Goal: Task Accomplishment & Management: Use online tool/utility

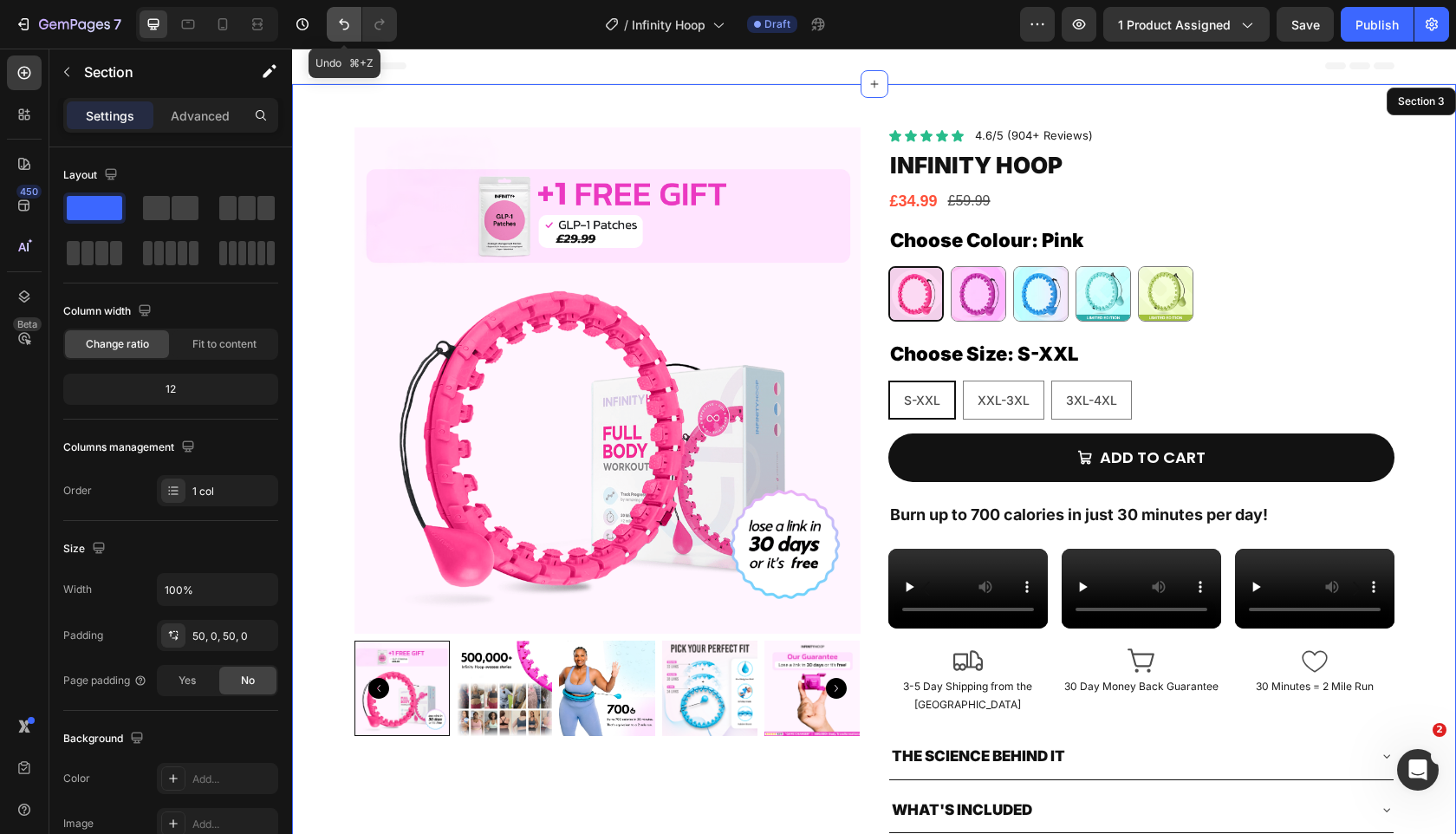
click at [347, 26] on icon "Undo/Redo" at bounding box center [344, 25] width 10 height 11
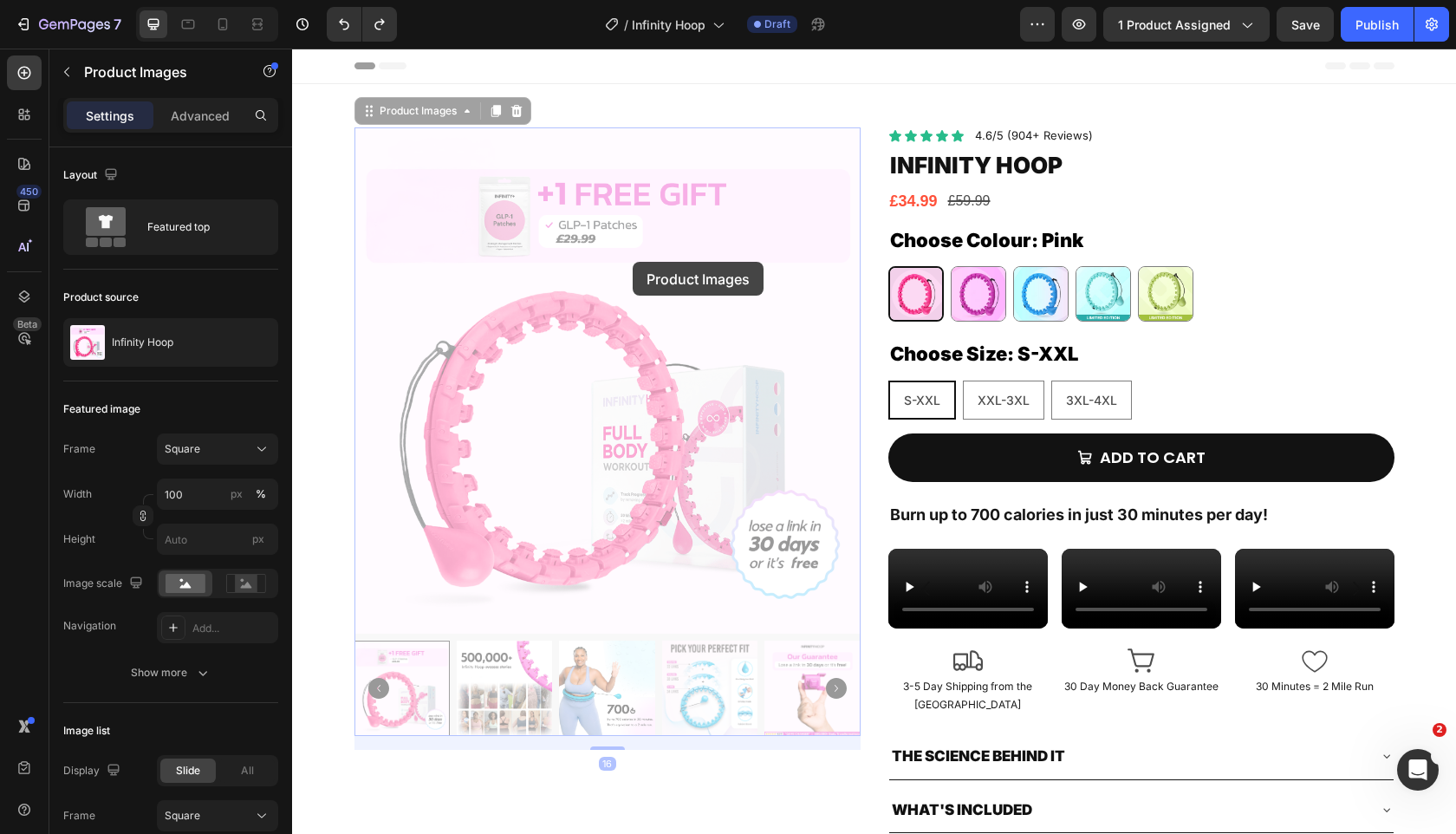
drag, startPoint x: 341, startPoint y: 213, endPoint x: 304, endPoint y: 62, distance: 155.5
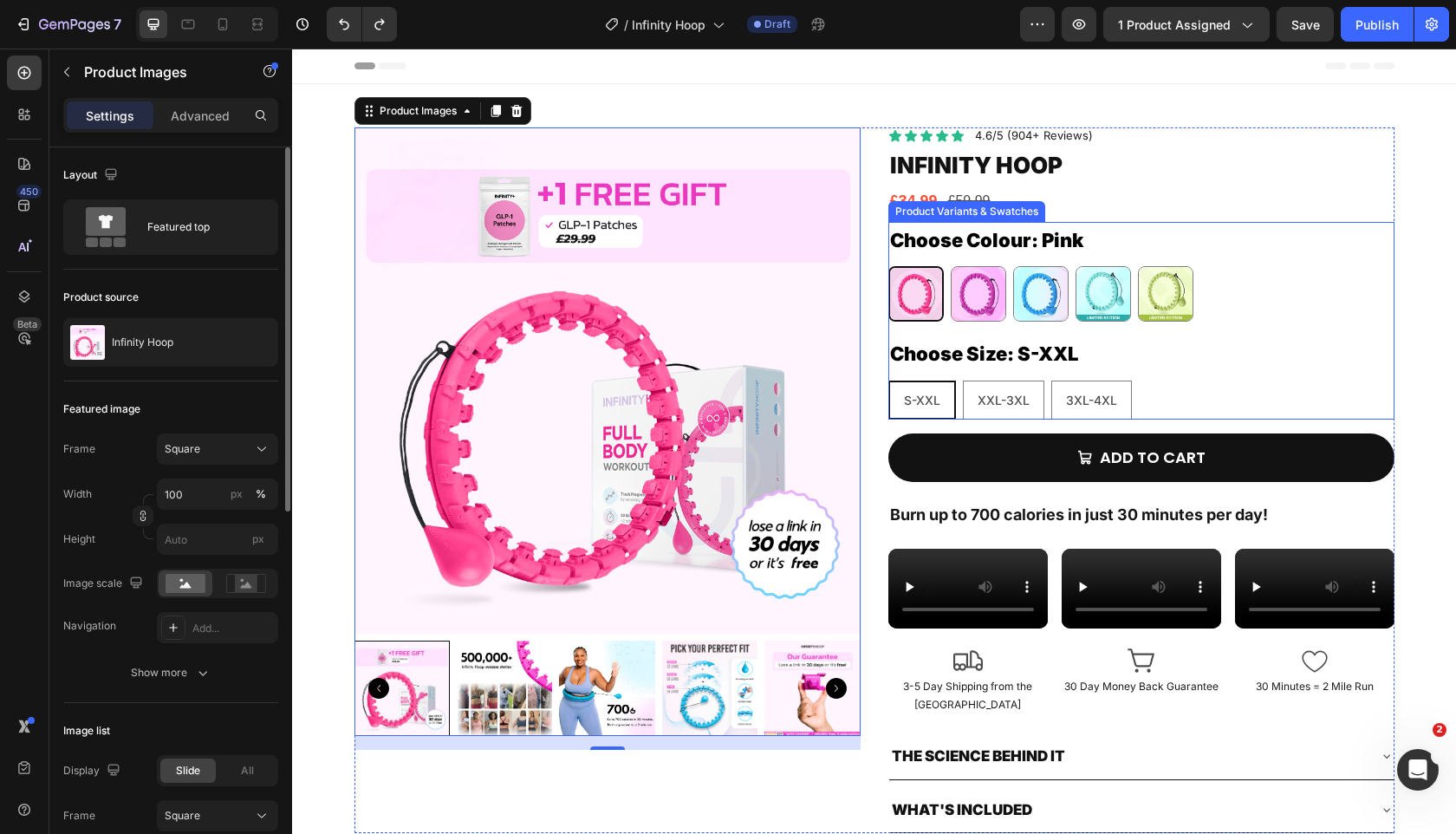
click at [1197, 317] on div "Pink Pink Purple Purple Blue Blue Tiffany Blue Tiffany Blue Green Green" at bounding box center [1141, 293] width 506 height 56
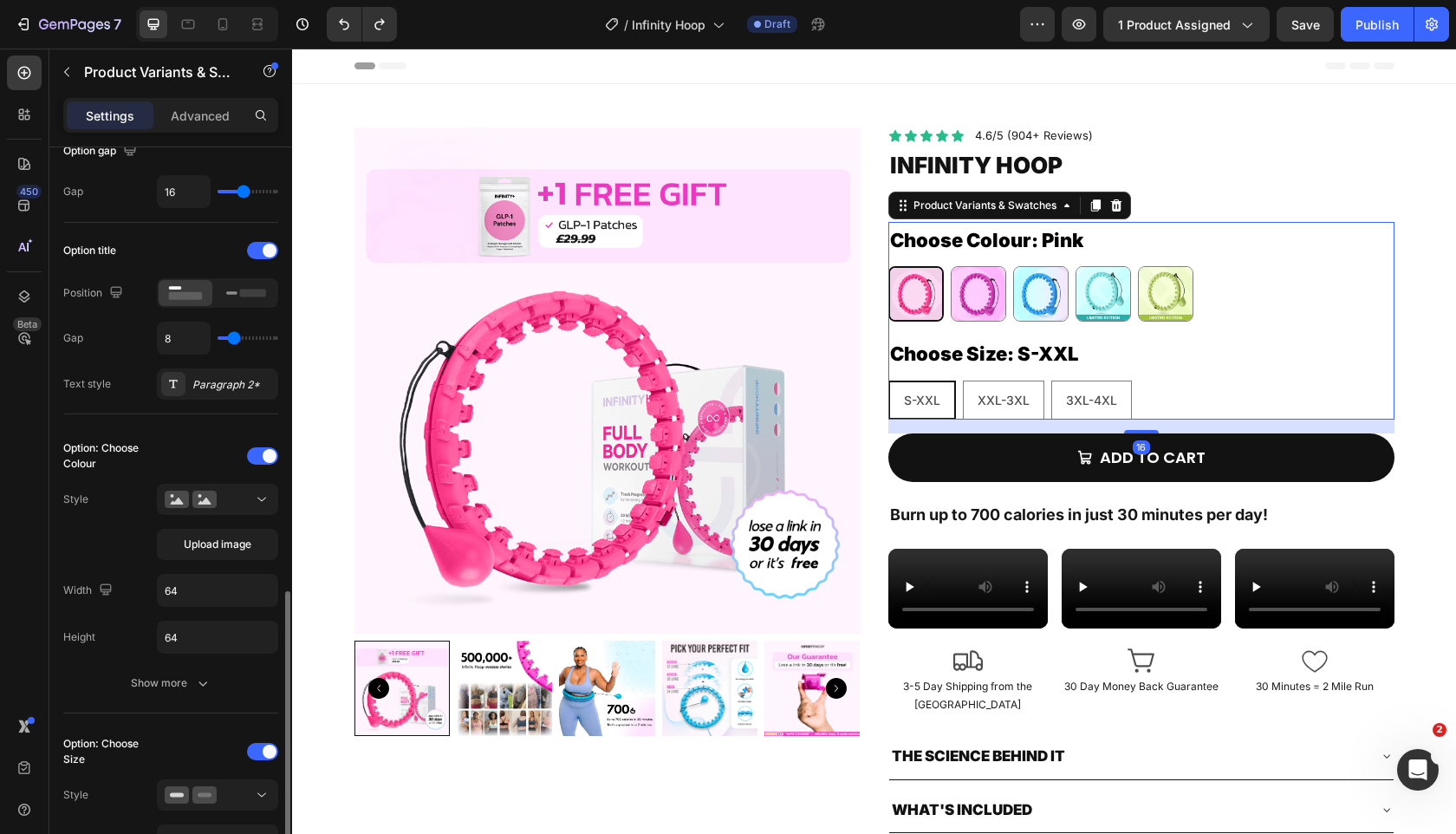
scroll to position [468, 0]
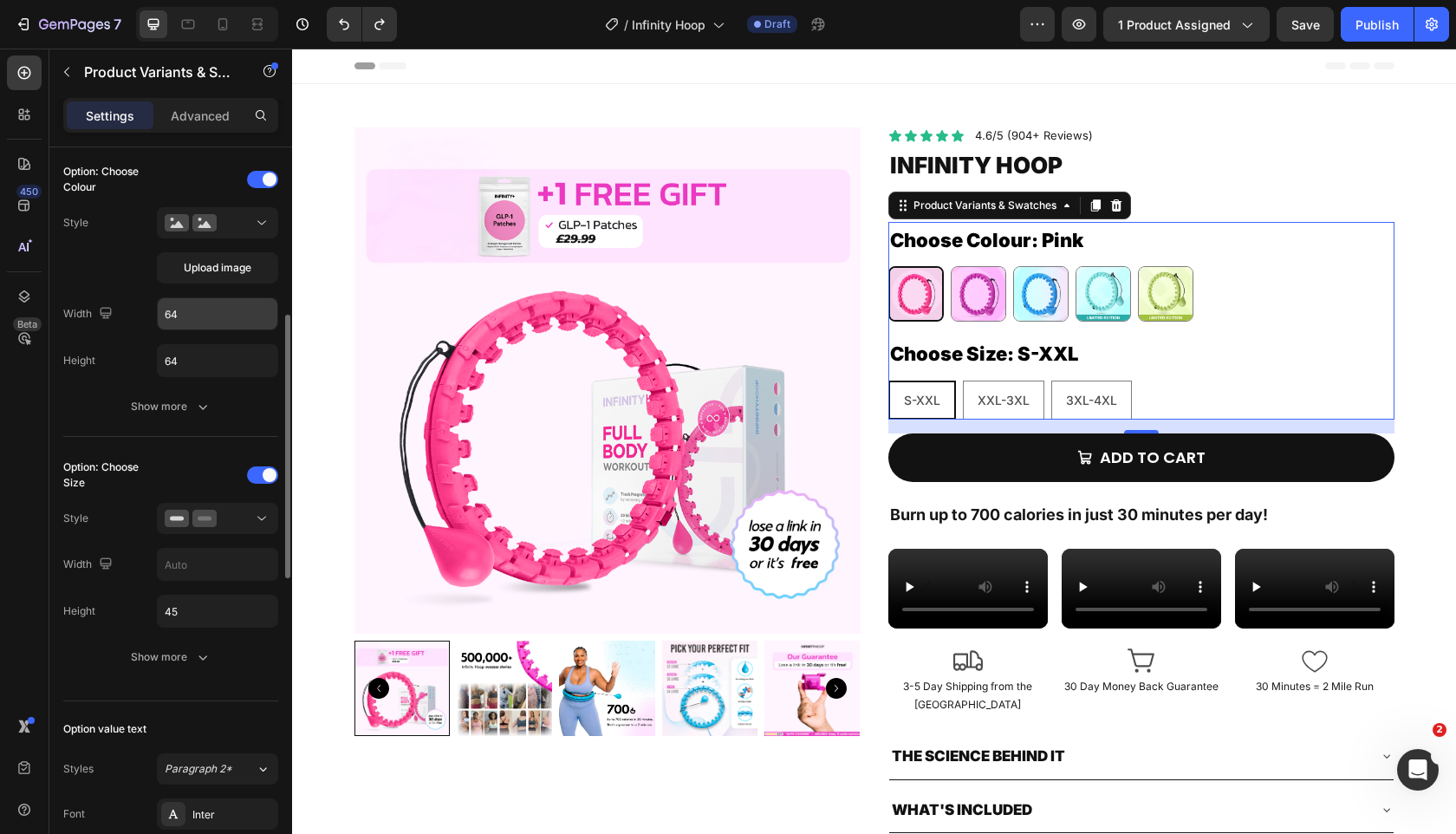
click at [201, 317] on input "64" at bounding box center [217, 314] width 119 height 31
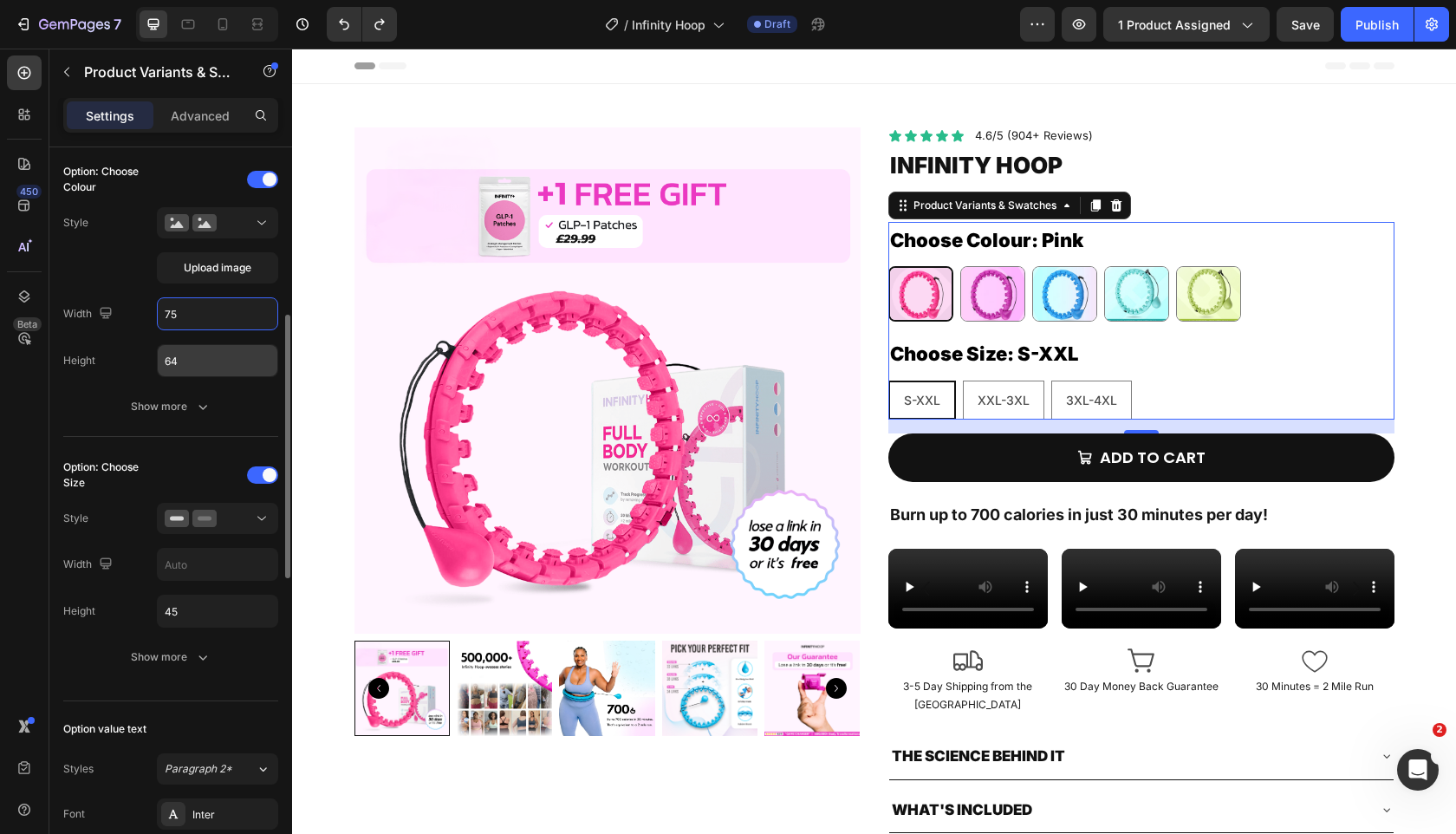
type input "75"
click at [205, 370] on input "64" at bounding box center [217, 360] width 119 height 31
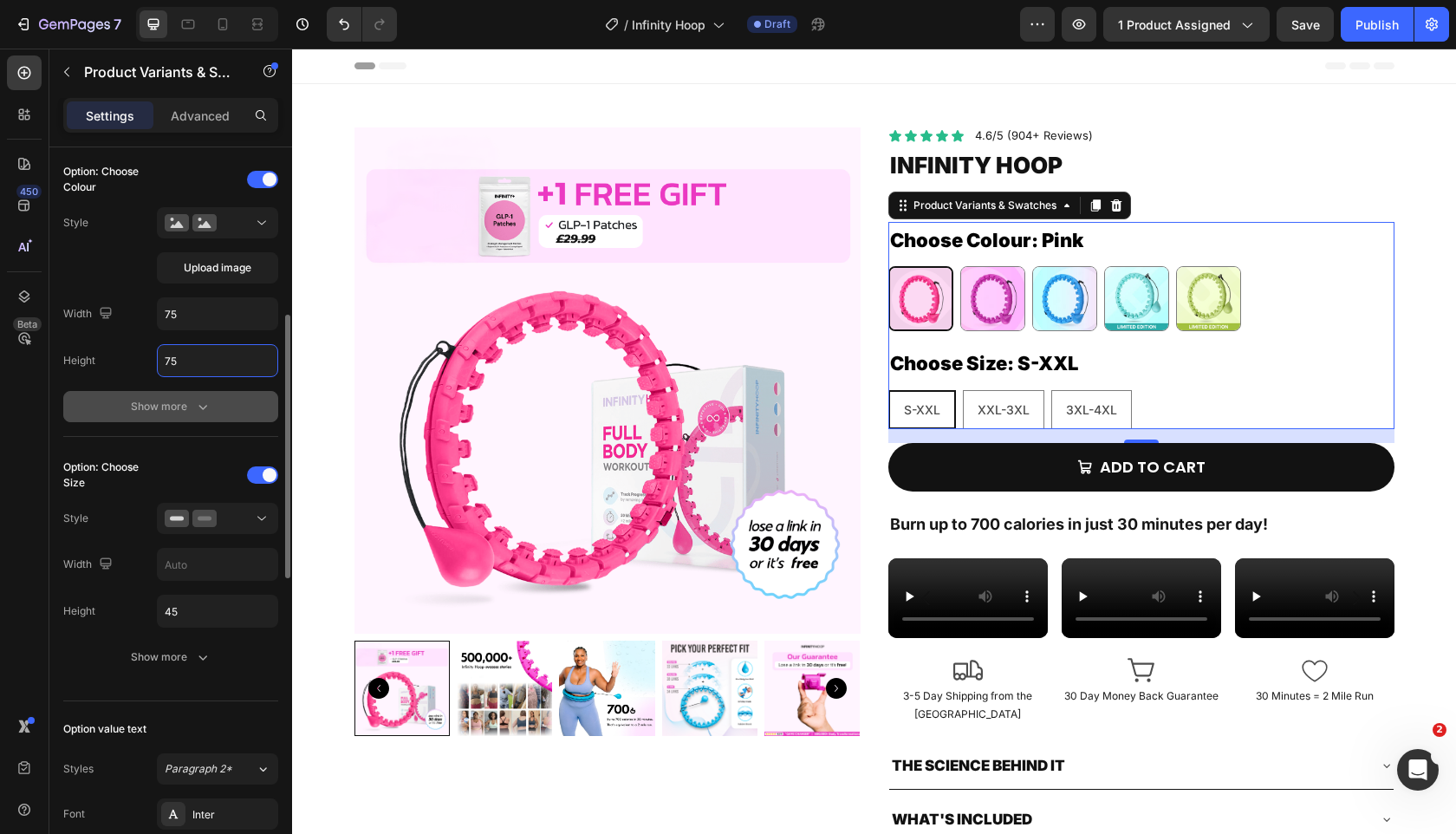
type input "75"
click at [200, 403] on icon "button" at bounding box center [202, 406] width 17 height 17
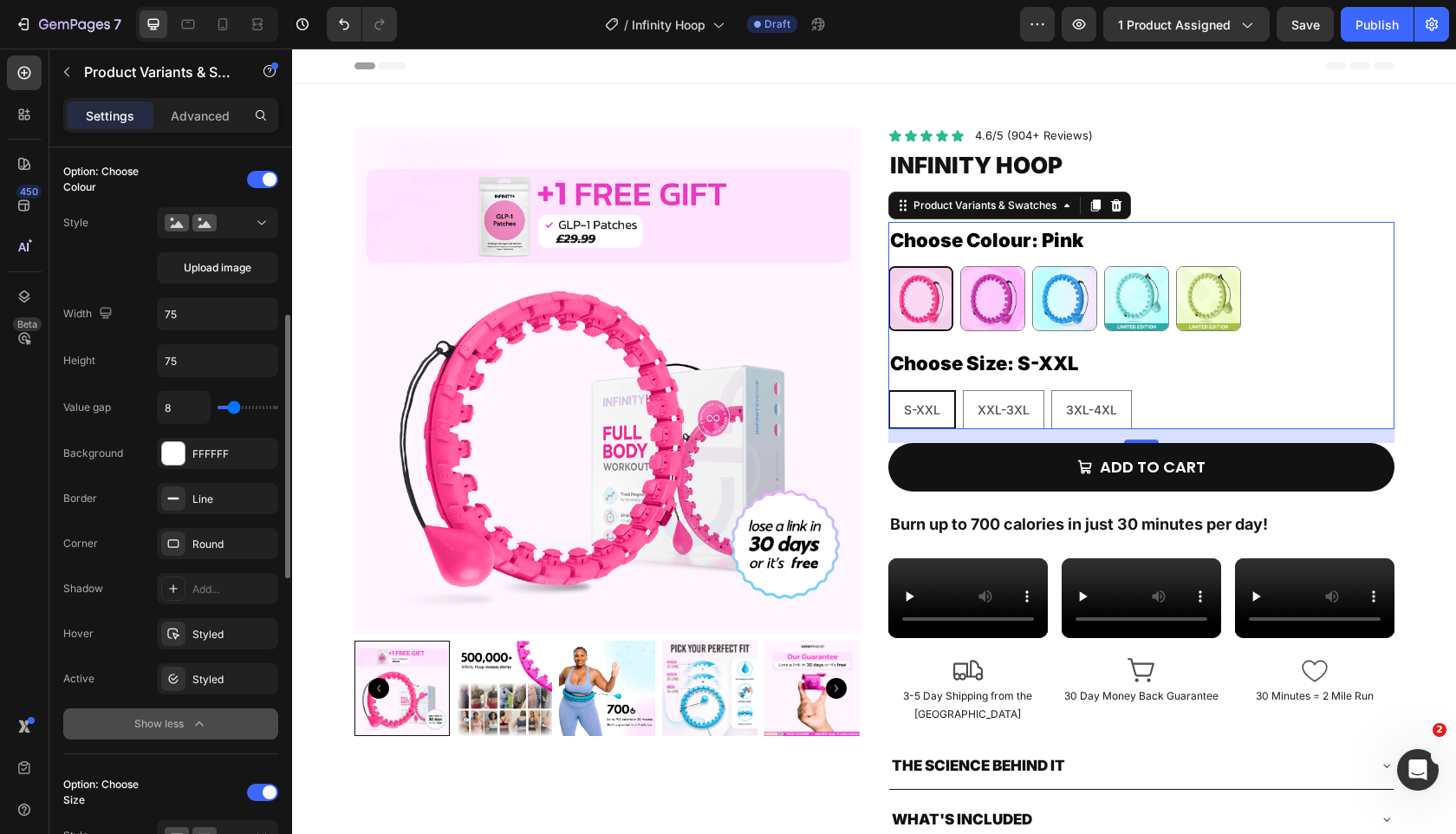
type input "10"
type input "11"
type input "12"
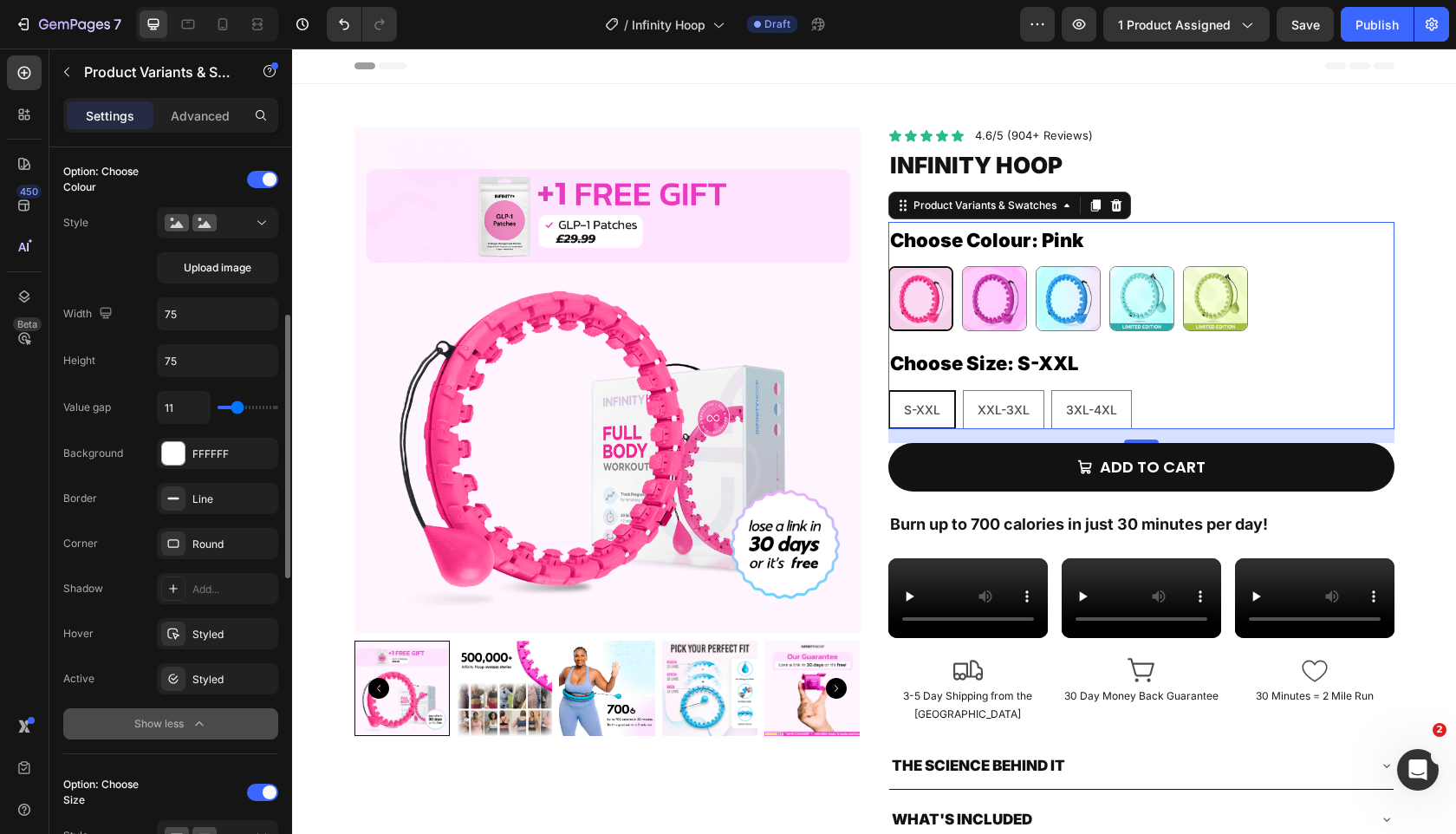
type input "12"
type input "13"
type input "14"
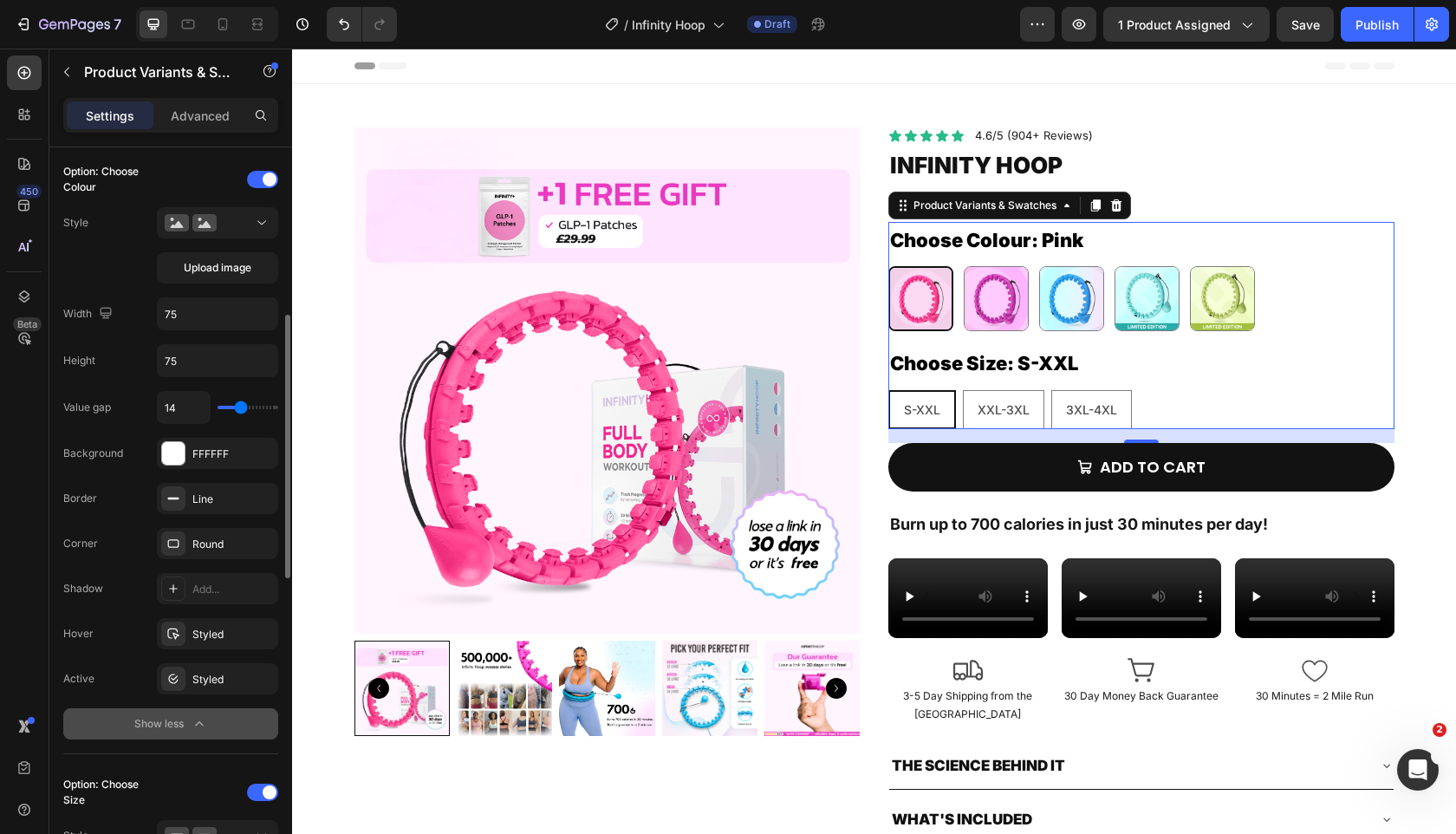
type input "15"
click at [242, 406] on input "range" at bounding box center [248, 407] width 61 height 4
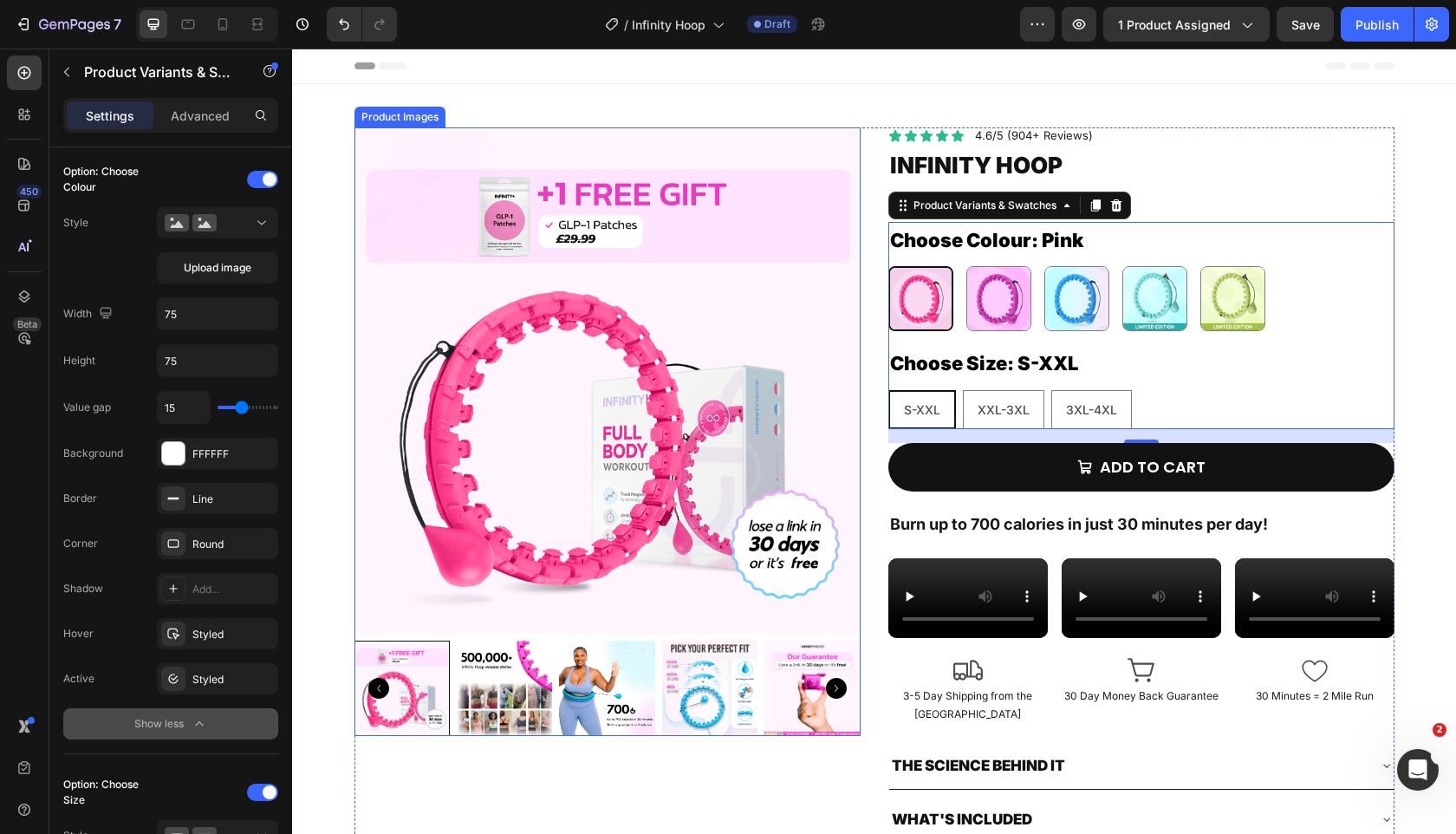
click at [412, 414] on img at bounding box center [607, 380] width 506 height 506
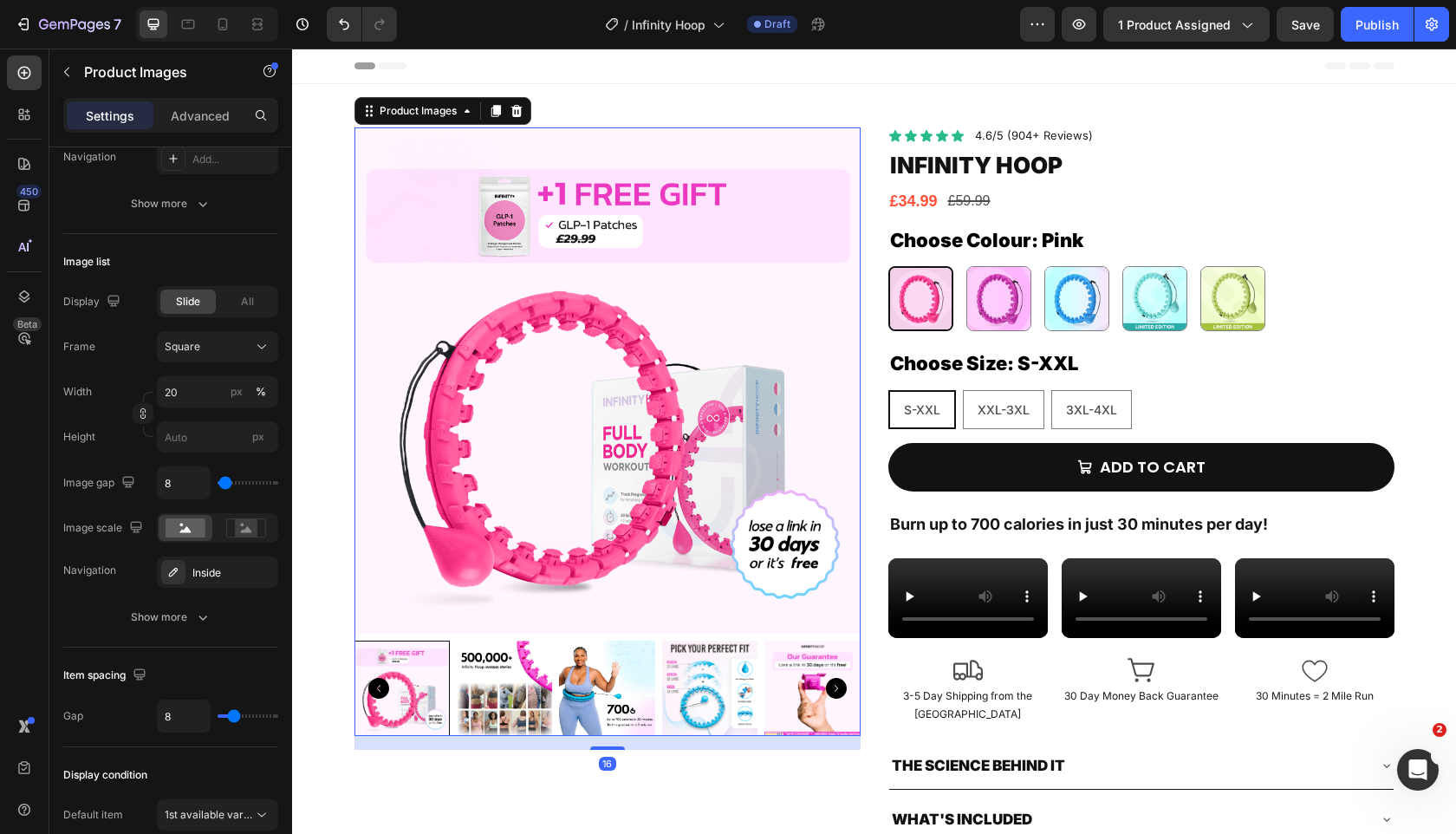
scroll to position [0, 0]
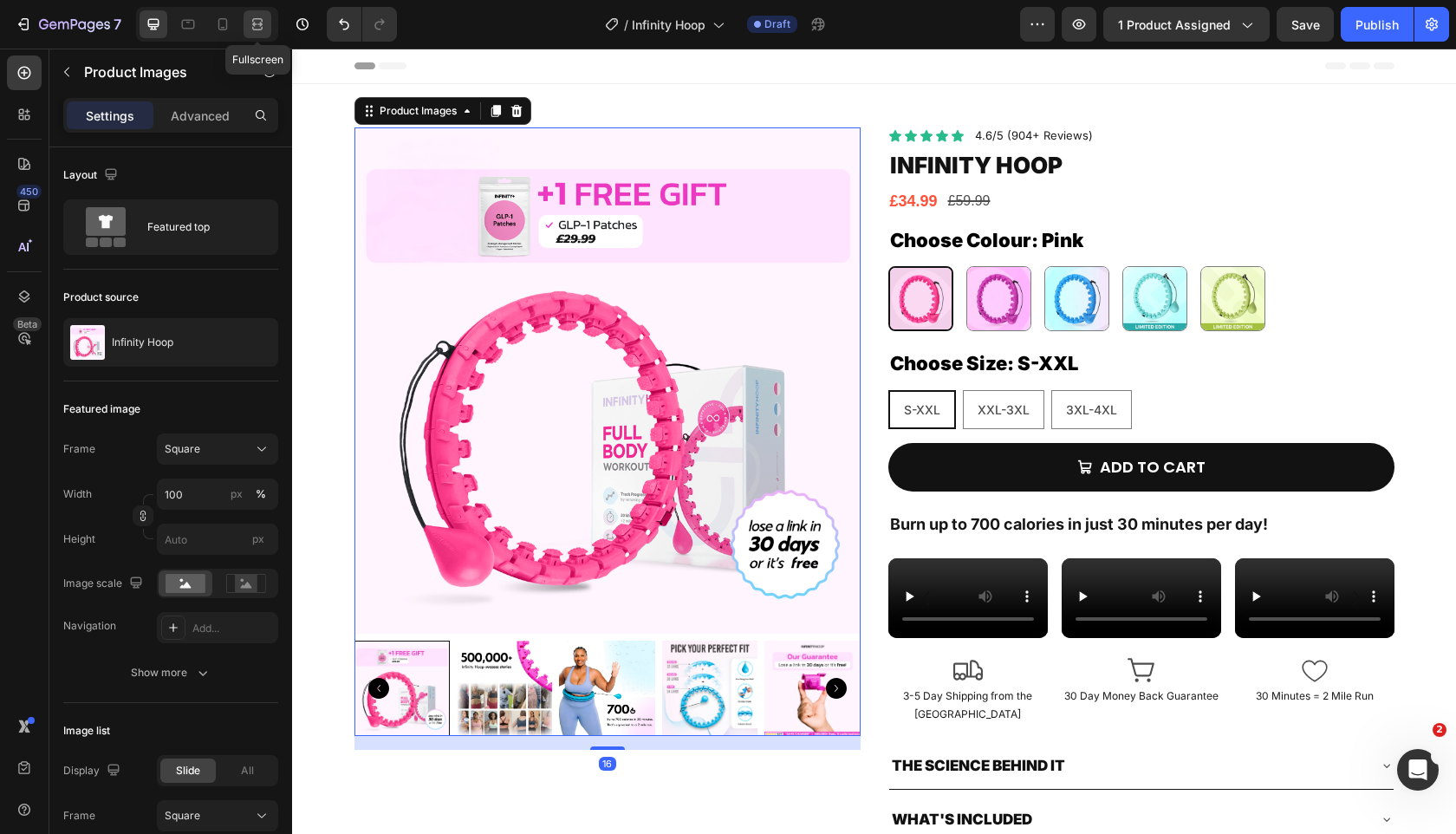
click at [247, 19] on div at bounding box center [257, 24] width 27 height 27
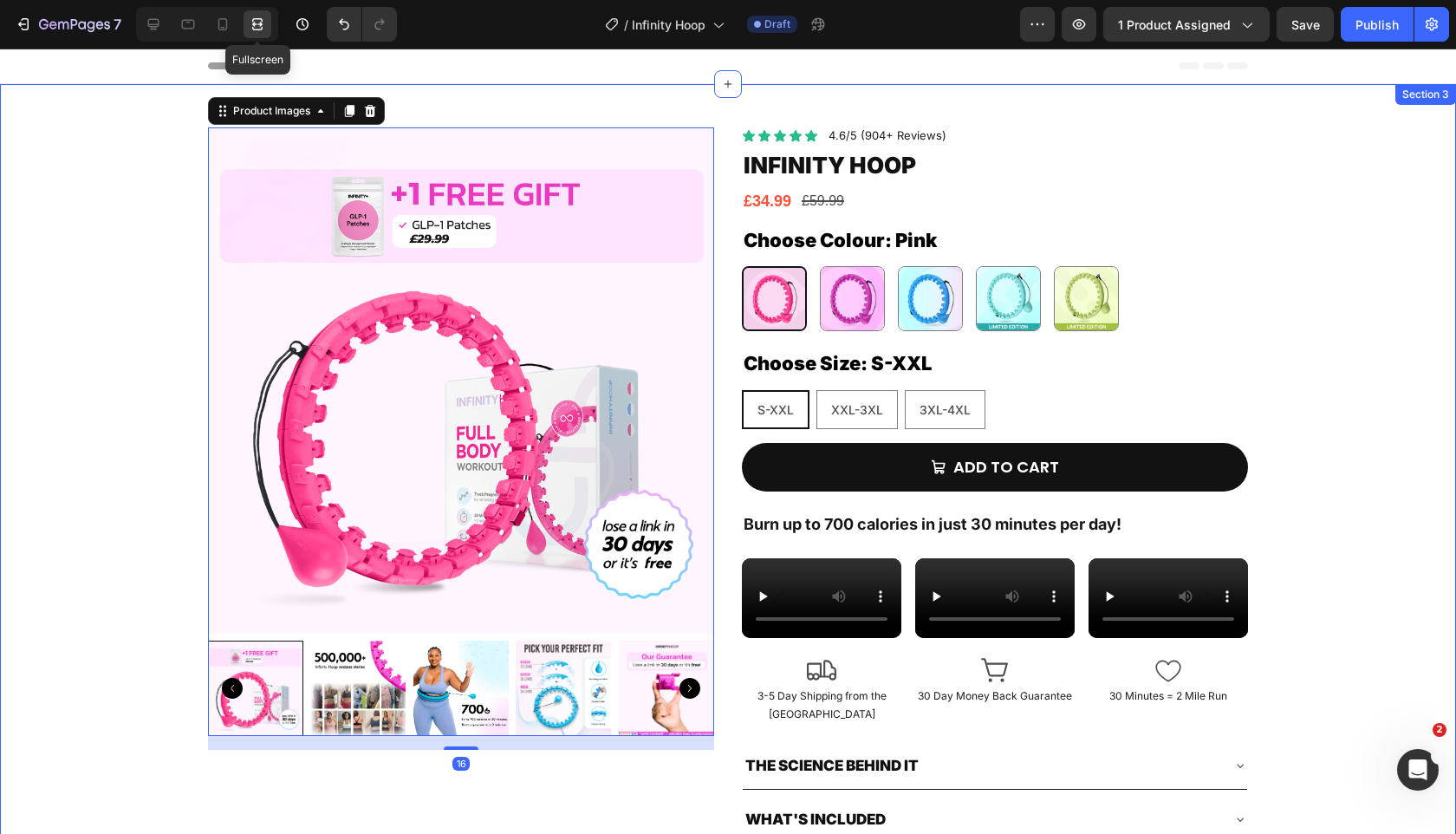
click at [114, 211] on div "Product Images 16 Icon Icon Icon Icon Icon Icon List 4.6/5 (904+ Reviews) Text …" at bounding box center [728, 485] width 1456 height 715
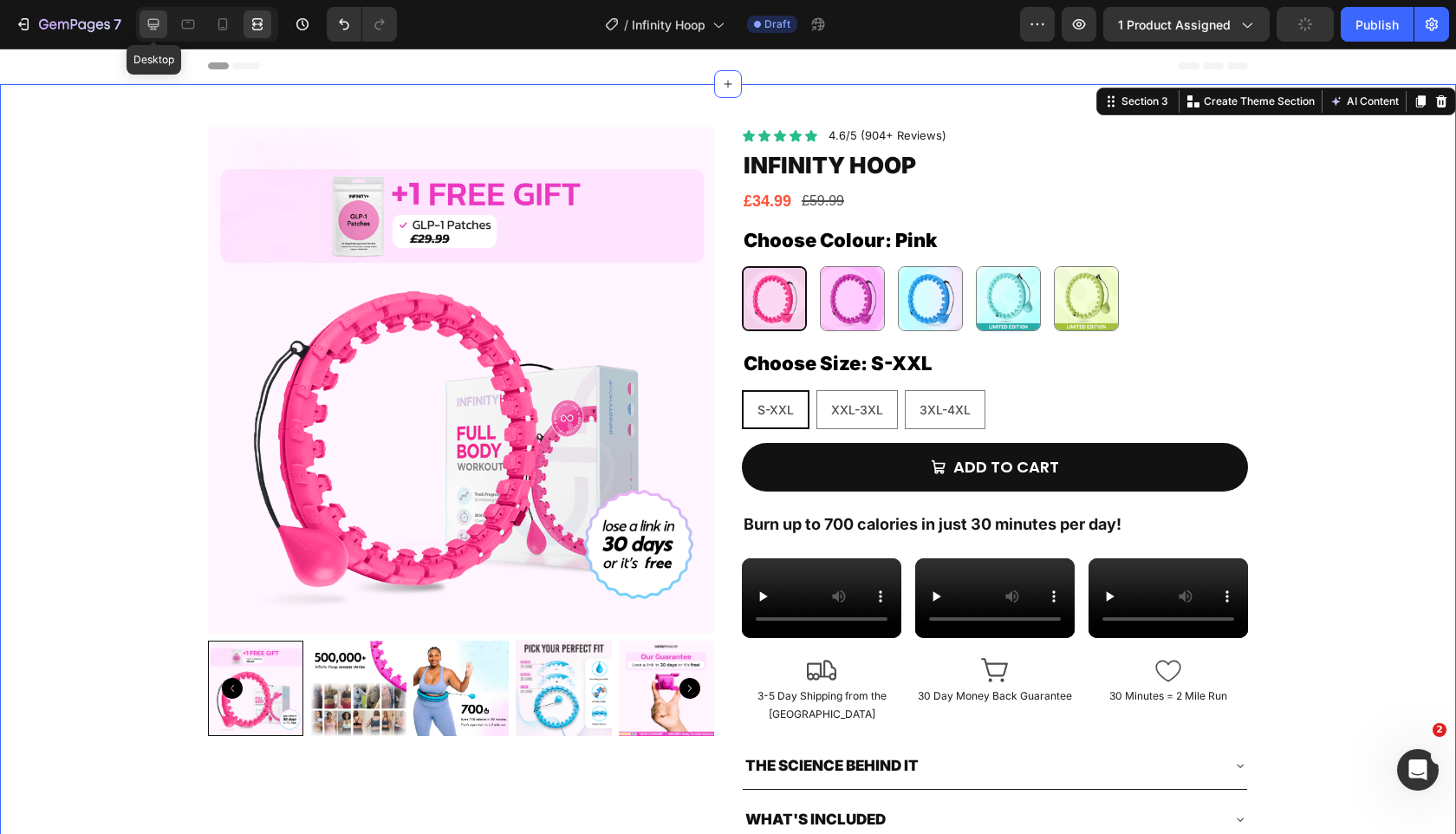
click at [157, 25] on icon at bounding box center [154, 25] width 11 height 11
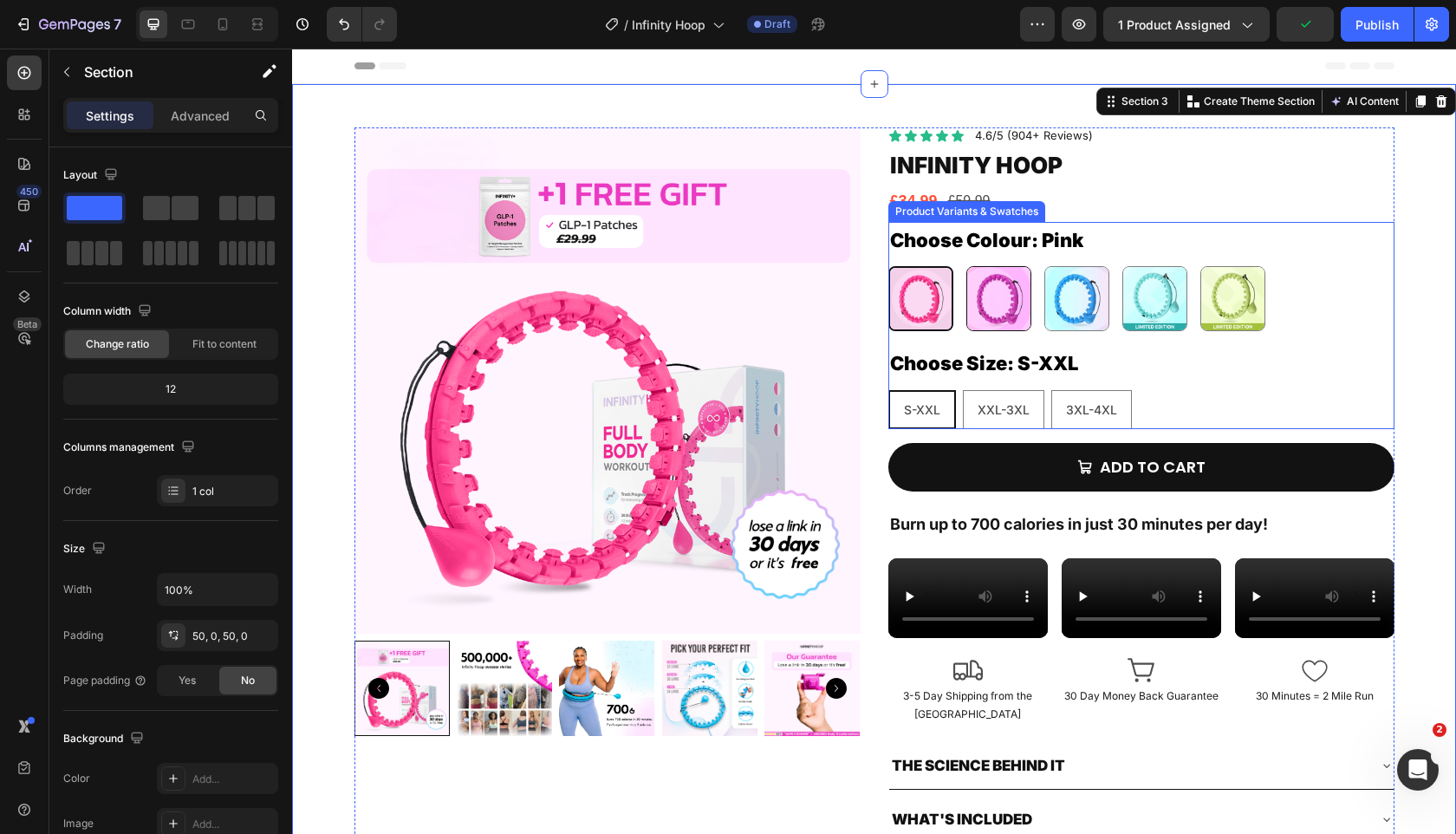
click at [1004, 294] on img at bounding box center [998, 298] width 63 height 63
click at [966, 266] on input "Purple Purple" at bounding box center [966, 265] width 1 height 1
radio input "true"
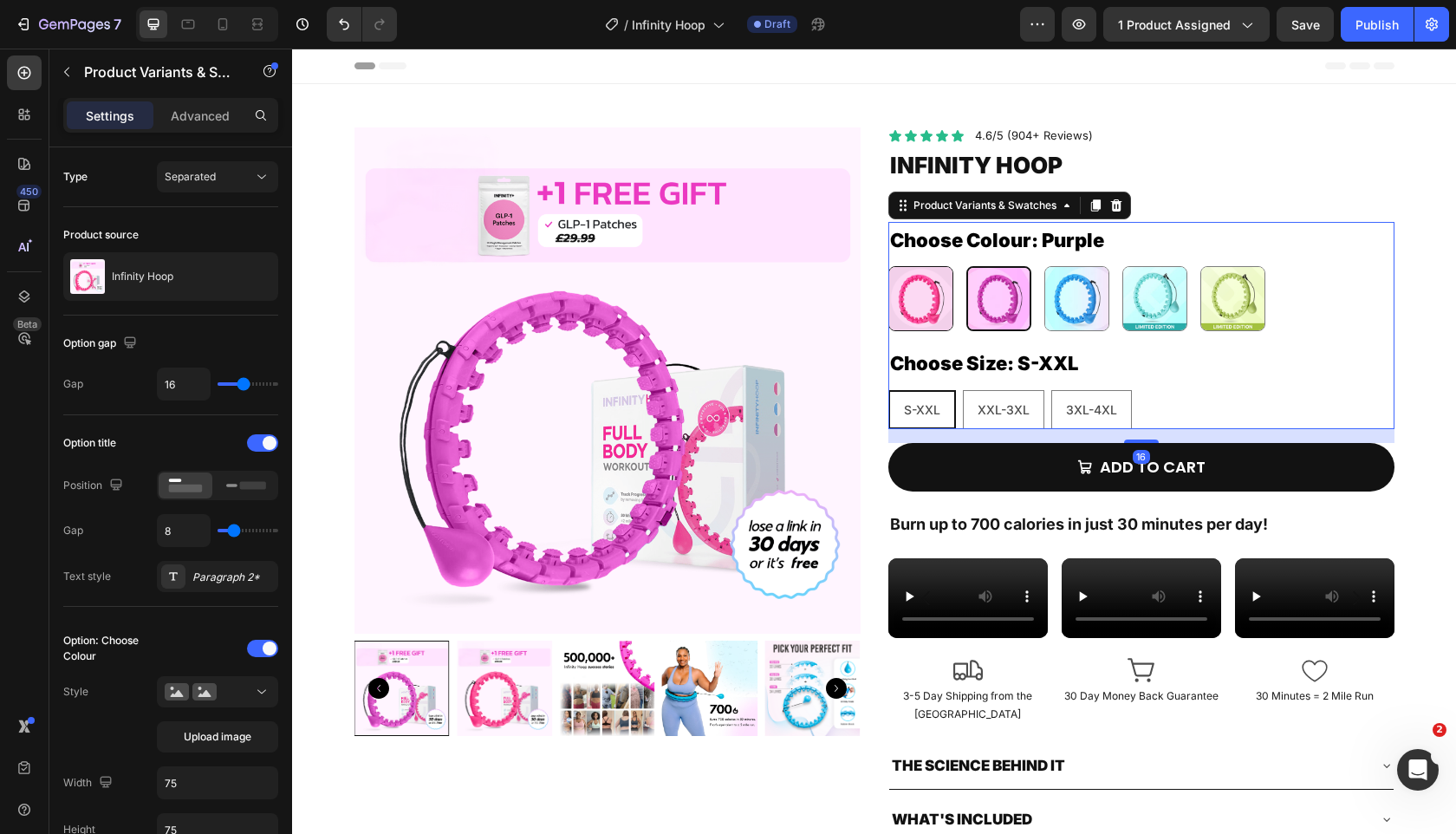
click at [937, 307] on img at bounding box center [921, 298] width 63 height 63
click at [889, 266] on input "Pink Pink" at bounding box center [888, 265] width 1 height 1
radio input "true"
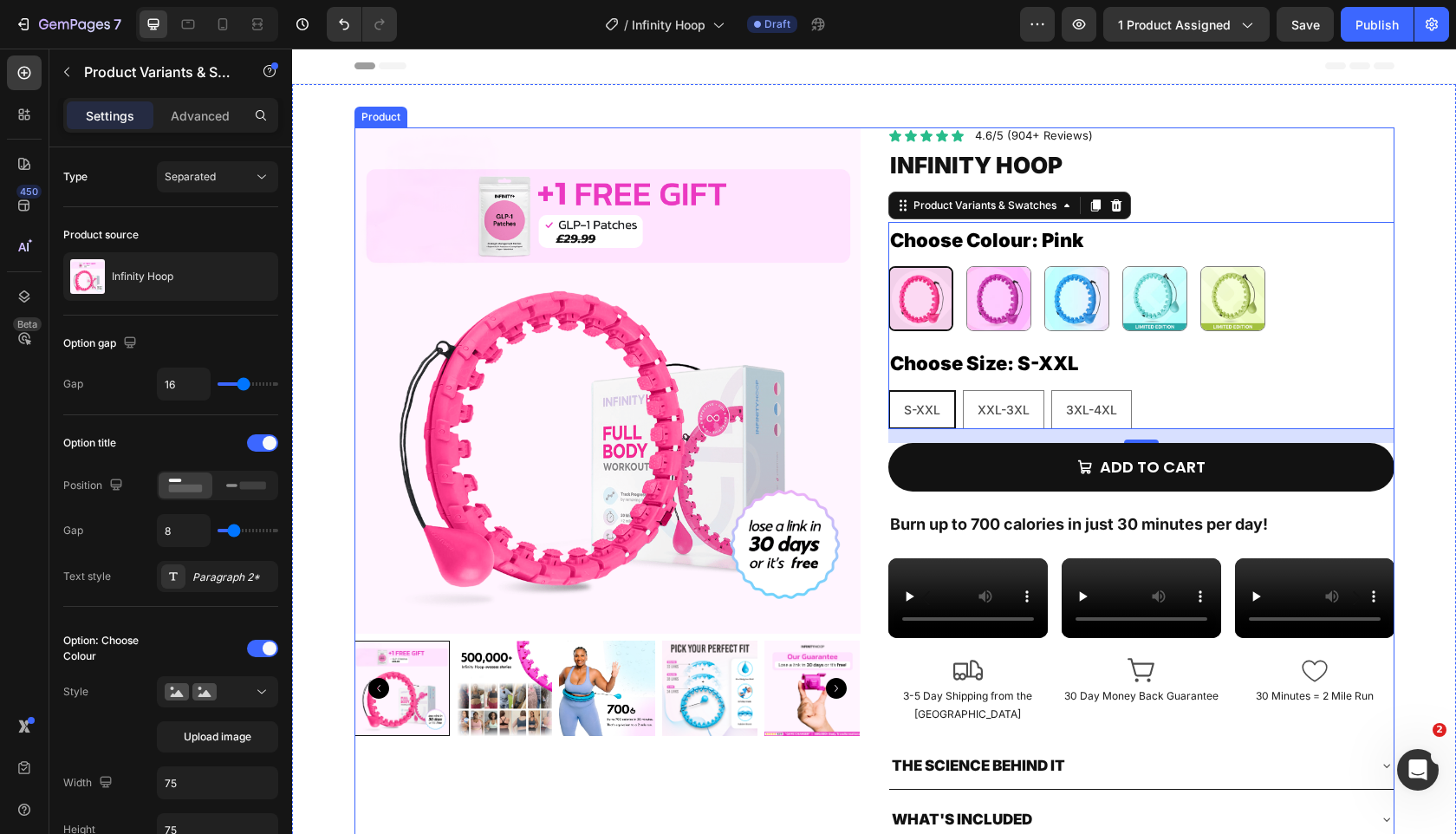
click at [866, 245] on div "Product Images Icon Icon Icon Icon Icon Icon List 4.6/5 (904+ Reviews) Text Blo…" at bounding box center [874, 485] width 1040 height 715
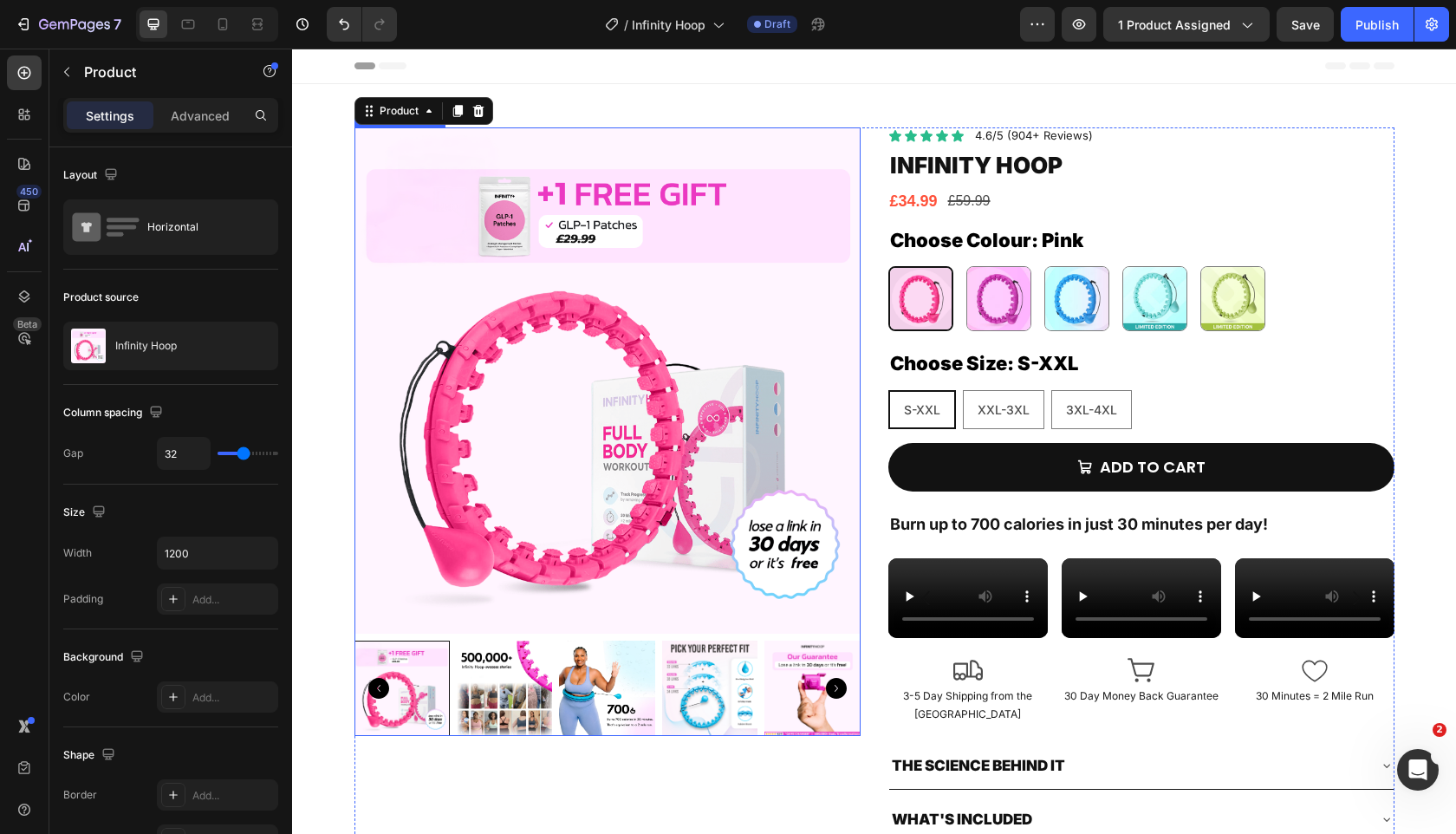
click at [446, 448] on img at bounding box center [607, 380] width 506 height 506
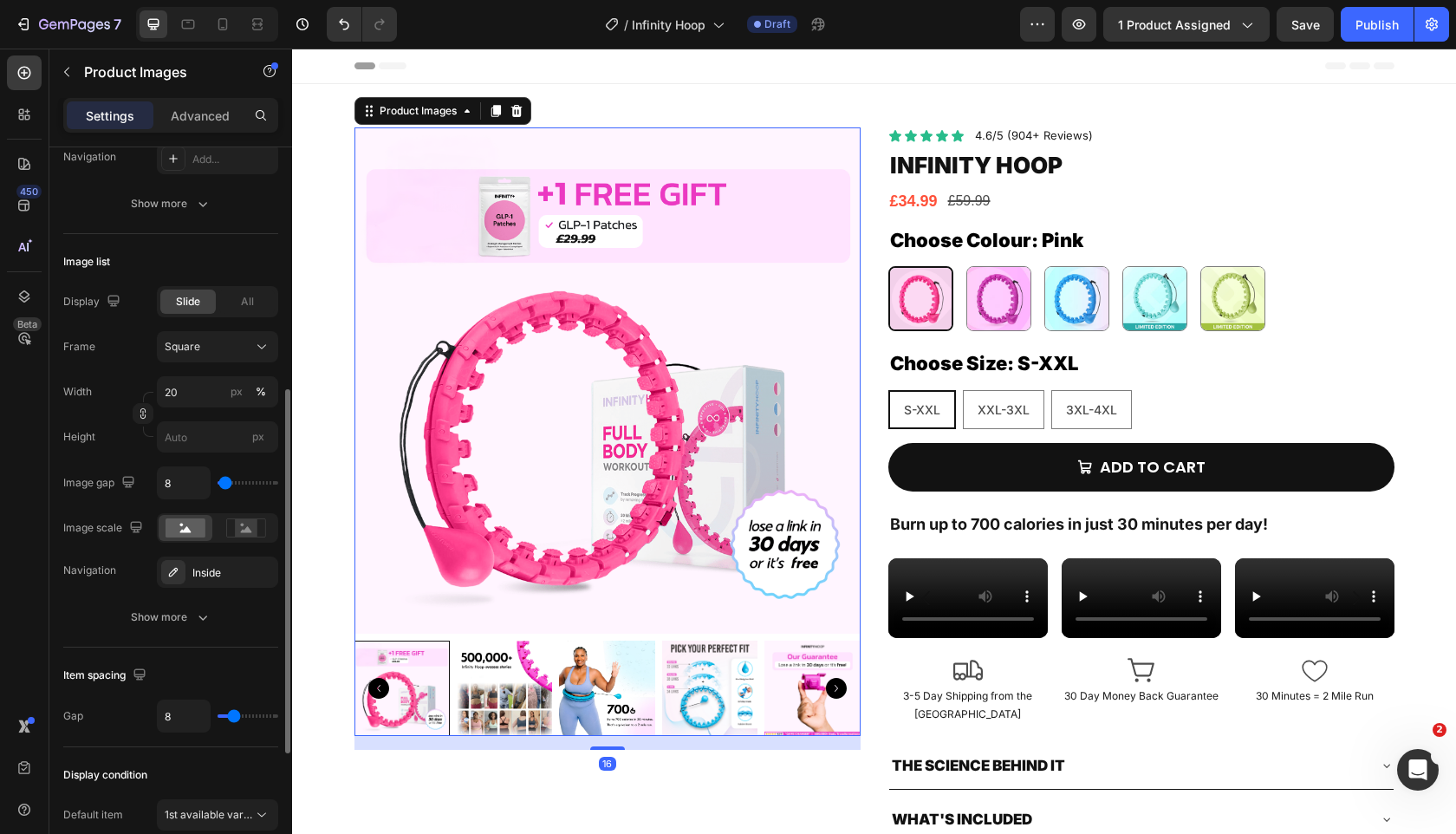
scroll to position [751, 0]
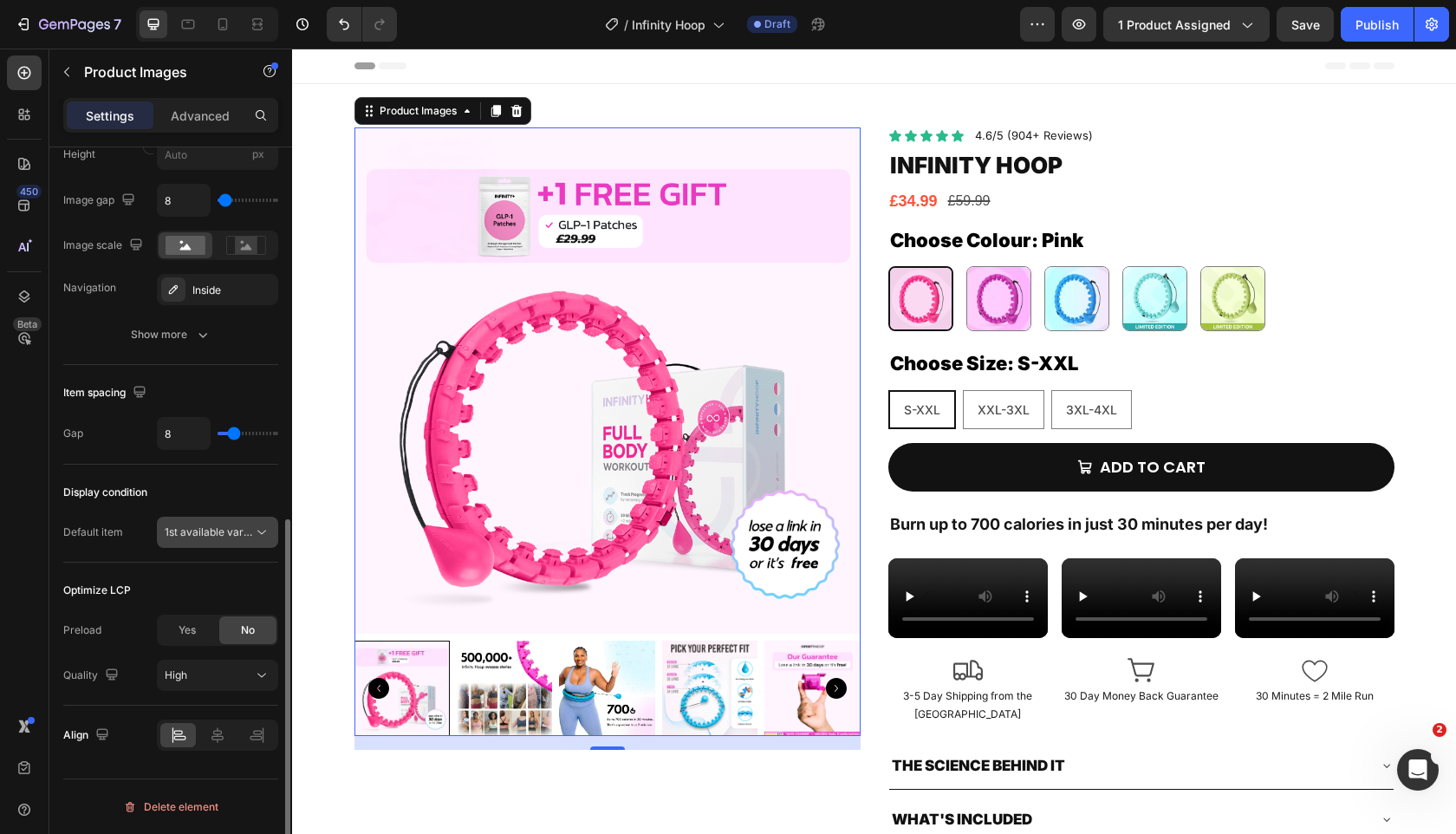
click at [220, 517] on button "1st available variant" at bounding box center [217, 532] width 121 height 31
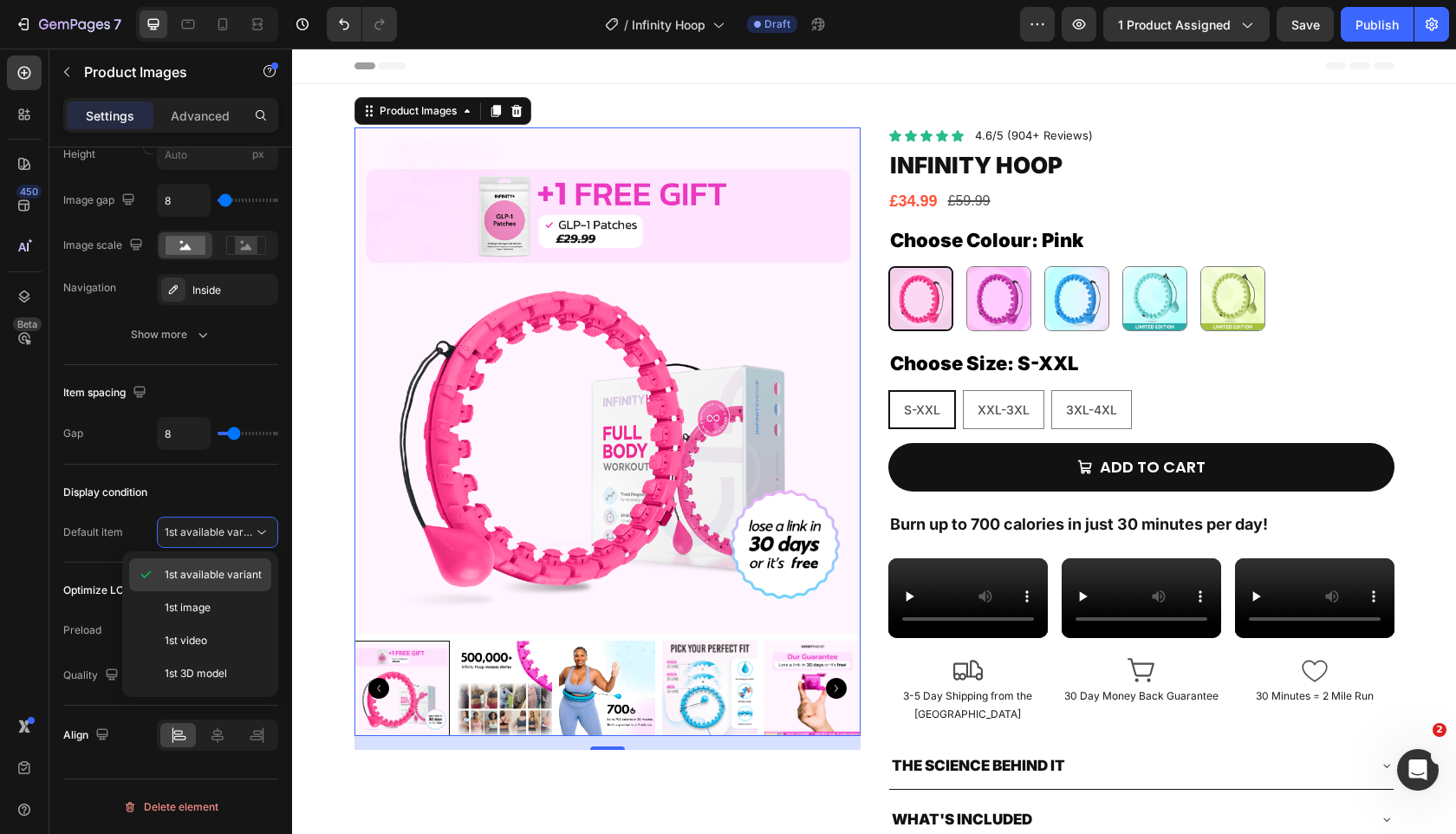
click at [222, 577] on span "1st available variant" at bounding box center [213, 574] width 97 height 15
click at [515, 692] on img at bounding box center [504, 688] width 96 height 96
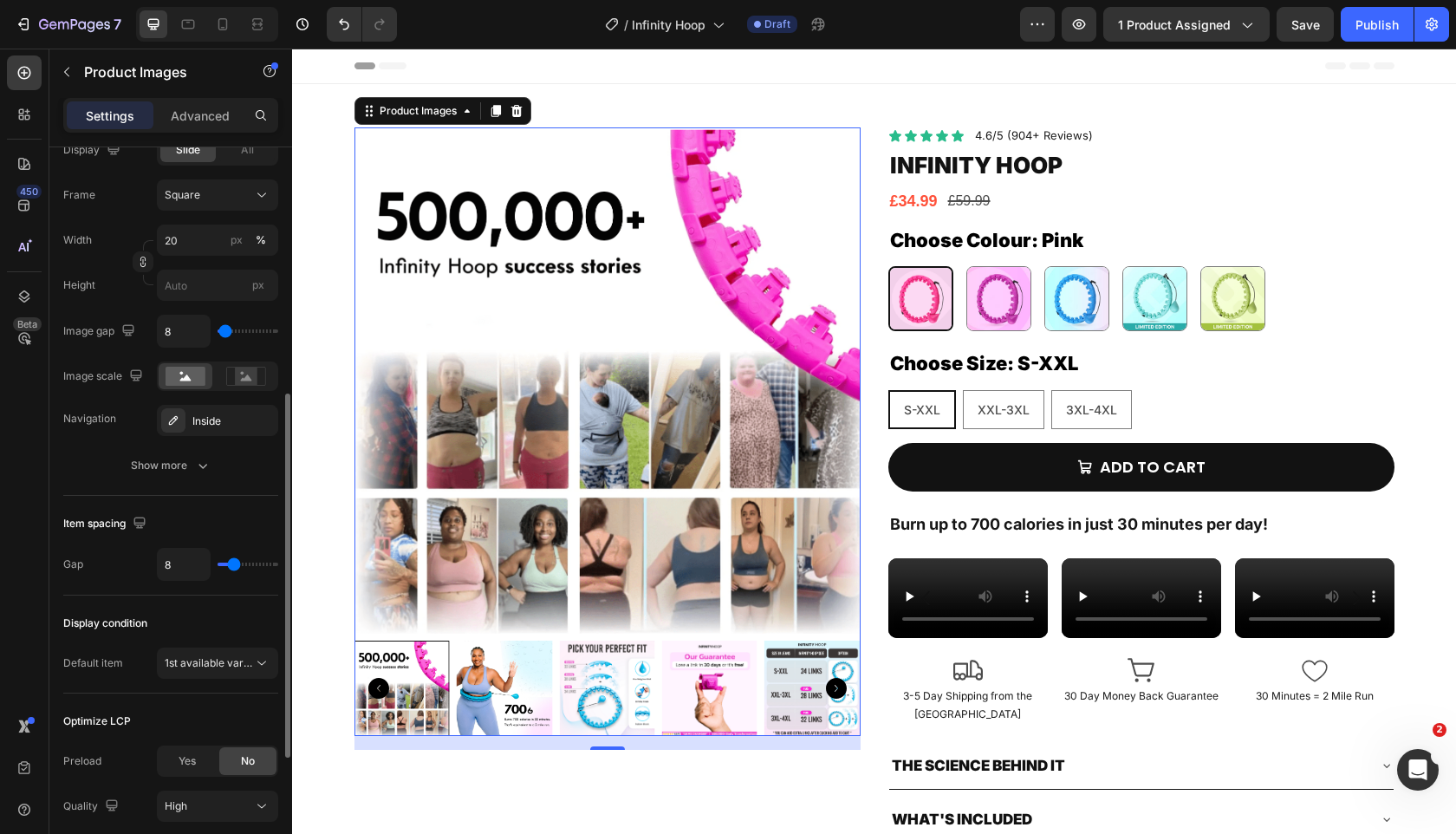
scroll to position [567, 0]
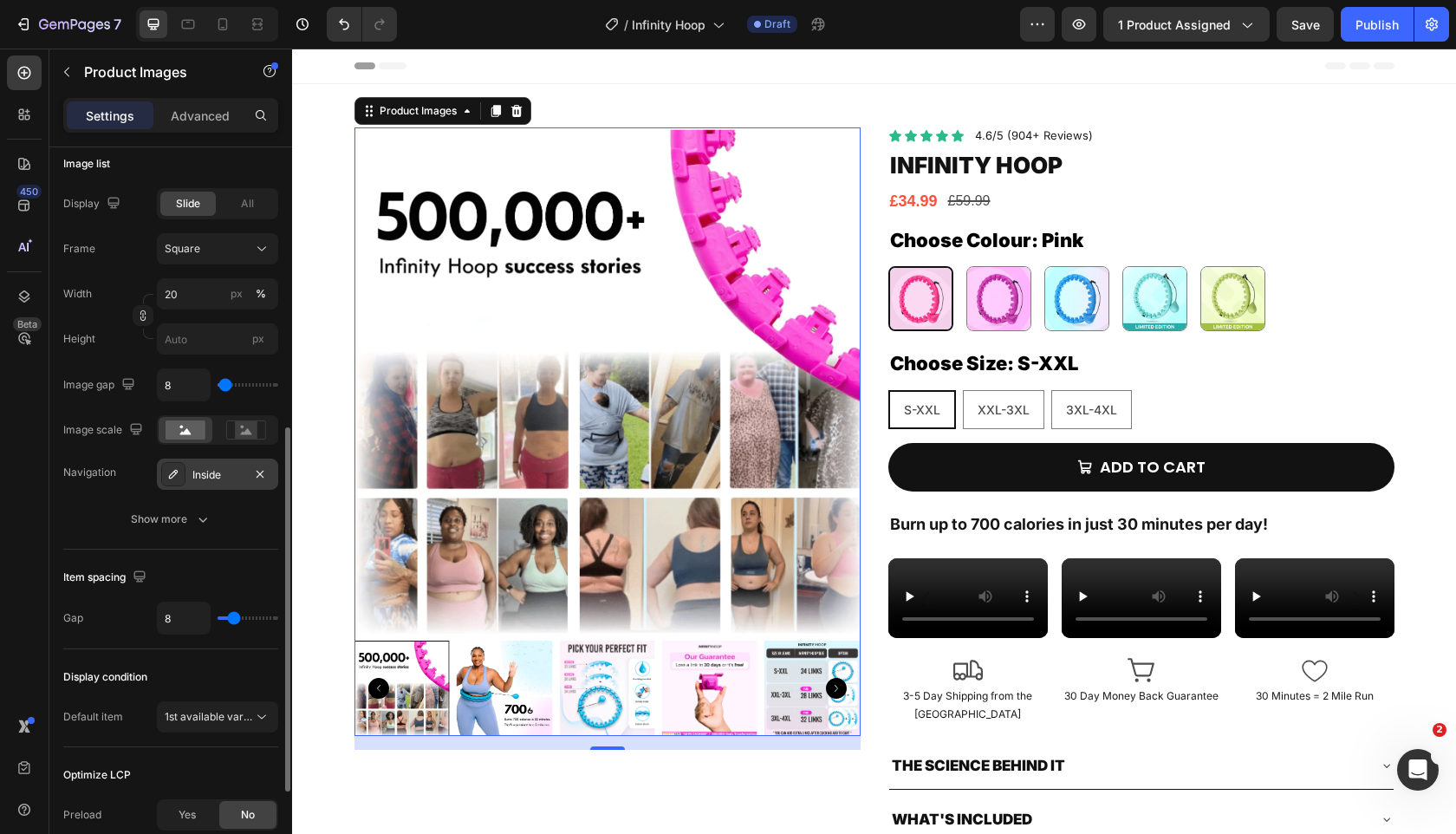
click at [222, 465] on div "Inside" at bounding box center [217, 474] width 121 height 31
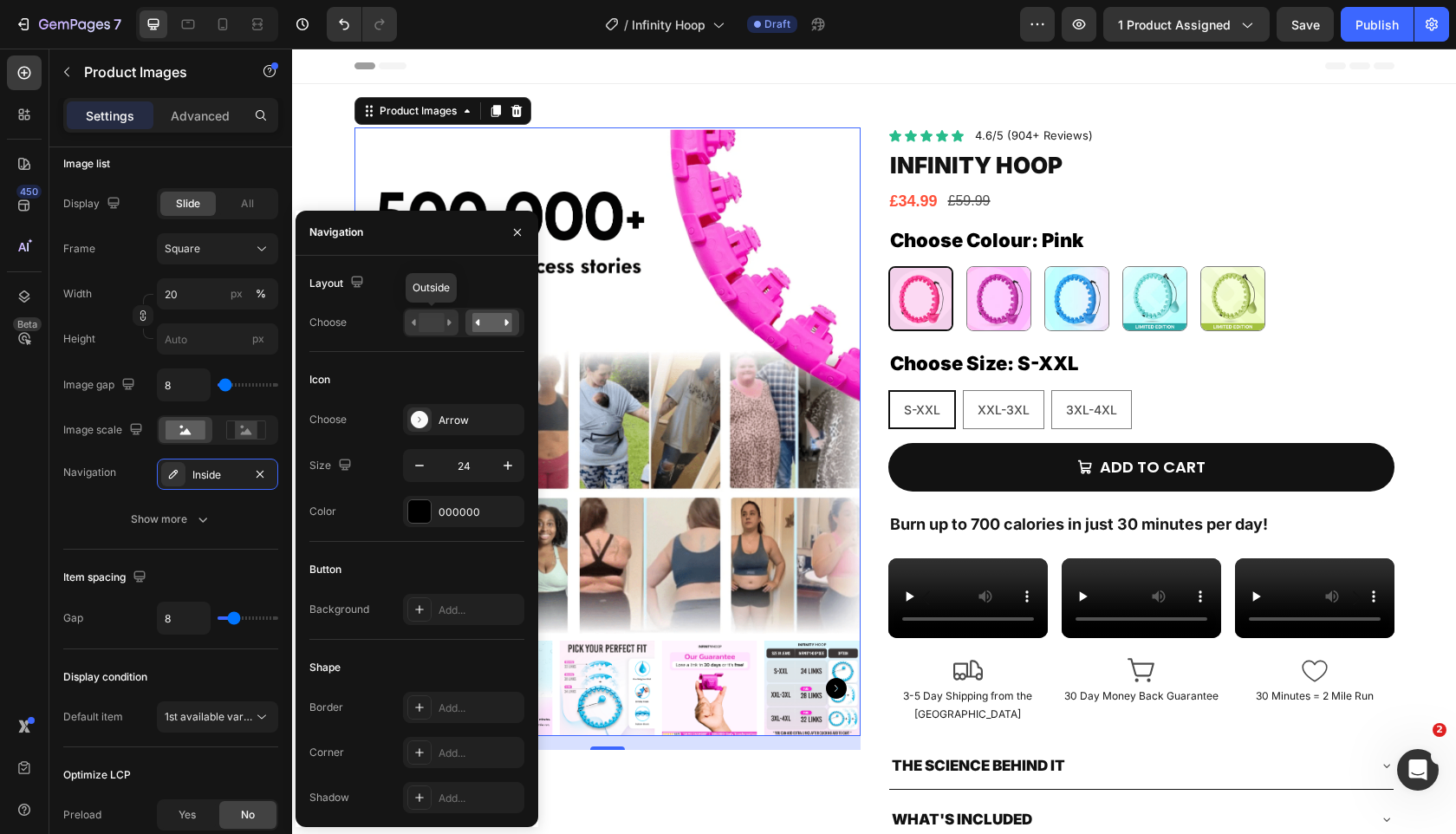
click at [408, 332] on div at bounding box center [431, 322] width 54 height 26
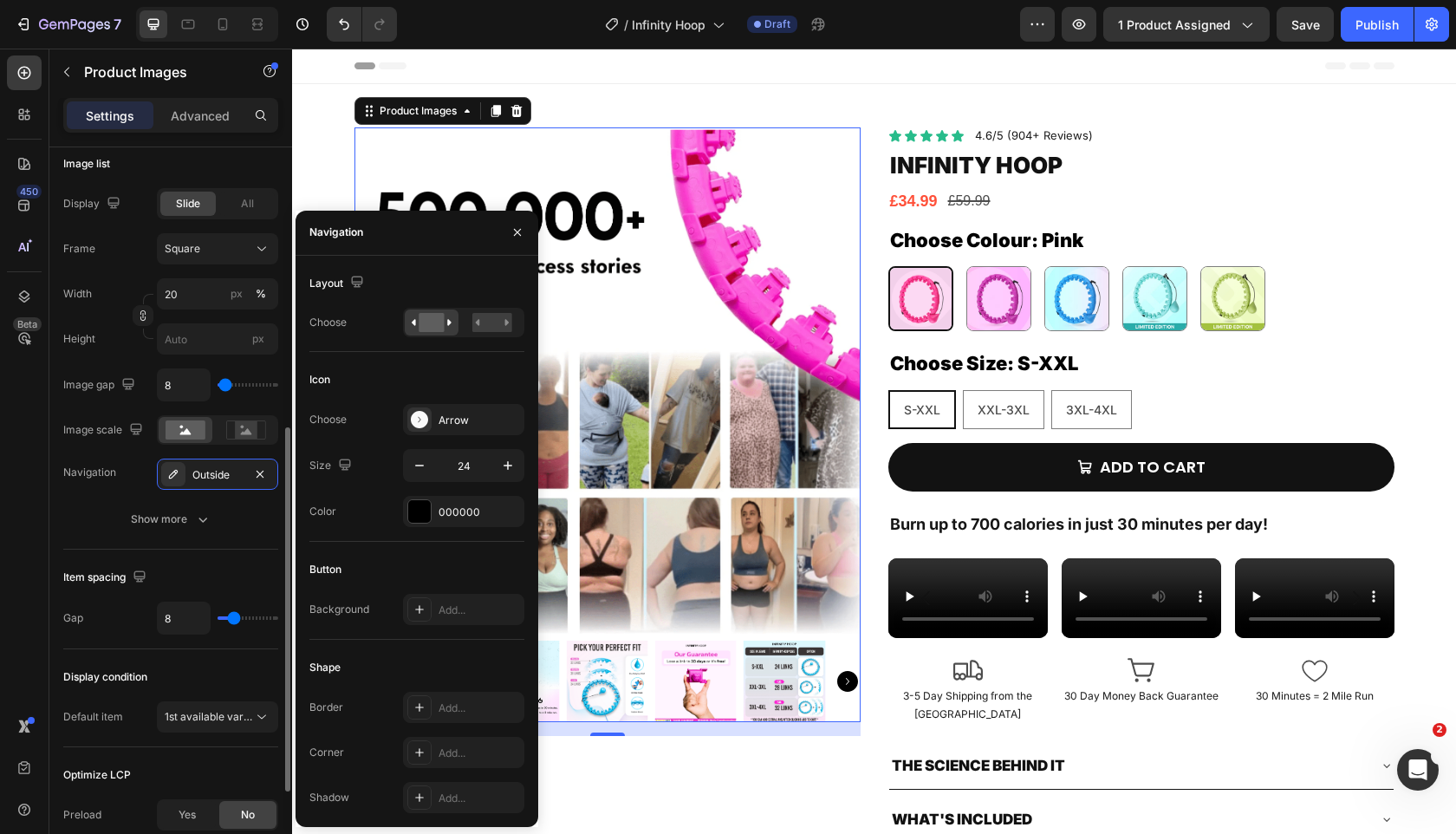
type input "31"
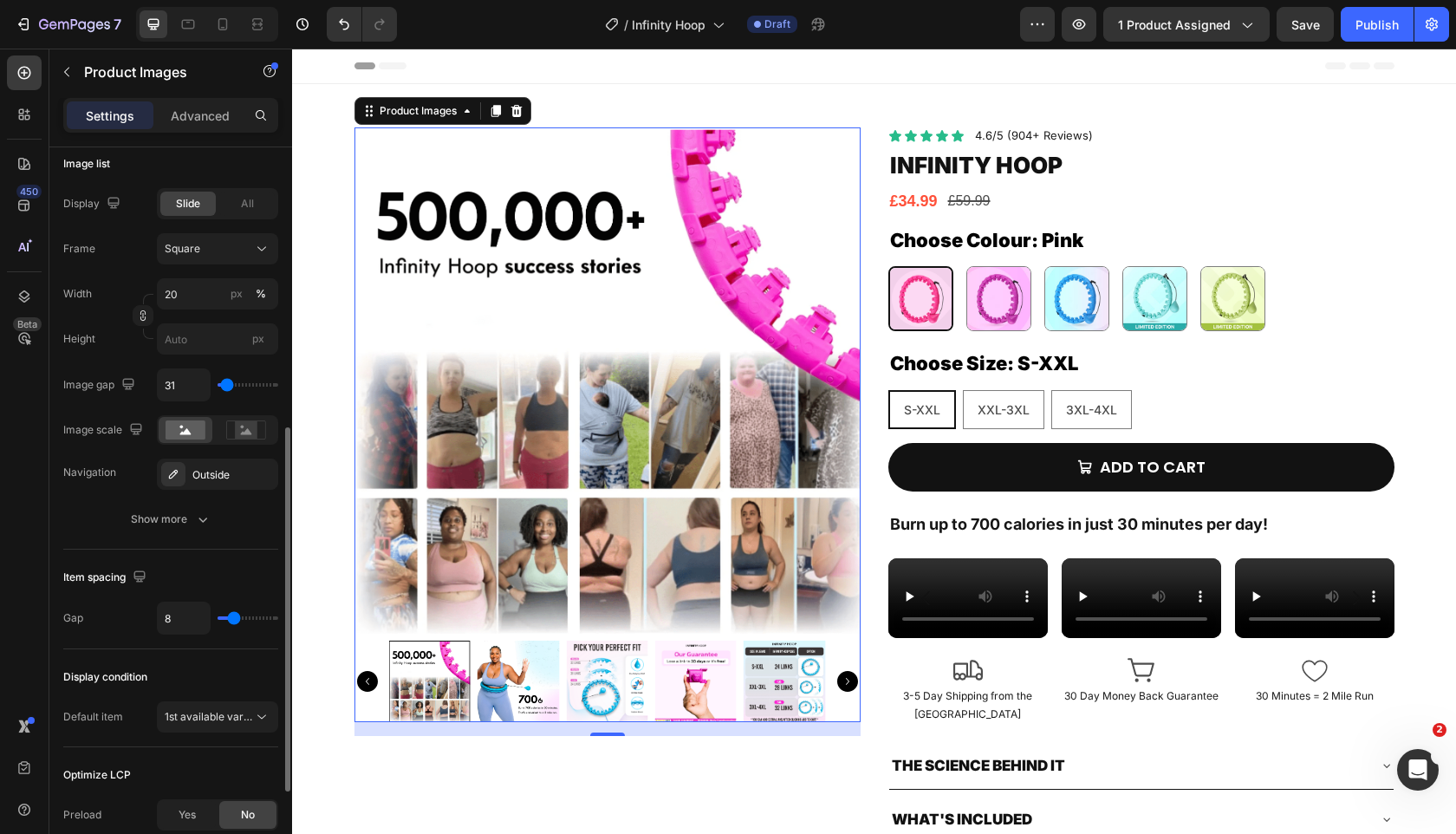
type input "254"
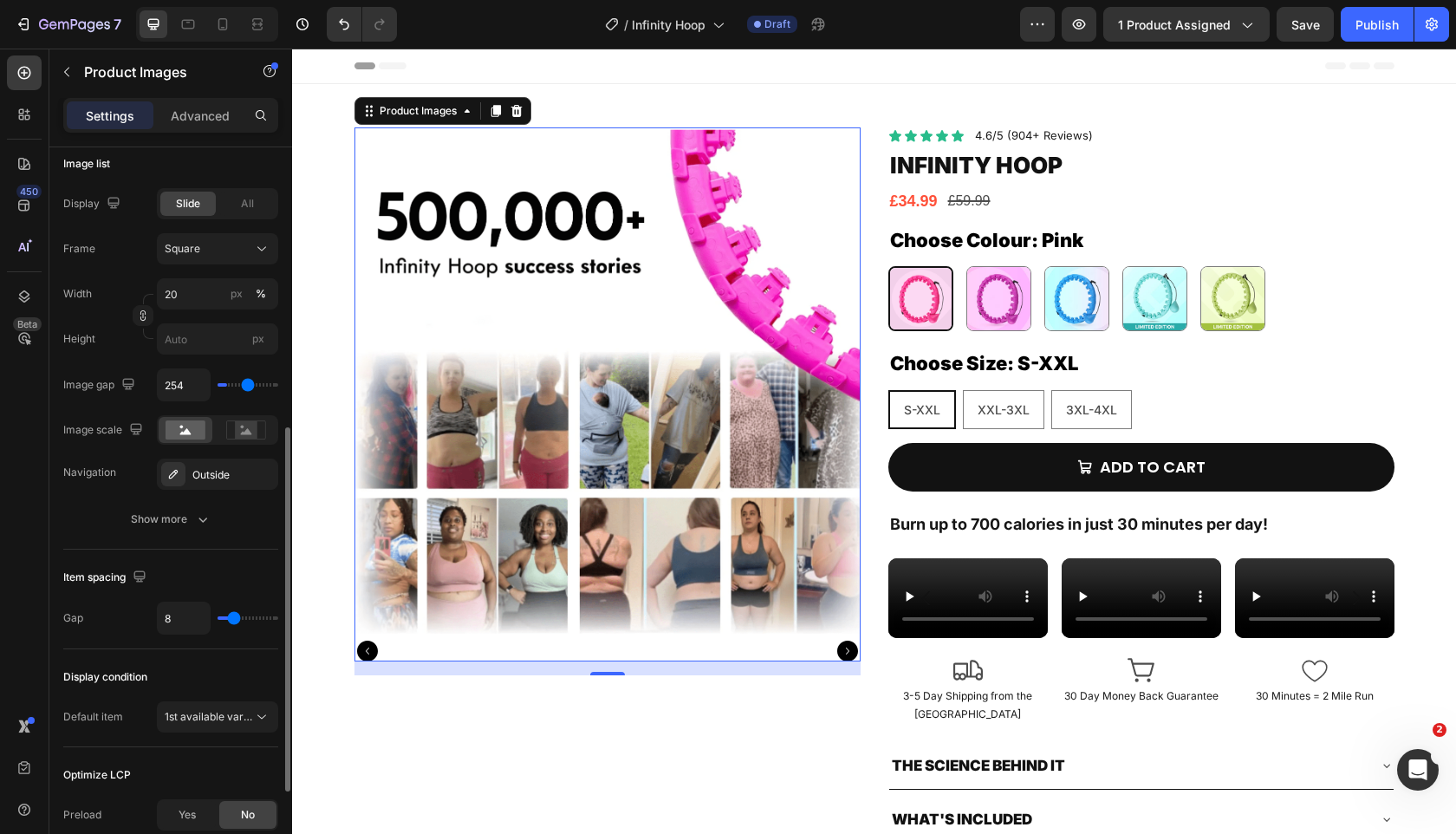
type input "266"
type input "78"
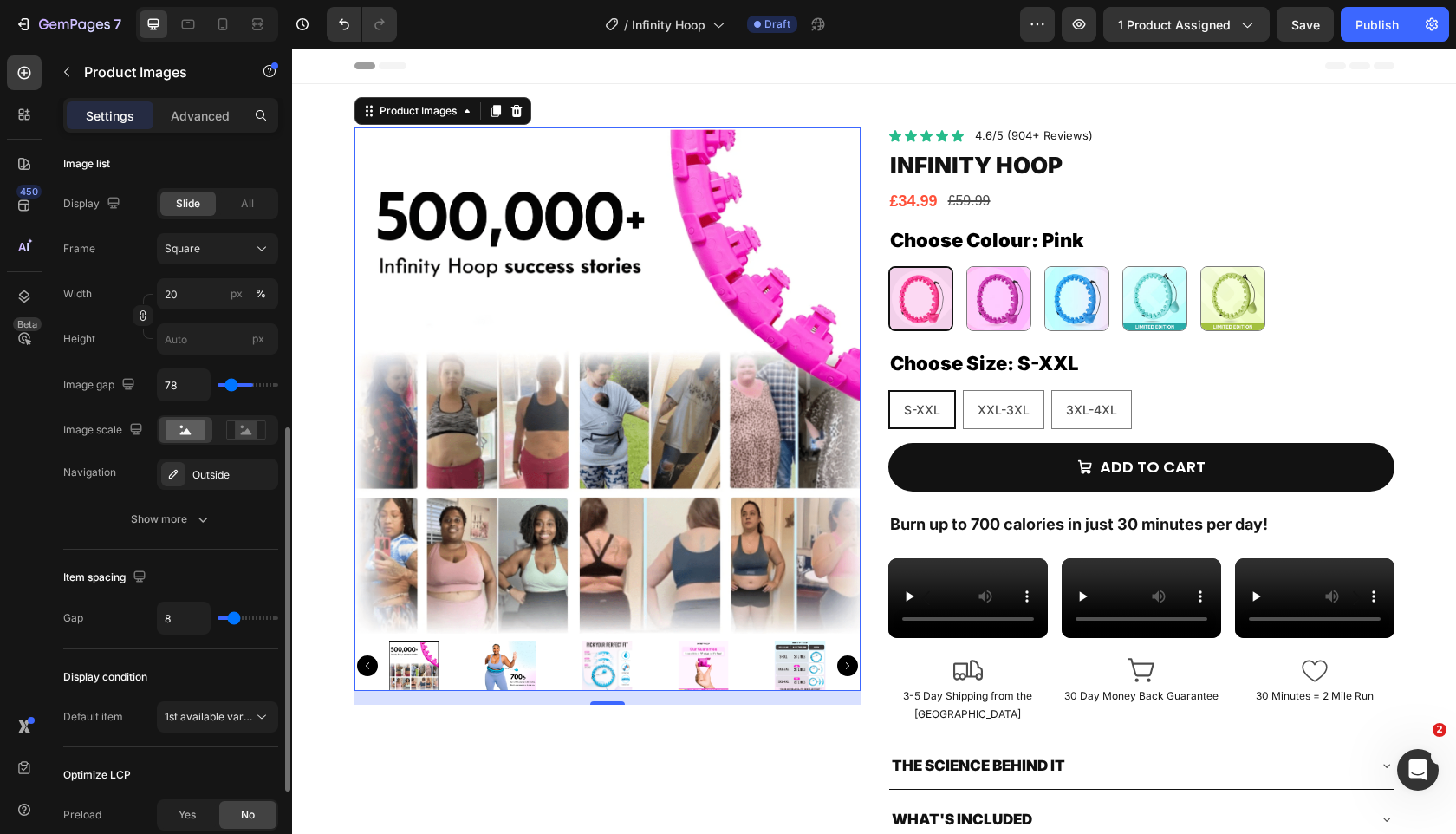
type input "53"
type input "51"
type input "45"
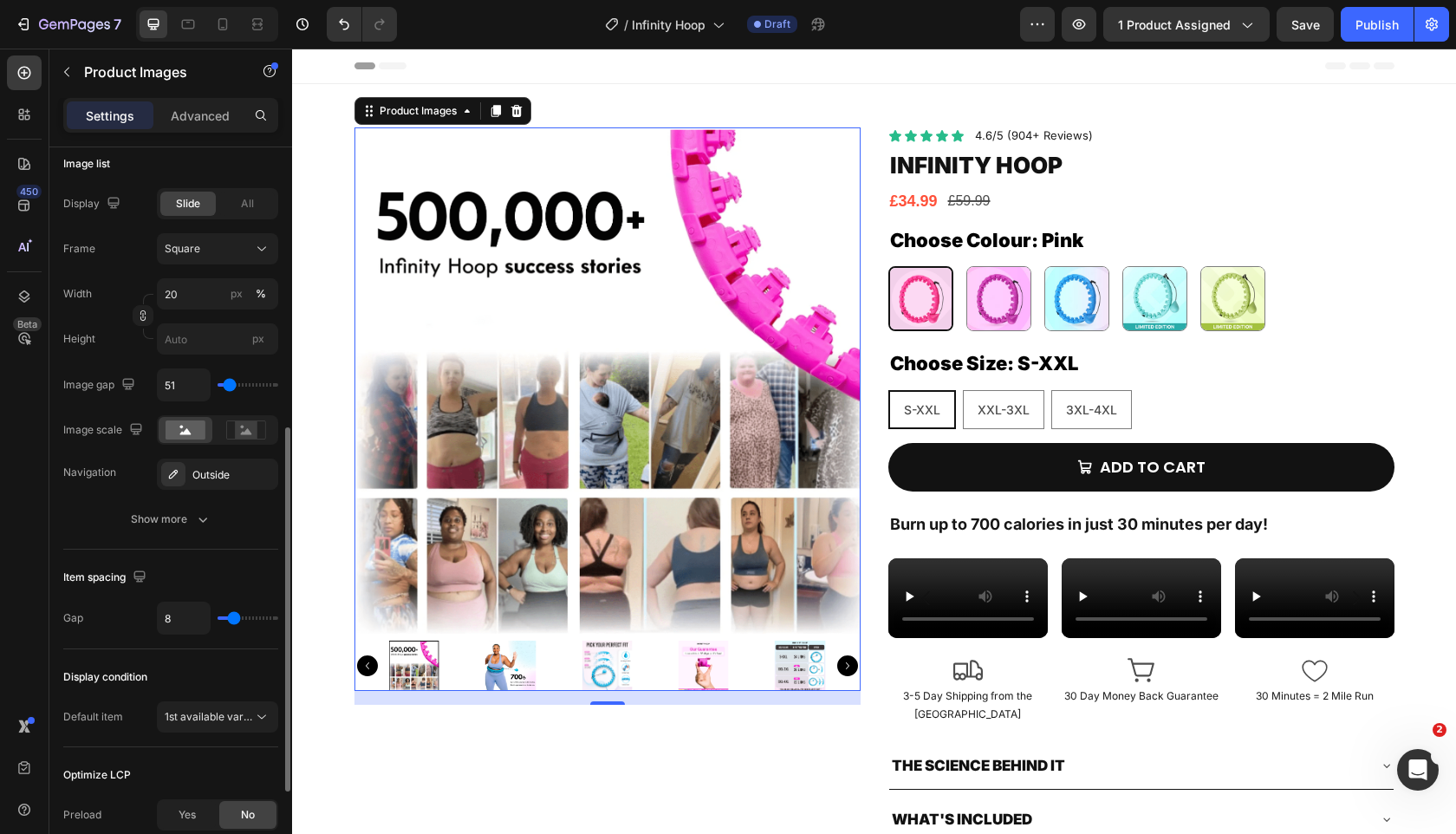
type input "45"
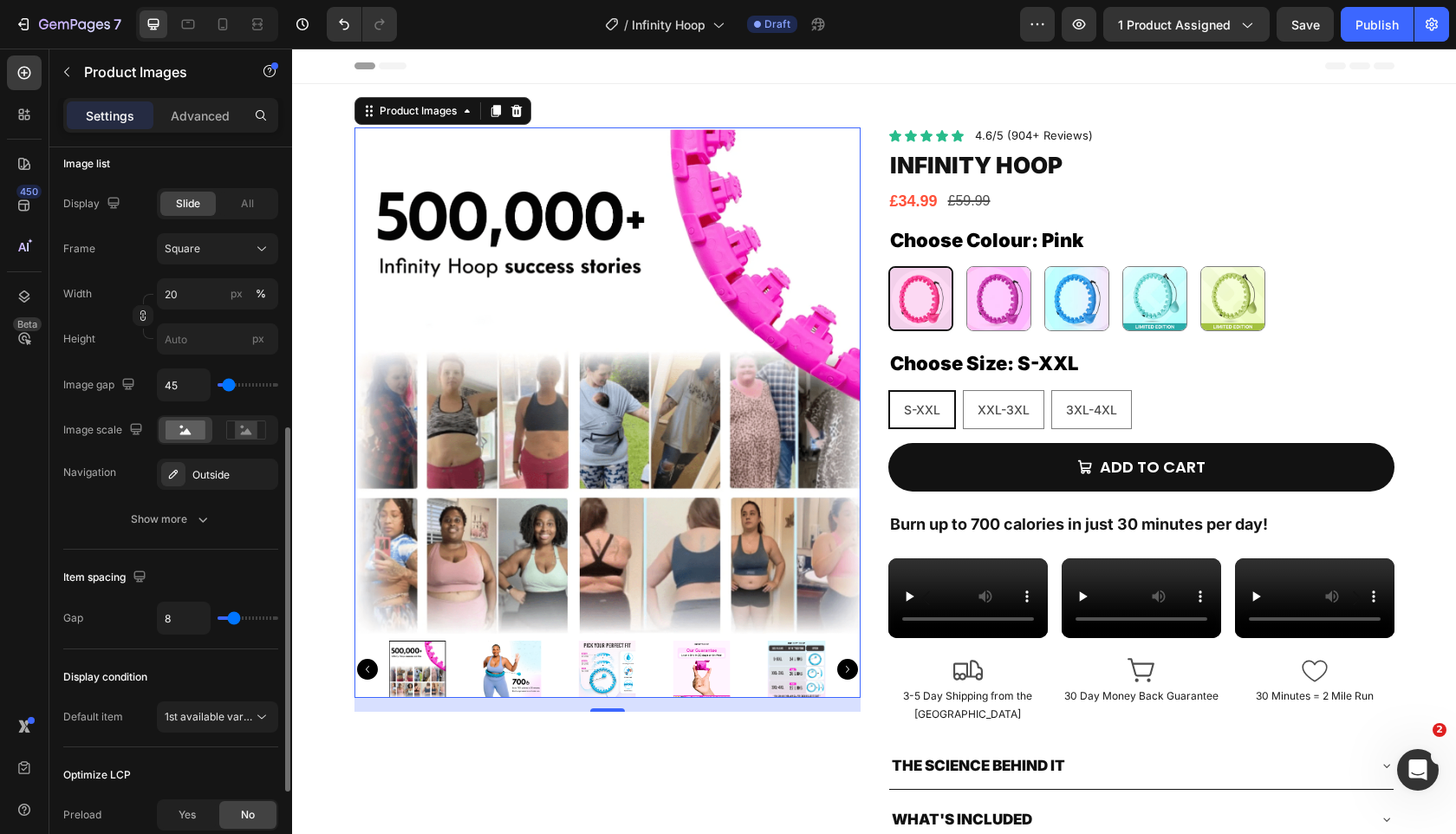
type input "43"
type input "37"
type input "27"
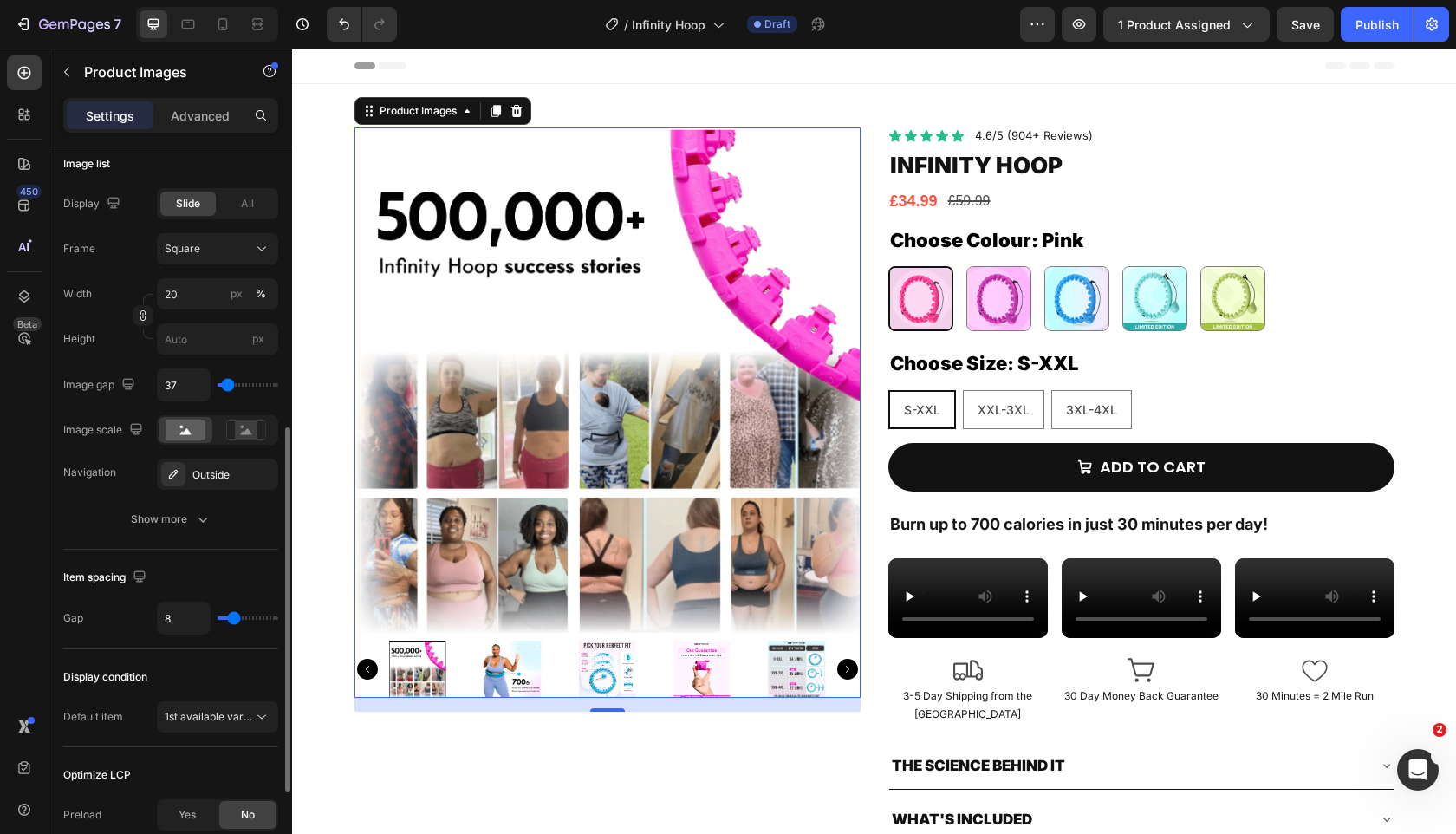
type input "27"
type input "24"
type input "21"
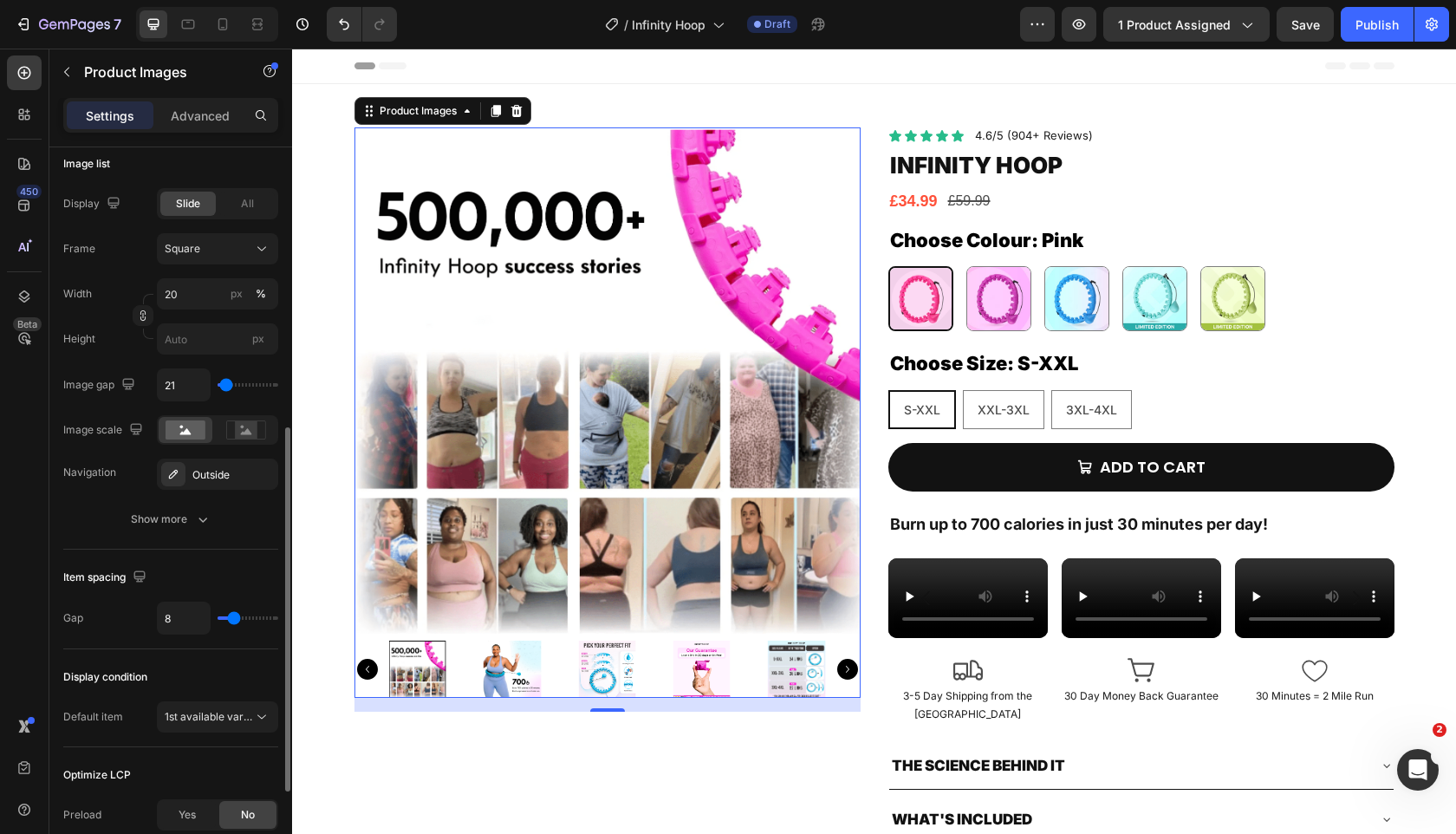
type input "18"
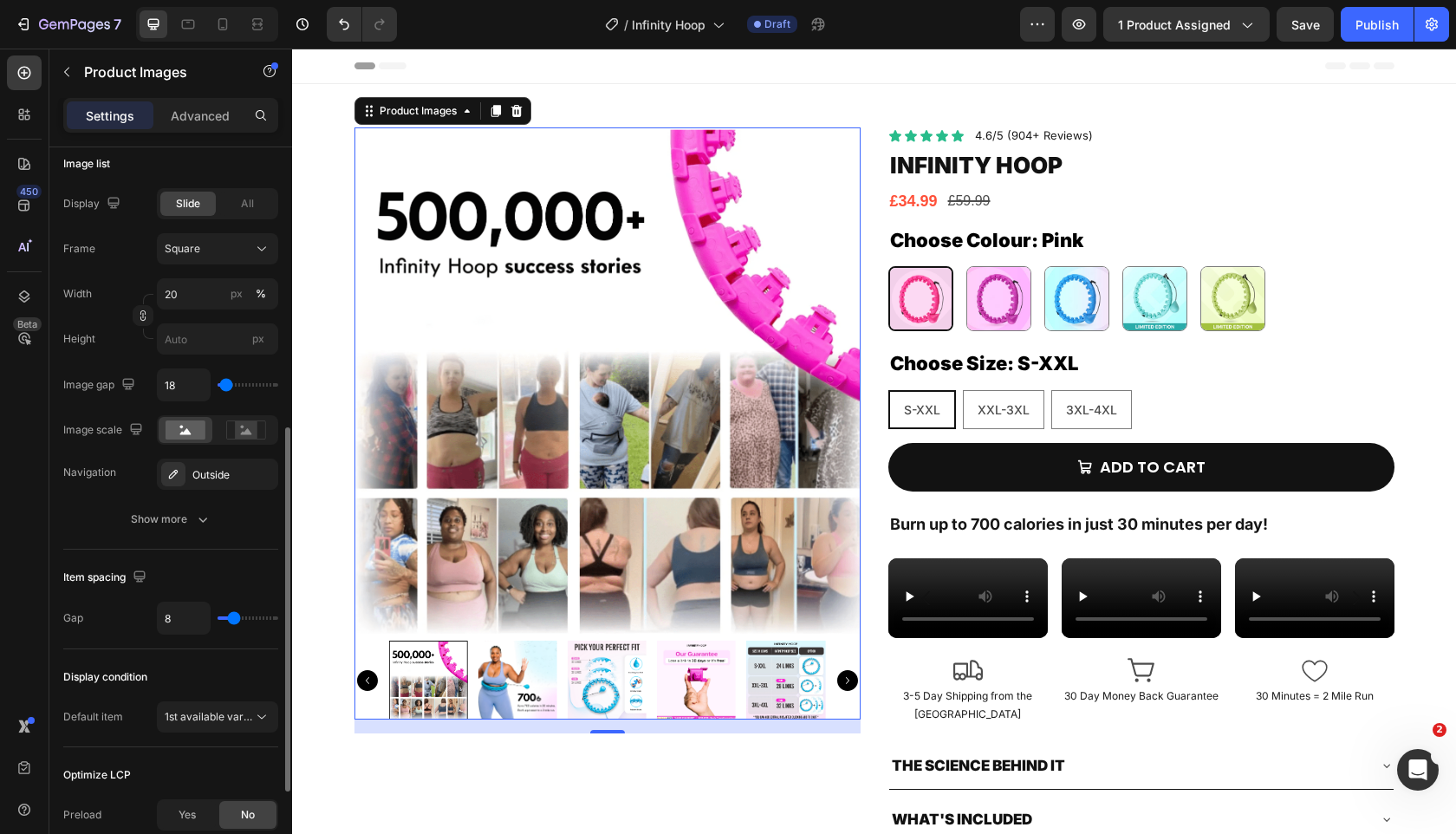
type input "12"
type input "8"
type input "0"
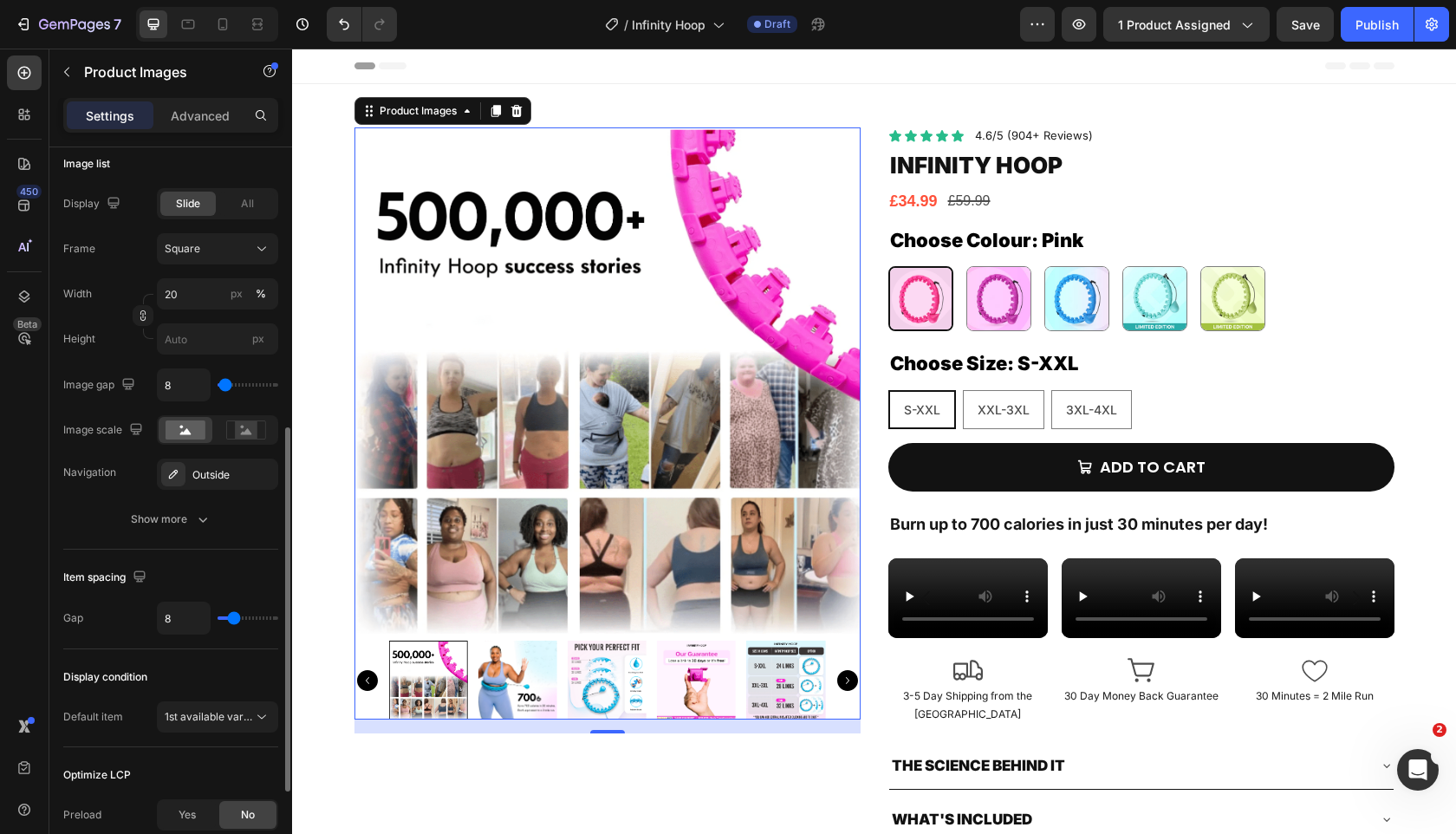
type input "0"
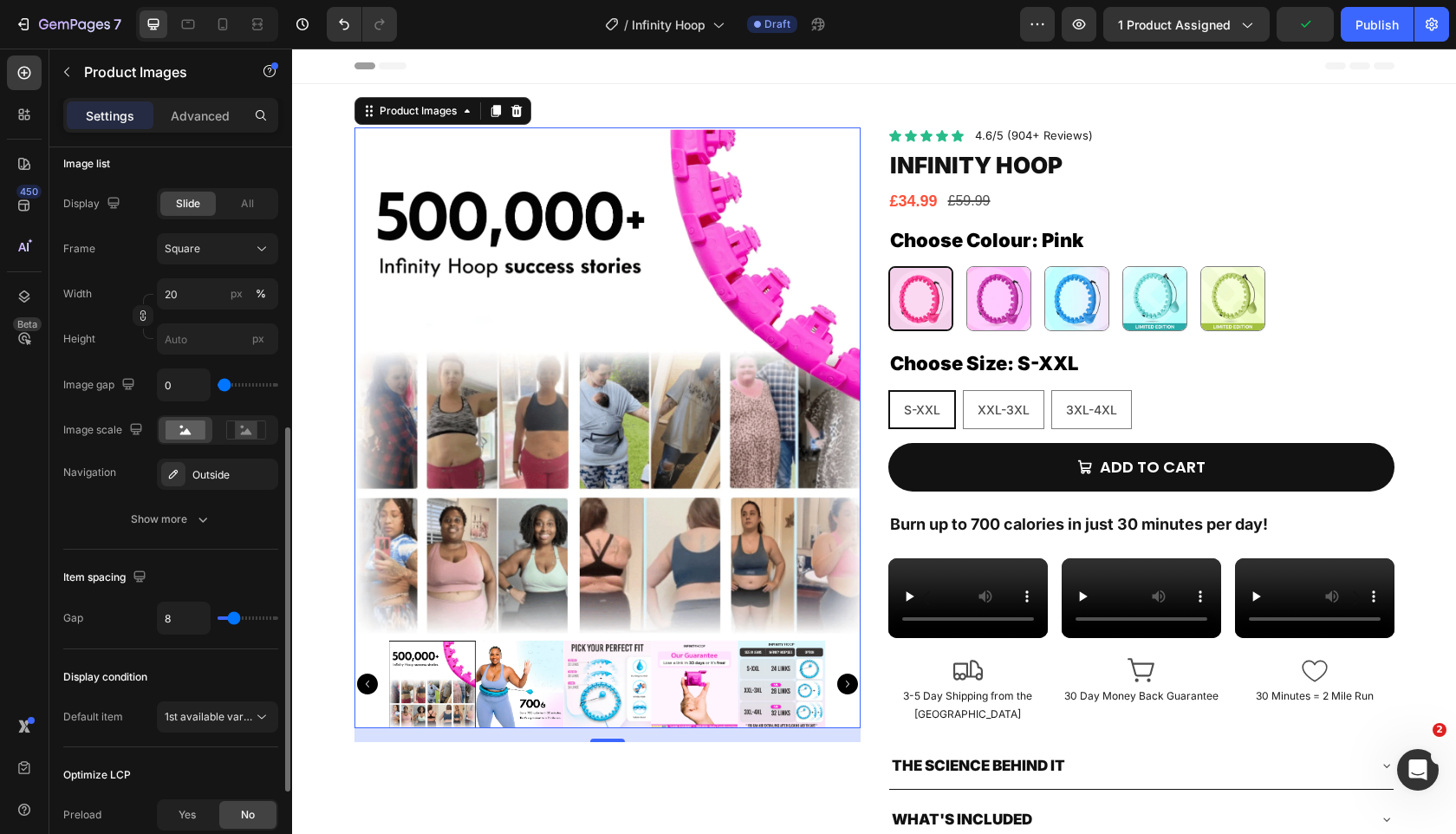
type input "5"
type input "7"
type input "11"
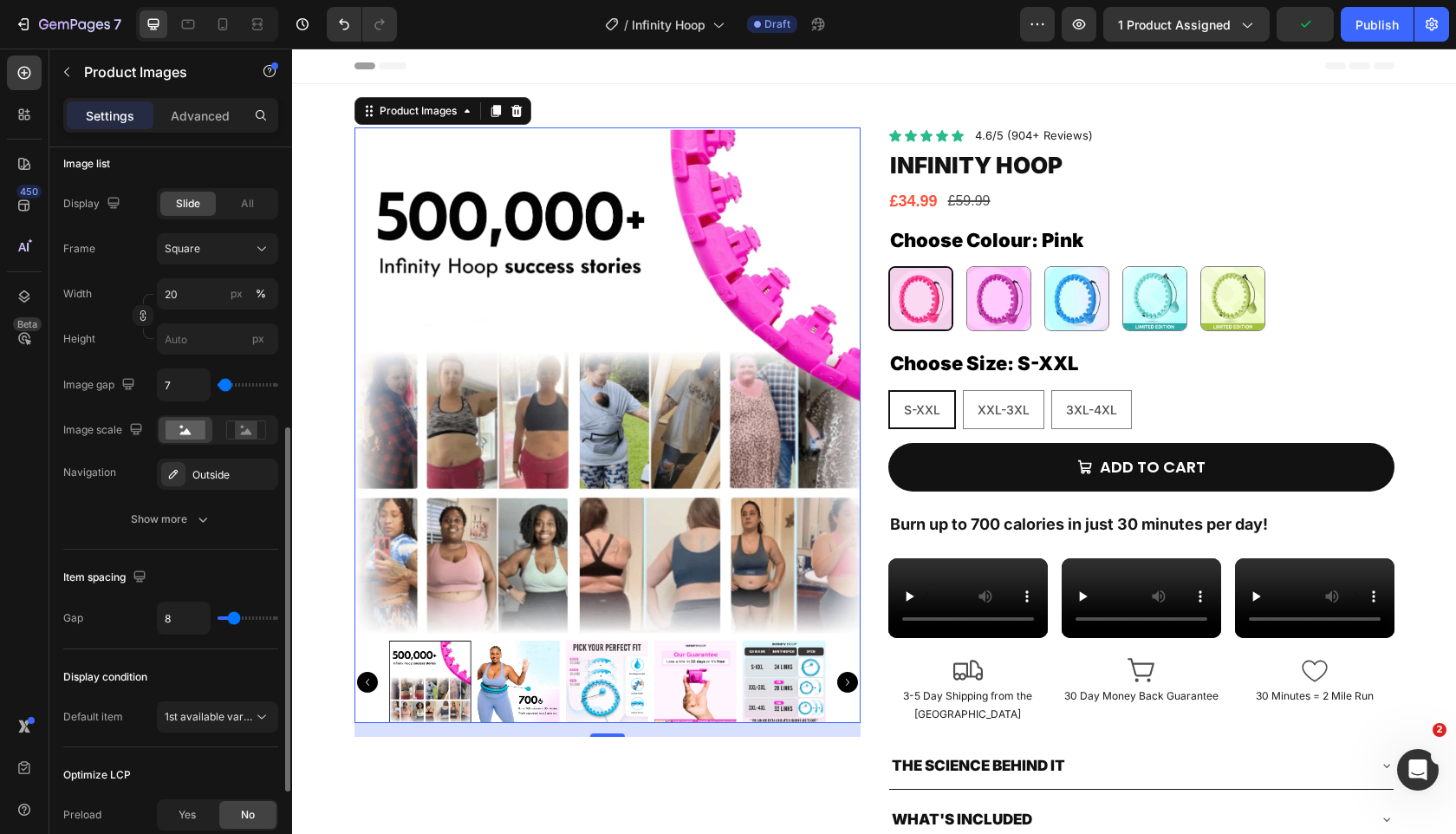
type input "11"
type input "17"
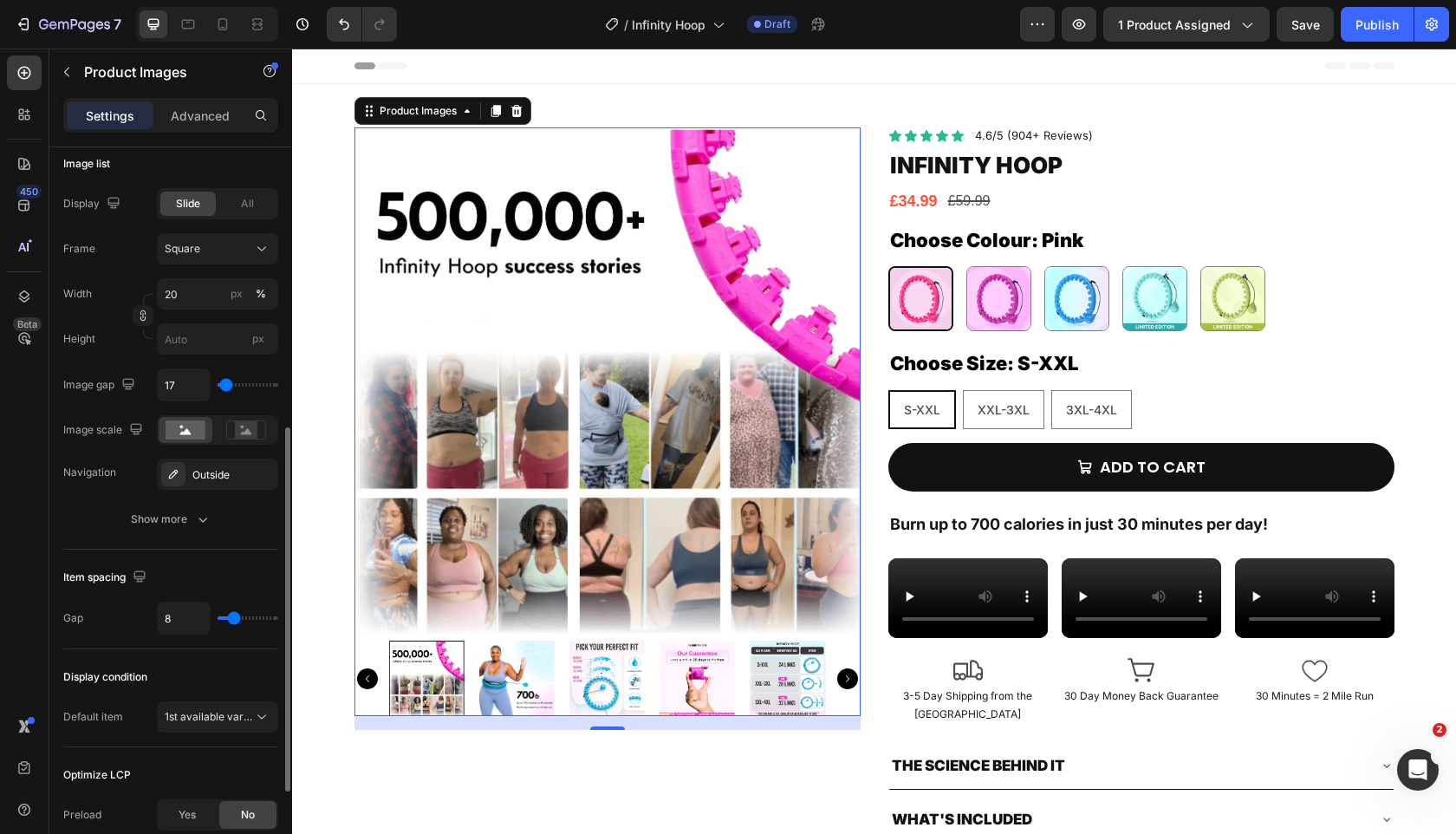
type input "7"
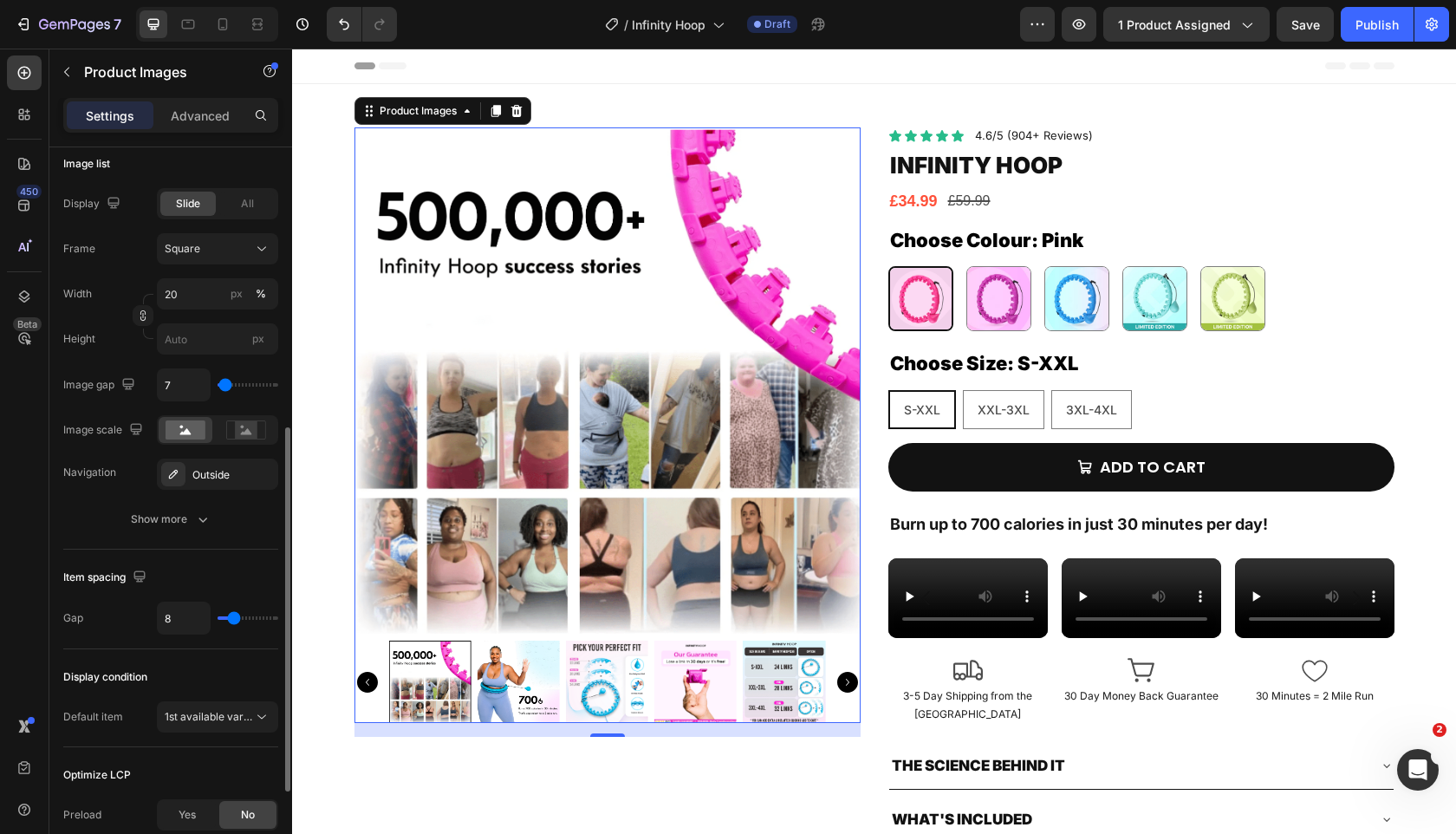
type input "7"
click at [224, 383] on input "range" at bounding box center [248, 385] width 61 height 4
click at [193, 381] on input "7" at bounding box center [183, 385] width 52 height 31
type input "8"
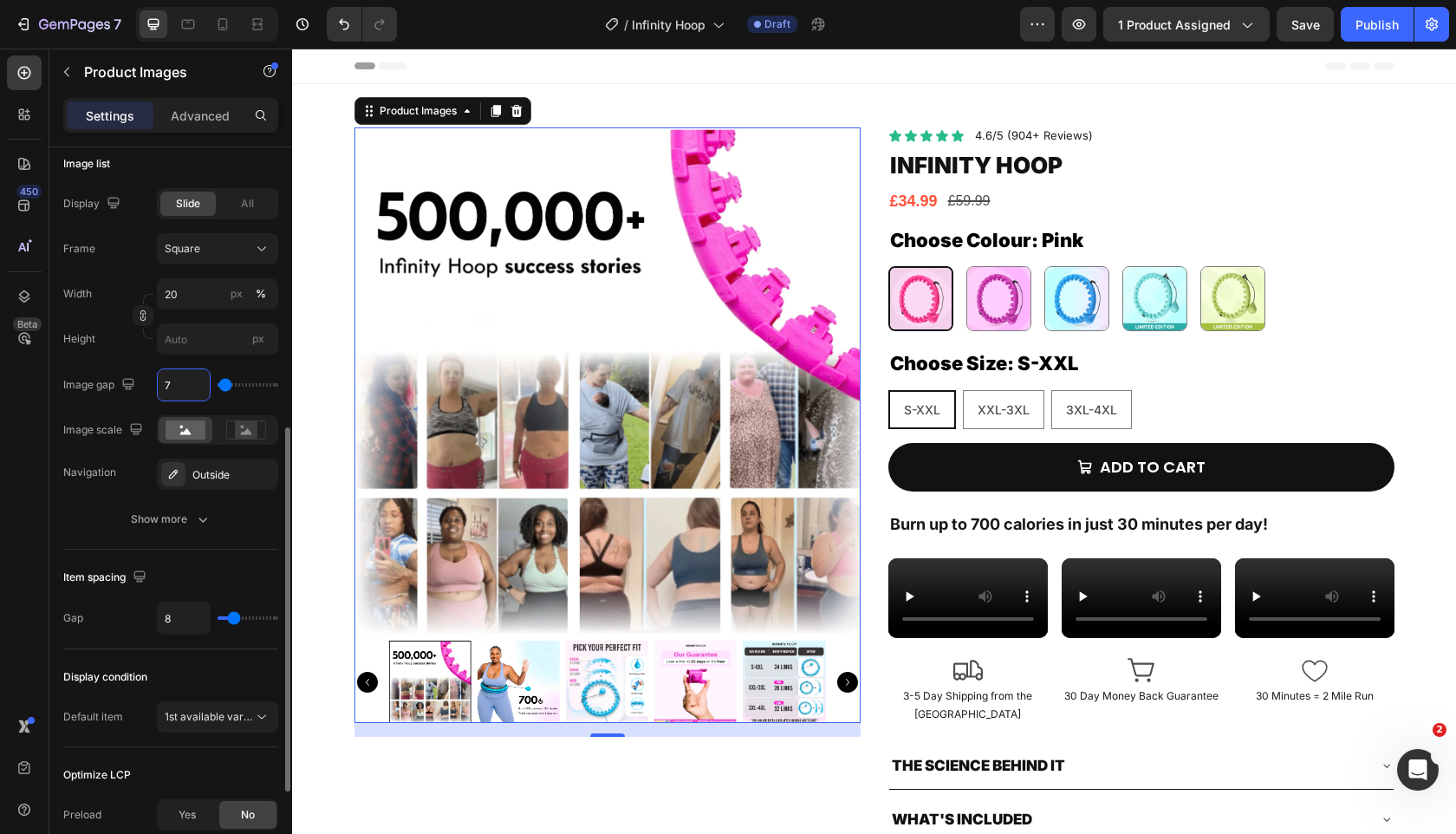
type input "8"
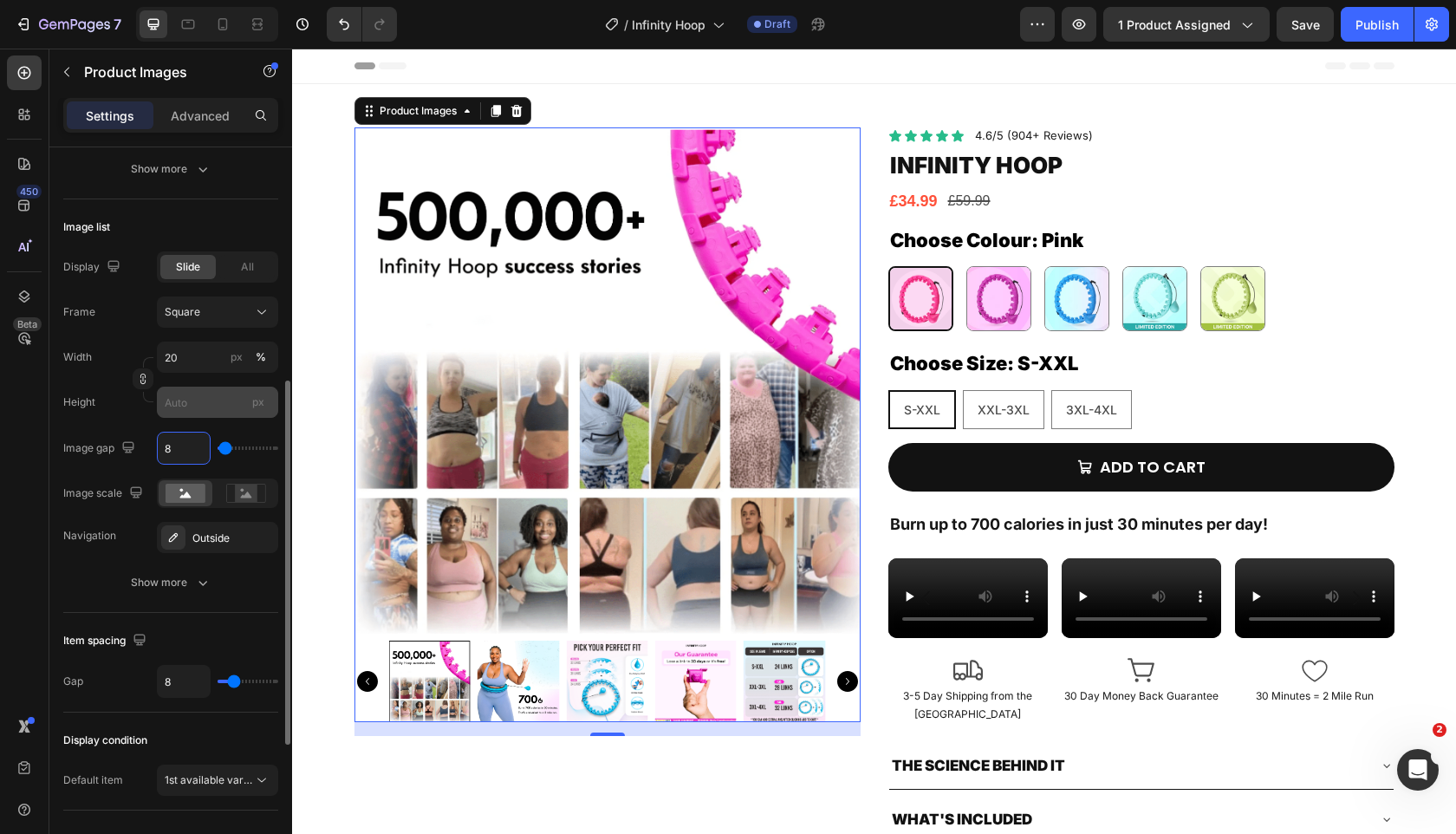
scroll to position [488, 0]
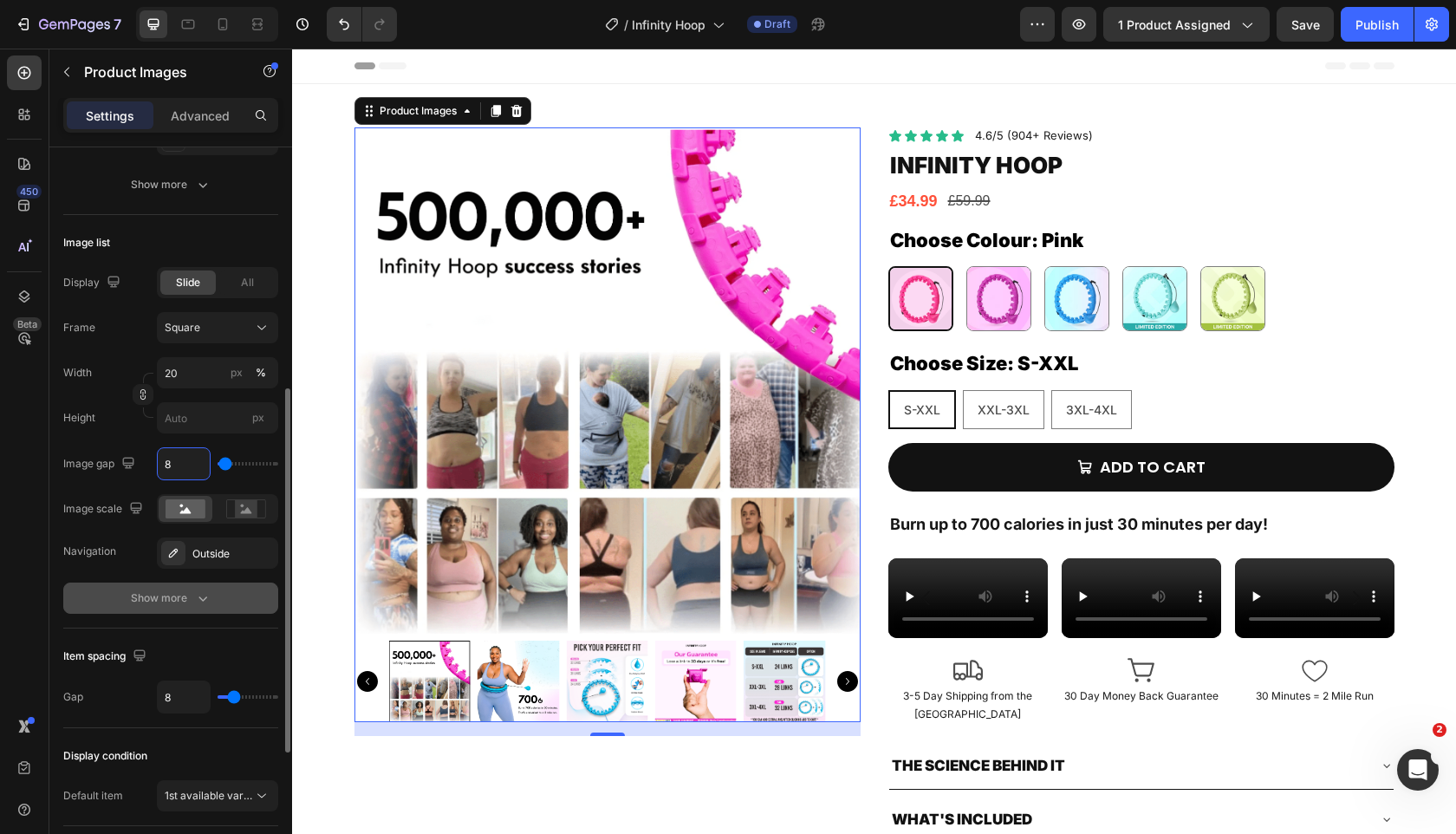
type input "8"
click at [174, 599] on div "Show more" at bounding box center [171, 598] width 80 height 17
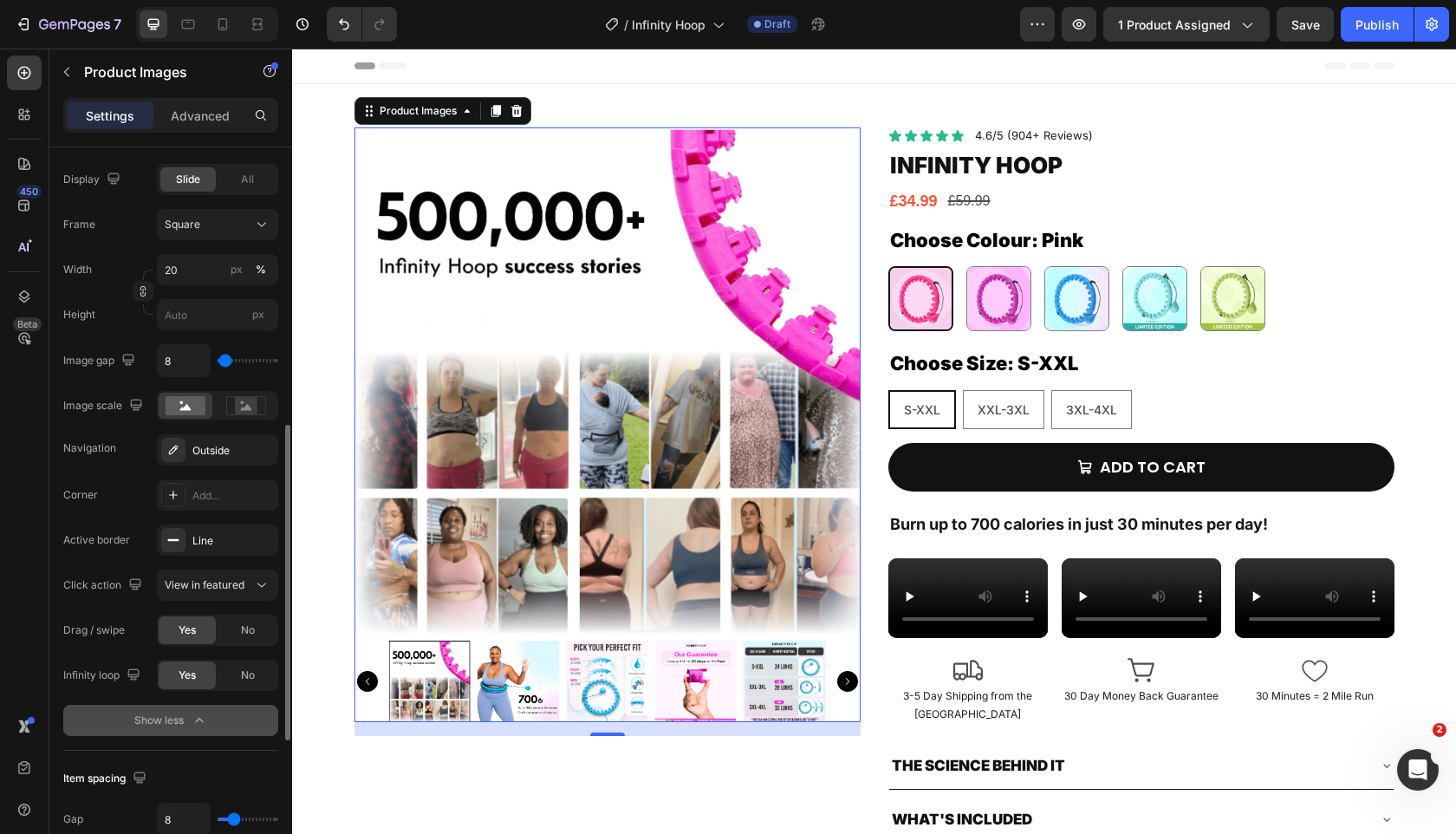
scroll to position [611, 0]
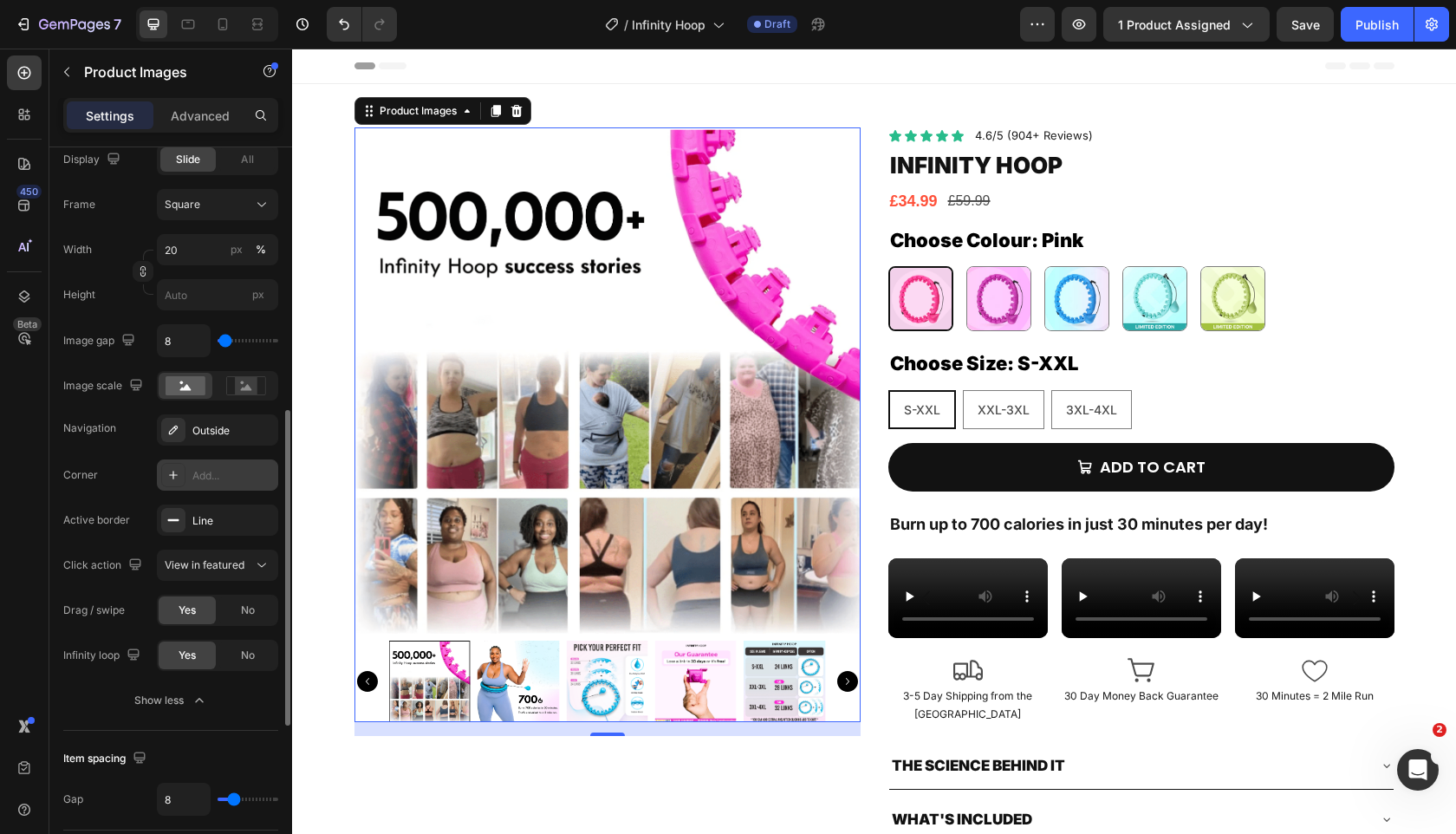
click at [178, 476] on icon at bounding box center [173, 474] width 14 height 14
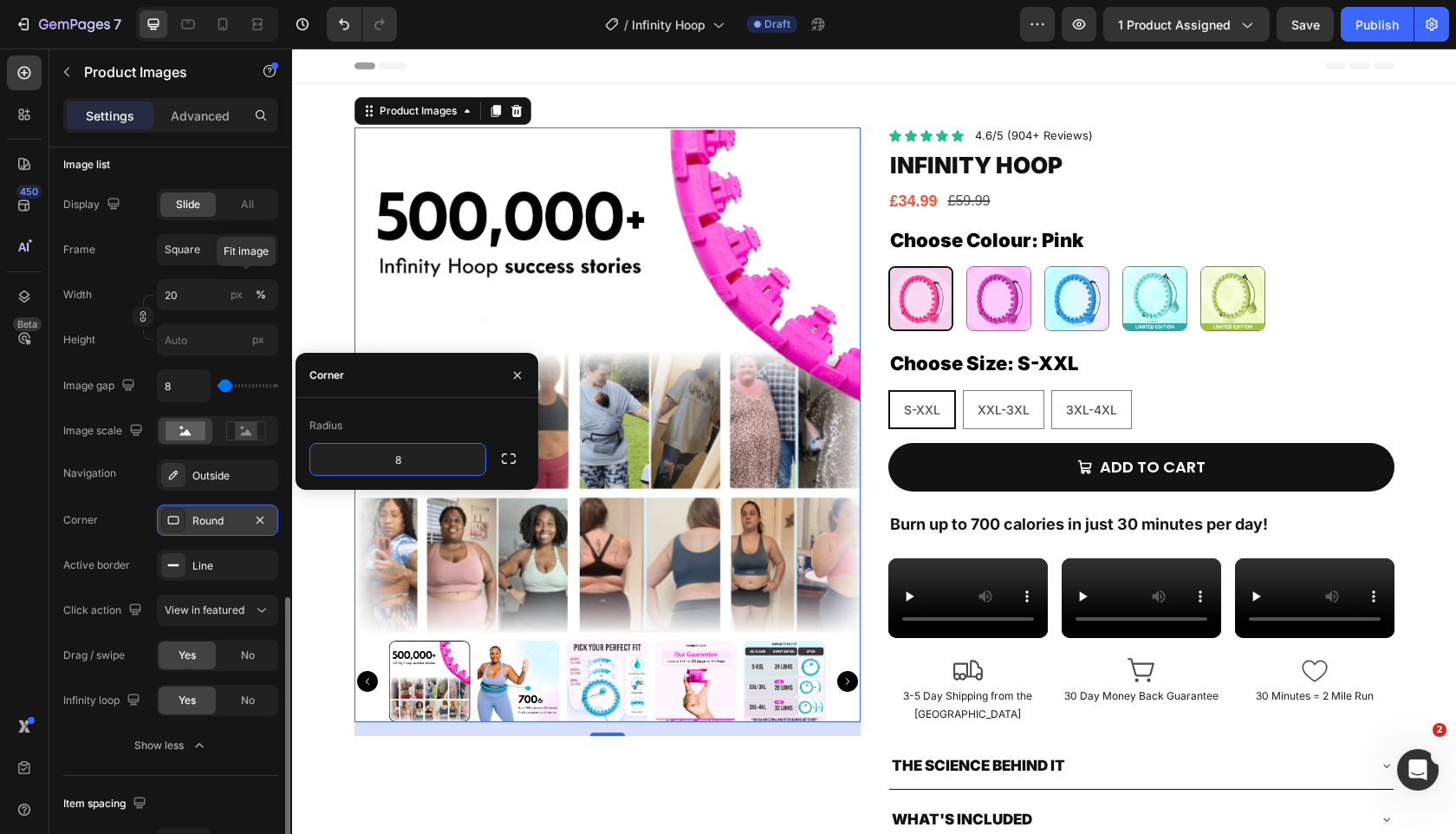
scroll to position [711, 0]
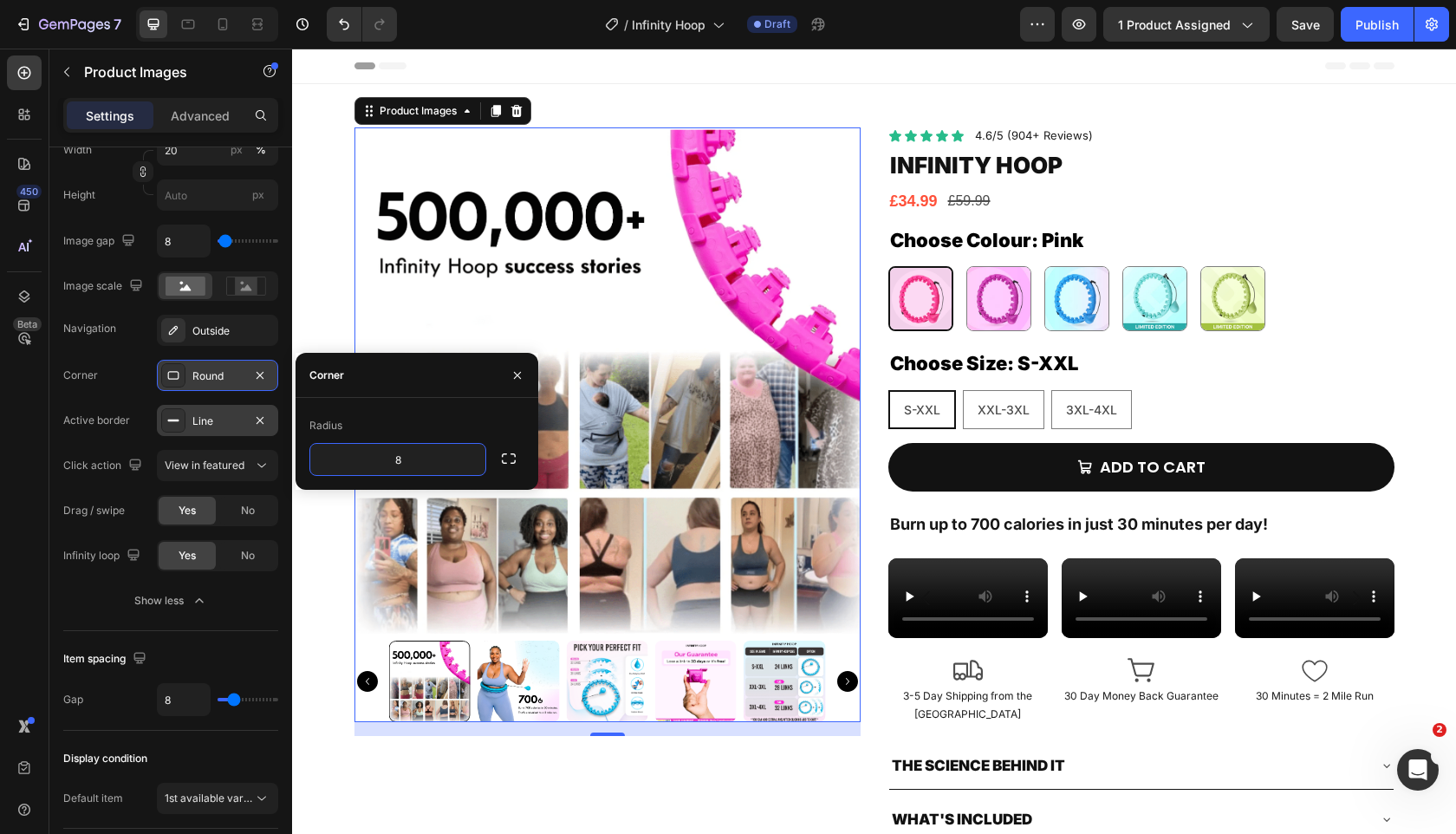
click at [218, 416] on div "Line" at bounding box center [217, 421] width 50 height 15
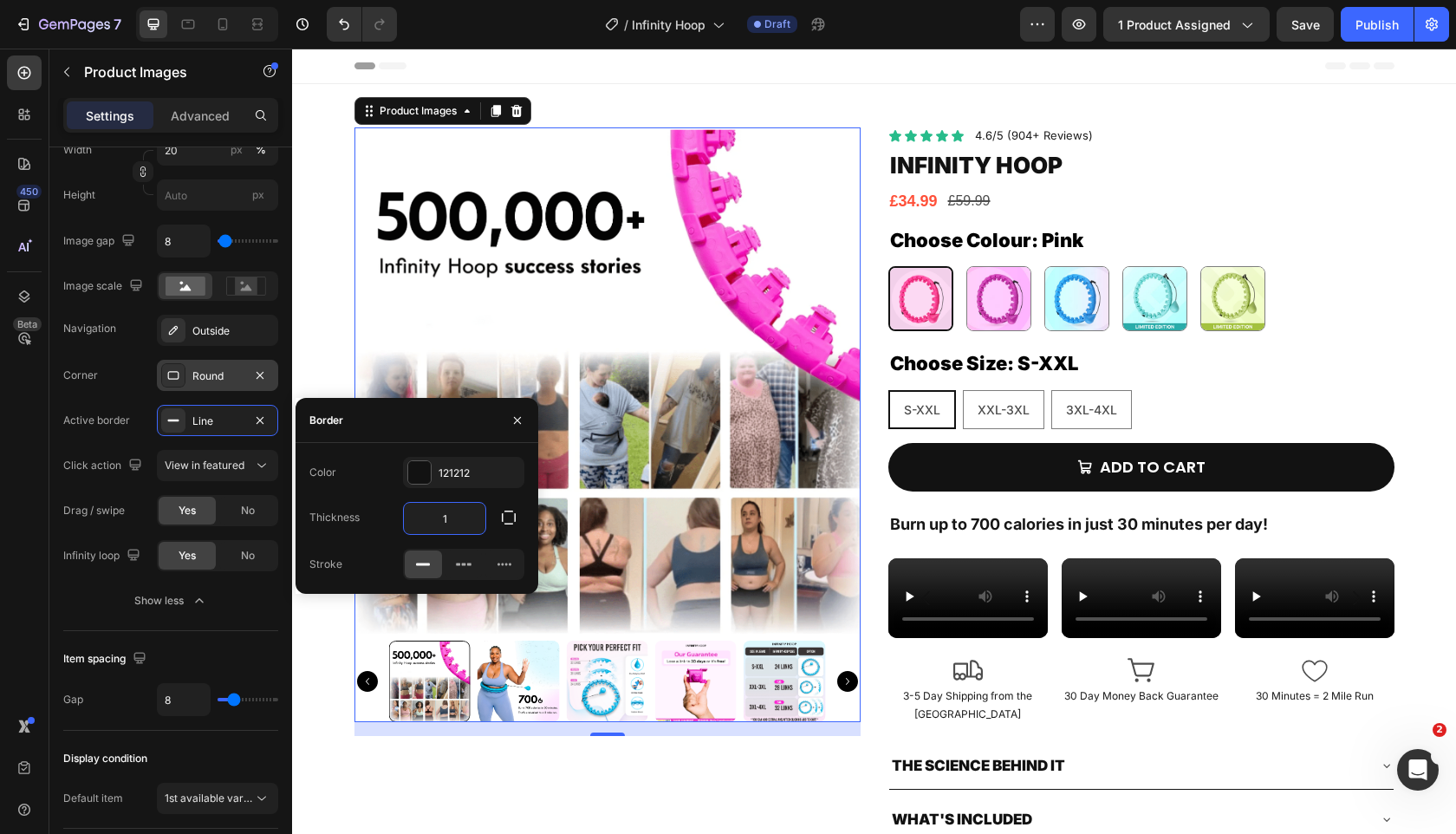
click at [446, 508] on input "1" at bounding box center [444, 518] width 81 height 31
type input "2"
click at [191, 631] on div "Item spacing Gap 8" at bounding box center [170, 680] width 215 height 99
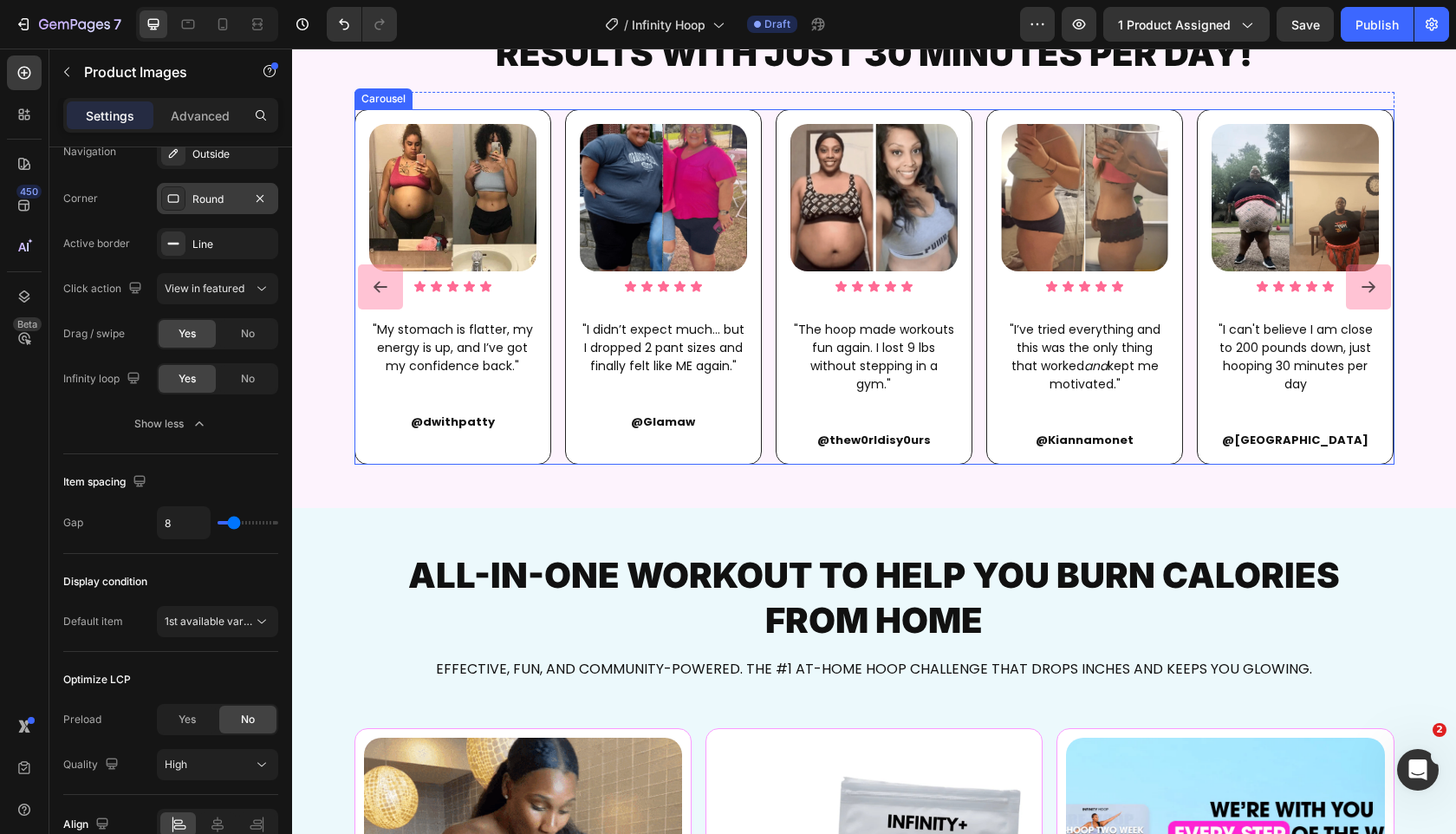
scroll to position [880, 0]
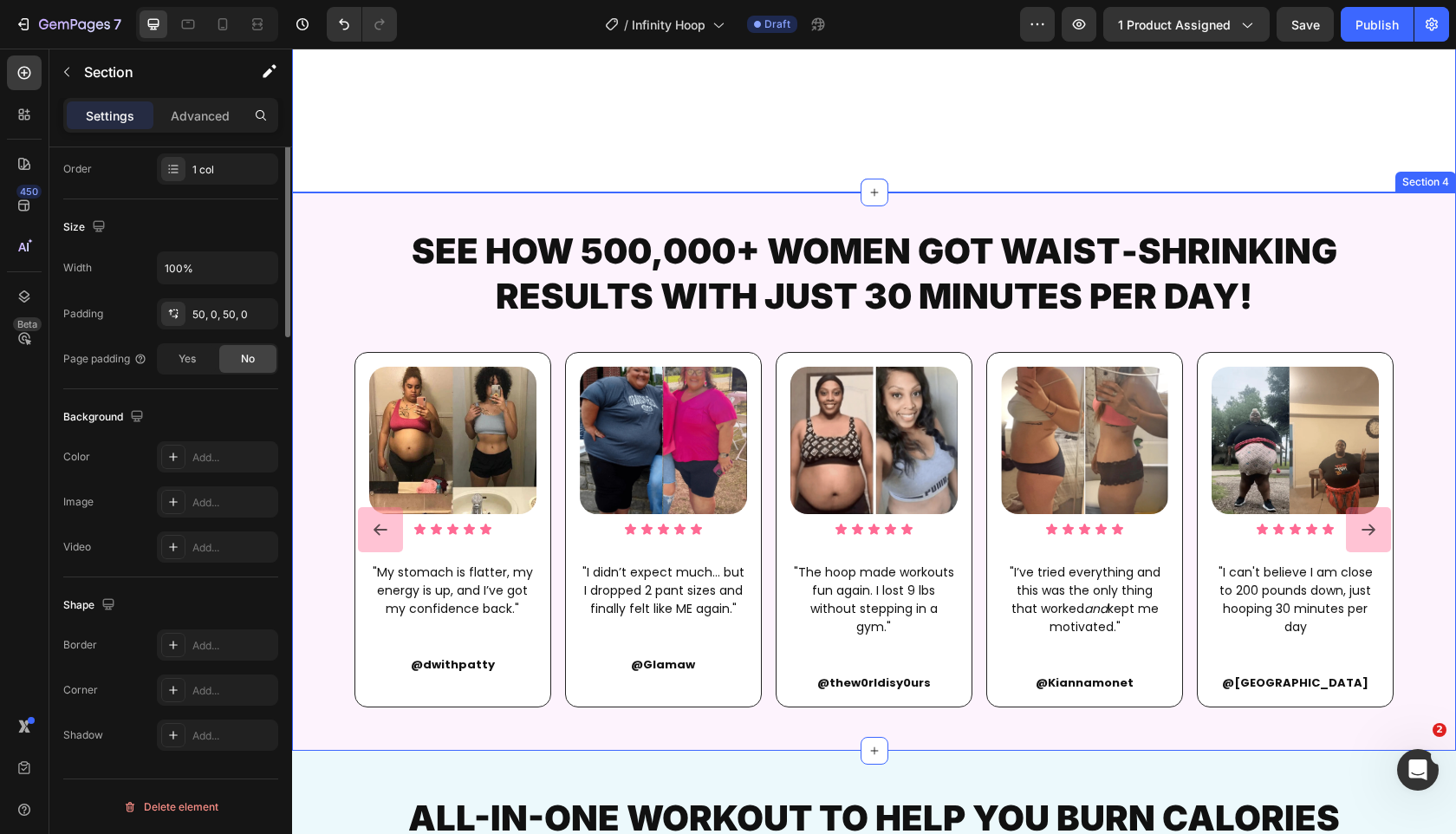
scroll to position [0, 0]
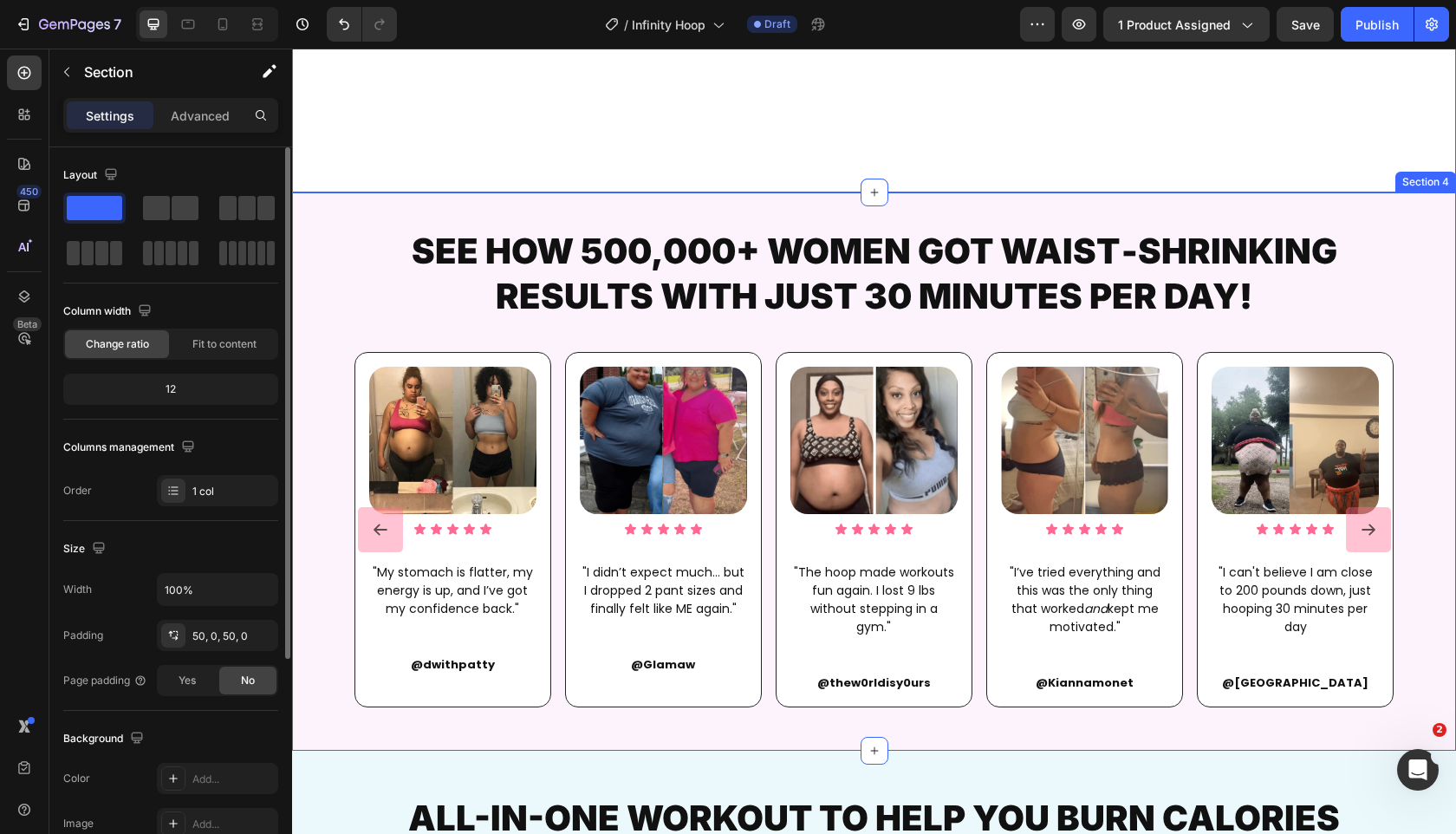
click at [543, 210] on div "SEE HOW 500,000+ WOMEN GOT WAIST‑SHRINKING RESULTS WITH JUST 30 MINUTES PER DAY…" at bounding box center [873, 471] width 1164 height 559
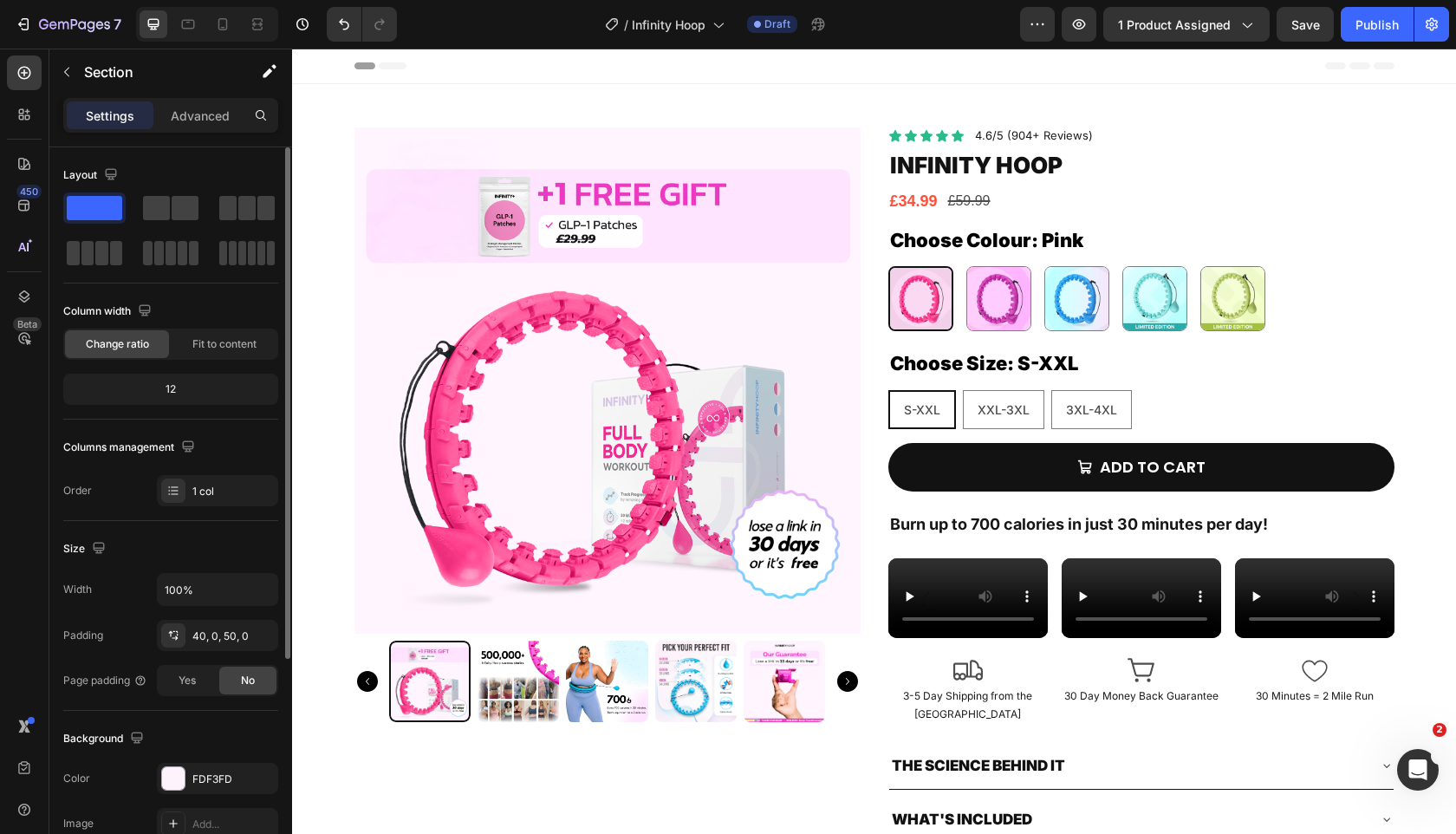
scroll to position [82, 0]
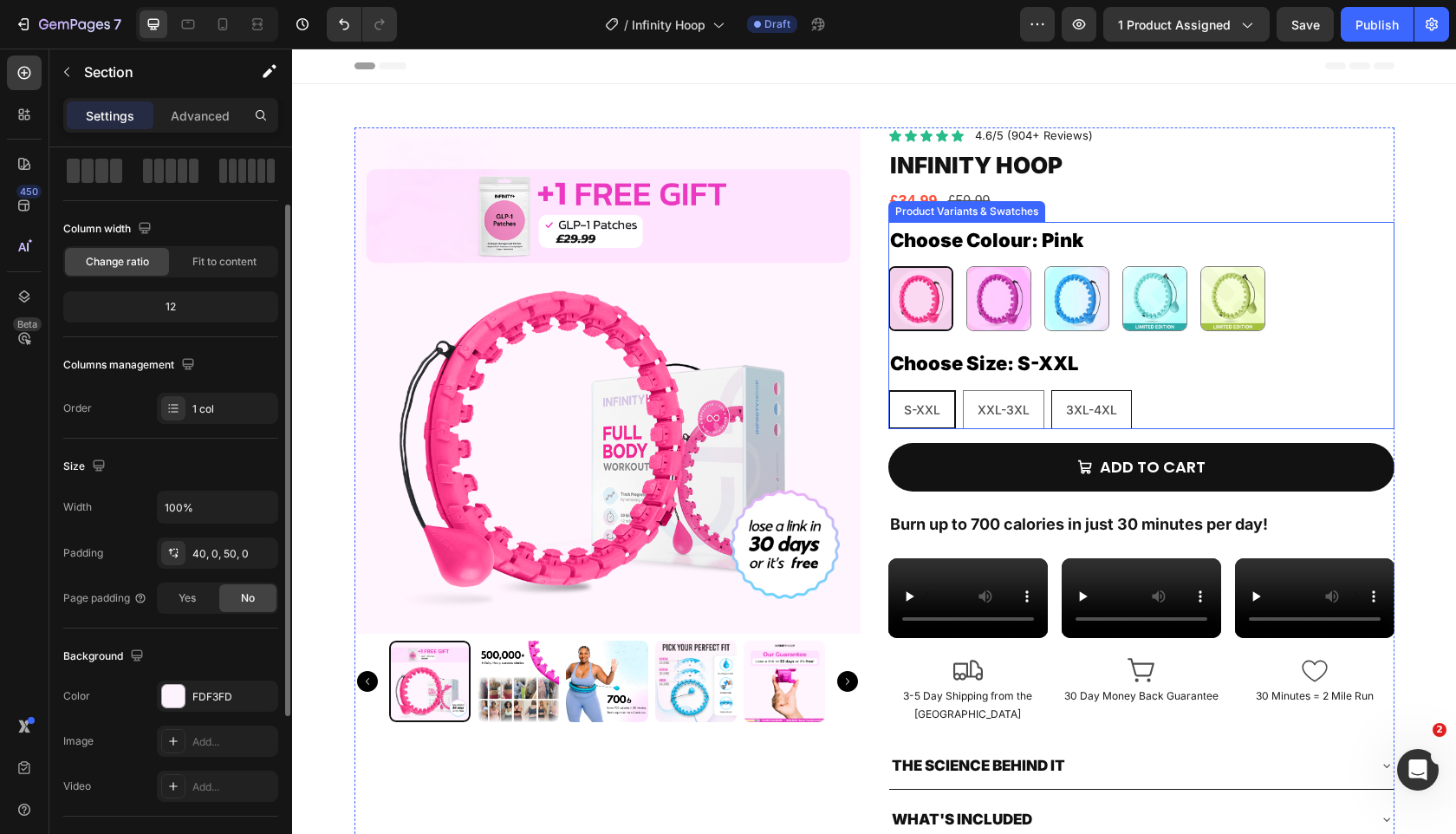
click at [1131, 414] on Size-3XL-4XL "3XL-4XL" at bounding box center [1091, 409] width 80 height 39
click at [1051, 390] on input "3XL-4XL 3XL-4XL 3XL-4XL" at bounding box center [1050, 389] width 1 height 1
radio input "true"
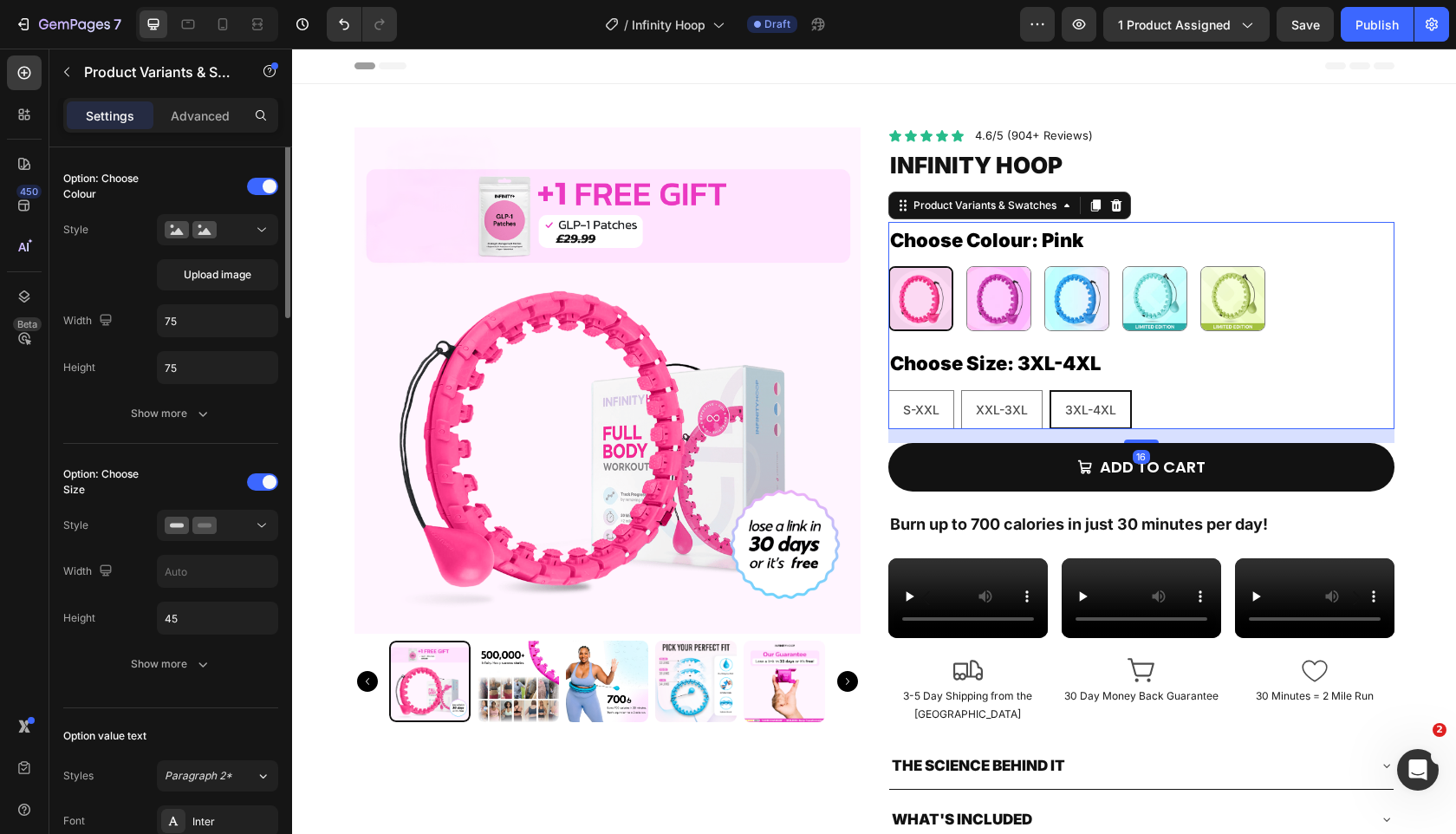
scroll to position [522, 0]
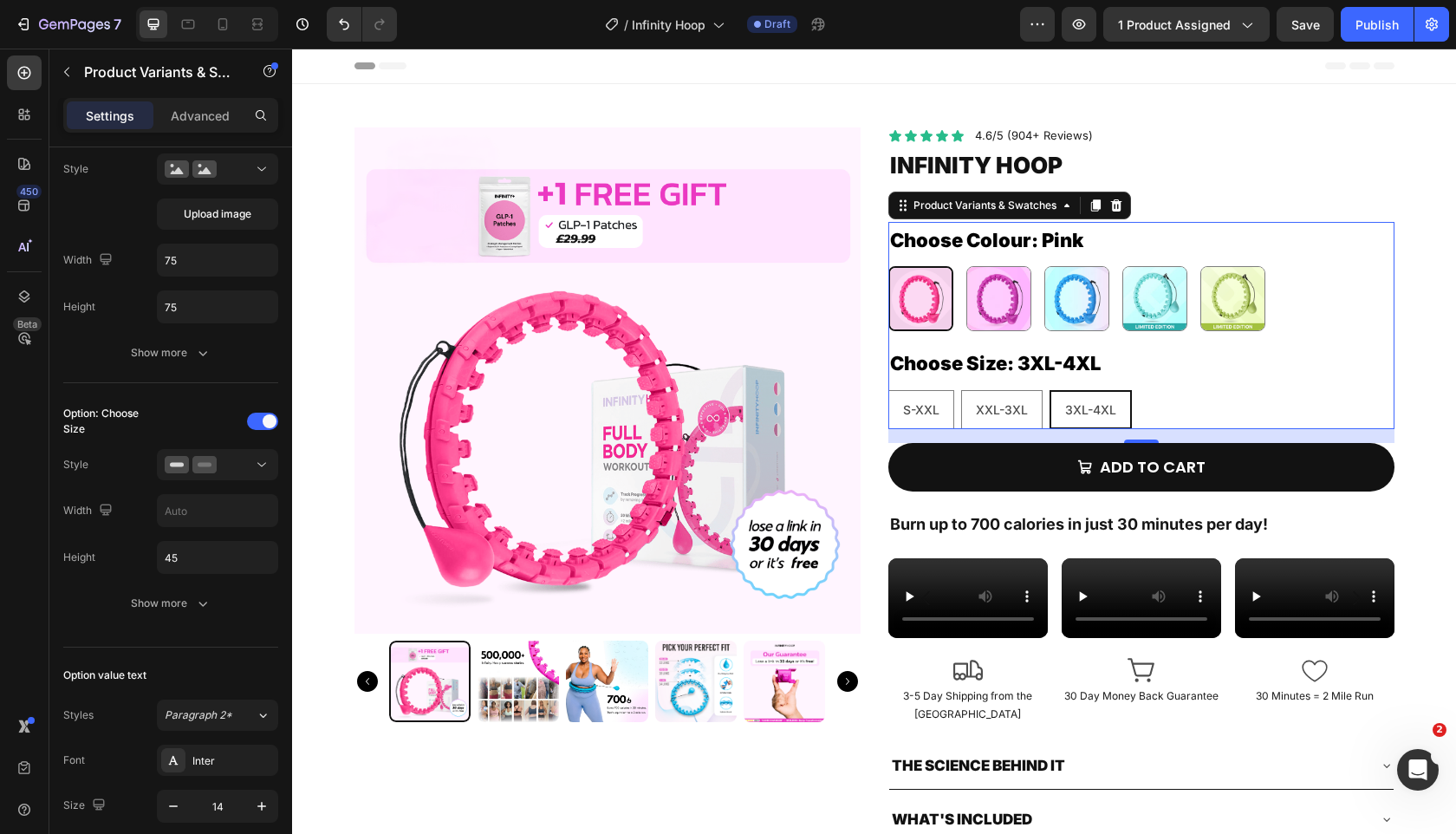
click at [1017, 361] on legend "Choose Size: 3XL-4XL" at bounding box center [996, 364] width 214 height 38
click at [1272, 388] on div "Choose Size: 3XL-4XL S-XXL S-XXL S-XXL XXL-3XL XXL-3XL XXL-3XL 3XL-4XL 3XL-4XL …" at bounding box center [1141, 386] width 506 height 84
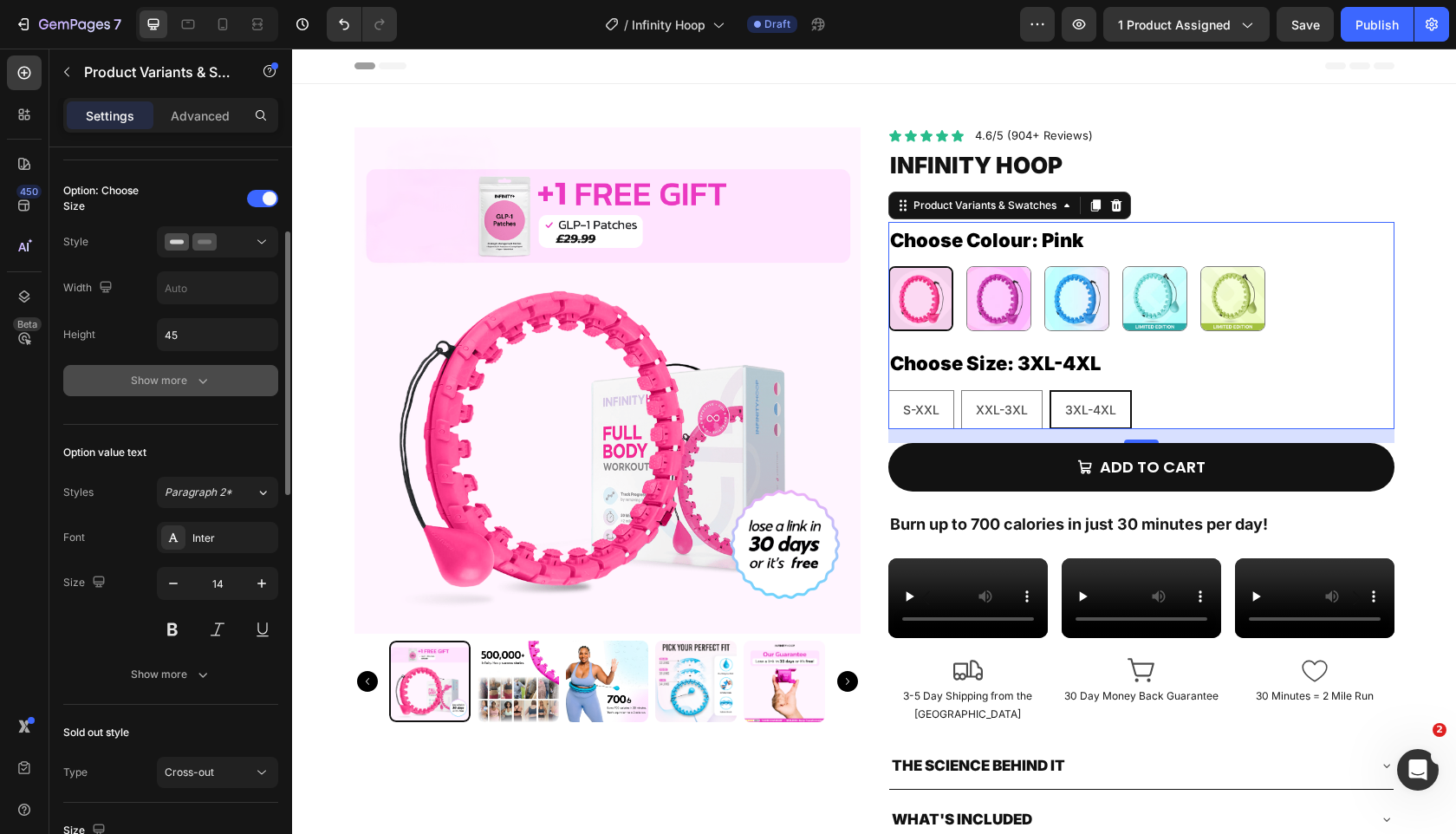
scroll to position [567, 0]
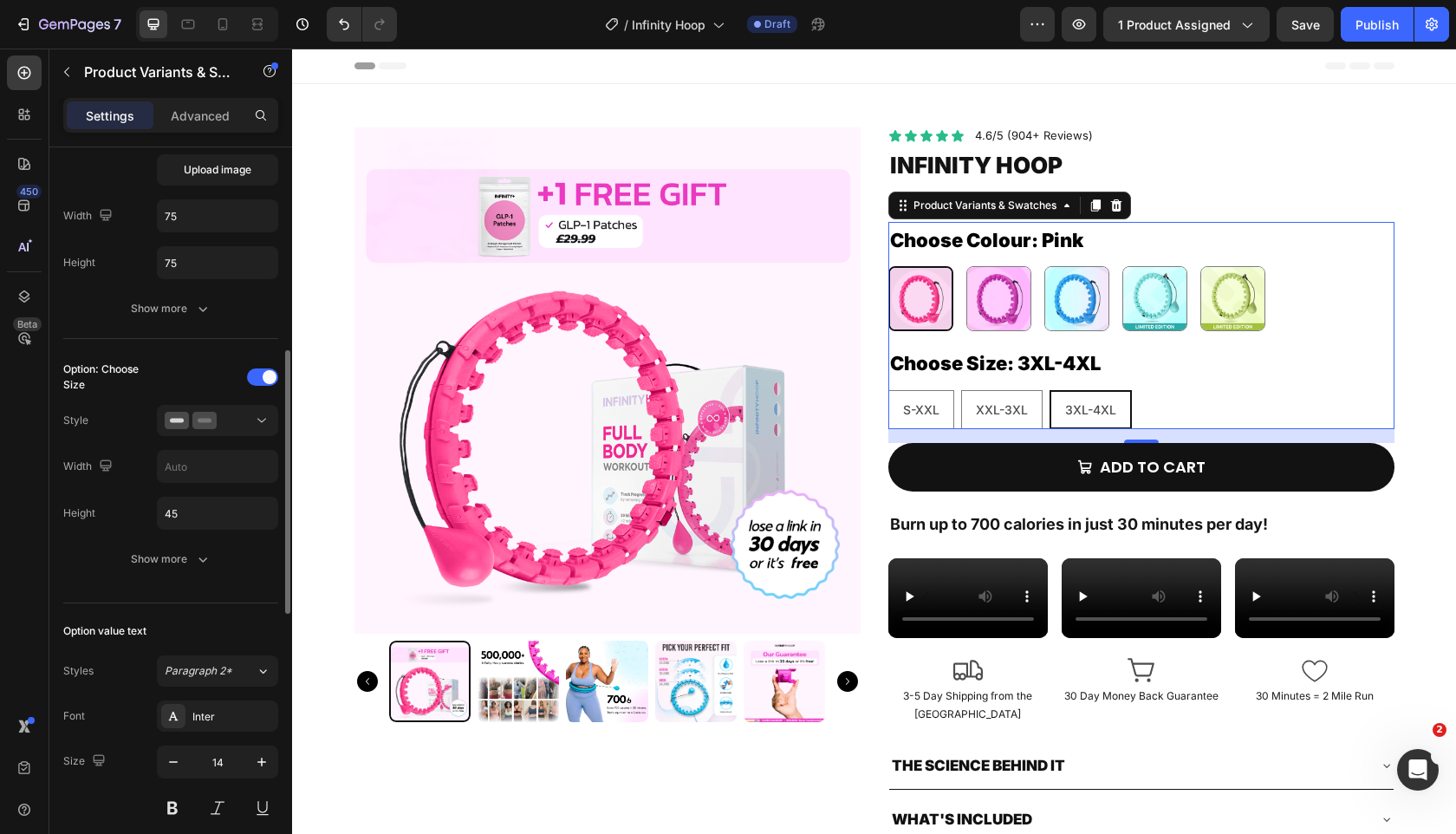
click at [224, 439] on div "Option: Choose Size Style Width Height 45 Show more" at bounding box center [170, 468] width 215 height 211
click at [197, 567] on icon "button" at bounding box center [202, 559] width 17 height 17
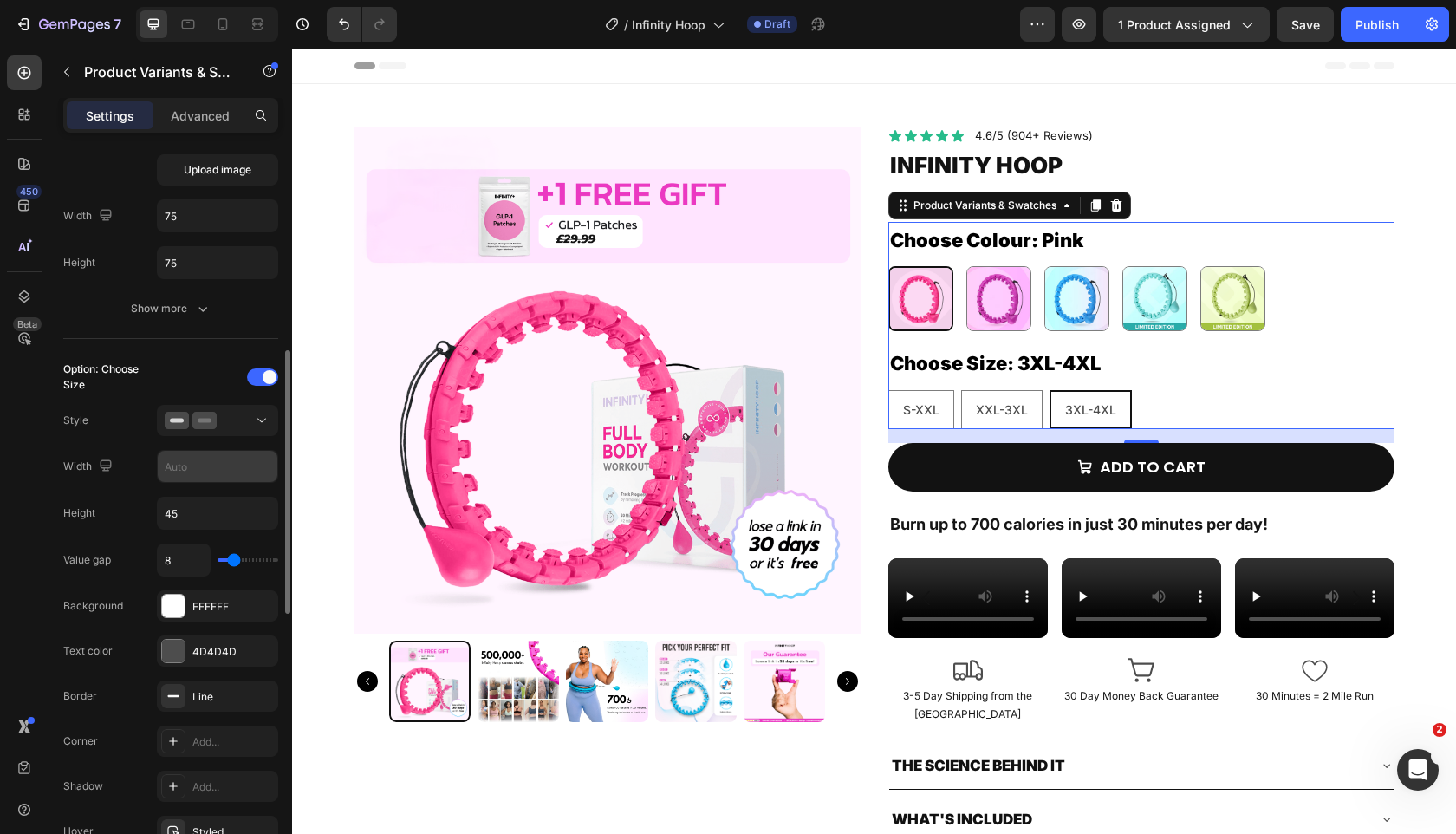
click at [213, 465] on input "text" at bounding box center [217, 466] width 119 height 31
click at [213, 465] on input "45" at bounding box center [217, 466] width 119 height 31
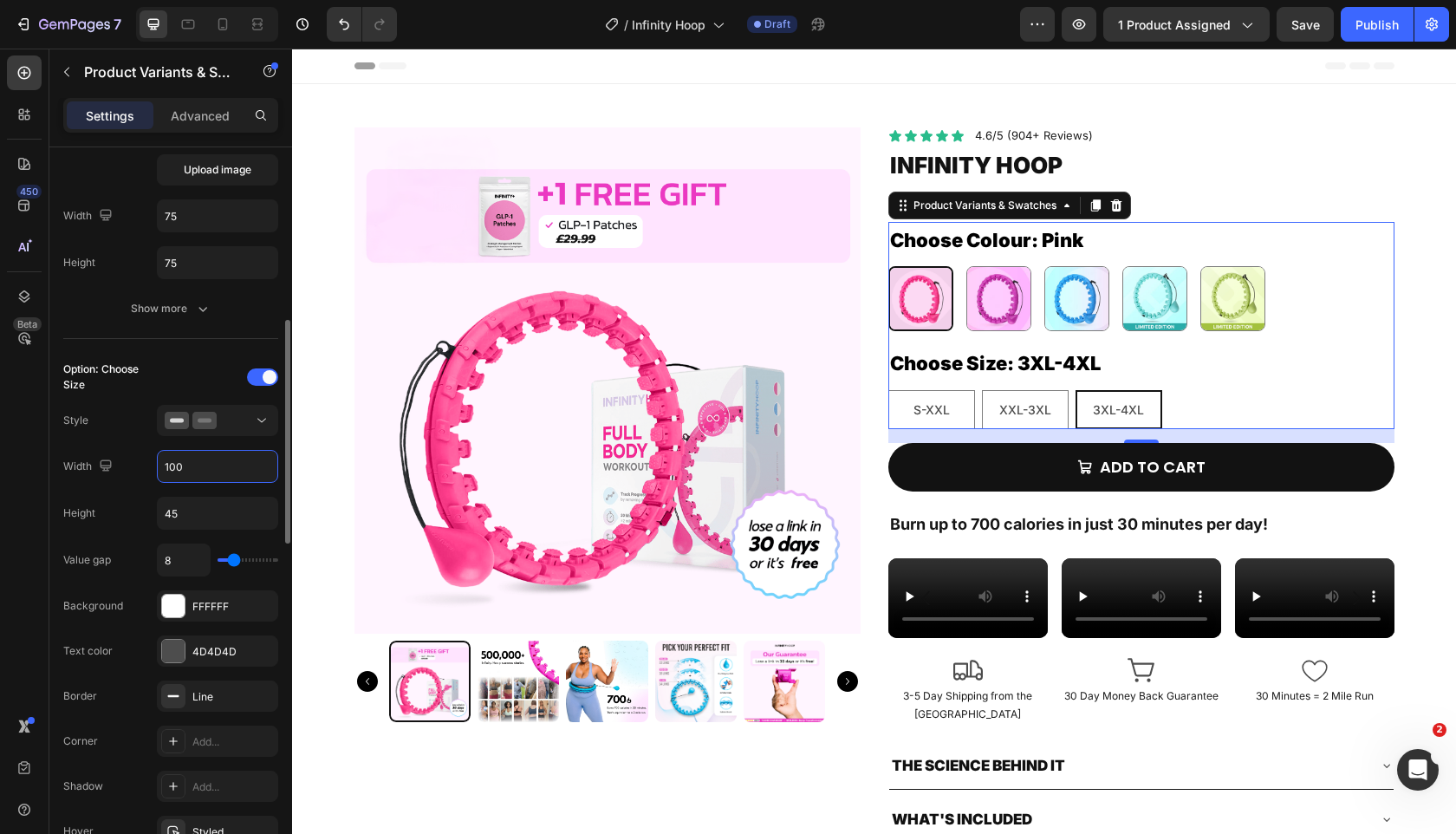
click at [205, 477] on input "100" at bounding box center [217, 466] width 119 height 31
type input "2"
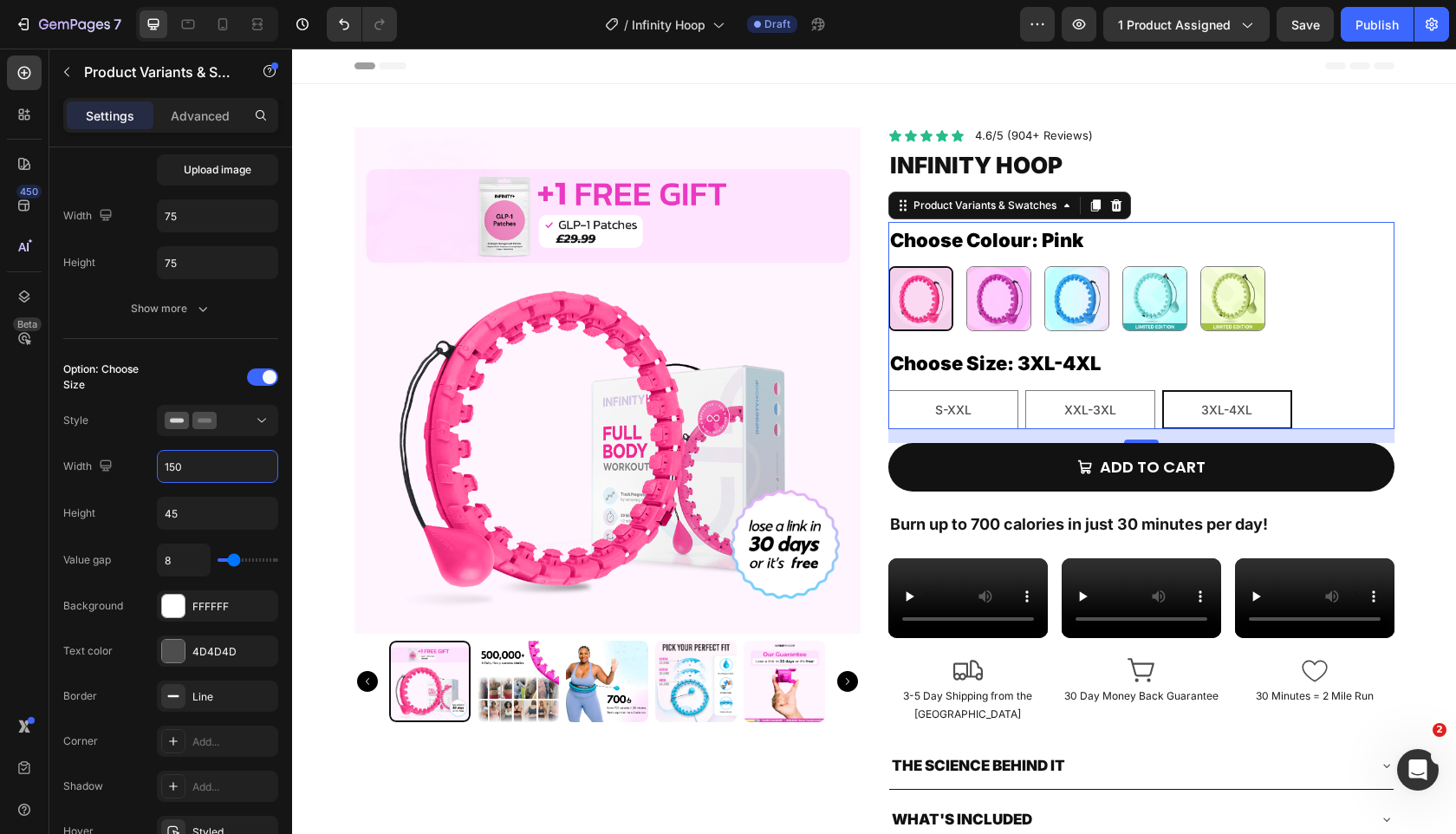
type input "150"
type input "9"
type input "10"
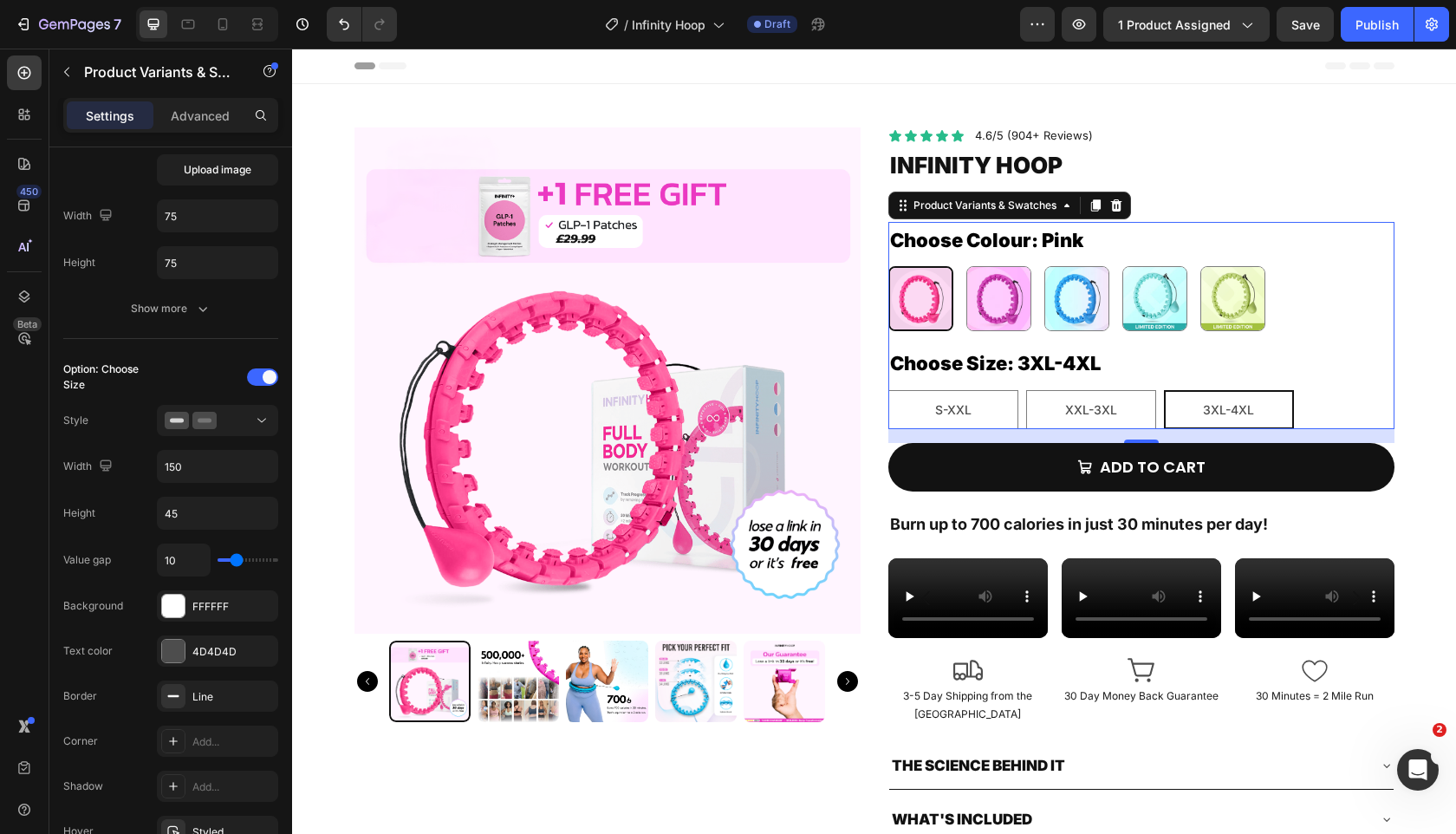
type input "11"
type input "12"
type input "13"
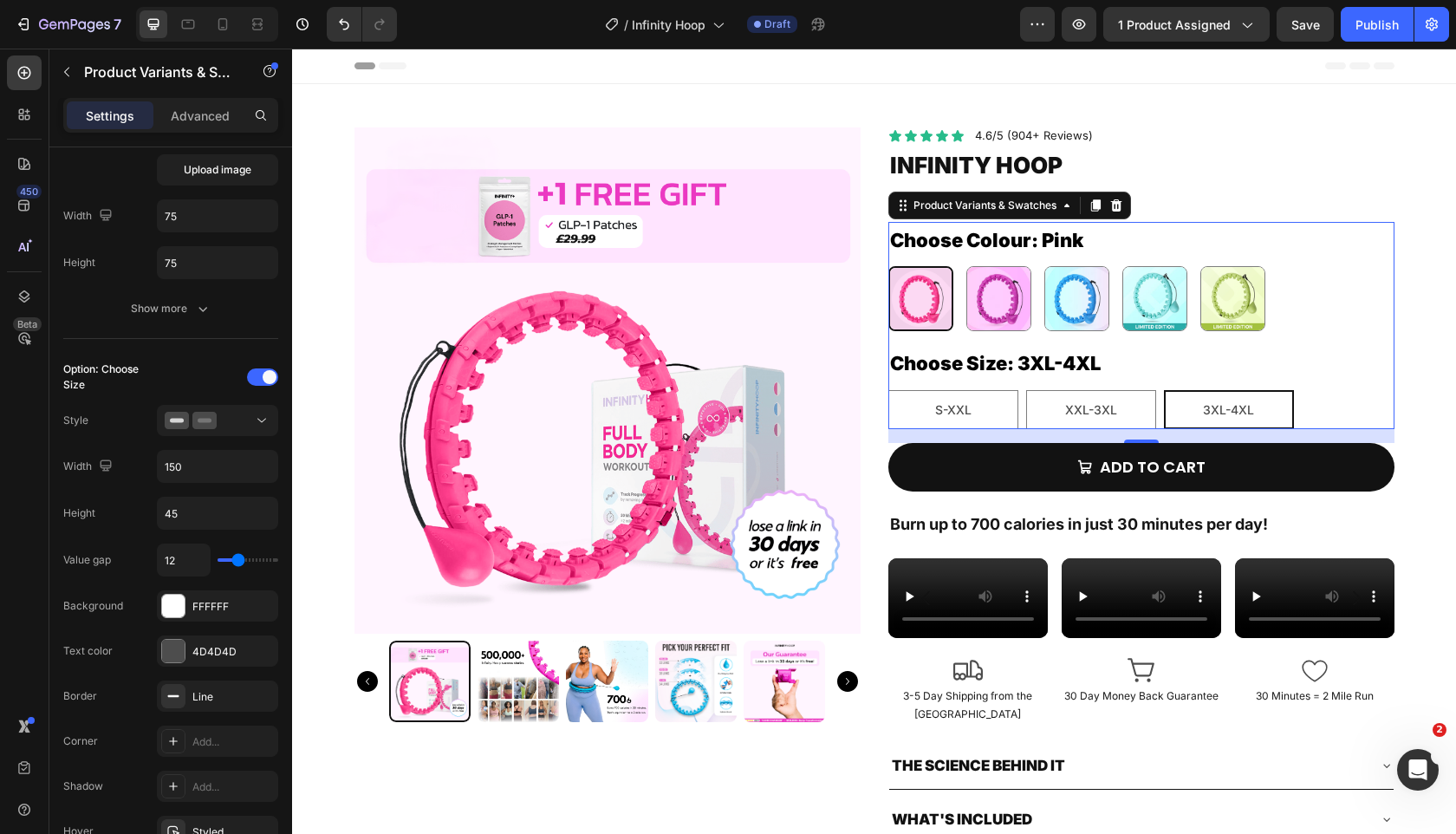
type input "13"
type input "14"
type input "16"
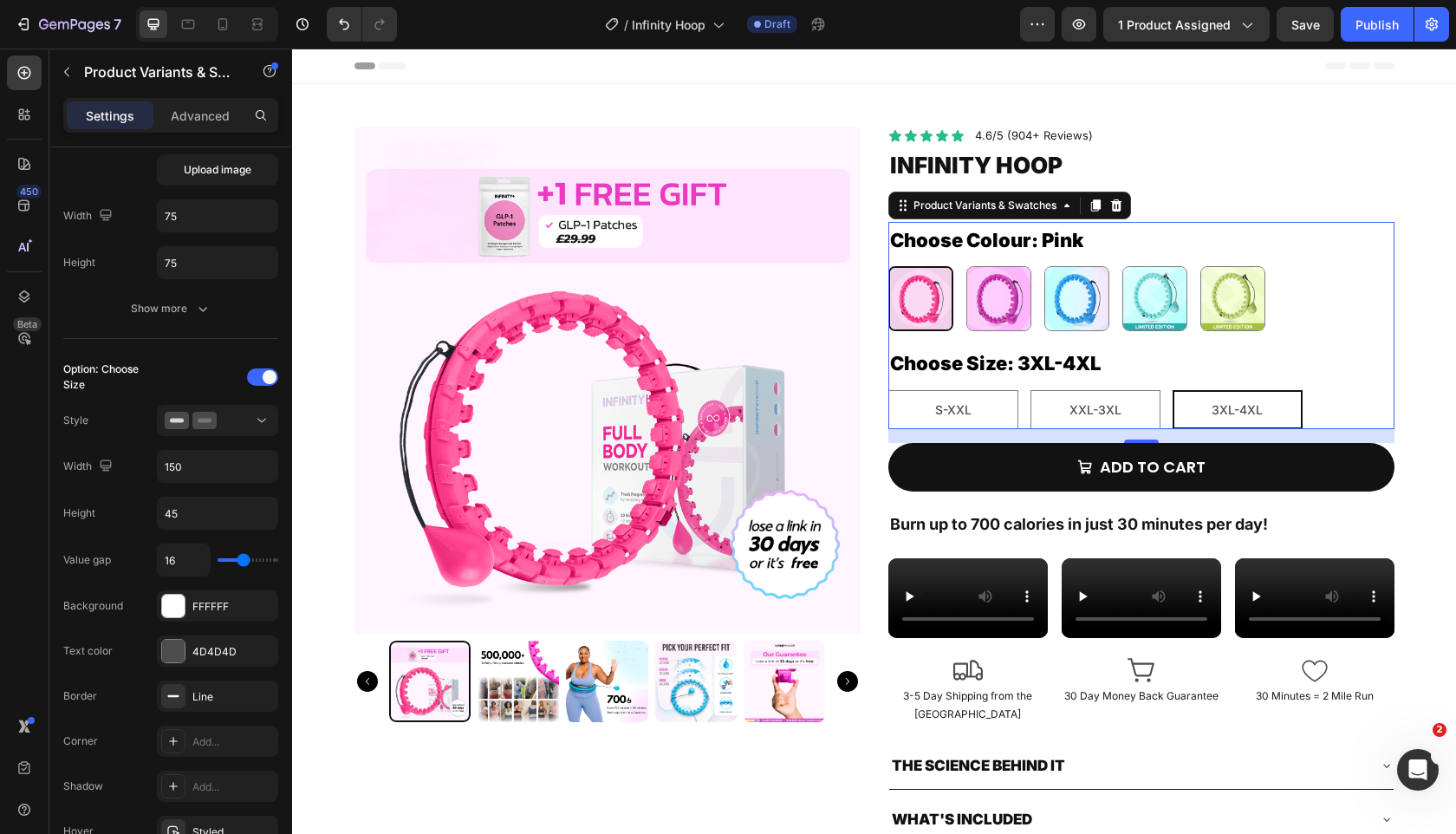
type input "17"
type input "18"
type input "19"
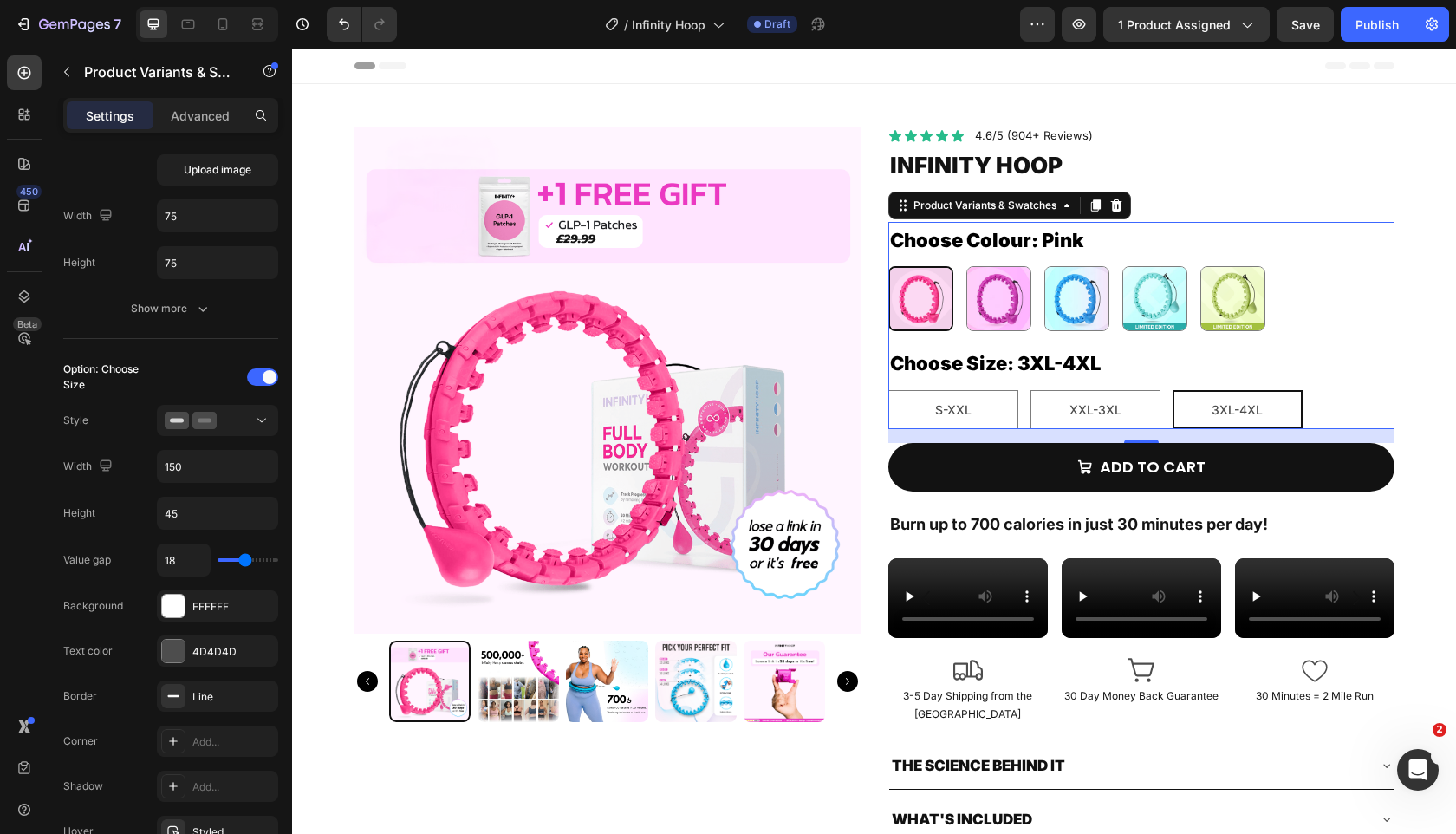
type input "19"
type input "20"
type input "21"
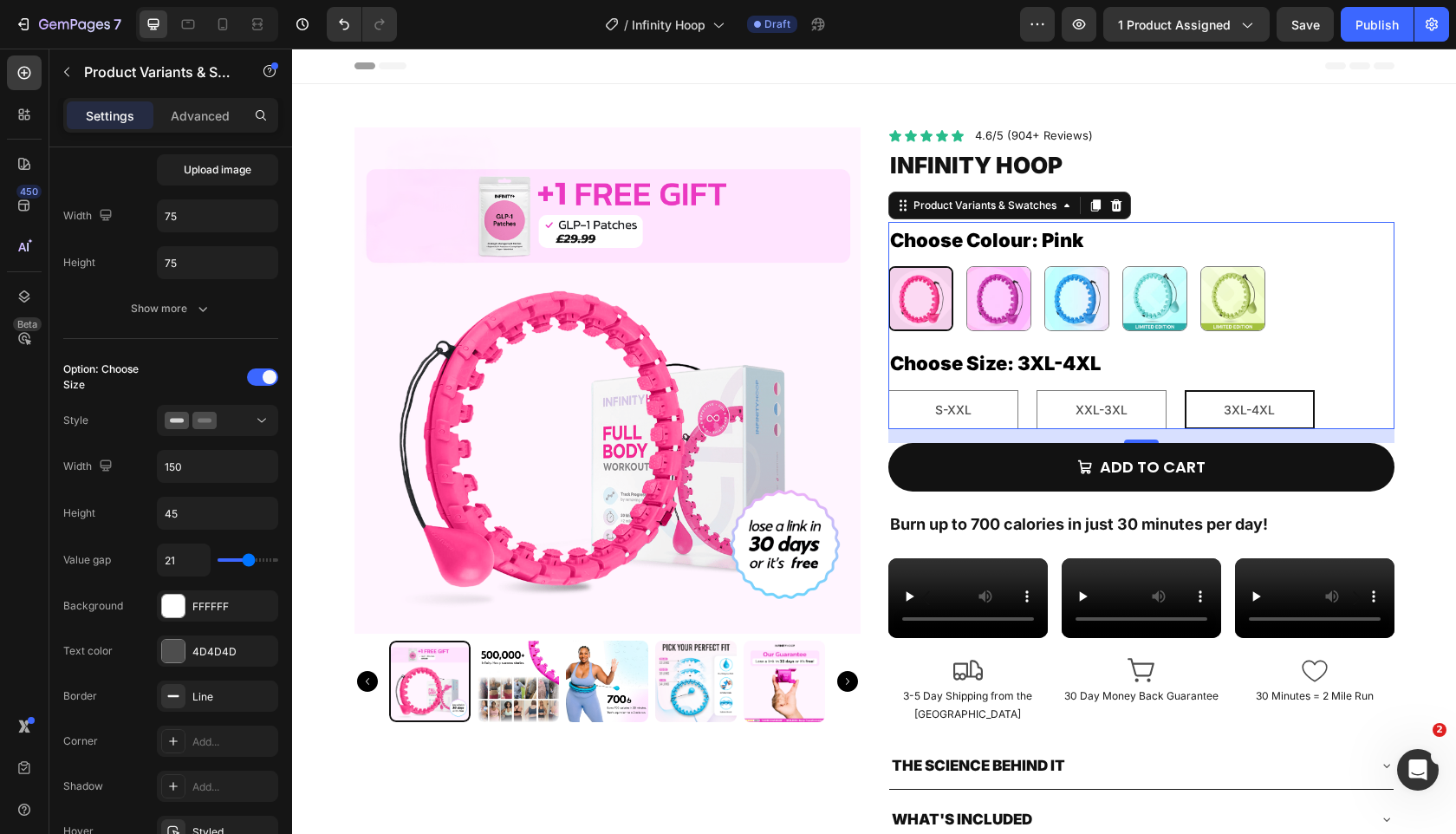
type input "22"
type input "23"
type input "24"
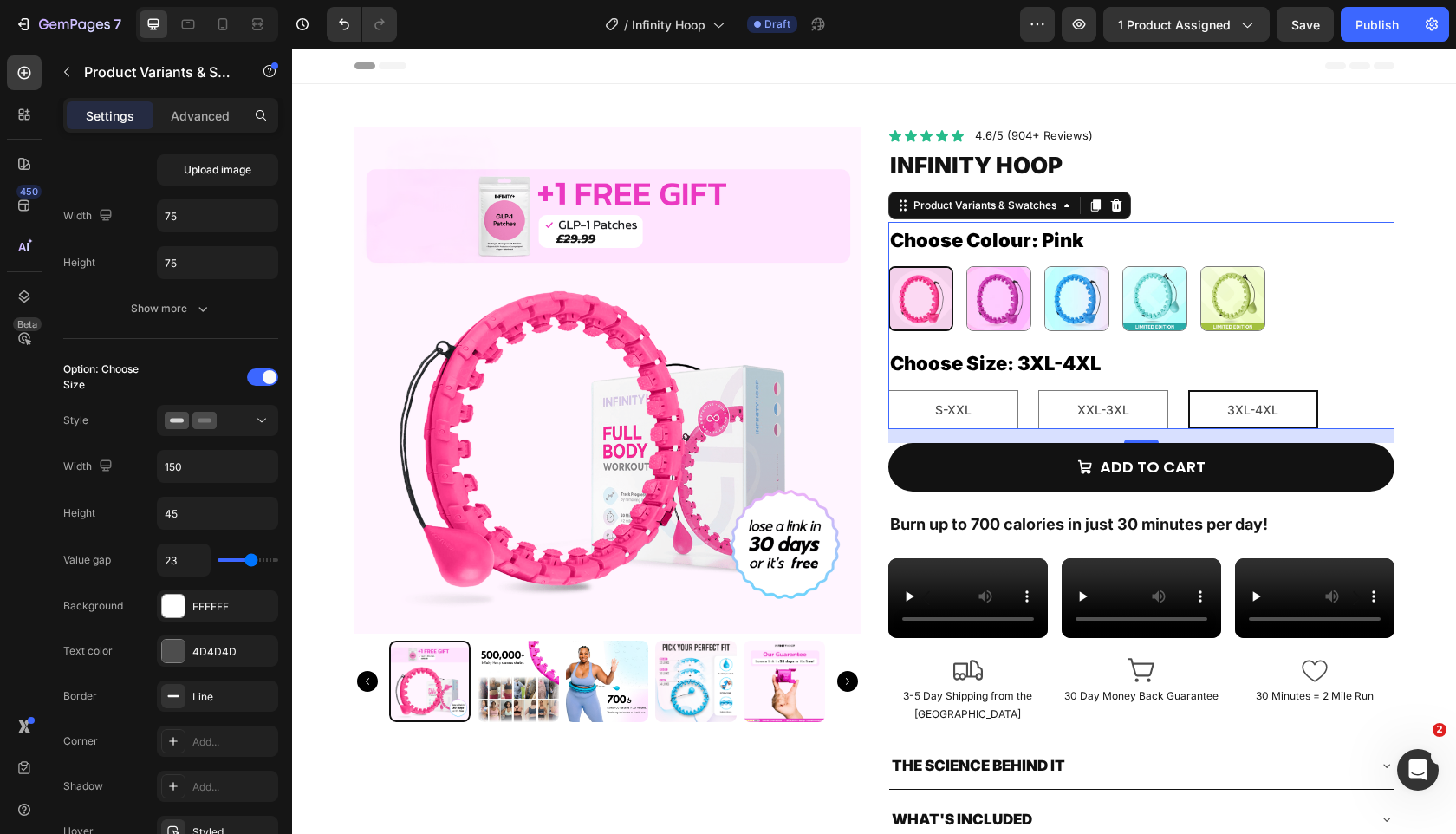
type input "24"
type input "25"
type input "24"
drag, startPoint x: 232, startPoint y: 559, endPoint x: 253, endPoint y: 558, distance: 21.0
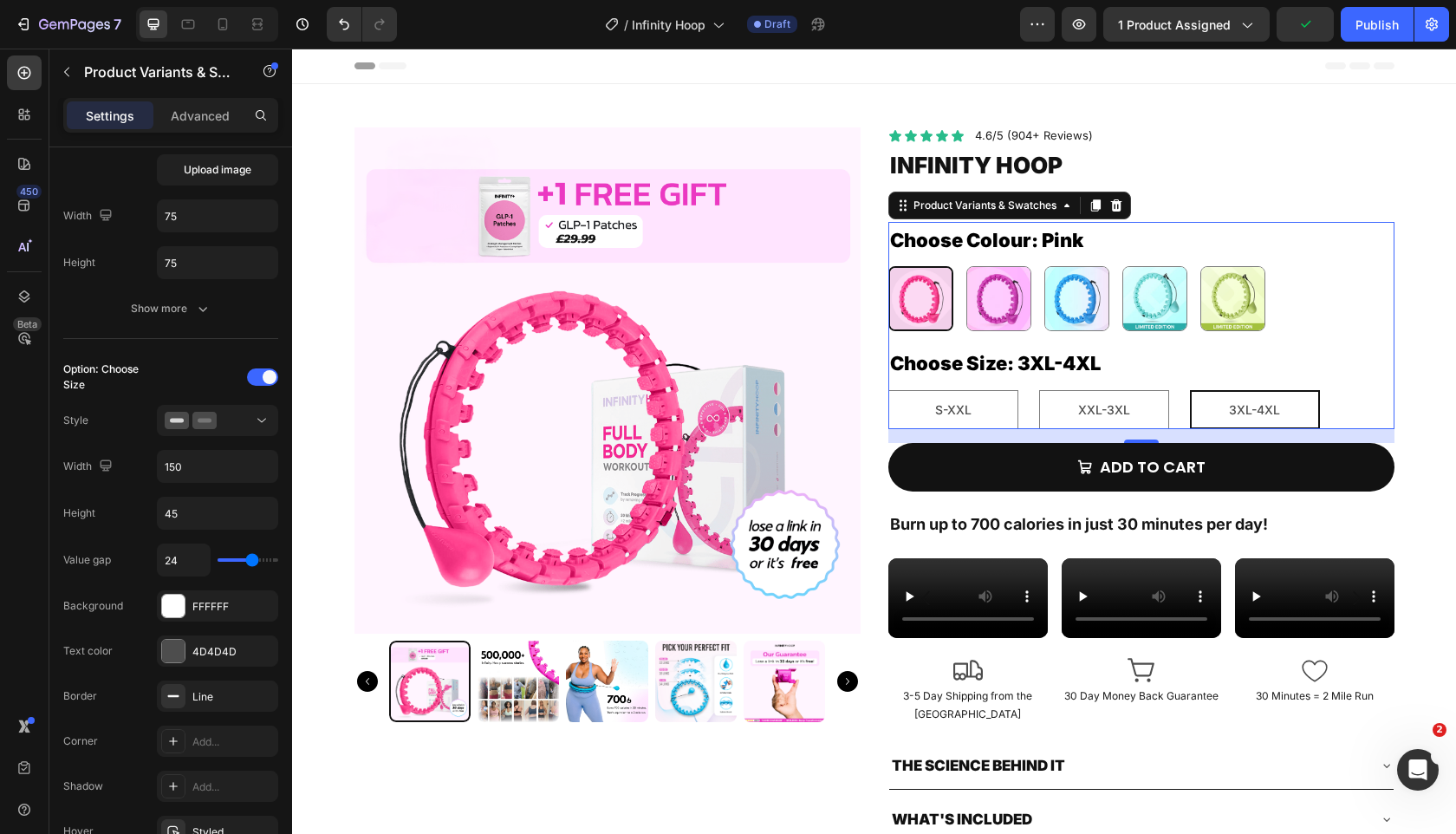
type input "24"
click at [253, 558] on input "range" at bounding box center [248, 560] width 61 height 4
click at [141, 586] on div "Value gap 24 Background FFFFFF Text color 4D4D4D Border Line Corner Add... Shad…" at bounding box center [170, 740] width 215 height 394
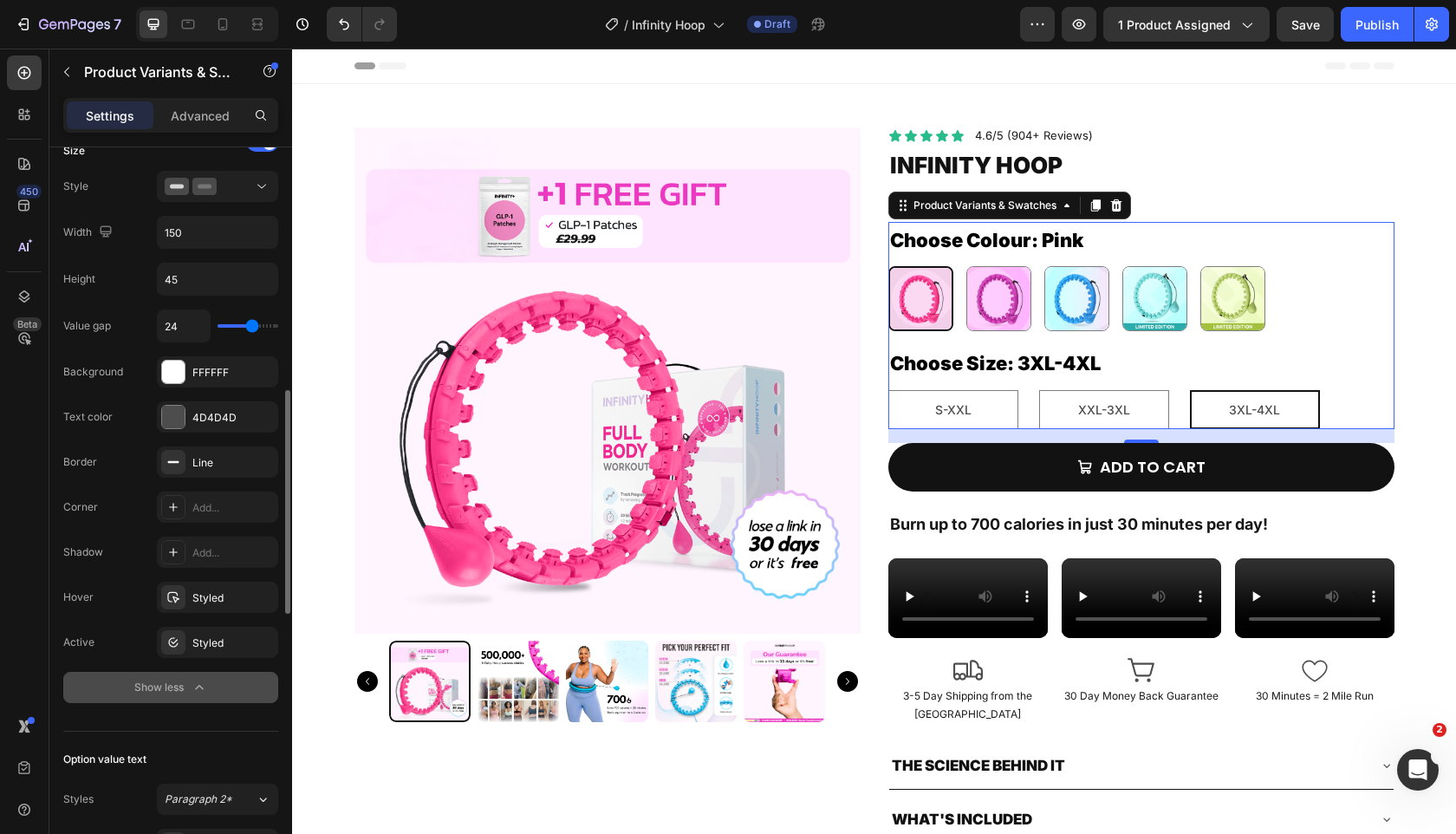
scroll to position [810, 0]
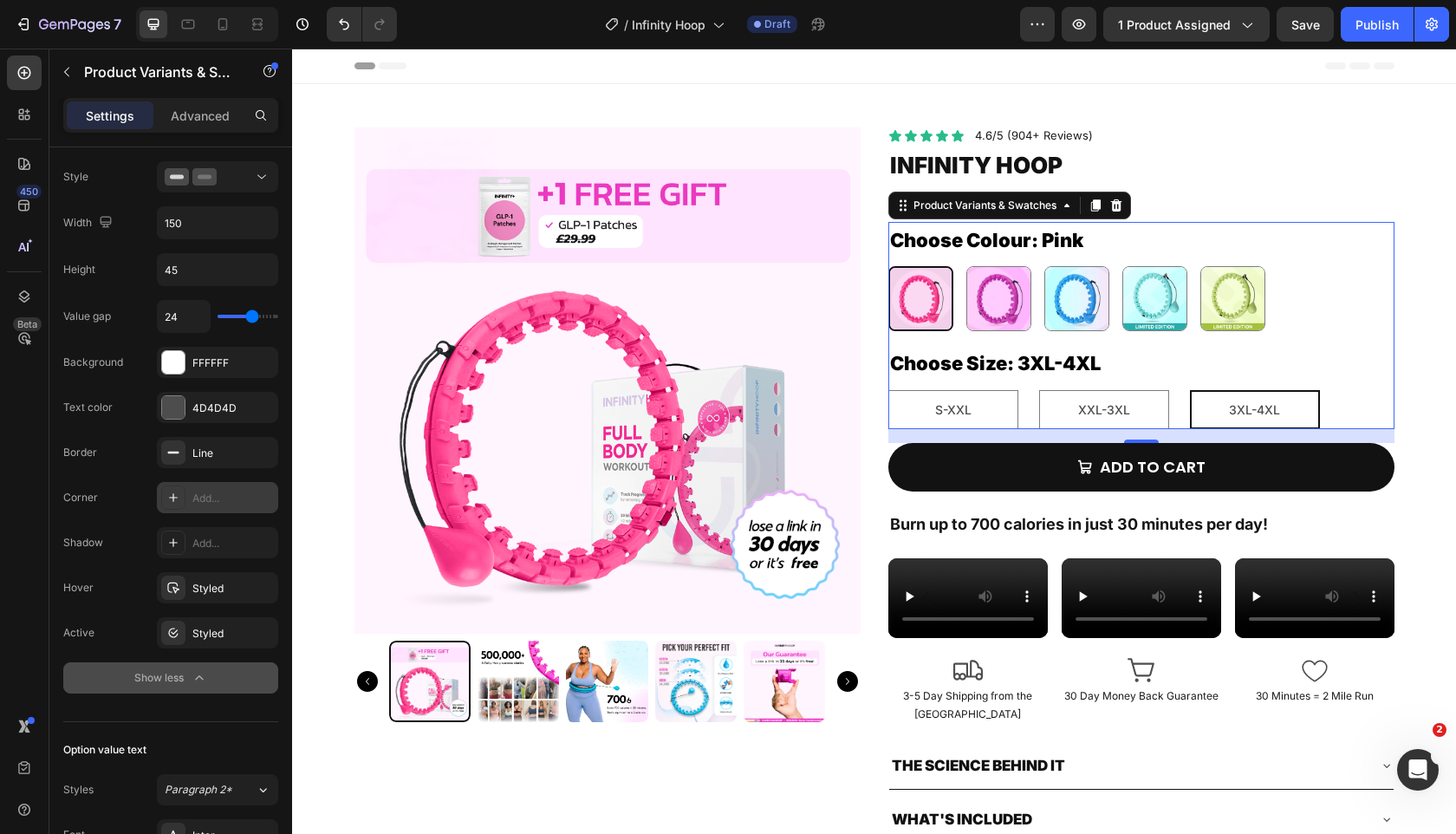
click at [174, 495] on icon at bounding box center [173, 497] width 14 height 14
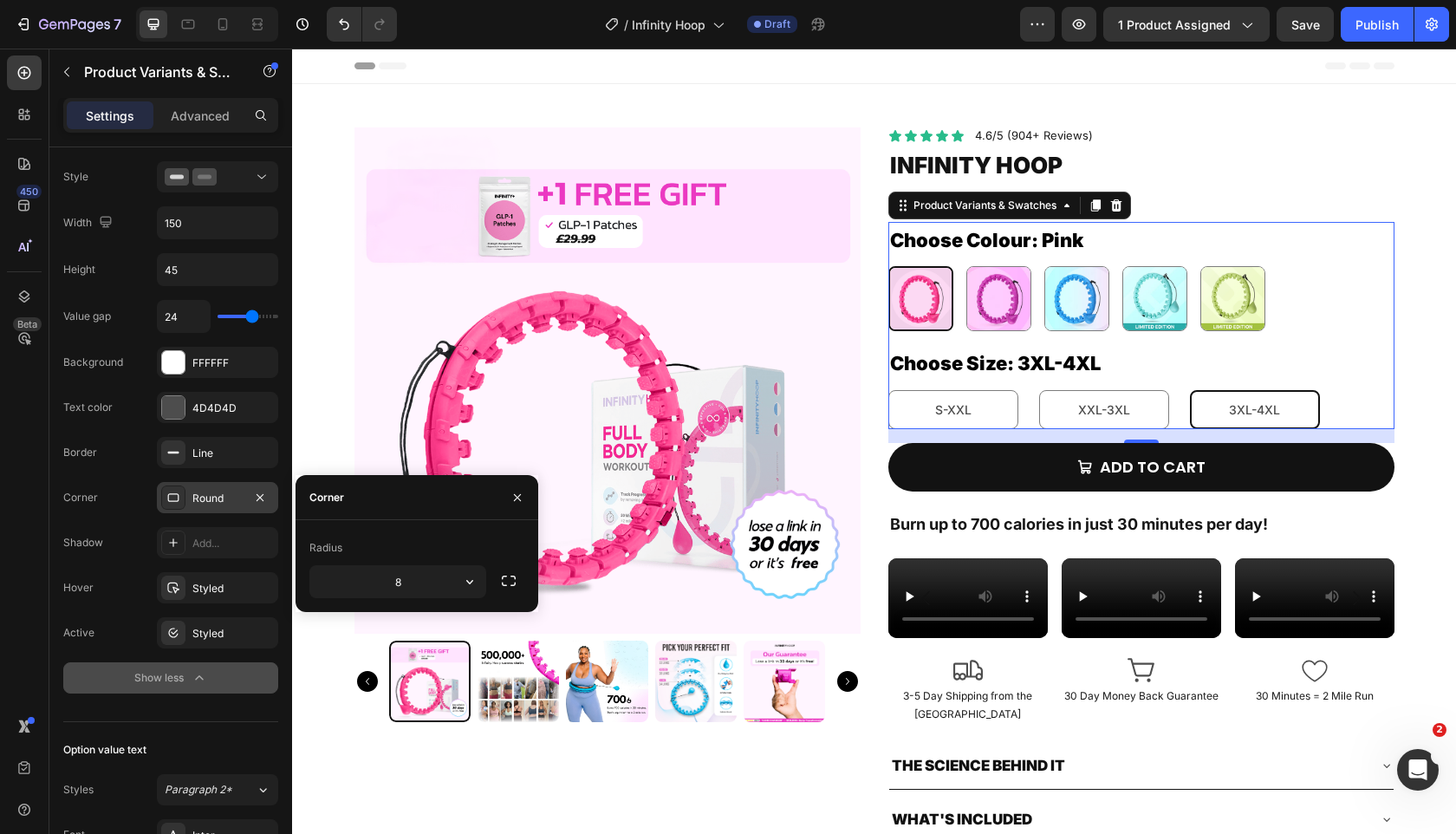
click at [128, 524] on div "Value gap 24 Background FFFFFF Text color 4D4D4D Border Line Corner Round Shado…" at bounding box center [170, 497] width 215 height 394
click at [971, 402] on span "S-XXL" at bounding box center [954, 409] width 36 height 15
click at [889, 390] on input "S-XXL S-XXL S-XXL" at bounding box center [888, 389] width 1 height 1
radio input "true"
click at [697, 417] on img at bounding box center [607, 380] width 506 height 506
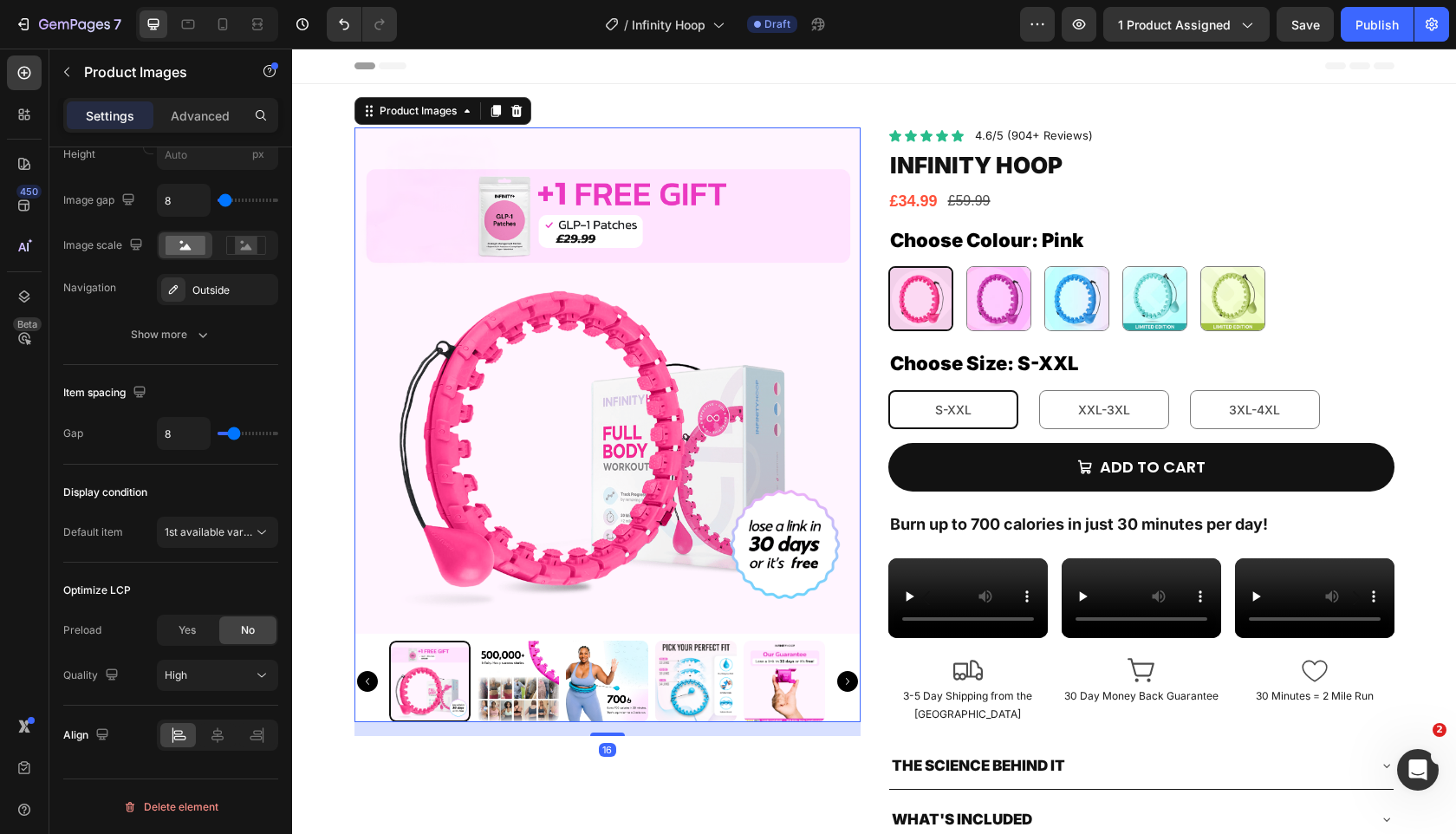
scroll to position [0, 0]
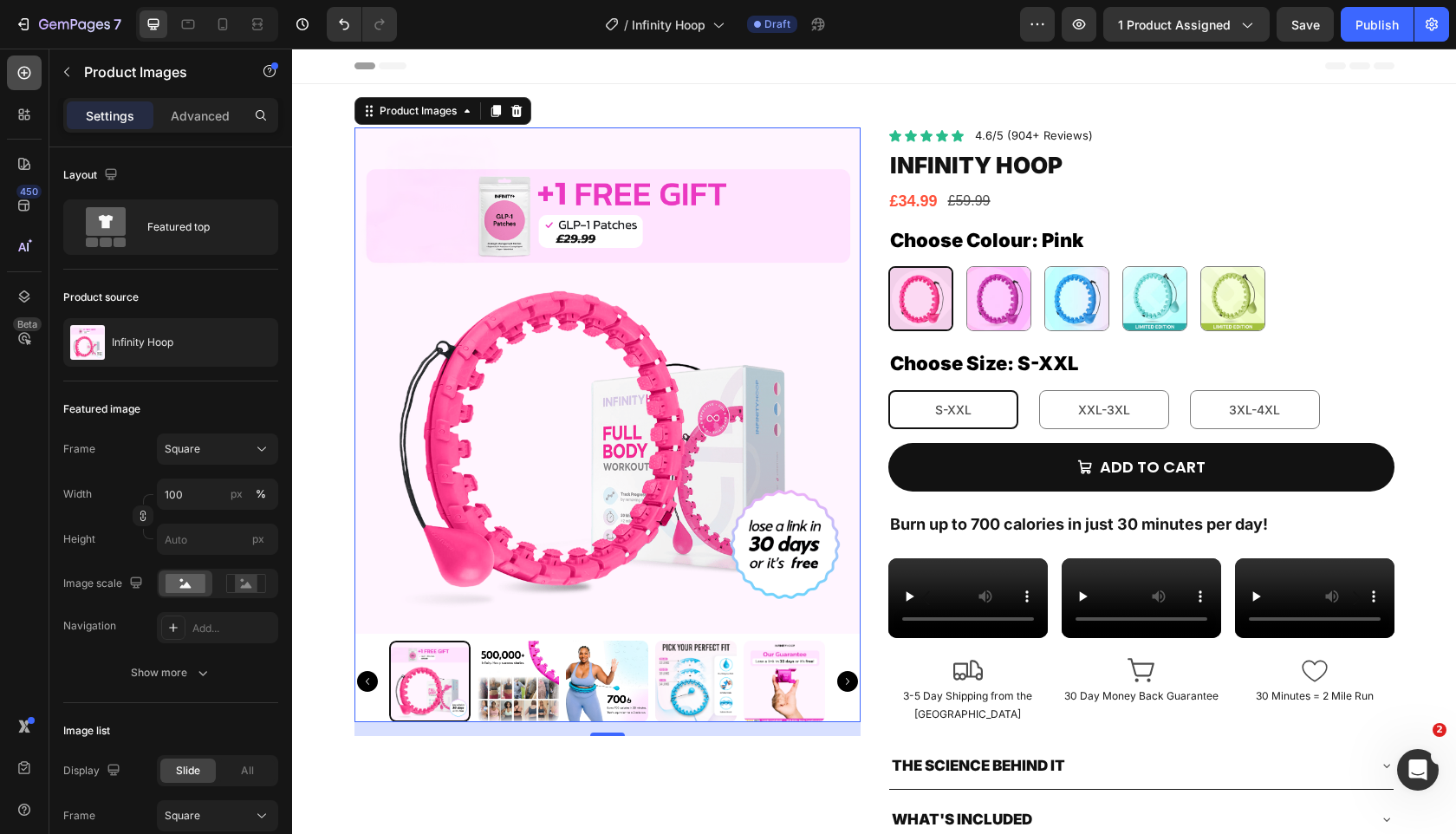
click at [41, 78] on div at bounding box center [25, 73] width 35 height 35
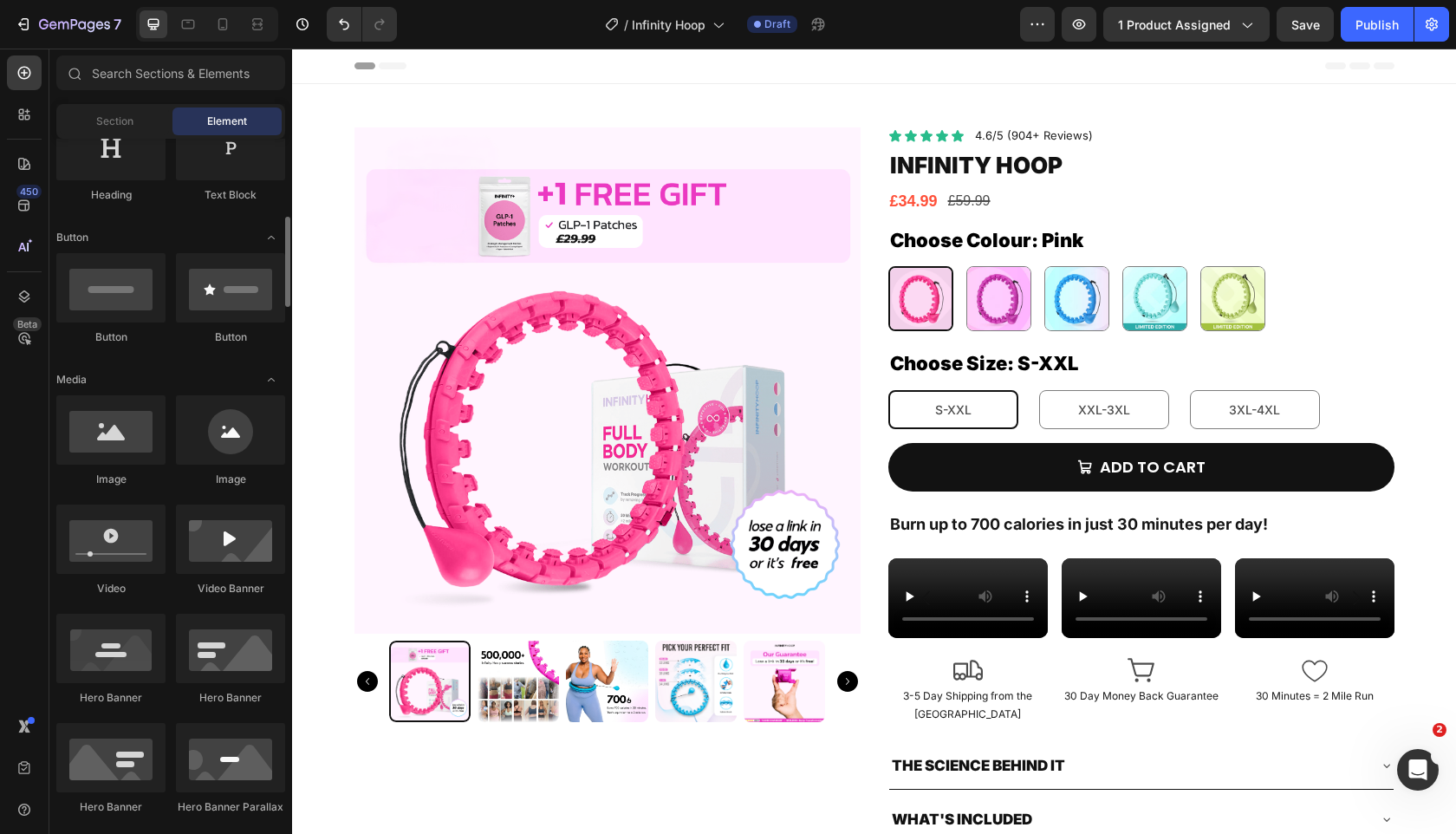
scroll to position [269, 0]
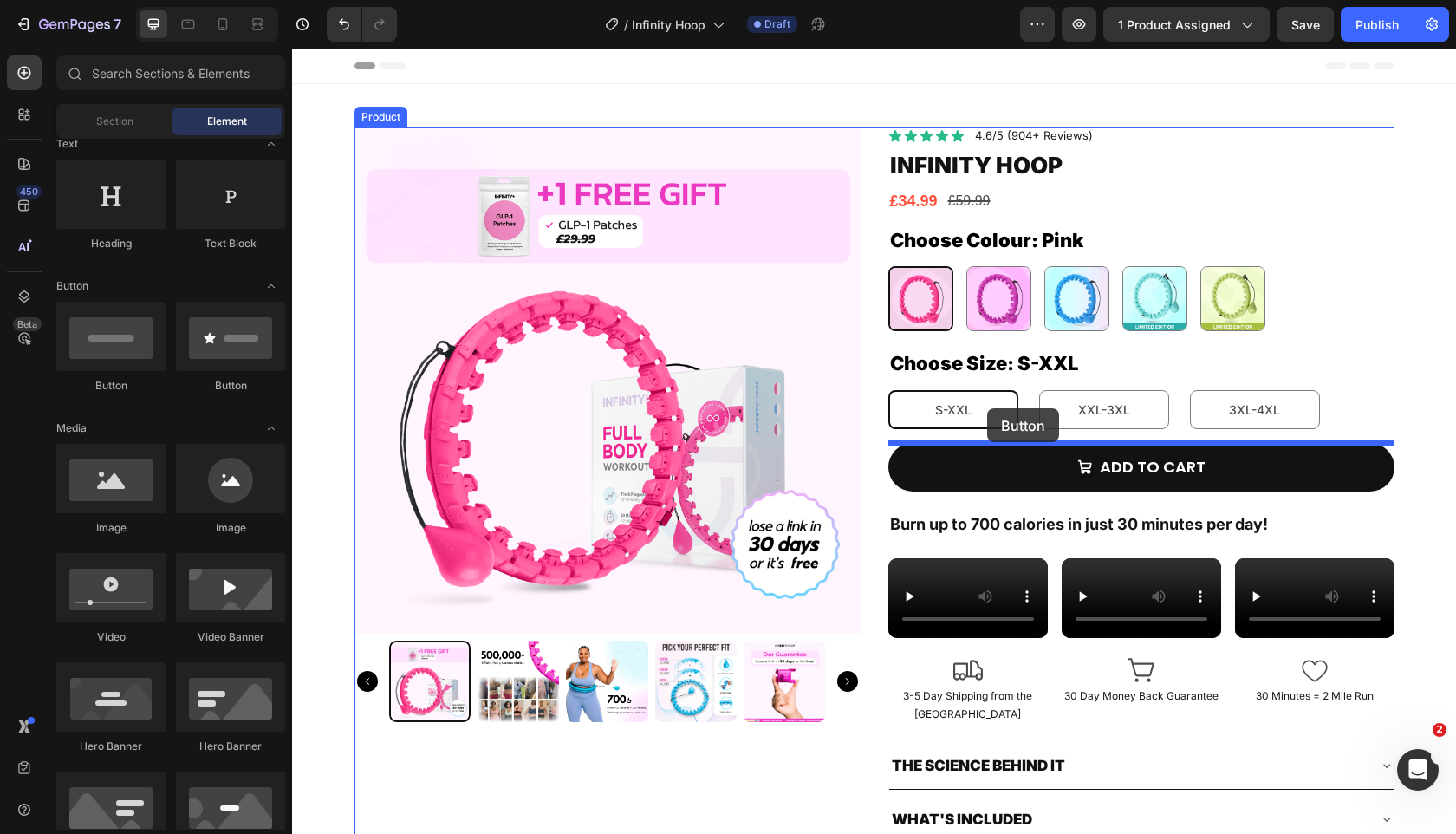
drag, startPoint x: 530, startPoint y: 386, endPoint x: 978, endPoint y: 414, distance: 448.9
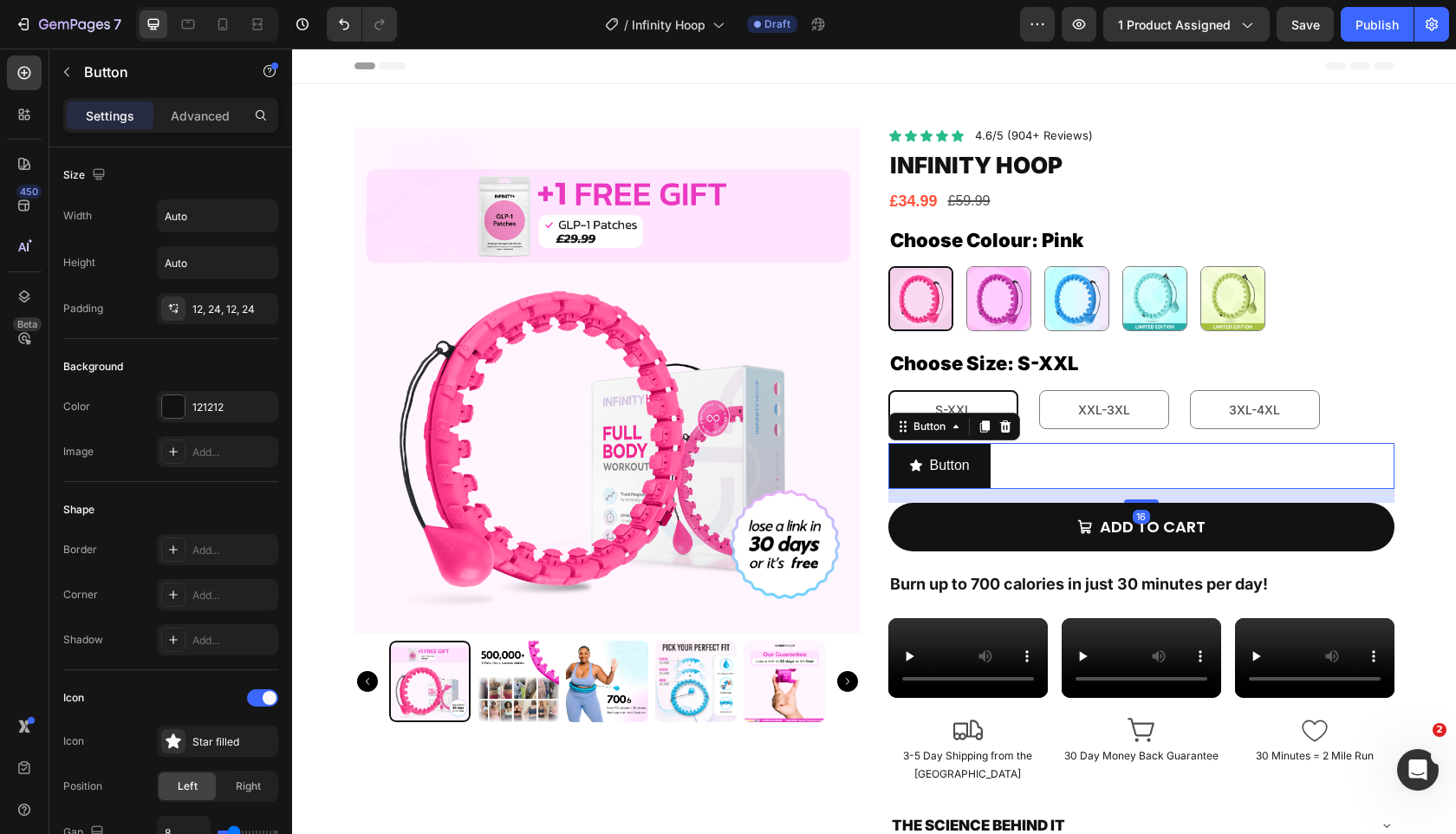
click at [762, 438] on img at bounding box center [607, 380] width 506 height 506
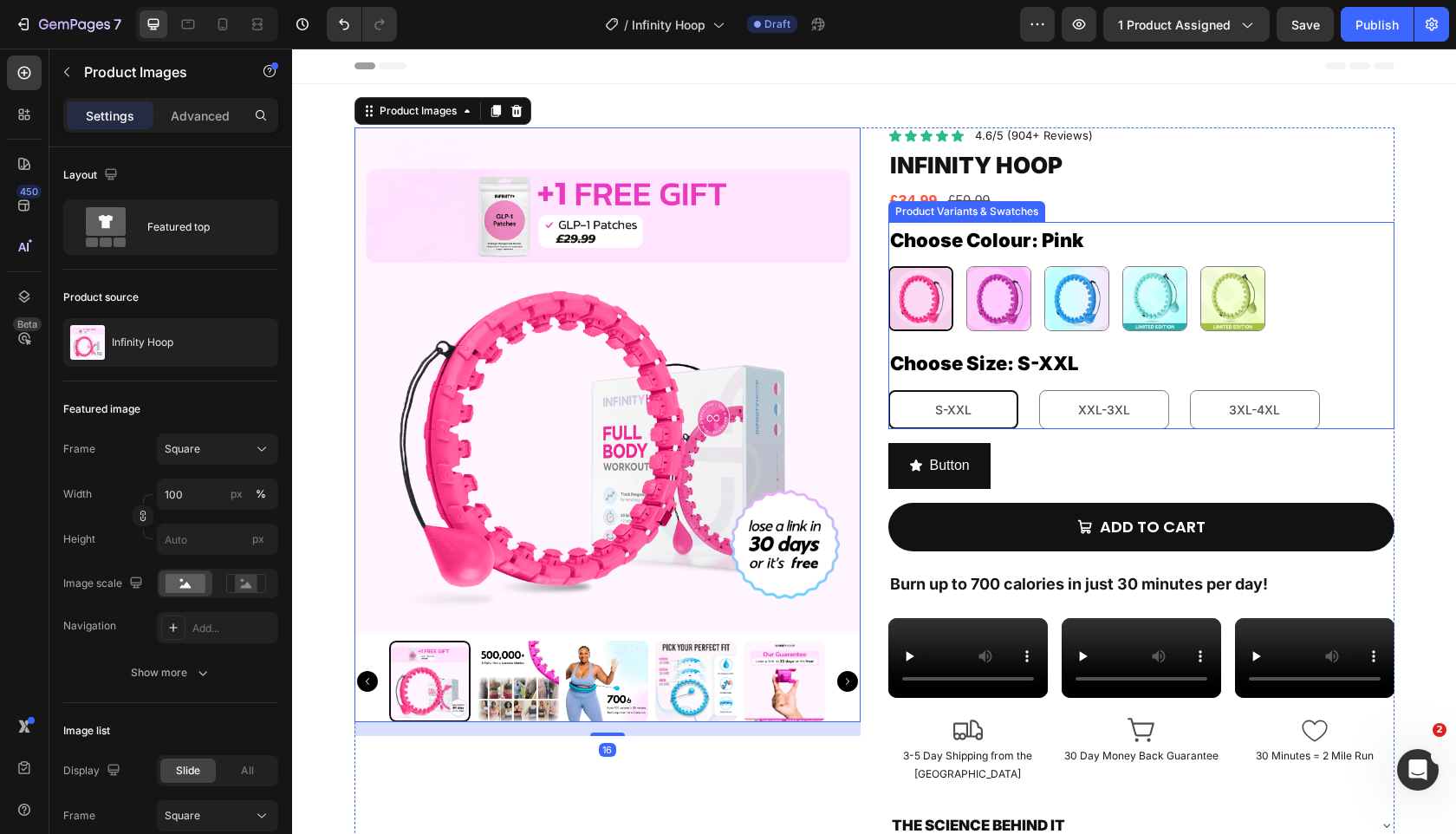
click at [1122, 269] on div at bounding box center [1154, 298] width 65 height 65
click at [1121, 266] on input "Tiffany Blue Tiffany Blue" at bounding box center [1121, 265] width 1 height 1
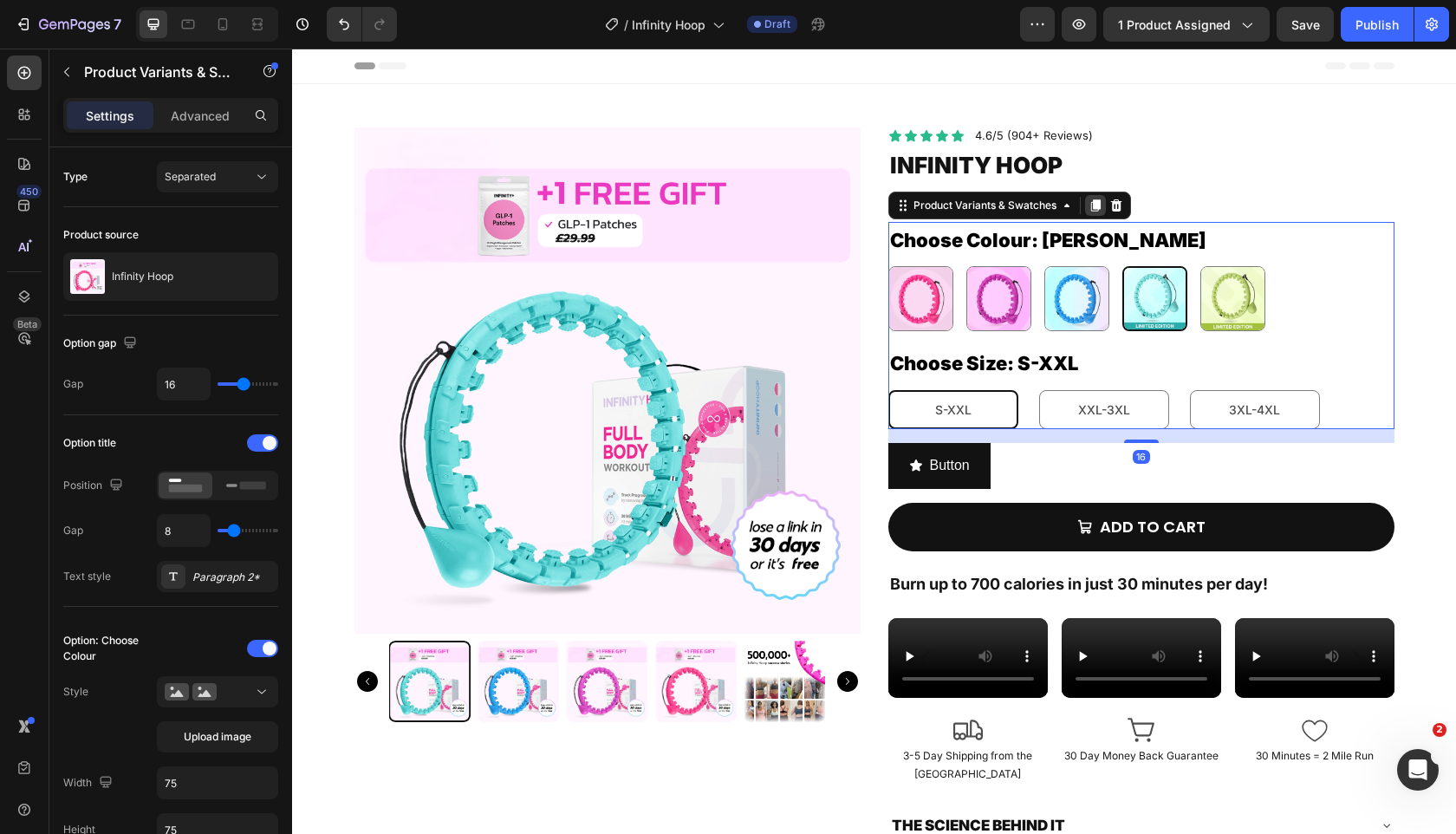
click at [1100, 201] on icon at bounding box center [1095, 205] width 9 height 12
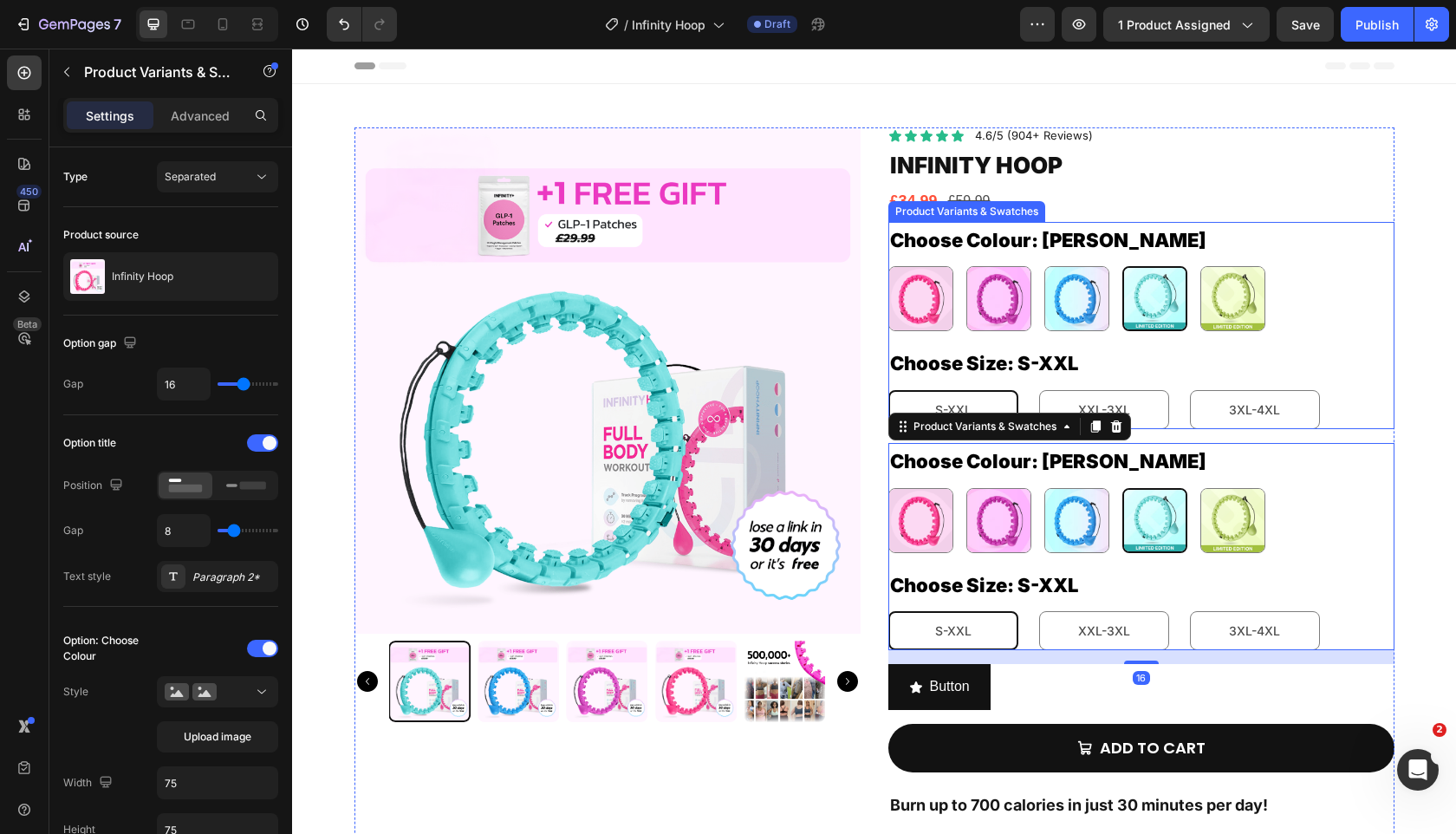
click at [1151, 299] on img at bounding box center [1155, 299] width 62 height 62
click at [1122, 266] on input "Tiffany Blue Tiffany Blue" at bounding box center [1121, 265] width 1 height 1
radio input "true"
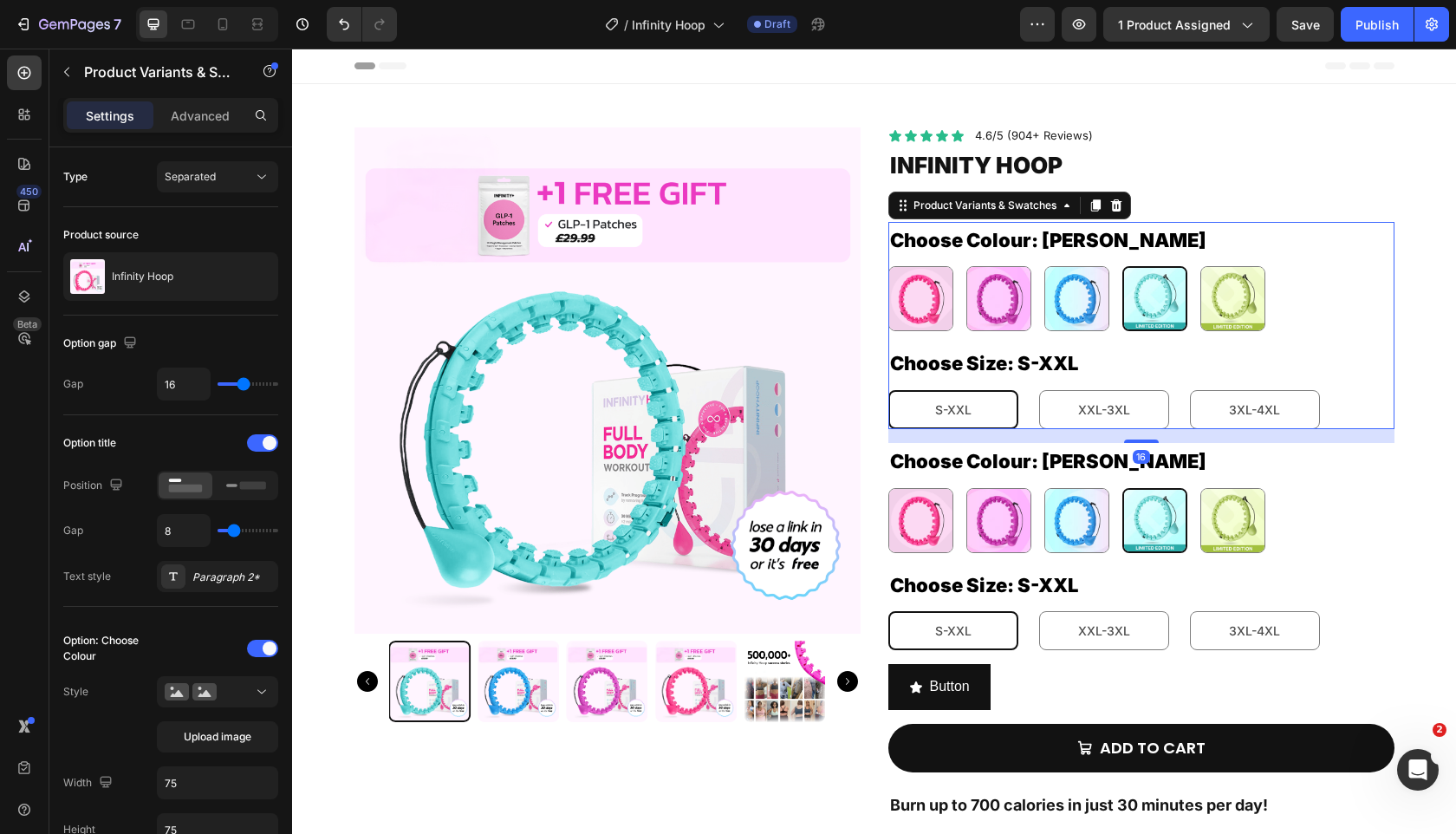
click at [1317, 283] on div "Pink Pink Purple Purple Blue Blue Tiffany Blue Tiffany Blue Green Green" at bounding box center [1141, 298] width 506 height 65
click at [265, 438] on span at bounding box center [269, 442] width 14 height 14
radio input "true"
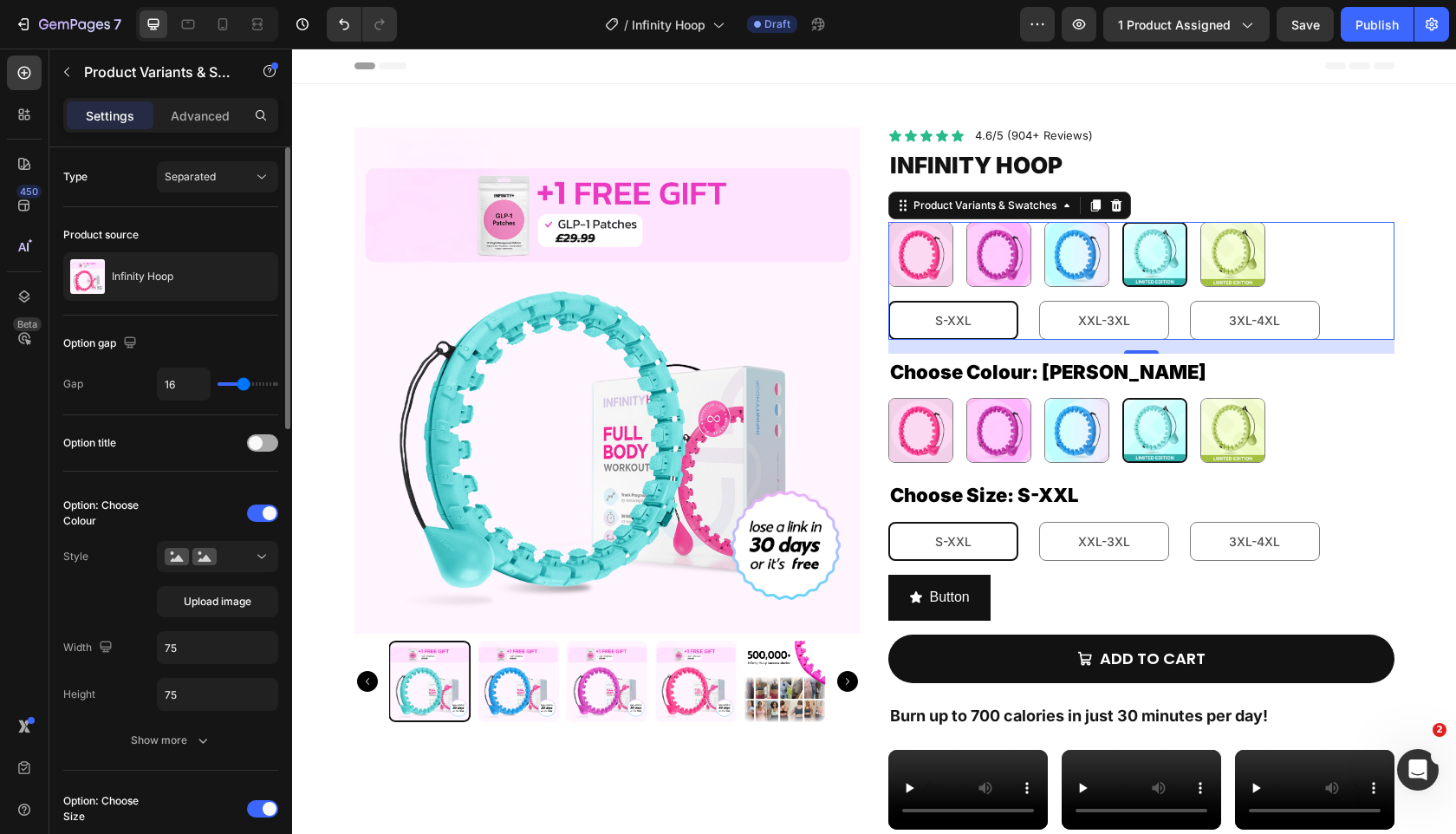
click at [265, 438] on div at bounding box center [263, 442] width 31 height 17
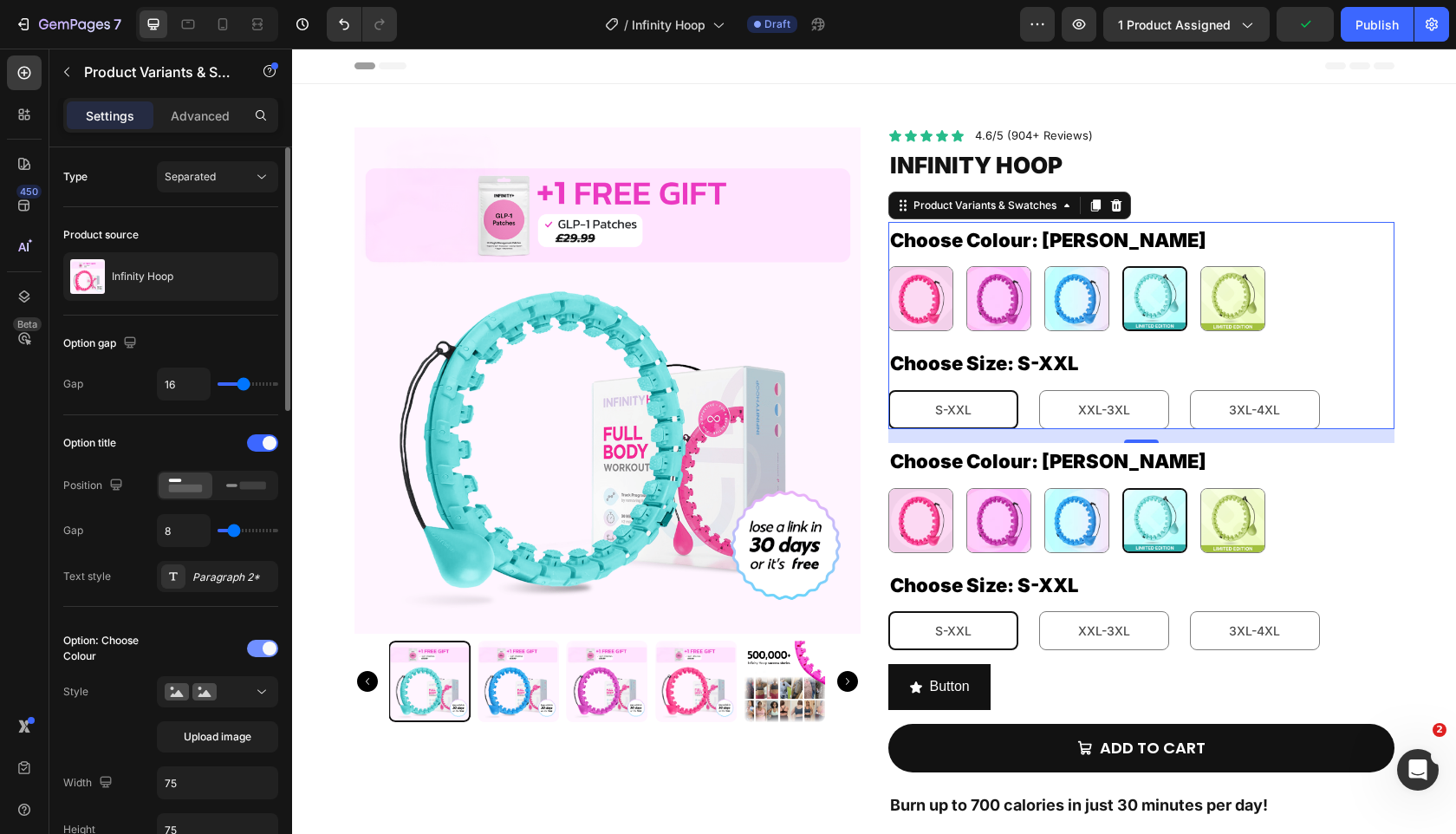
click at [263, 644] on span at bounding box center [269, 648] width 14 height 14
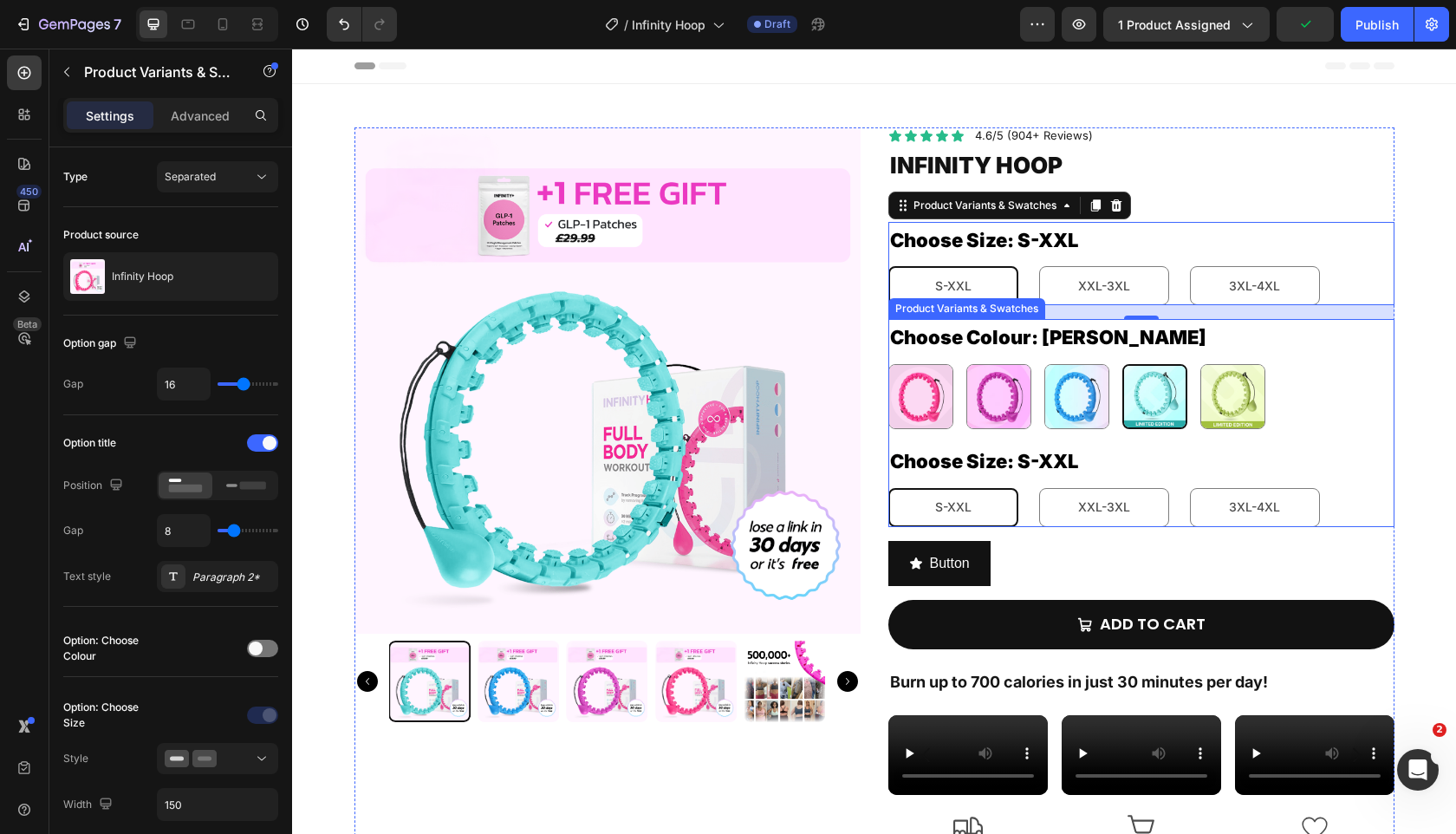
click at [1069, 336] on legend "Choose Colour: Tiffany Blue" at bounding box center [1048, 338] width 320 height 38
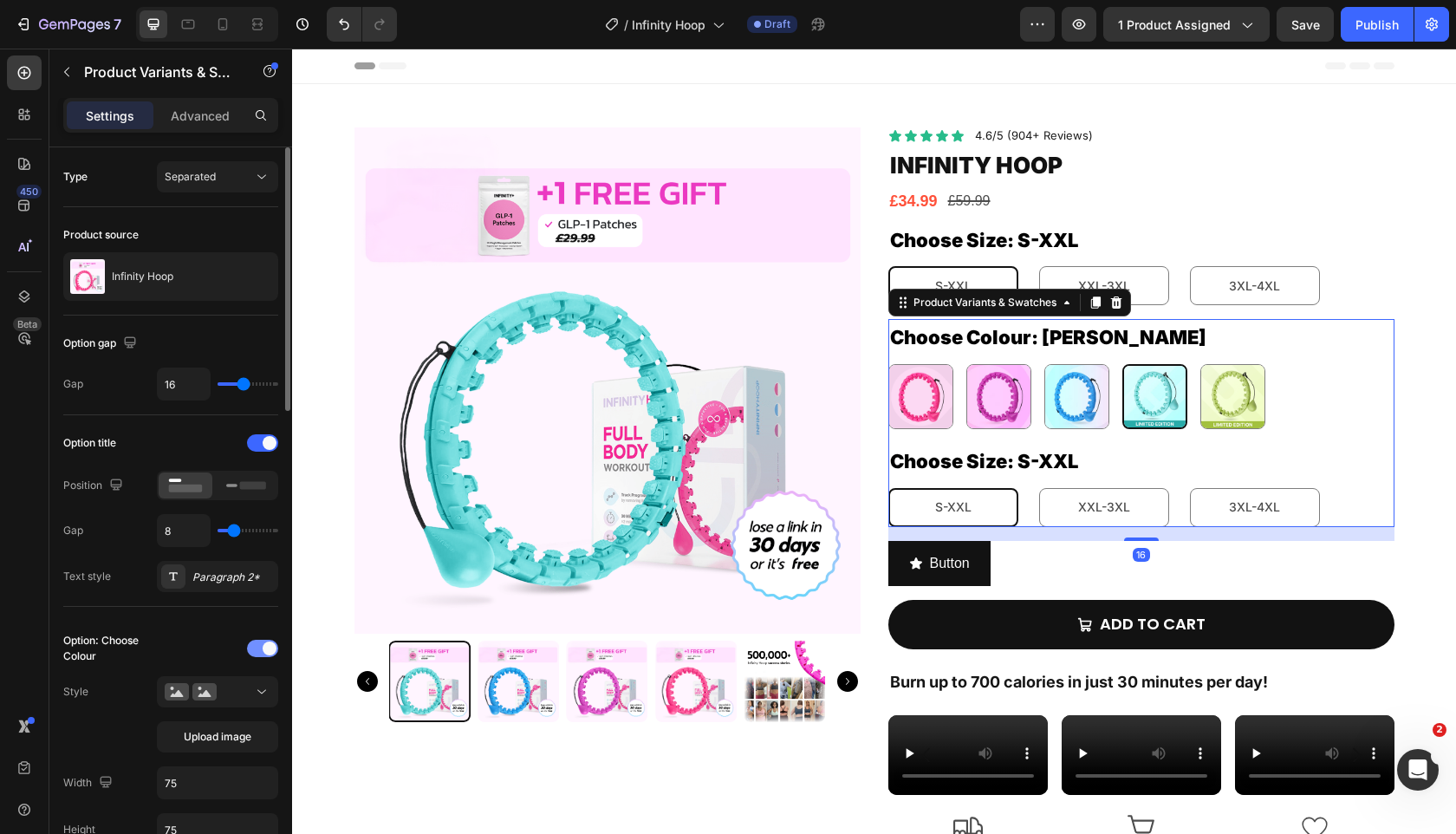
click at [263, 649] on span at bounding box center [269, 648] width 14 height 14
radio input "true"
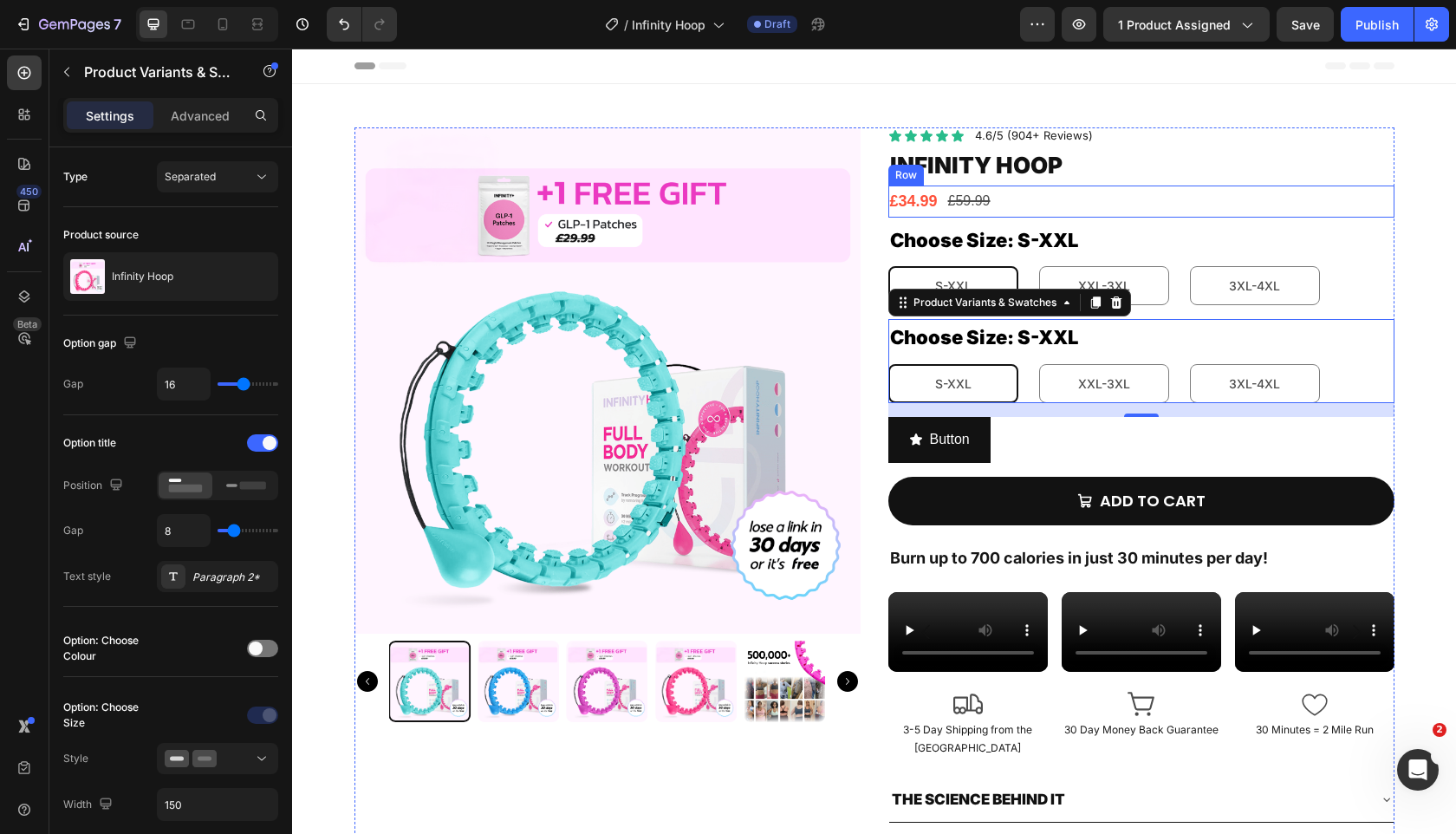
click at [1203, 202] on div "£34.99 Product Price Product Price £59.99 Product Price Product Price Row" at bounding box center [1141, 201] width 506 height 31
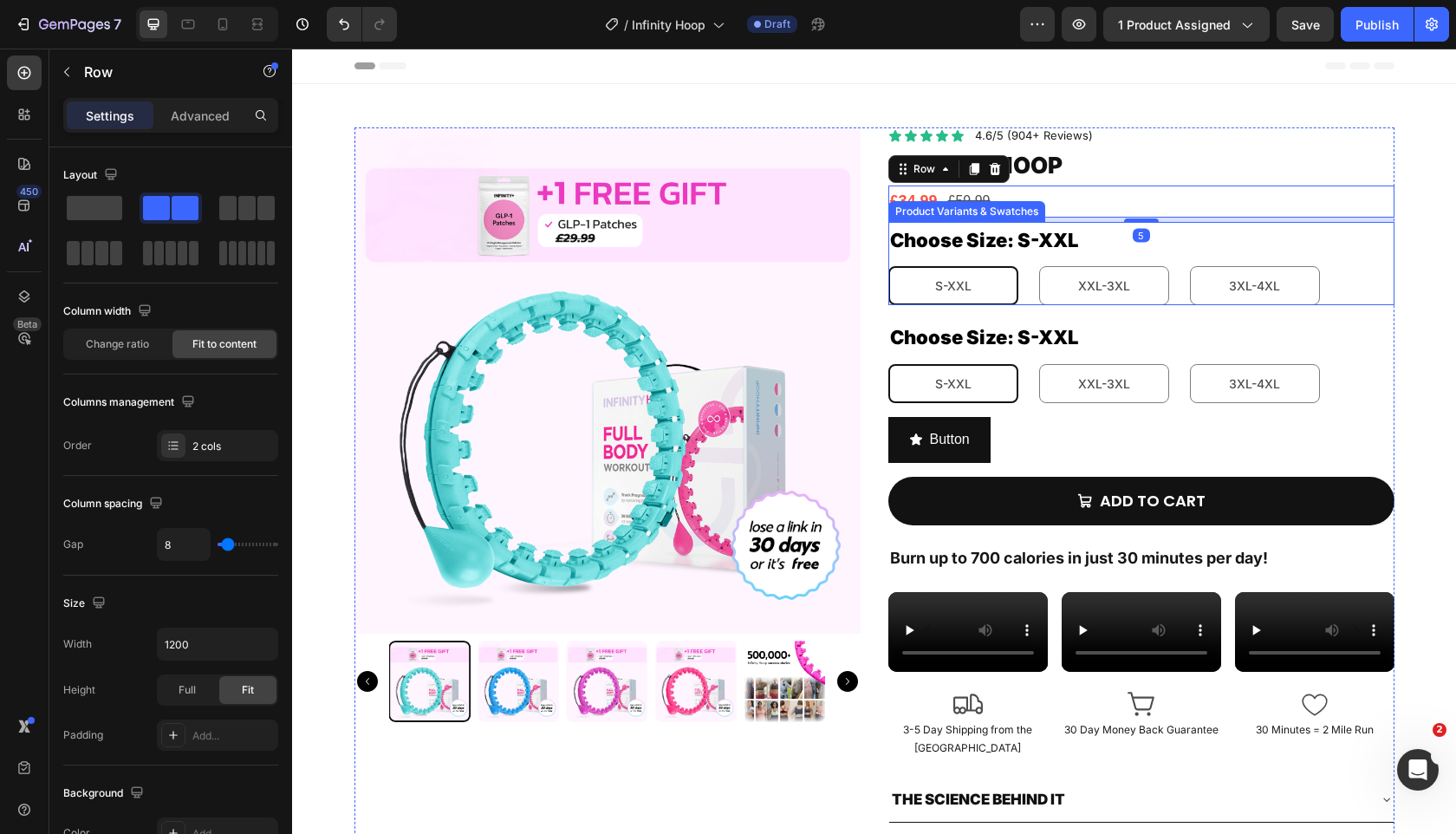
click at [1206, 237] on div "Choose Size: S-XXL S-XXL S-XXL S-XXL XXL-3XL XXL-3XL XXL-3XL 3XL-4XL 3XL-4XL 3X…" at bounding box center [1141, 263] width 506 height 84
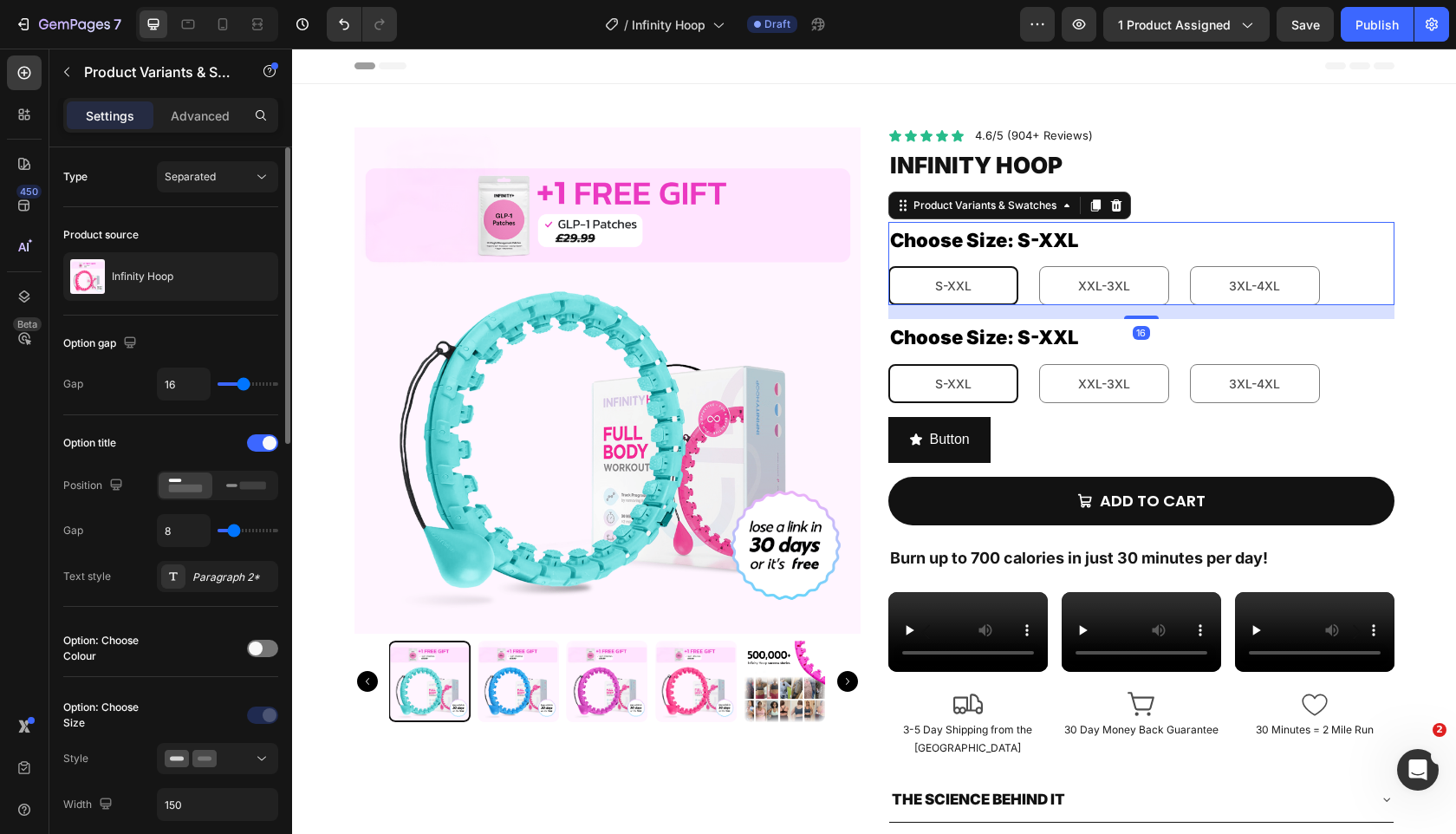
scroll to position [0, 0]
click at [260, 653] on span at bounding box center [255, 648] width 14 height 14
radio input "true"
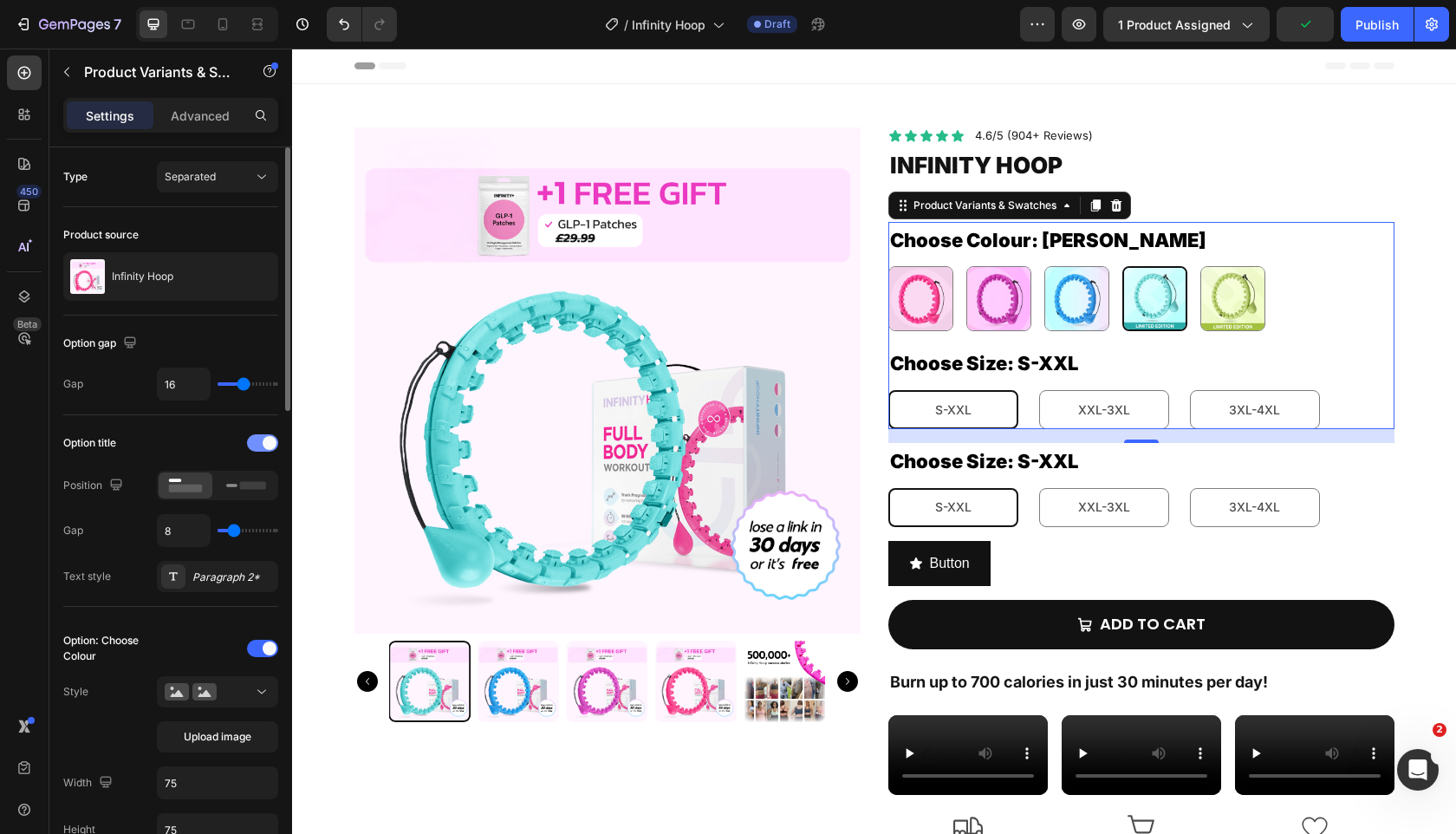
click at [263, 445] on span at bounding box center [269, 442] width 14 height 14
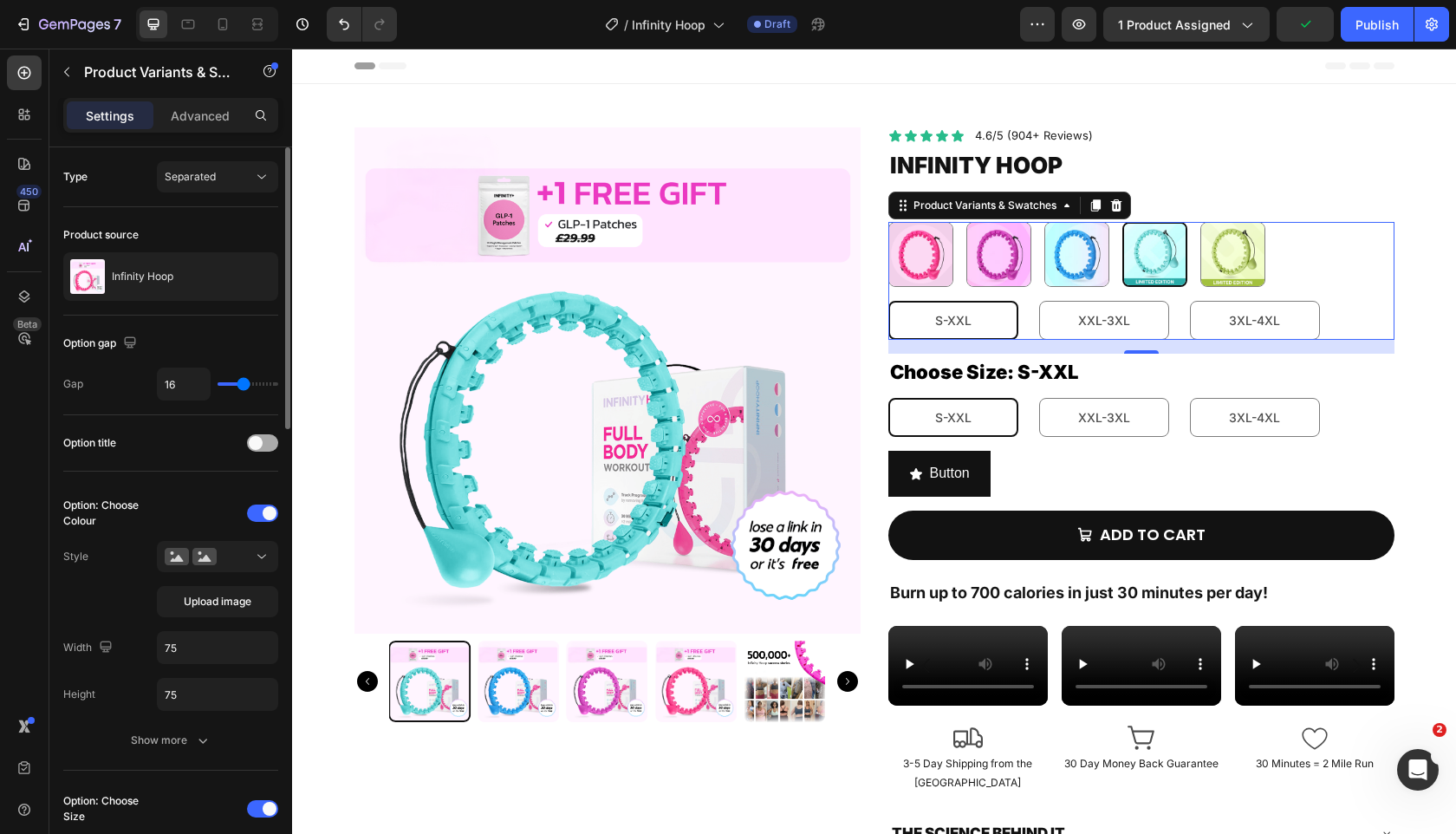
click at [263, 445] on div at bounding box center [263, 442] width 31 height 17
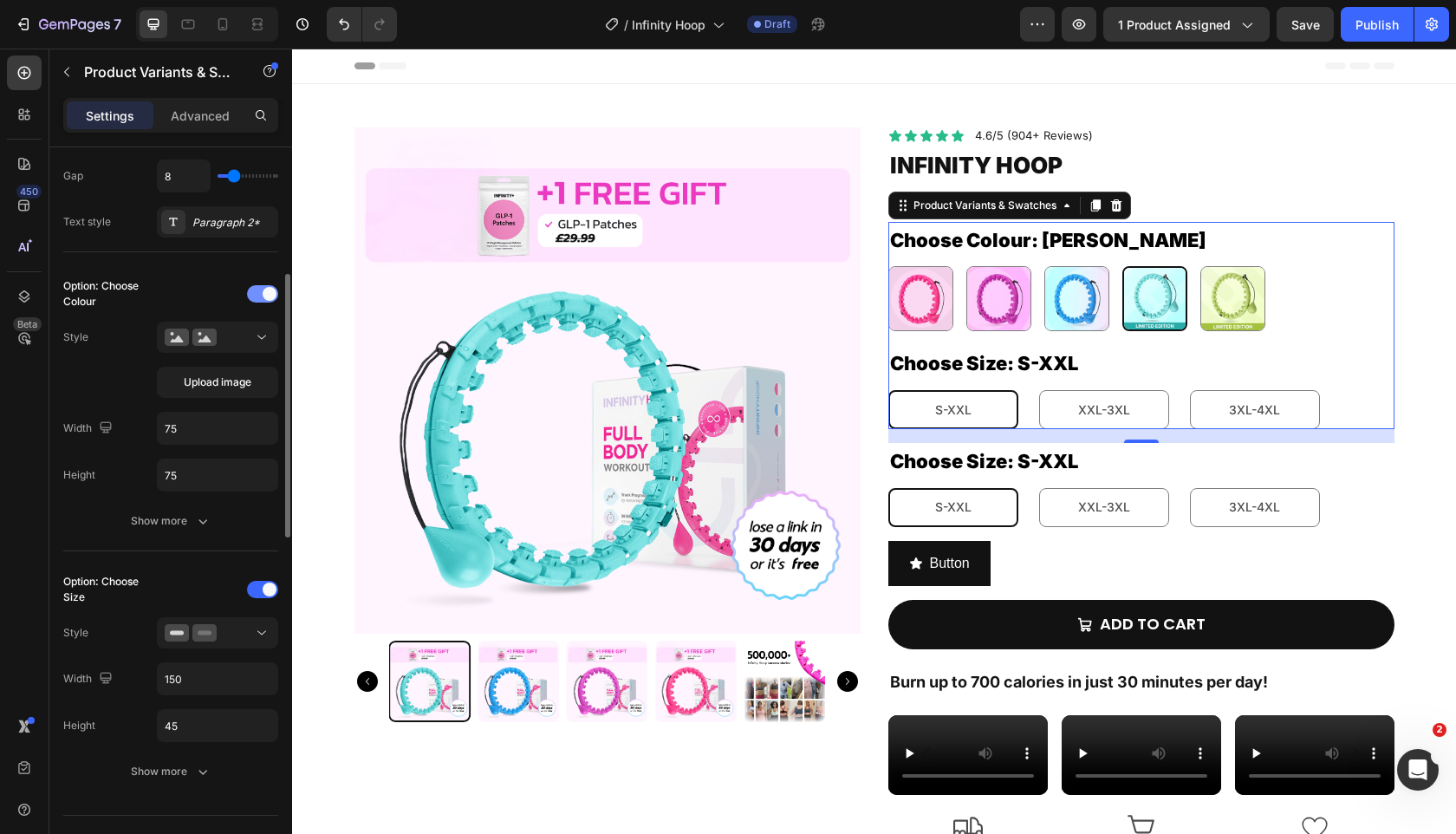
scroll to position [366, 0]
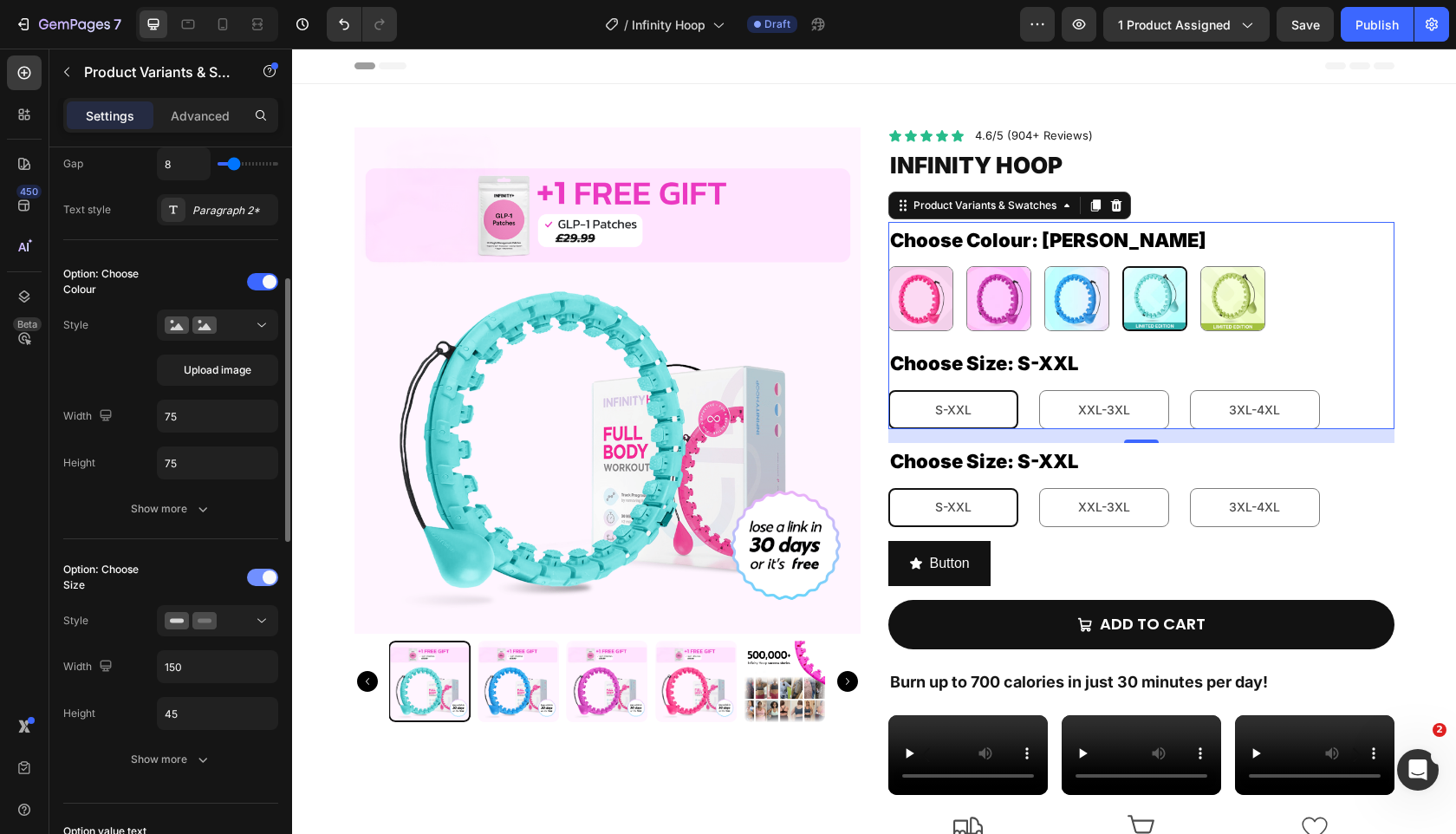
click at [260, 574] on div at bounding box center [263, 577] width 31 height 17
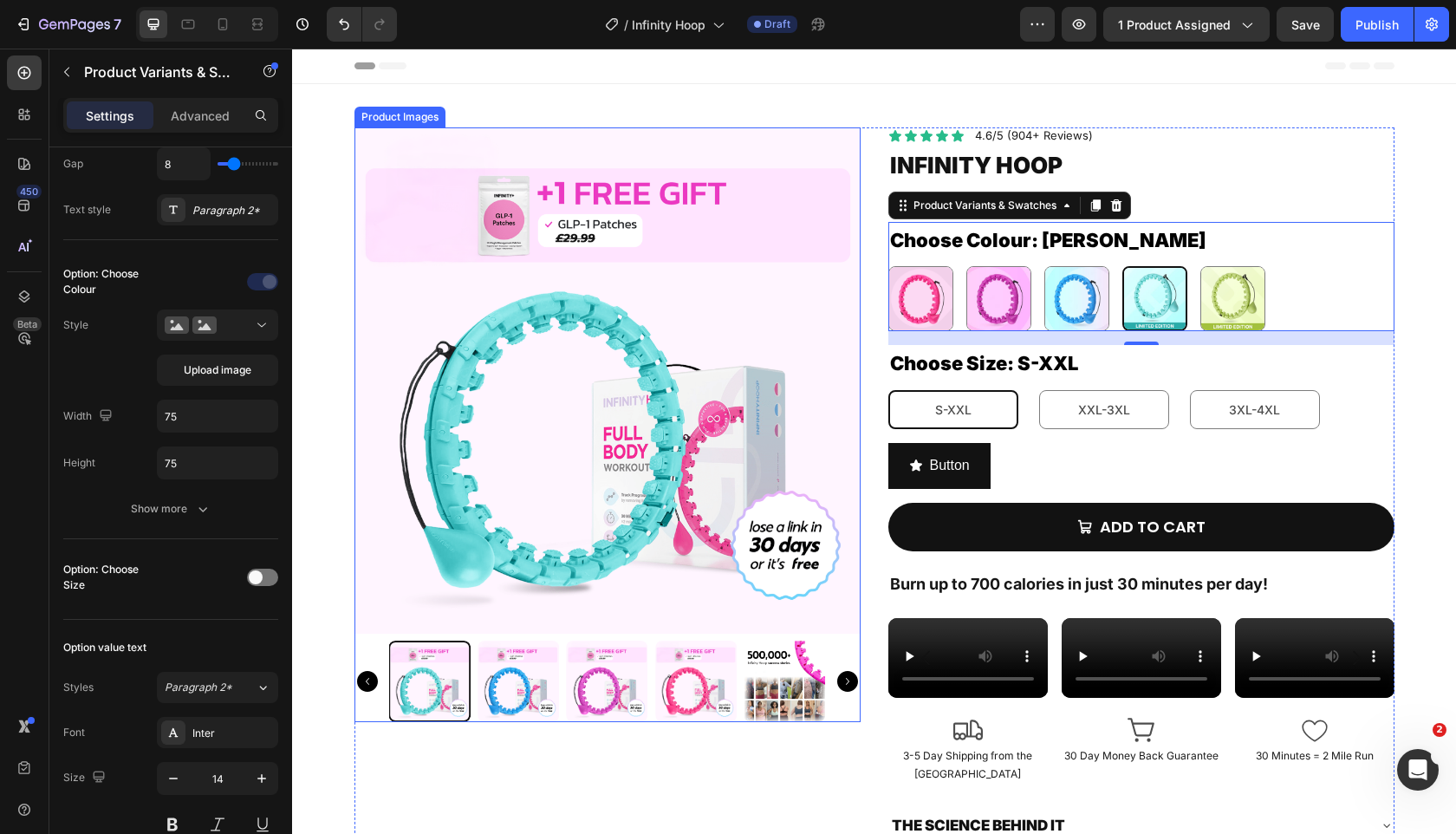
click at [707, 351] on img at bounding box center [607, 380] width 506 height 506
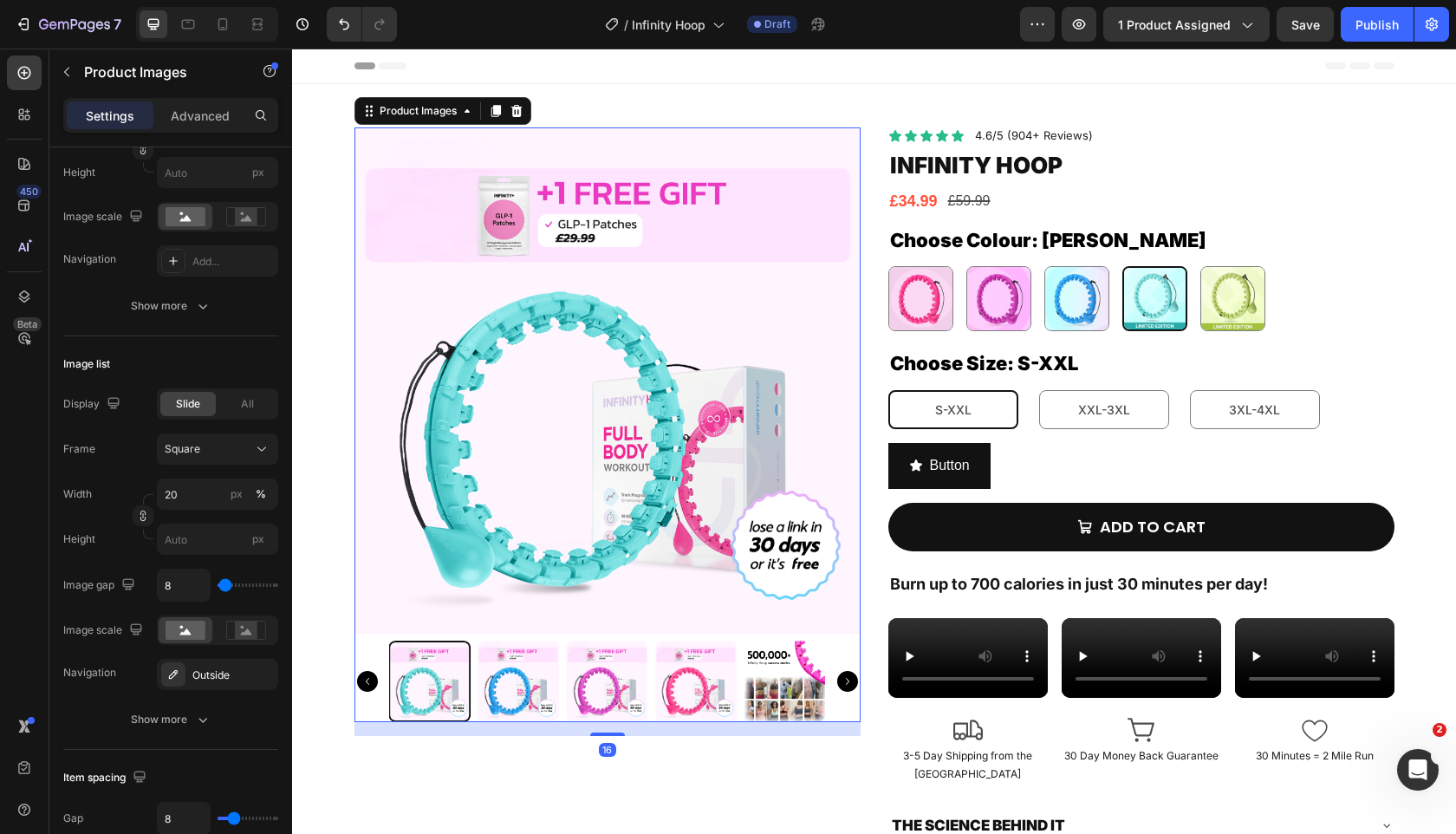
scroll to position [0, 0]
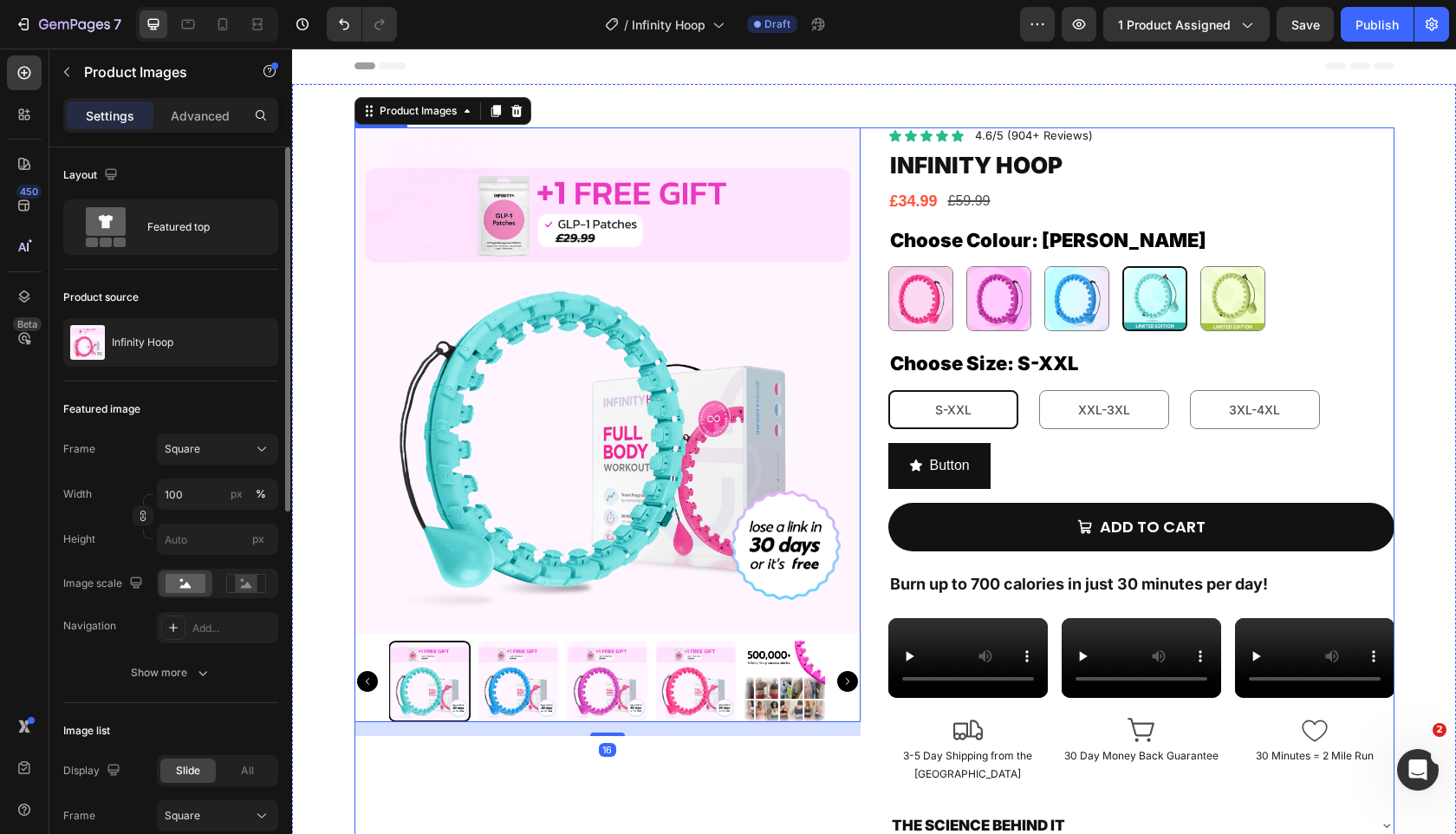
click at [1036, 457] on div "Button Button" at bounding box center [1141, 466] width 506 height 46
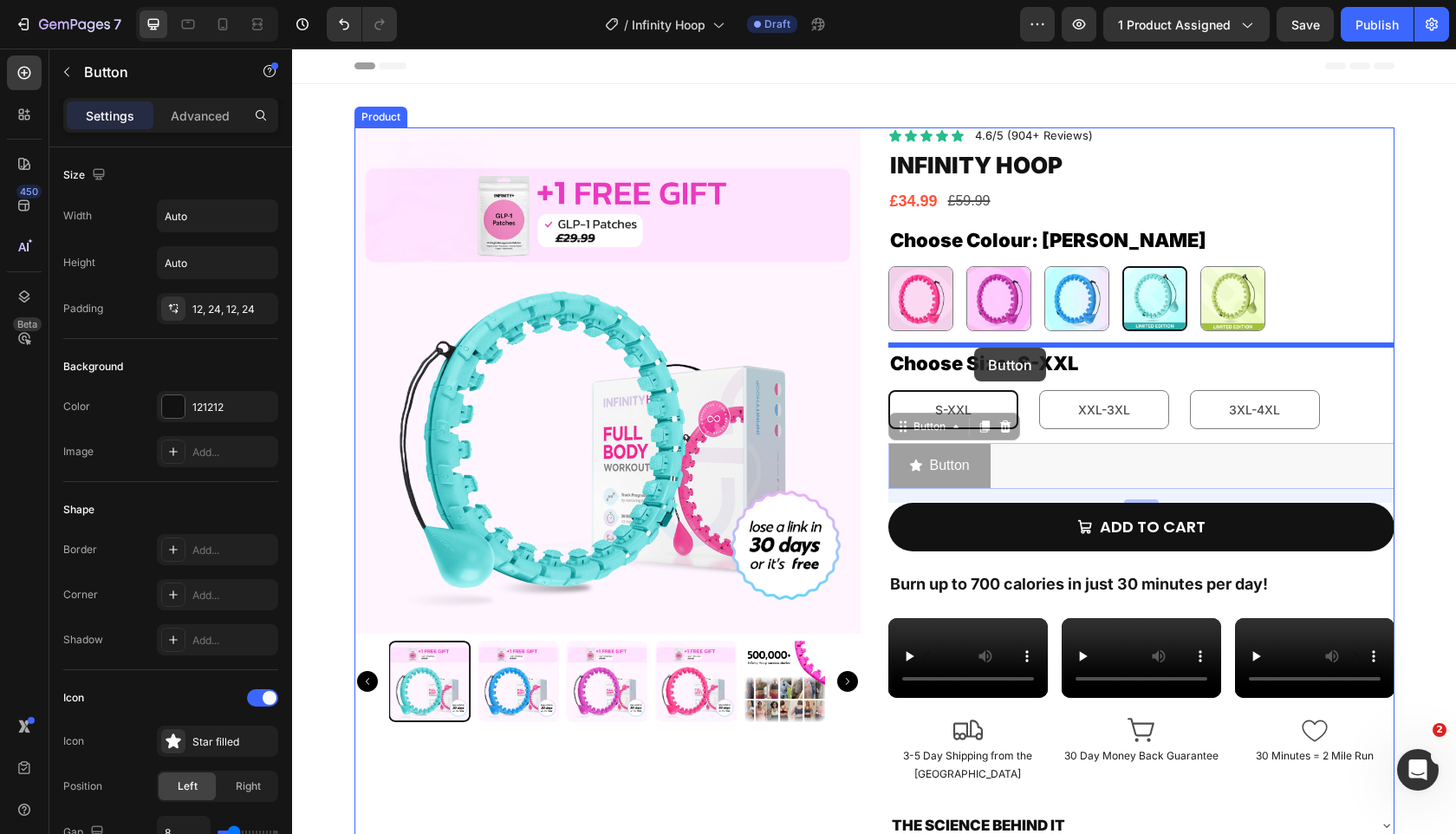
drag, startPoint x: 895, startPoint y: 422, endPoint x: 975, endPoint y: 347, distance: 109.7
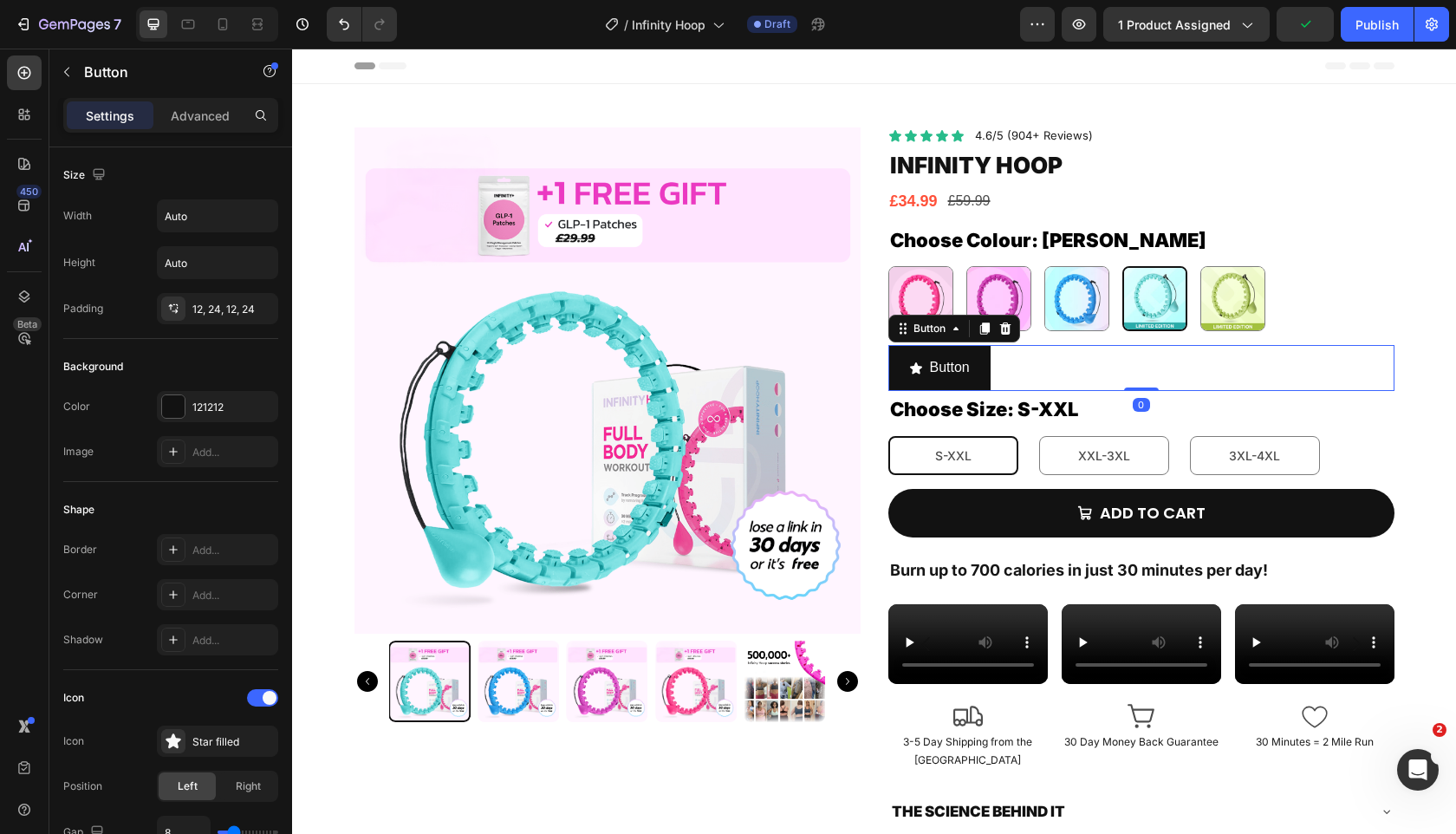
drag, startPoint x: 1139, startPoint y: 404, endPoint x: 1139, endPoint y: 371, distance: 33.0
click at [1139, 371] on div "Button Button 0" at bounding box center [1141, 367] width 506 height 46
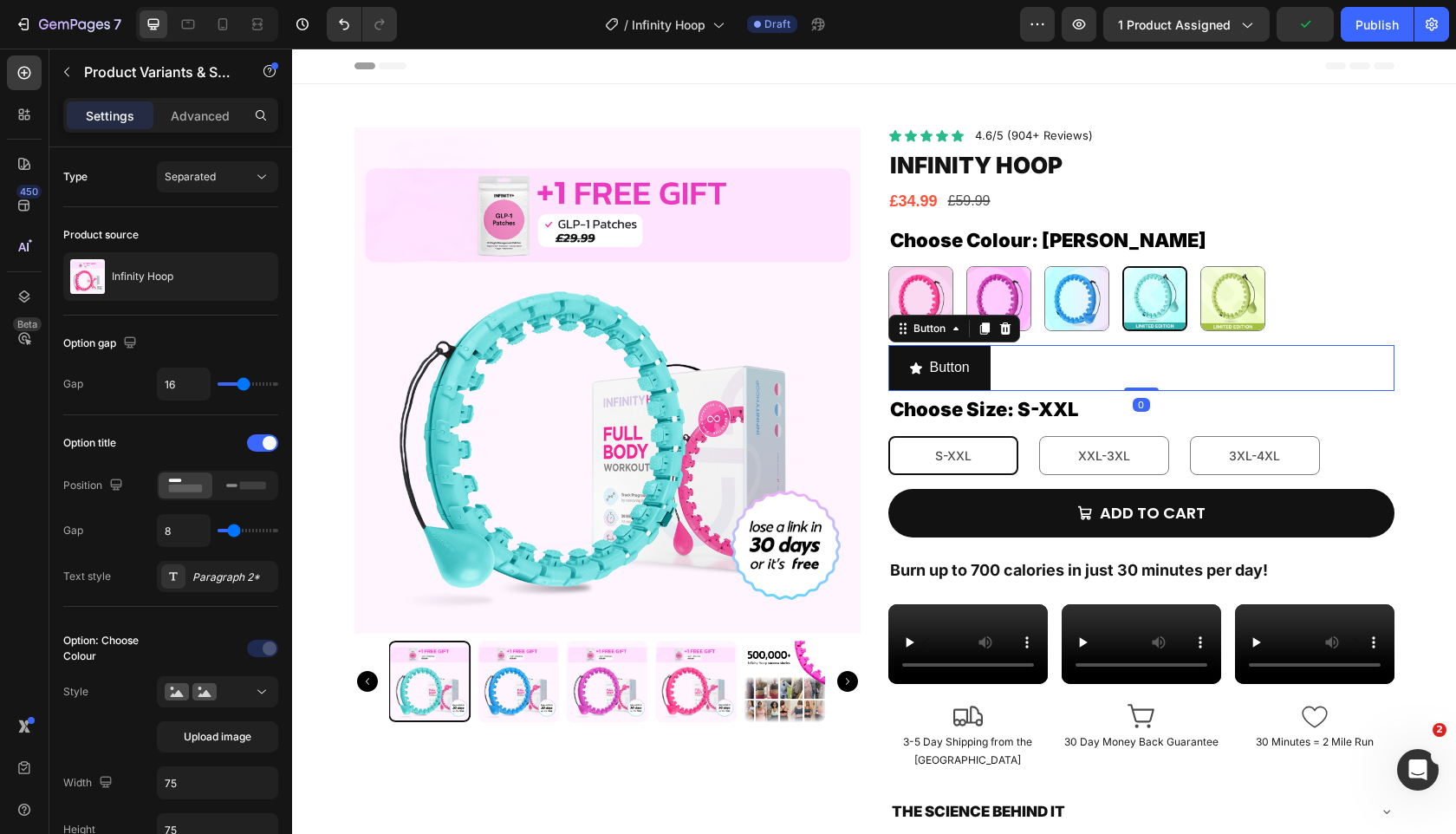
click at [1162, 314] on img at bounding box center [1155, 299] width 62 height 62
click at [1122, 266] on input "Tiffany Blue Tiffany Blue" at bounding box center [1121, 265] width 1 height 1
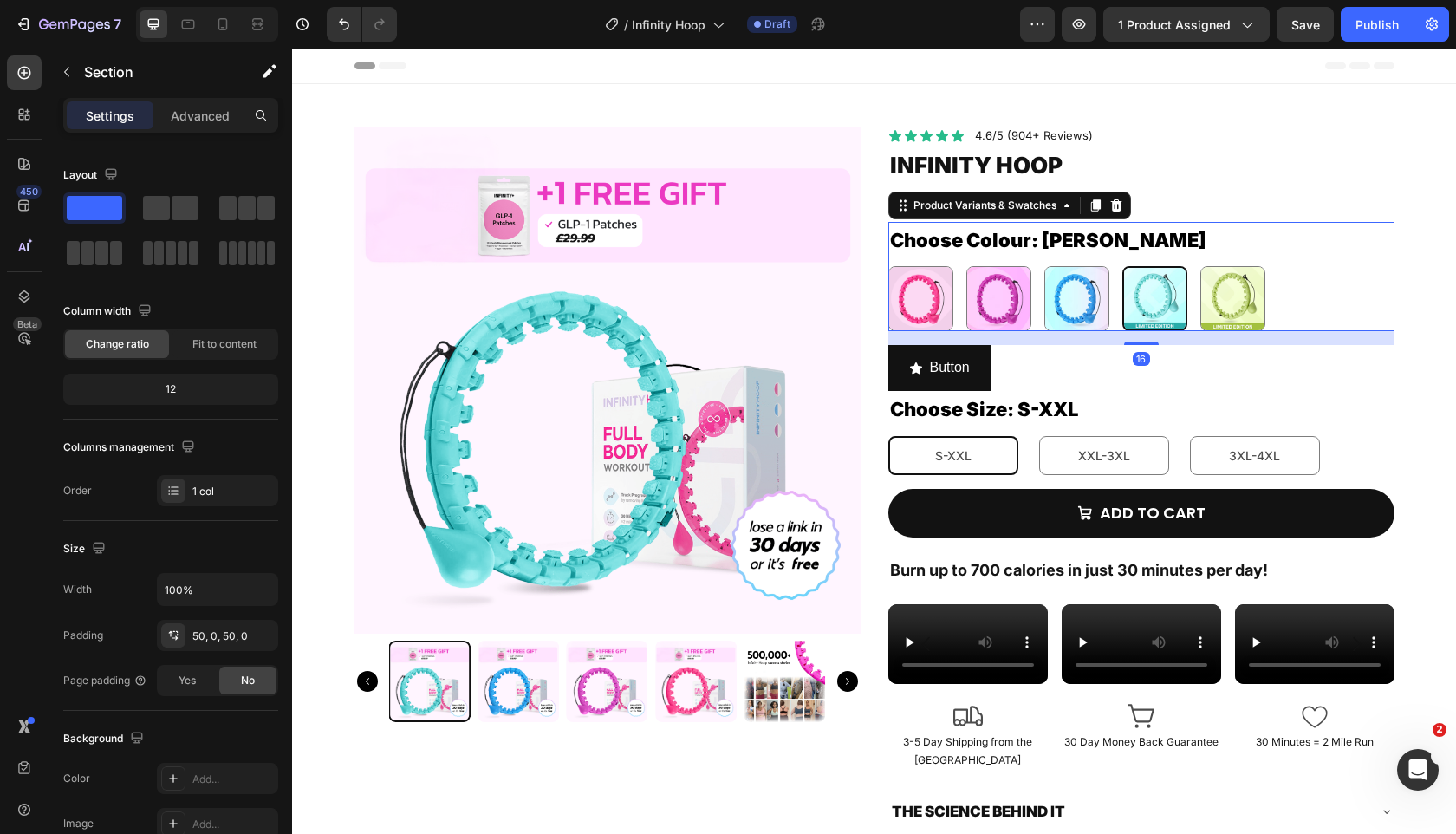
click at [1401, 308] on div "Product Images Icon Icon Icon Icon Icon Icon List 4.6/5 (904+ Reviews) Text Blo…" at bounding box center [873, 508] width 1164 height 761
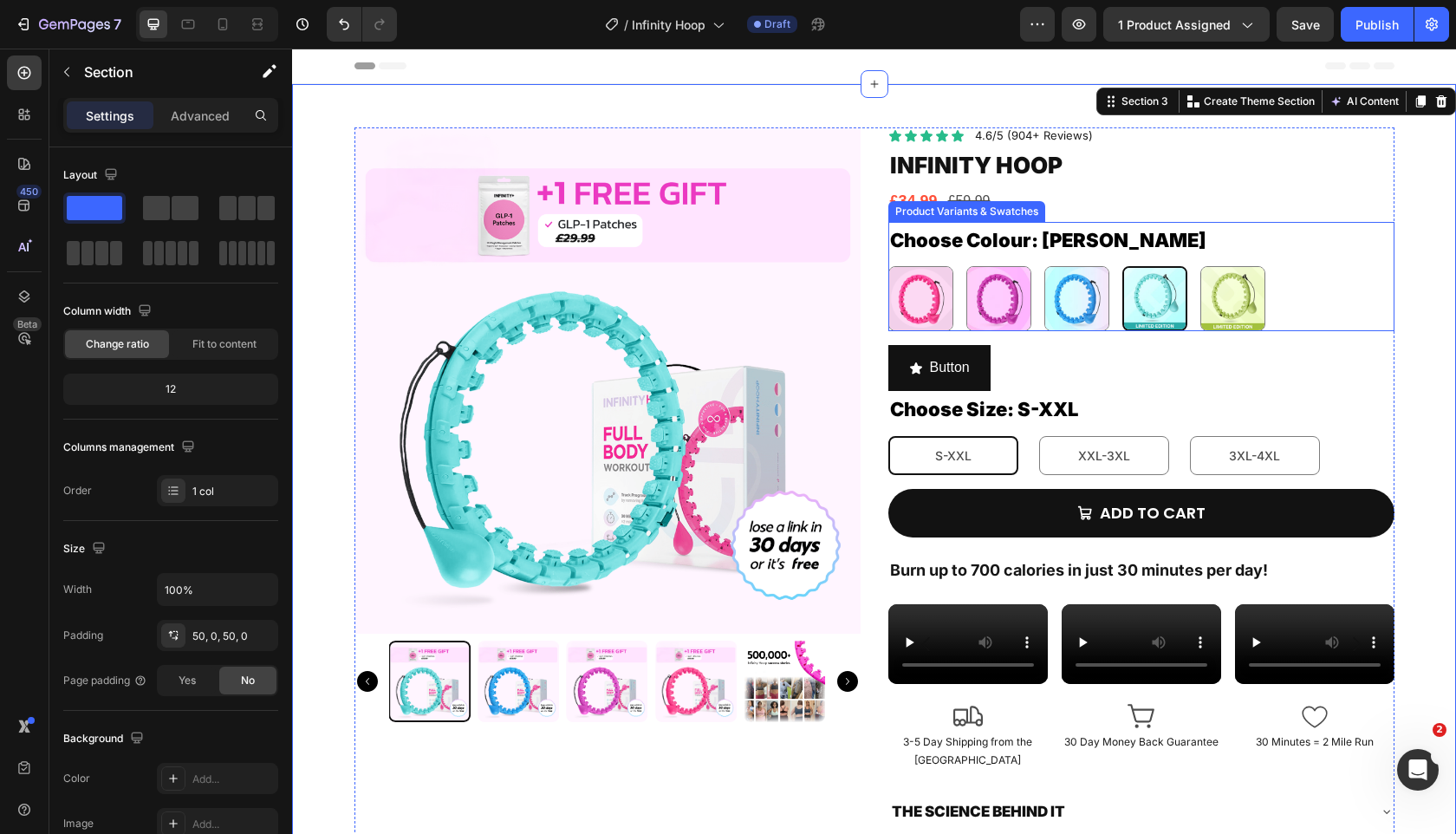
click at [1375, 265] on div "Choose Colour: Tiffany Blue Pink Pink Purple Purple Blue Blue Tiffany Blue Tiff…" at bounding box center [1141, 276] width 506 height 110
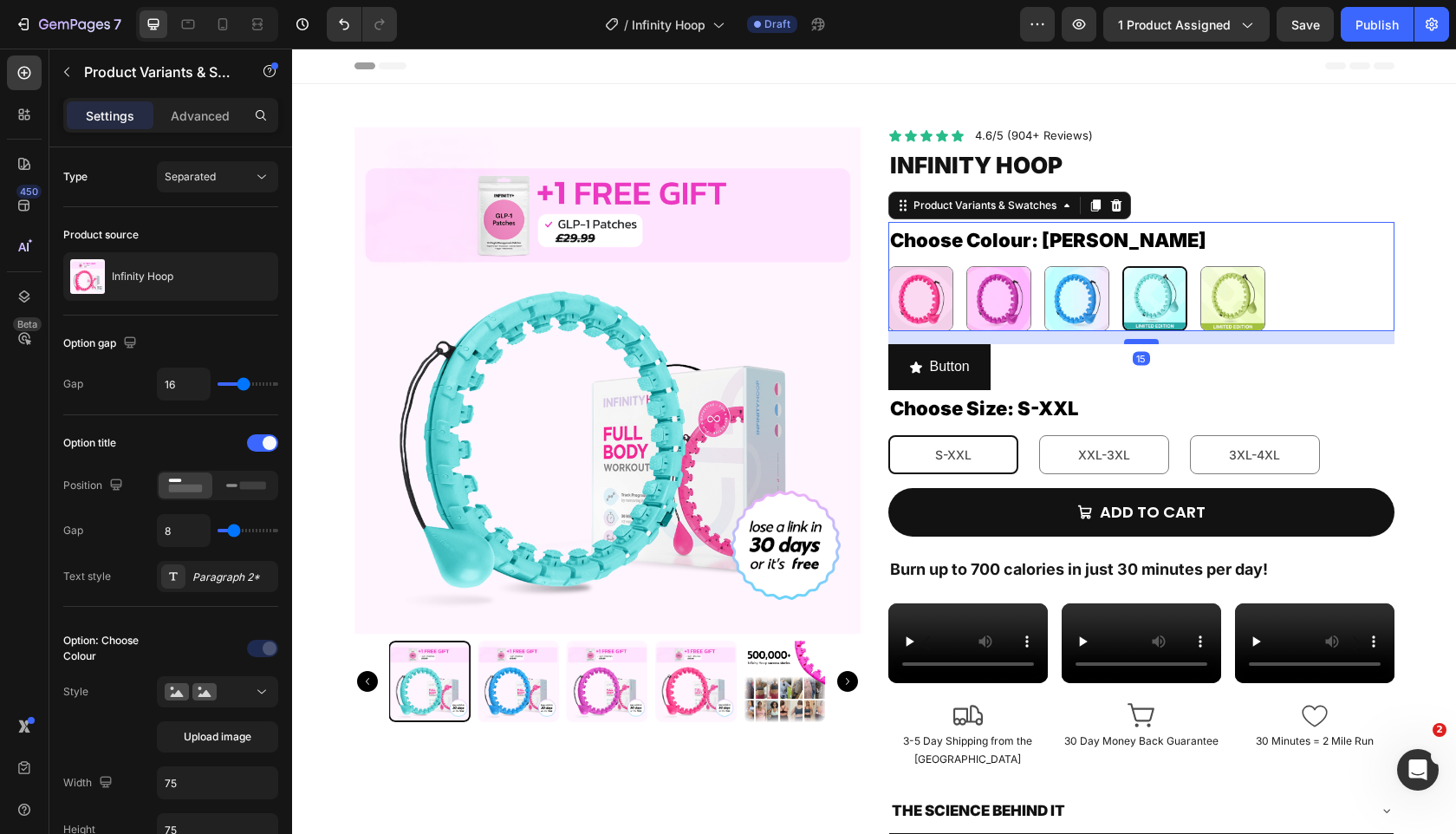
click at [1151, 343] on div at bounding box center [1141, 342] width 35 height 5
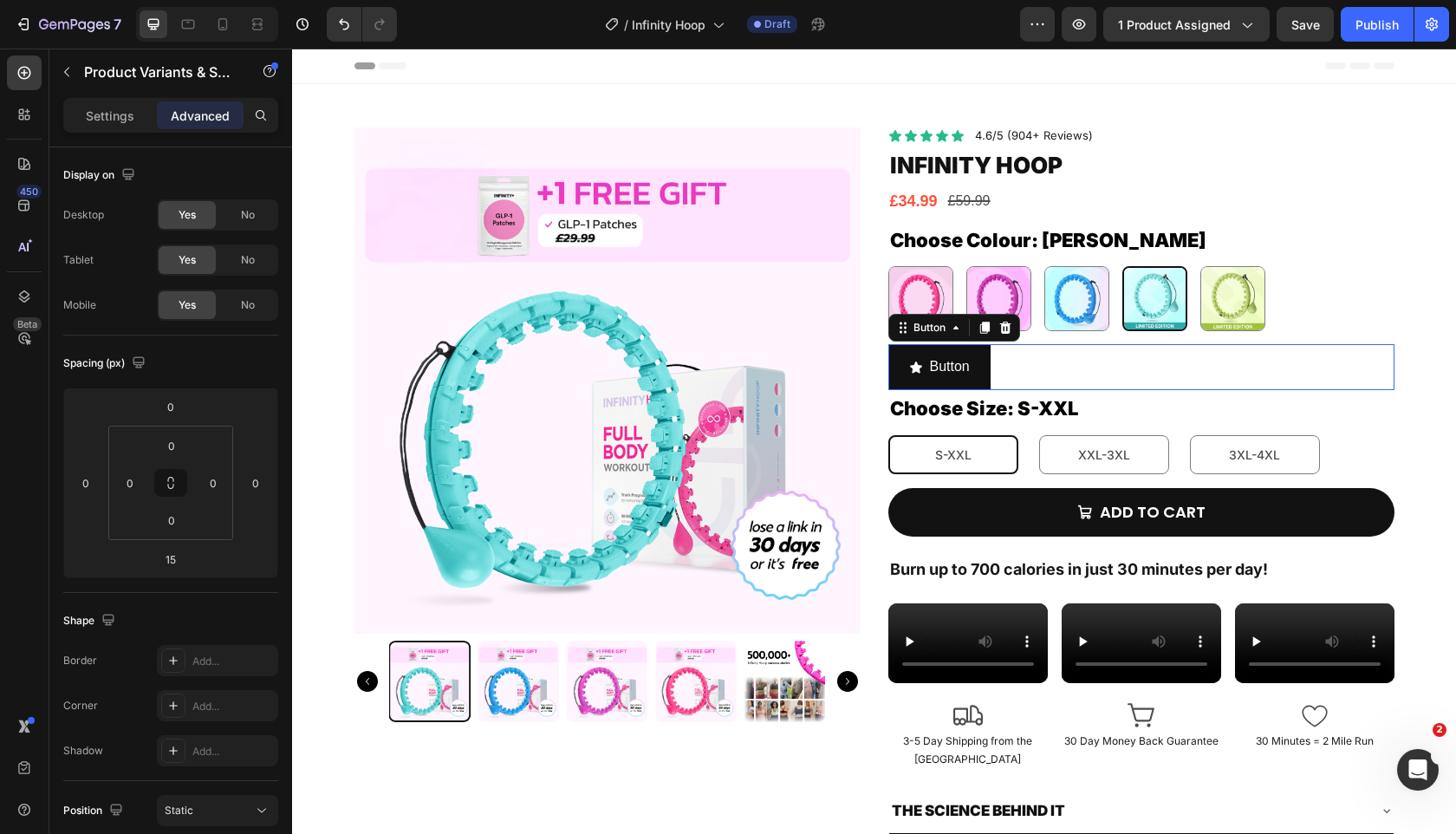
click at [1128, 371] on div "Button Button 0" at bounding box center [1141, 366] width 506 height 46
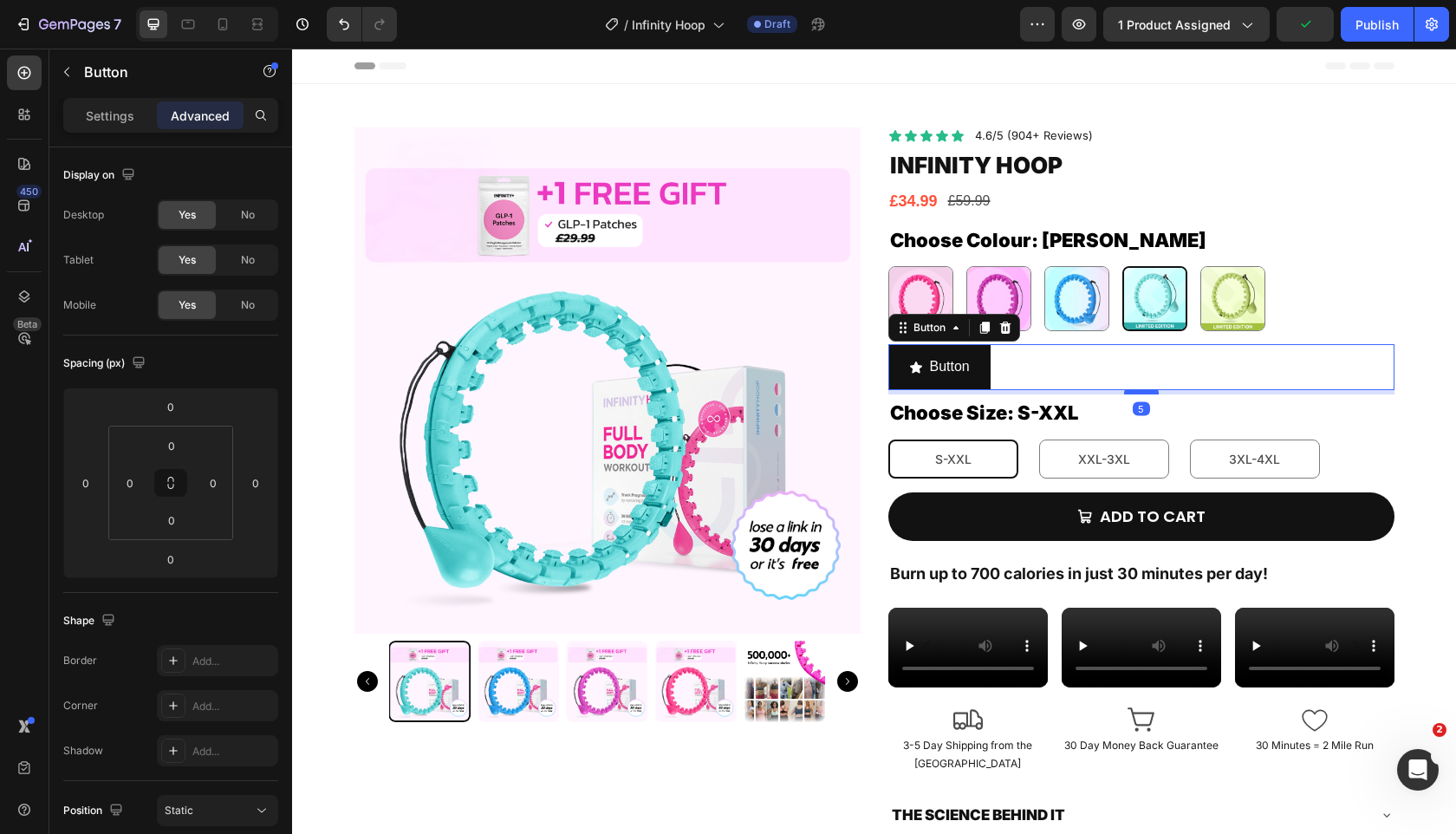
click at [1136, 392] on div at bounding box center [1141, 392] width 35 height 5
type input "5"
click at [1089, 420] on div "Choose Size: S-XXL S-XXL S-XXL S-XXL XXL-3XL XXL-3XL XXL-3XL 3XL-4XL 3XL-4XL 3X…" at bounding box center [1141, 437] width 506 height 84
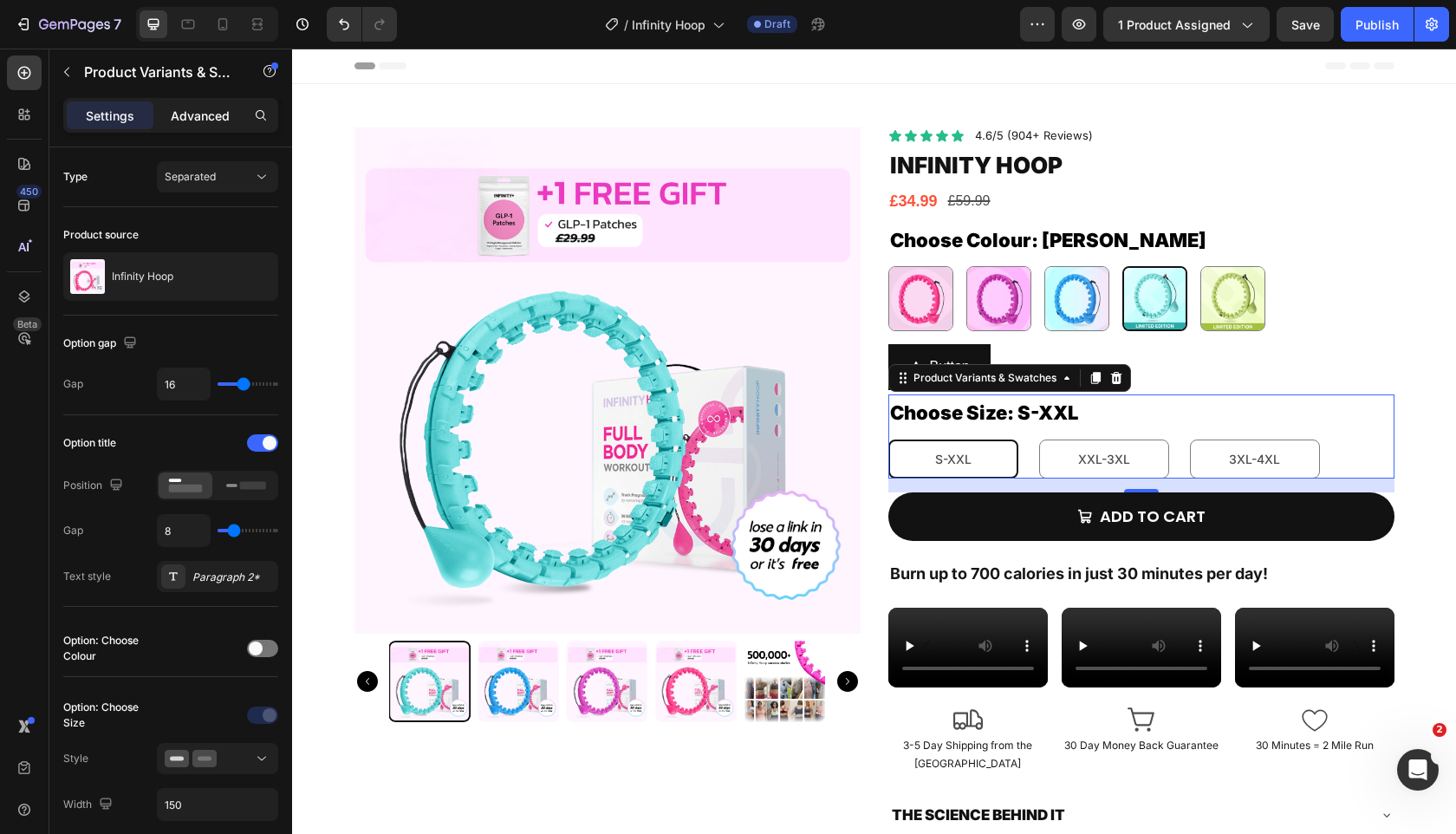
click at [191, 122] on p "Advanced" at bounding box center [200, 116] width 59 height 18
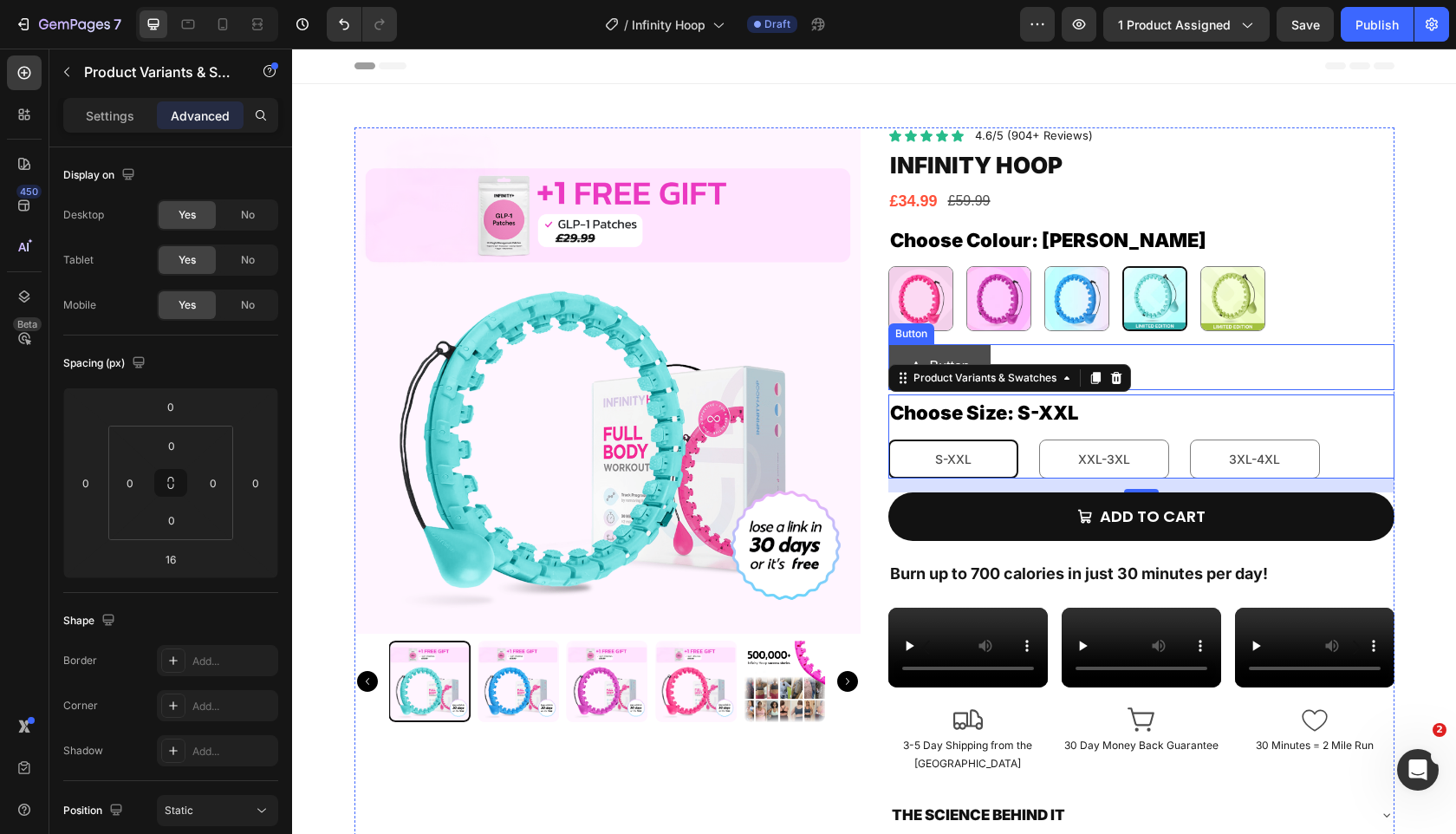
click at [936, 348] on button "Button" at bounding box center [940, 366] width 102 height 46
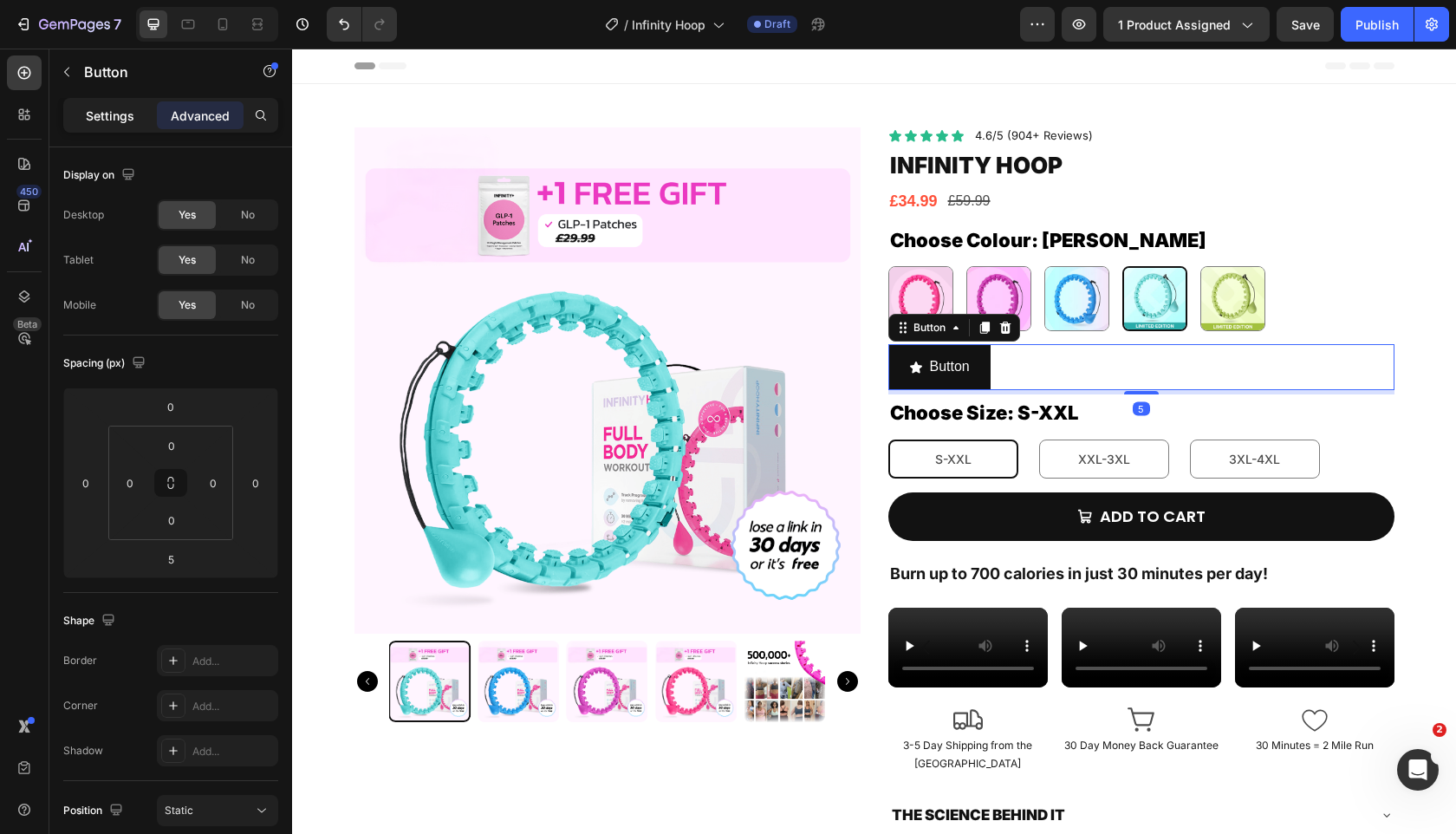
drag, startPoint x: 124, startPoint y: 122, endPoint x: 215, endPoint y: 467, distance: 356.8
click at [124, 122] on p "Settings" at bounding box center [109, 116] width 48 height 18
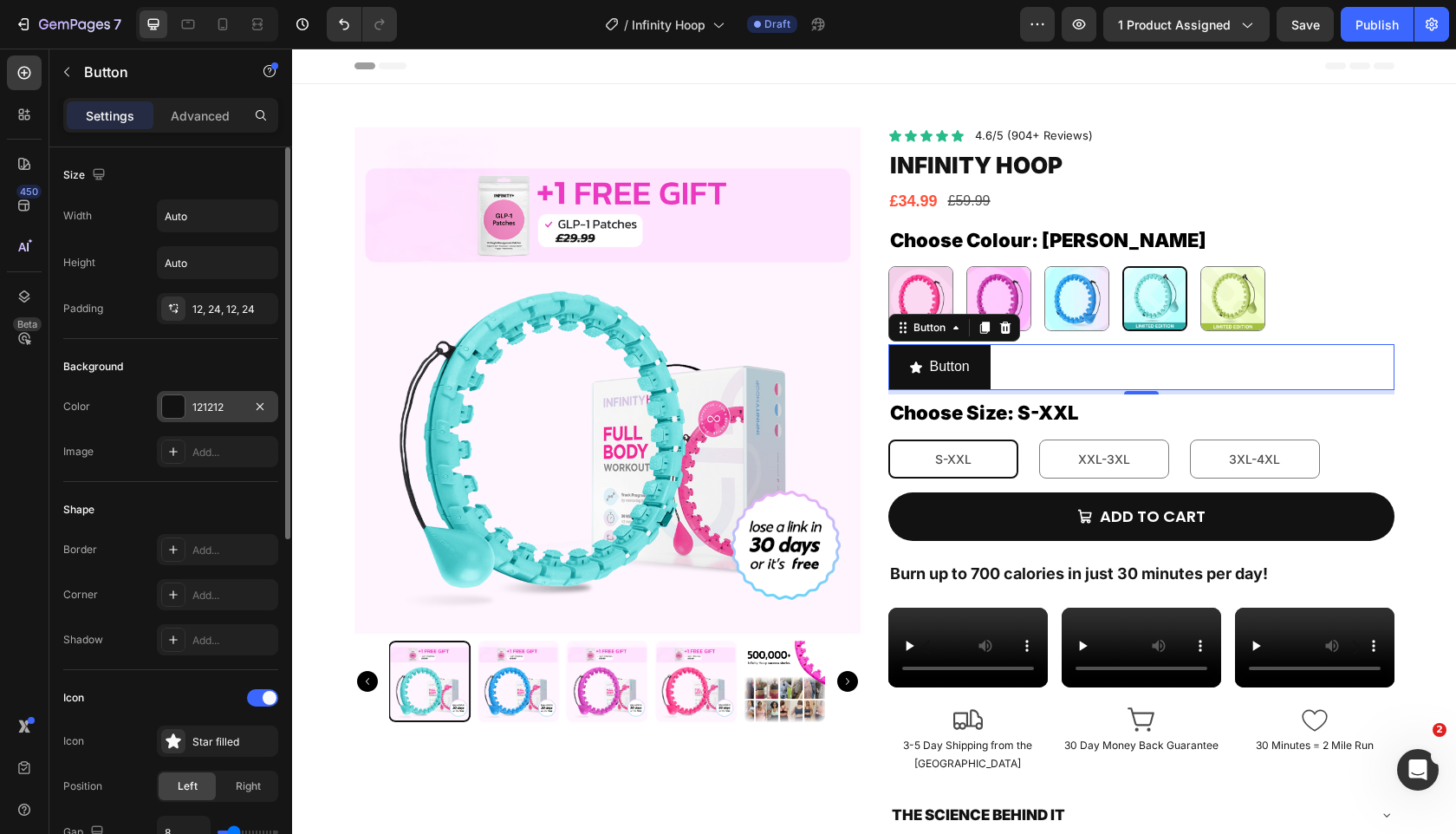
click at [202, 406] on div "121212" at bounding box center [217, 407] width 50 height 15
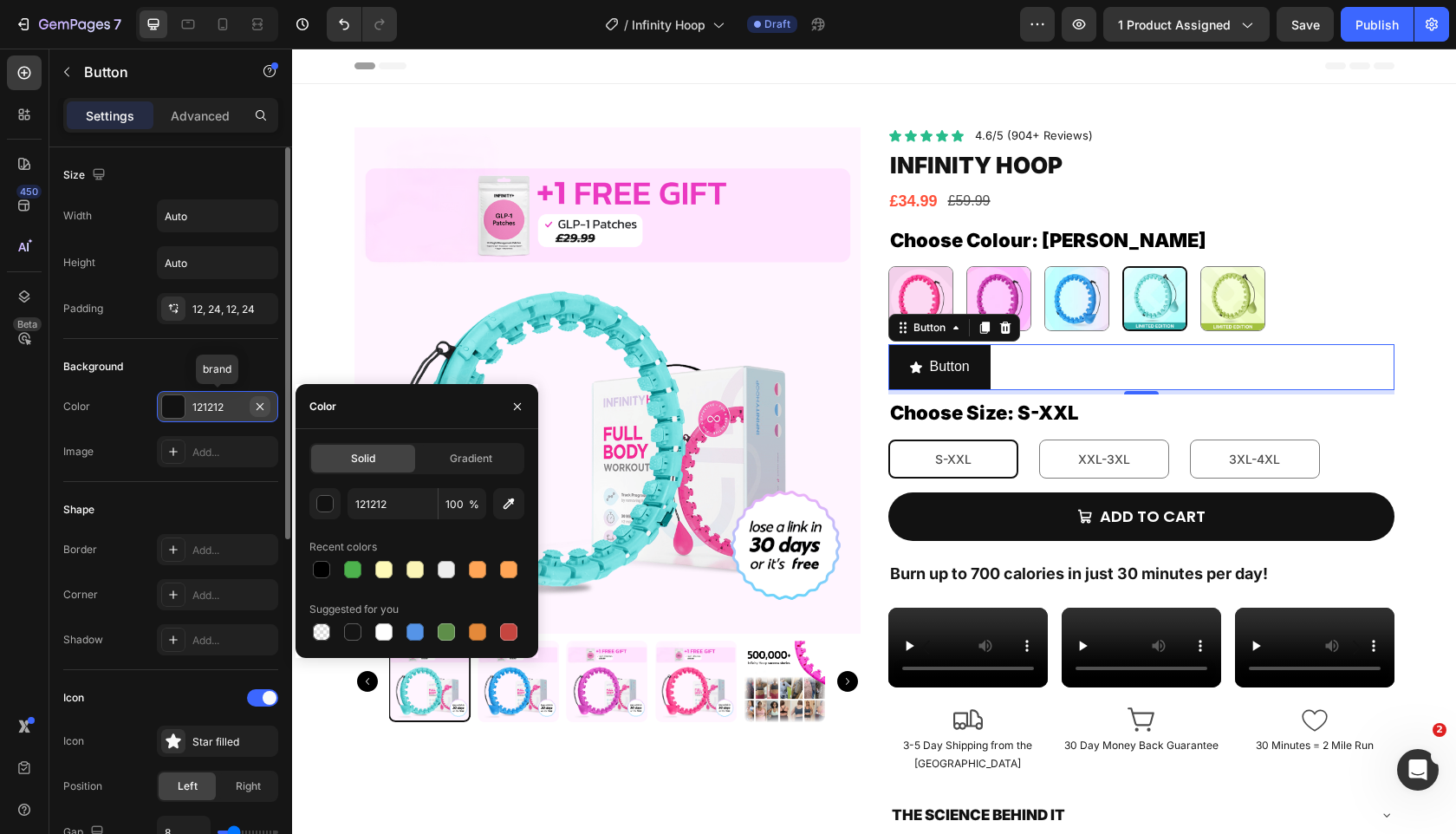
click at [260, 404] on icon "button" at bounding box center [260, 406] width 14 height 14
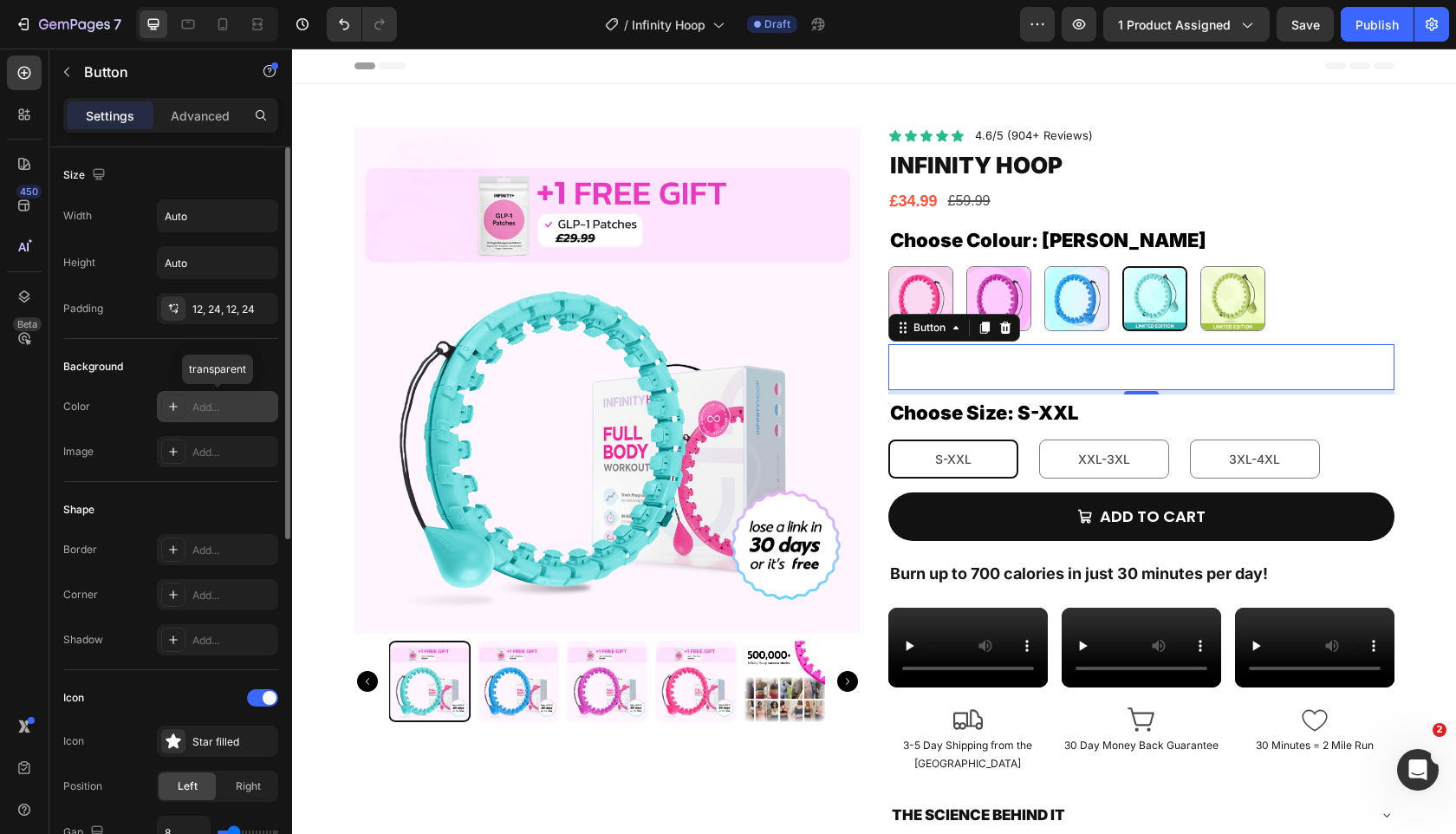
click at [214, 408] on div "Add..." at bounding box center [232, 407] width 81 height 15
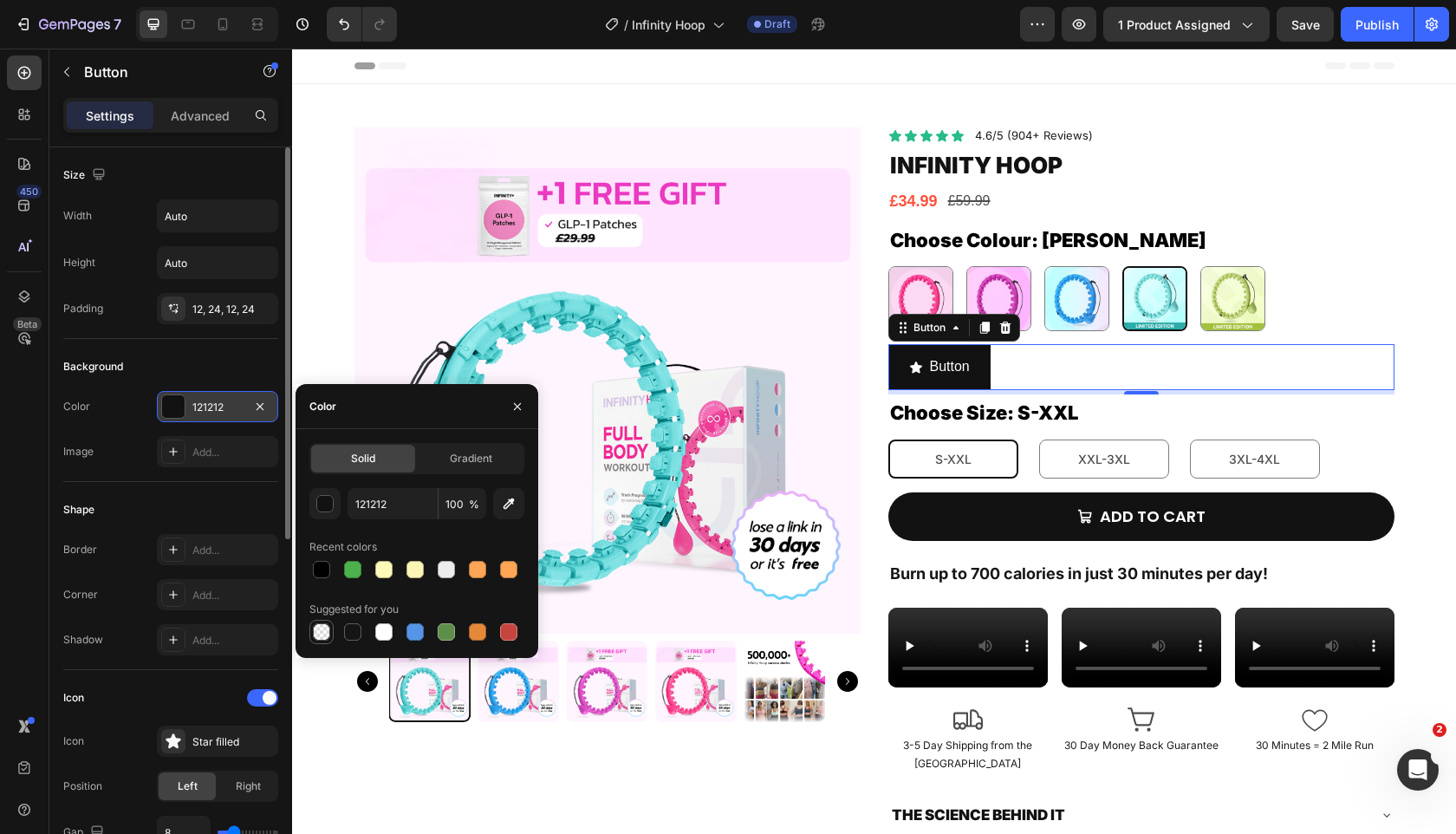
click at [321, 622] on div at bounding box center [321, 632] width 21 height 21
type input "000000"
type input "0"
click at [218, 323] on div "12, 24, 12, 24" at bounding box center [217, 308] width 121 height 31
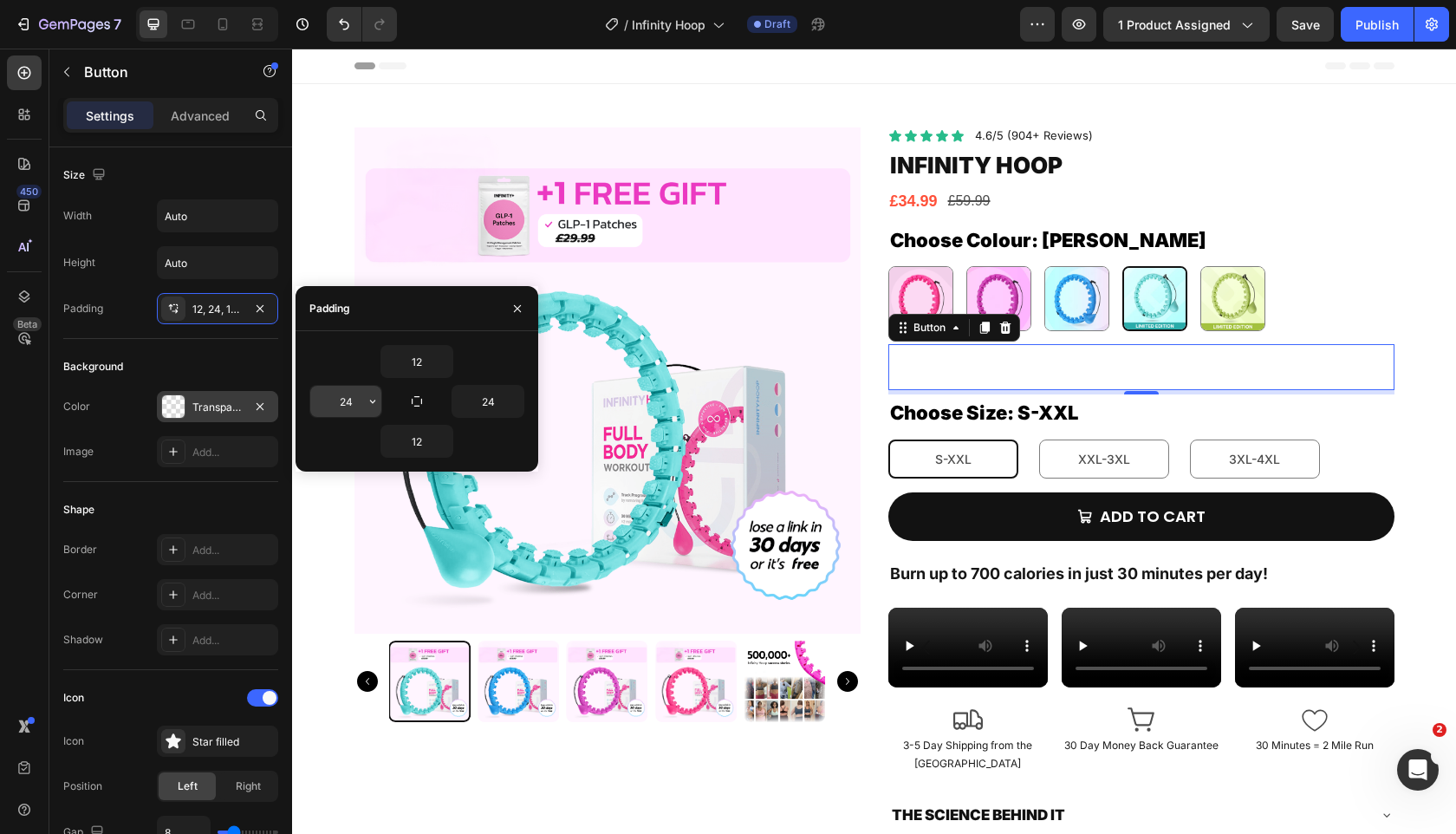
click at [356, 407] on input "24" at bounding box center [346, 401] width 71 height 31
type input "0"
click at [485, 398] on input "24" at bounding box center [488, 401] width 71 height 31
type input "0"
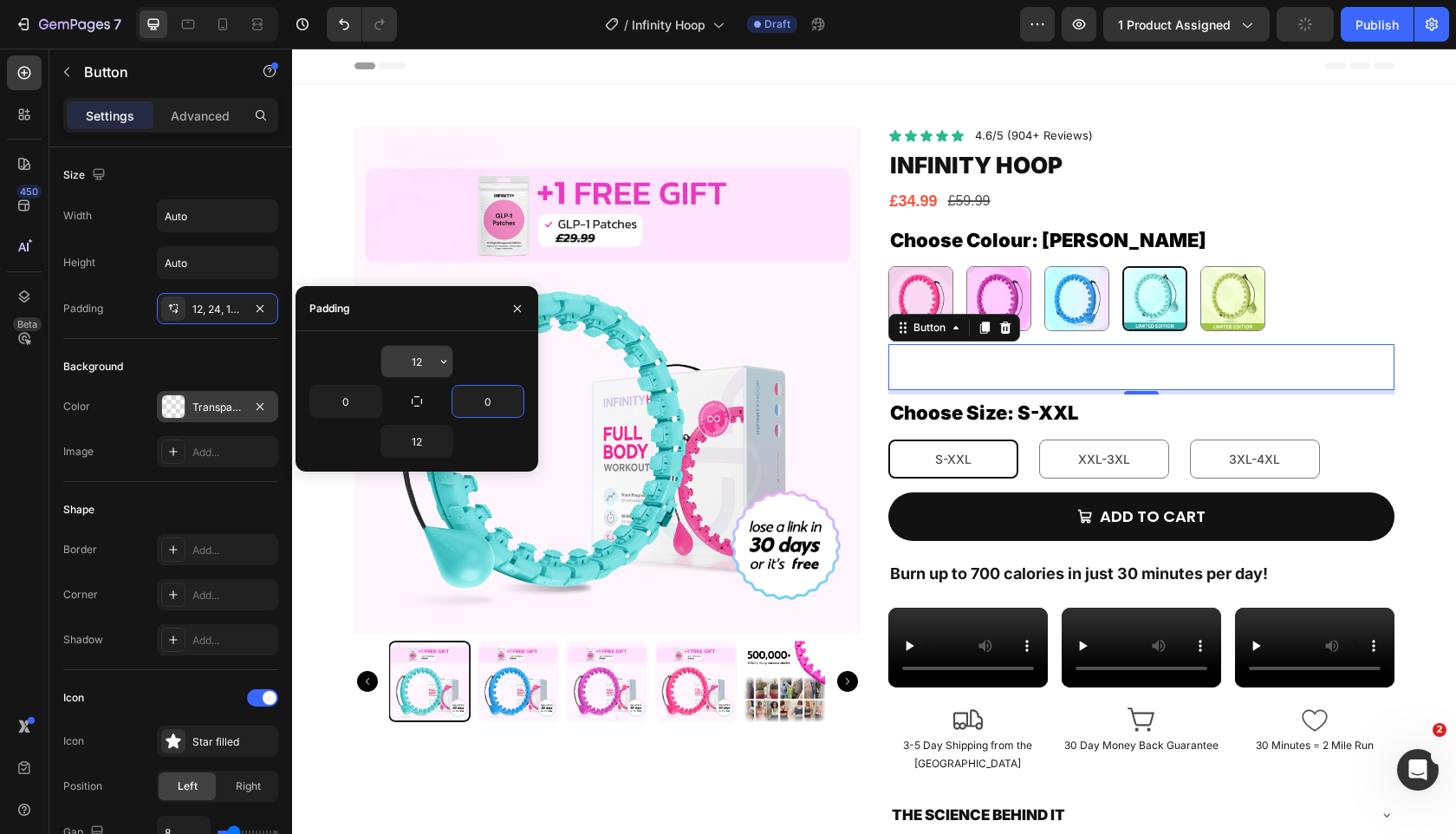
click at [424, 367] on input "12" at bounding box center [417, 361] width 71 height 31
click at [348, 370] on div "12" at bounding box center [417, 361] width 215 height 33
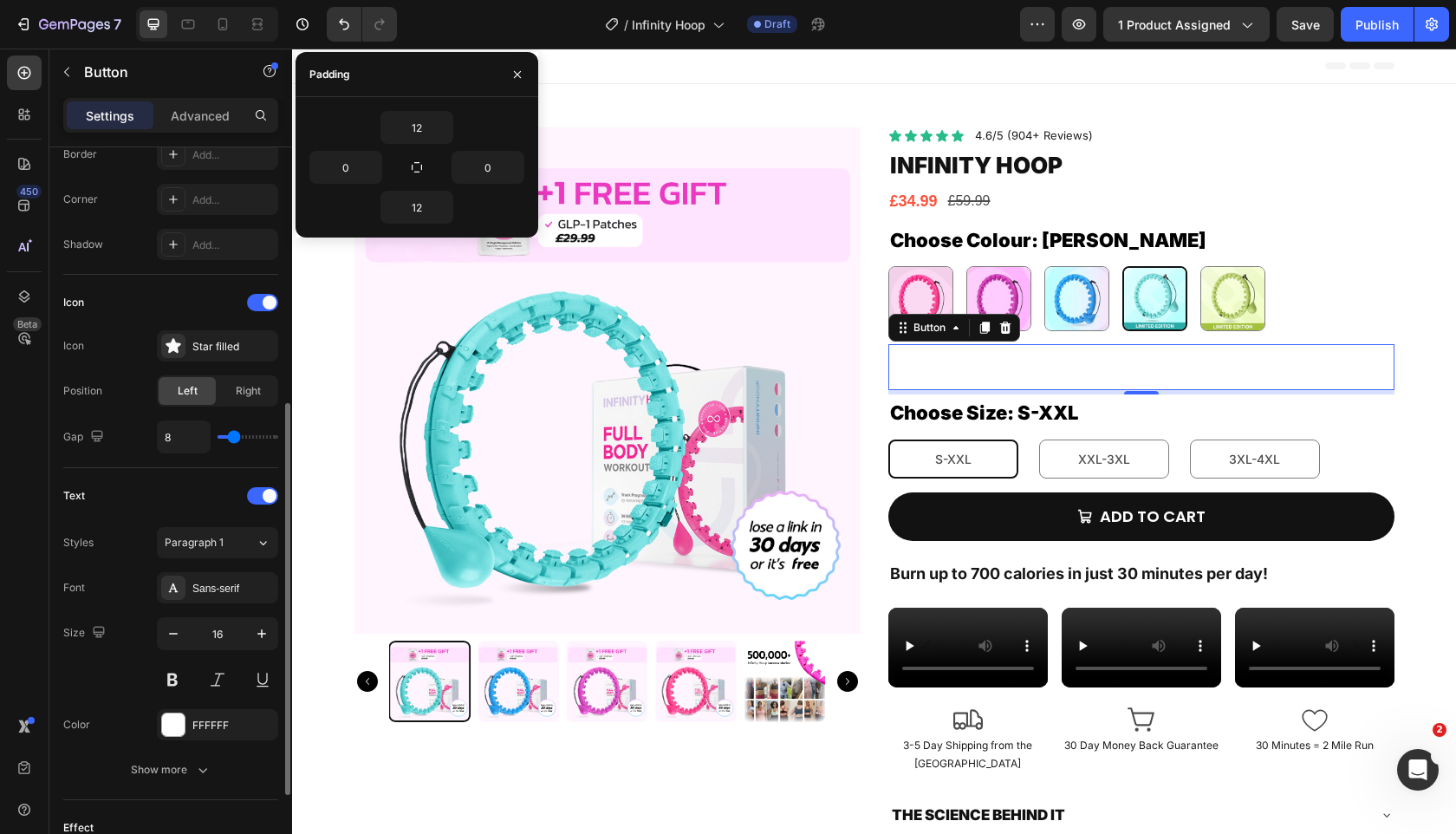
scroll to position [425, 0]
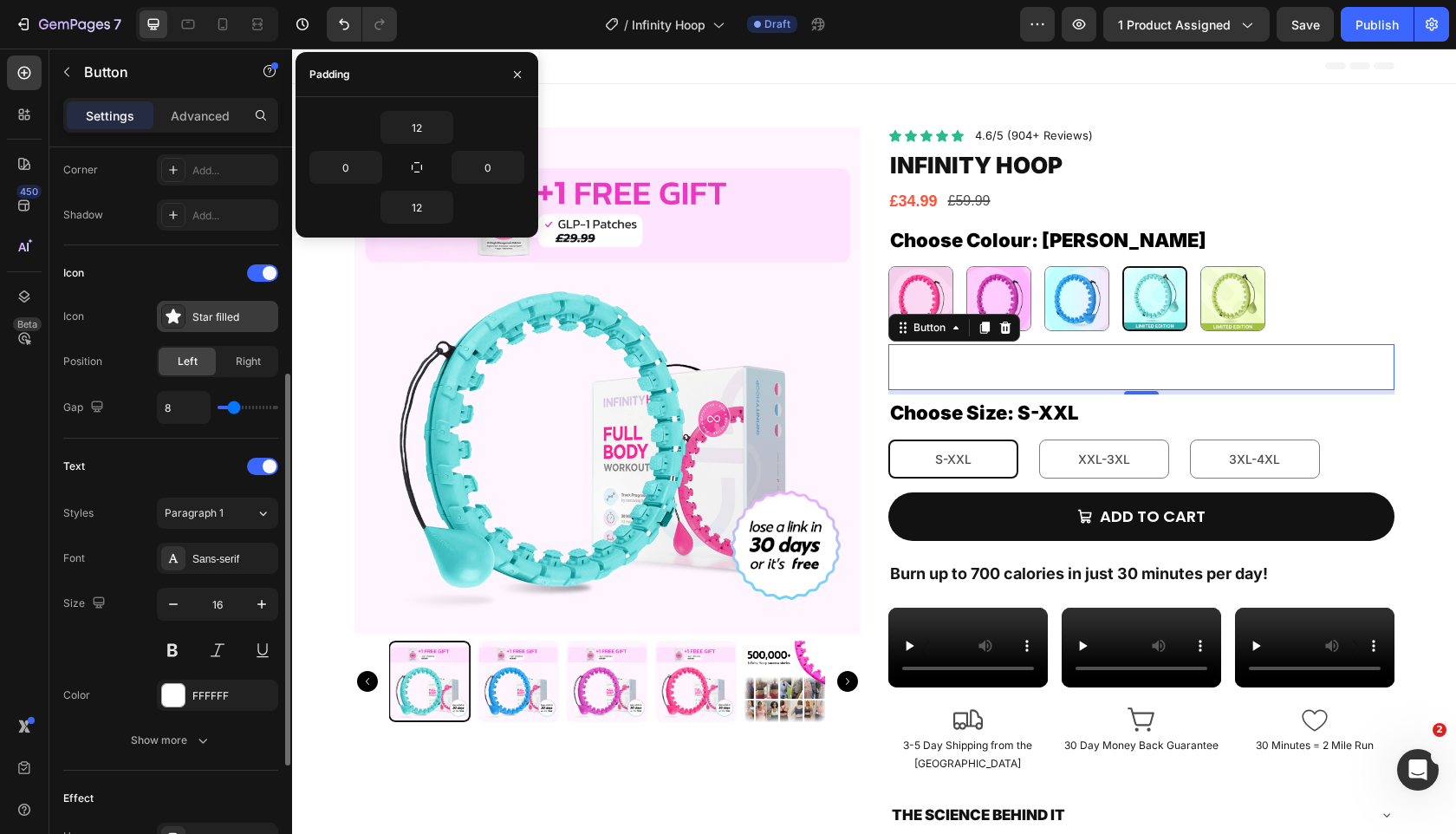
click at [208, 315] on div "Star filled" at bounding box center [232, 316] width 81 height 15
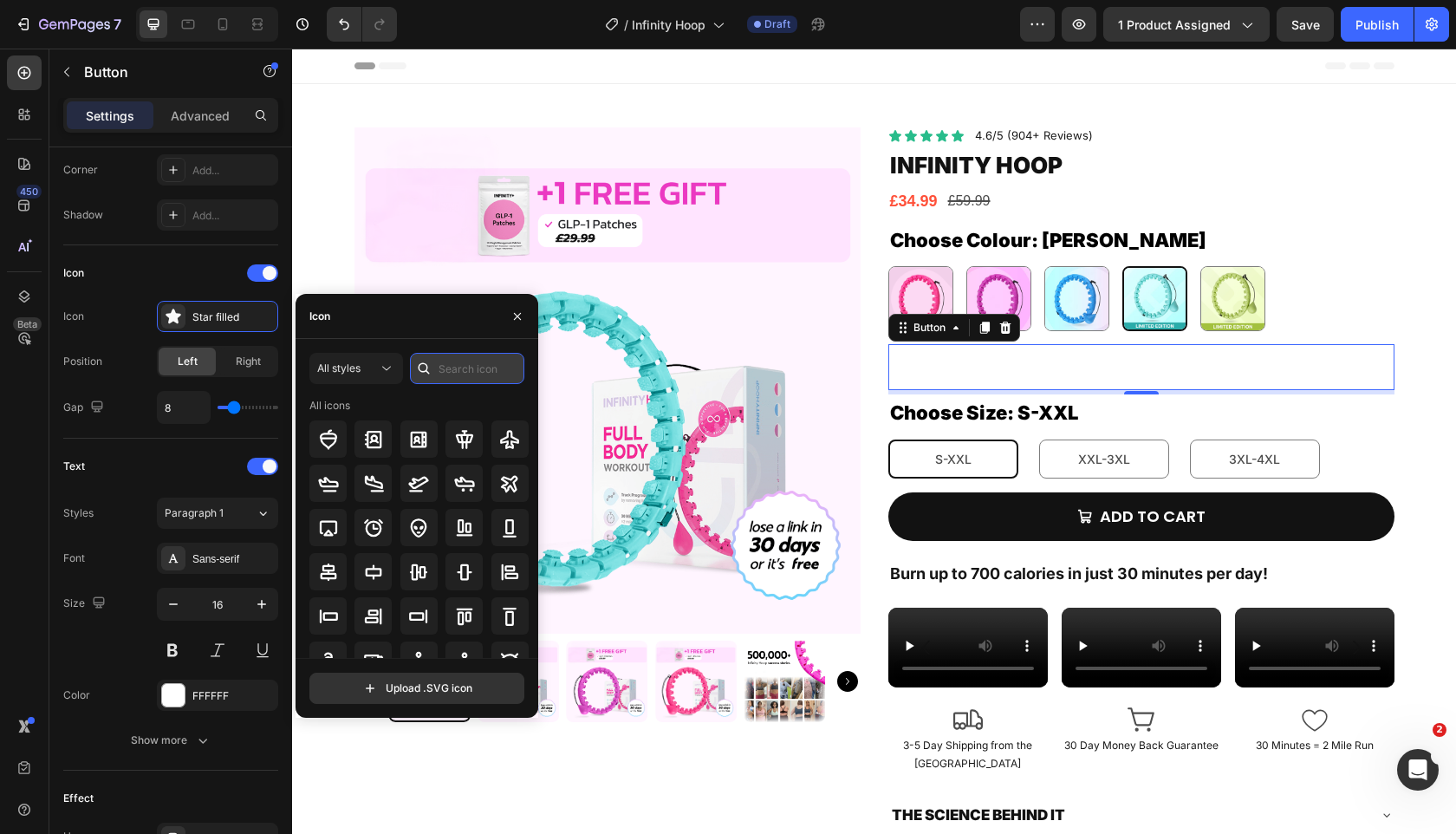
click at [469, 379] on input "text" at bounding box center [468, 368] width 115 height 31
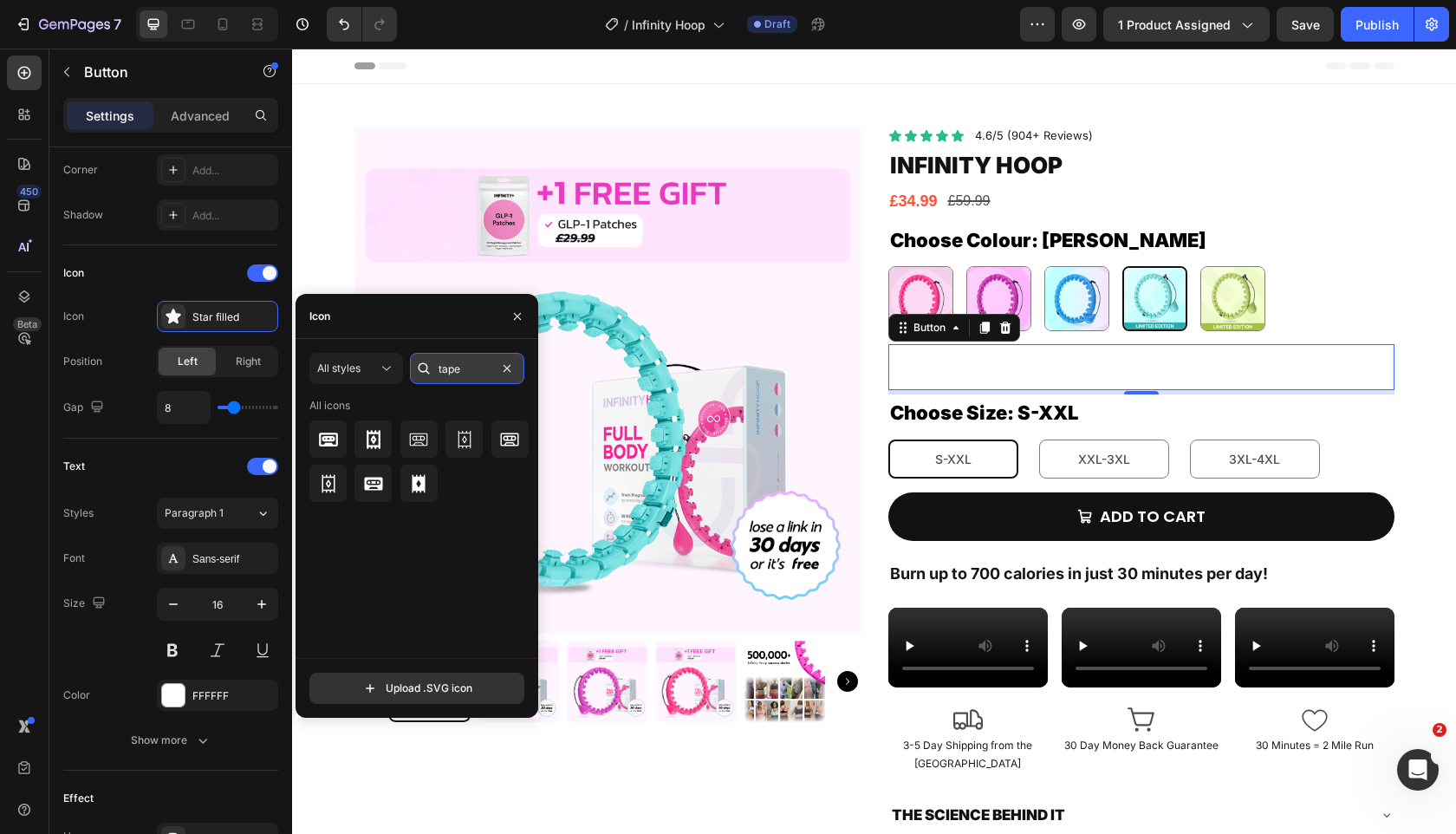
click at [469, 379] on input "tape" at bounding box center [468, 368] width 115 height 31
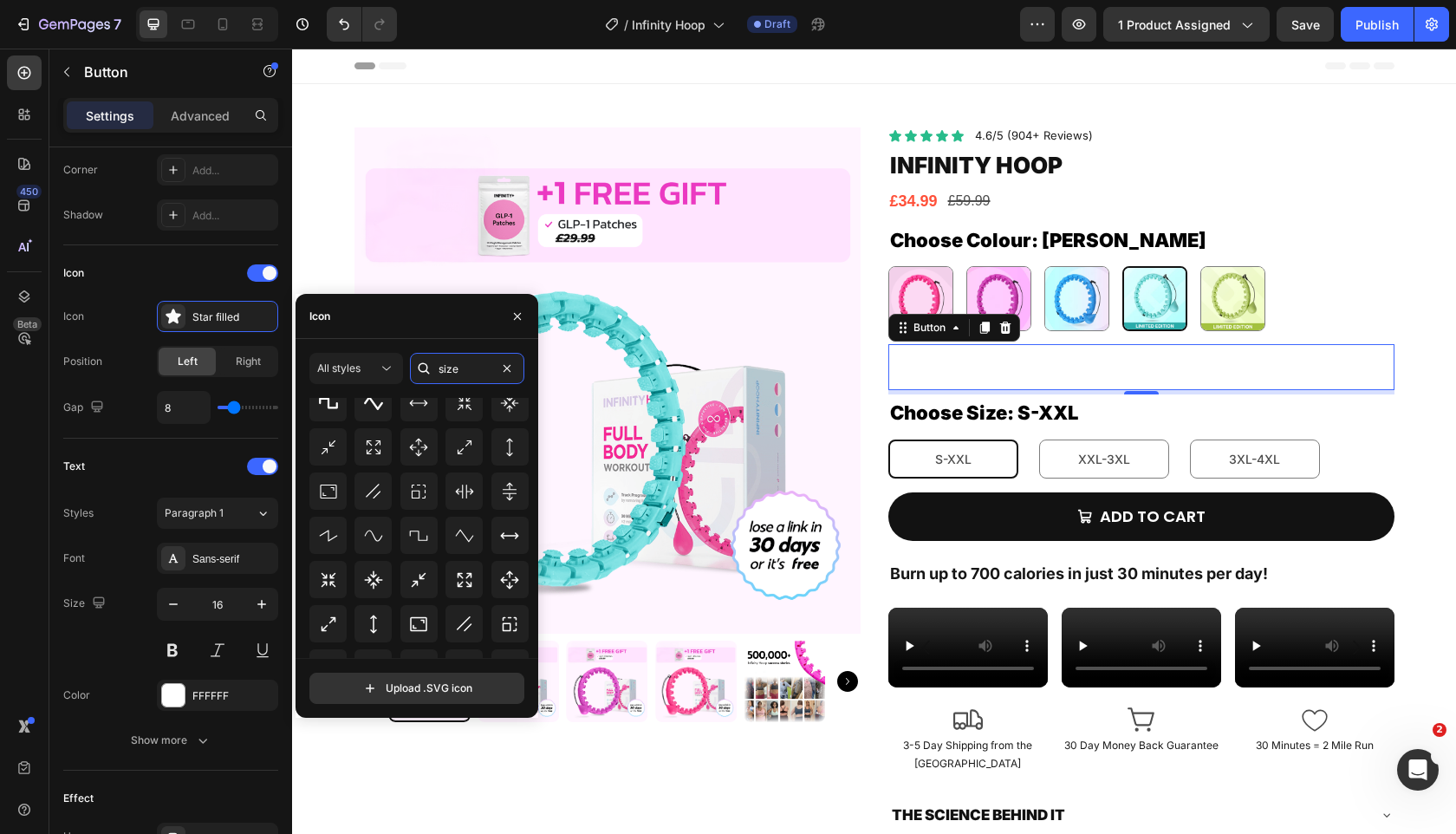
scroll to position [190, 0]
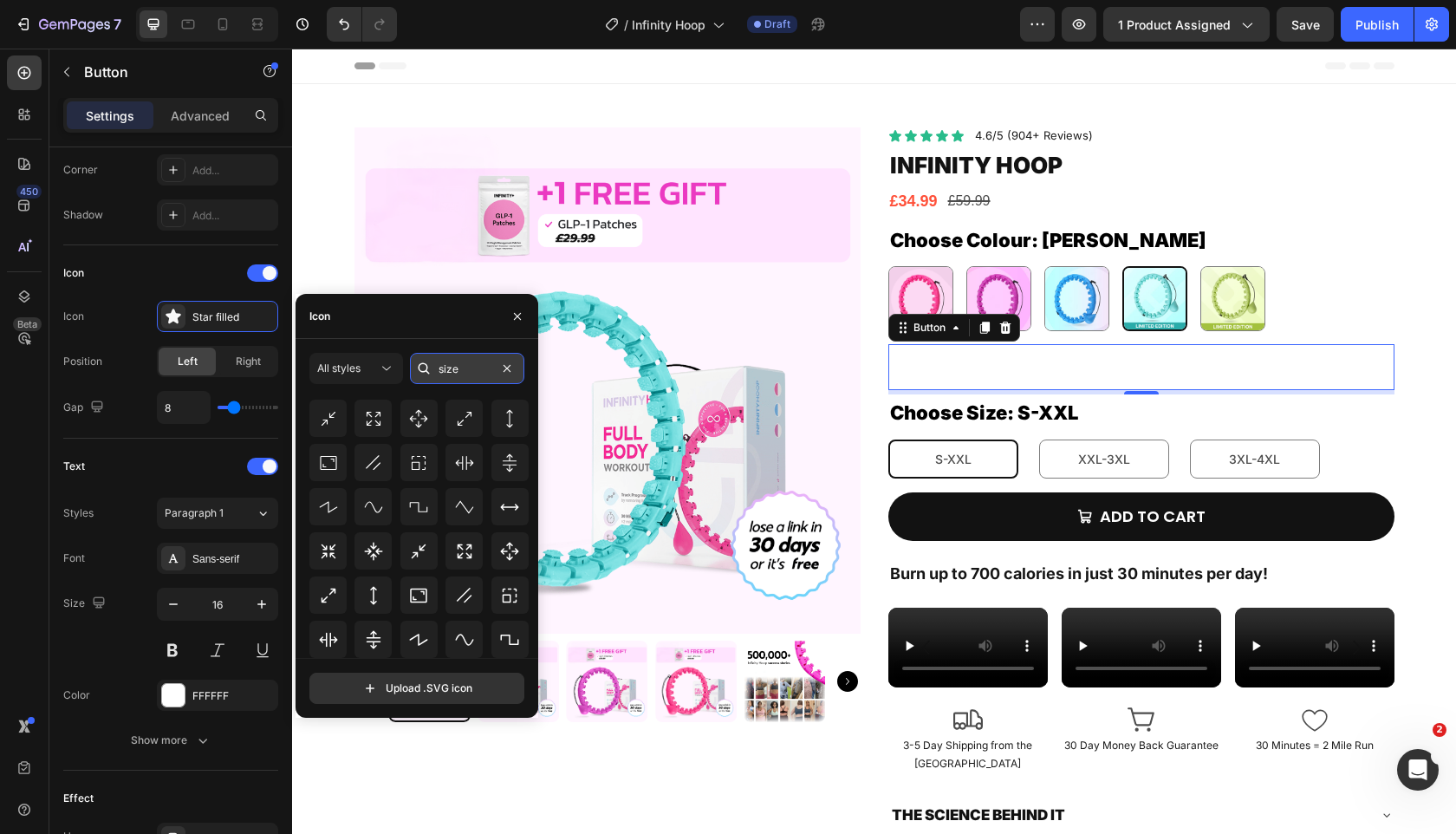
click at [454, 359] on input "size" at bounding box center [468, 368] width 115 height 31
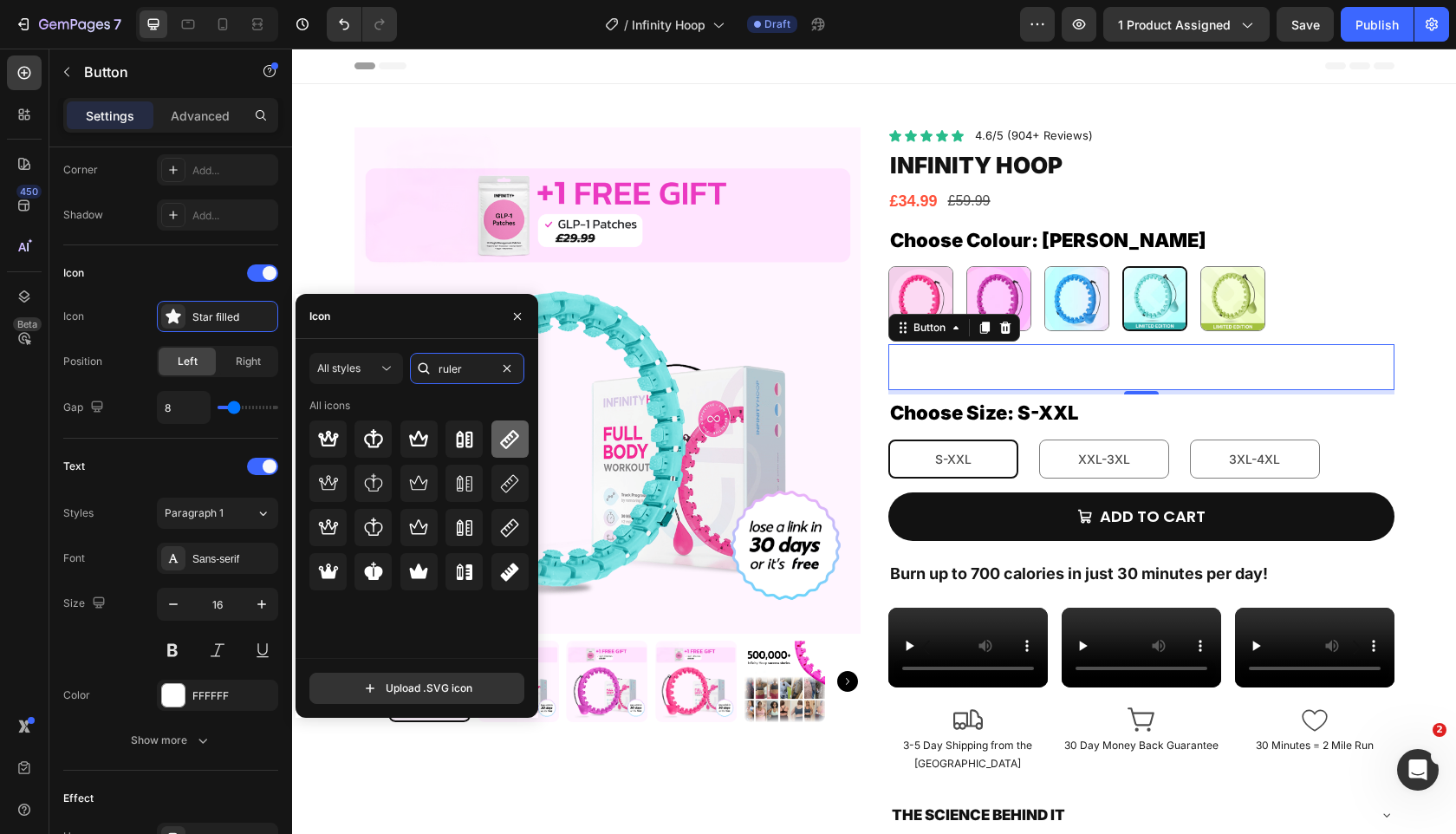
type input "ruler"
click at [511, 421] on div at bounding box center [510, 438] width 37 height 37
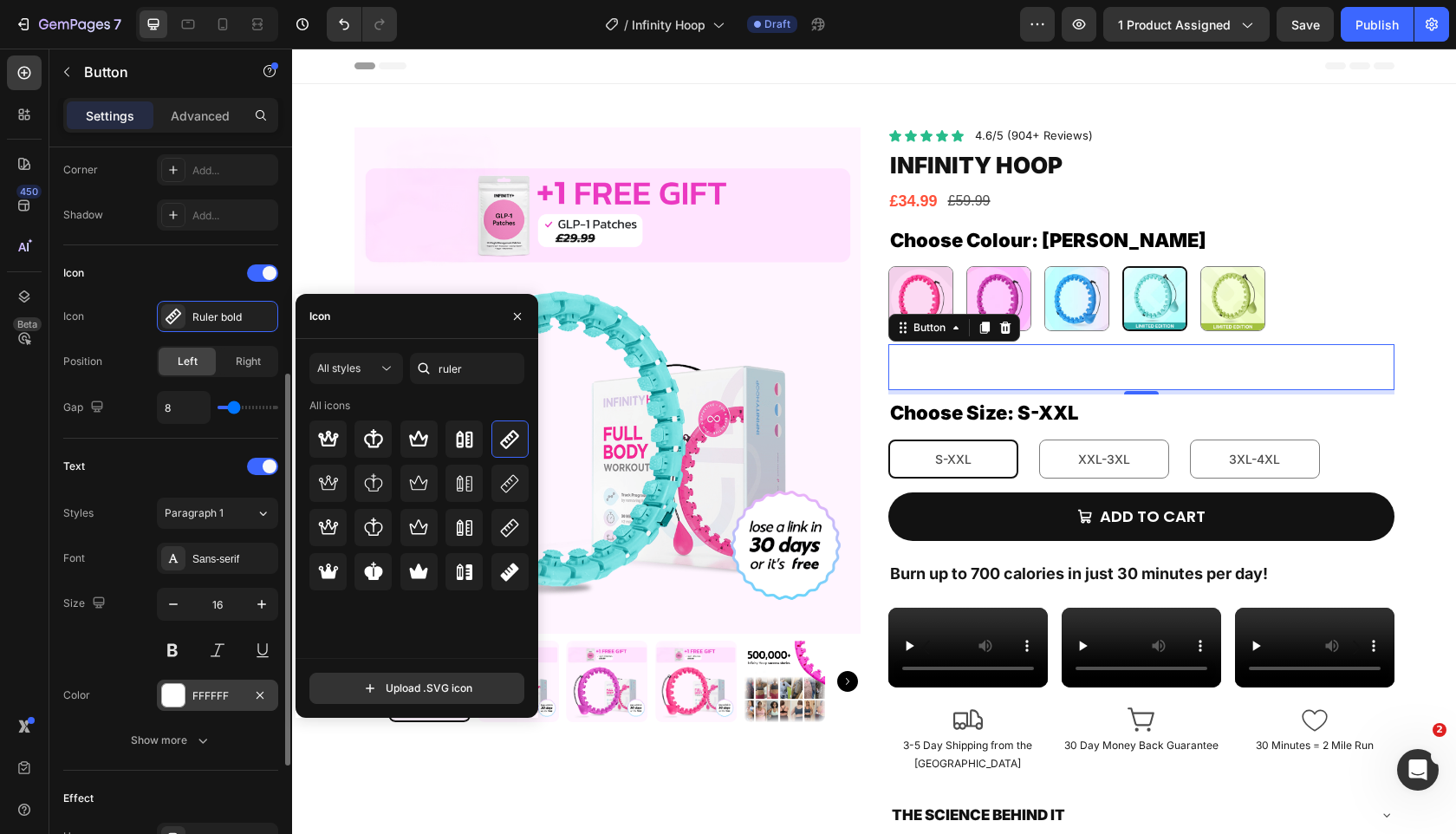
click at [194, 688] on div "FFFFFF" at bounding box center [217, 695] width 50 height 15
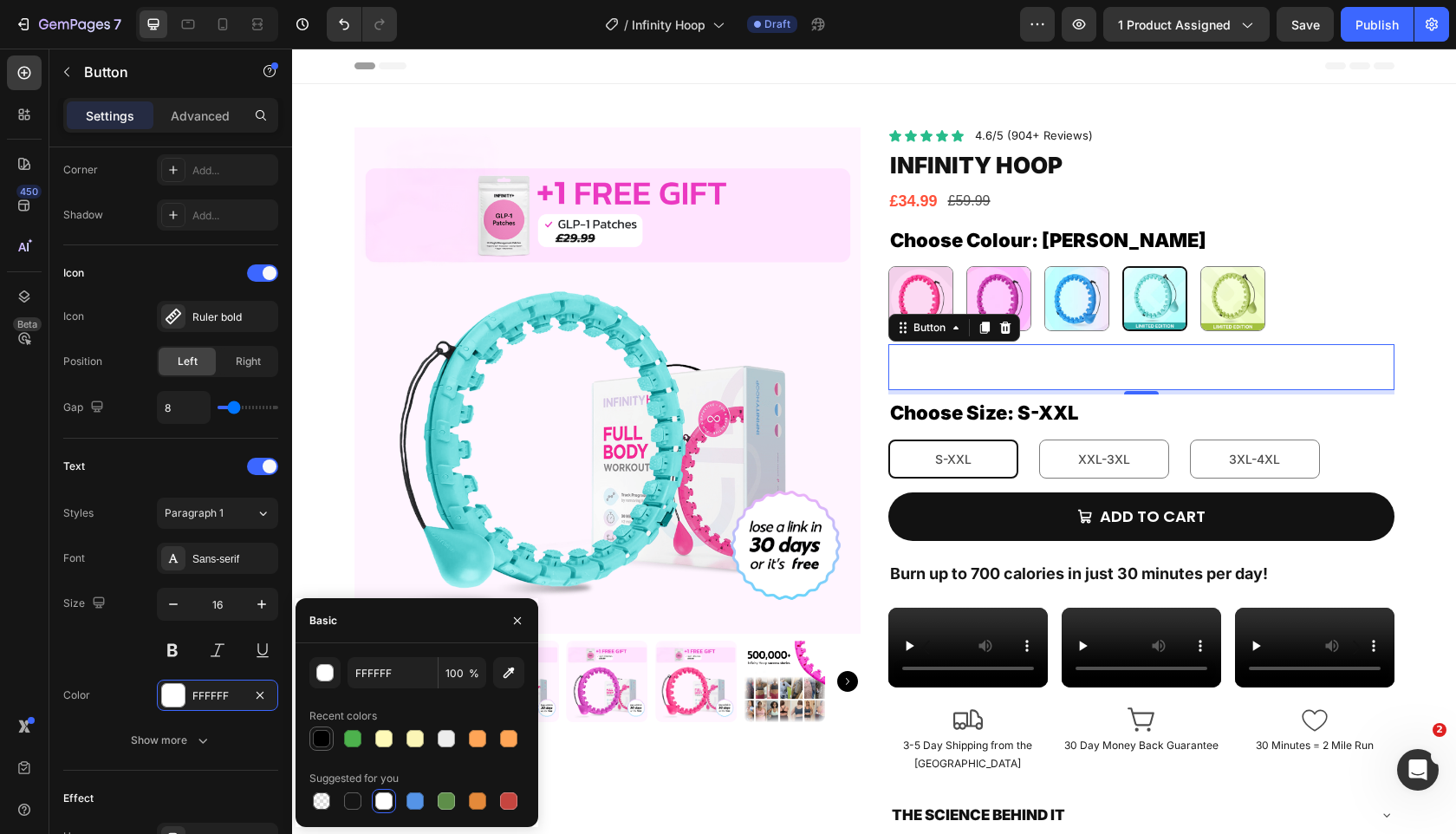
click at [323, 731] on div at bounding box center [321, 738] width 17 height 17
type input "000000"
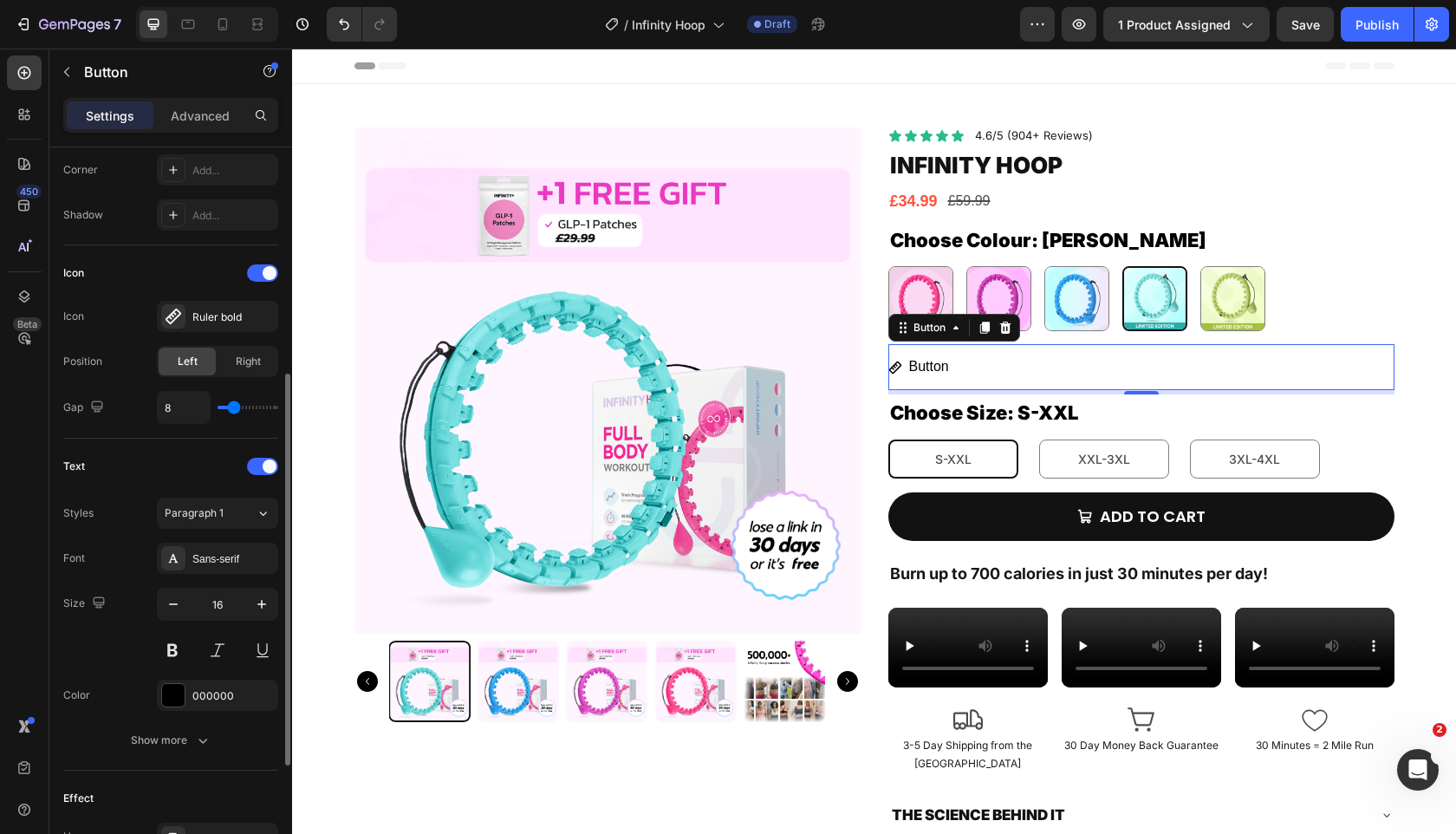
click at [129, 675] on div "Font Sans-serif Size 16 Color 000000 Show more" at bounding box center [170, 649] width 215 height 213
click at [202, 550] on div "Sans-serif" at bounding box center [217, 558] width 121 height 31
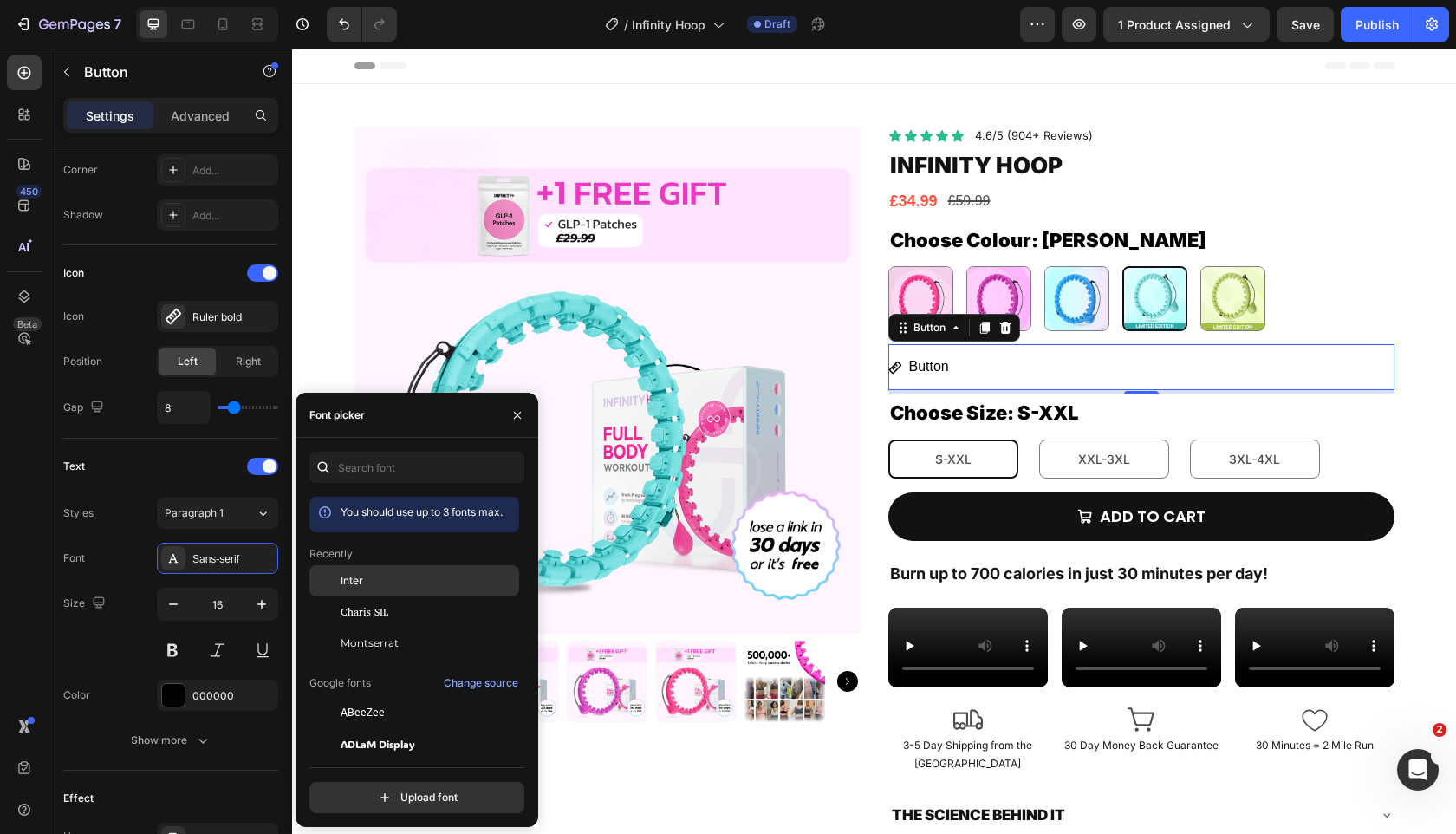
click at [423, 581] on div "Inter" at bounding box center [429, 580] width 175 height 15
click at [930, 366] on p "Button" at bounding box center [930, 367] width 42 height 26
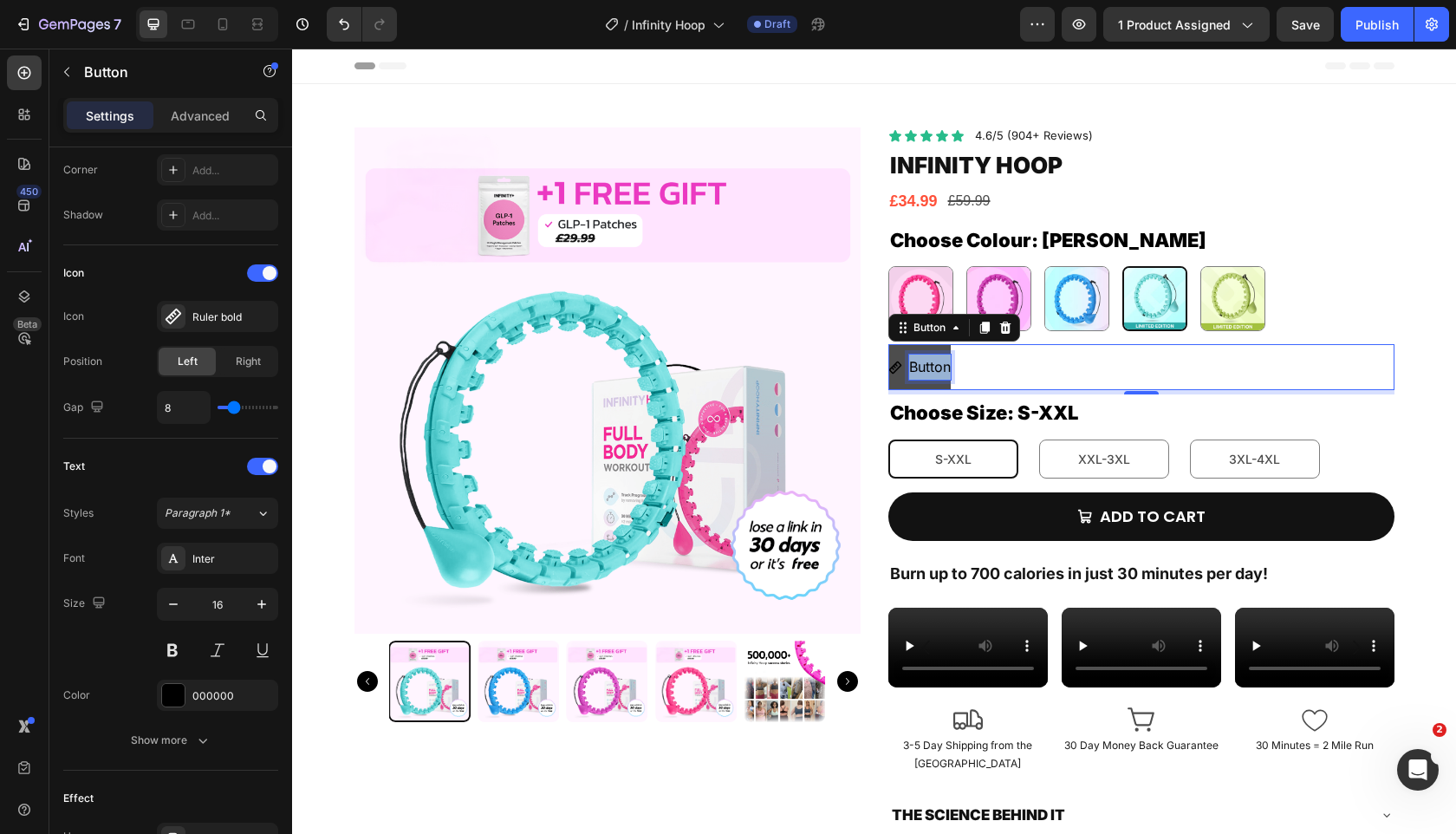
click at [930, 366] on p "Button" at bounding box center [930, 367] width 42 height 26
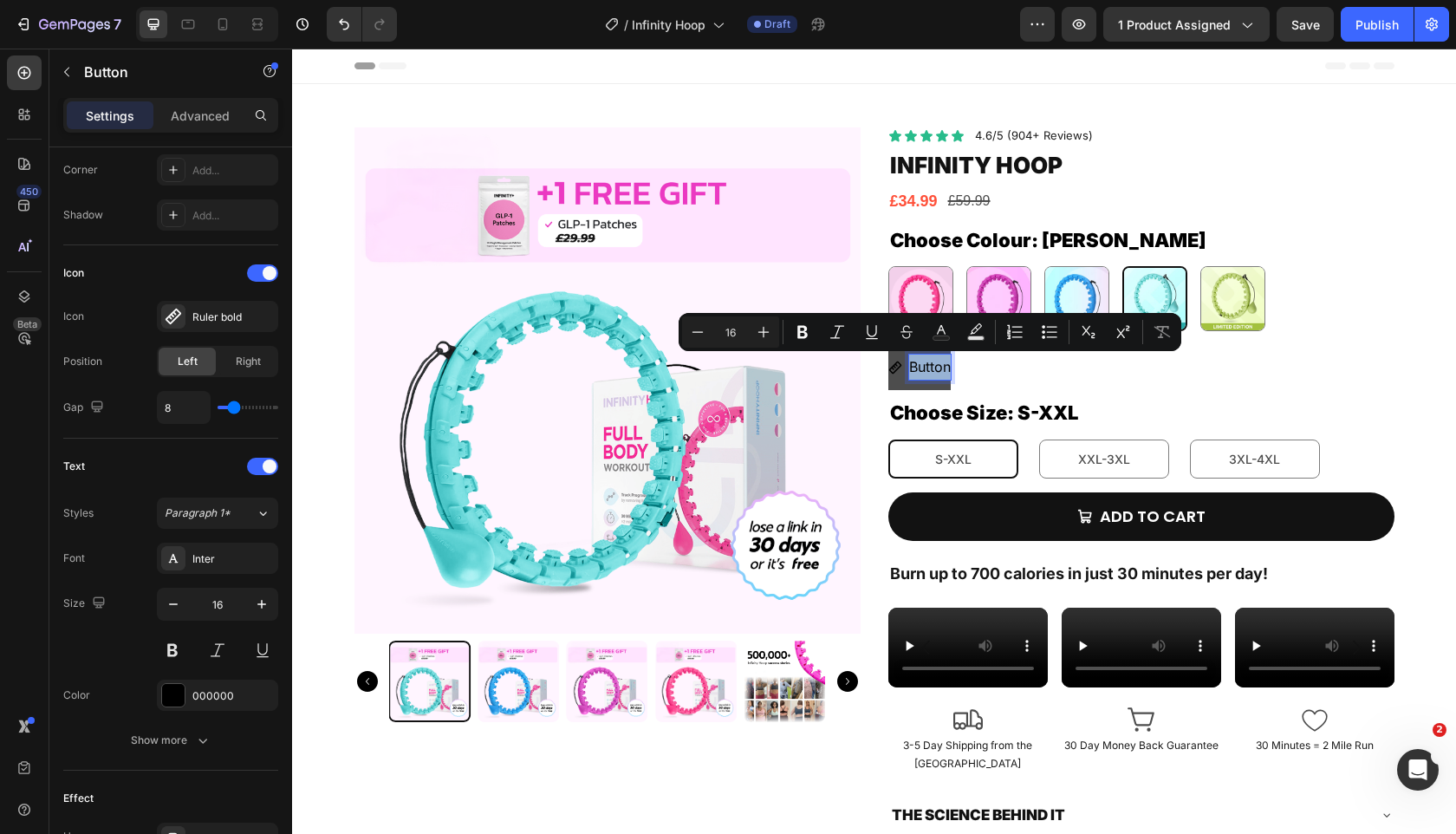
click at [930, 366] on p "Button" at bounding box center [930, 367] width 42 height 26
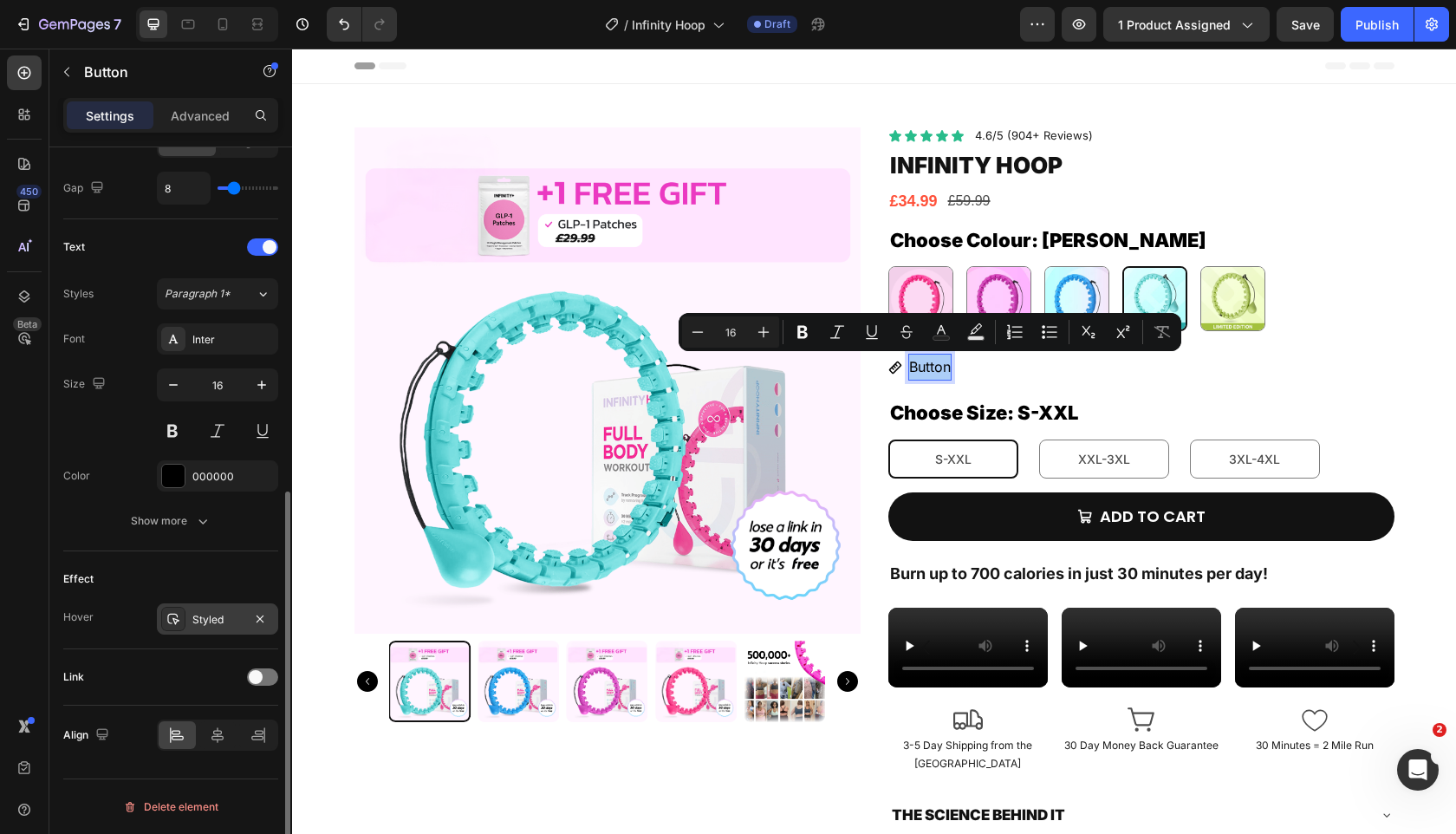
click at [199, 625] on div "Styled" at bounding box center [217, 619] width 50 height 15
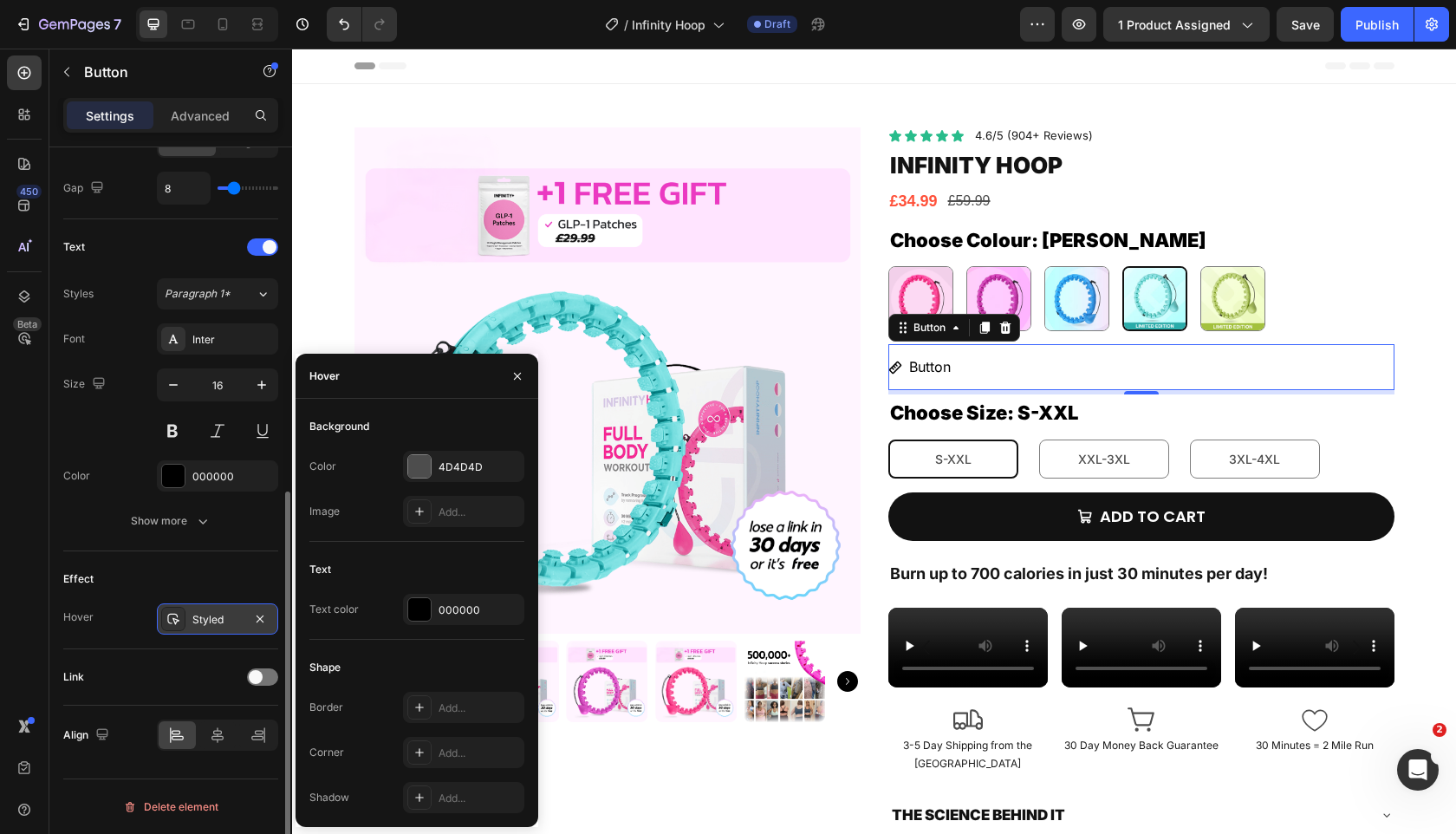
click at [244, 623] on div "Styled" at bounding box center [217, 619] width 121 height 31
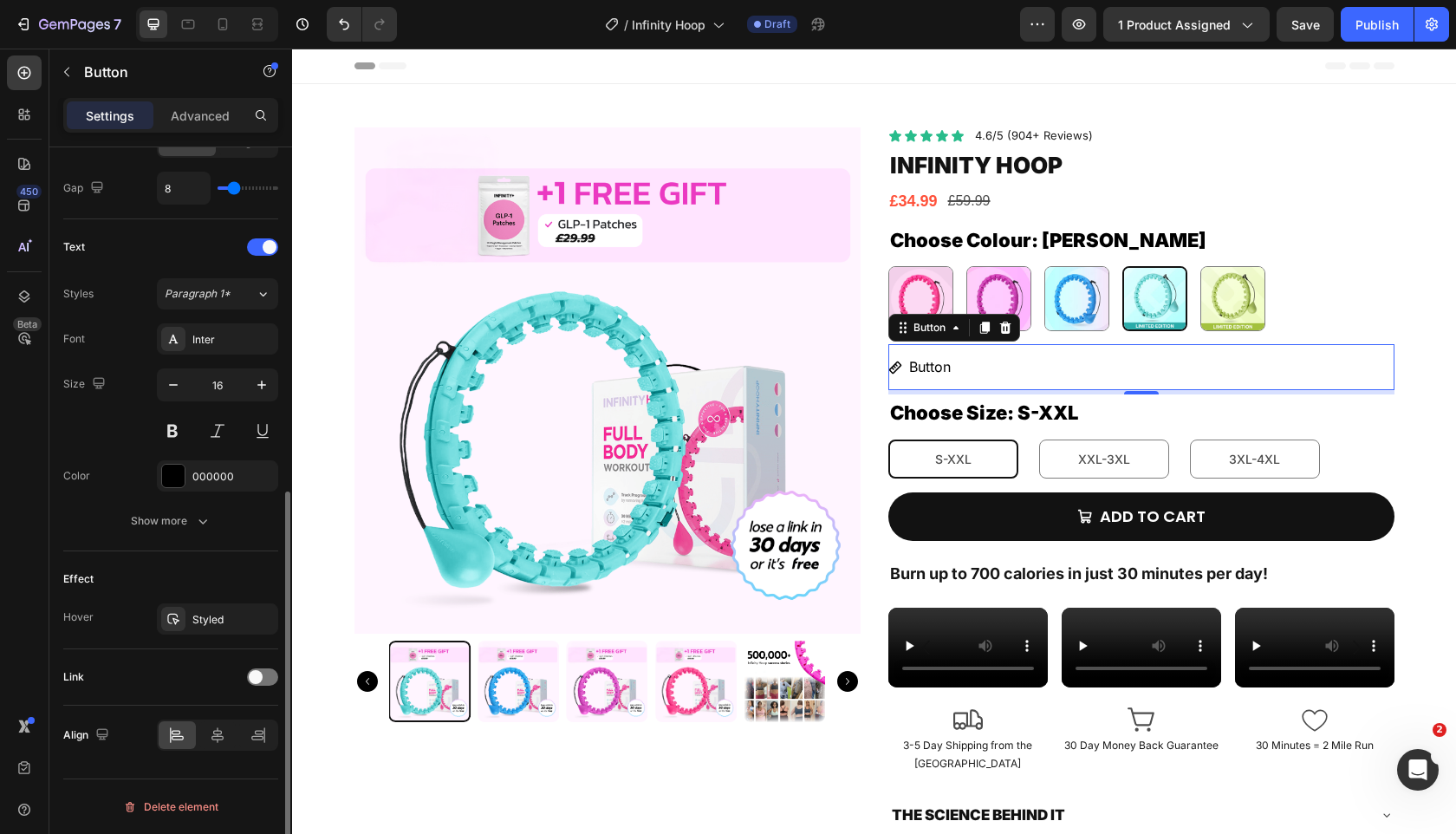
drag, startPoint x: 255, startPoint y: 622, endPoint x: 250, endPoint y: 601, distance: 21.6
click at [0, 0] on icon "button" at bounding box center [0, 0] width 0 height 0
click at [240, 583] on div "Effect" at bounding box center [170, 579] width 215 height 27
click at [939, 367] on p "Button" at bounding box center [930, 367] width 42 height 26
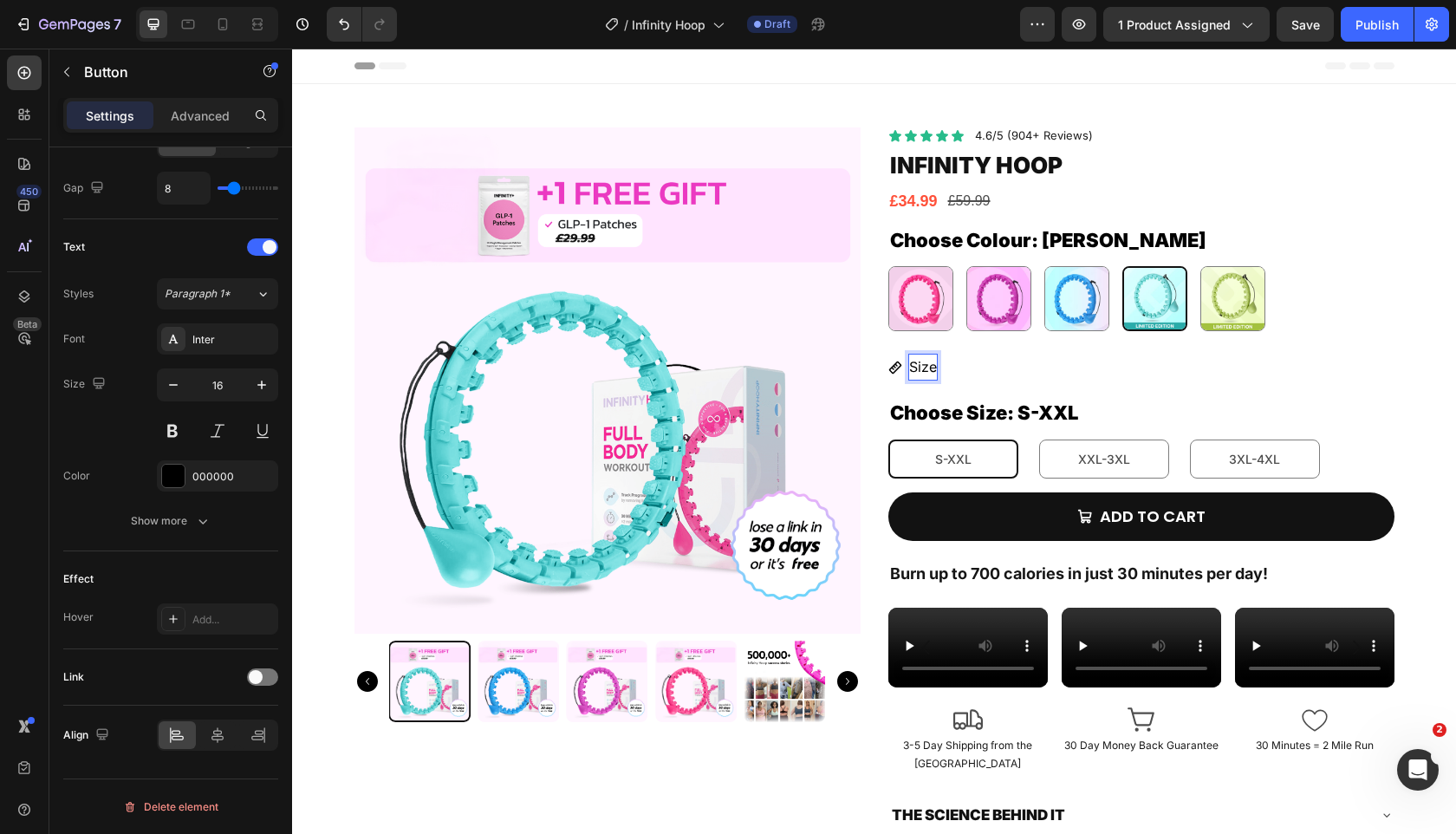
click at [889, 344] on button "Size" at bounding box center [913, 366] width 48 height 46
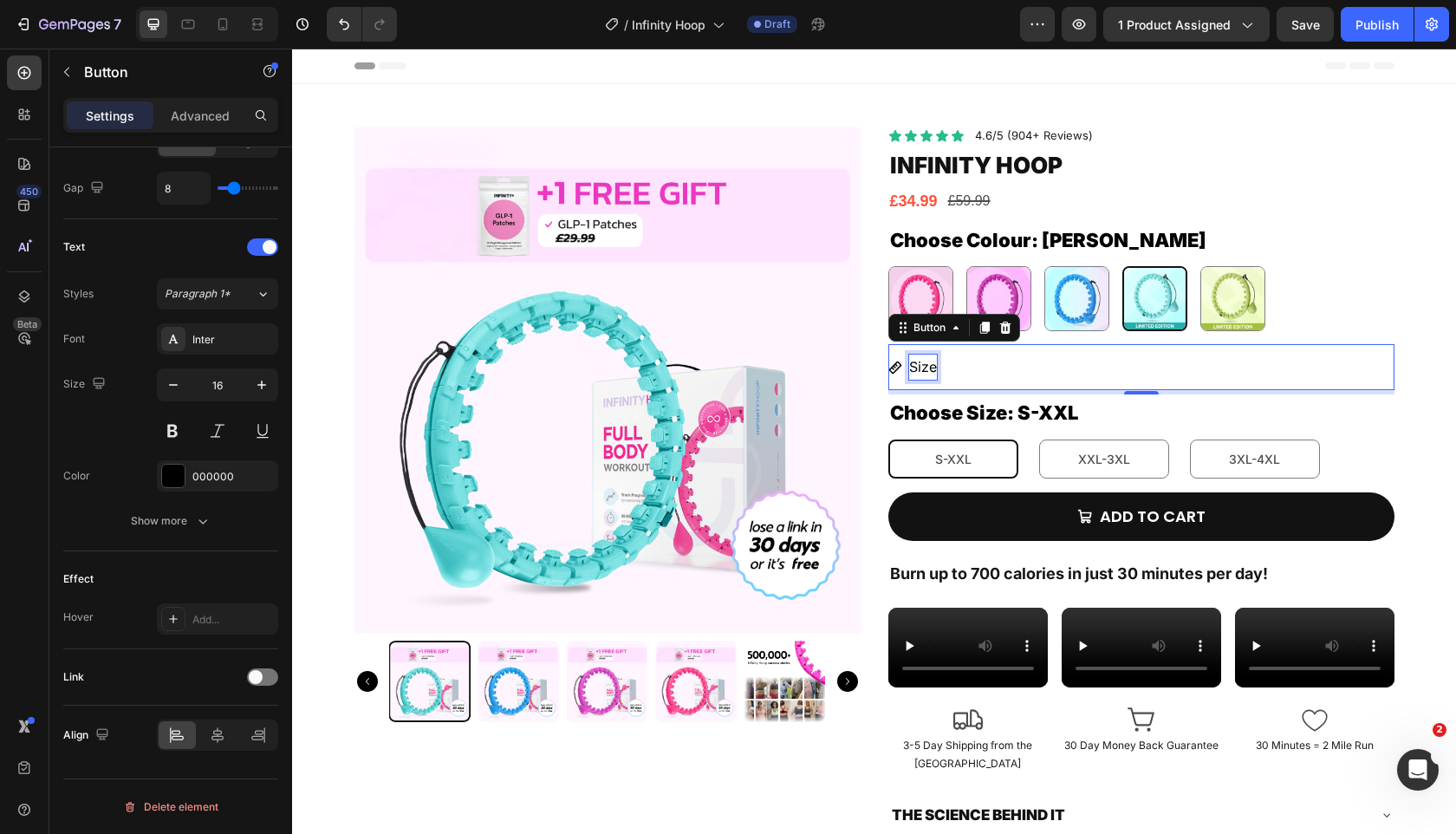
click at [926, 367] on p "Size" at bounding box center [923, 367] width 27 height 26
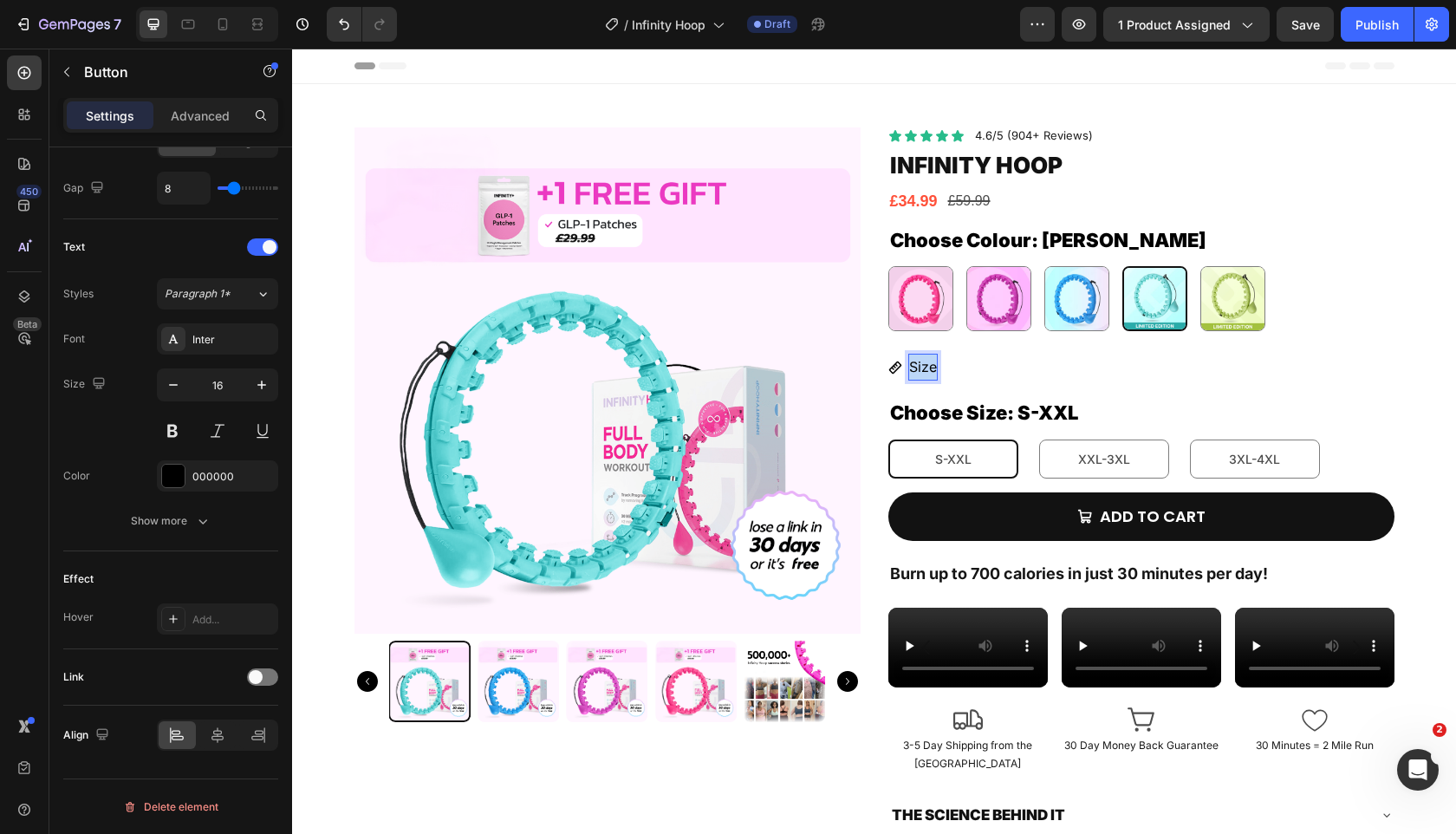
click at [926, 367] on p "Size" at bounding box center [923, 367] width 27 height 26
click at [889, 344] on button "SIZE" at bounding box center [914, 366] width 50 height 46
click at [945, 358] on p "SIZE CHART" at bounding box center [949, 367] width 81 height 26
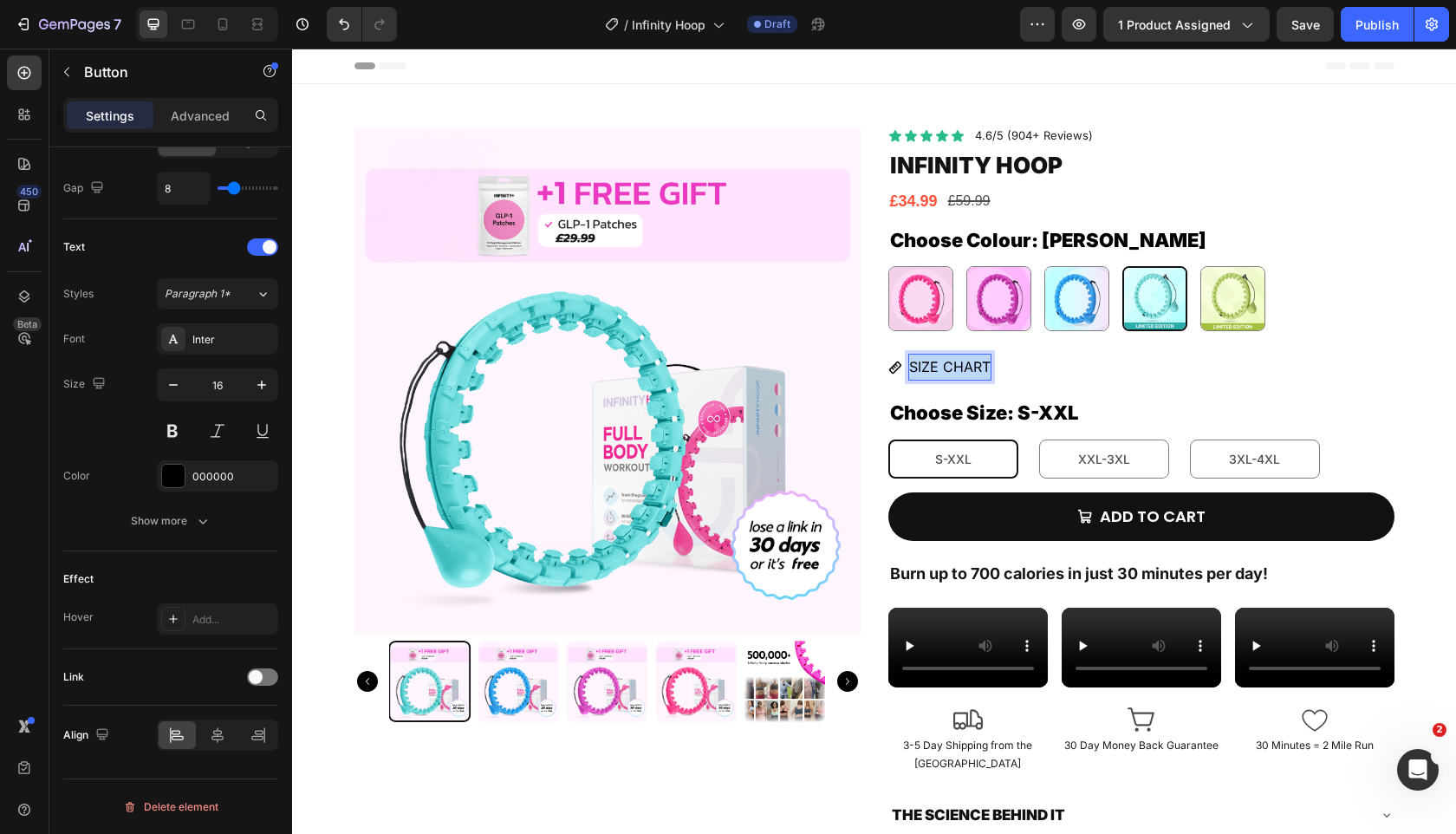
click at [945, 358] on p "SIZE CHART" at bounding box center [949, 367] width 81 height 26
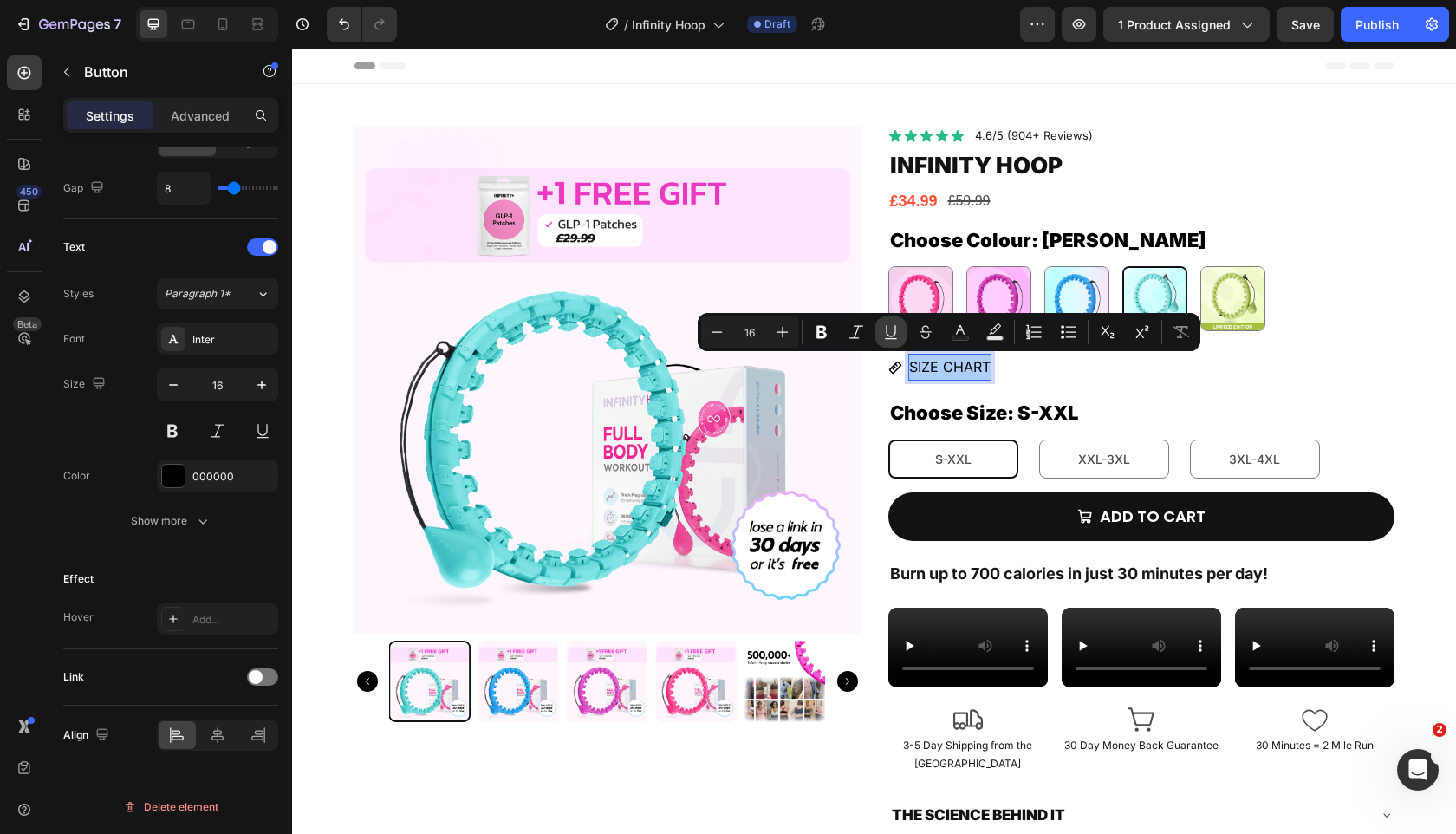
click at [884, 336] on icon "Editor contextual toolbar" at bounding box center [891, 332] width 17 height 17
click at [949, 377] on p "SIZE CHART" at bounding box center [949, 367] width 81 height 26
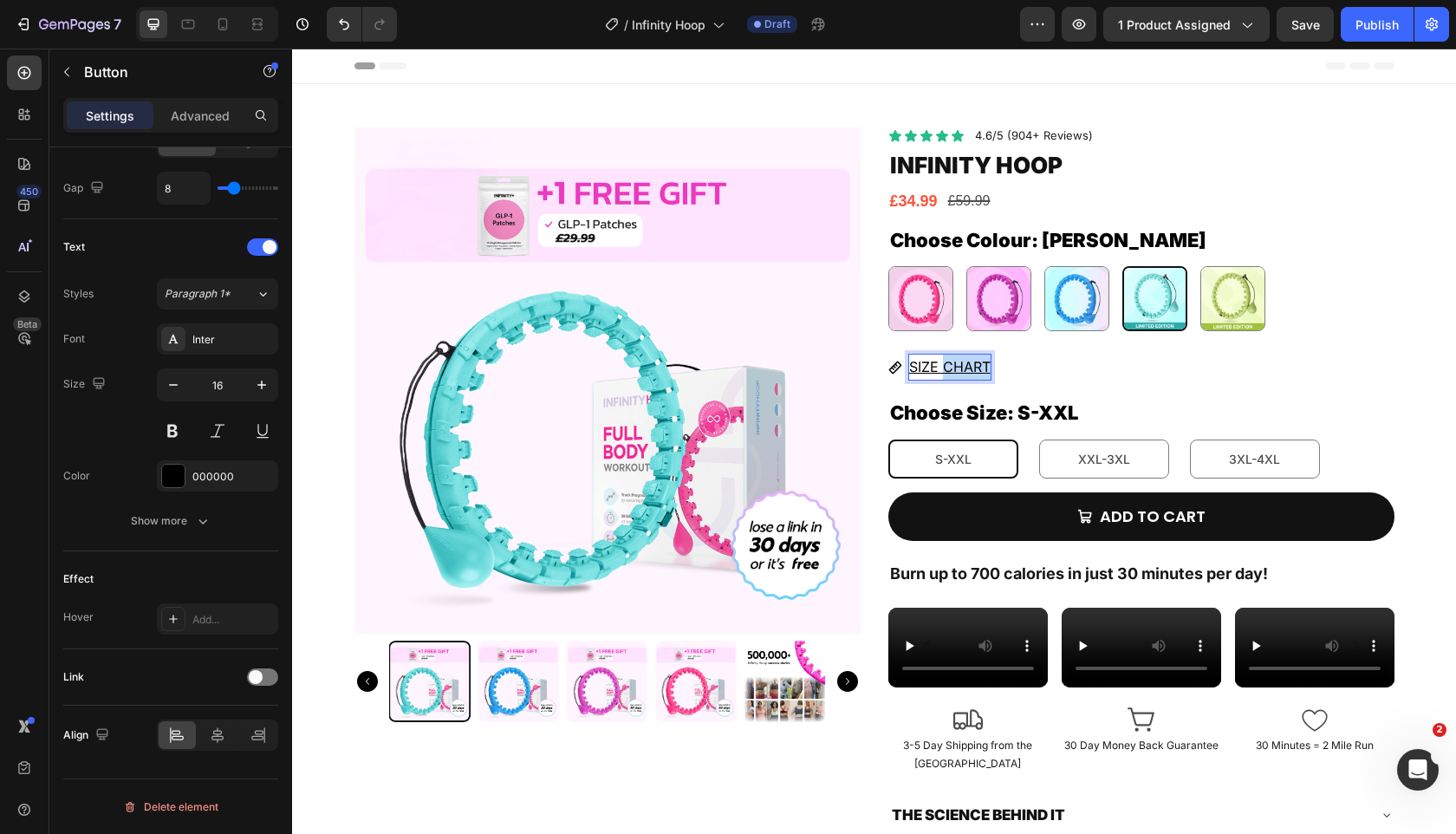
click at [949, 377] on p "SIZE CHART" at bounding box center [949, 367] width 81 height 26
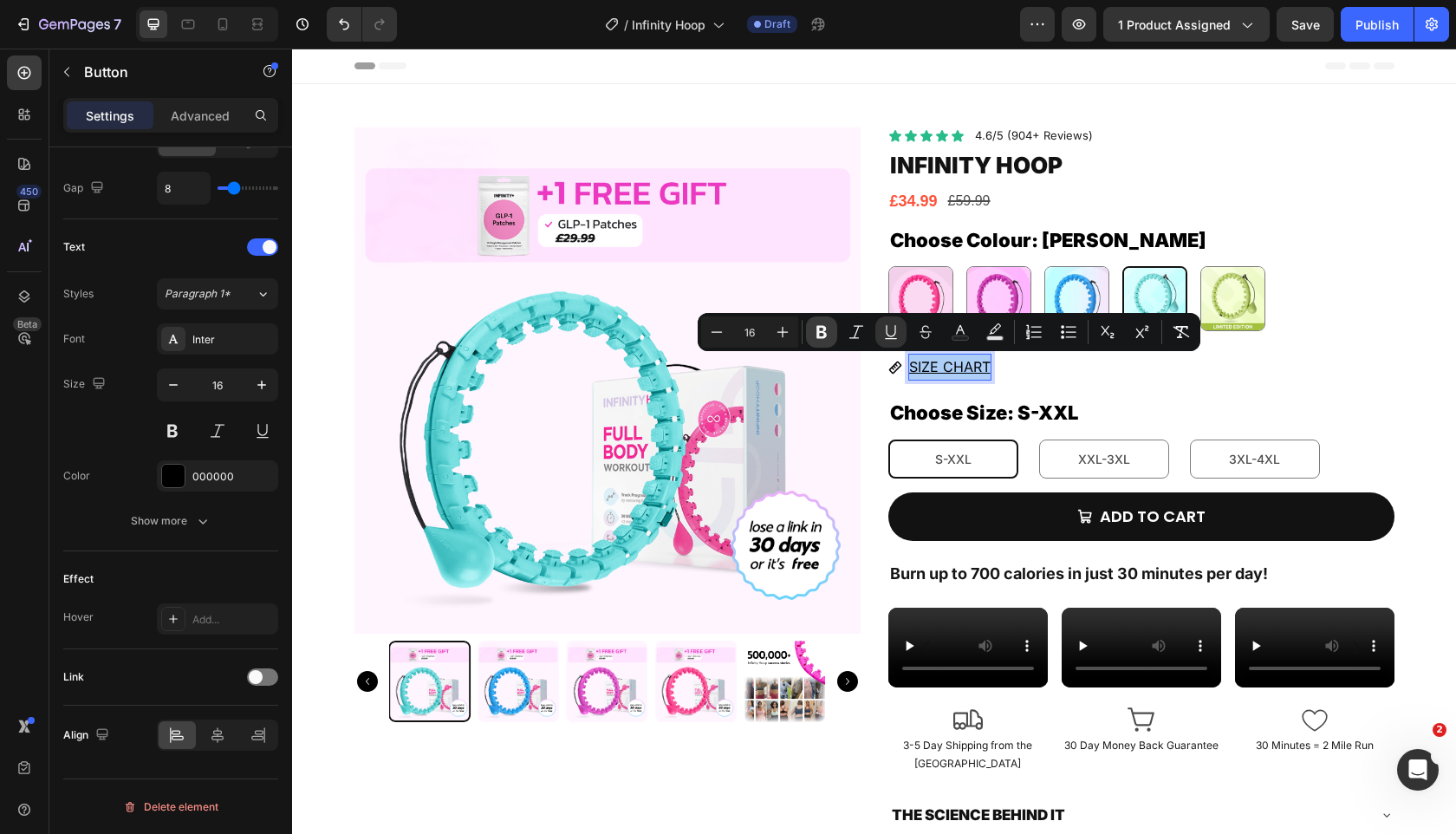
click at [807, 338] on button "Bold" at bounding box center [821, 332] width 31 height 31
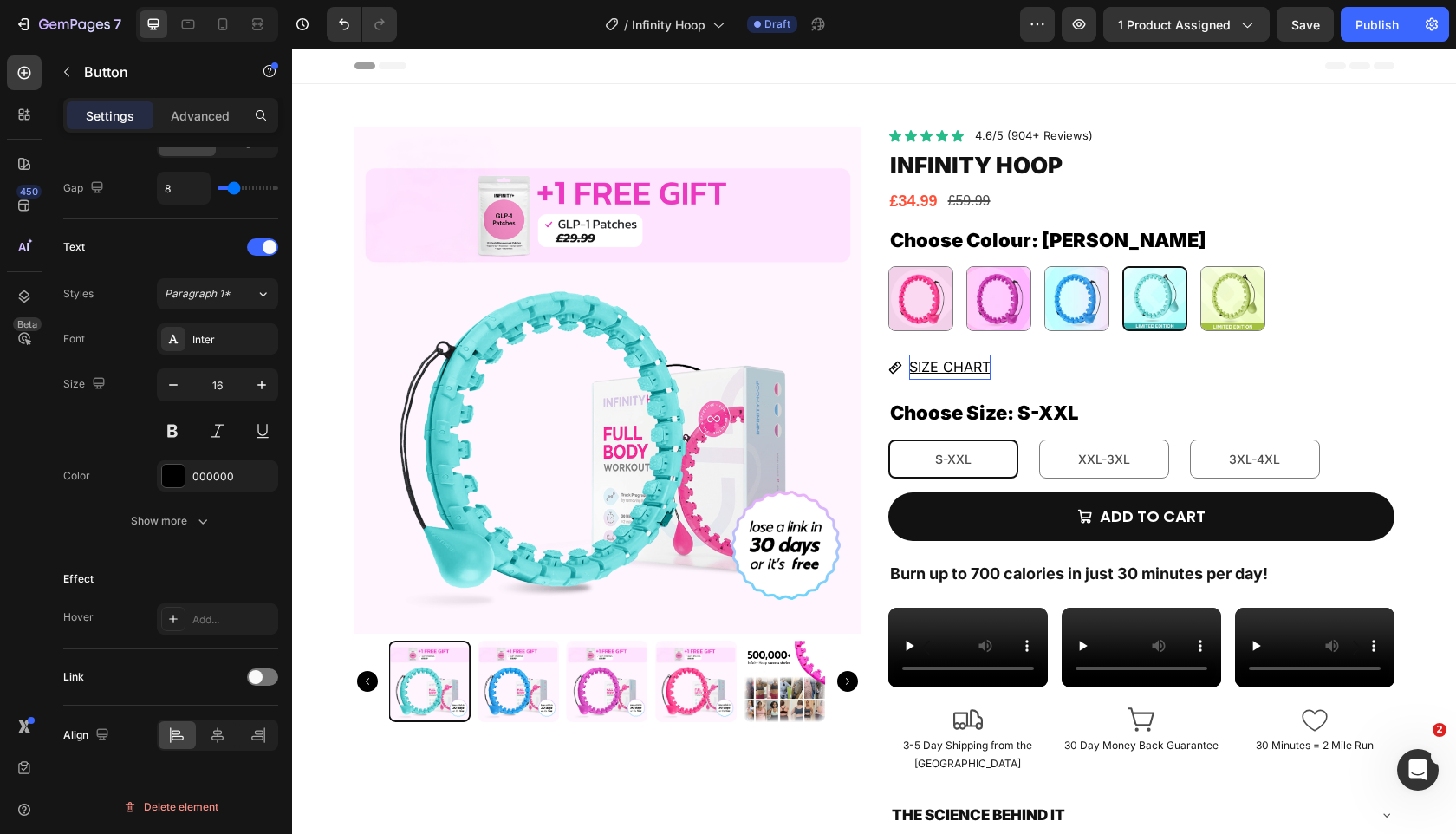
click at [918, 363] on u "SIZE CHART" at bounding box center [949, 366] width 81 height 17
click at [1061, 352] on div "SIZE CHART Button 5" at bounding box center [1141, 366] width 506 height 46
click at [940, 390] on button "SIZE CHART" at bounding box center [940, 366] width 102 height 46
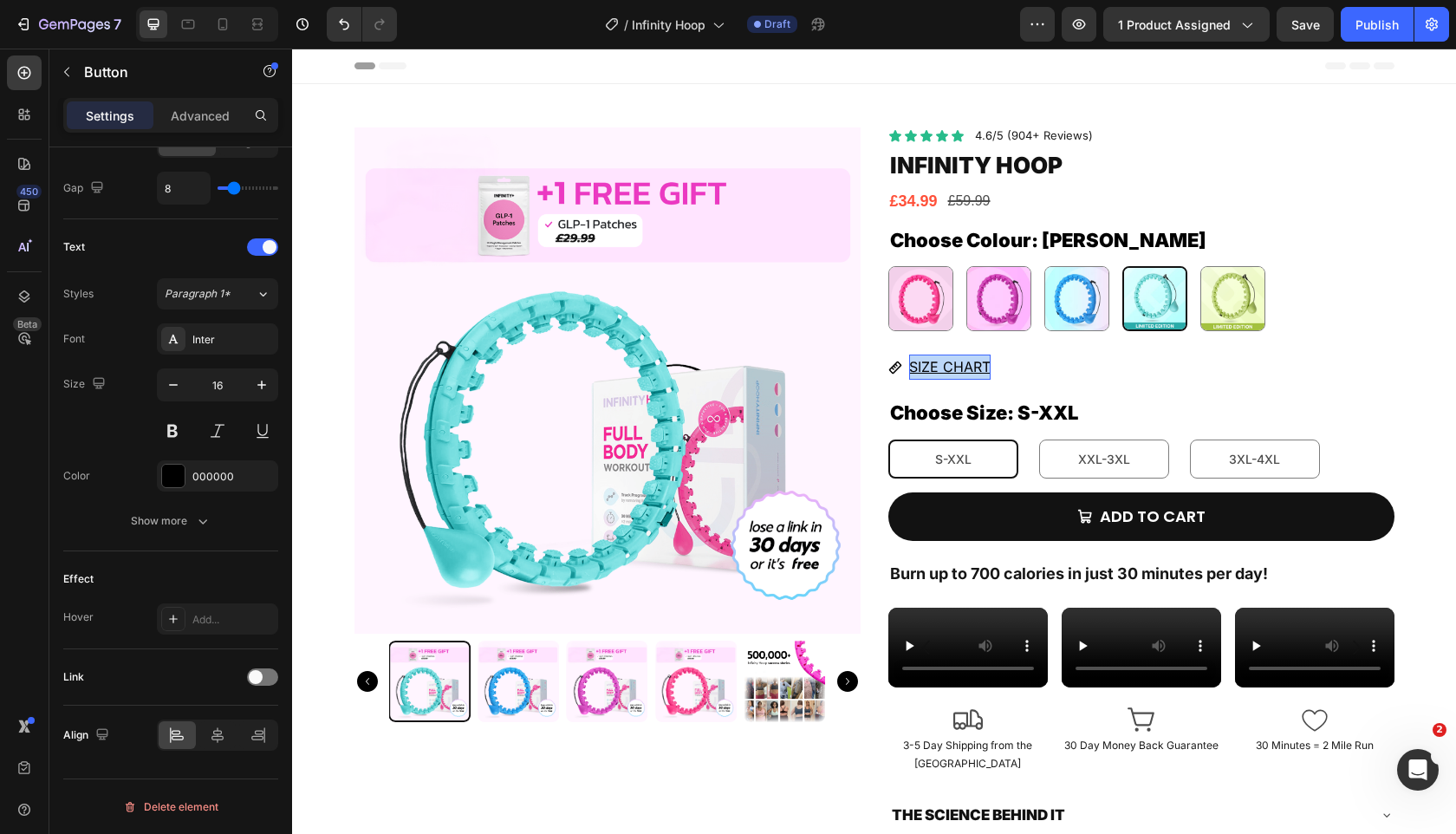
click at [941, 367] on u "SIZE CHART" at bounding box center [949, 366] width 81 height 17
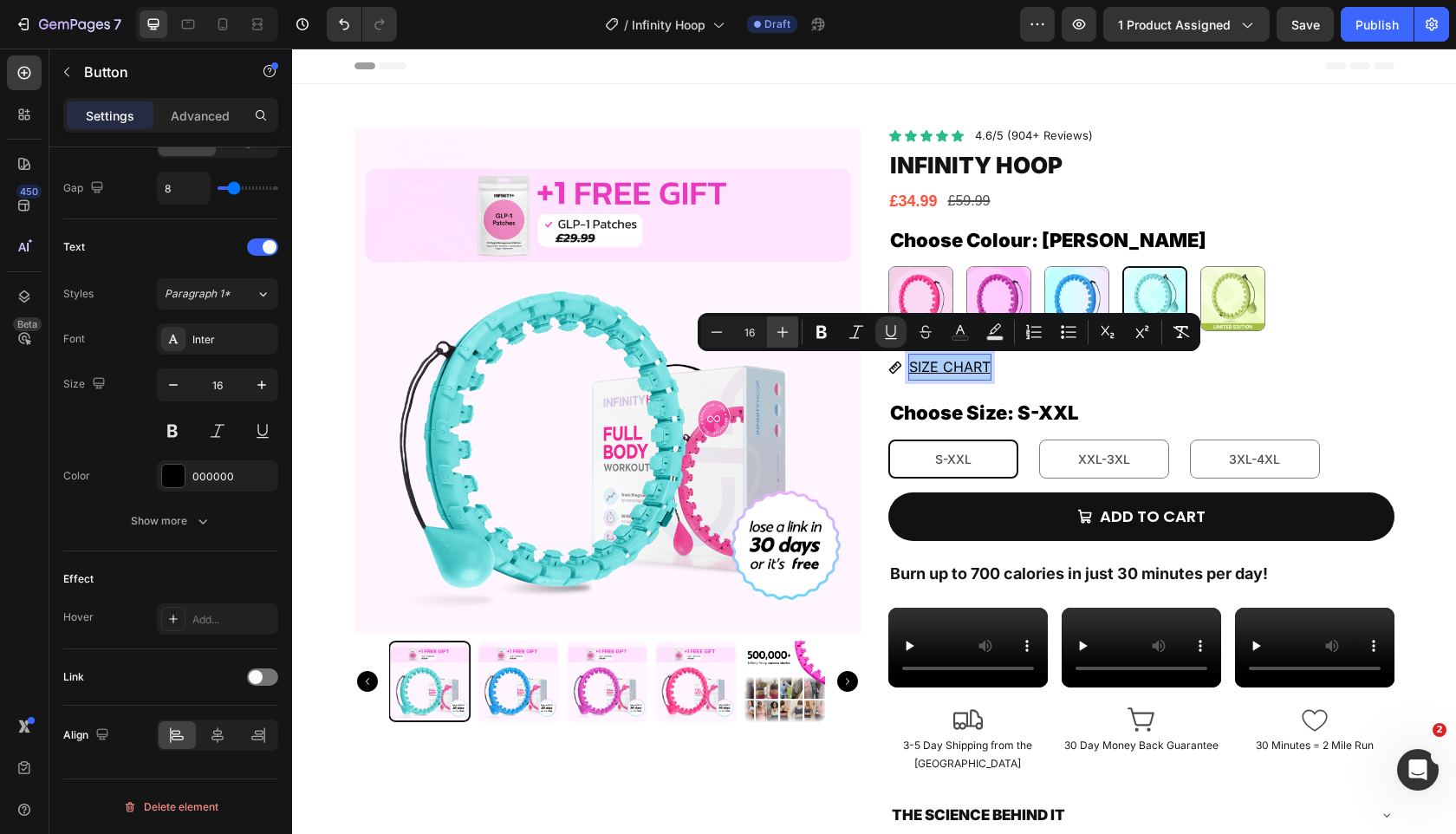
click at [785, 329] on icon "Editor contextual toolbar" at bounding box center [782, 332] width 17 height 17
click at [715, 336] on icon "Editor contextual toolbar" at bounding box center [717, 332] width 17 height 17
type input "16"
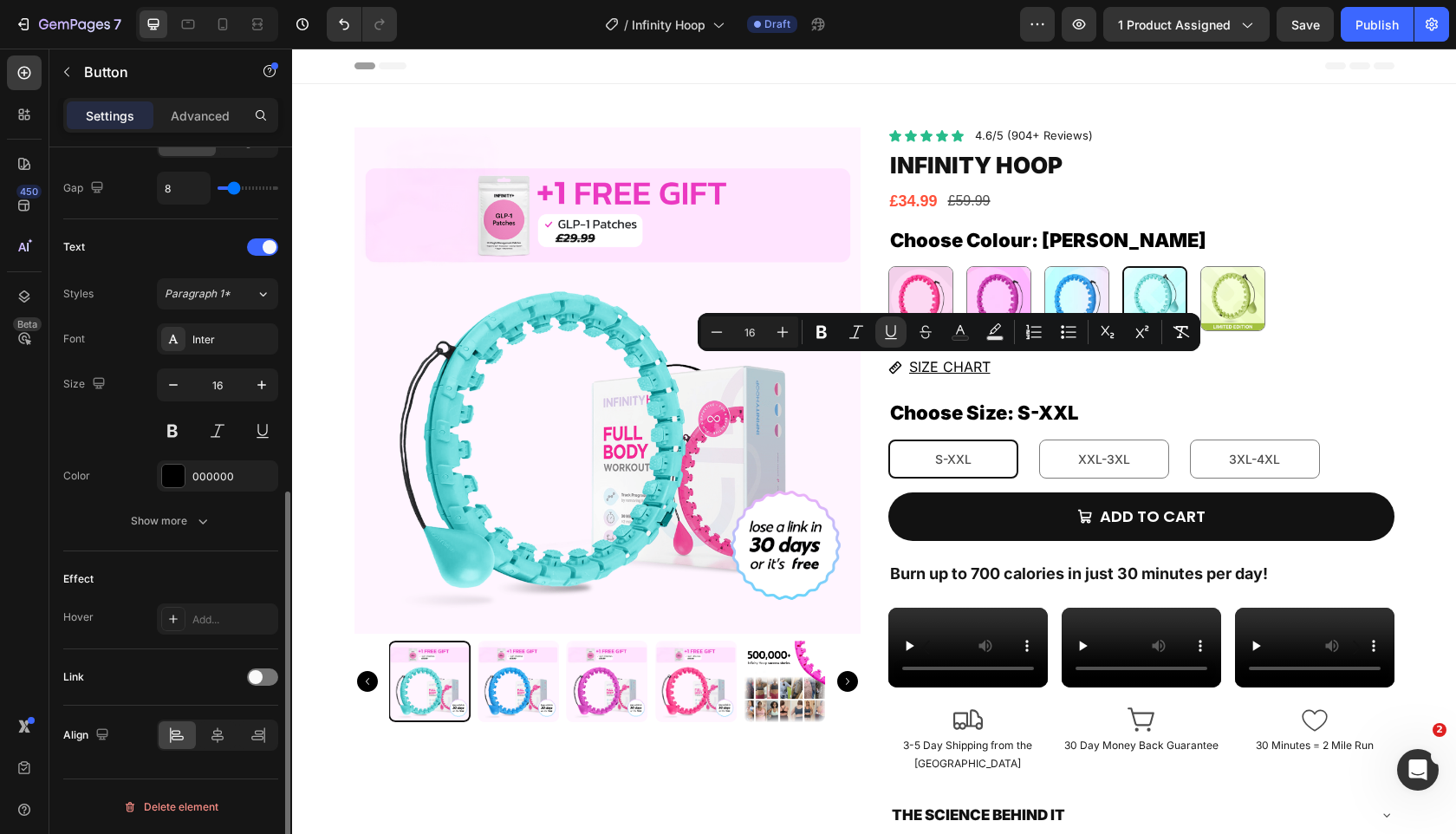
click at [219, 549] on div "Text Styles Paragraph 1* Font Inter Size 16 Color 000000 Show more" at bounding box center [170, 386] width 215 height 332
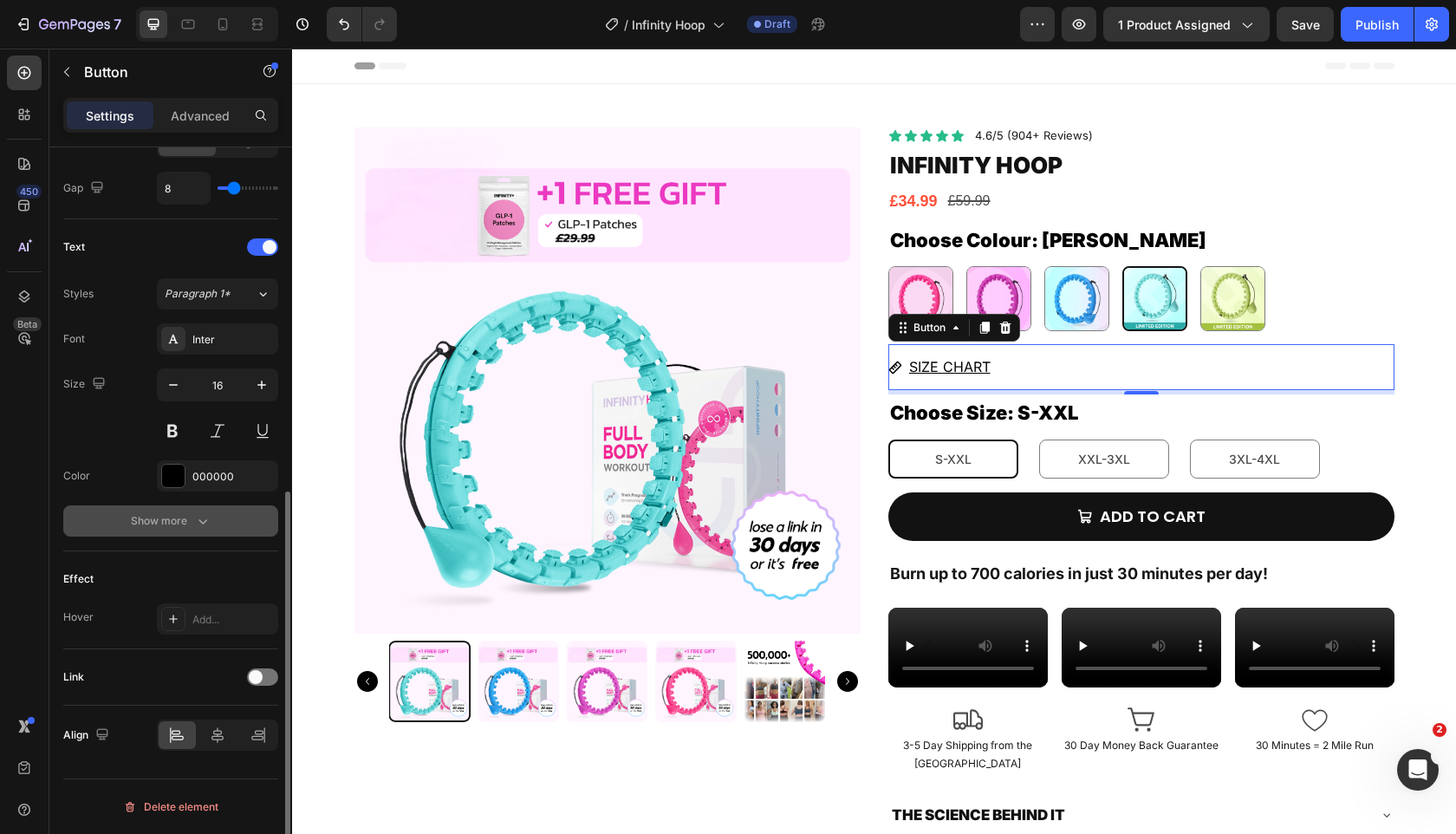
click at [219, 512] on button "Show more" at bounding box center [170, 520] width 215 height 31
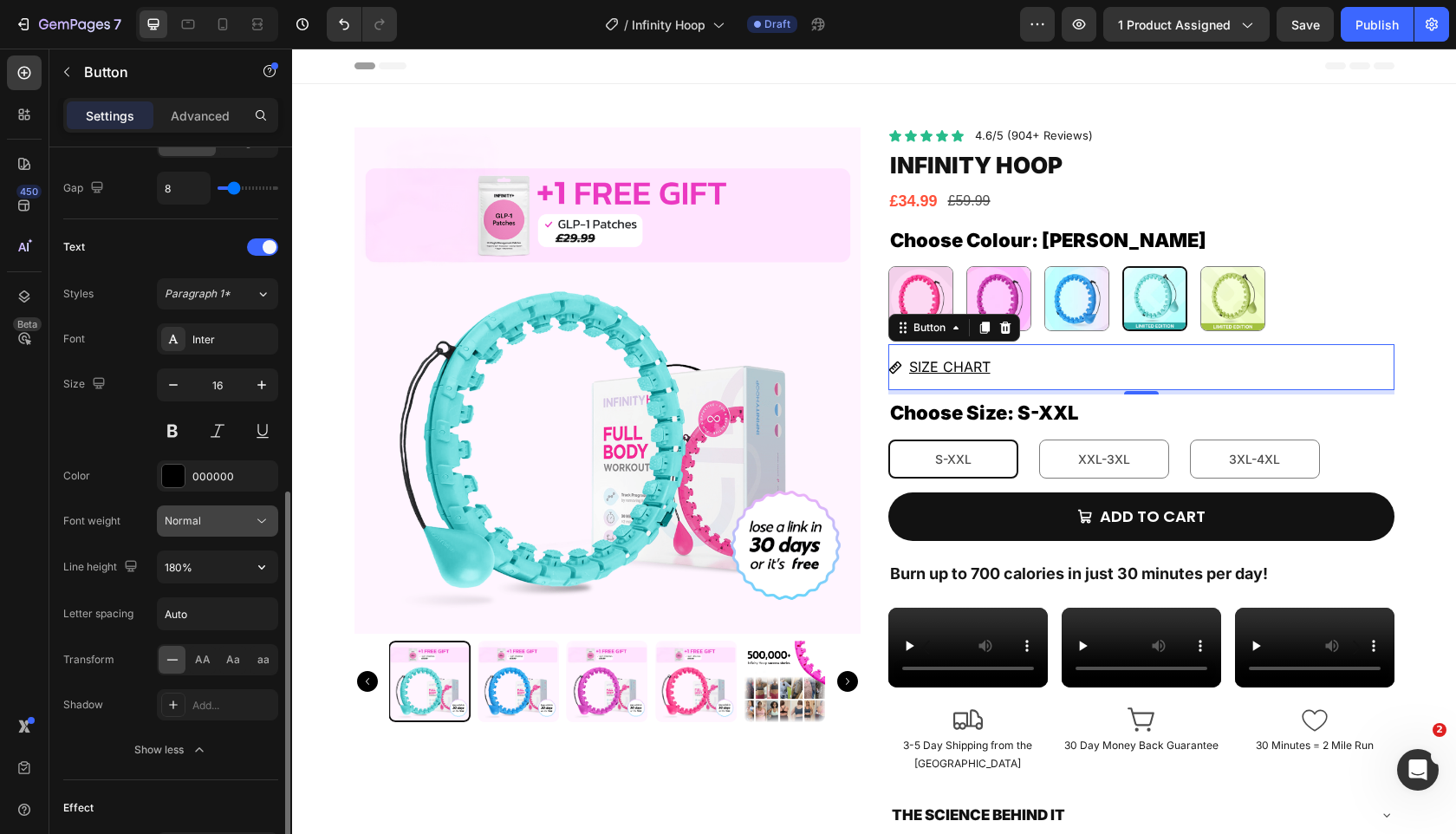
click at [259, 527] on icon at bounding box center [262, 520] width 17 height 17
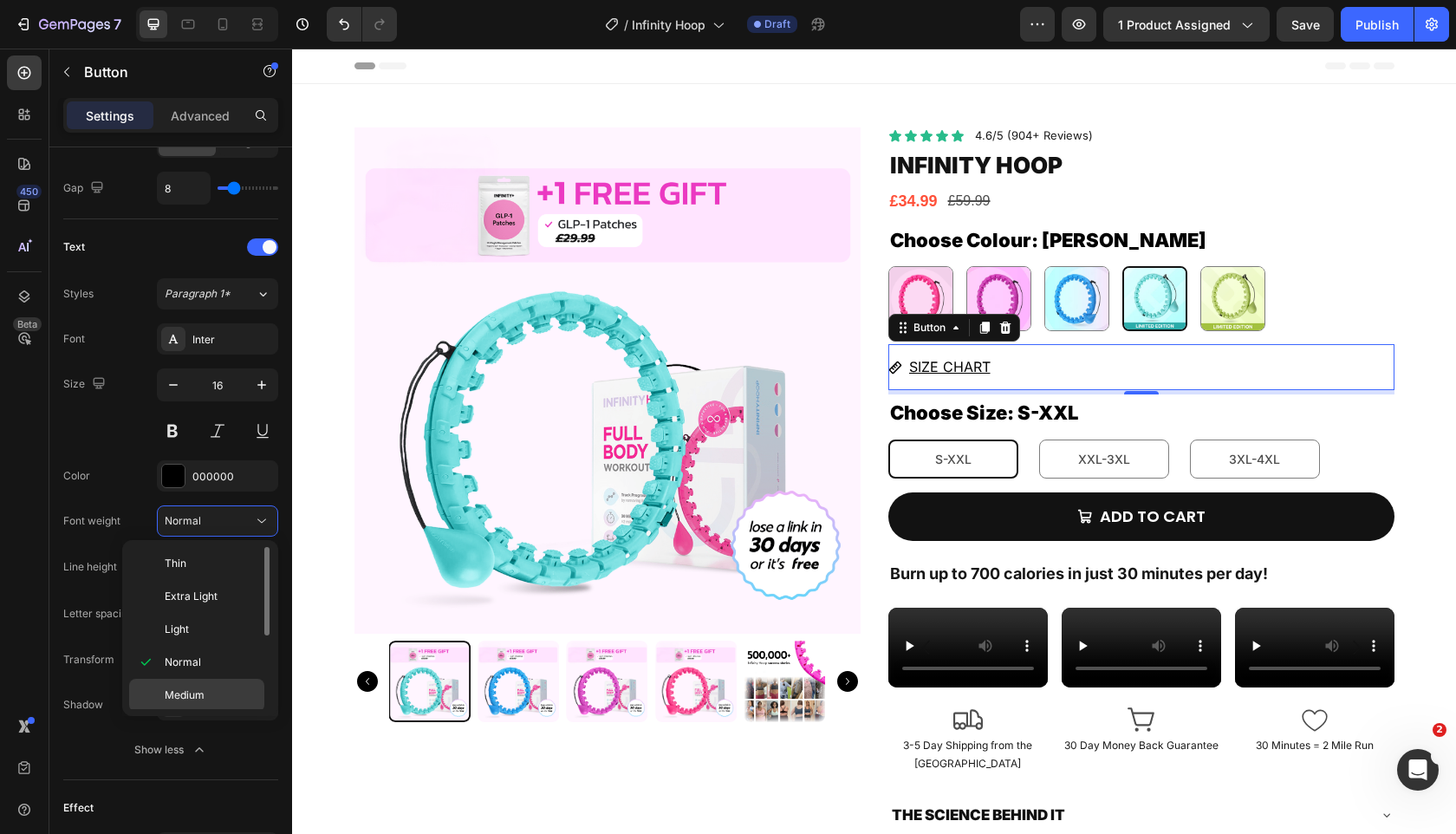
click at [220, 693] on p "Medium" at bounding box center [211, 695] width 92 height 15
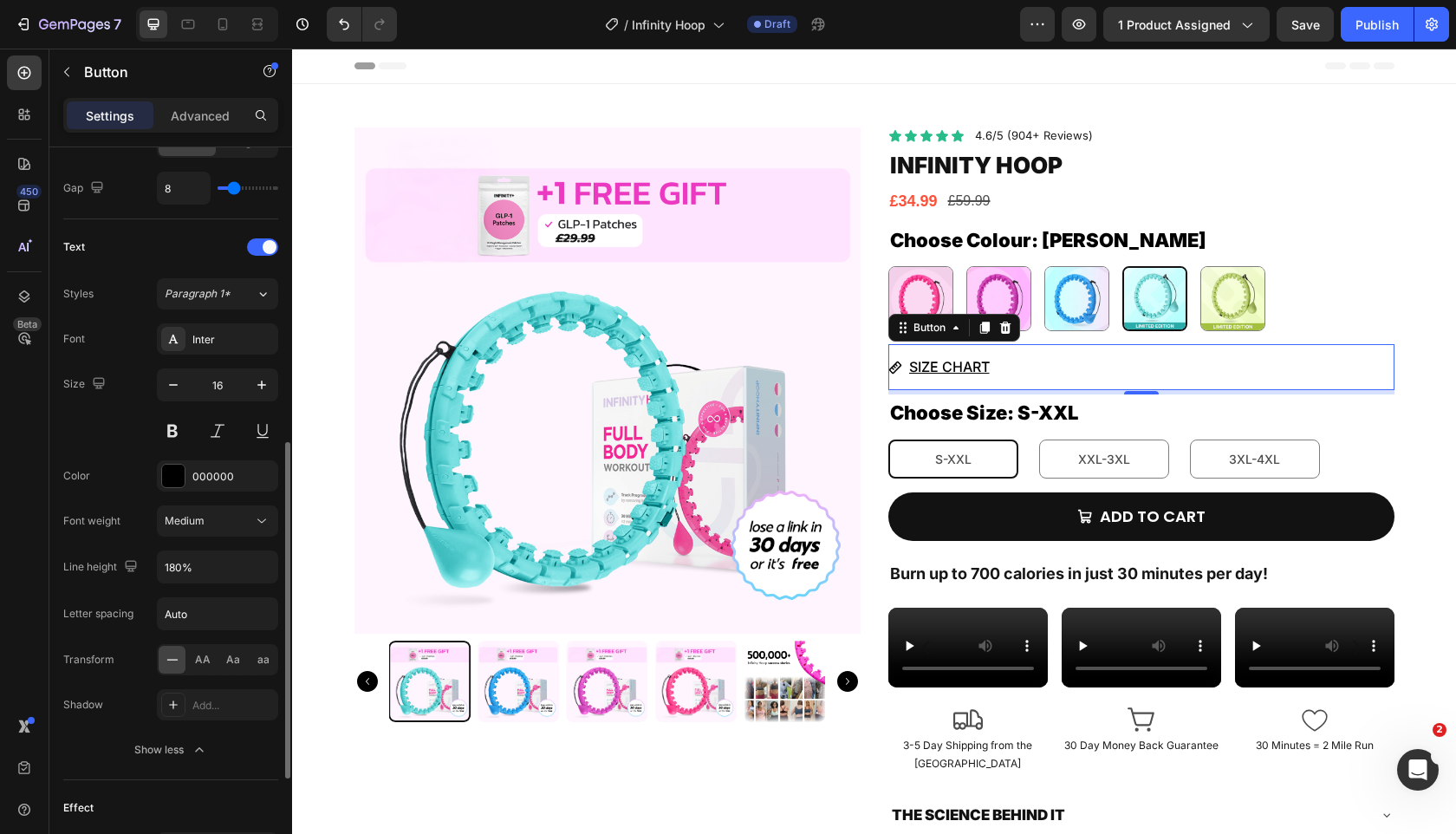
click at [133, 634] on div "Font Inter Size 16 Color 000000 Font weight Medium Line height 180% Letter spac…" at bounding box center [170, 544] width 215 height 442
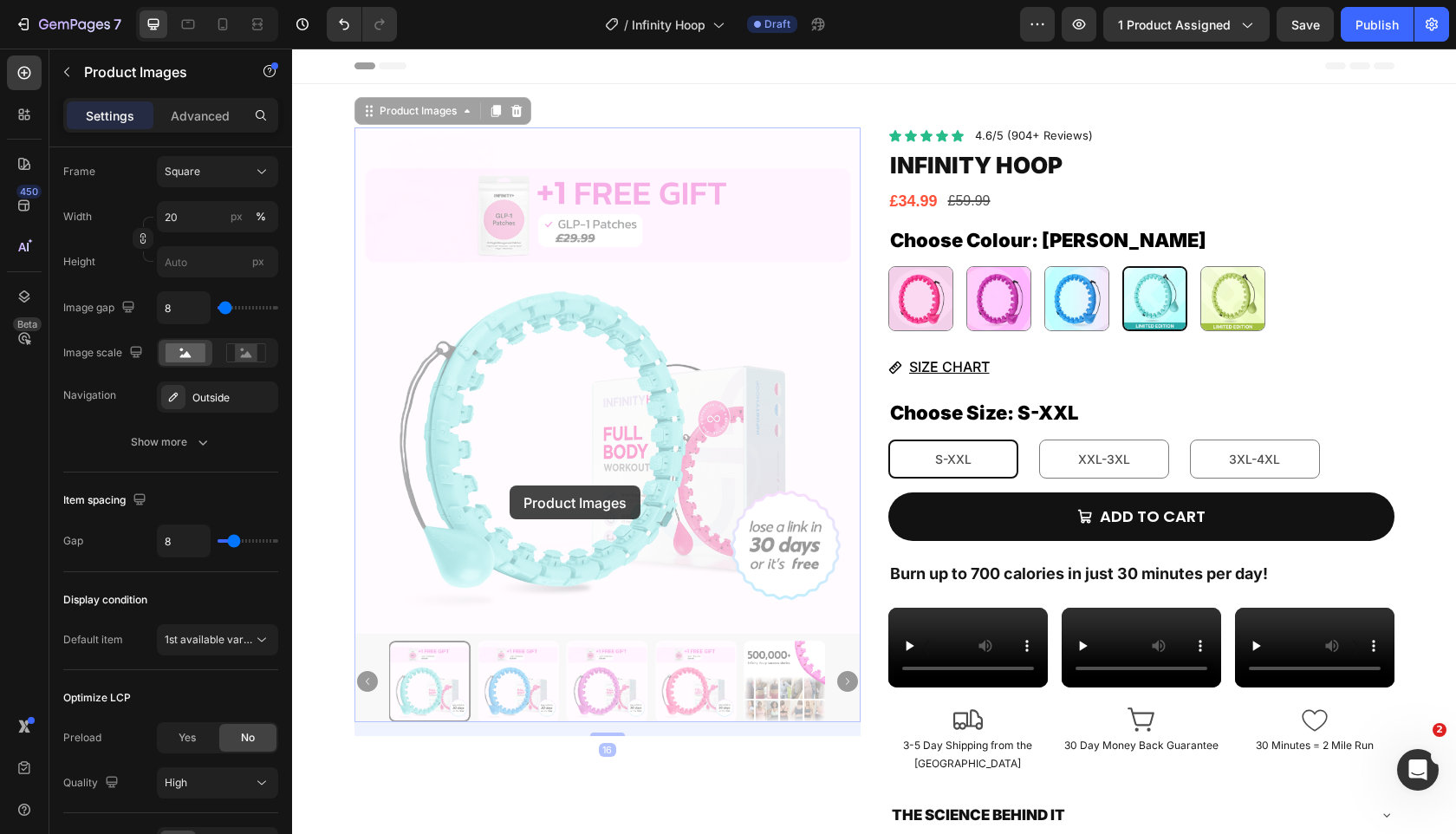
scroll to position [0, 0]
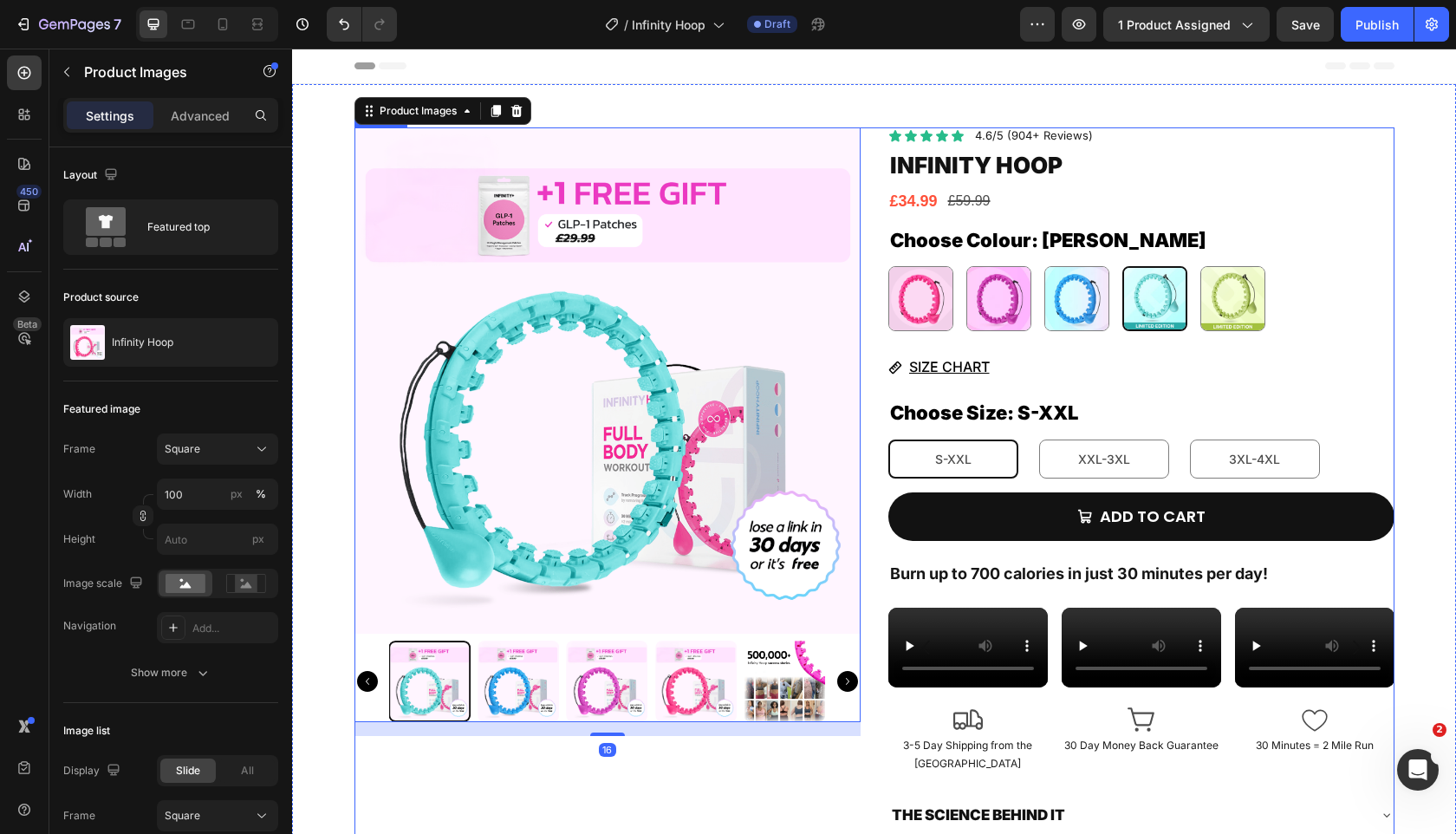
click at [645, 800] on div "Product Images 16" at bounding box center [607, 510] width 506 height 765
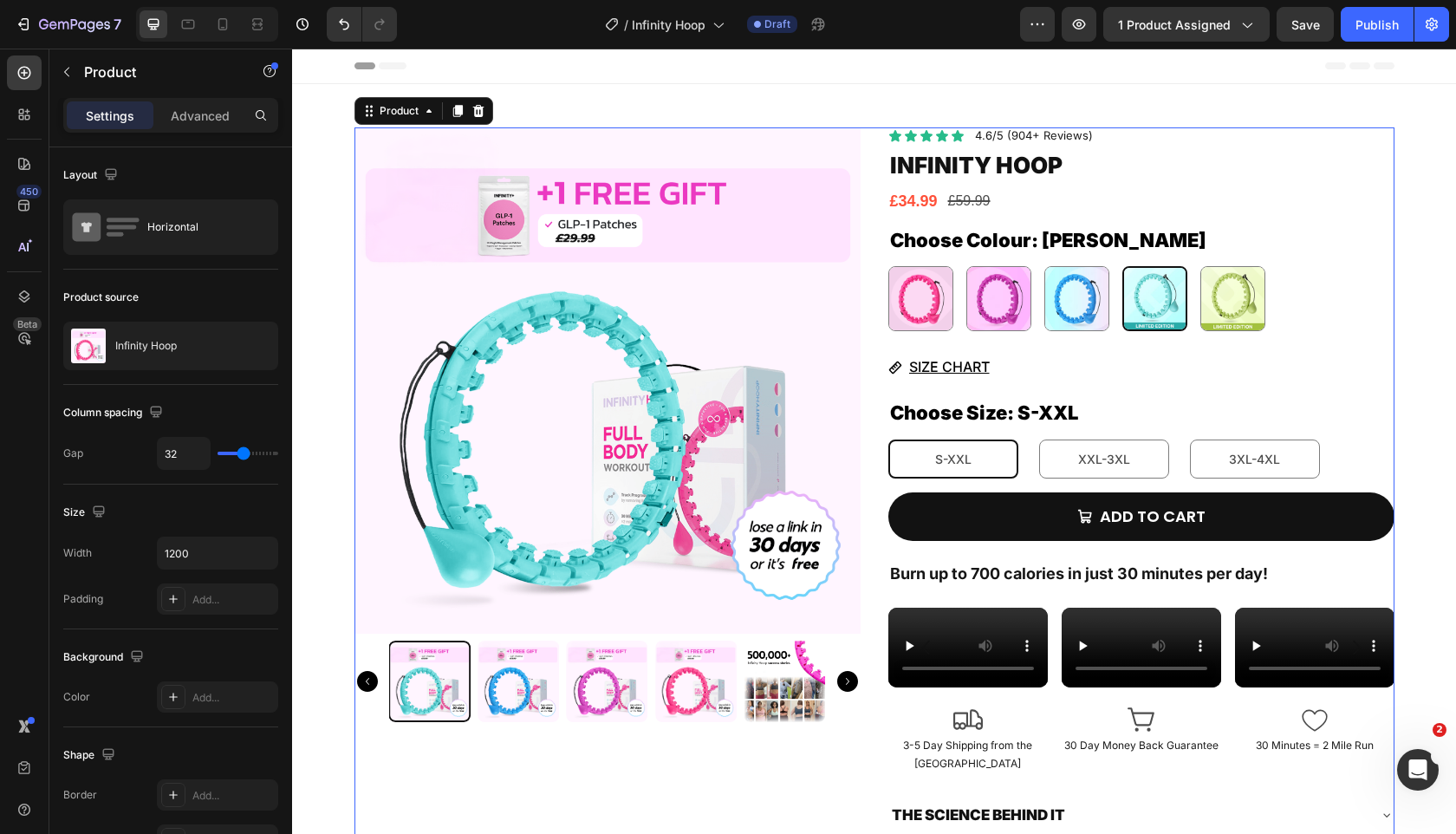
click at [691, 592] on img at bounding box center [607, 380] width 506 height 506
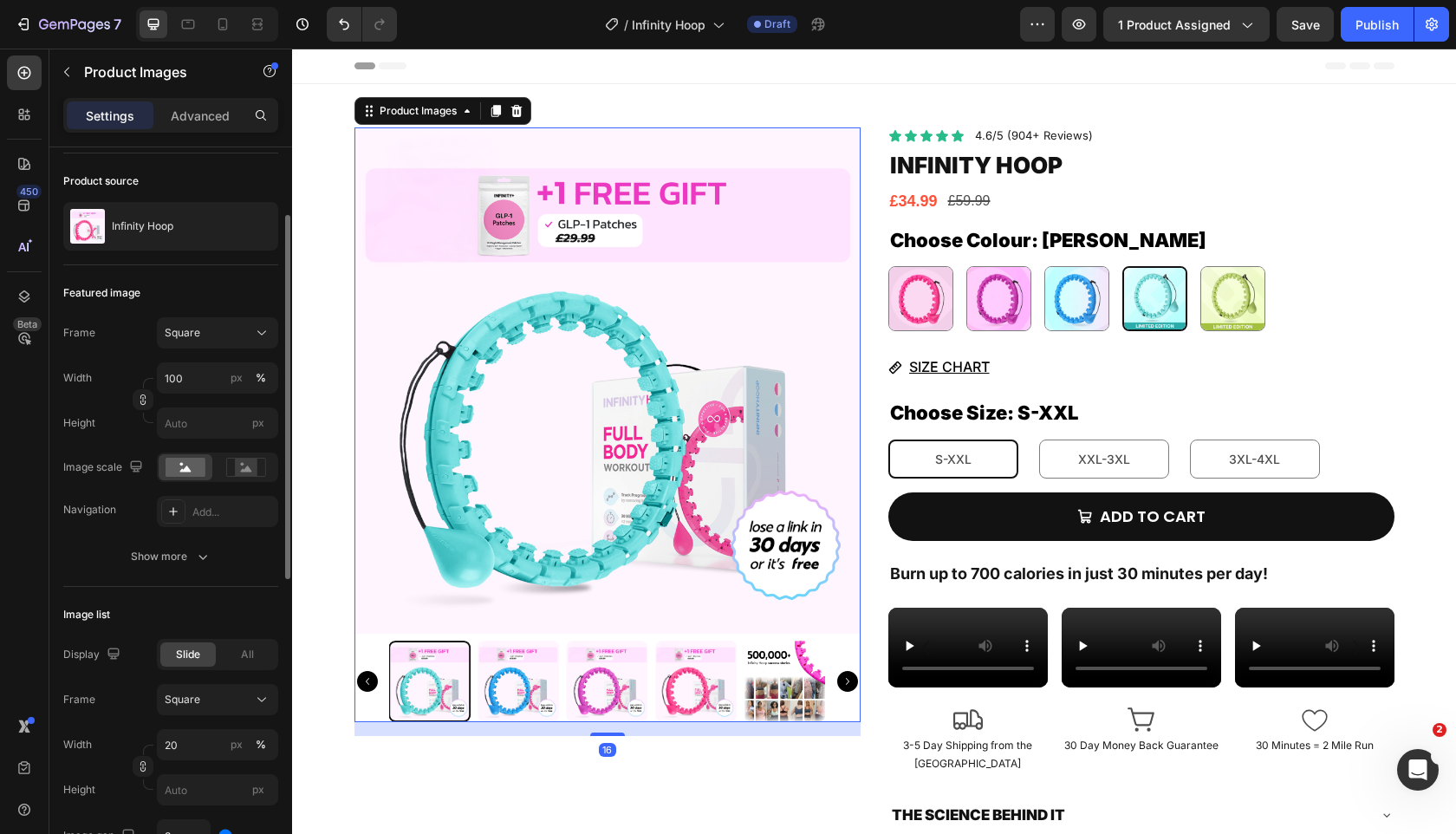
scroll to position [131, 0]
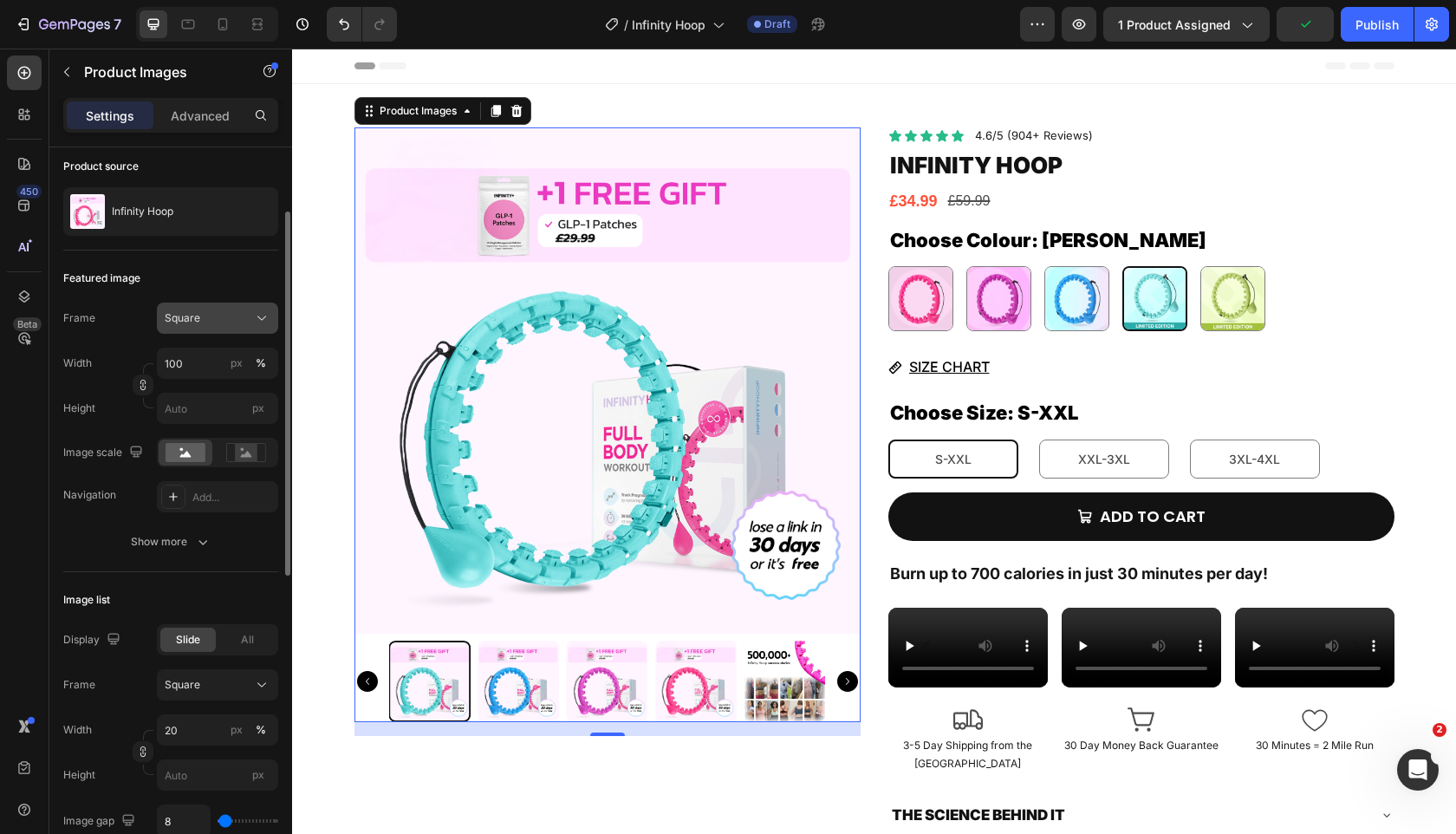
click at [239, 306] on button "Square" at bounding box center [217, 318] width 121 height 31
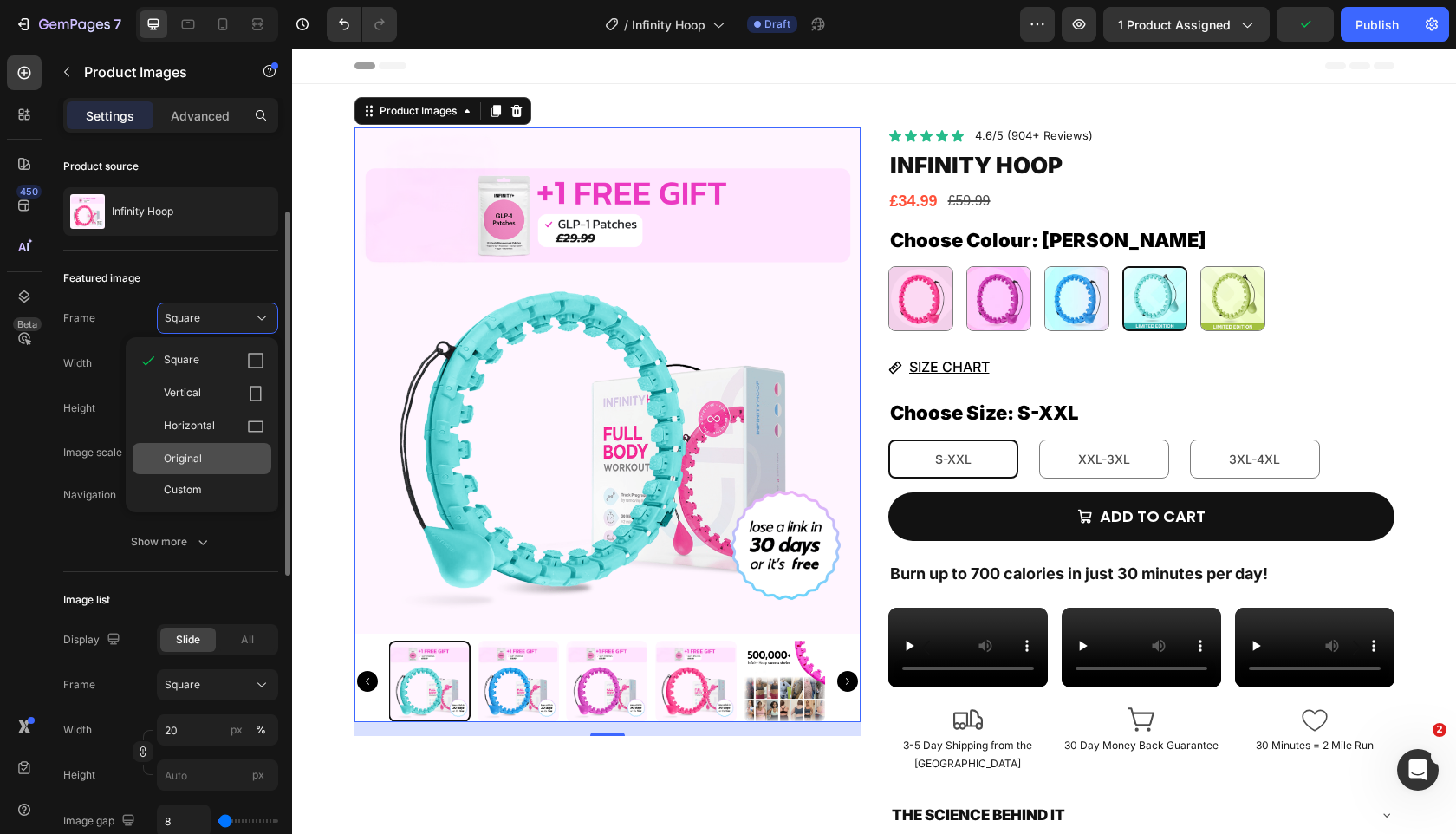
click at [204, 463] on div "Original" at bounding box center [214, 458] width 100 height 15
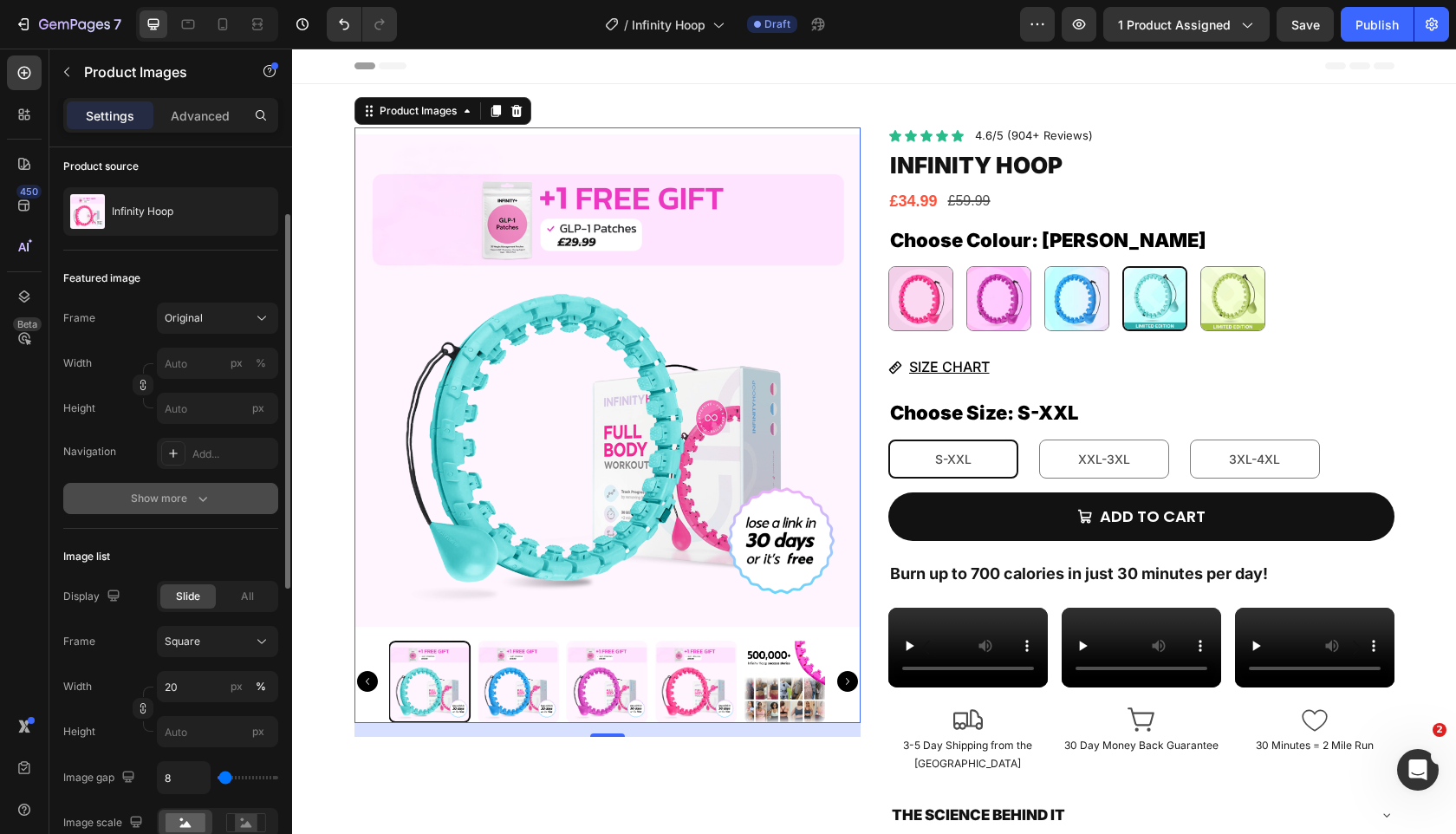
click at [200, 503] on icon "button" at bounding box center [202, 498] width 17 height 17
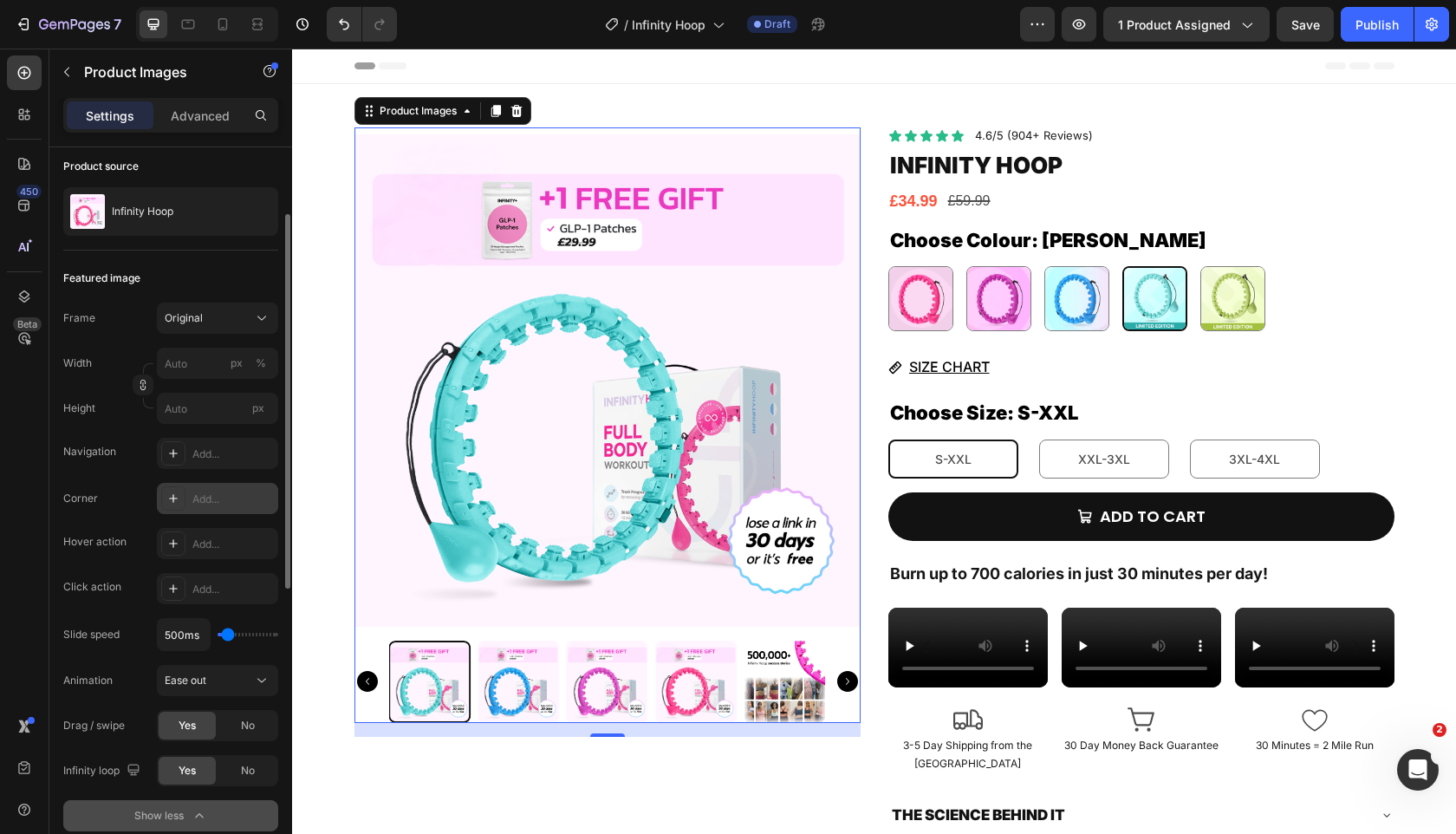
click at [168, 501] on icon at bounding box center [173, 498] width 14 height 14
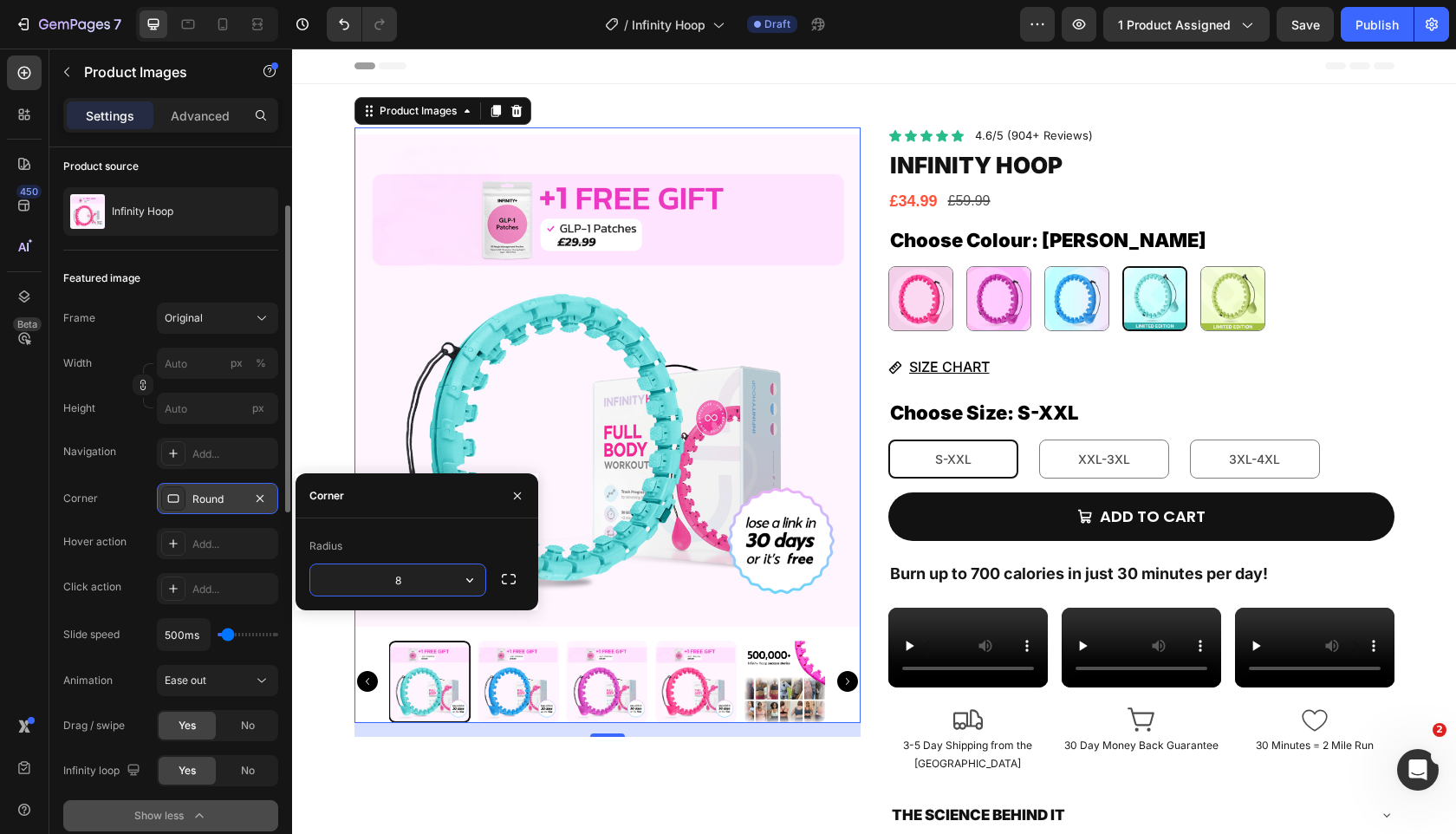
scroll to position [604, 0]
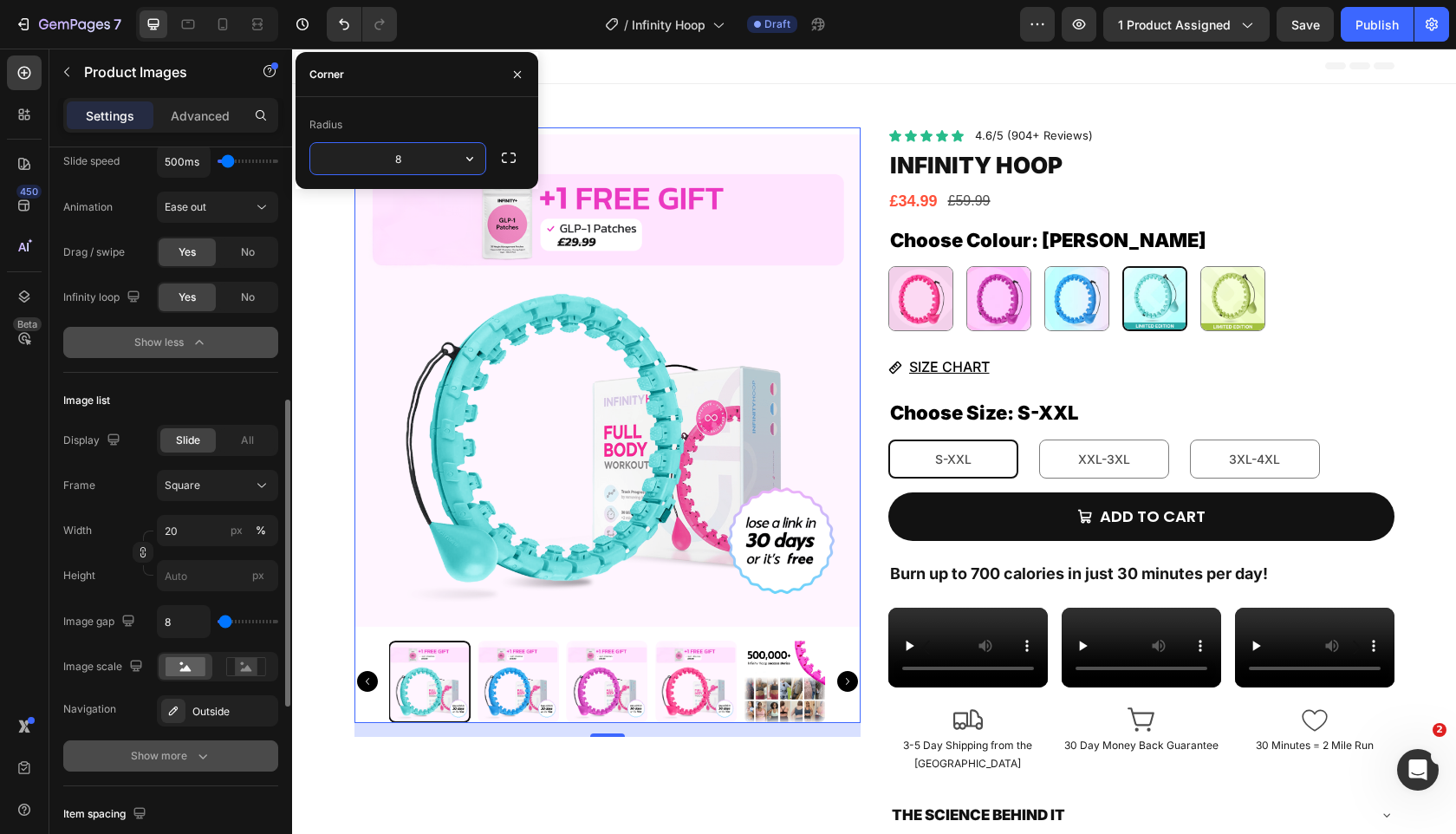
click at [161, 754] on div "Show more" at bounding box center [171, 756] width 80 height 17
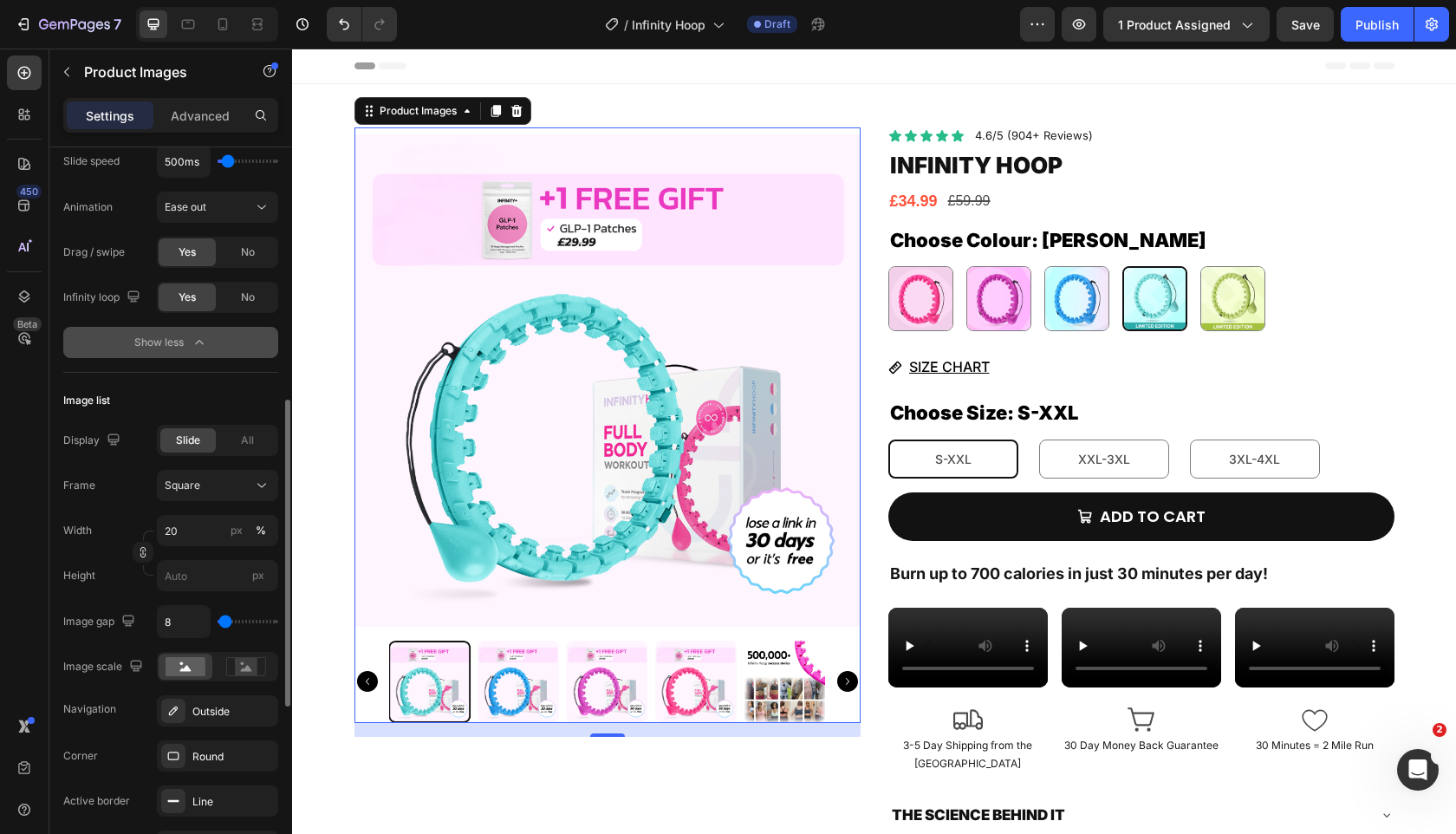
type input "97"
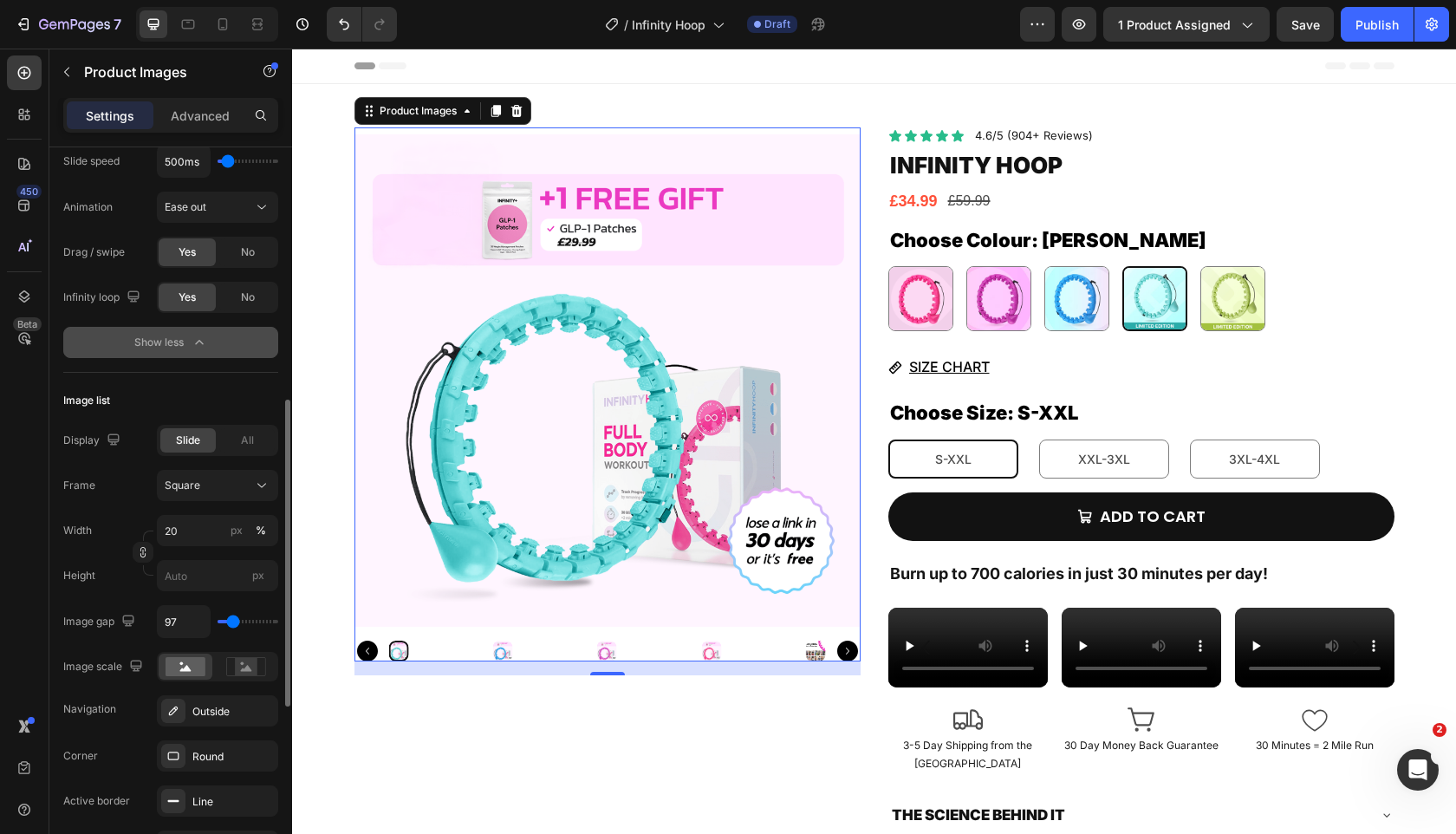
type input "27"
type input "0"
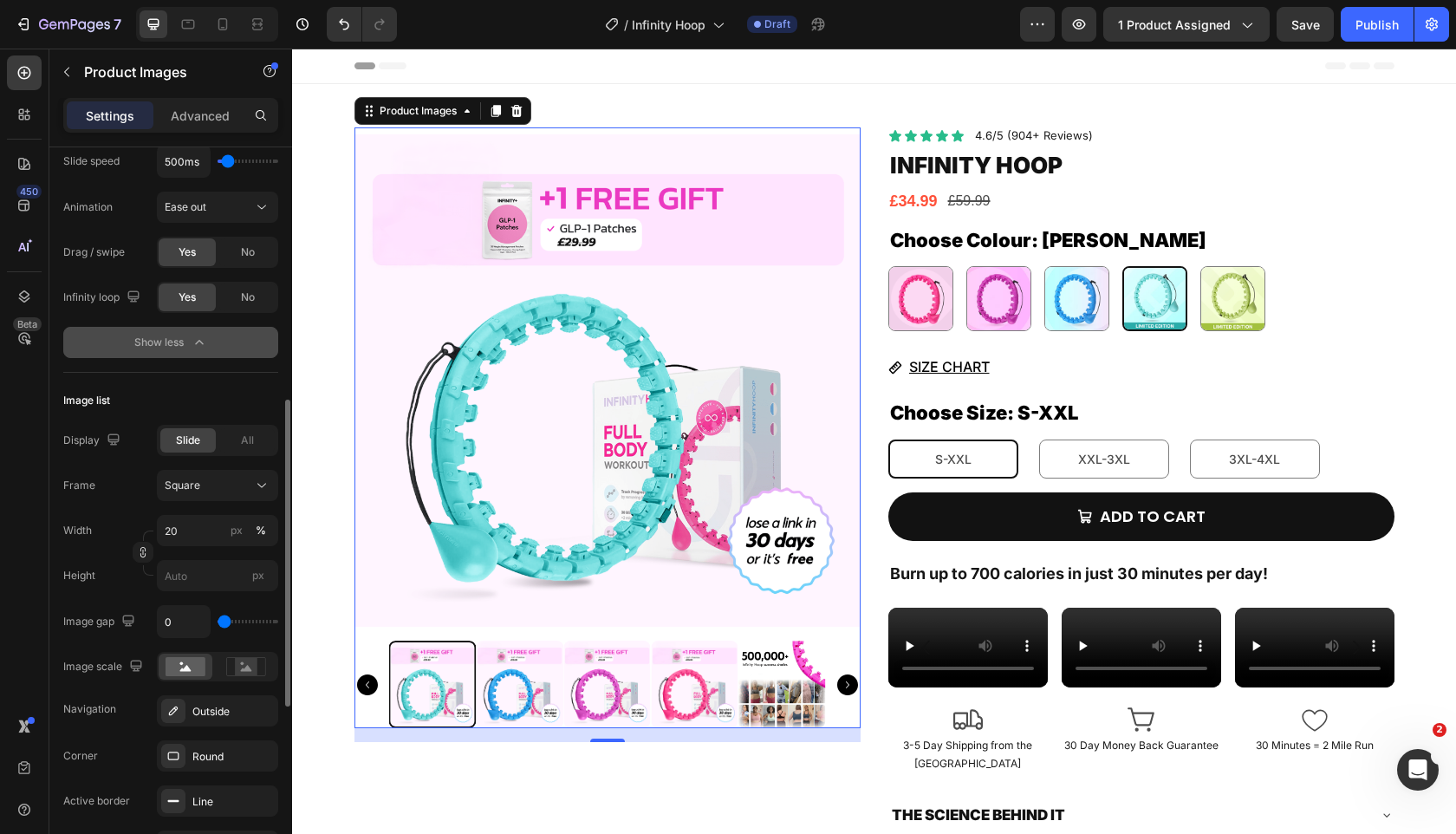
type input "0"
click at [222, 623] on input "range" at bounding box center [248, 622] width 61 height 4
click at [189, 623] on input "0" at bounding box center [183, 622] width 52 height 31
type input "8"
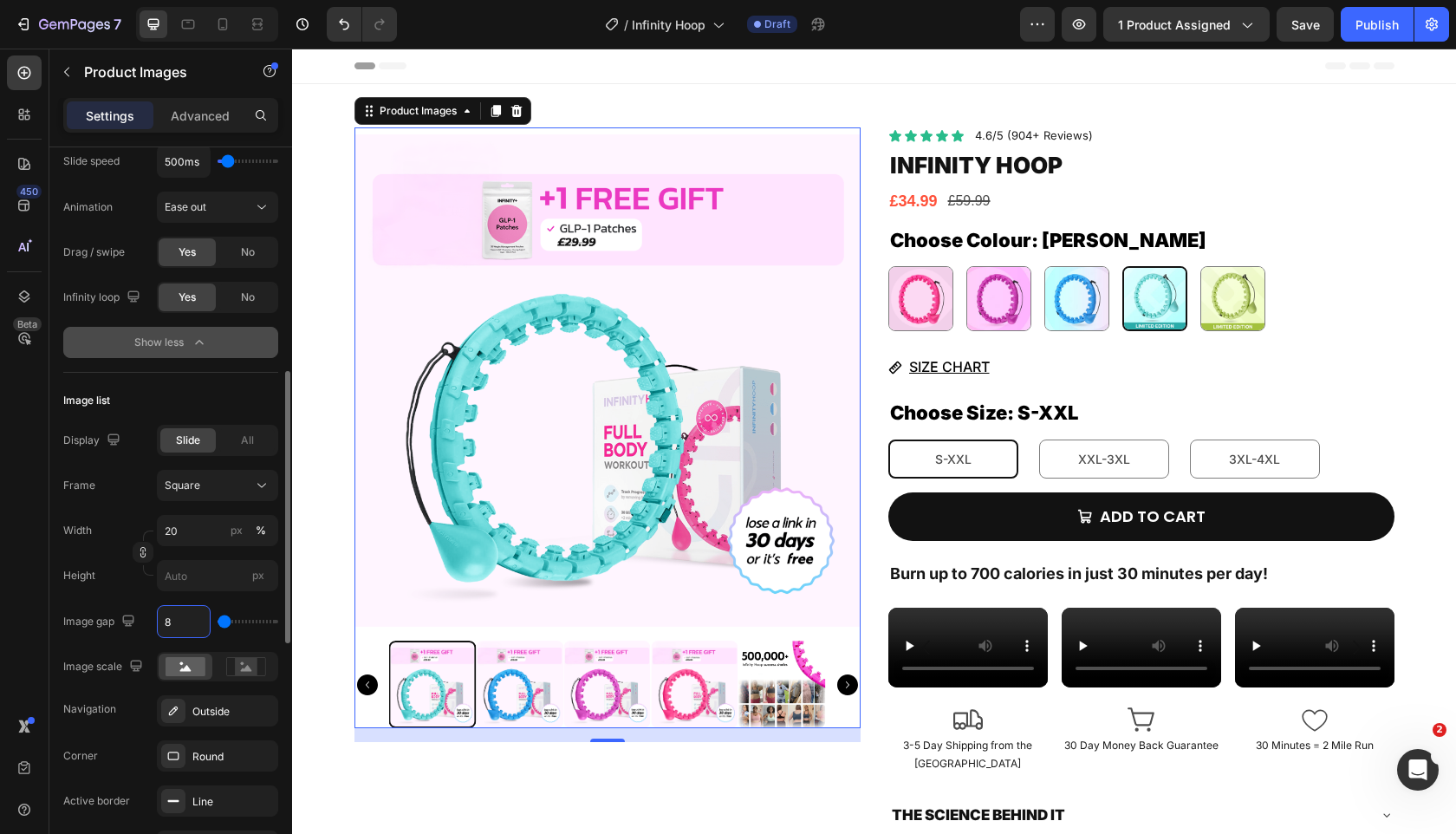
type input "8"
click at [185, 627] on input "8" at bounding box center [183, 622] width 52 height 31
type input "1"
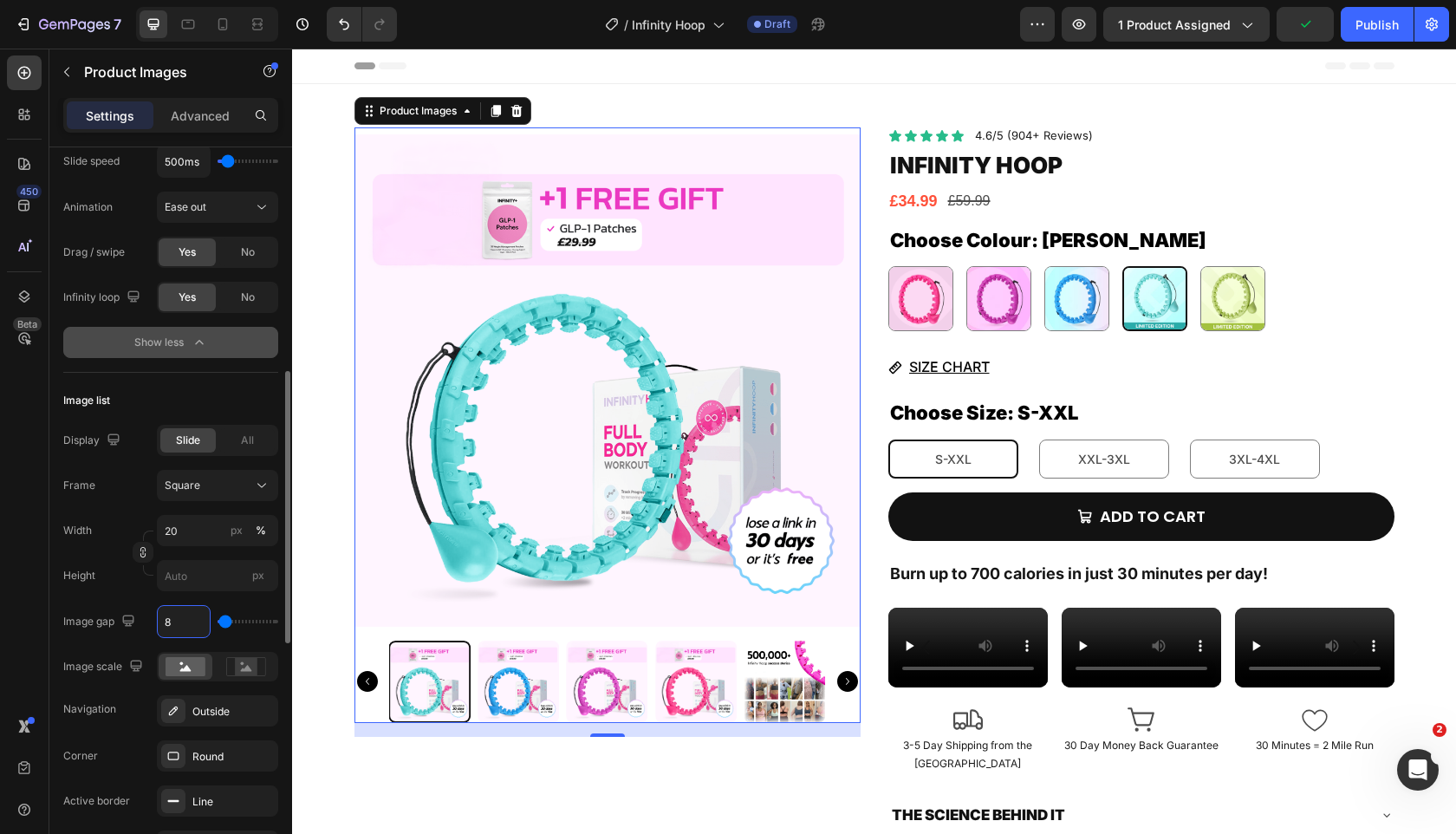
type input "1"
type input "12"
click at [121, 669] on div "Image scale" at bounding box center [104, 667] width 83 height 24
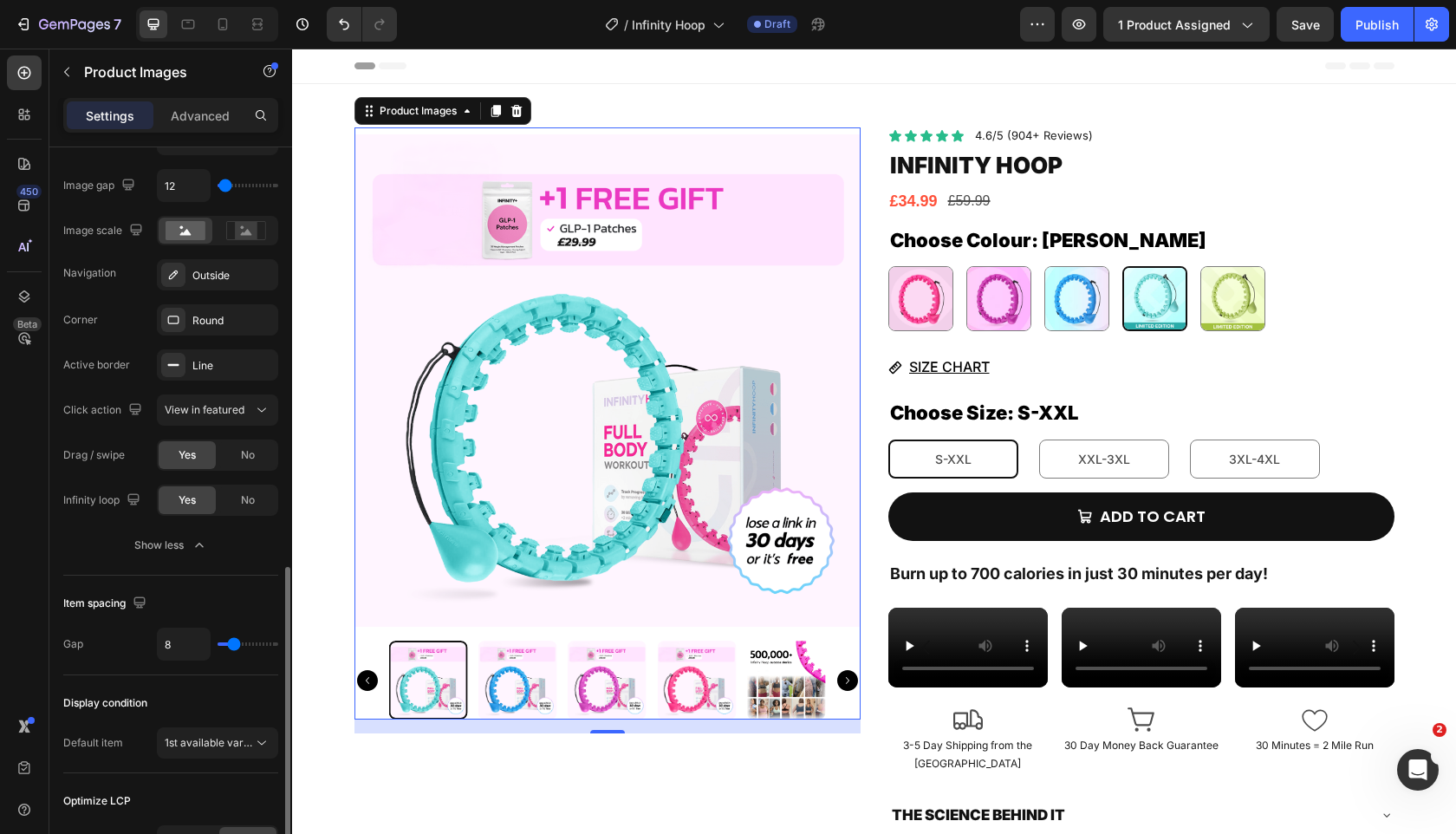
scroll to position [1076, 0]
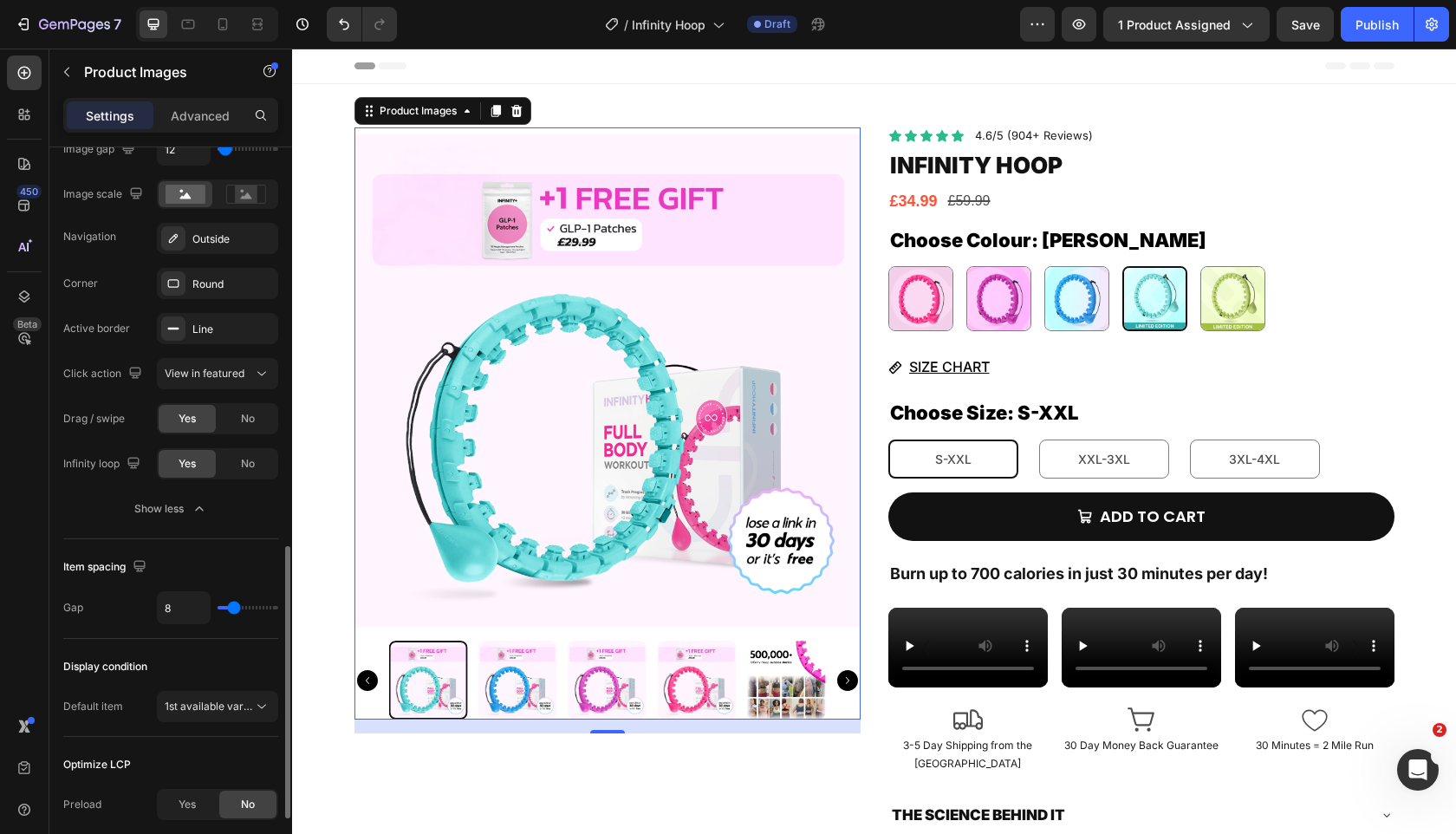
type input "12"
type input "13"
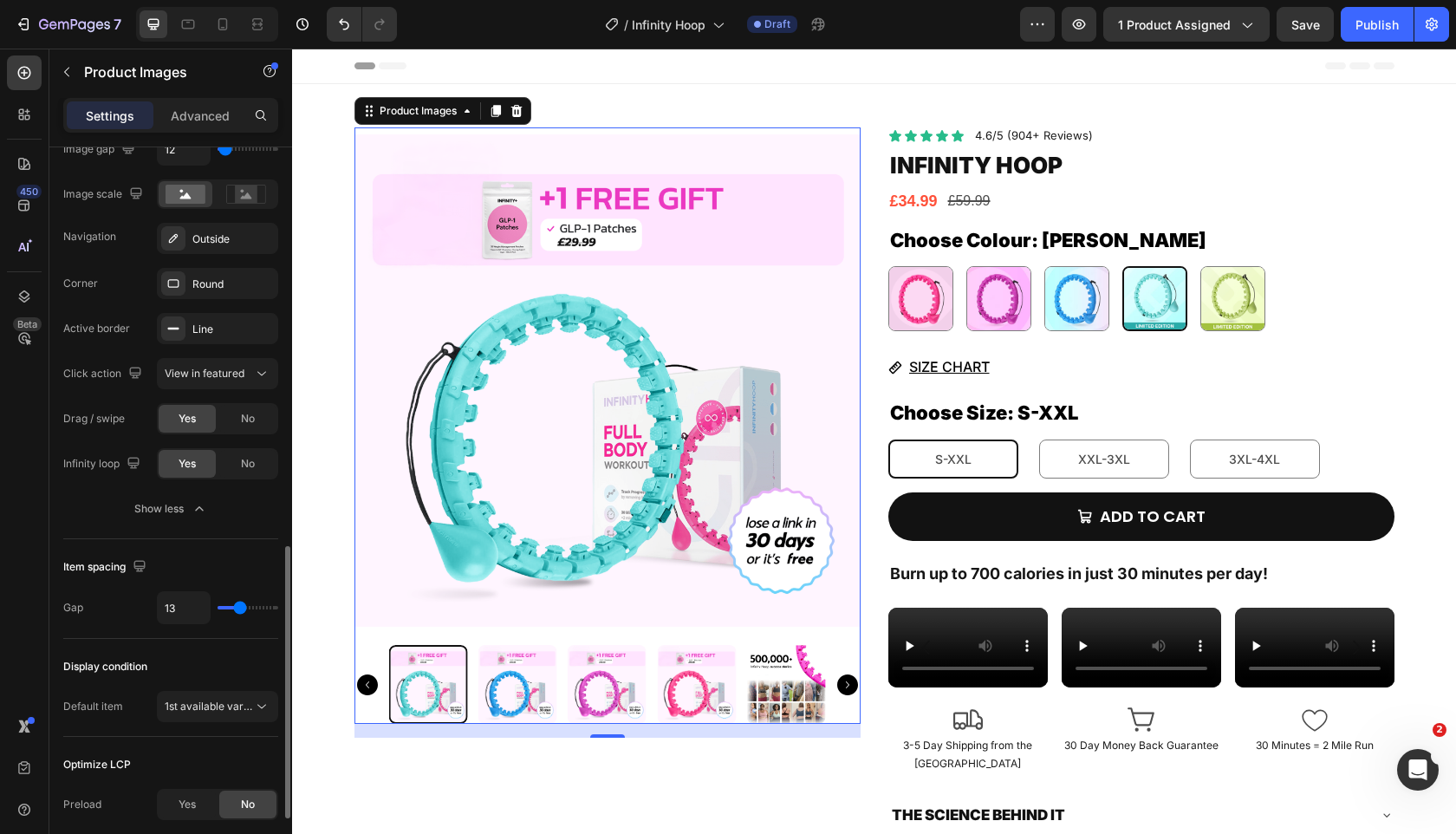
type input "12"
type input "10"
type input "9"
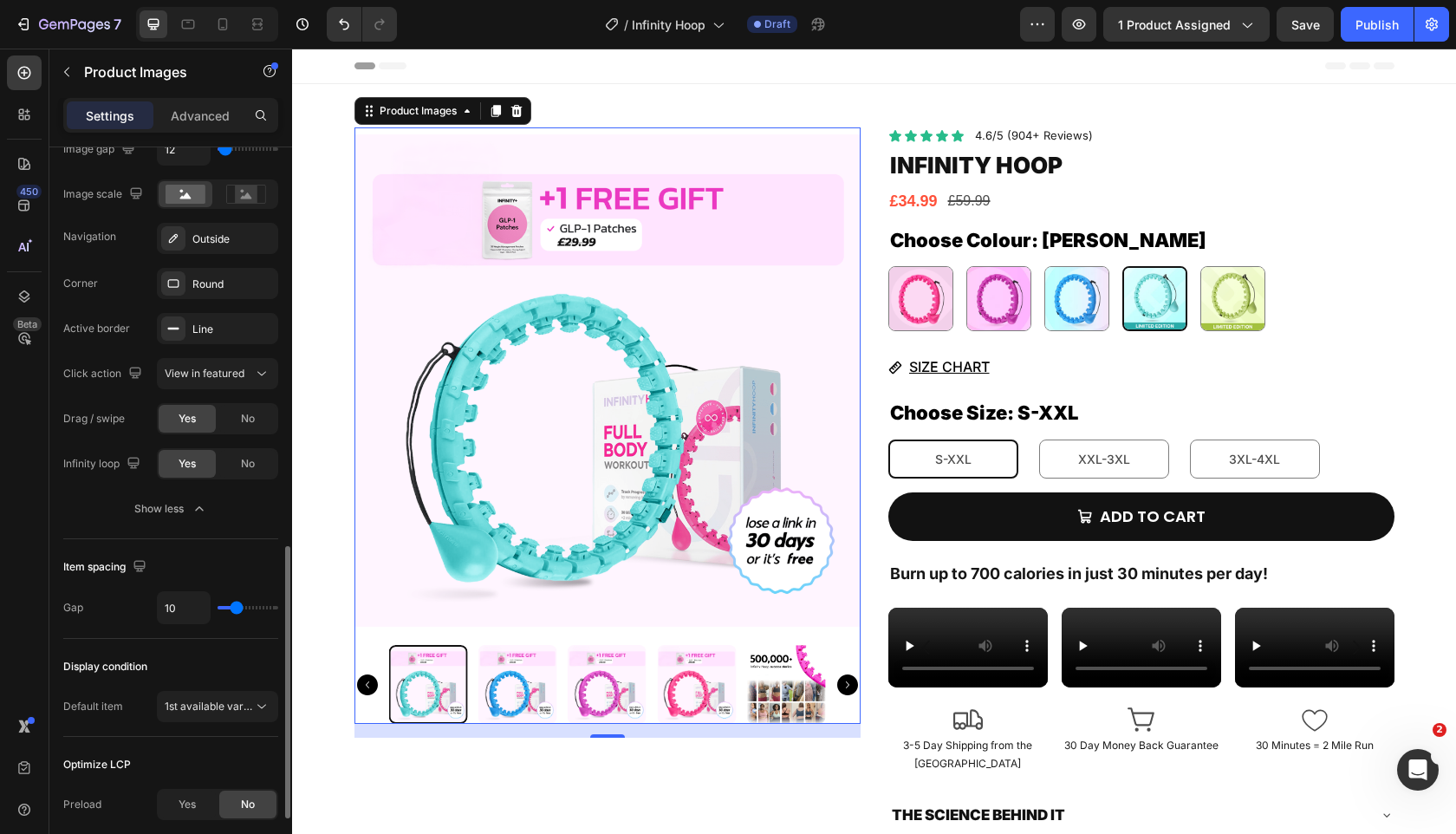
type input "9"
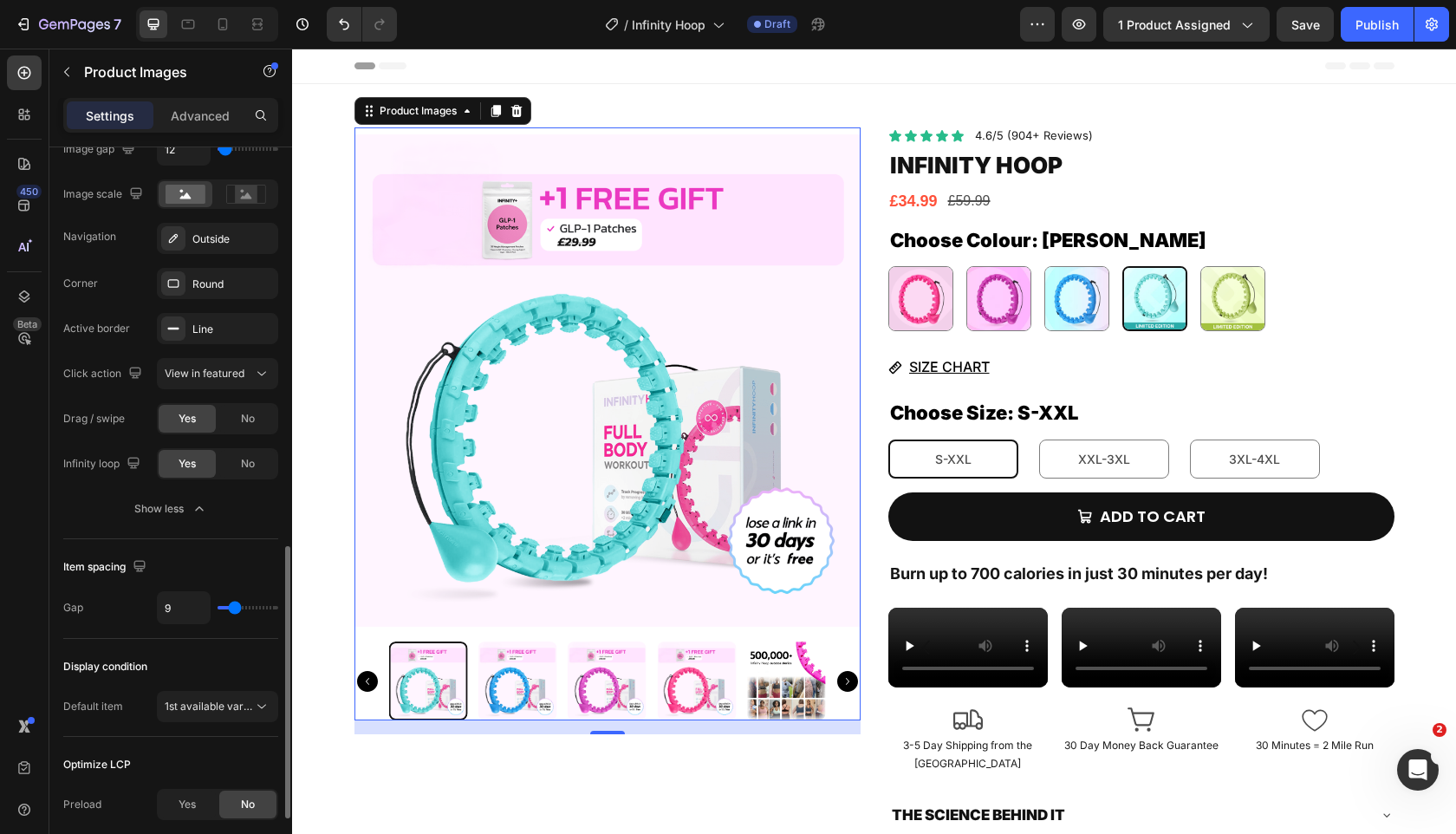
type input "10"
type input "11"
type input "12"
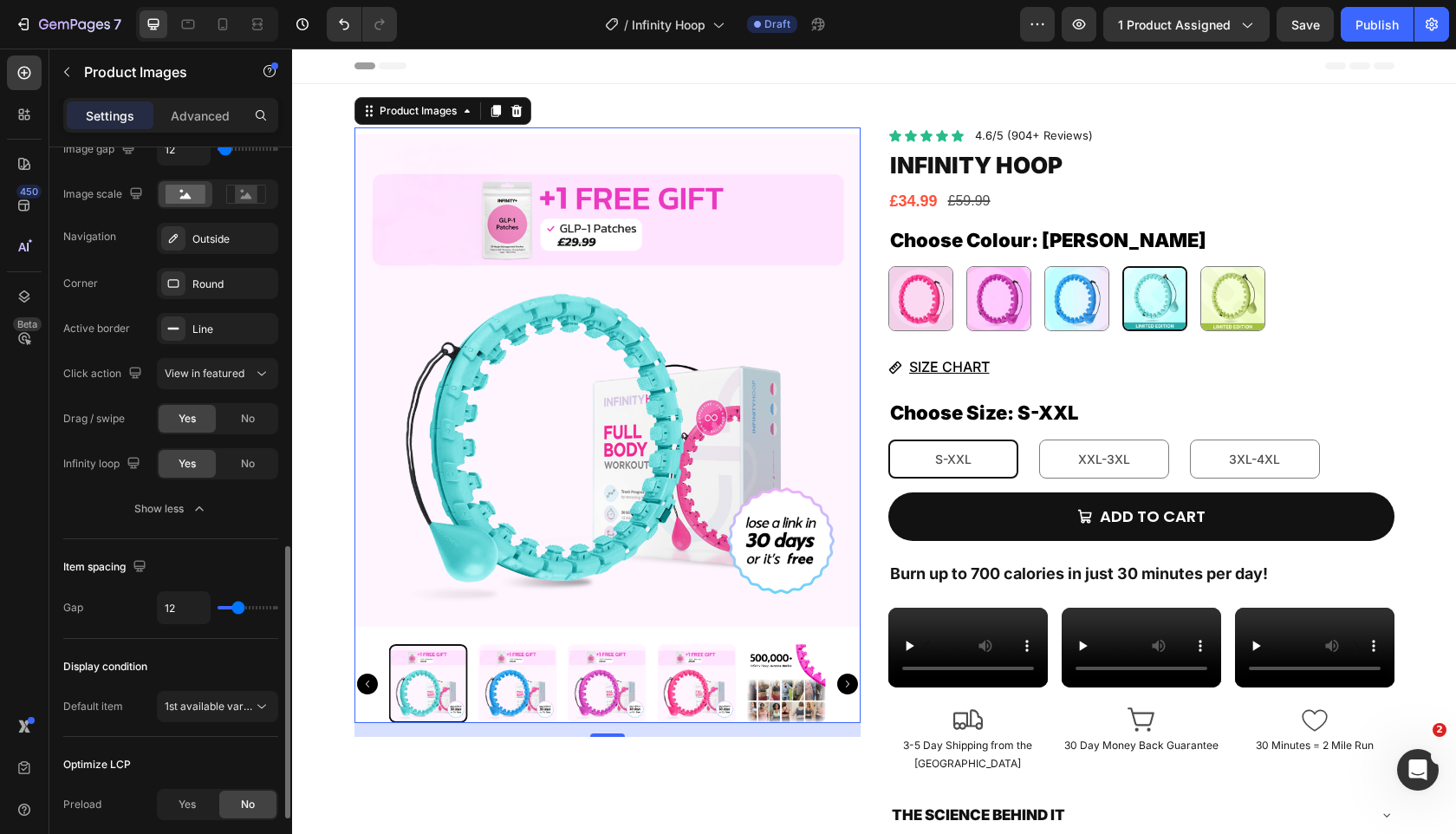
type input "12"
click at [238, 608] on input "range" at bounding box center [248, 608] width 61 height 4
click at [1105, 349] on div "SIZE CHART Button" at bounding box center [1141, 366] width 506 height 46
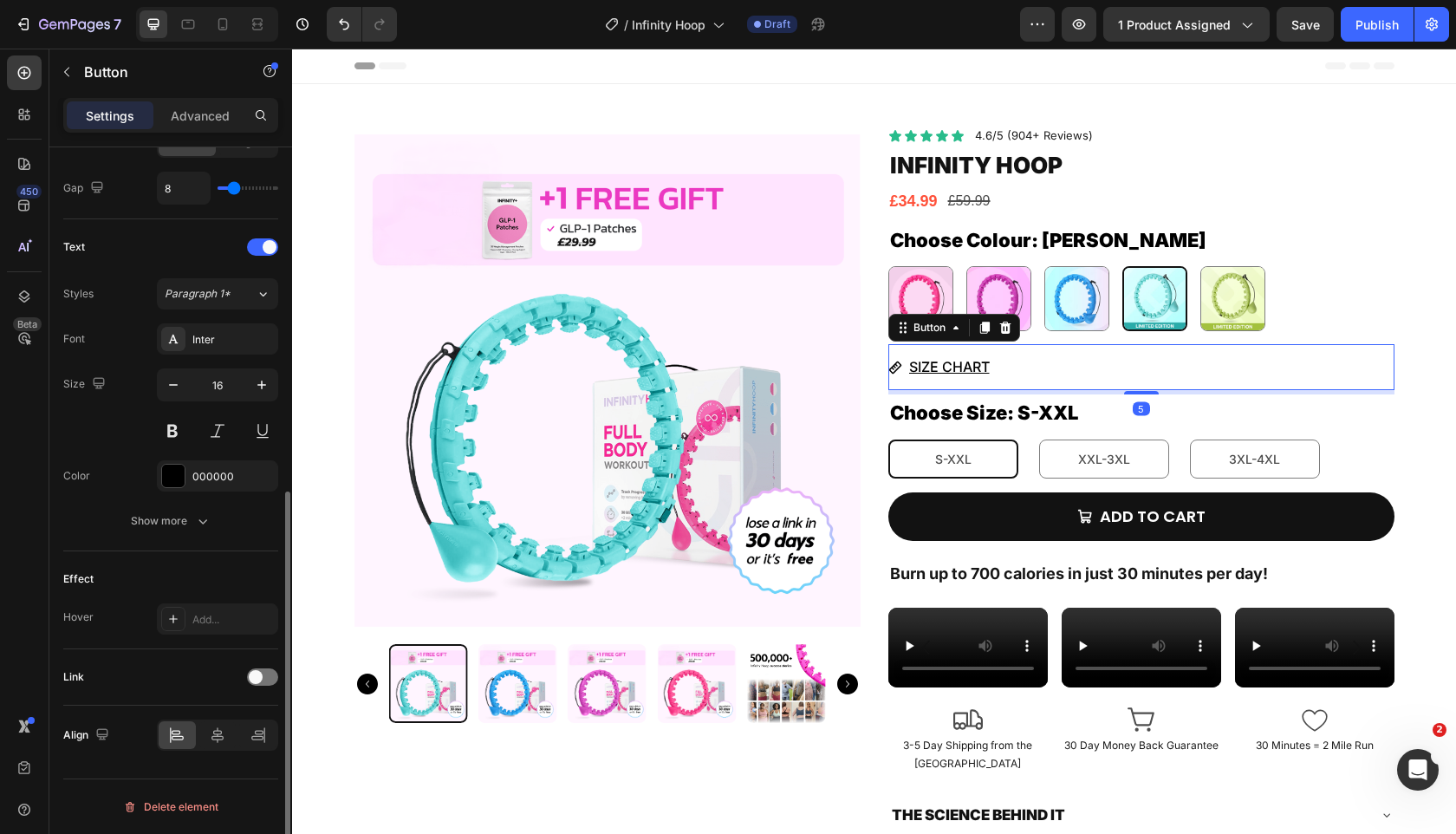
scroll to position [0, 0]
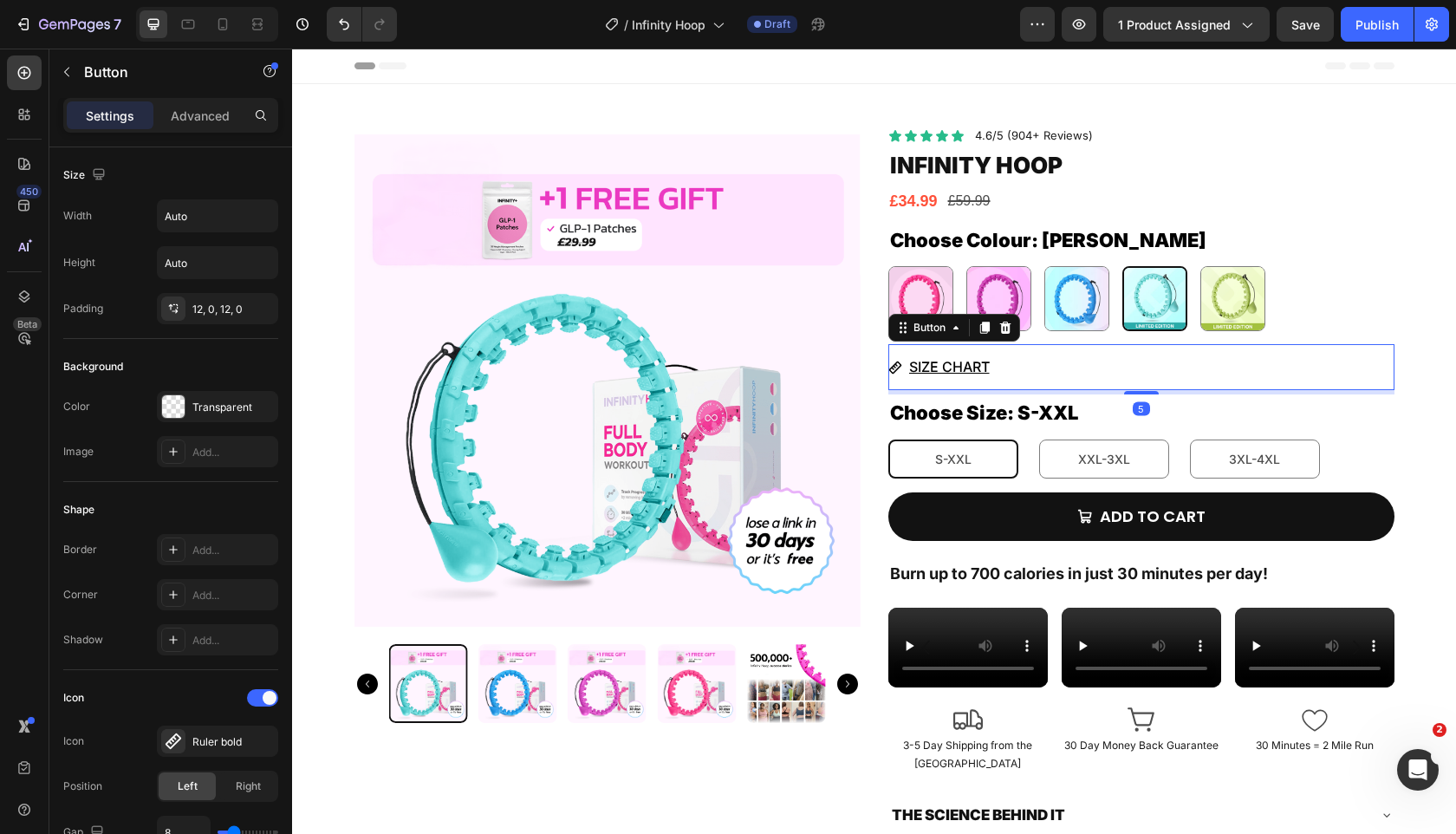
drag, startPoint x: 1145, startPoint y: 394, endPoint x: 1145, endPoint y: 343, distance: 51.0
click at [1145, 343] on div "Icon Icon Icon Icon Icon Icon List 4.6/5 (904+ Reviews) Text Block Row Infinity…" at bounding box center [1141, 510] width 506 height 765
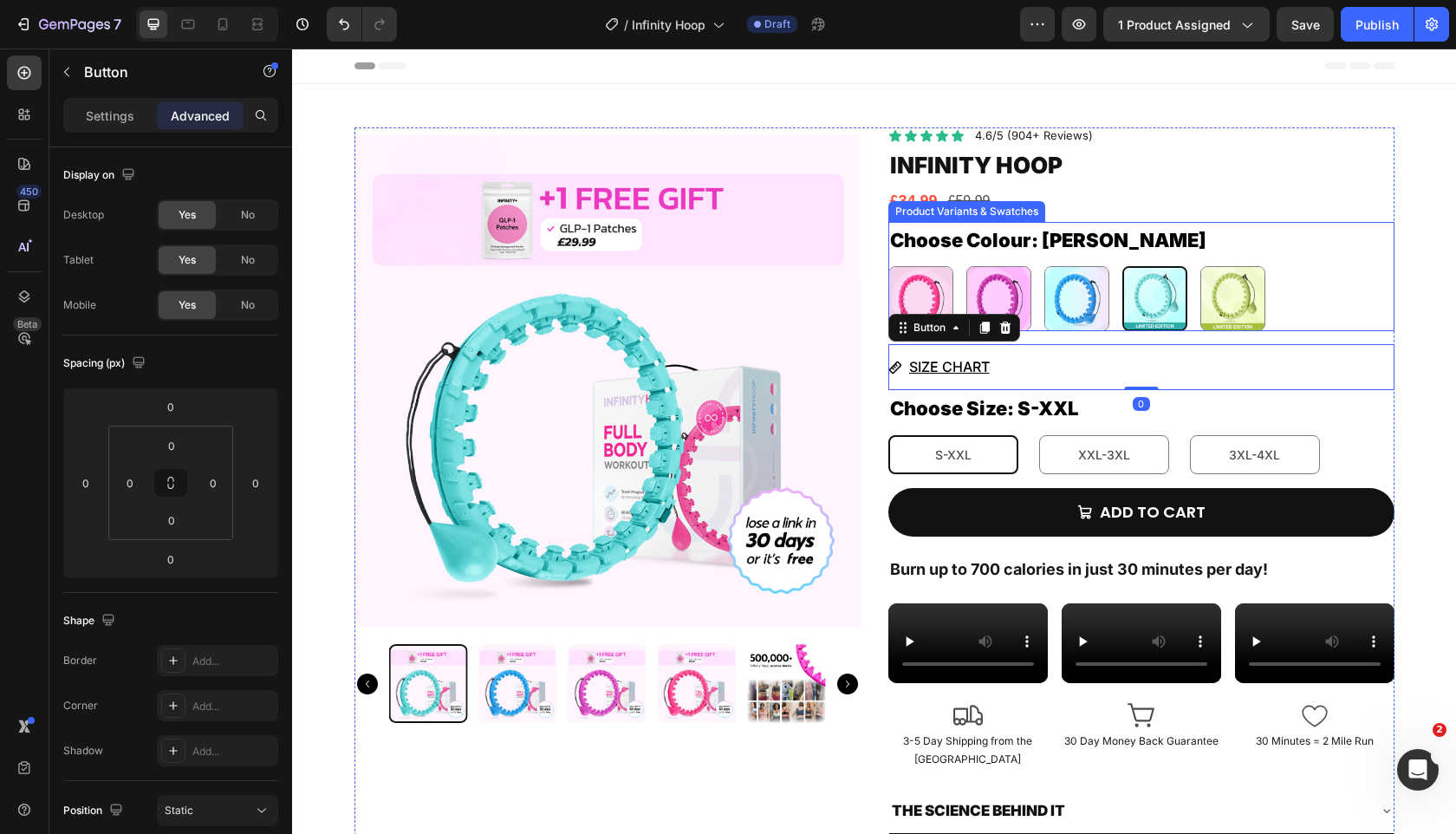
click at [1368, 300] on div "Pink Pink Purple Purple Blue Blue Tiffany Blue Tiffany Blue Green Green" at bounding box center [1141, 298] width 506 height 65
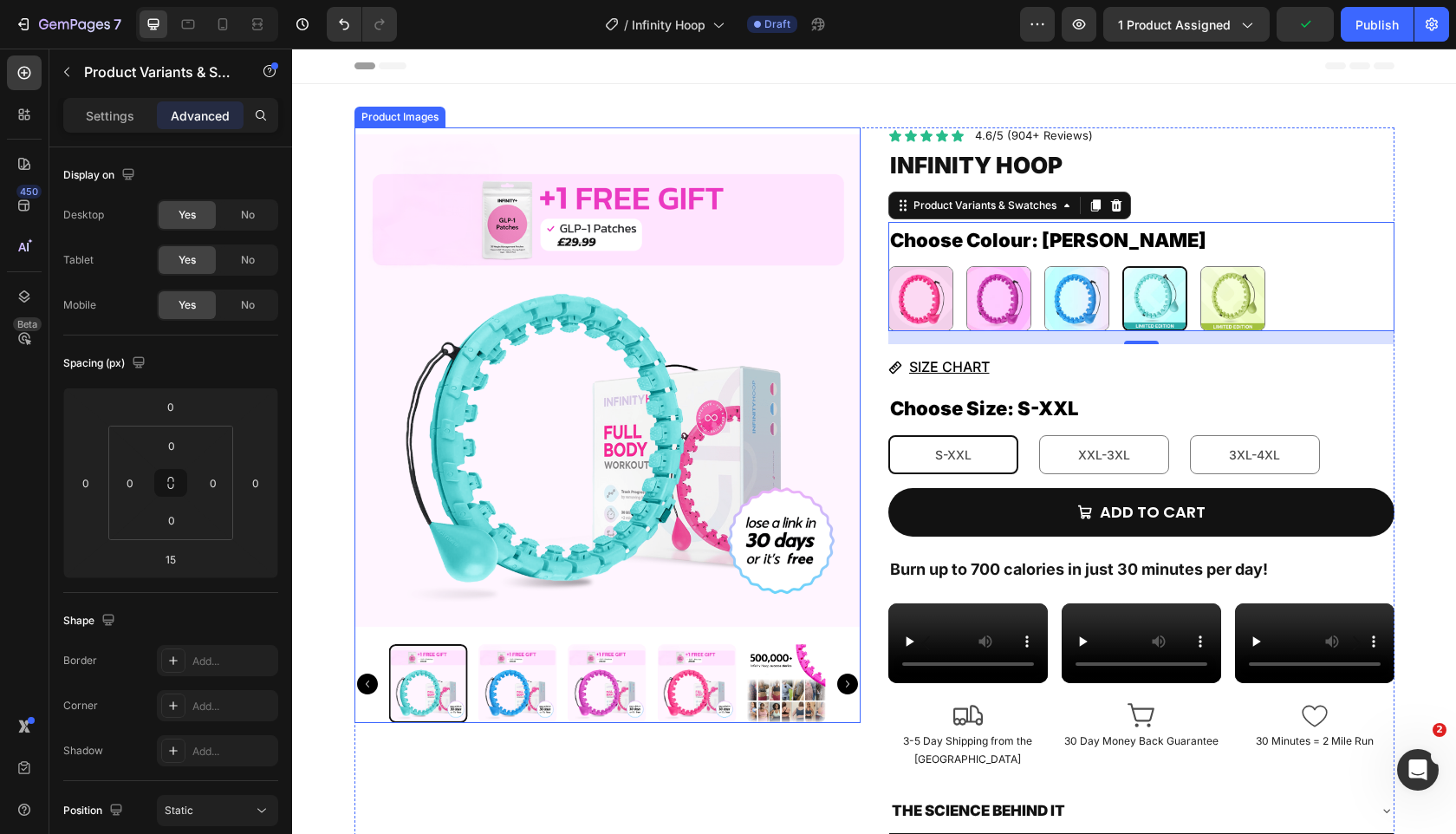
click at [802, 466] on img at bounding box center [607, 380] width 506 height 506
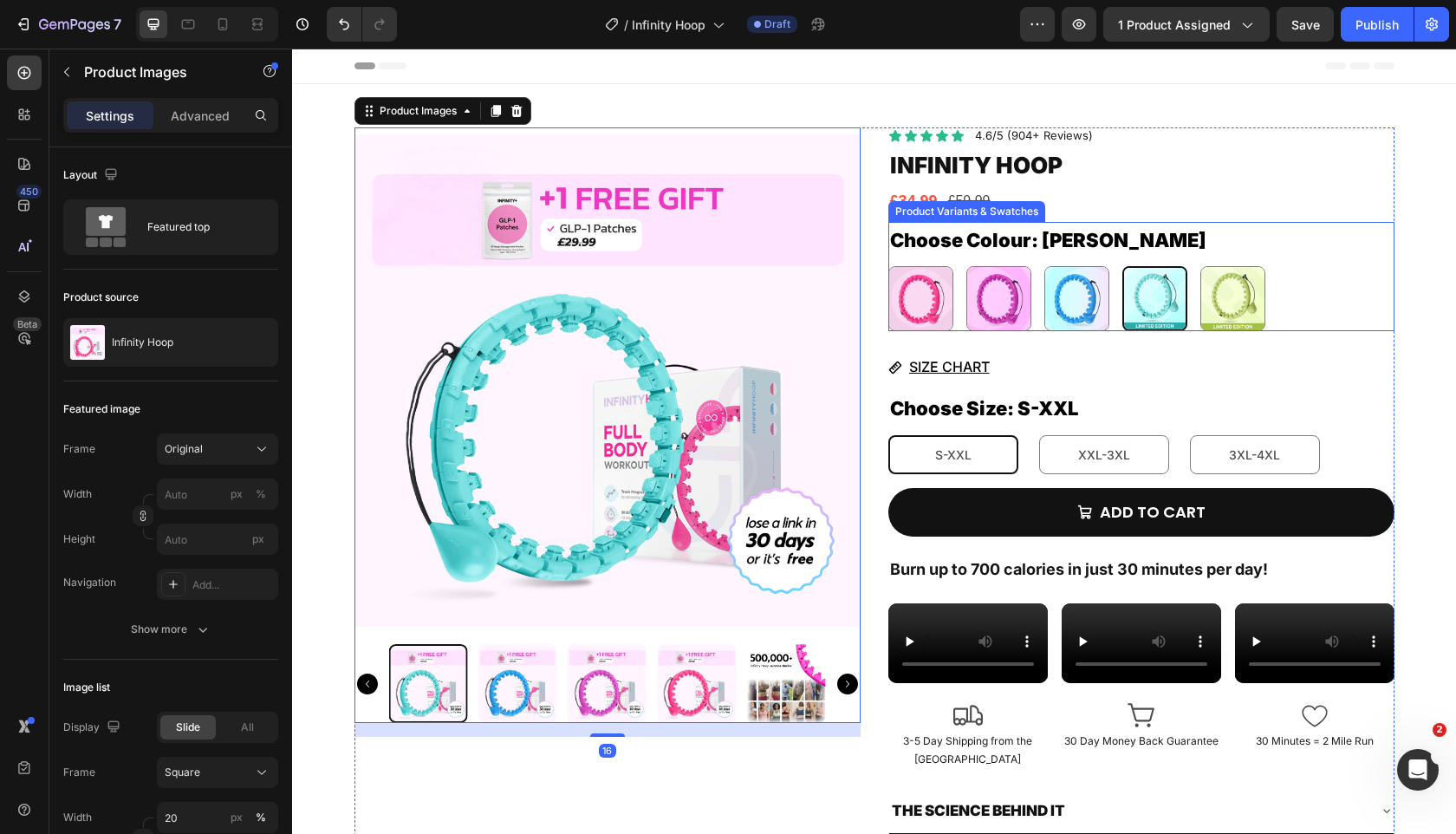
click at [1296, 291] on div "Pink Pink Purple Purple Blue Blue Tiffany Blue Tiffany Blue Green Green" at bounding box center [1141, 298] width 506 height 65
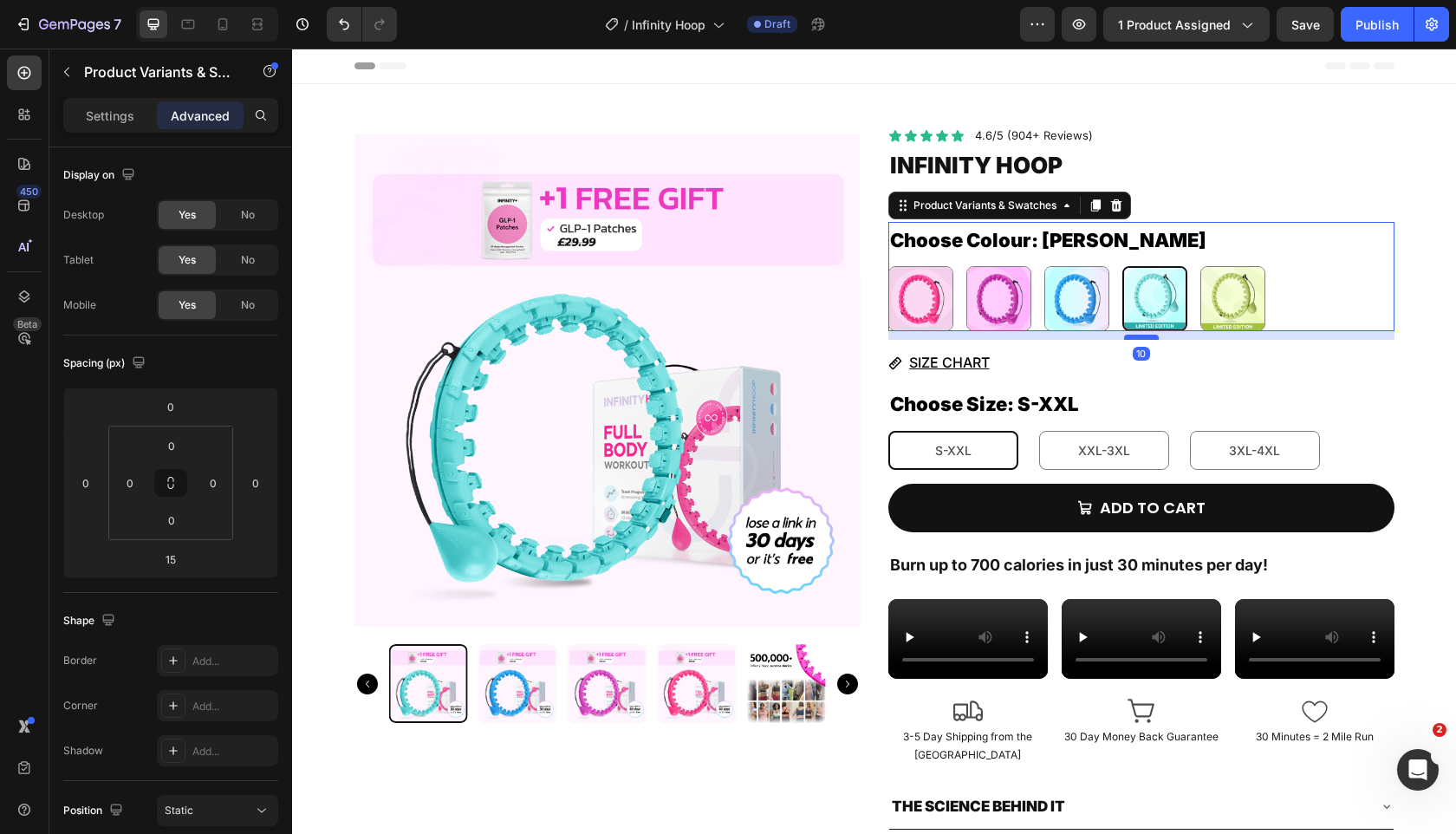
click at [1144, 338] on div at bounding box center [1141, 337] width 35 height 5
type input "10"
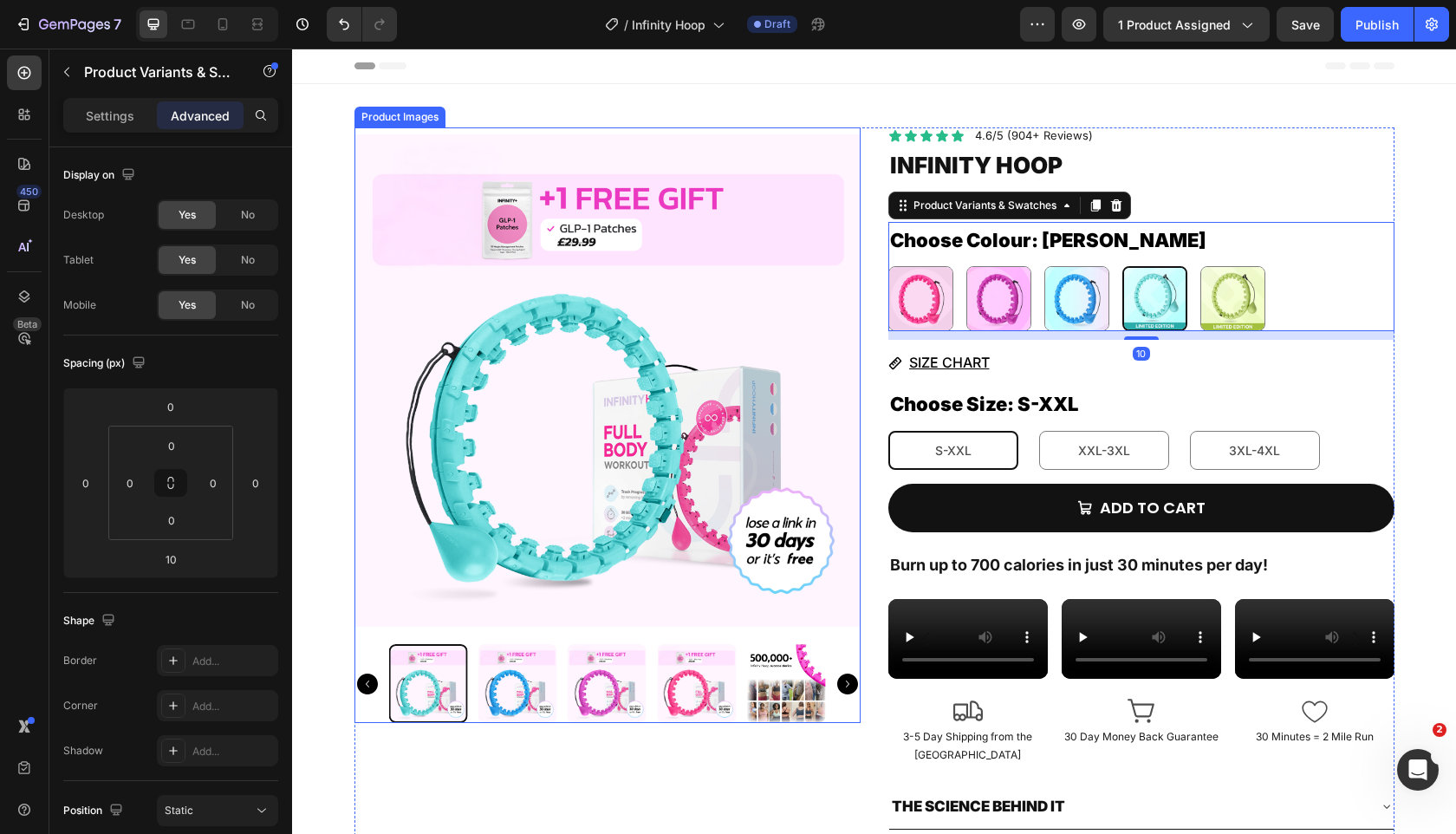
click at [667, 490] on img at bounding box center [607, 380] width 506 height 506
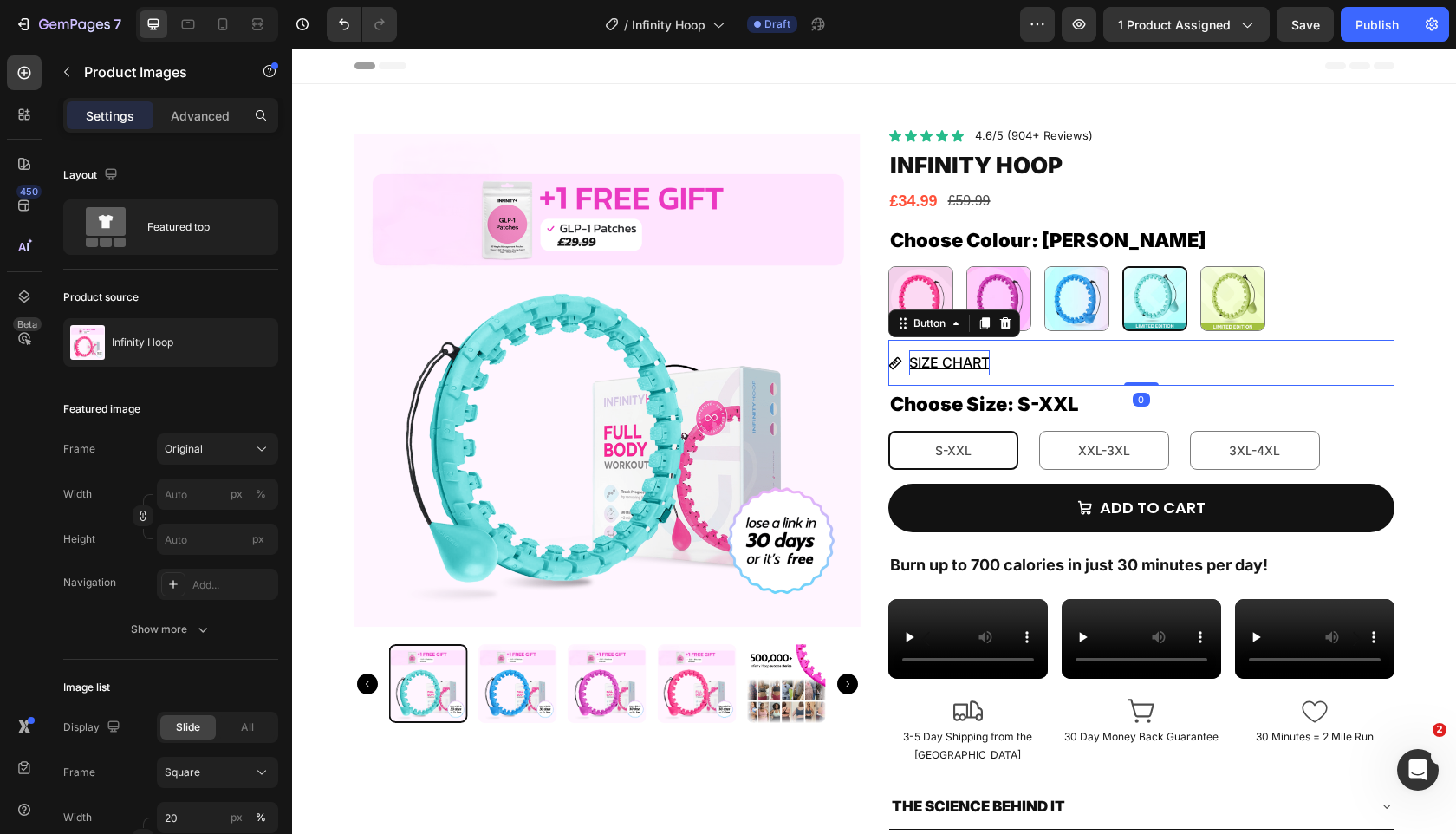
click at [970, 370] on u "SIZE CHART" at bounding box center [949, 362] width 80 height 17
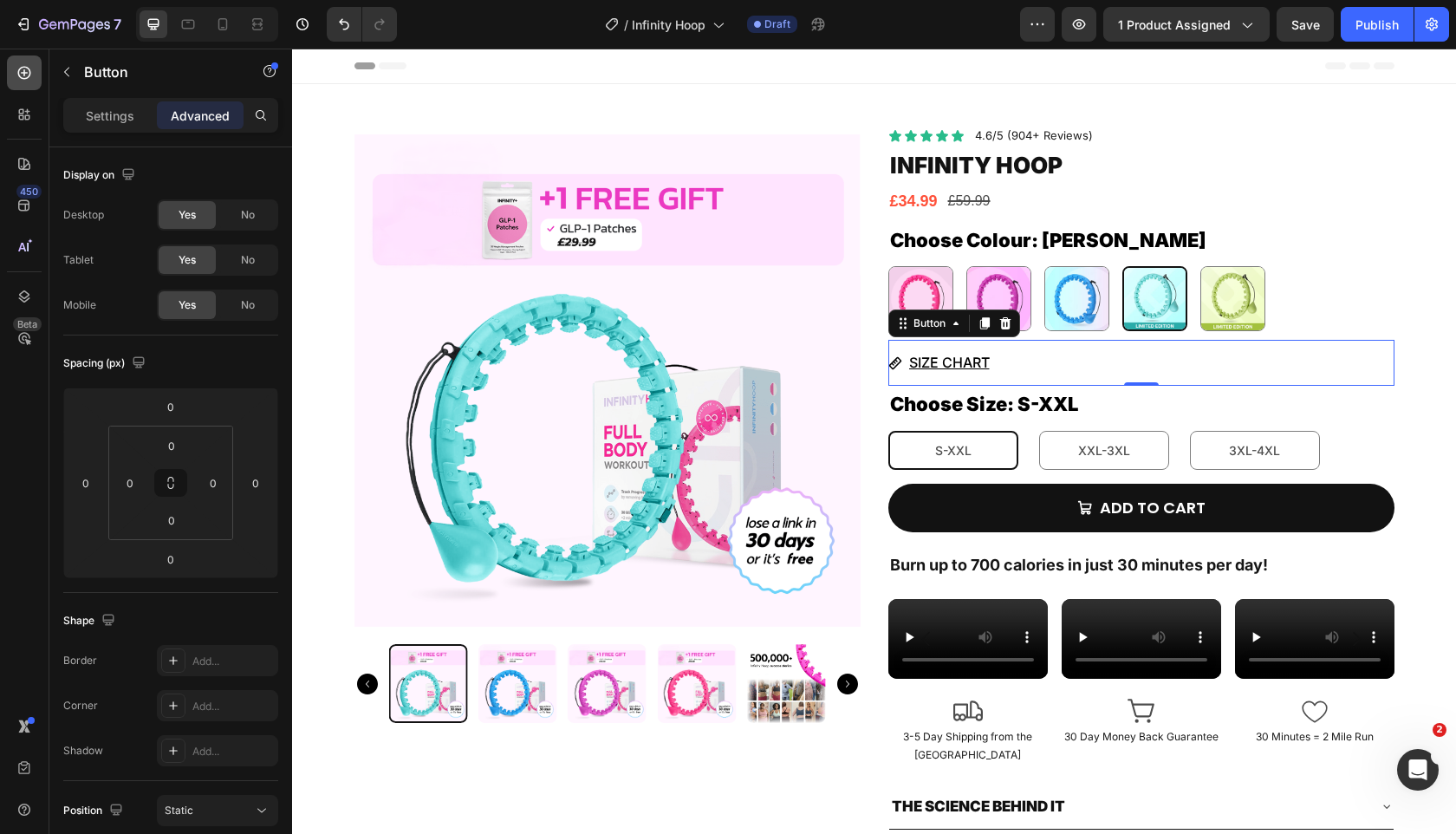
click at [36, 73] on div at bounding box center [25, 73] width 35 height 35
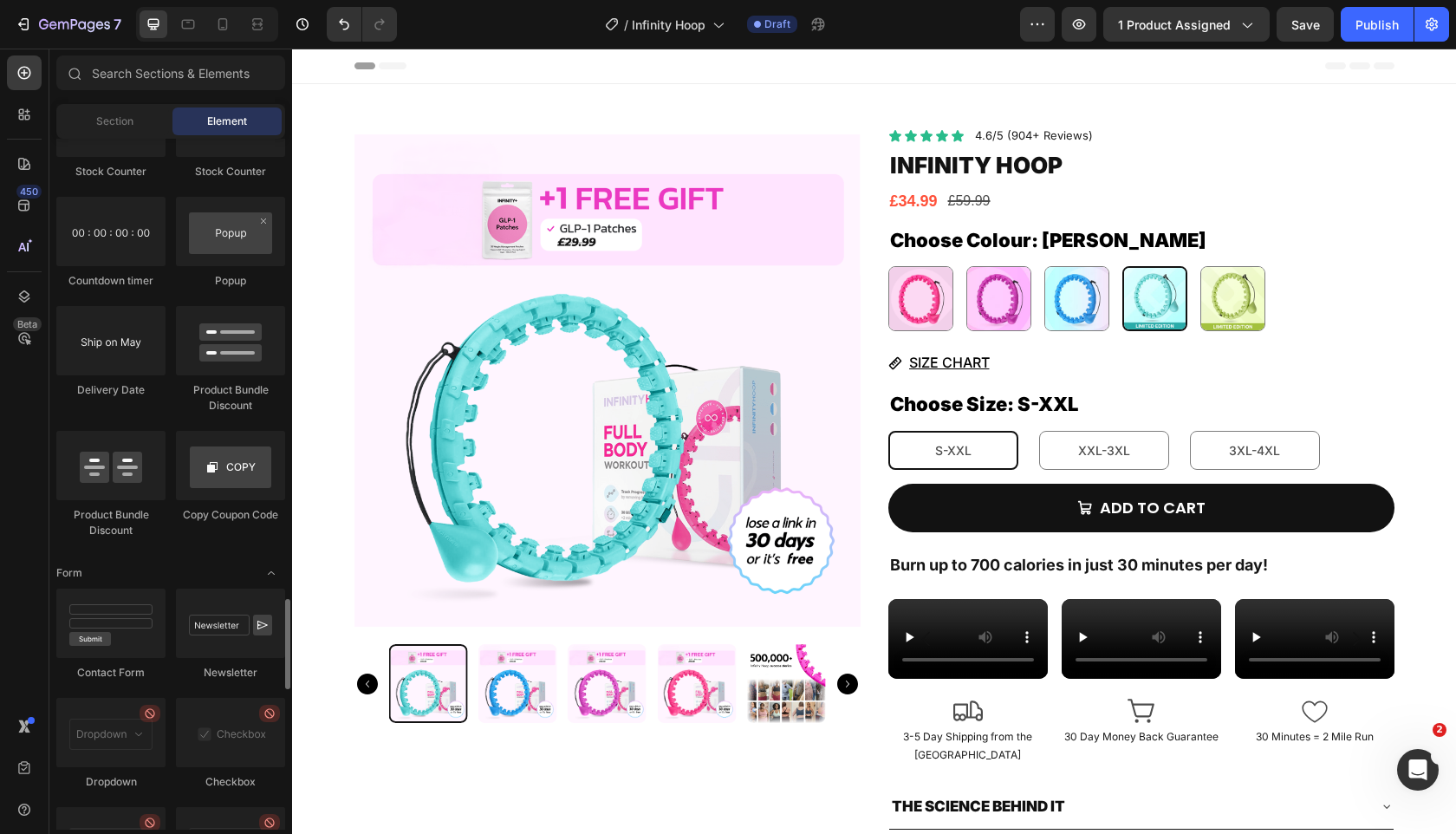
scroll to position [3586, 0]
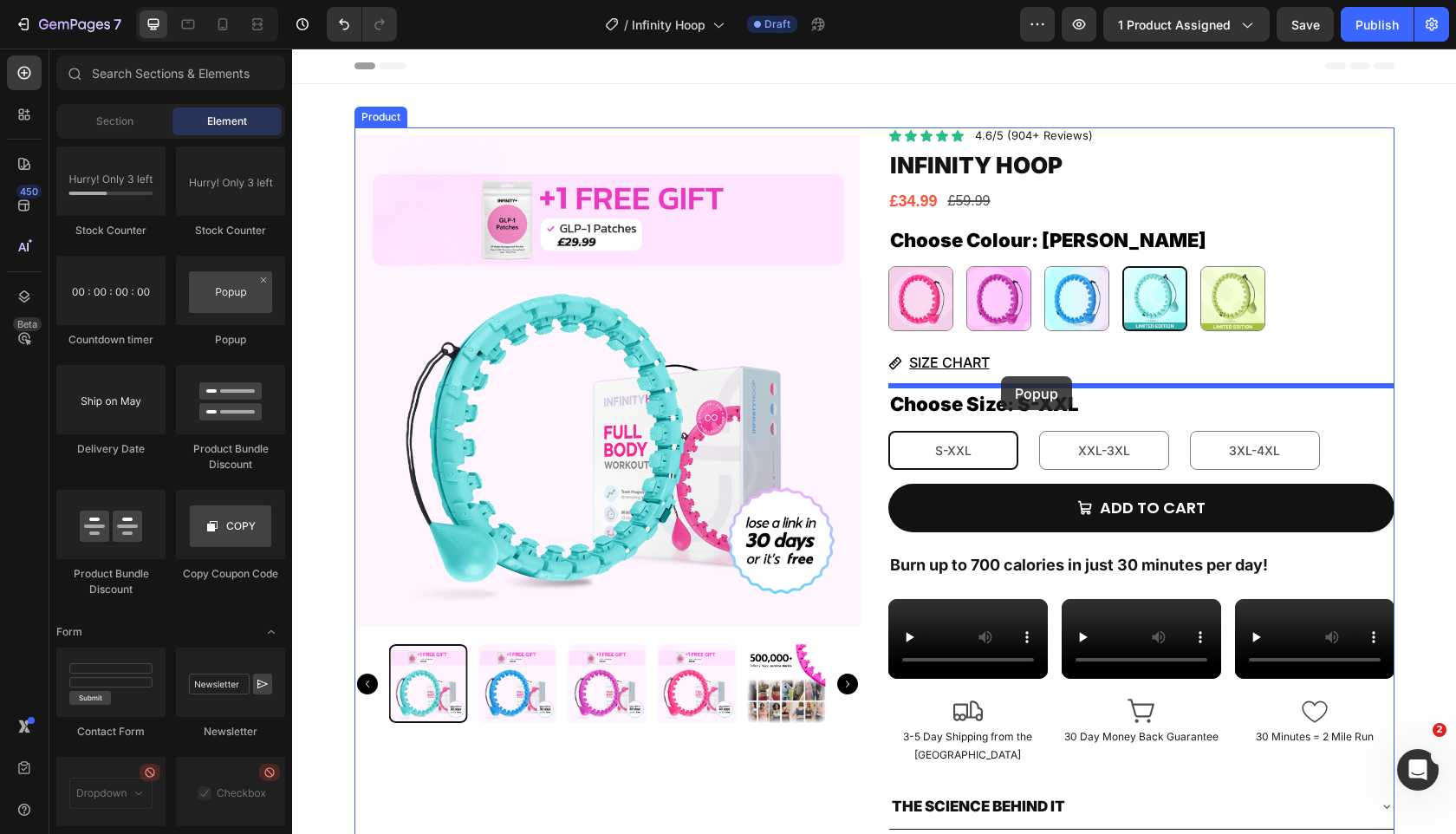
drag, startPoint x: 535, startPoint y: 361, endPoint x: 1001, endPoint y: 376, distance: 466.2
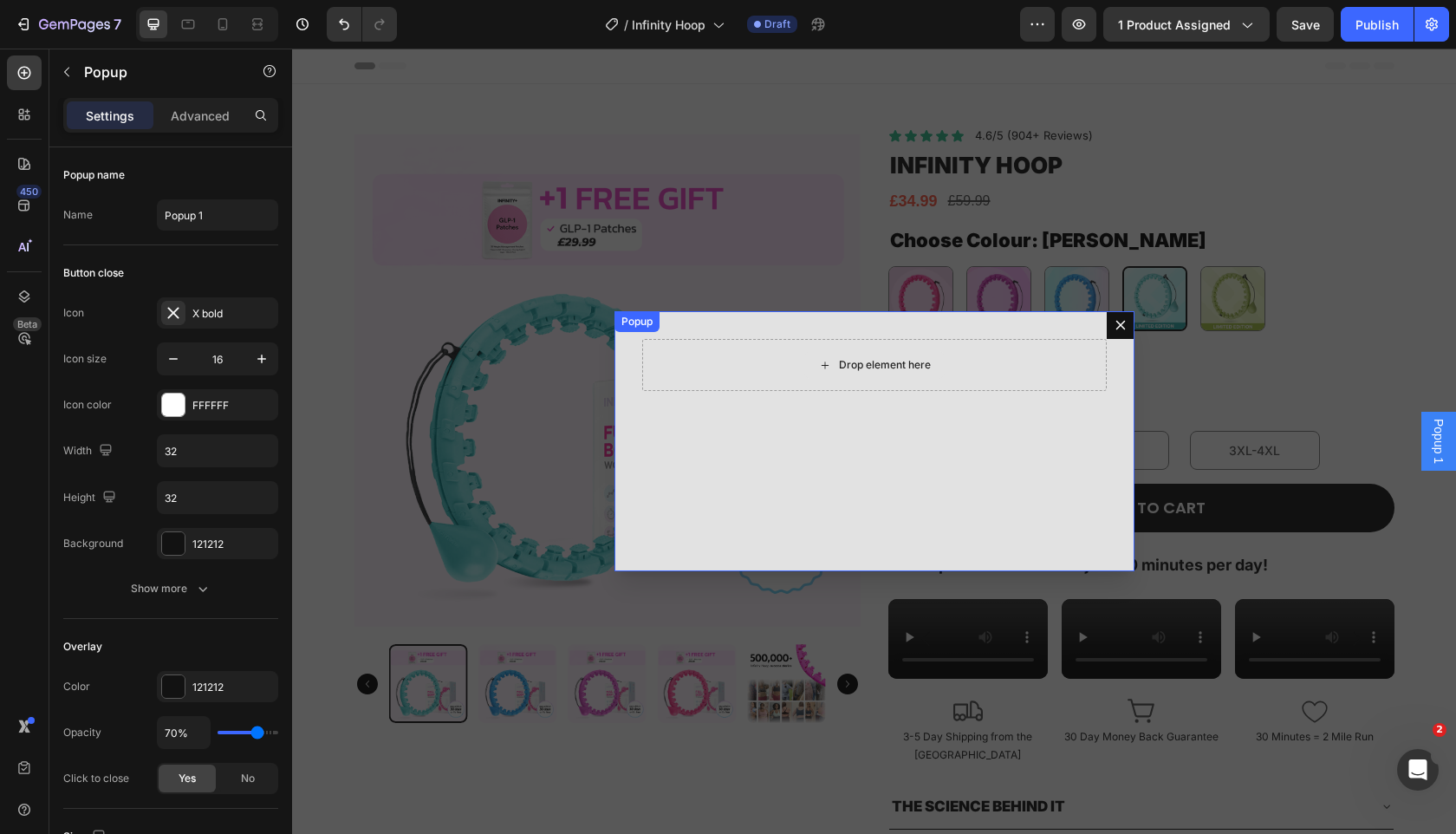
click at [881, 365] on div "Drop element here" at bounding box center [884, 365] width 92 height 14
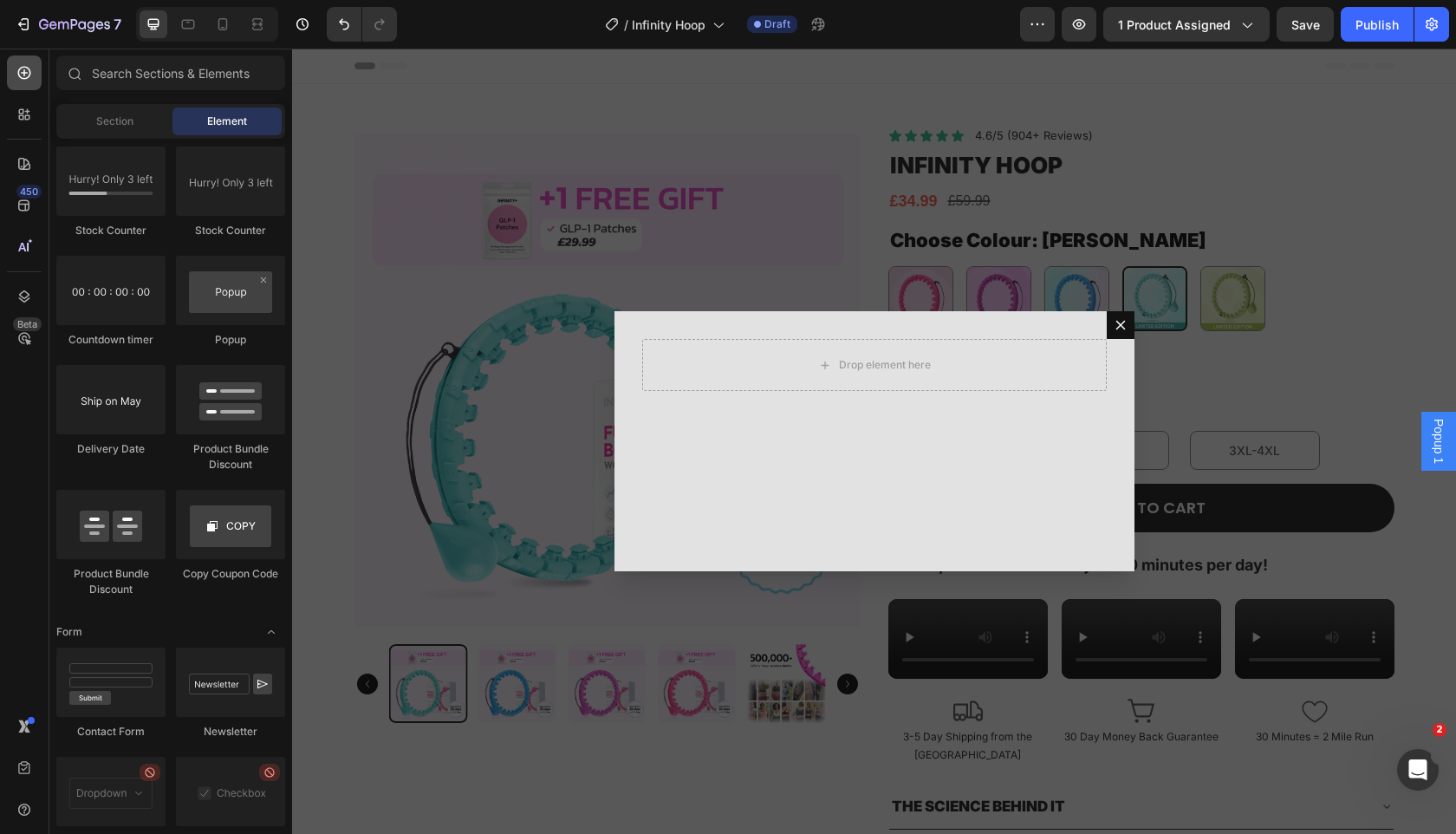
click at [28, 89] on div at bounding box center [25, 73] width 35 height 35
click at [125, 134] on div "Section" at bounding box center [115, 121] width 109 height 27
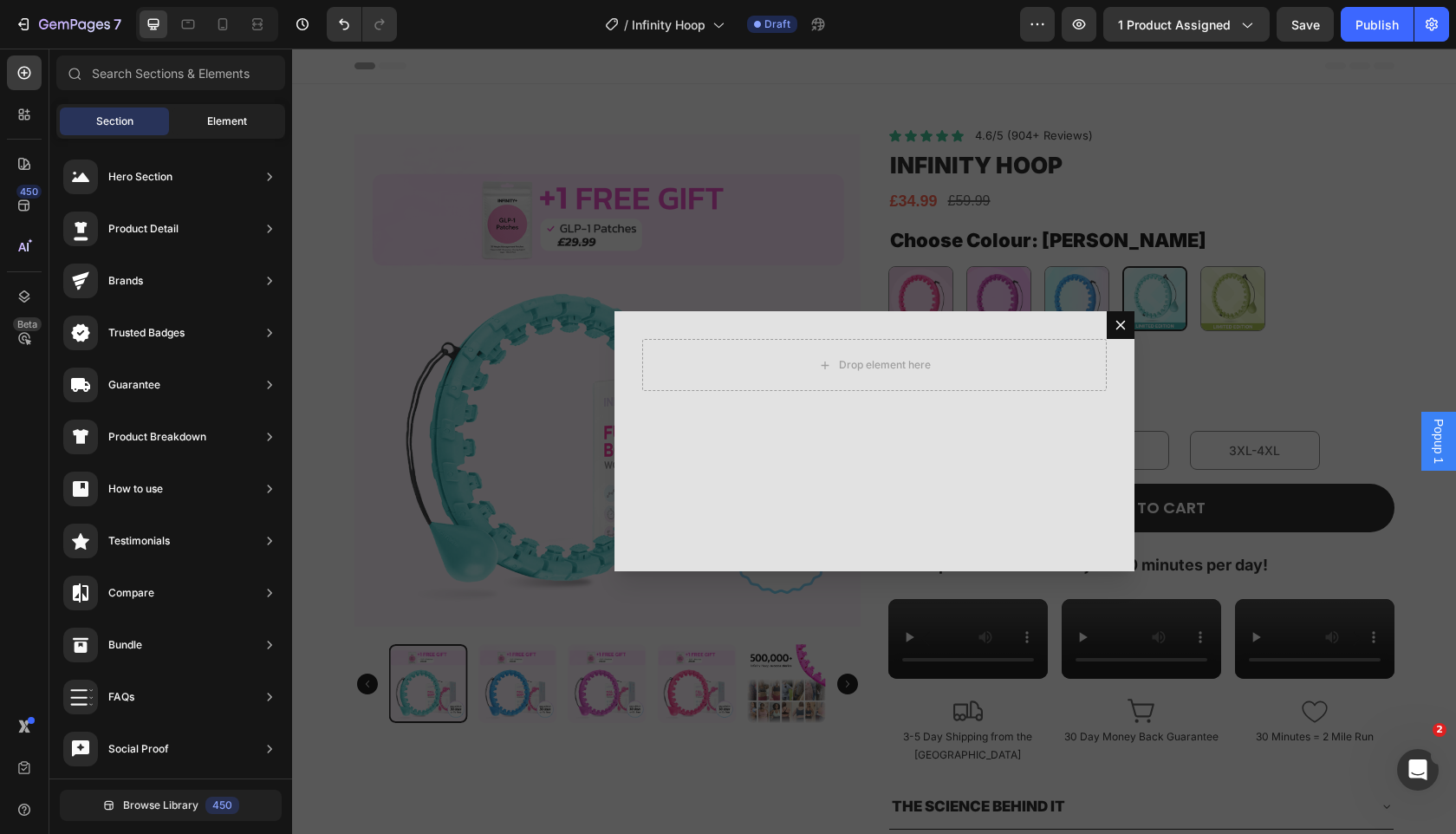
click at [221, 132] on div "Element" at bounding box center [227, 121] width 109 height 27
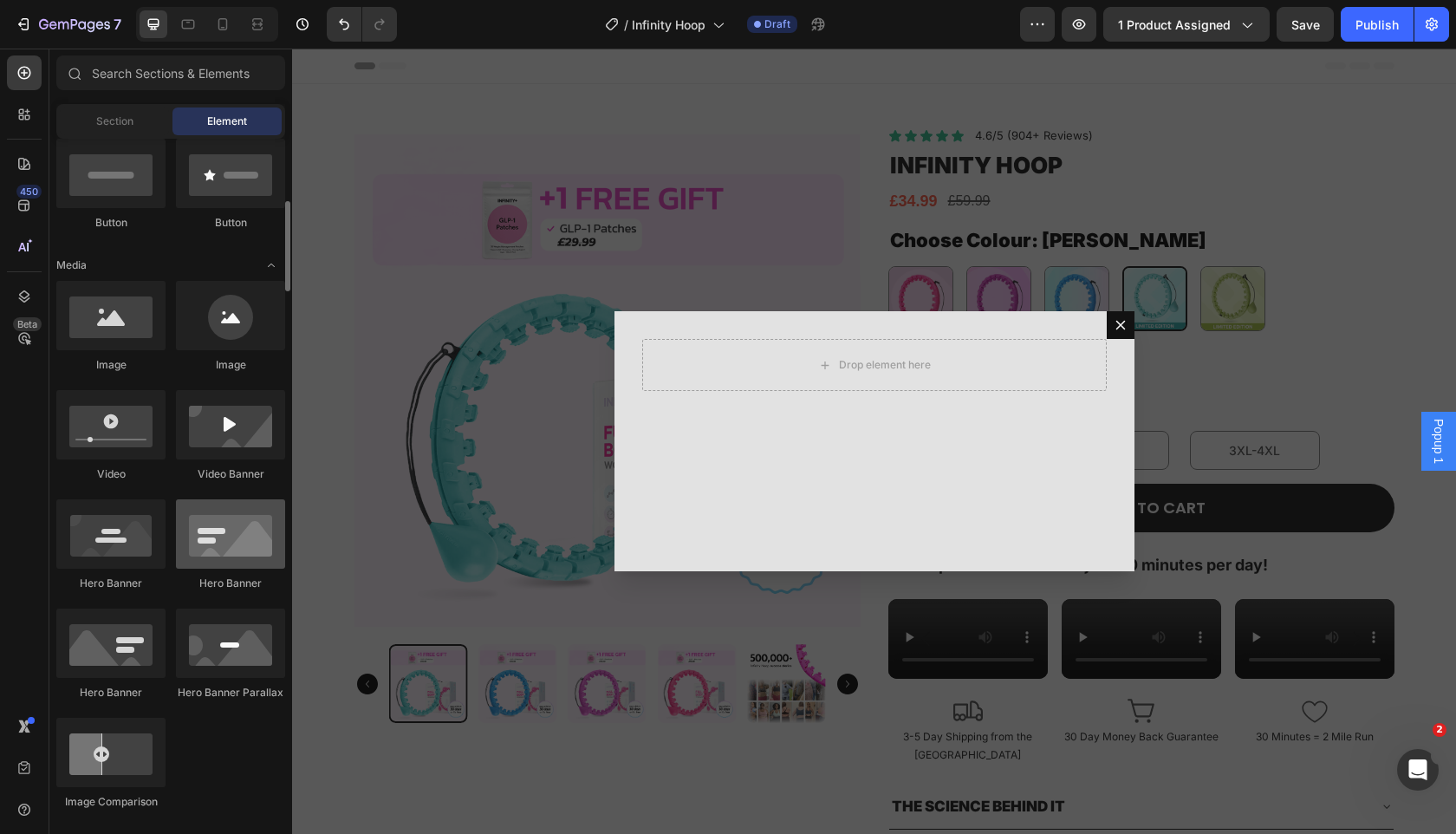
scroll to position [431, 0]
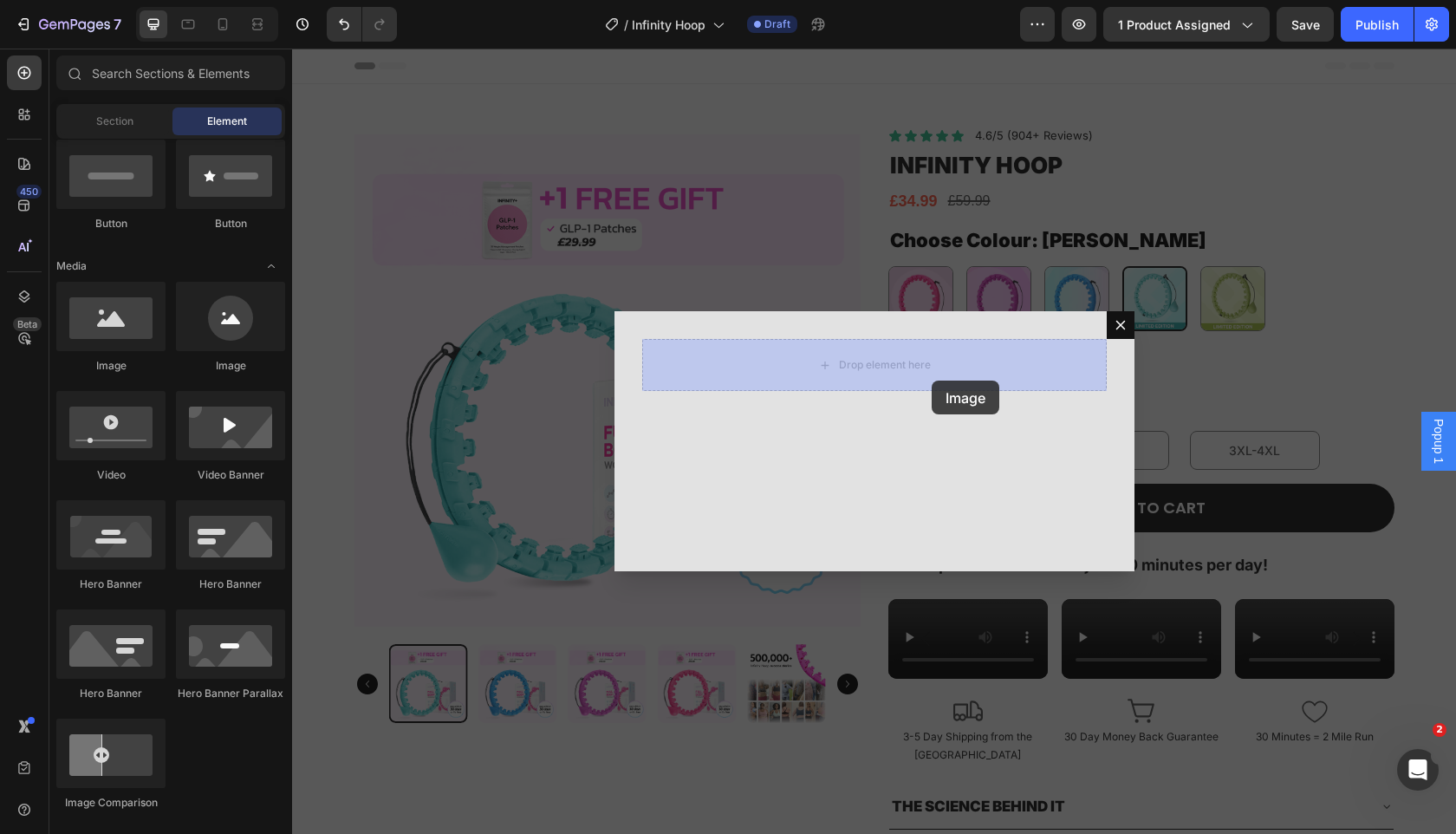
drag, startPoint x: 398, startPoint y: 372, endPoint x: 931, endPoint y: 376, distance: 533.0
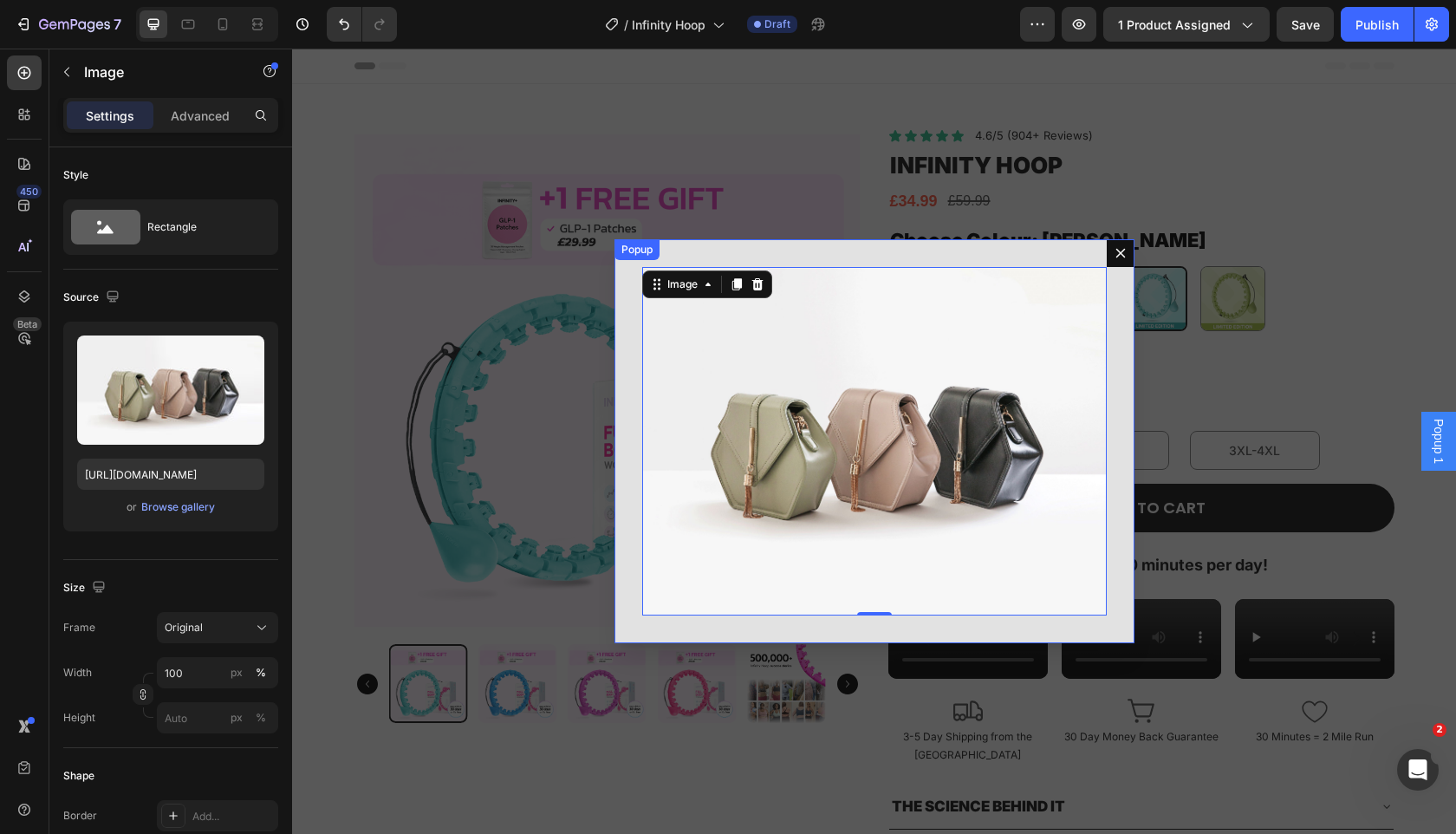
click at [629, 352] on div "Image 0" at bounding box center [874, 440] width 520 height 404
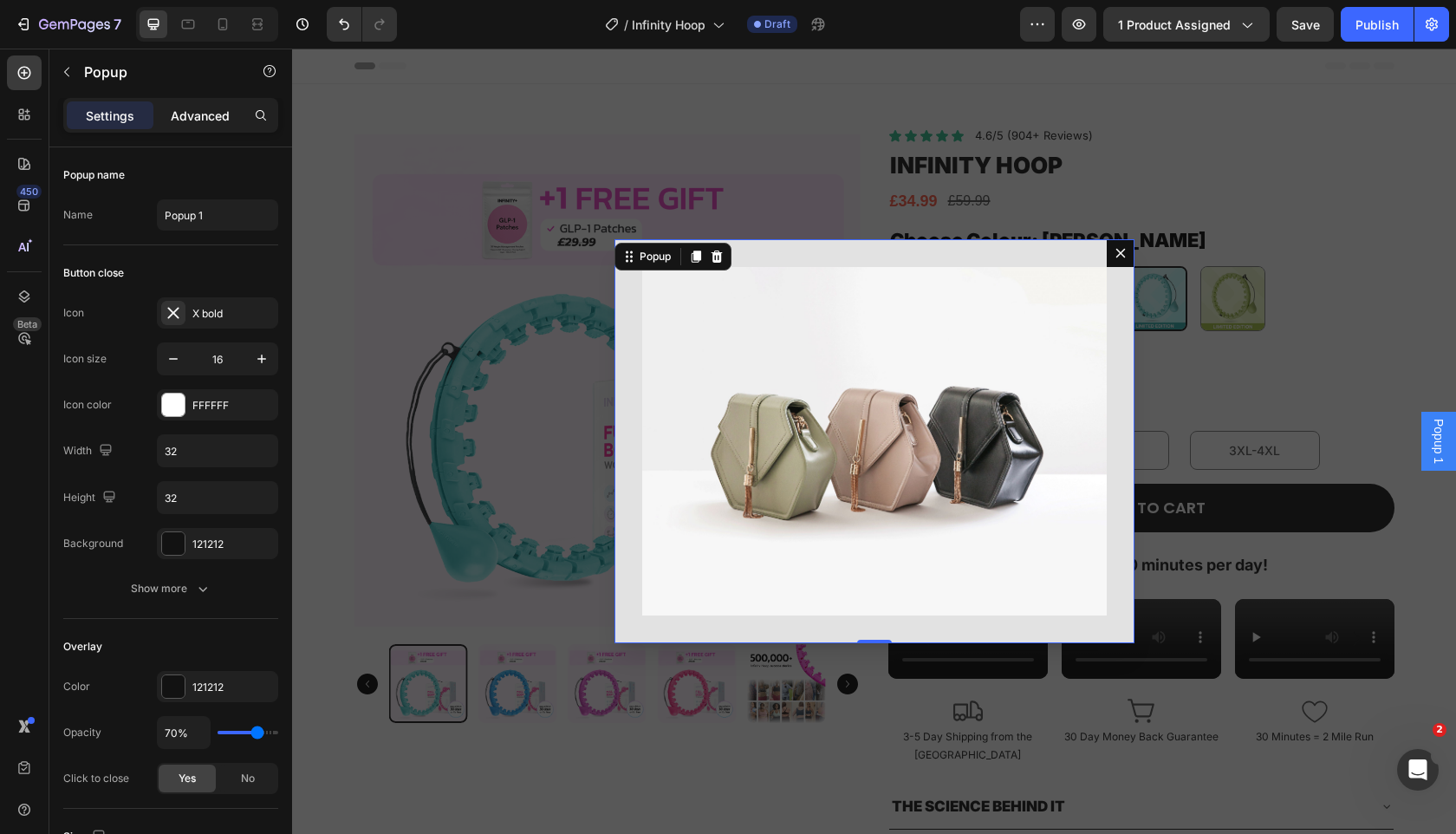
click at [185, 125] on div "Advanced" at bounding box center [200, 115] width 87 height 27
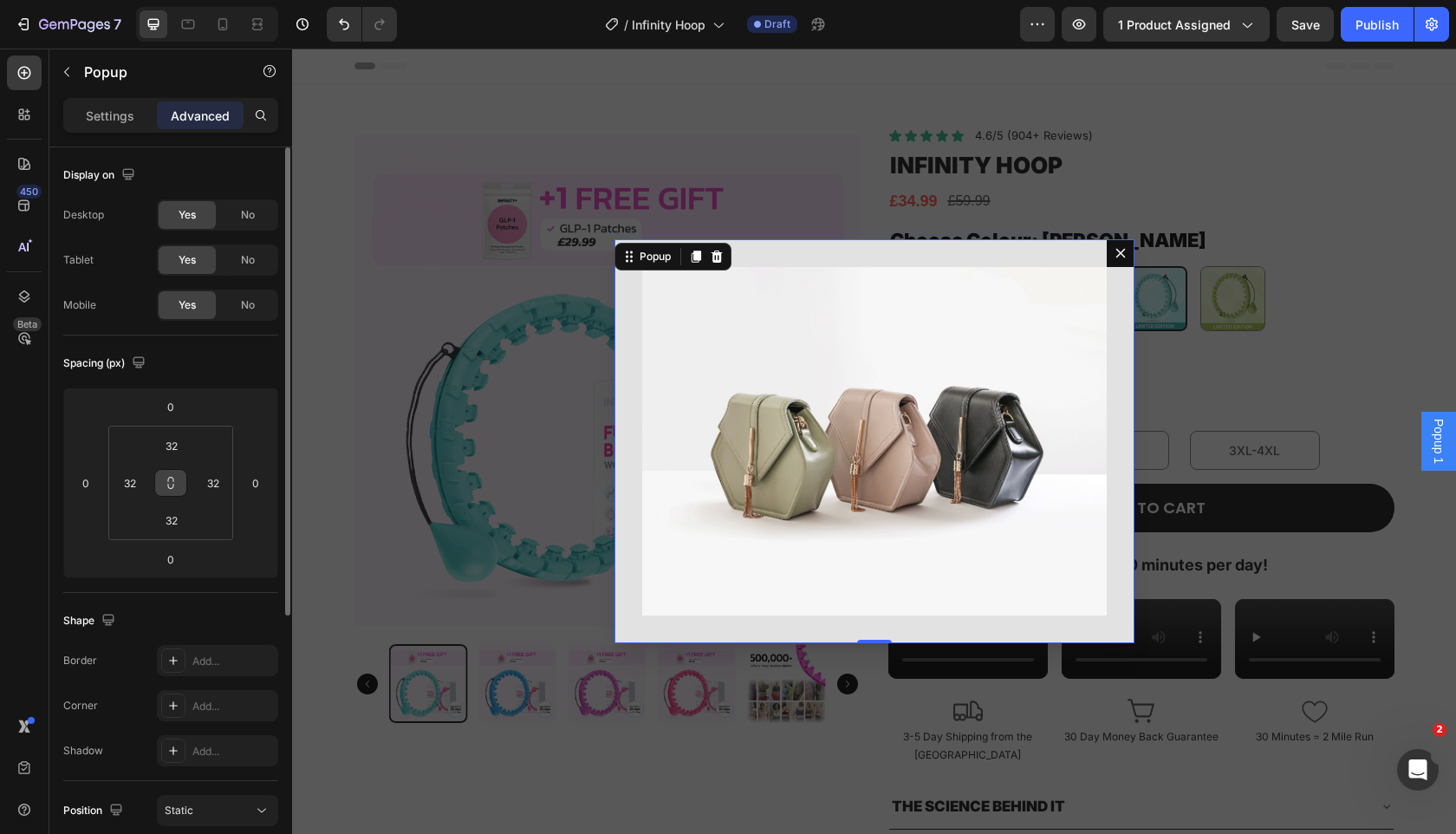
click at [174, 489] on button at bounding box center [170, 482] width 33 height 27
click at [121, 489] on input "32" at bounding box center [129, 482] width 26 height 26
type input "0"
click at [212, 370] on div "Spacing (px)" at bounding box center [170, 363] width 215 height 27
type input "0"
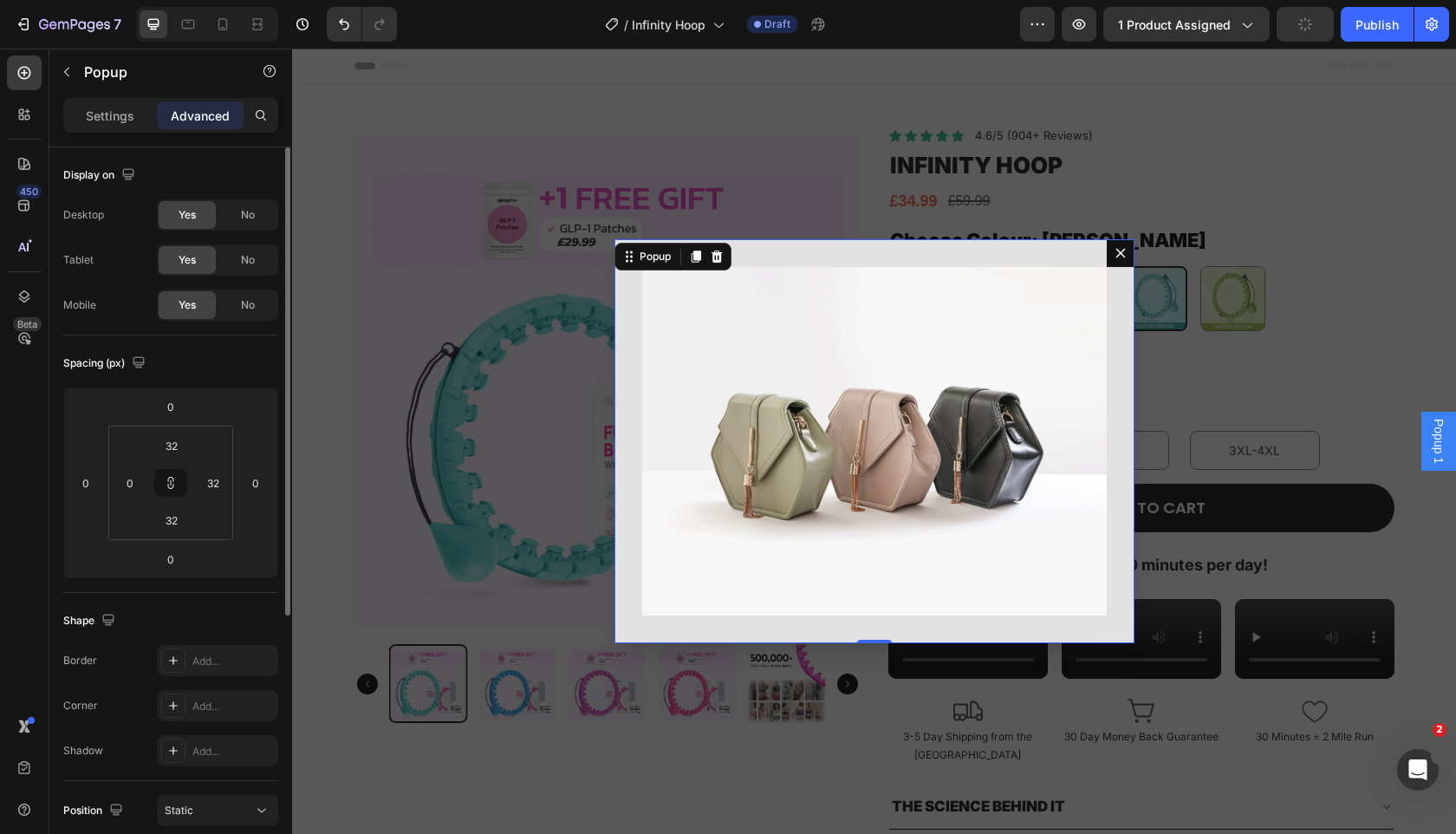
type input "0"
click at [212, 370] on div "Spacing (px)" at bounding box center [170, 363] width 215 height 27
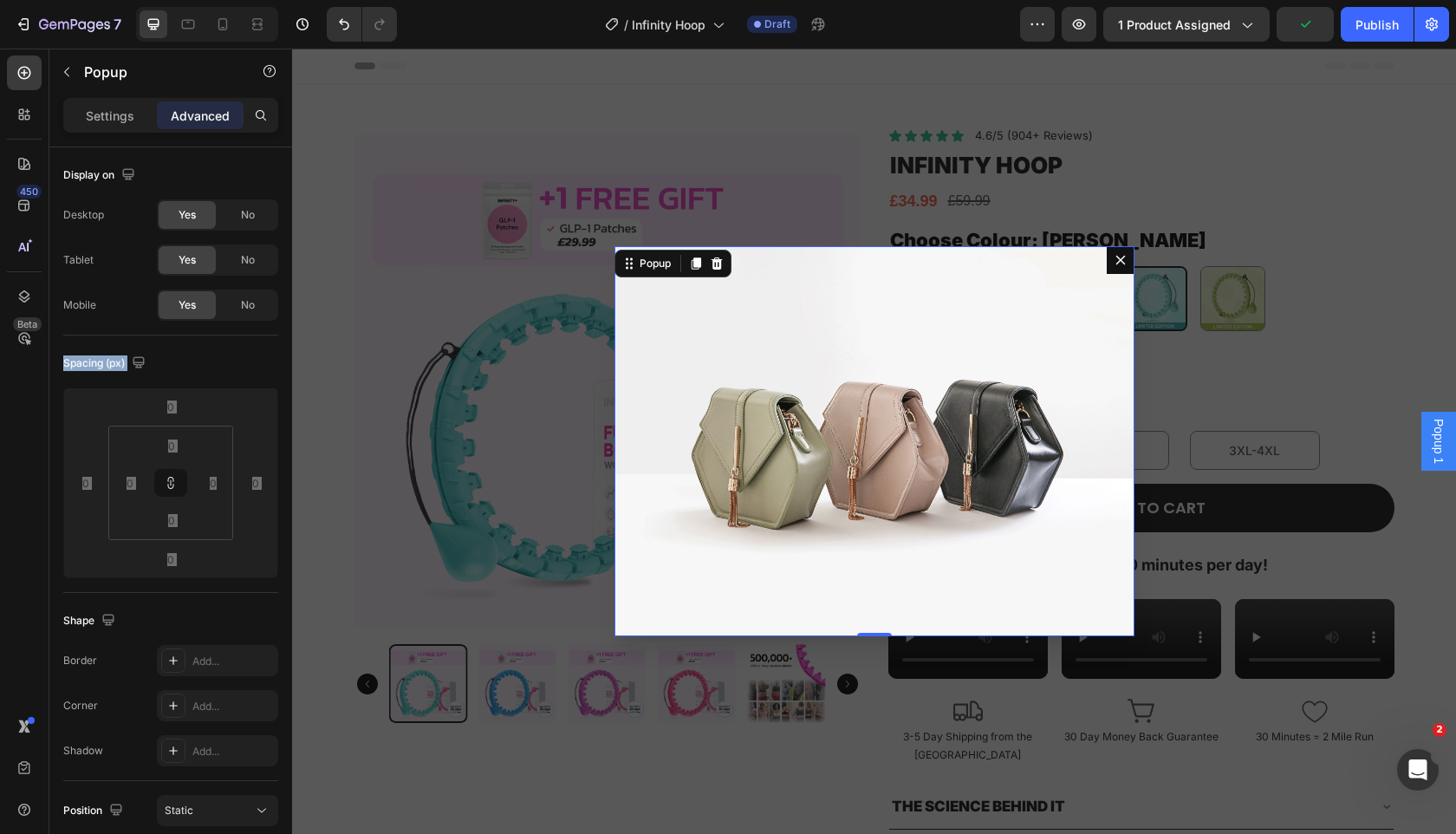
click at [873, 386] on img "Dialog body" at bounding box center [874, 441] width 520 height 390
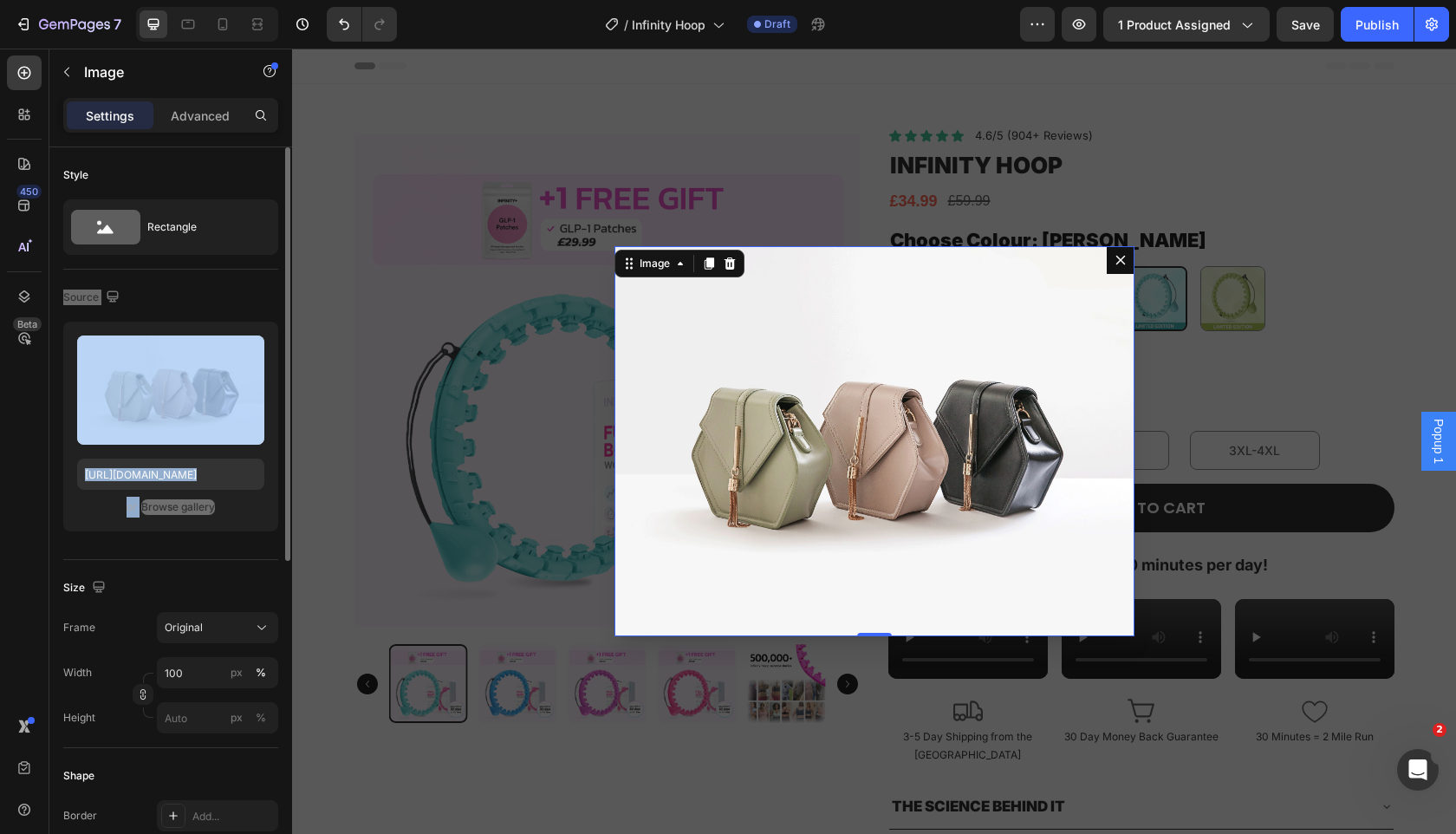
click at [179, 514] on div "Browse gallery" at bounding box center [178, 507] width 74 height 15
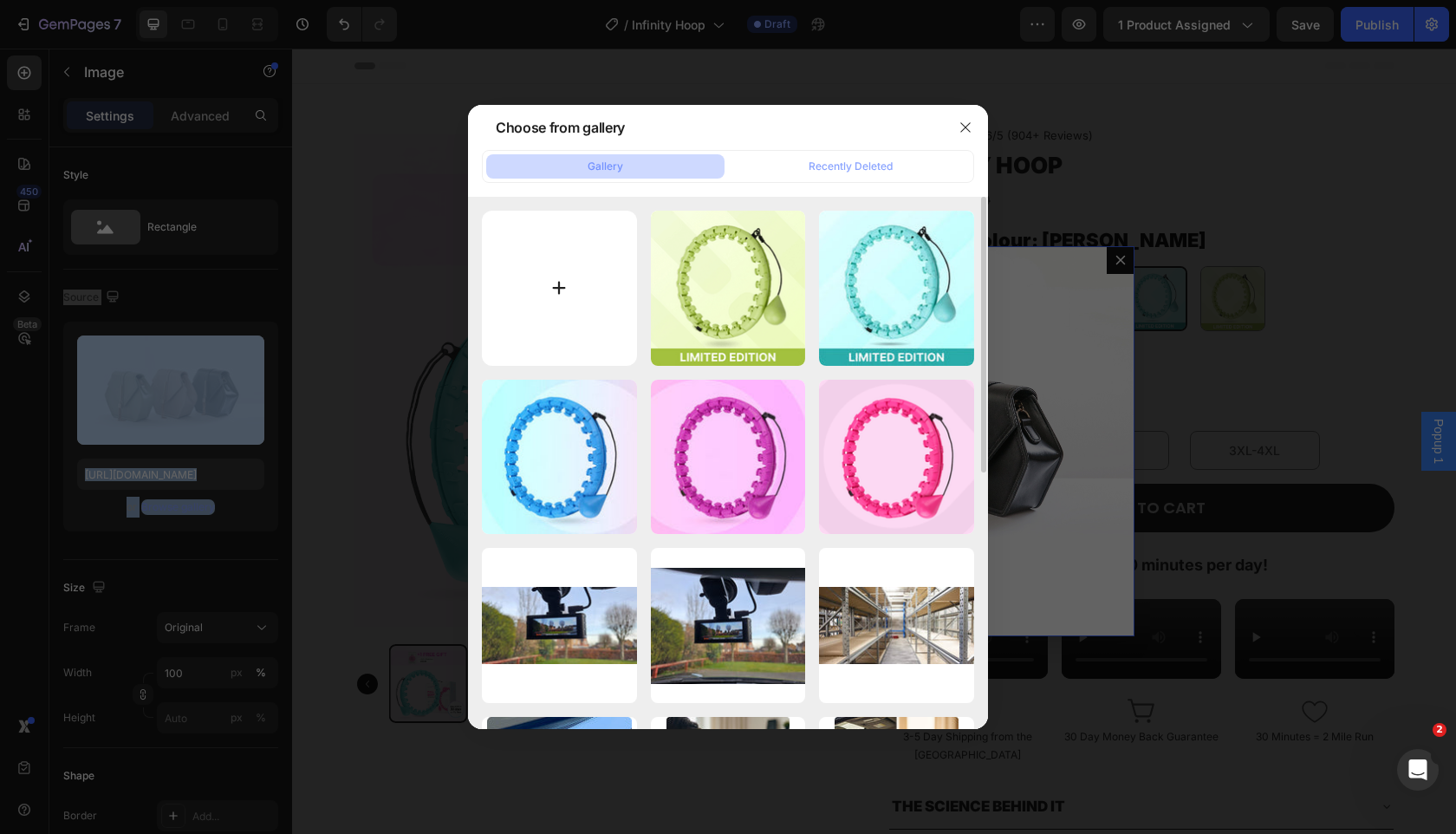
click at [550, 310] on input "file" at bounding box center [560, 288] width 155 height 155
type input "C:\fakepath\IMG_1213 (1).png"
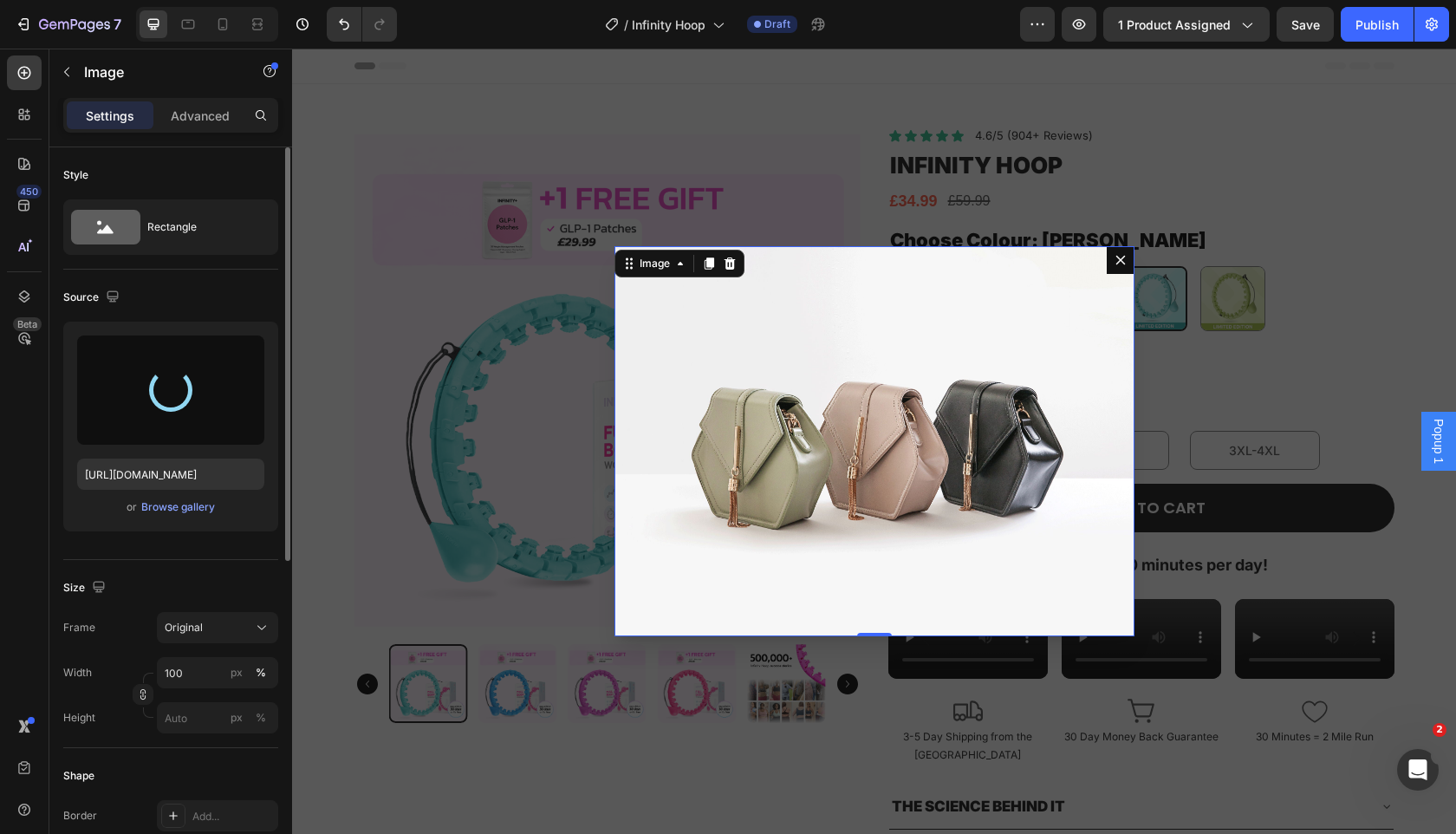
click at [230, 288] on div "Source" at bounding box center [170, 297] width 215 height 27
type input "https://cdn.shopify.com/s/files/1/0963/7281/8245/files/gempages_575392305016472…"
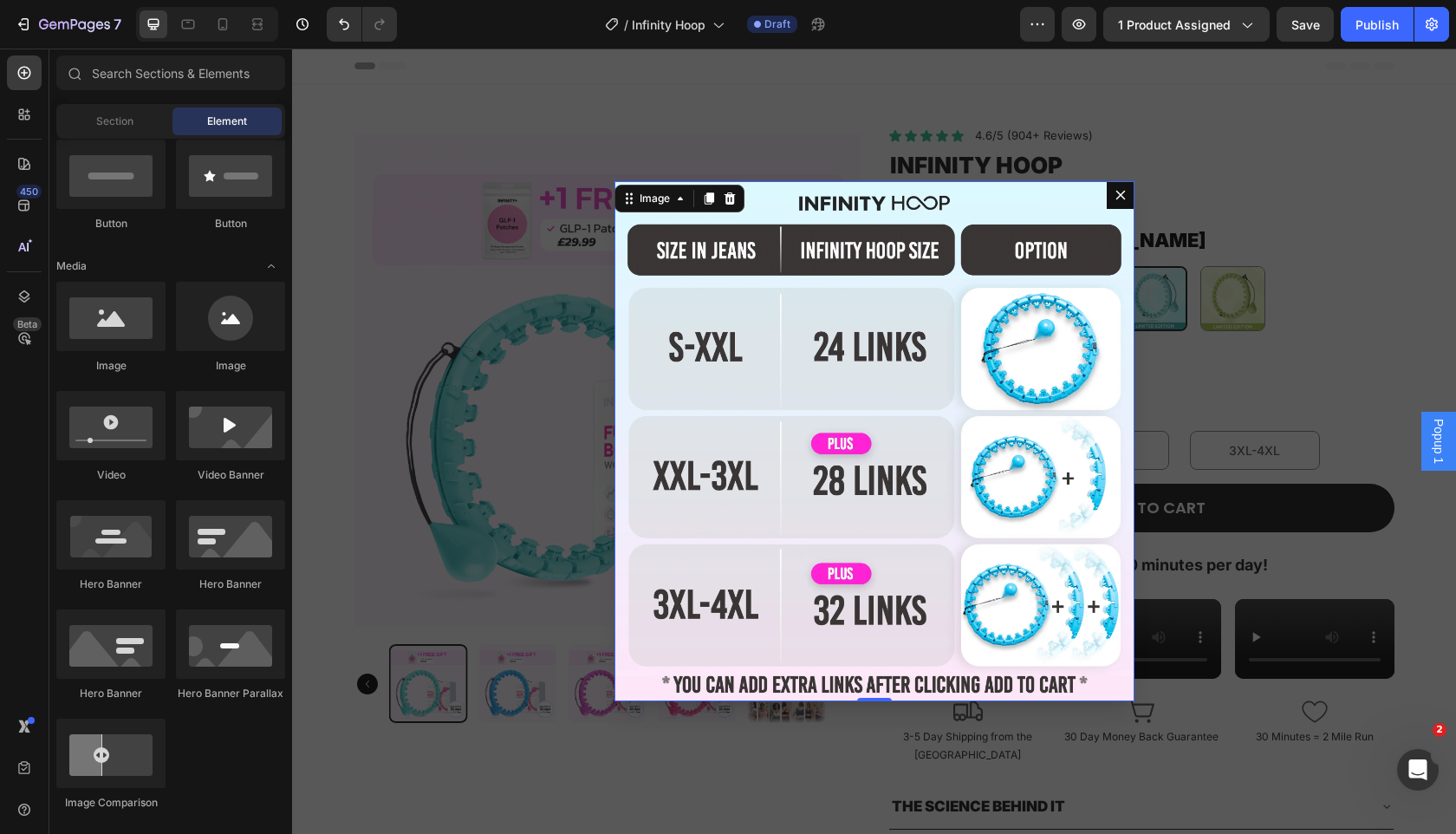
click at [438, 267] on div "Backdrop" at bounding box center [873, 440] width 1164 height 785
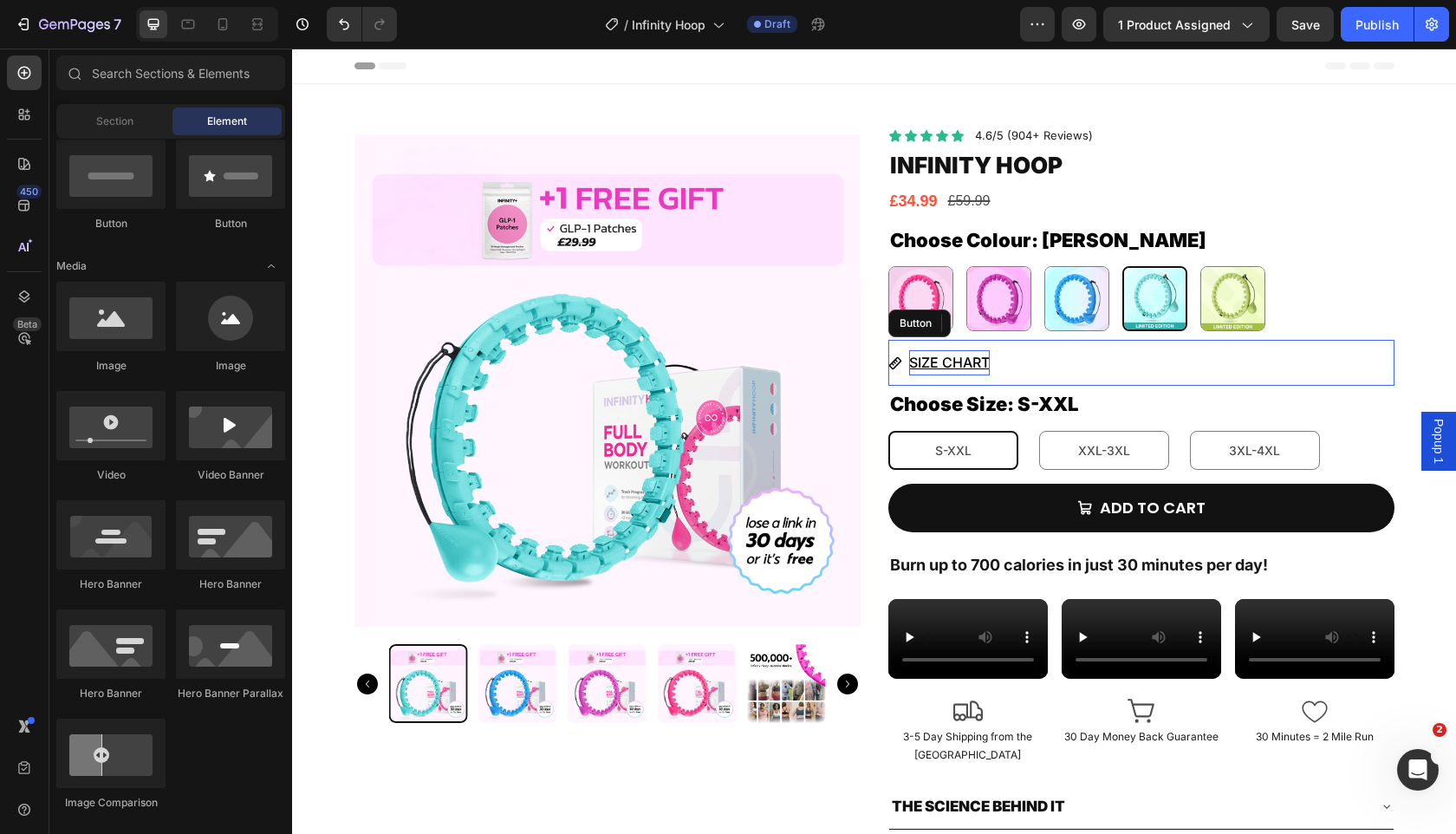
click at [953, 365] on u "SIZE CHART" at bounding box center [949, 362] width 80 height 17
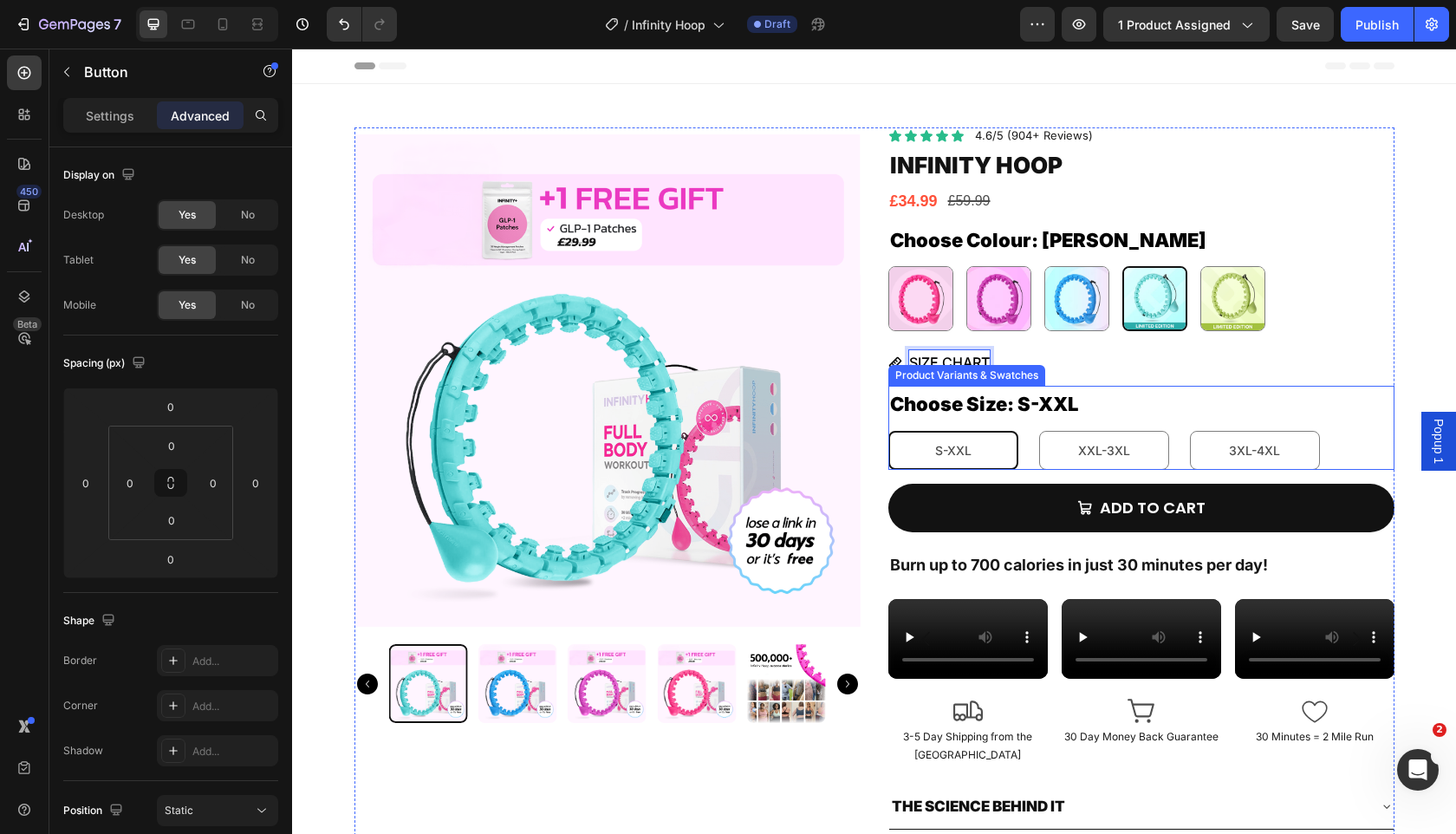
click at [1289, 402] on div "Choose Size: S-XXL S-XXL S-XXL S-XXL XXL-3XL XXL-3XL XXL-3XL 3XL-4XL 3XL-4XL 3X…" at bounding box center [1141, 427] width 506 height 84
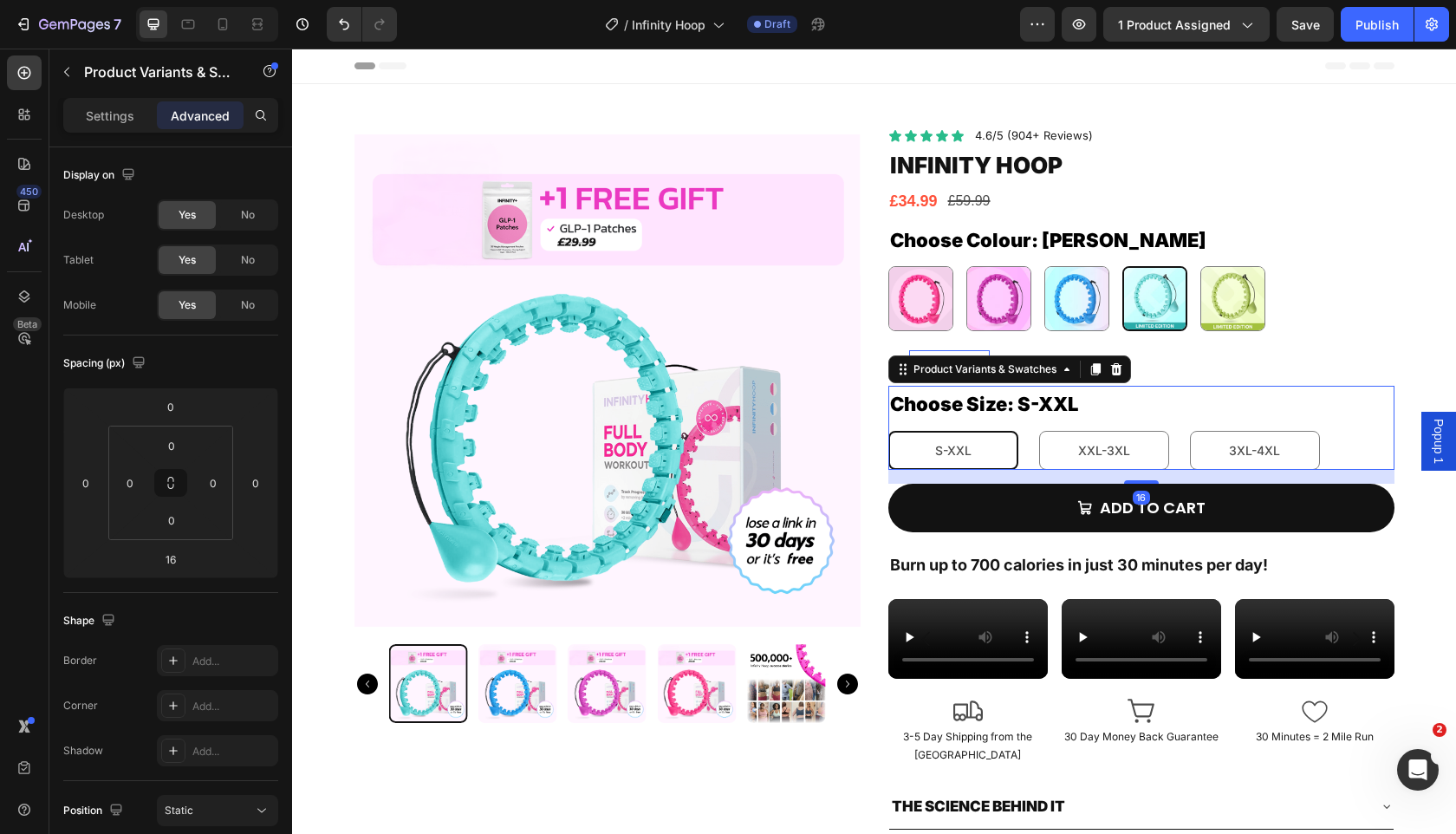
click at [1439, 447] on span "Popup 1" at bounding box center [1439, 440] width 17 height 45
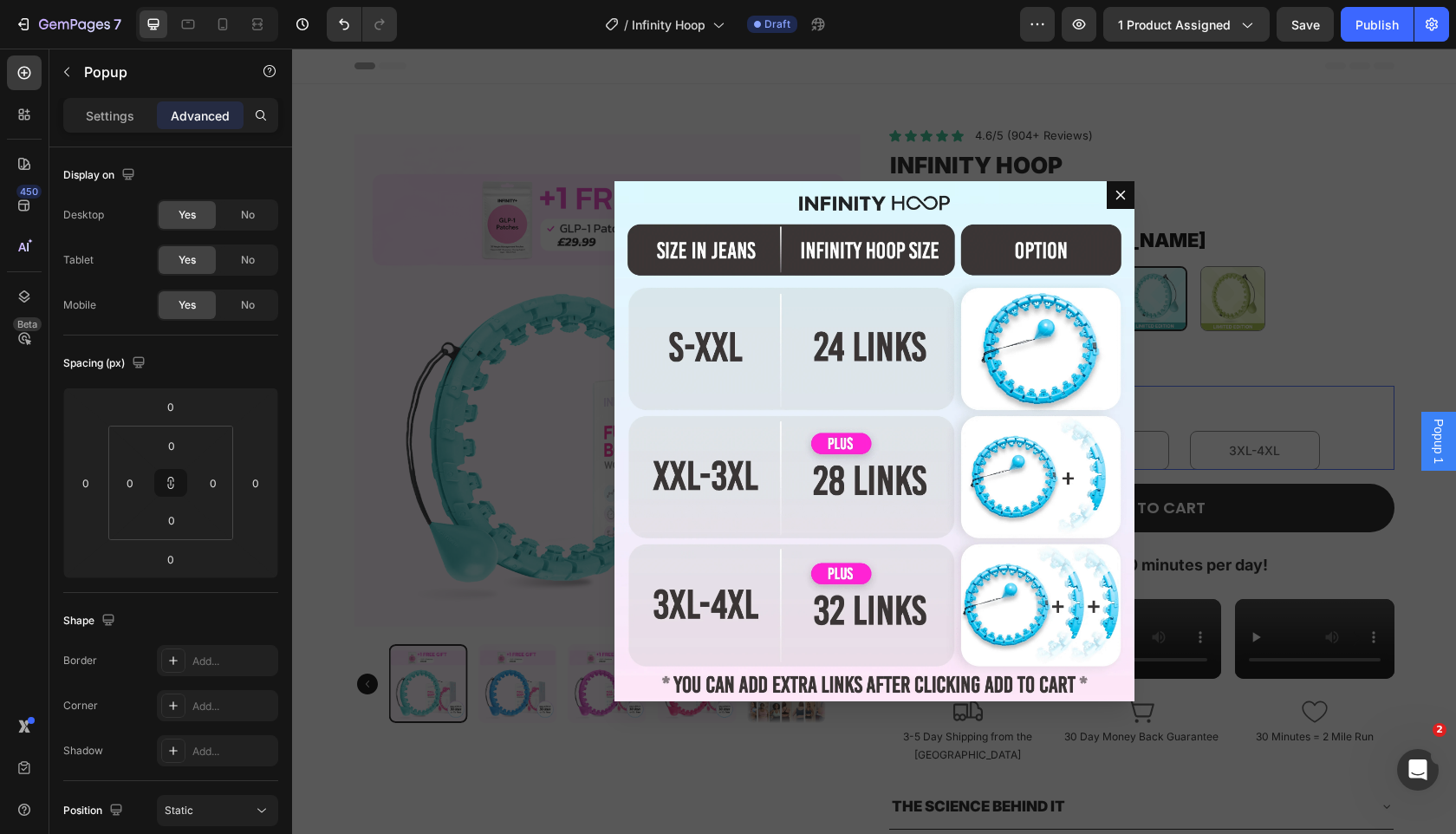
click at [1440, 447] on span "Popup 1" at bounding box center [1439, 440] width 17 height 45
click at [1120, 185] on button "Dialog content" at bounding box center [1120, 195] width 27 height 27
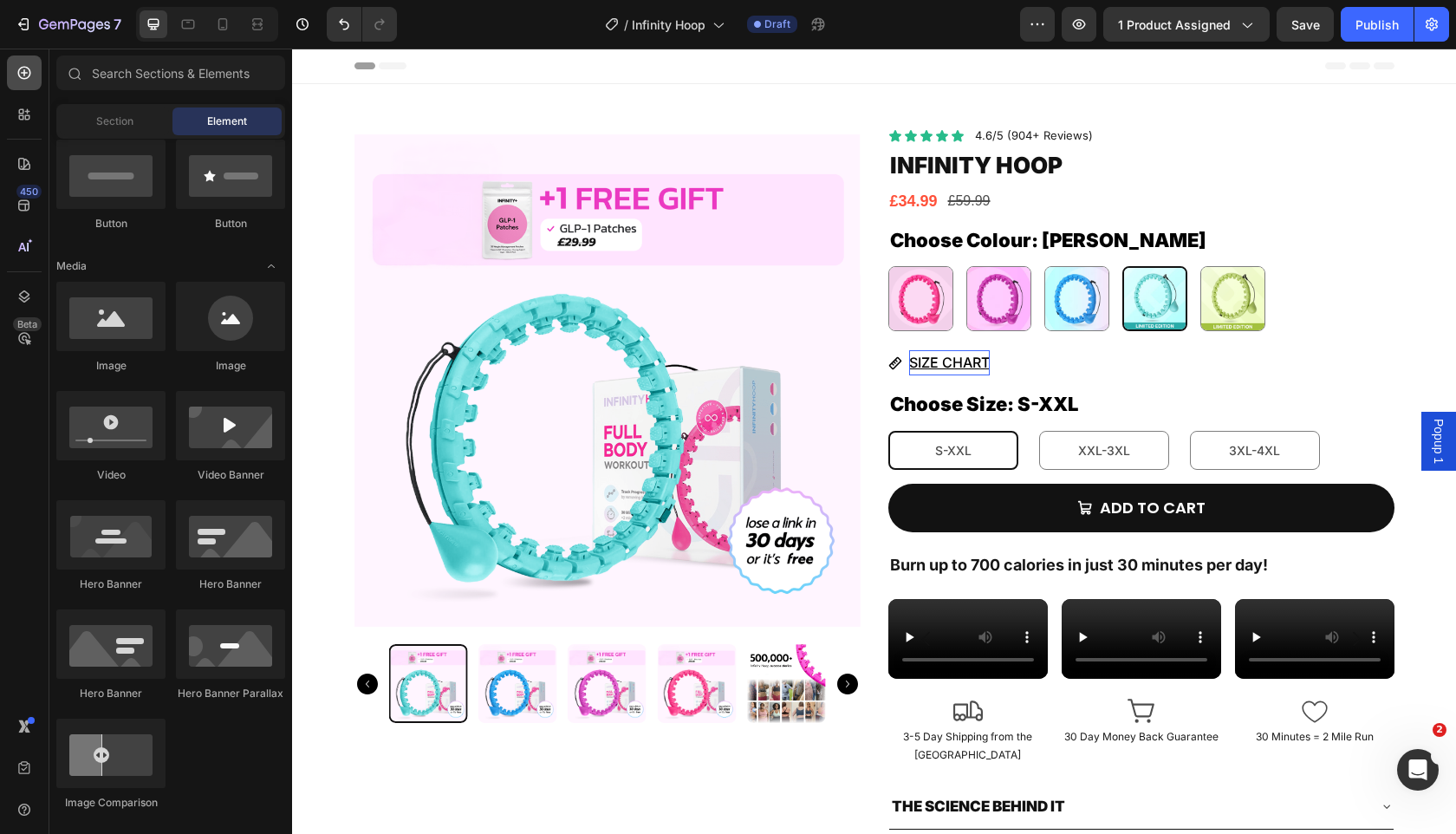
click at [16, 67] on icon at bounding box center [24, 72] width 17 height 17
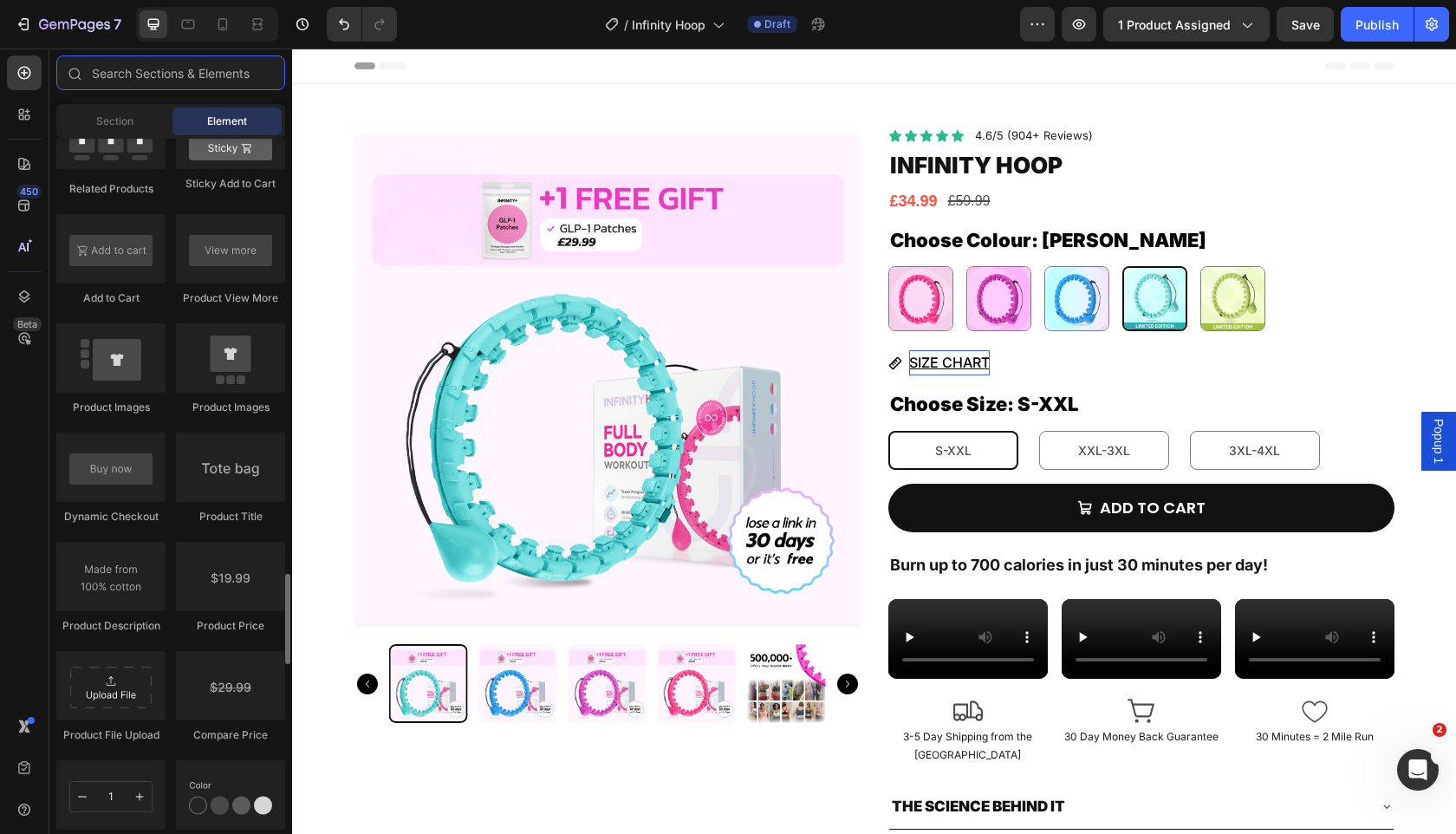
scroll to position [2692, 0]
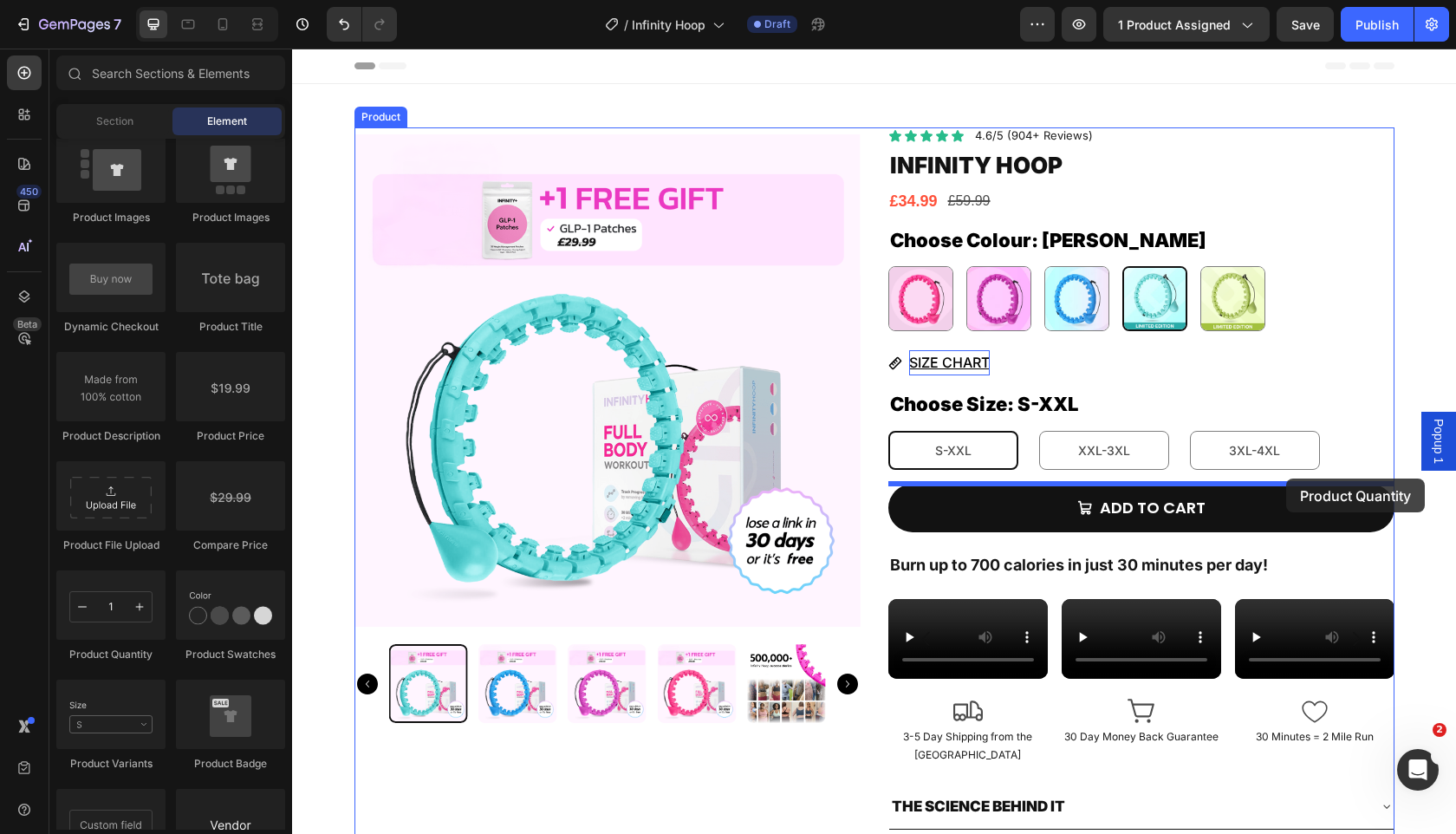
drag, startPoint x: 403, startPoint y: 637, endPoint x: 1286, endPoint y: 478, distance: 897.2
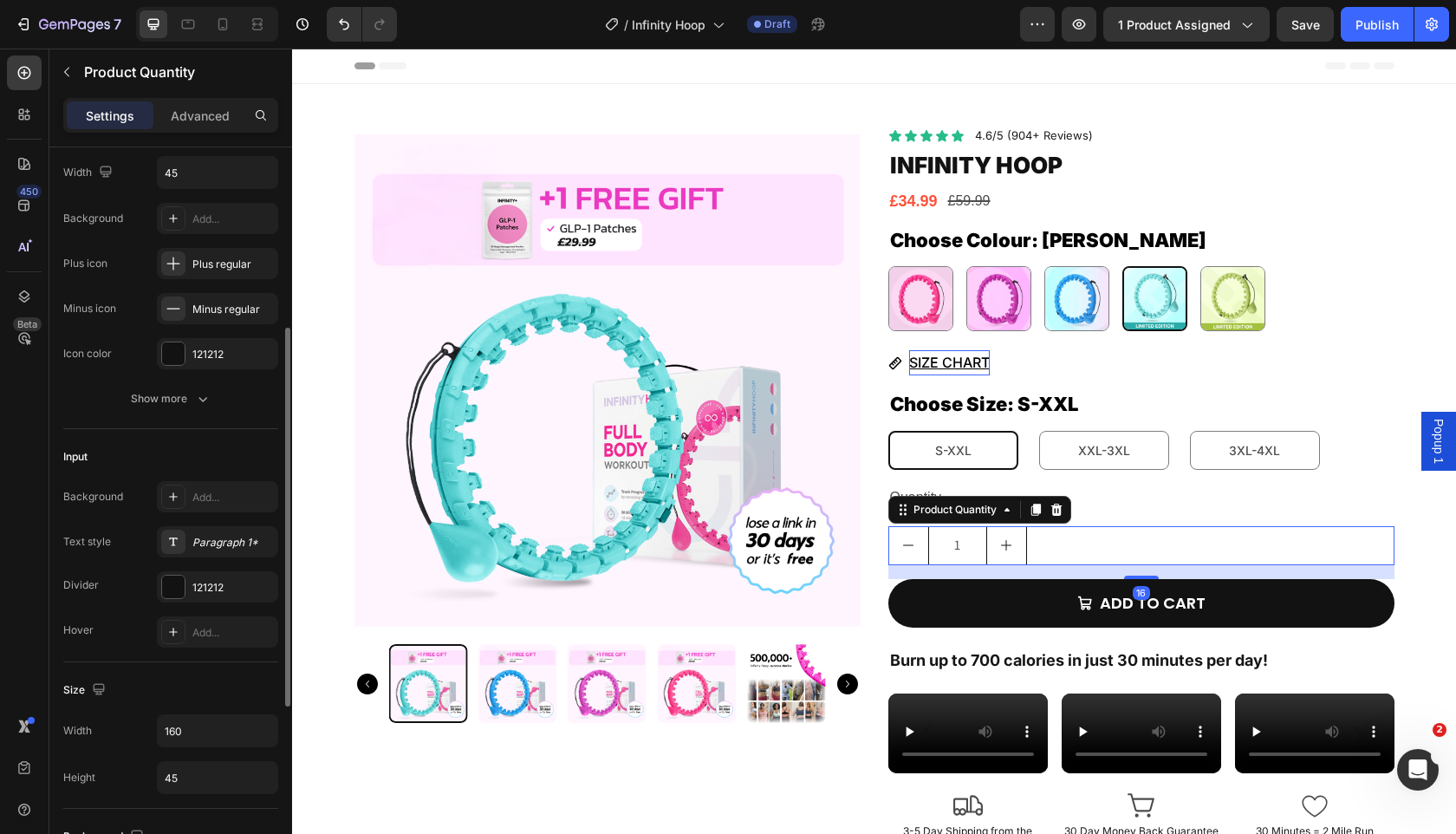
scroll to position [302, 0]
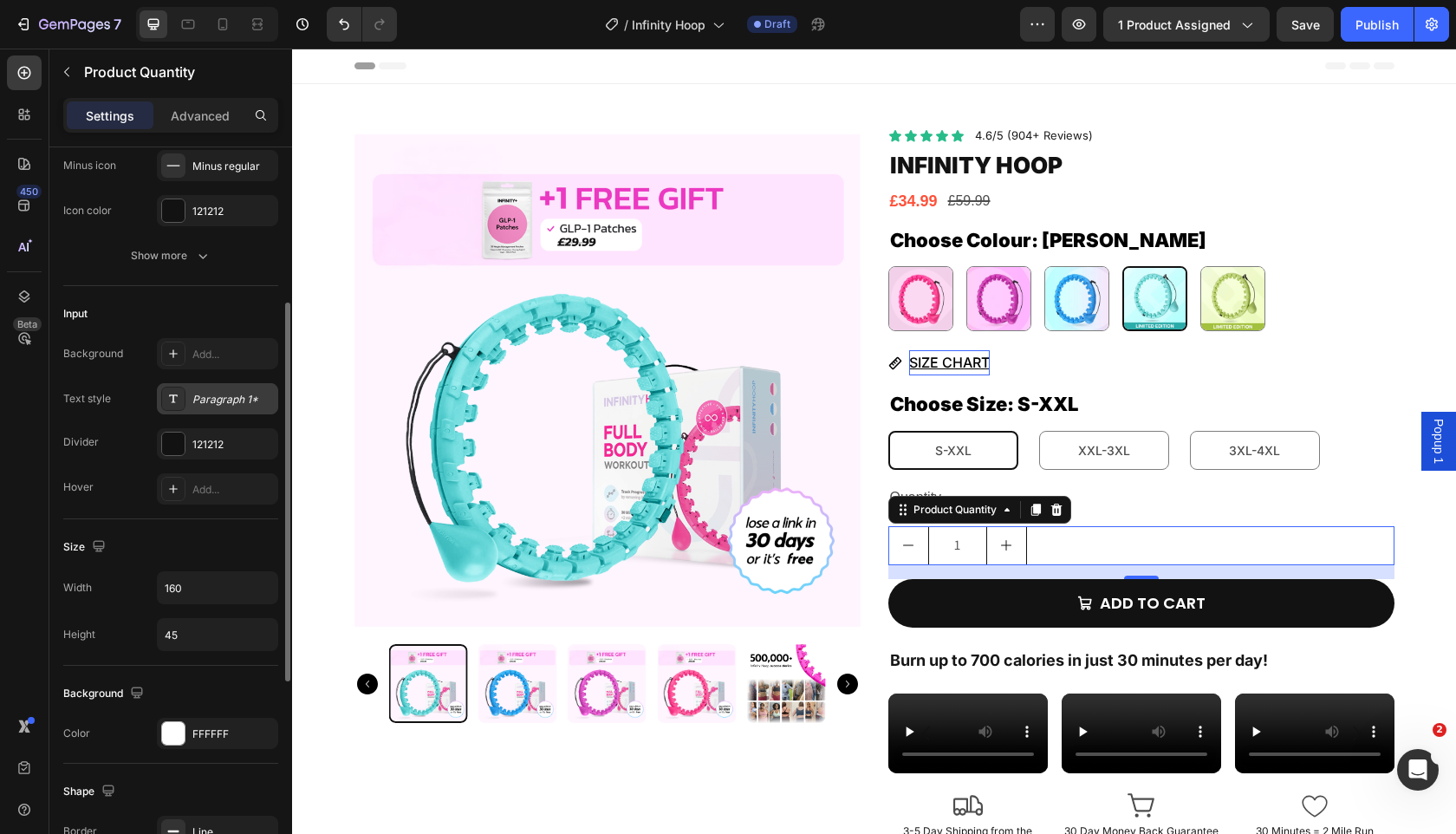
click at [205, 394] on div "Paragraph 1*" at bounding box center [232, 399] width 81 height 15
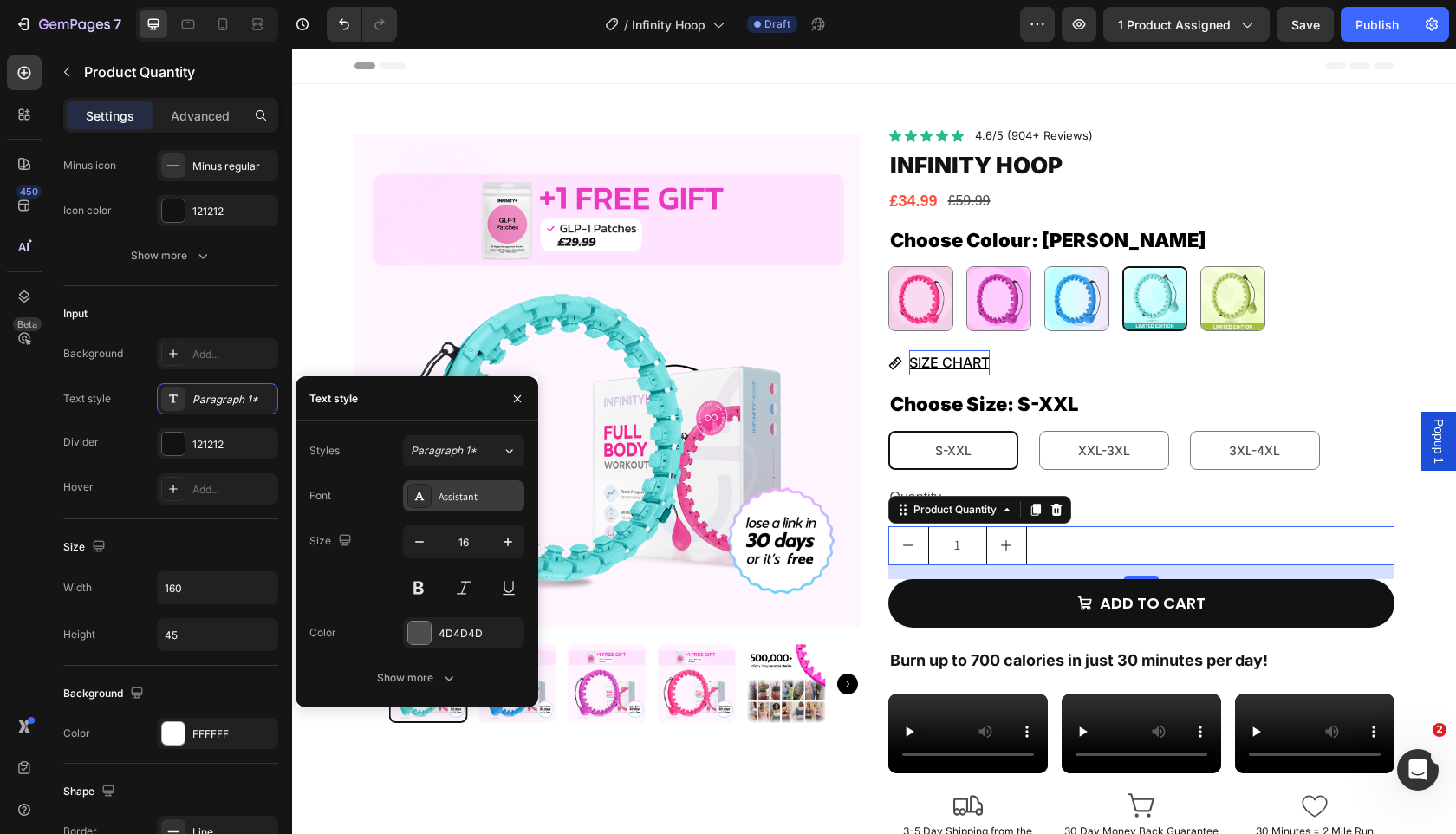
click at [465, 490] on div "Assistant" at bounding box center [479, 496] width 81 height 15
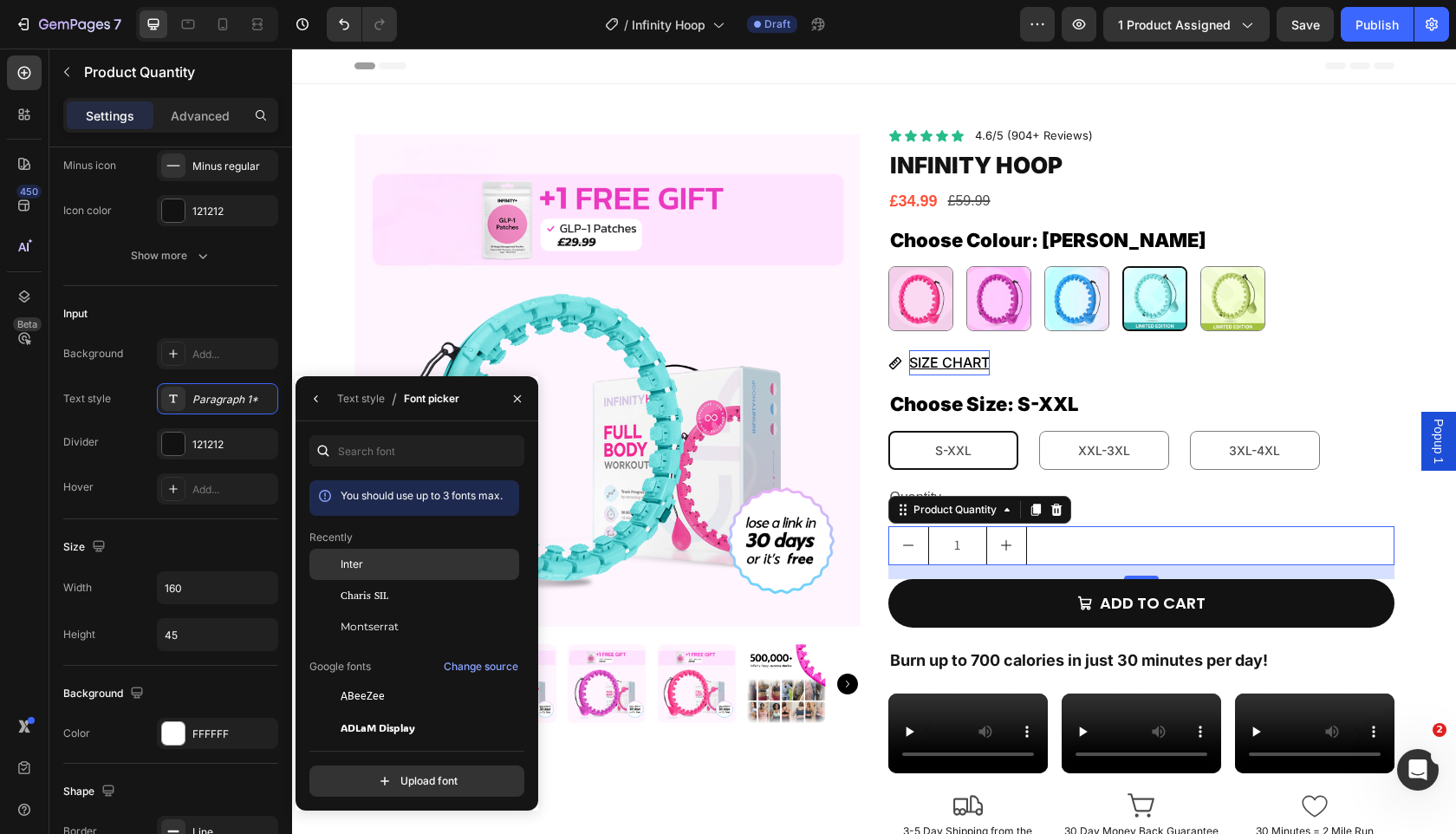
click at [445, 566] on div "Inter" at bounding box center [429, 563] width 175 height 15
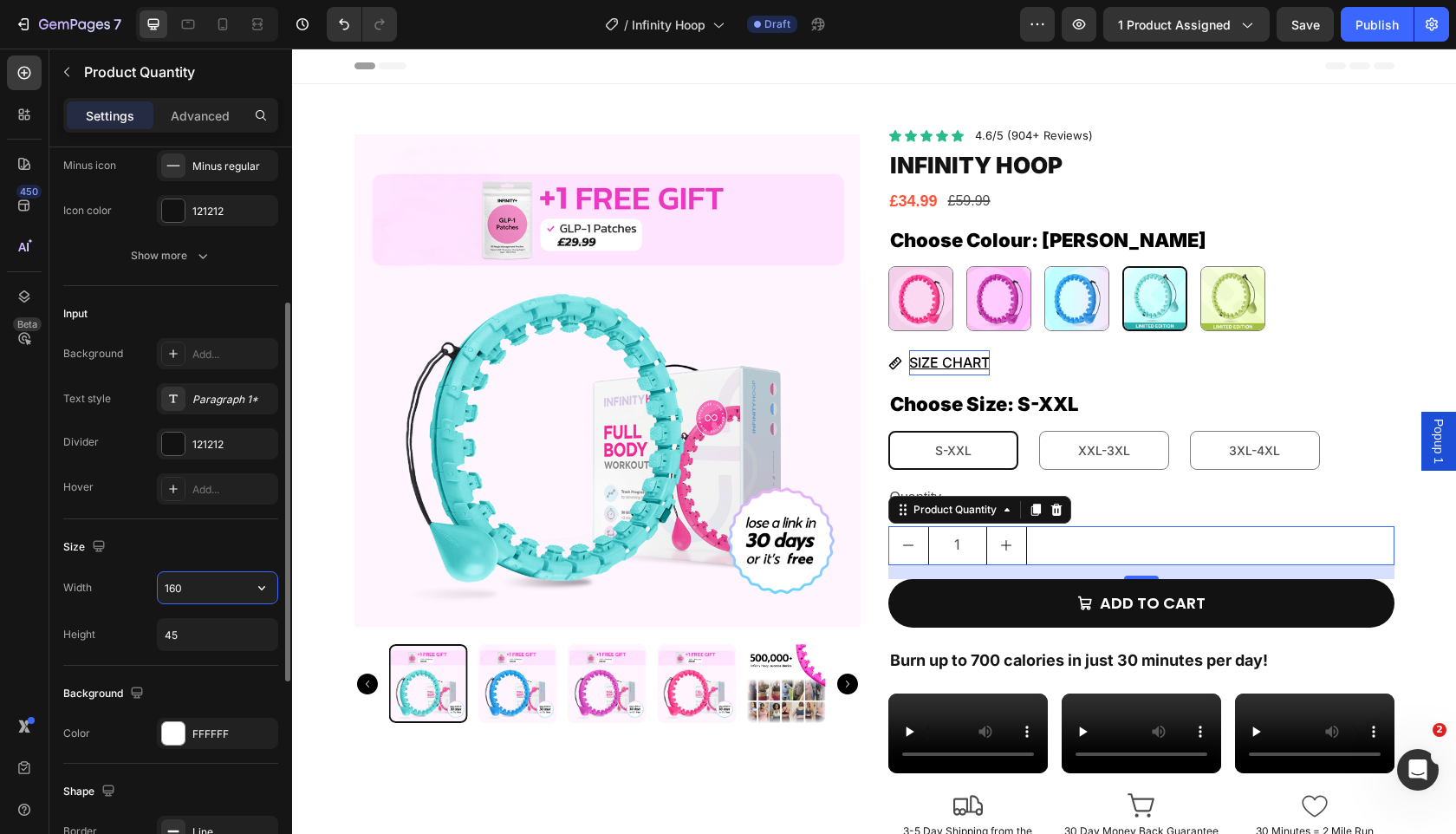
click at [220, 591] on input "160" at bounding box center [217, 588] width 119 height 31
click at [220, 591] on input "250" at bounding box center [217, 588] width 119 height 31
type input "200"
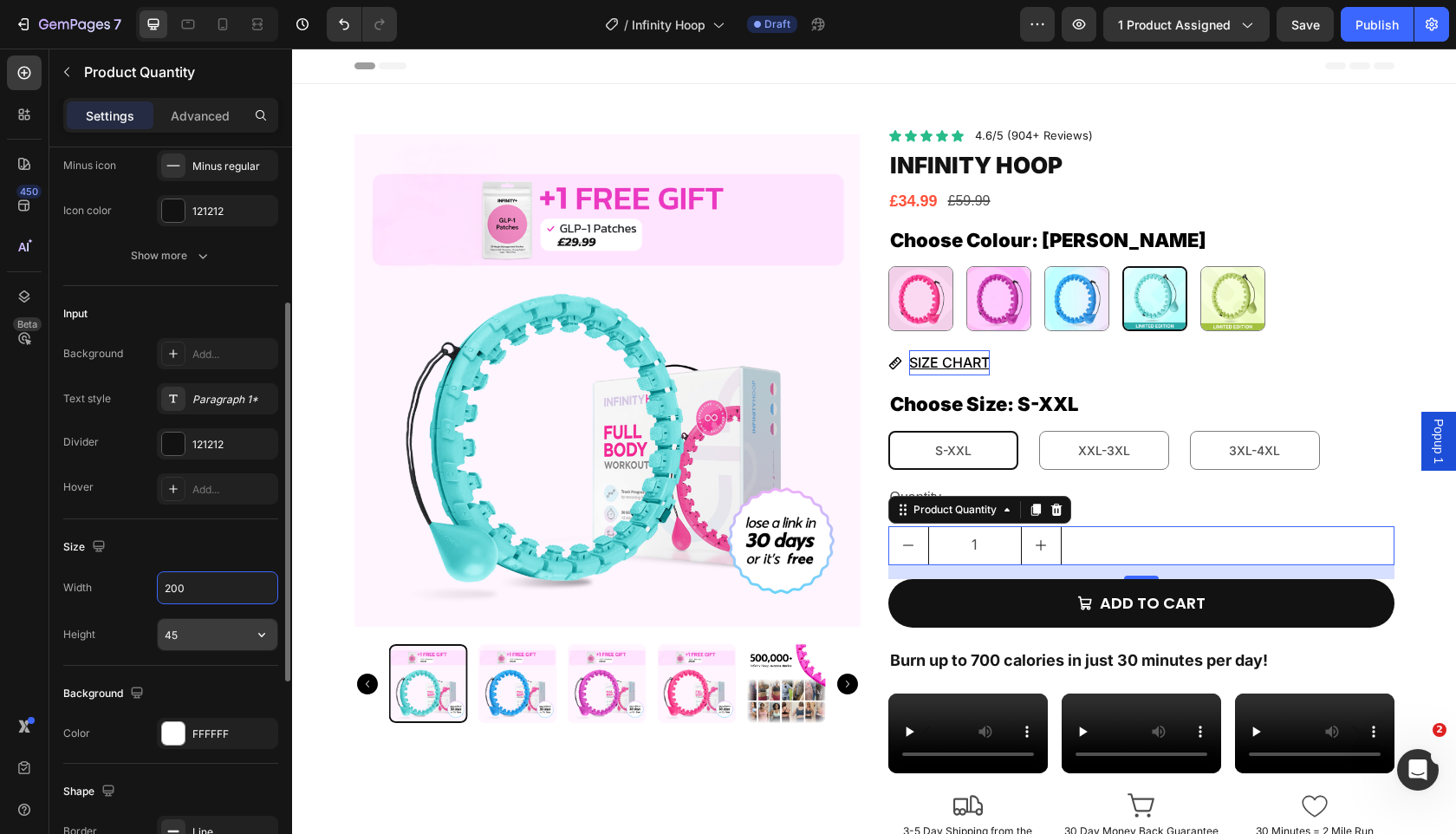
click at [214, 638] on input "45" at bounding box center [217, 634] width 119 height 31
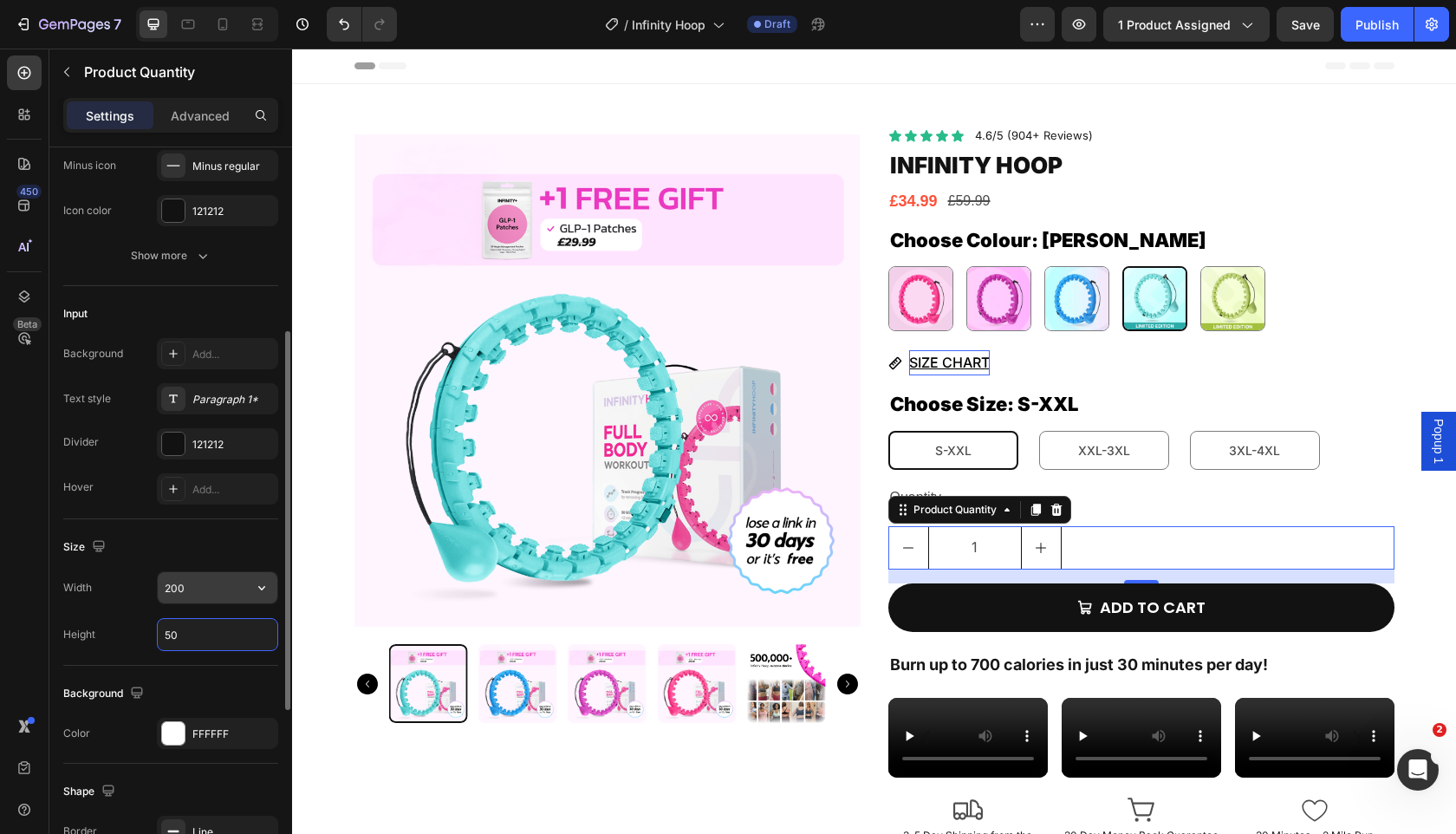
scroll to position [693, 0]
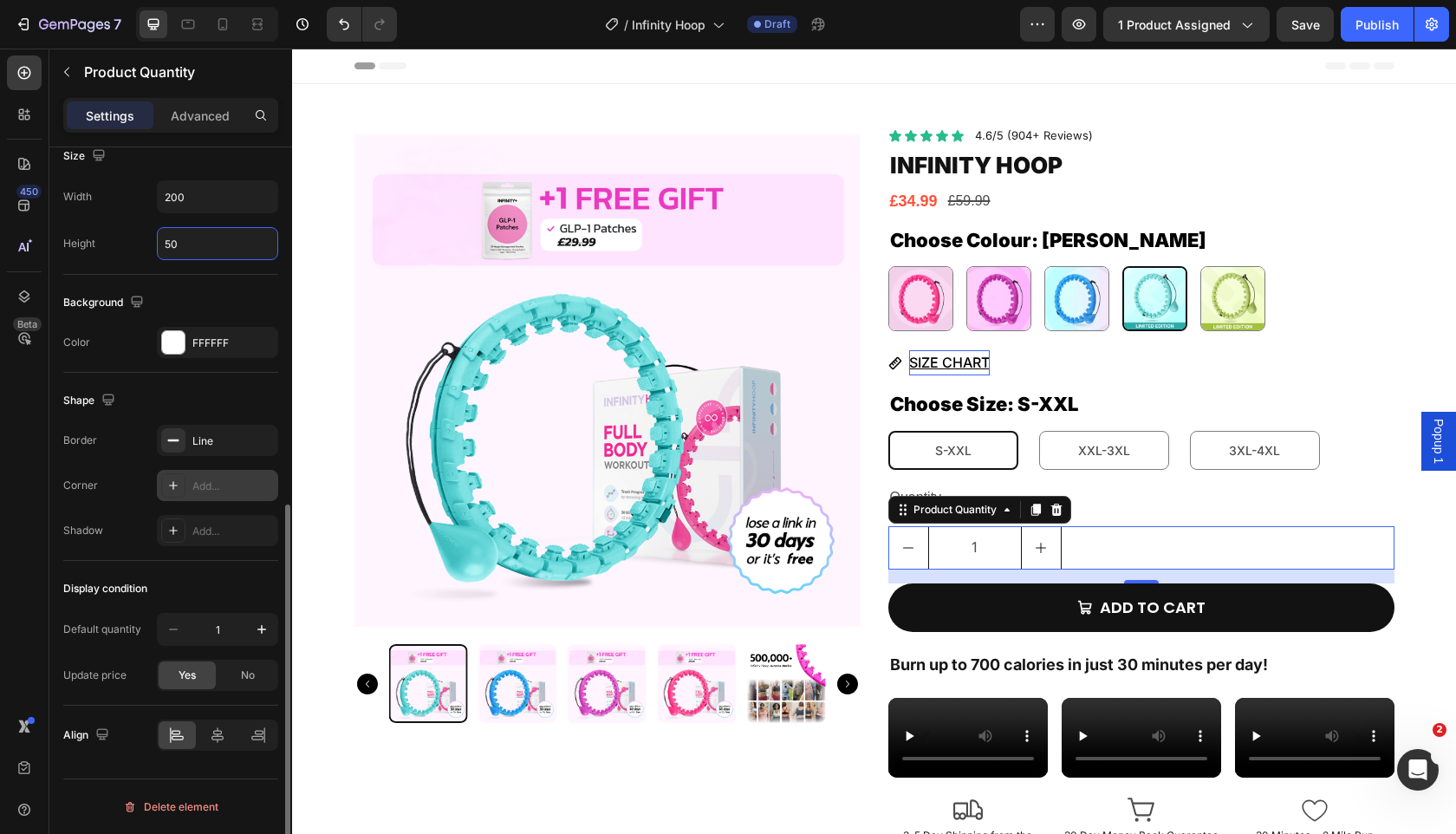
type input "50"
click at [170, 490] on icon at bounding box center [173, 485] width 14 height 14
click at [216, 440] on div "Line" at bounding box center [217, 440] width 50 height 15
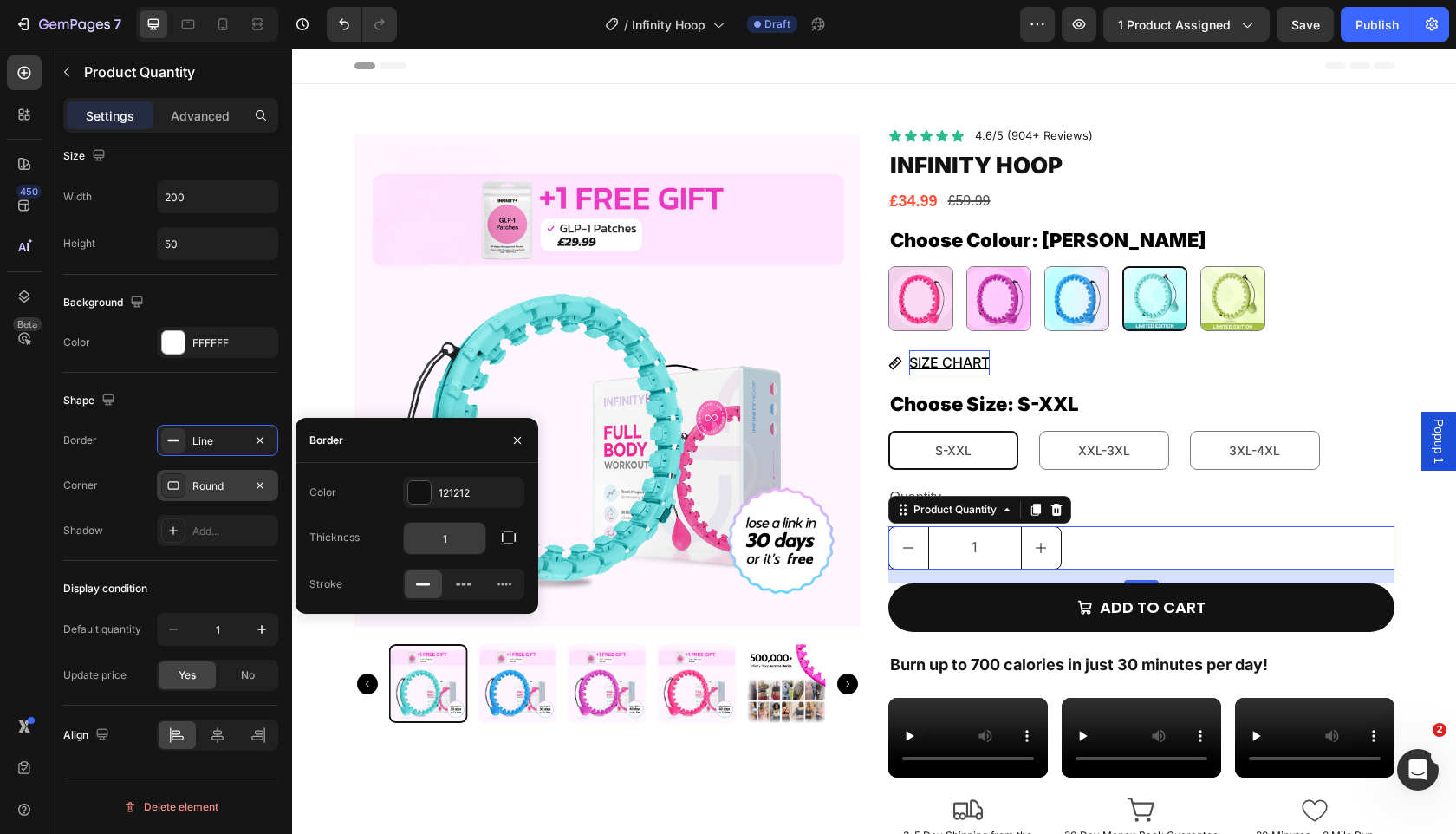
click at [438, 538] on input "1" at bounding box center [444, 538] width 81 height 31
type input "2"
click at [361, 580] on div "Stroke" at bounding box center [417, 584] width 215 height 31
click at [661, 314] on img at bounding box center [607, 380] width 506 height 506
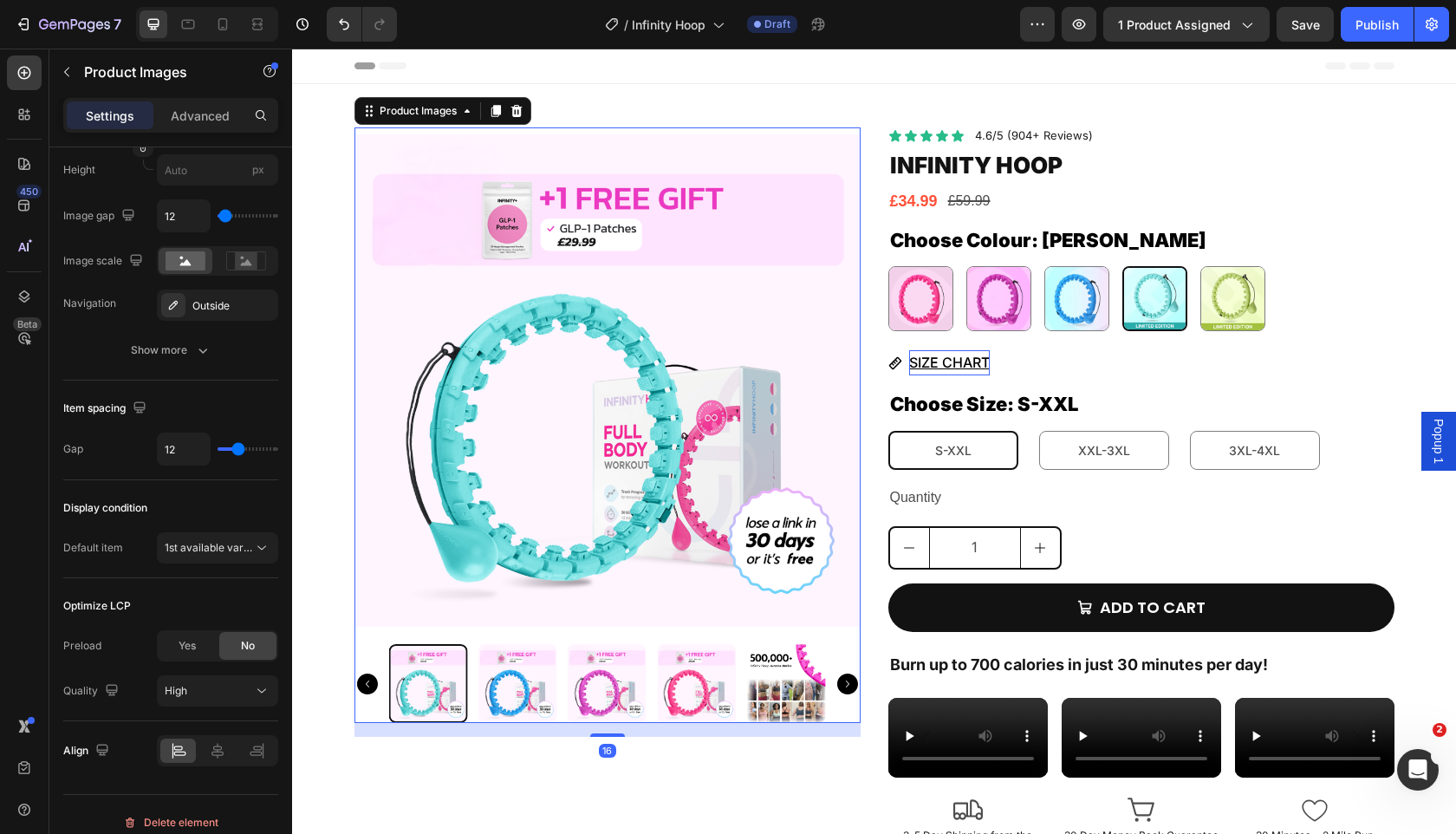
scroll to position [0, 0]
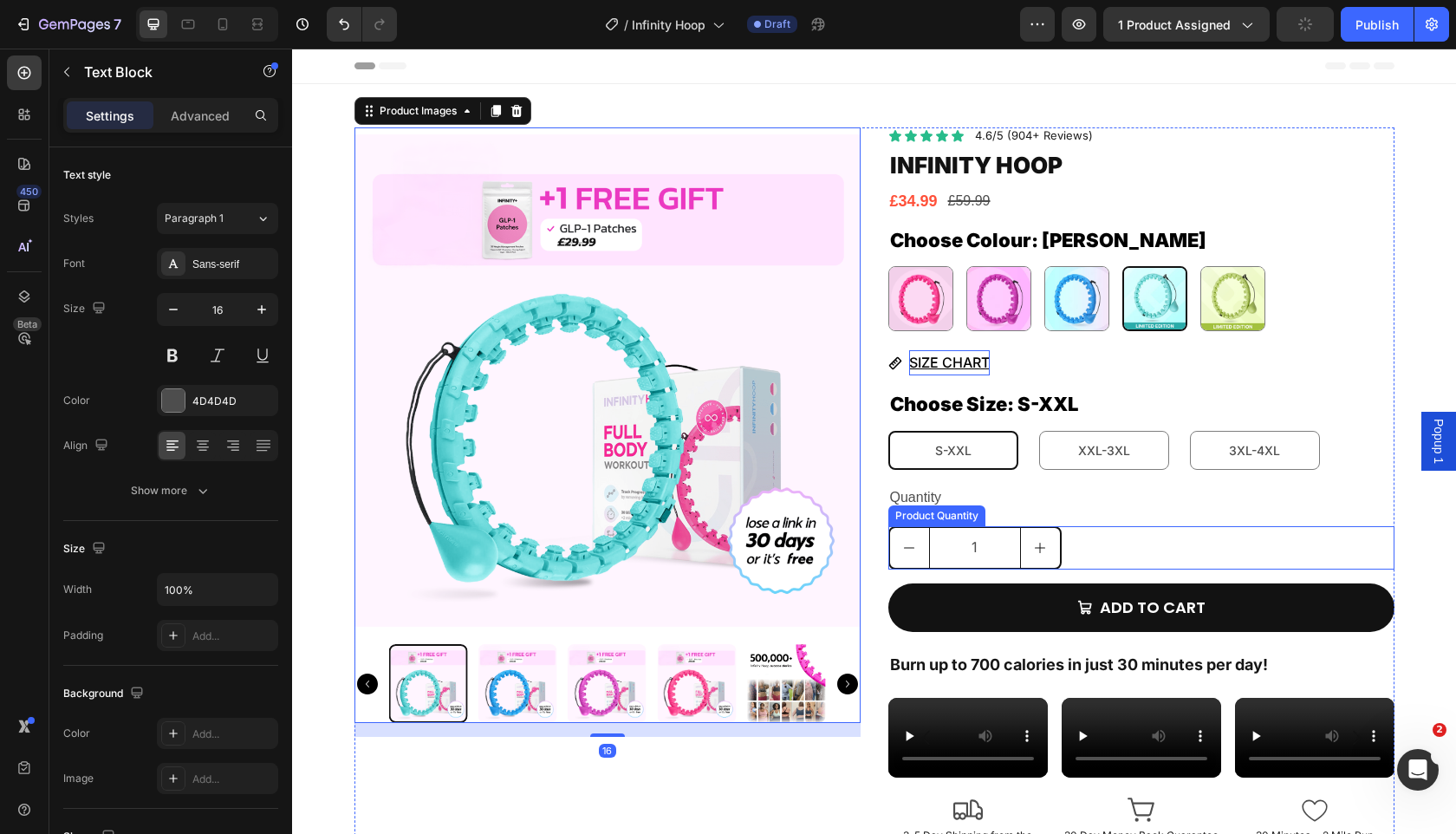
click at [1234, 500] on div "Quantity" at bounding box center [1141, 498] width 506 height 28
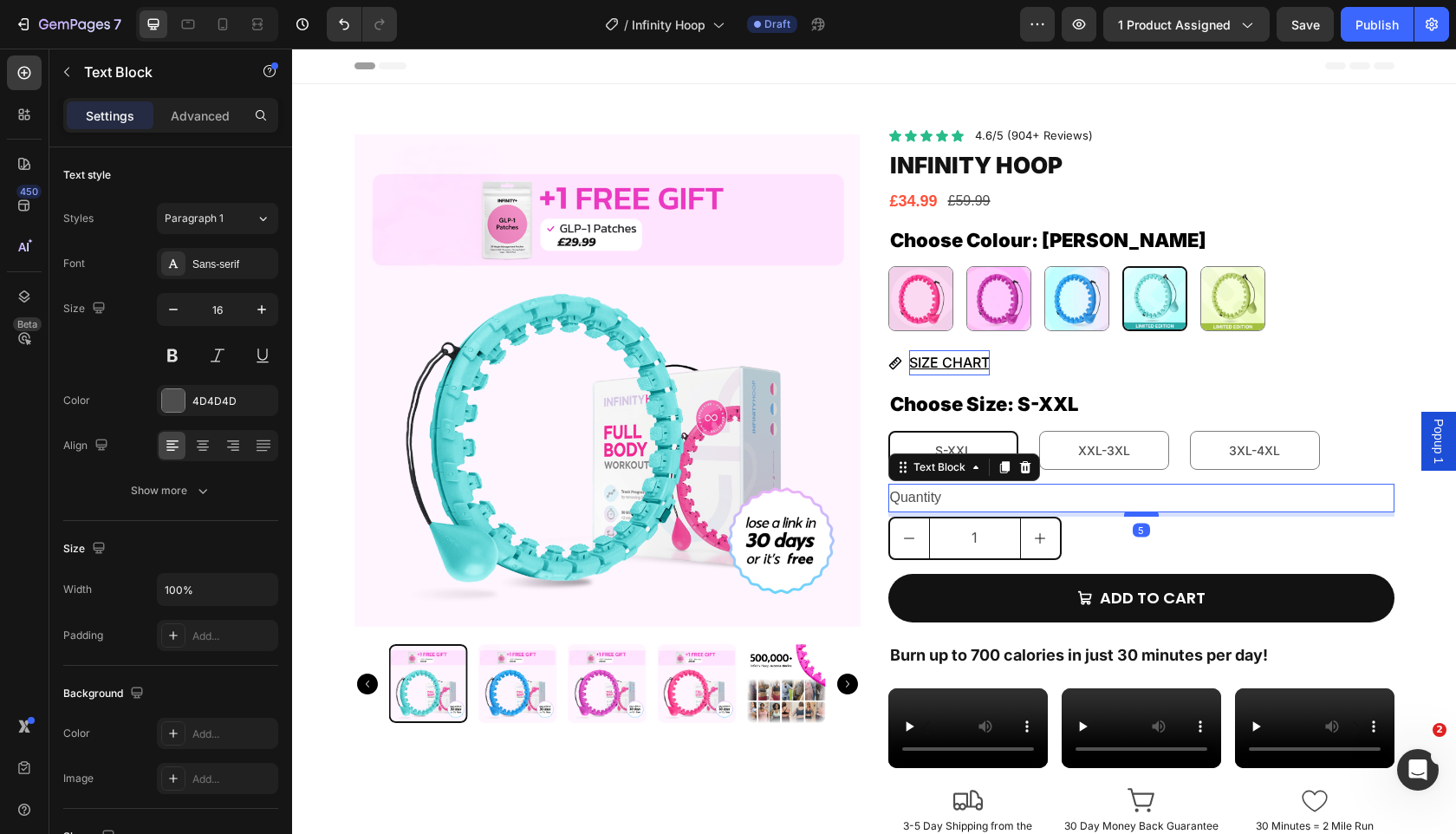
drag, startPoint x: 1137, startPoint y: 522, endPoint x: 1137, endPoint y: 513, distance: 9.0
click at [1137, 513] on div at bounding box center [1141, 514] width 35 height 5
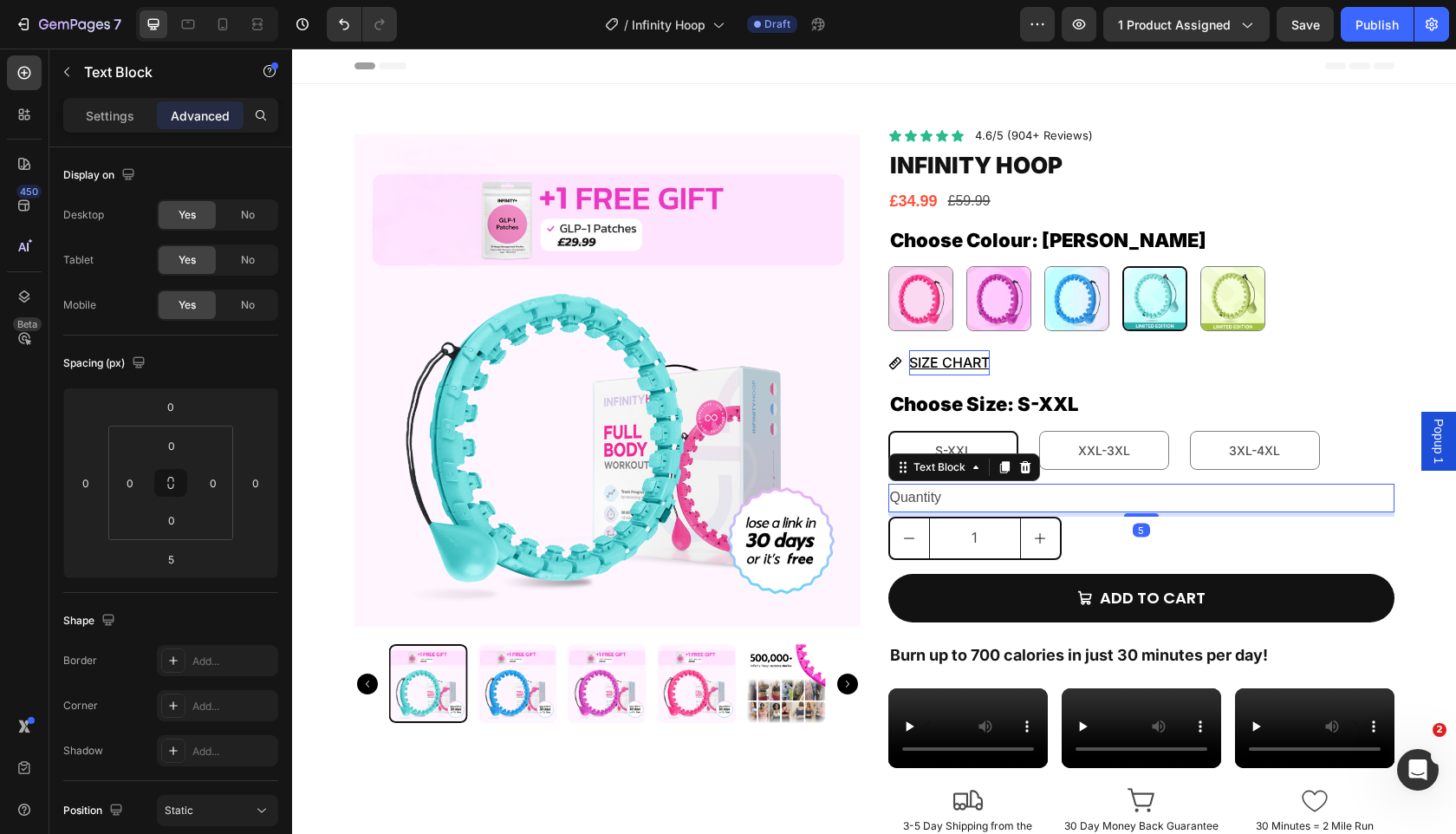
click at [929, 498] on div "Quantity" at bounding box center [1141, 498] width 506 height 28
click at [929, 498] on p "Quantity" at bounding box center [1141, 498] width 502 height 26
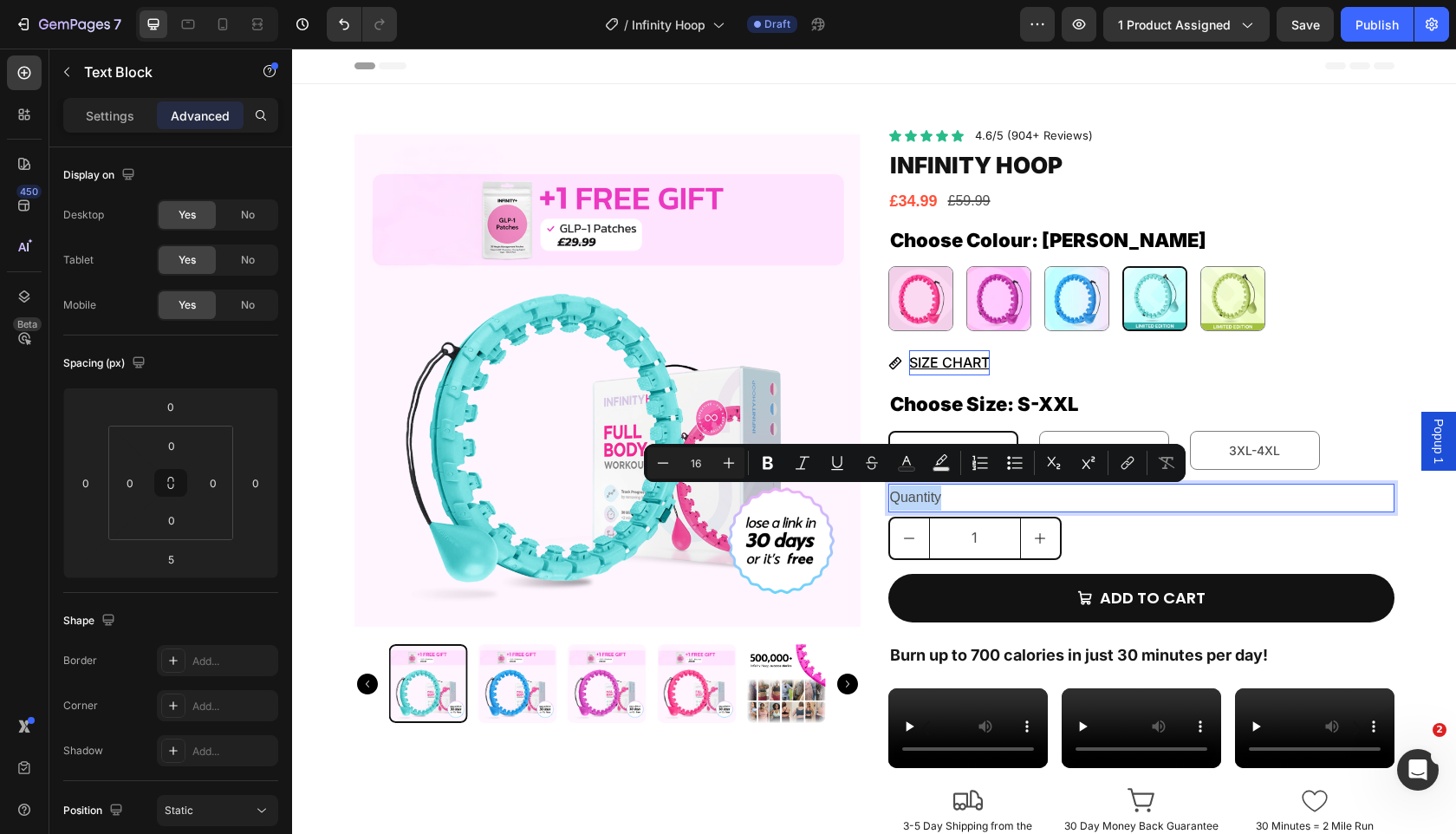
click at [945, 499] on p "Quantity" at bounding box center [1141, 498] width 502 height 26
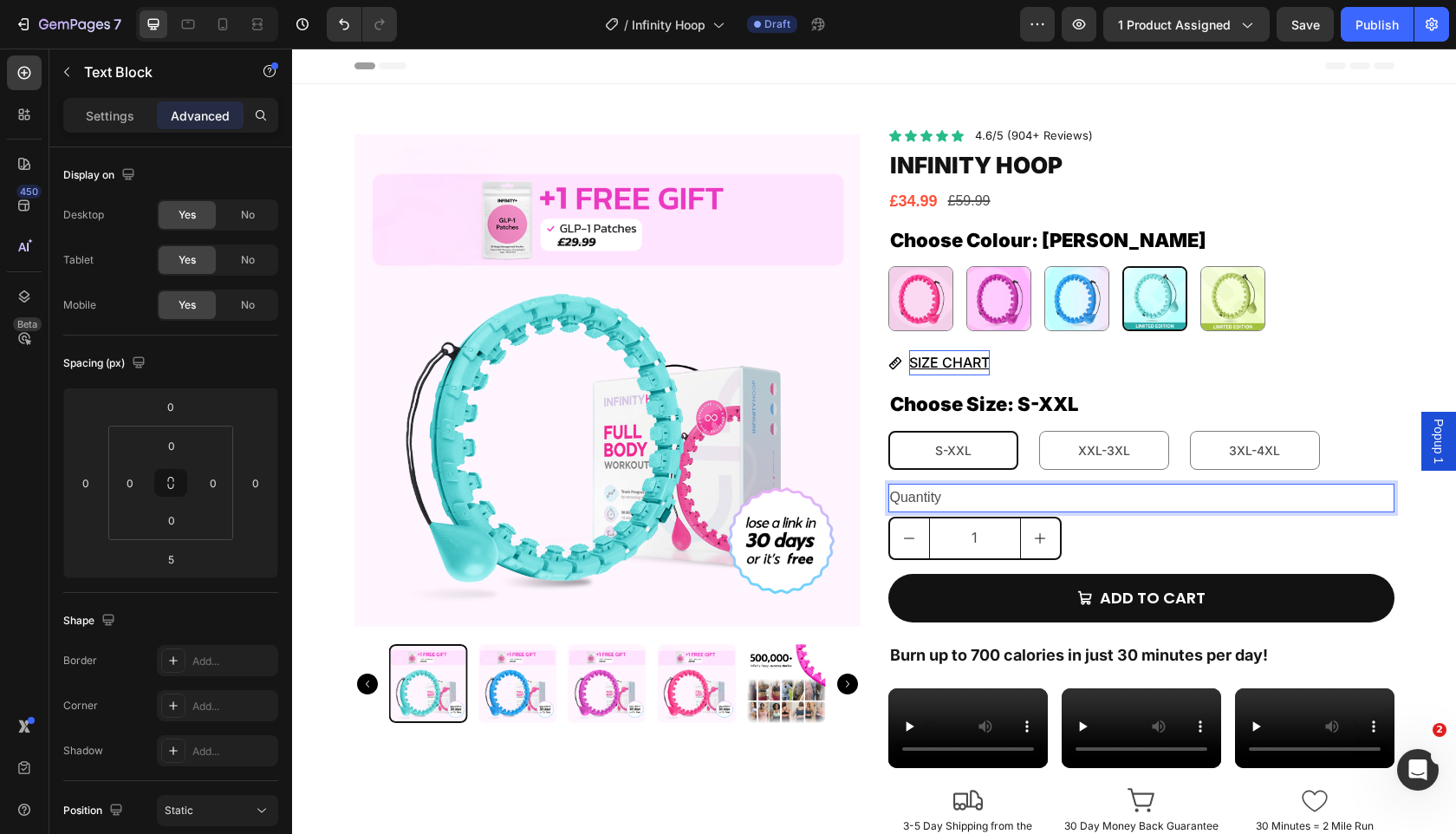
click at [935, 496] on p "Quantity" at bounding box center [1141, 498] width 502 height 26
click at [947, 498] on p "Quantity" at bounding box center [1141, 498] width 502 height 26
click at [965, 508] on p "Quantity:" at bounding box center [1141, 498] width 502 height 26
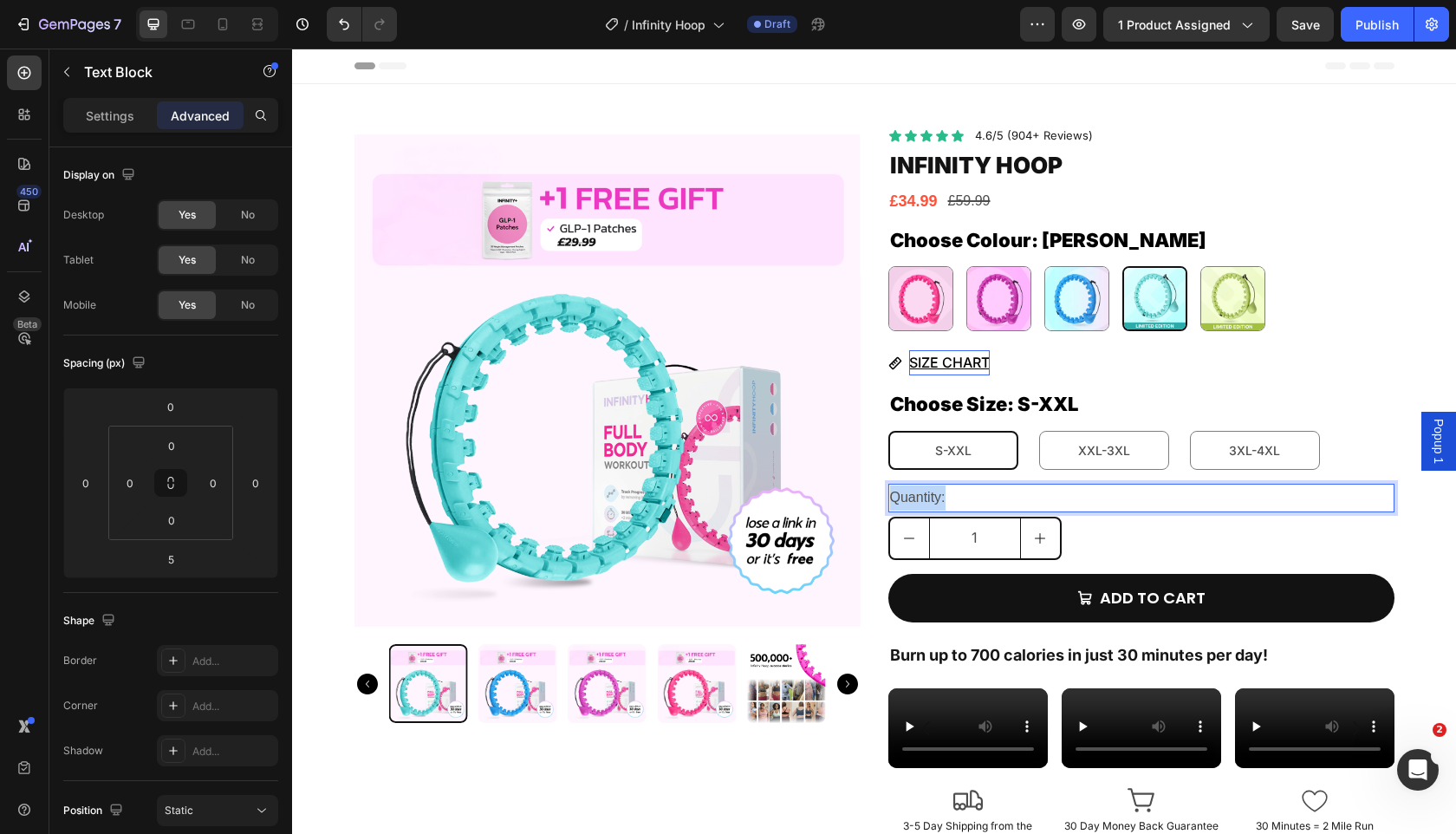
click at [965, 508] on p "Quantity:" at bounding box center [1141, 498] width 502 height 26
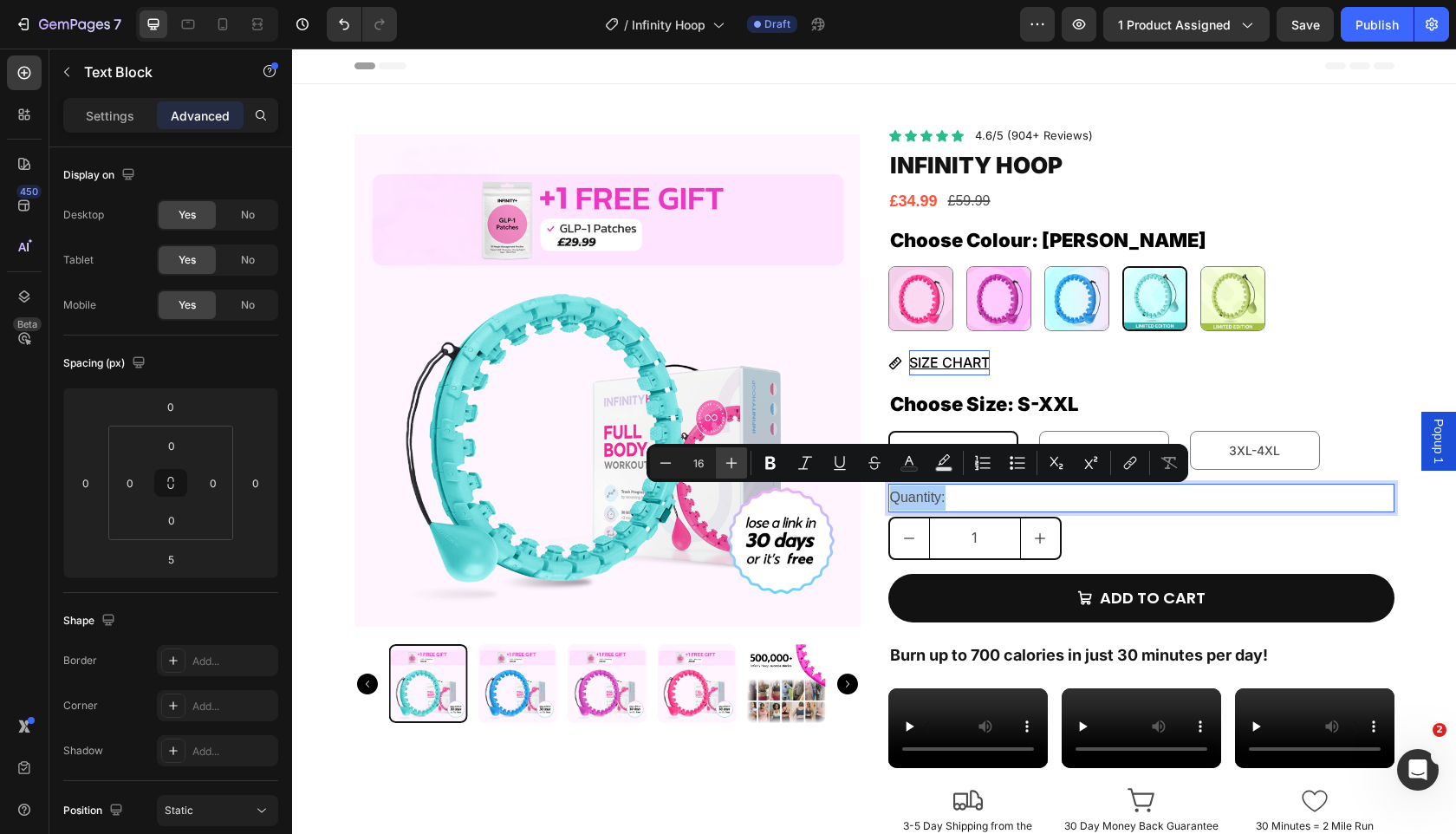
click at [737, 457] on icon "Editor contextual toolbar" at bounding box center [731, 462] width 17 height 17
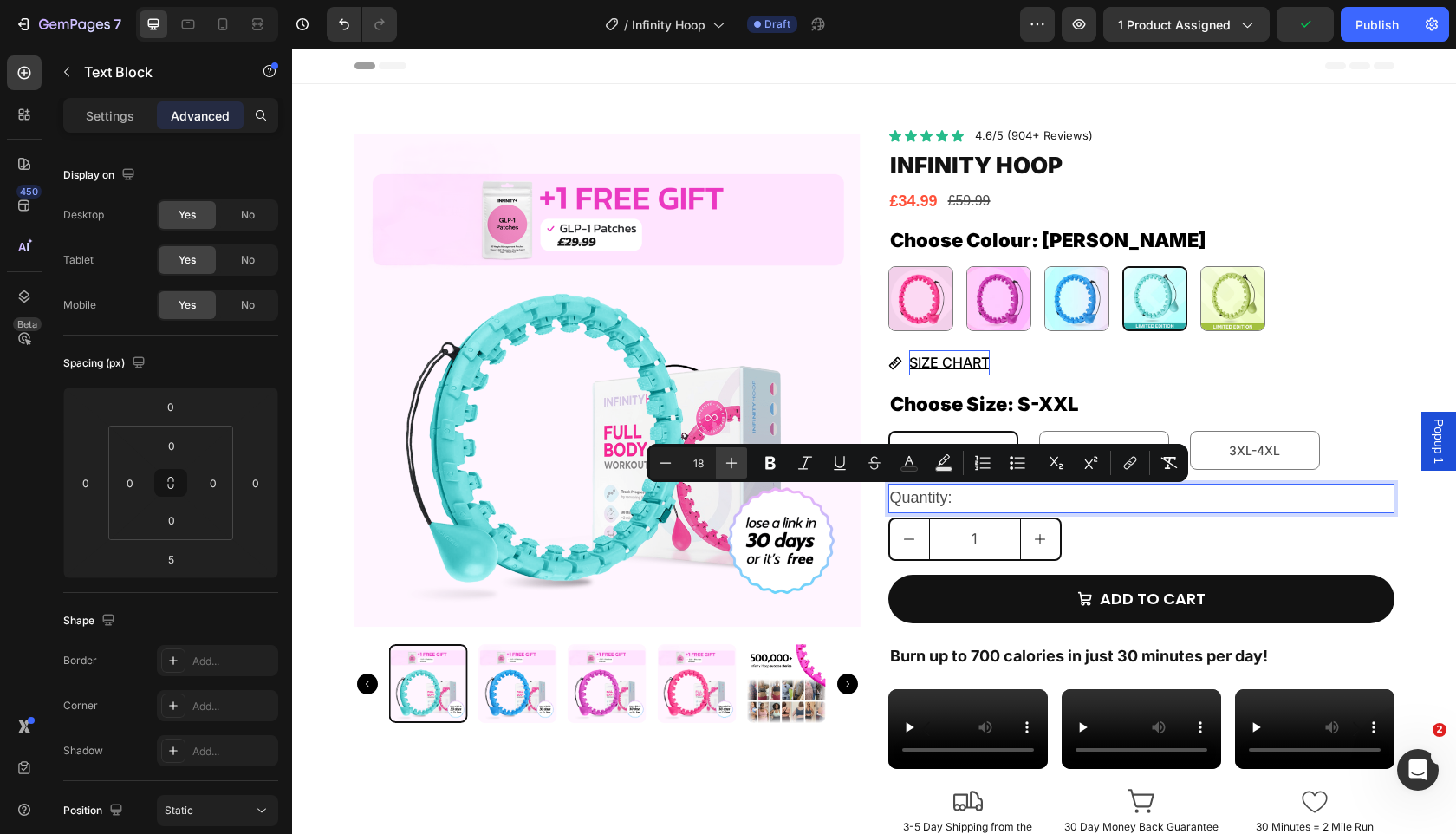
click at [737, 457] on icon "Editor contextual toolbar" at bounding box center [731, 462] width 17 height 17
type input "20"
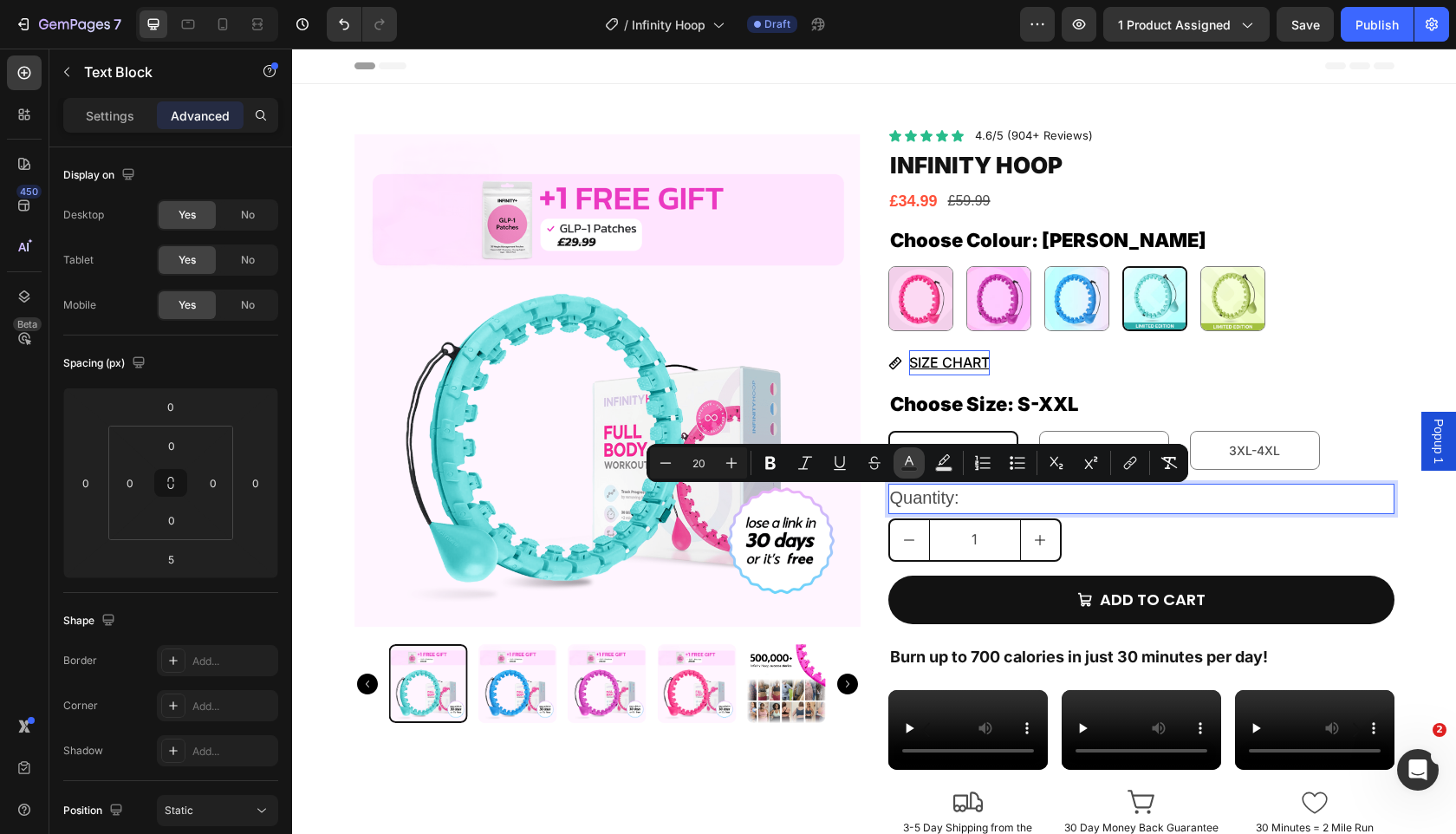
click at [901, 463] on icon "Editor contextual toolbar" at bounding box center [909, 462] width 17 height 17
type input "4D4D4D"
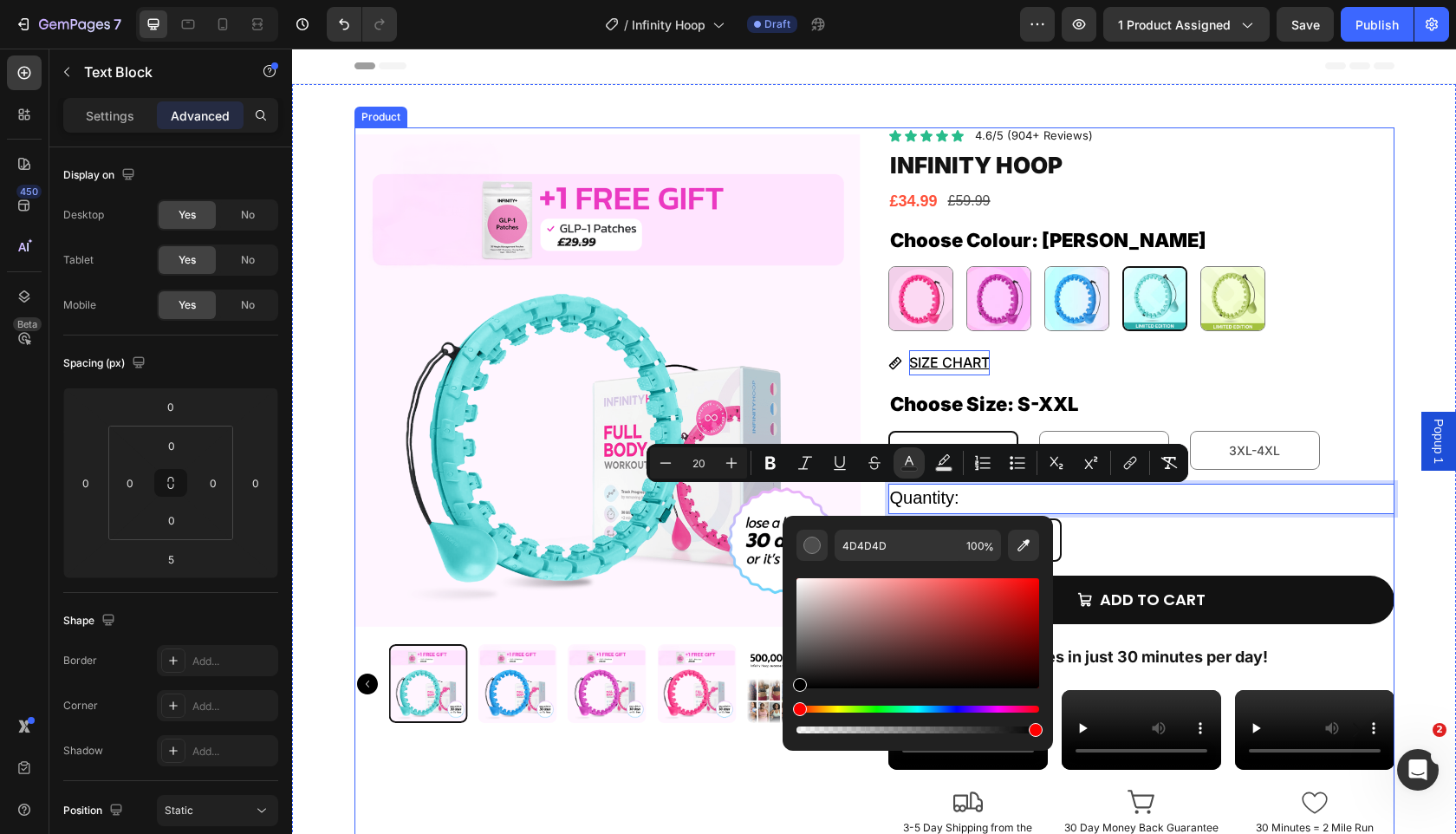
type input "000000"
drag, startPoint x: 1148, startPoint y: 685, endPoint x: 634, endPoint y: 788, distance: 524.2
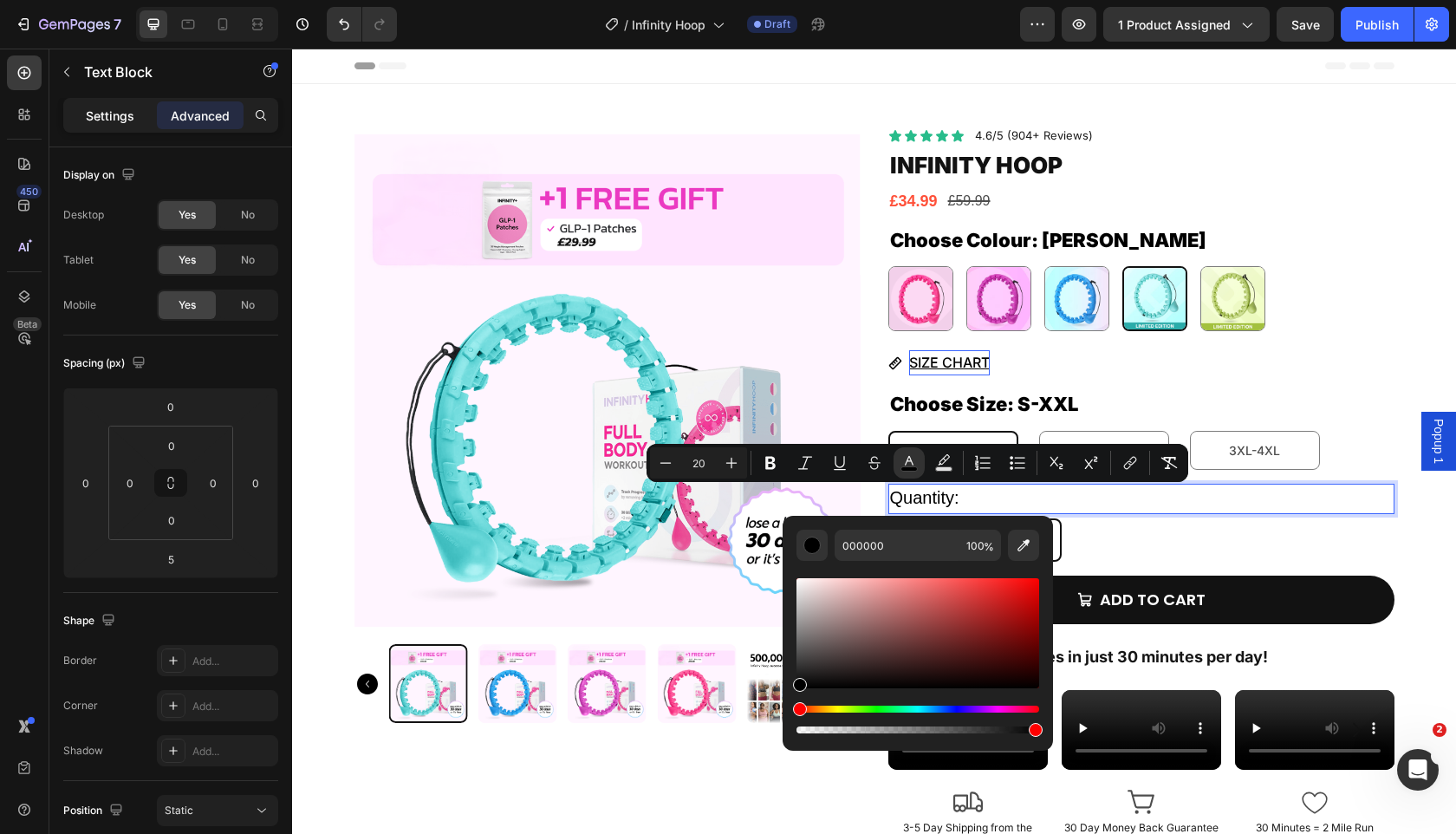
click at [132, 123] on p "Settings" at bounding box center [109, 116] width 48 height 18
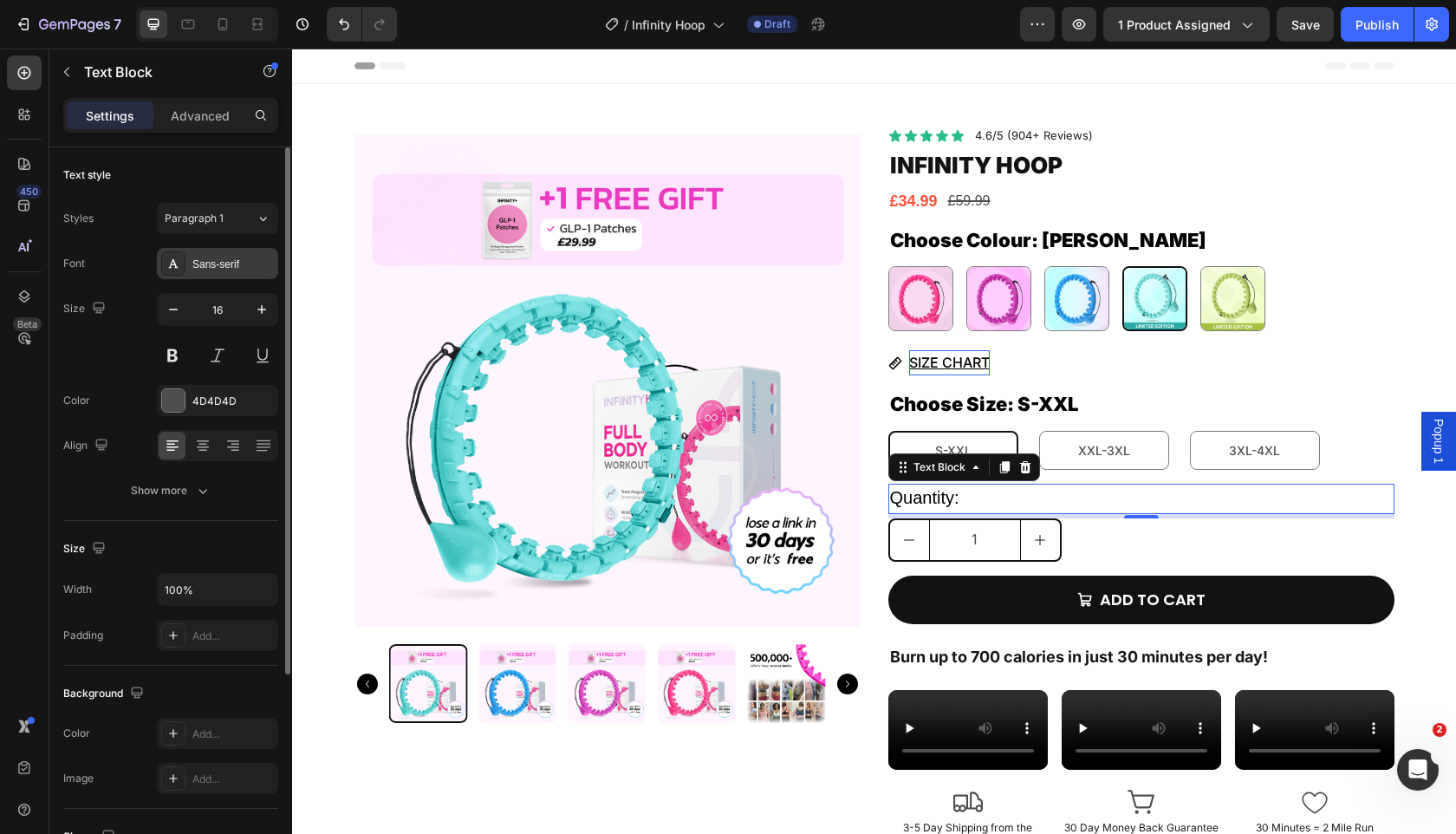
click at [233, 270] on div "Sans-serif" at bounding box center [232, 263] width 81 height 15
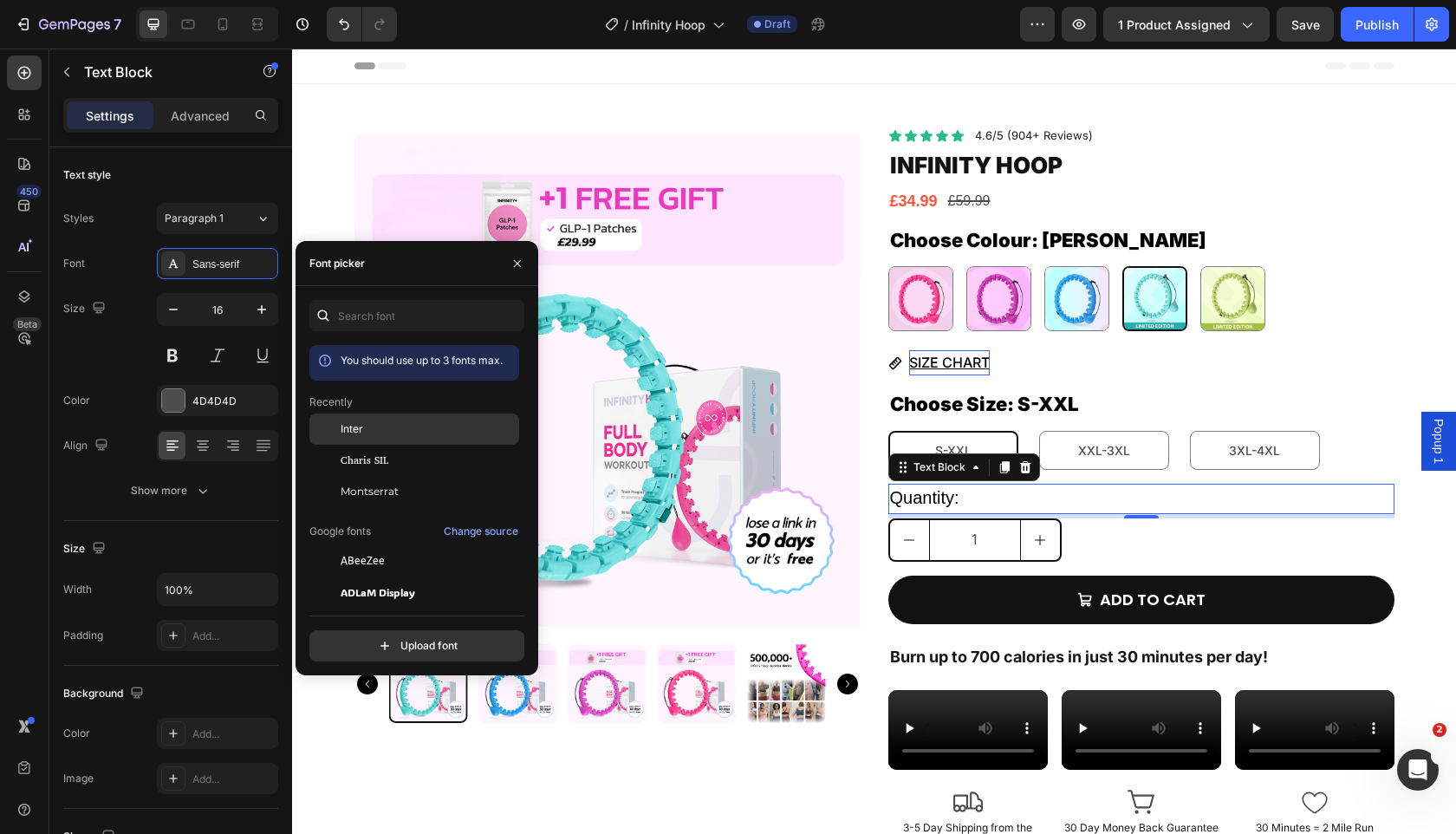
click at [372, 433] on div "Inter" at bounding box center [429, 428] width 175 height 15
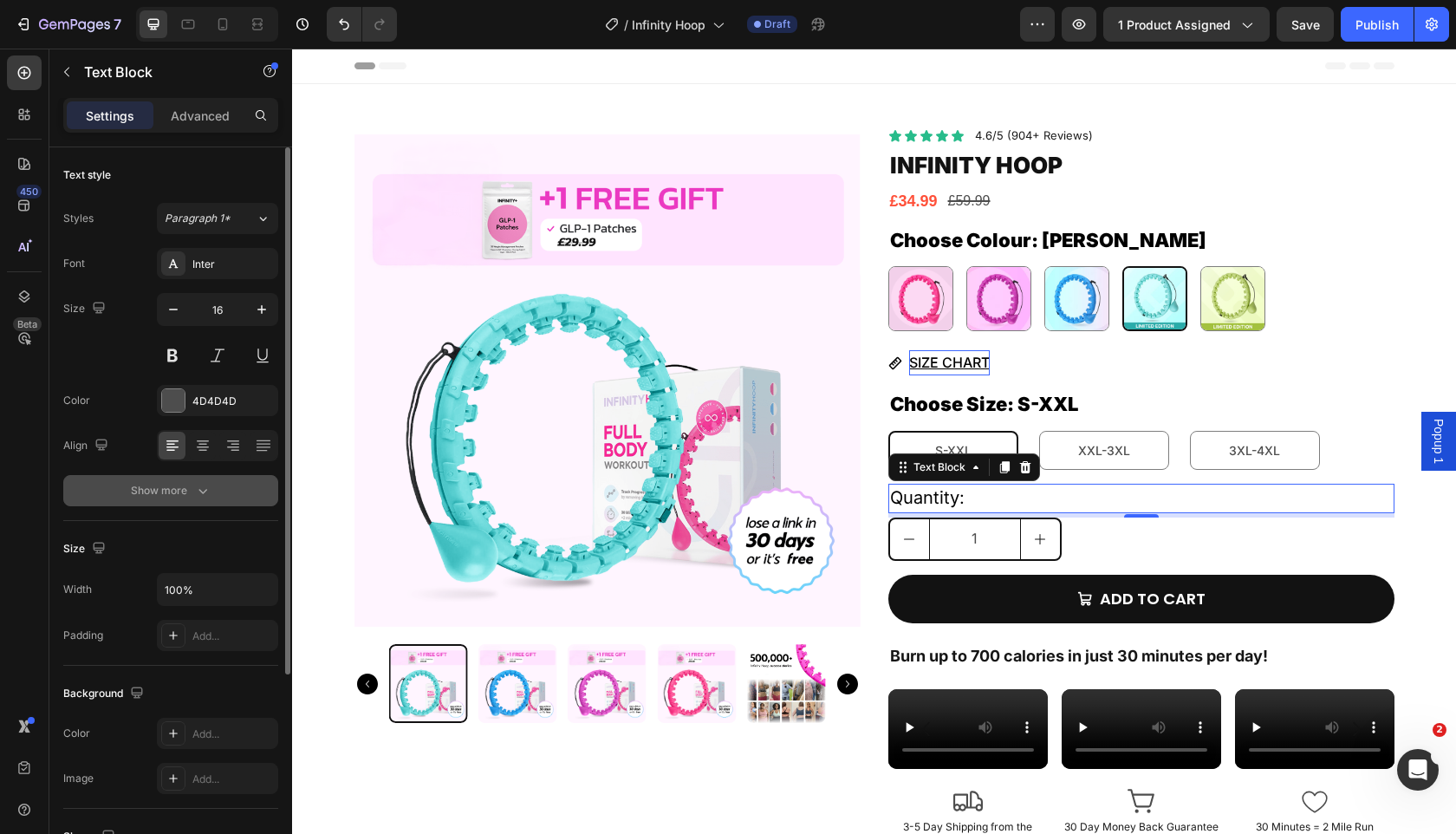
click at [214, 497] on button "Show more" at bounding box center [170, 490] width 215 height 31
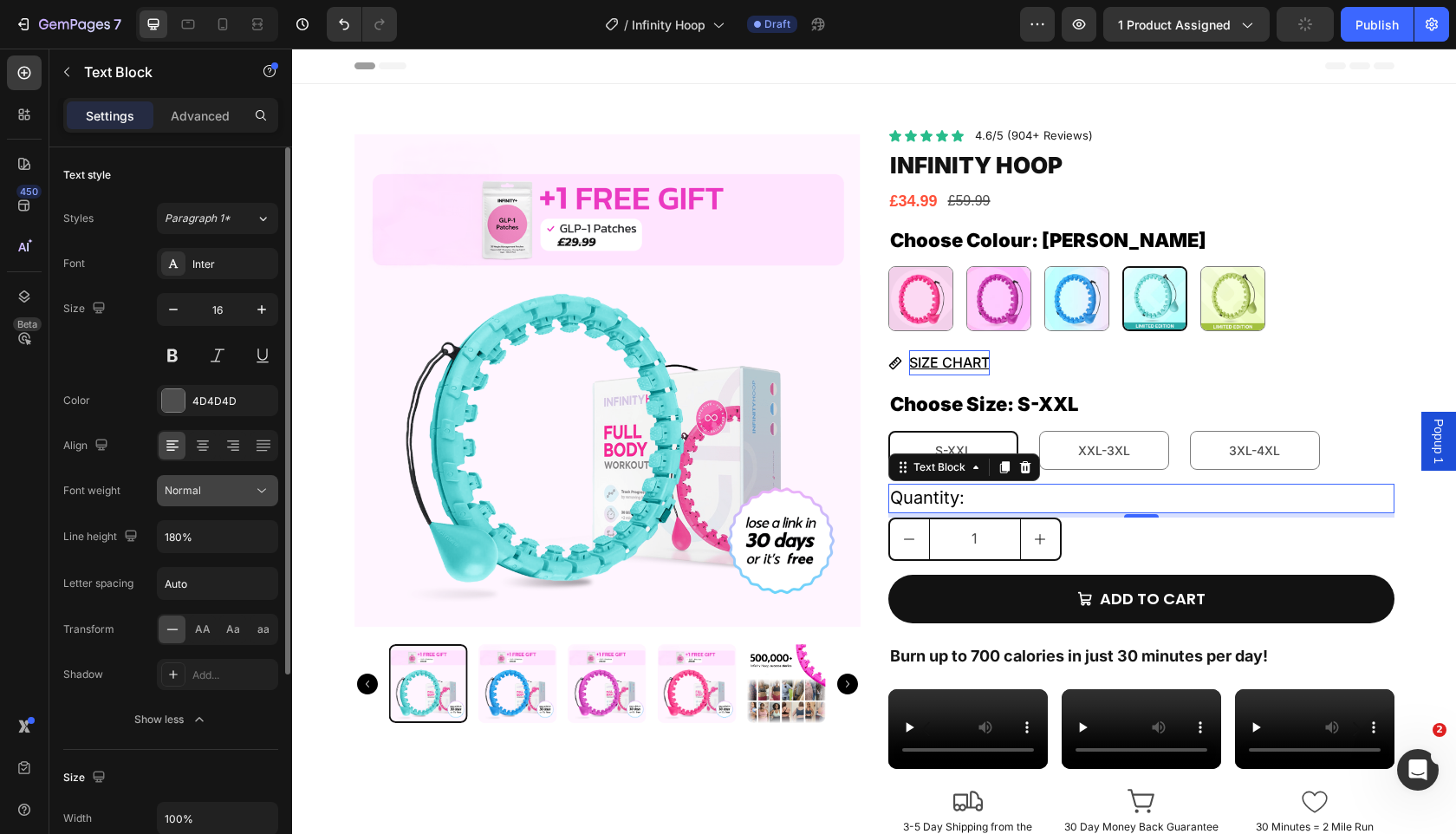
click at [264, 480] on button "Normal" at bounding box center [217, 490] width 121 height 31
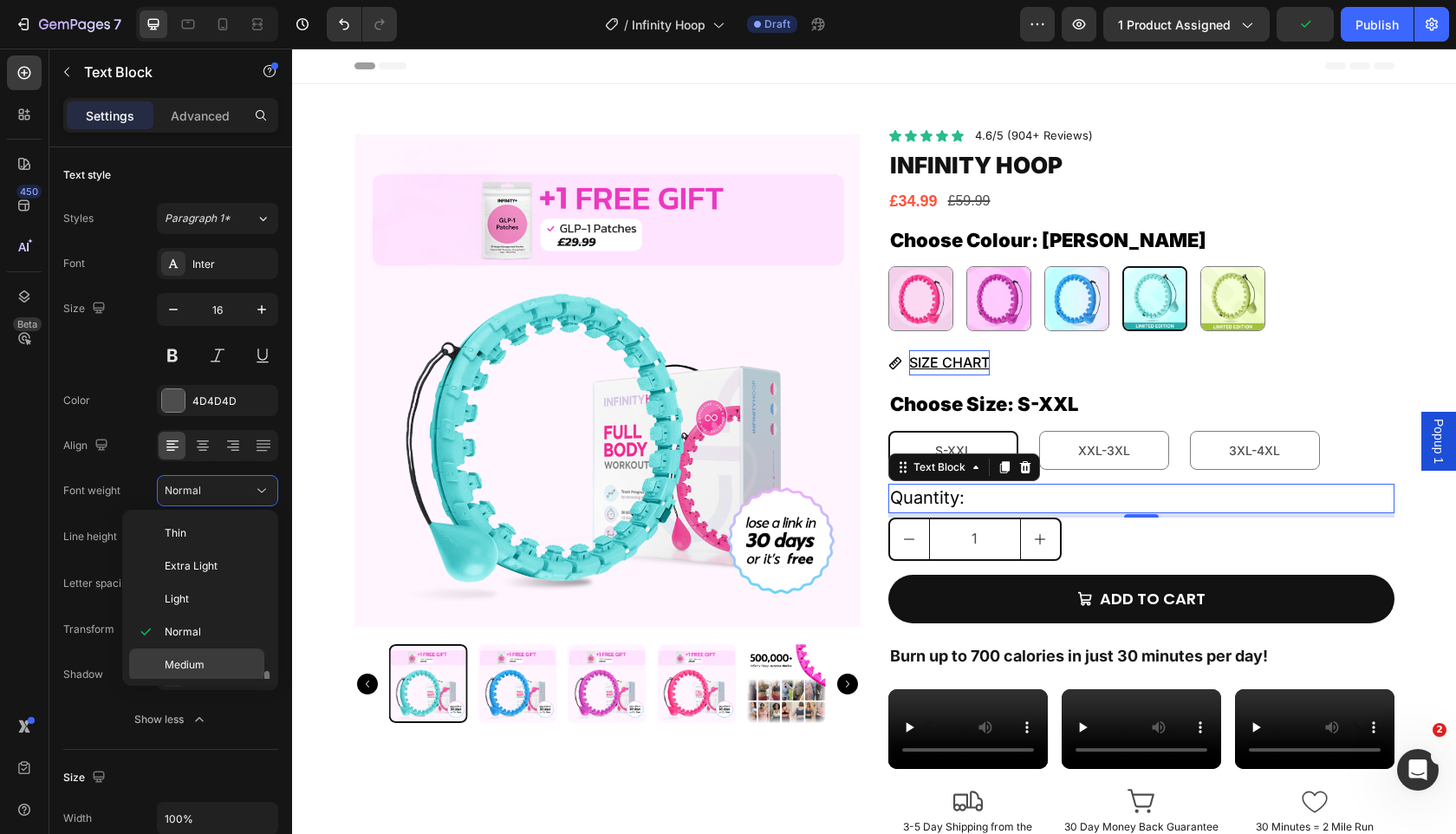
scroll to position [134, 0]
click at [201, 656] on p "Black" at bounding box center [211, 662] width 92 height 15
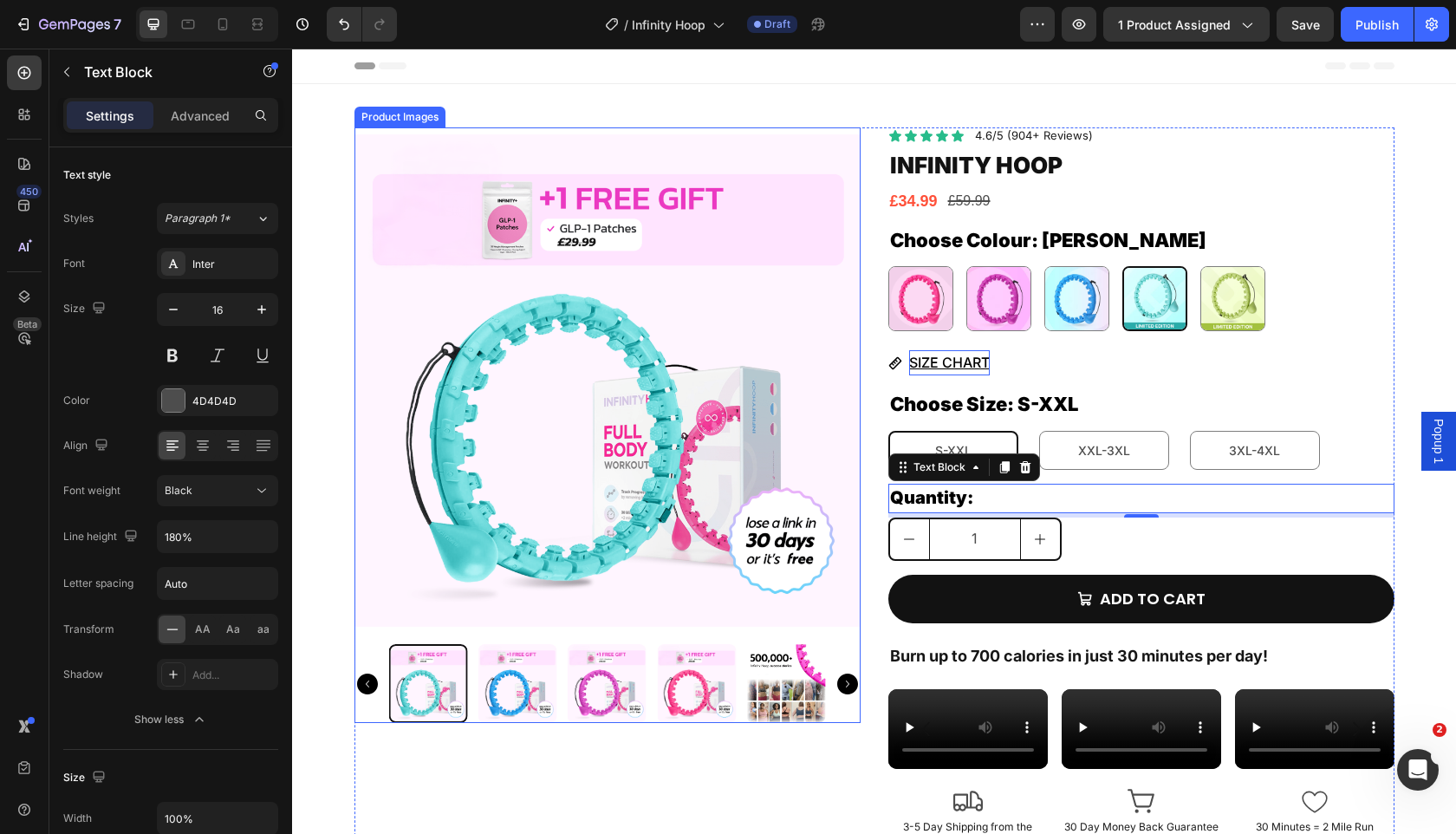
click at [457, 502] on img at bounding box center [607, 380] width 506 height 506
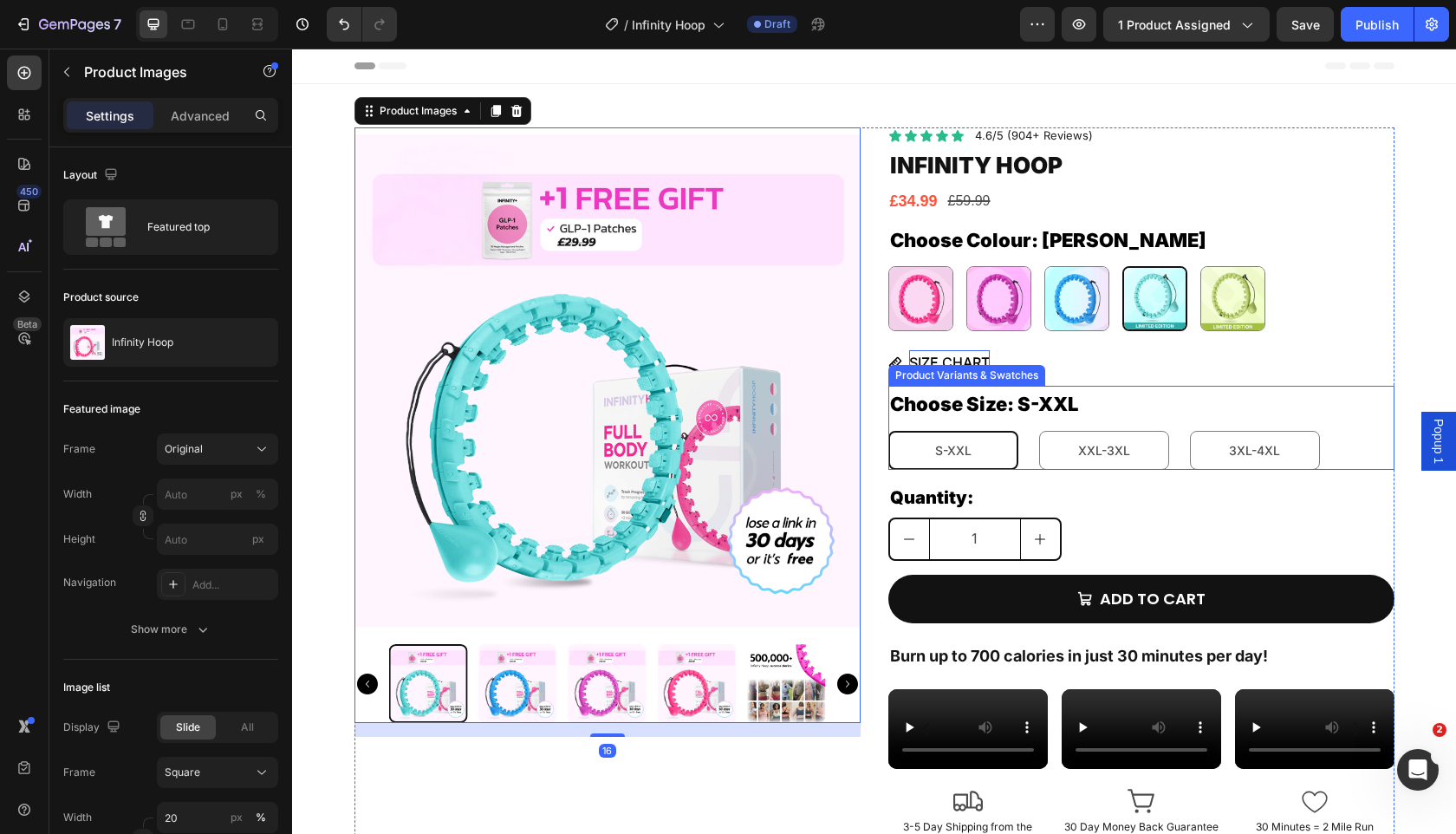
click at [1080, 388] on legend "Choose Size: S-XXL" at bounding box center [985, 405] width 191 height 38
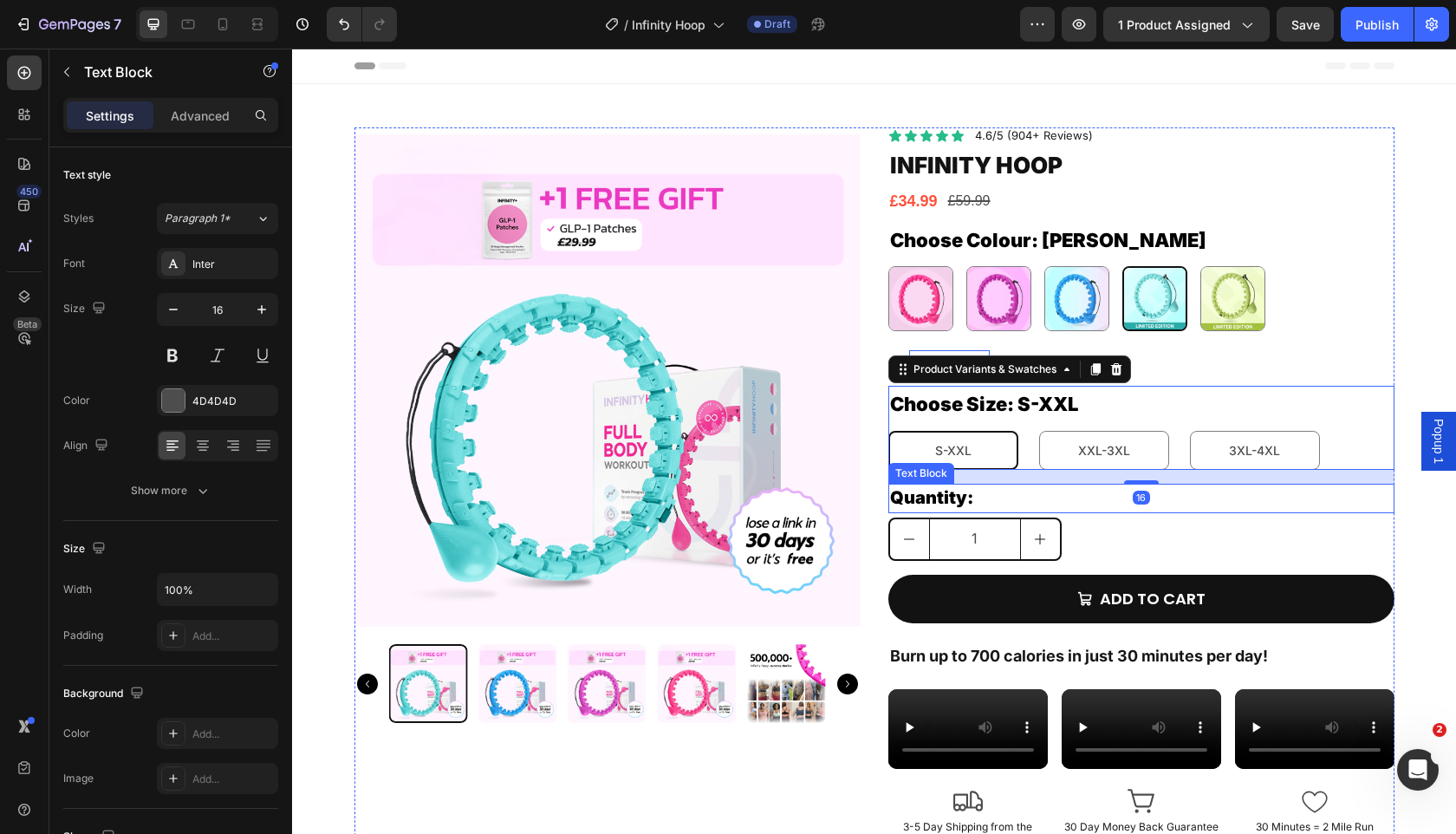
click at [1025, 502] on p "Quantity:" at bounding box center [1141, 498] width 502 height 26
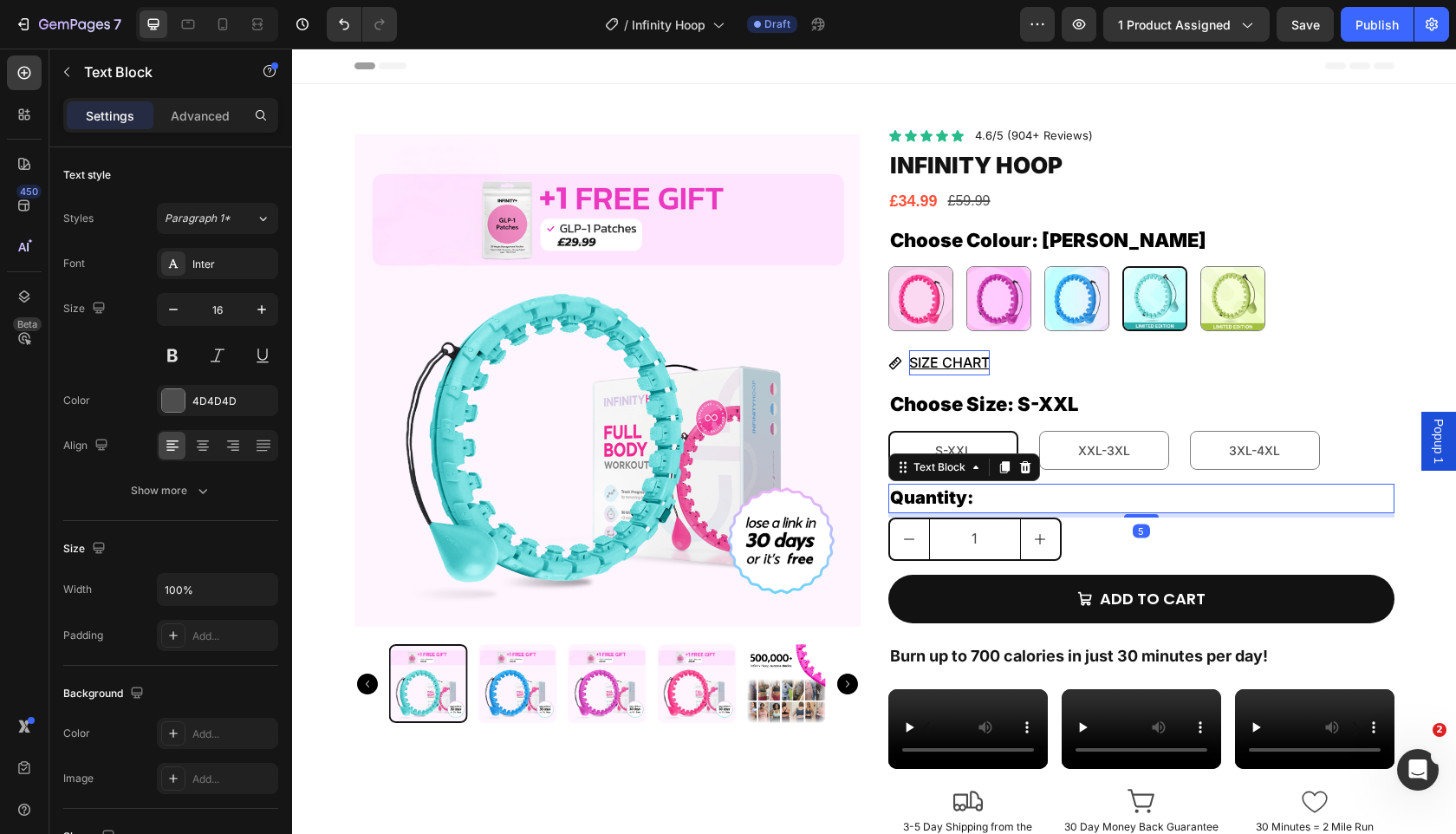
click at [1025, 502] on p "Quantity:" at bounding box center [1141, 498] width 502 height 26
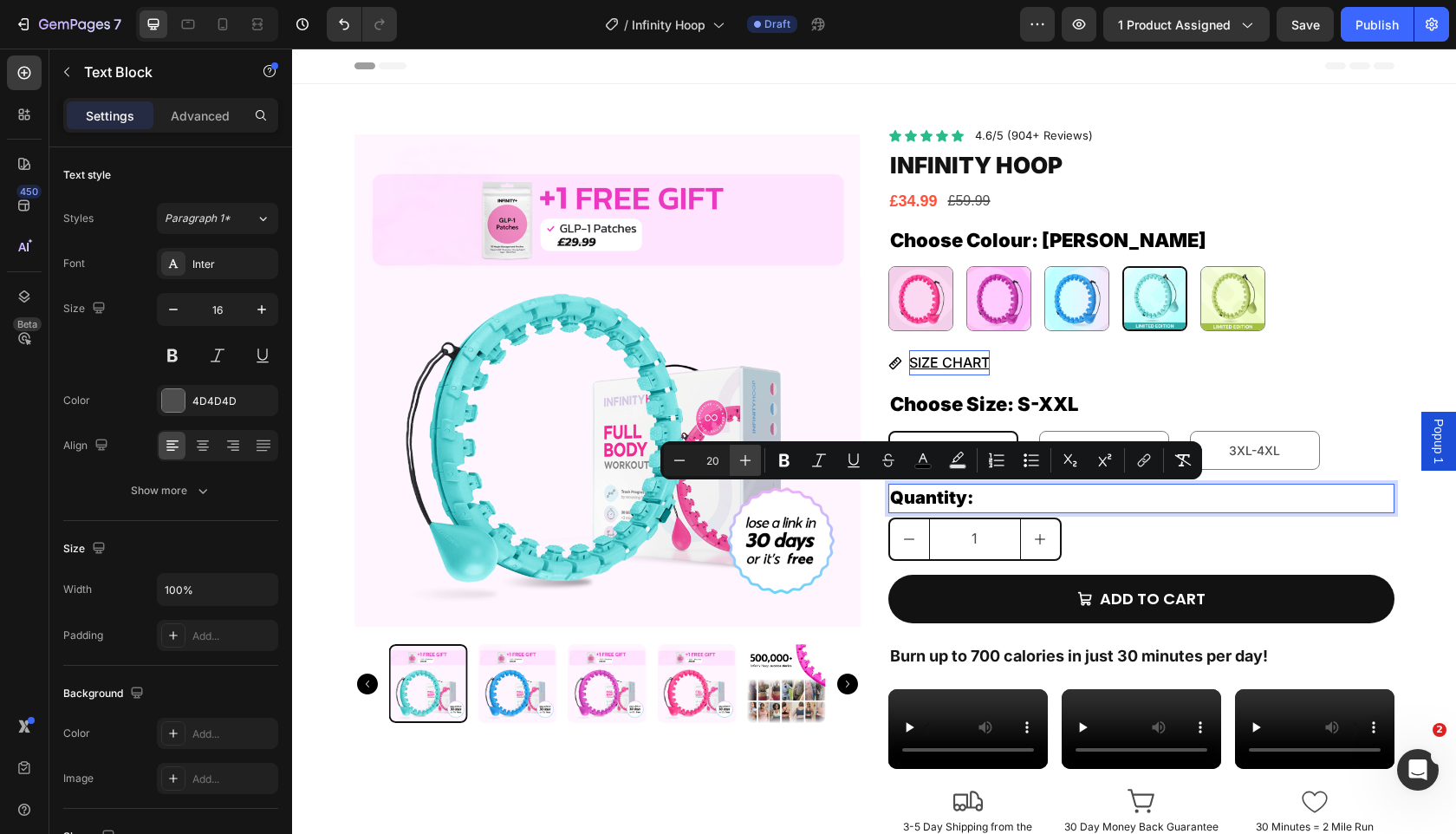
click at [750, 453] on icon "Editor contextual toolbar" at bounding box center [745, 459] width 17 height 17
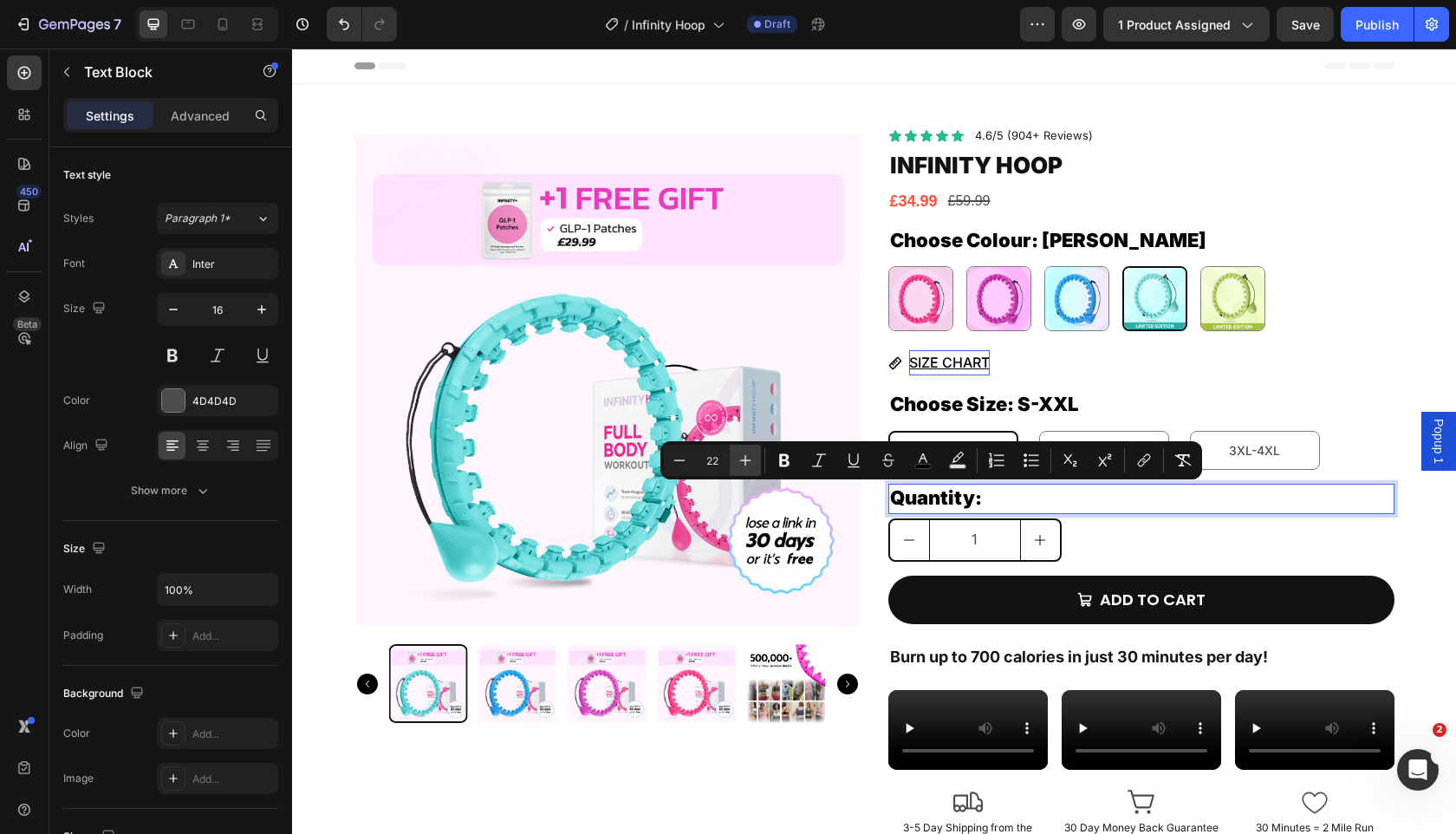
click at [750, 453] on icon "Editor contextual toolbar" at bounding box center [745, 459] width 17 height 17
type input "24"
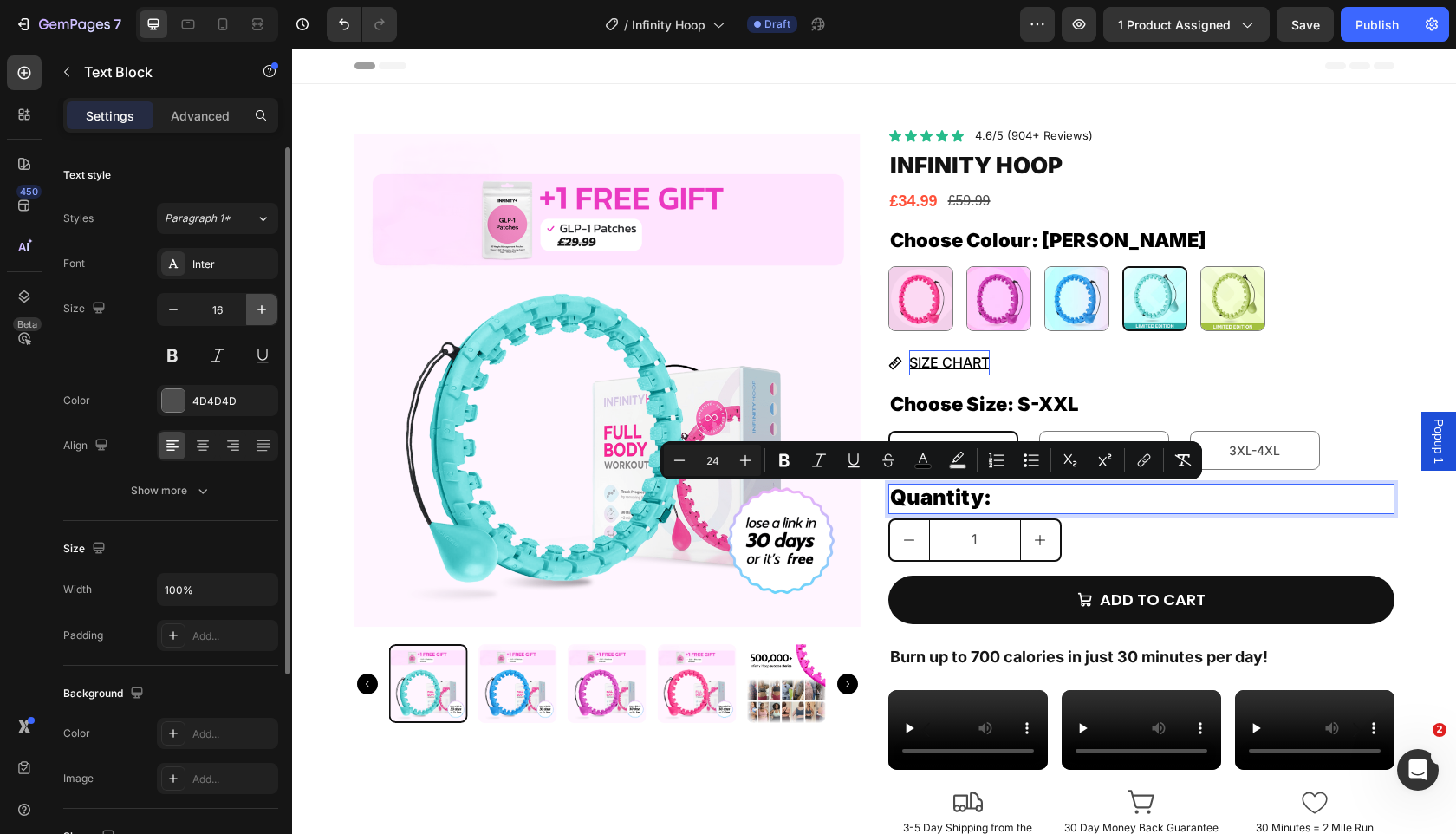
click at [257, 310] on icon "button" at bounding box center [262, 309] width 17 height 17
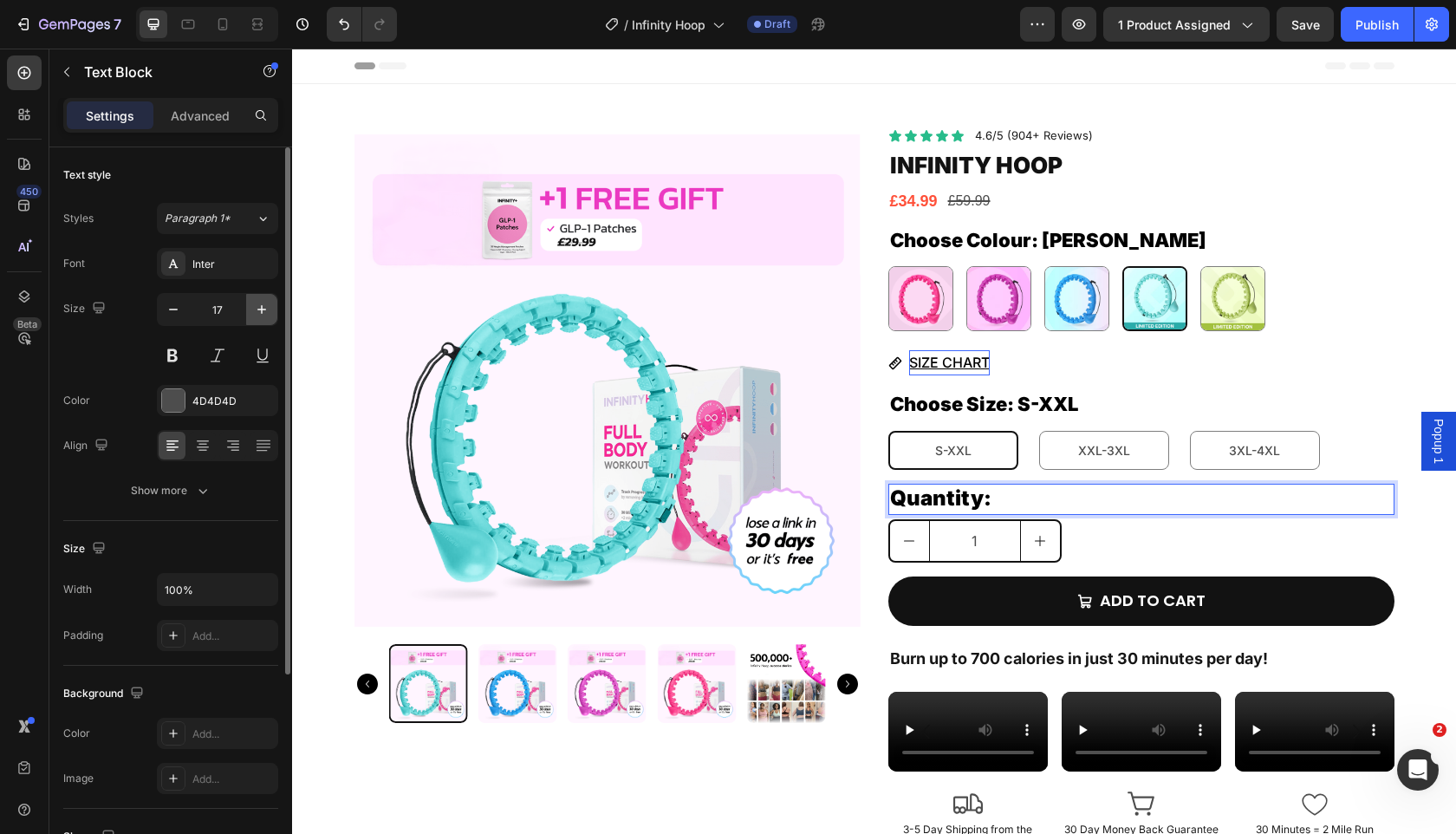
click at [257, 310] on icon "button" at bounding box center [262, 309] width 17 height 17
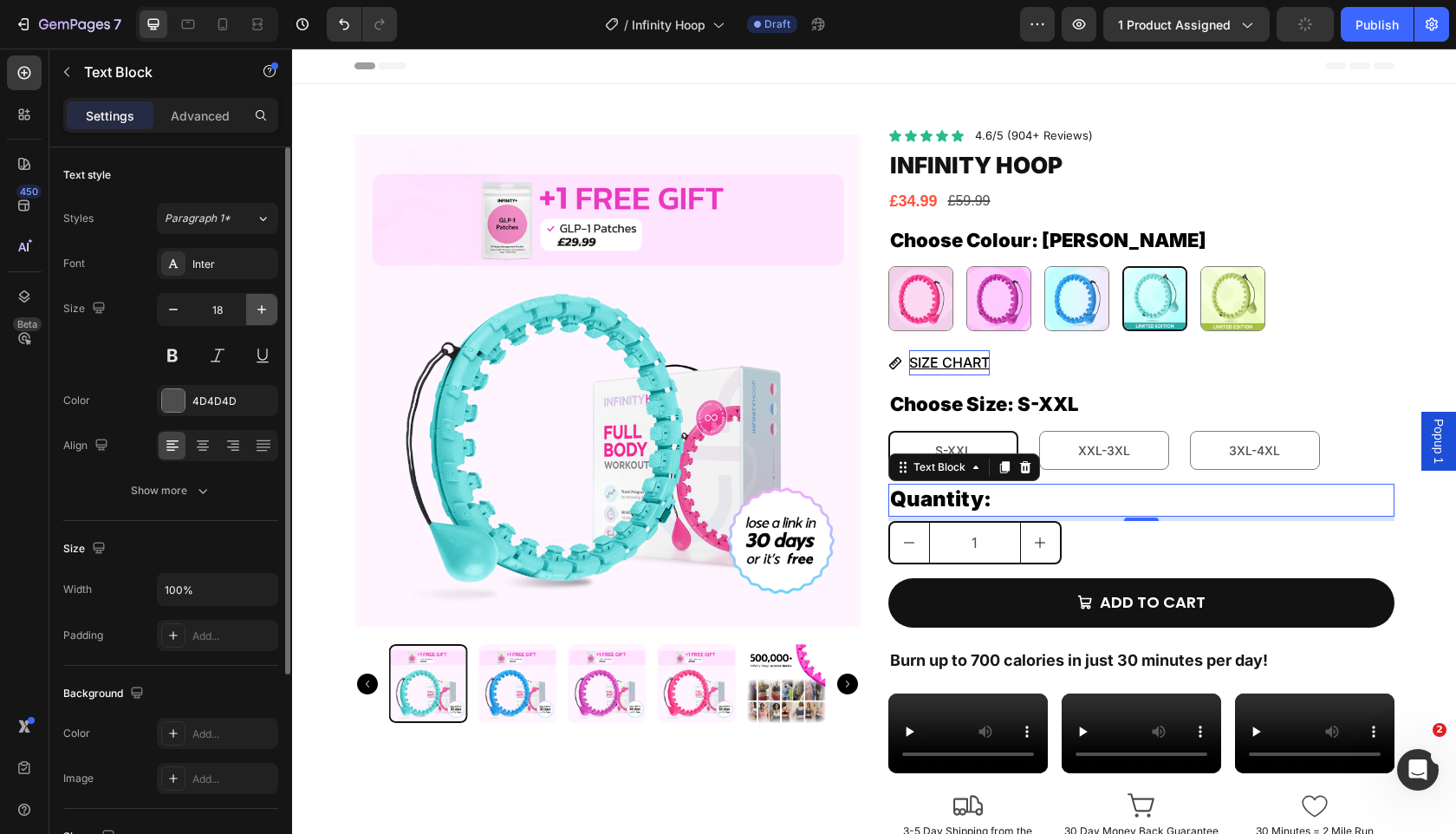
click at [257, 310] on icon "button" at bounding box center [262, 309] width 17 height 17
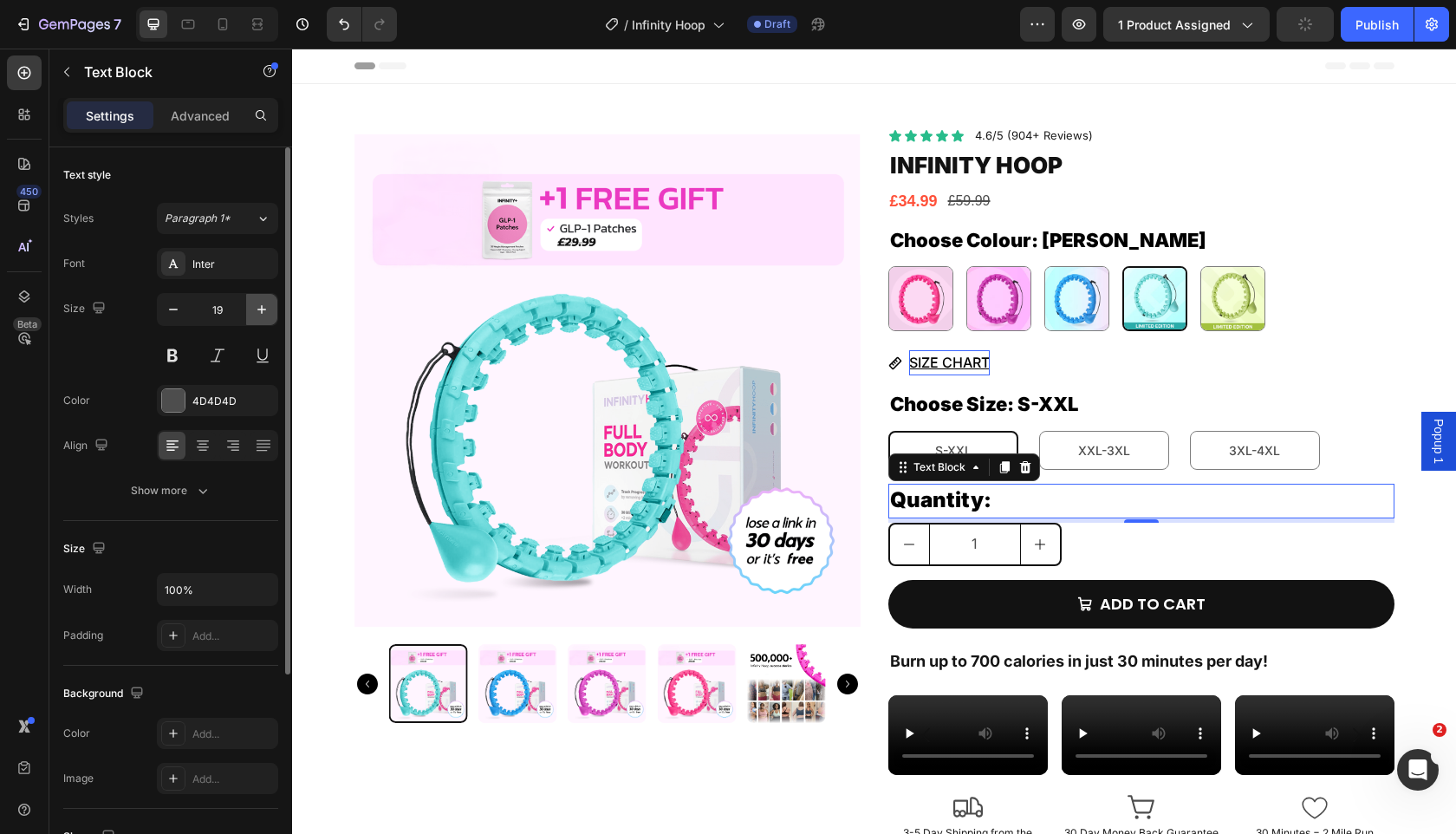
click at [257, 310] on icon "button" at bounding box center [262, 309] width 17 height 17
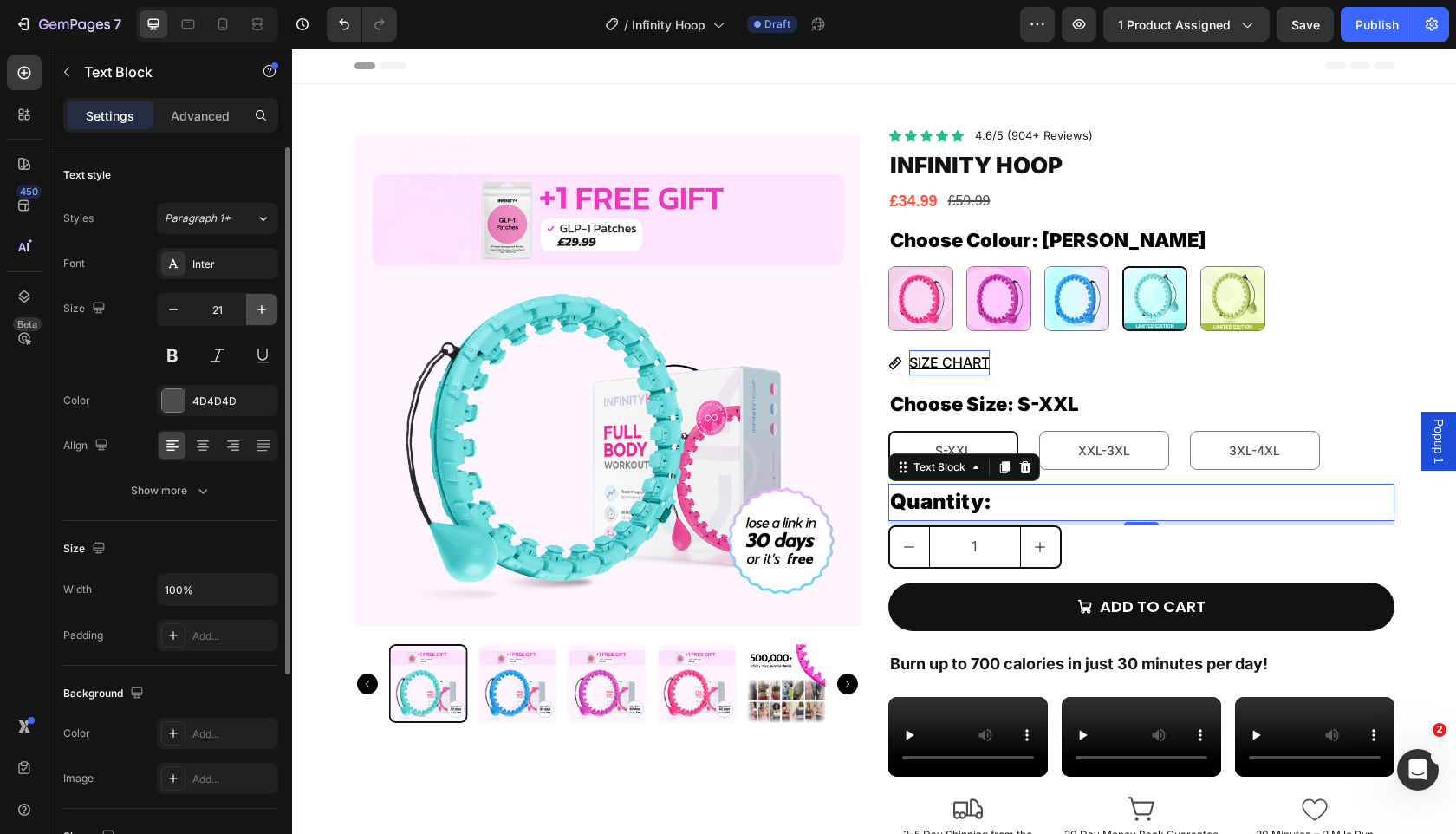
click at [257, 310] on icon "button" at bounding box center [262, 309] width 17 height 17
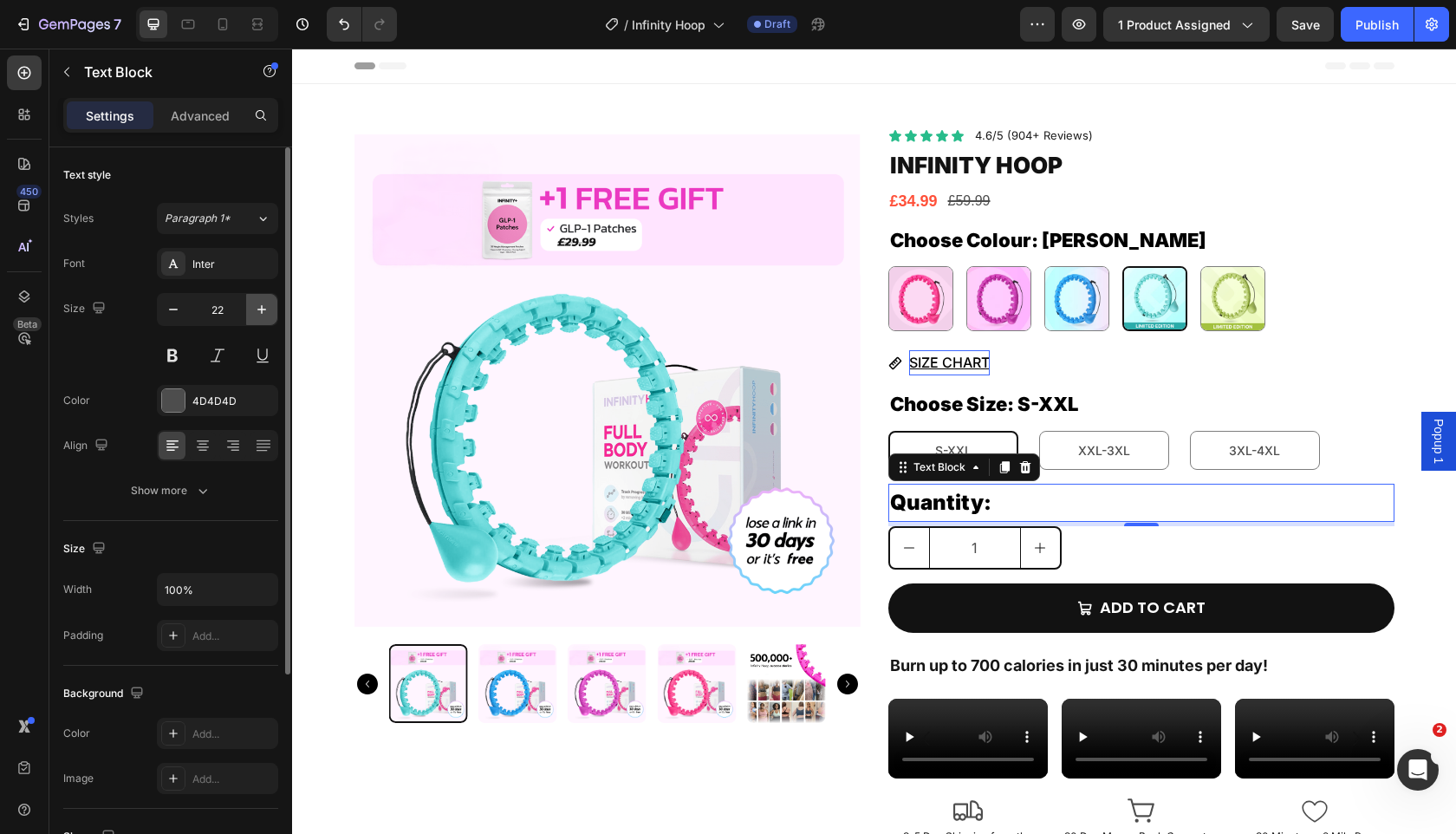
click at [257, 310] on icon "button" at bounding box center [262, 309] width 17 height 17
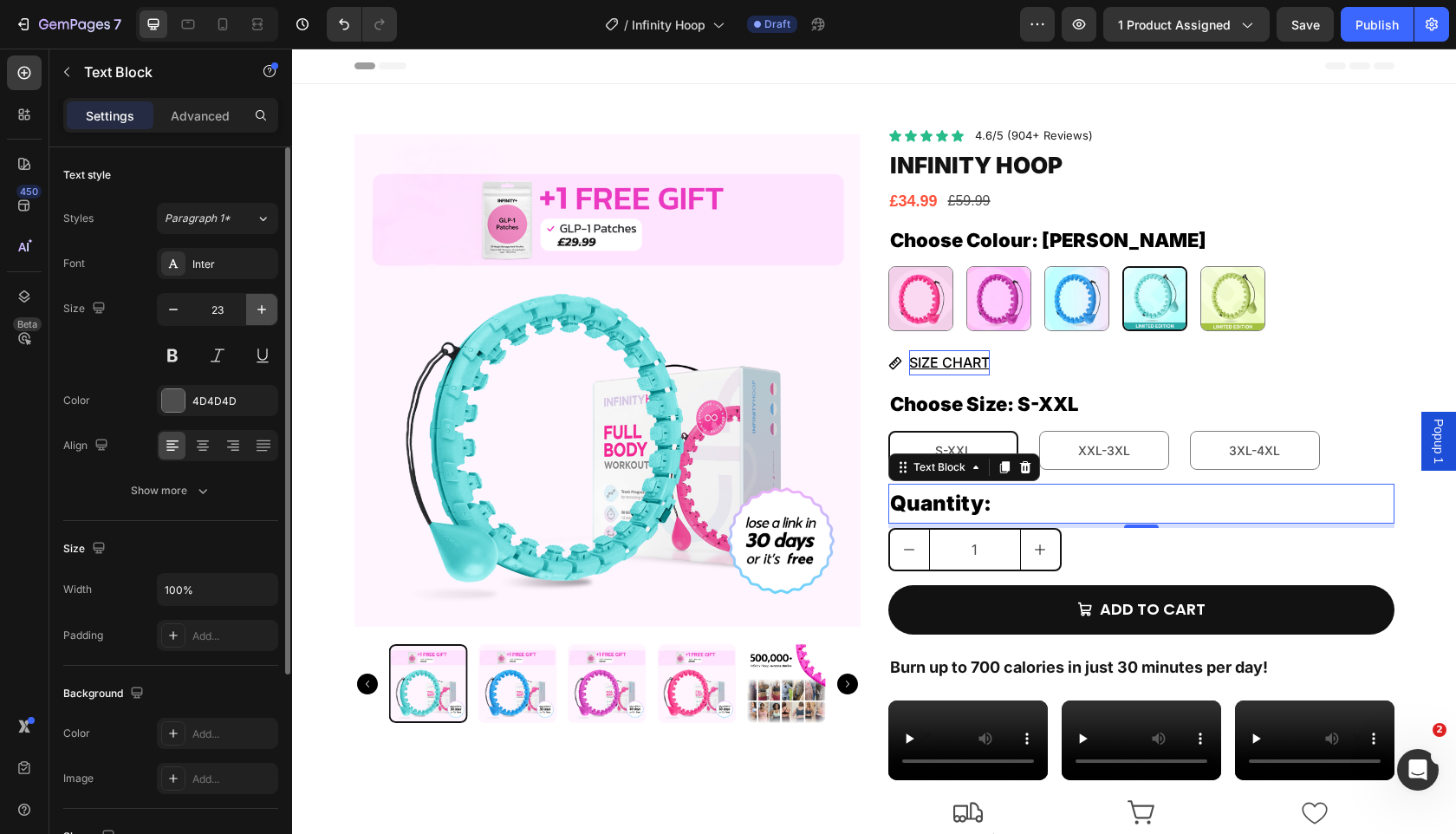
click at [257, 310] on icon "button" at bounding box center [262, 309] width 17 height 17
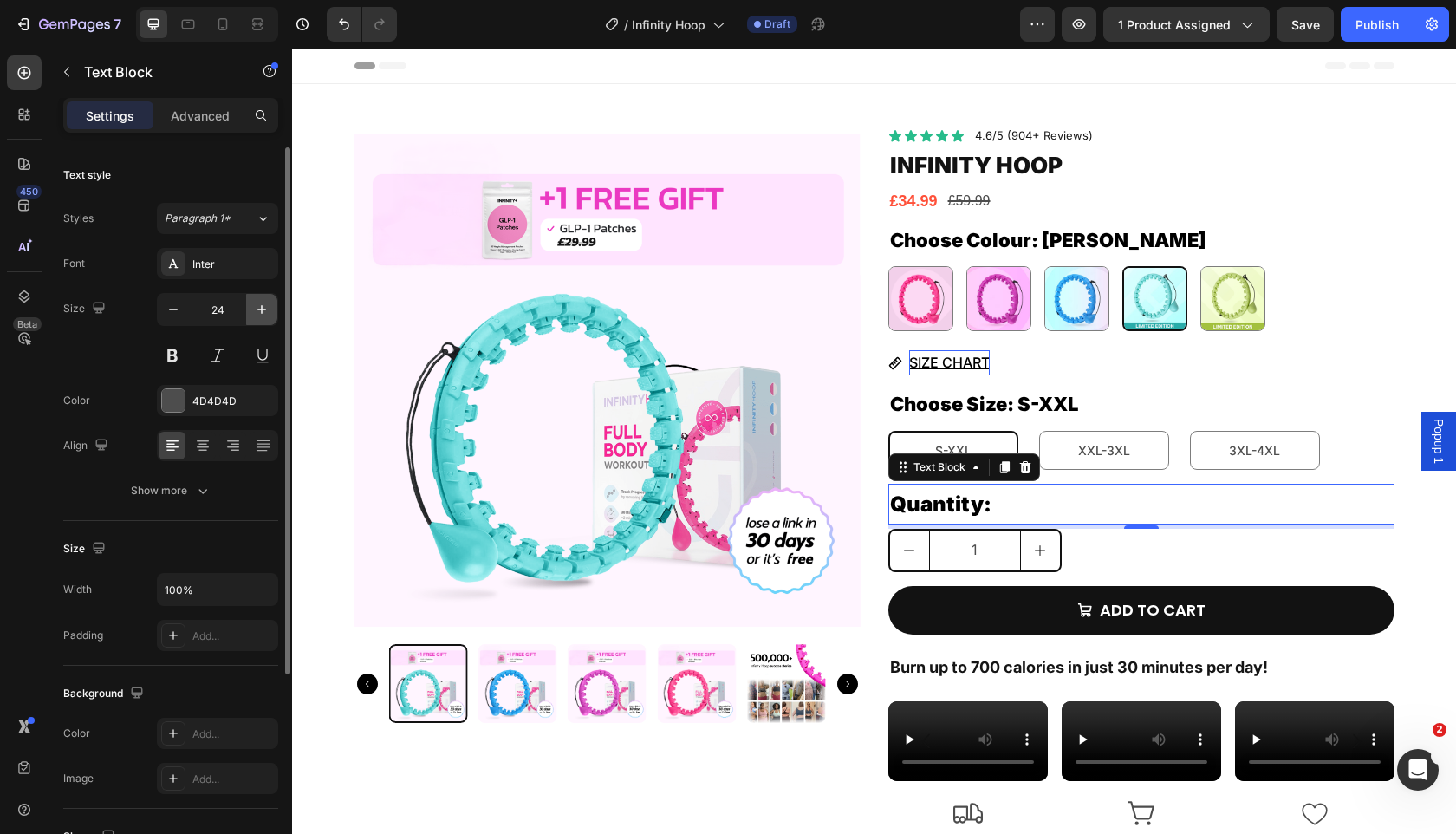
click at [257, 310] on icon "button" at bounding box center [262, 309] width 17 height 17
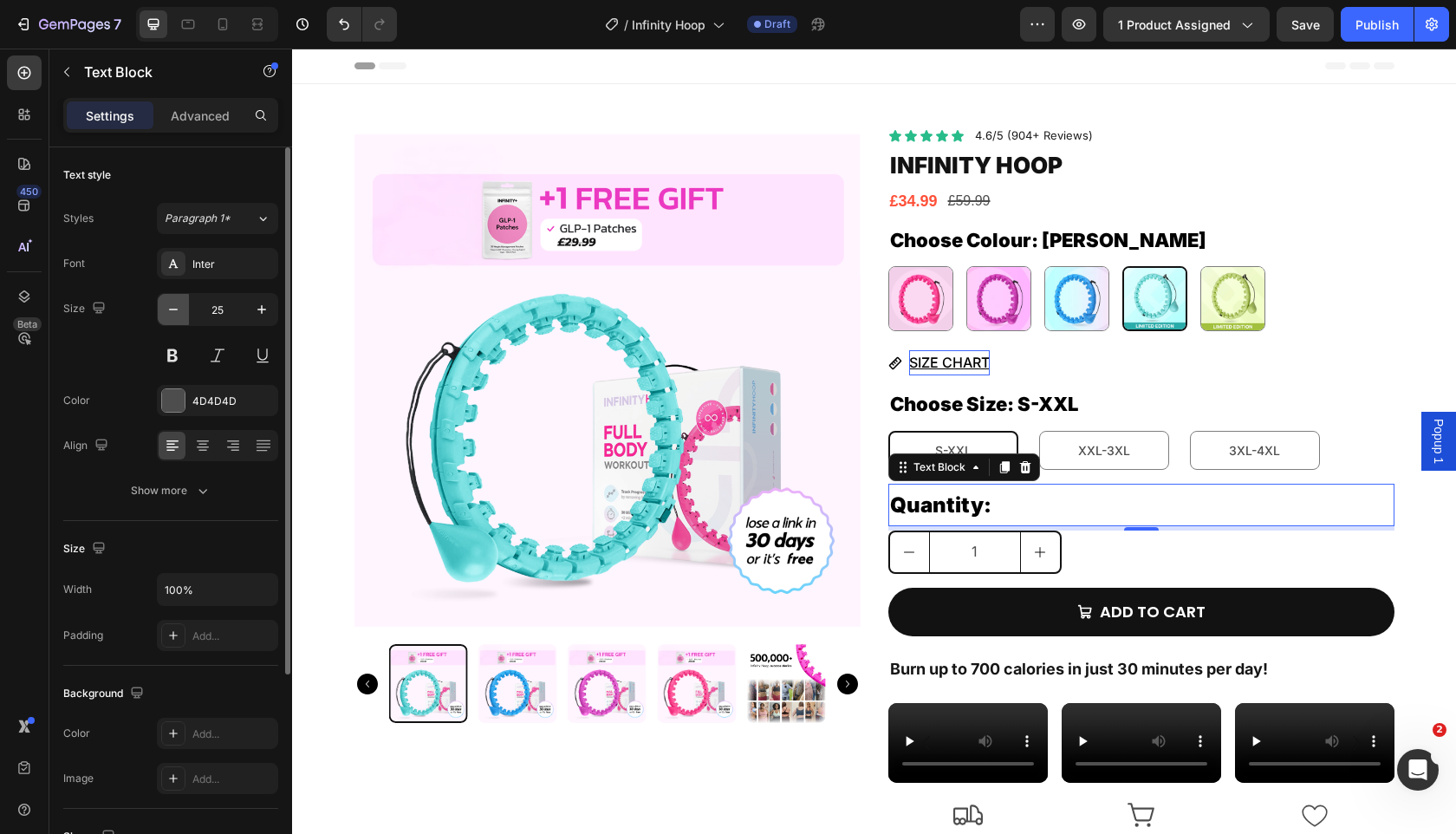
click at [166, 310] on icon "button" at bounding box center [173, 309] width 17 height 17
type input "24"
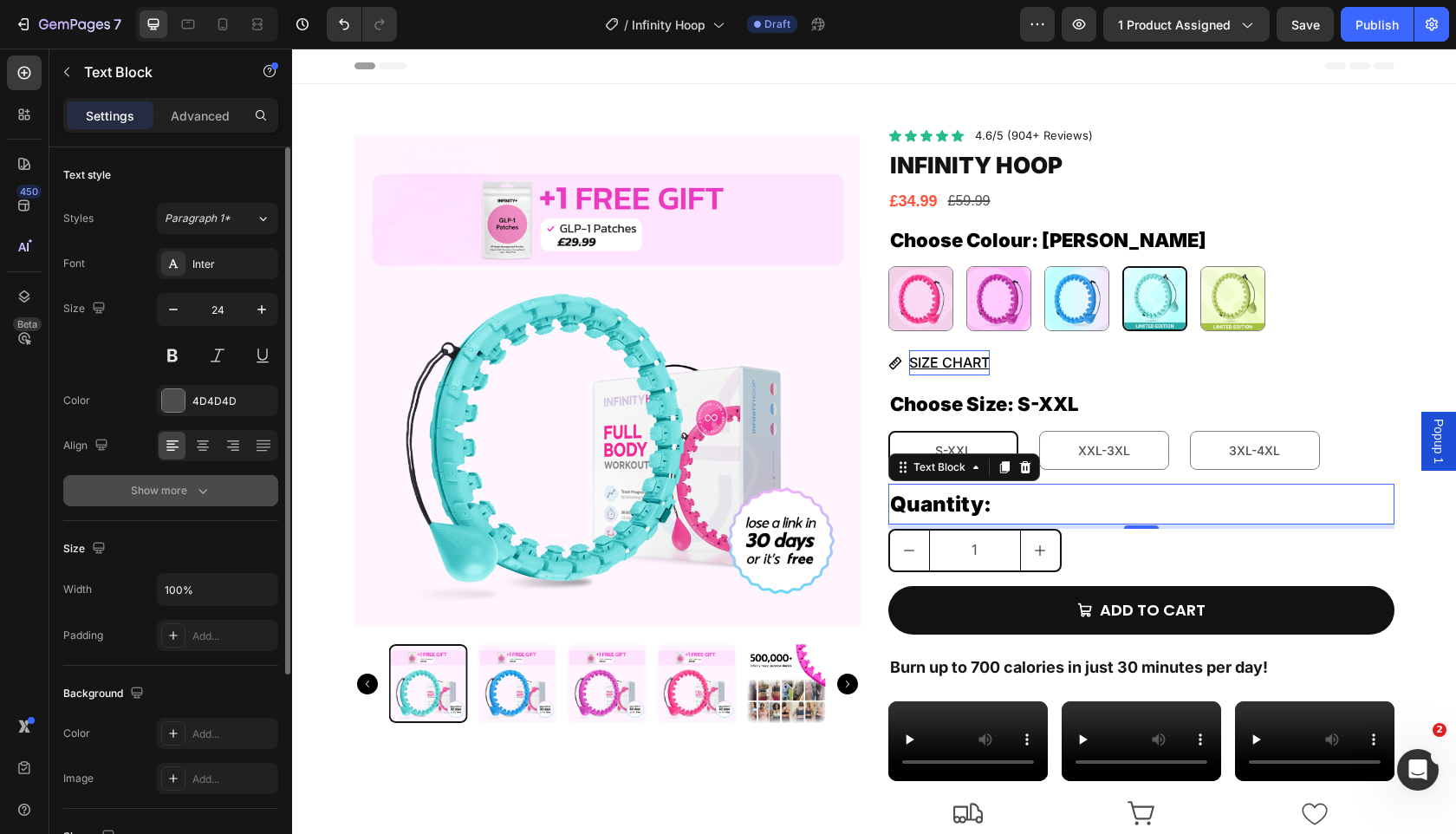
click at [212, 494] on button "Show more" at bounding box center [170, 490] width 215 height 31
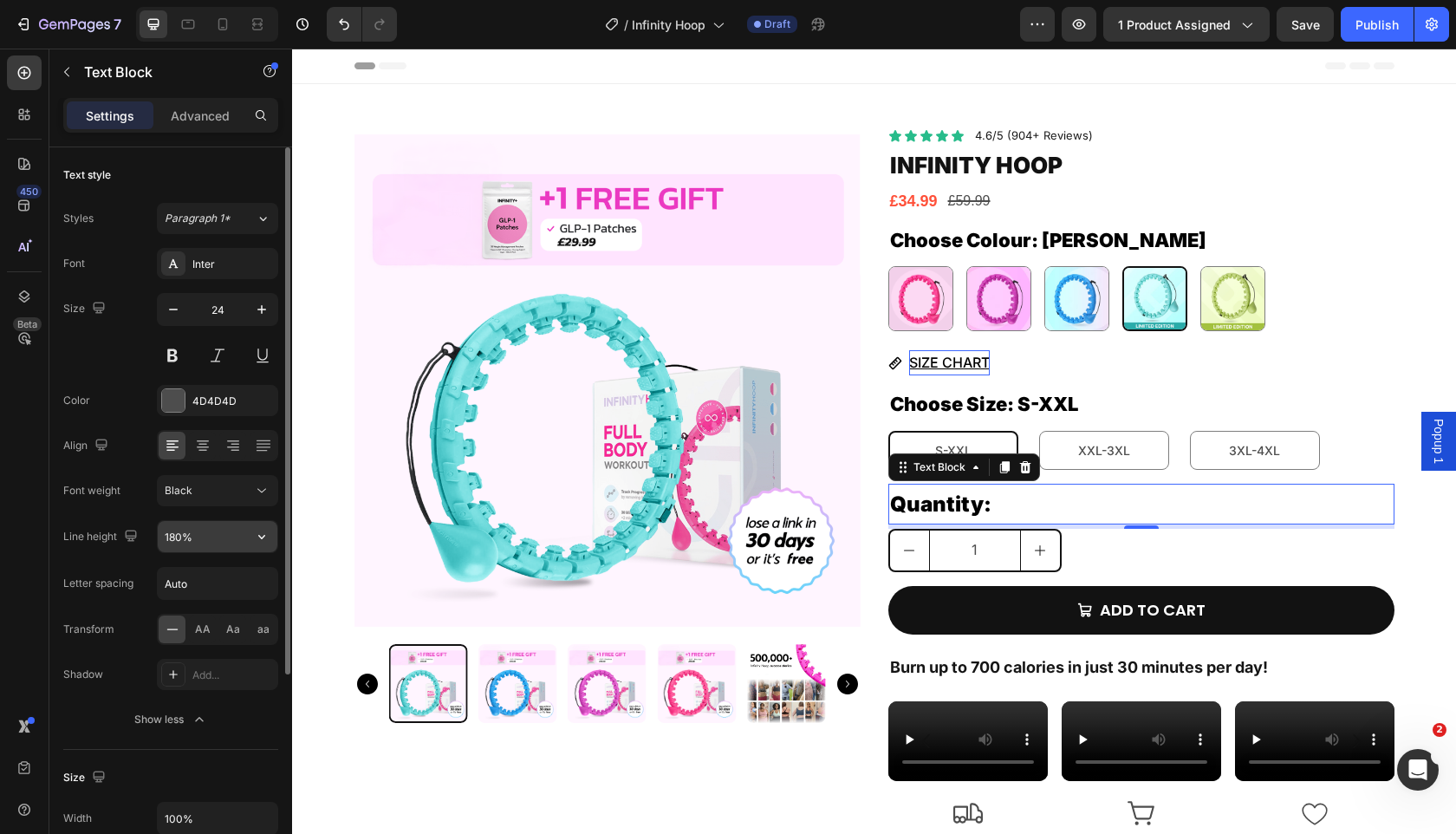
click at [256, 531] on icon "button" at bounding box center [262, 536] width 17 height 17
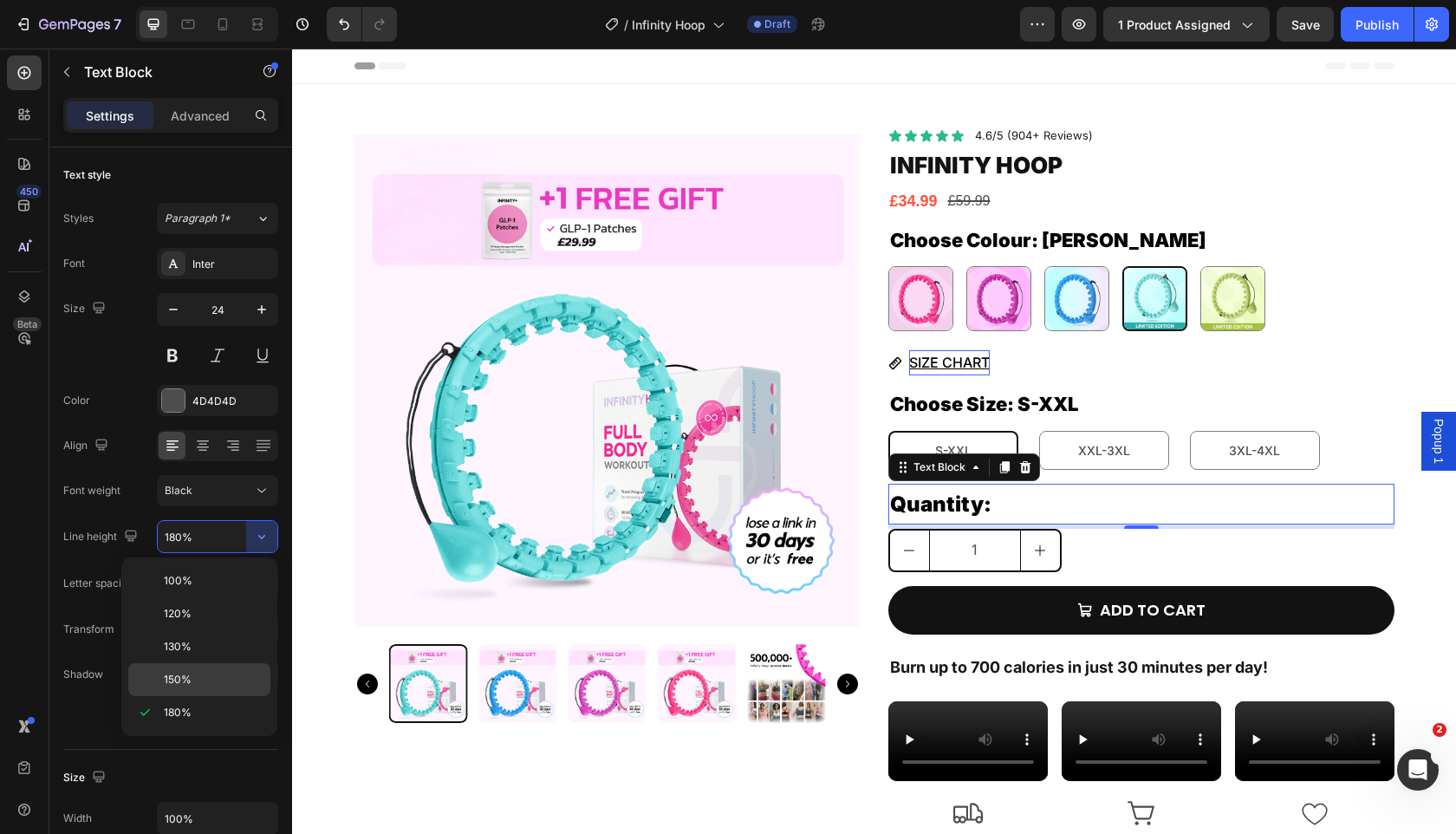
click at [196, 668] on div "150%" at bounding box center [200, 679] width 142 height 33
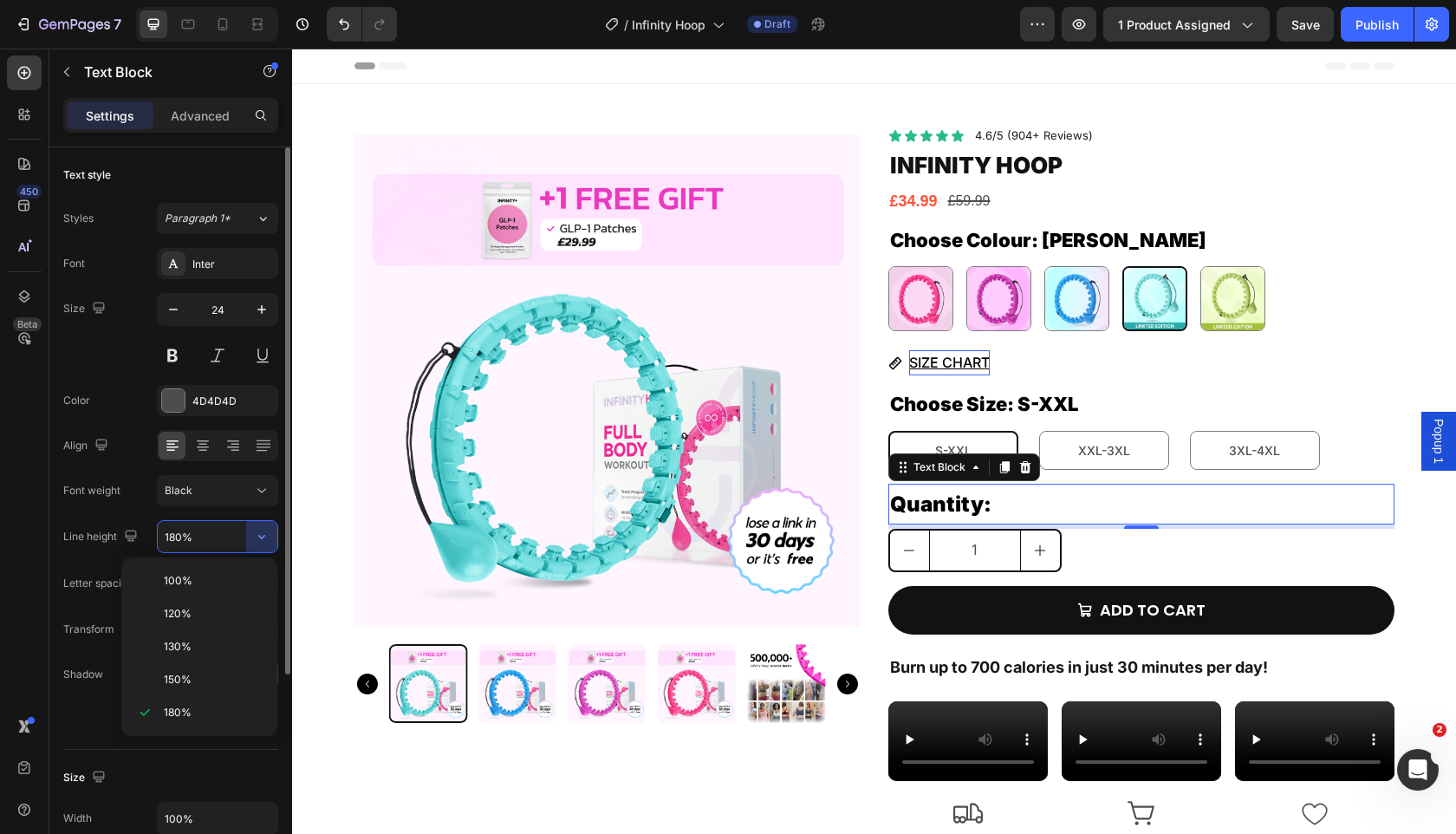
type input "150%"
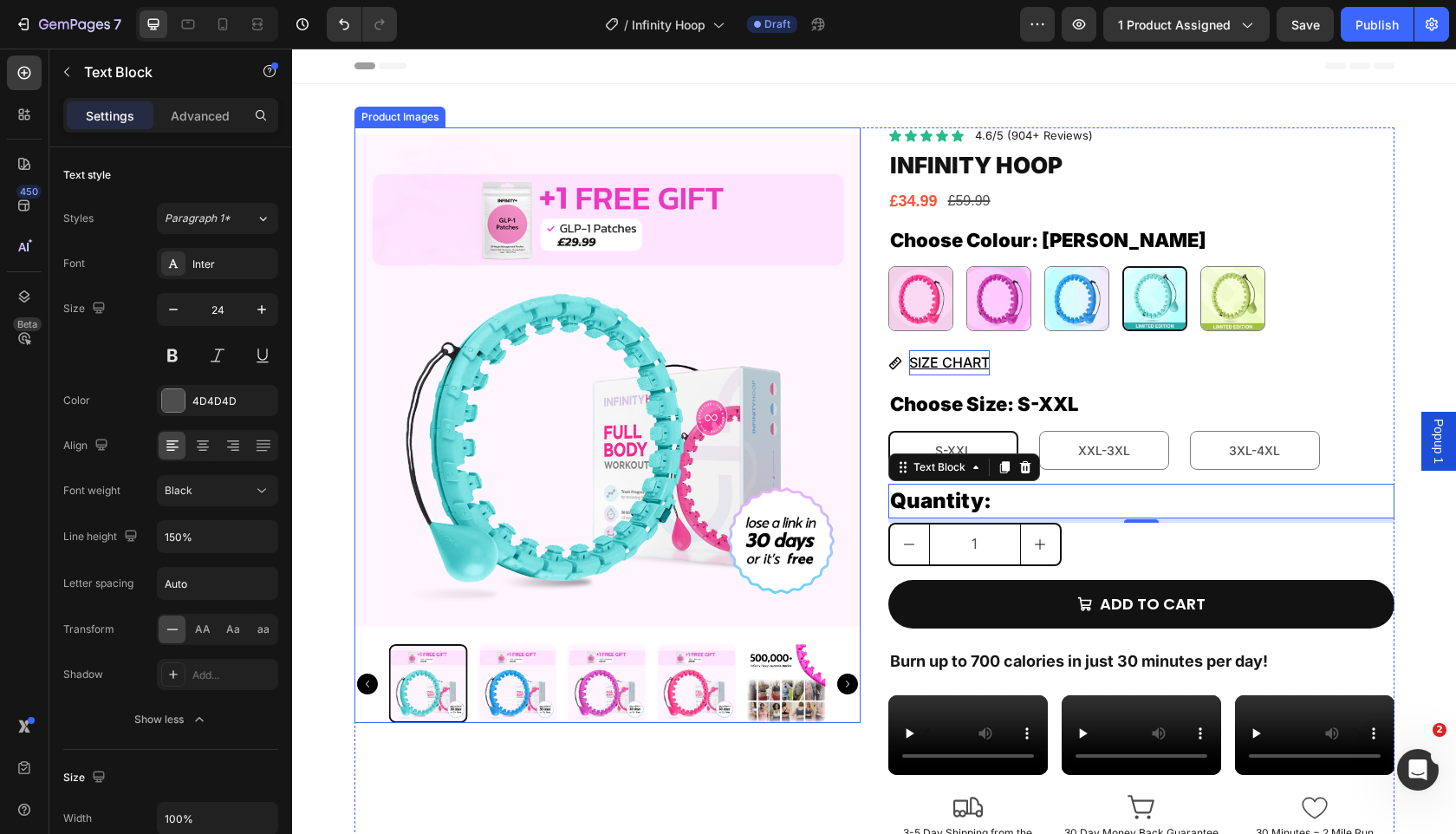
click at [667, 511] on img at bounding box center [607, 380] width 506 height 506
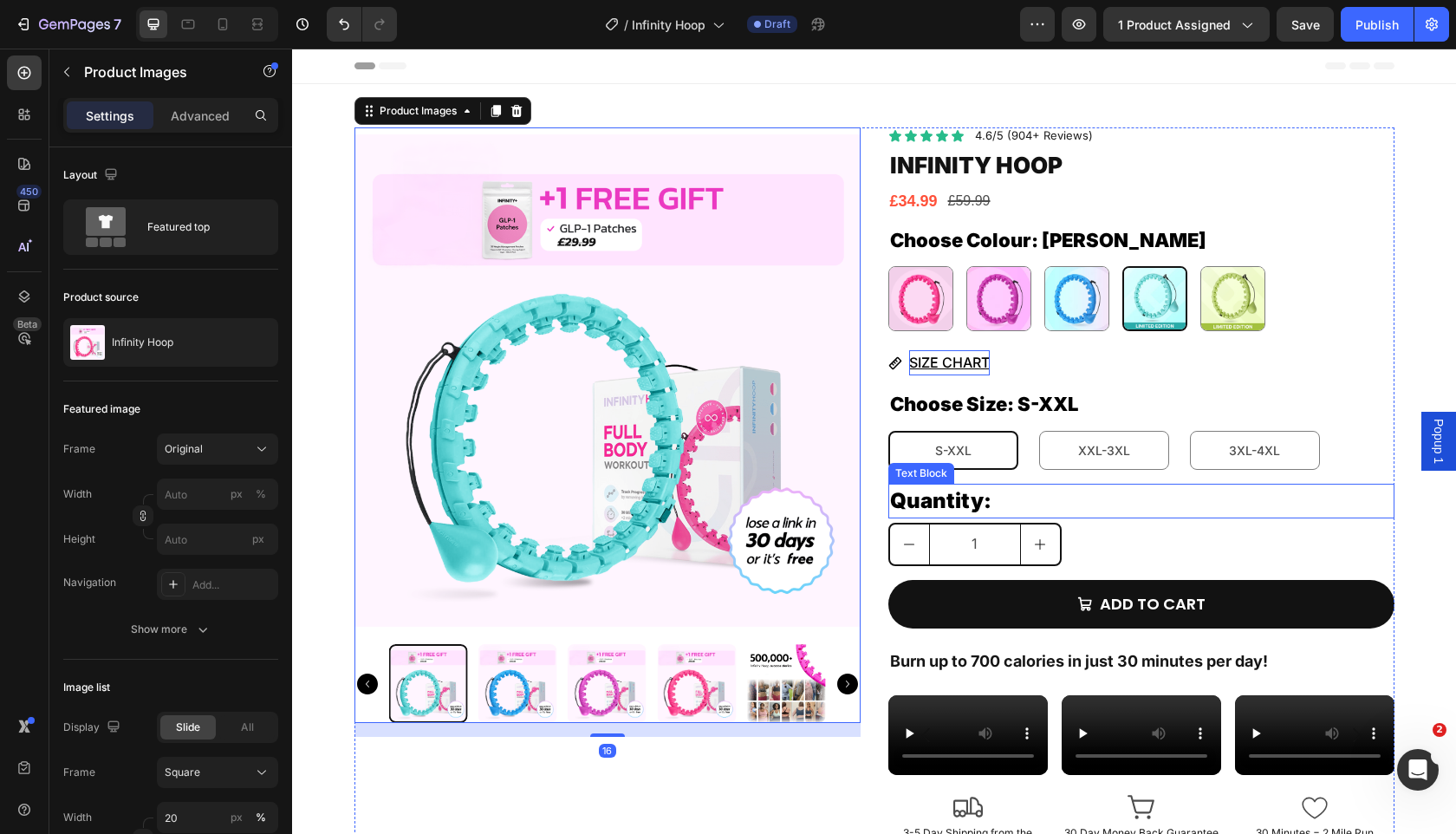
click at [1178, 494] on p "Quantity:" at bounding box center [1141, 500] width 502 height 31
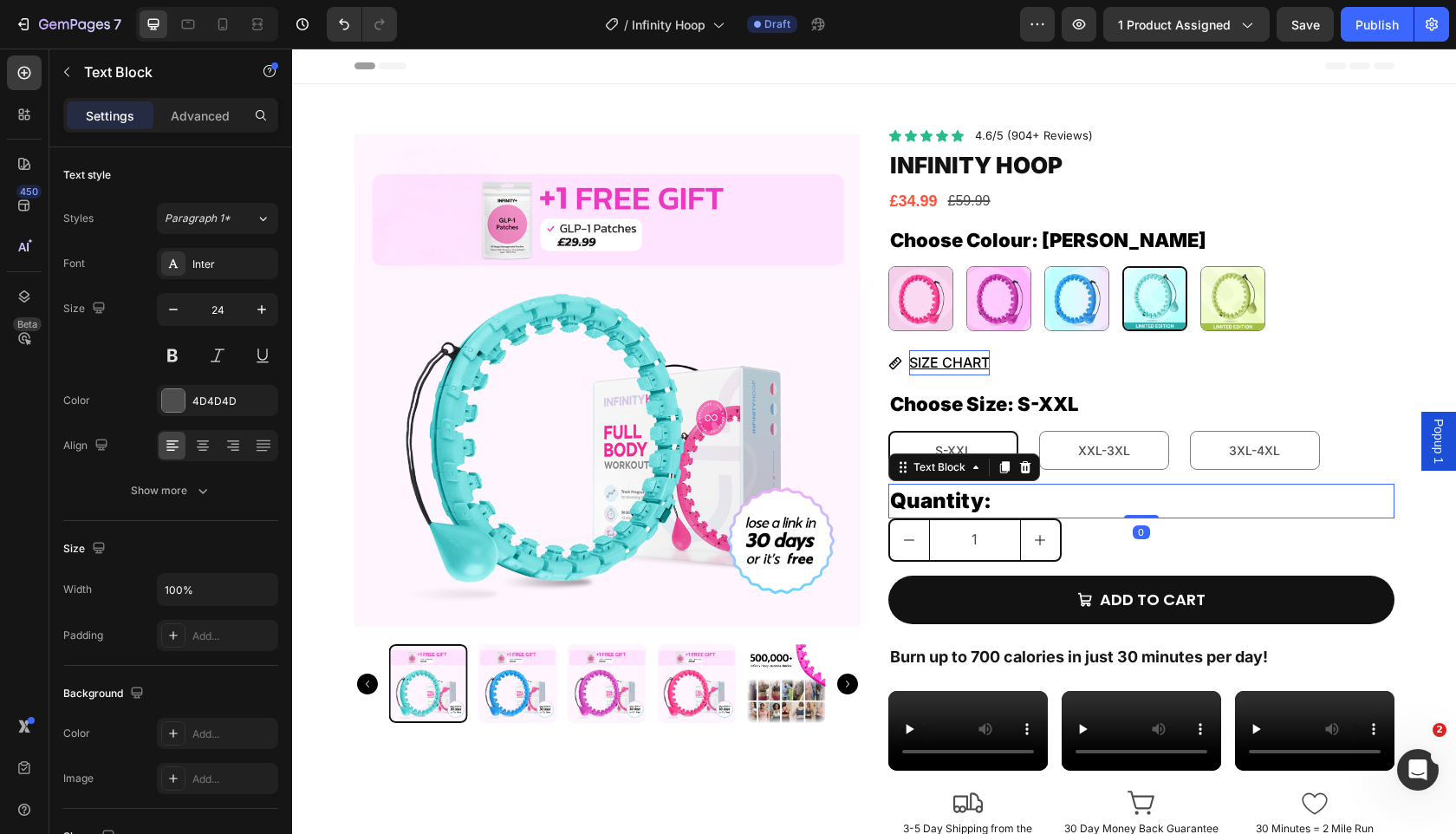
drag, startPoint x: 1140, startPoint y: 521, endPoint x: 1140, endPoint y: 493, distance: 28.0
click at [1140, 493] on div "Quantity: Text Block 0" at bounding box center [1141, 501] width 506 height 35
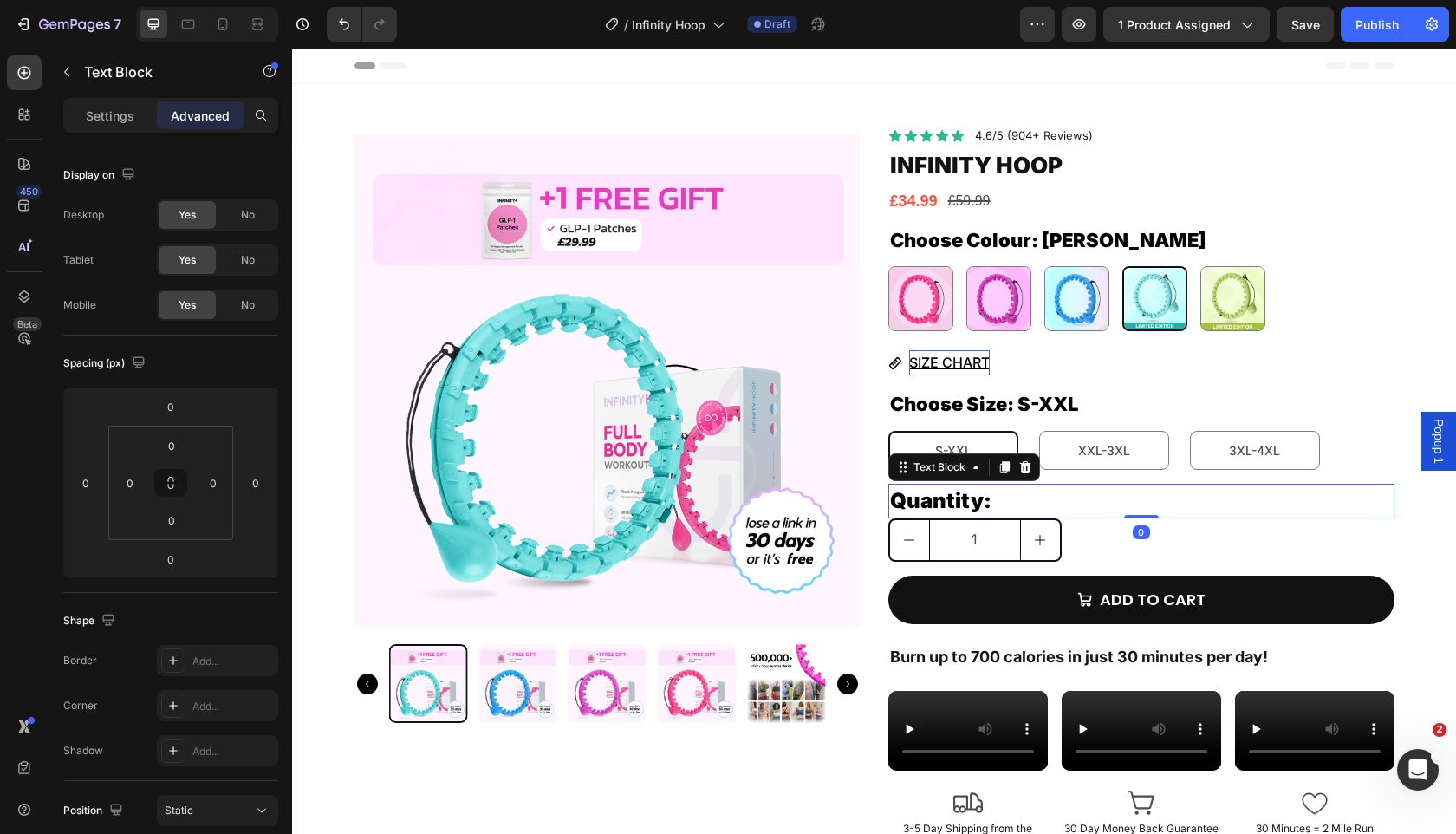
click at [746, 554] on img at bounding box center [607, 380] width 506 height 506
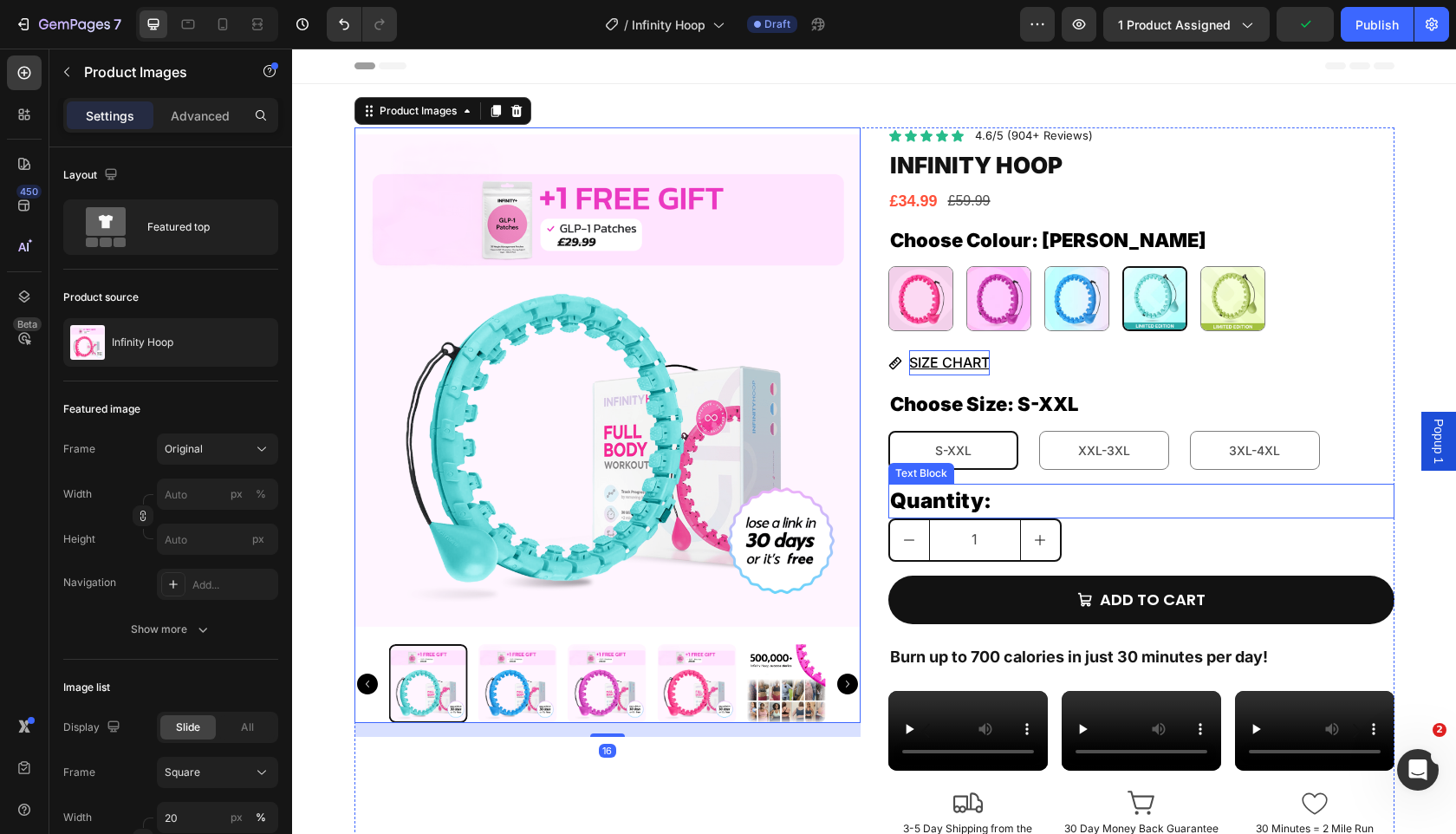
click at [1099, 502] on p "Quantity:" at bounding box center [1141, 500] width 502 height 31
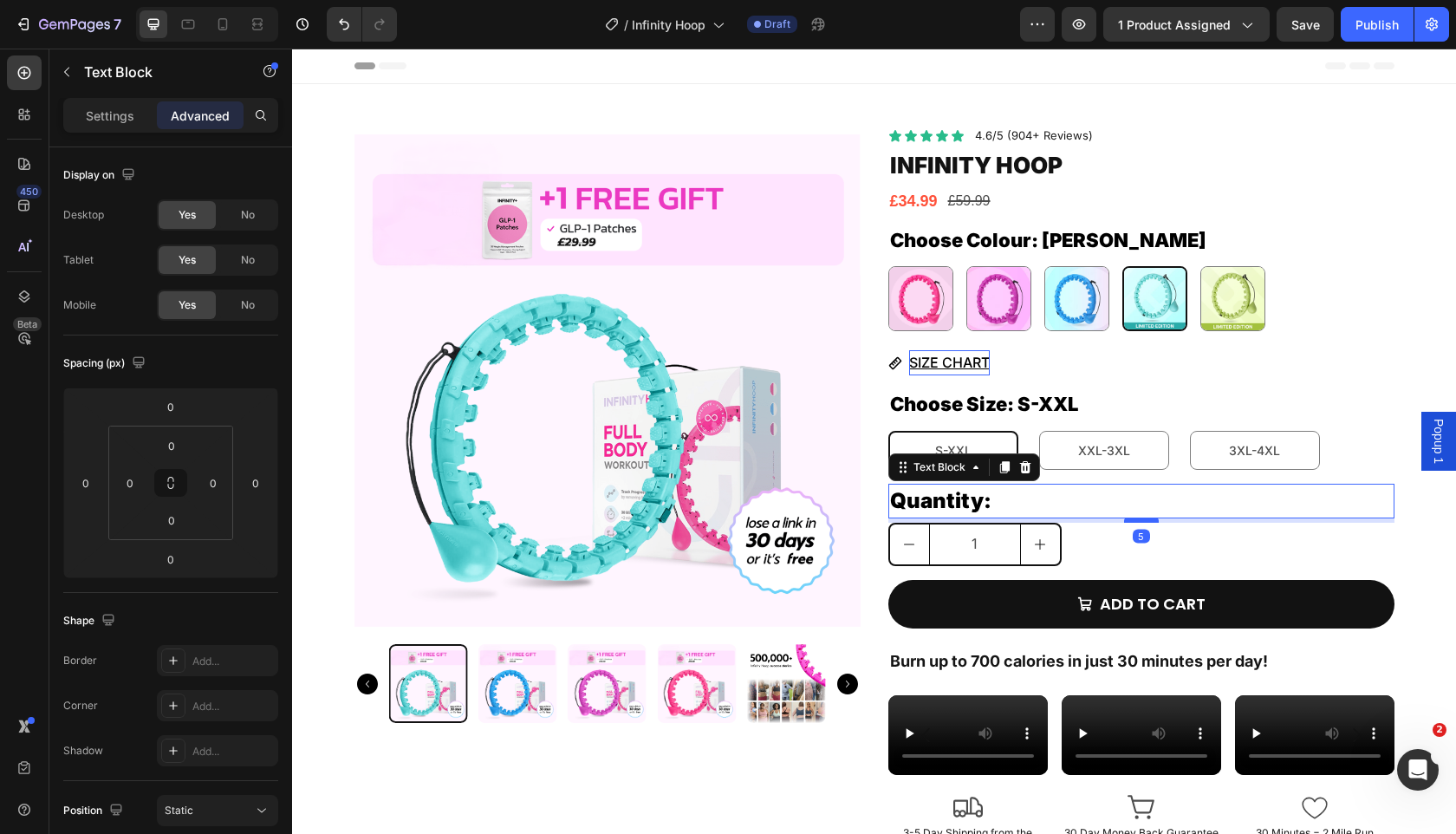
click at [1146, 520] on div at bounding box center [1141, 520] width 35 height 5
type input "5"
click at [1324, 30] on button "Save" at bounding box center [1306, 25] width 57 height 35
click at [1362, 26] on div "Publish" at bounding box center [1378, 25] width 44 height 18
click at [1409, 763] on icon "Open Intercom Messenger" at bounding box center [1415, 767] width 28 height 28
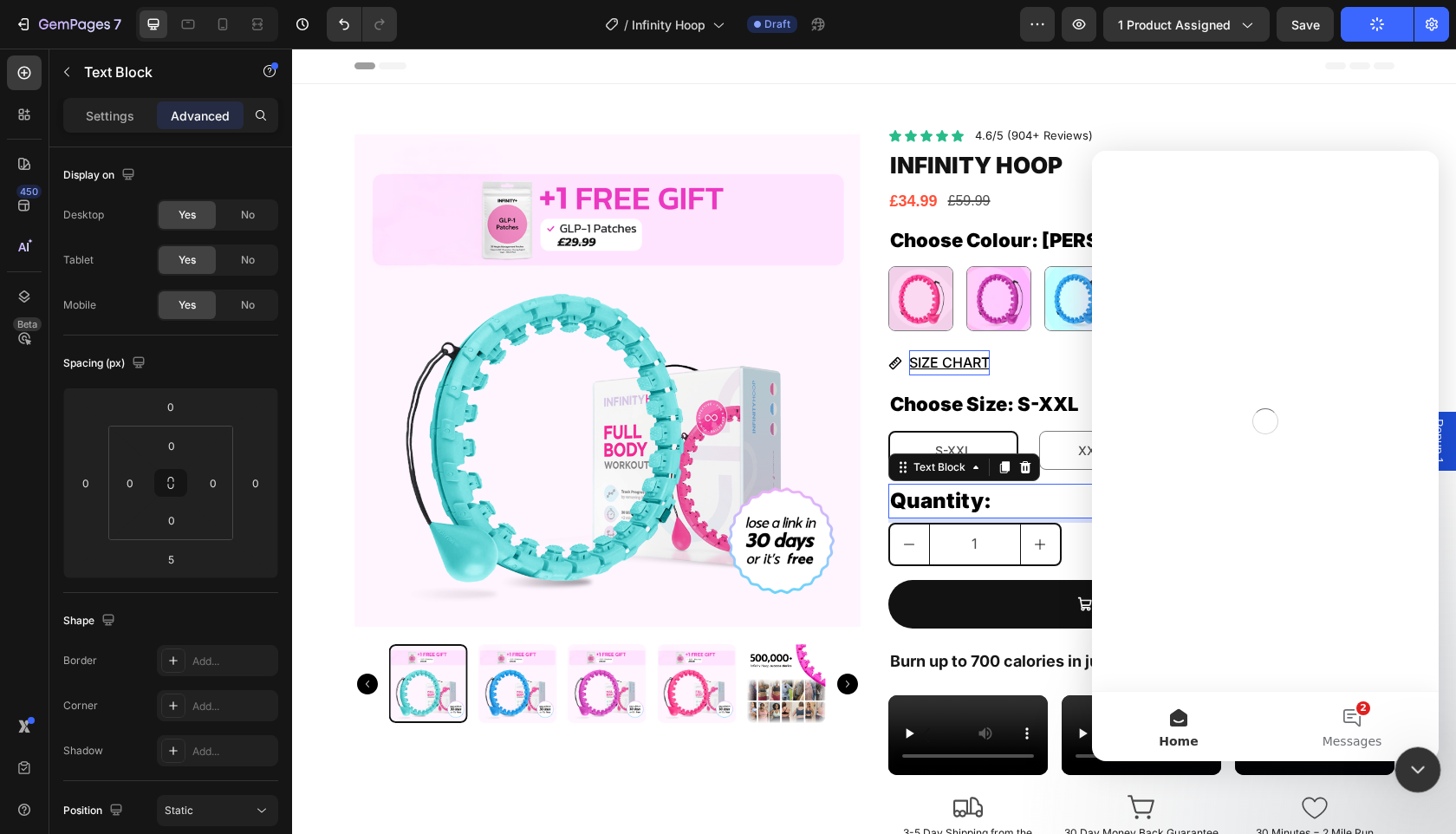
scroll to position [0, 0]
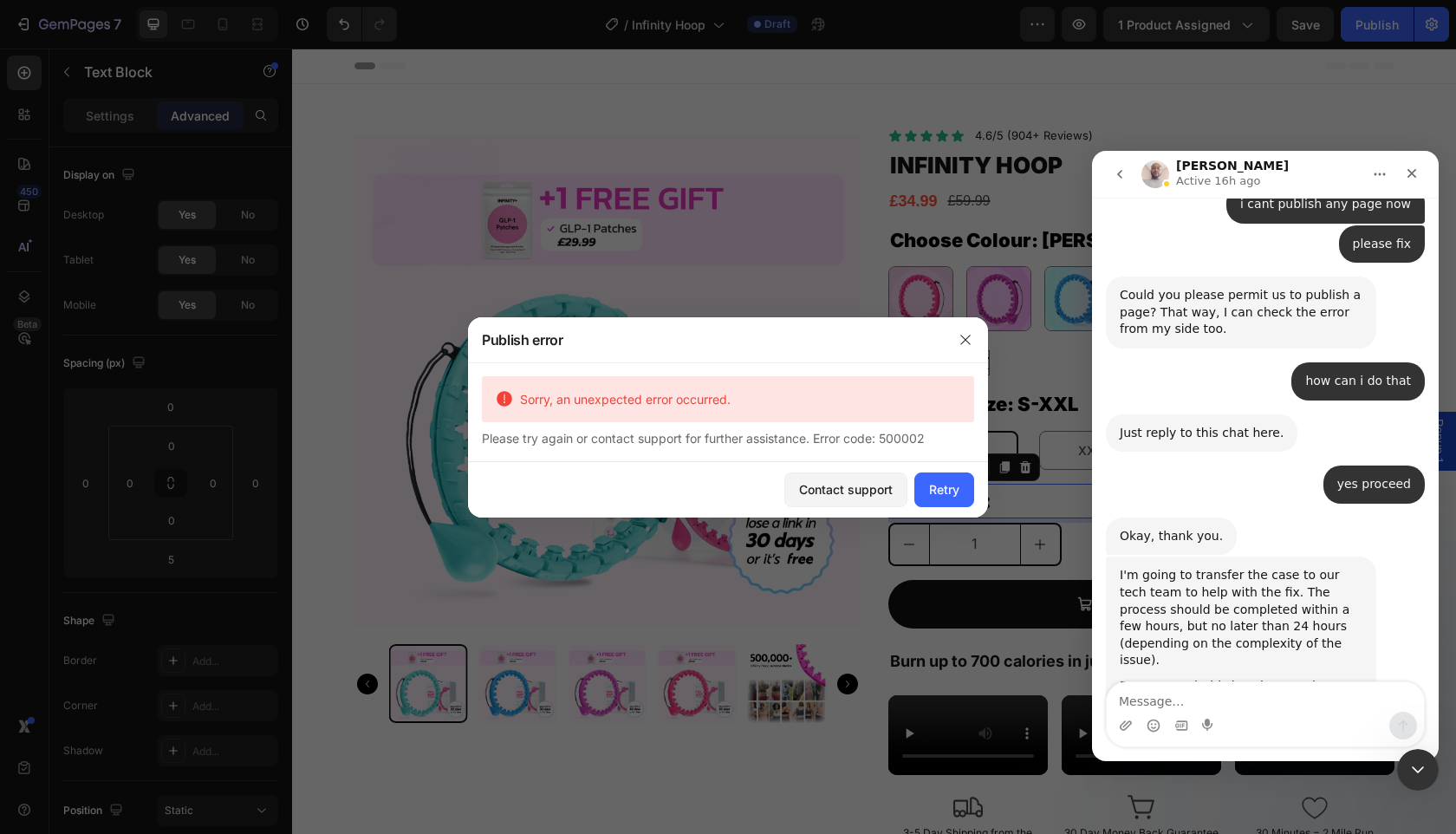
scroll to position [1348, 0]
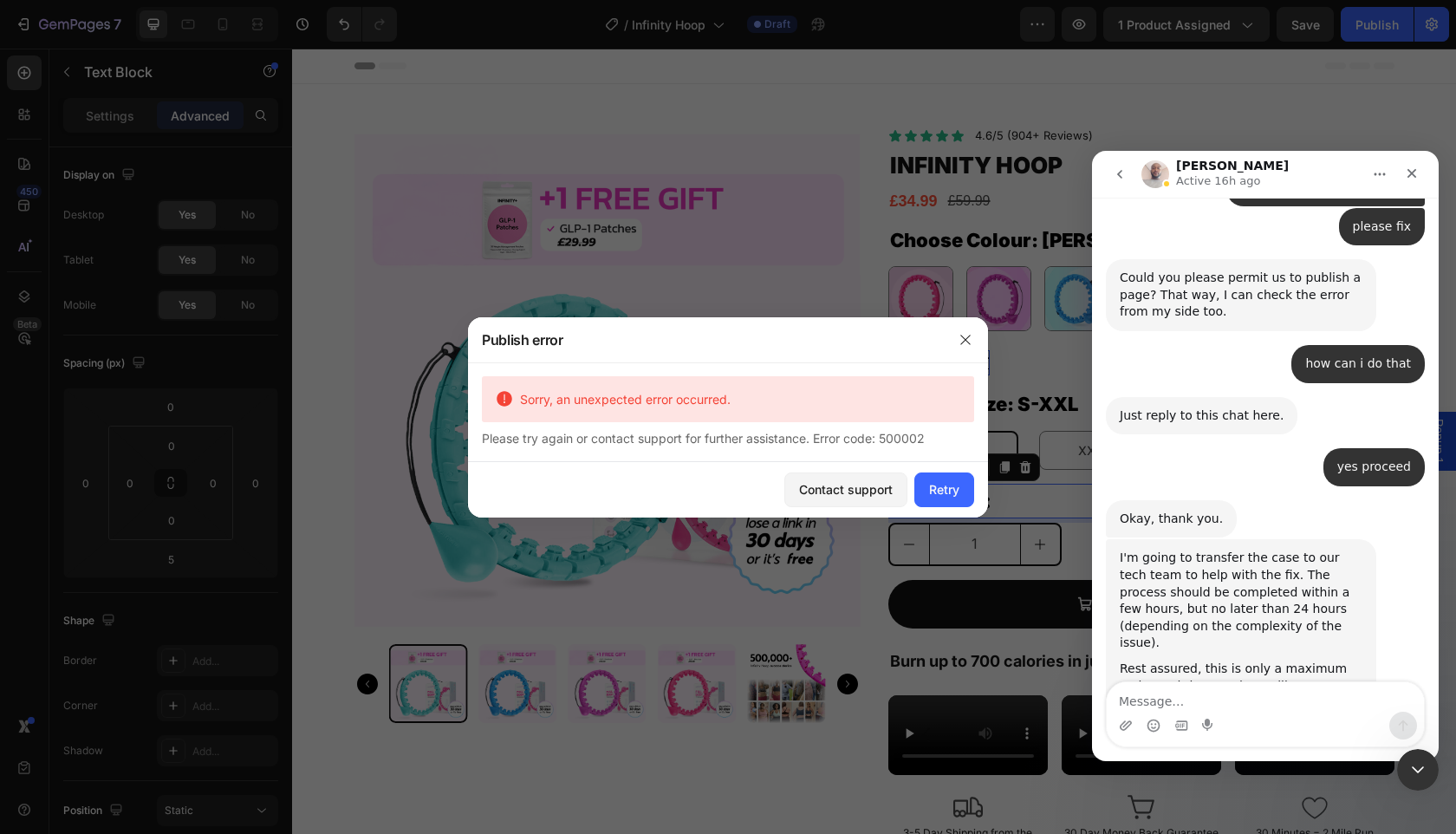
click at [1175, 694] on textarea "Message…" at bounding box center [1265, 696] width 317 height 29
type textarea "hi"
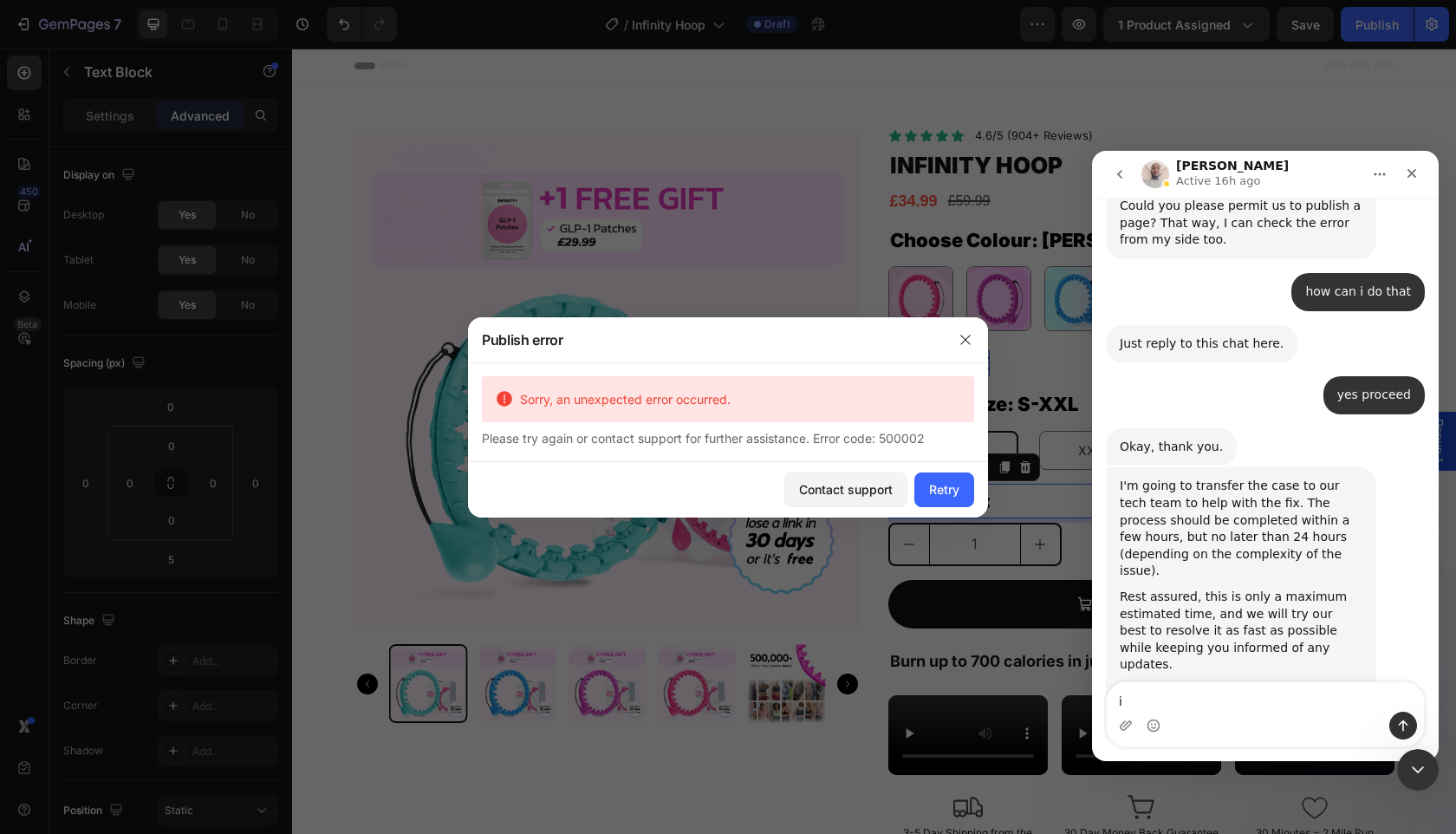
scroll to position [1447, 0]
type textarea "i amstil"
click at [1127, 185] on button "go back" at bounding box center [1120, 174] width 33 height 33
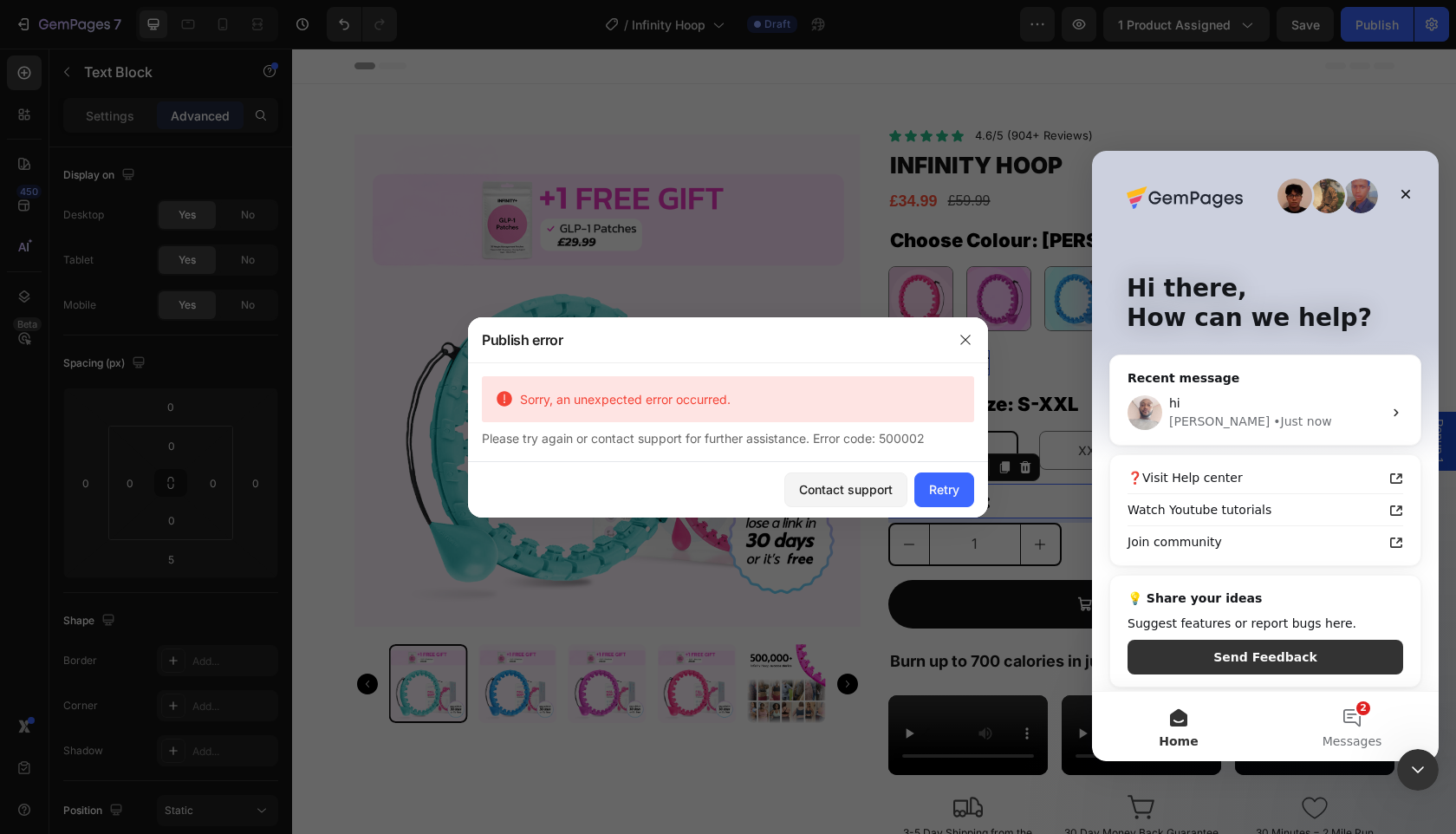
scroll to position [0, 0]
click at [1339, 713] on button "2 Messages" at bounding box center [1352, 726] width 173 height 69
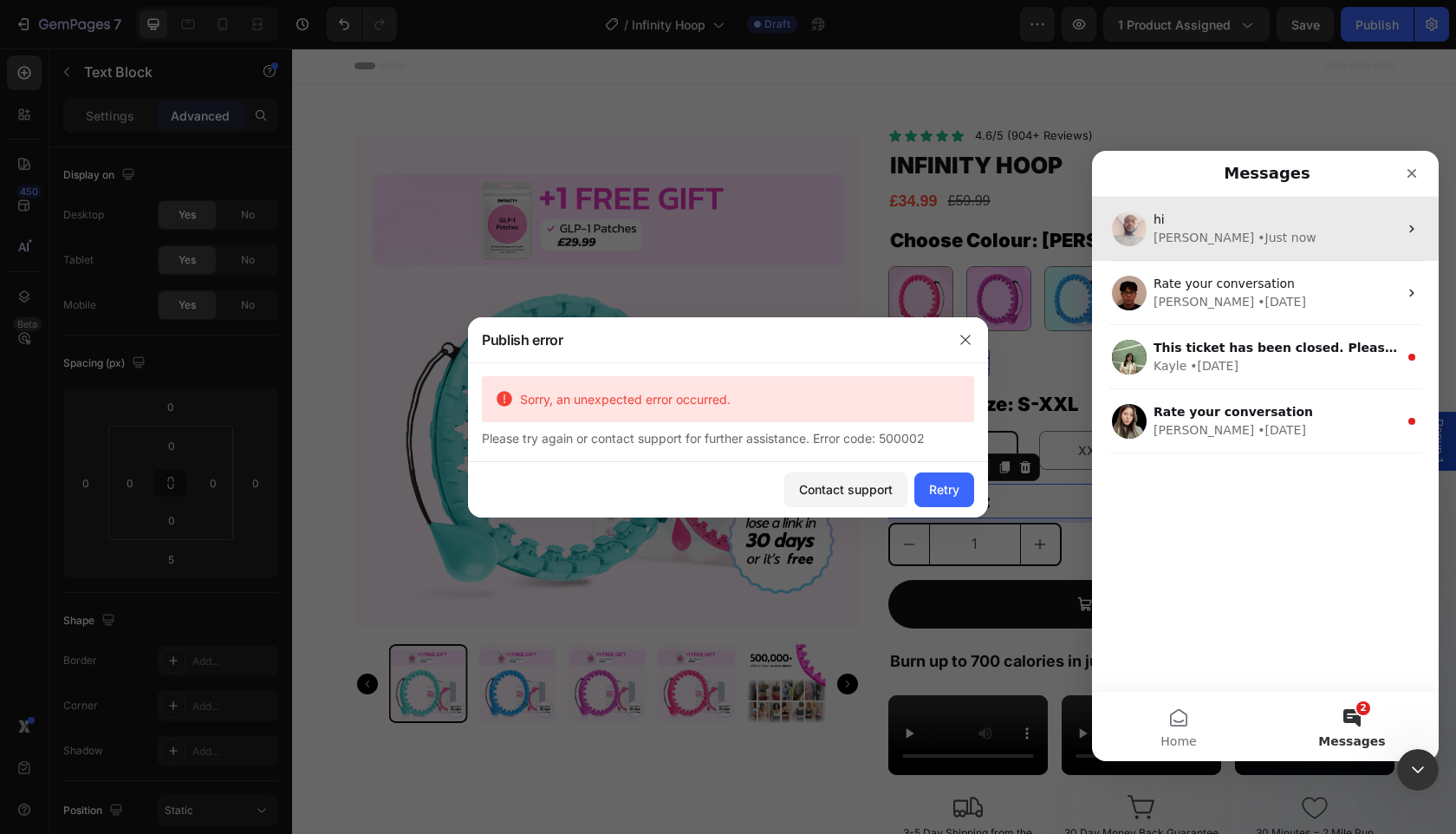
click at [1265, 245] on div "Henry • Just now" at bounding box center [1276, 238] width 244 height 18
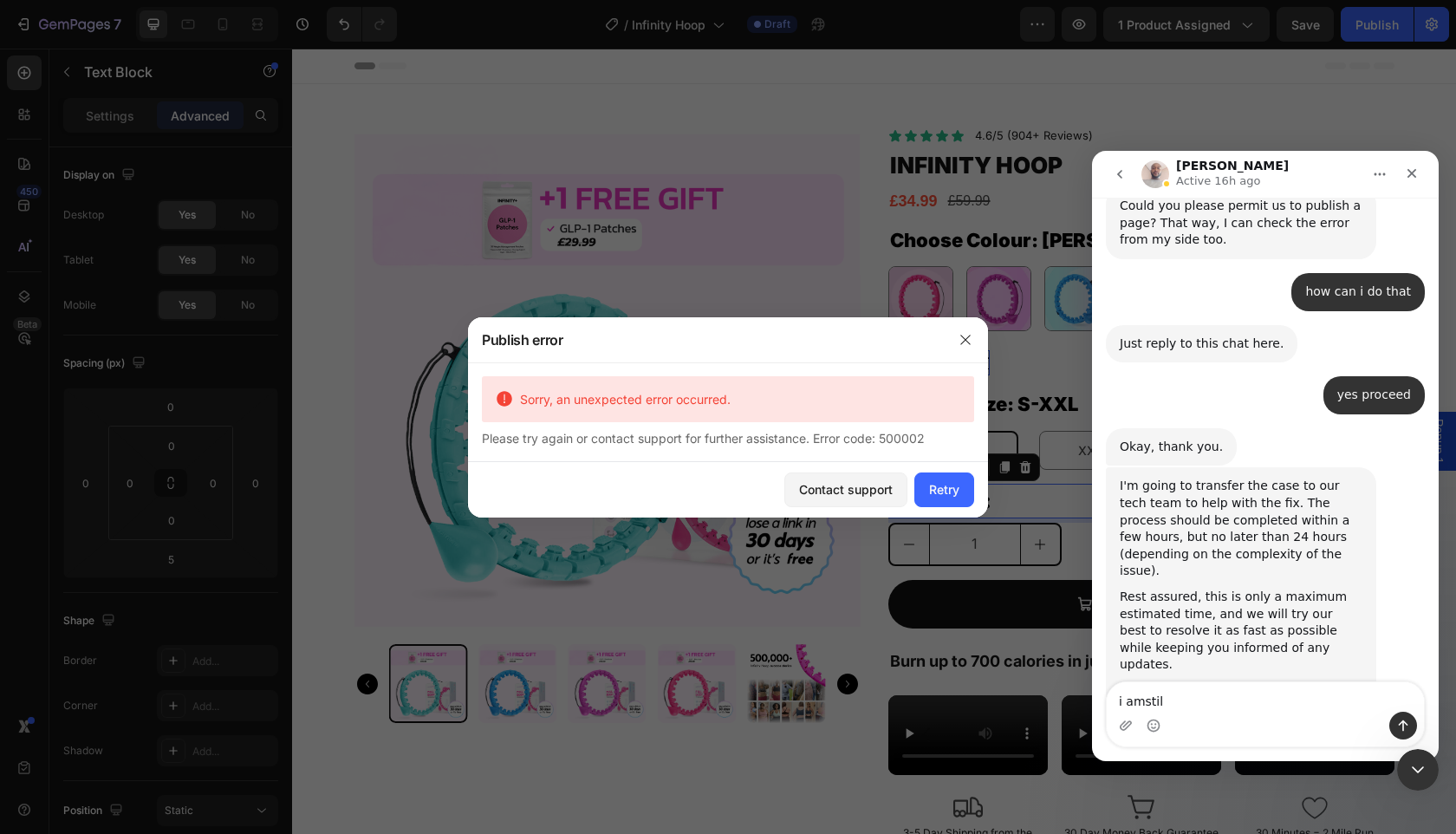
scroll to position [1447, 0]
click at [1178, 706] on textarea "i amstil" at bounding box center [1265, 696] width 317 height 29
type textarea "i am still getting this error"
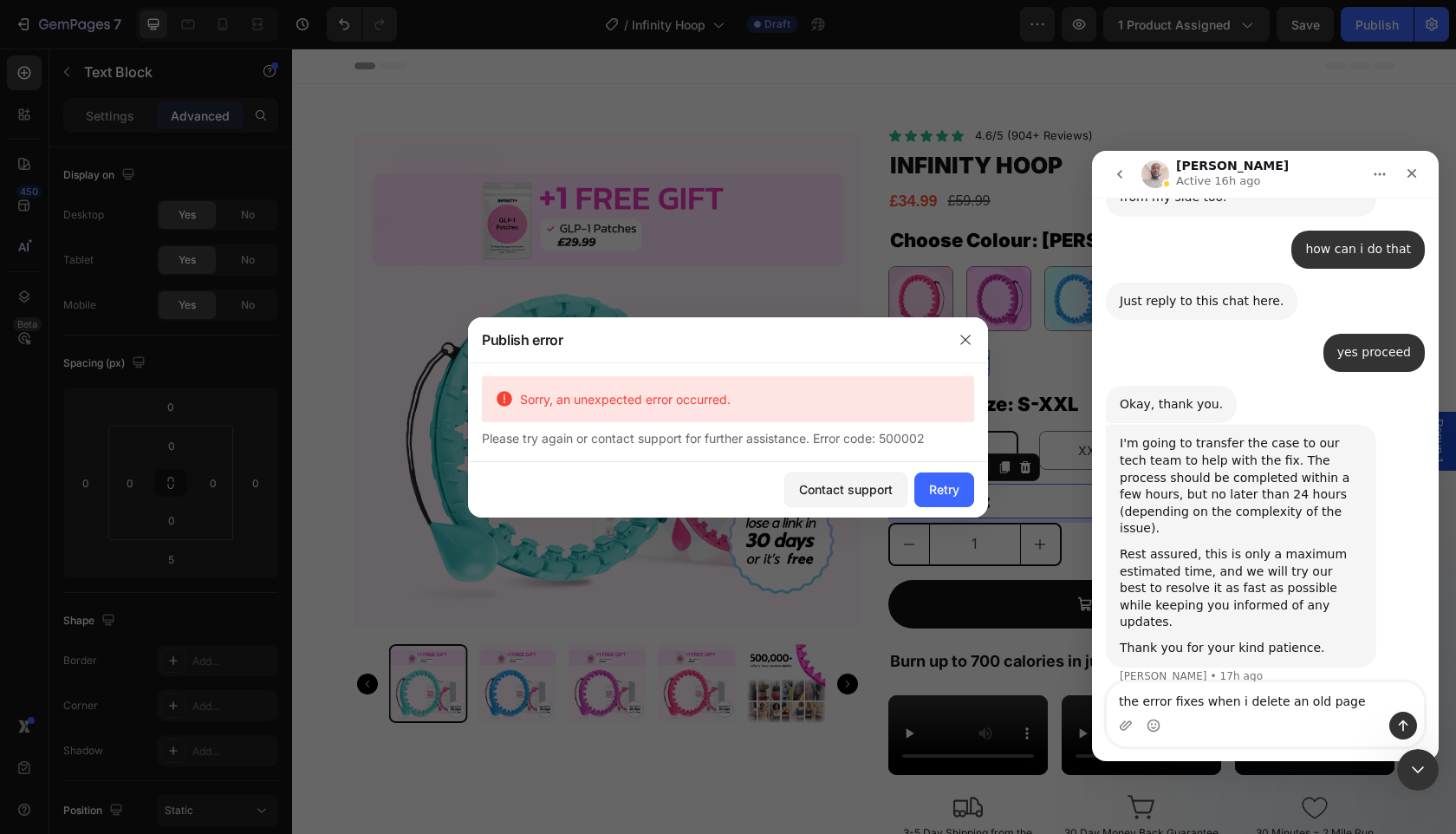
type textarea "the error fixes when i delete an old page"
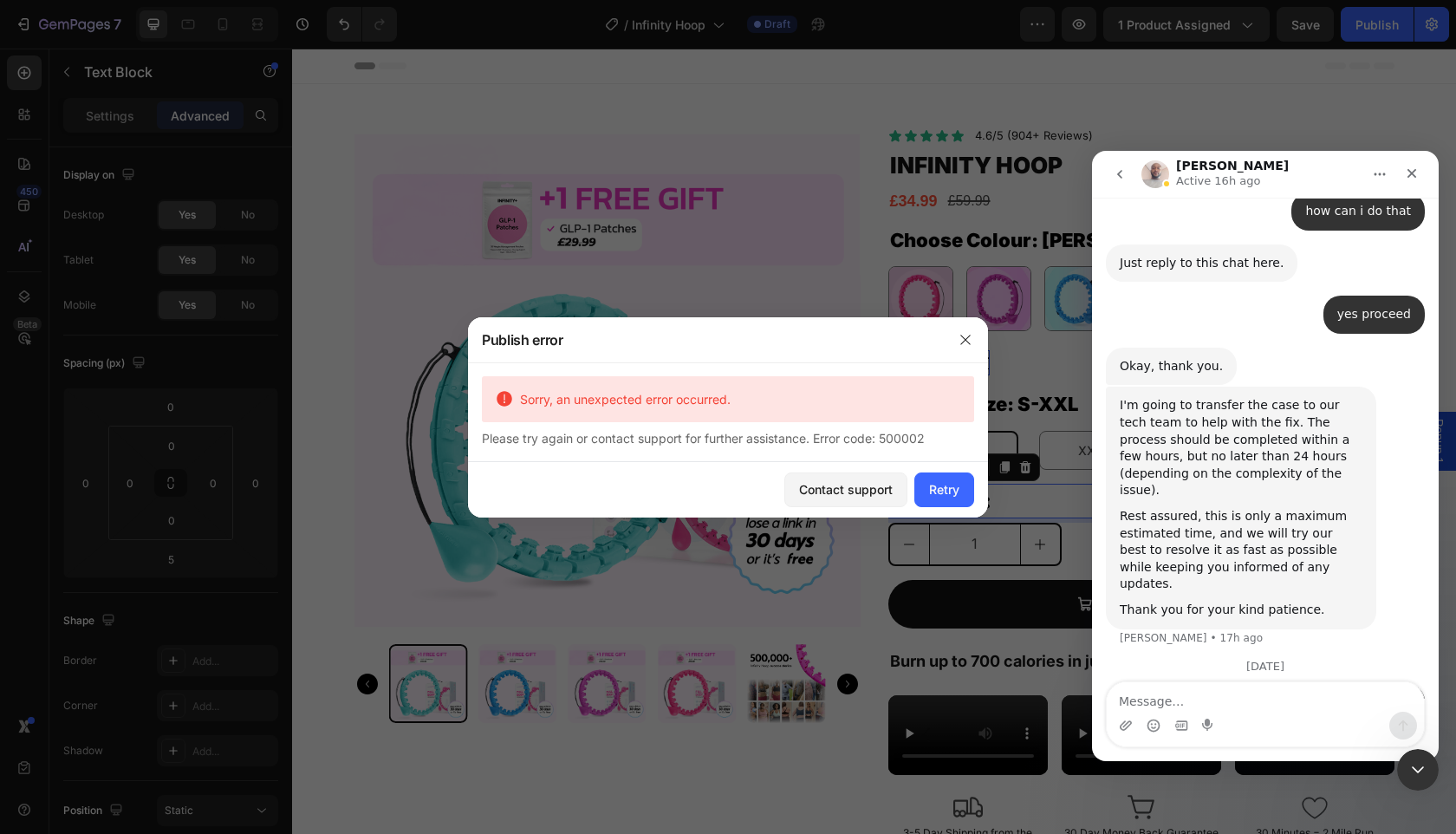
scroll to position [1526, 0]
click at [949, 495] on div "Retry" at bounding box center [944, 489] width 30 height 18
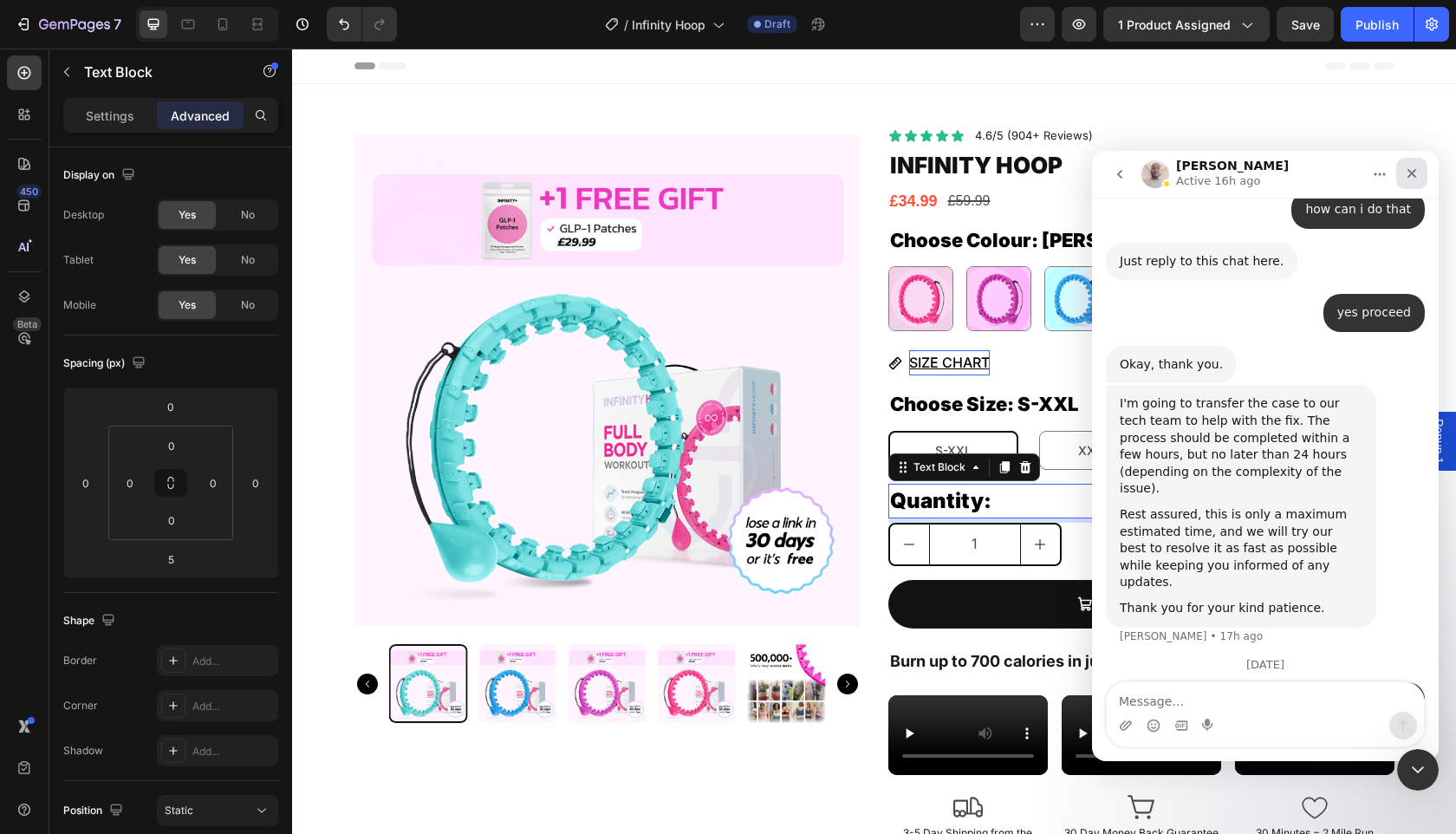
click at [1410, 170] on icon "Close" at bounding box center [1412, 173] width 9 height 9
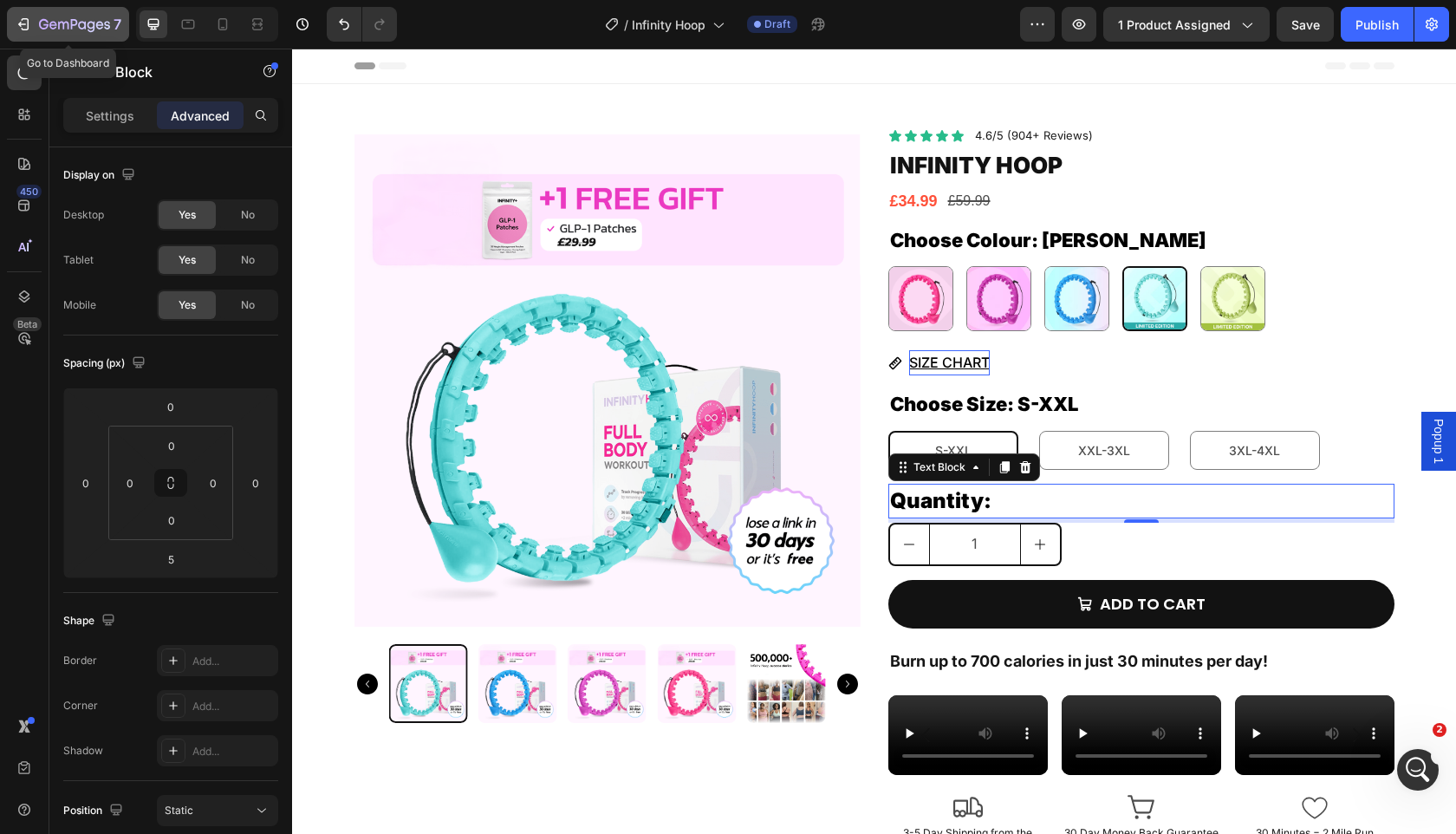
click at [28, 41] on button "7" at bounding box center [68, 25] width 122 height 35
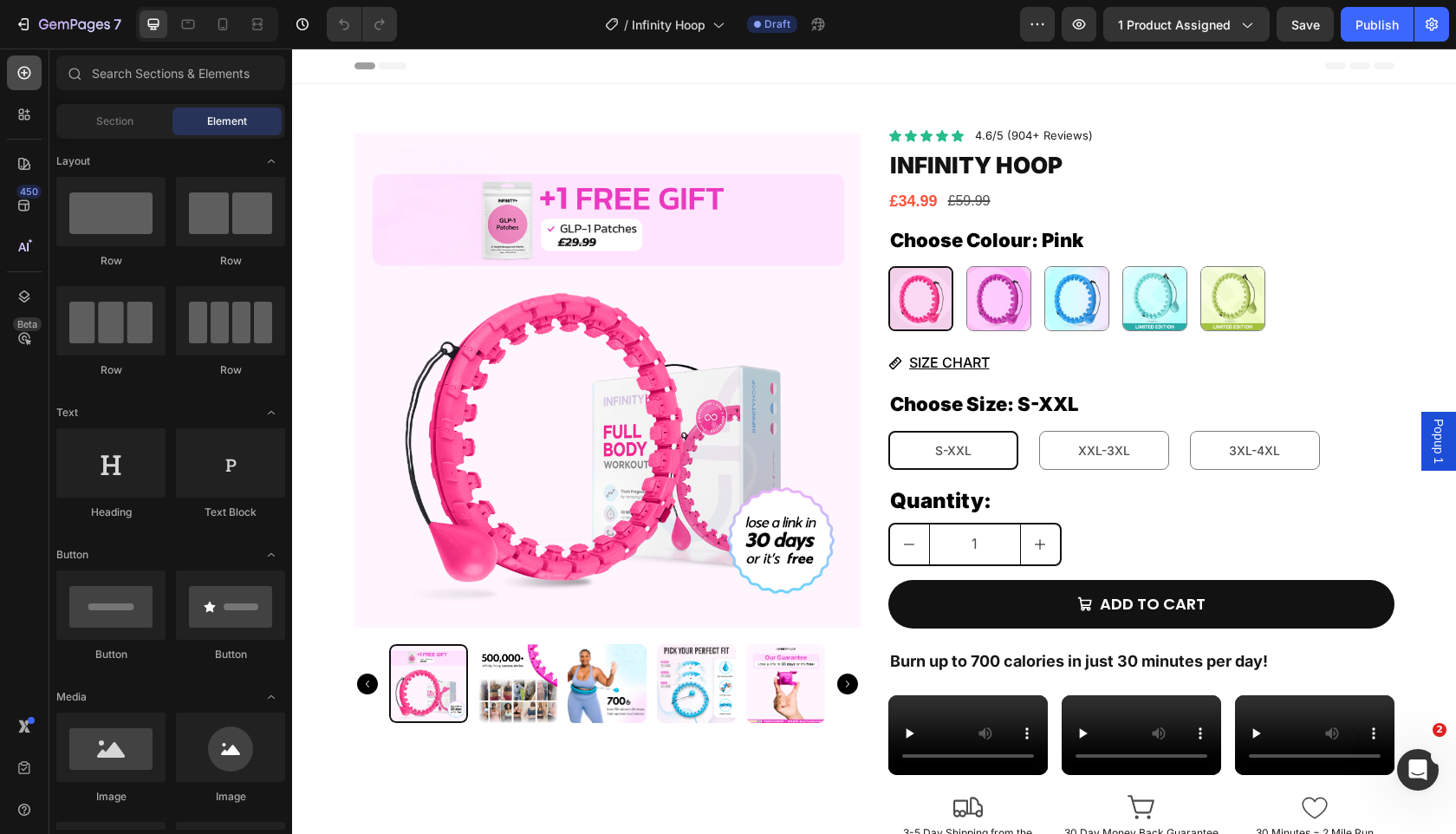
click at [29, 71] on icon at bounding box center [25, 73] width 13 height 13
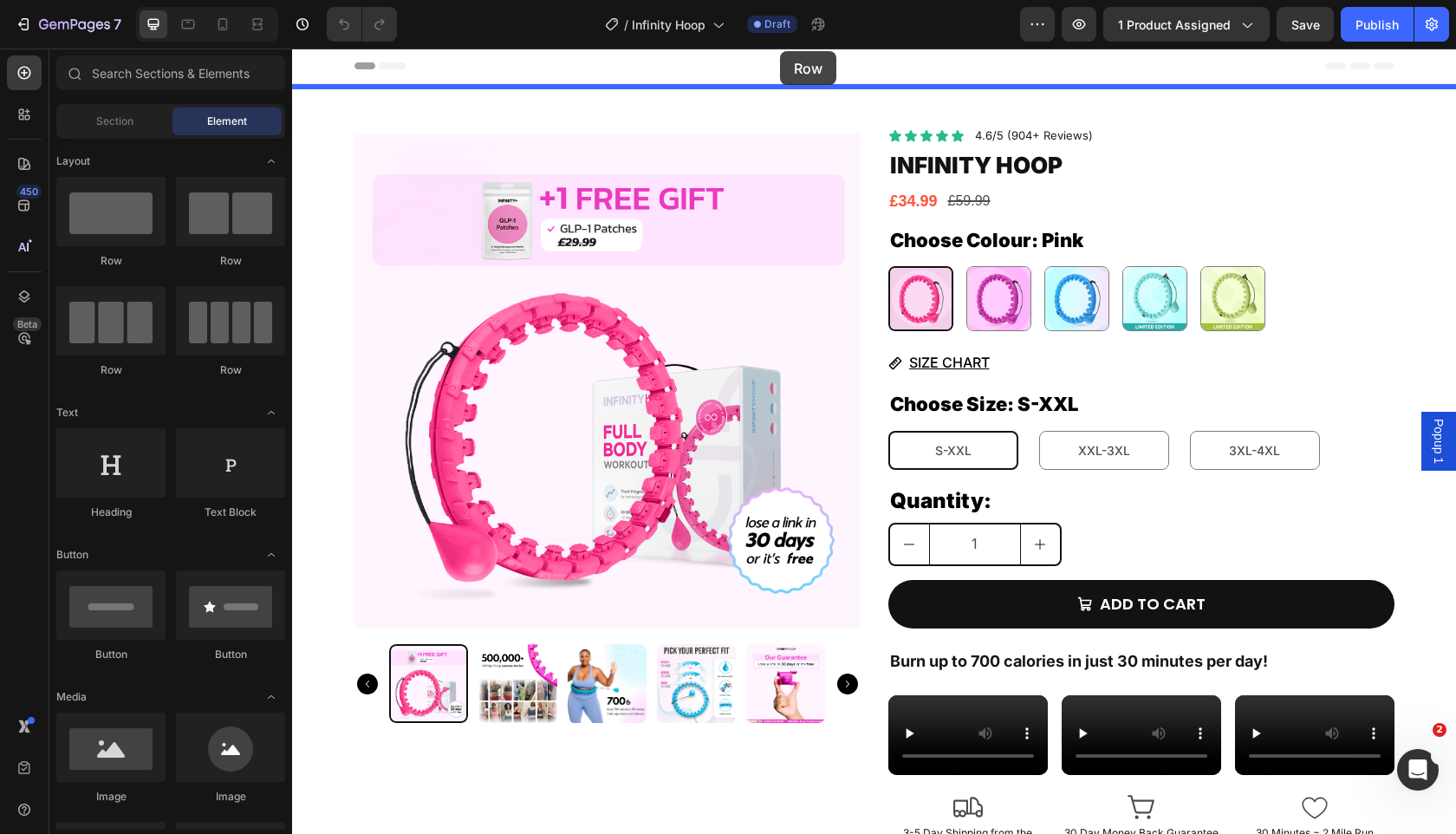
drag, startPoint x: 429, startPoint y: 268, endPoint x: 780, endPoint y: 51, distance: 412.7
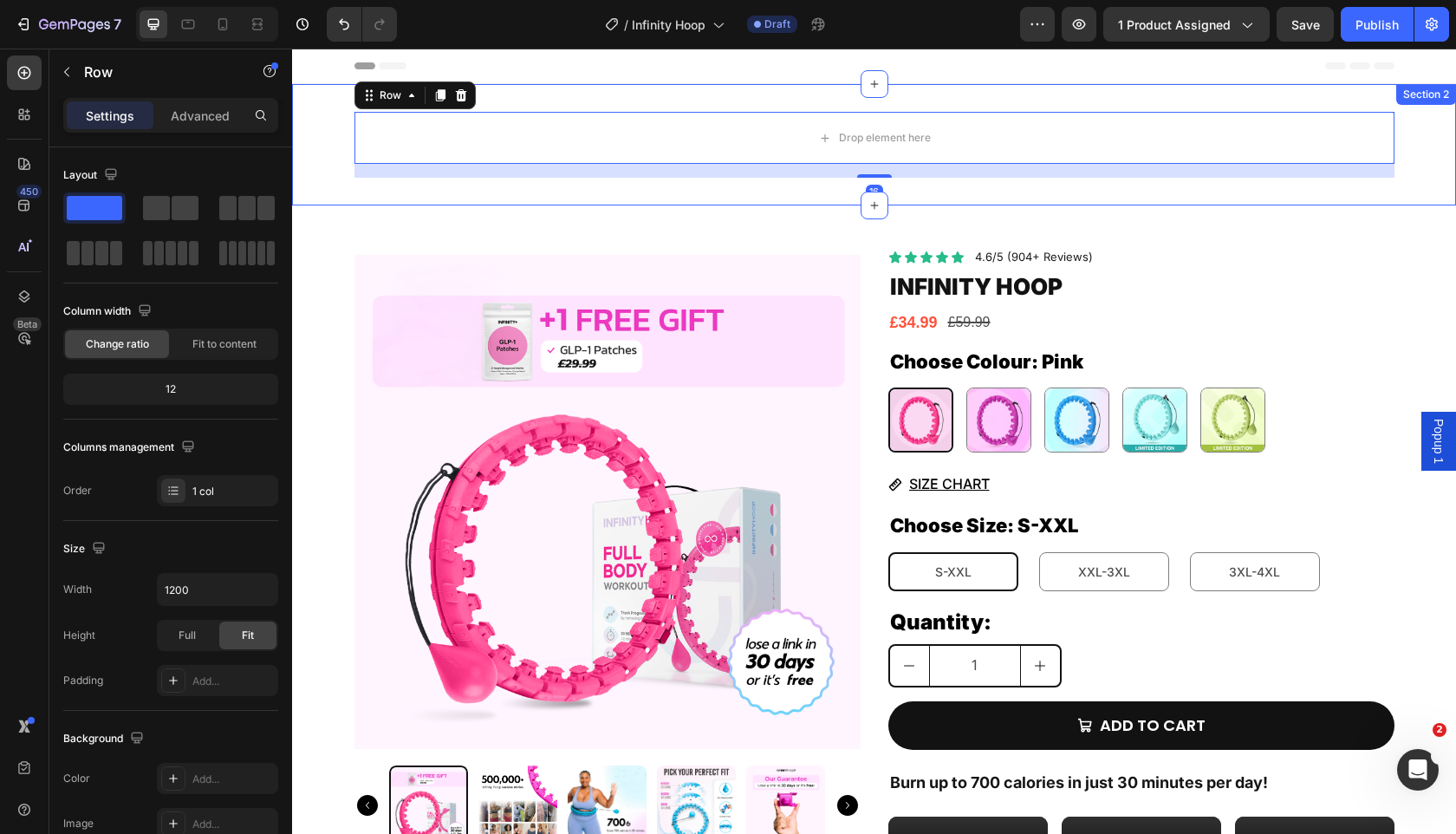
click at [332, 156] on div "Drop element here Row 16" at bounding box center [873, 145] width 1164 height 66
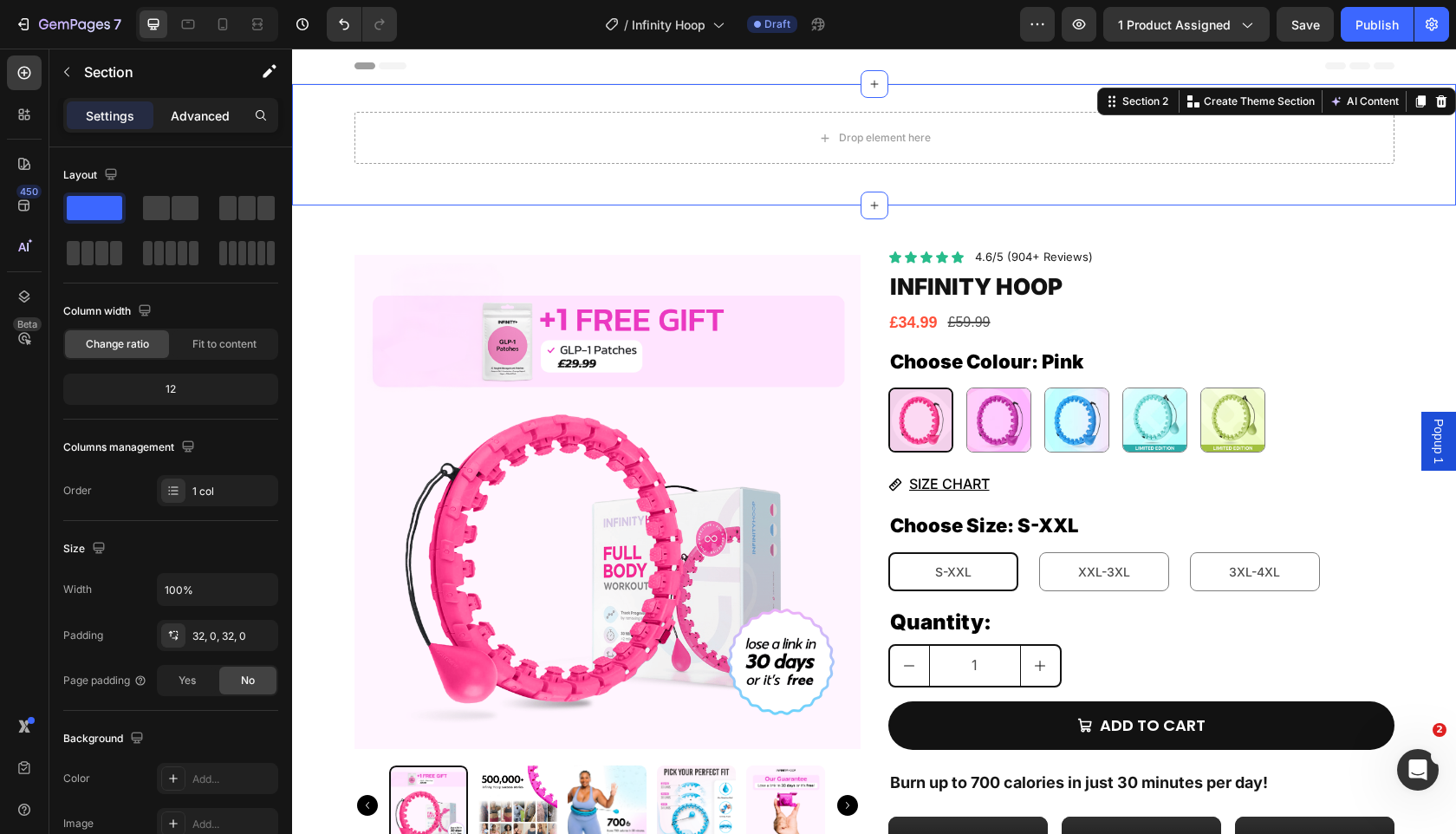
click at [217, 118] on p "Advanced" at bounding box center [200, 116] width 59 height 18
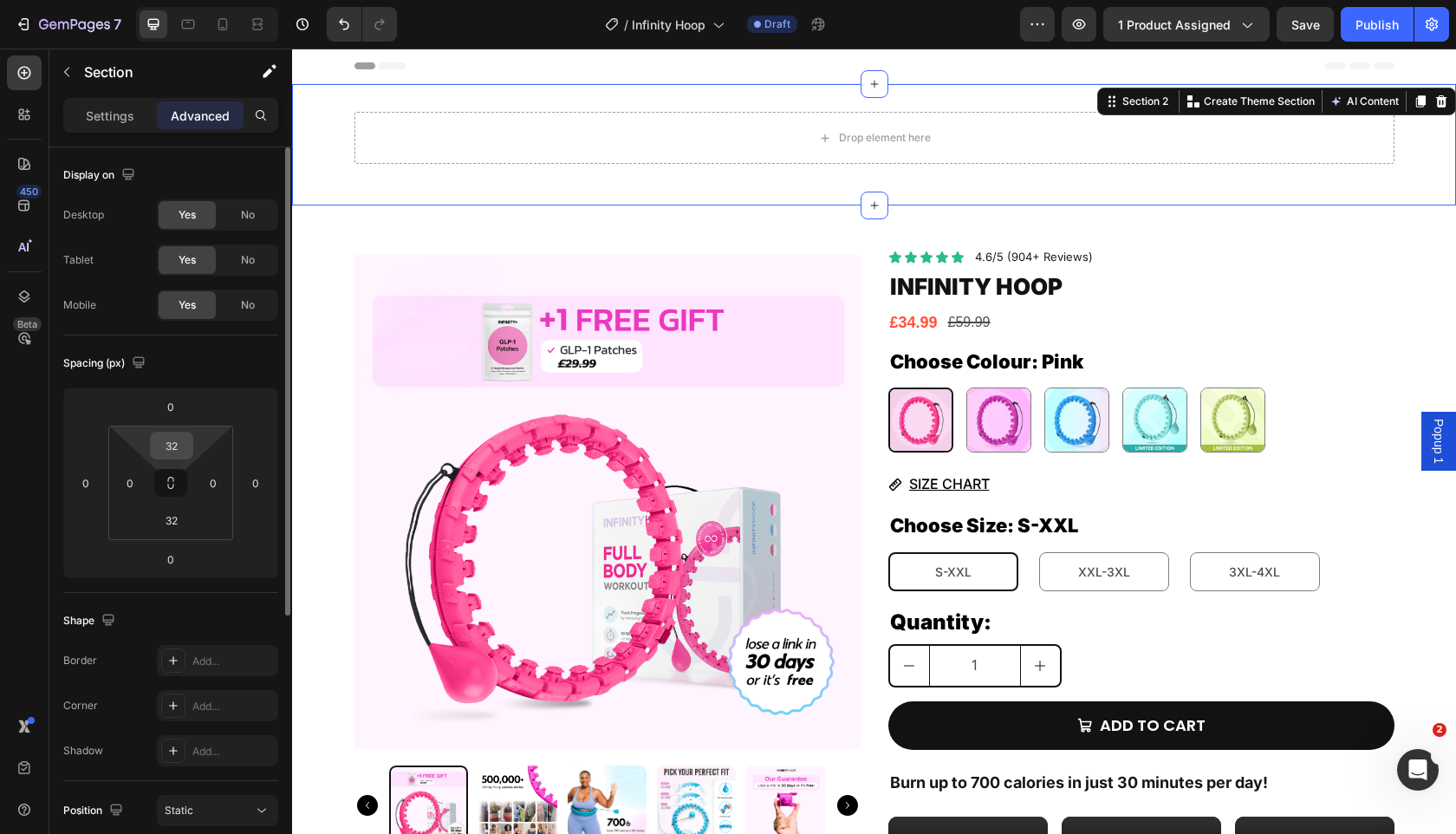
click at [186, 445] on input "32" at bounding box center [171, 445] width 35 height 26
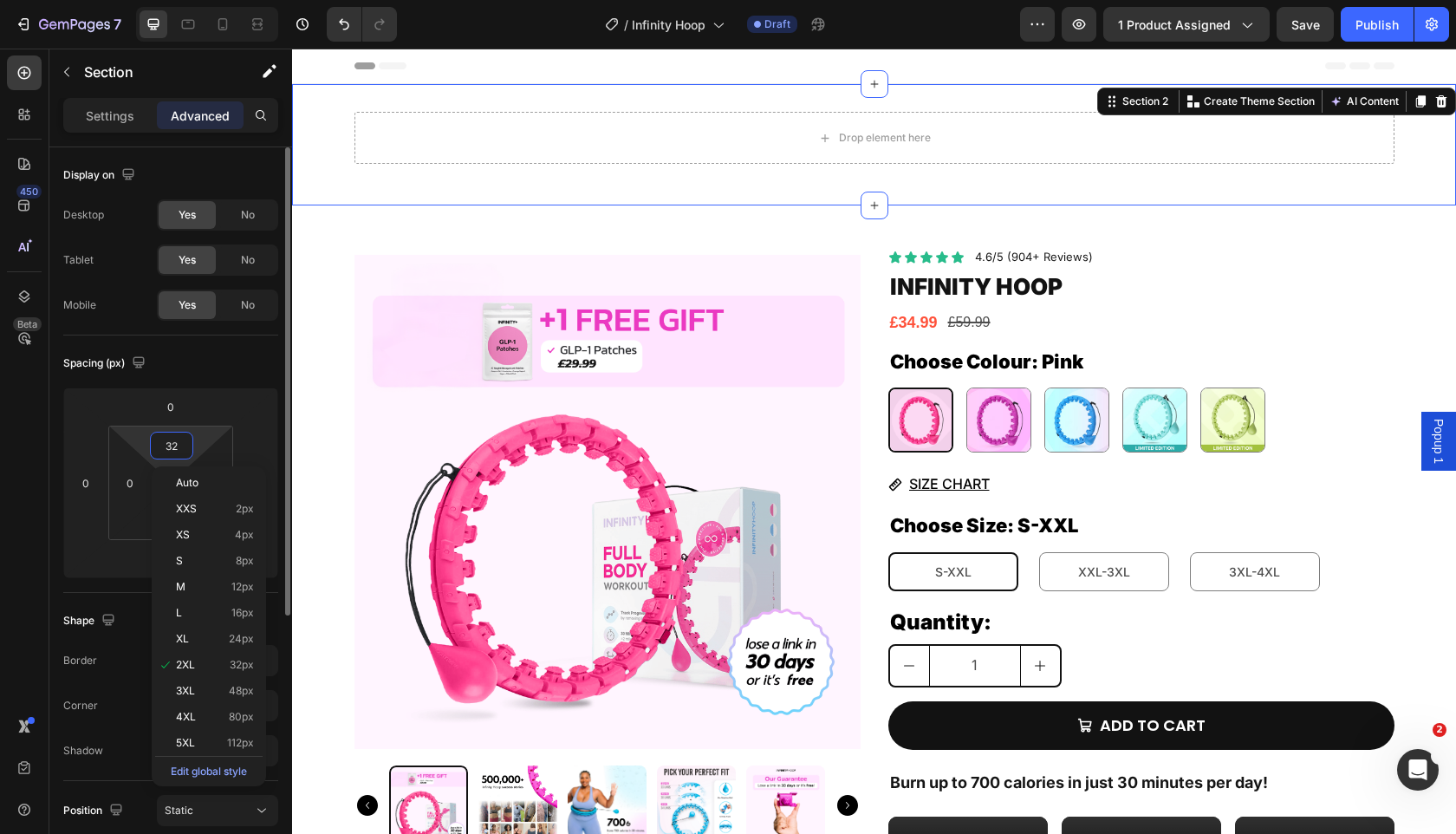
click at [186, 445] on input "32" at bounding box center [171, 445] width 35 height 26
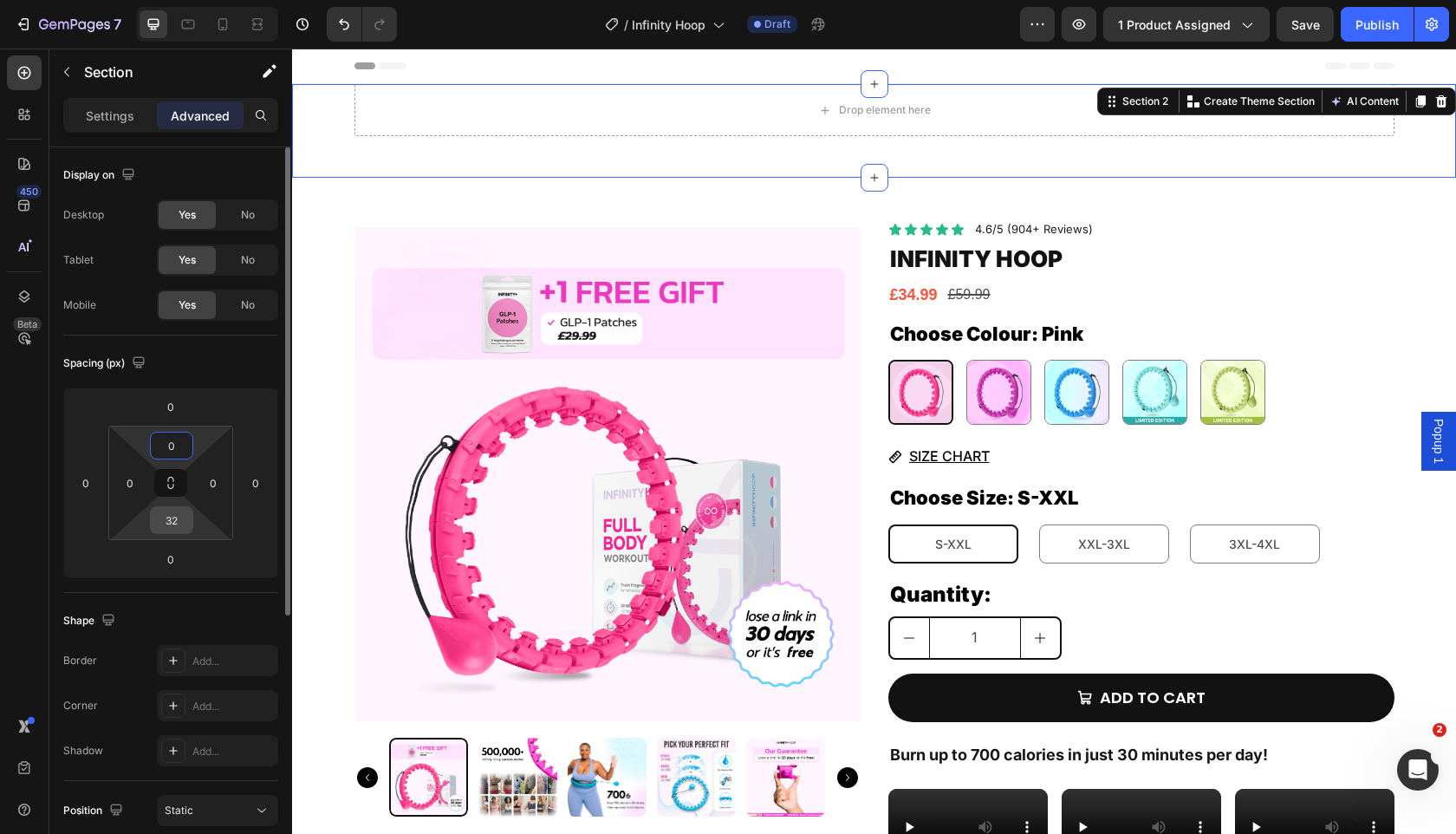
type input "0"
click at [174, 512] on input "32" at bounding box center [171, 520] width 35 height 26
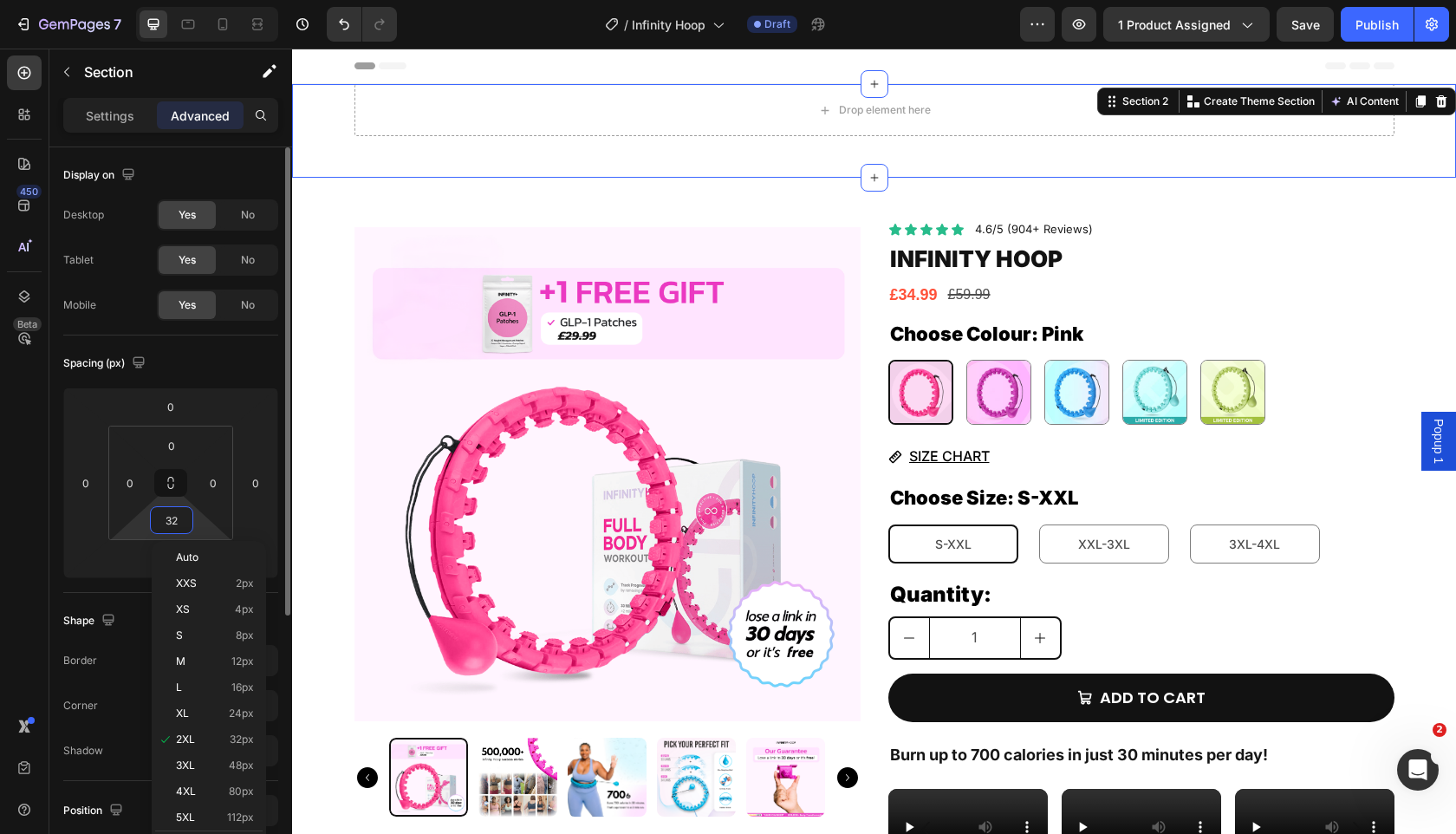
click at [174, 512] on input "32" at bounding box center [171, 520] width 35 height 26
type input "0"
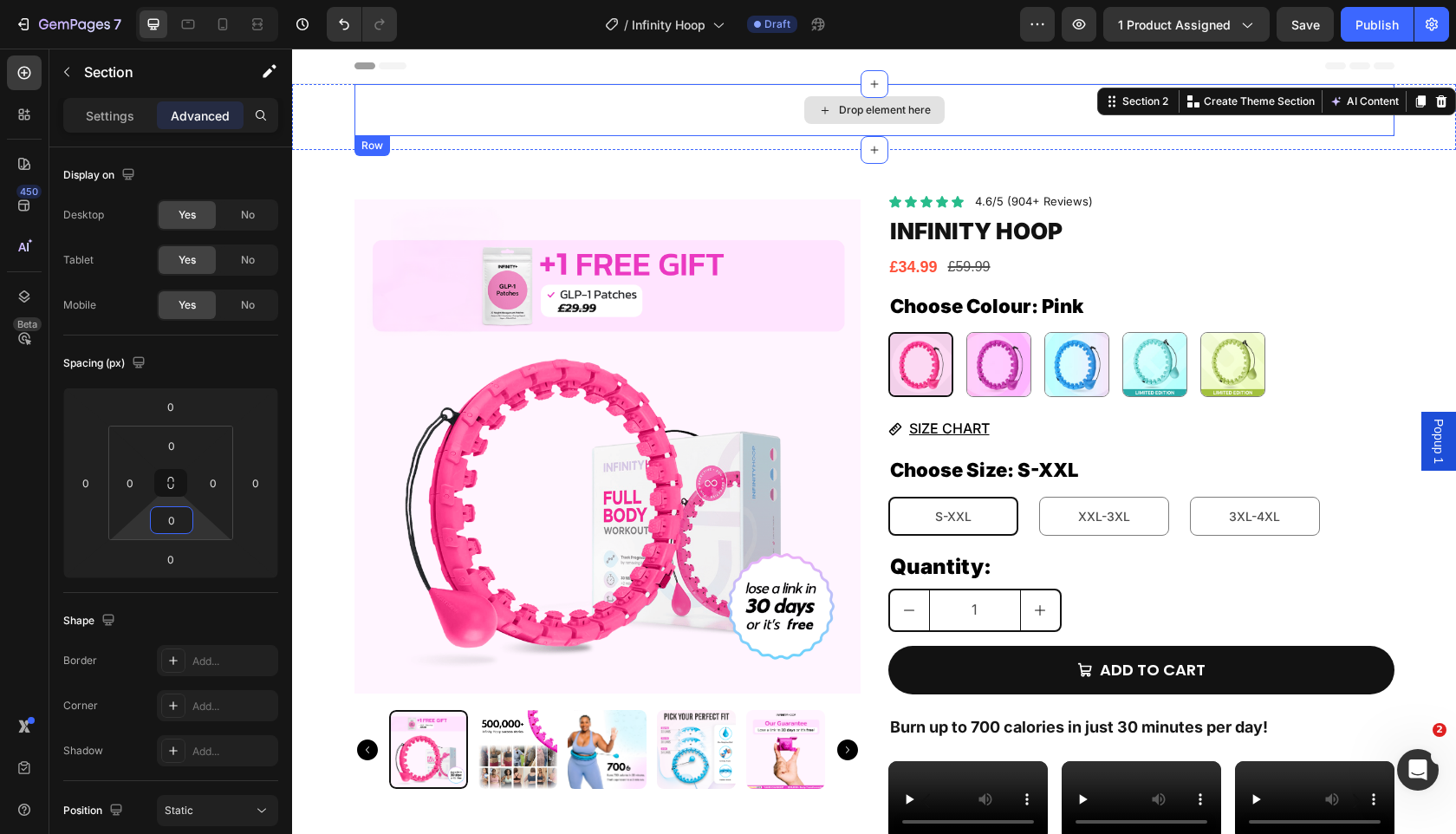
click at [597, 114] on div "Drop element here" at bounding box center [874, 109] width 1040 height 52
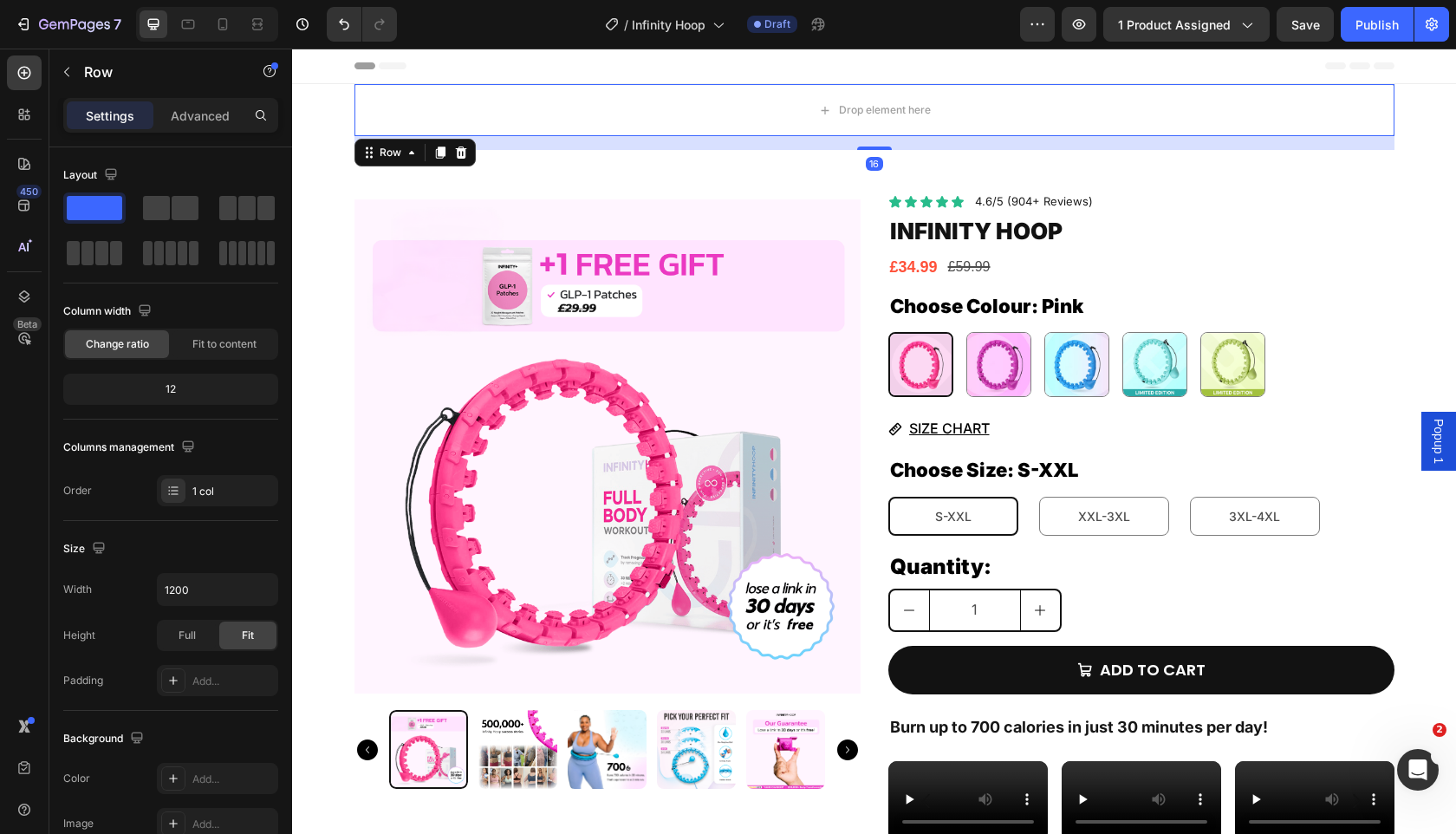
drag, startPoint x: 879, startPoint y: 149, endPoint x: 875, endPoint y: 50, distance: 99.1
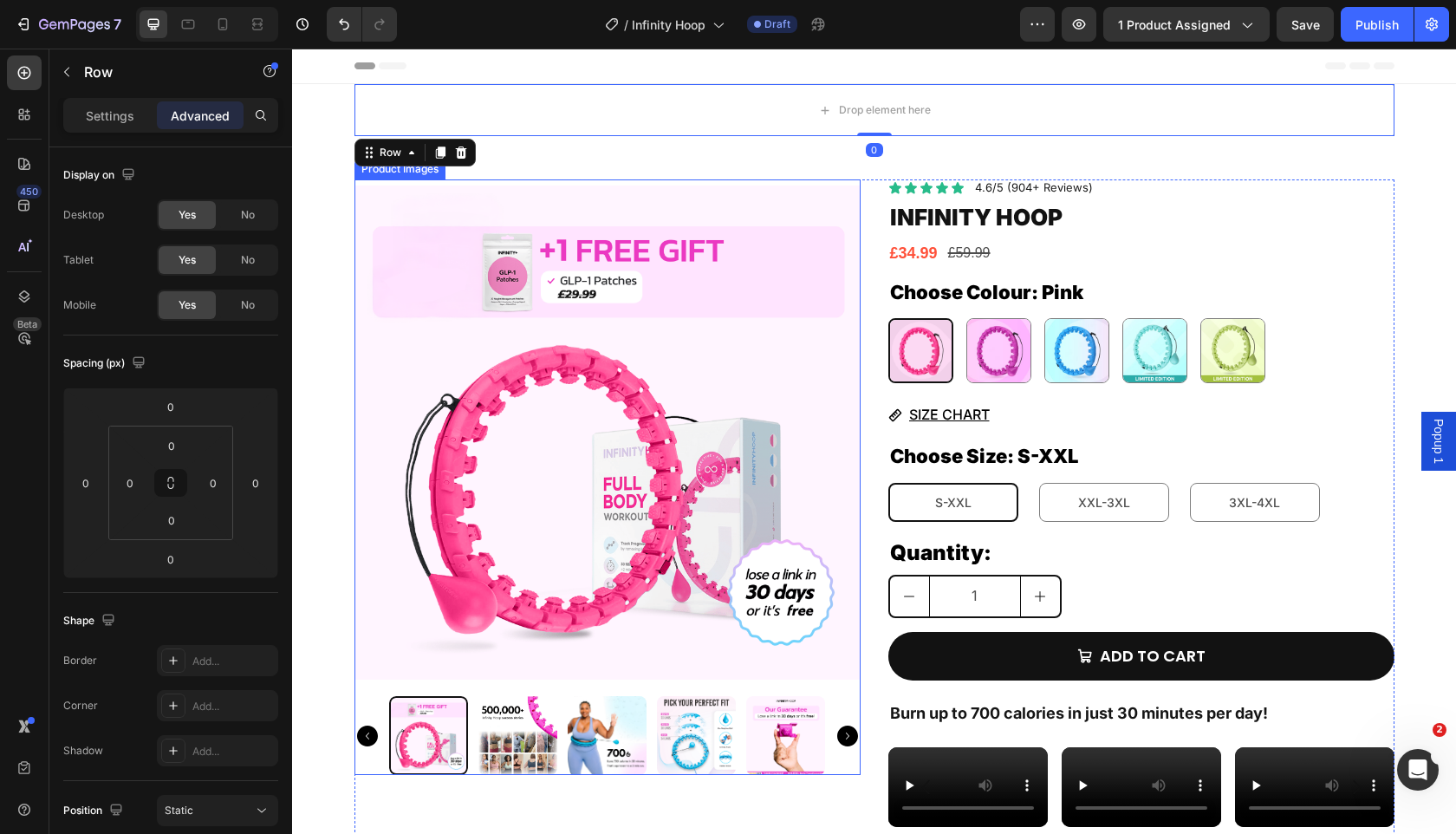
click at [343, 118] on div "Drop element here Row 0" at bounding box center [873, 109] width 1164 height 52
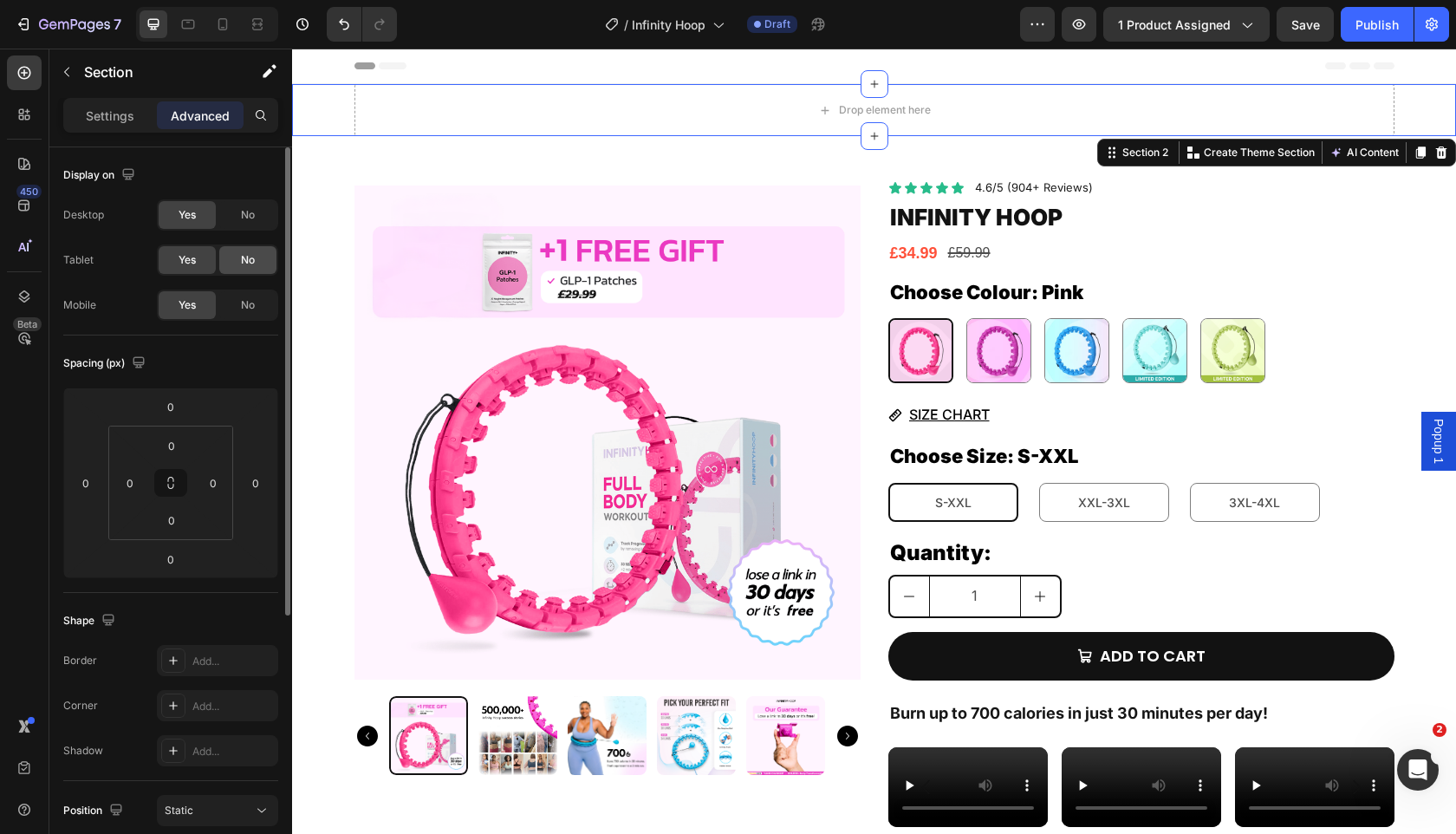
click at [248, 251] on div "No" at bounding box center [248, 260] width 57 height 27
click at [247, 293] on div "No" at bounding box center [248, 304] width 57 height 27
click at [178, 444] on input "0" at bounding box center [171, 445] width 35 height 26
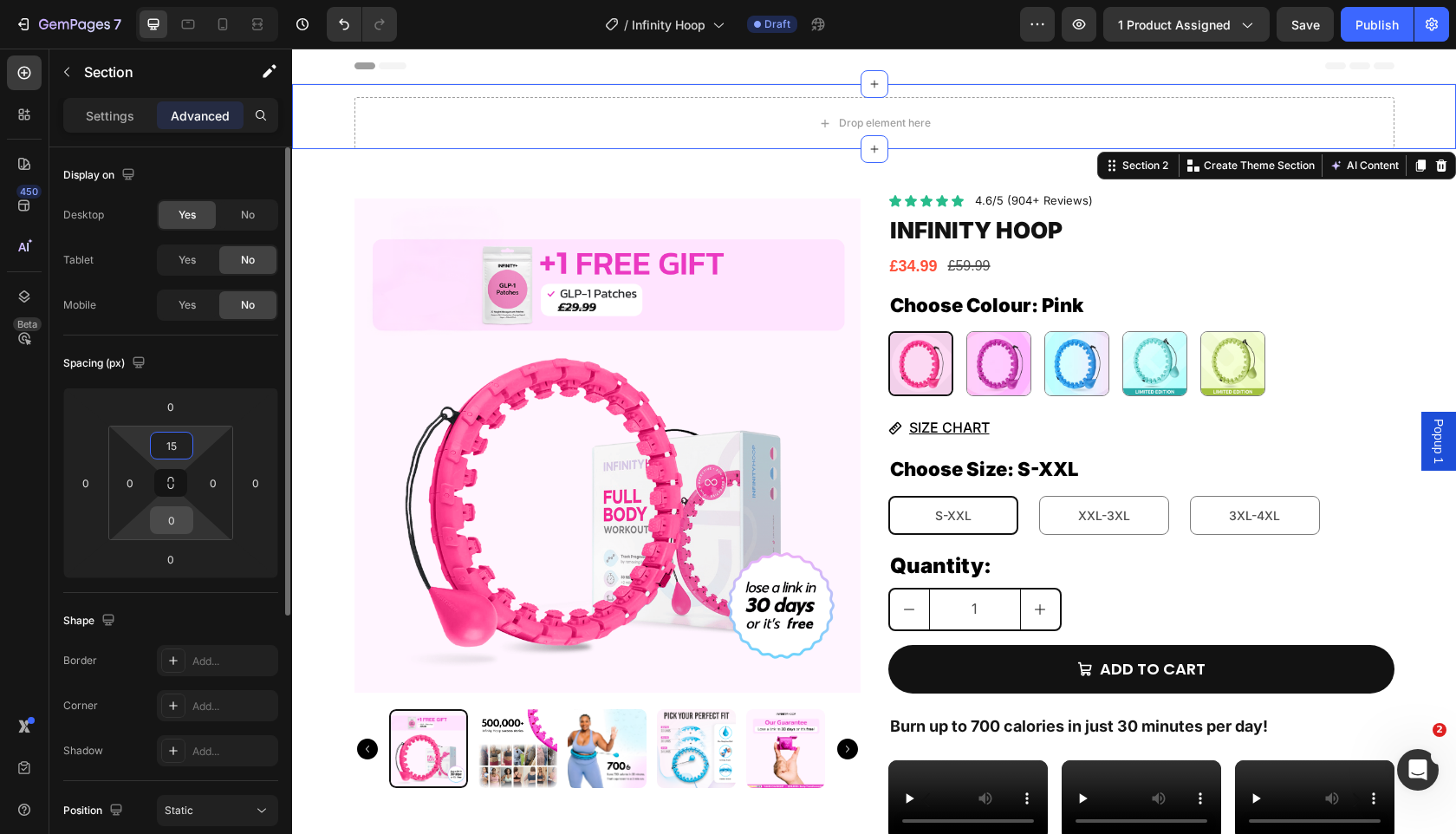
type input "15"
click at [168, 524] on input "0" at bounding box center [171, 520] width 35 height 26
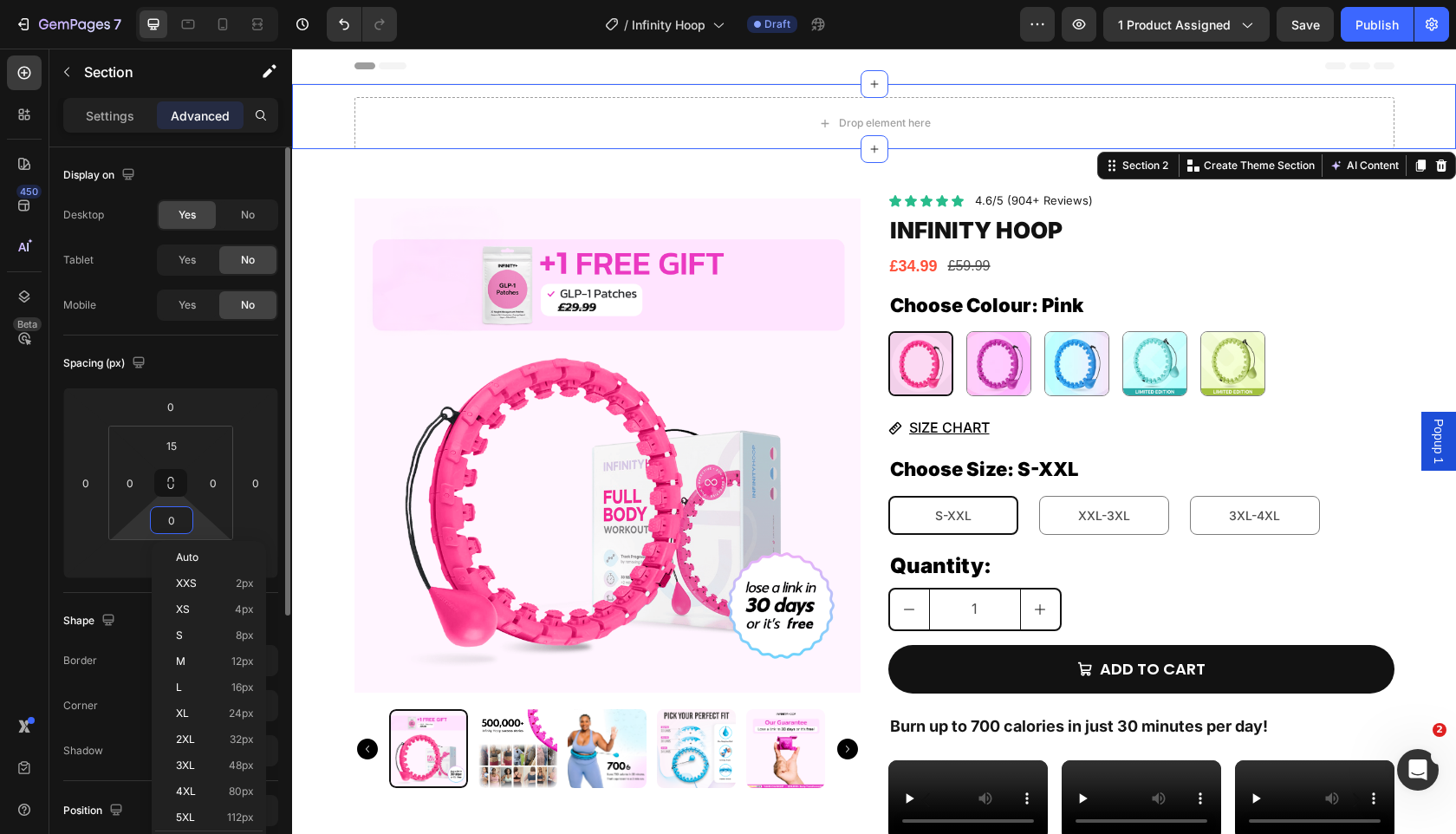
click at [168, 524] on input "0" at bounding box center [171, 520] width 35 height 26
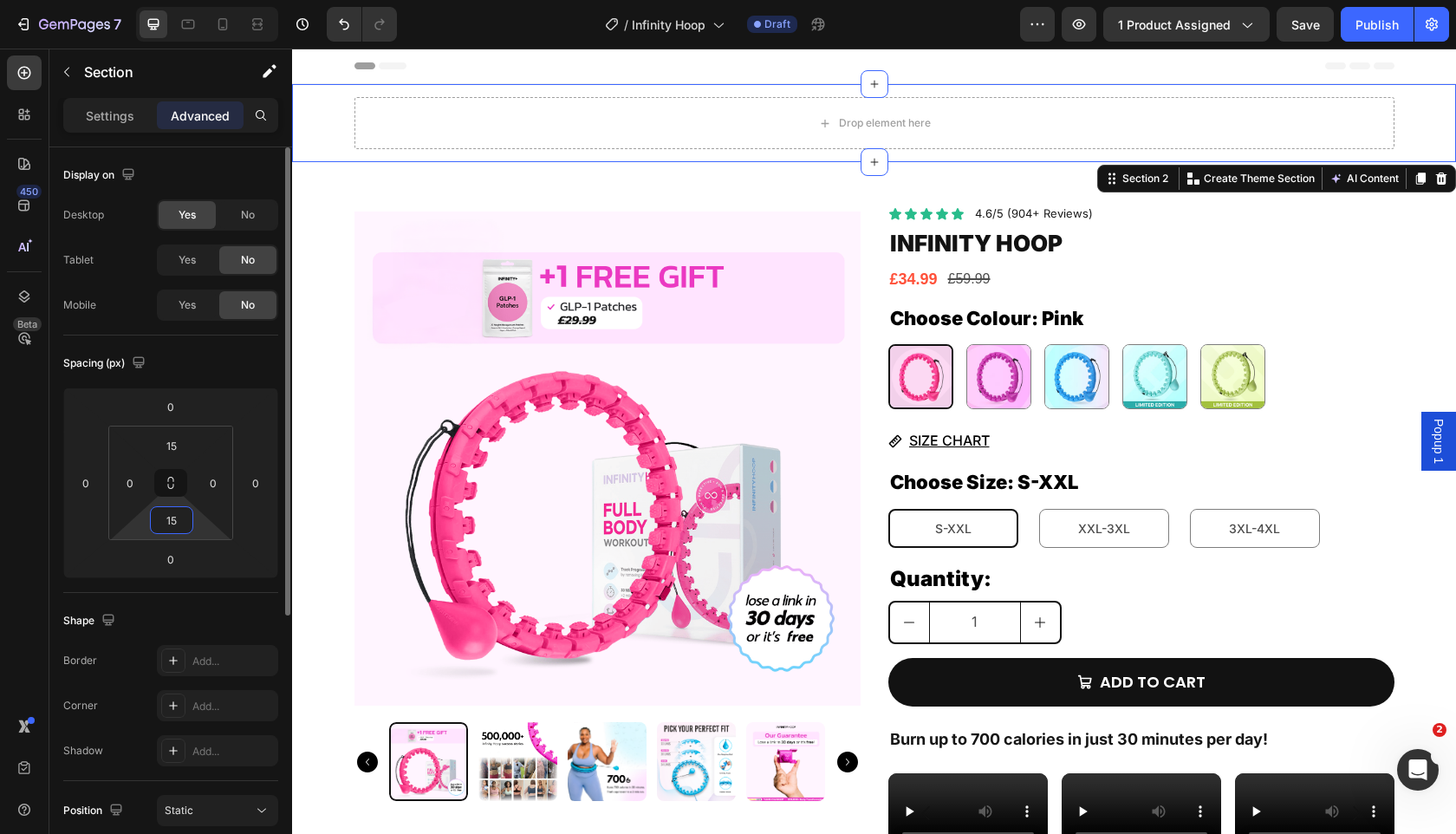
type input "15"
click at [219, 353] on div "Spacing (px)" at bounding box center [170, 363] width 215 height 27
click at [38, 80] on div at bounding box center [25, 73] width 35 height 35
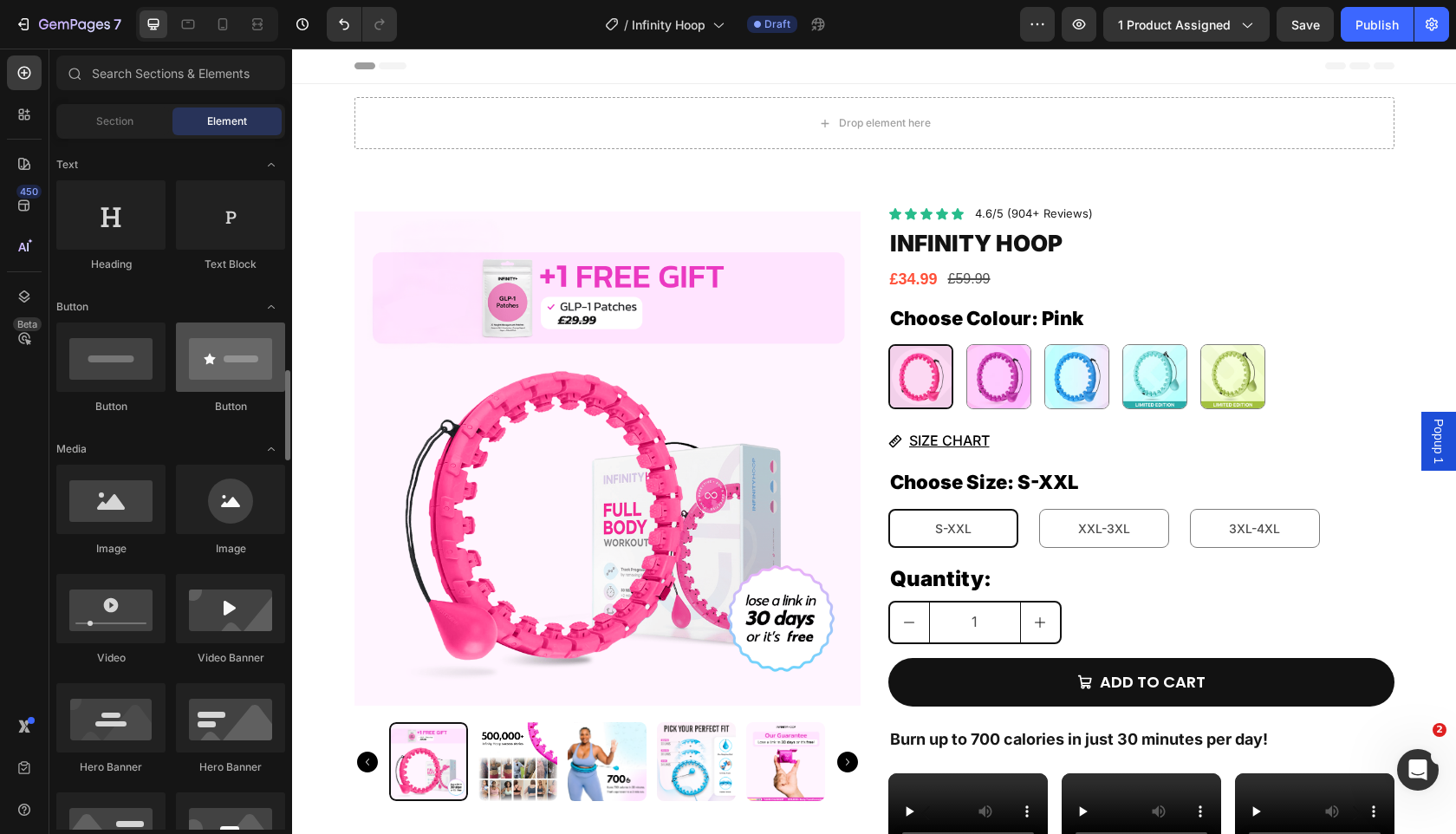
scroll to position [424, 0]
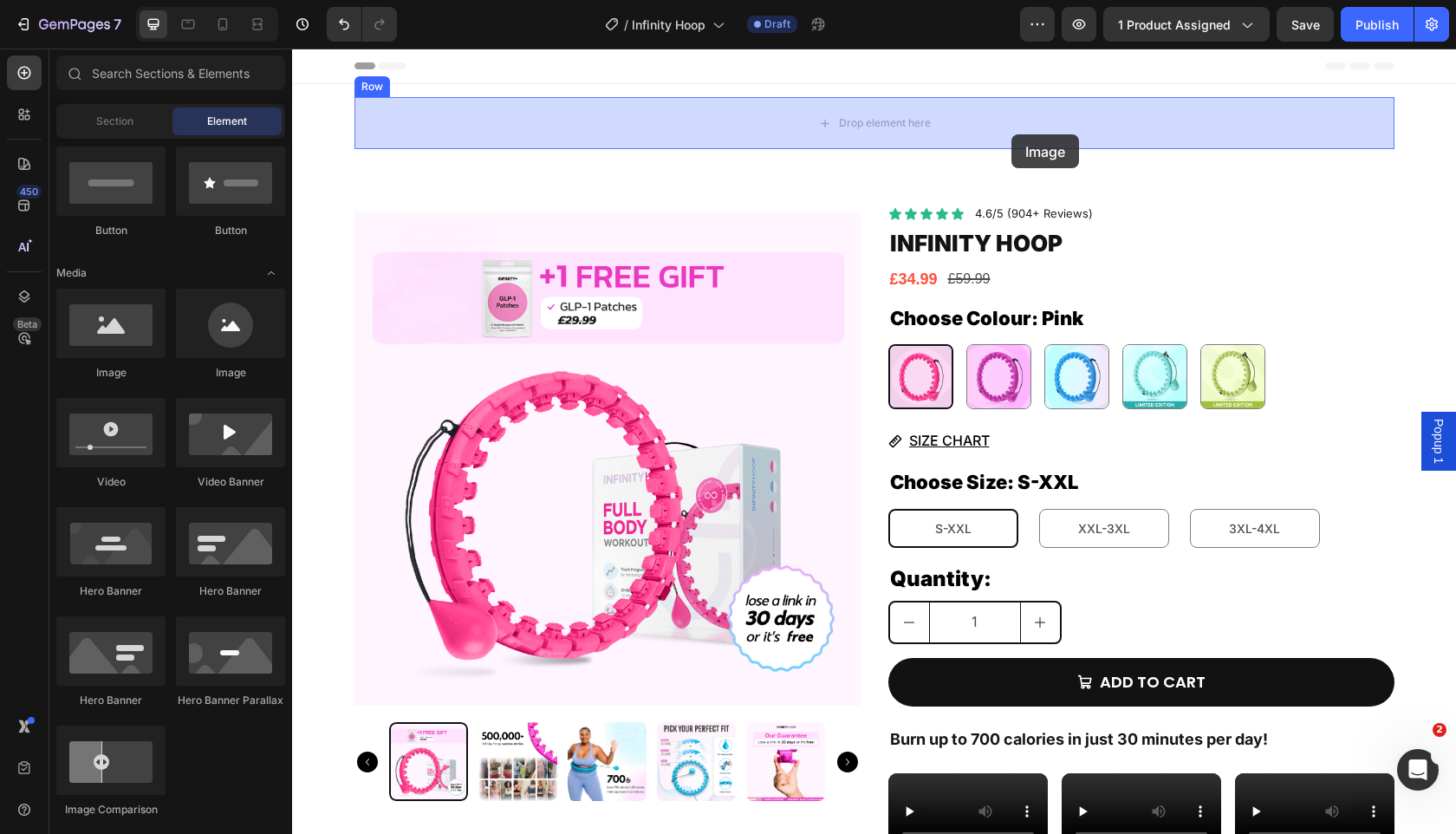
drag, startPoint x: 446, startPoint y: 386, endPoint x: 1011, endPoint y: 133, distance: 619.1
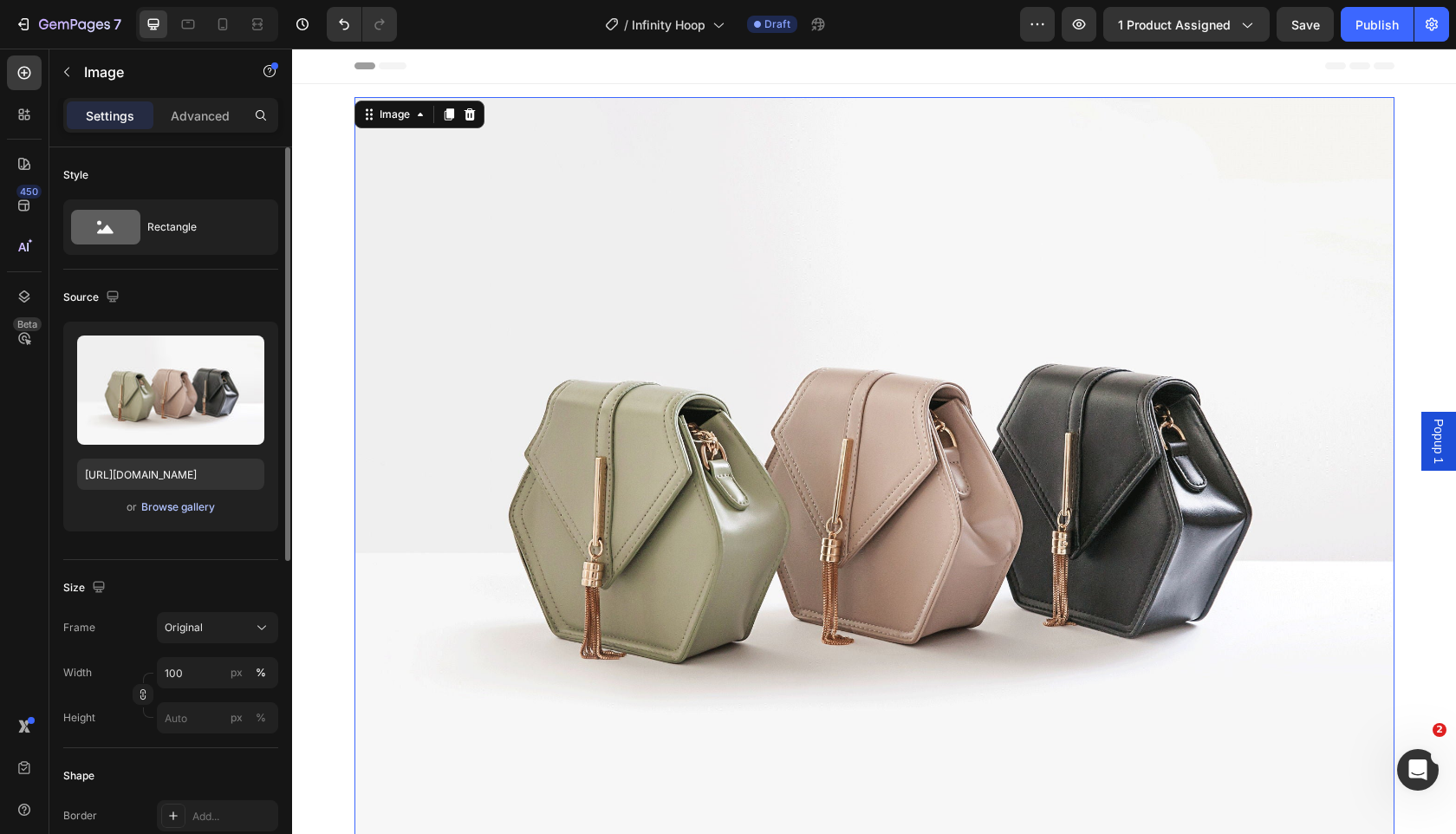
click at [191, 504] on div "Browse gallery" at bounding box center [178, 507] width 74 height 15
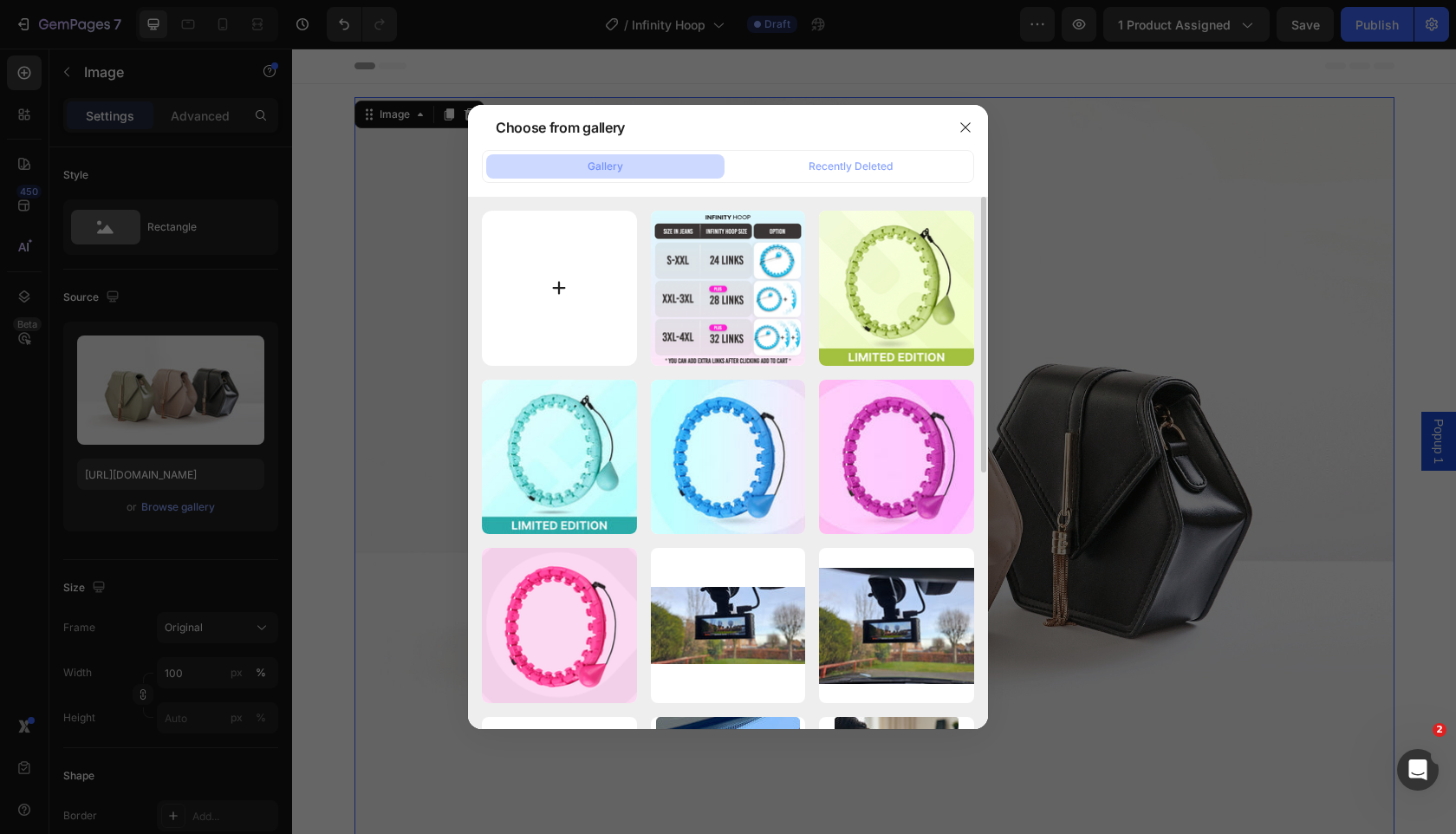
click at [575, 293] on input "file" at bounding box center [560, 288] width 155 height 155
type input "C:\fakepath\Infinity_Hoop-03_61fafa9d-c902-41d4-ac63-db83dbc10f37.jpg"
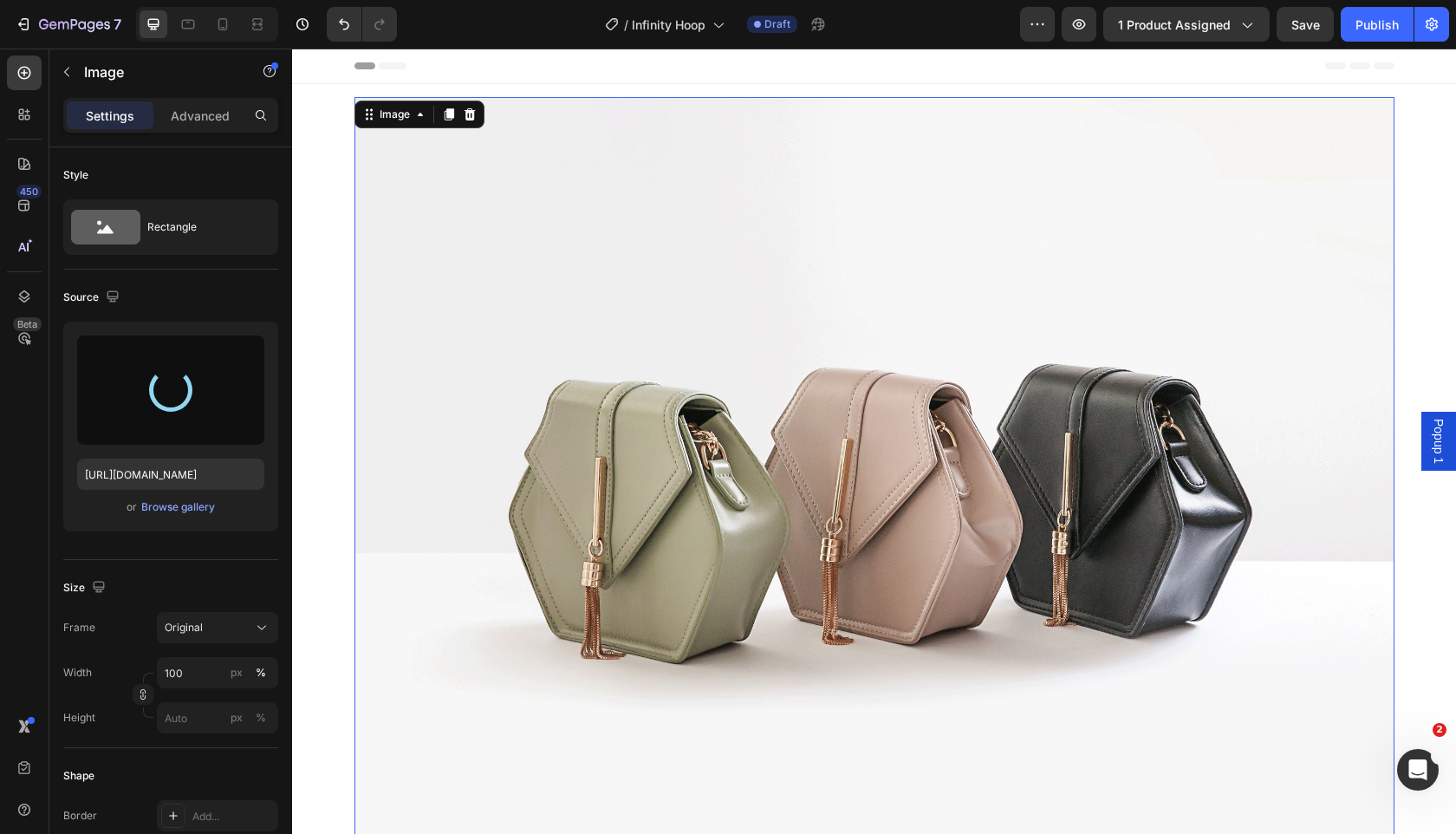
type input "https://cdn.shopify.com/s/files/1/0963/7281/8245/files/gempages_575392305016472…"
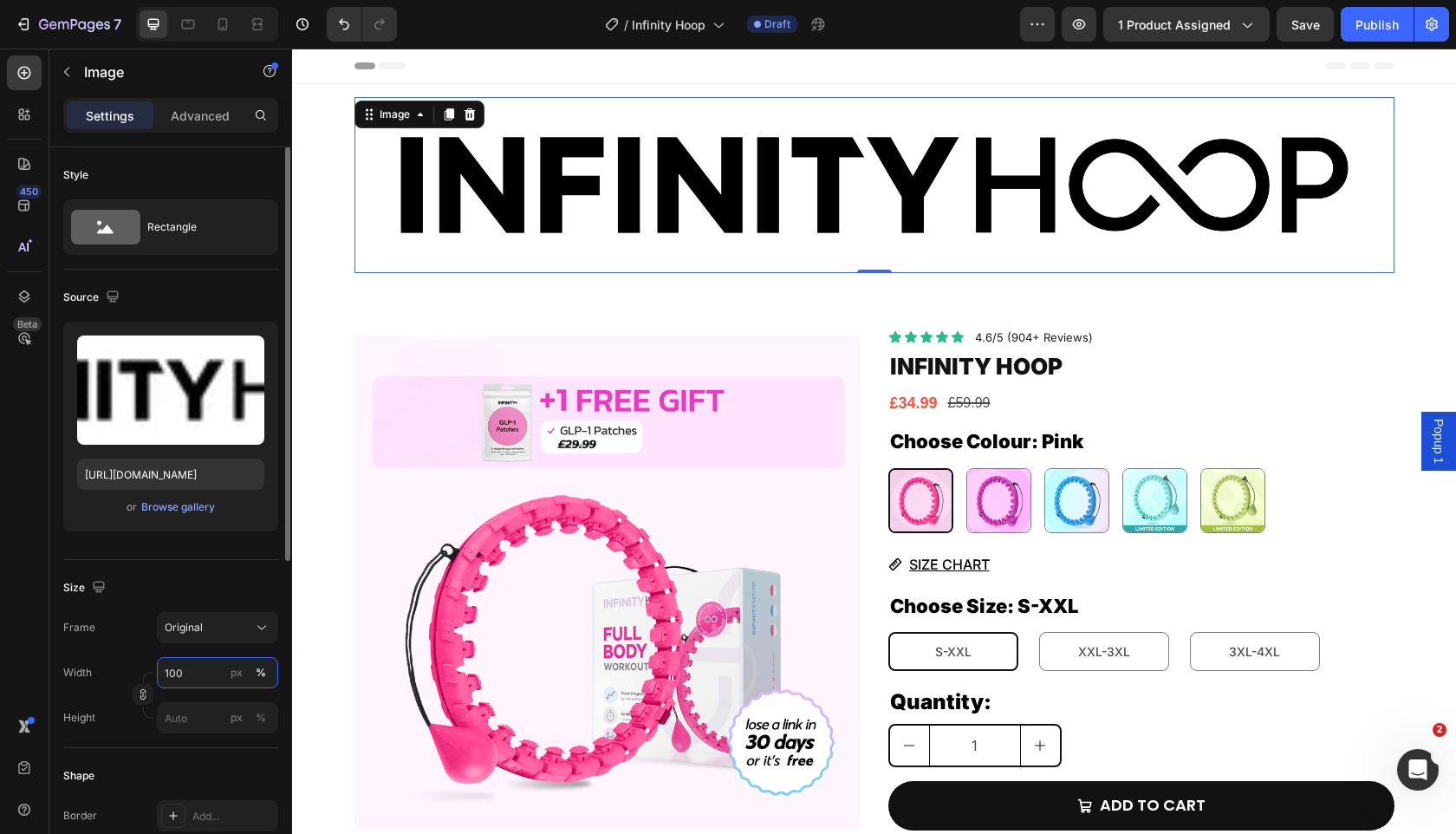
click at [212, 669] on input "100" at bounding box center [217, 673] width 121 height 31
type input "25"
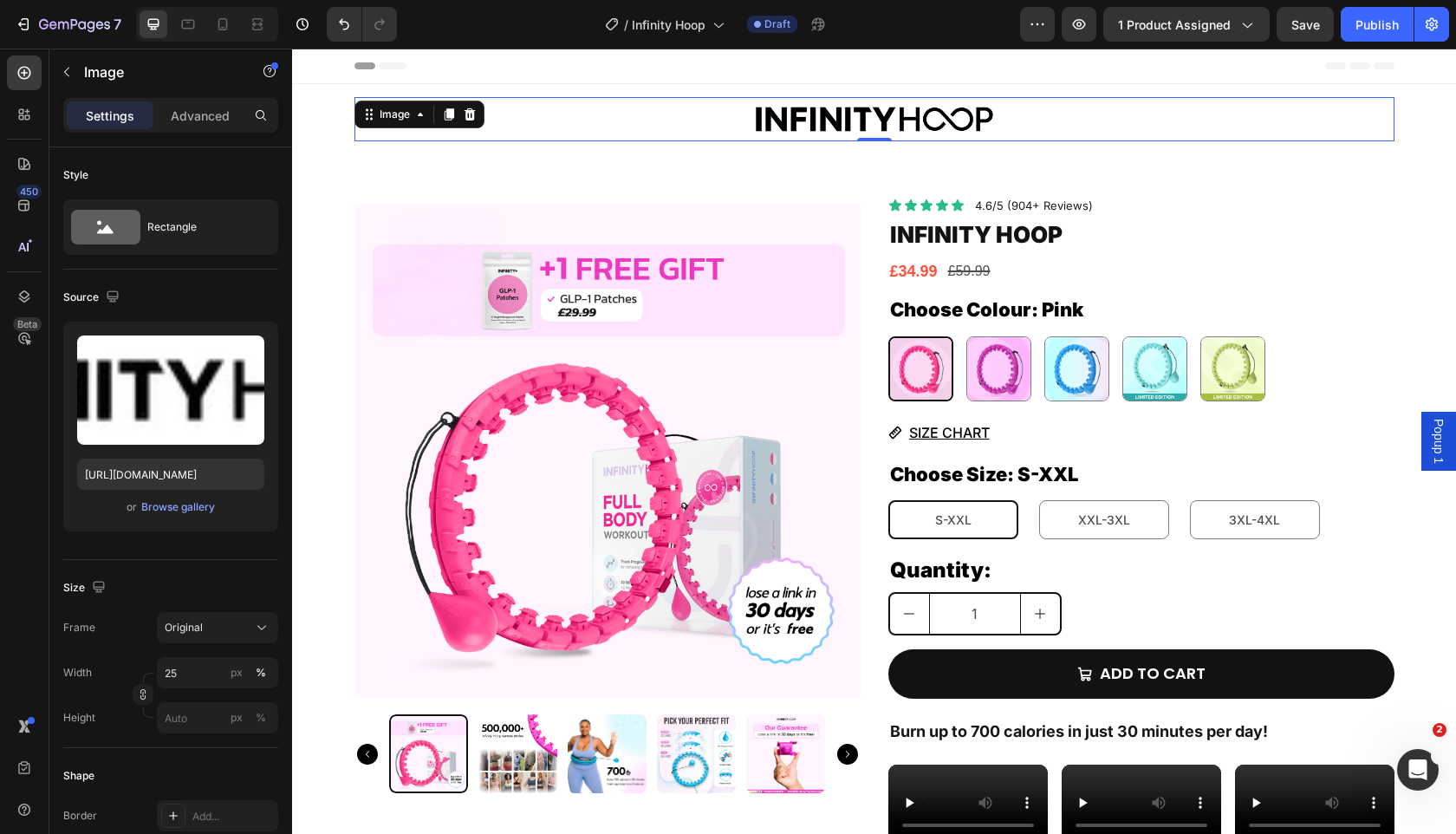
click at [518, 337] on img at bounding box center [607, 450] width 506 height 506
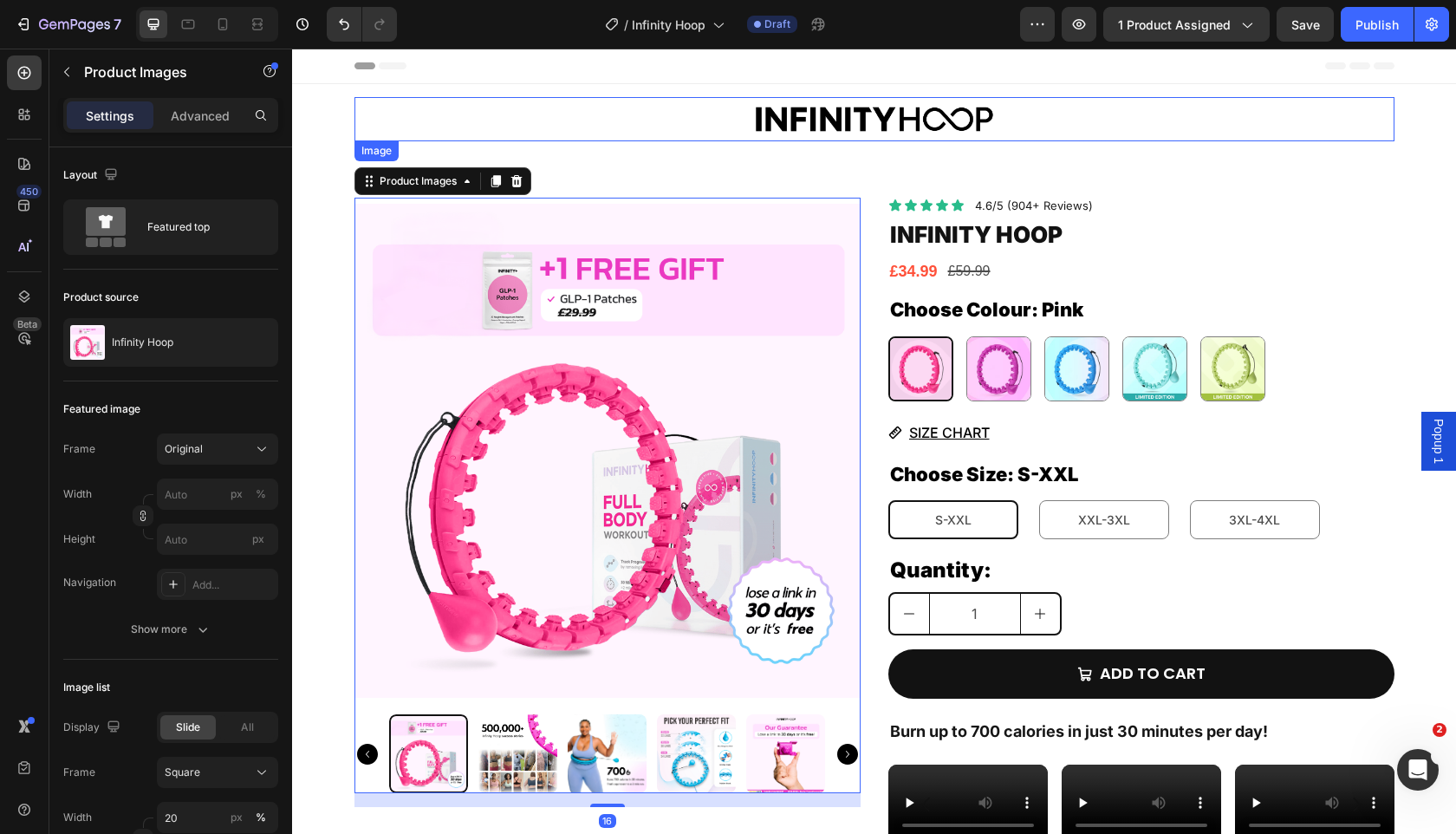
click at [767, 147] on div "Image Row Section 2" at bounding box center [873, 118] width 1164 height 70
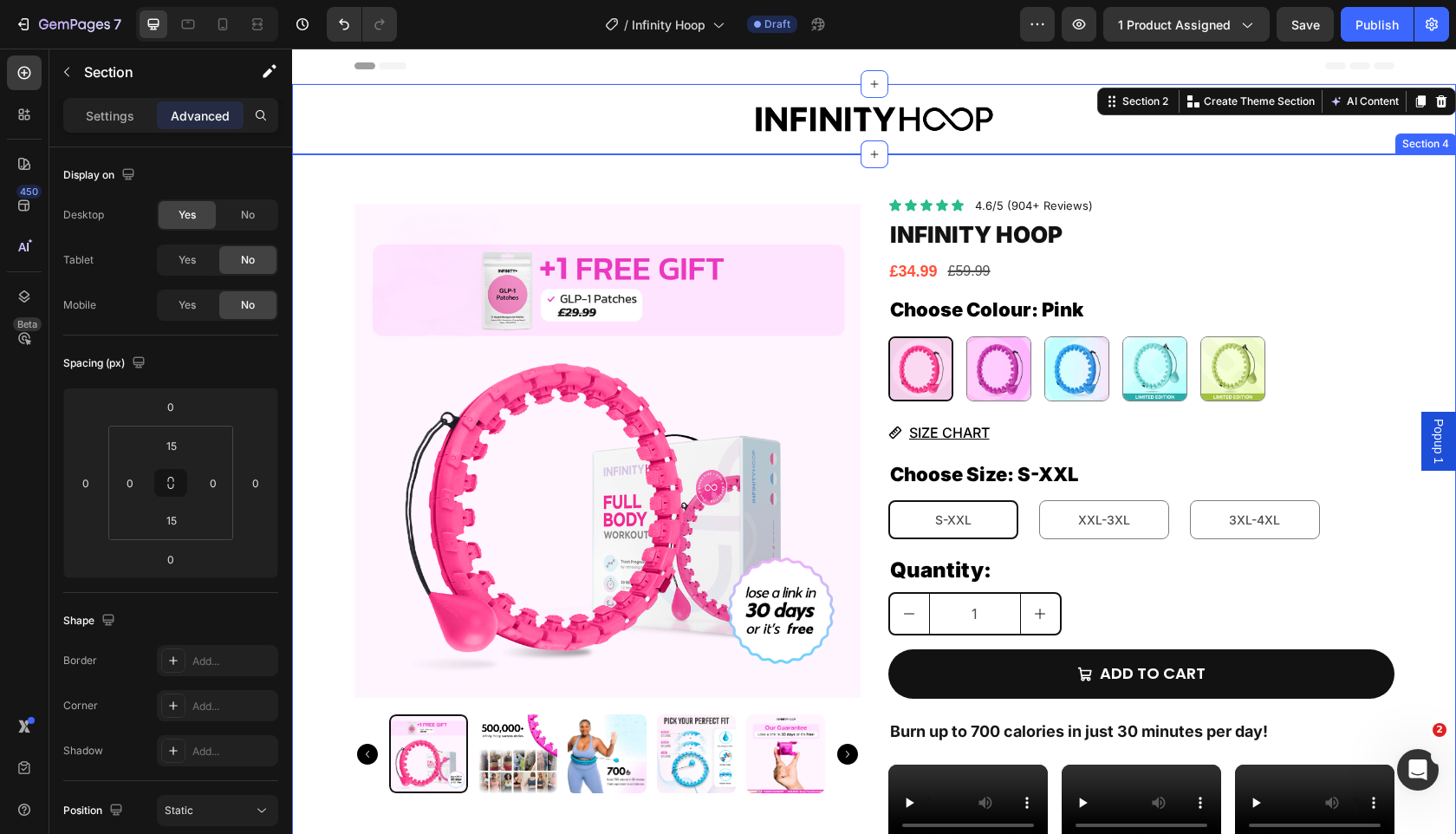
click at [761, 165] on div "Product Images Icon Icon Icon Icon Icon Icon List 4.6/5 (904+ Reviews) Text Blo…" at bounding box center [873, 623] width 1164 height 939
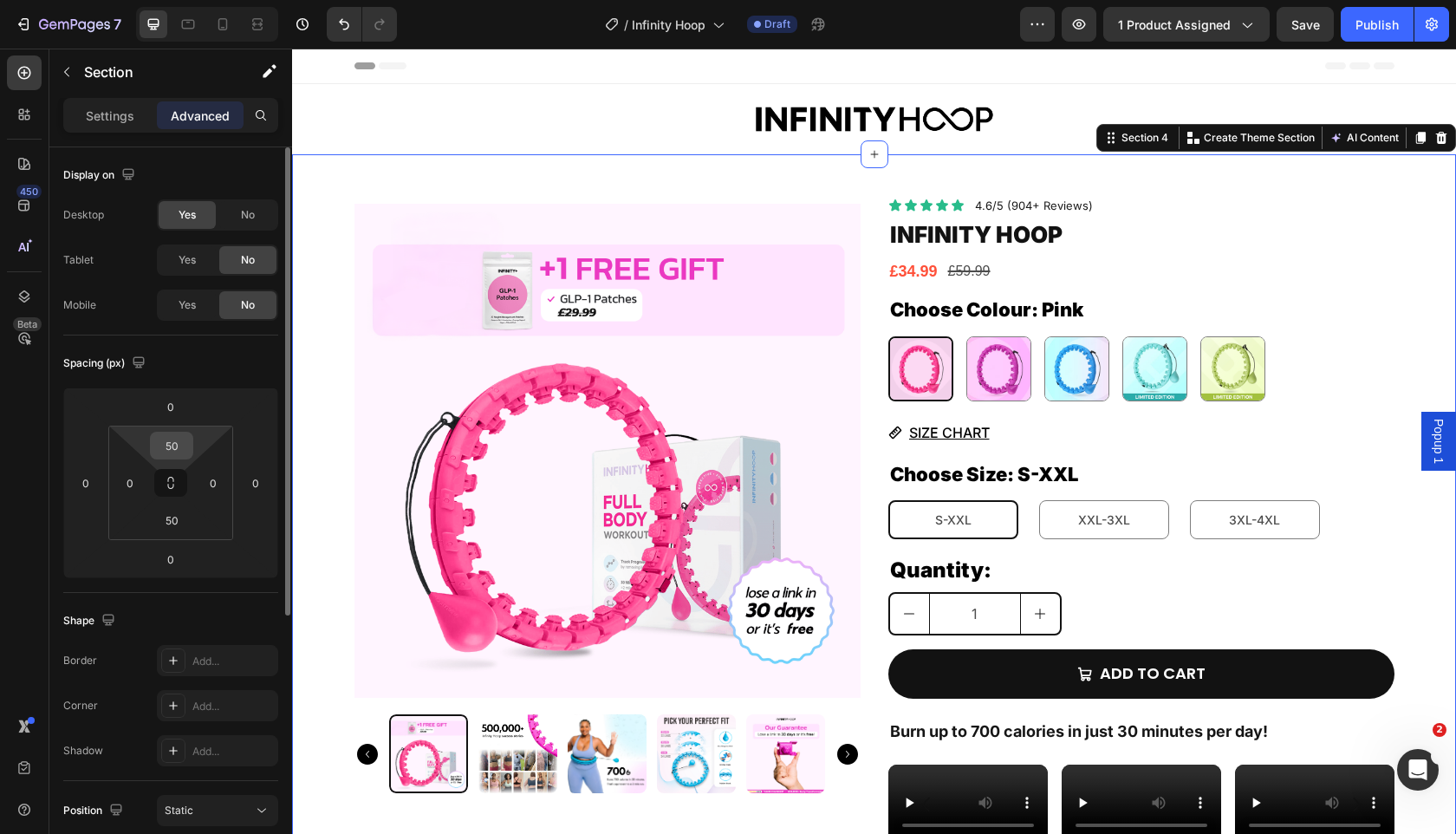
click at [175, 445] on input "50" at bounding box center [171, 445] width 35 height 26
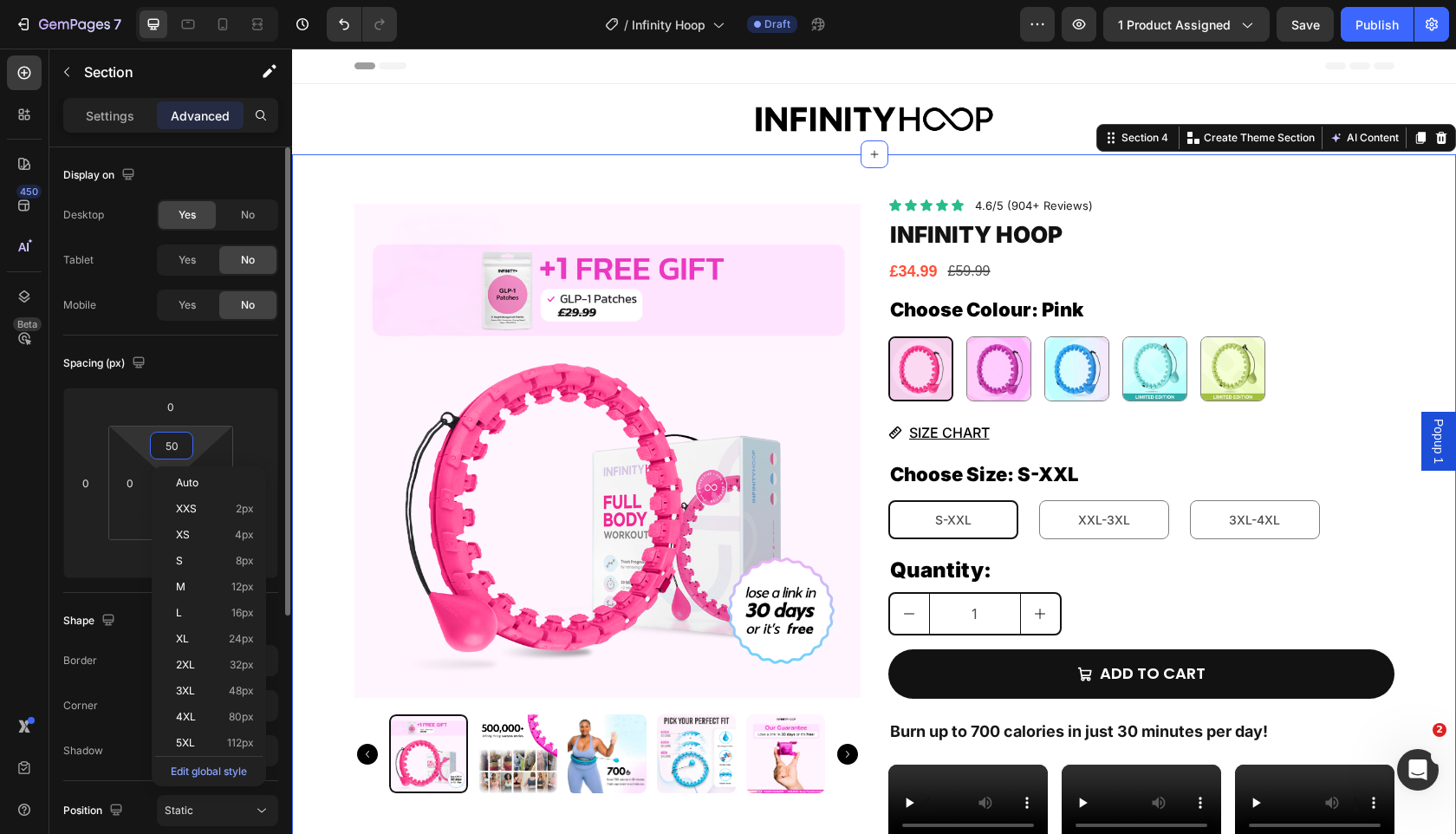
click at [175, 445] on input "50" at bounding box center [171, 445] width 35 height 26
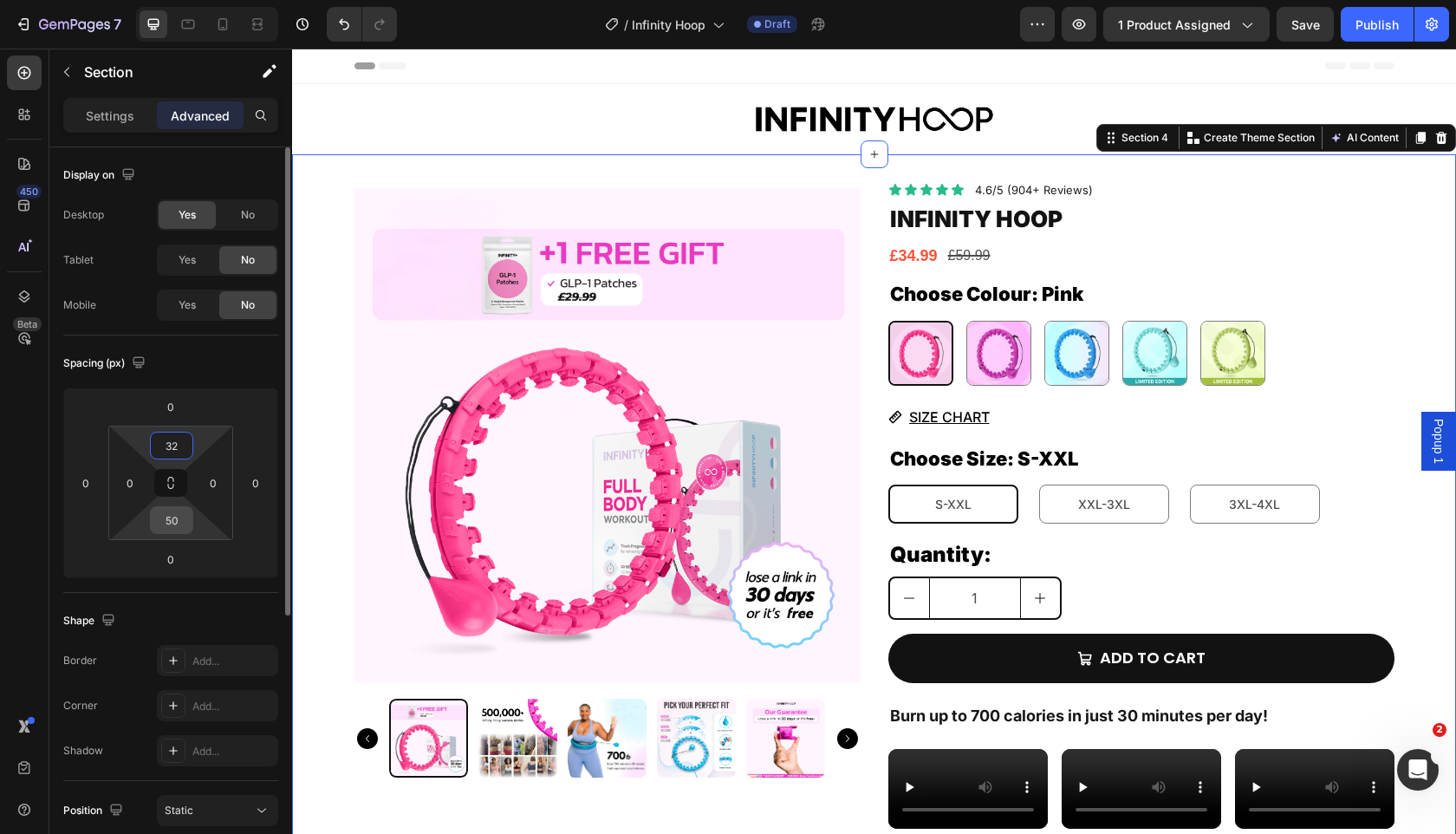
type input "32"
click at [177, 522] on input "50" at bounding box center [171, 520] width 35 height 26
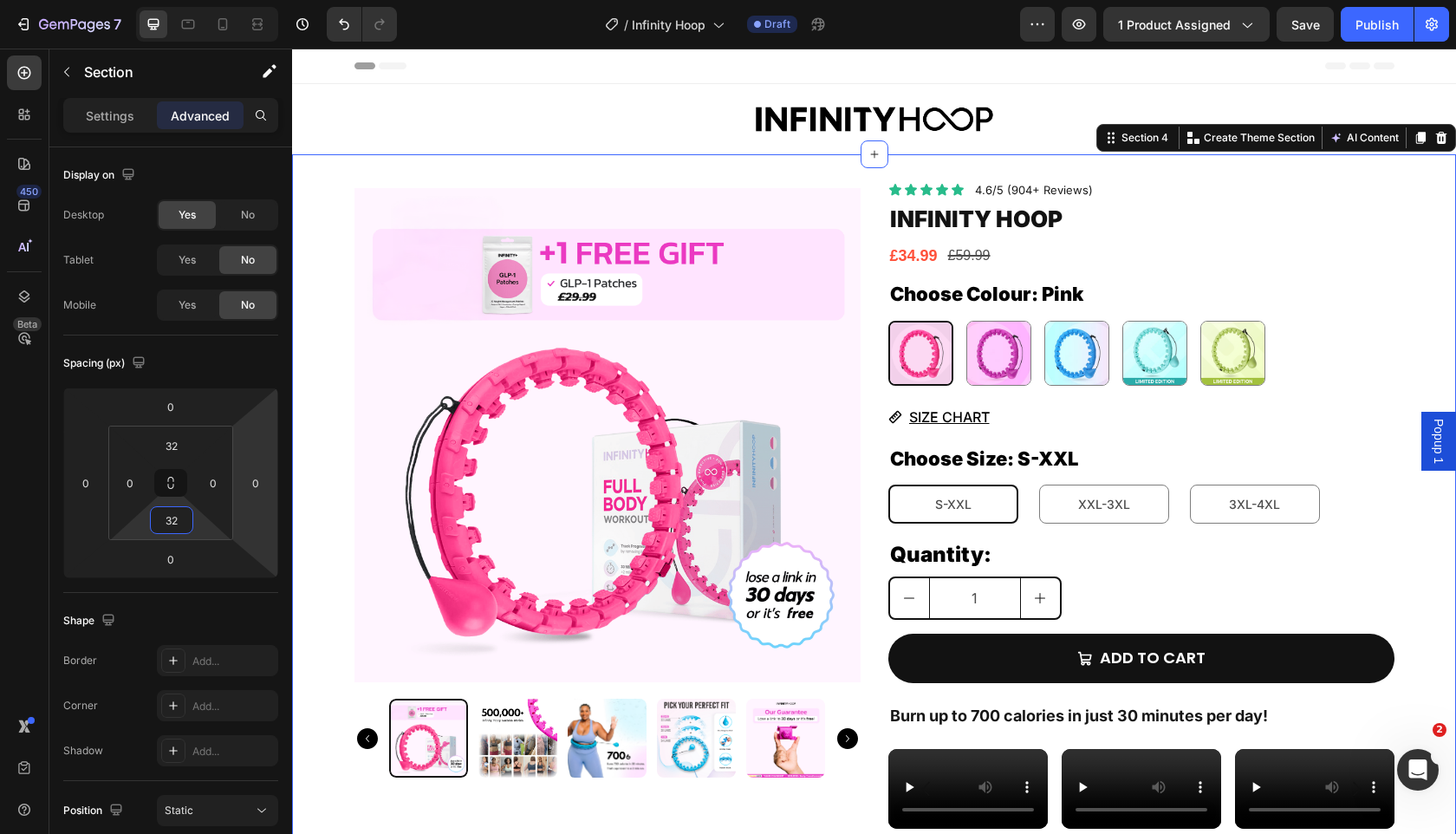
type input "32"
click at [323, 396] on div "Product Images Icon Icon Icon Icon Icon Icon List 4.6/5 (904+ Reviews) Text Blo…" at bounding box center [873, 608] width 1164 height 852
click at [502, 386] on img at bounding box center [607, 435] width 506 height 506
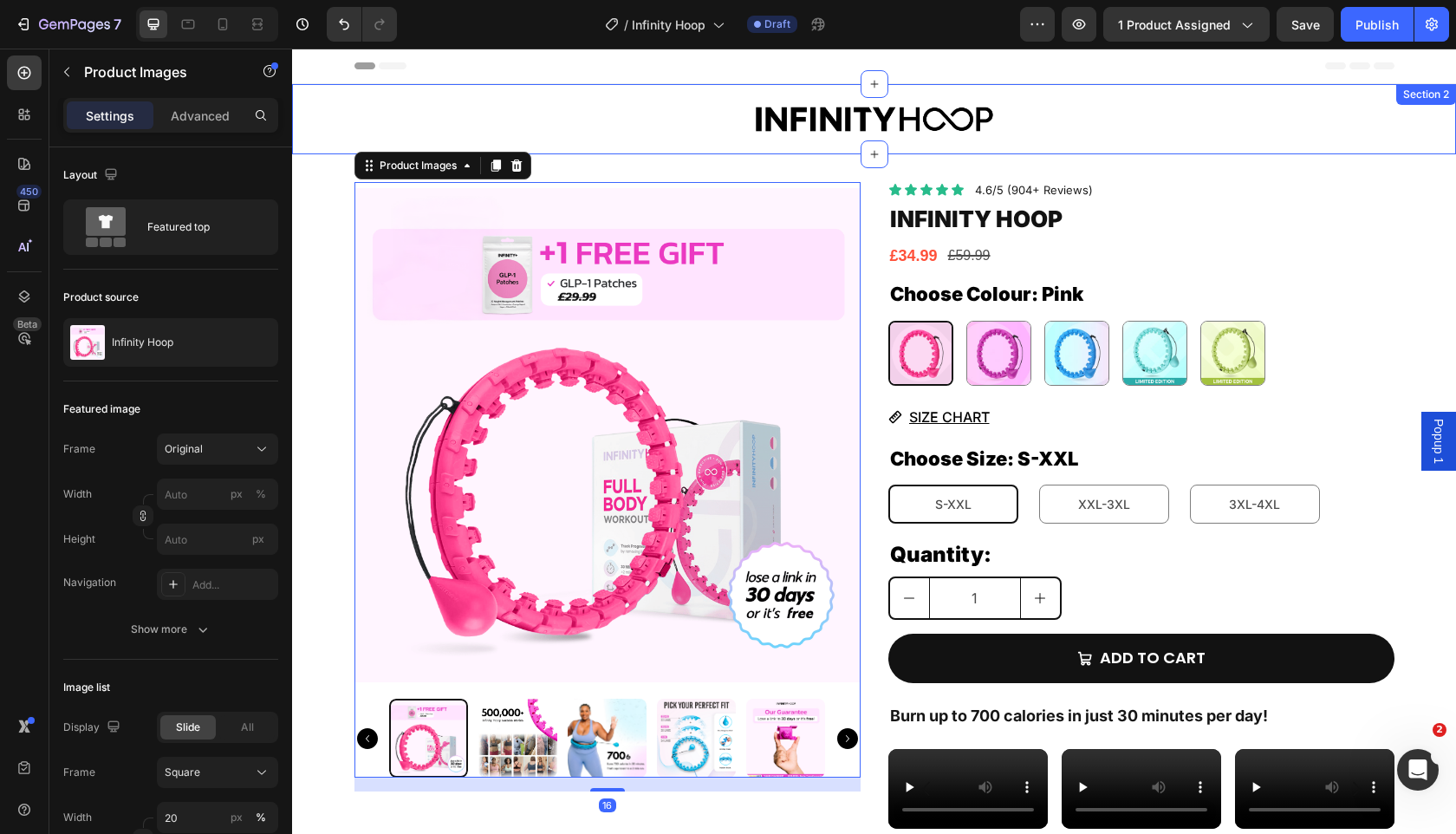
click at [452, 108] on div at bounding box center [874, 118] width 1040 height 44
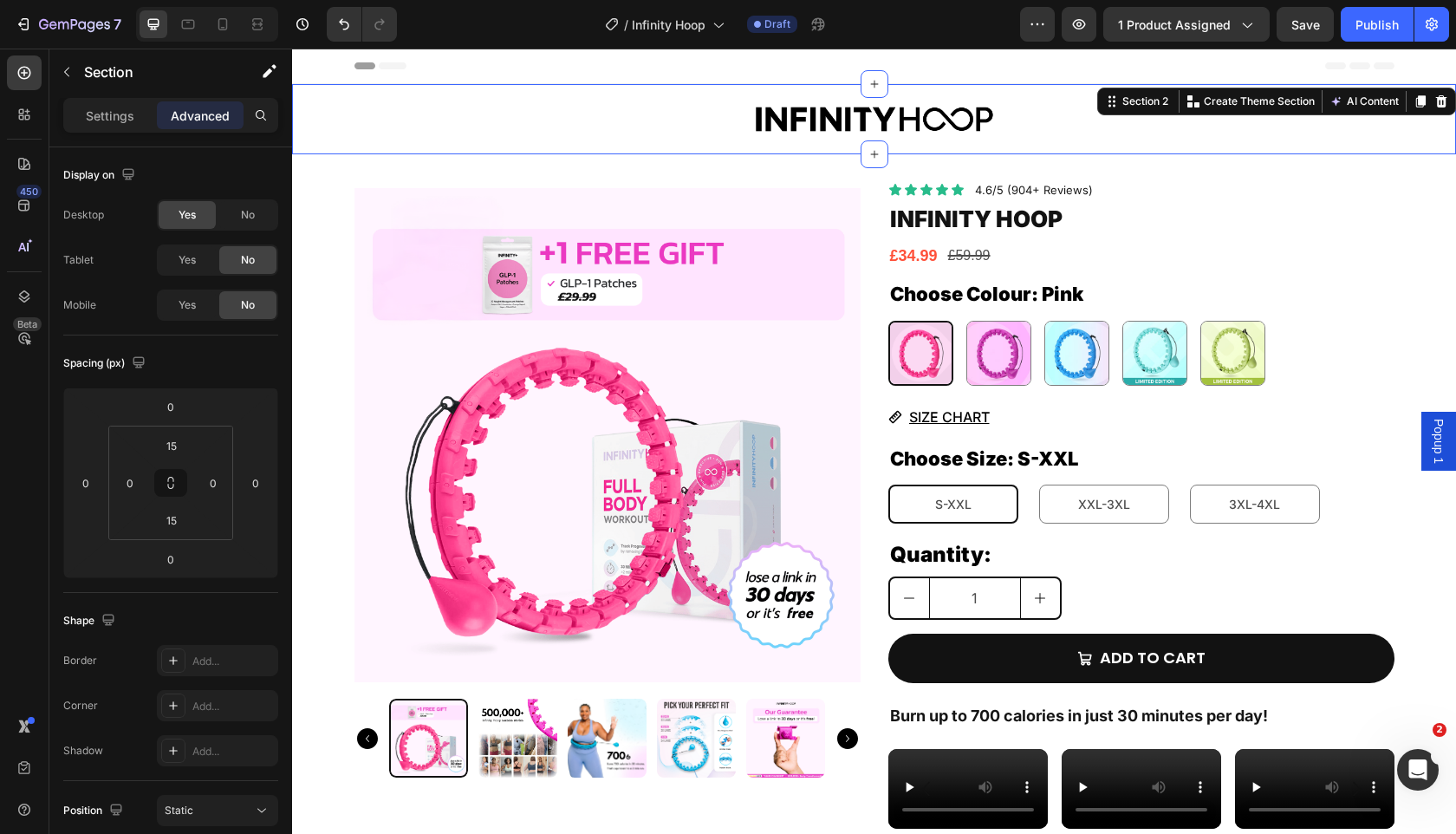
click at [315, 113] on div "Image Row" at bounding box center [873, 118] width 1164 height 44
click at [123, 114] on p "Settings" at bounding box center [109, 116] width 48 height 18
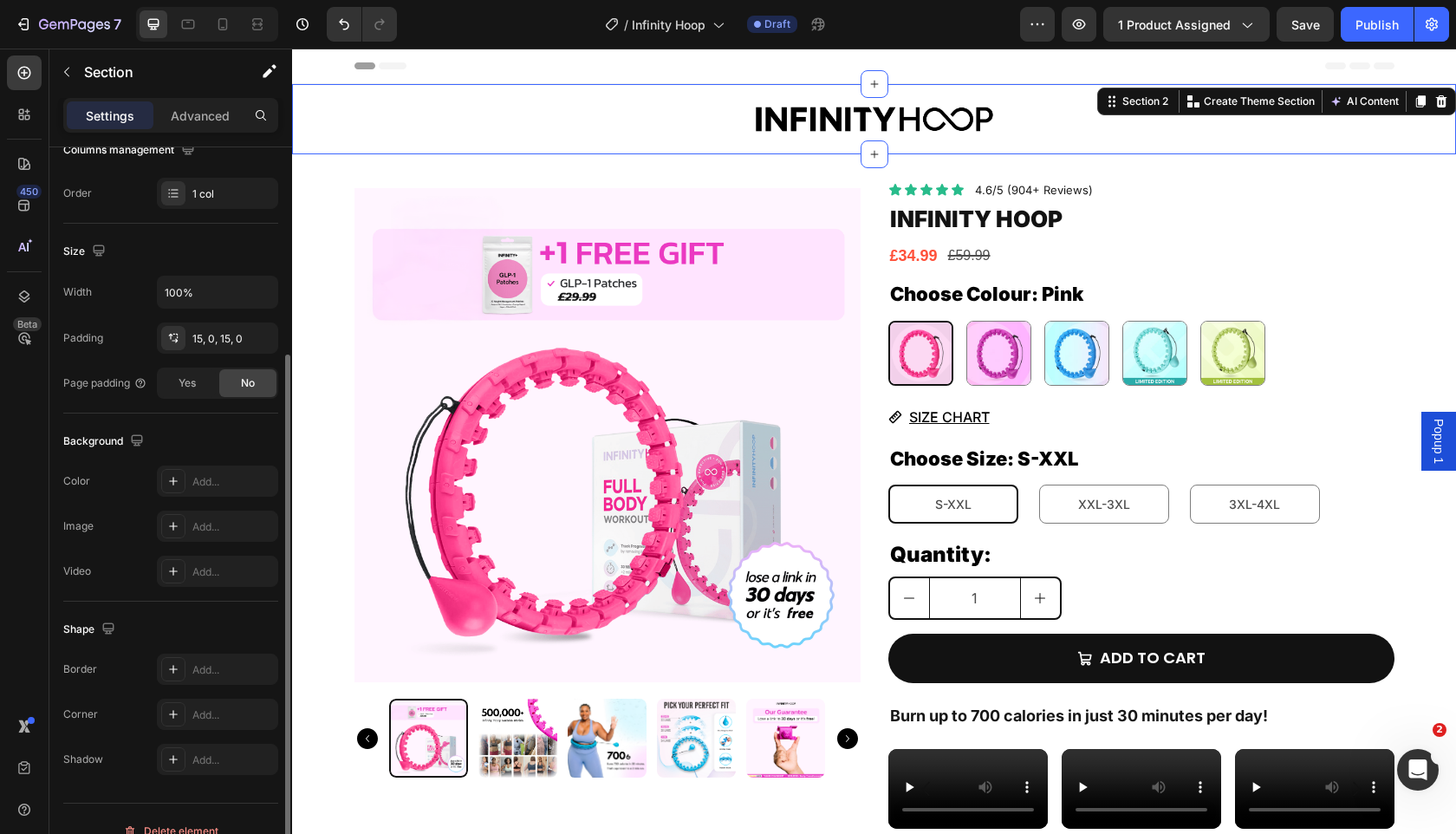
scroll to position [322, 0]
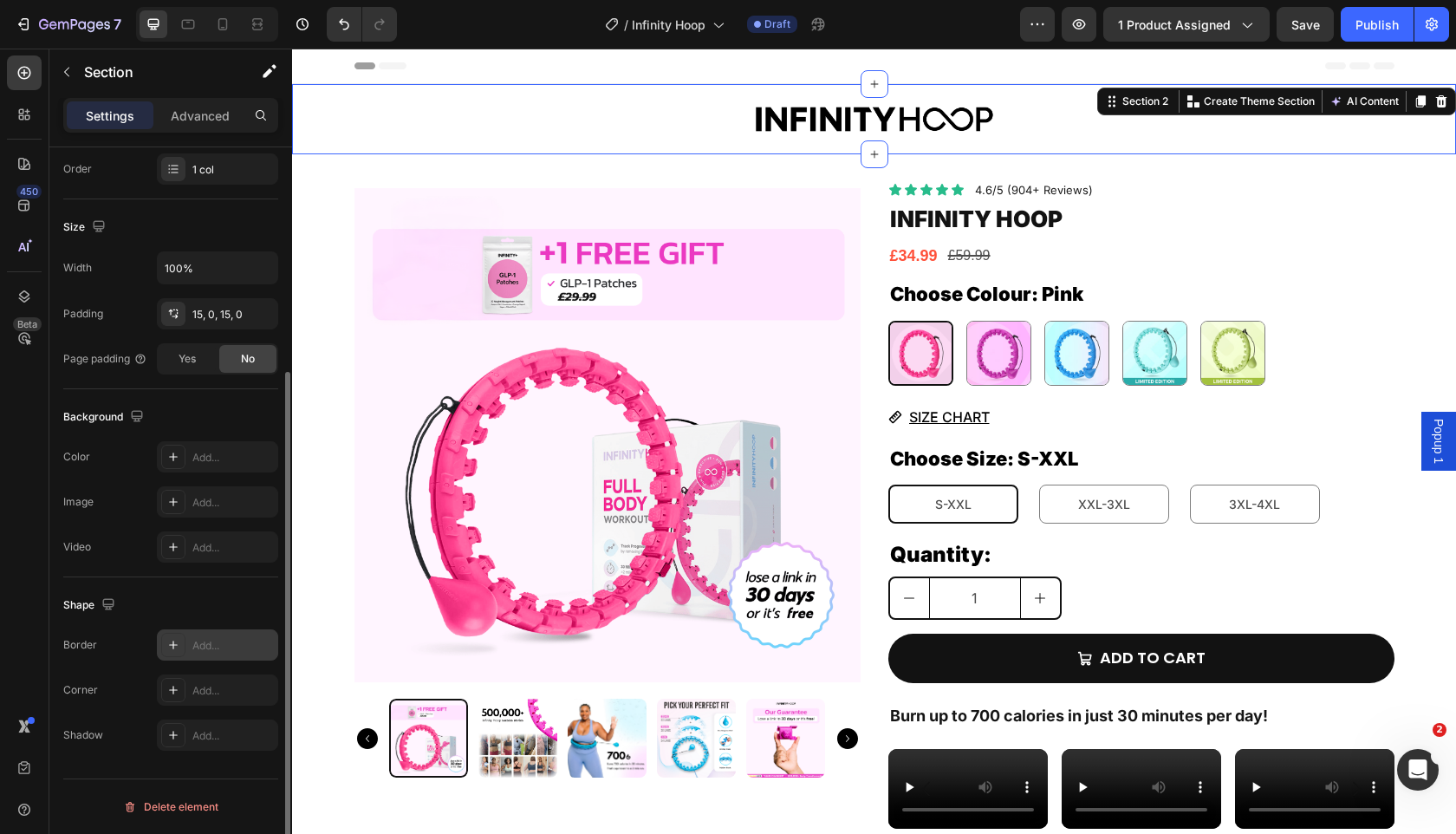
click at [170, 644] on icon at bounding box center [173, 644] width 14 height 14
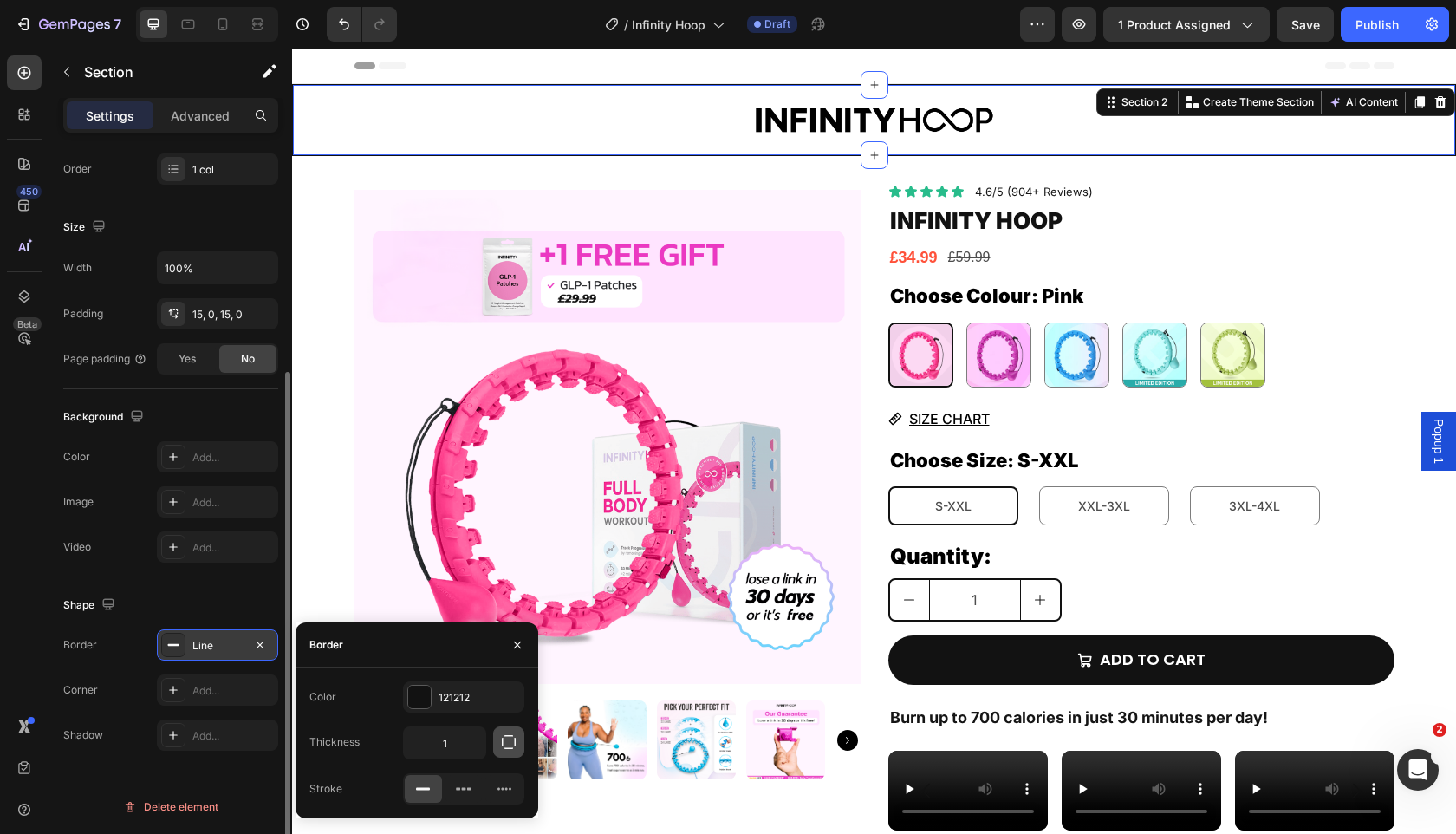
click at [510, 741] on icon "button" at bounding box center [509, 741] width 17 height 17
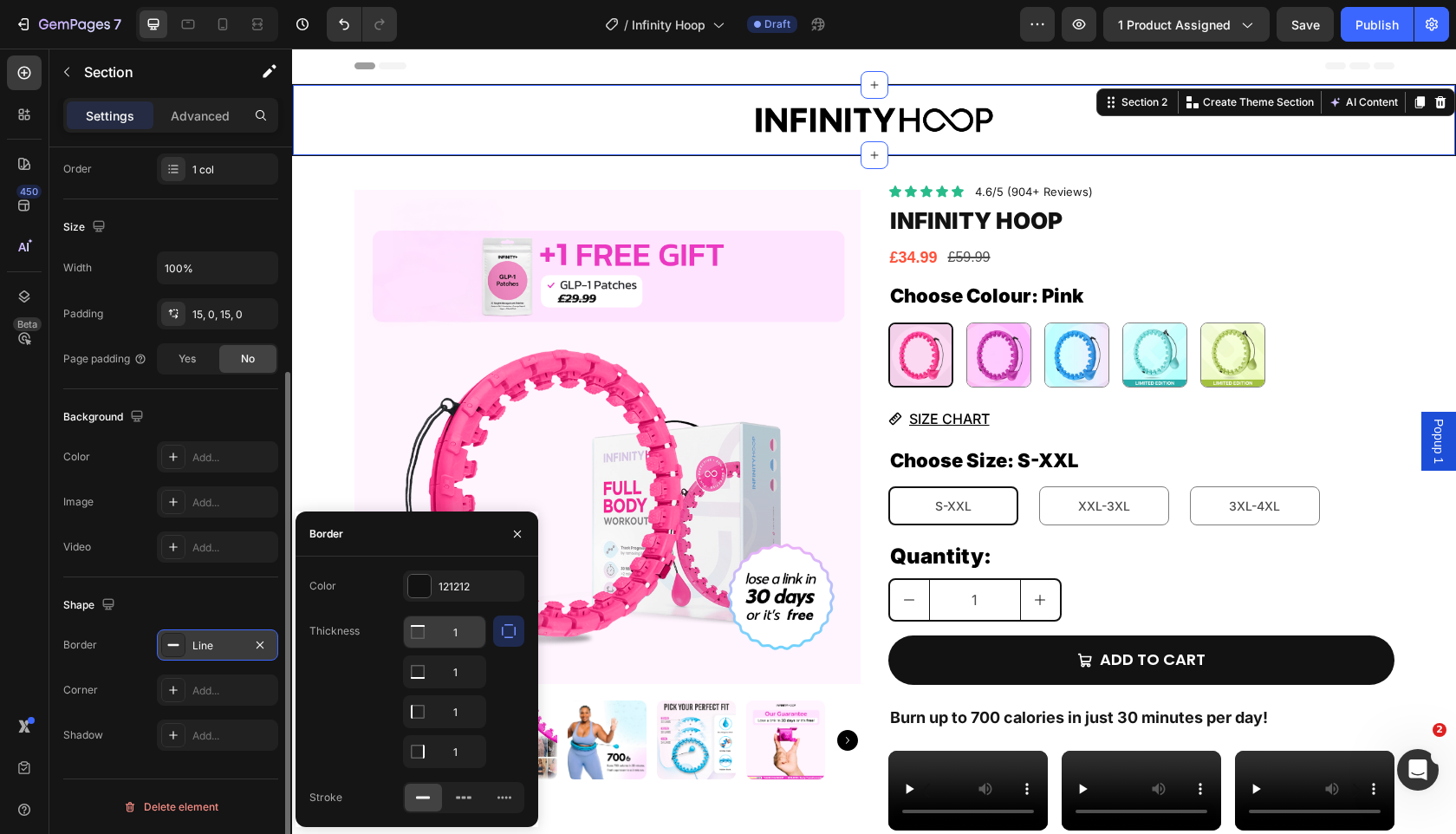
click at [458, 625] on input "1" at bounding box center [444, 632] width 81 height 31
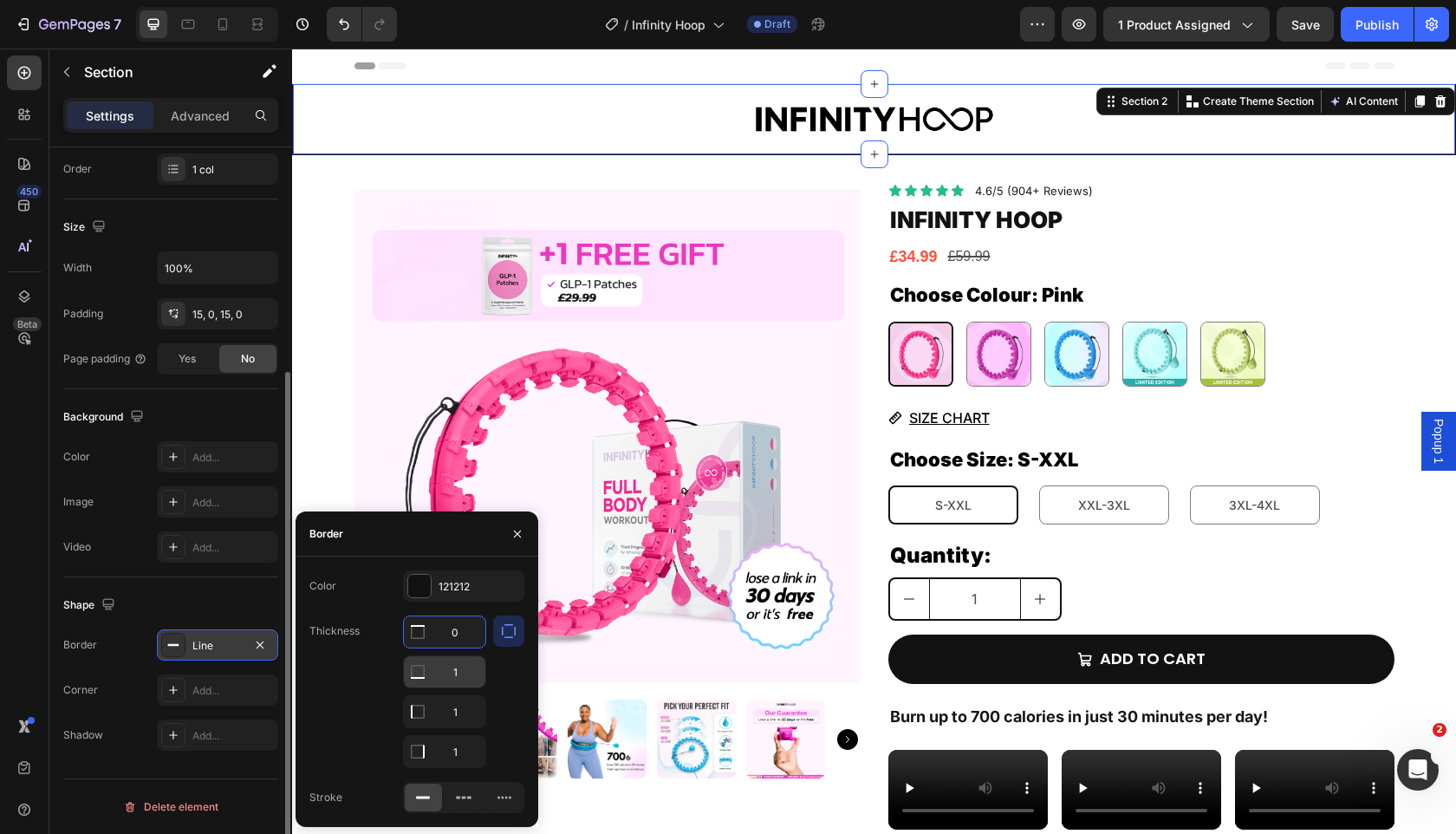
type input "0"
click at [450, 677] on input "1" at bounding box center [444, 672] width 81 height 31
click at [451, 701] on input "1" at bounding box center [444, 712] width 81 height 31
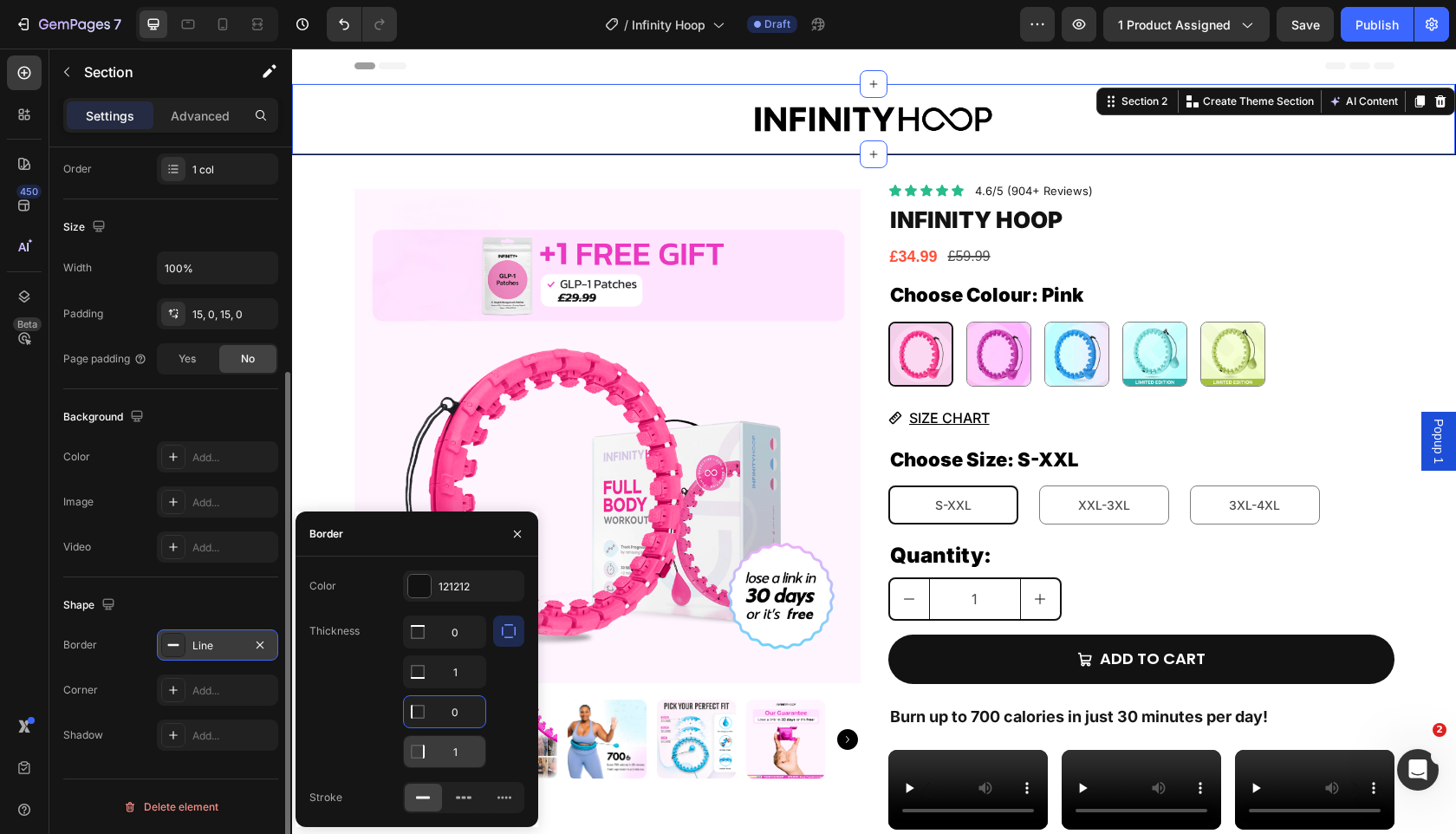
type input "0"
click at [457, 758] on input "1" at bounding box center [444, 751] width 81 height 31
type input "0"
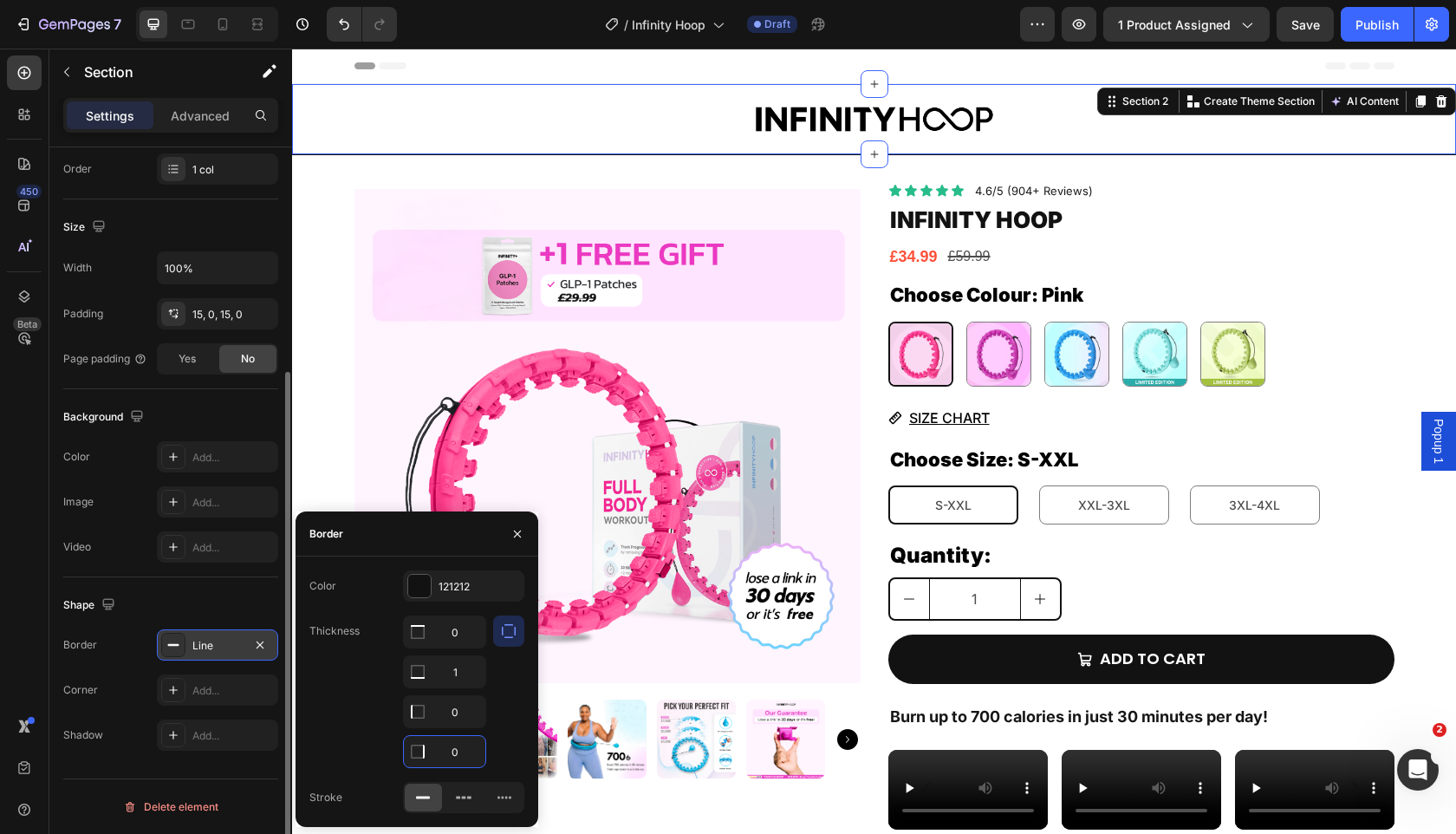
click at [381, 720] on div "Thickness 0 1 0 0" at bounding box center [417, 691] width 215 height 152
click at [745, 522] on img at bounding box center [607, 436] width 506 height 506
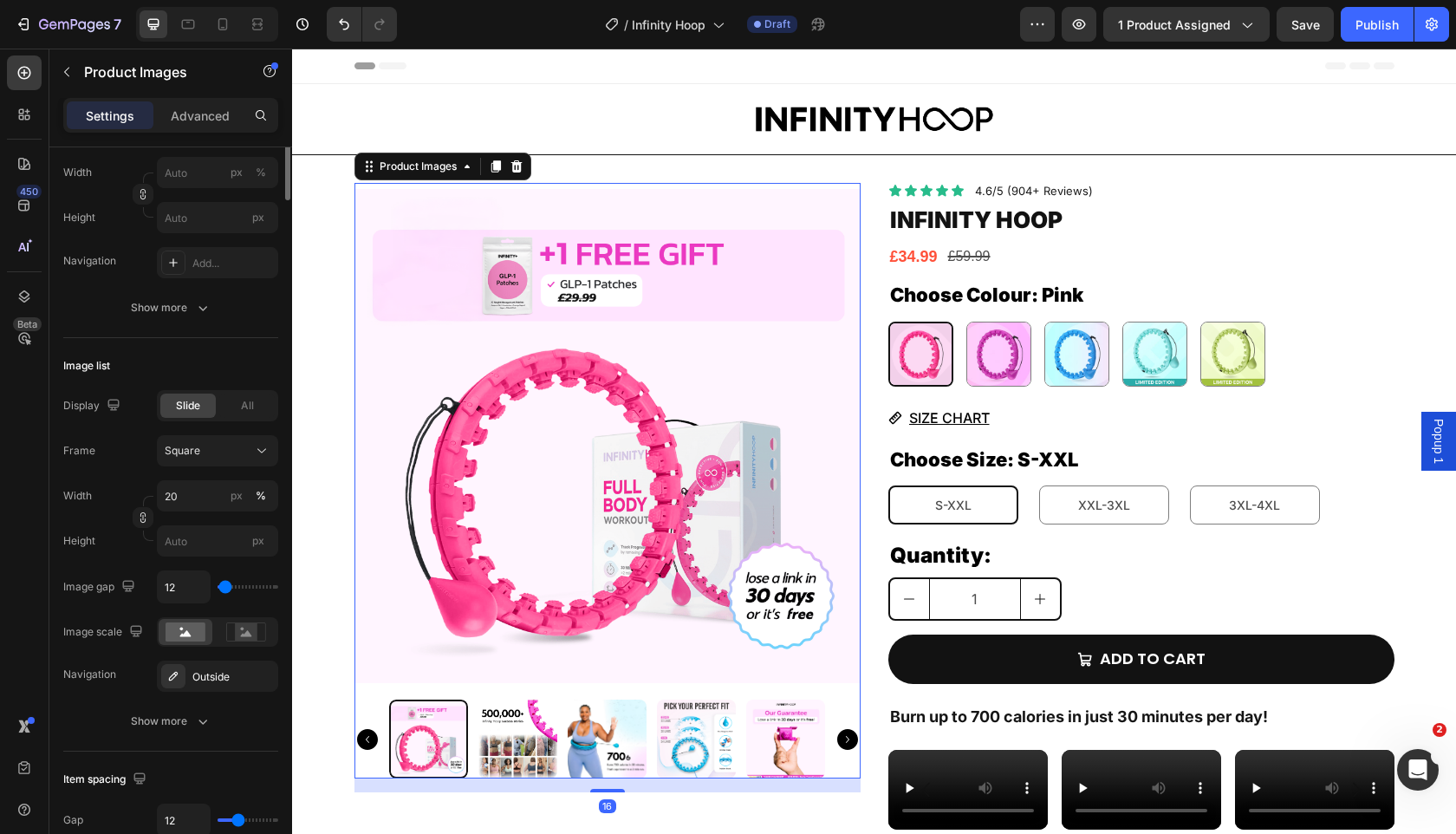
scroll to position [0, 0]
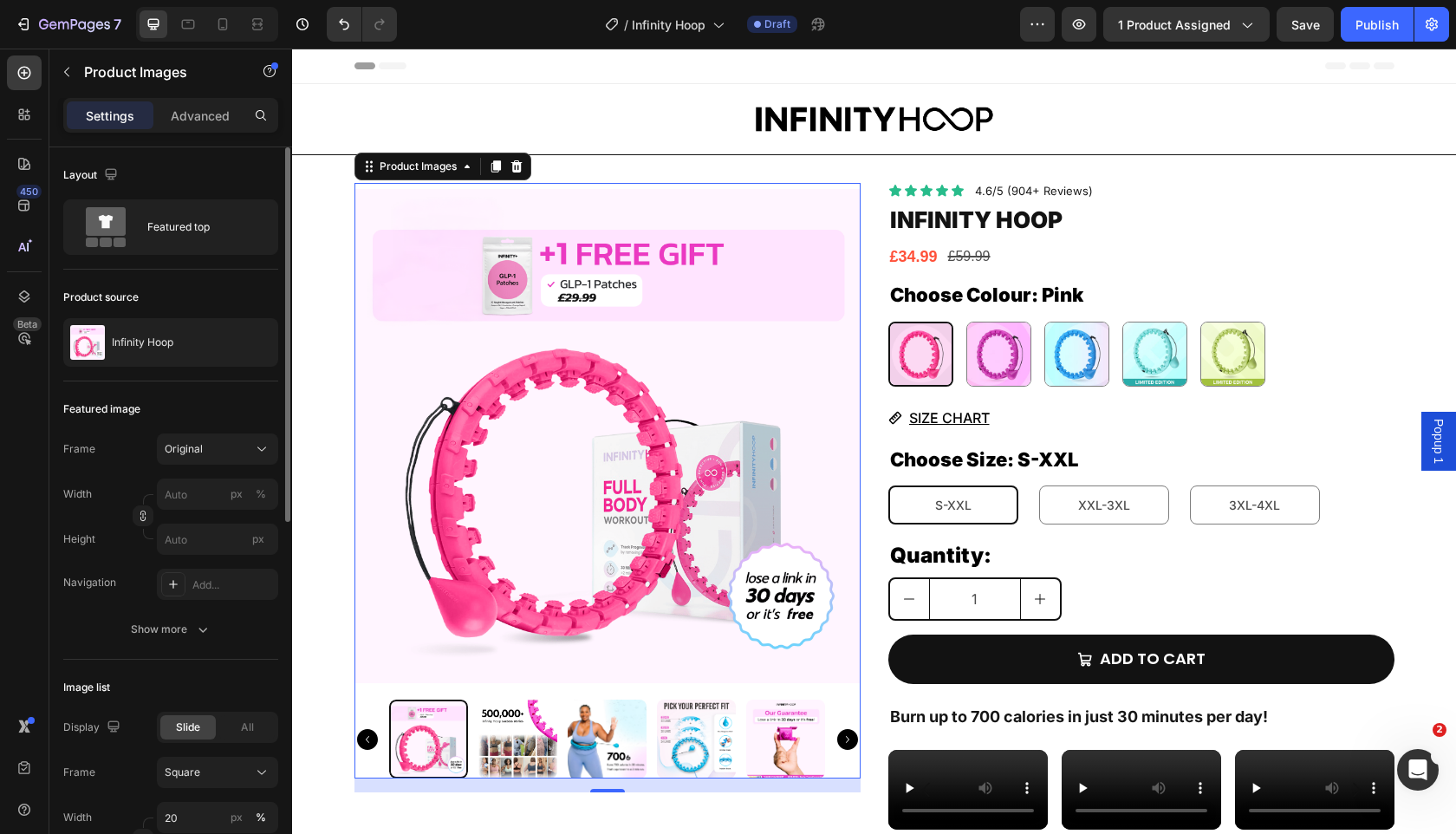
click at [802, 274] on img at bounding box center [607, 436] width 506 height 506
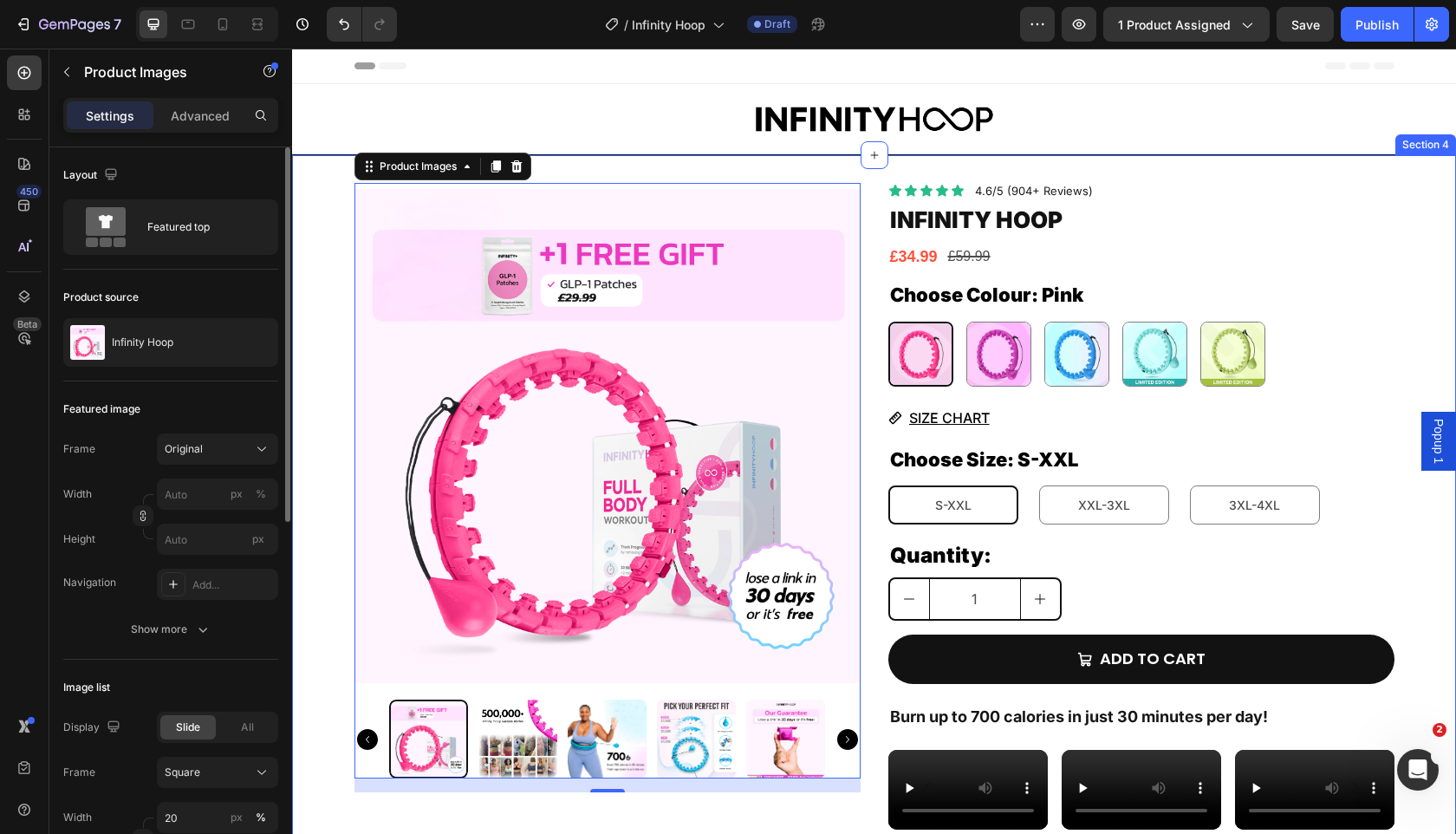
click at [336, 155] on div "Product Images 16 Icon Icon Icon Icon Icon Icon List 4.6/5 (904+ Reviews) Text …" at bounding box center [873, 608] width 1164 height 907
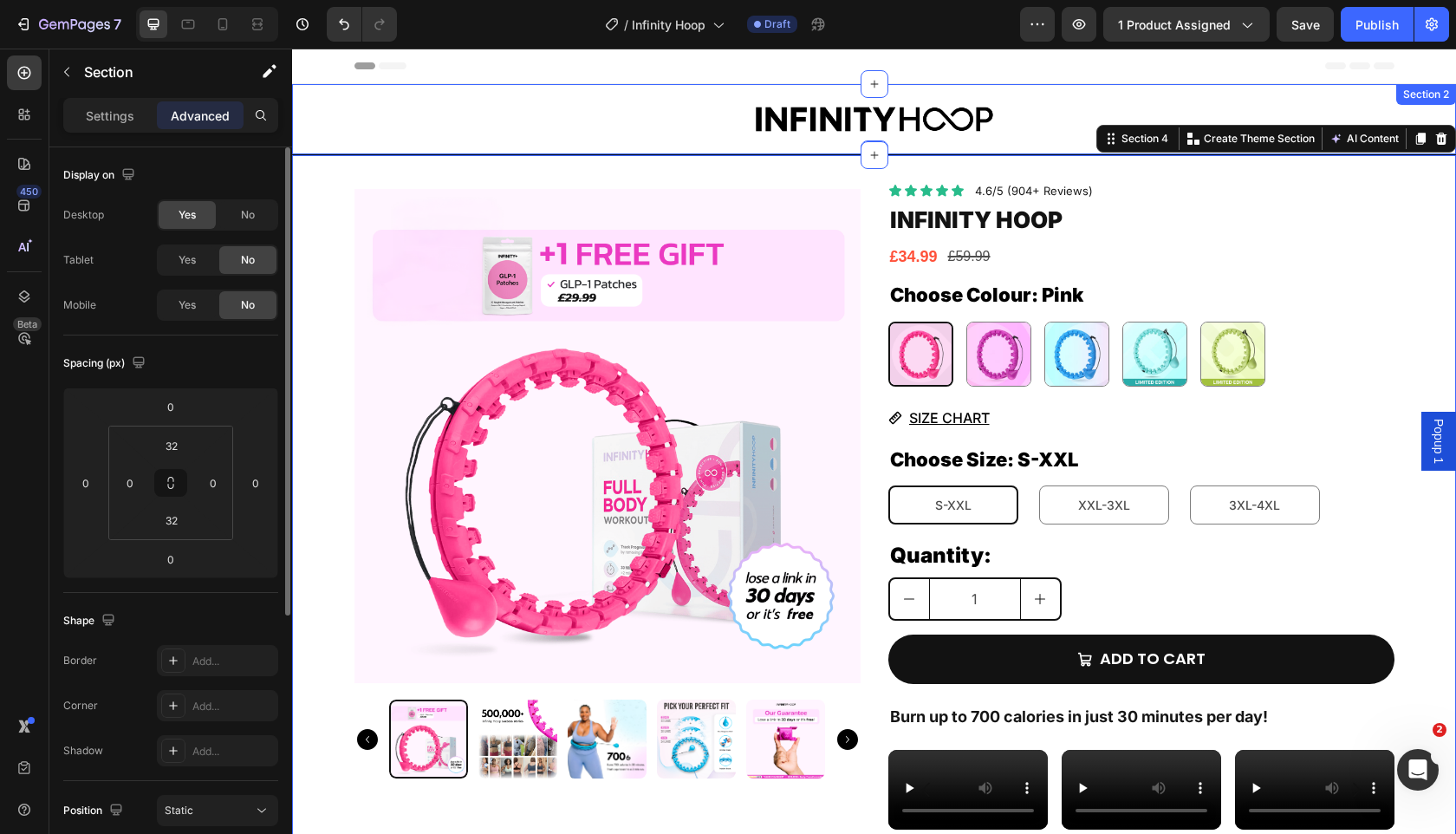
click at [348, 132] on div "Image Row" at bounding box center [873, 118] width 1164 height 44
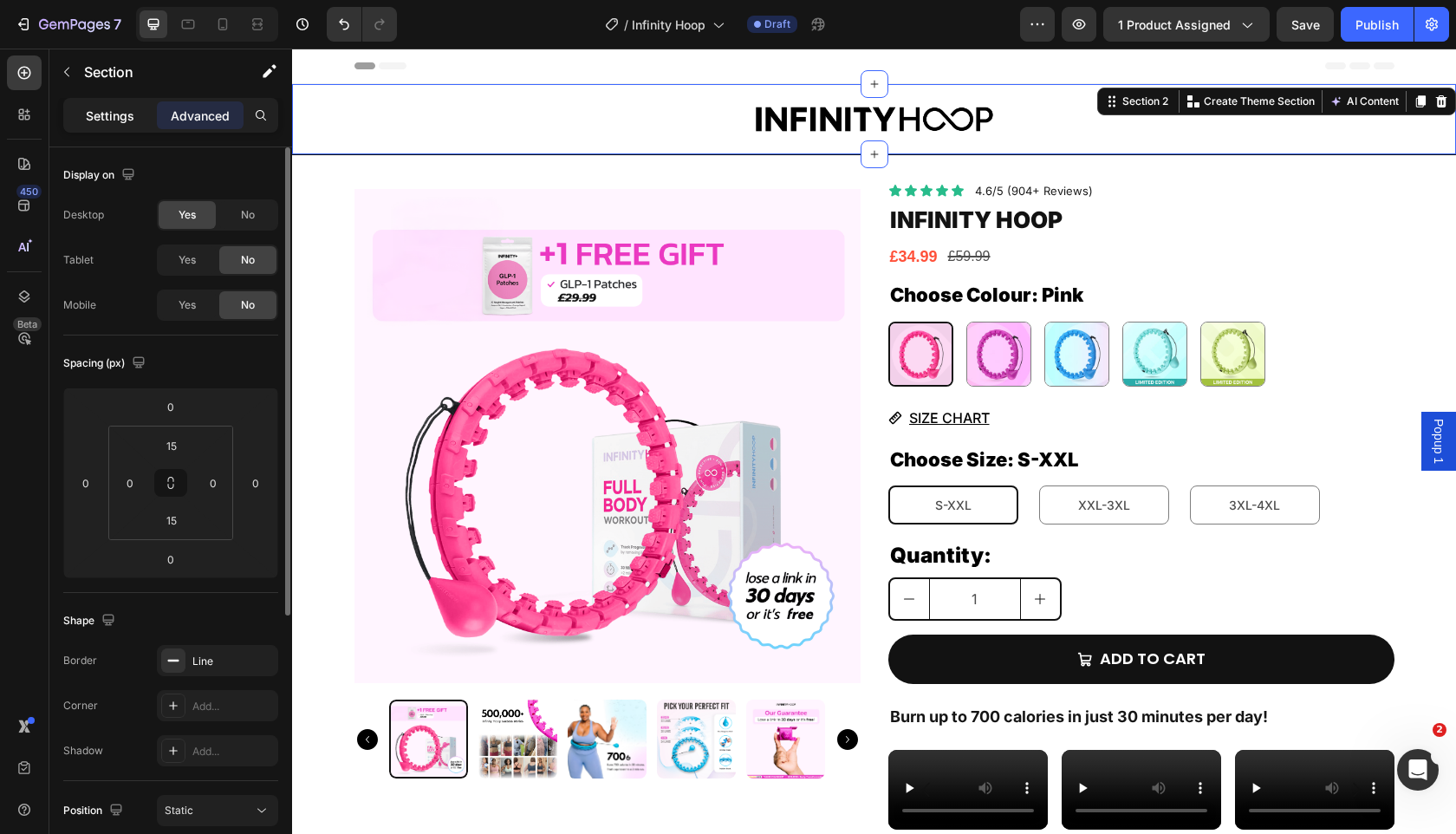
click at [123, 108] on p "Settings" at bounding box center [109, 116] width 48 height 18
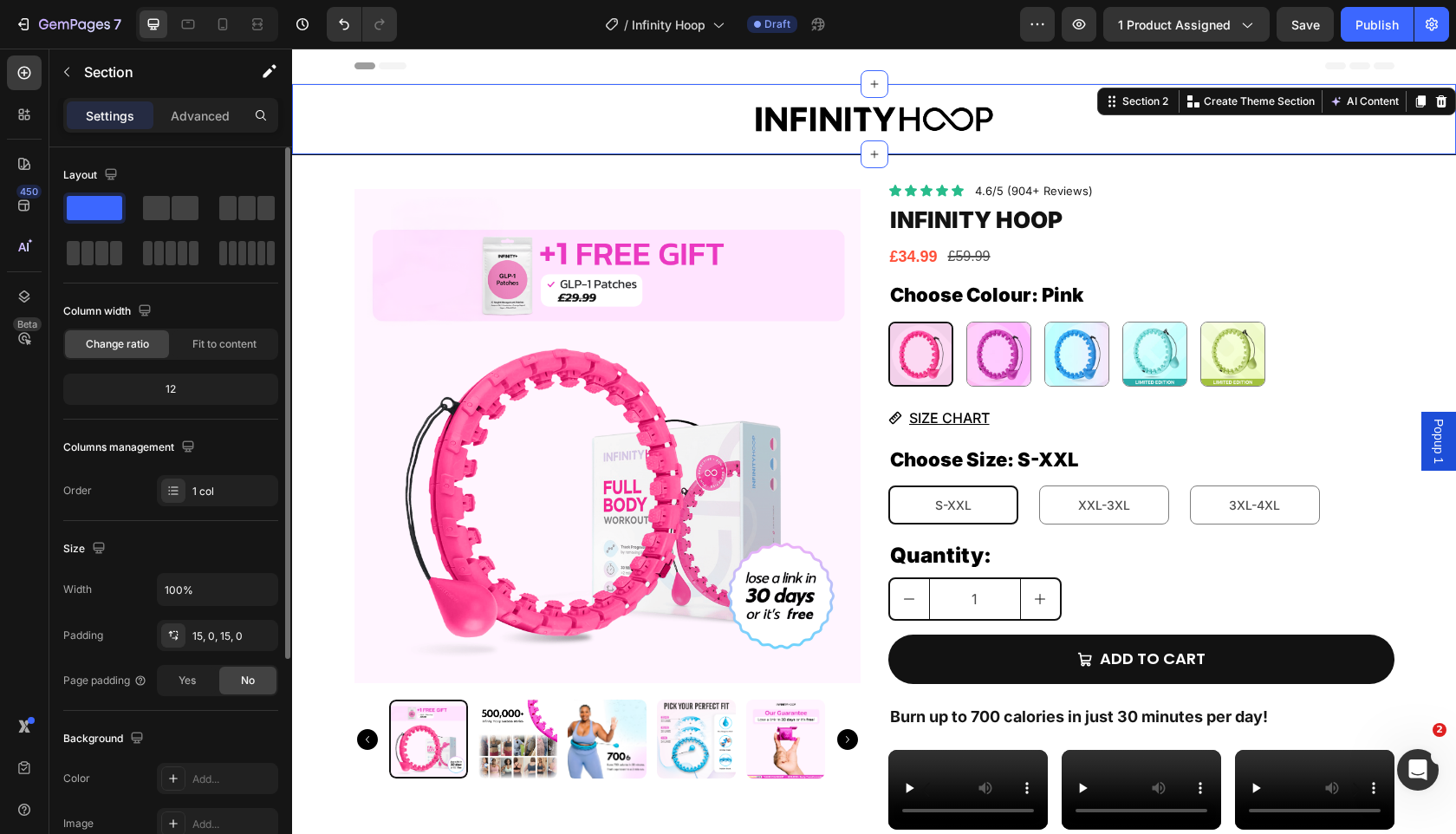
scroll to position [322, 0]
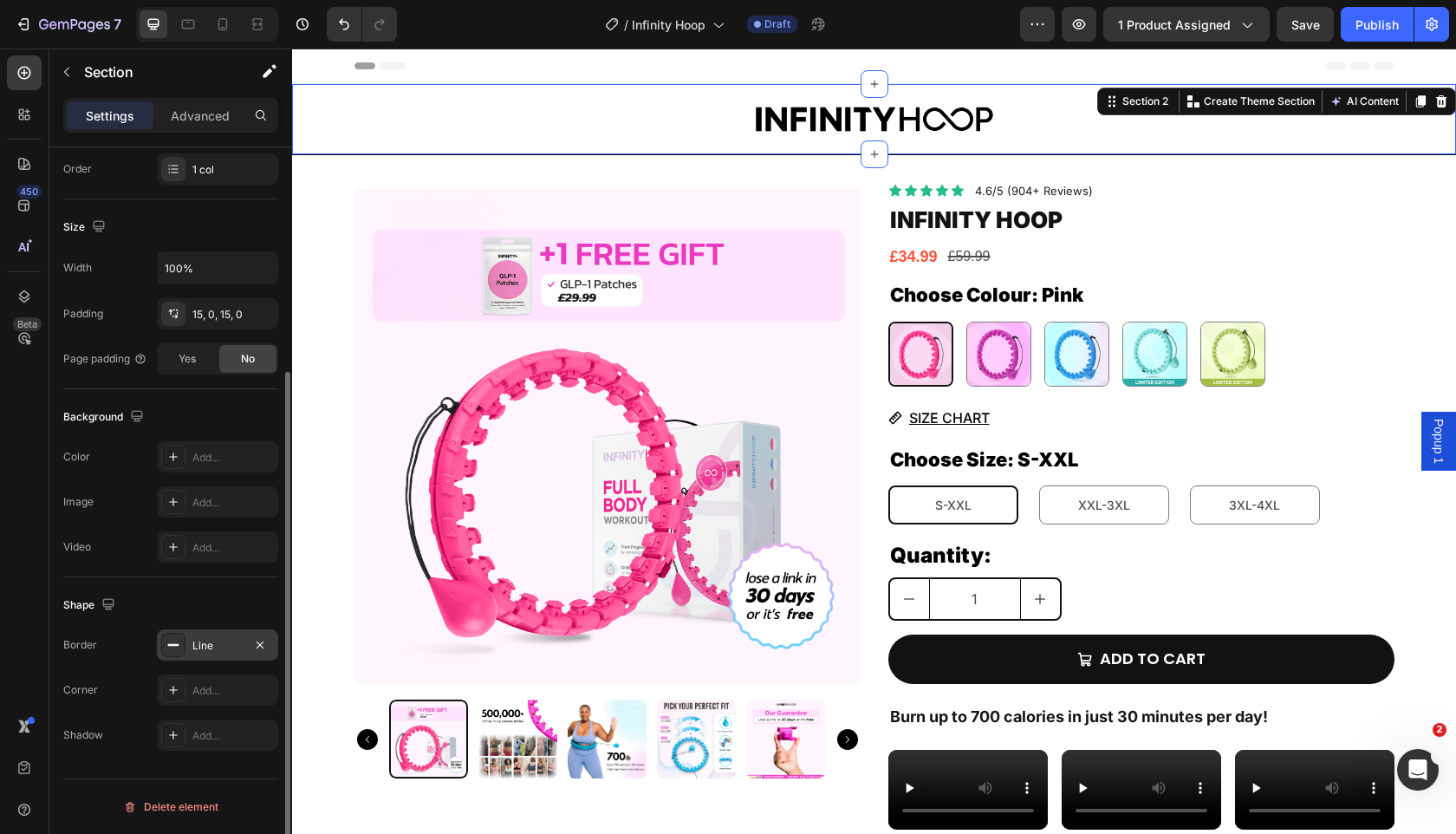
click at [208, 644] on div "Line" at bounding box center [217, 645] width 50 height 15
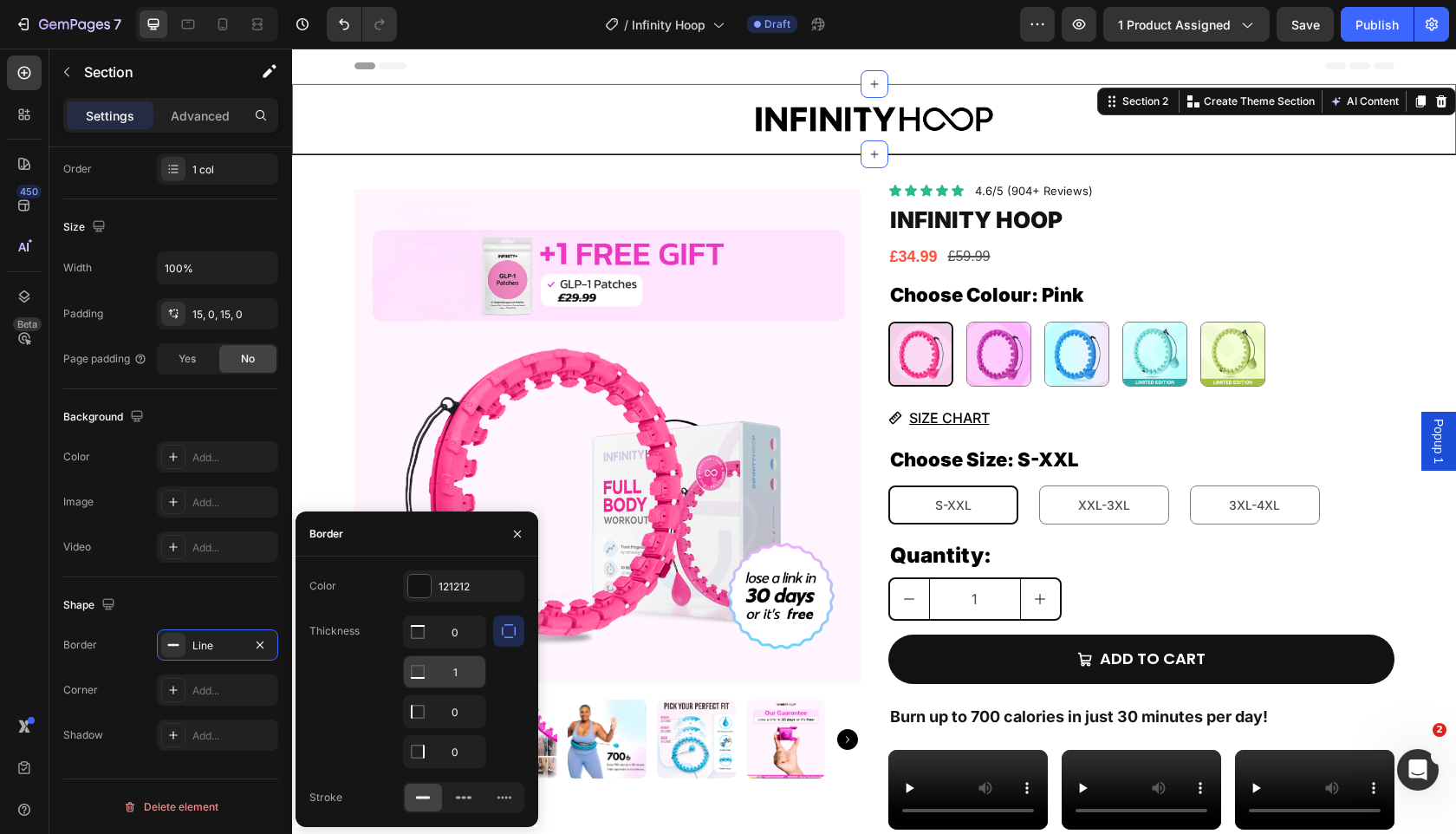
click at [452, 678] on input "1" at bounding box center [444, 672] width 81 height 31
type input "0.5"
click at [367, 718] on div "Thickness 0 0.5 0 0" at bounding box center [417, 691] width 215 height 152
click at [669, 374] on img at bounding box center [607, 436] width 506 height 506
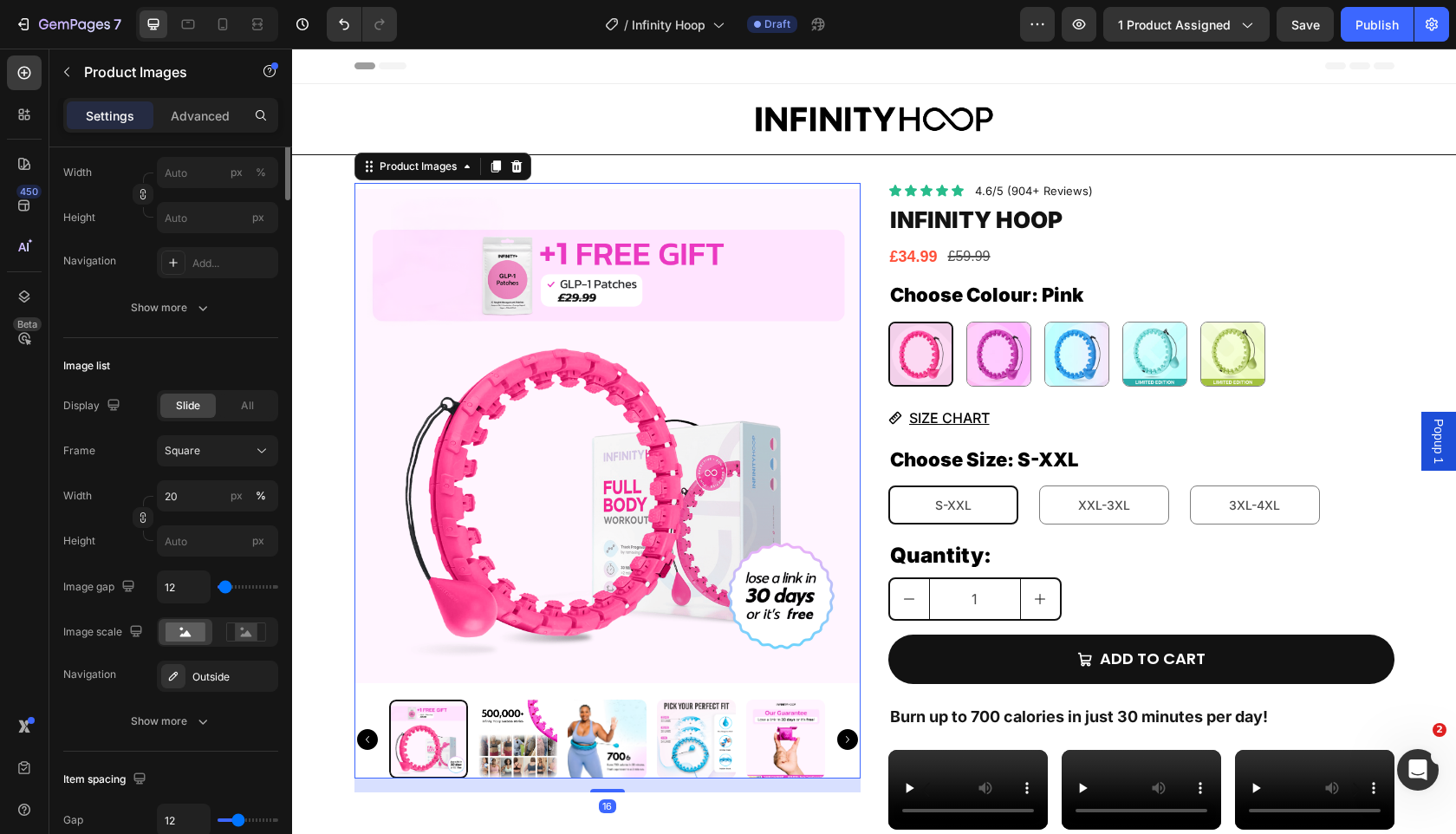
scroll to position [0, 0]
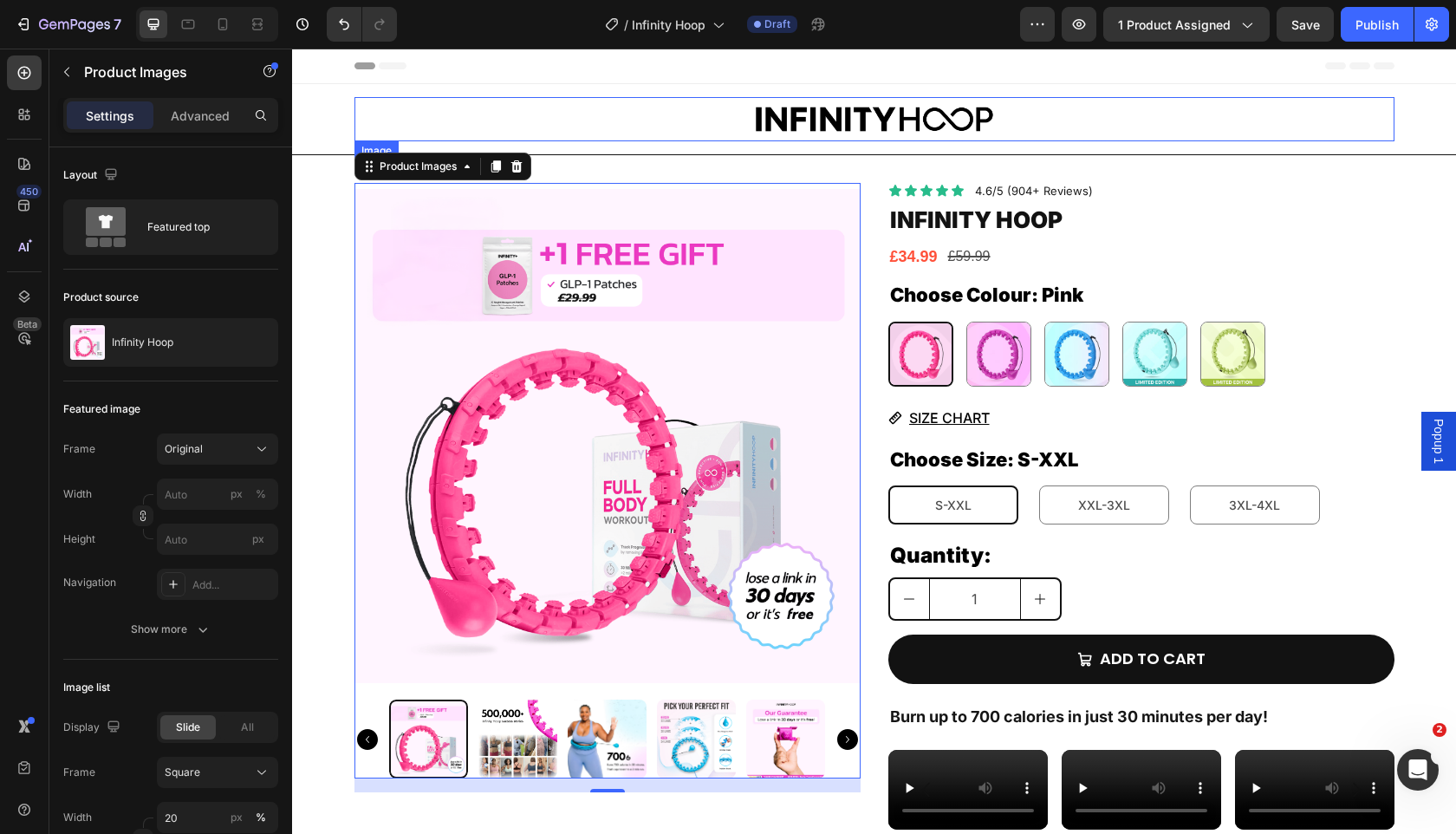
click at [712, 113] on div at bounding box center [874, 118] width 1040 height 44
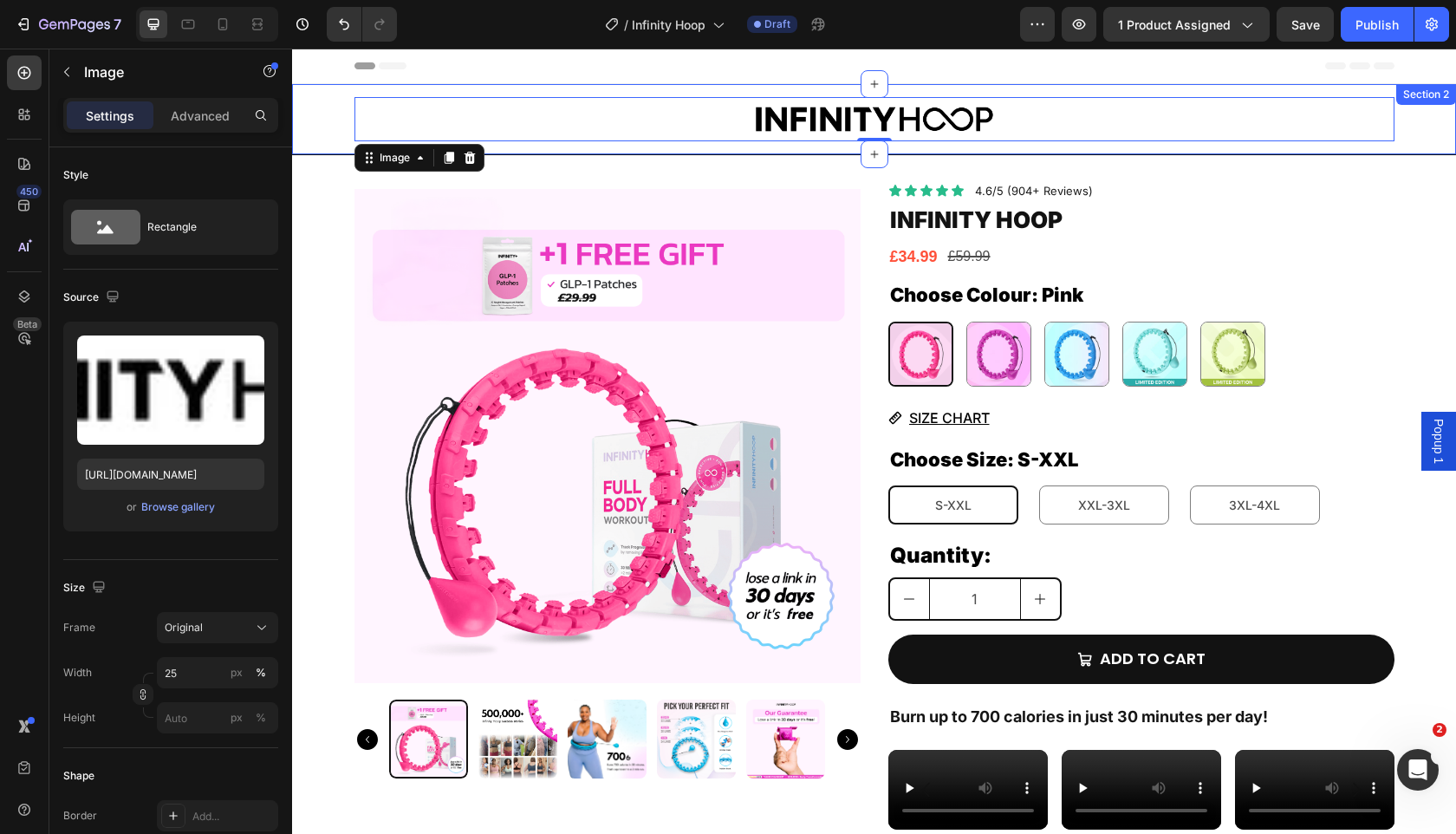
click at [705, 145] on div "Image 0 Row Section 2" at bounding box center [873, 119] width 1164 height 71
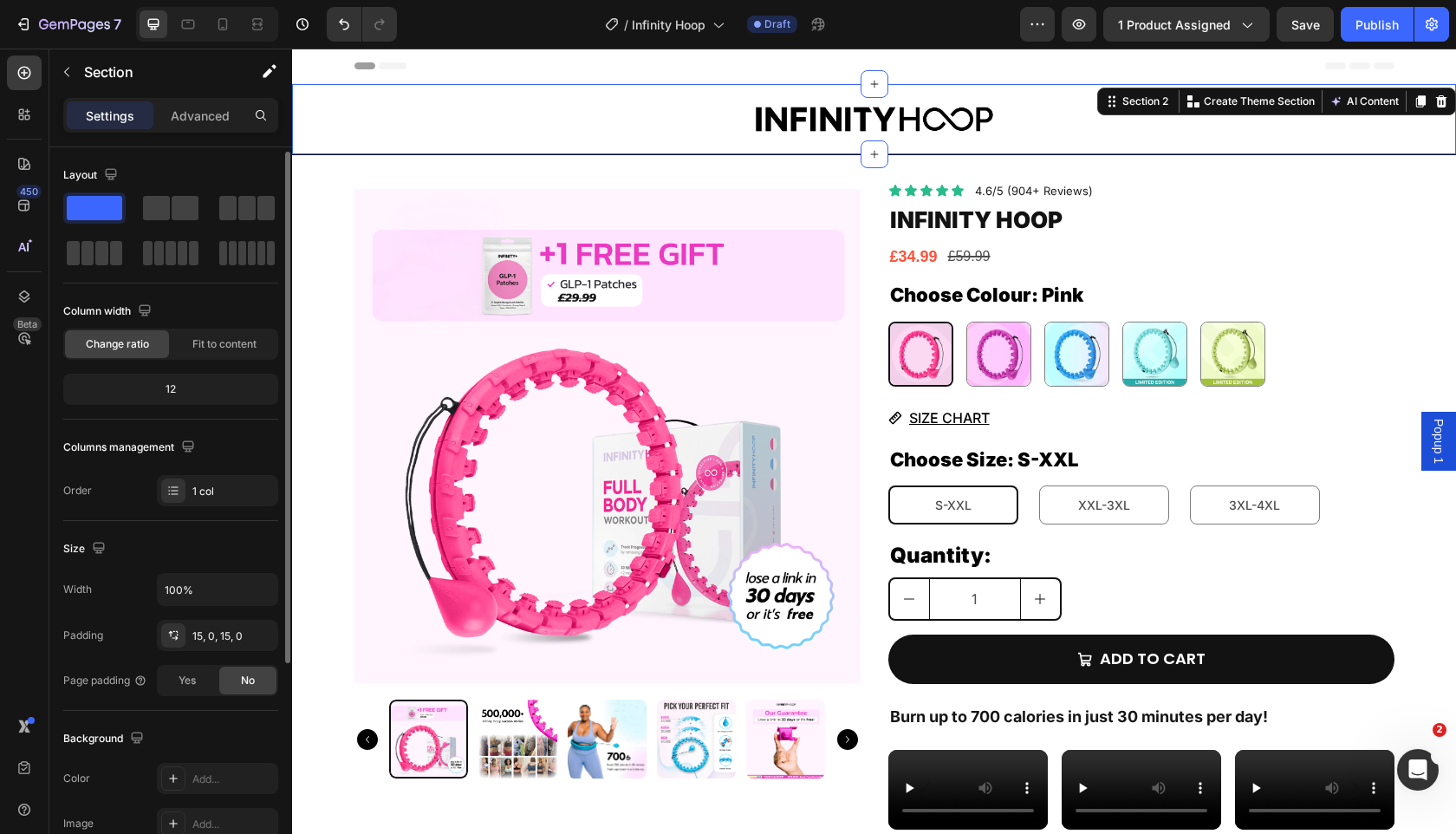
scroll to position [322, 0]
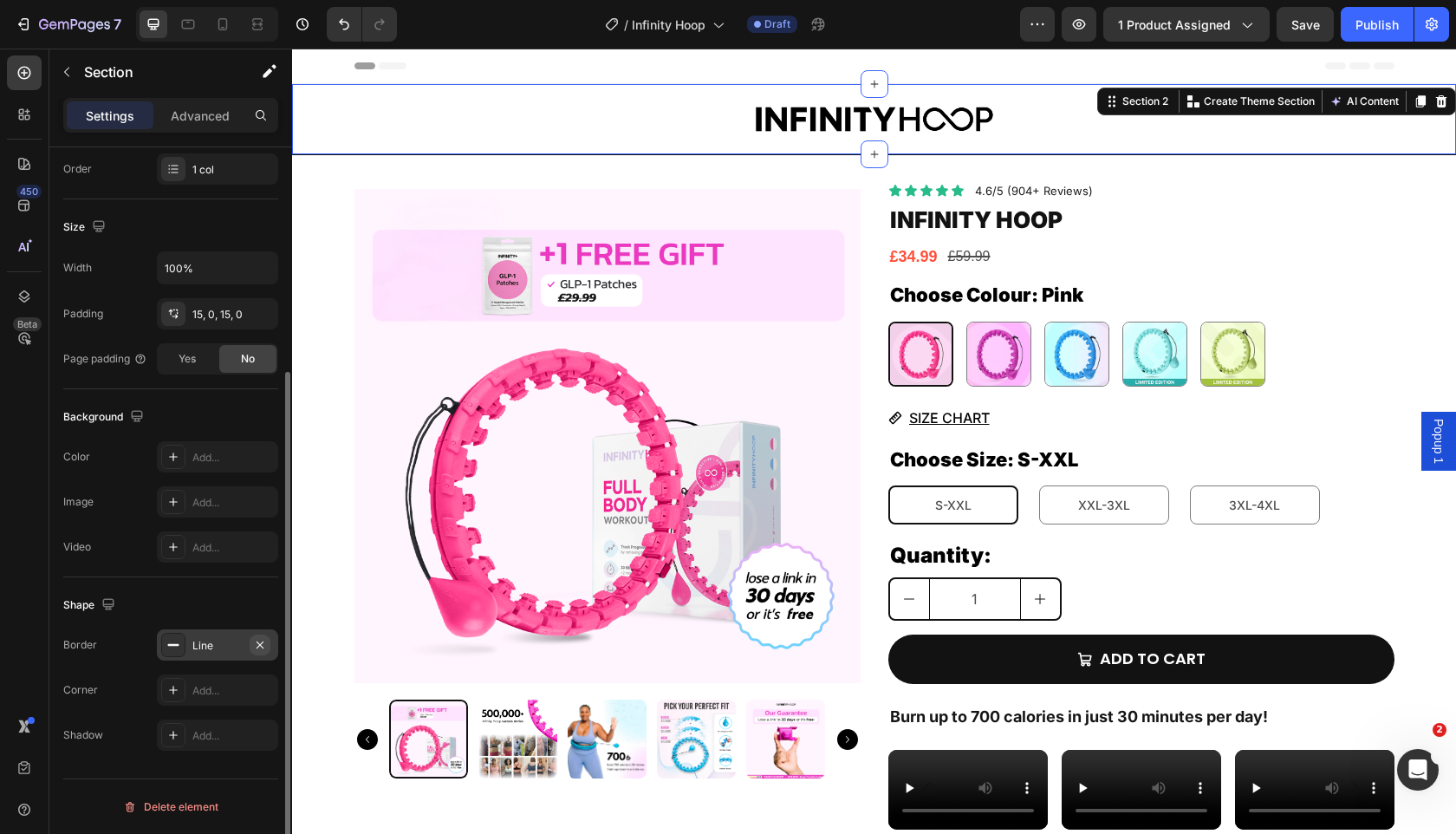
click at [256, 644] on icon "button" at bounding box center [260, 644] width 14 height 14
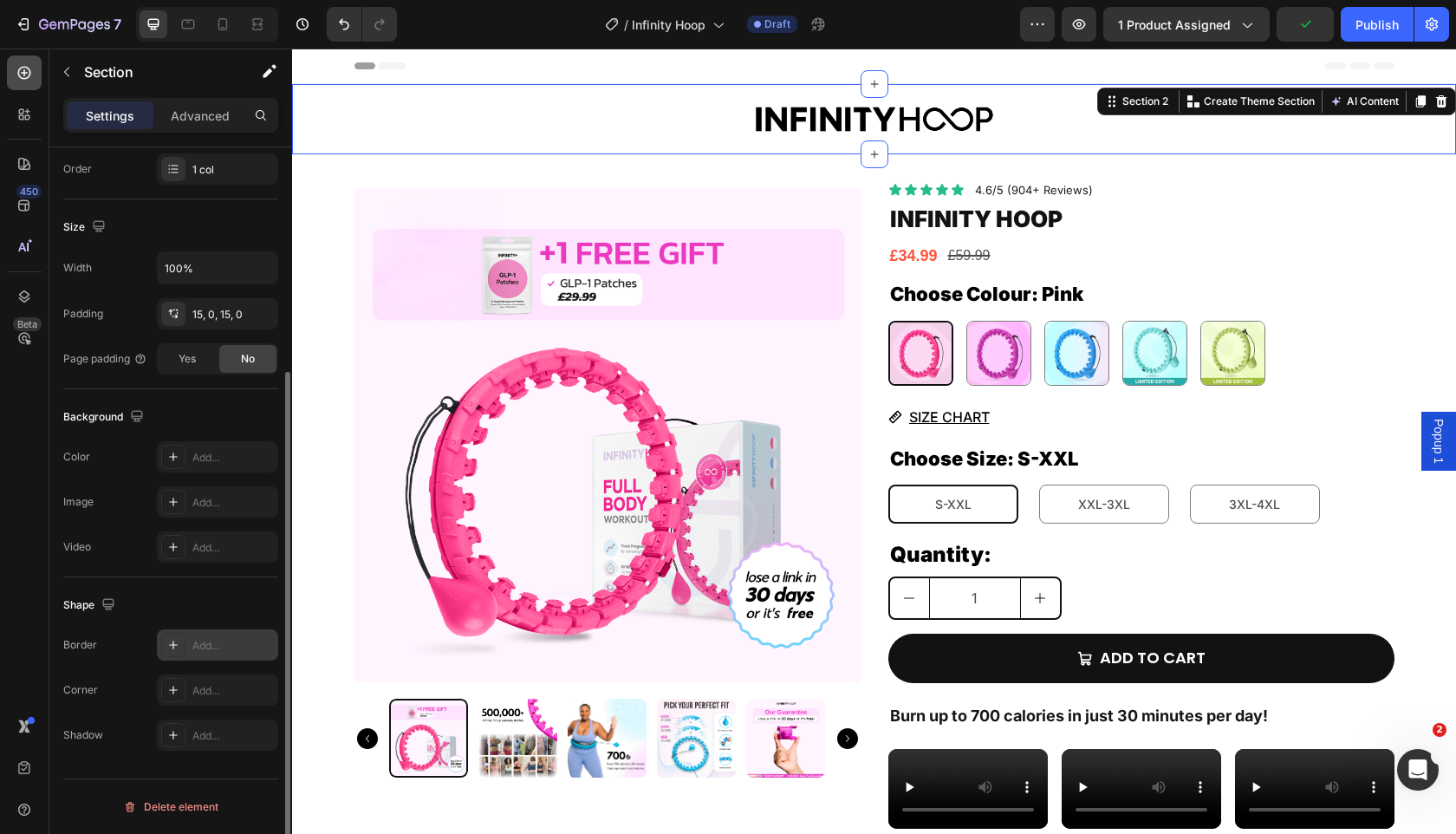
click at [9, 74] on div at bounding box center [25, 73] width 35 height 35
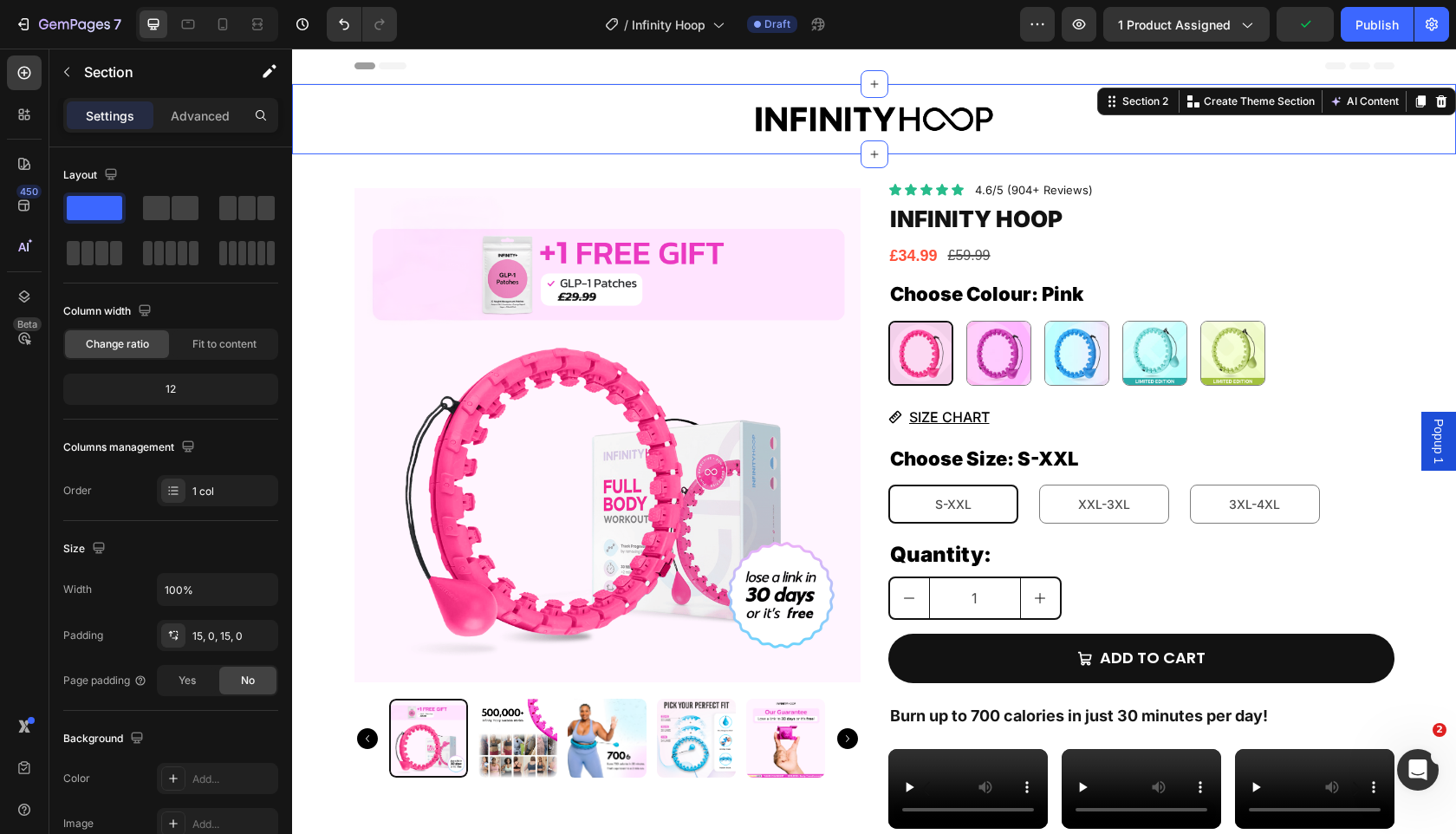
click at [352, 129] on div "Image Row" at bounding box center [873, 118] width 1164 height 44
click at [1423, 96] on icon at bounding box center [1421, 101] width 9 height 12
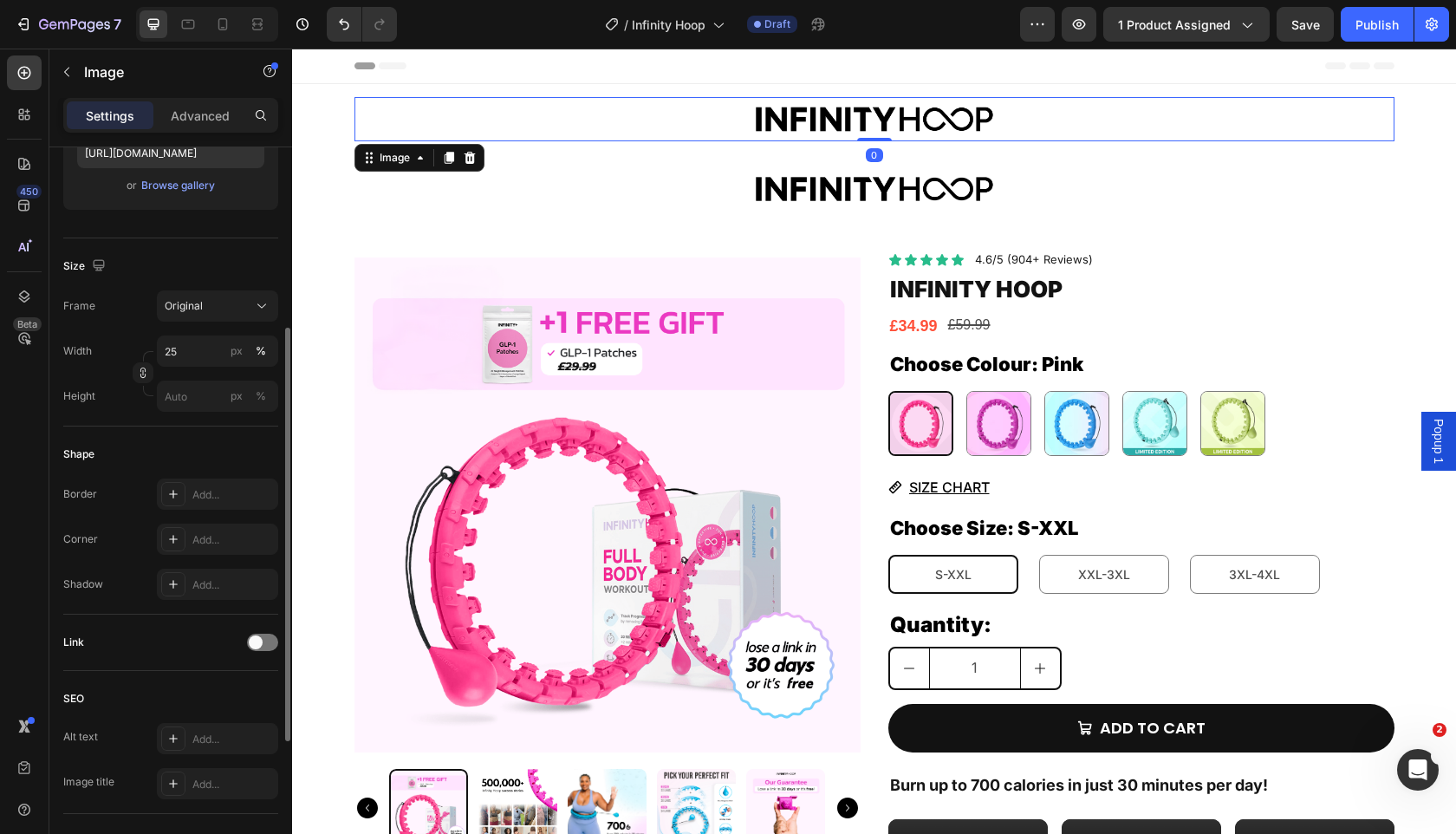
click at [1079, 124] on div at bounding box center [874, 118] width 1040 height 44
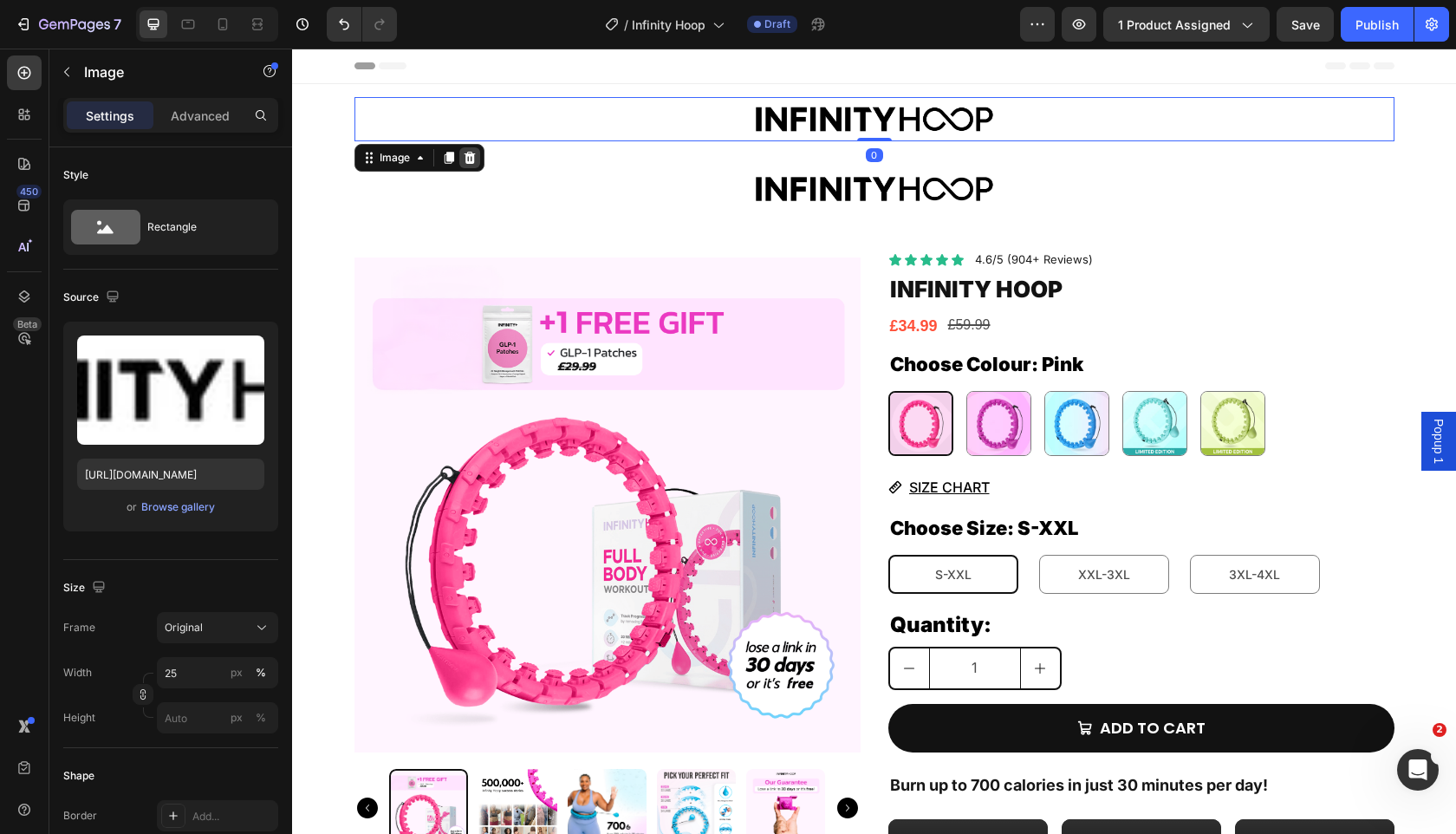
click at [470, 156] on icon at bounding box center [470, 157] width 14 height 14
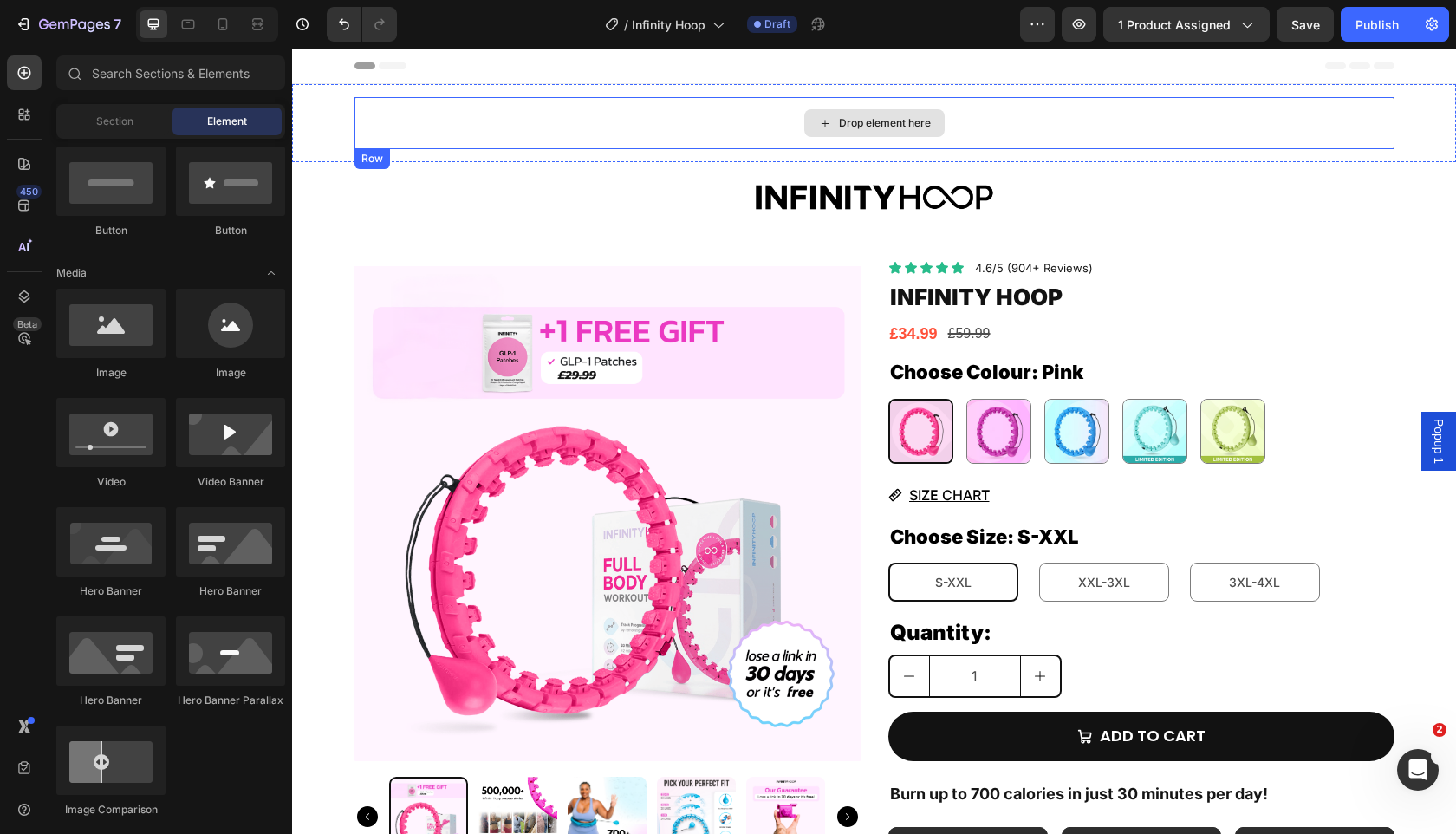
click at [511, 102] on div "Drop element here" at bounding box center [874, 122] width 1040 height 52
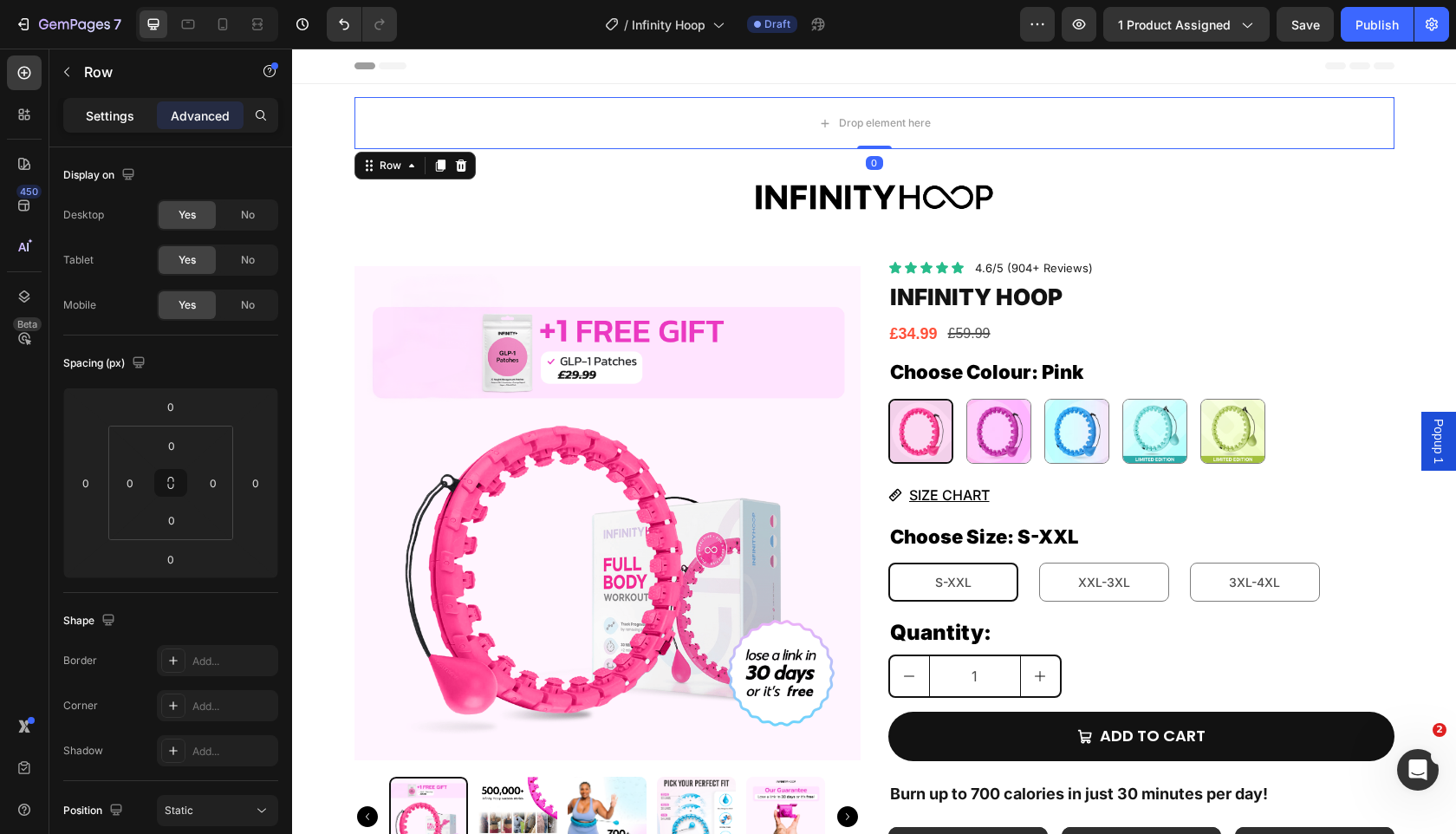
click at [118, 118] on p "Settings" at bounding box center [109, 116] width 48 height 18
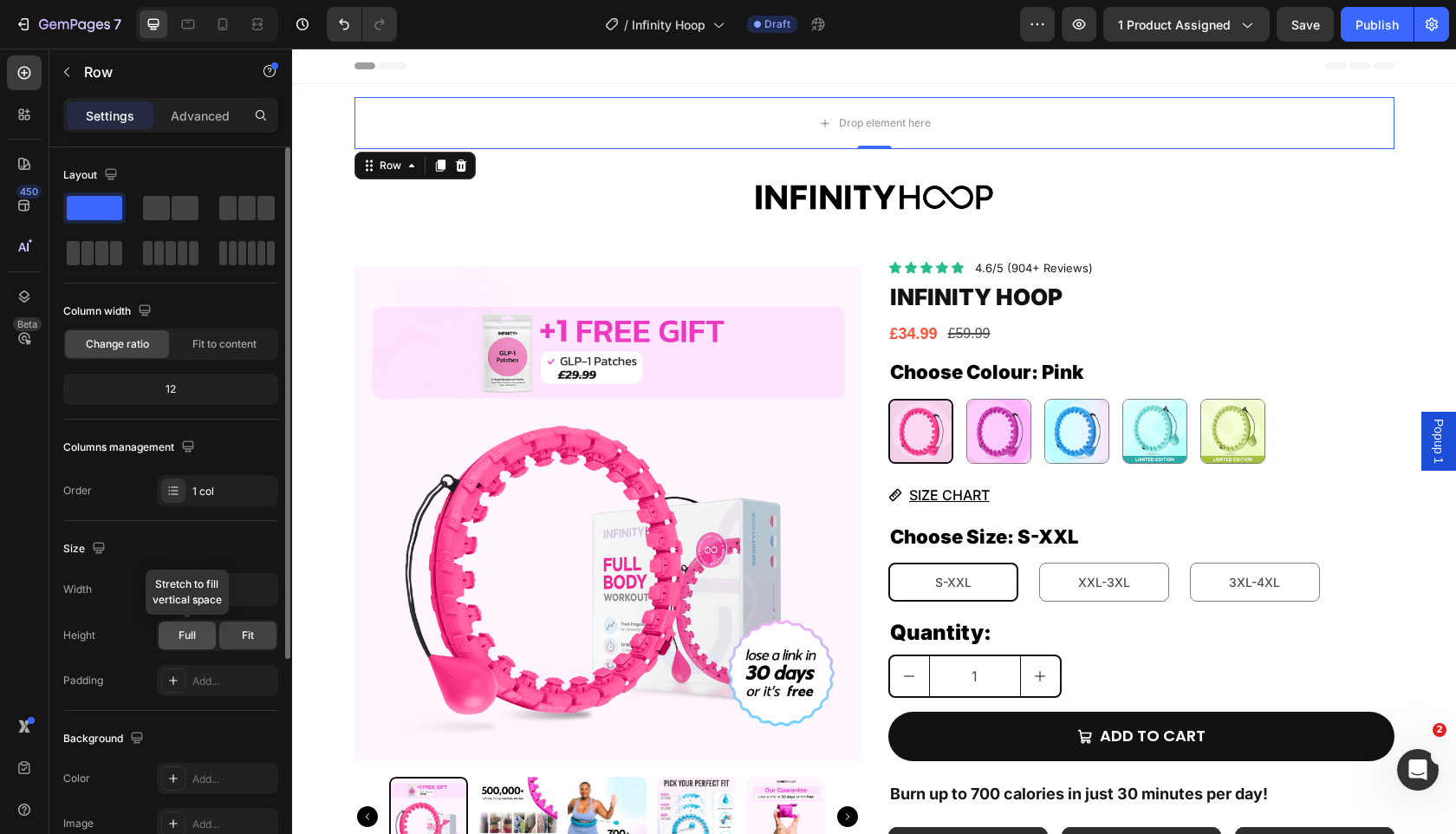
click at [181, 636] on span "Full" at bounding box center [187, 634] width 17 height 15
click at [221, 634] on div "Fit" at bounding box center [248, 635] width 57 height 27
click at [260, 586] on icon "button" at bounding box center [262, 589] width 17 height 17
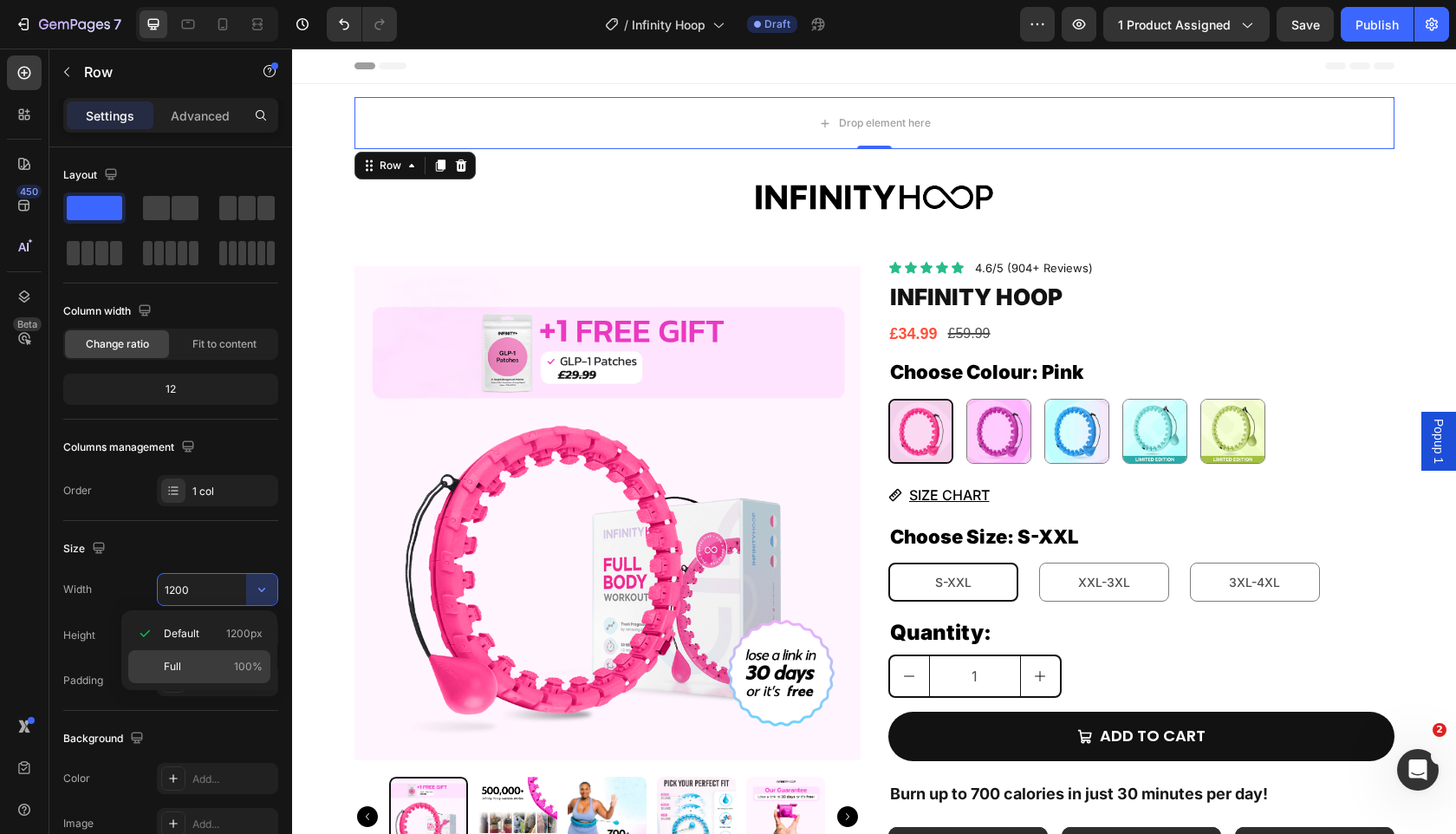
click at [212, 664] on p "Full 100%" at bounding box center [213, 666] width 98 height 15
type input "100%"
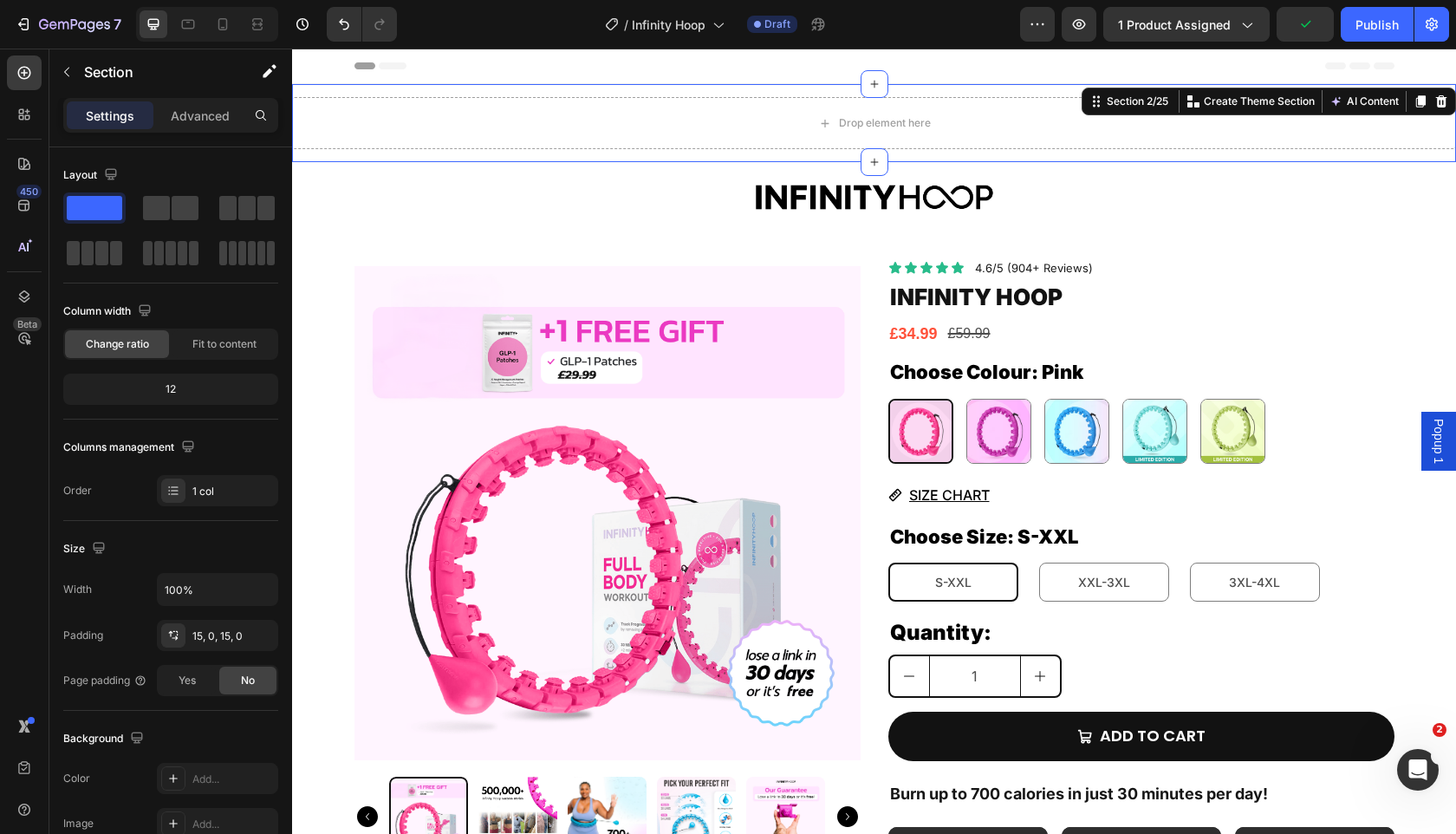
click at [609, 94] on div "Drop element here Row Section 2/25 Create Theme Section AI Content Write with G…" at bounding box center [873, 123] width 1164 height 78
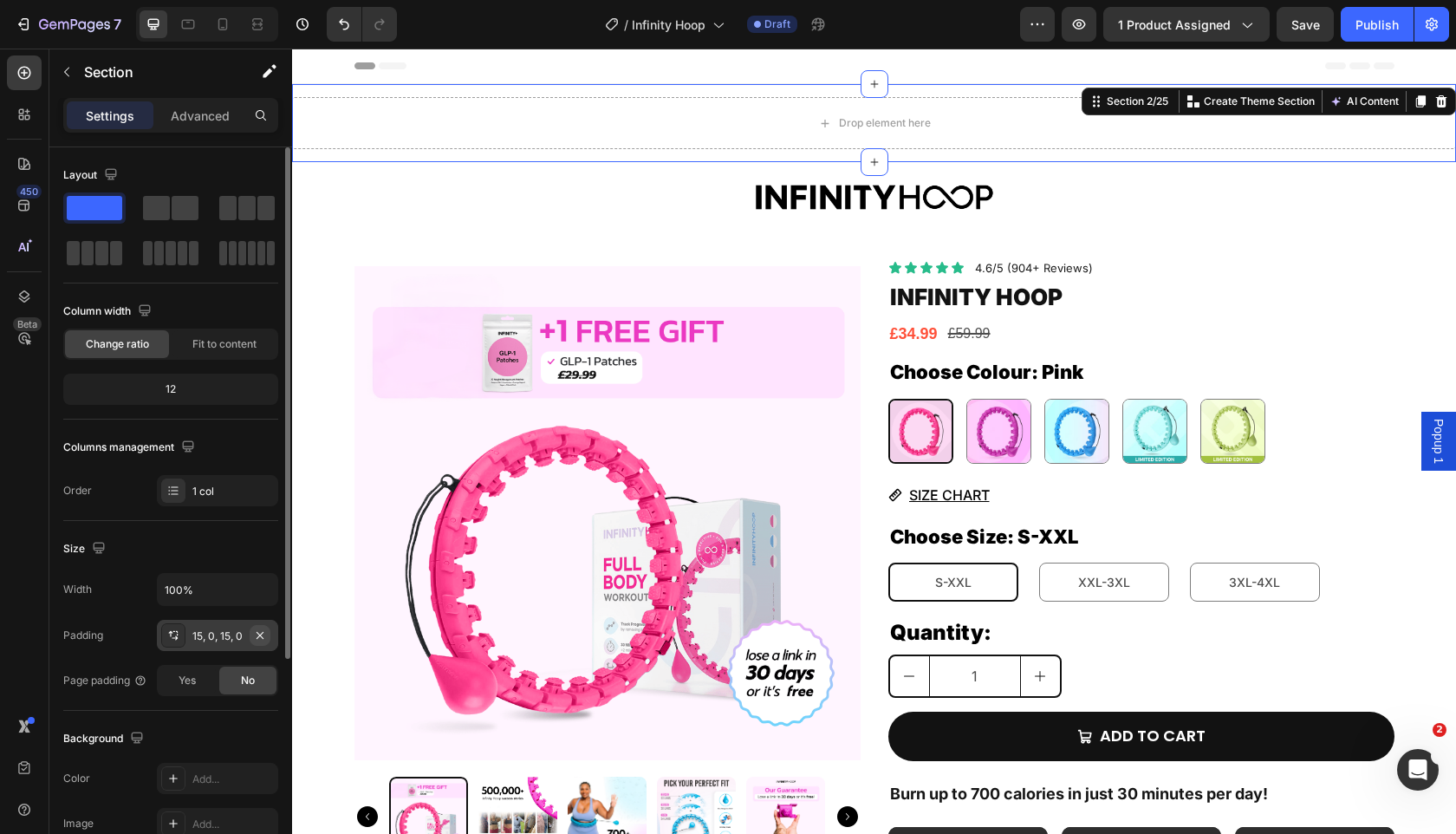
click at [257, 637] on icon "button" at bounding box center [260, 634] width 14 height 14
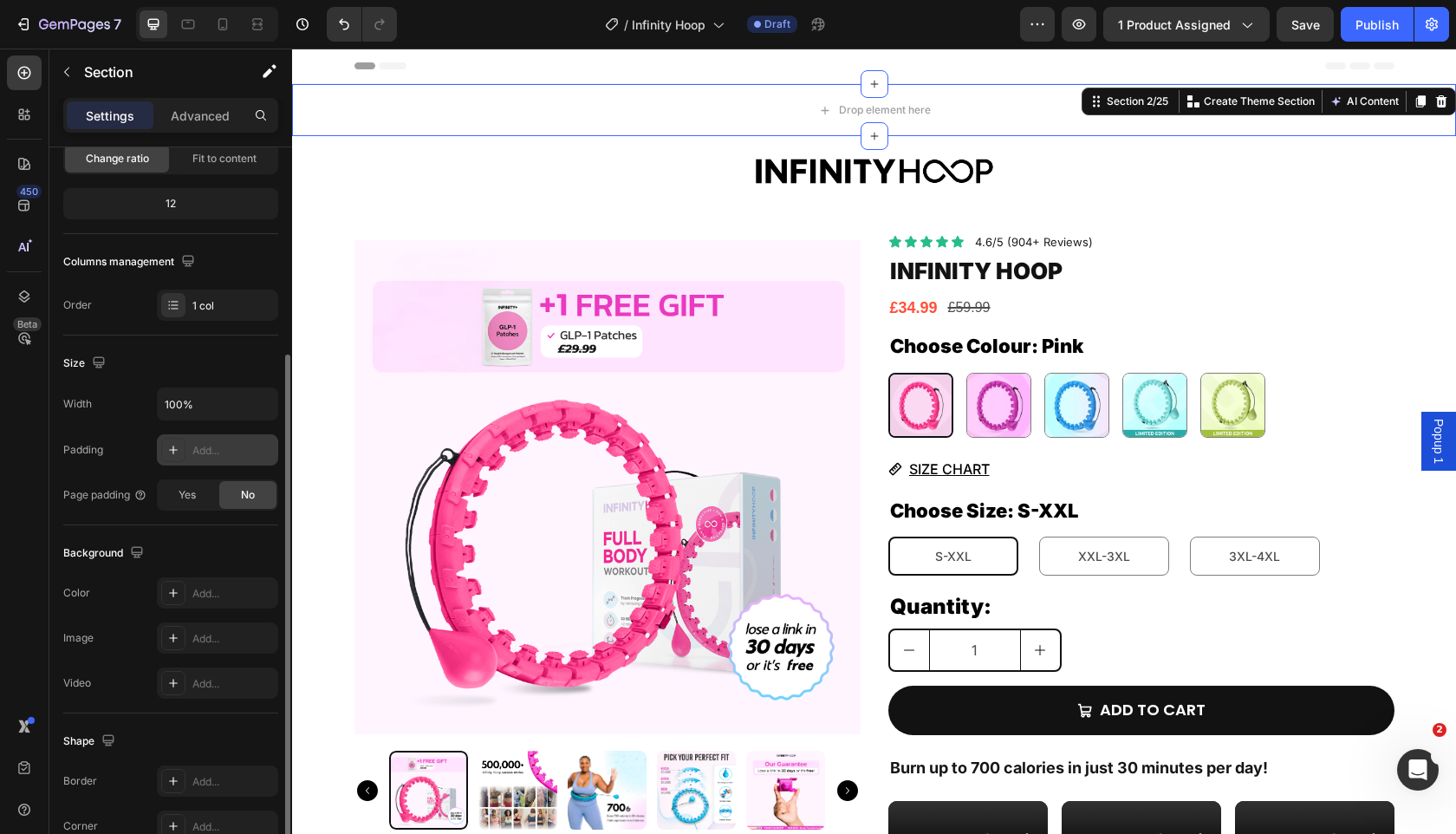
scroll to position [322, 0]
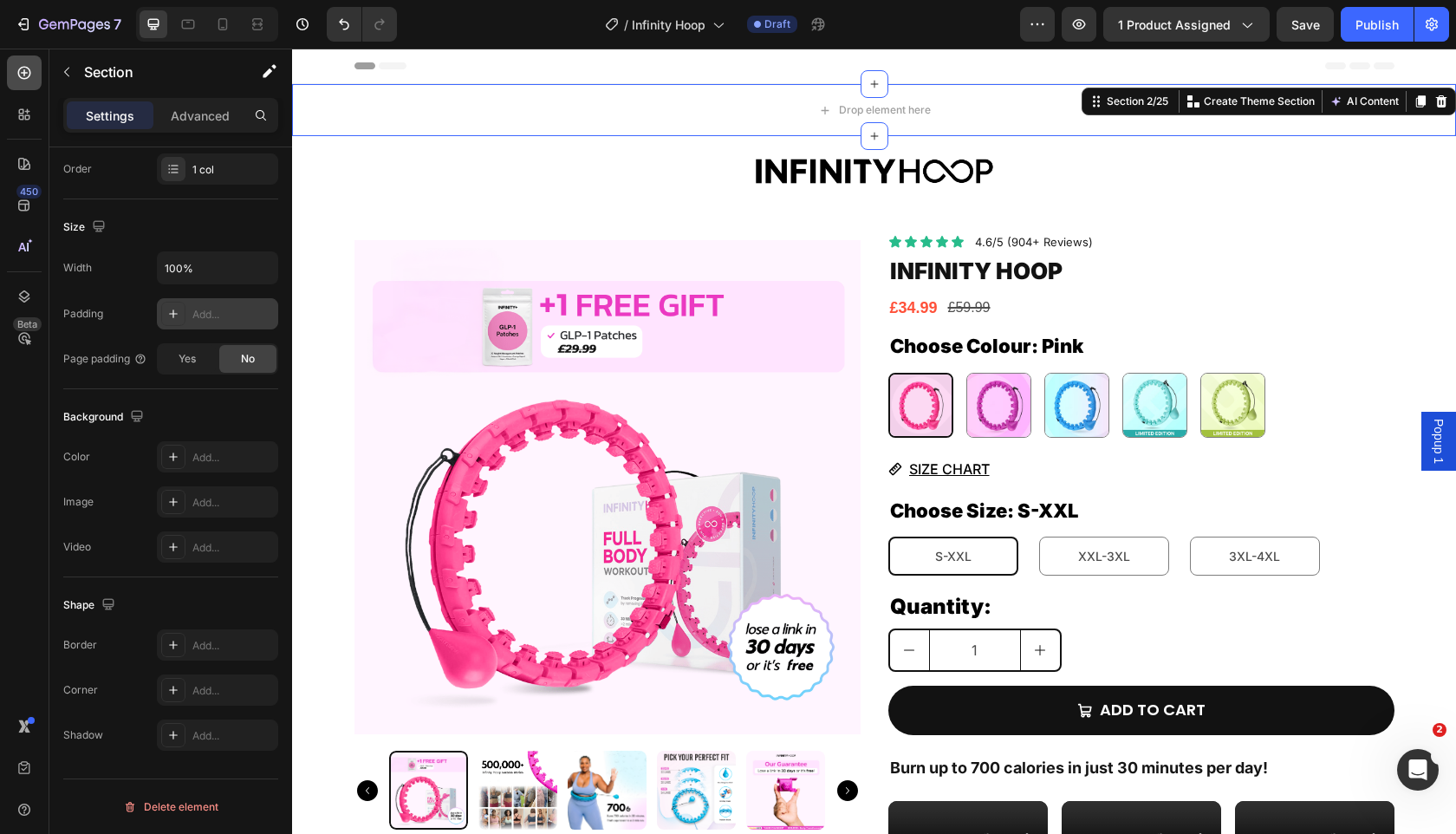
click at [34, 68] on div at bounding box center [25, 73] width 35 height 35
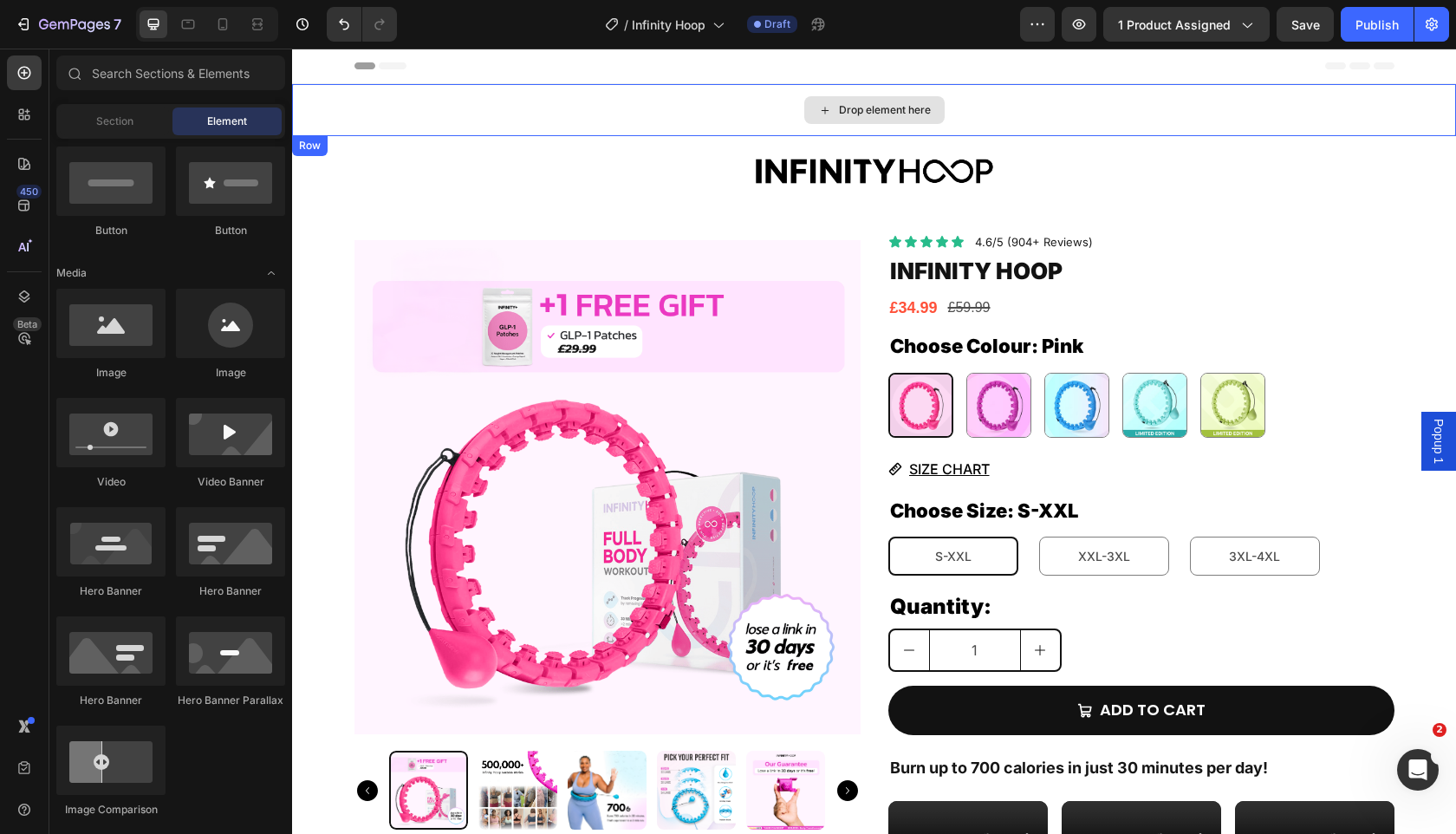
click at [563, 130] on div "Drop element here" at bounding box center [873, 109] width 1164 height 52
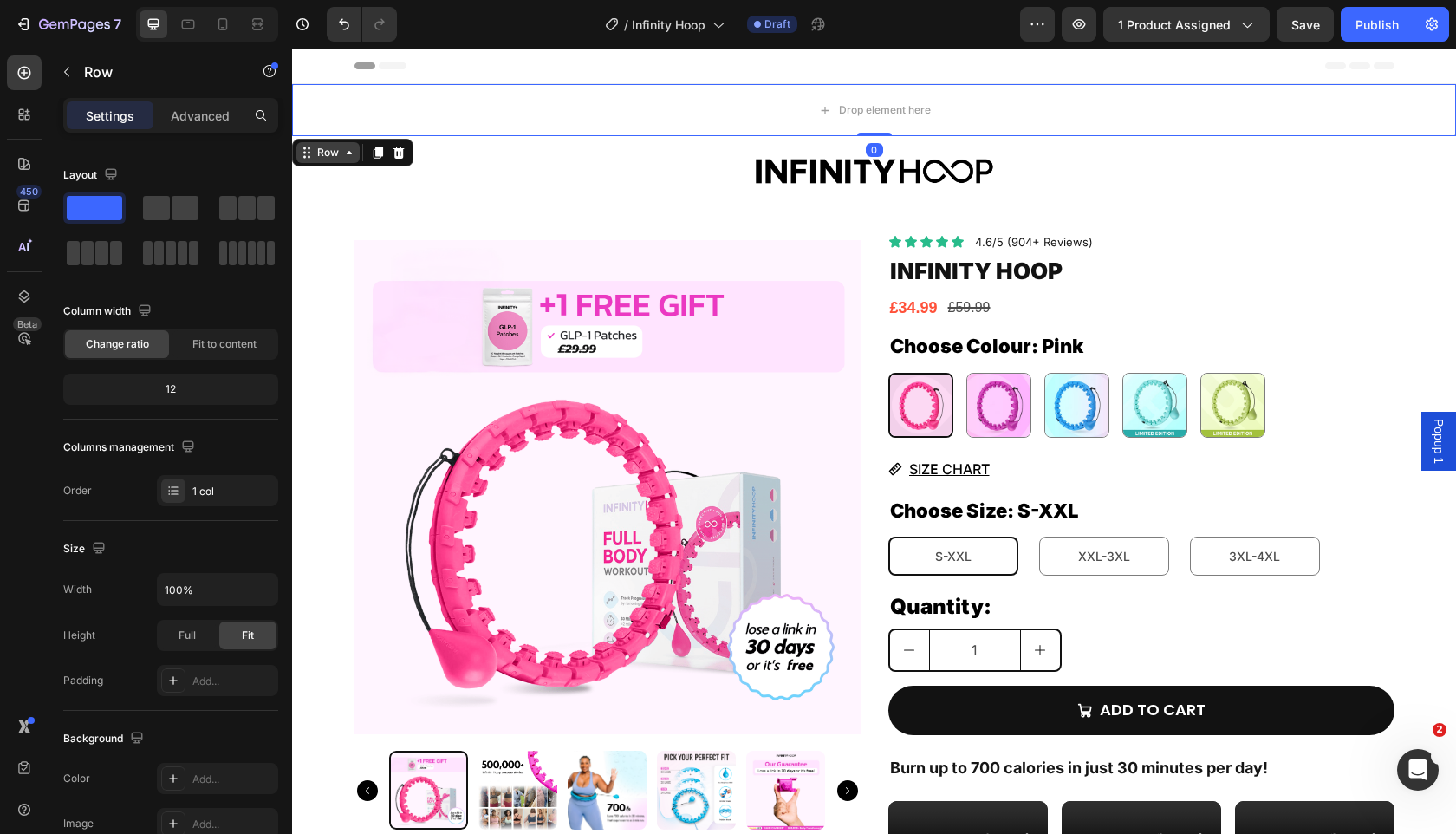
click at [344, 149] on icon at bounding box center [349, 152] width 14 height 14
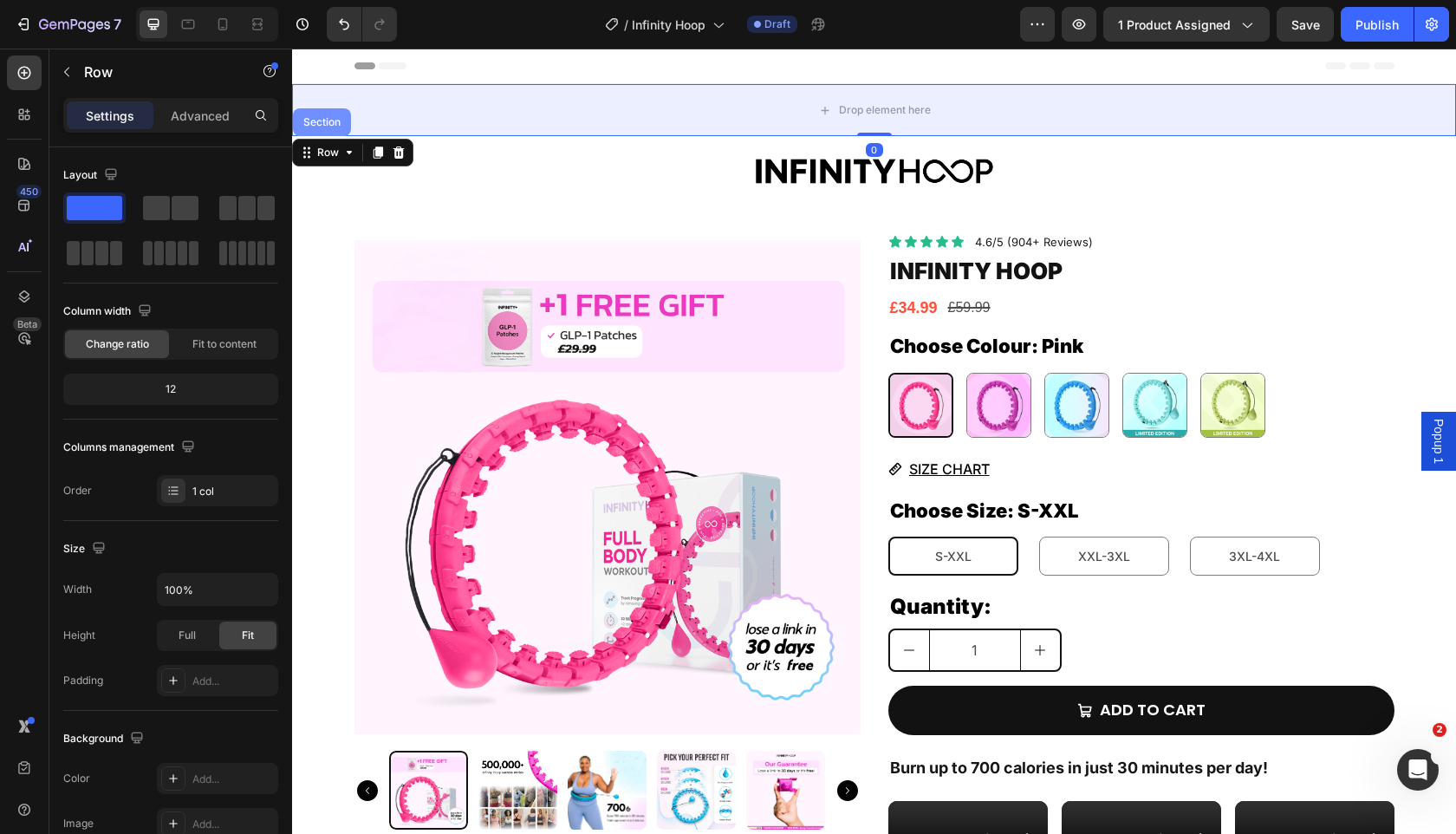
click at [336, 121] on div "Section" at bounding box center [322, 121] width 44 height 10
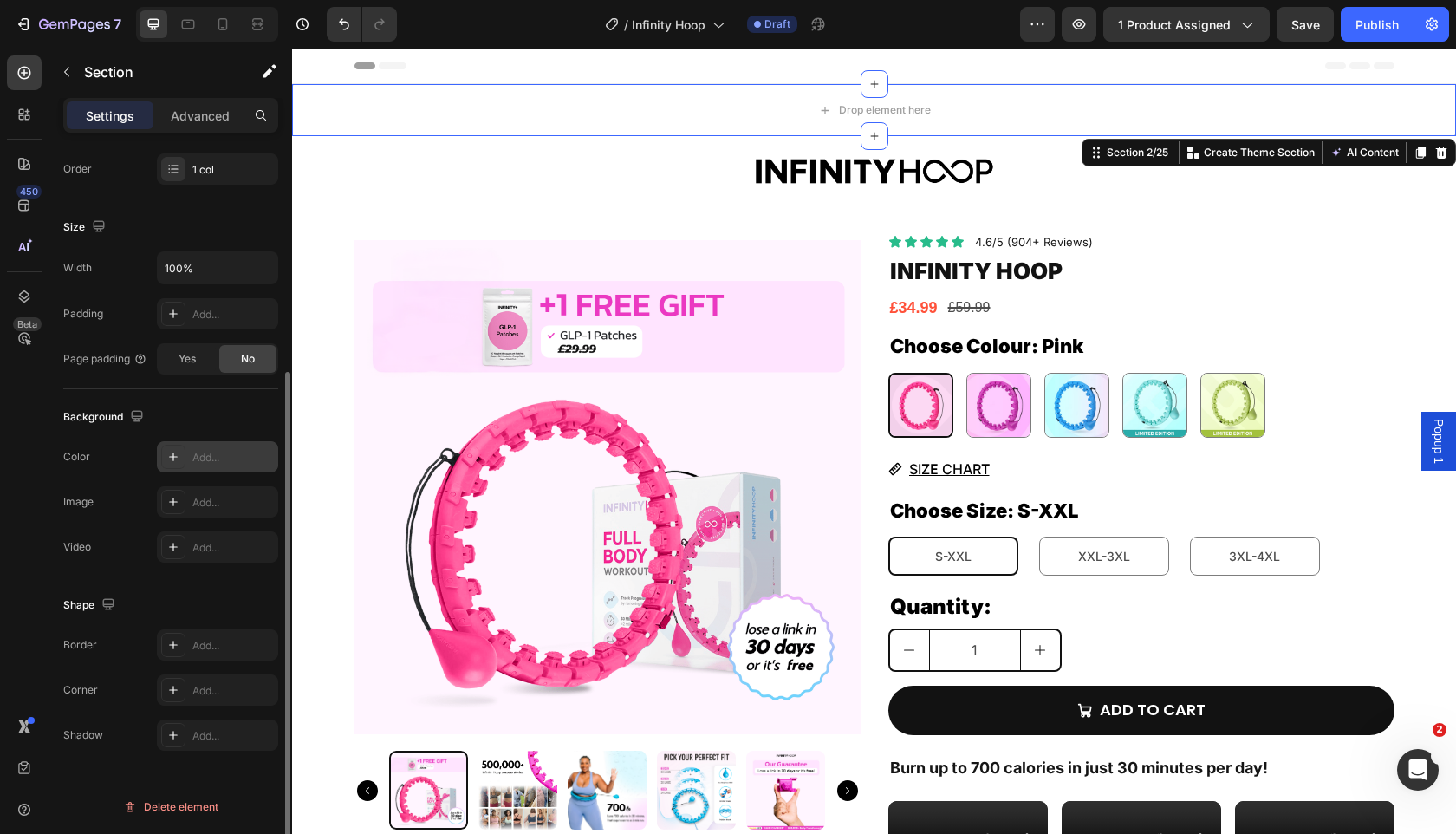
click at [176, 451] on icon at bounding box center [173, 456] width 14 height 14
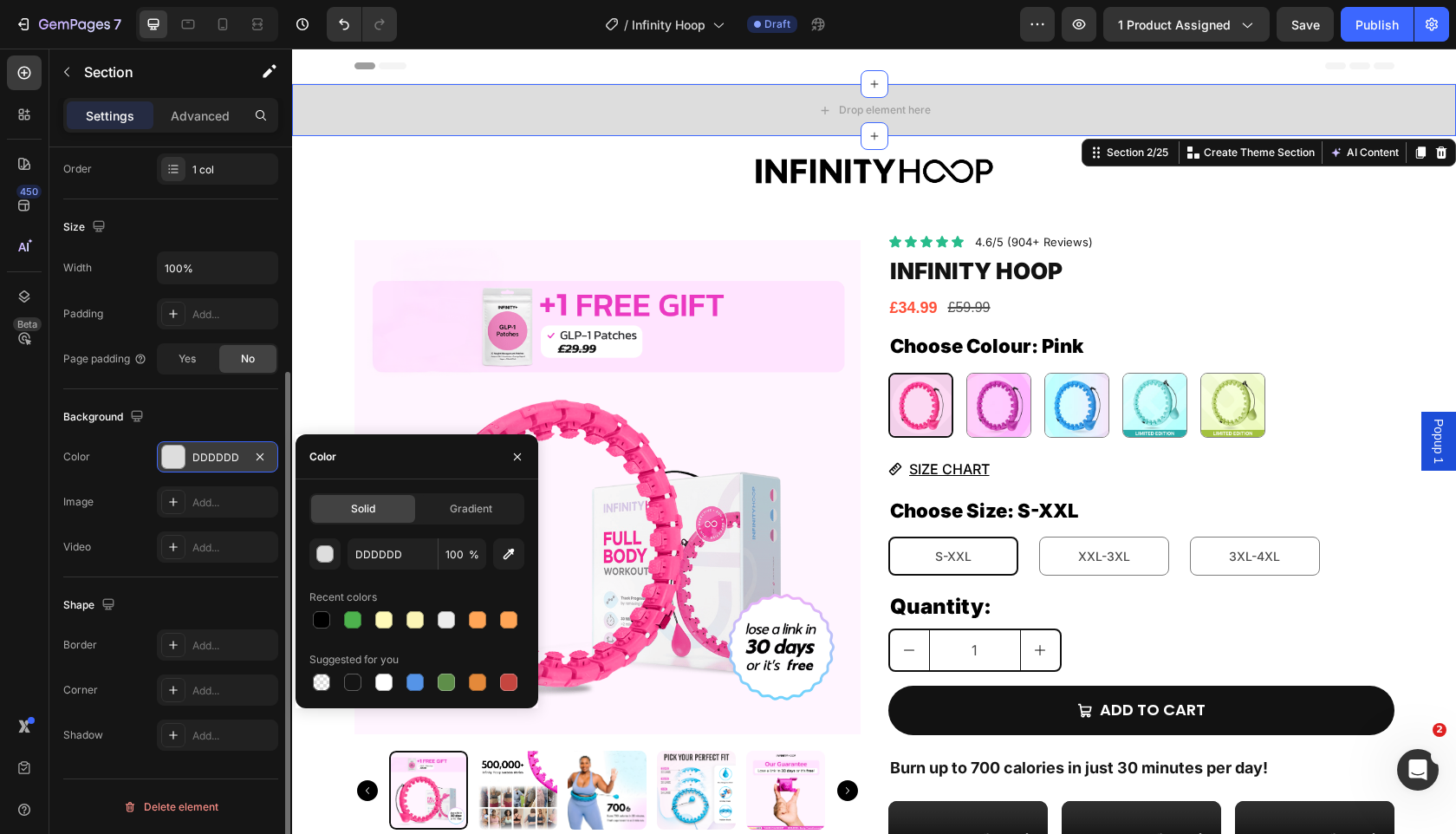
click at [324, 635] on div "DDDDDD 100 % Recent colors Suggested for you" at bounding box center [417, 615] width 215 height 156
click at [323, 623] on div at bounding box center [321, 619] width 17 height 17
type input "000000"
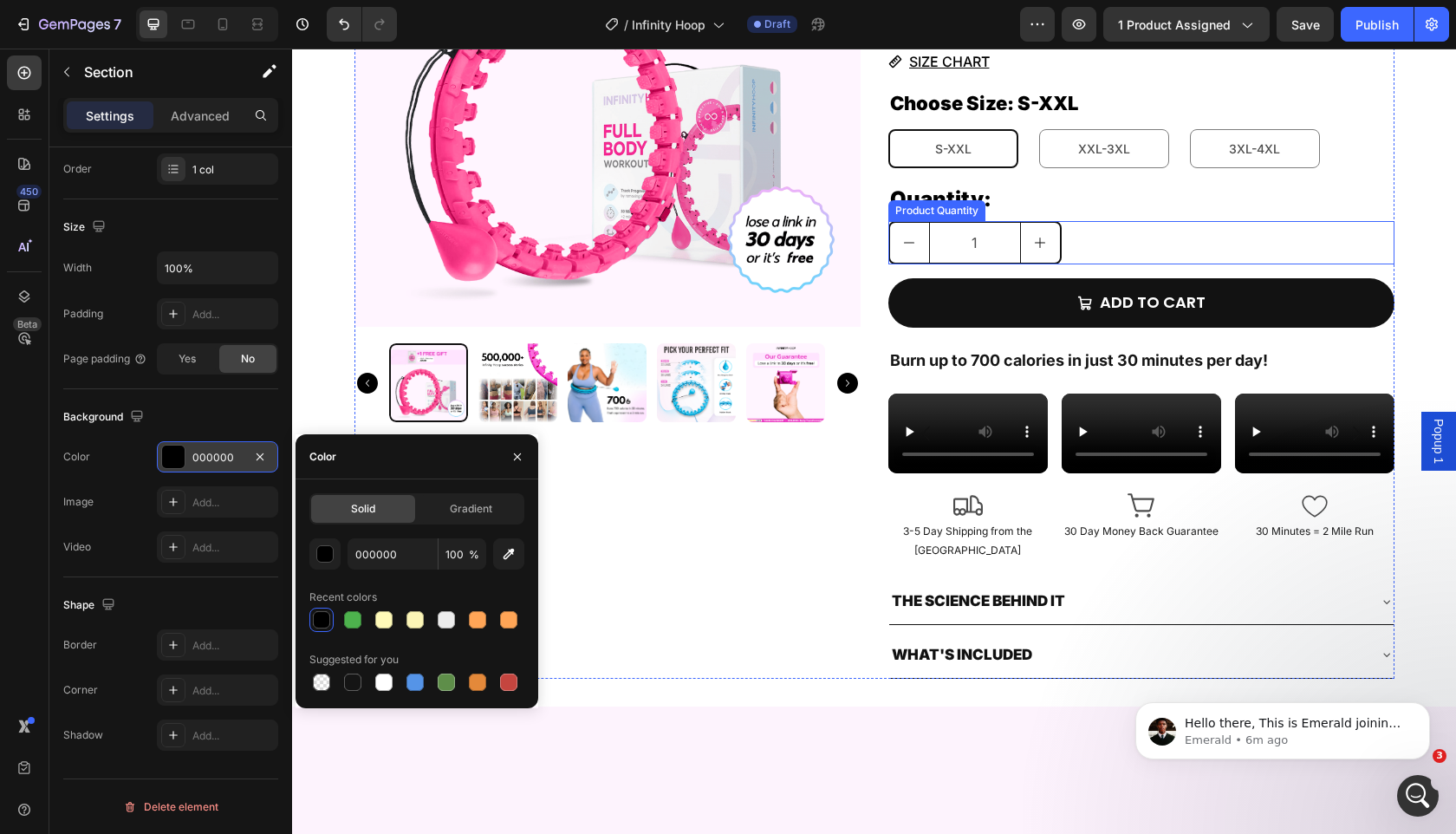
scroll to position [445, 0]
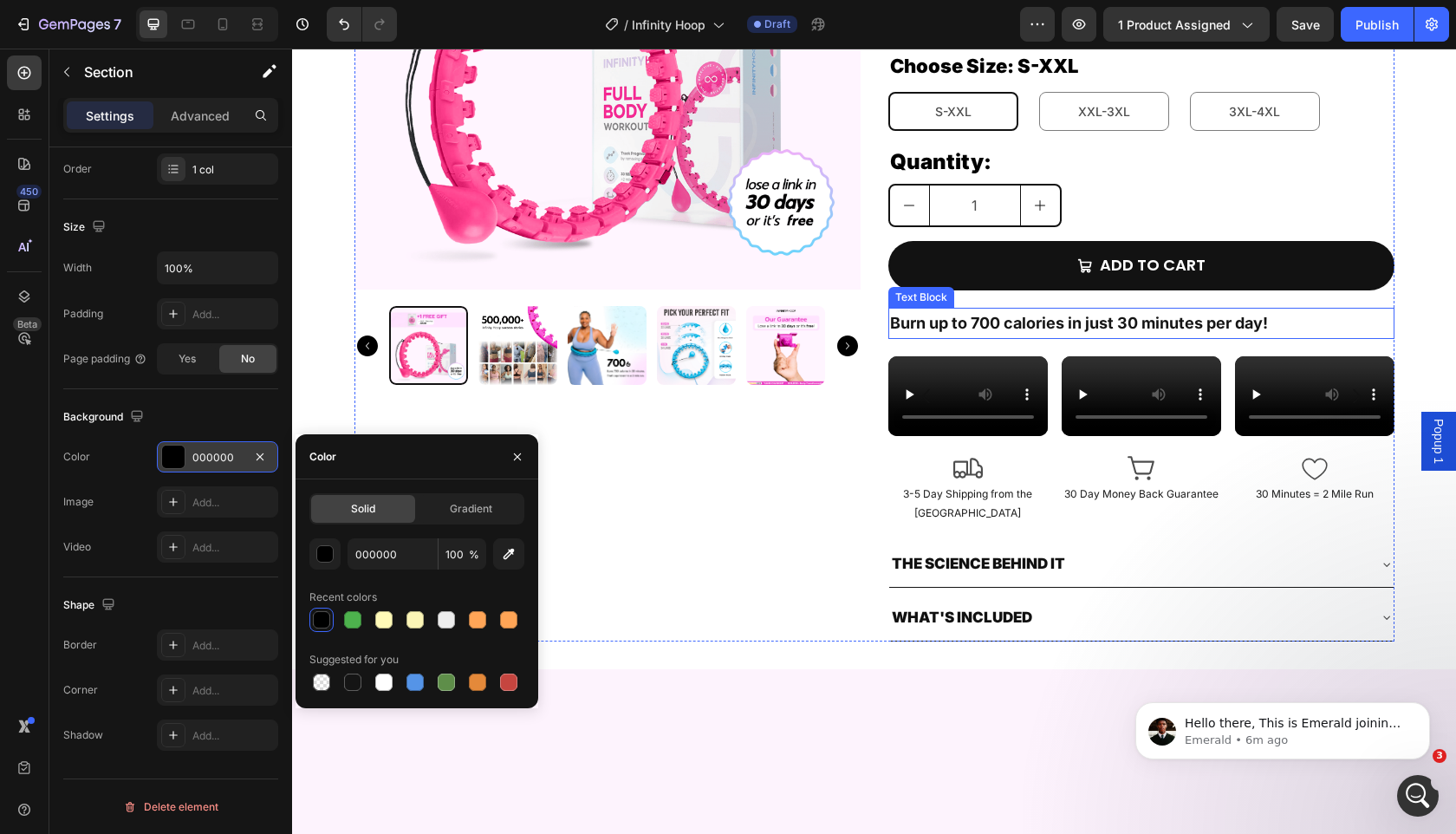
click at [1029, 321] on p "Burn up to 700 calories in just 30 minutes per day!" at bounding box center [1141, 323] width 502 height 27
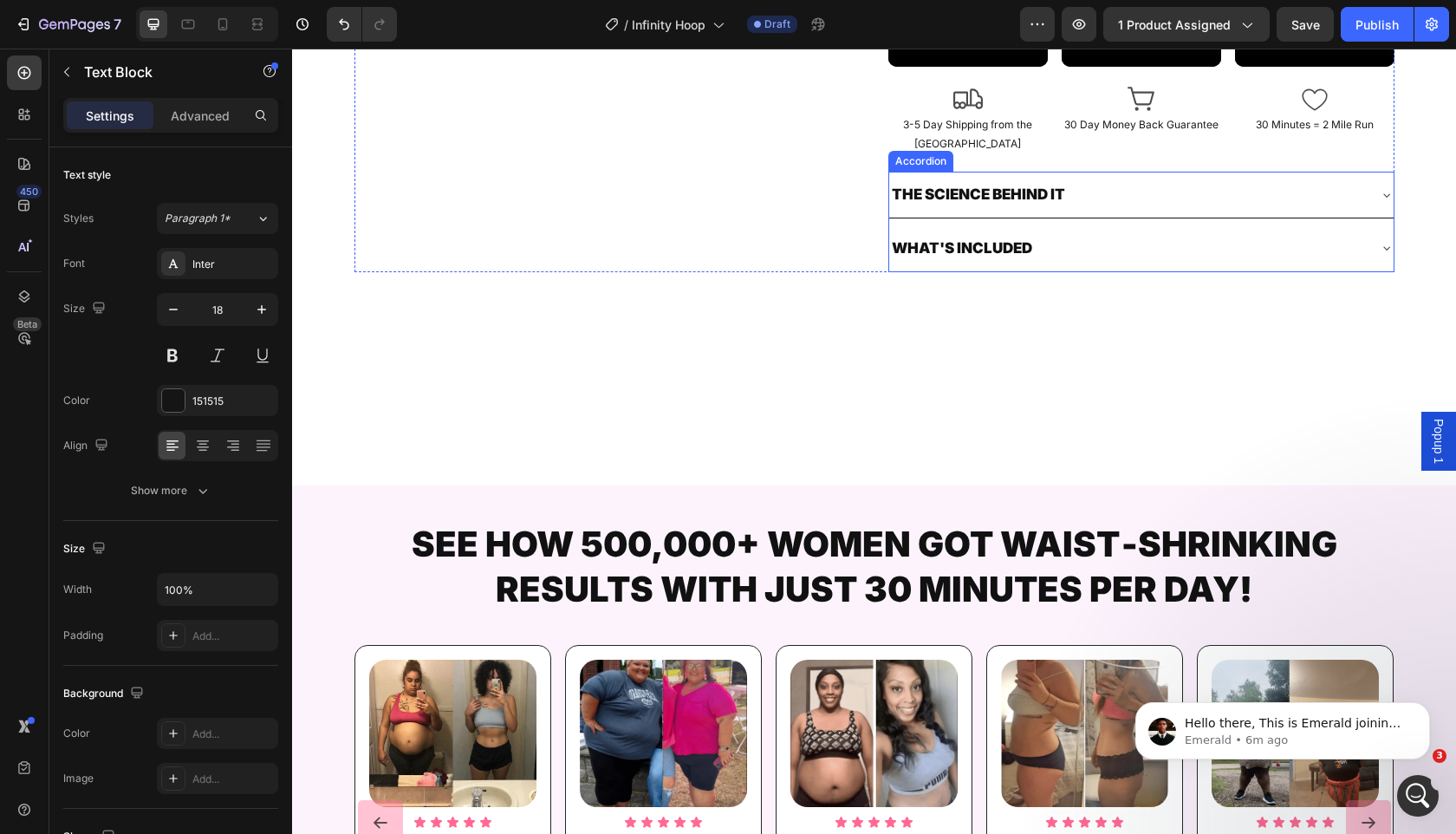
scroll to position [808, 0]
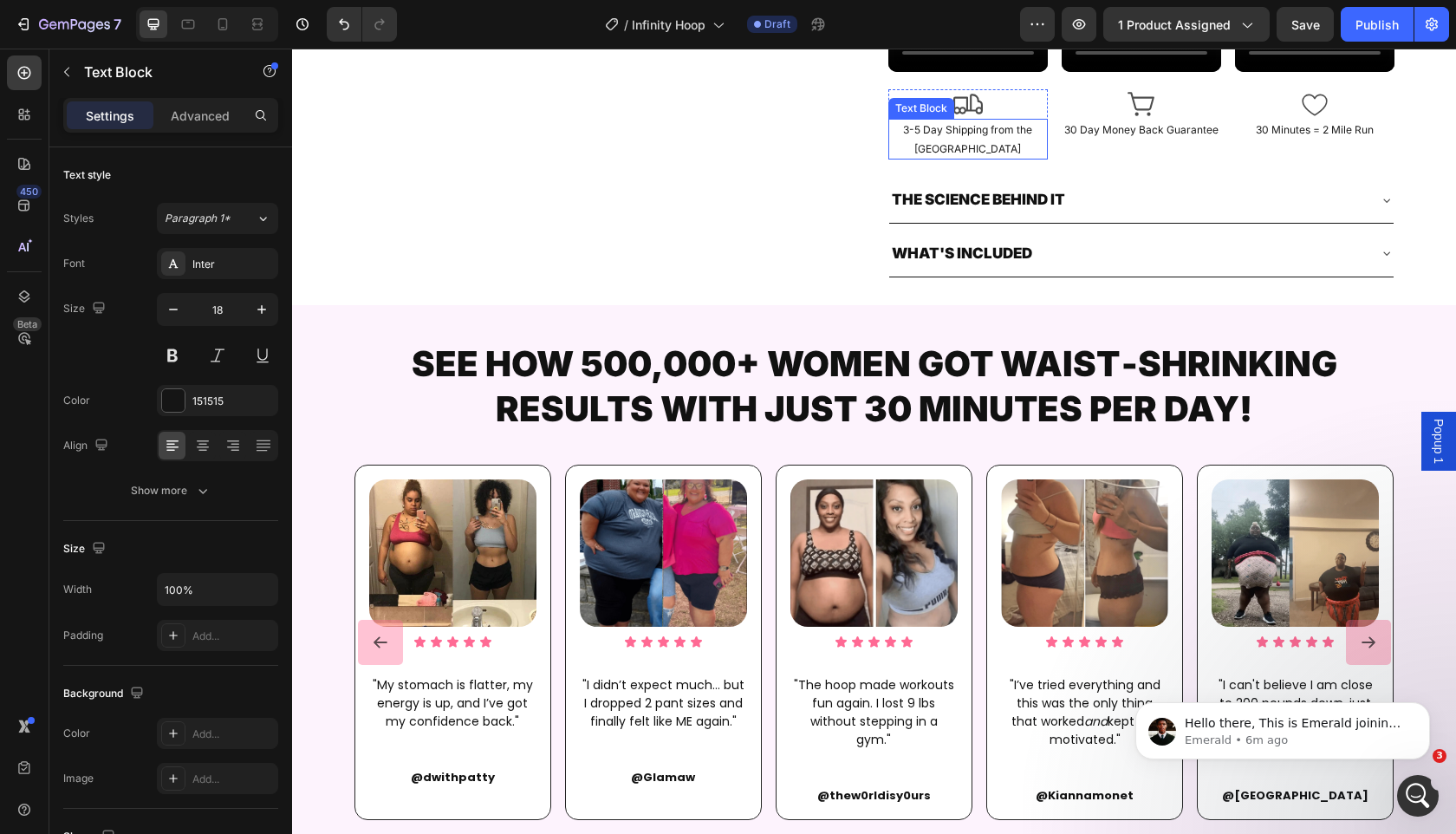
click at [987, 158] on p "3-5 Day Shipping from the UK" at bounding box center [967, 139] width 156 height 37
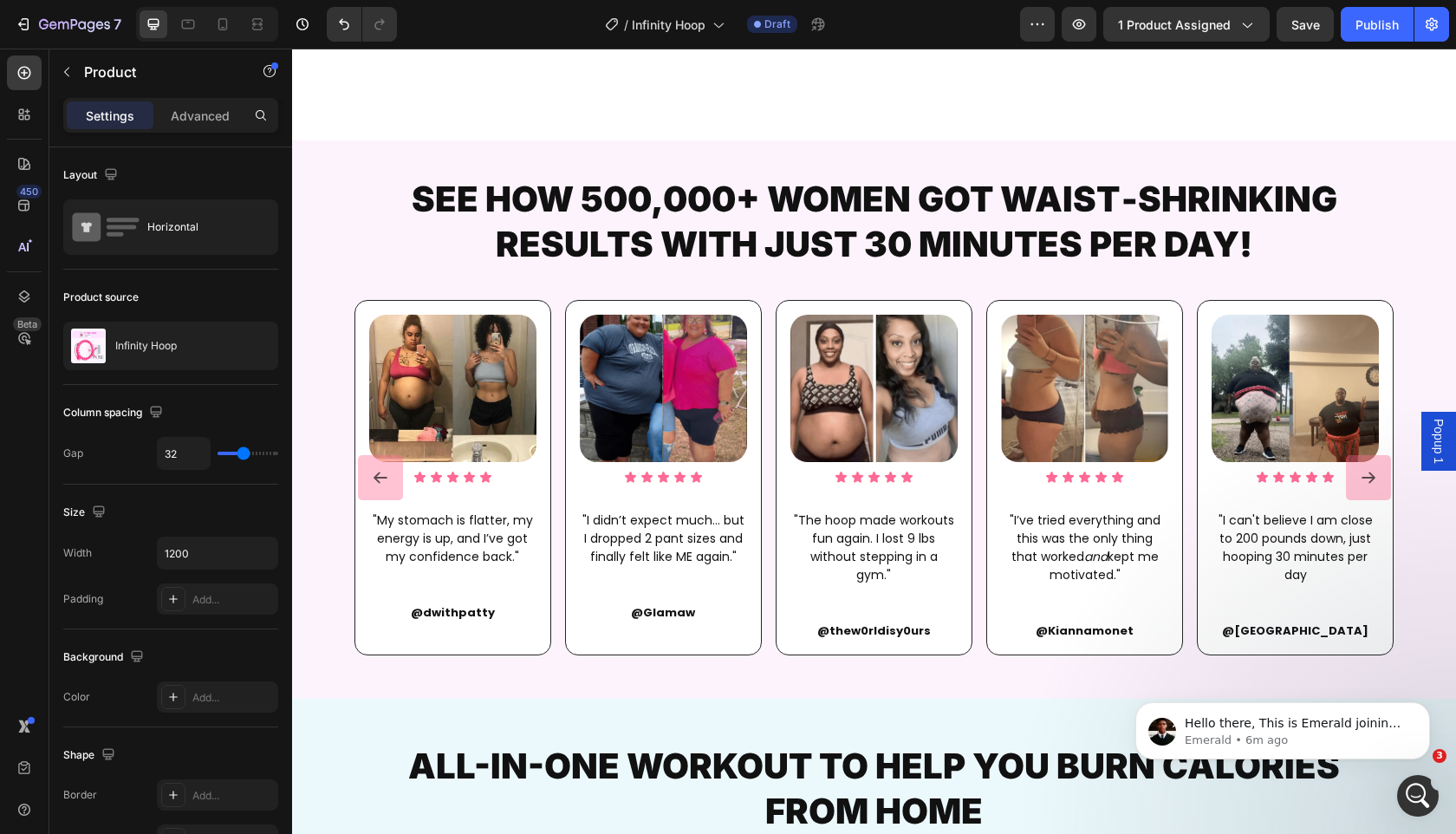
scroll to position [1511, 0]
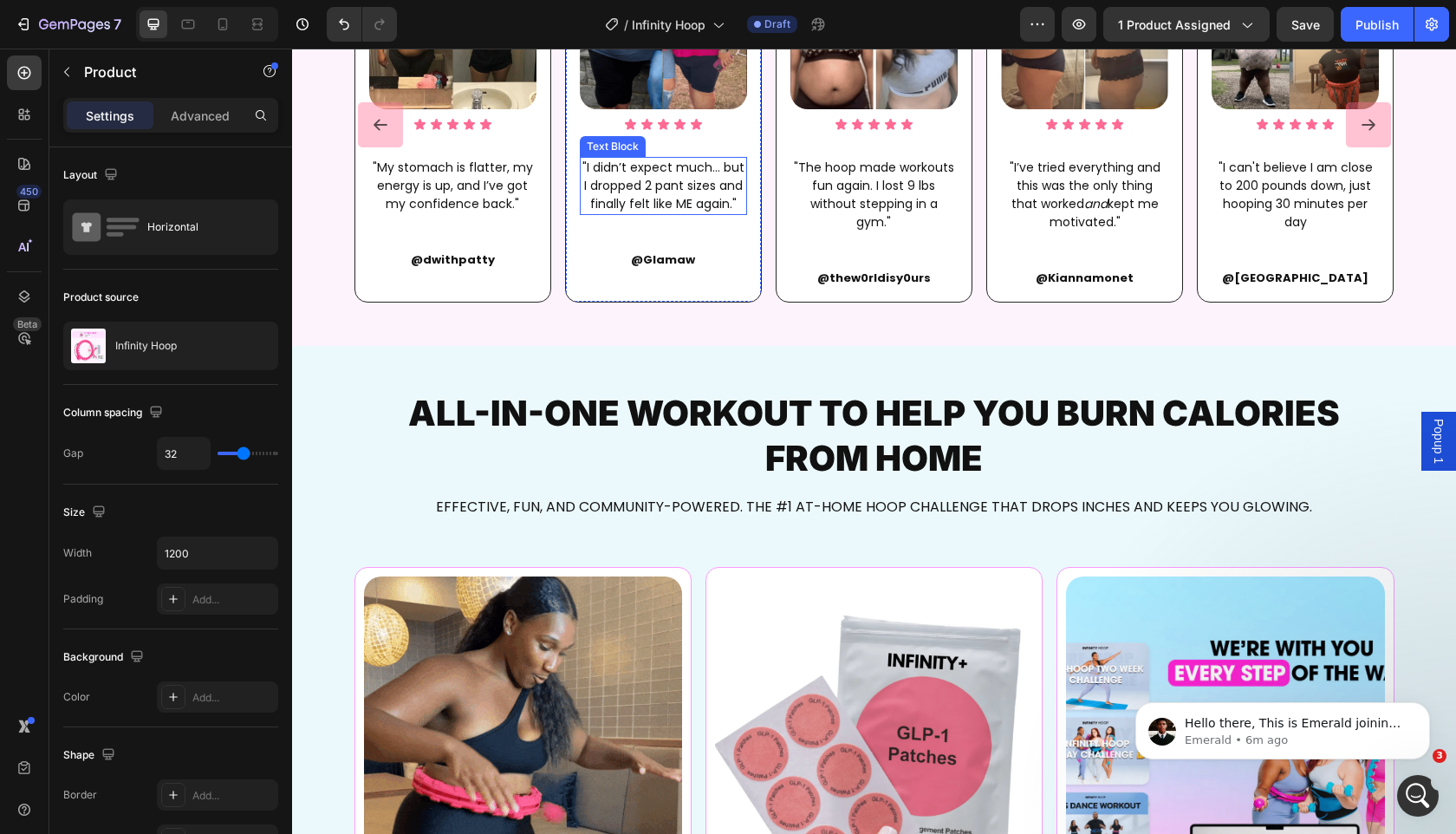
click at [633, 183] on p ""I didn’t expect much... but I dropped 2 pant sizes and finally felt like ME ag…" at bounding box center [664, 186] width 164 height 55
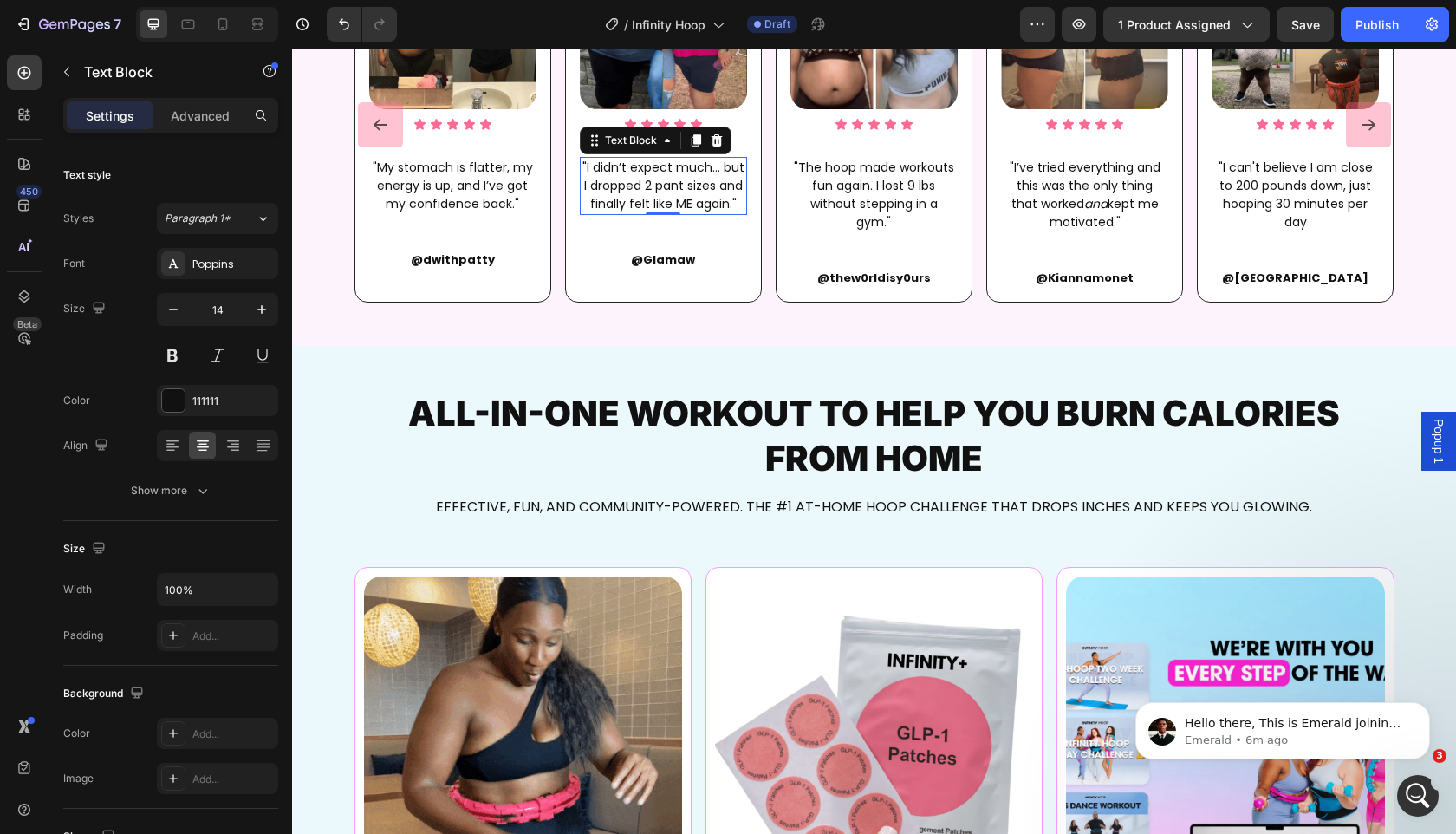
click at [633, 183] on p ""I didn’t expect much... but I dropped 2 pant sizes and finally felt like ME ag…" at bounding box center [664, 186] width 164 height 55
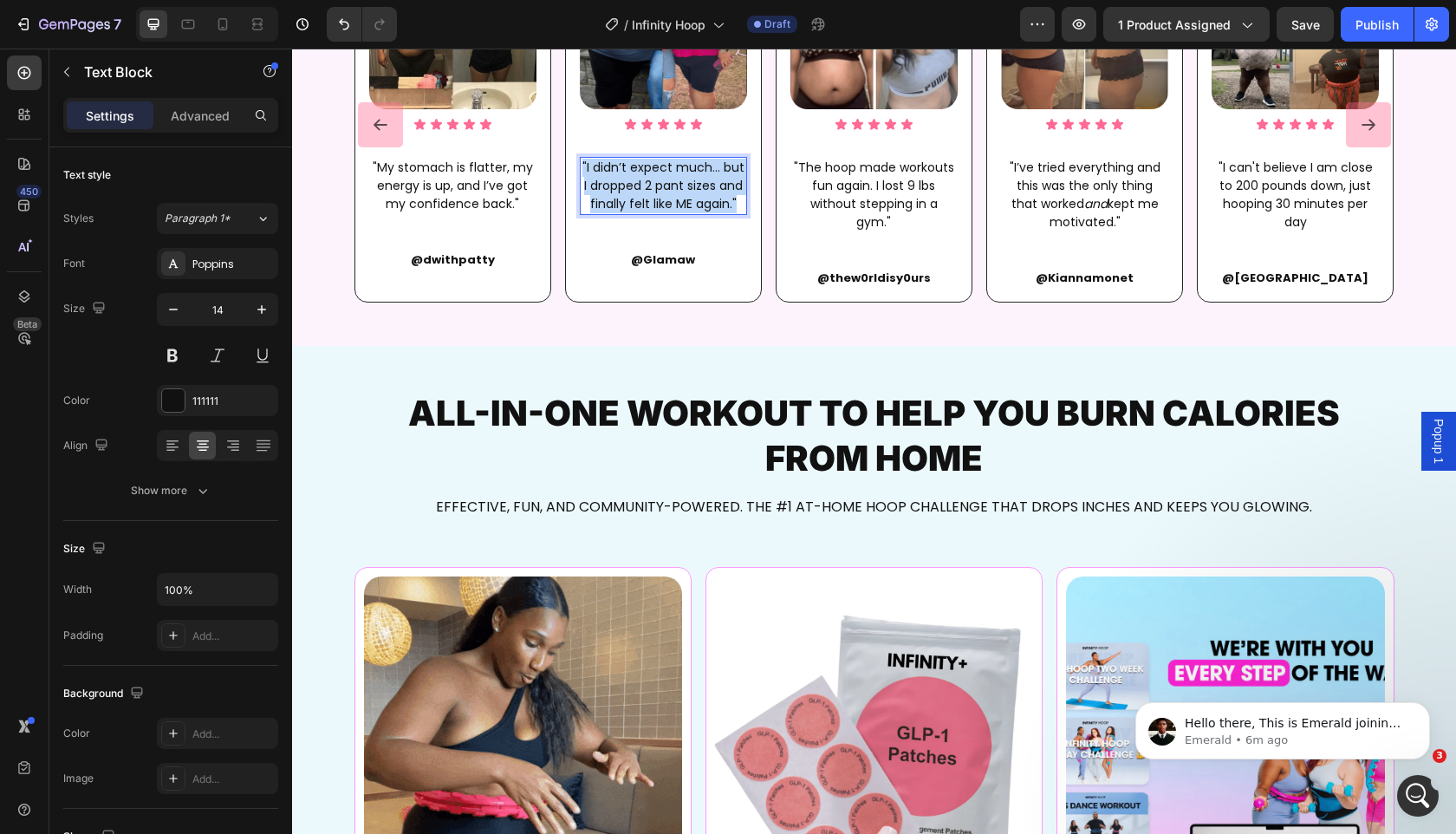
click at [633, 183] on p ""I didn’t expect much... but I dropped 2 pant sizes and finally felt like ME ag…" at bounding box center [664, 186] width 164 height 55
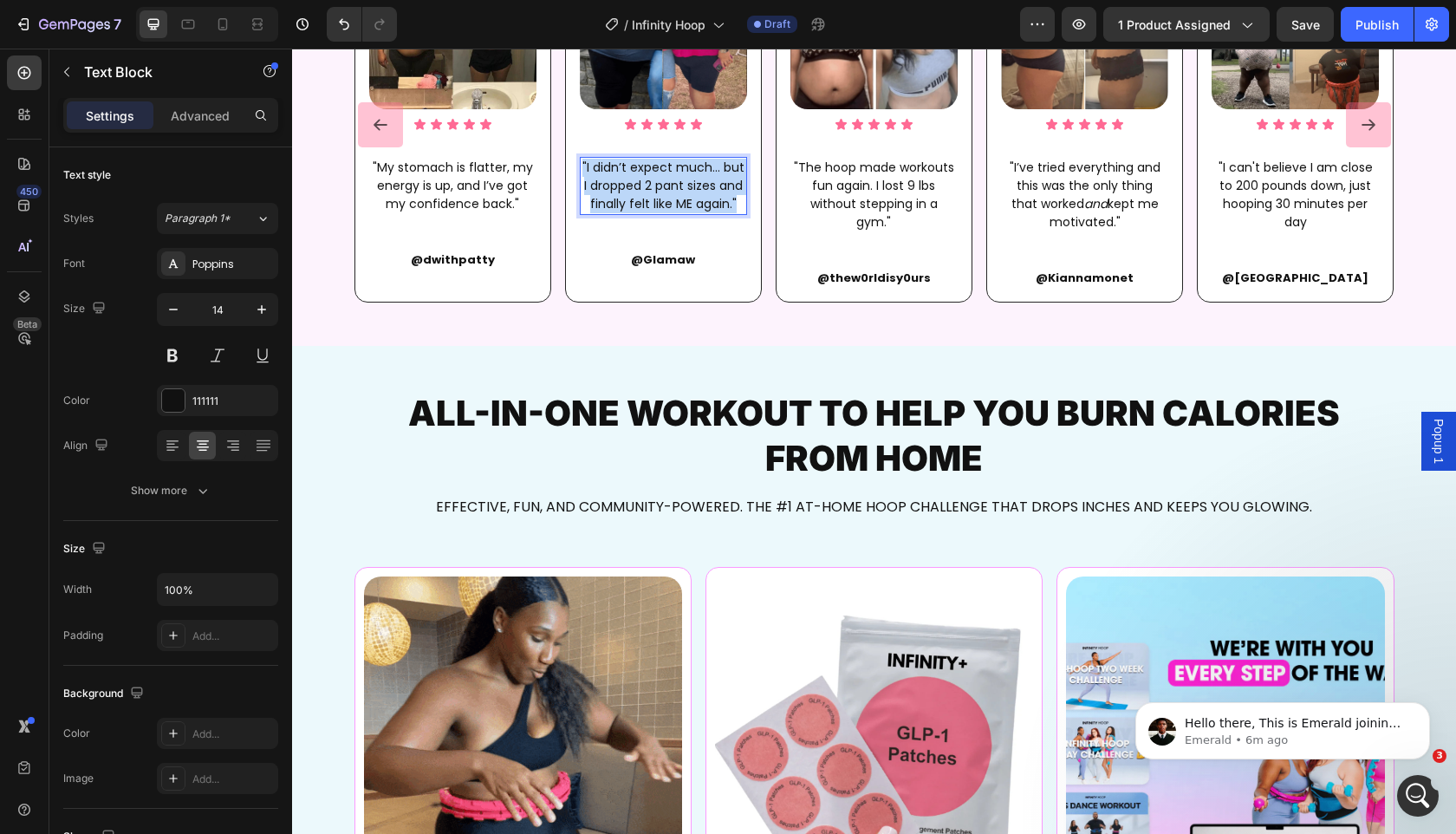
click at [633, 183] on p ""I didn’t expect much... but I dropped 2 pant sizes and finally felt like ME ag…" at bounding box center [664, 186] width 164 height 55
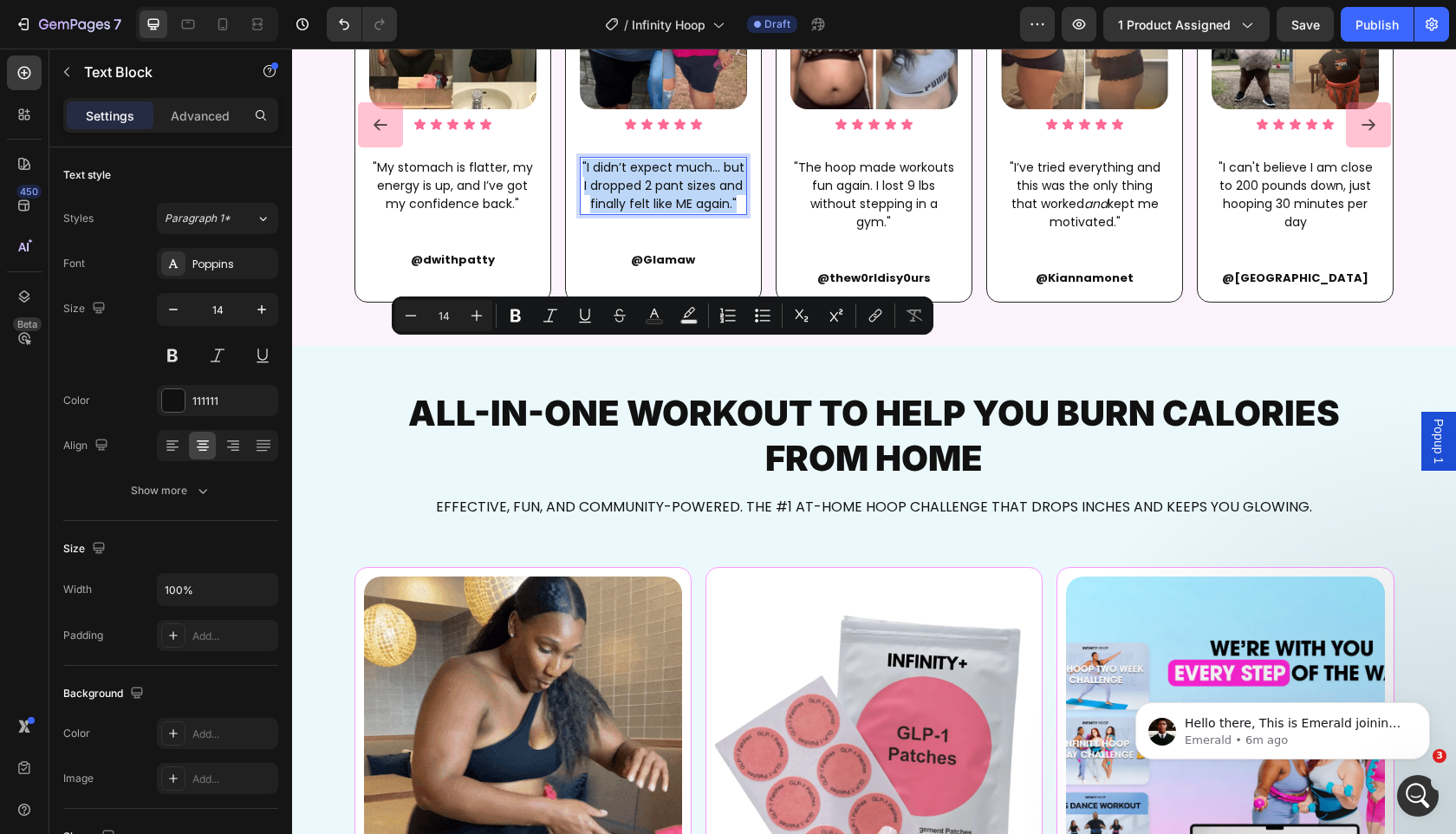
scroll to position [1170, 0]
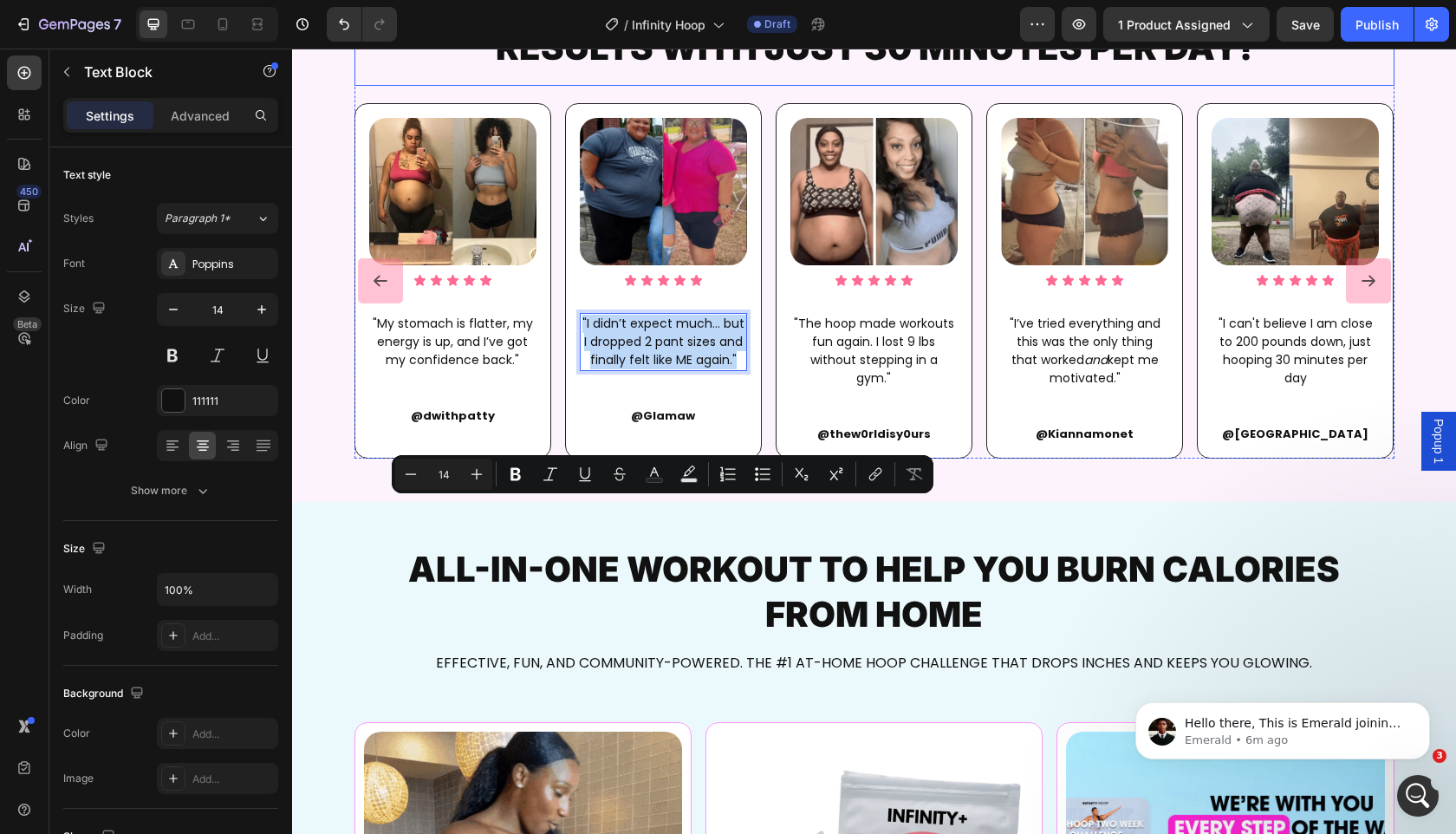
click at [608, 72] on h2 "SEE HOW 500,000+ WOMEN GOT WAIST‑SHRINKING RESULTS WITH JUST 30 MINUTES PER DAY!" at bounding box center [874, 25] width 1040 height 94
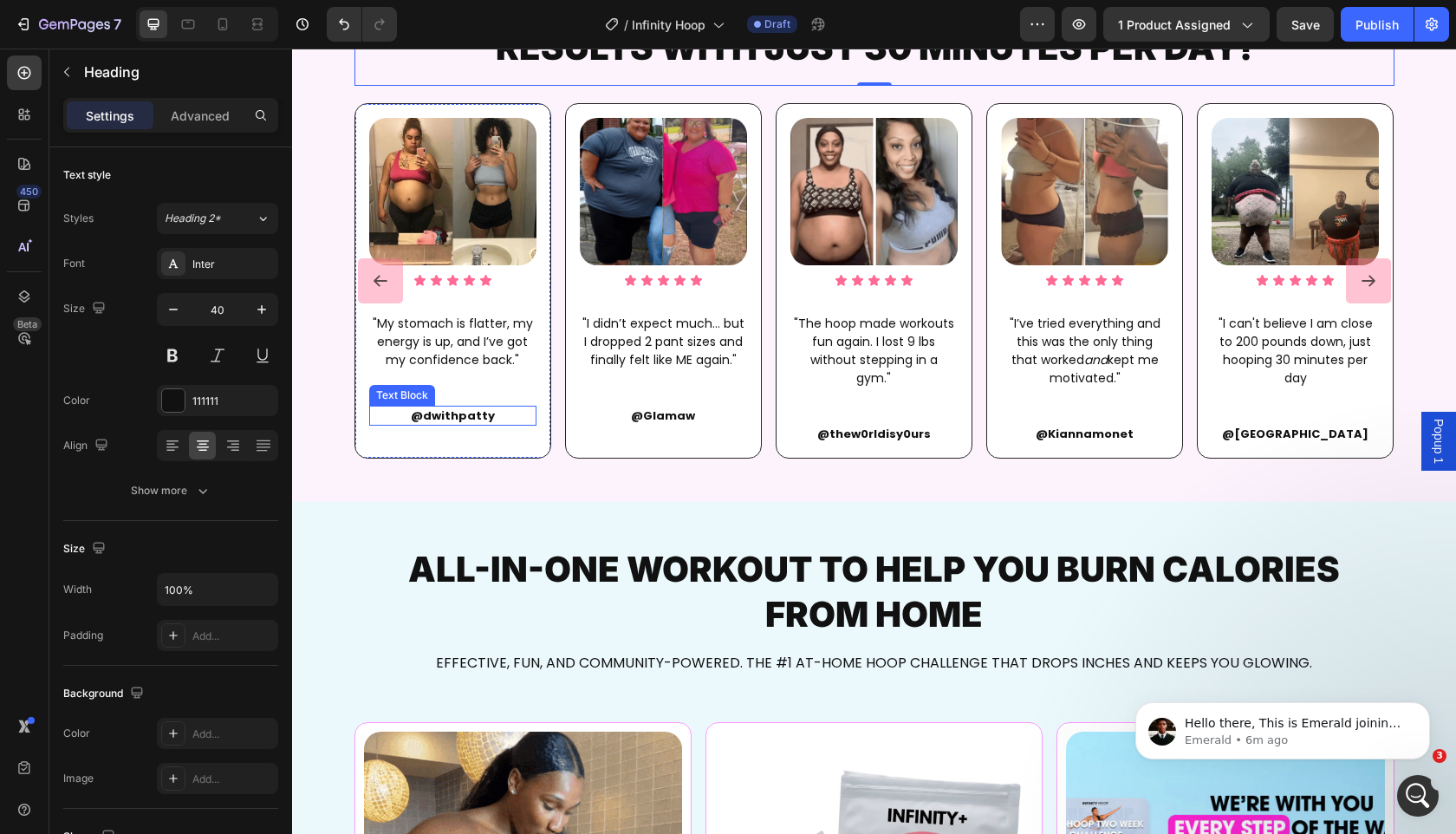
click at [495, 425] on p "@dwithpatty" at bounding box center [453, 416] width 164 height 17
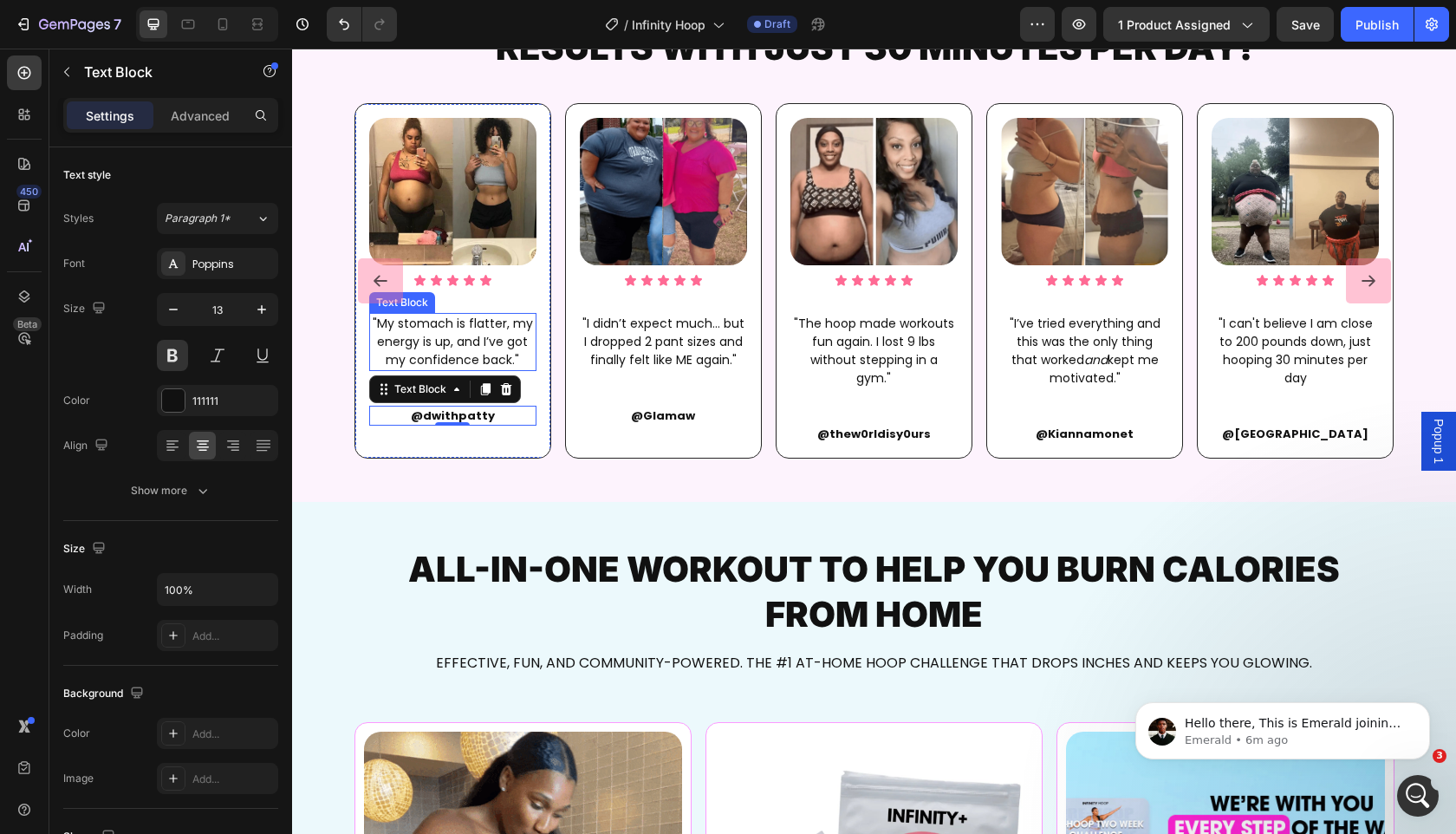
click at [510, 369] on p ""My stomach is flatter, my energy is up, and I’ve got my confidence back."" at bounding box center [453, 342] width 164 height 55
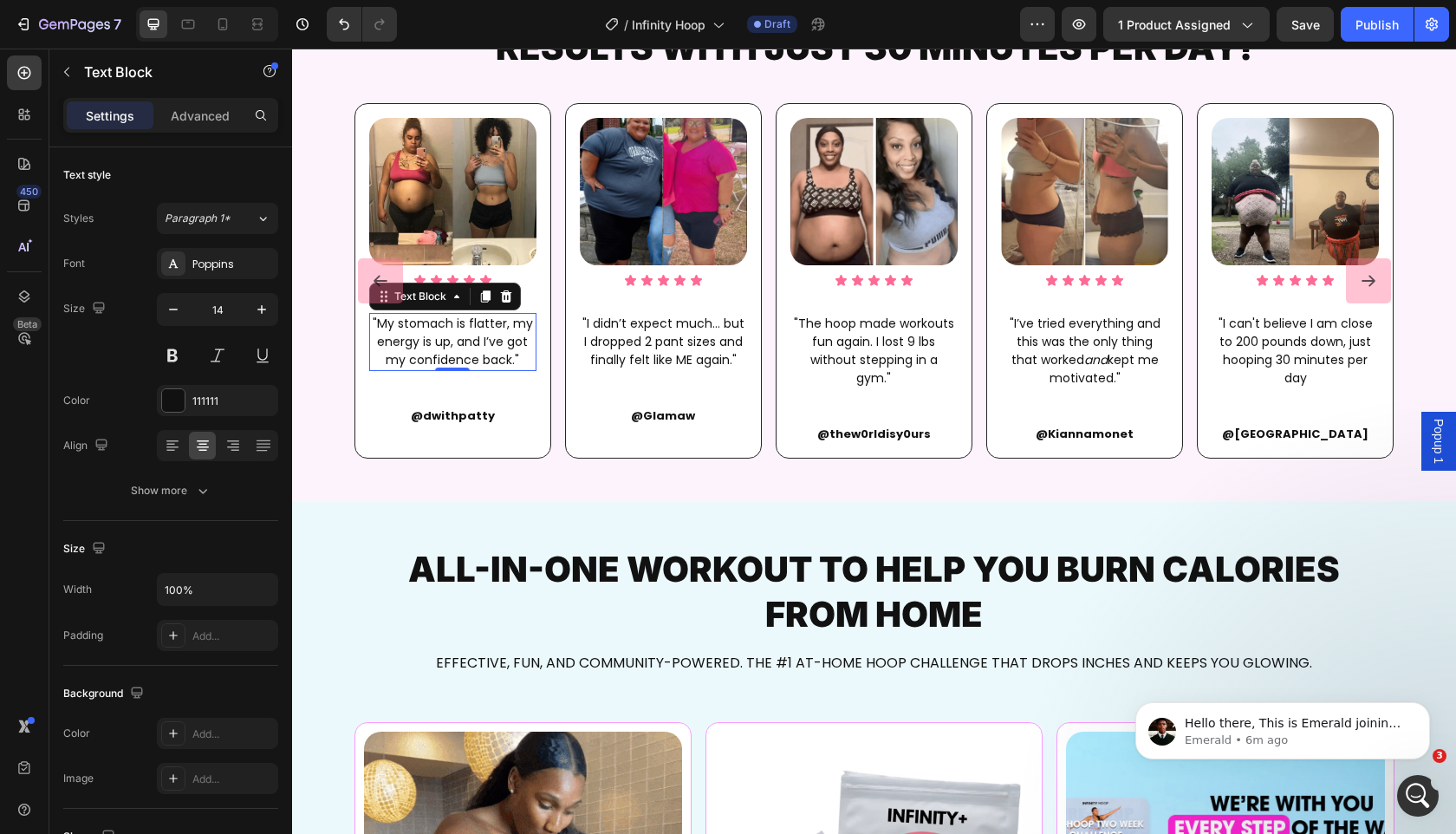
scroll to position [1614, 0]
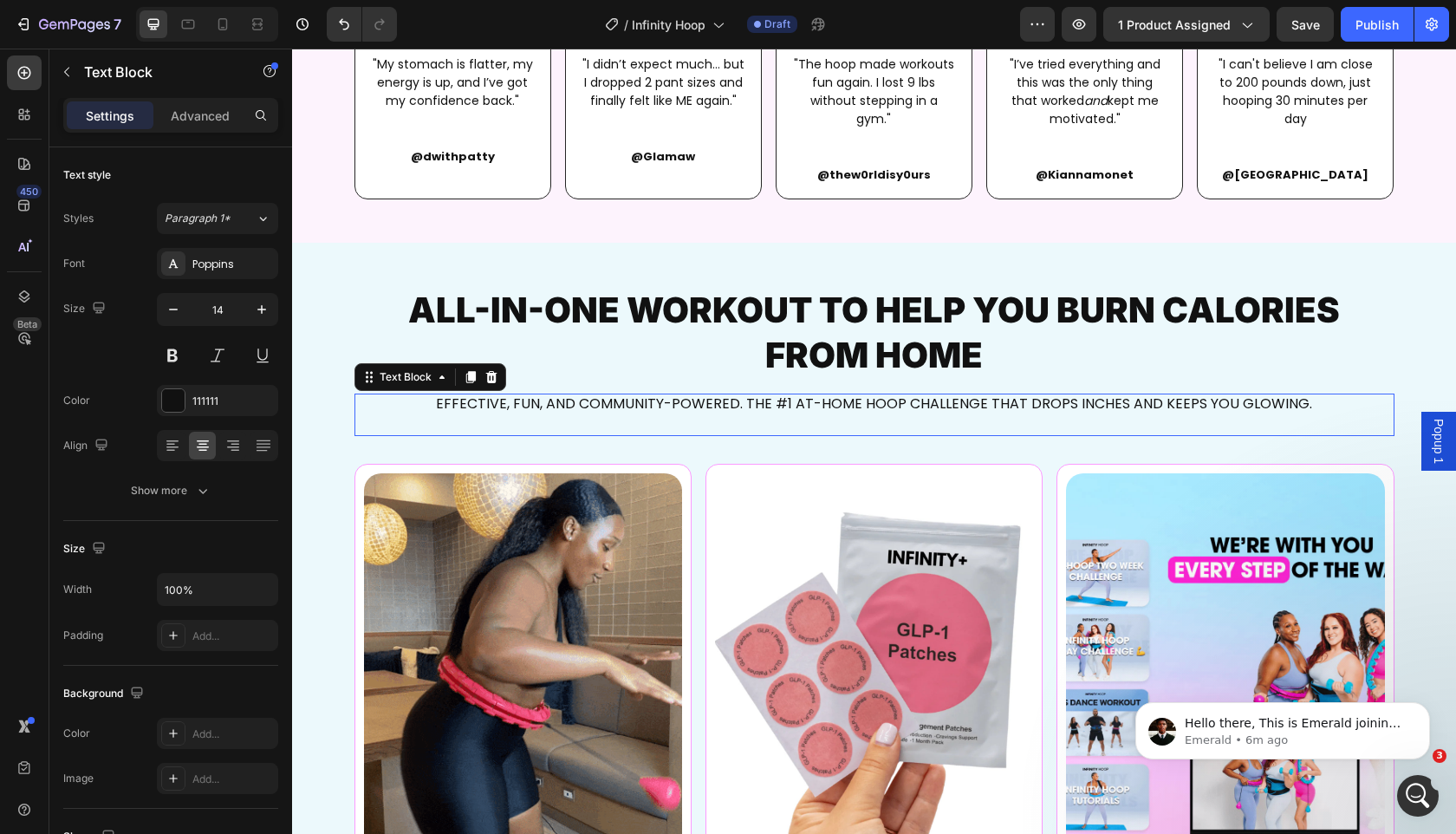
click at [578, 403] on p "Effective, fun, and community-powered. The #1 at-home hoop challenge that drops…" at bounding box center [874, 404] width 1037 height 16
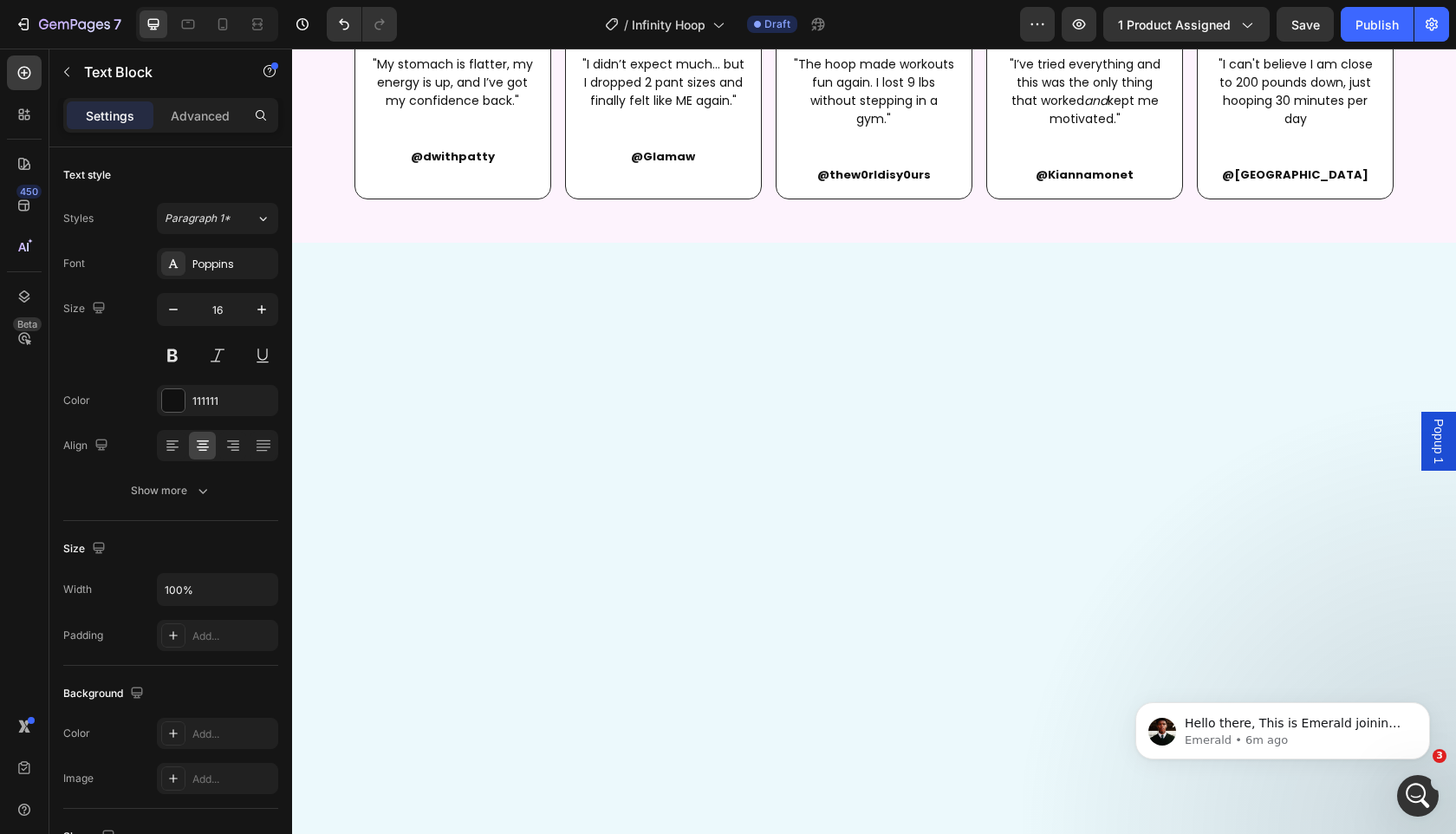
scroll to position [0, 0]
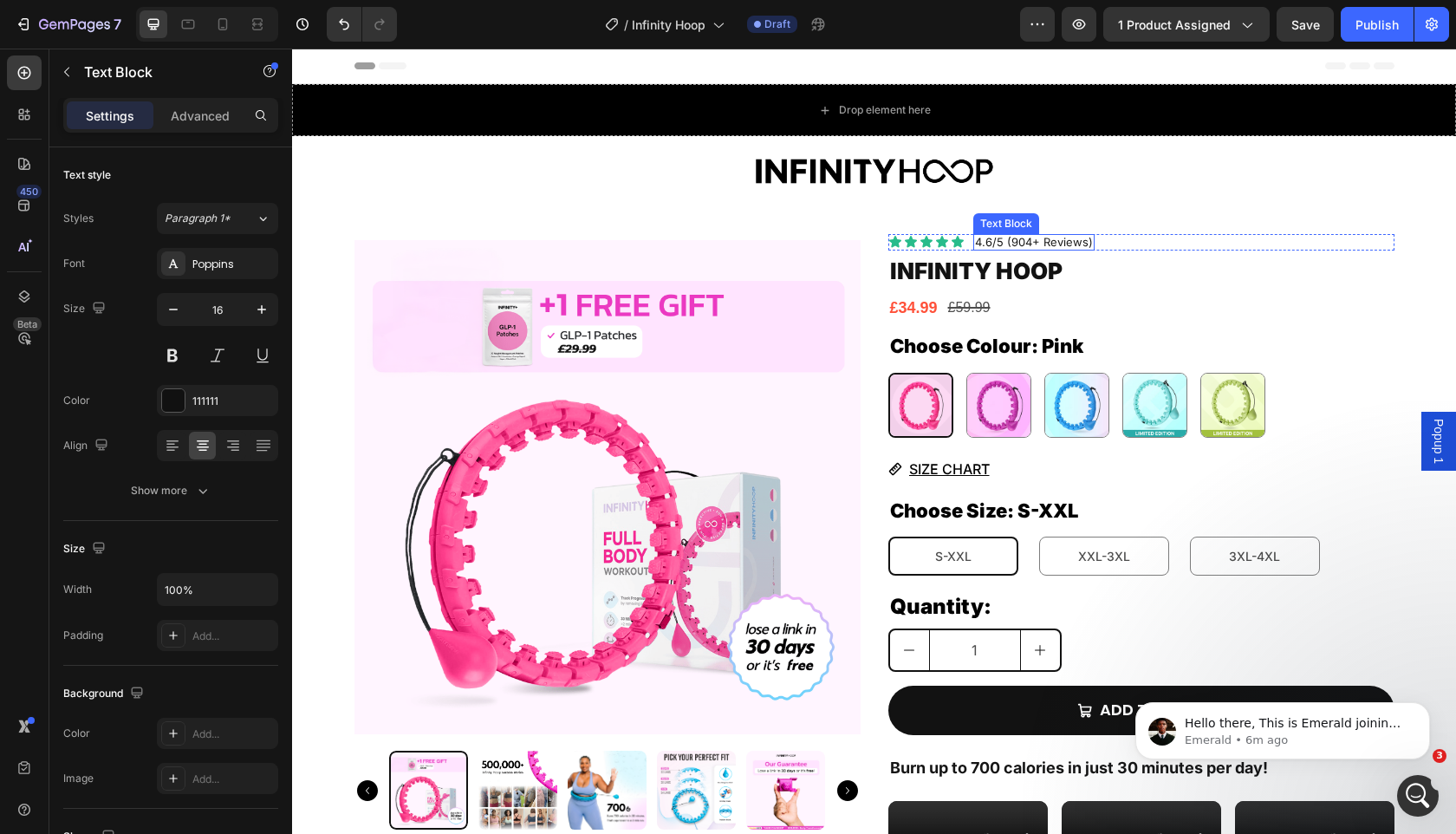
click at [1073, 238] on p "4.6/5 (904+ Reviews)" at bounding box center [1034, 242] width 118 height 14
click at [1090, 217] on icon at bounding box center [1089, 217] width 9 height 12
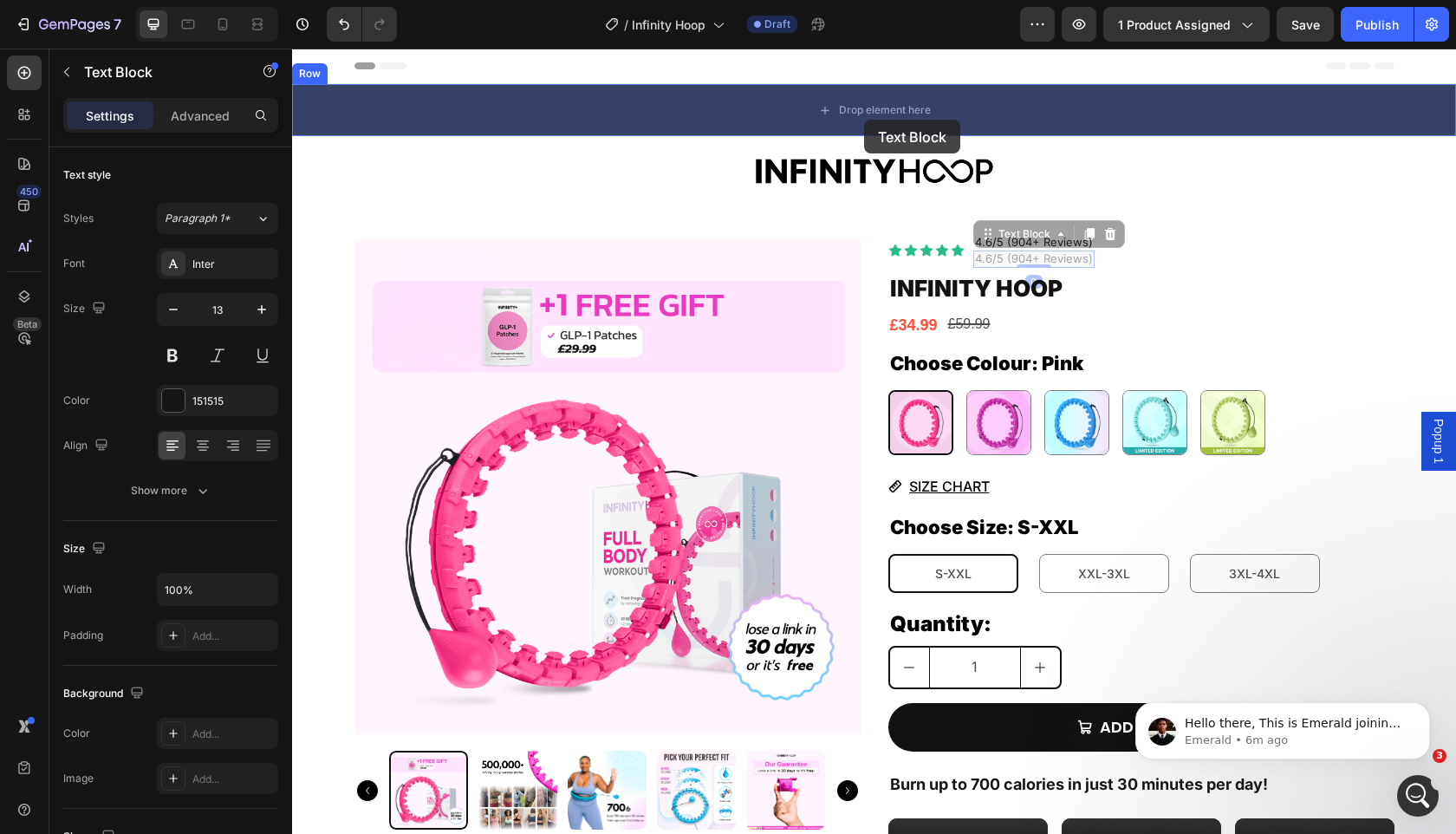
drag, startPoint x: 989, startPoint y: 238, endPoint x: 864, endPoint y: 119, distance: 172.6
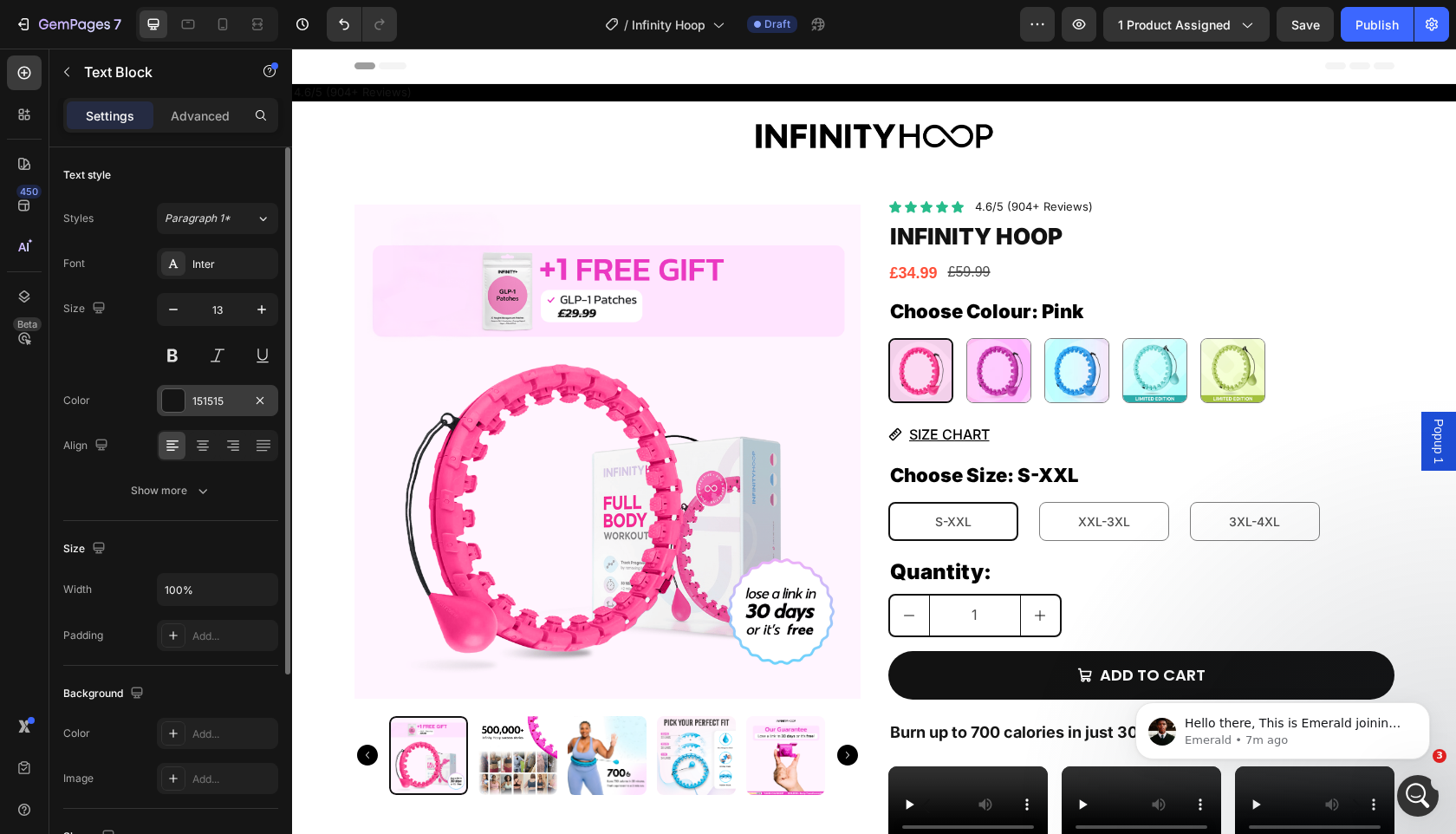
click at [198, 407] on div "151515" at bounding box center [217, 401] width 50 height 15
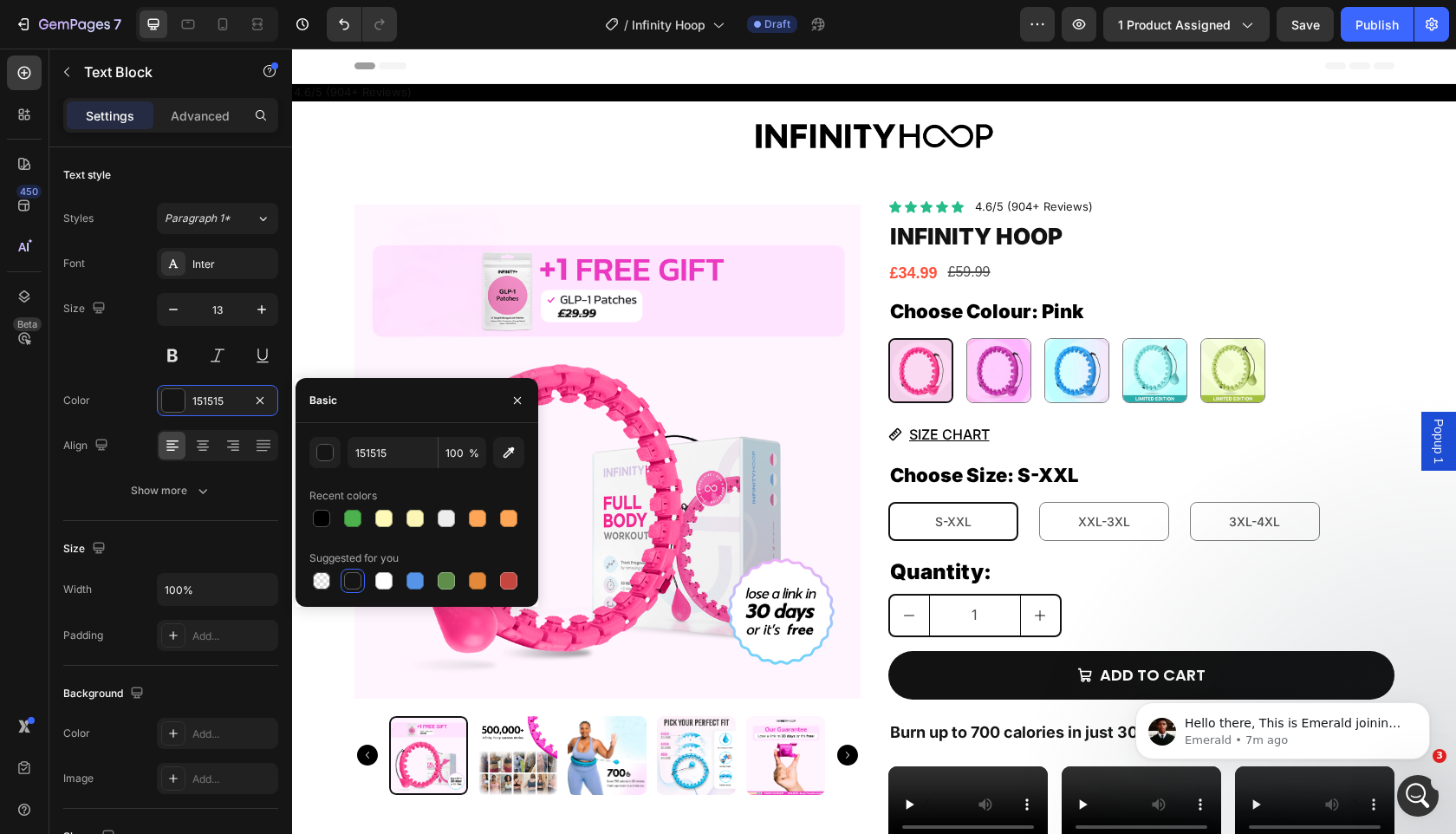
click at [369, 586] on div at bounding box center [417, 581] width 215 height 25
click at [372, 585] on div at bounding box center [384, 581] width 25 height 25
type input "FFFFFF"
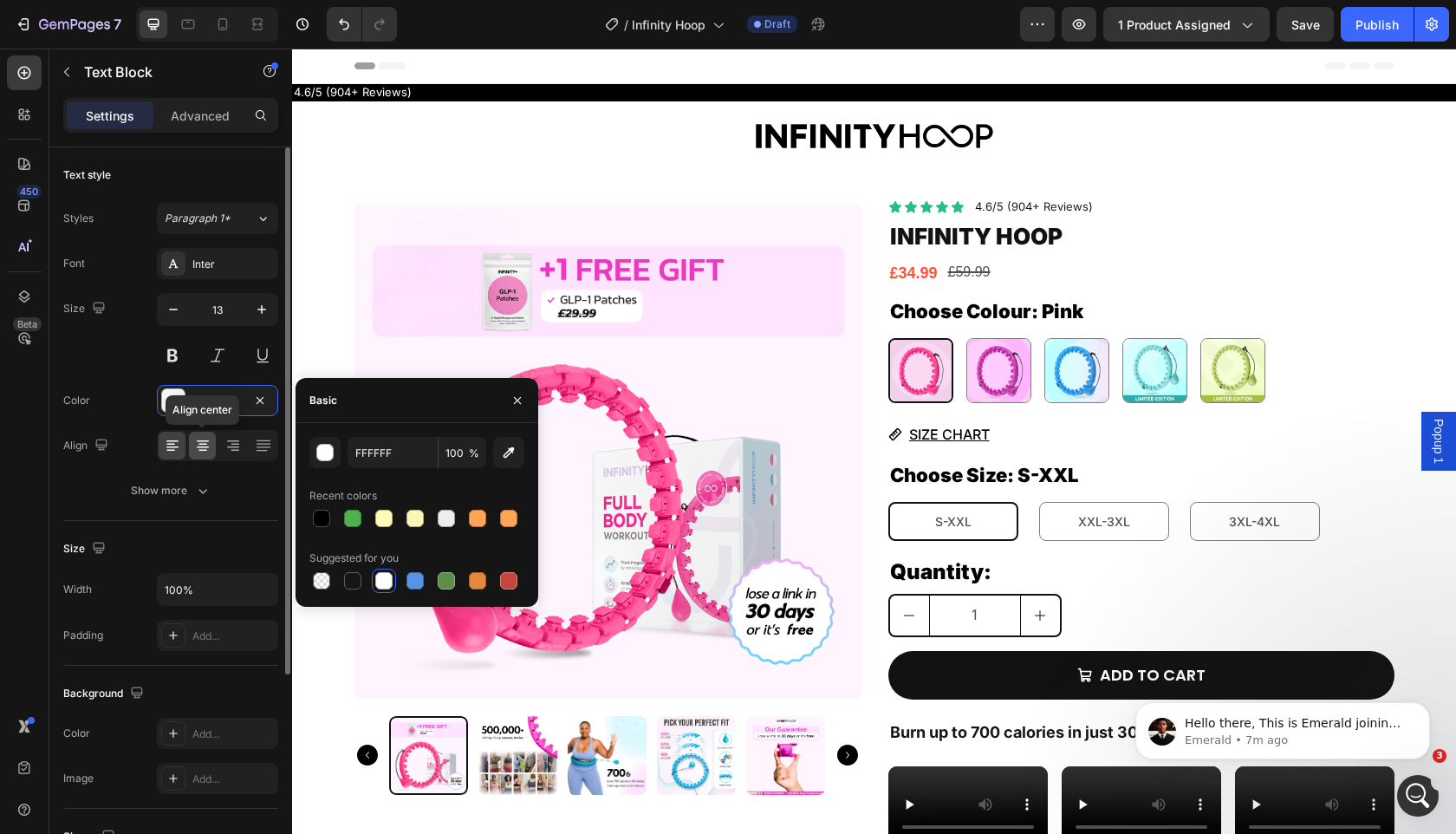
click at [202, 445] on icon at bounding box center [202, 445] width 17 height 17
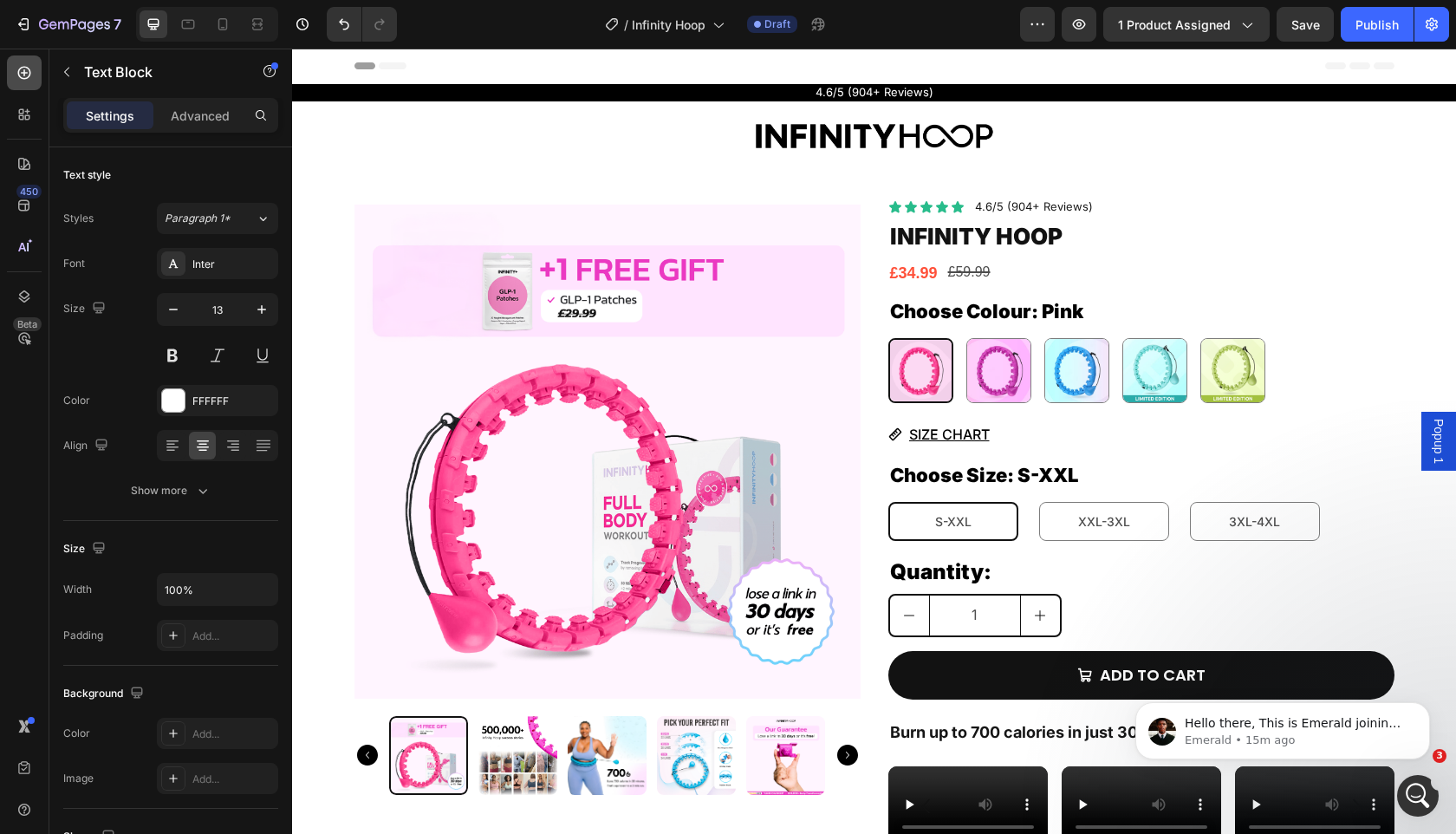
click at [7, 67] on div at bounding box center [25, 73] width 35 height 35
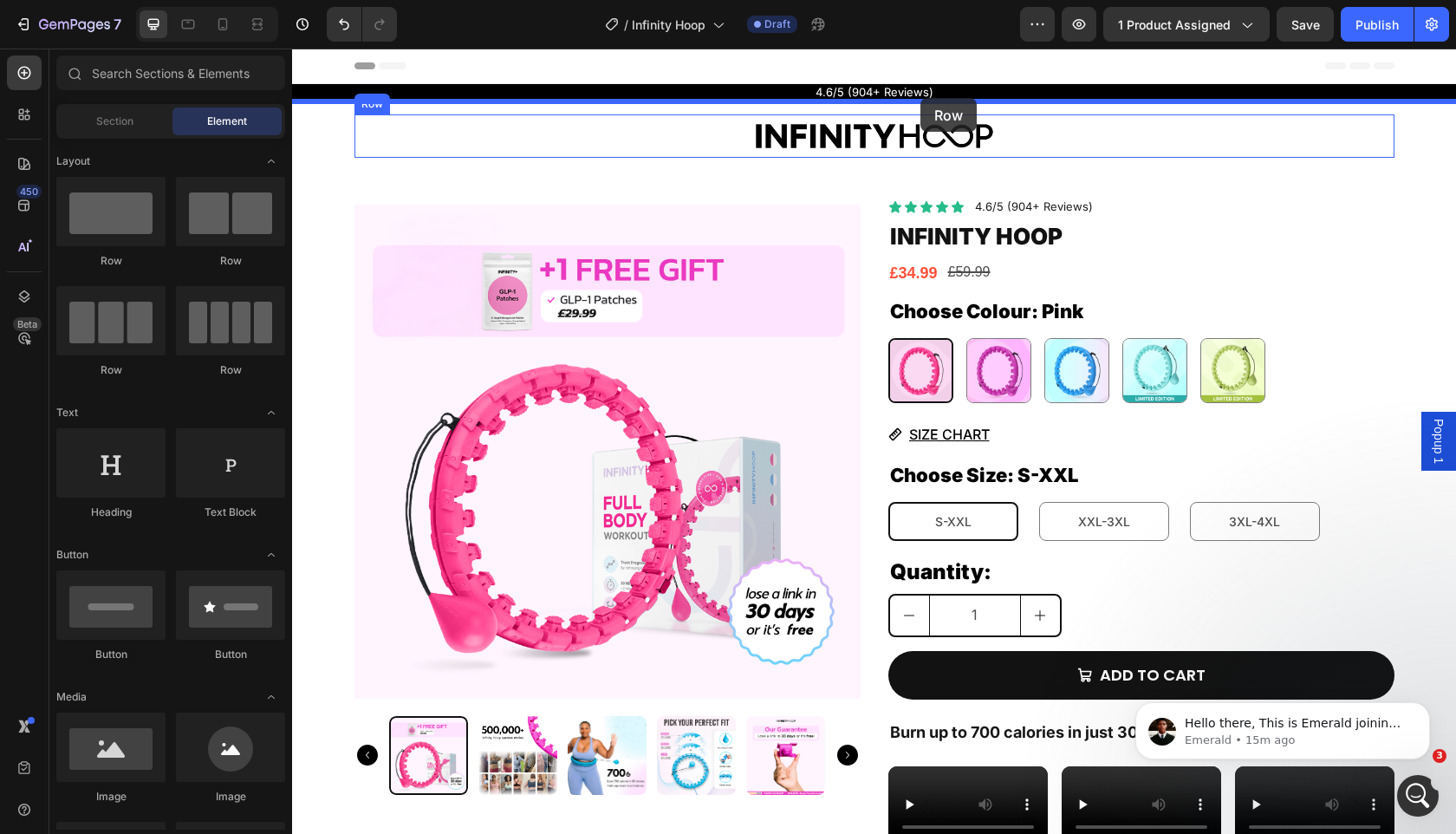
drag, startPoint x: 519, startPoint y: 262, endPoint x: 921, endPoint y: 98, distance: 434.2
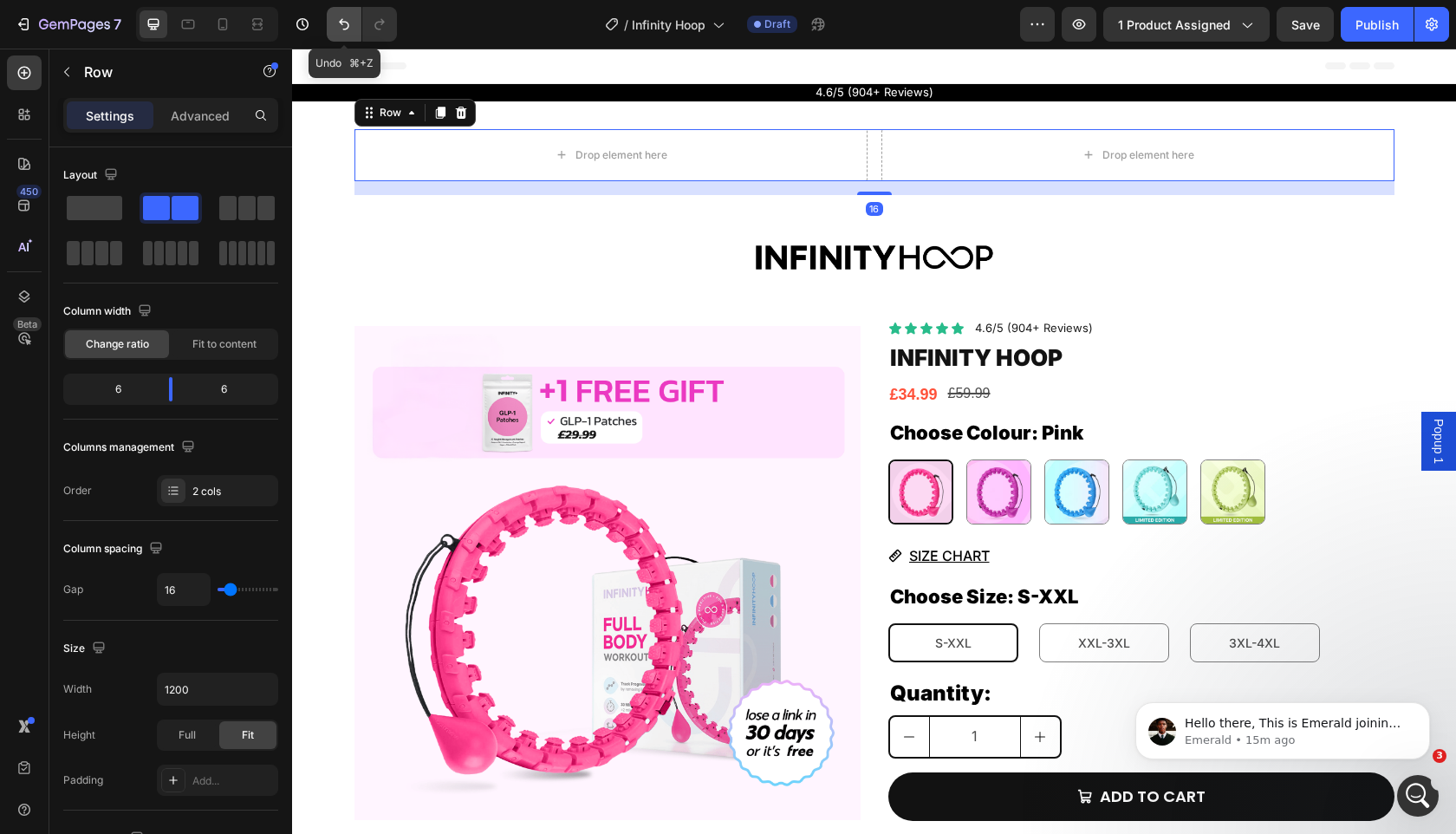
click at [336, 33] on button "Undo/Redo" at bounding box center [344, 25] width 35 height 35
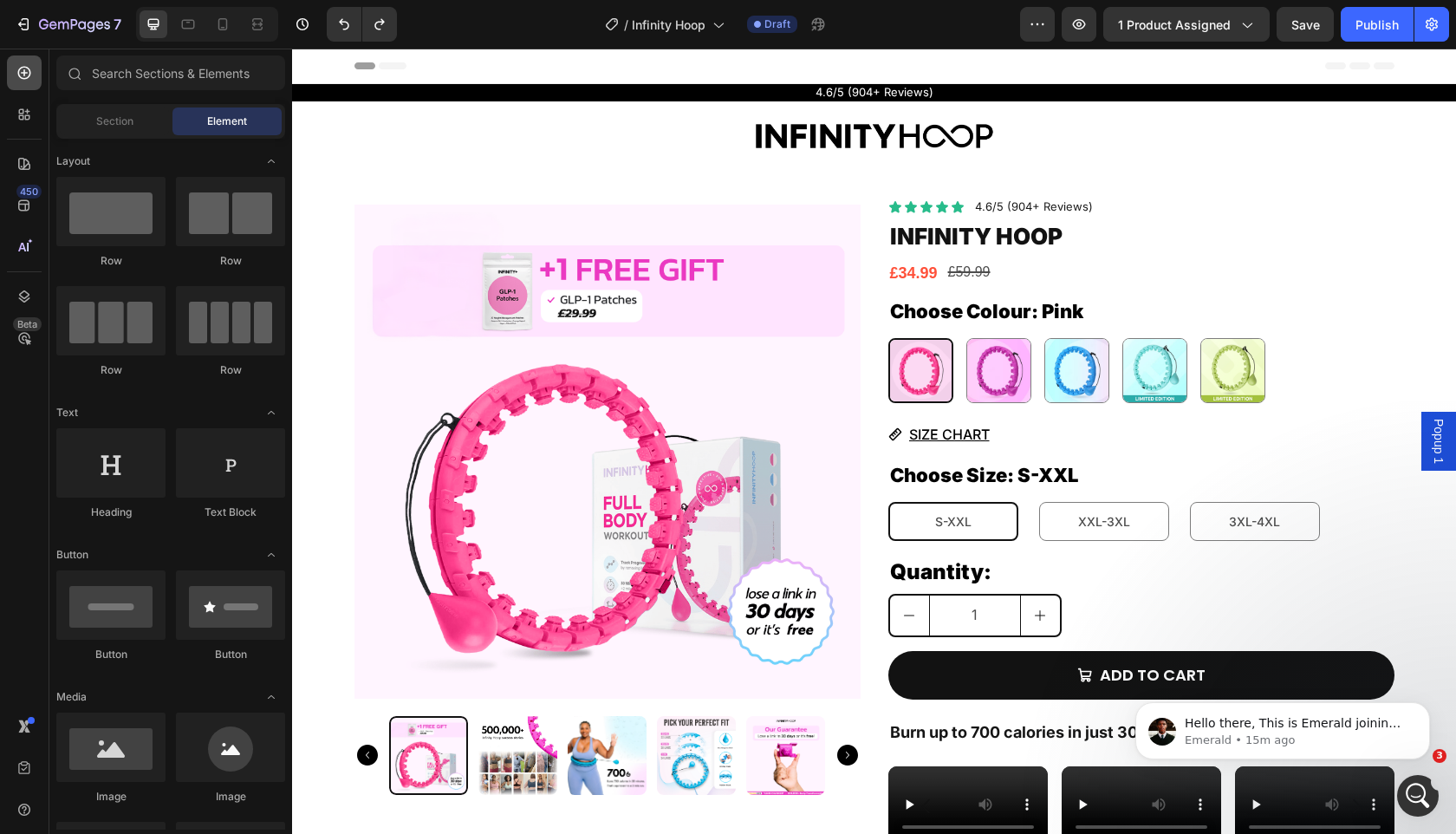
click at [22, 82] on div at bounding box center [25, 73] width 35 height 35
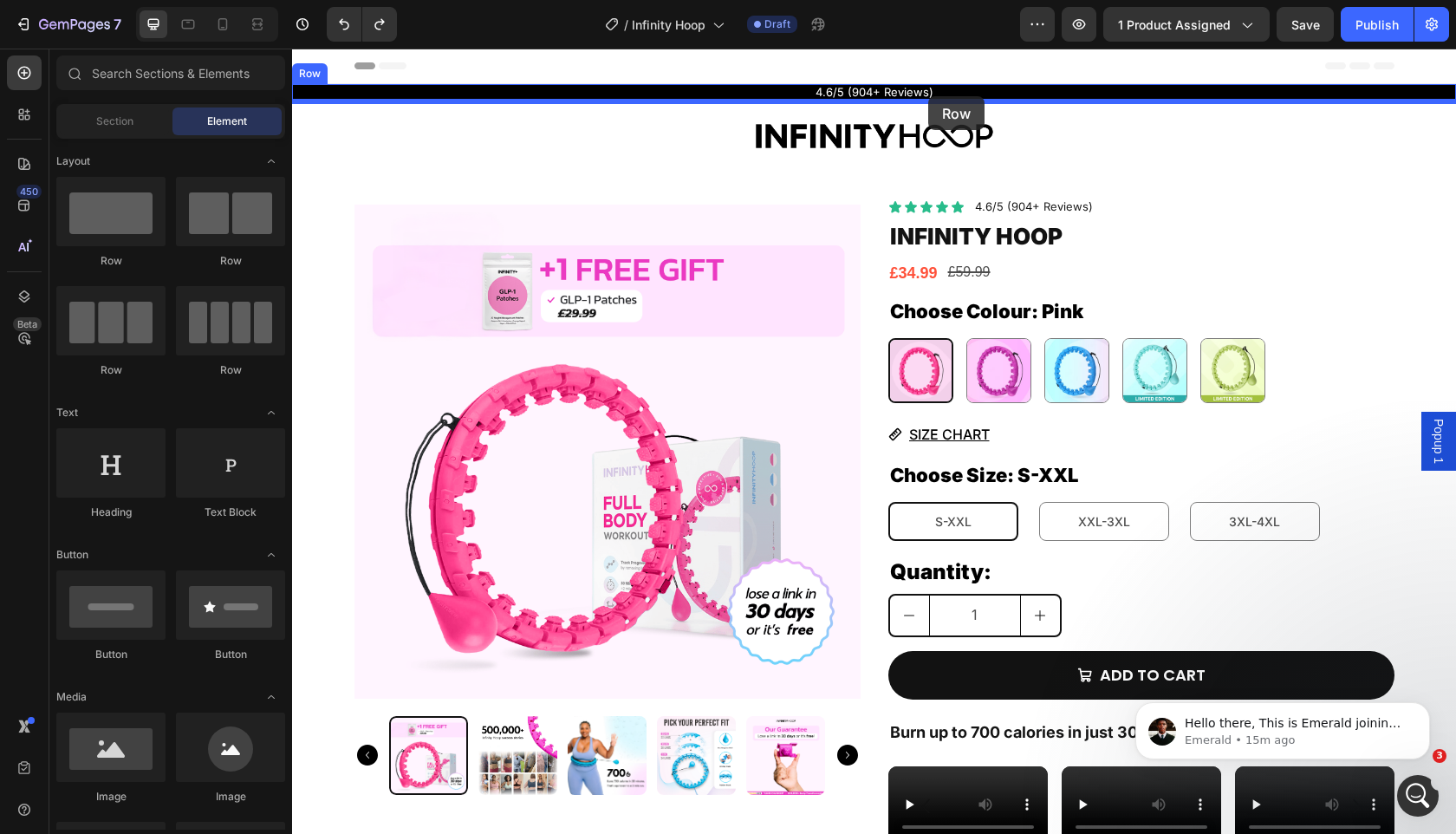
drag, startPoint x: 537, startPoint y: 232, endPoint x: 928, endPoint y: 97, distance: 413.6
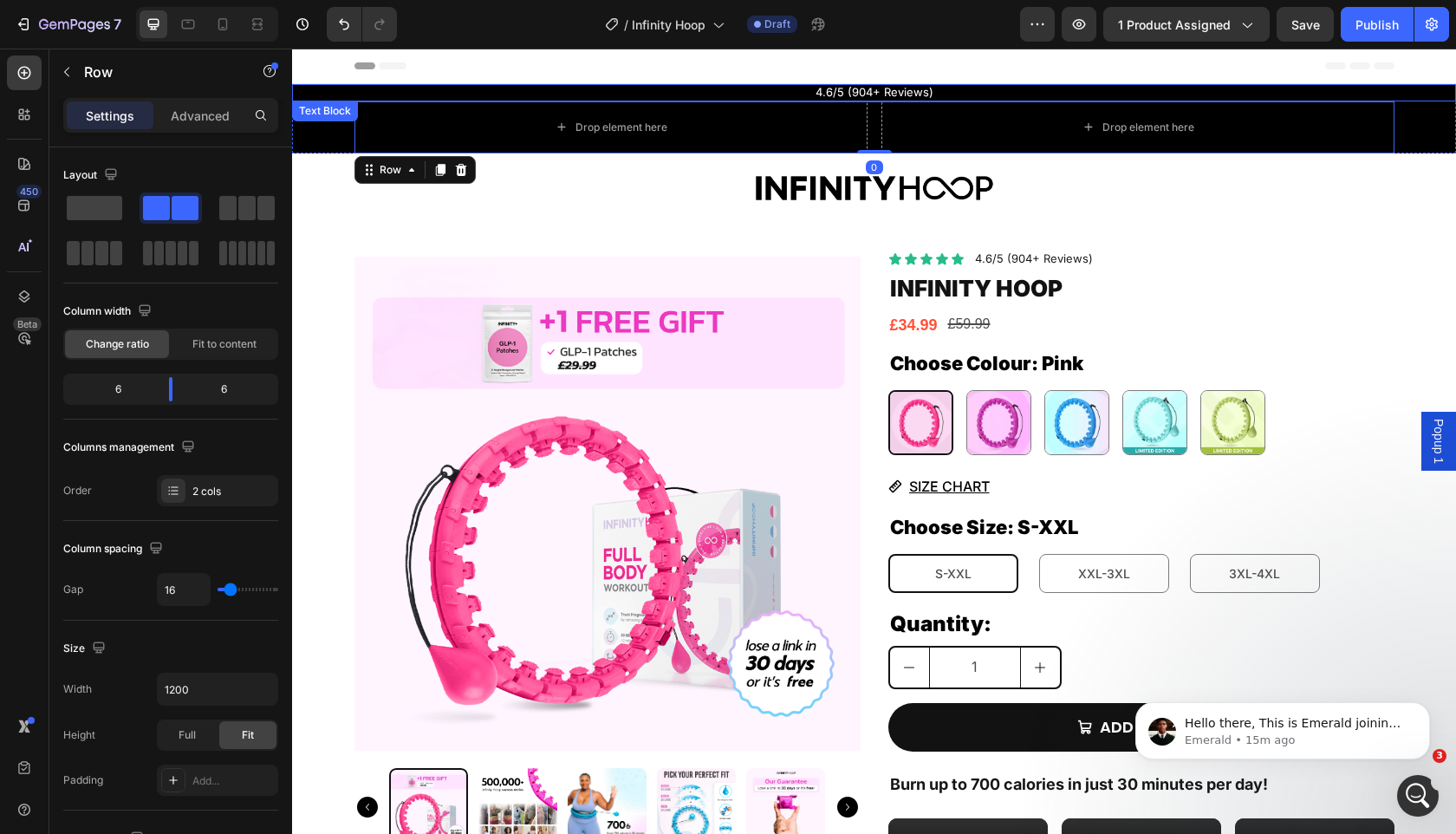
click at [853, 95] on p "4.6/5 (904+ Reviews)" at bounding box center [873, 92] width 1161 height 14
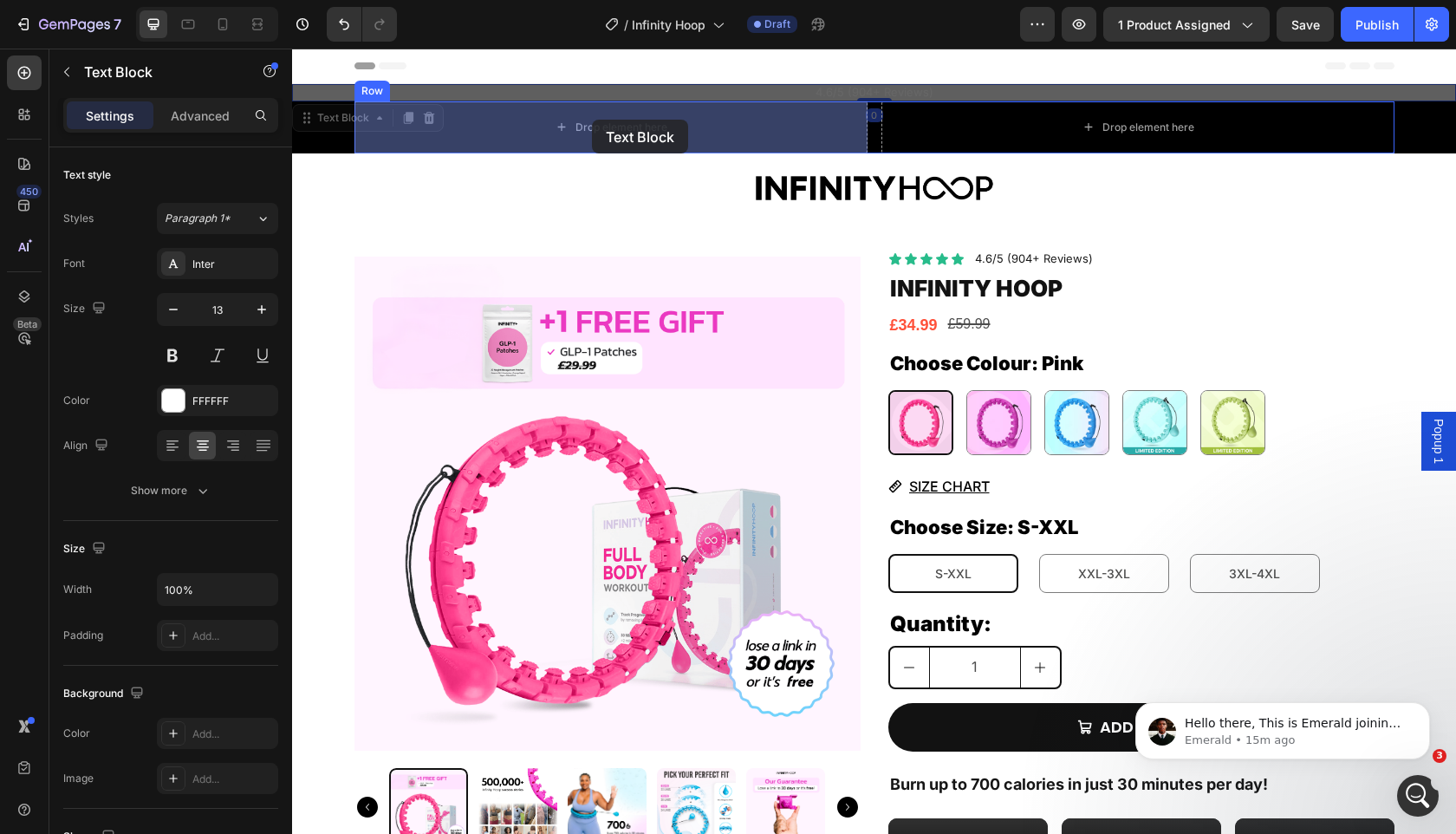
drag, startPoint x: 317, startPoint y: 118, endPoint x: 592, endPoint y: 119, distance: 275.0
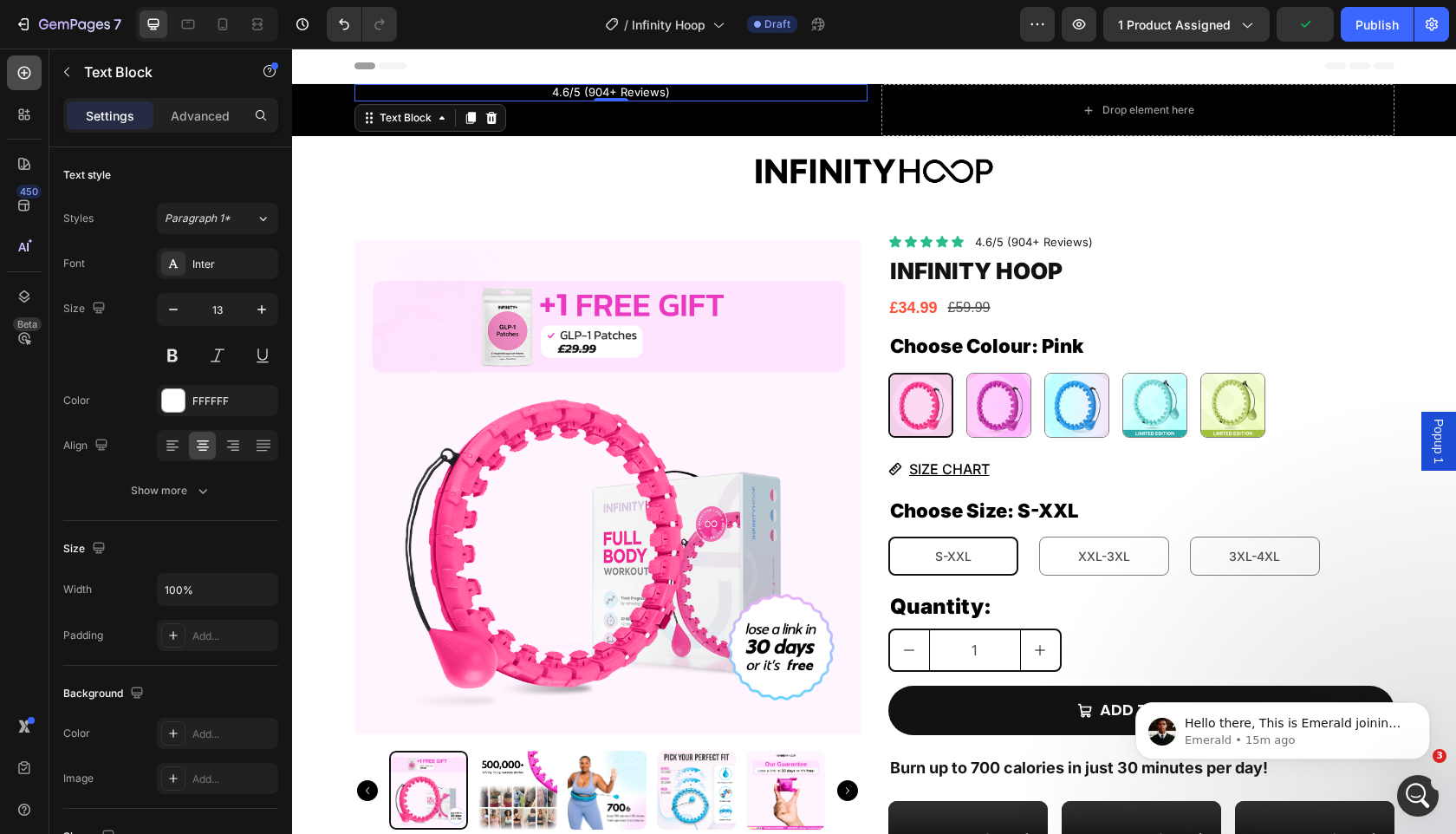
click at [26, 69] on icon at bounding box center [24, 72] width 17 height 17
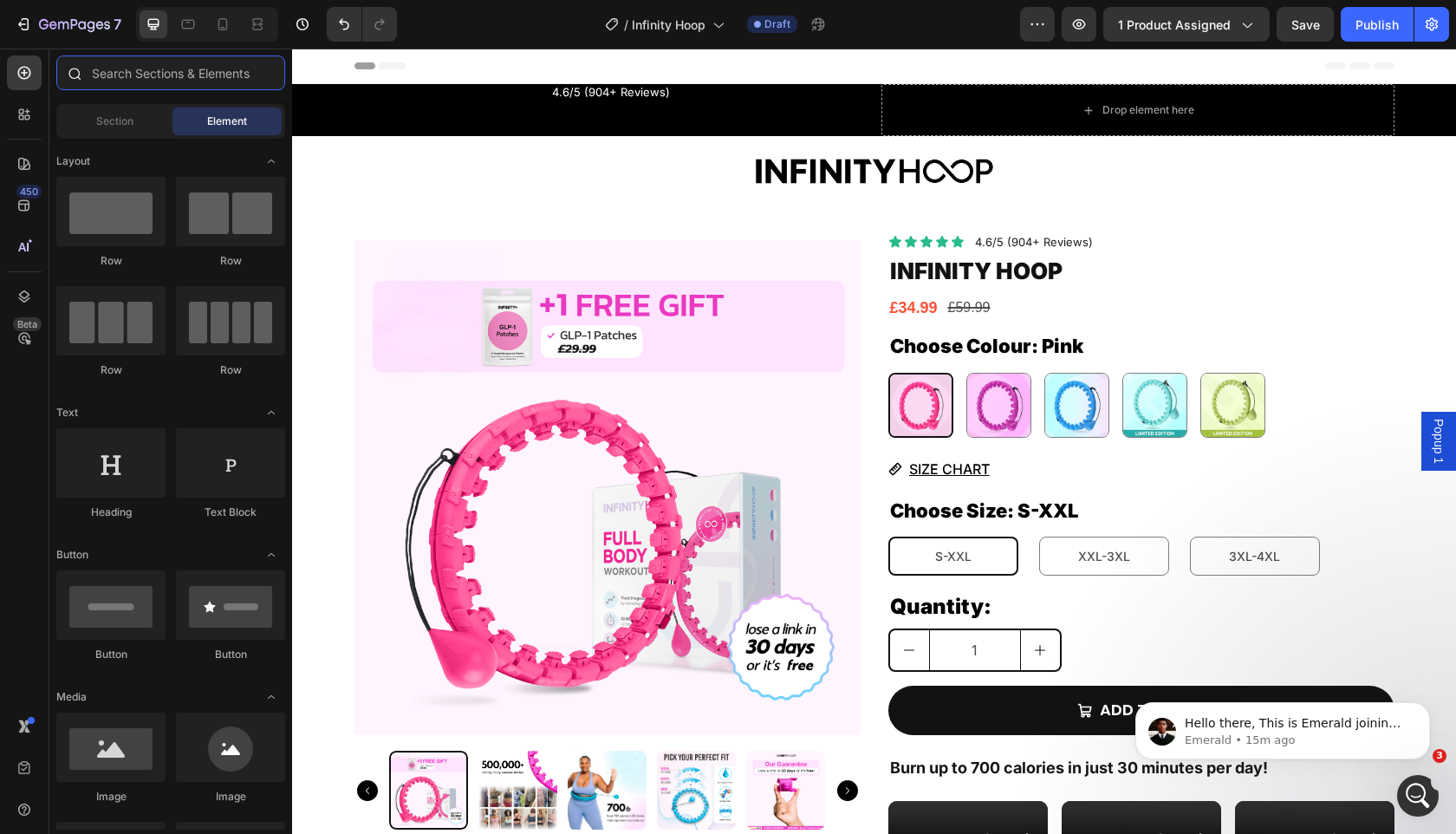
click at [133, 89] on input "text" at bounding box center [170, 73] width 229 height 35
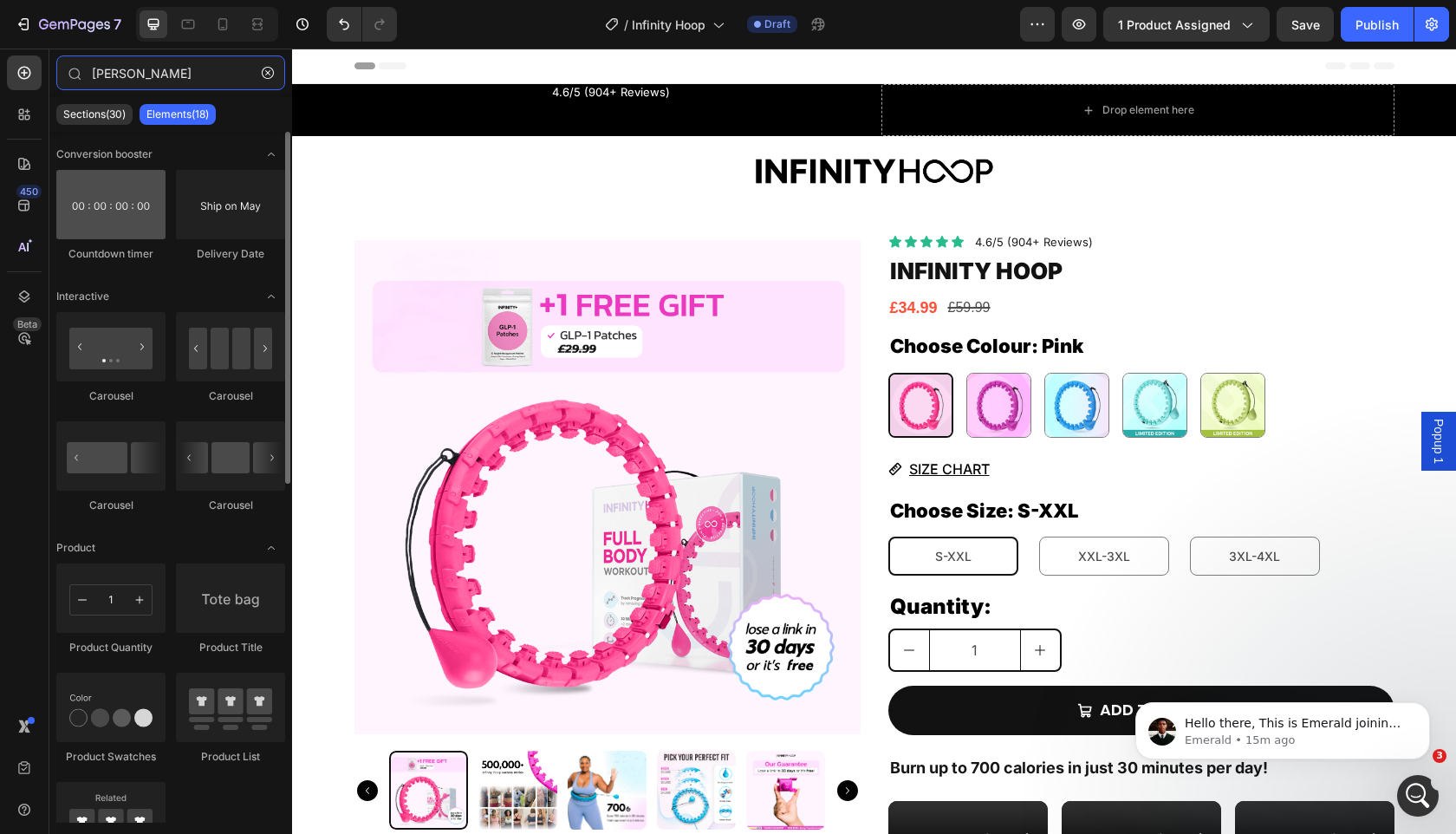
type input "tim"
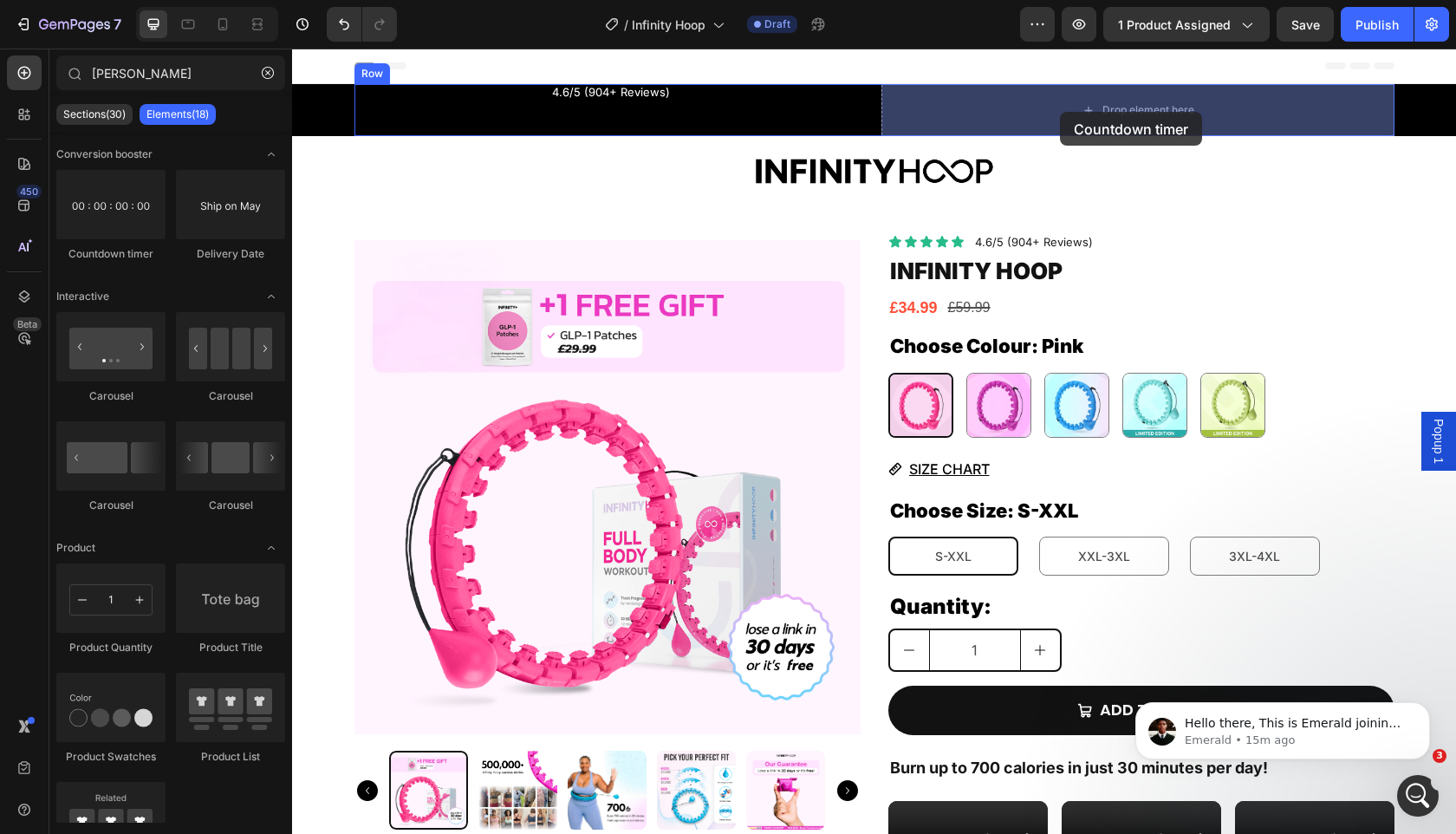
drag, startPoint x: 408, startPoint y: 257, endPoint x: 1058, endPoint y: 111, distance: 666.2
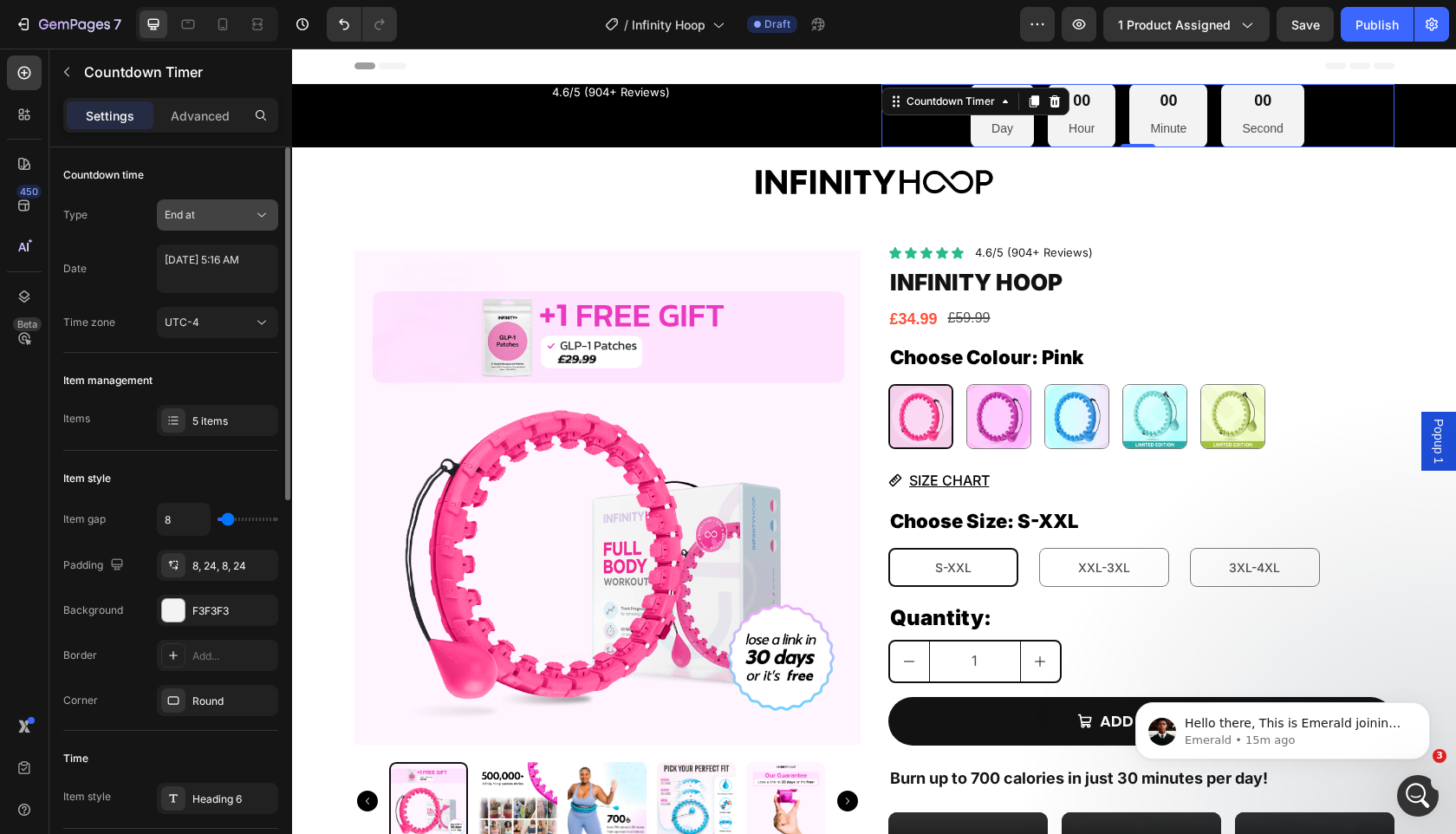
click at [202, 221] on div "End at" at bounding box center [209, 214] width 88 height 15
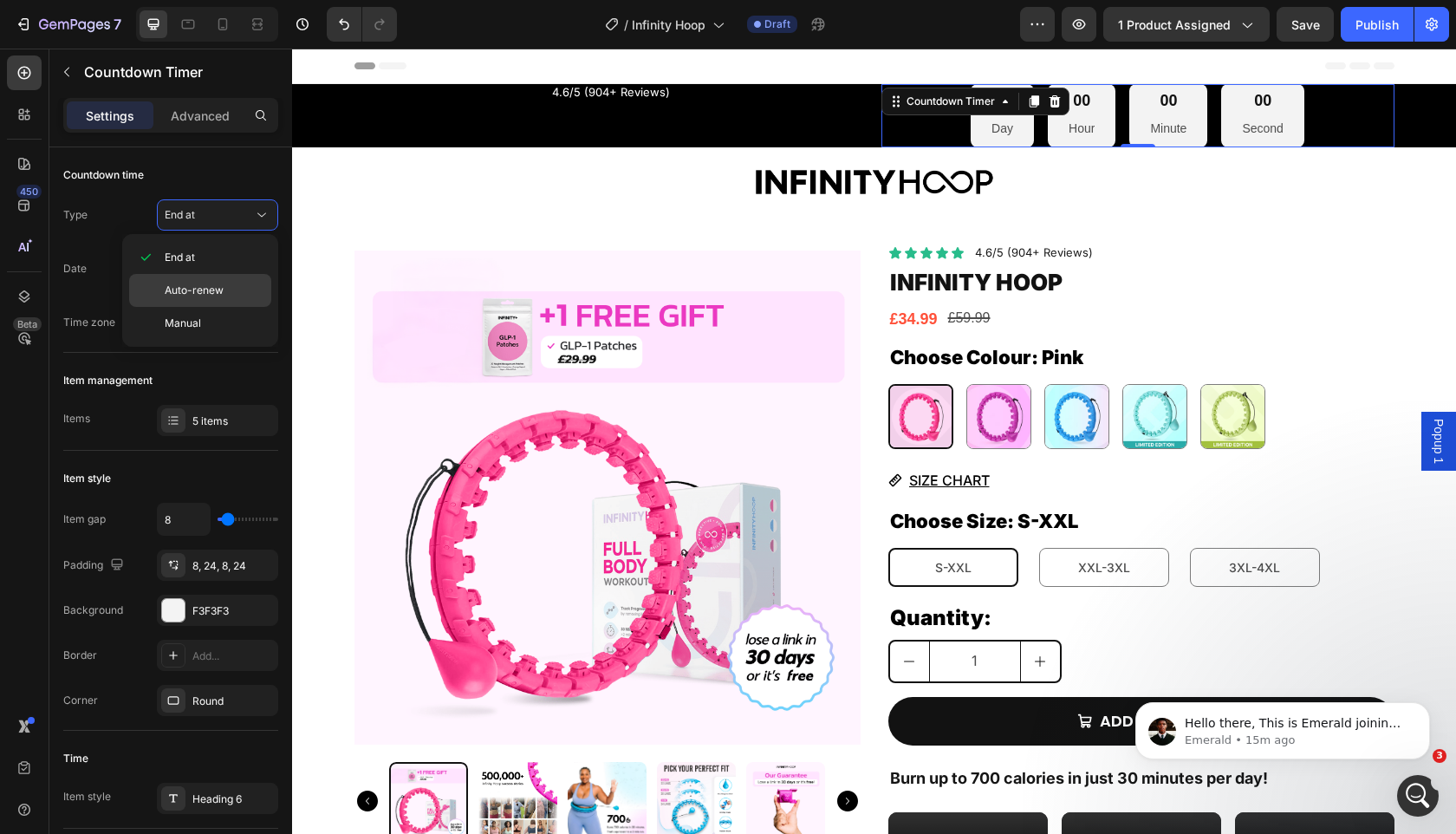
click at [204, 290] on span "Auto-renew" at bounding box center [194, 290] width 59 height 15
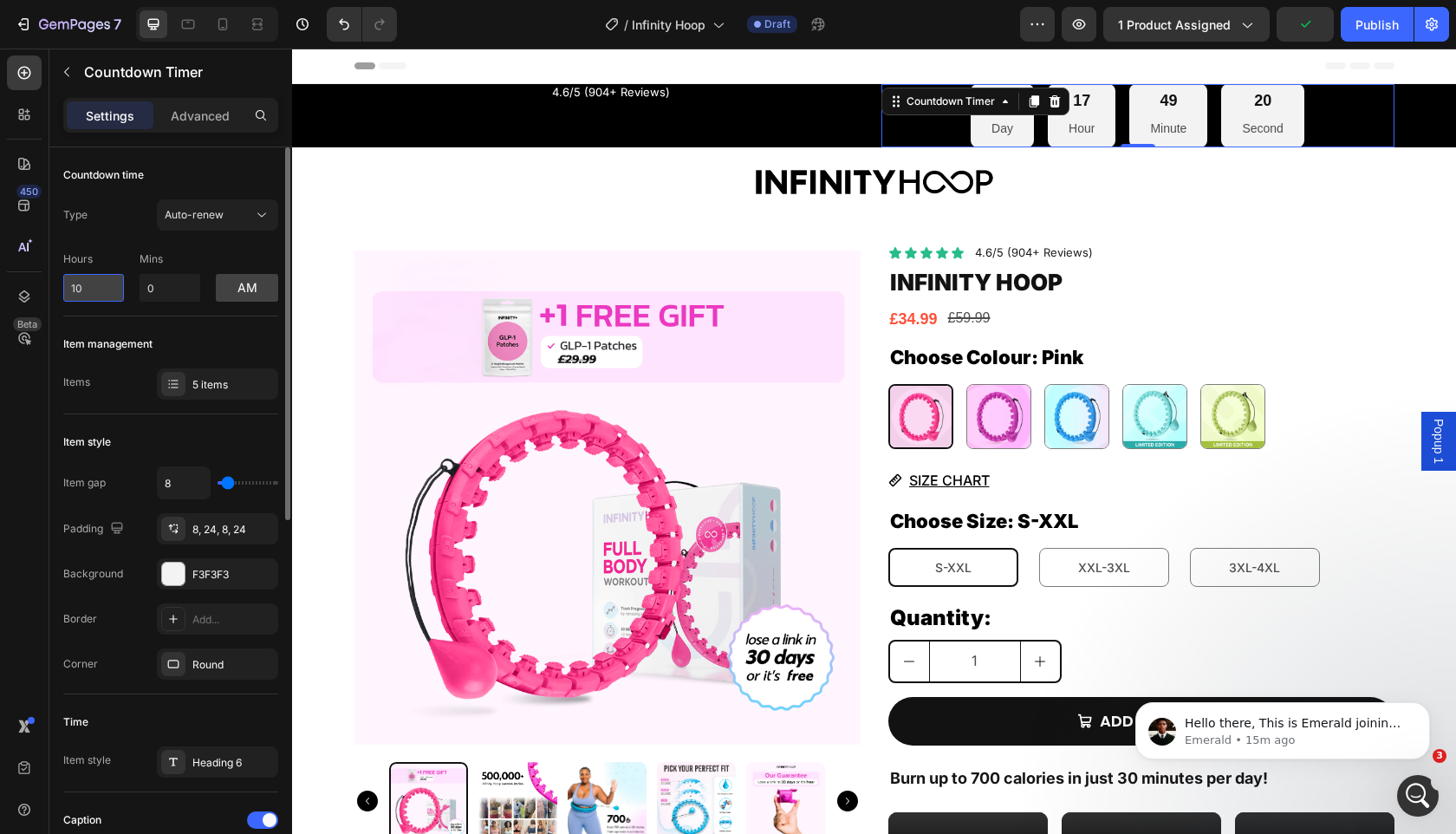
click at [110, 279] on input "10" at bounding box center [93, 287] width 61 height 27
type input "9"
click at [116, 221] on div "Type Auto-renew" at bounding box center [170, 215] width 215 height 31
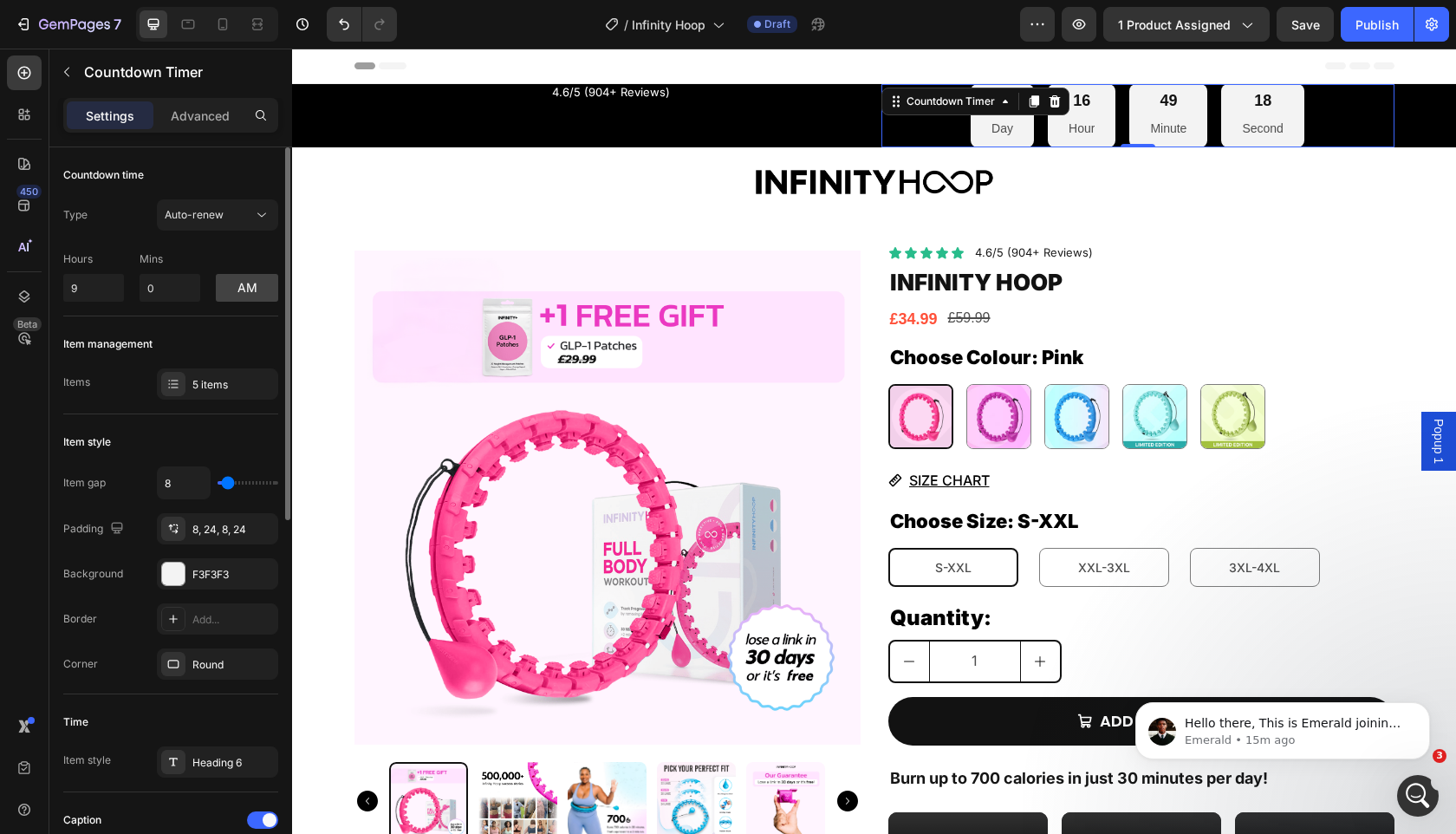
click at [116, 221] on div "Type Auto-renew" at bounding box center [170, 215] width 215 height 31
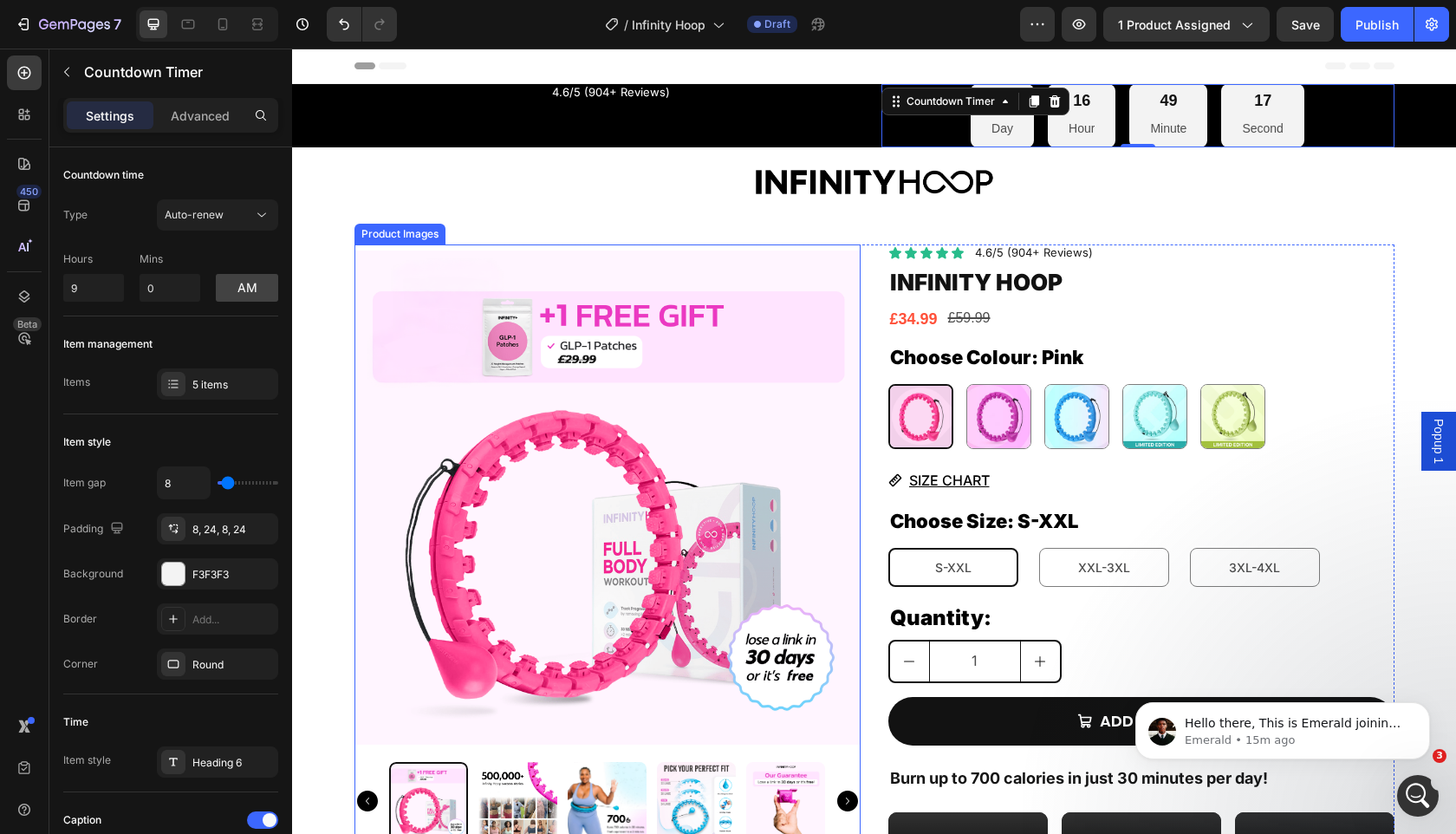
click at [443, 265] on img at bounding box center [607, 497] width 506 height 506
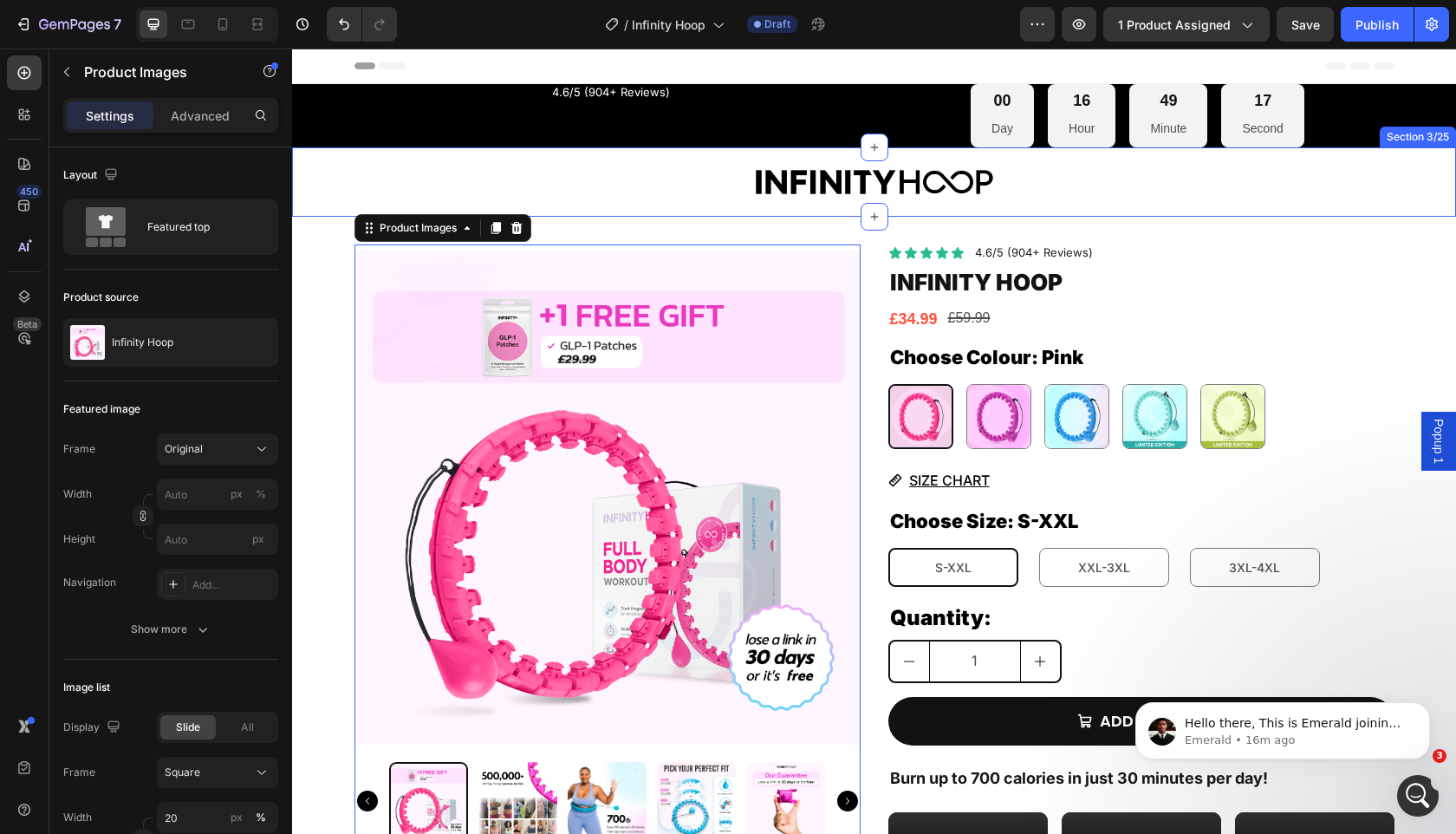
click at [1077, 129] on p "Hour" at bounding box center [1081, 129] width 26 height 22
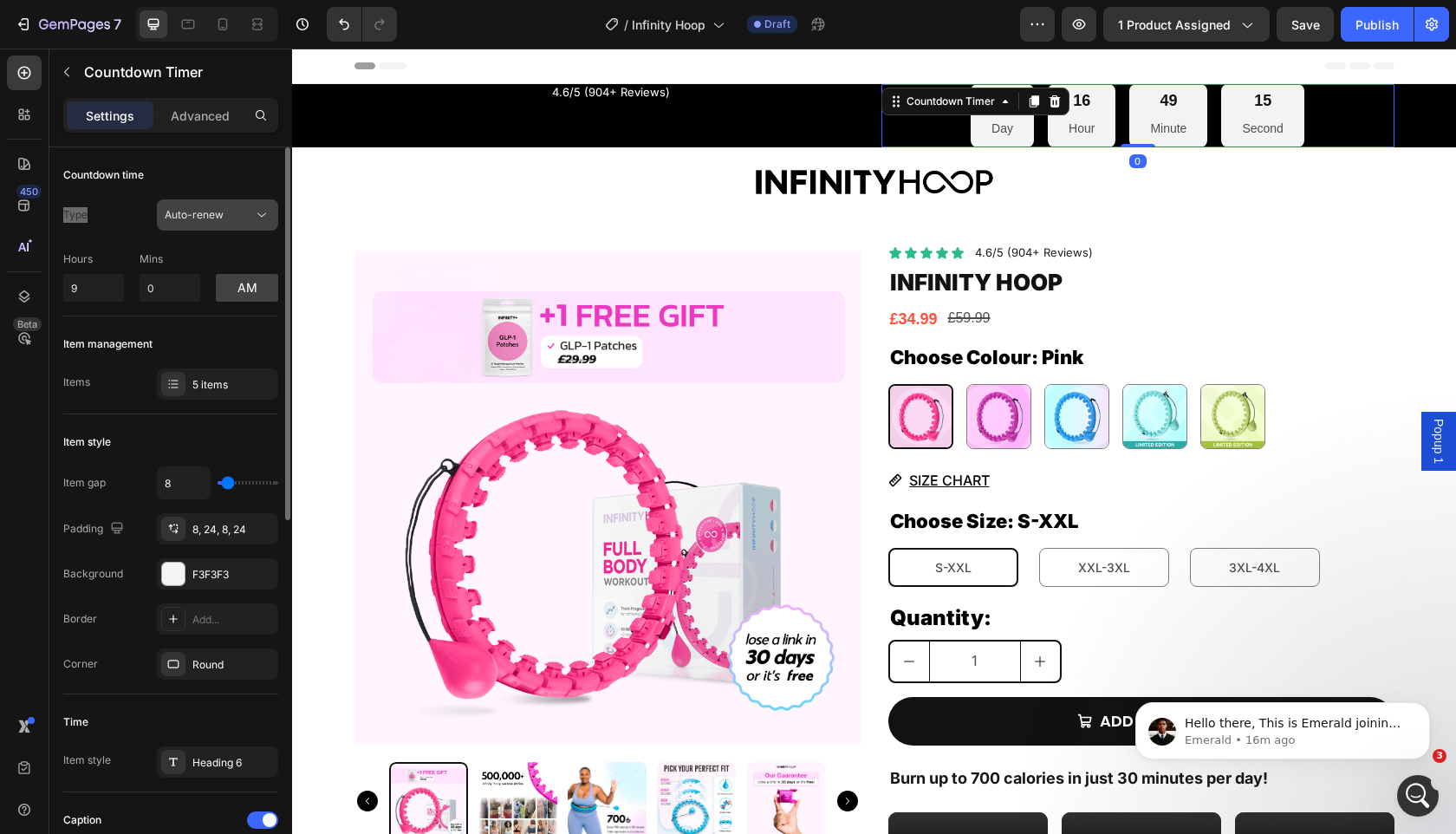
click at [192, 203] on button "Auto-renew" at bounding box center [217, 215] width 121 height 31
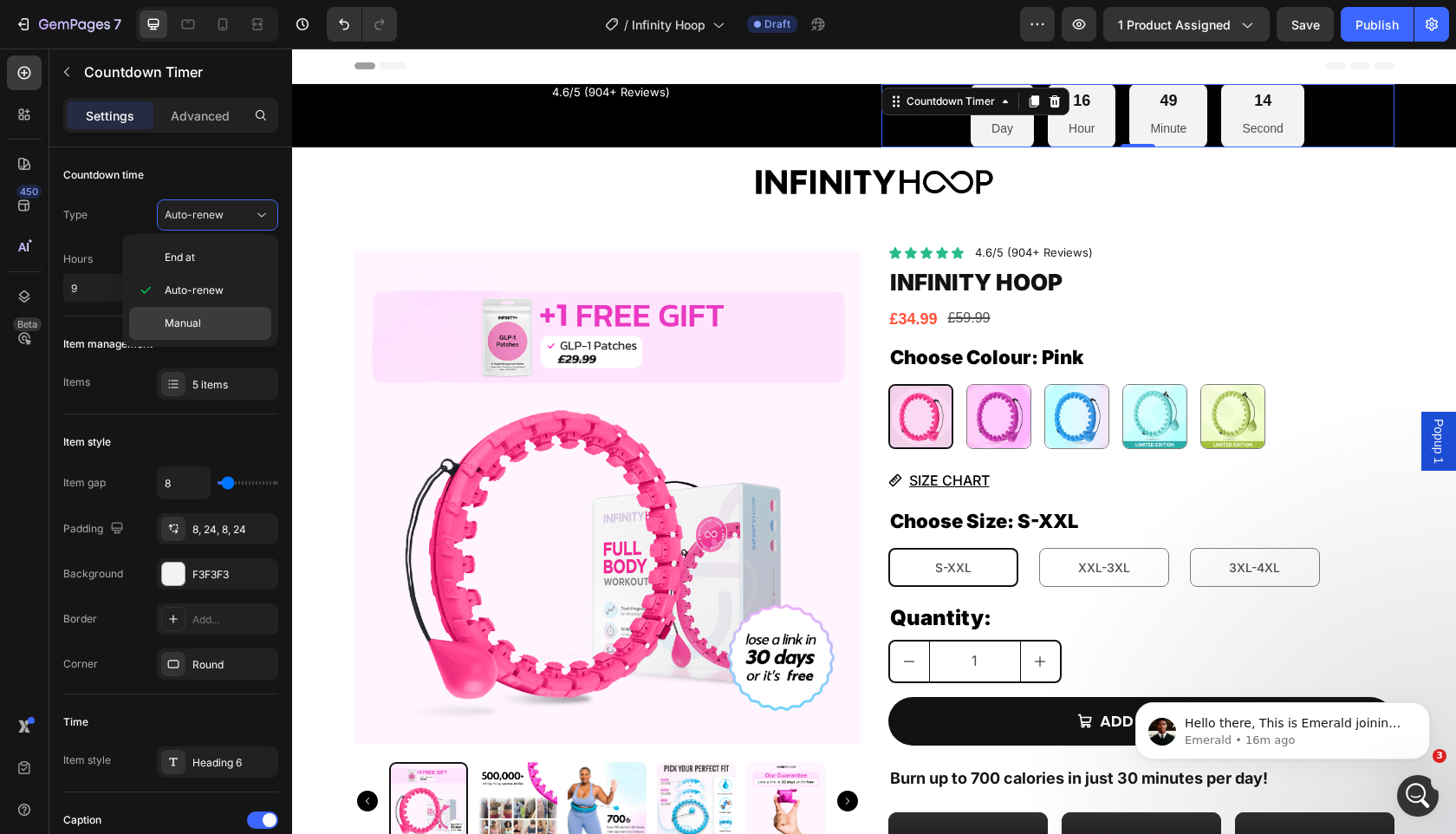
click at [186, 320] on span "Manual" at bounding box center [183, 323] width 36 height 15
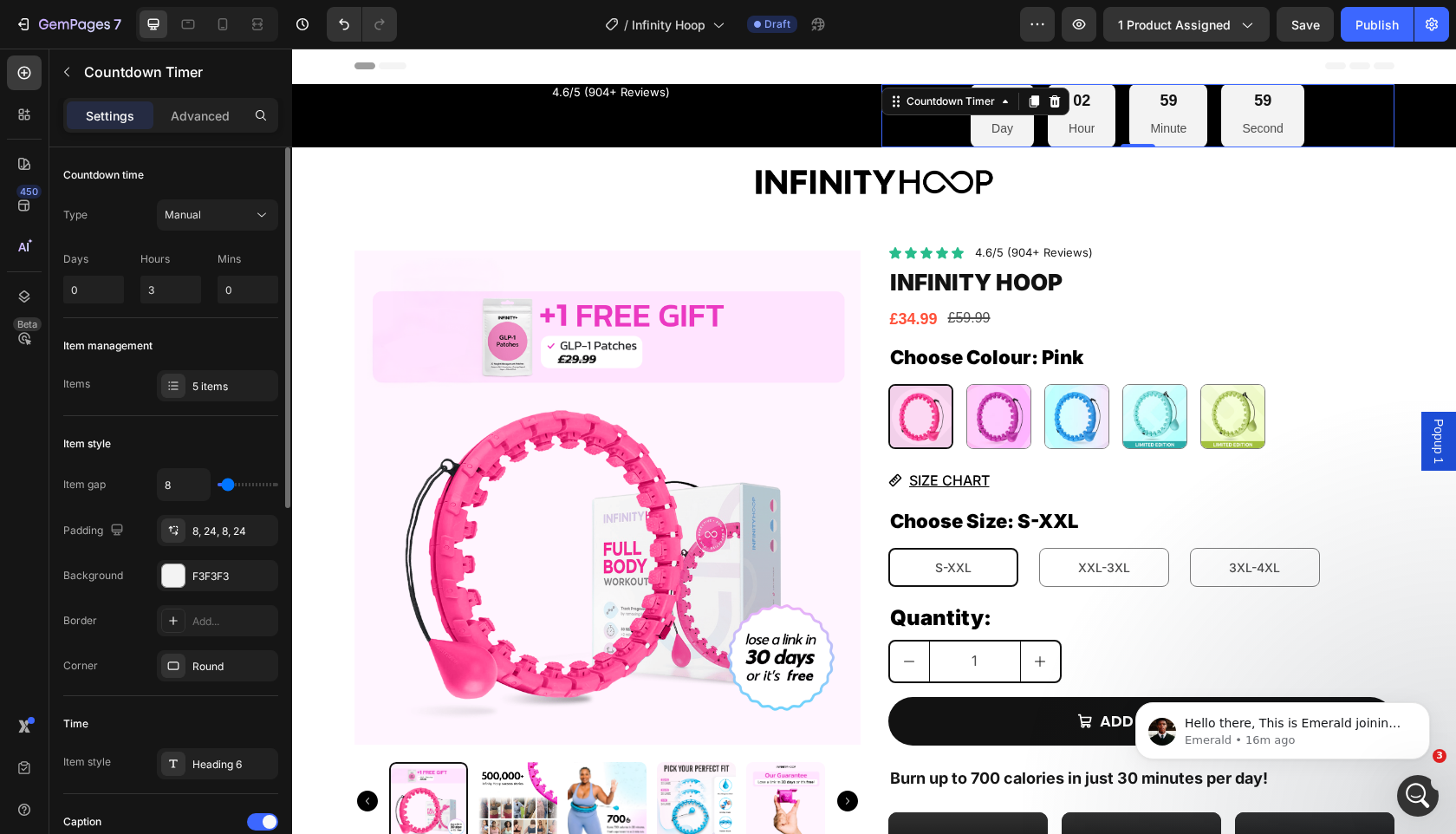
click at [208, 236] on div "Type Manual Days 0 Hours 3 Mins 0" at bounding box center [170, 252] width 215 height 104
click at [208, 221] on div "Manual" at bounding box center [209, 214] width 88 height 15
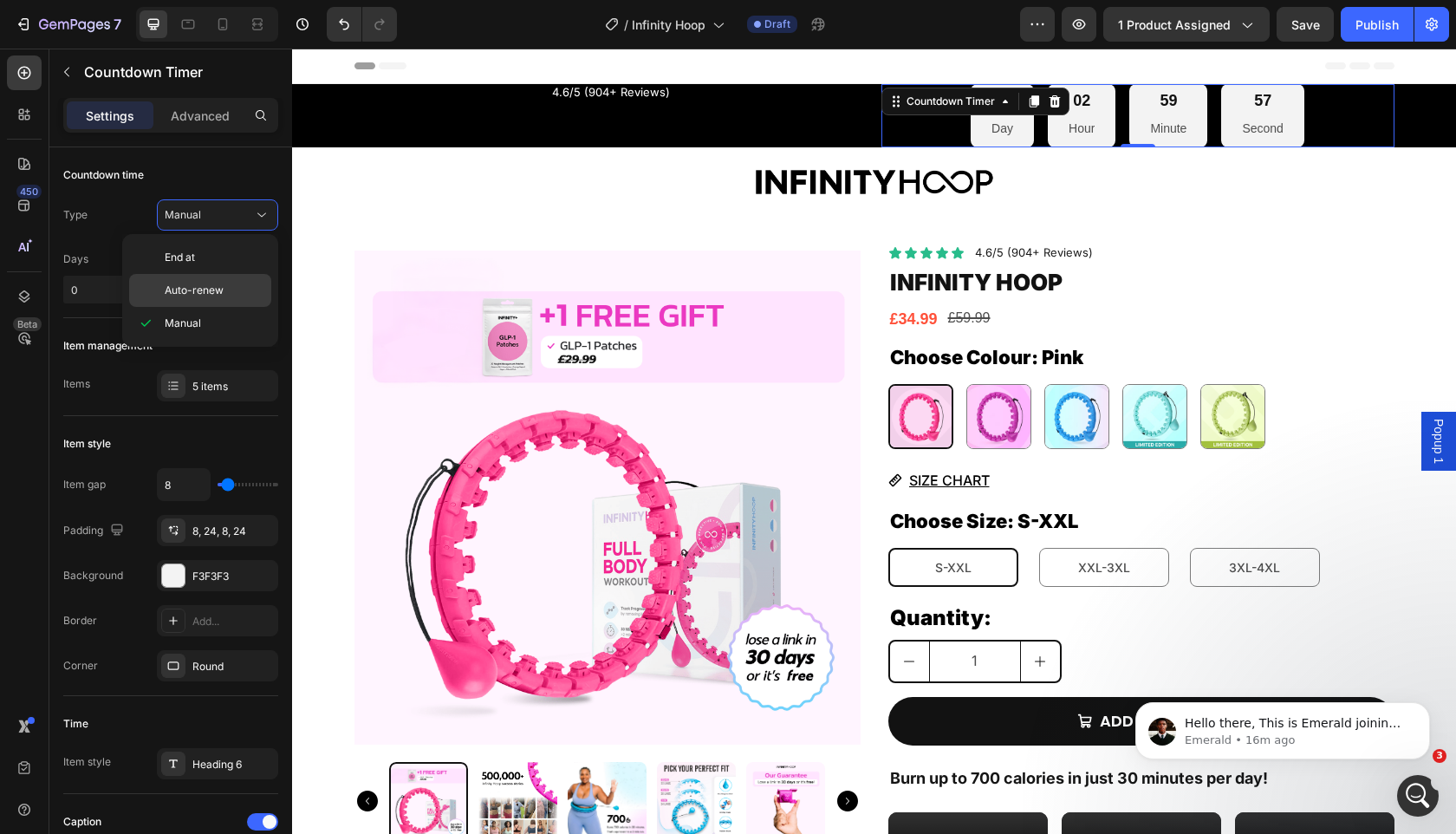
click at [202, 292] on span "Auto-renew" at bounding box center [194, 290] width 59 height 15
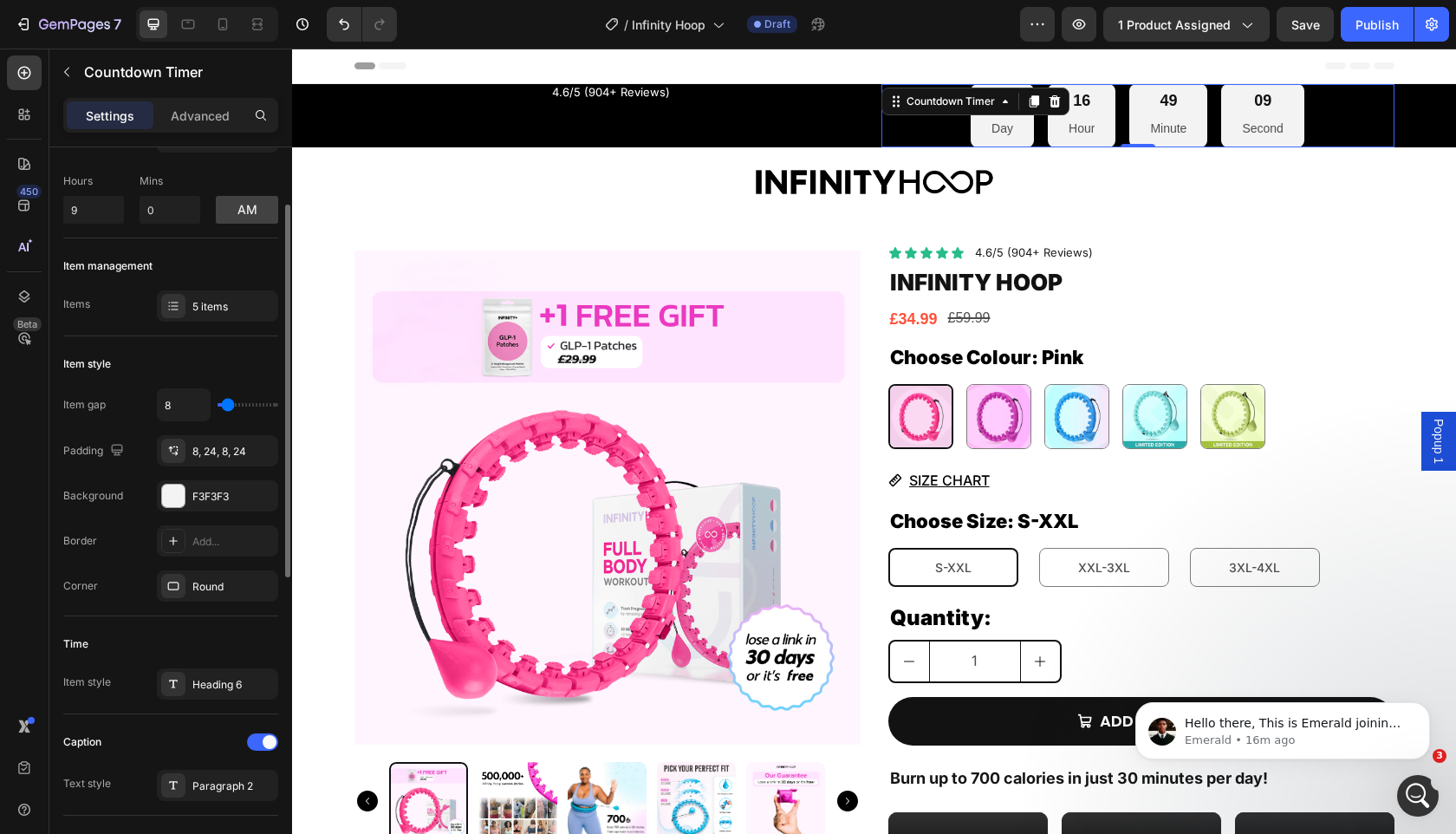
scroll to position [91, 0]
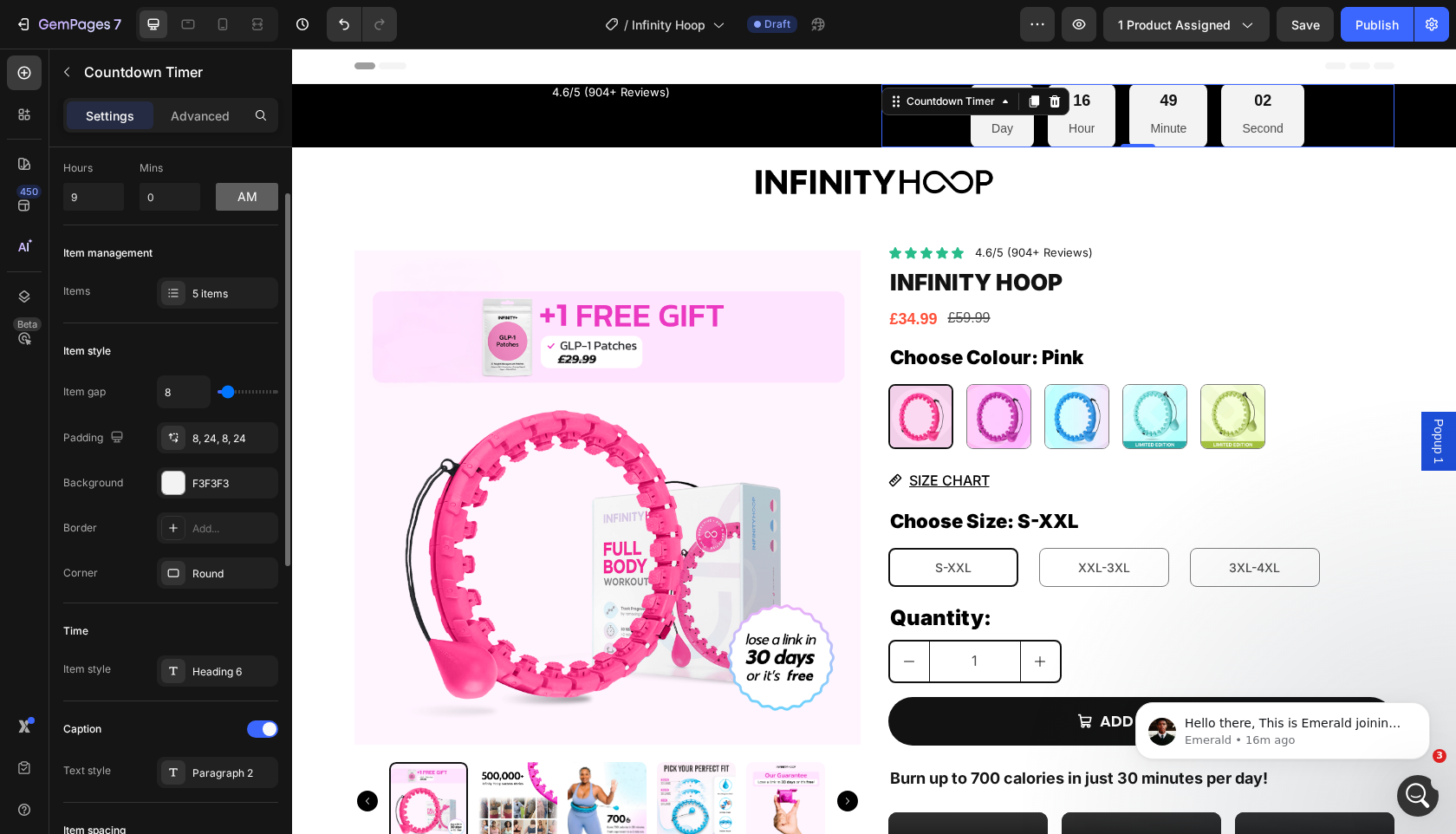
click at [269, 194] on button "am" at bounding box center [247, 197] width 62 height 27
click at [238, 184] on button "pm" at bounding box center [247, 197] width 62 height 27
click at [238, 184] on button "am" at bounding box center [247, 197] width 62 height 27
click at [231, 228] on div "Item management Items 5 items" at bounding box center [170, 273] width 215 height 98
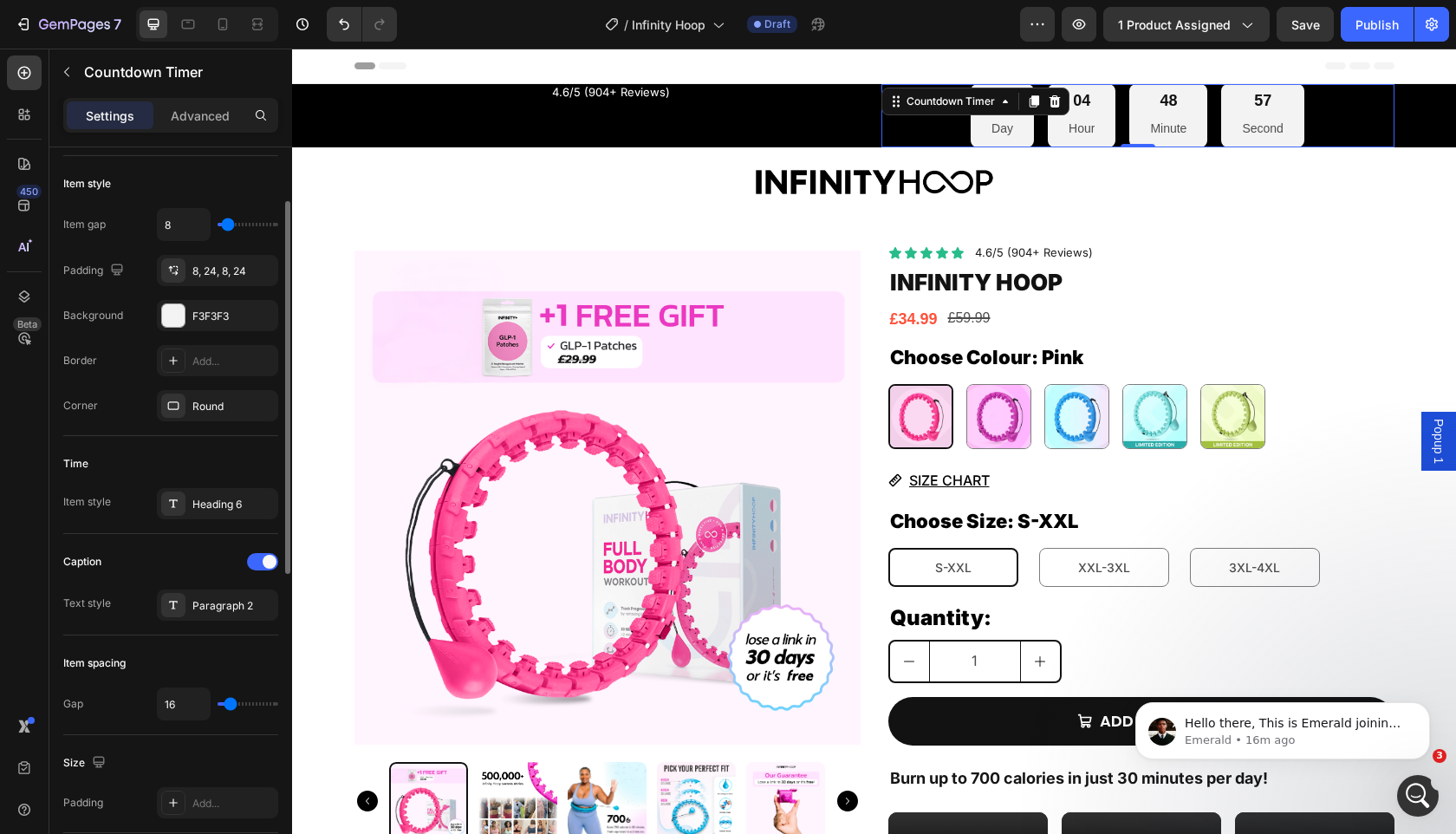
scroll to position [200, 0]
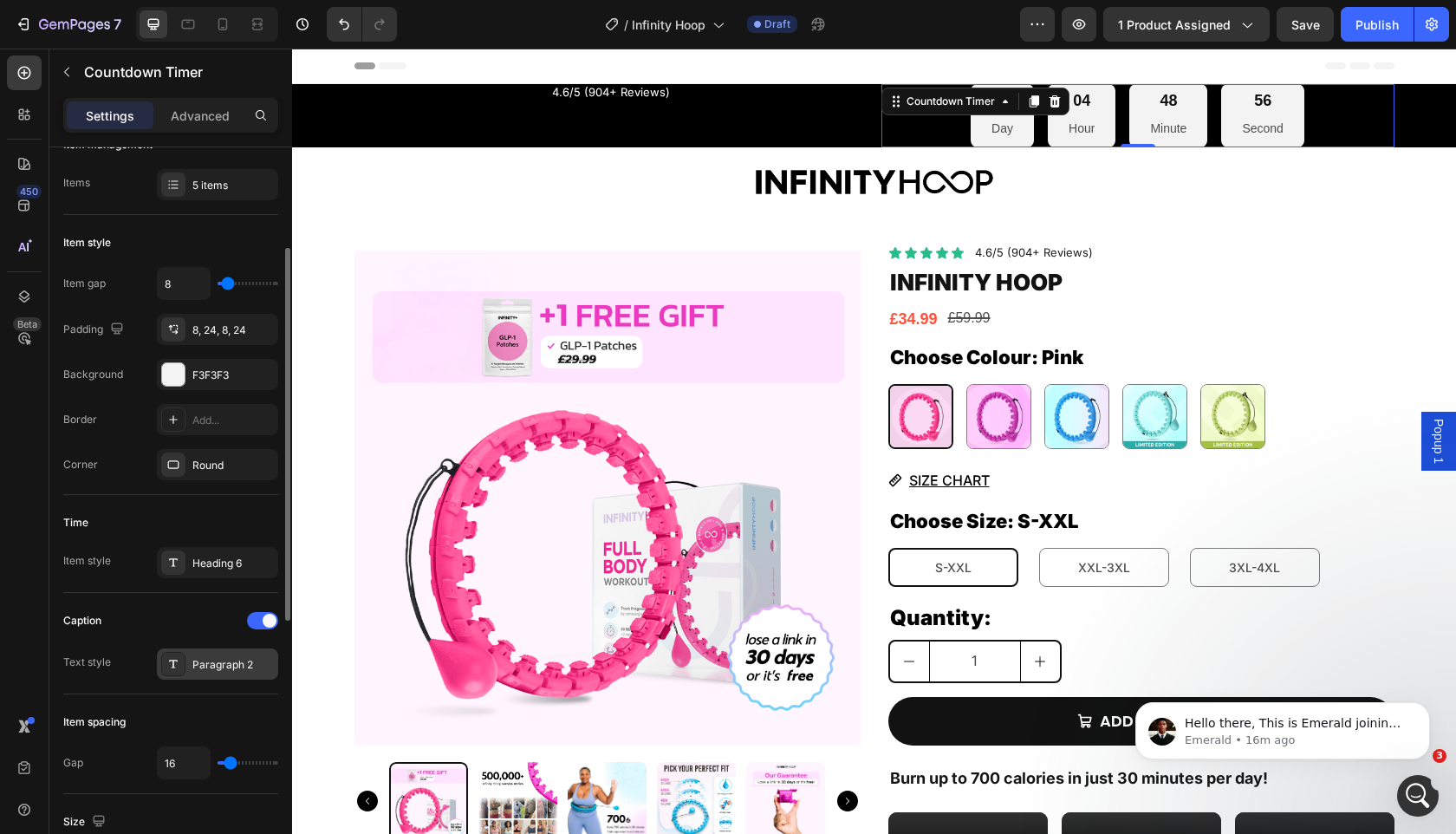
click at [210, 671] on div "Paragraph 2" at bounding box center [232, 664] width 81 height 15
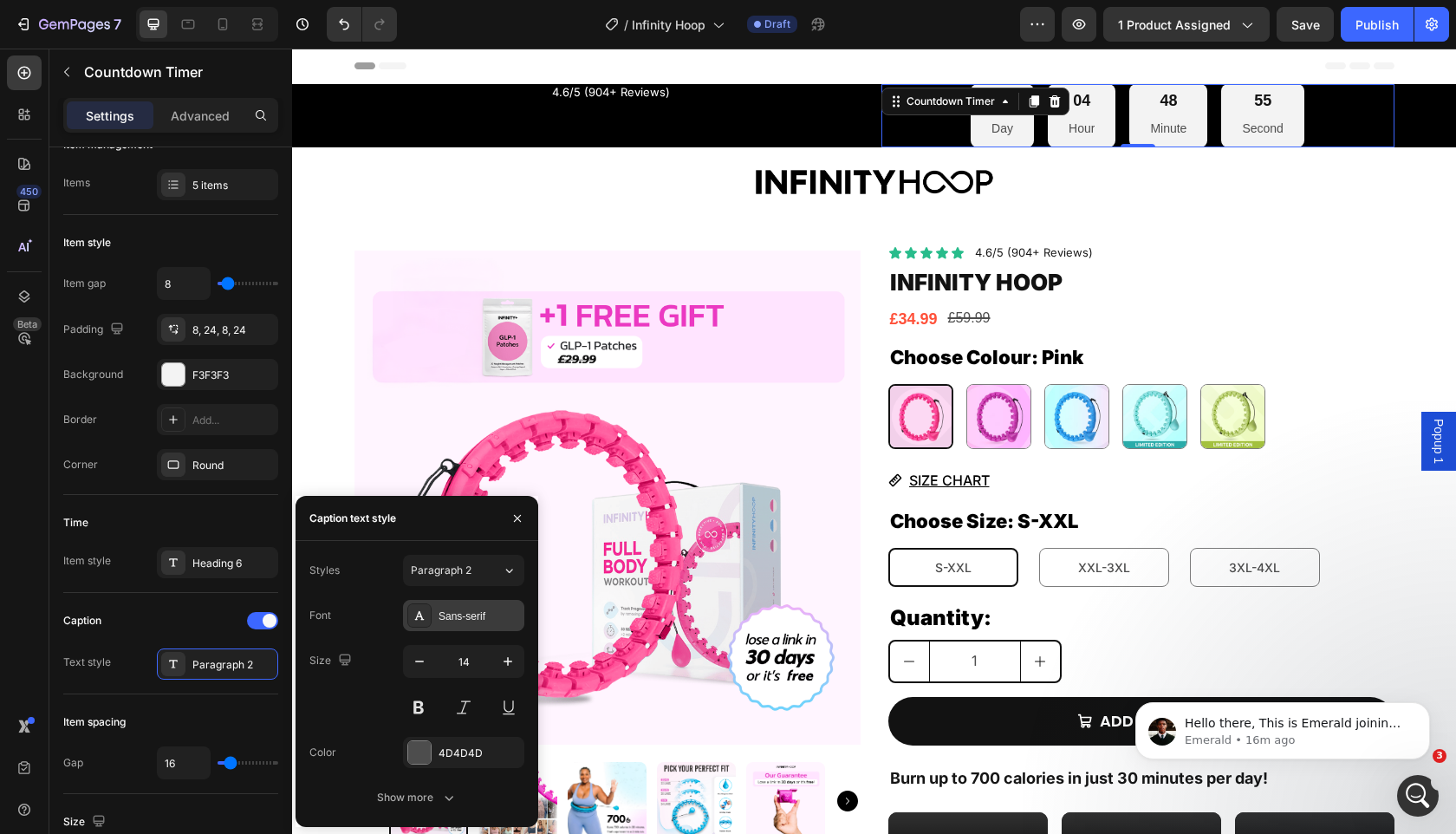
click at [441, 621] on div "Sans-serif" at bounding box center [479, 615] width 81 height 15
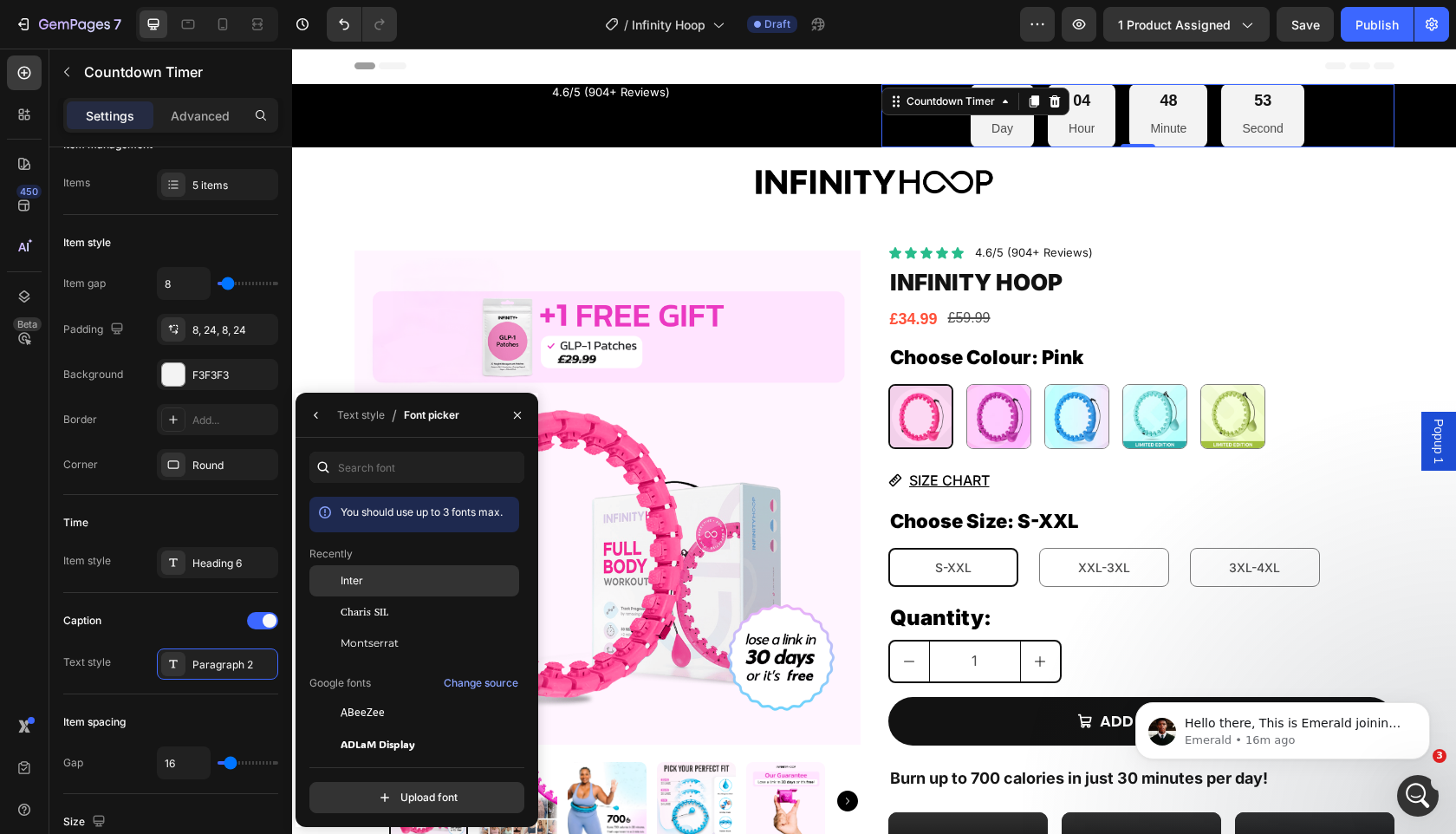
click at [422, 574] on div "Inter" at bounding box center [429, 580] width 175 height 15
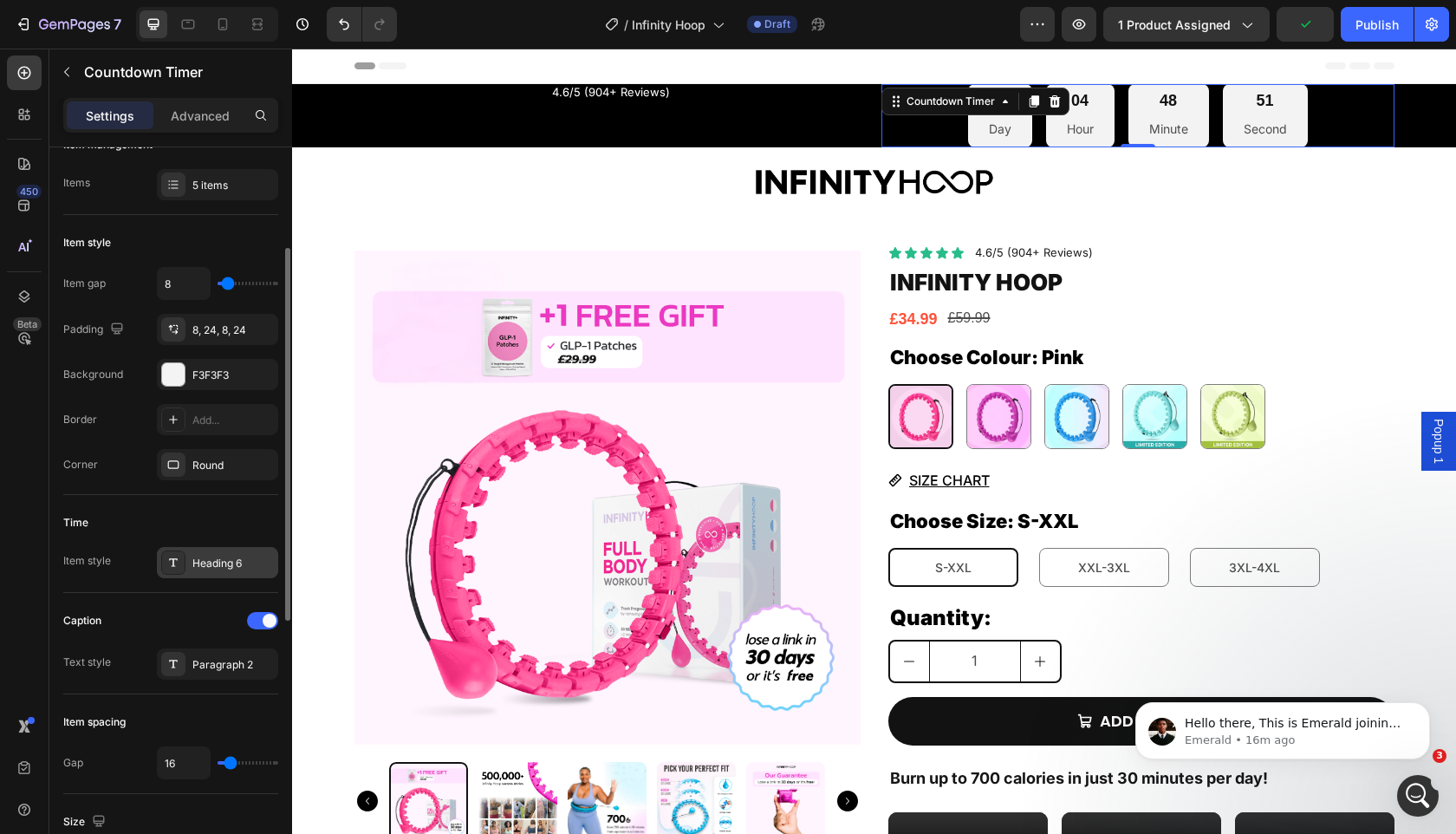
click at [193, 549] on div "Heading 6" at bounding box center [217, 562] width 121 height 31
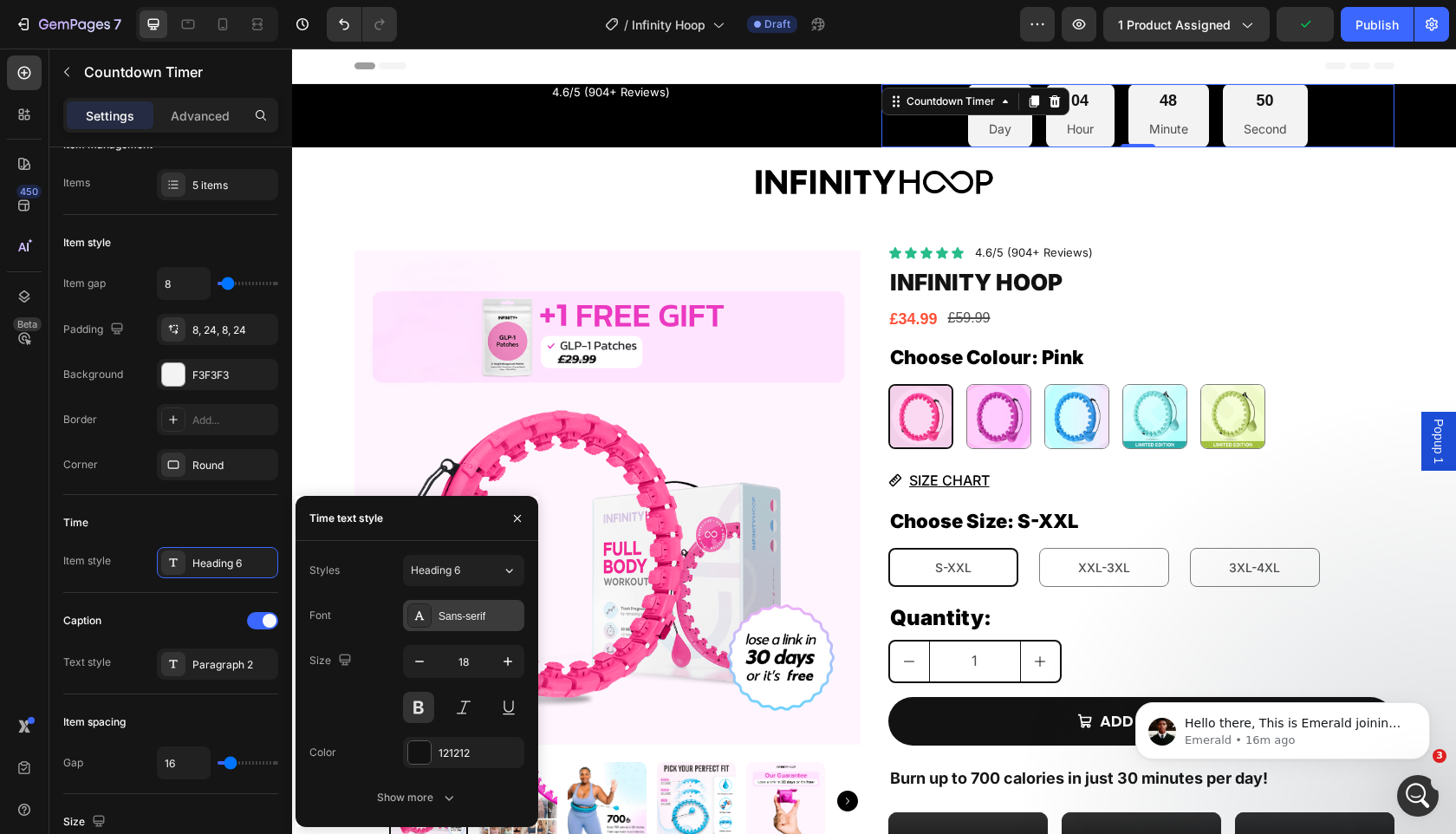
click at [478, 618] on div "Sans-serif" at bounding box center [479, 615] width 81 height 15
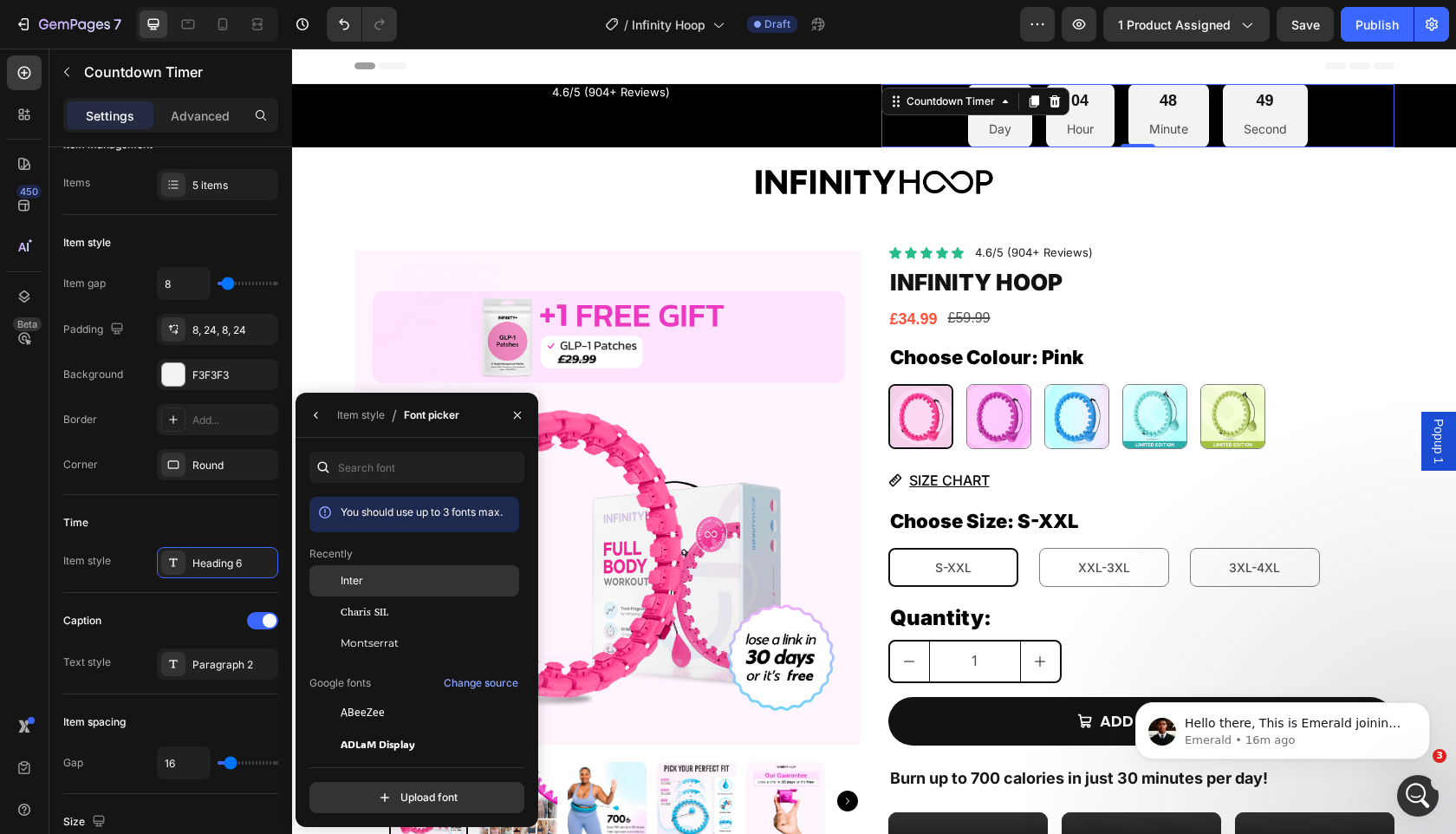
click at [410, 583] on div "Inter" at bounding box center [429, 580] width 175 height 15
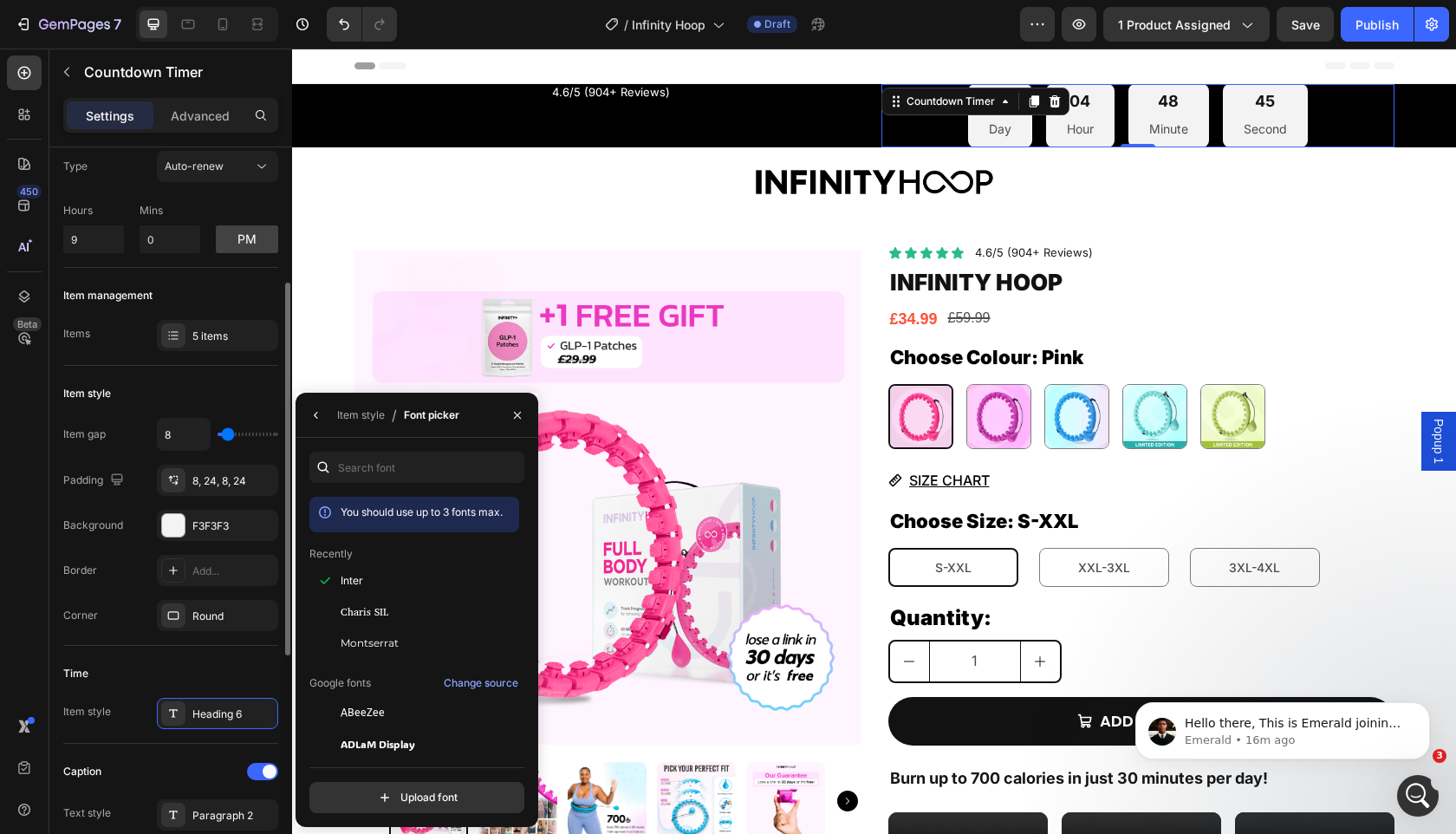
scroll to position [0, 0]
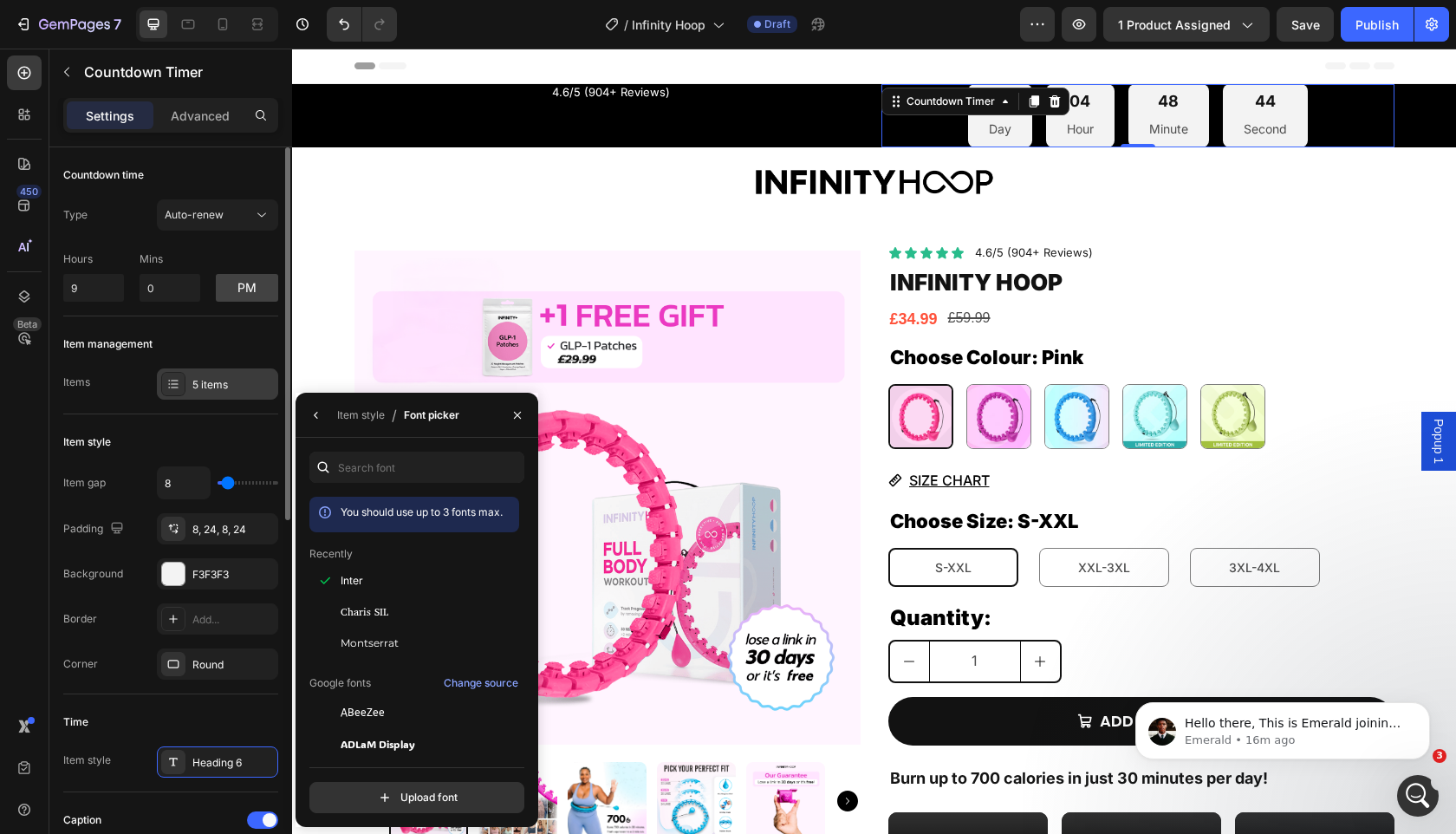
click at [203, 381] on div "5 items" at bounding box center [232, 385] width 81 height 15
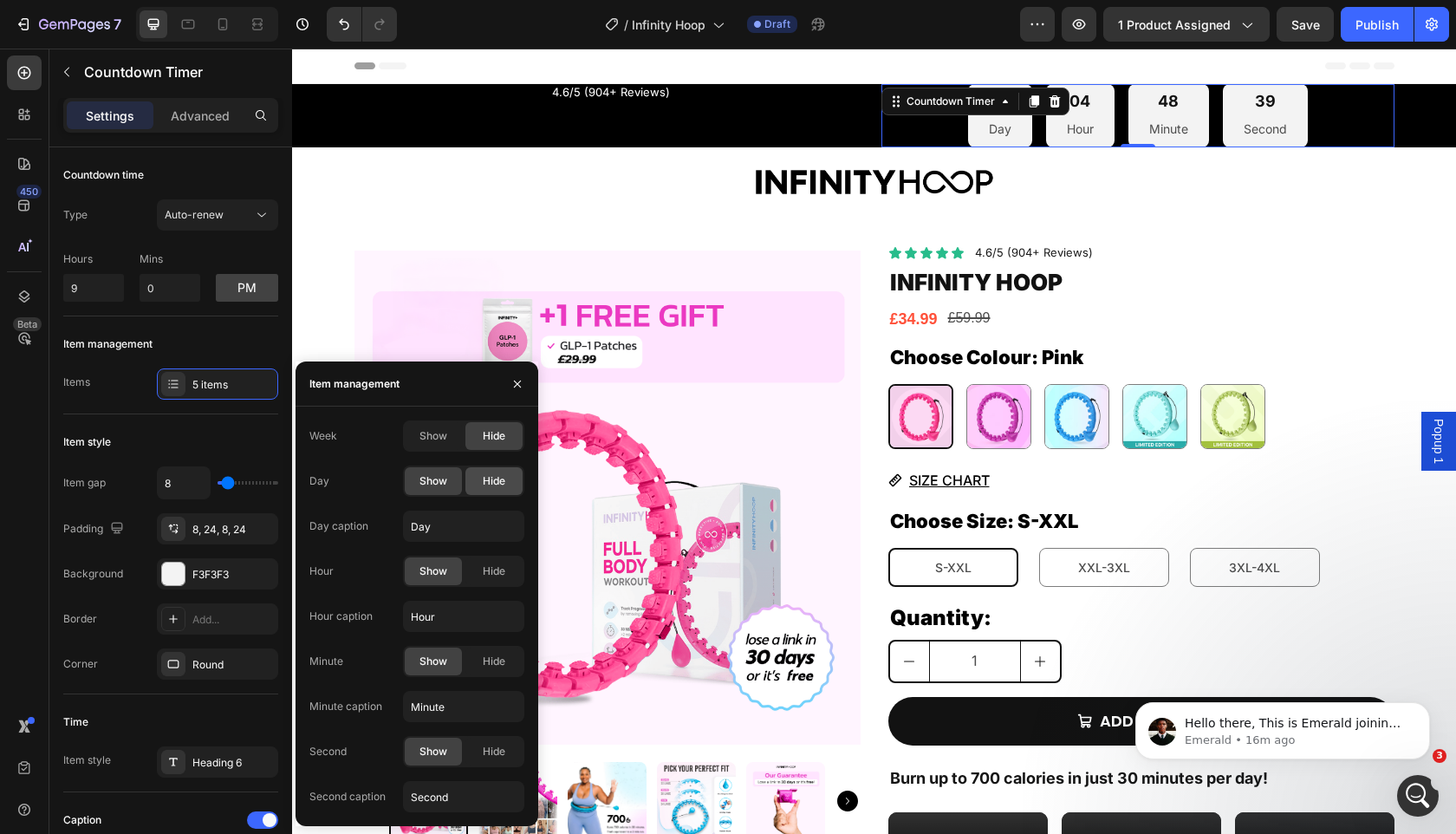
click at [489, 476] on span "Hide" at bounding box center [494, 480] width 23 height 15
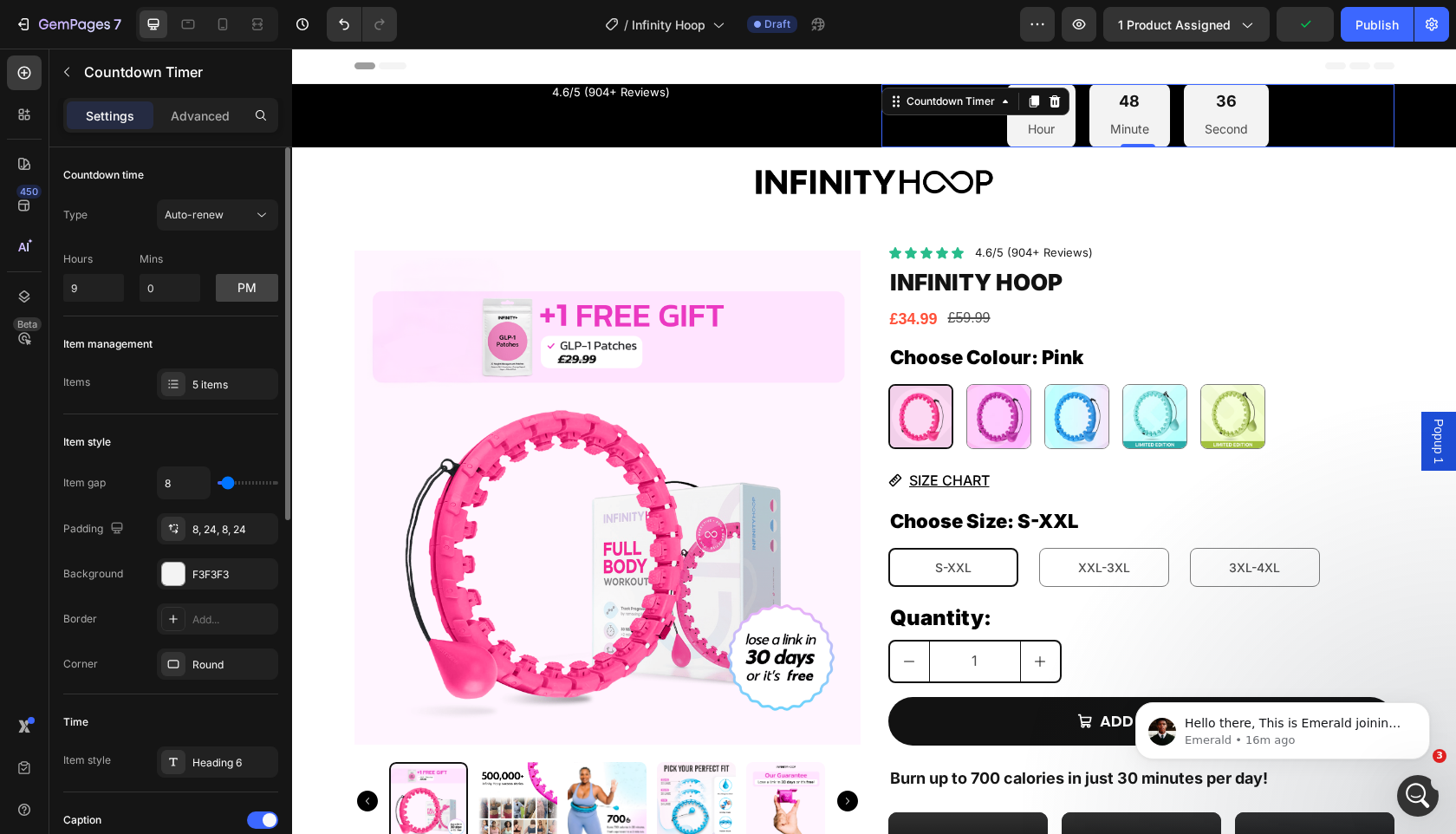
click at [206, 412] on div "Item management Items 5 items" at bounding box center [170, 365] width 215 height 98
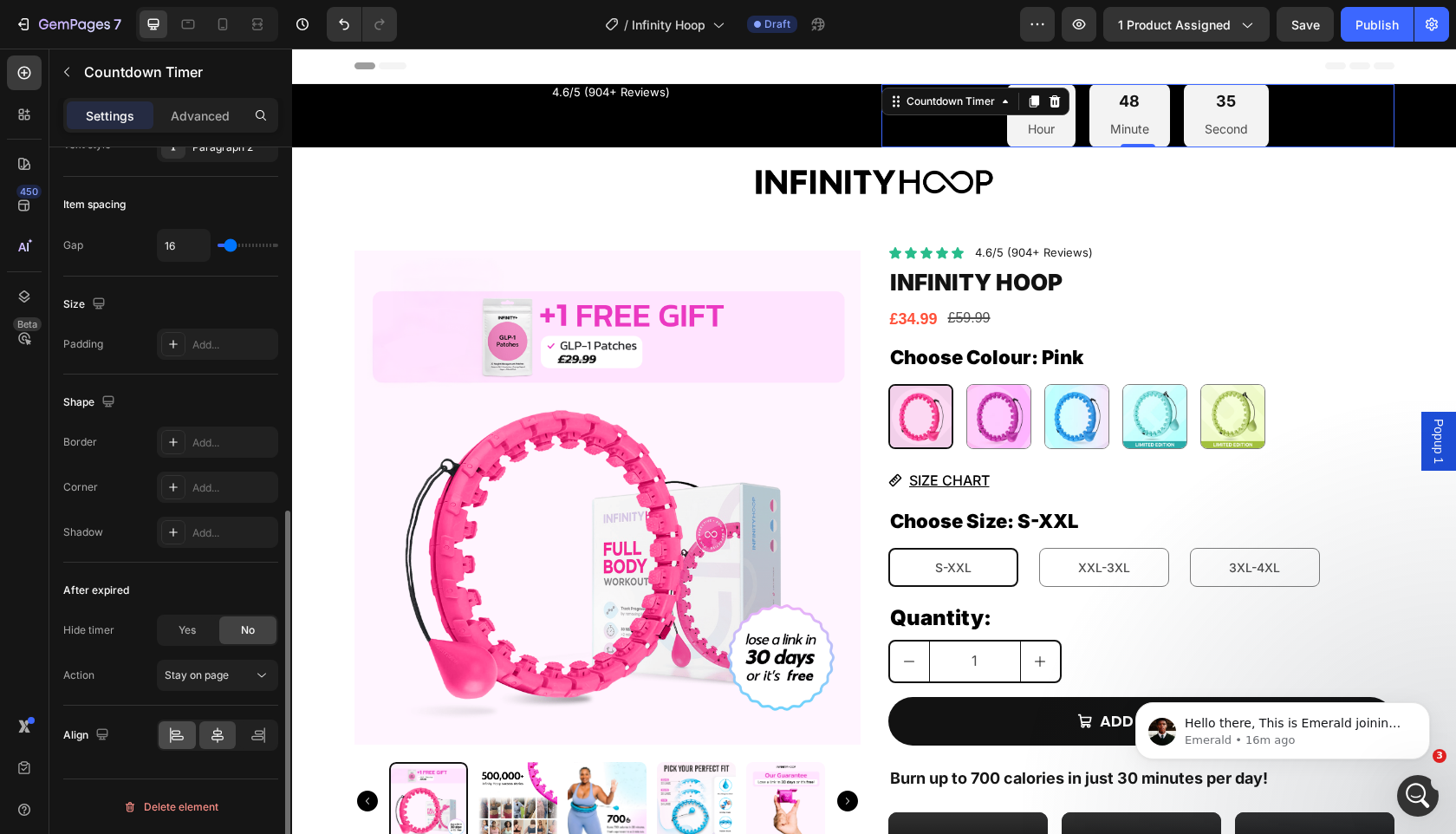
click at [173, 740] on icon at bounding box center [176, 735] width 17 height 17
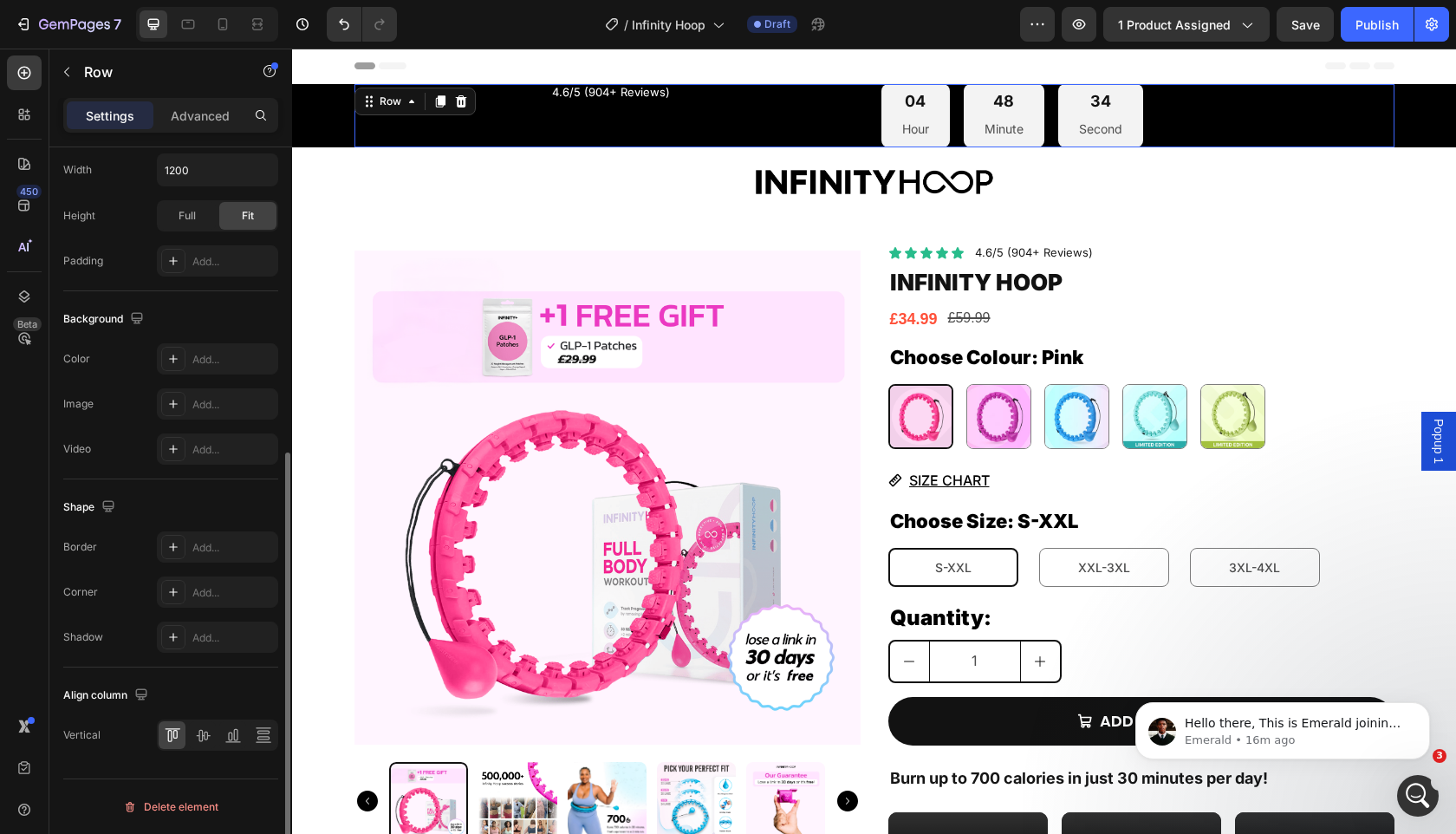
click at [776, 107] on div "4.6/5 (904+ Reviews) Text Block" at bounding box center [611, 115] width 513 height 63
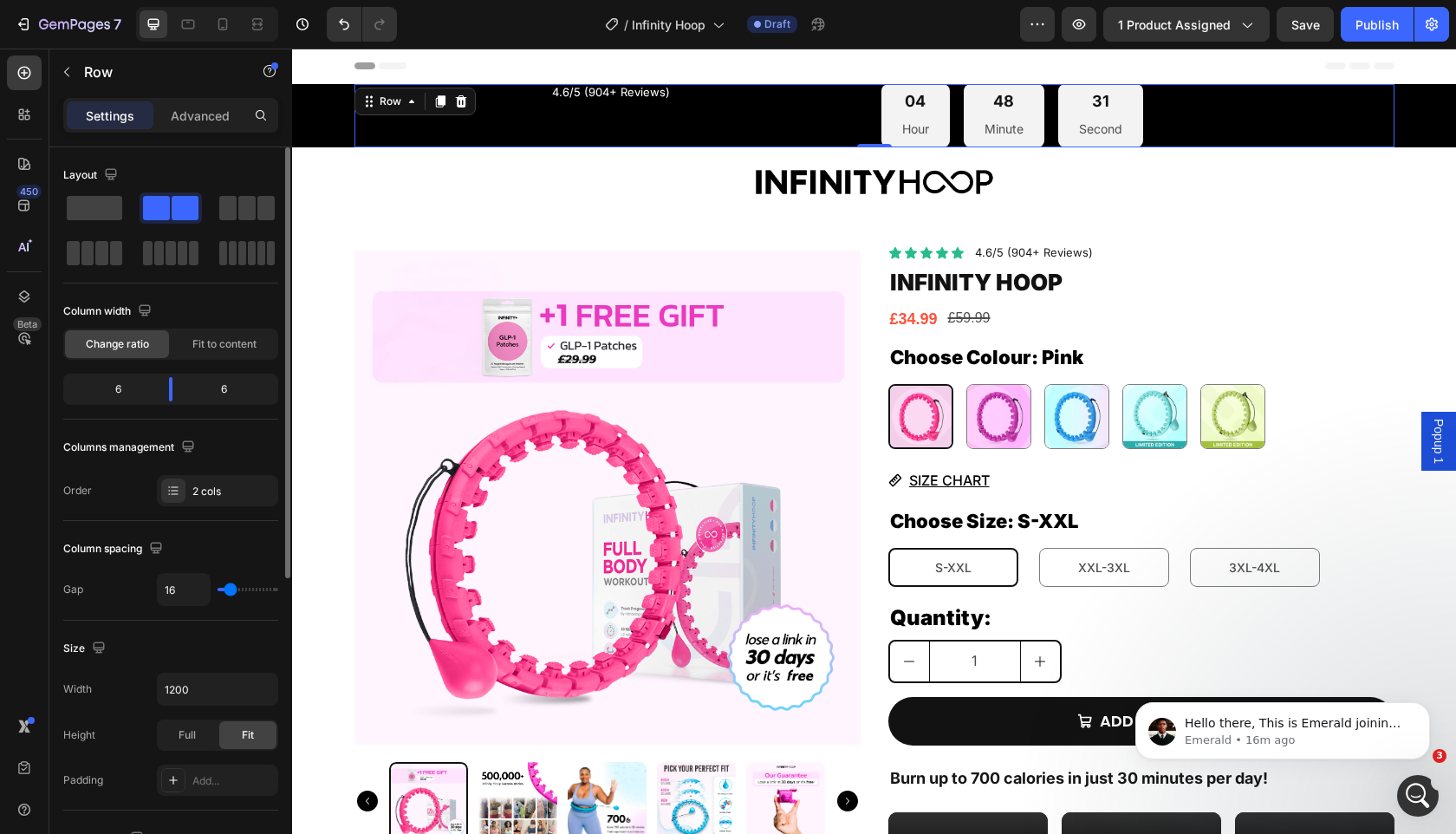
click at [604, 104] on div "4.6/5 (904+ Reviews) Text Block" at bounding box center [611, 115] width 513 height 63
click at [604, 91] on p "4.6/5 (904+ Reviews)" at bounding box center [611, 92] width 510 height 14
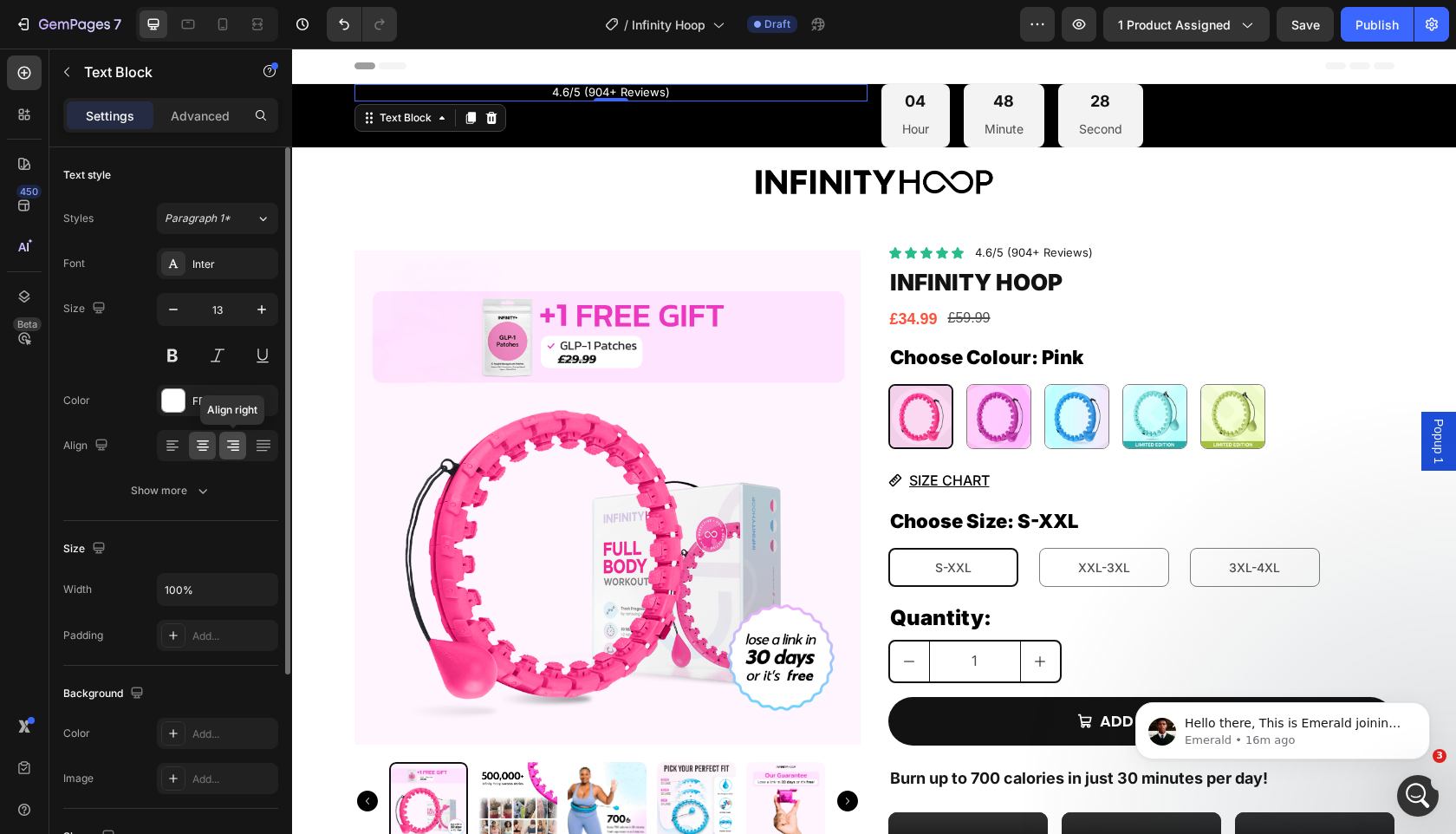
click at [232, 448] on icon at bounding box center [232, 445] width 17 height 17
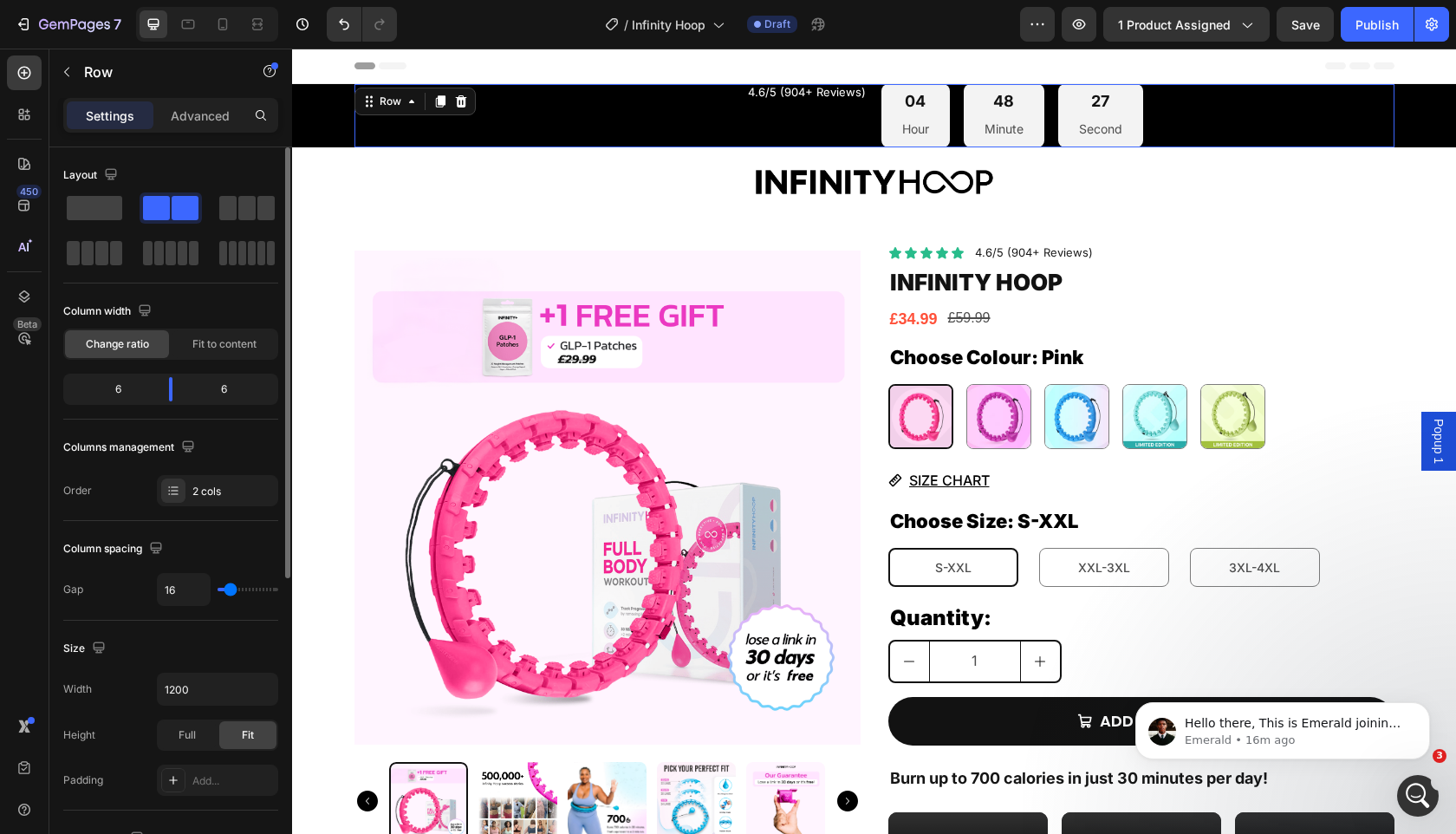
click at [870, 129] on div "4.6/5 (904+ Reviews) Text Block 04 Hour 48 Minute 27 Second Countdown Timer Row…" at bounding box center [874, 115] width 1040 height 63
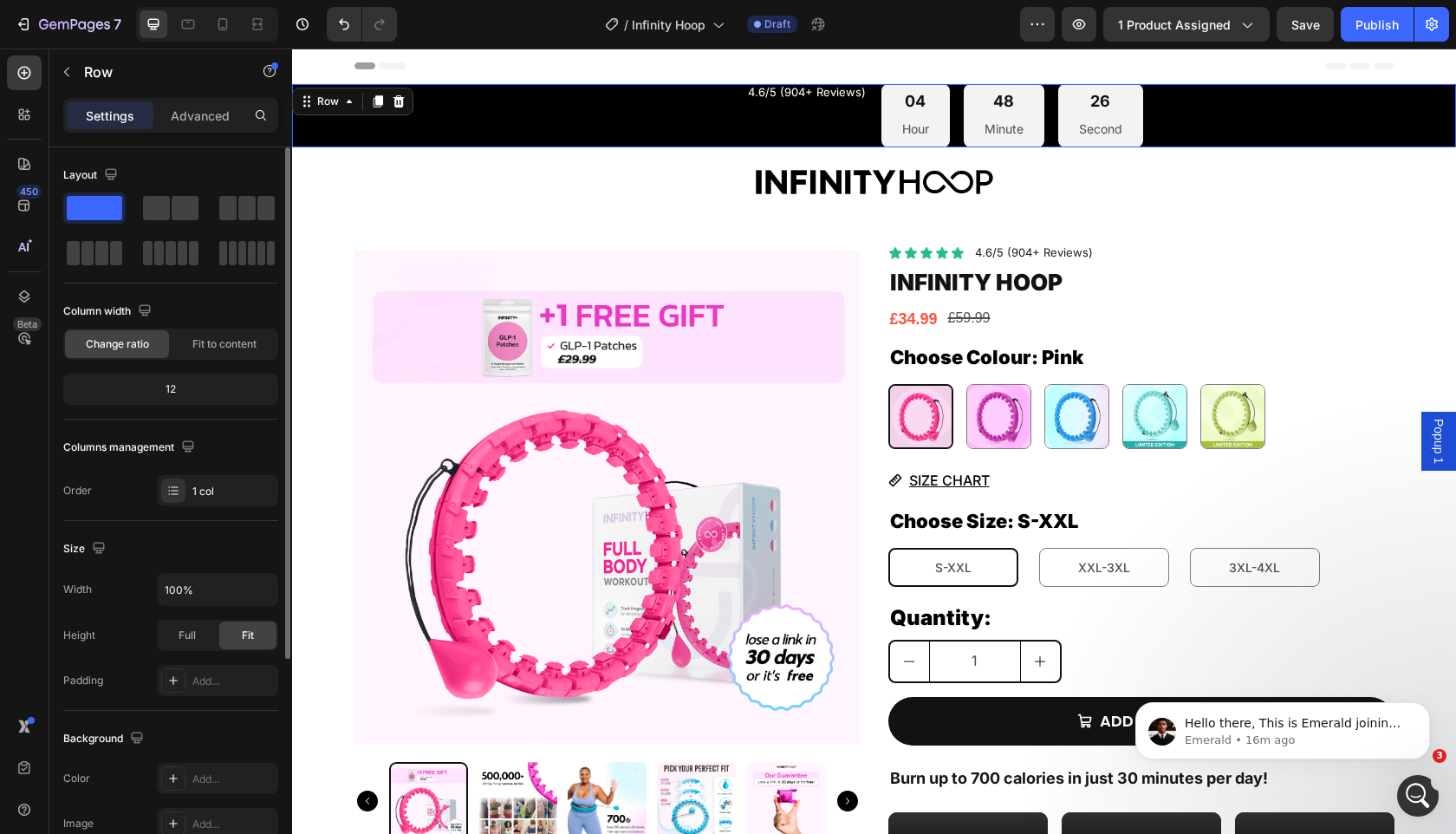
click at [332, 127] on div "4.6/5 (904+ Reviews) Text Block 04 Hour 48 Minute 26 Second Countdown Timer Row" at bounding box center [873, 115] width 1164 height 63
click at [377, 127] on div "4.6/5 (904+ Reviews) Text Block" at bounding box center [611, 115] width 513 height 63
click at [317, 129] on div "4.6/5 (904+ Reviews) Text Block 04 Hour 48 Minute 24 Second Countdown Timer Row" at bounding box center [873, 115] width 1164 height 63
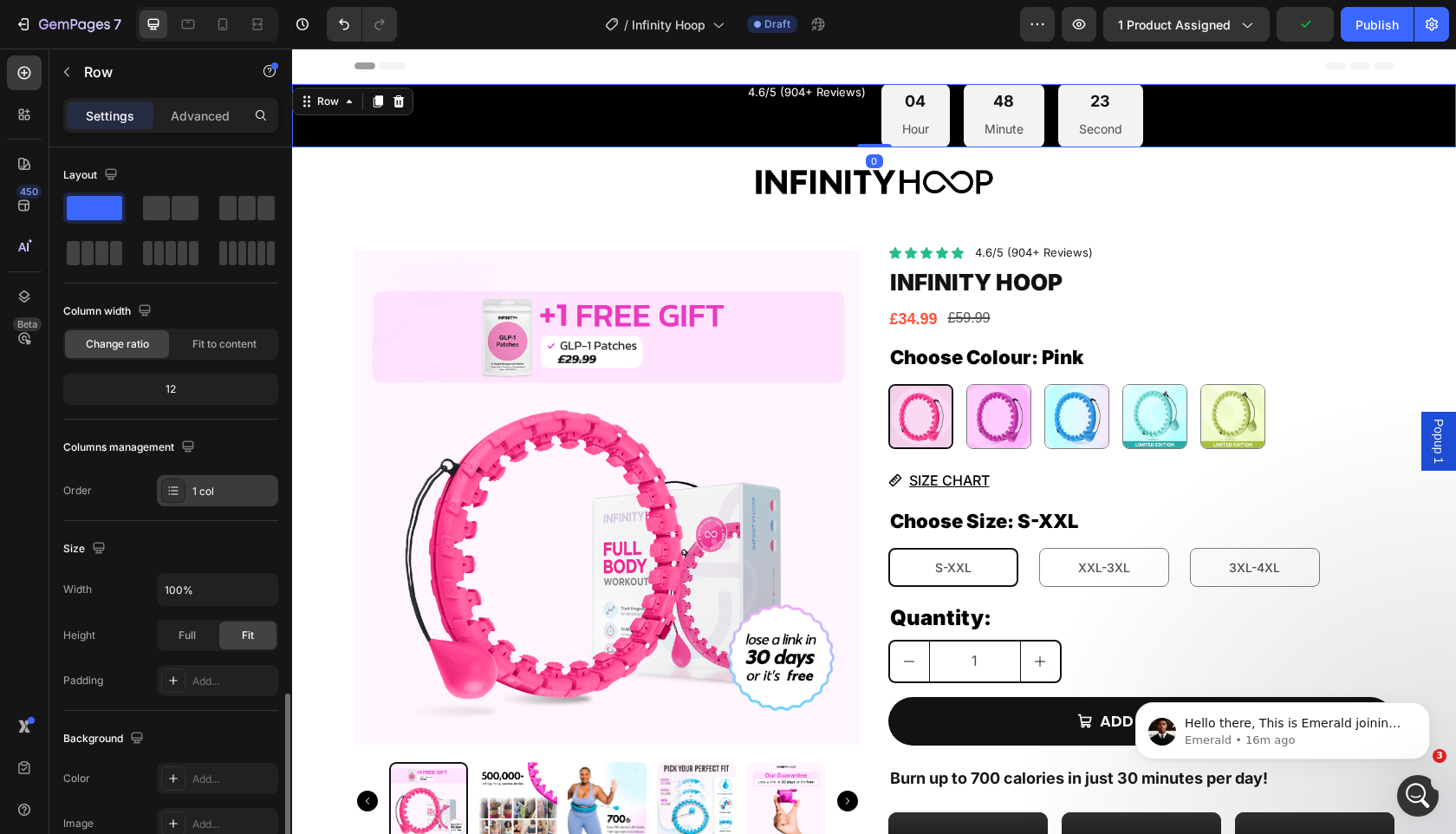
scroll to position [322, 0]
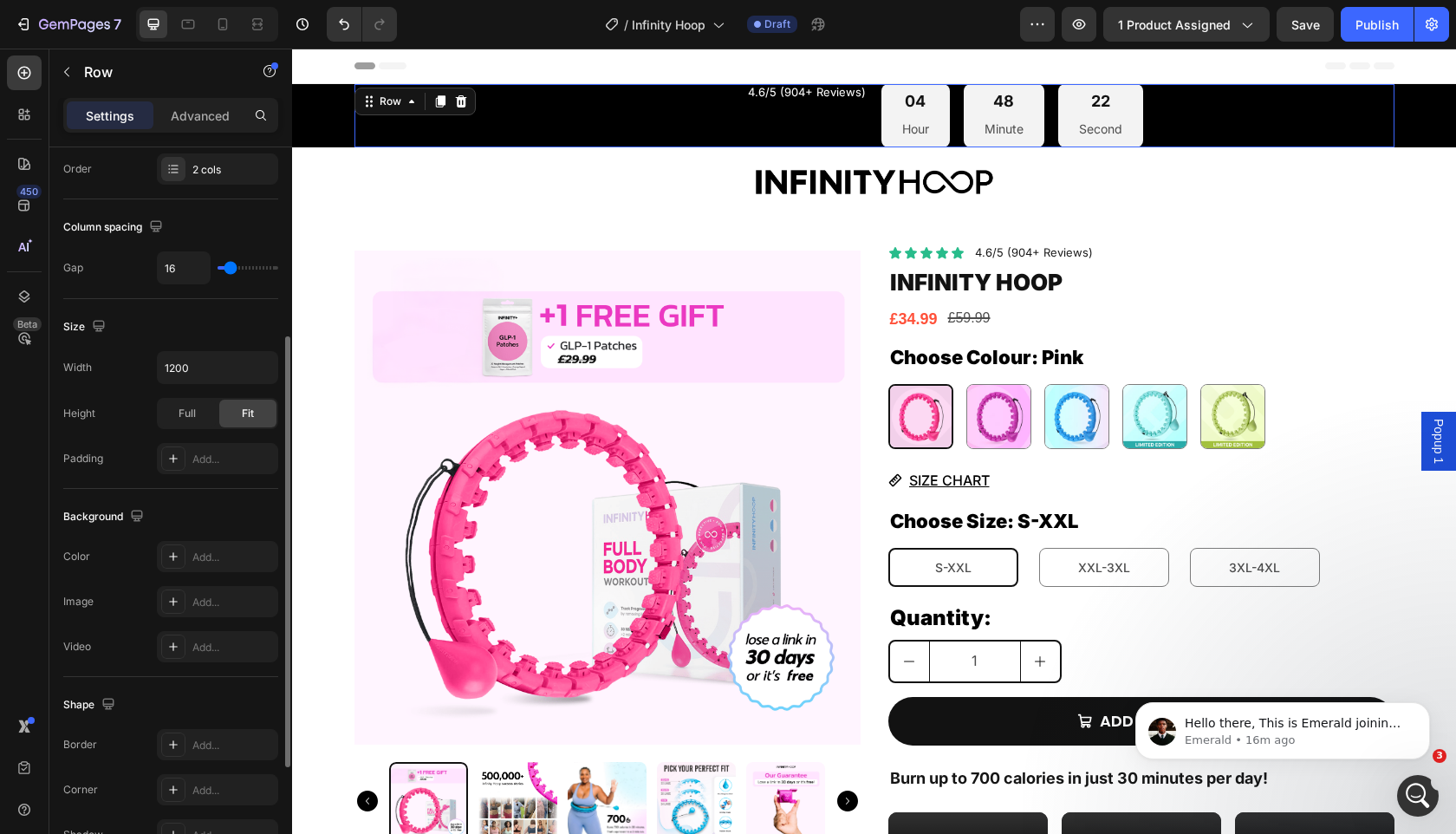
click at [413, 118] on div "4.6/5 (904+ Reviews) Text Block" at bounding box center [611, 115] width 513 height 63
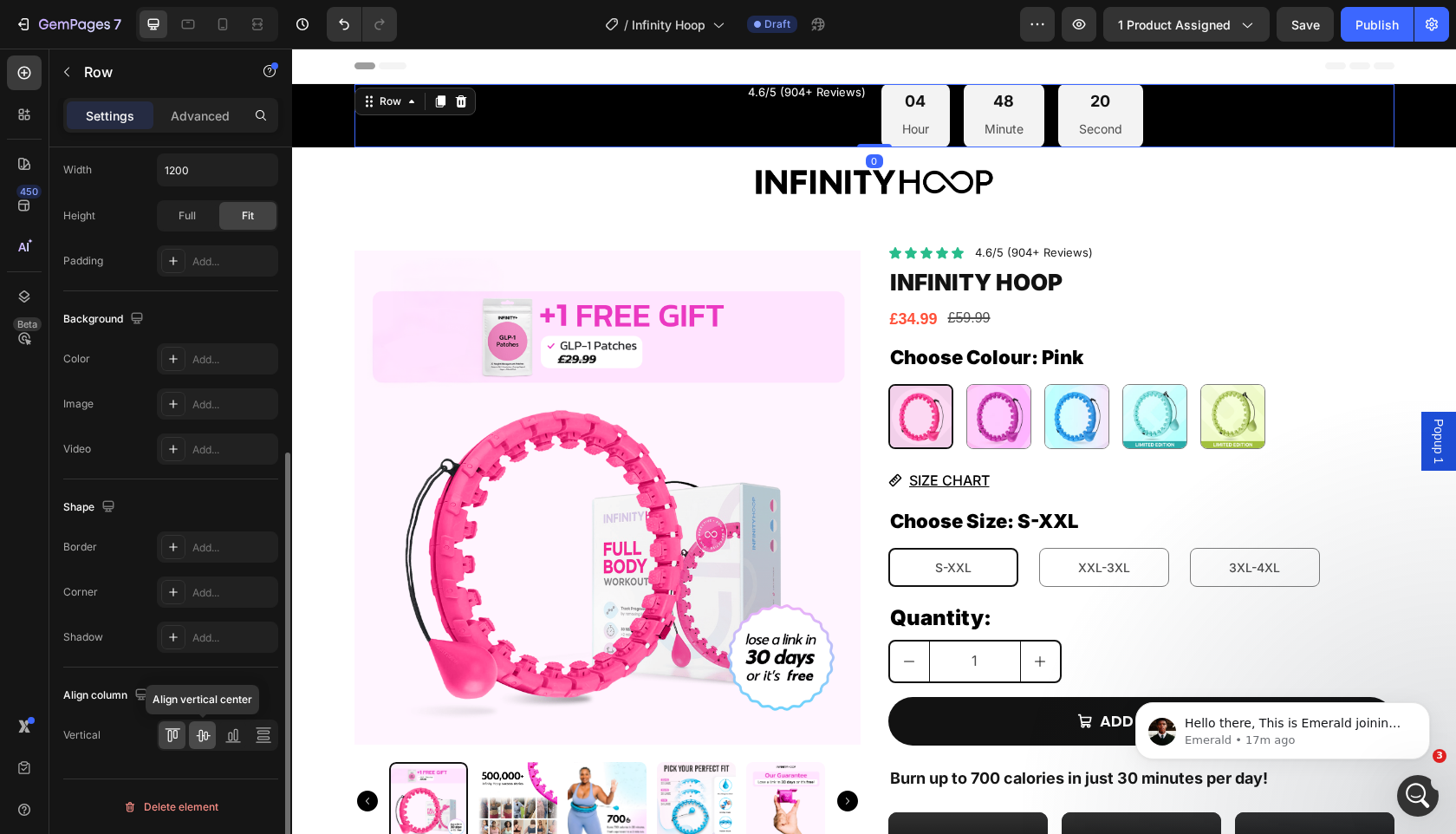
click at [207, 742] on icon at bounding box center [202, 735] width 17 height 17
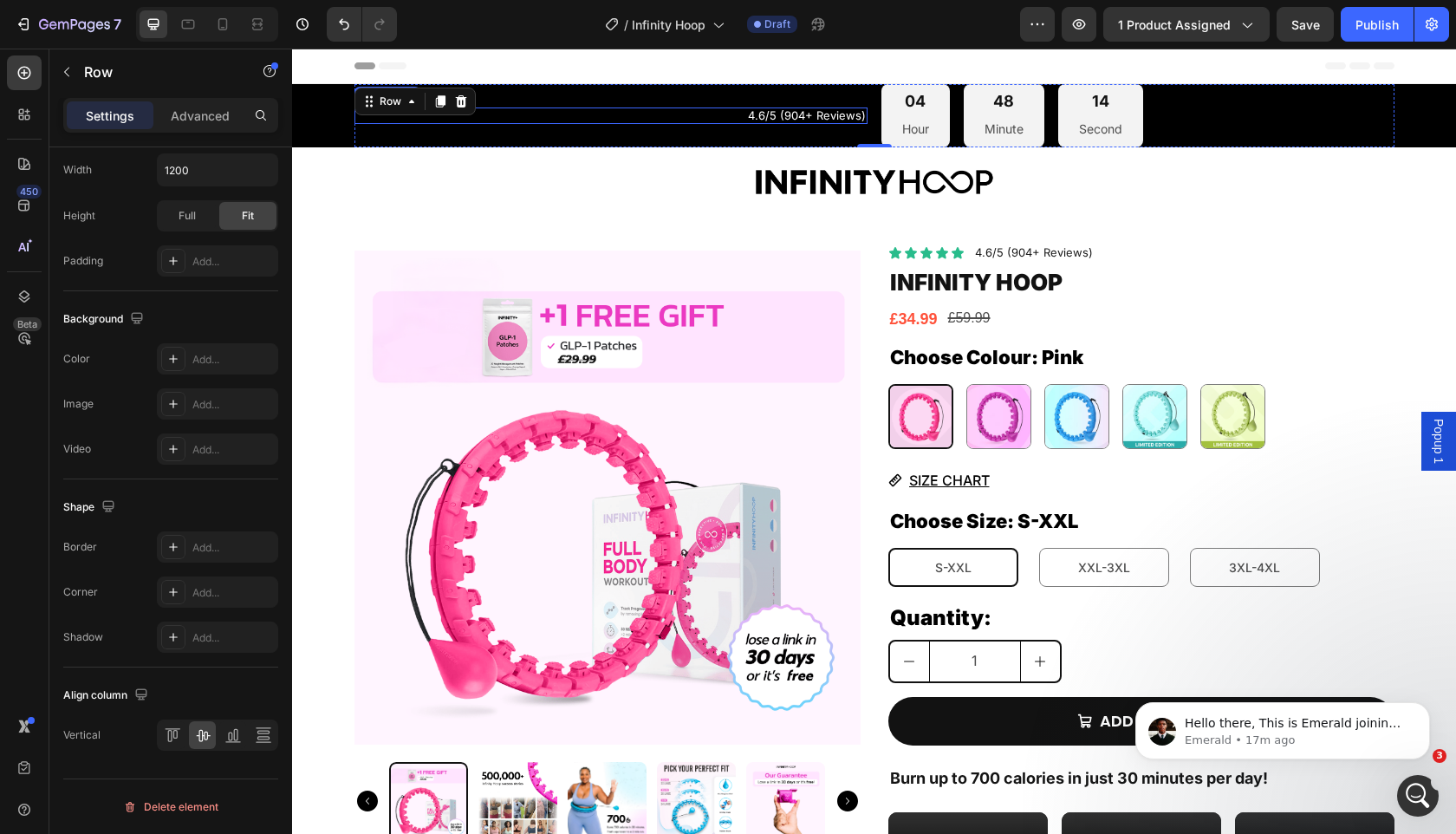
click at [820, 116] on p "4.6/5 (904+ Reviews)" at bounding box center [611, 116] width 510 height 14
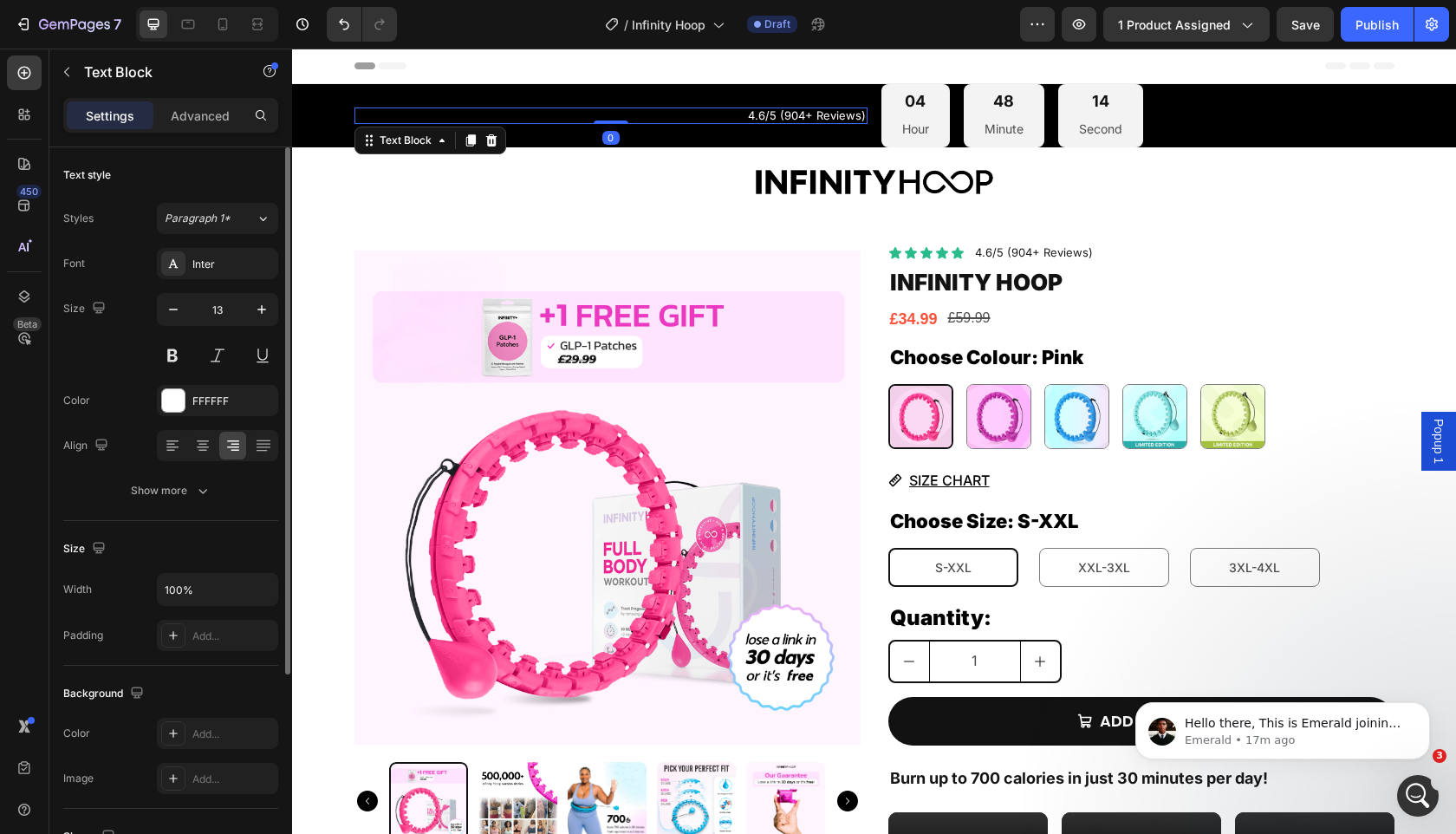
click at [820, 116] on p "4.6/5 (904+ Reviews)" at bounding box center [611, 116] width 510 height 14
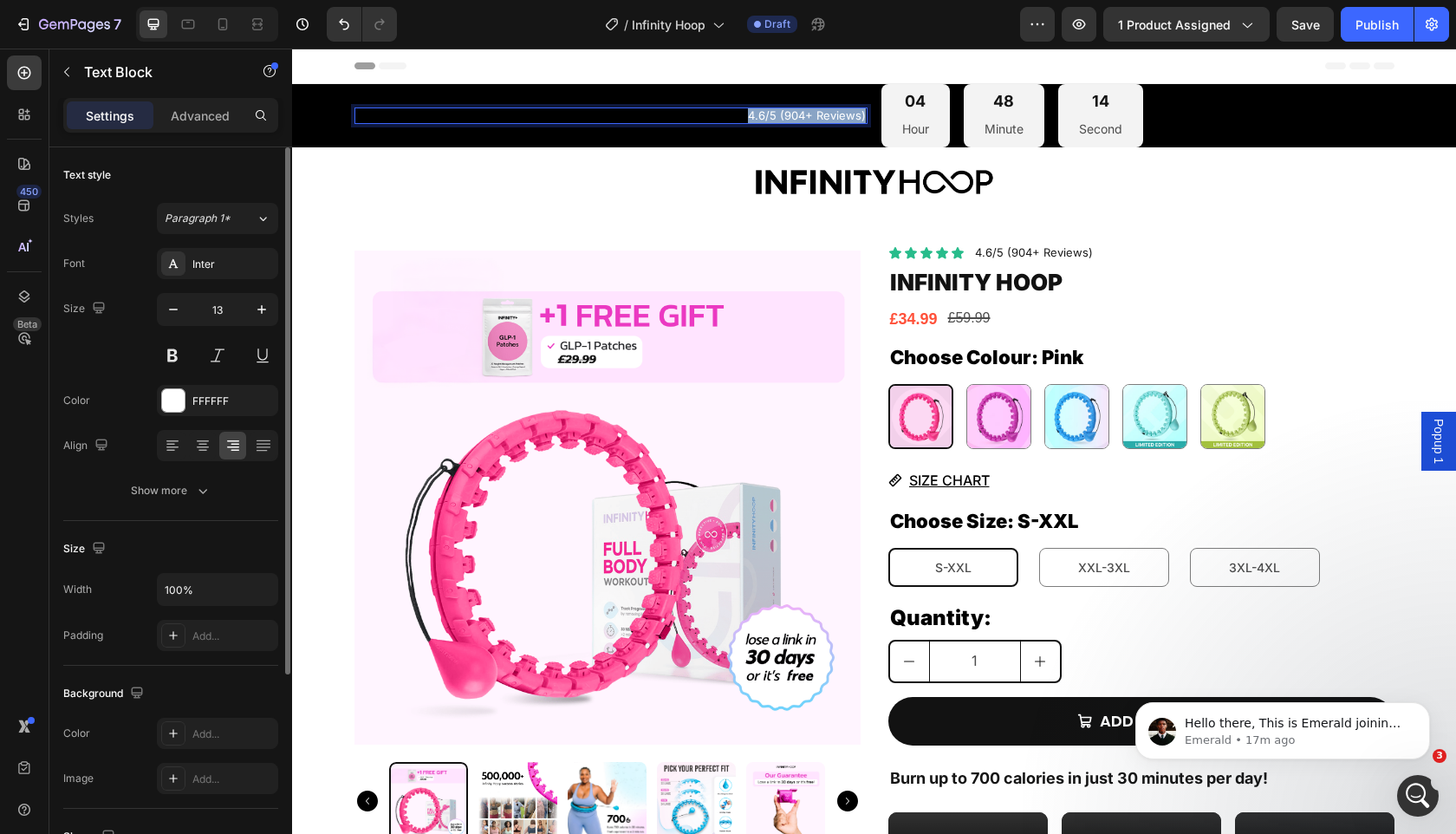
click at [820, 116] on p "4.6/5 (904+ Reviews)" at bounding box center [611, 116] width 510 height 14
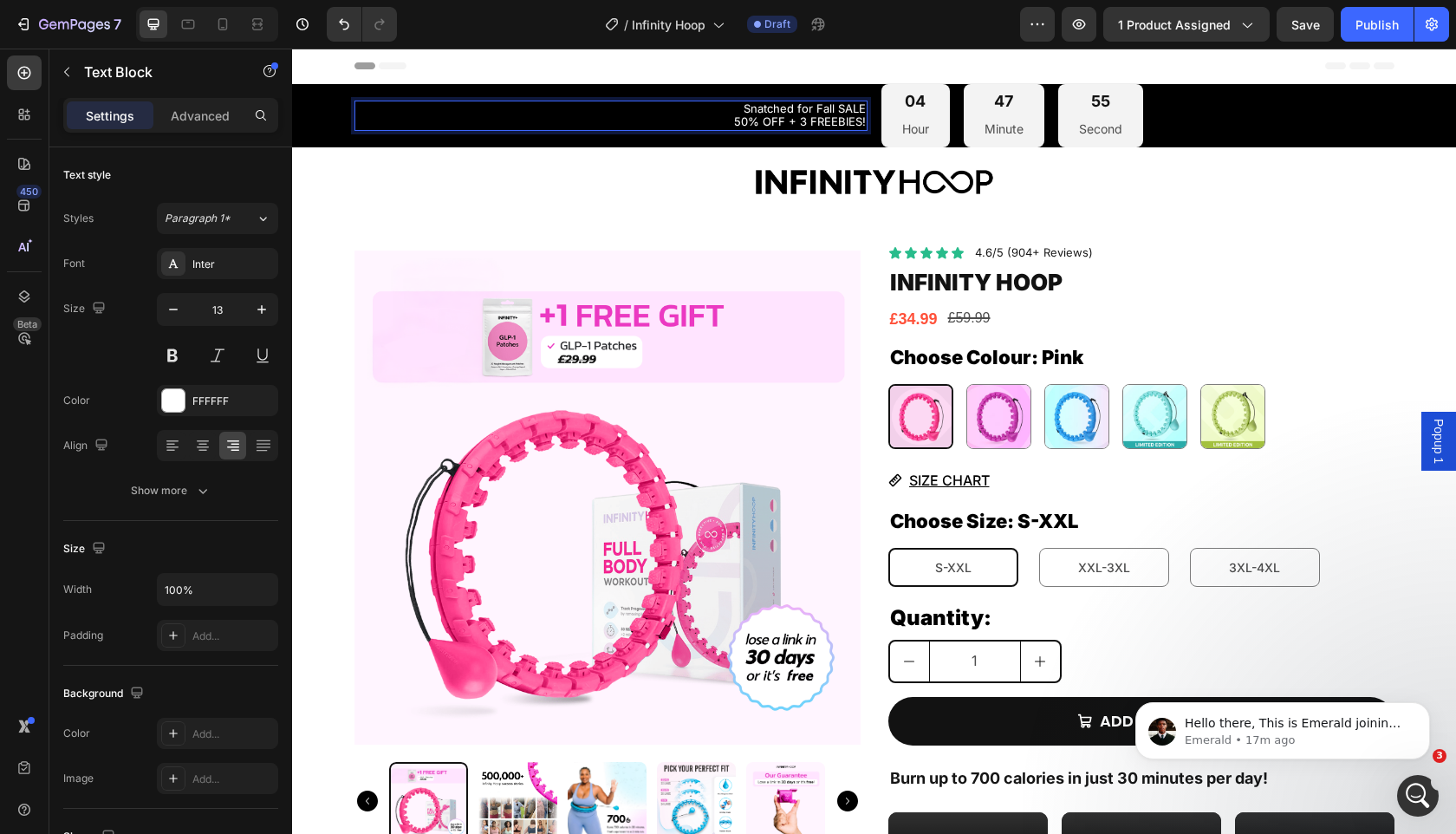
click at [862, 114] on p "Snatched for Fall SALE 50% OFF + 3 FREEBIES!" at bounding box center [611, 115] width 510 height 26
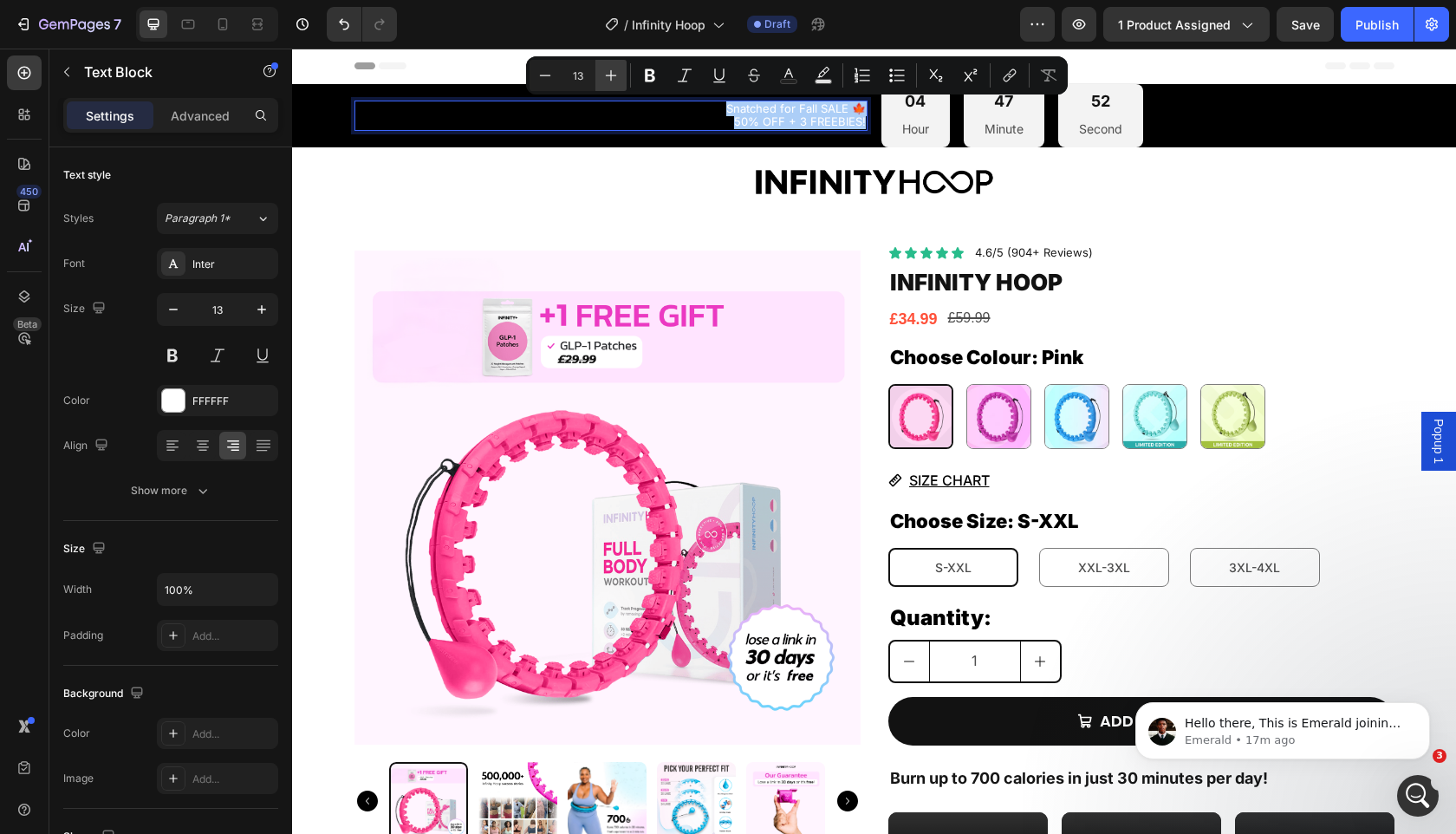
click at [596, 76] on button "Plus" at bounding box center [611, 76] width 31 height 31
click at [599, 74] on button "Plus" at bounding box center [611, 76] width 31 height 31
type input "16"
click at [261, 309] on icon "button" at bounding box center [262, 310] width 9 height 9
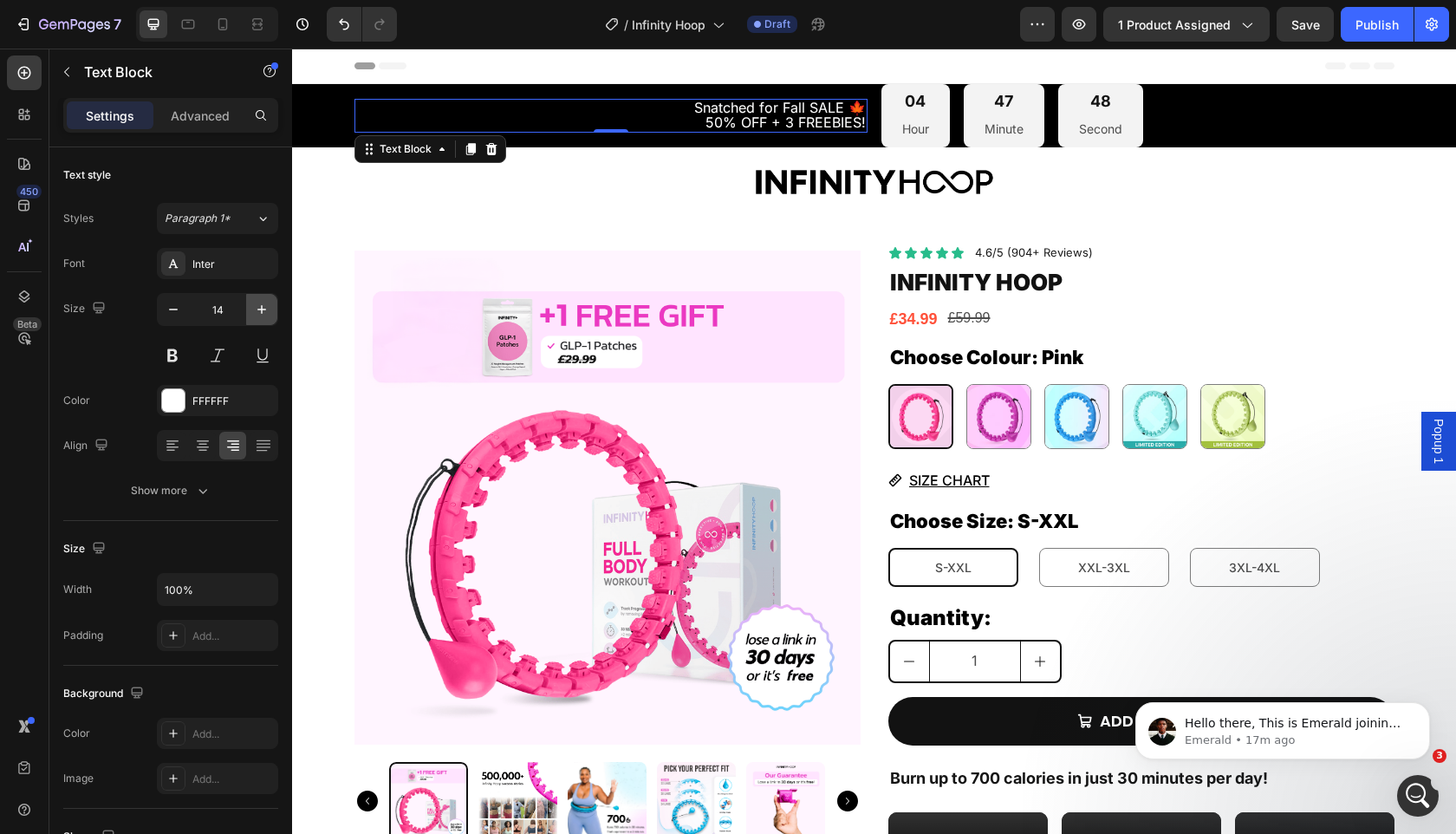
click at [261, 309] on icon "button" at bounding box center [262, 310] width 9 height 9
type input "16"
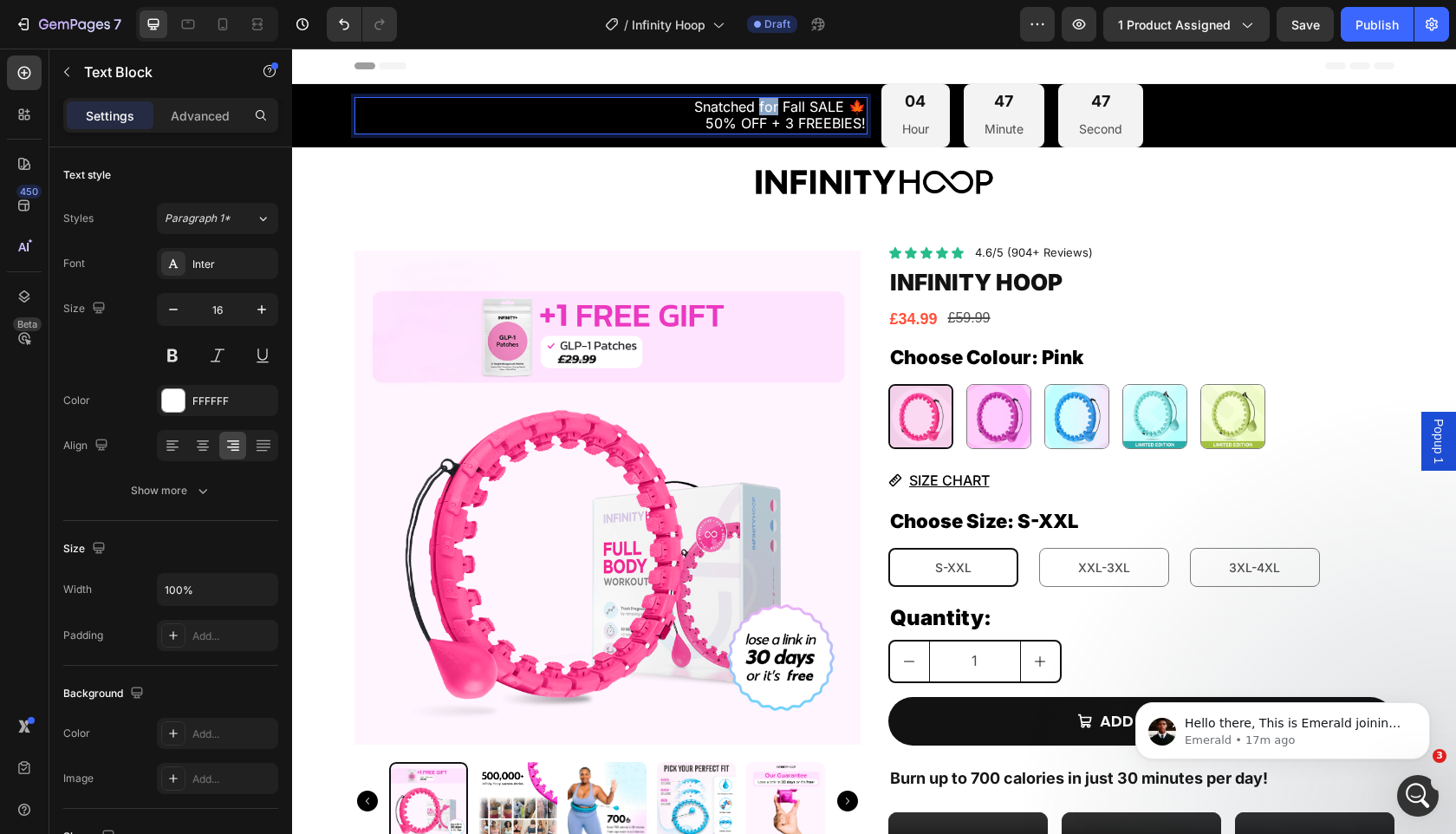
click at [767, 103] on span "Snatched for Fall SALE 🍁" at bounding box center [780, 106] width 171 height 17
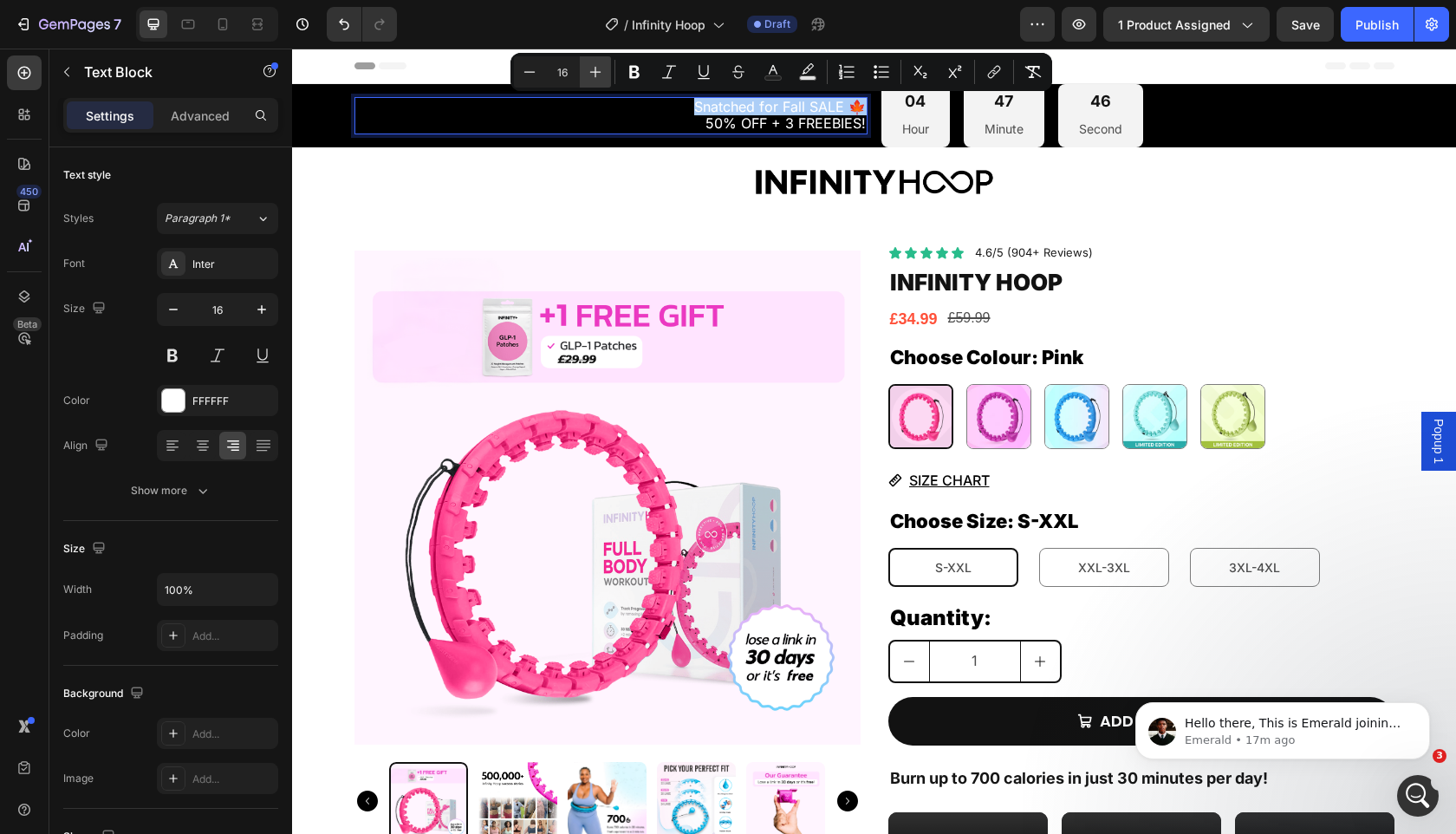
click at [602, 70] on icon "Editor contextual toolbar" at bounding box center [595, 71] width 17 height 17
type input "20"
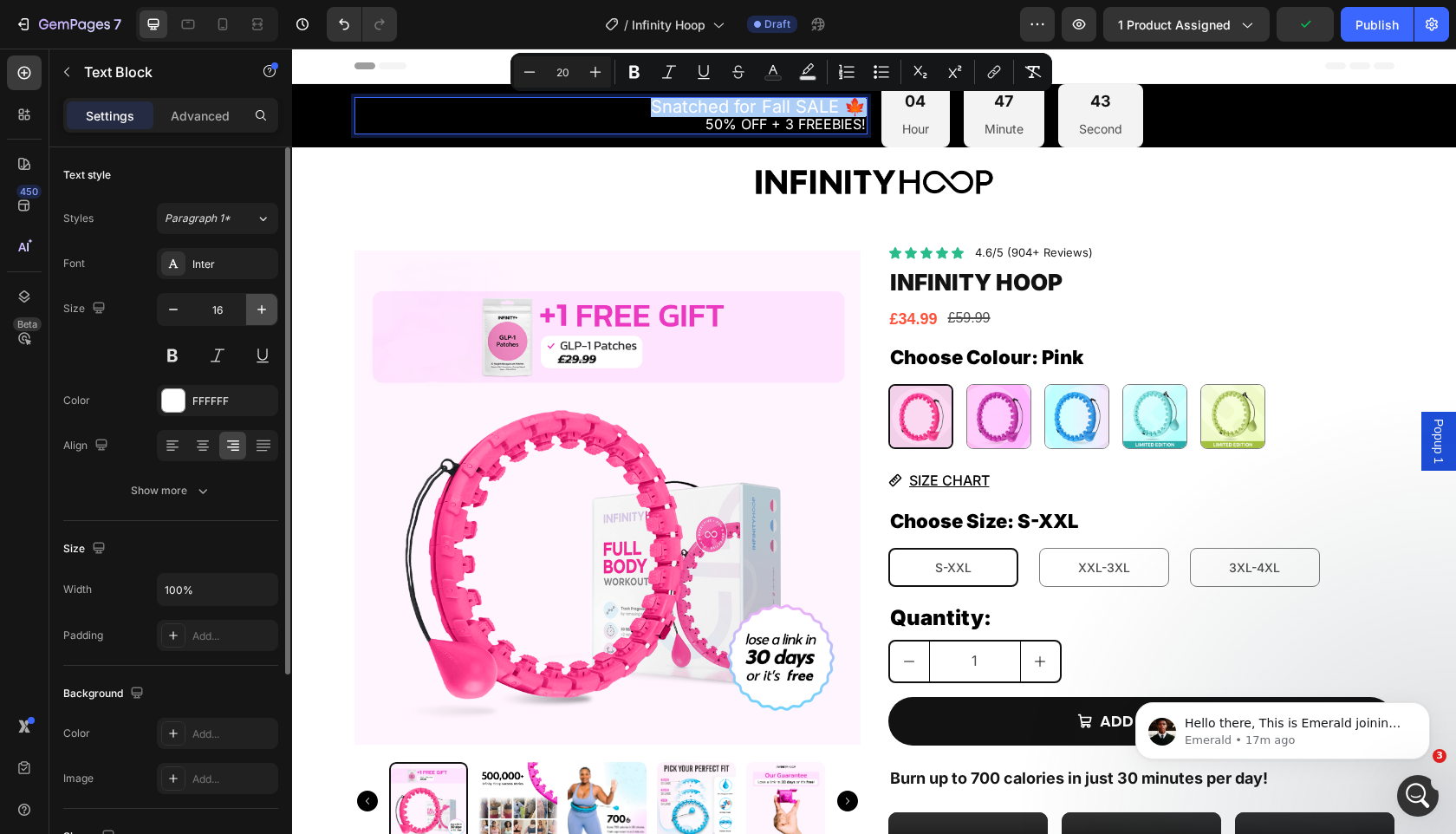
click at [254, 308] on icon "button" at bounding box center [262, 309] width 17 height 17
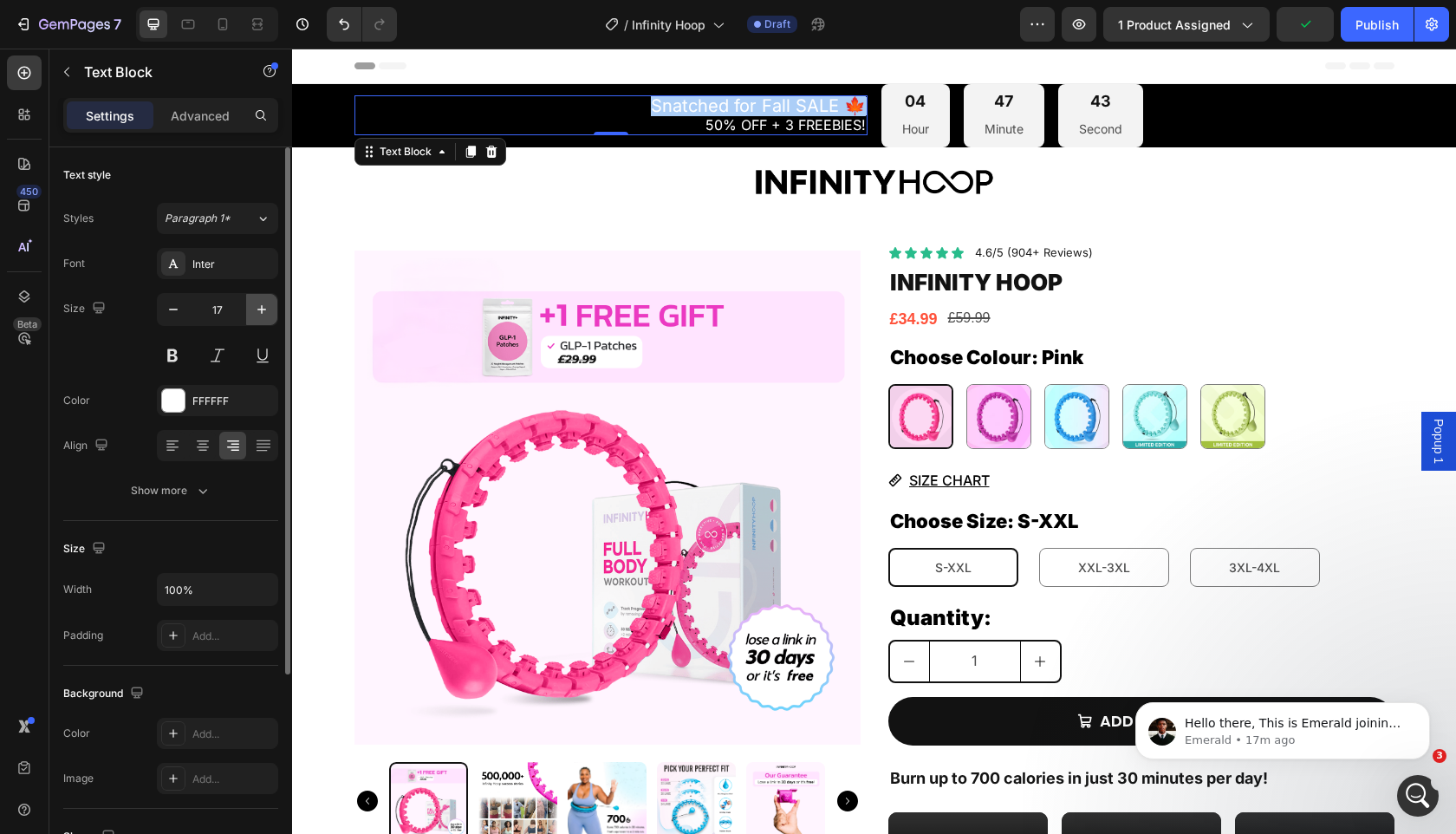
click at [254, 308] on icon "button" at bounding box center [262, 309] width 17 height 17
type input "20"
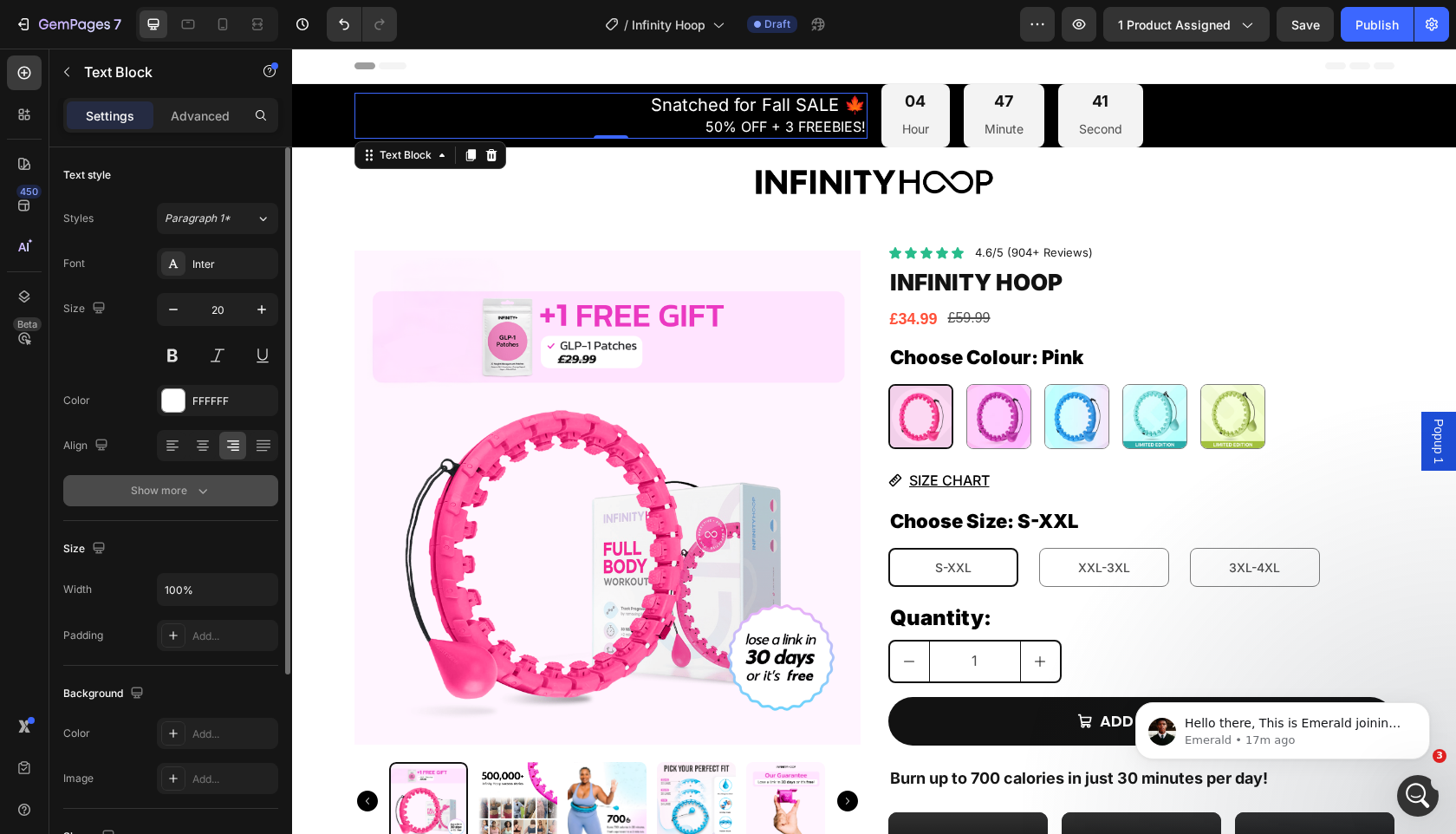
click at [239, 482] on button "Show more" at bounding box center [170, 490] width 215 height 31
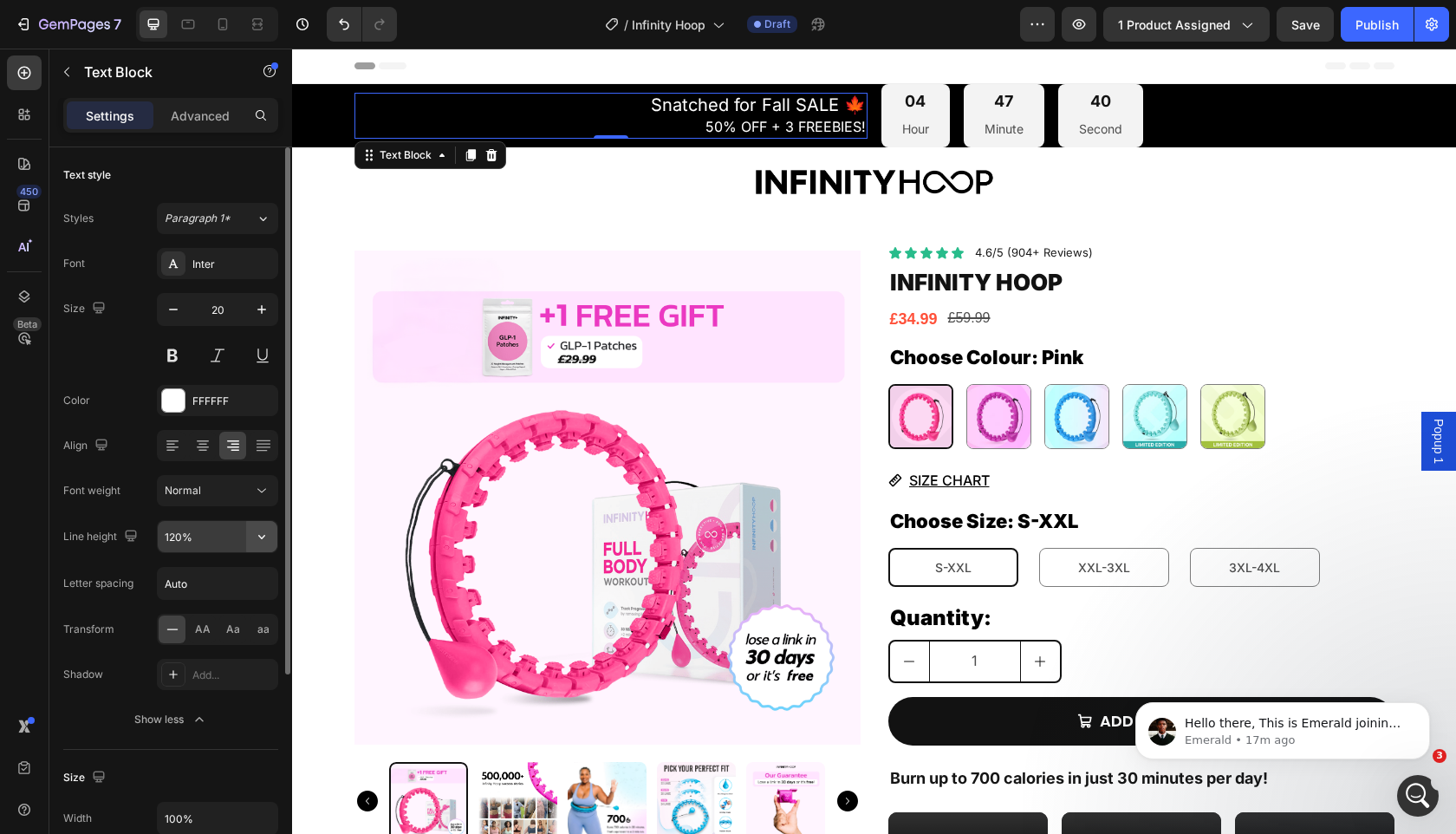
click at [259, 534] on icon "button" at bounding box center [262, 536] width 17 height 17
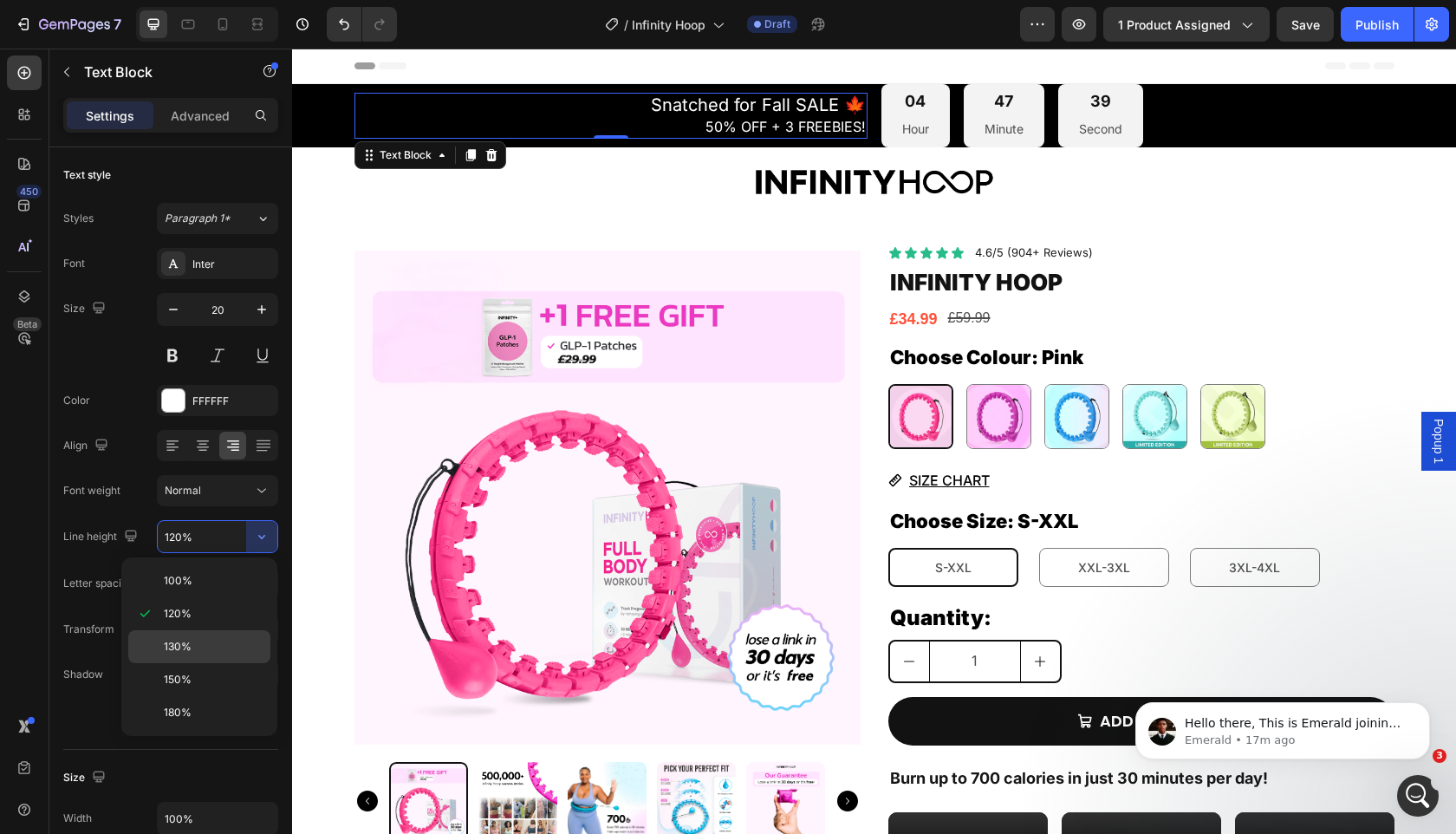
click at [236, 649] on p "130%" at bounding box center [213, 646] width 98 height 15
type input "130%"
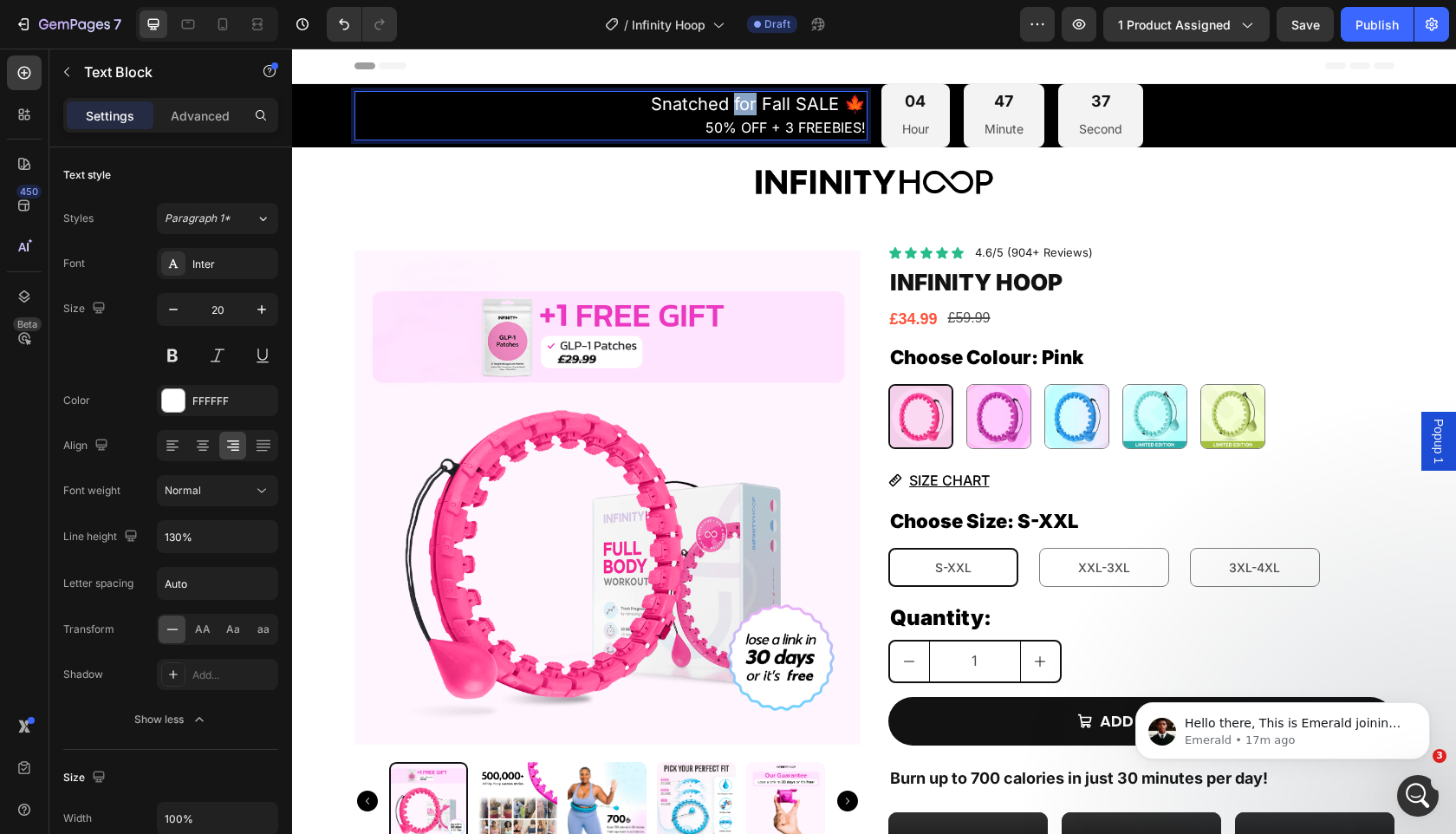
click at [749, 101] on span "Snatched for Fall SALE 🍁" at bounding box center [759, 104] width 215 height 21
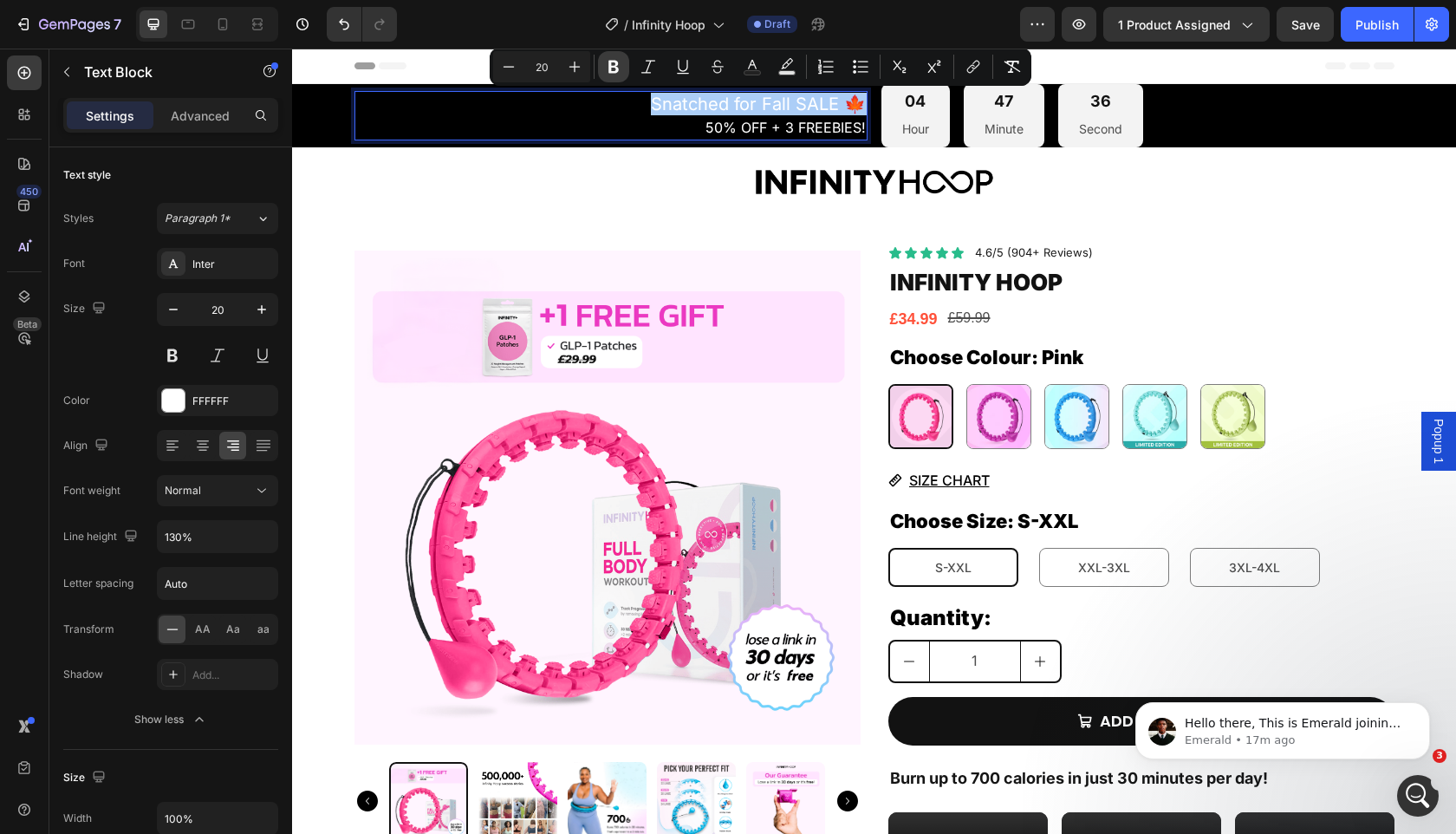
click at [608, 62] on icon "Editor contextual toolbar" at bounding box center [614, 67] width 17 height 17
click at [517, 309] on img at bounding box center [607, 497] width 506 height 506
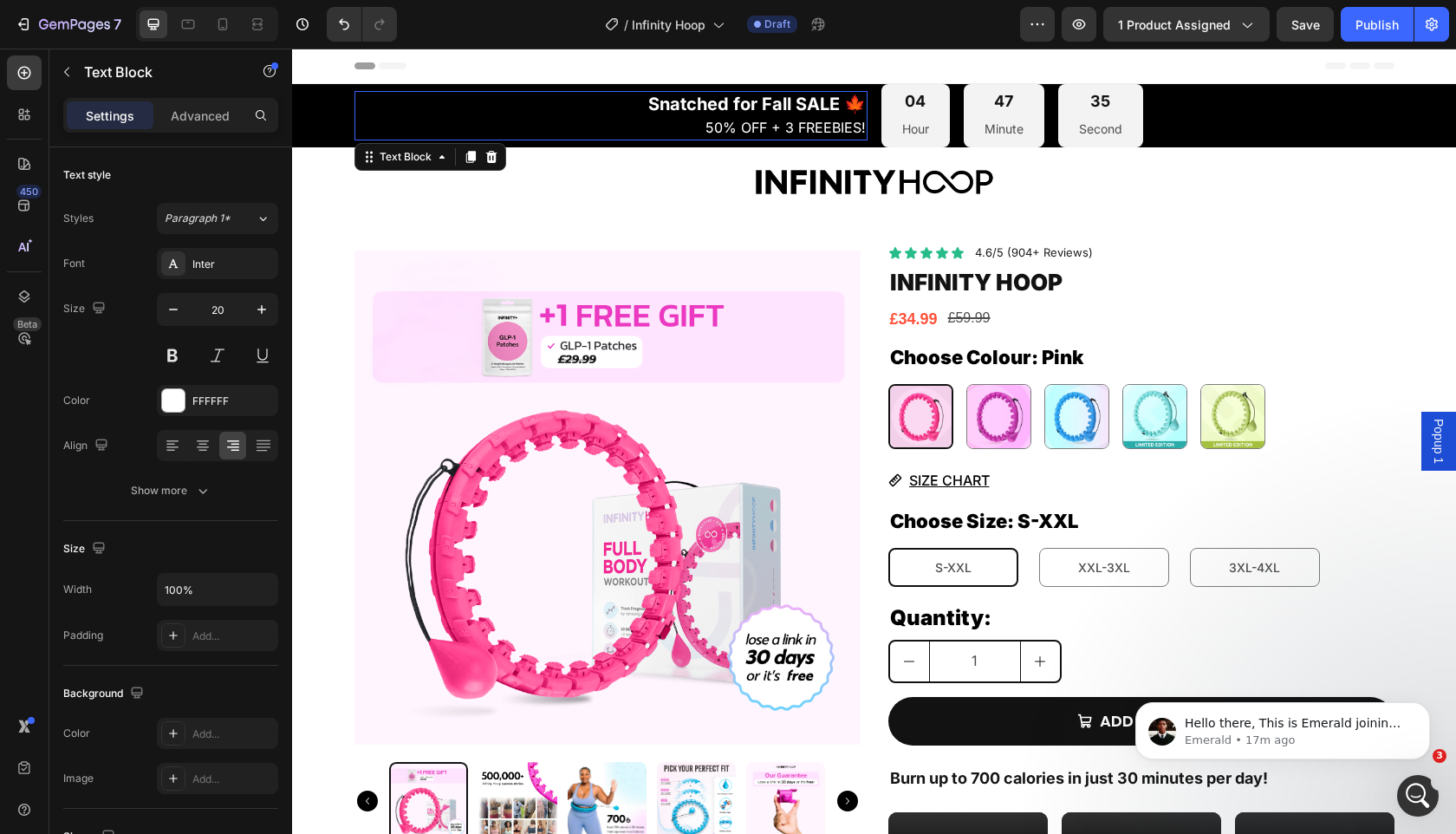
click at [428, 118] on p "Snatched for Fall SALE 🍁 50% OFF + 3 FREEBIES!" at bounding box center [611, 116] width 510 height 46
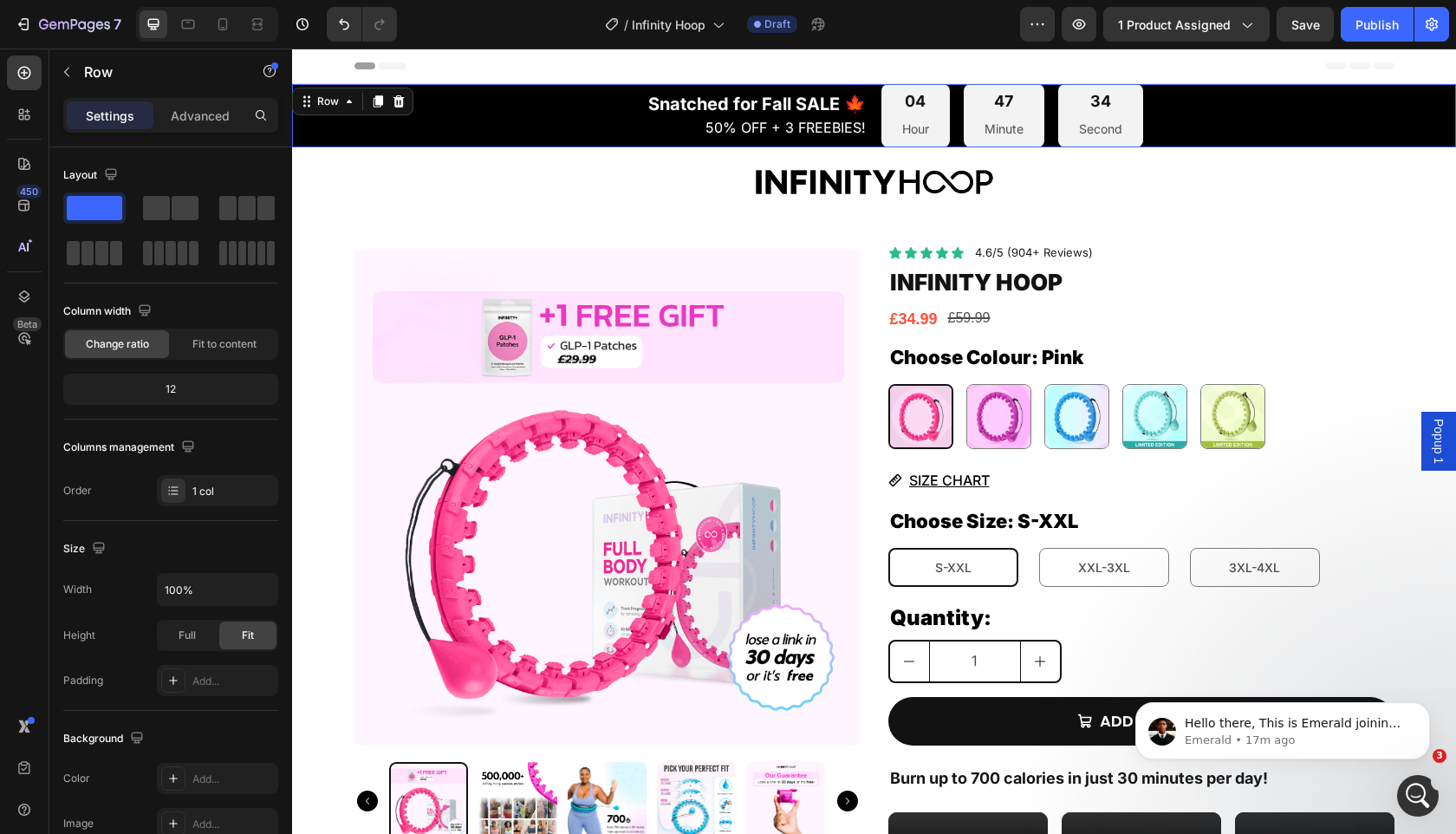
click at [324, 119] on div "Snatched for Fall SALE 🍁 50% OFF + 3 FREEBIES! Text Block 04 Hour 47 Minute 34 …" at bounding box center [873, 115] width 1164 height 63
click at [316, 103] on div "Row" at bounding box center [327, 101] width 28 height 15
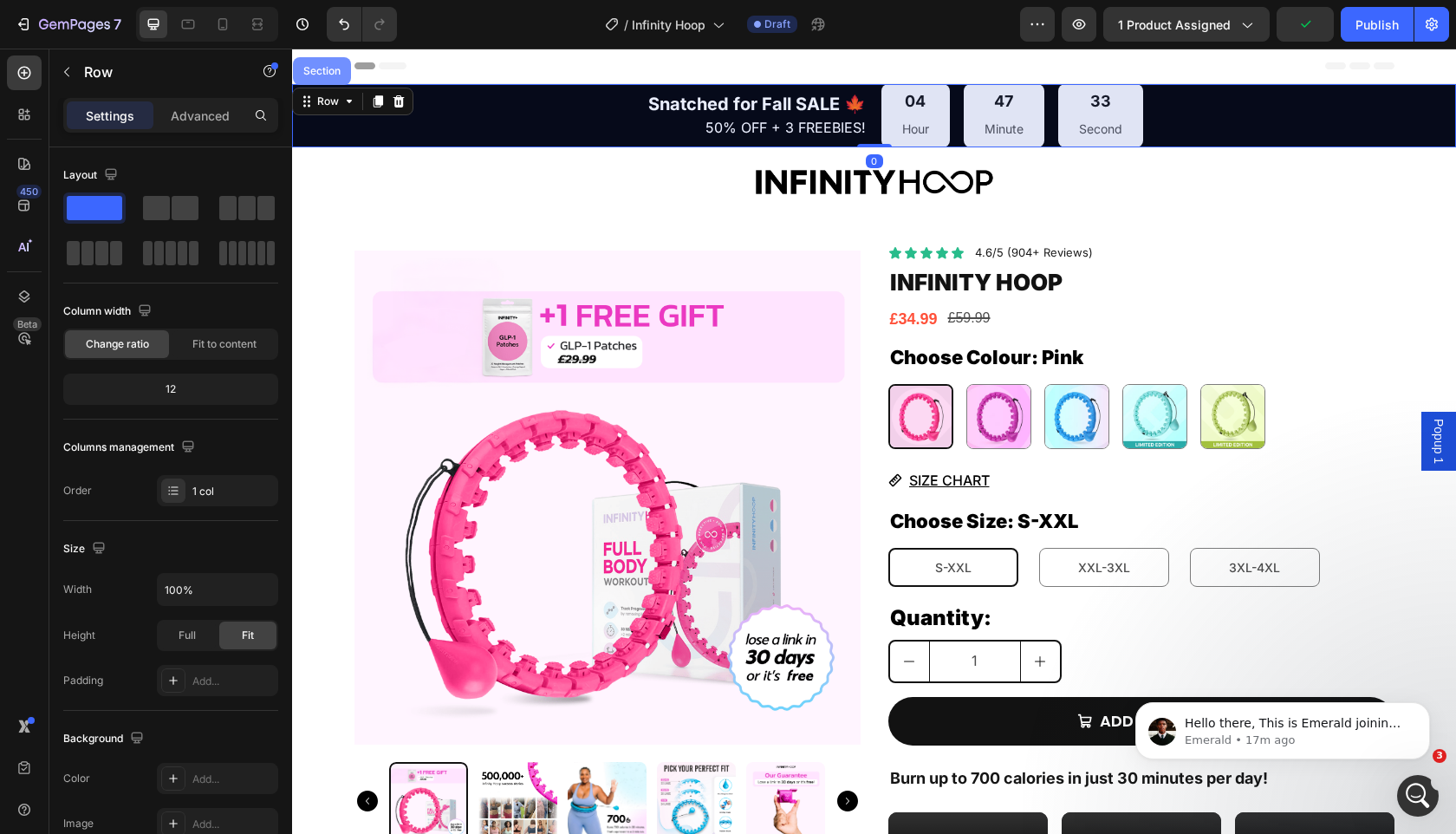
click at [316, 75] on div "Section" at bounding box center [322, 70] width 44 height 10
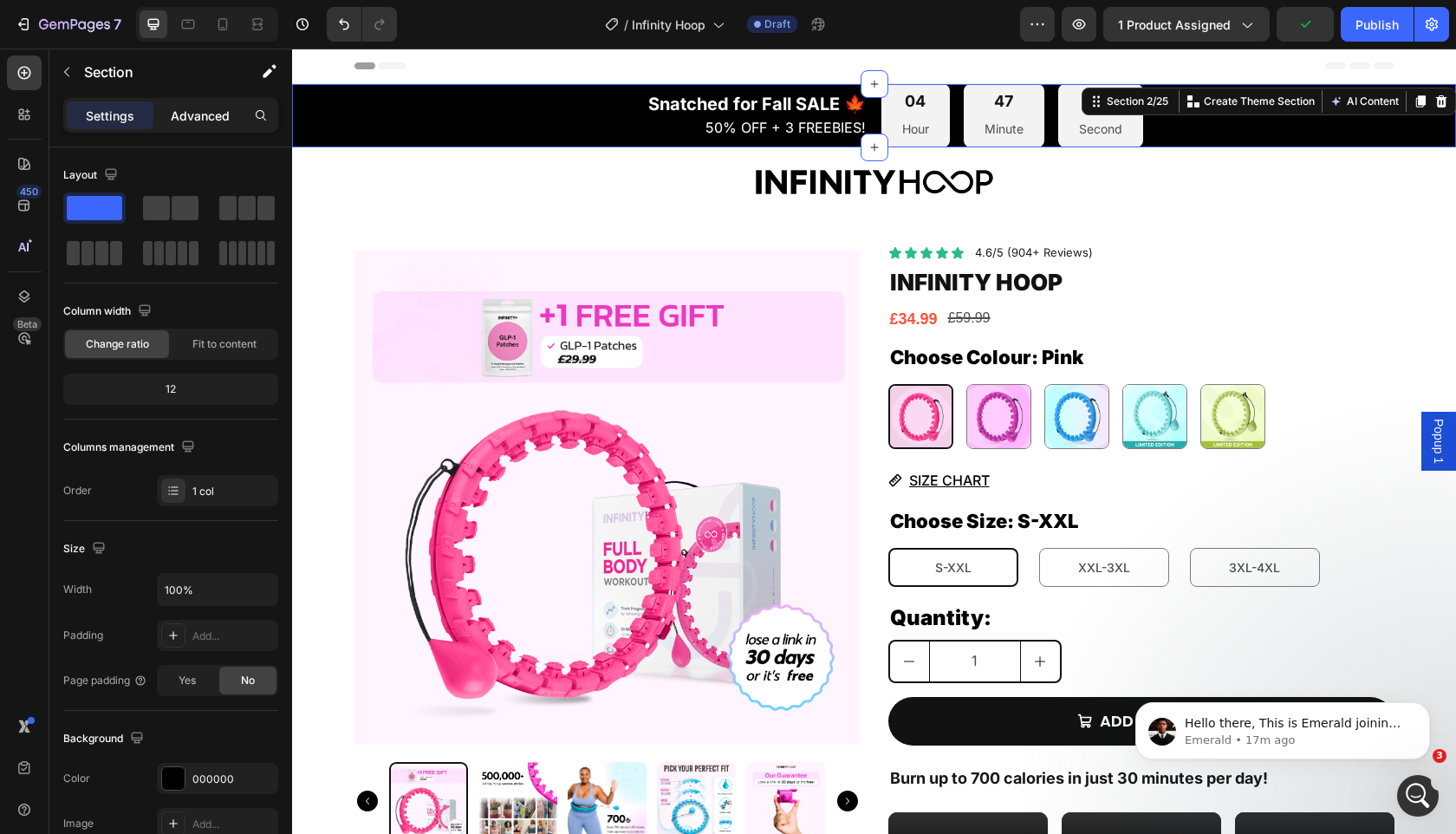
click at [183, 115] on p "Advanced" at bounding box center [200, 116] width 59 height 18
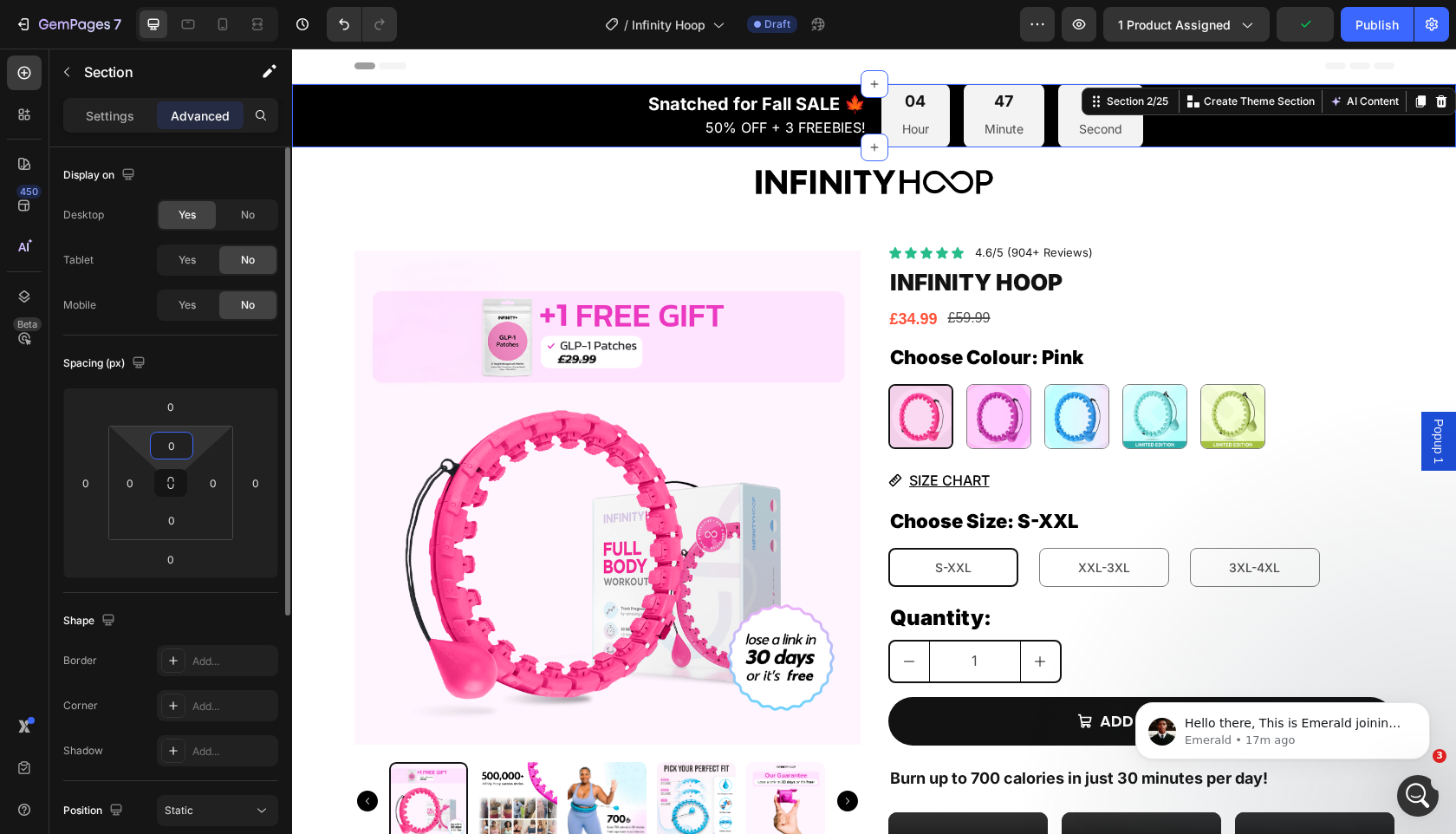
click at [173, 441] on input "0" at bounding box center [171, 445] width 35 height 26
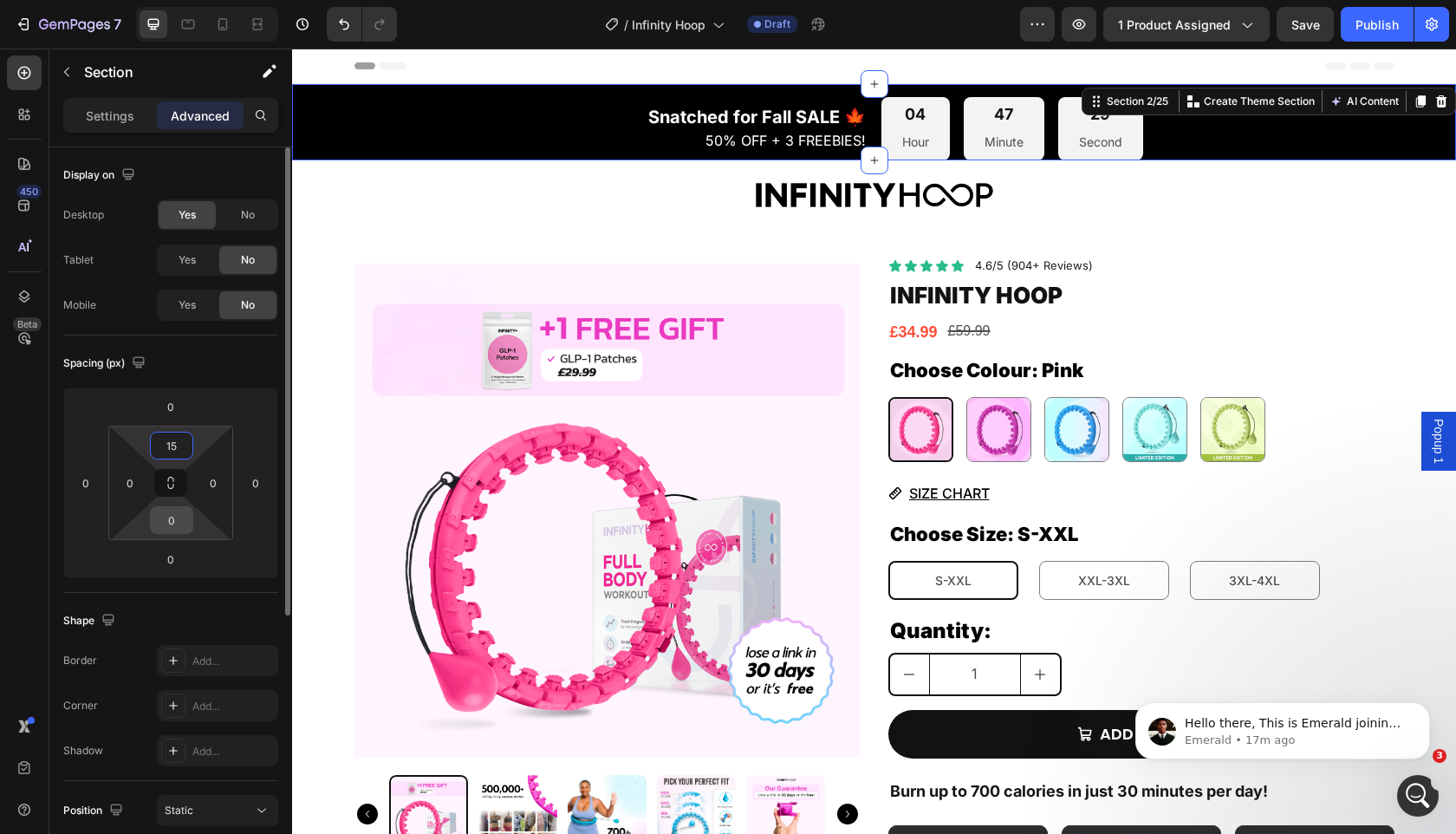
type input "15"
click at [185, 525] on input "0" at bounding box center [171, 520] width 35 height 26
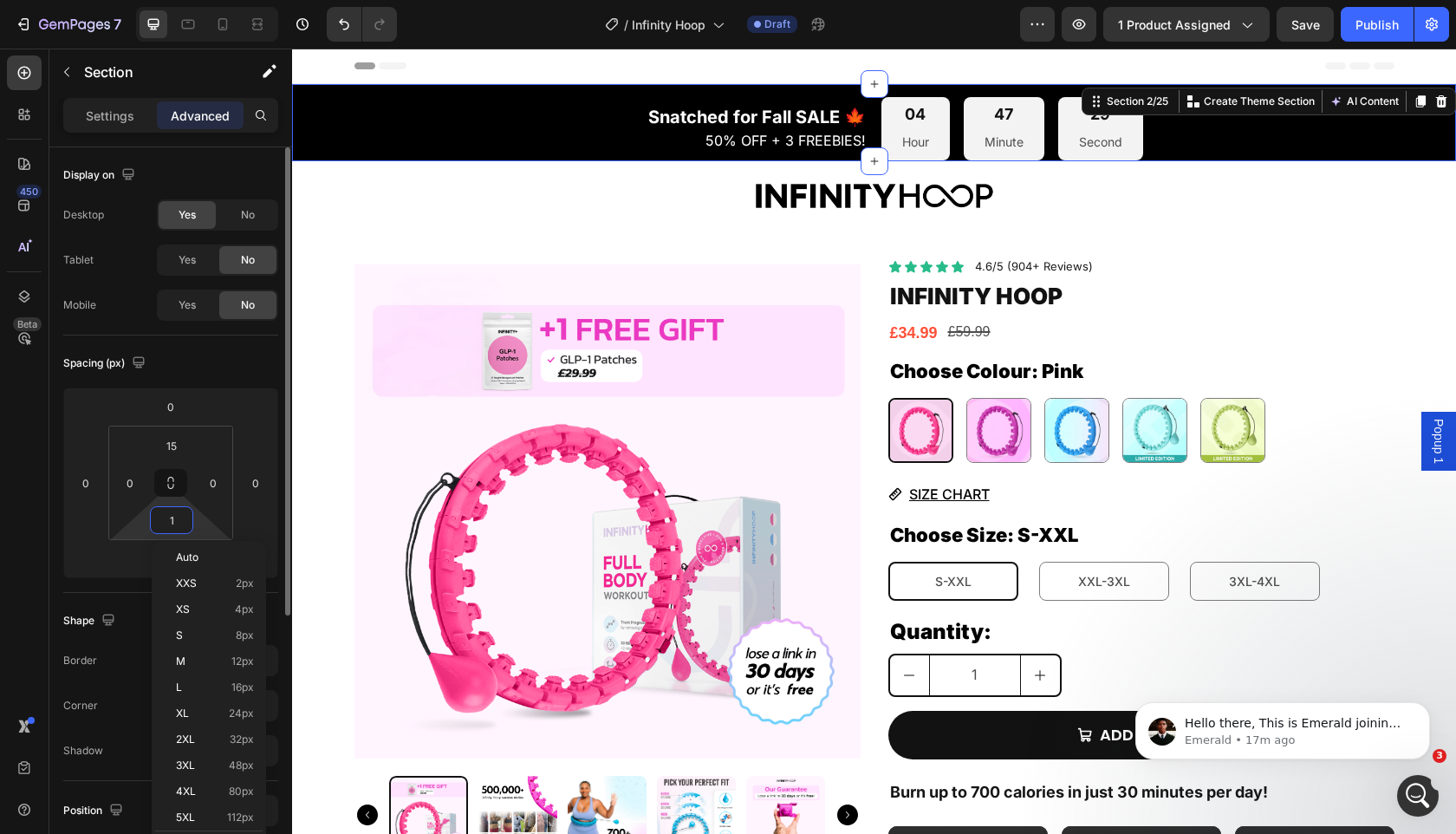
type input "5"
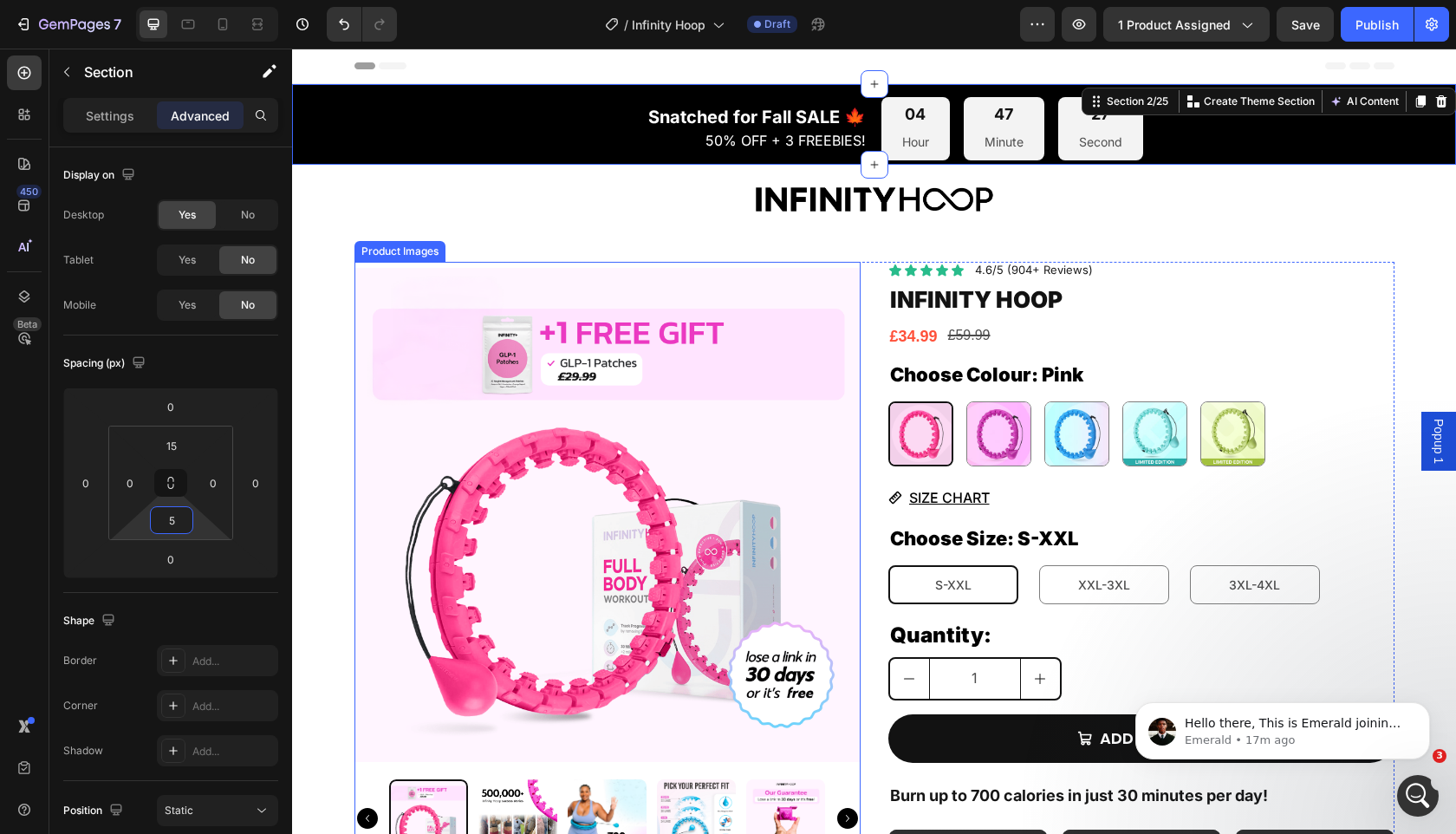
click at [653, 314] on img at bounding box center [607, 514] width 506 height 506
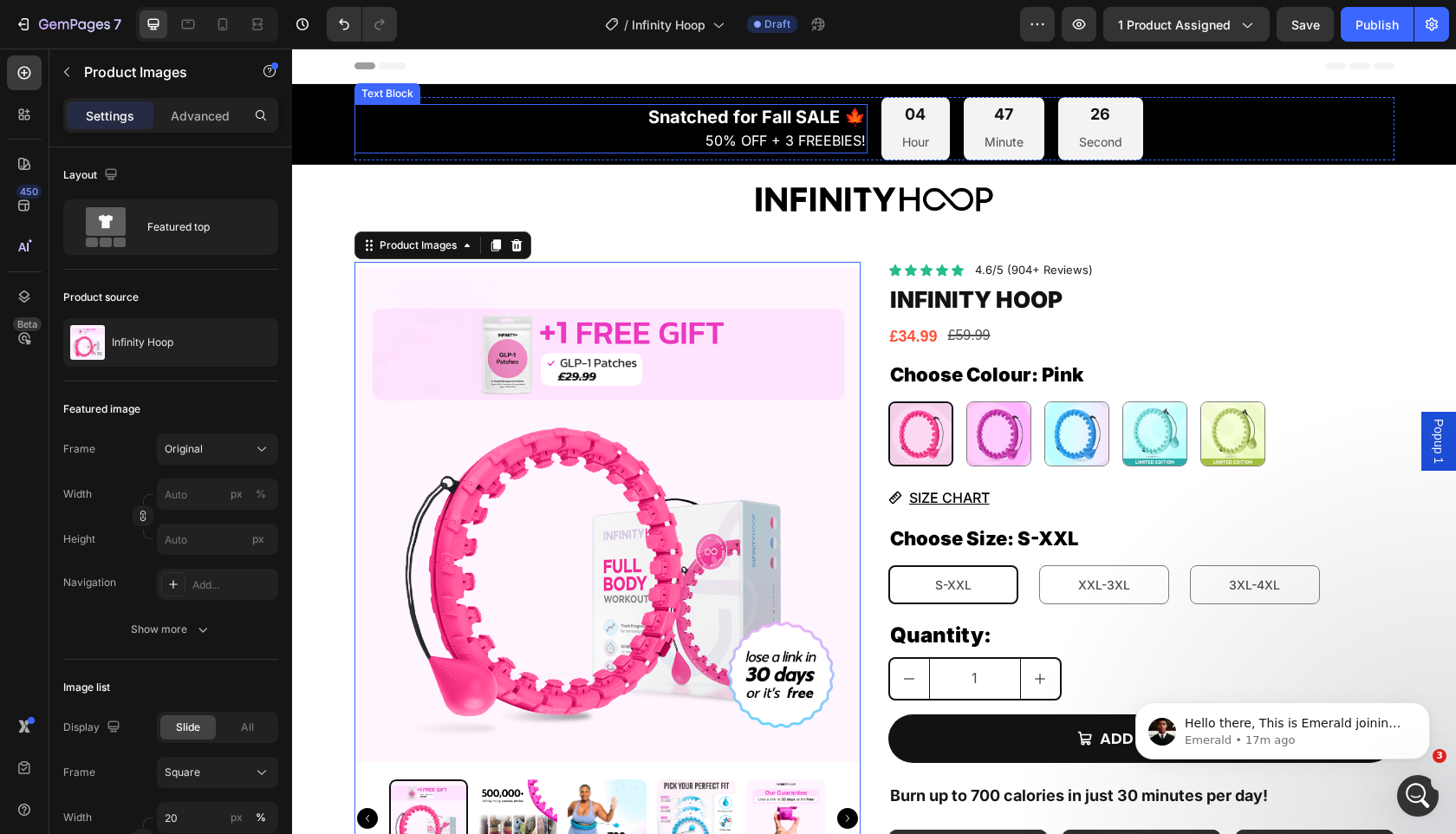
click at [635, 118] on p "Snatched for Fall SALE 🍁 50% OFF + 3 FREEBIES!" at bounding box center [611, 129] width 510 height 46
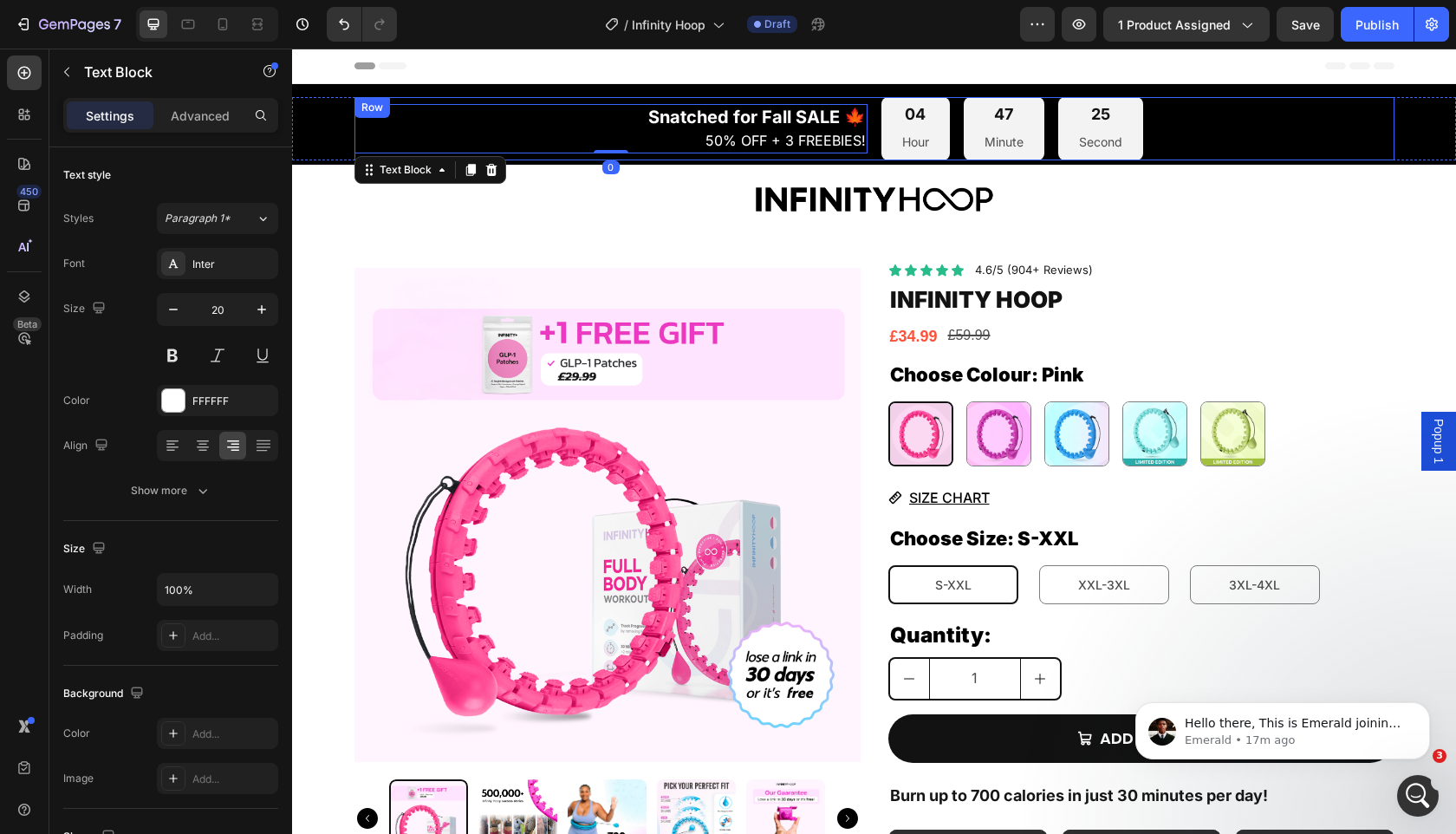
click at [635, 102] on div "Snatched for Fall SALE 🍁 50% OFF + 3 FREEBIES! Text Block 0" at bounding box center [611, 128] width 513 height 63
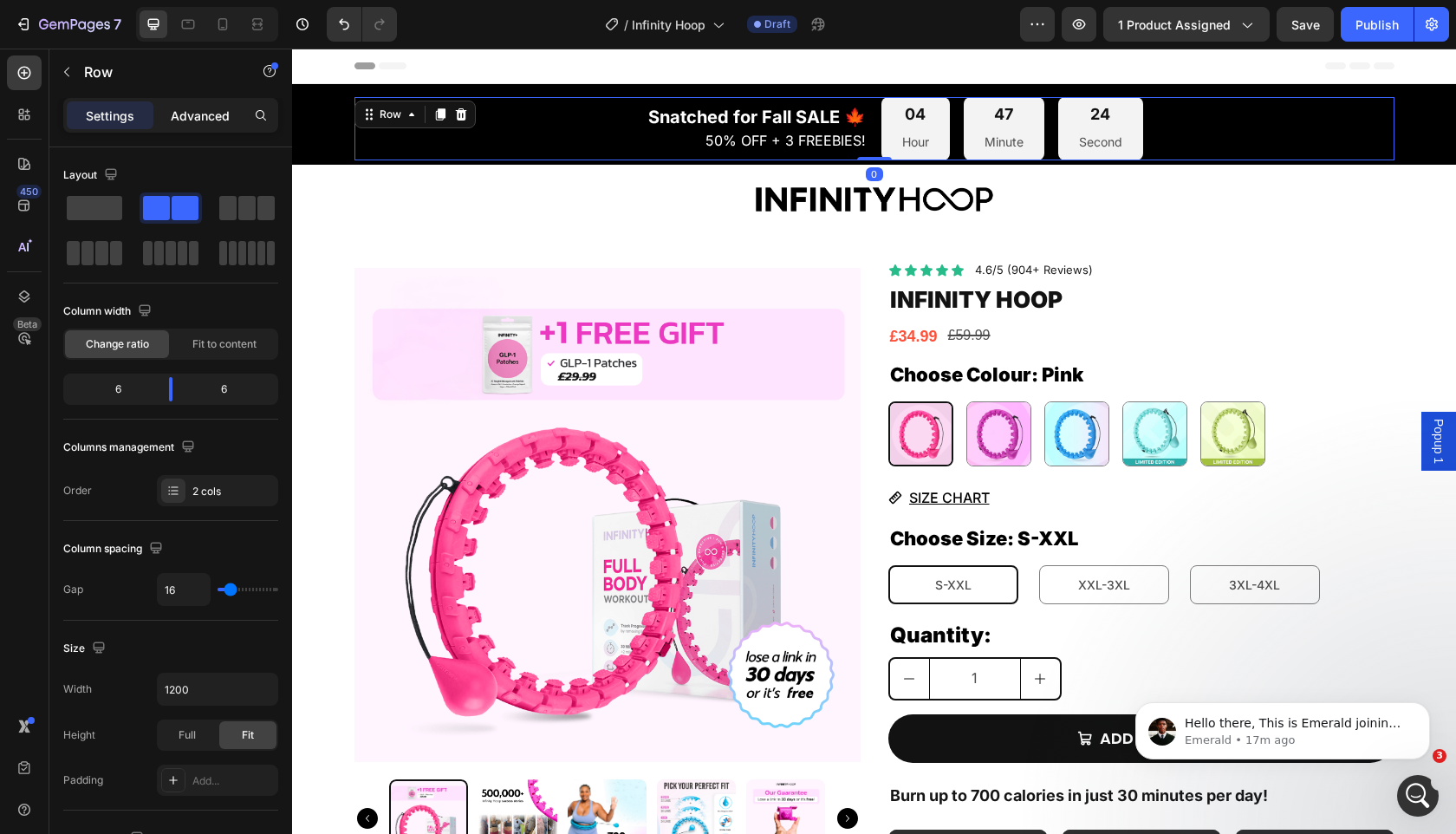
click at [210, 118] on p "Advanced" at bounding box center [200, 116] width 59 height 18
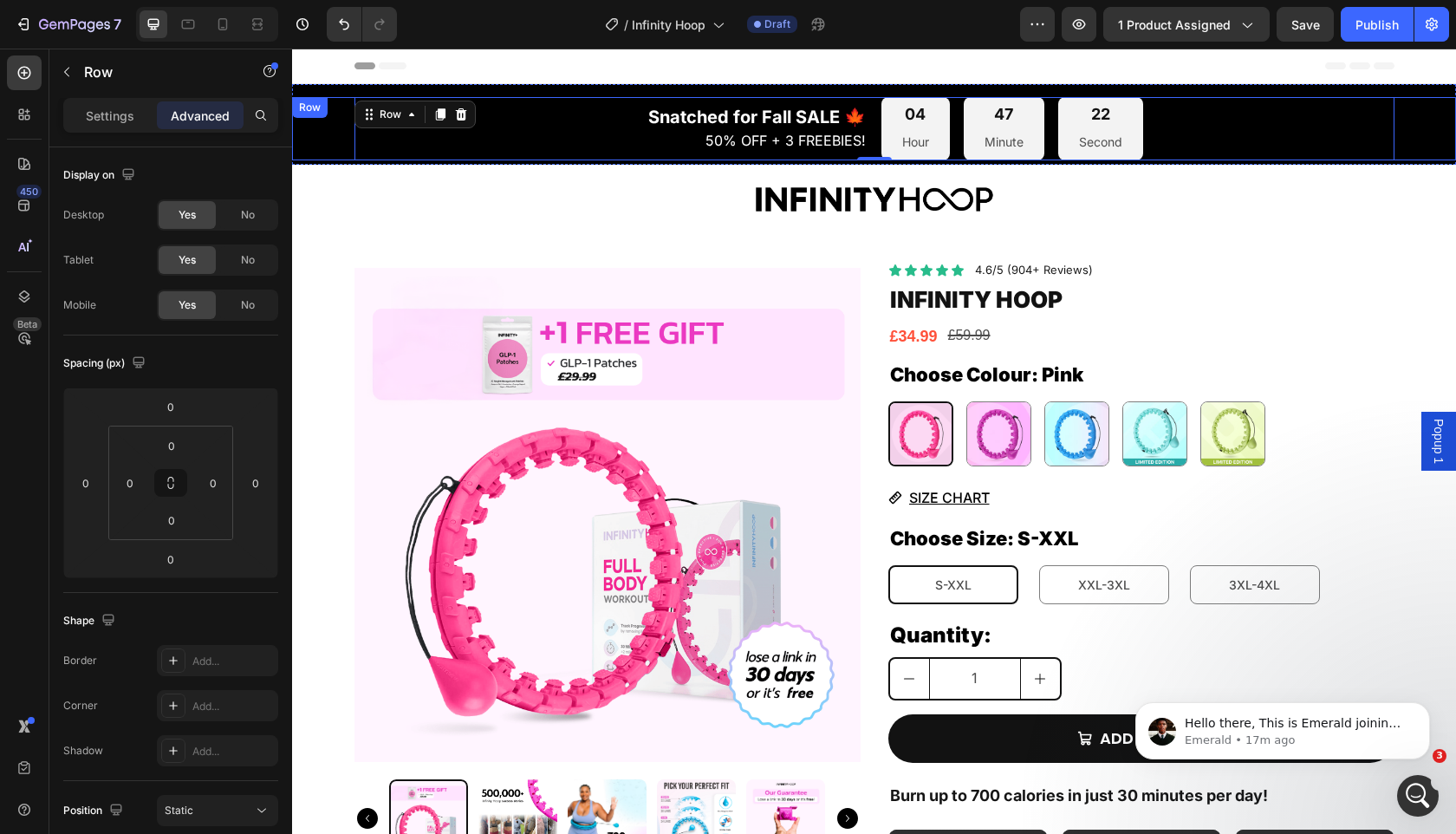
click at [319, 128] on div "Snatched for Fall SALE 🍁 50% OFF + 3 FREEBIES! Text Block 04 Hour 47 Minute 22 …" at bounding box center [873, 128] width 1164 height 63
click at [325, 114] on div "Row" at bounding box center [327, 114] width 28 height 15
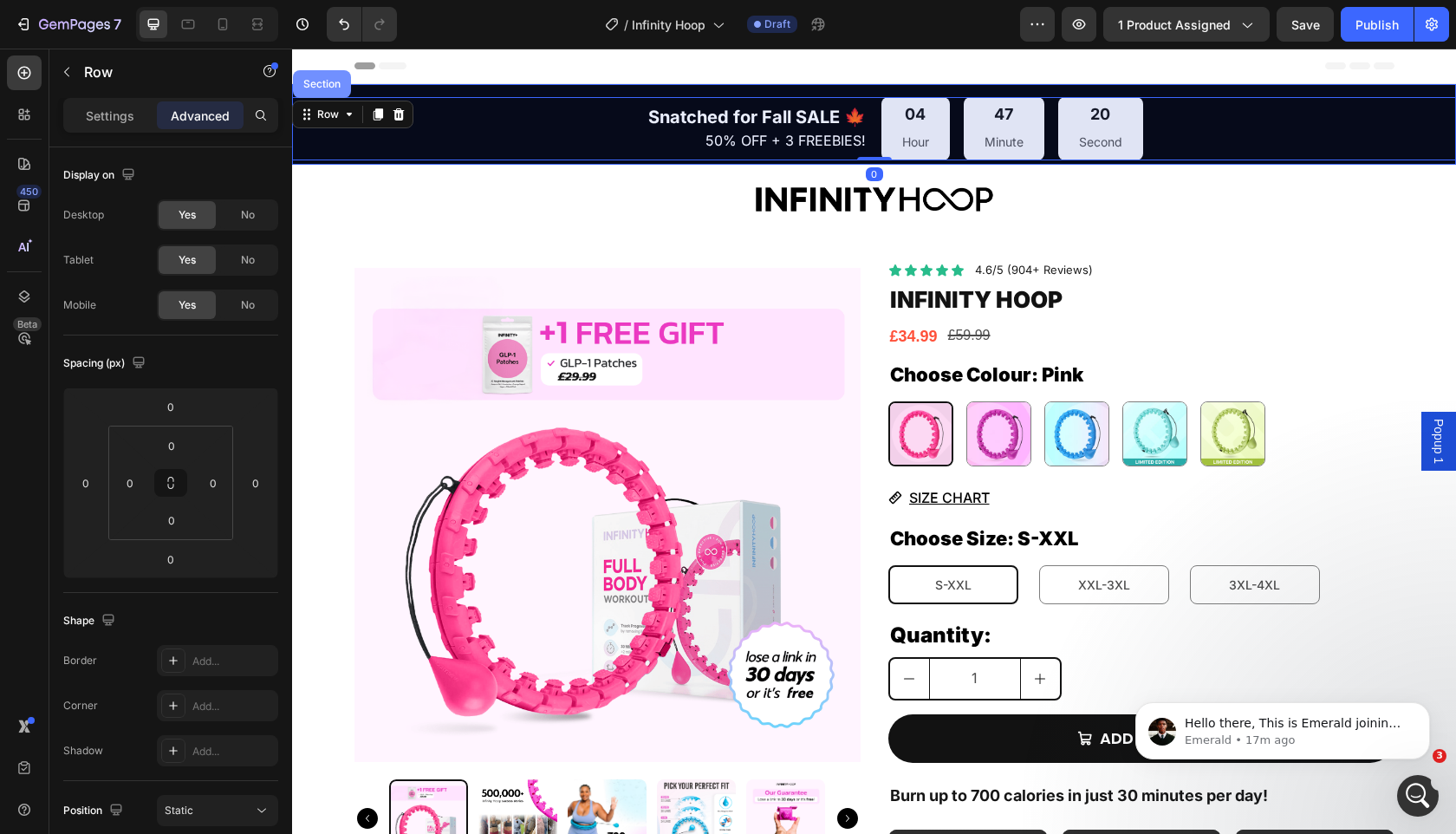
click at [326, 92] on div "Section" at bounding box center [322, 84] width 58 height 27
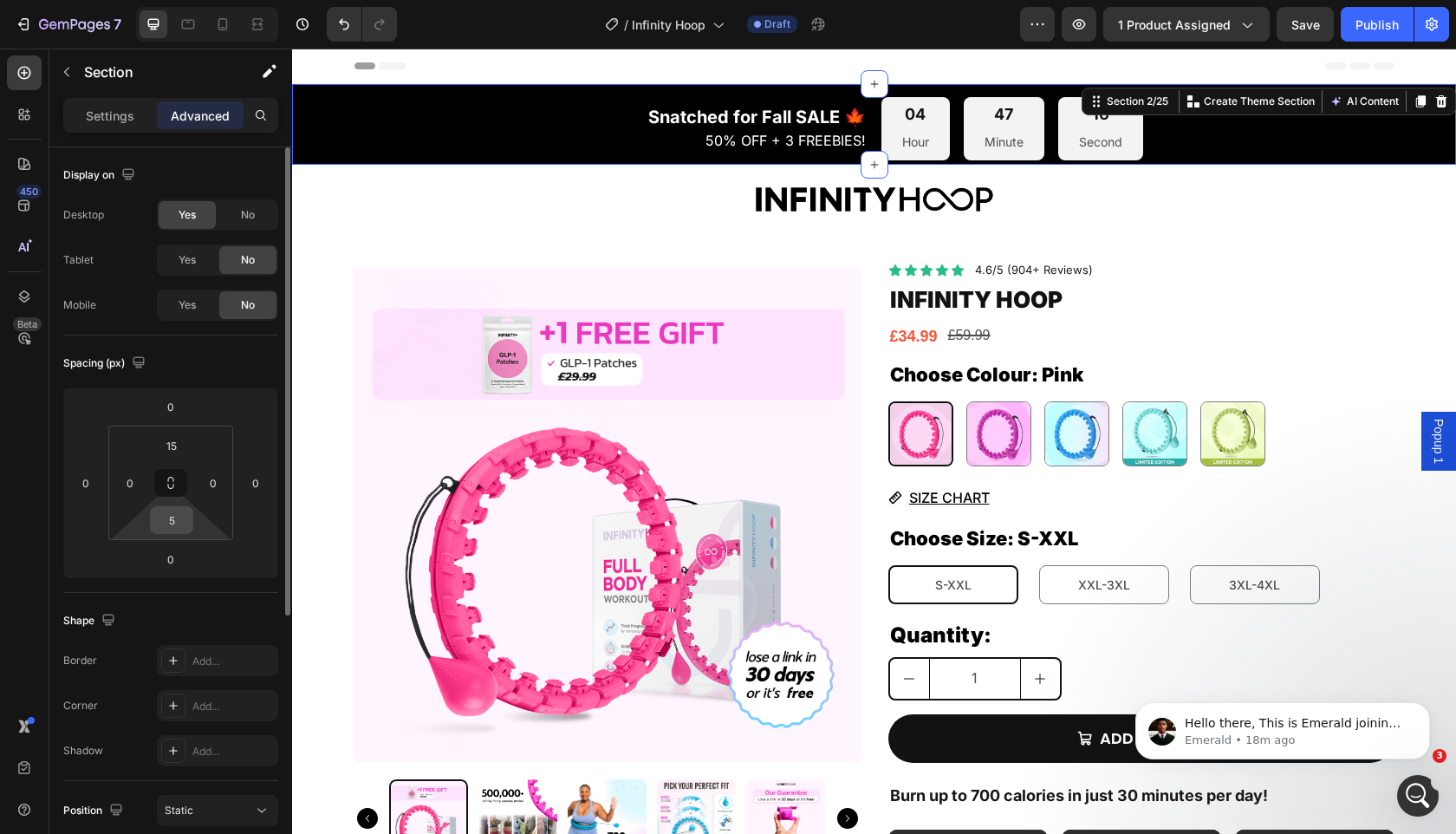
click at [180, 516] on input "5" at bounding box center [171, 520] width 35 height 26
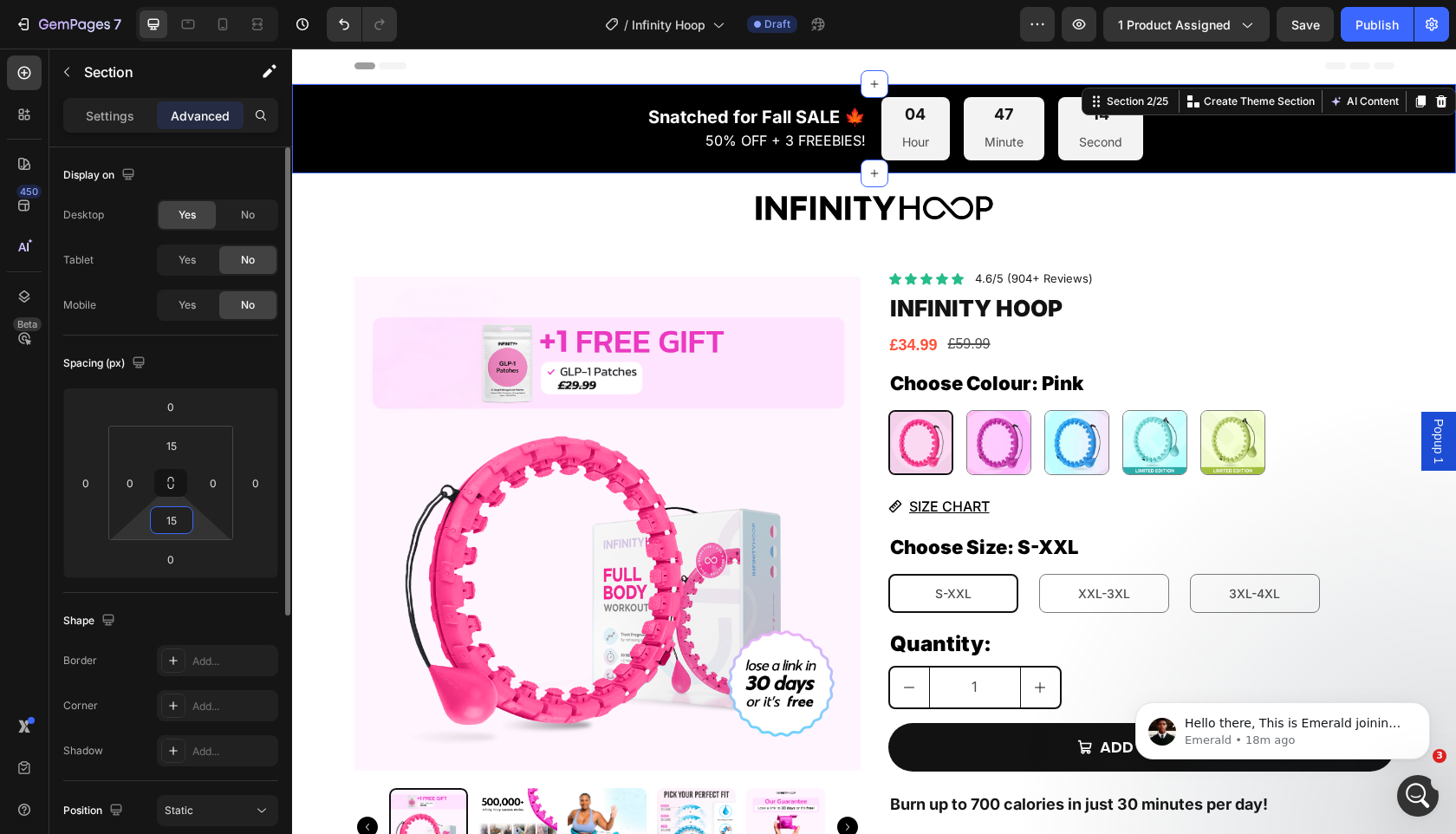
click at [178, 523] on input "15" at bounding box center [171, 520] width 35 height 26
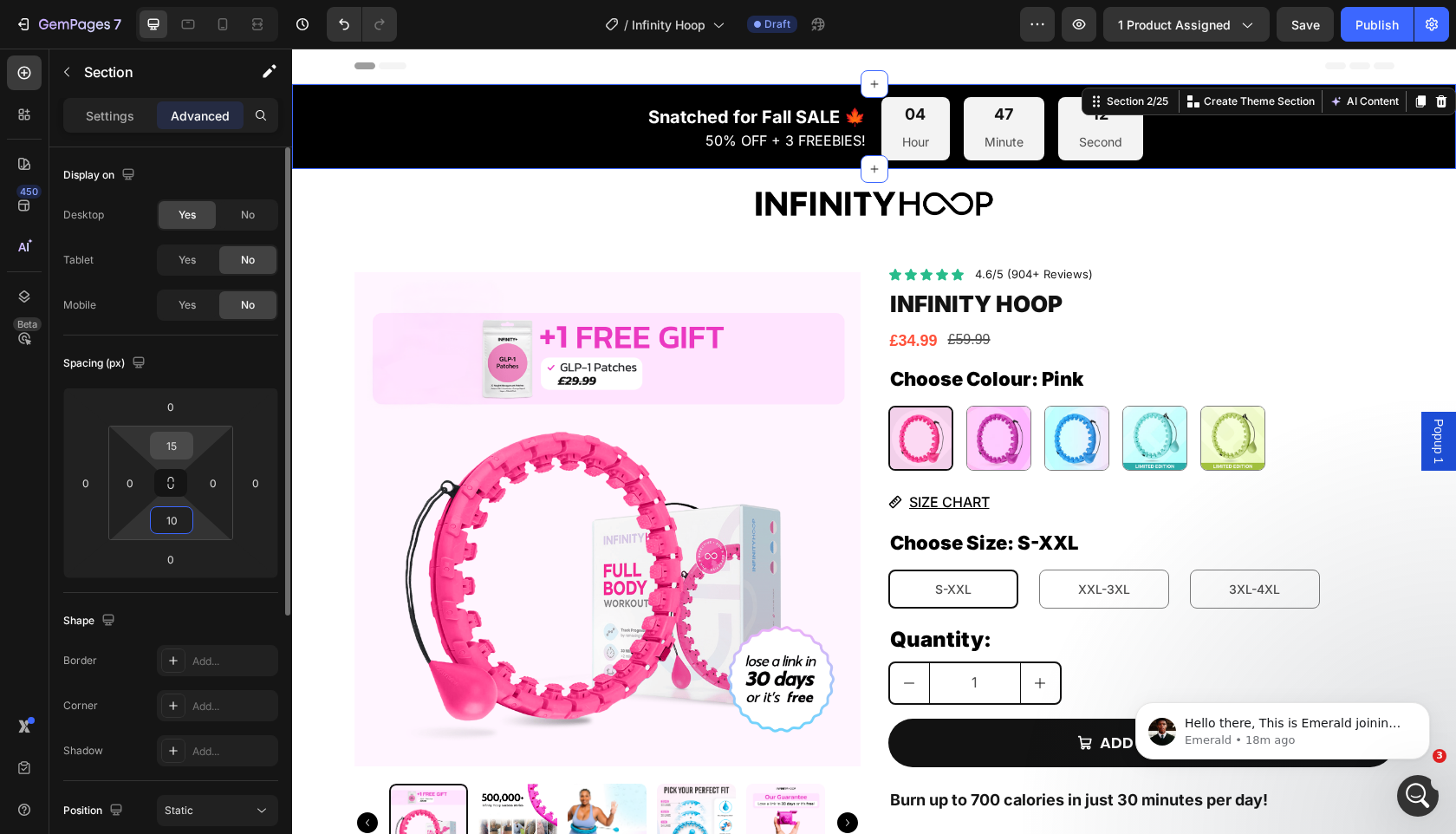
type input "10"
click at [177, 441] on input "15" at bounding box center [171, 445] width 35 height 26
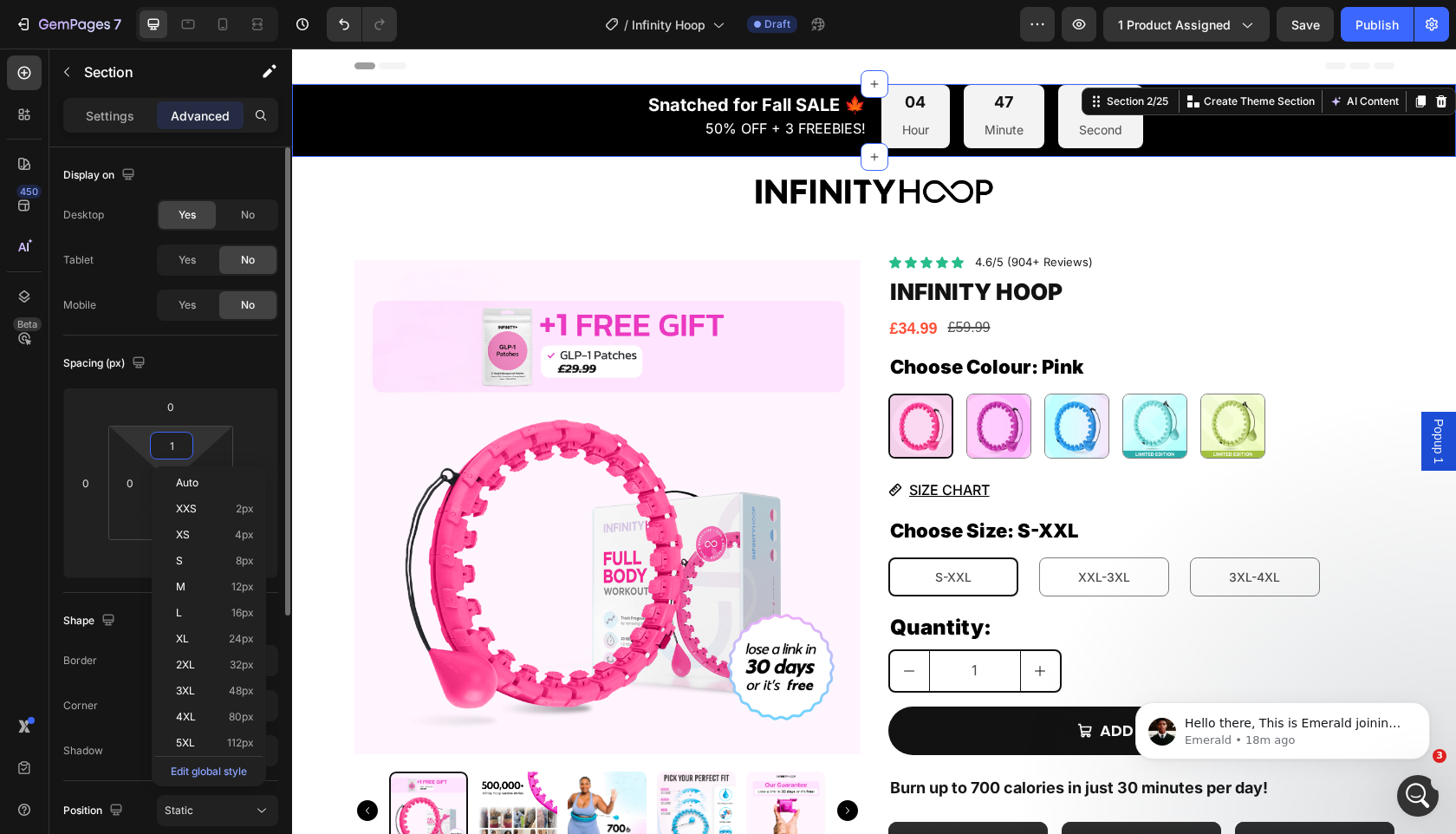
type input "0"
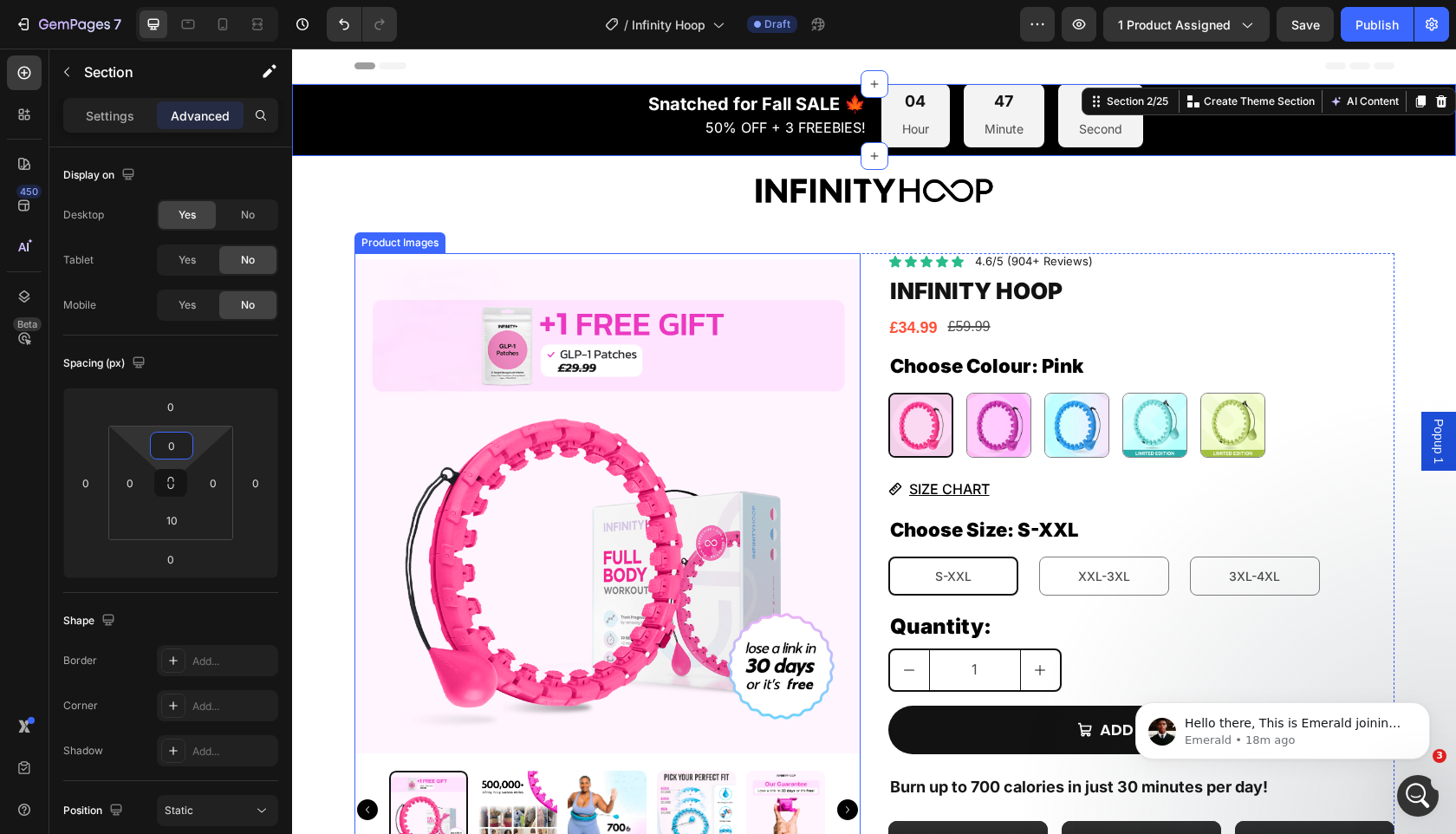
click at [575, 311] on img at bounding box center [607, 506] width 506 height 506
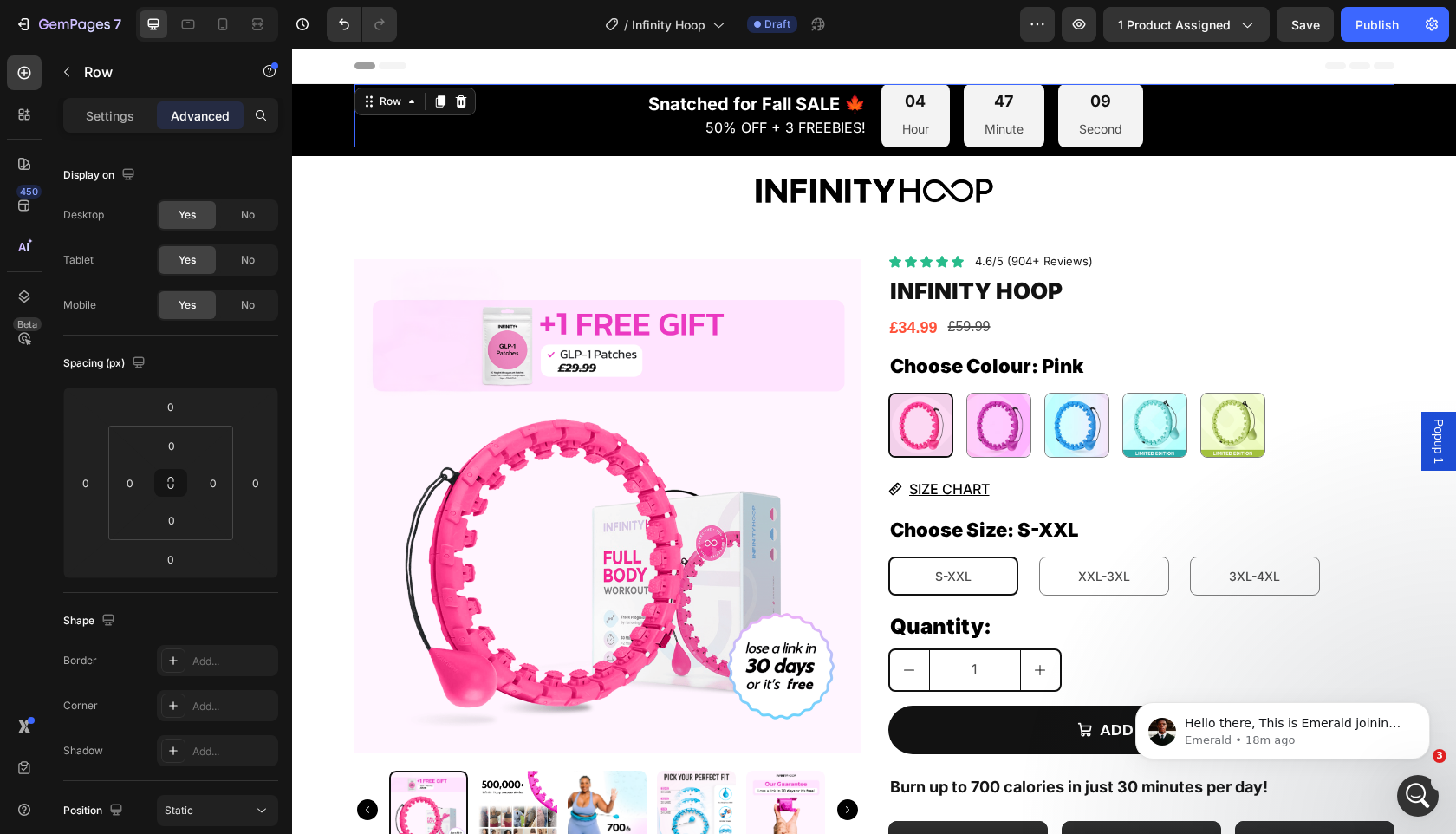
click at [378, 145] on div "Snatched for Fall SALE 🍁 50% OFF + 3 FREEBIES! Text Block" at bounding box center [611, 115] width 513 height 63
click at [335, 139] on div "Snatched for Fall SALE 🍁 50% OFF + 3 FREEBIES! Text Block 04 Hour 47 Minute 08 …" at bounding box center [873, 115] width 1164 height 63
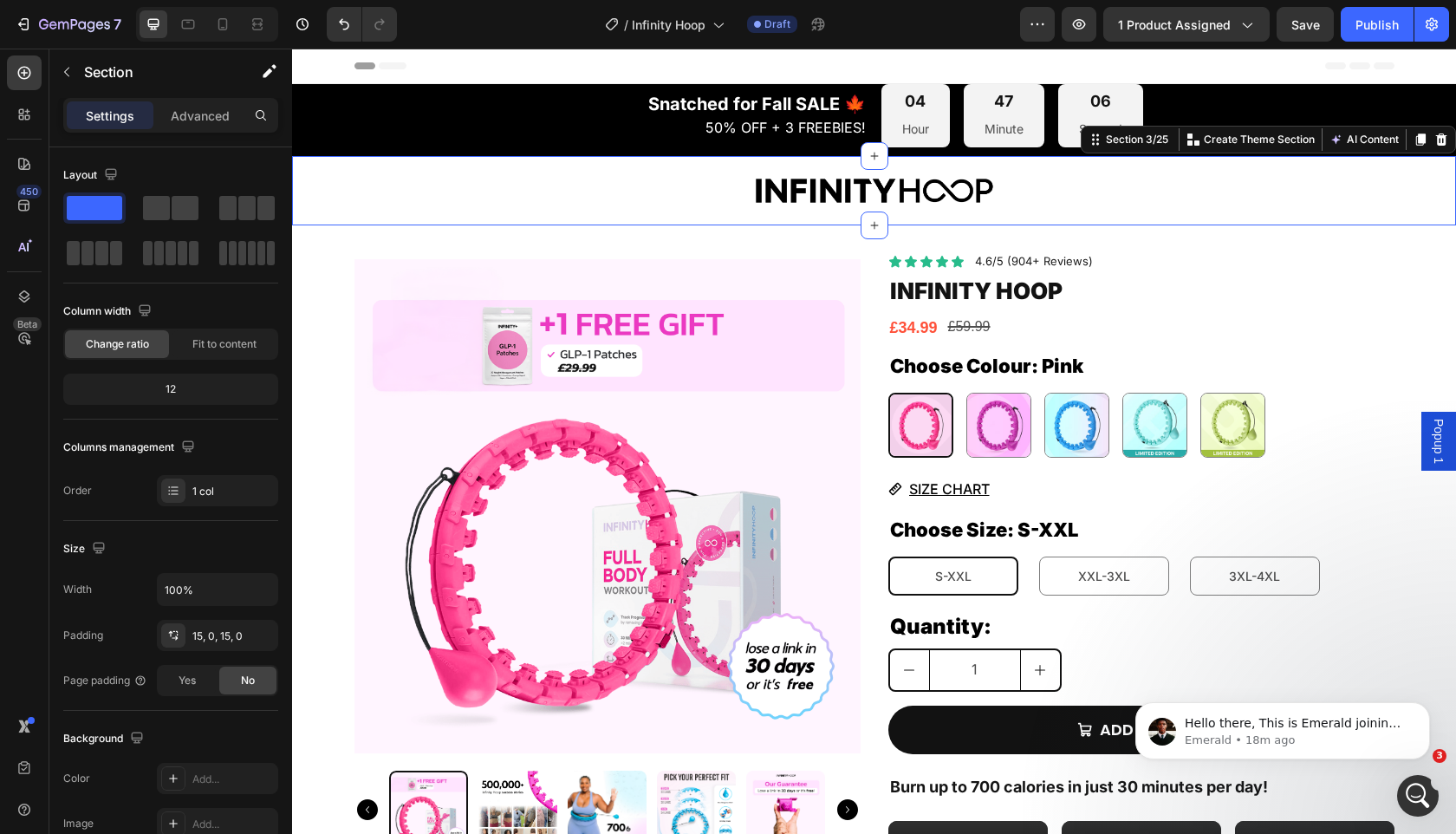
click at [320, 156] on div "Image Row Section 3/25 Create Theme Section AI Content Write with GemAI What wo…" at bounding box center [873, 190] width 1164 height 70
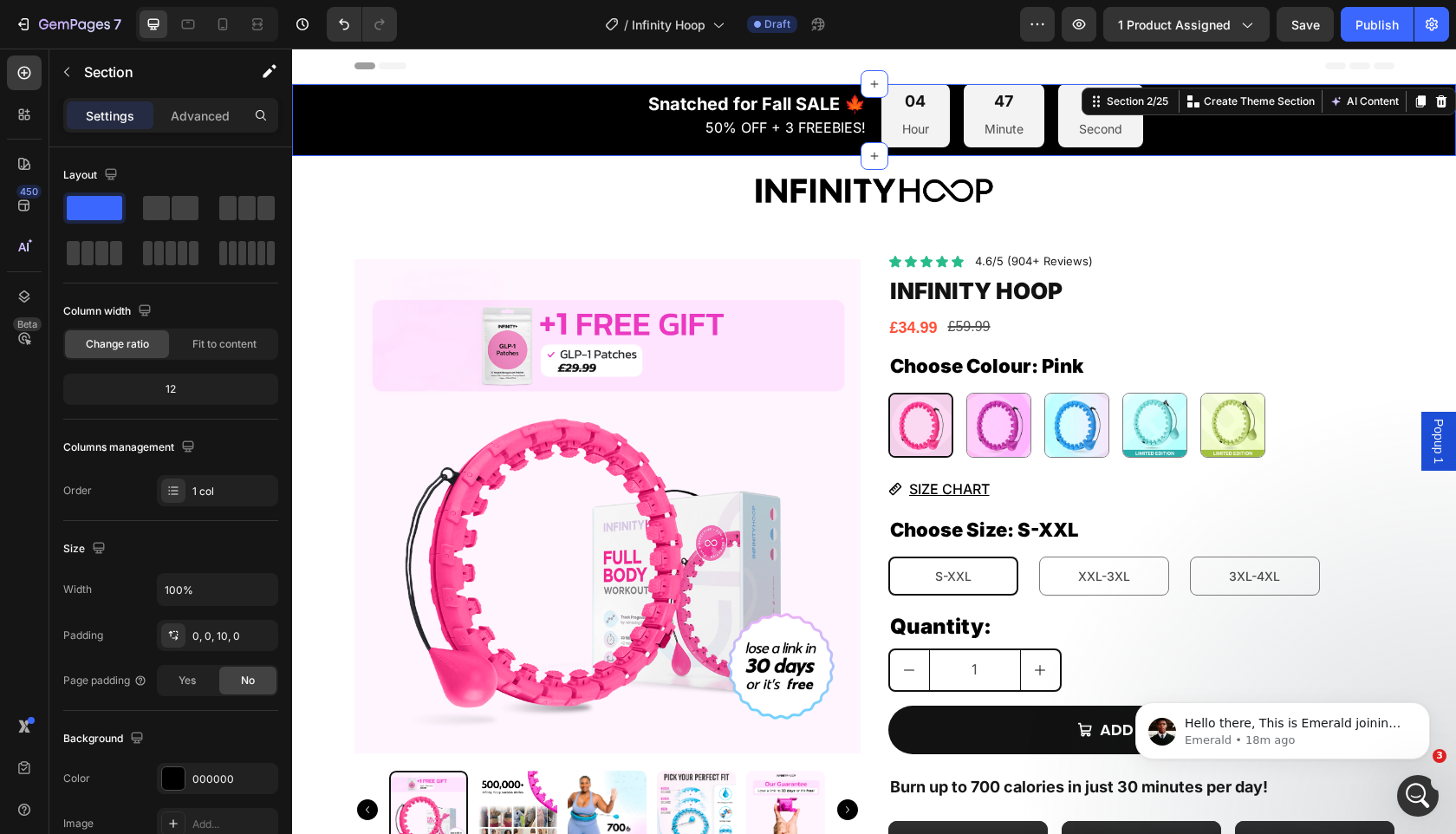
click at [320, 153] on div "Snatched for Fall SALE 🍁 50% OFF + 3 FREEBIES! Text Block 04 Hour 47 Minute 05 …" at bounding box center [873, 119] width 1164 height 72
click at [204, 117] on p "Advanced" at bounding box center [200, 116] width 59 height 18
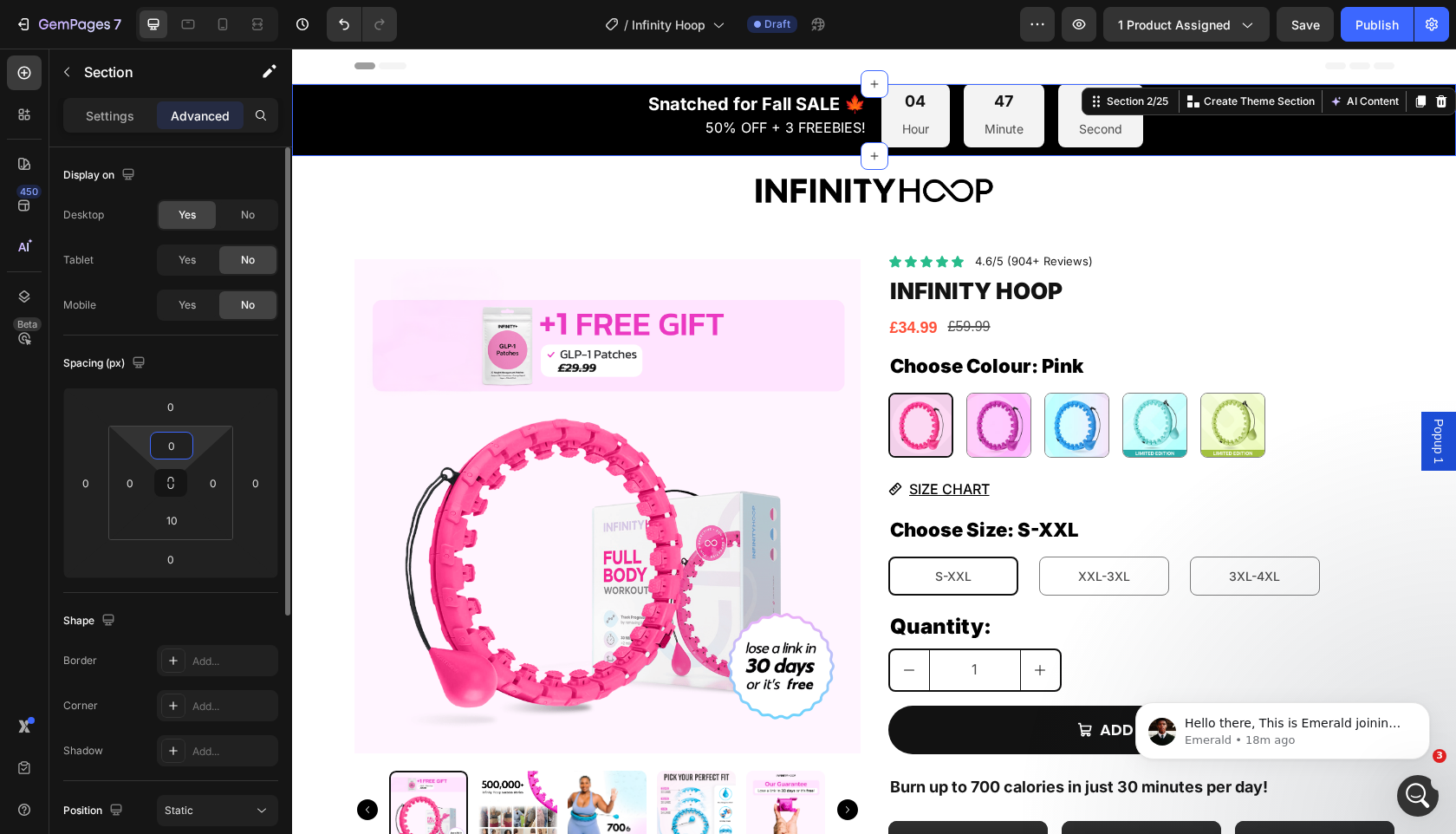
click at [183, 439] on input "0" at bounding box center [171, 445] width 35 height 26
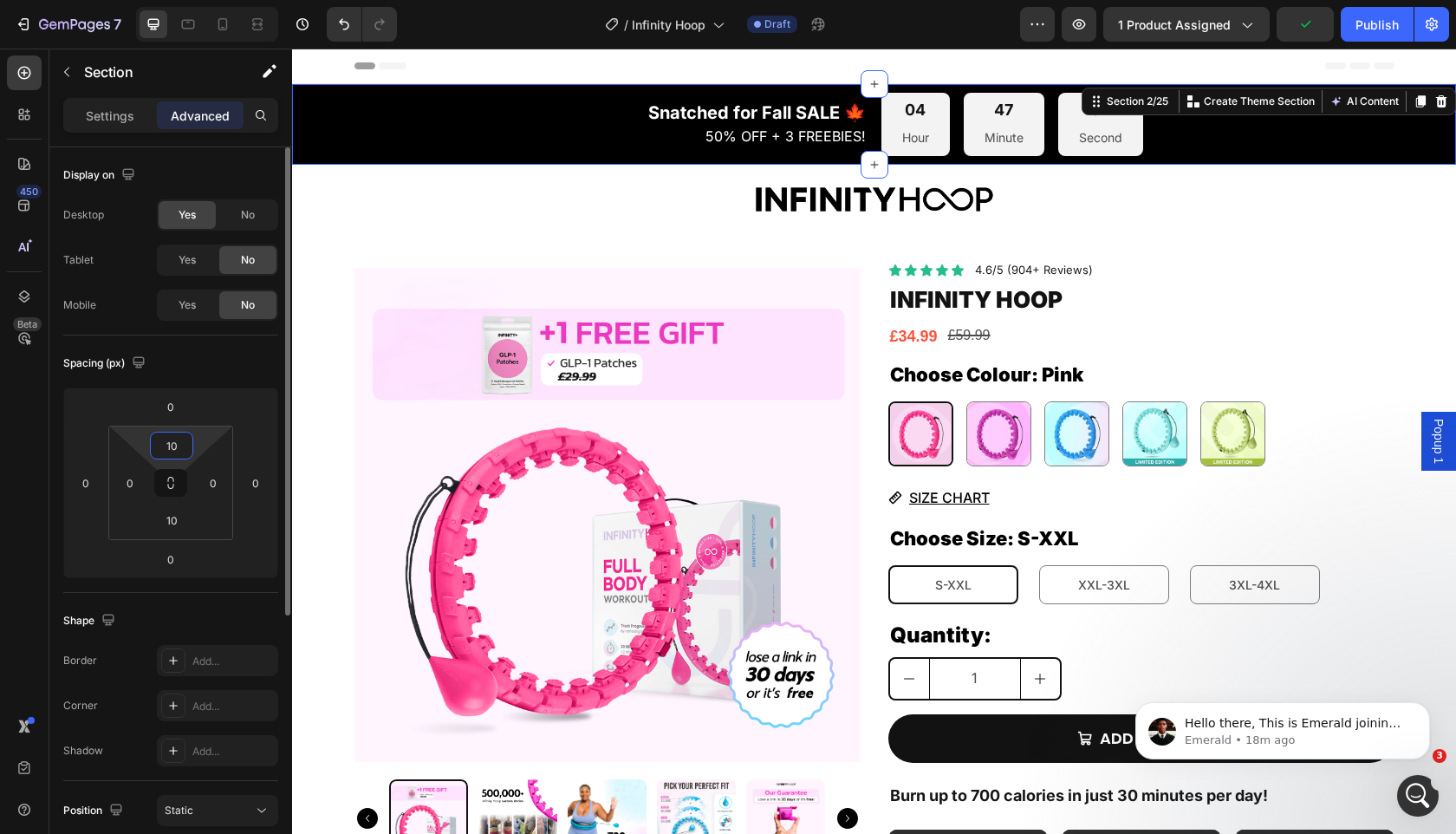
type input "10"
click at [234, 354] on div "Spacing (px)" at bounding box center [170, 363] width 215 height 27
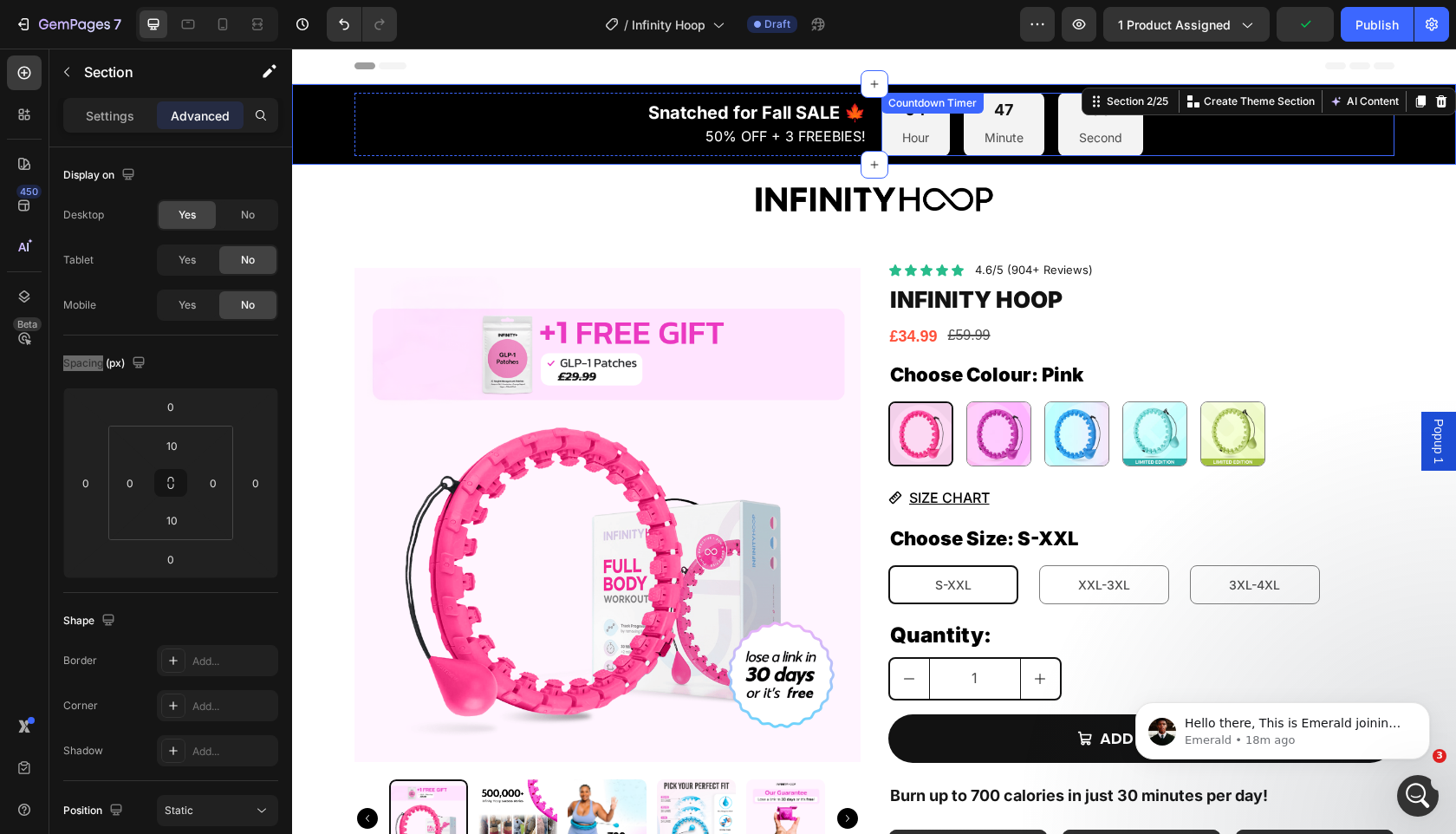
click at [951, 134] on div "04 Hour 47 Minute 00 Second" at bounding box center [1012, 124] width 262 height 63
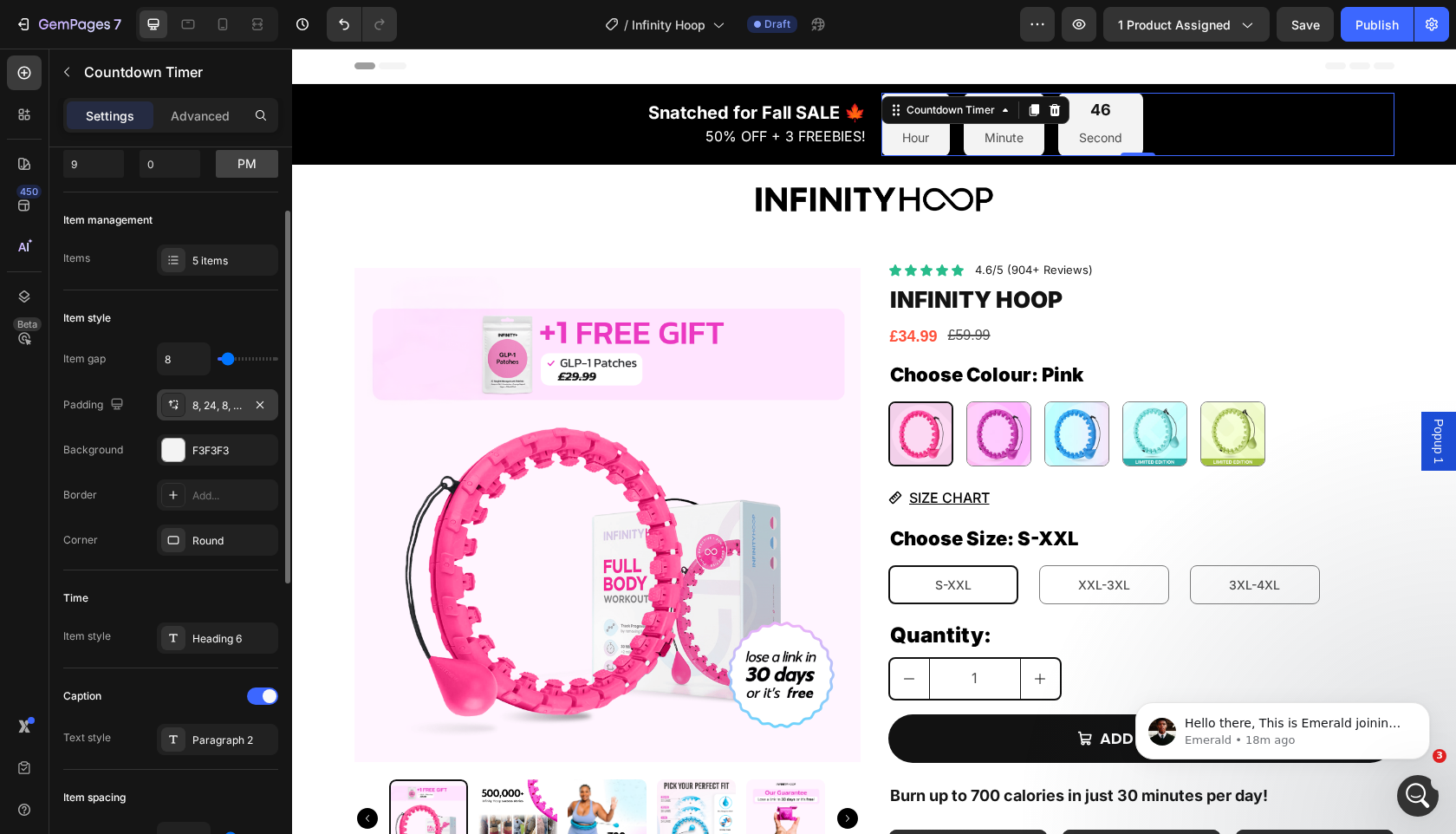
scroll to position [122, 0]
click at [203, 395] on div "8, 24, 8, 24" at bounding box center [217, 407] width 121 height 31
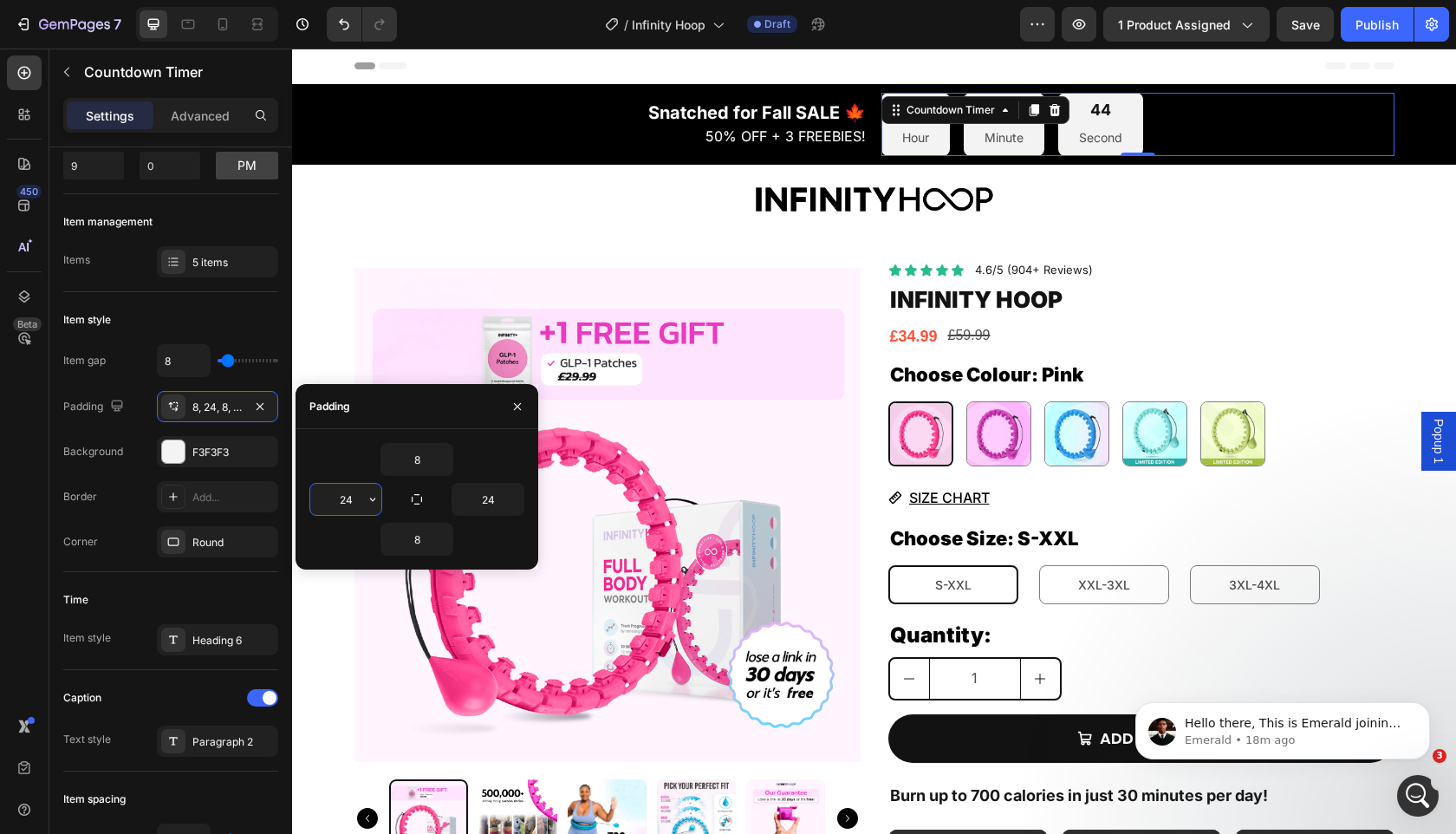
click at [347, 509] on input "24" at bounding box center [346, 499] width 71 height 31
type input "16"
click at [487, 497] on input "24" at bounding box center [488, 499] width 71 height 31
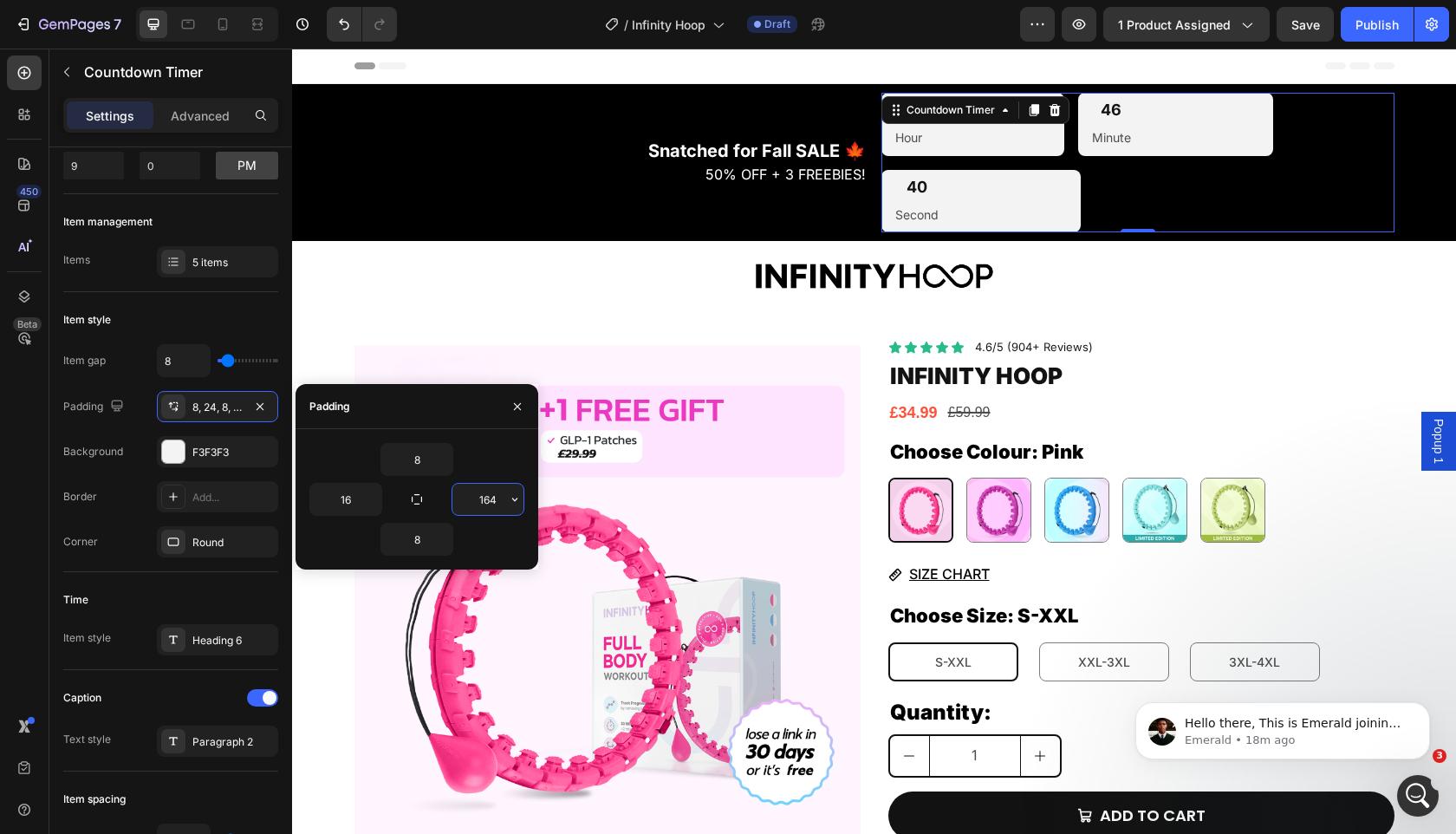
click at [491, 504] on input "164" at bounding box center [488, 499] width 71 height 31
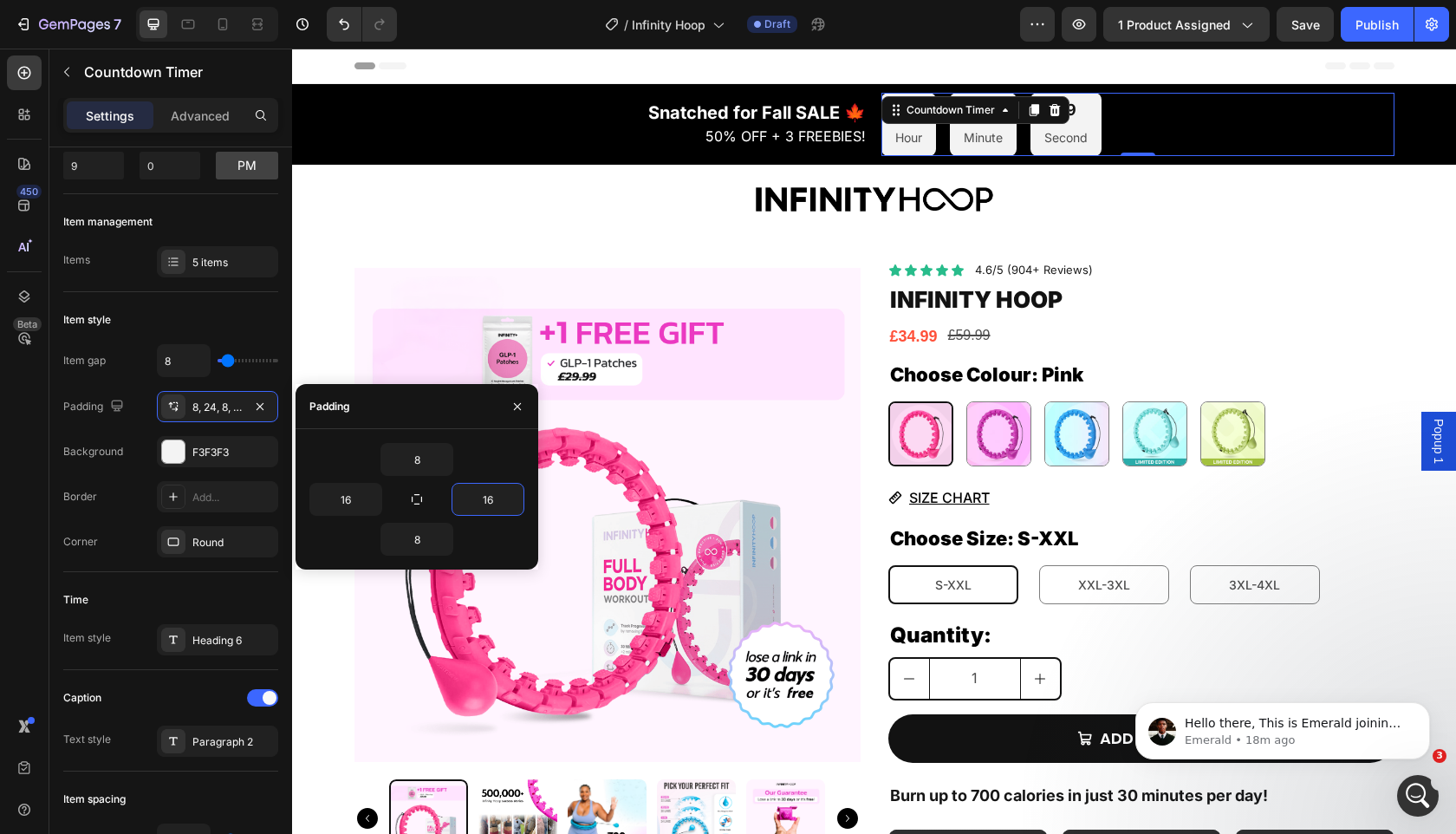
type input "16"
click at [490, 469] on div "8" at bounding box center [417, 459] width 215 height 33
click at [621, 329] on img at bounding box center [607, 514] width 506 height 506
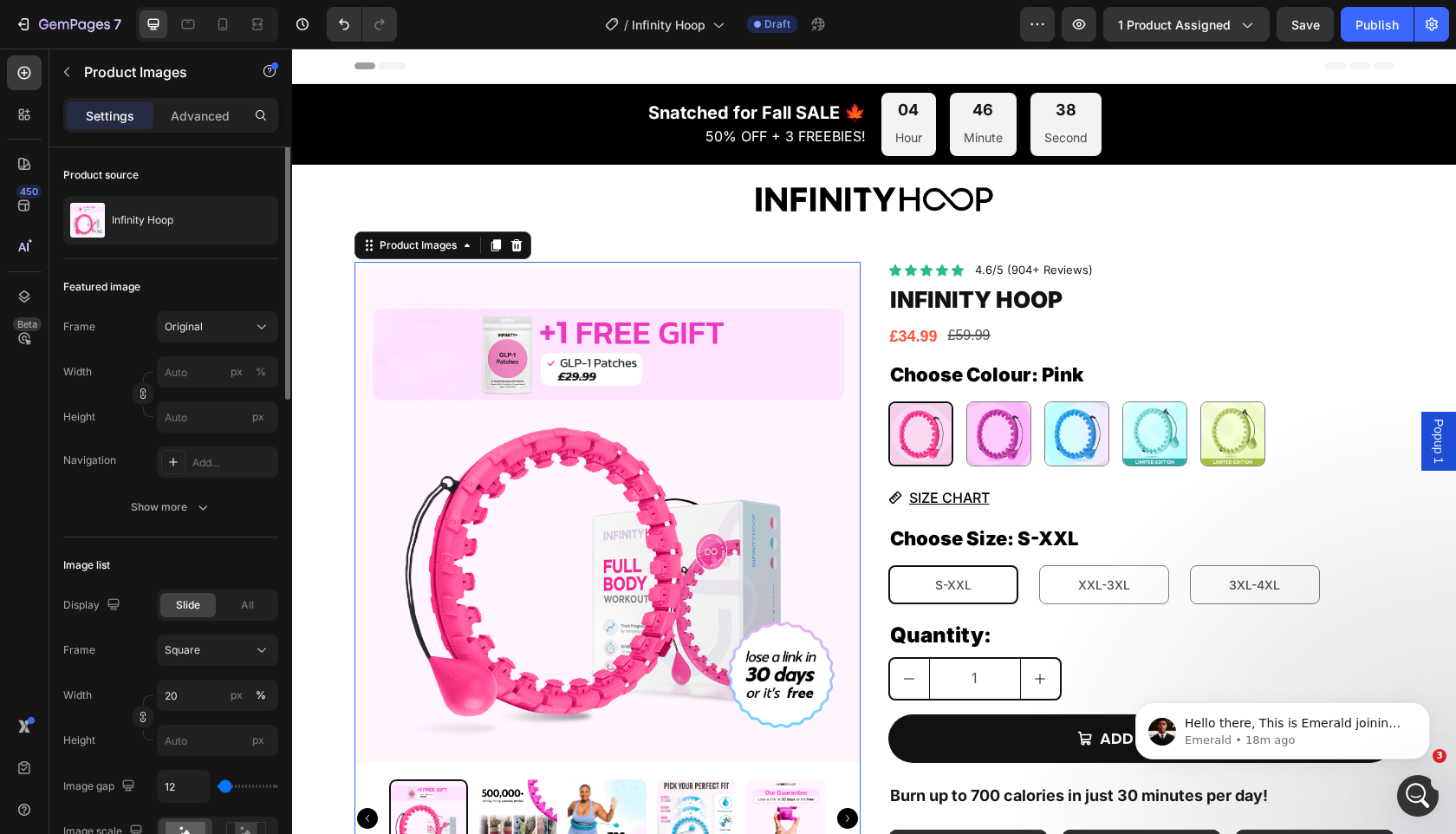
scroll to position [0, 0]
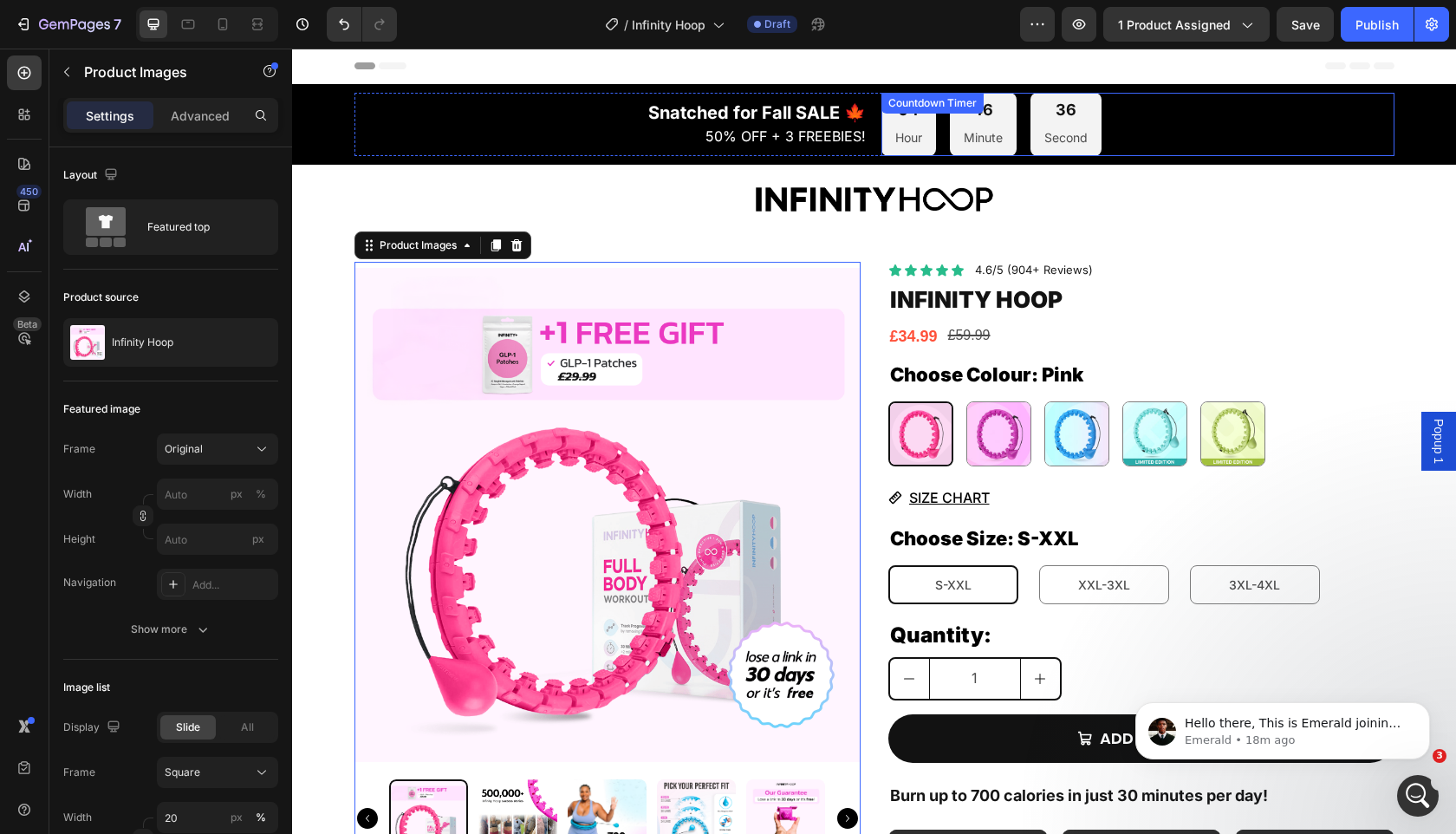
click at [943, 139] on div "04 Hour 46 Minute 36 Second" at bounding box center [992, 124] width 221 height 63
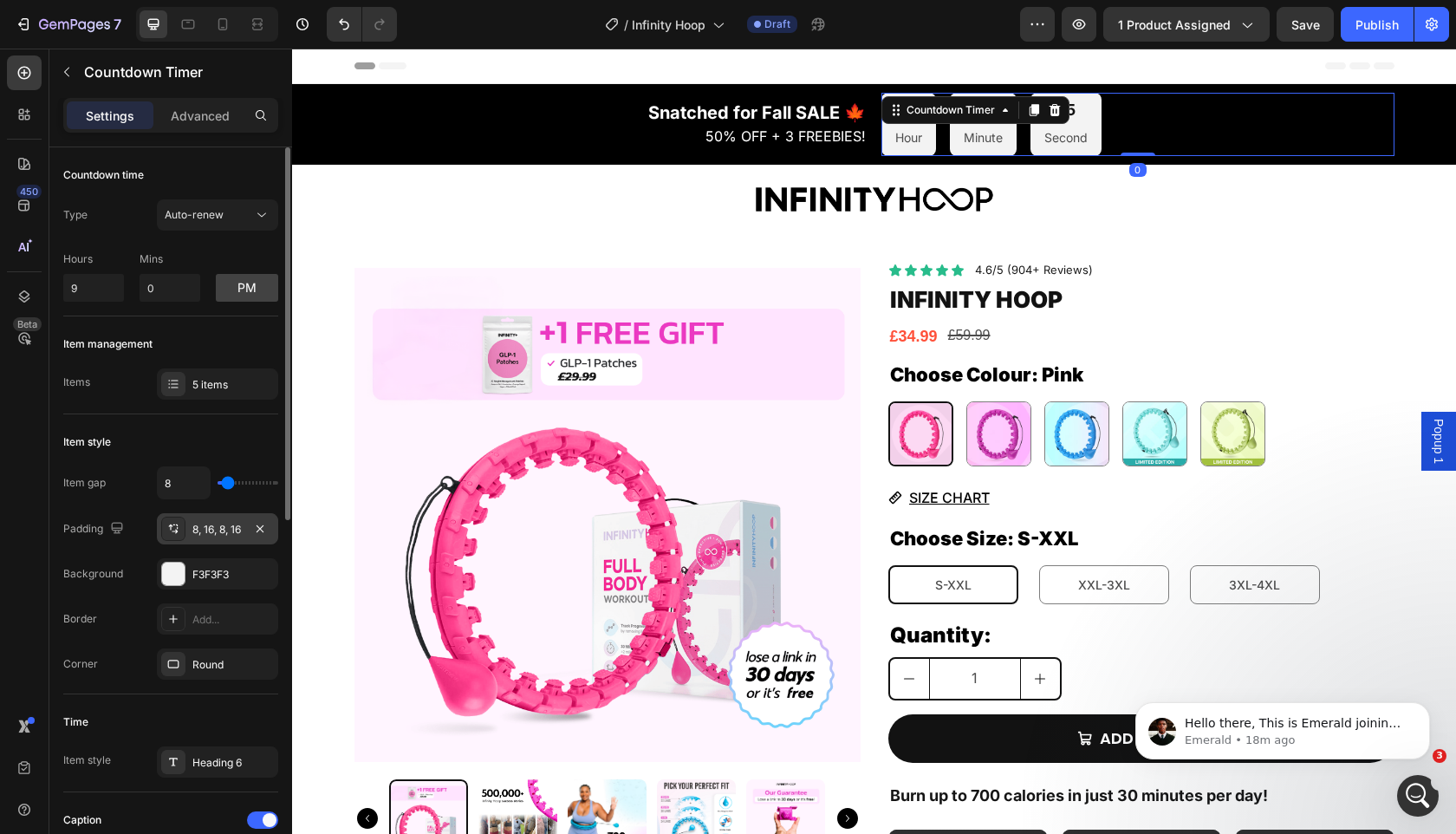
click at [202, 540] on div "8, 16, 8, 16" at bounding box center [217, 529] width 121 height 31
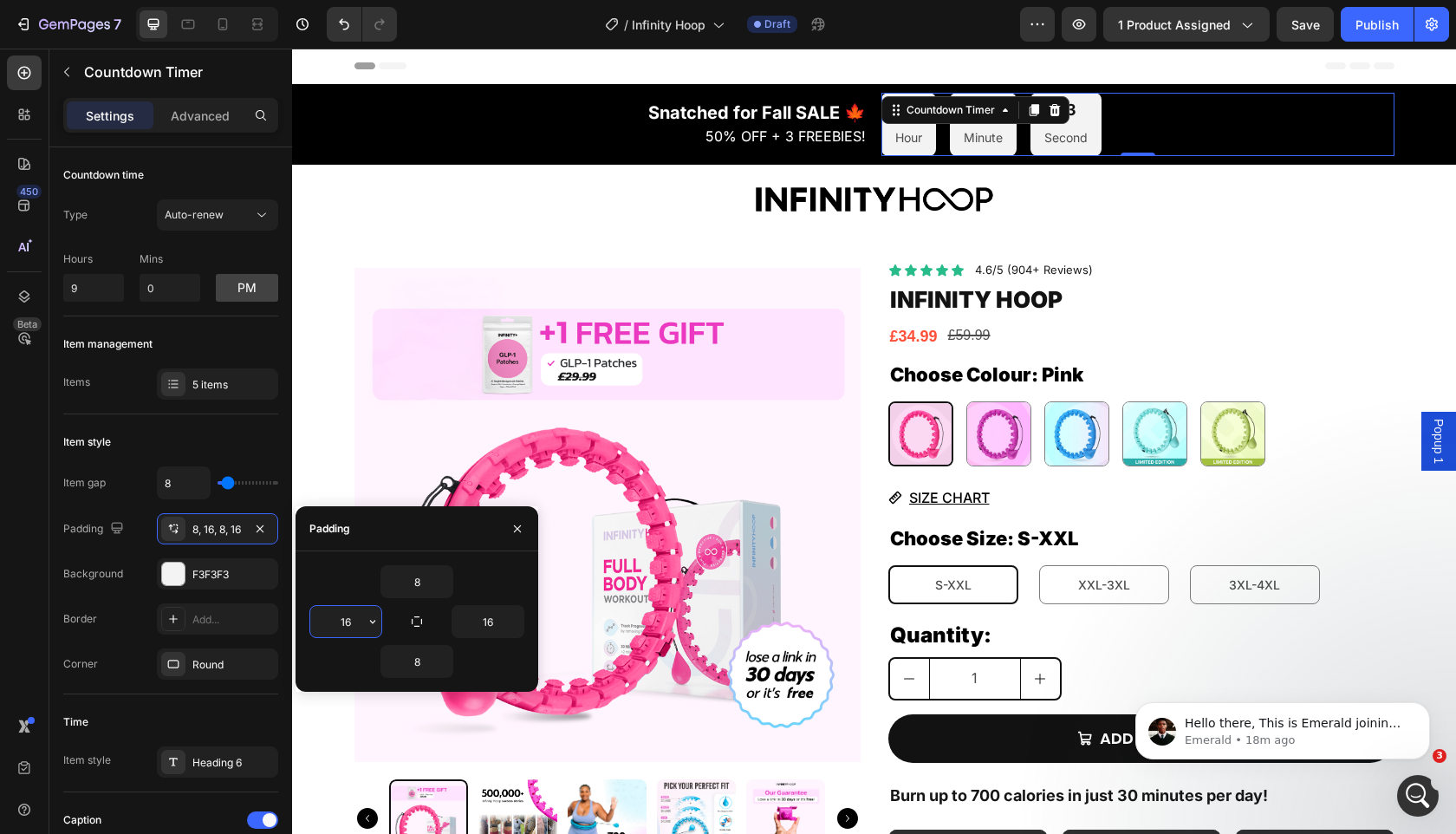
click at [346, 631] on input "16" at bounding box center [346, 622] width 71 height 31
type input "24"
click at [488, 622] on input "16" at bounding box center [488, 622] width 71 height 31
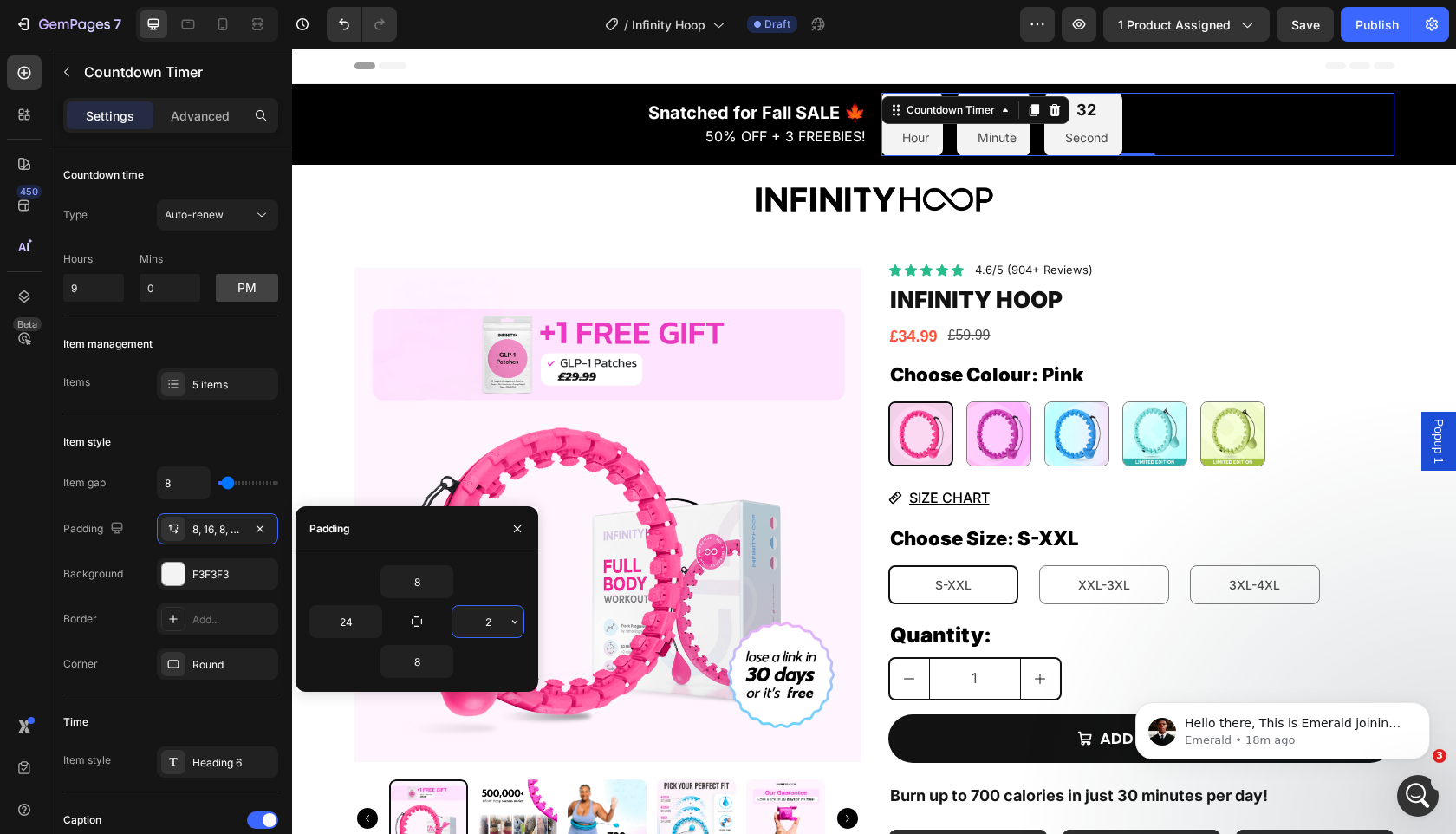
click at [488, 622] on input "2" at bounding box center [488, 622] width 71 height 31
type input "24"
click at [488, 591] on div "8" at bounding box center [417, 582] width 215 height 33
click at [532, 317] on img at bounding box center [607, 514] width 506 height 506
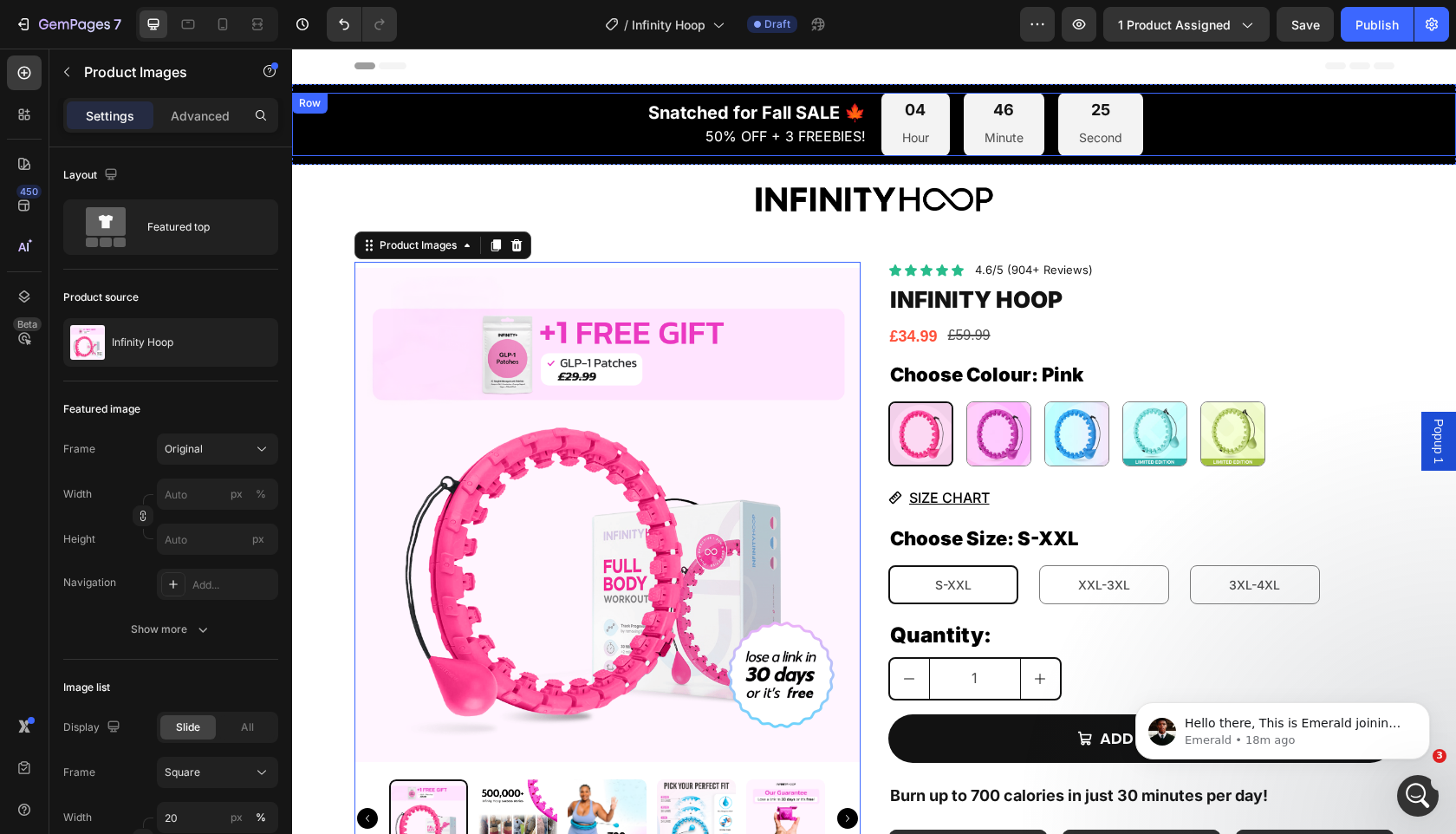
click at [342, 127] on div "Snatched for Fall SALE 🍁 50% OFF + 3 FREEBIES! Text Block 04 Hour 46 Minute 25 …" at bounding box center [873, 124] width 1164 height 63
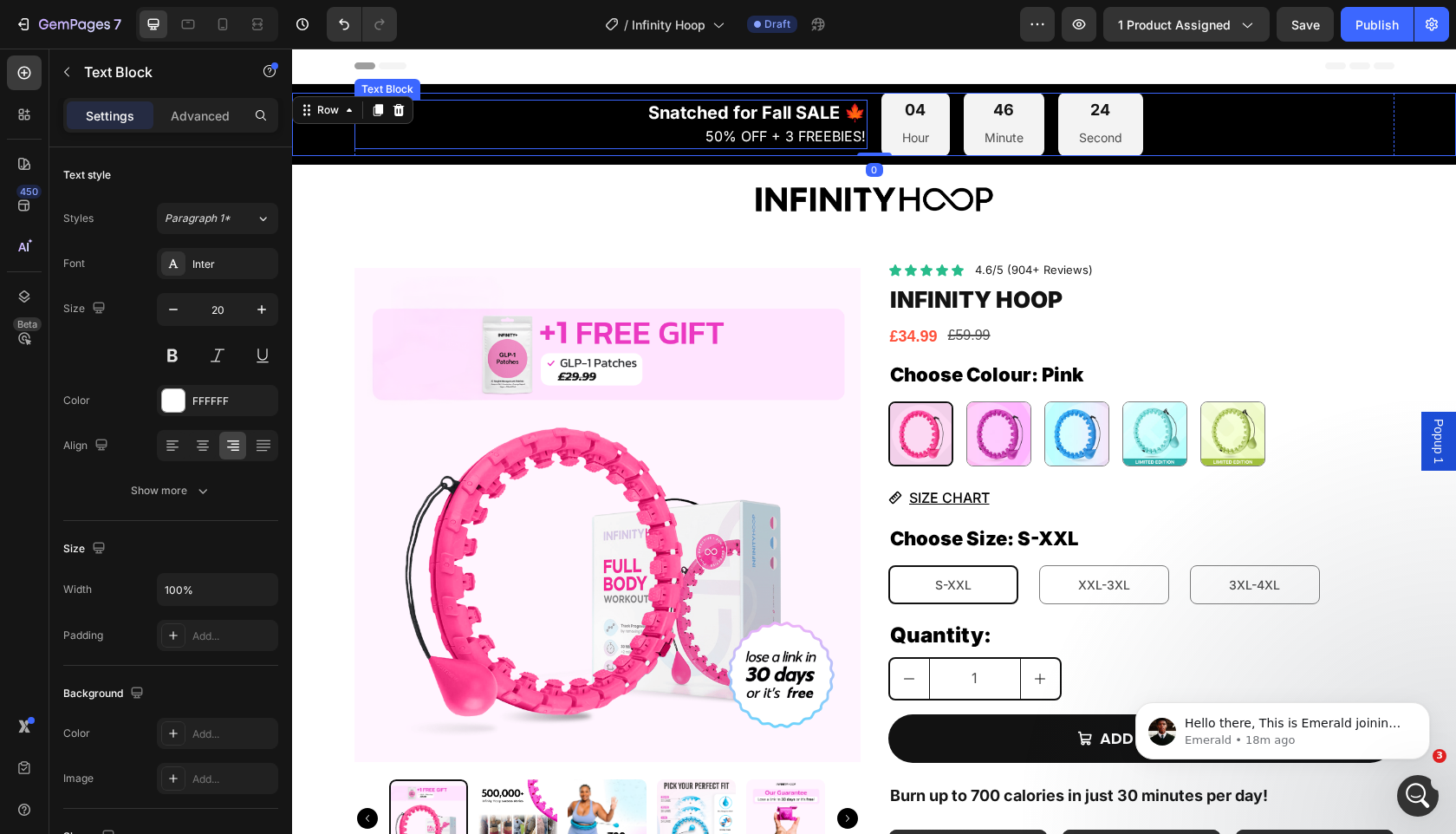
click at [830, 121] on strong "Snatched for Fall SALE 🍁" at bounding box center [757, 112] width 218 height 21
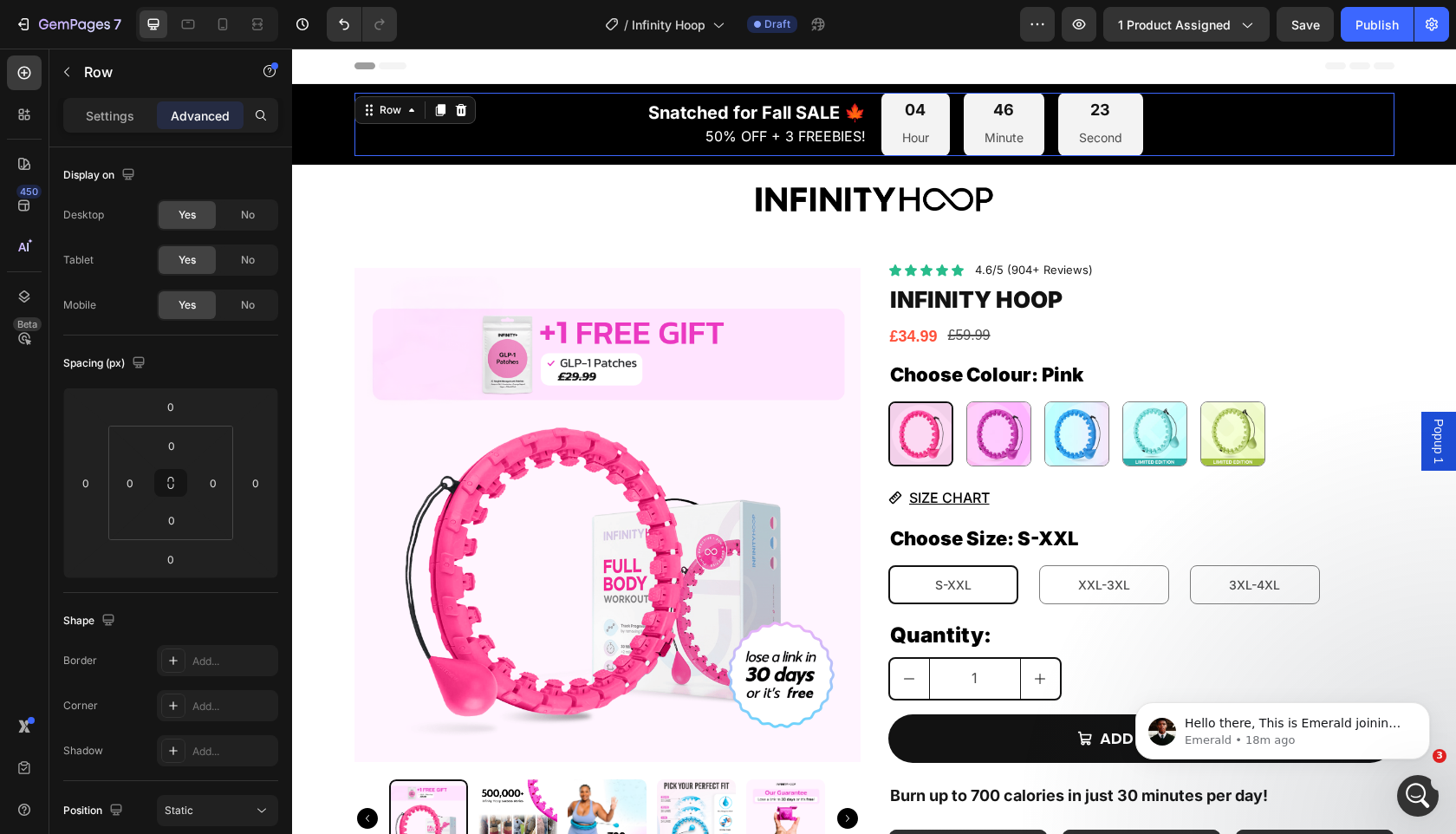
click at [870, 139] on div "Snatched for Fall SALE 🍁 50% OFF + 3 FREEBIES! Text Block 04 Hour 46 Minute 23 …" at bounding box center [874, 124] width 1040 height 63
click at [118, 118] on p "Settings" at bounding box center [109, 116] width 48 height 18
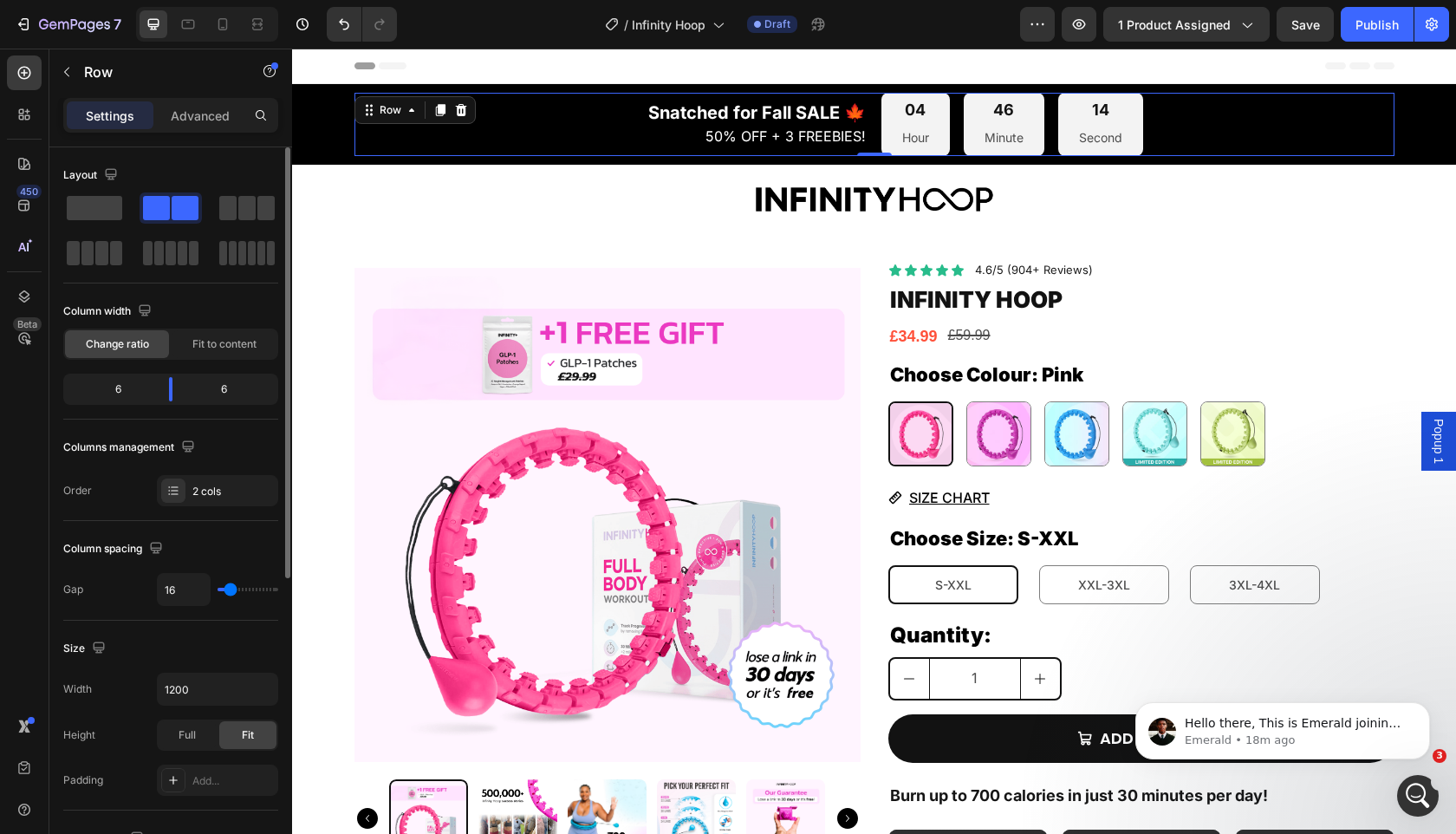
type input "15"
type input "24"
type input "25"
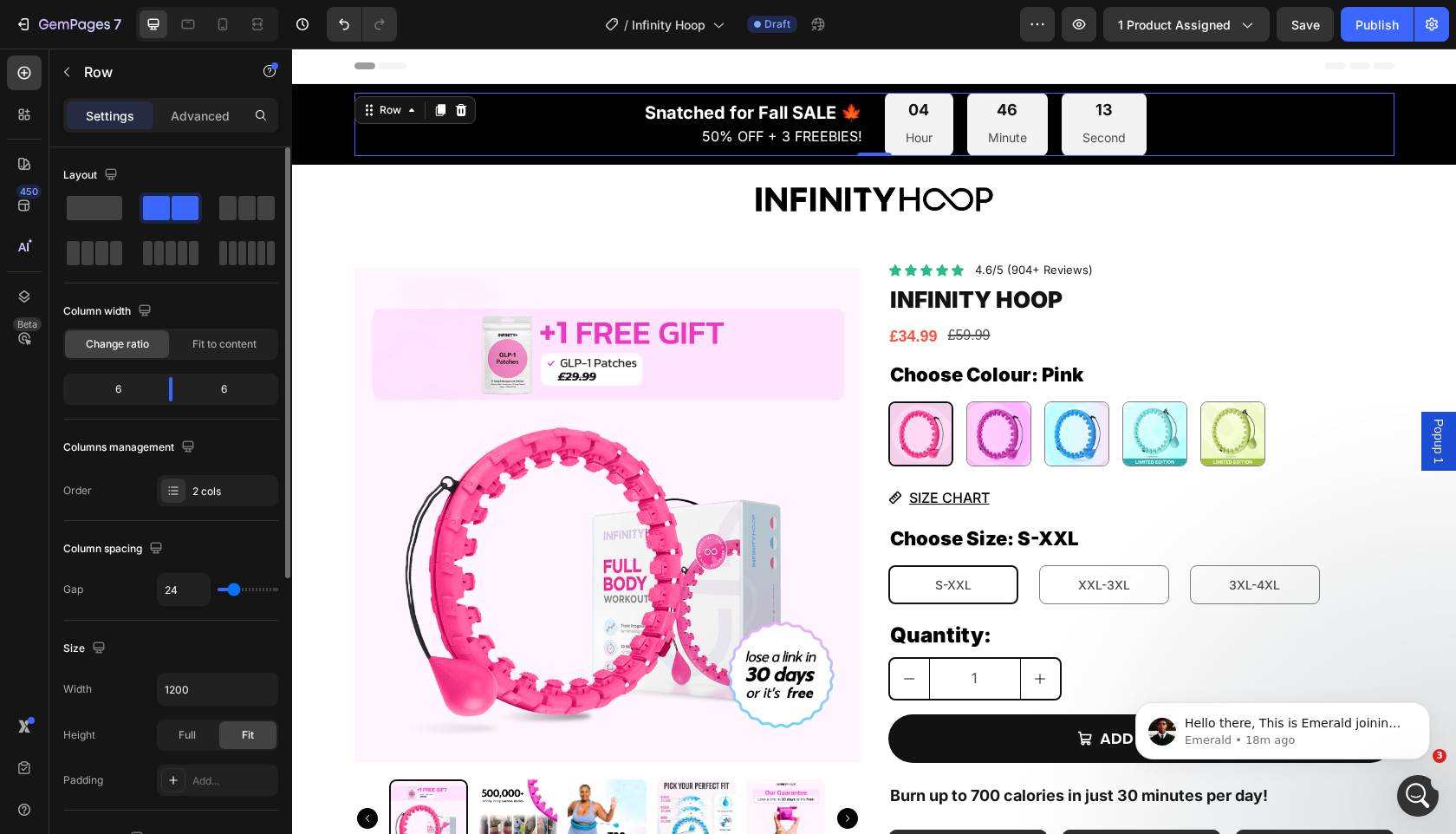
type input "25"
type input "28"
type input "27"
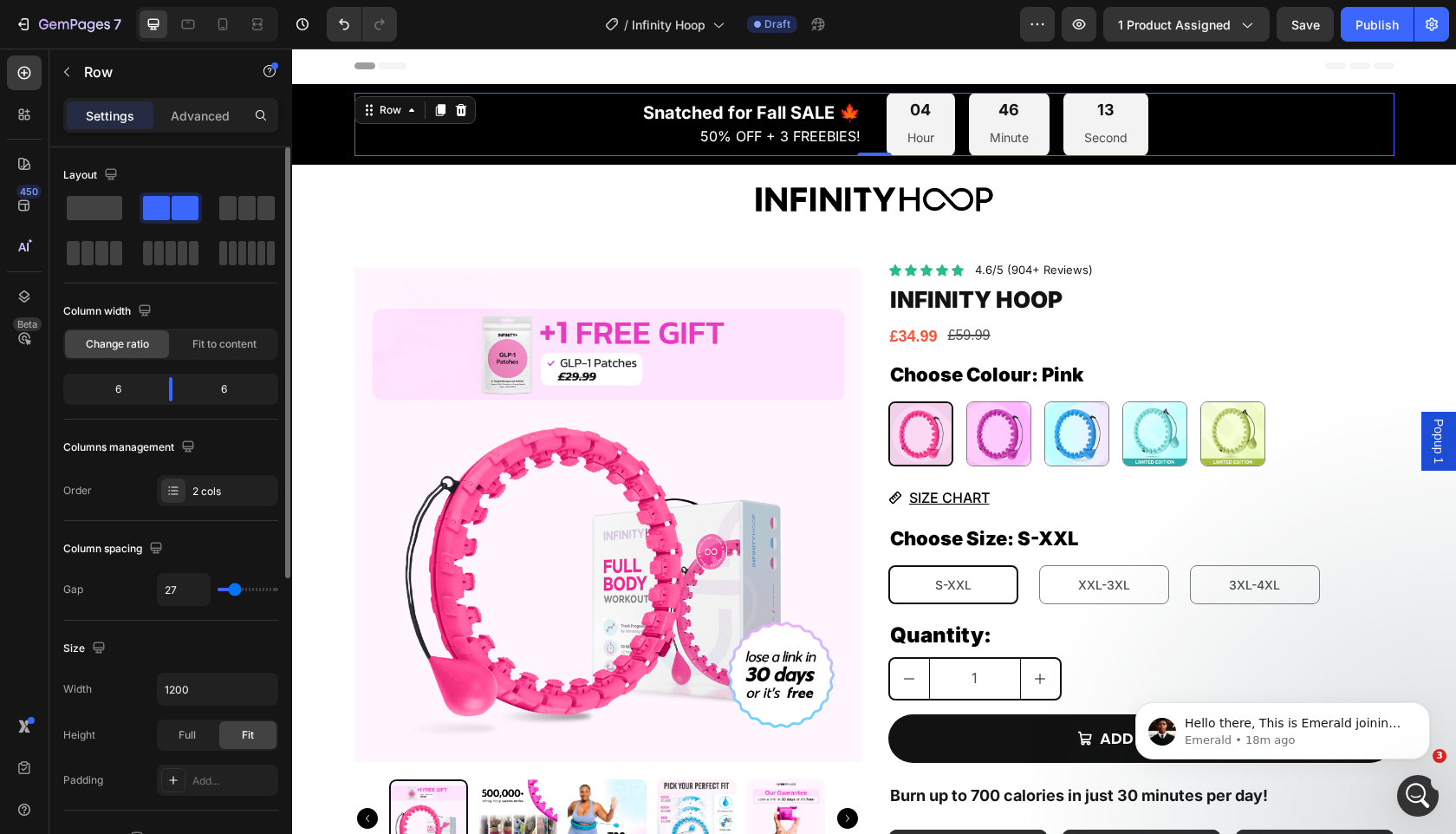
type input "26"
type input "25"
type input "24"
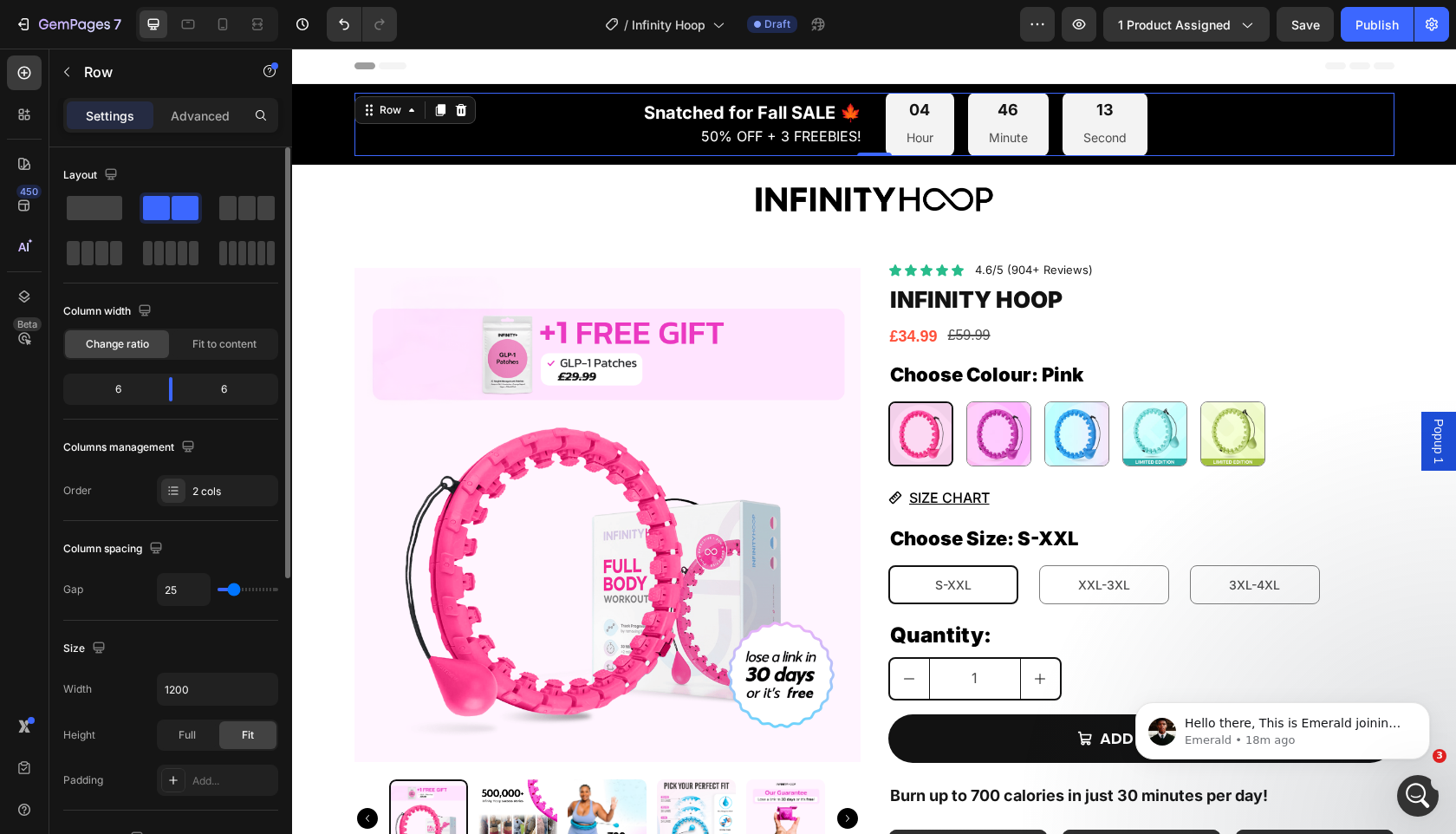
type input "24"
type input "22"
type input "21"
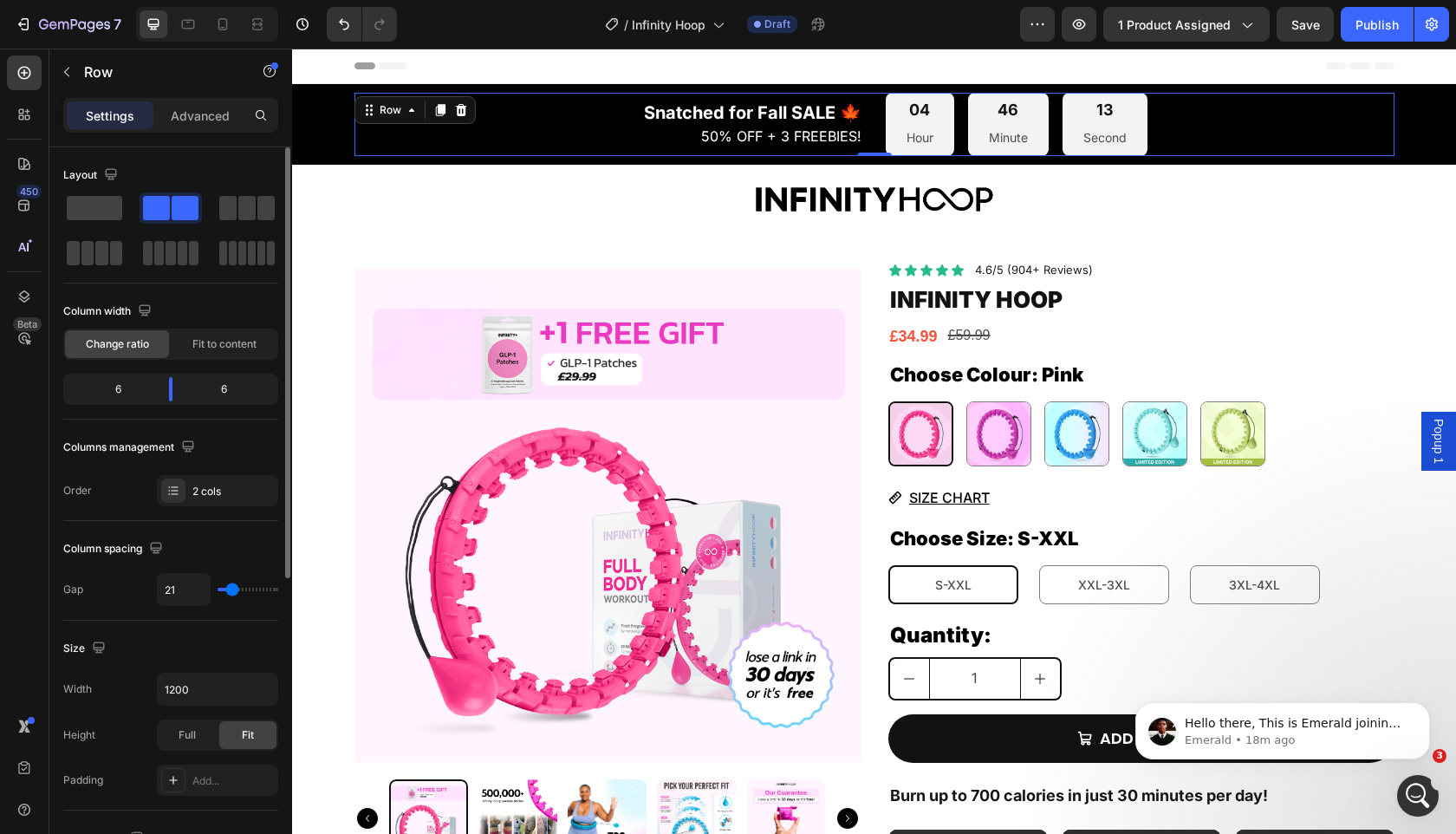
type input "20"
type input "19"
type input "20"
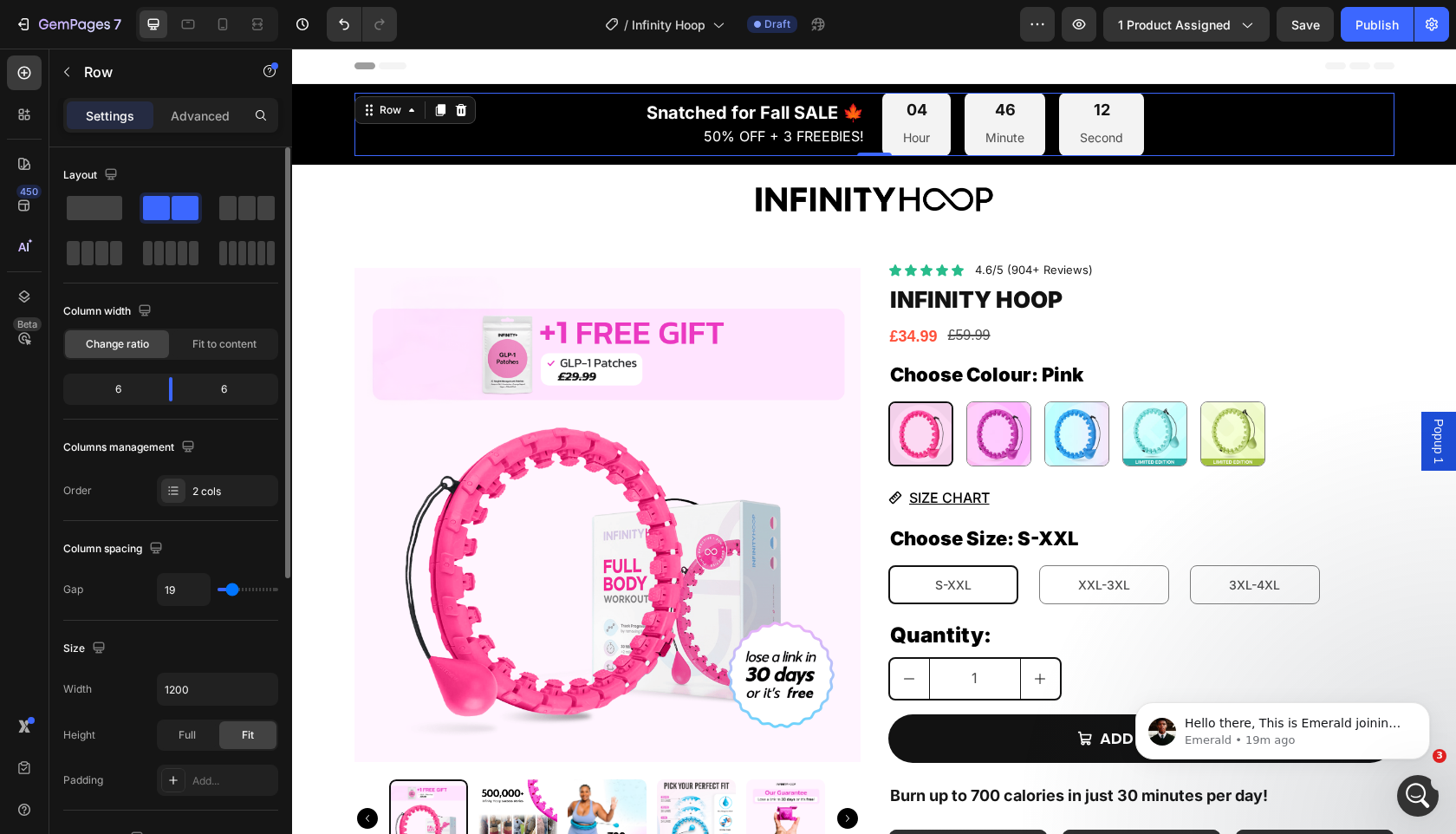
type input "20"
type input "21"
type input "23"
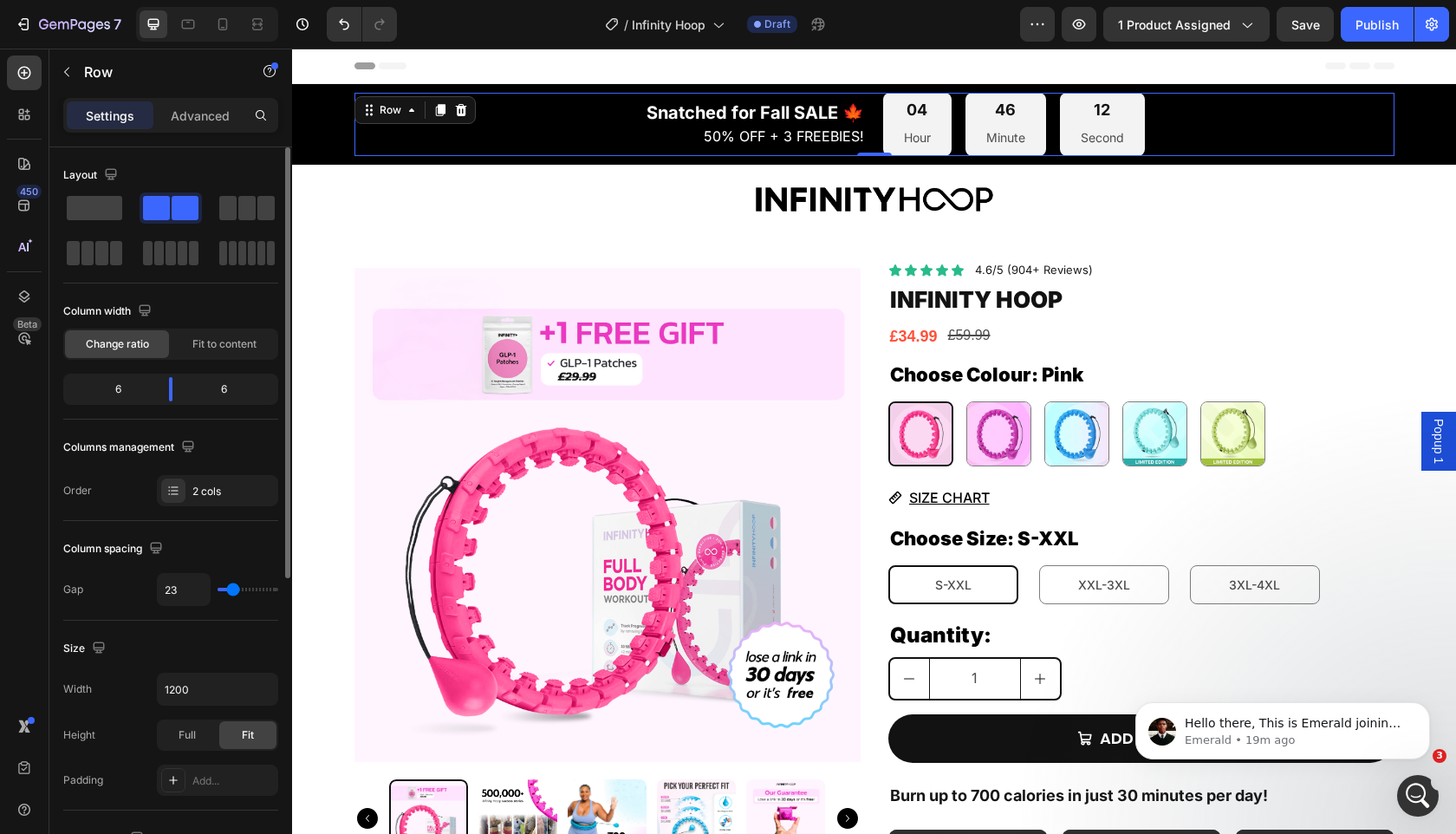
type input "24"
click at [233, 591] on input "range" at bounding box center [248, 590] width 61 height 4
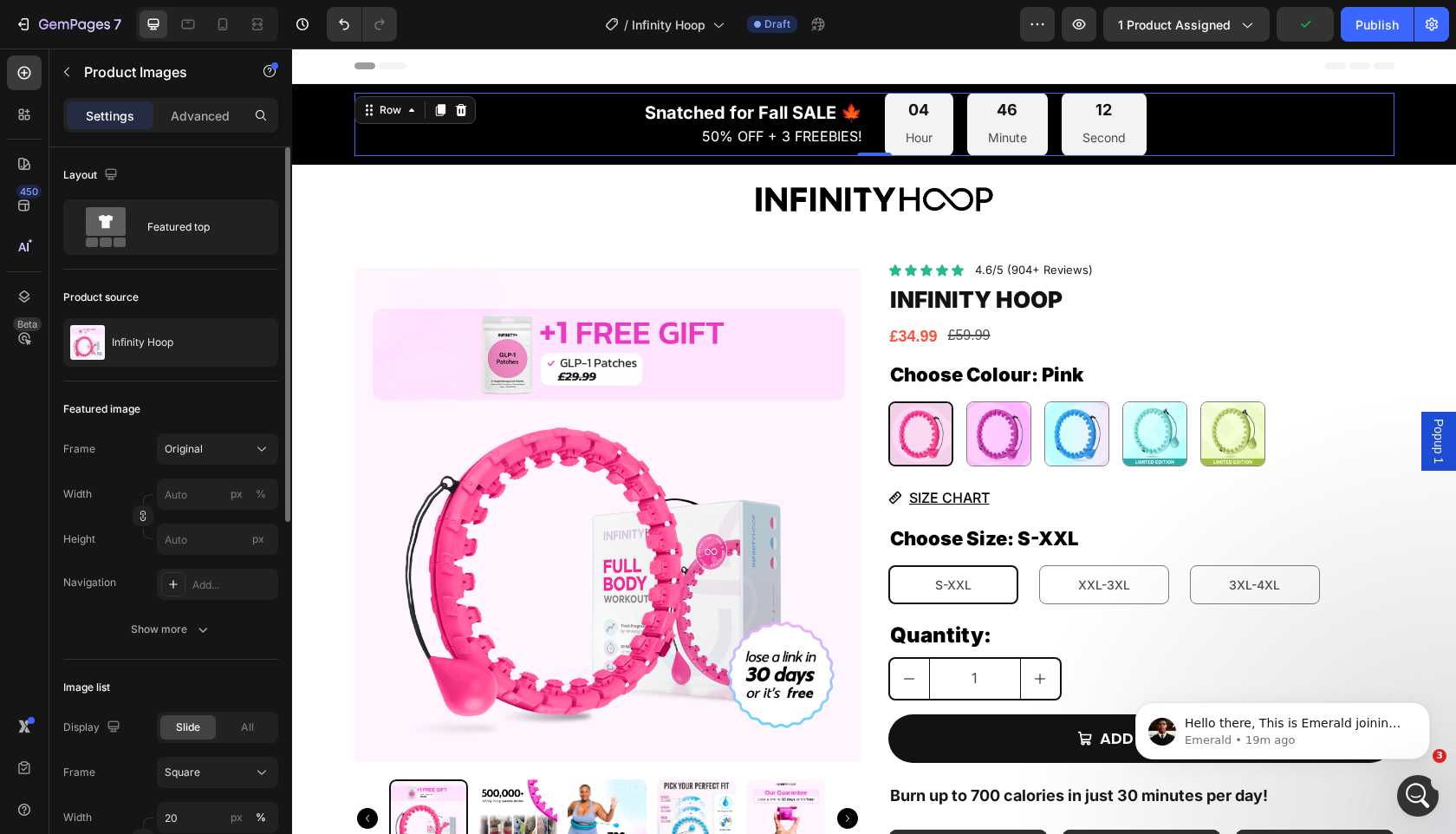
click at [492, 404] on img at bounding box center [607, 514] width 506 height 506
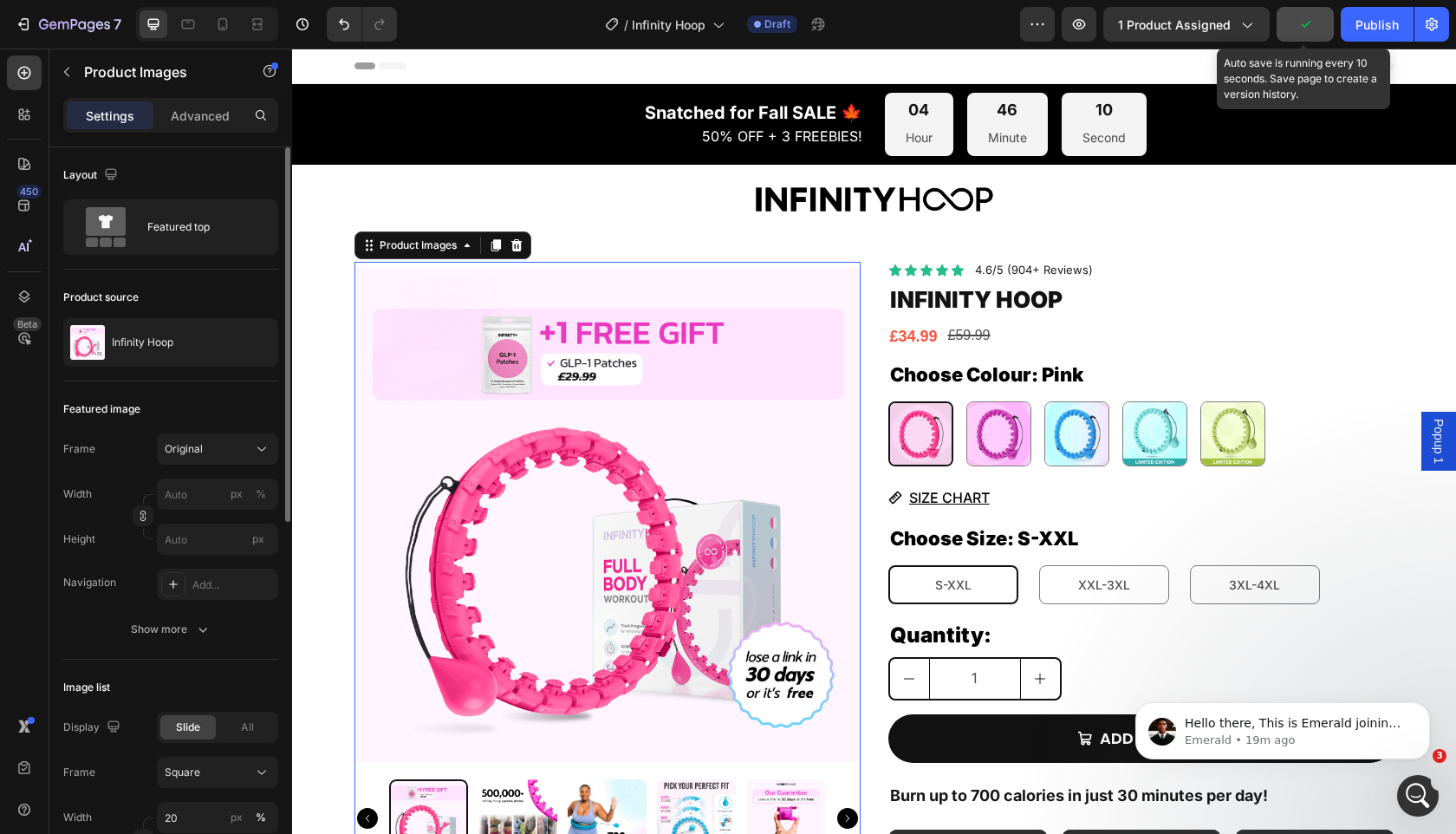
click at [1324, 31] on button "button" at bounding box center [1306, 25] width 57 height 35
click at [1376, 28] on div "Publish" at bounding box center [1378, 25] width 44 height 18
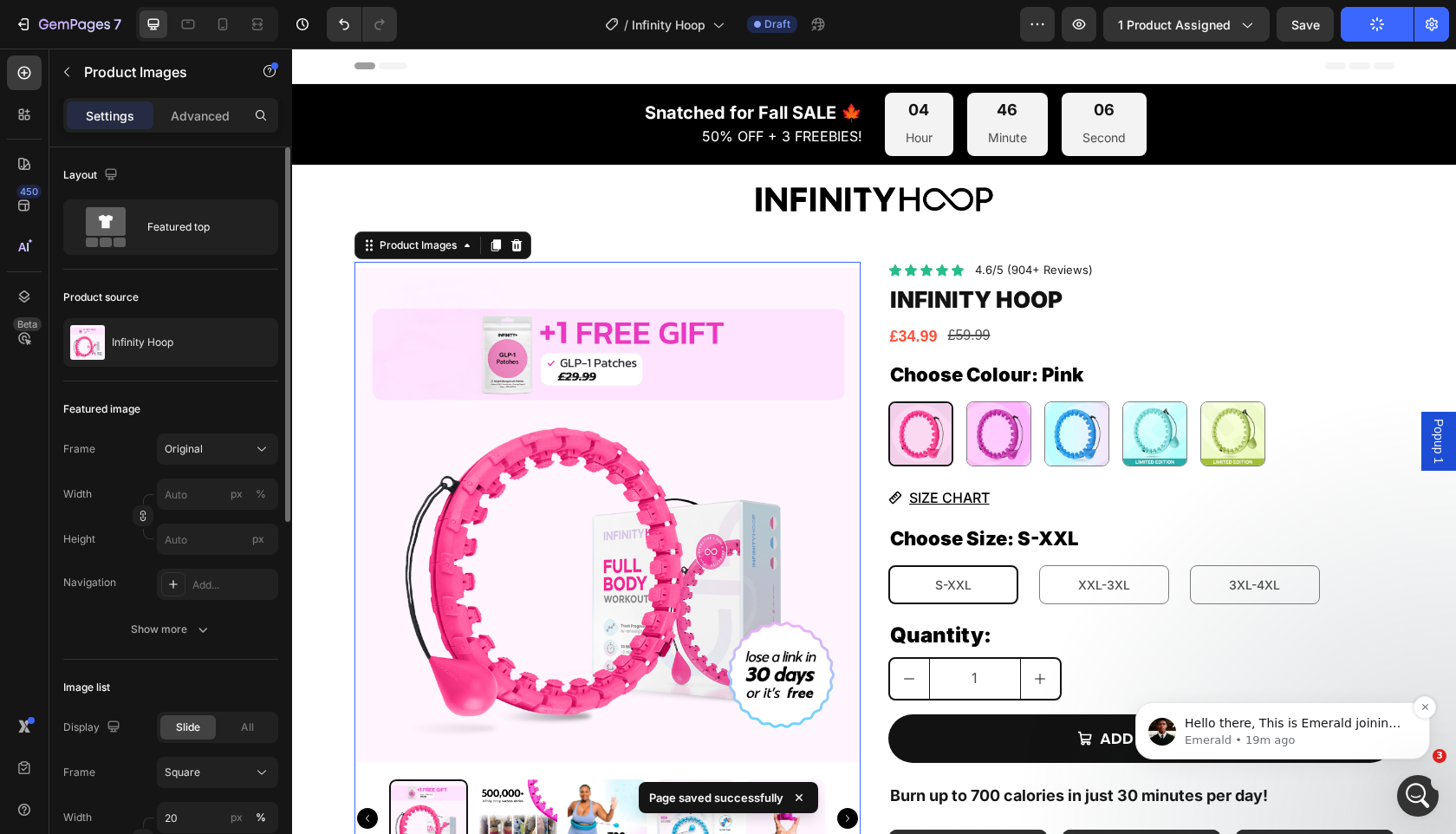
click at [1277, 736] on p "Emerald • 19m ago" at bounding box center [1296, 739] width 223 height 15
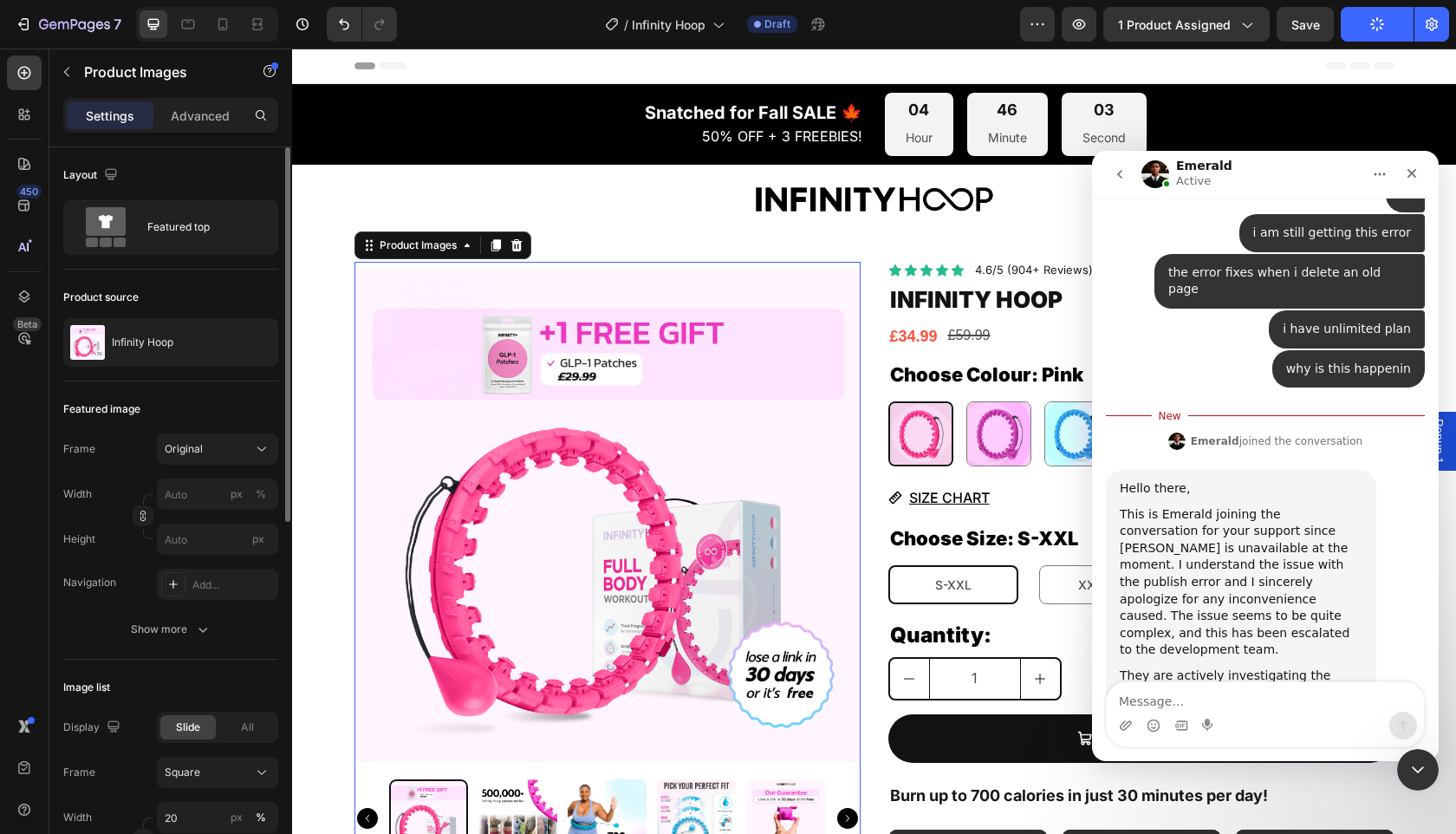
scroll to position [2014, 0]
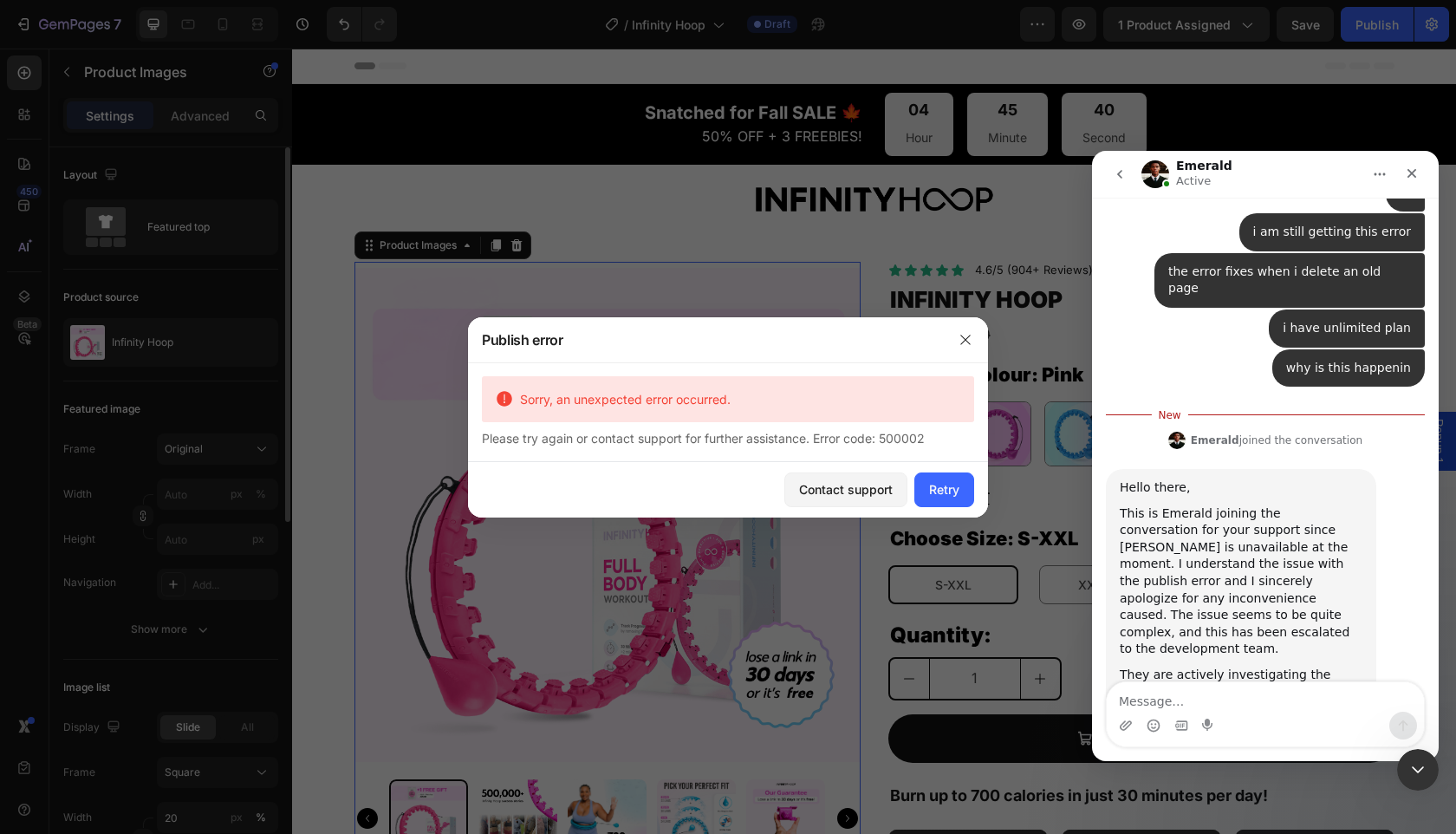
click at [959, 324] on div at bounding box center [965, 339] width 45 height 45
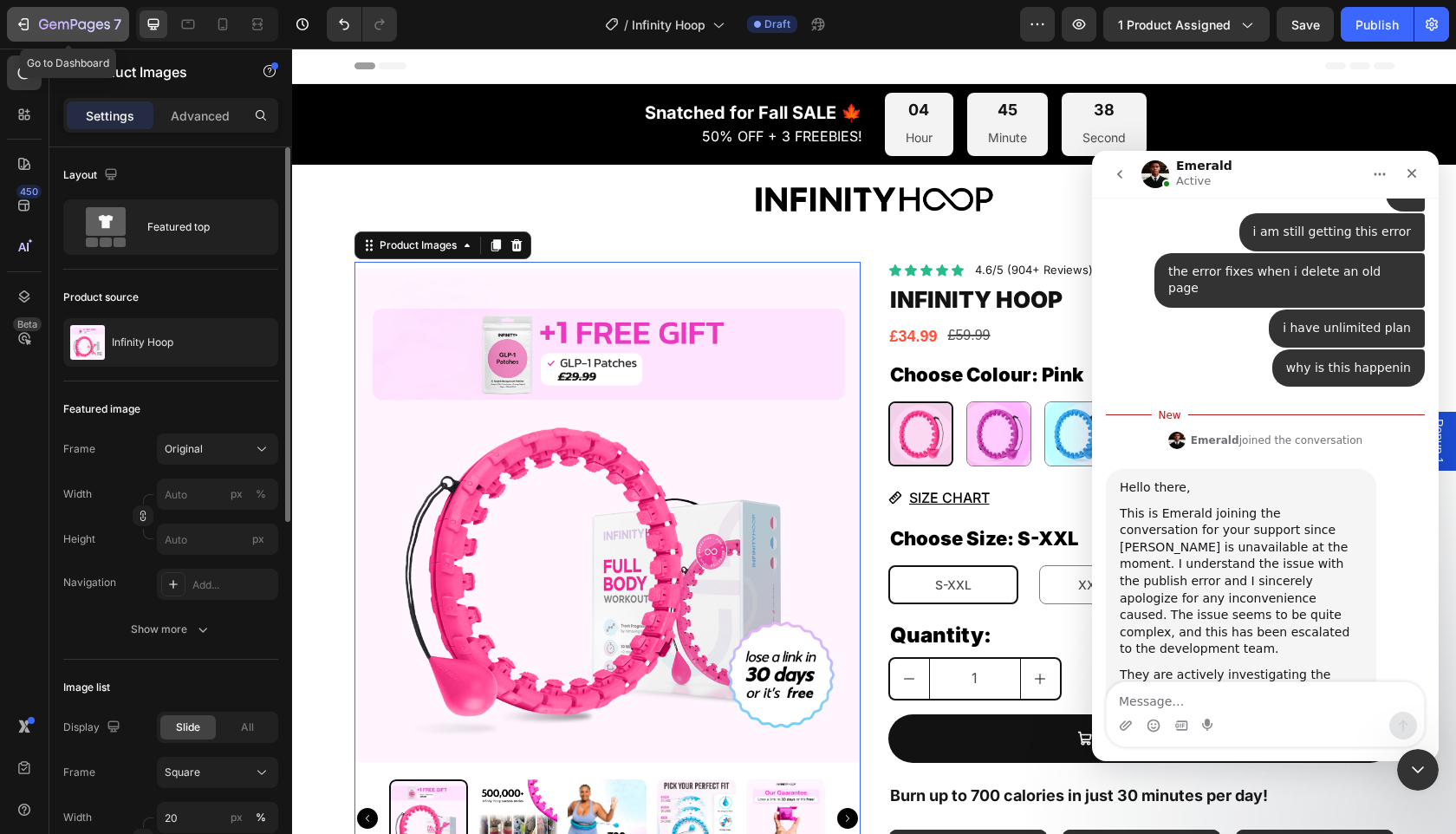
click at [9, 20] on button "7" at bounding box center [68, 25] width 122 height 35
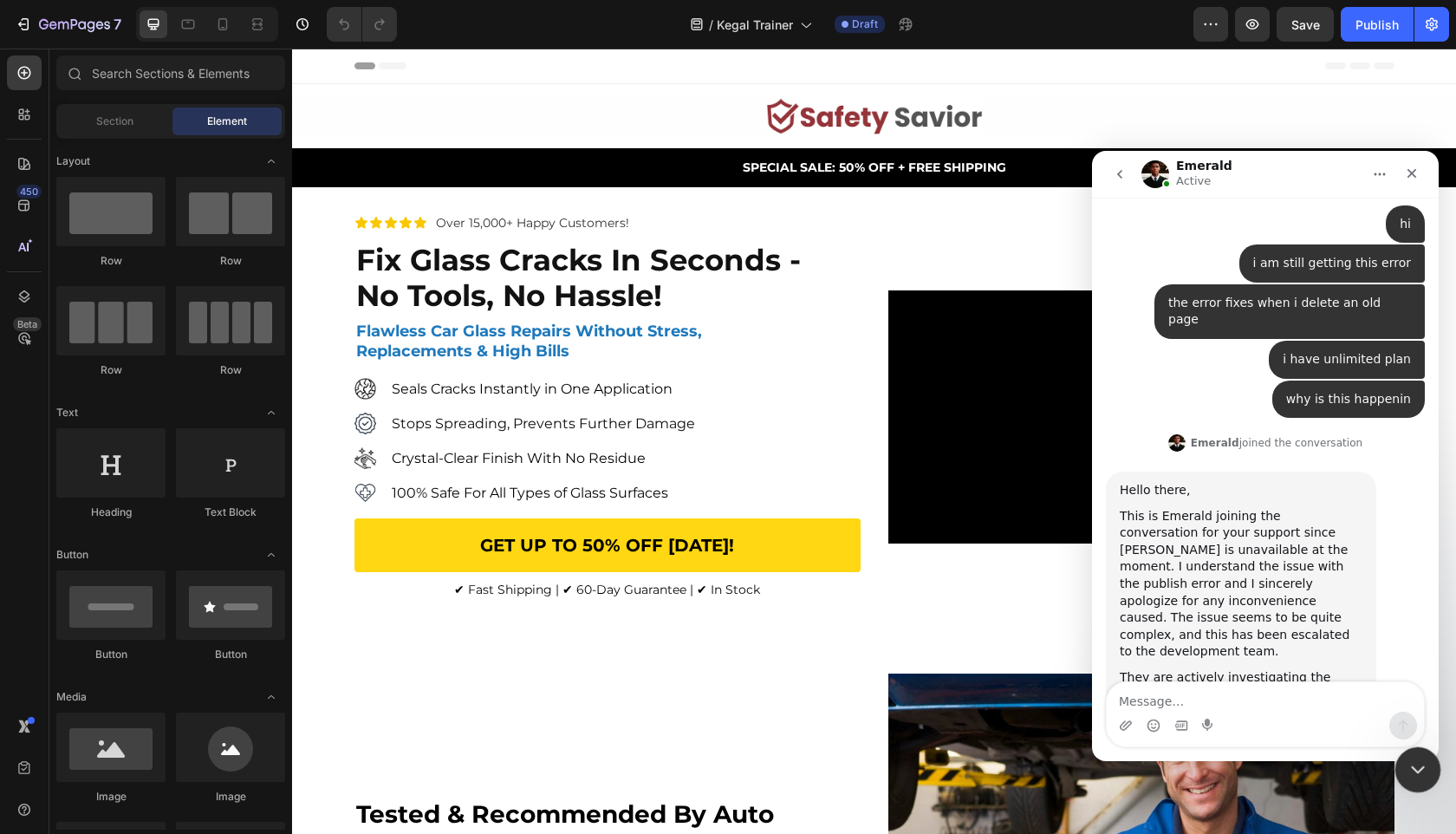
click at [1416, 775] on icon "Close Intercom Messenger" at bounding box center [1415, 767] width 21 height 21
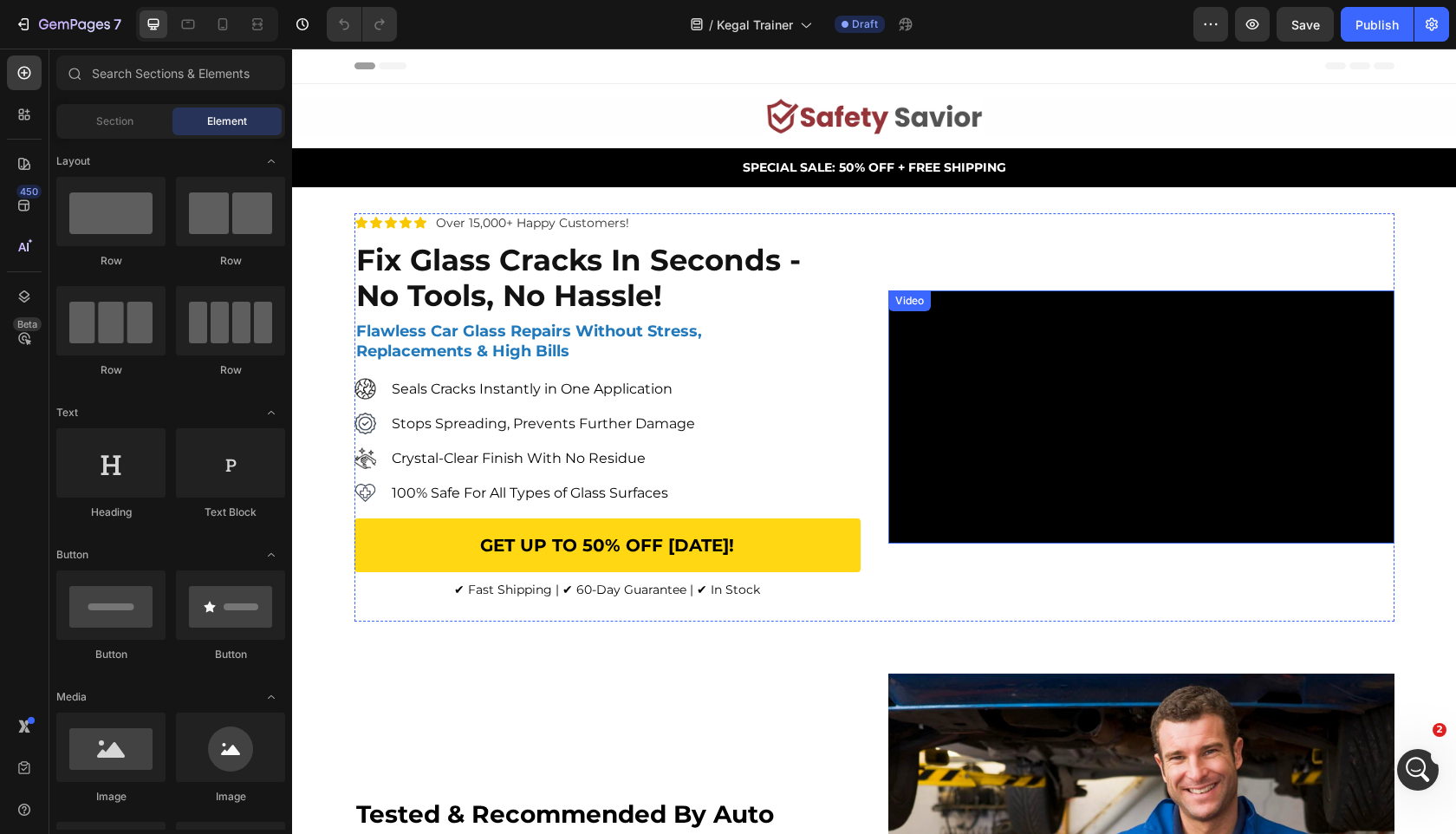
scroll to position [1985, 0]
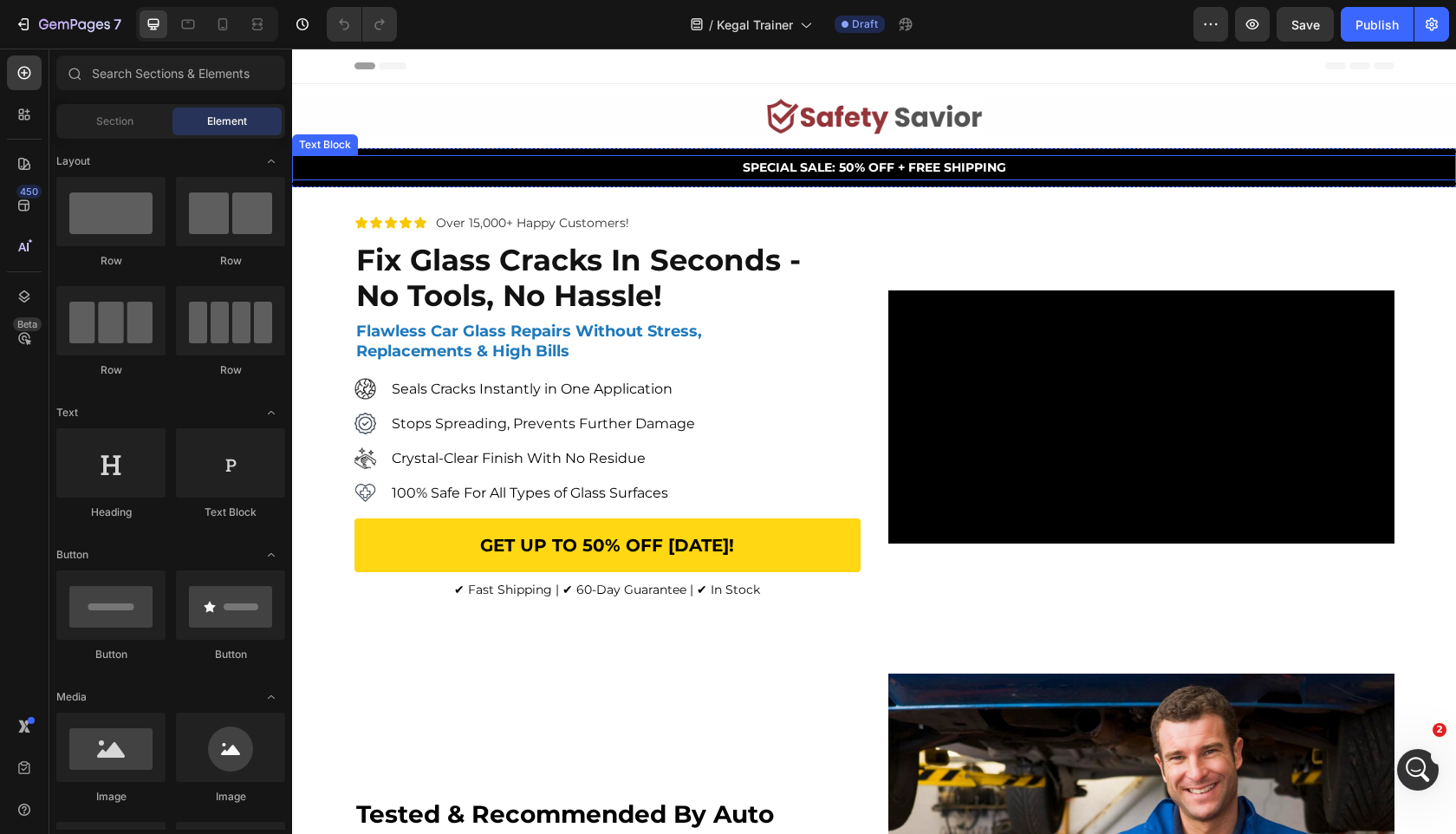
click at [771, 169] on span "SPECIAL SALE: 50% OFF + FREE SHIPPING" at bounding box center [874, 167] width 263 height 15
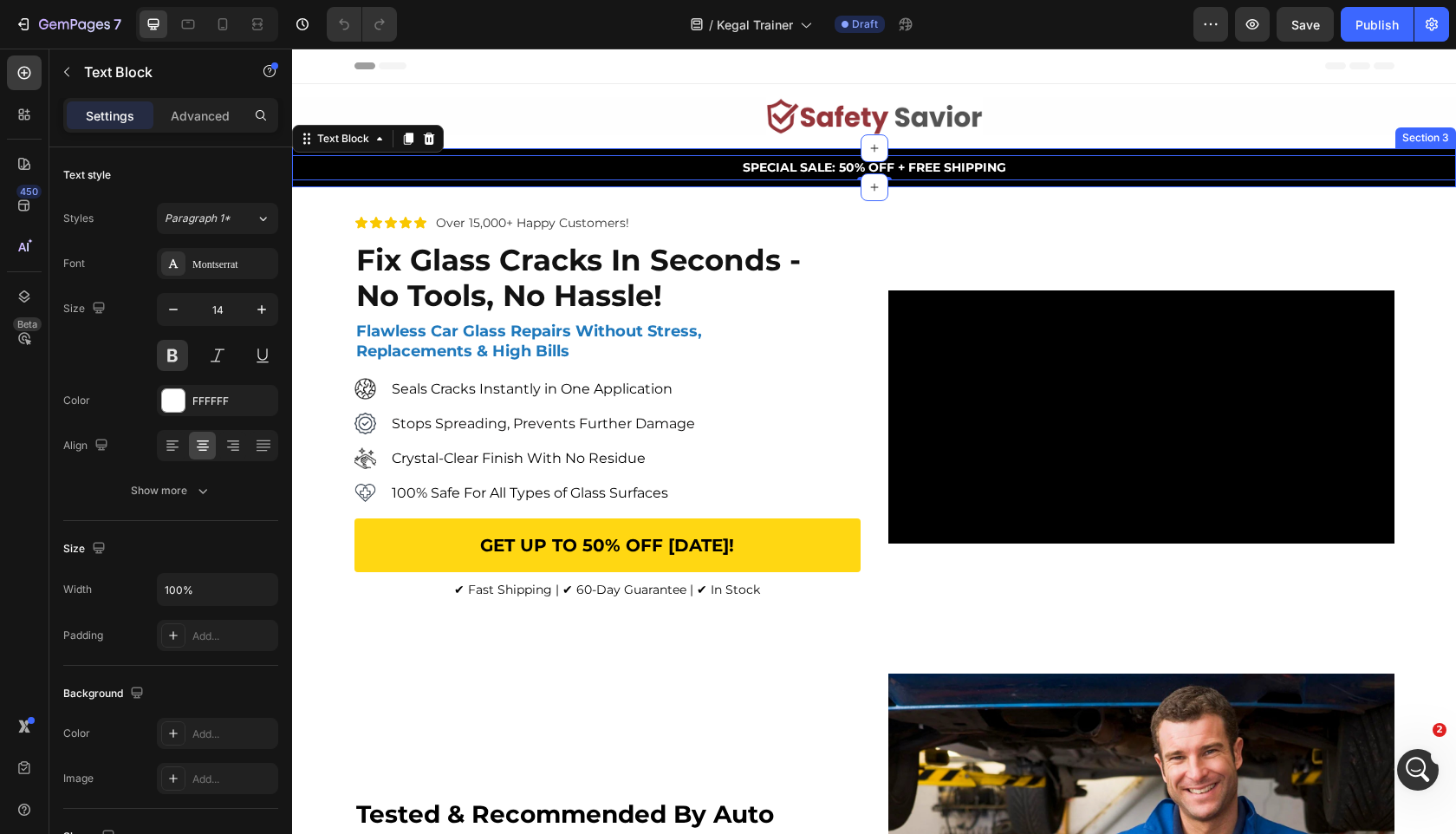
click at [617, 186] on div "SPECIAL SALE: 50% OFF + FREE SHIPPING Text Block 0 Section 3" at bounding box center [873, 168] width 1164 height 39
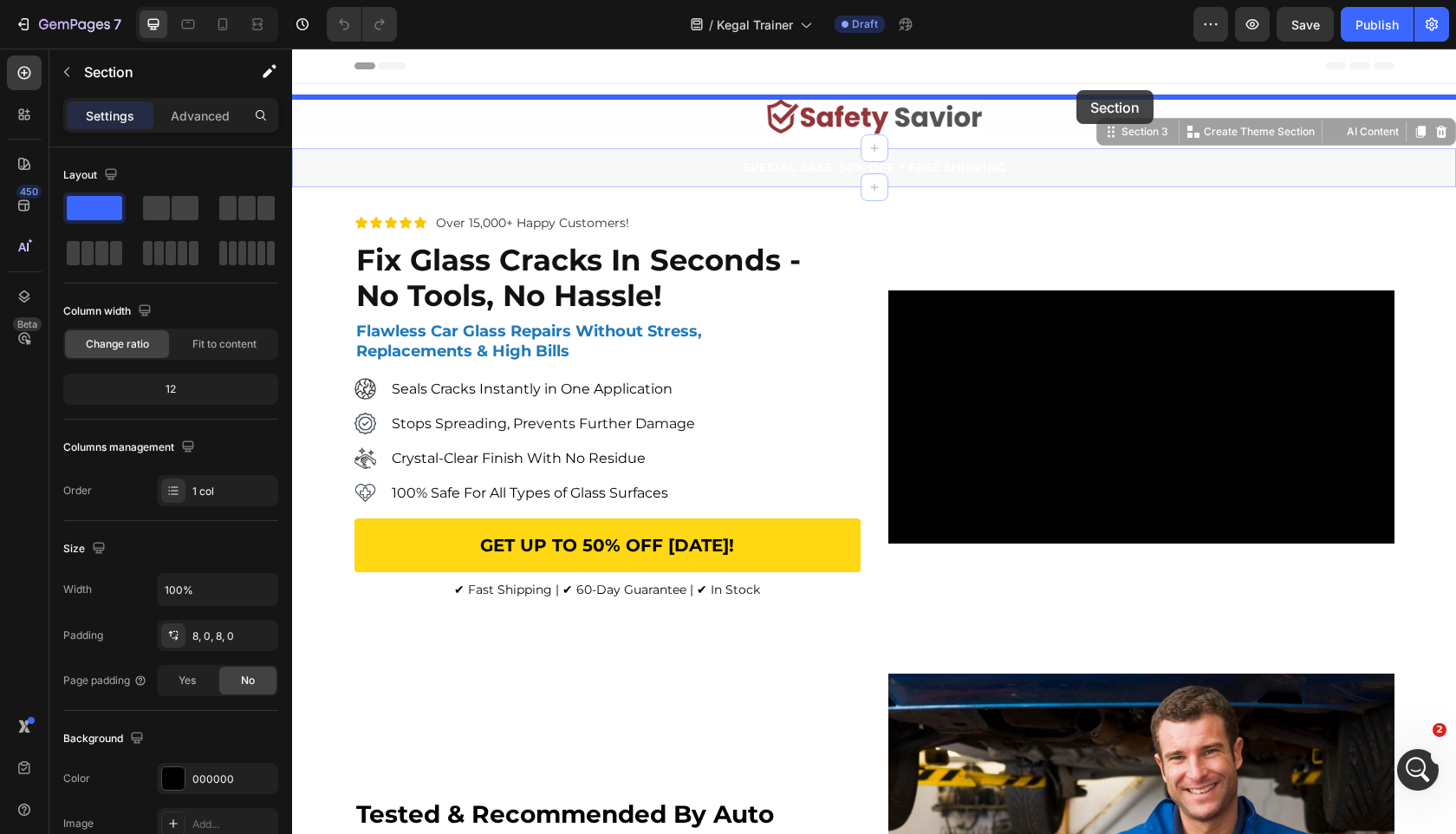
drag, startPoint x: 1115, startPoint y: 132, endPoint x: 1077, endPoint y: 90, distance: 56.6
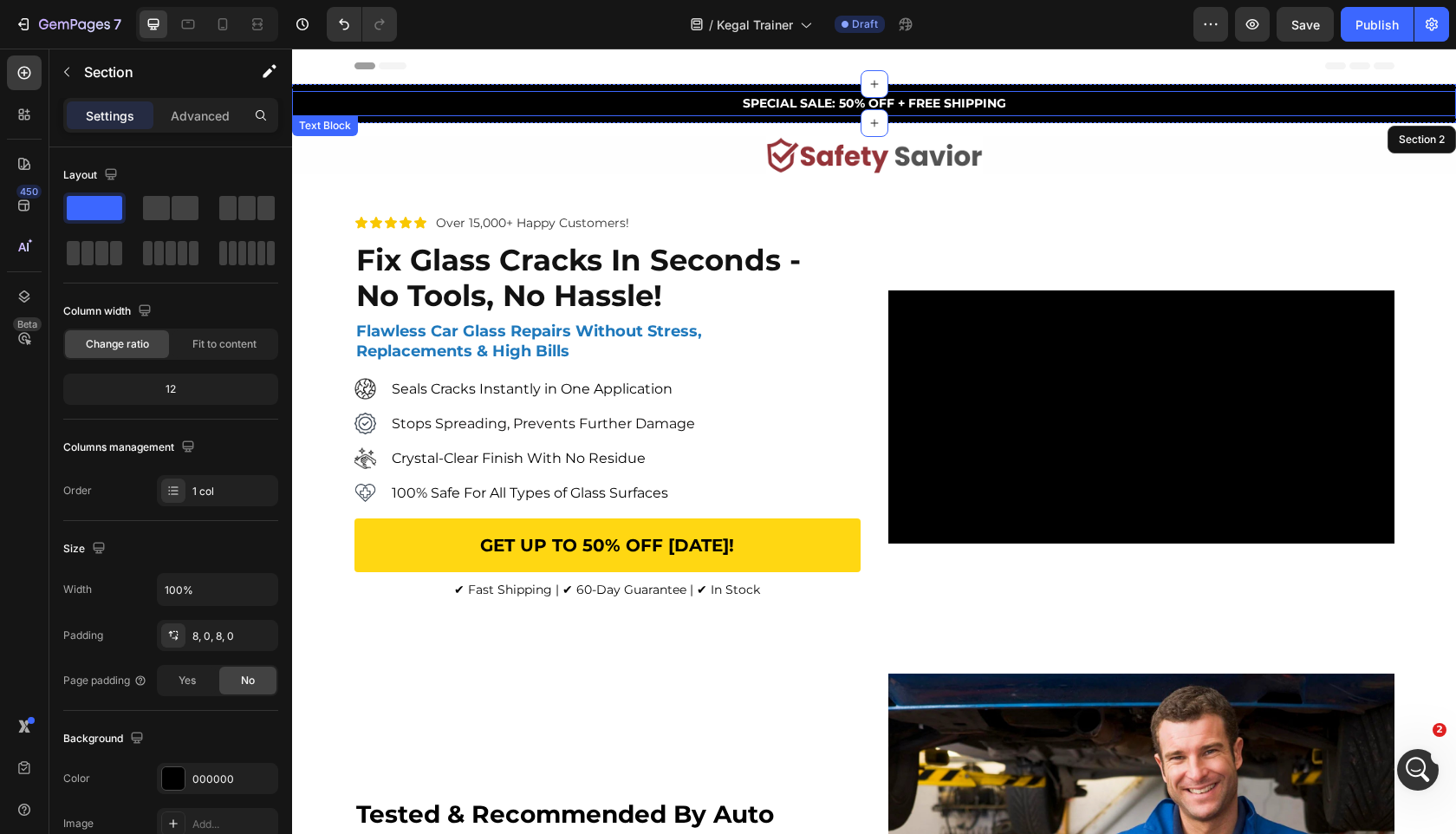
click at [989, 91] on div "SPECIAL SALE: 50% OFF + FREE SHIPPING" at bounding box center [873, 104] width 1164 height 26
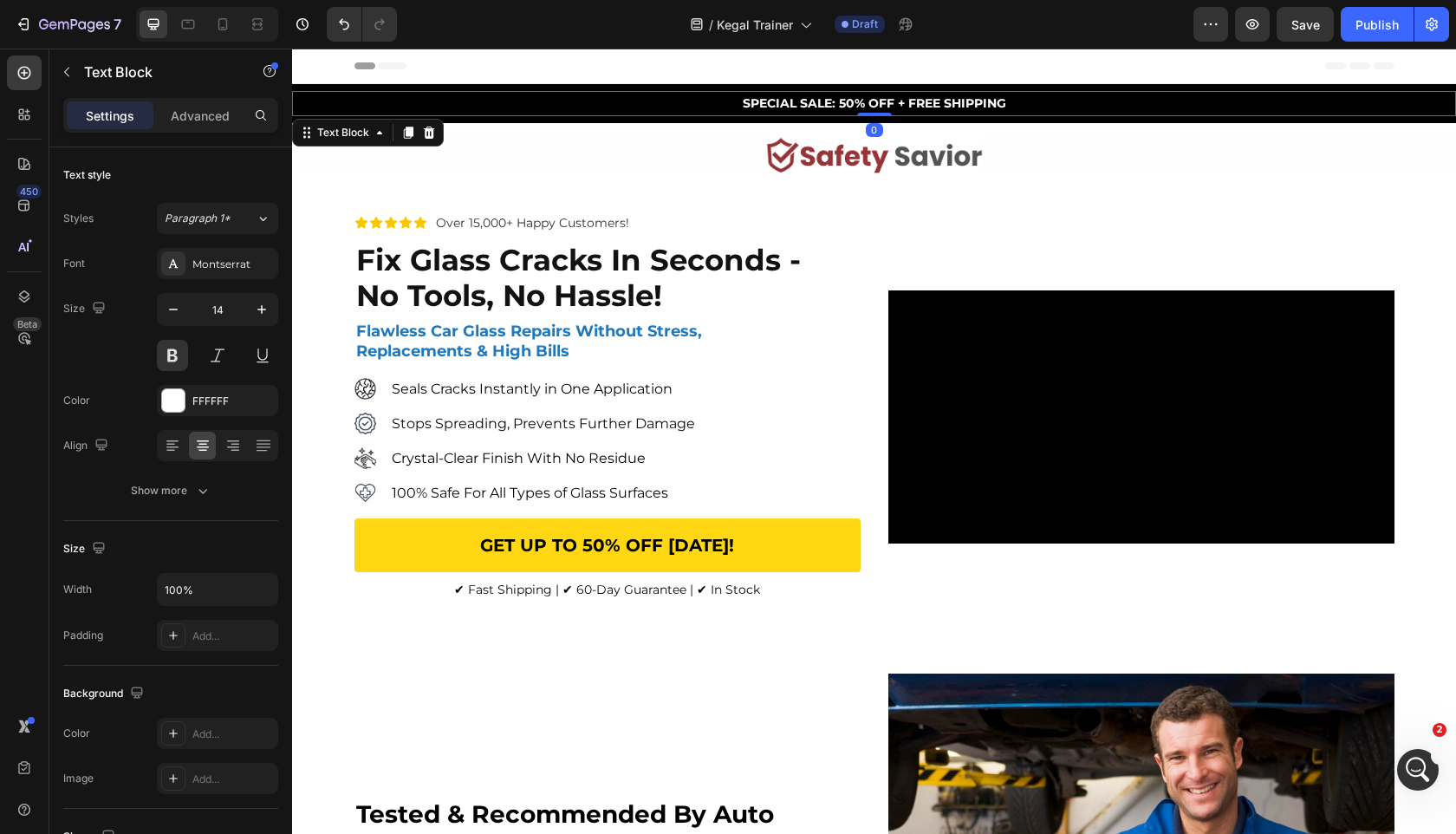
click at [986, 105] on span "SPECIAL SALE: 50% OFF + FREE SHIPPING" at bounding box center [874, 103] width 263 height 15
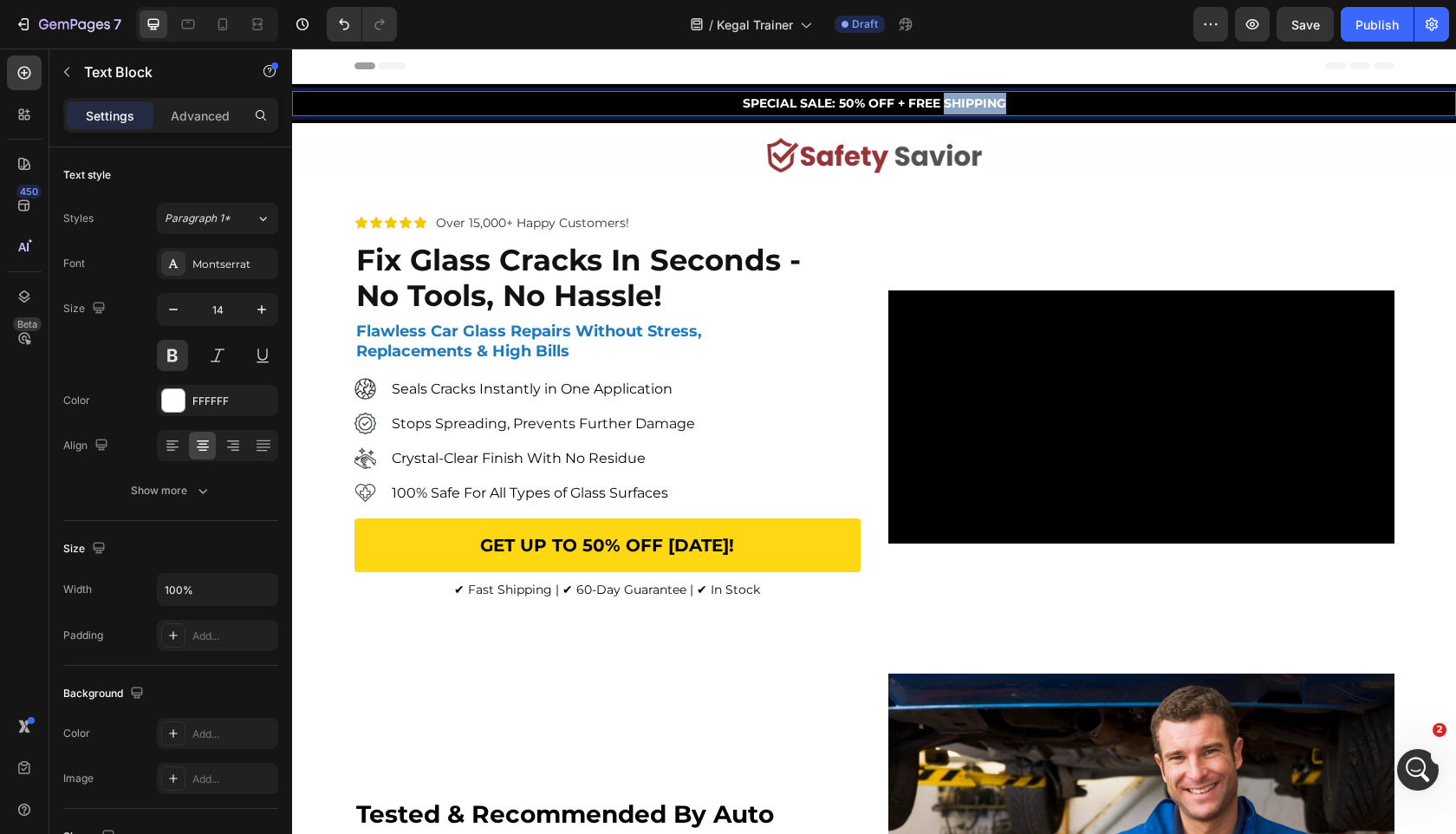
click at [986, 105] on span "SPECIAL SALE: 50% OFF + FREE SHIPPING" at bounding box center [874, 103] width 263 height 15
click at [632, 278] on strong "fix glass cracks in seconds -" at bounding box center [579, 260] width 445 height 36
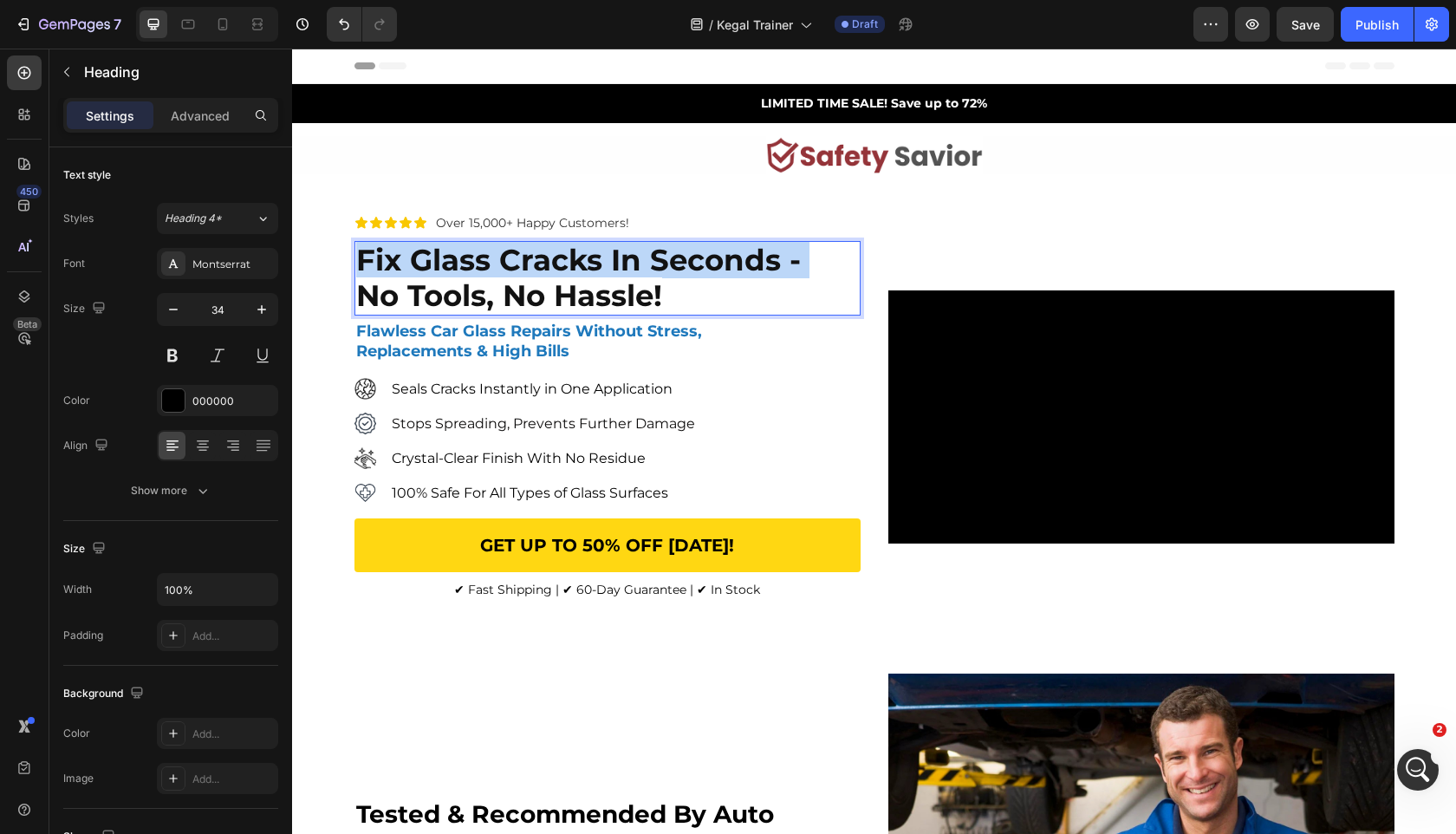
click at [632, 278] on strong "fix glass cracks in seconds -" at bounding box center [579, 260] width 445 height 36
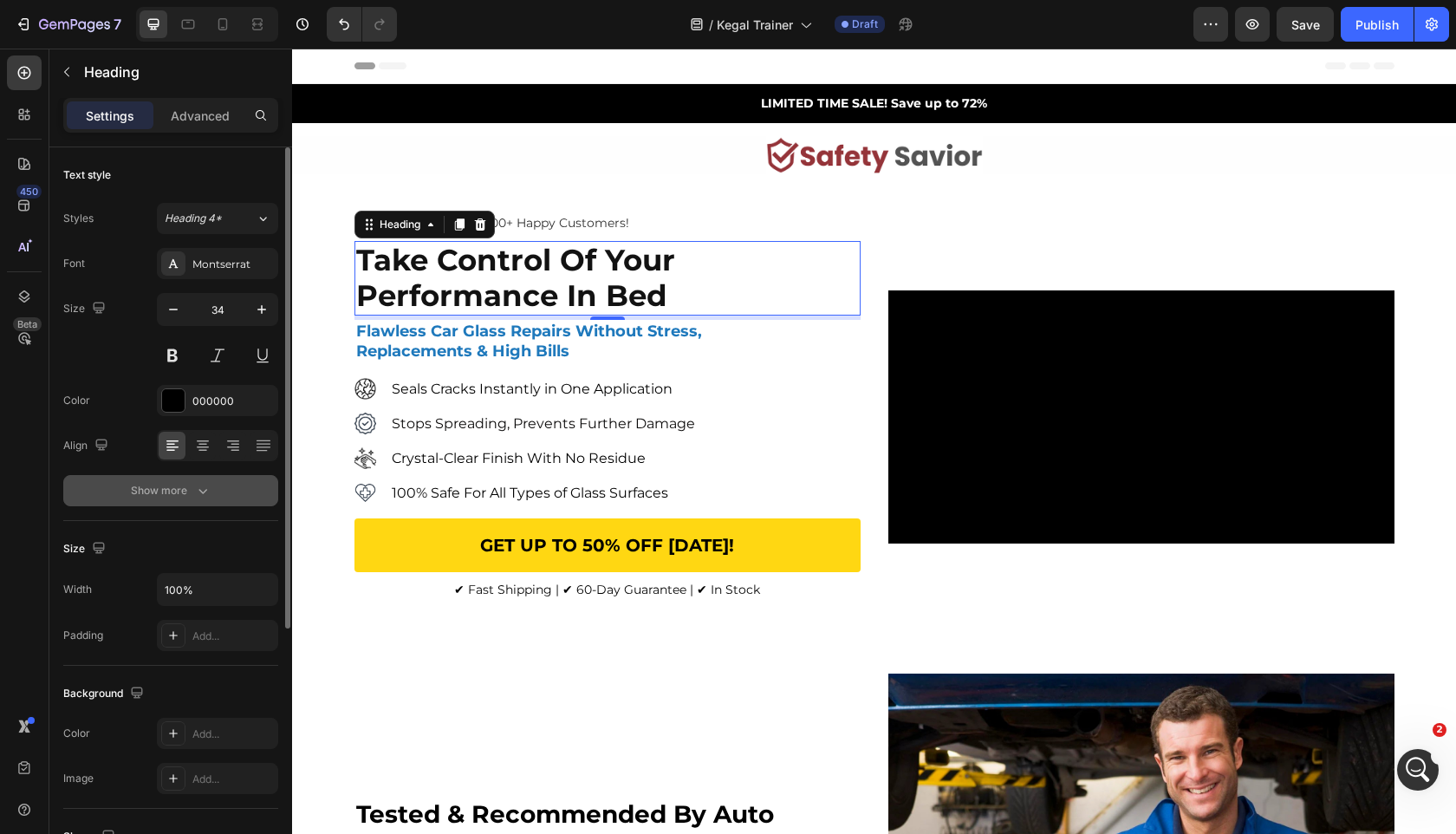
click at [222, 482] on button "Show more" at bounding box center [170, 490] width 215 height 31
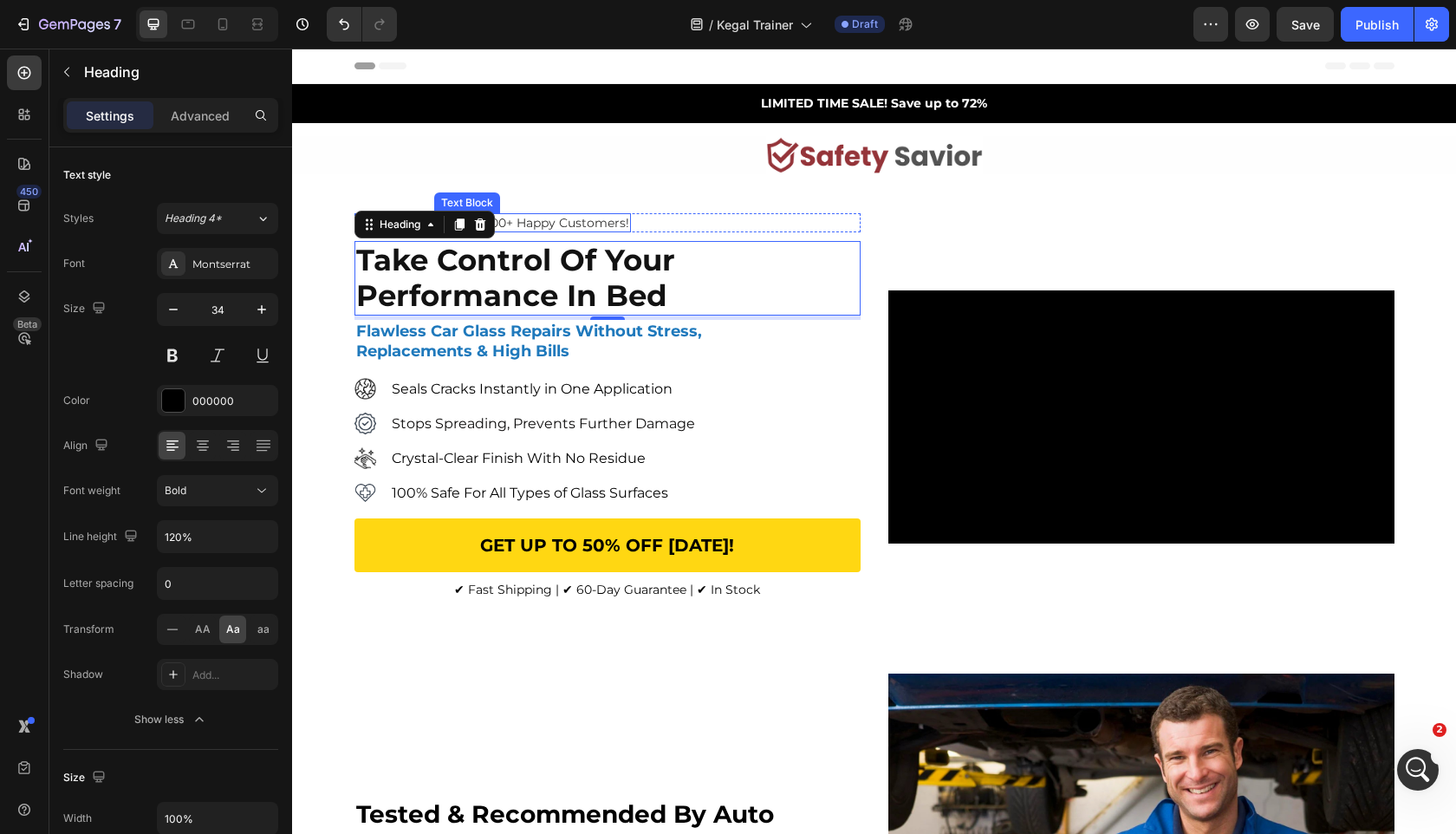
click at [588, 231] on p "Over 15,000+ Happy Customers!" at bounding box center [532, 222] width 193 height 15
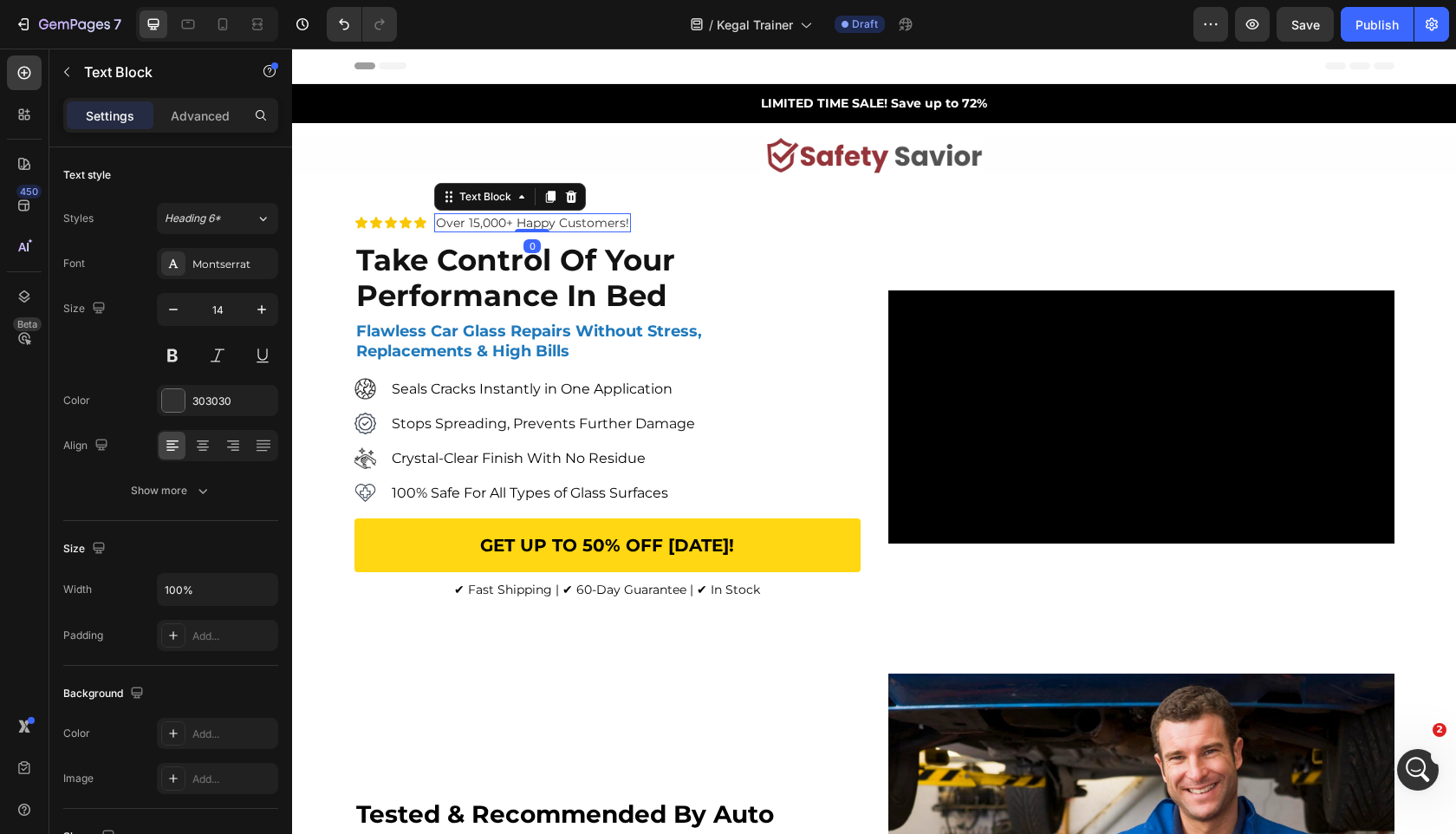
click at [481, 231] on p "Over 15,000+ Happy Customers!" at bounding box center [532, 222] width 193 height 15
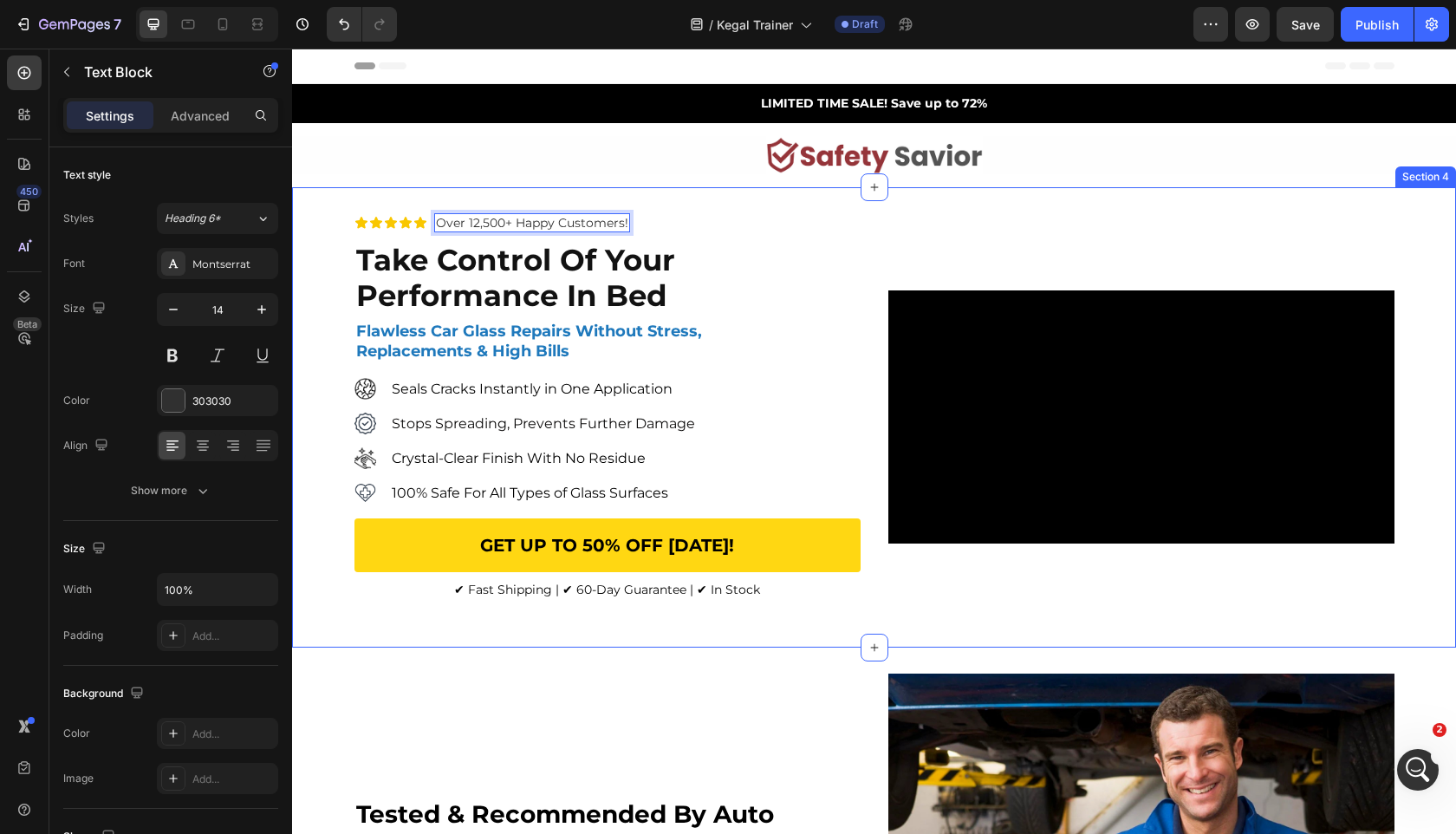
click at [838, 215] on div "Icon Icon Icon Icon Icon Icon List Over 12,500+ Happy Customers! Text Block 0 R…" at bounding box center [607, 417] width 506 height 408
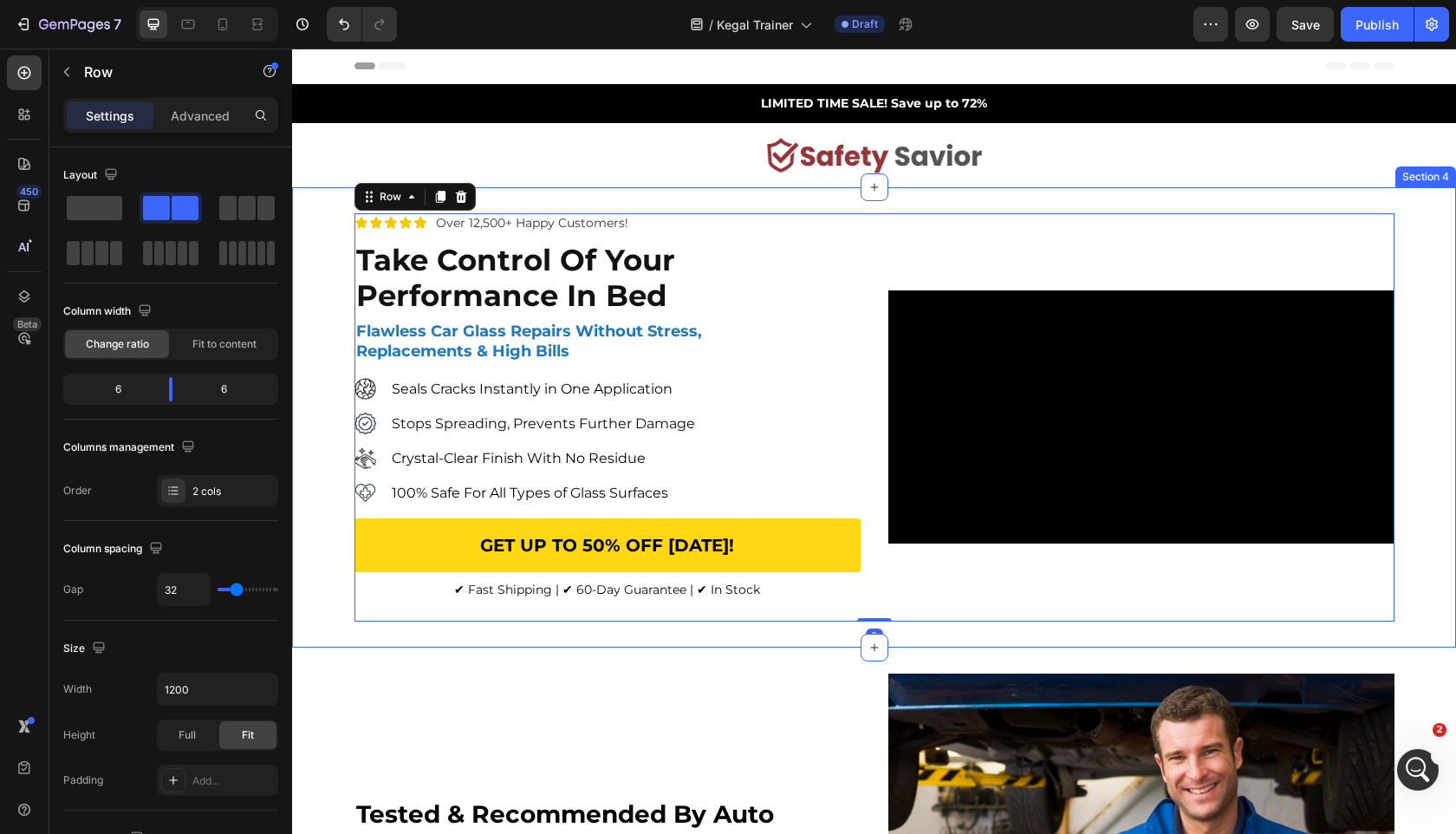
click at [839, 203] on div "Icon Icon Icon Icon Icon Icon List Over 12,500+ Happy Customers! Text Block Row…" at bounding box center [873, 417] width 1164 height 460
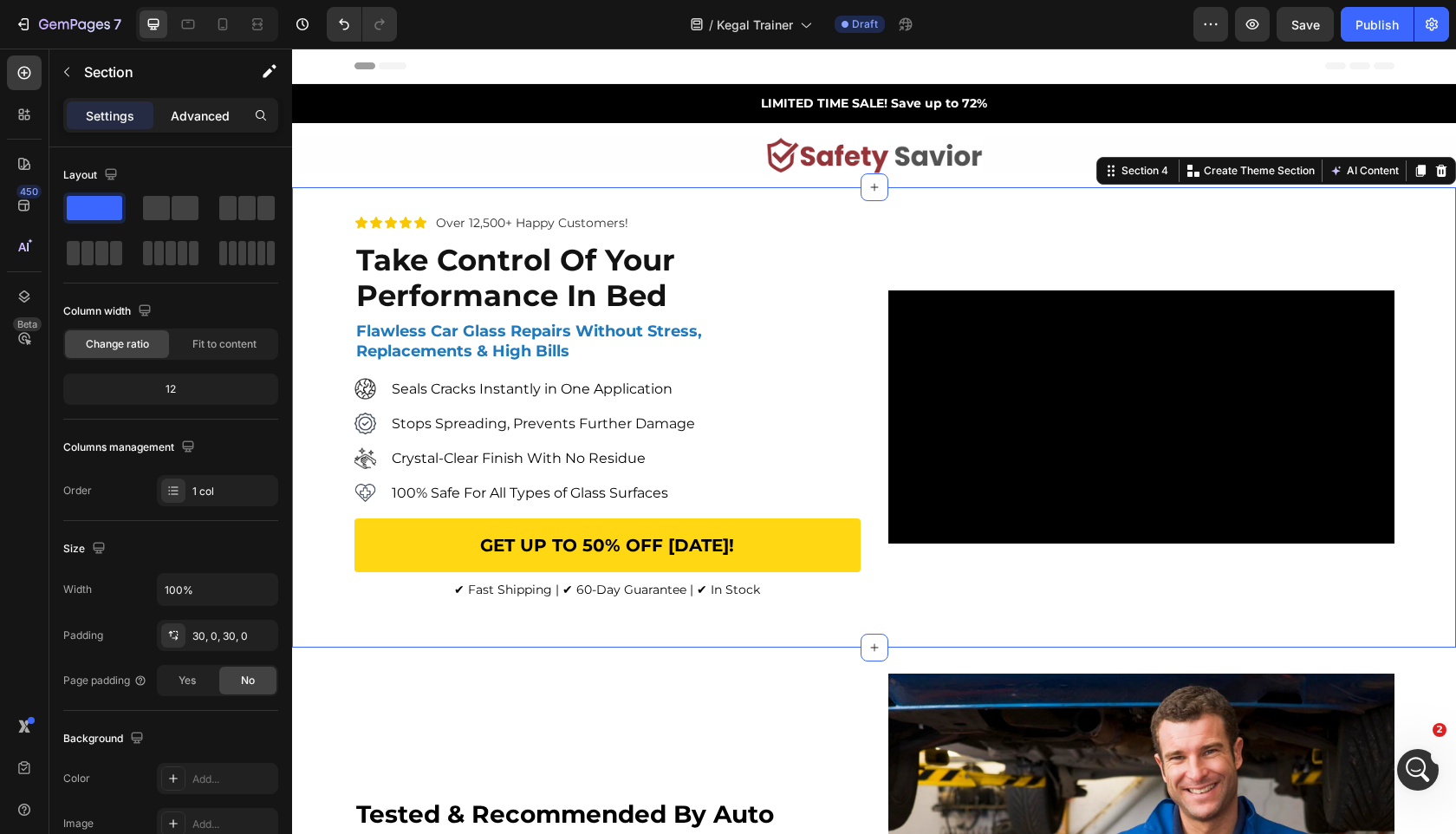
click at [172, 124] on div "Advanced" at bounding box center [200, 115] width 87 height 27
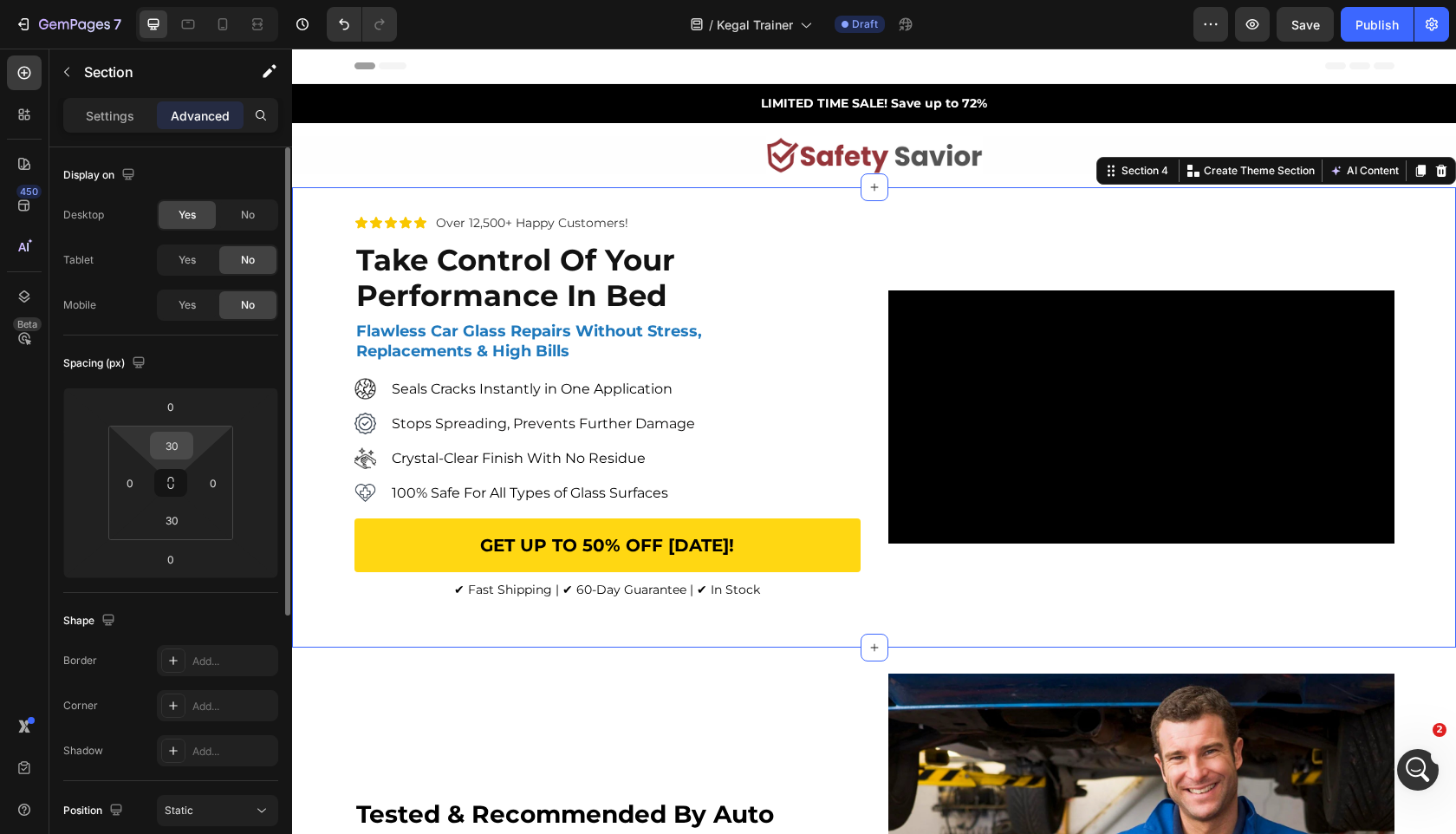
click at [170, 432] on div "30" at bounding box center [171, 446] width 44 height 27
click at [175, 441] on input "30" at bounding box center [171, 445] width 35 height 26
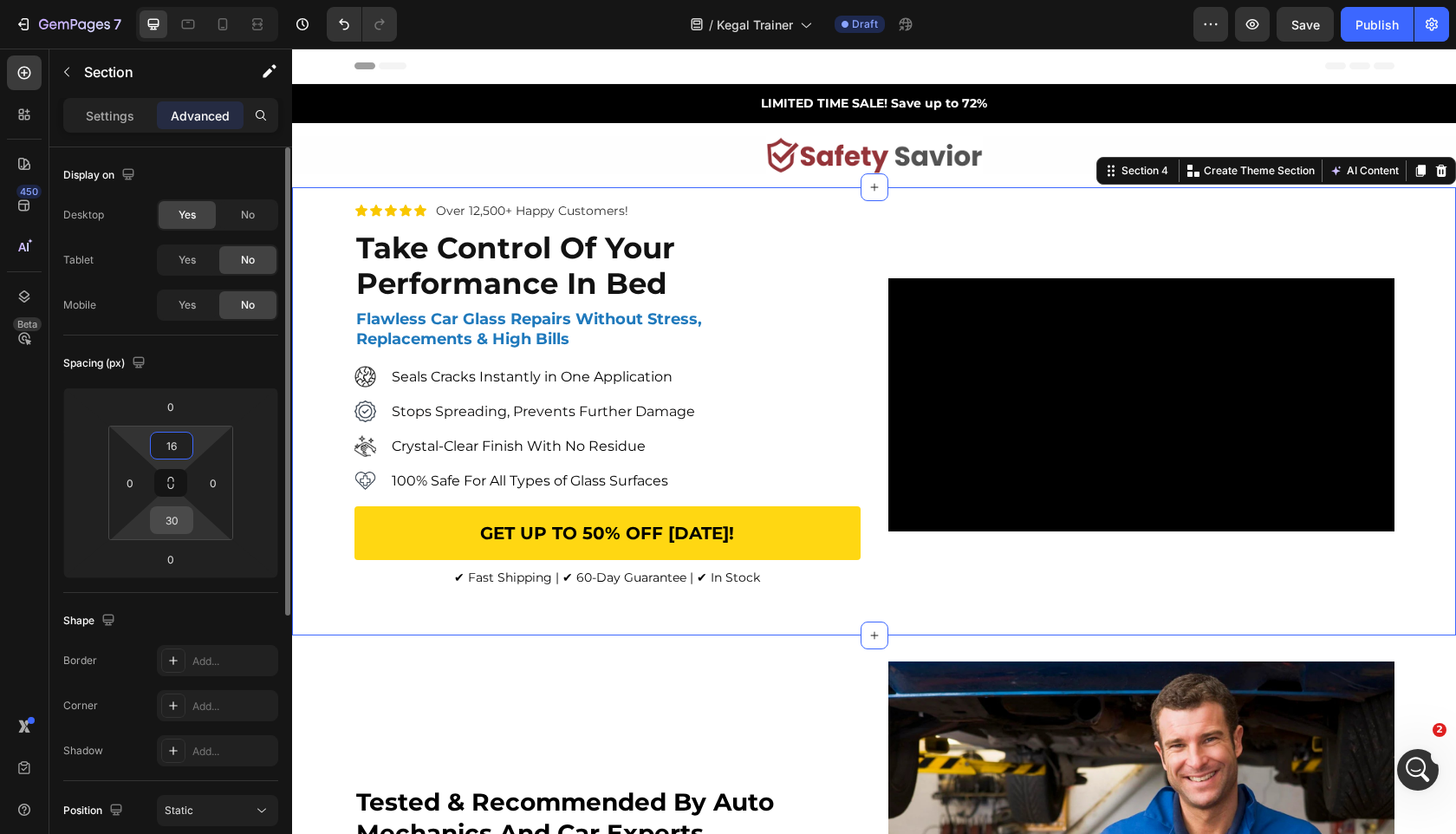
type input "16"
click at [176, 529] on input "30" at bounding box center [171, 520] width 35 height 26
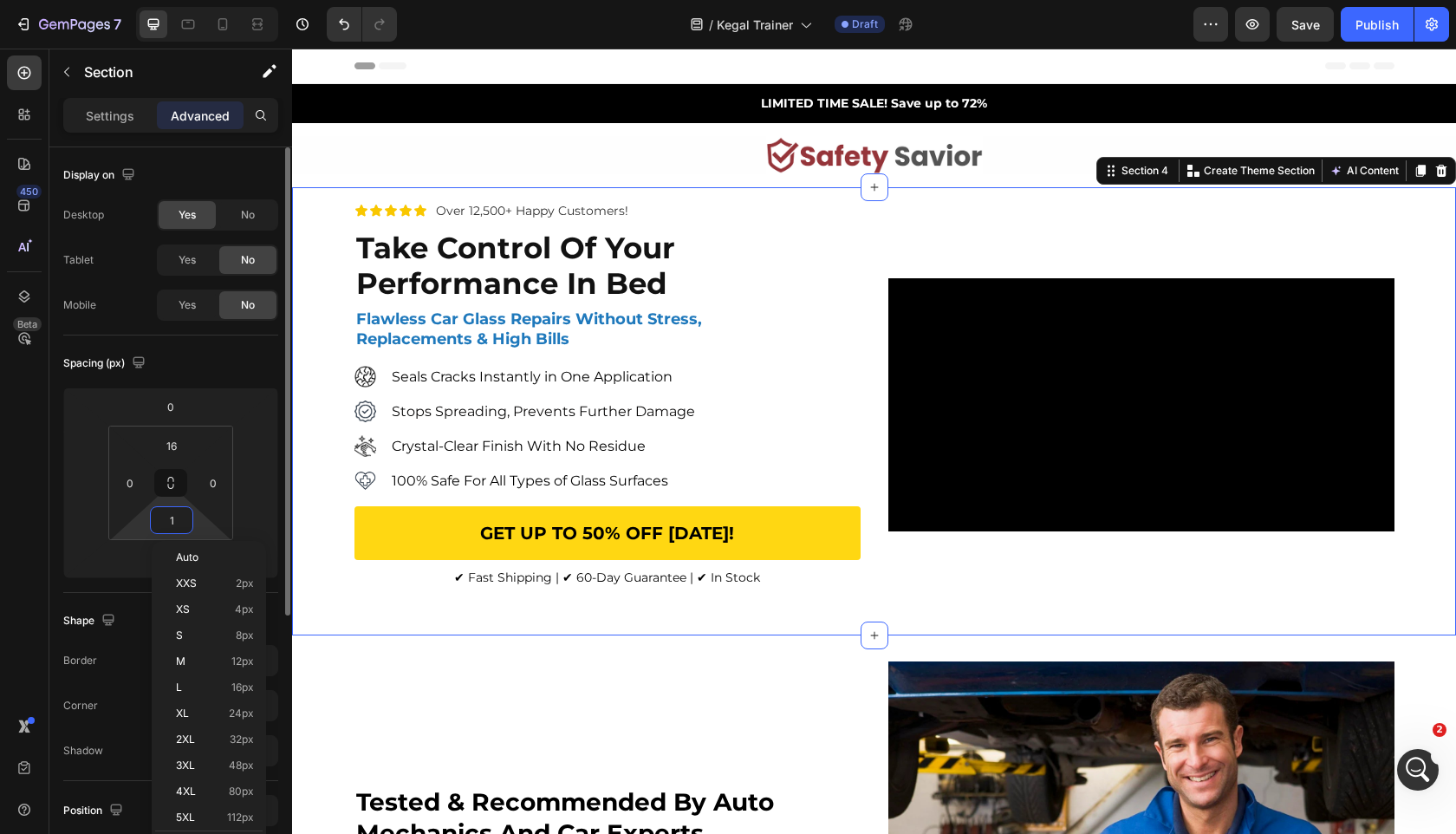
type input "16"
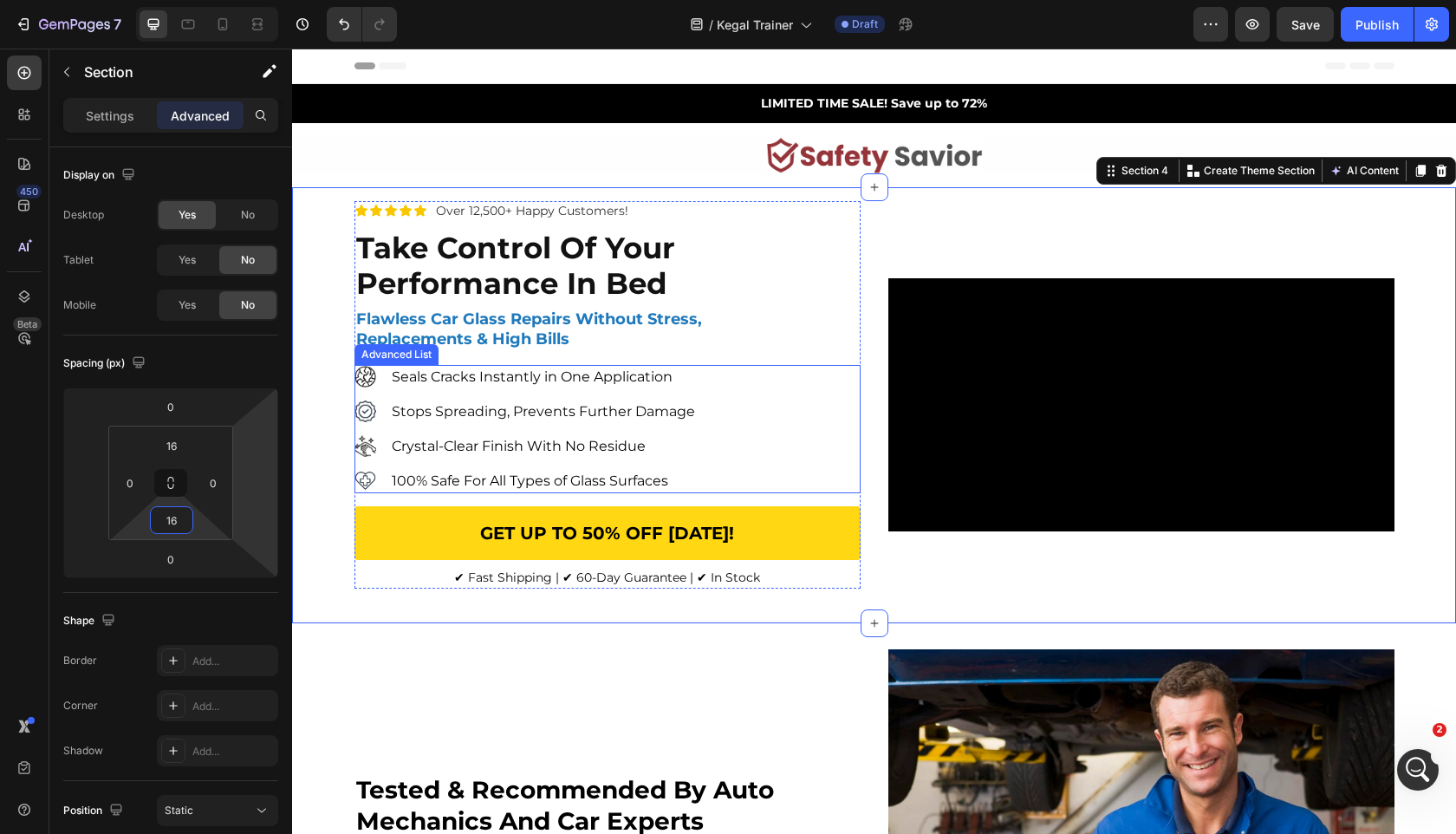
click at [924, 434] on video at bounding box center [1141, 405] width 506 height 253
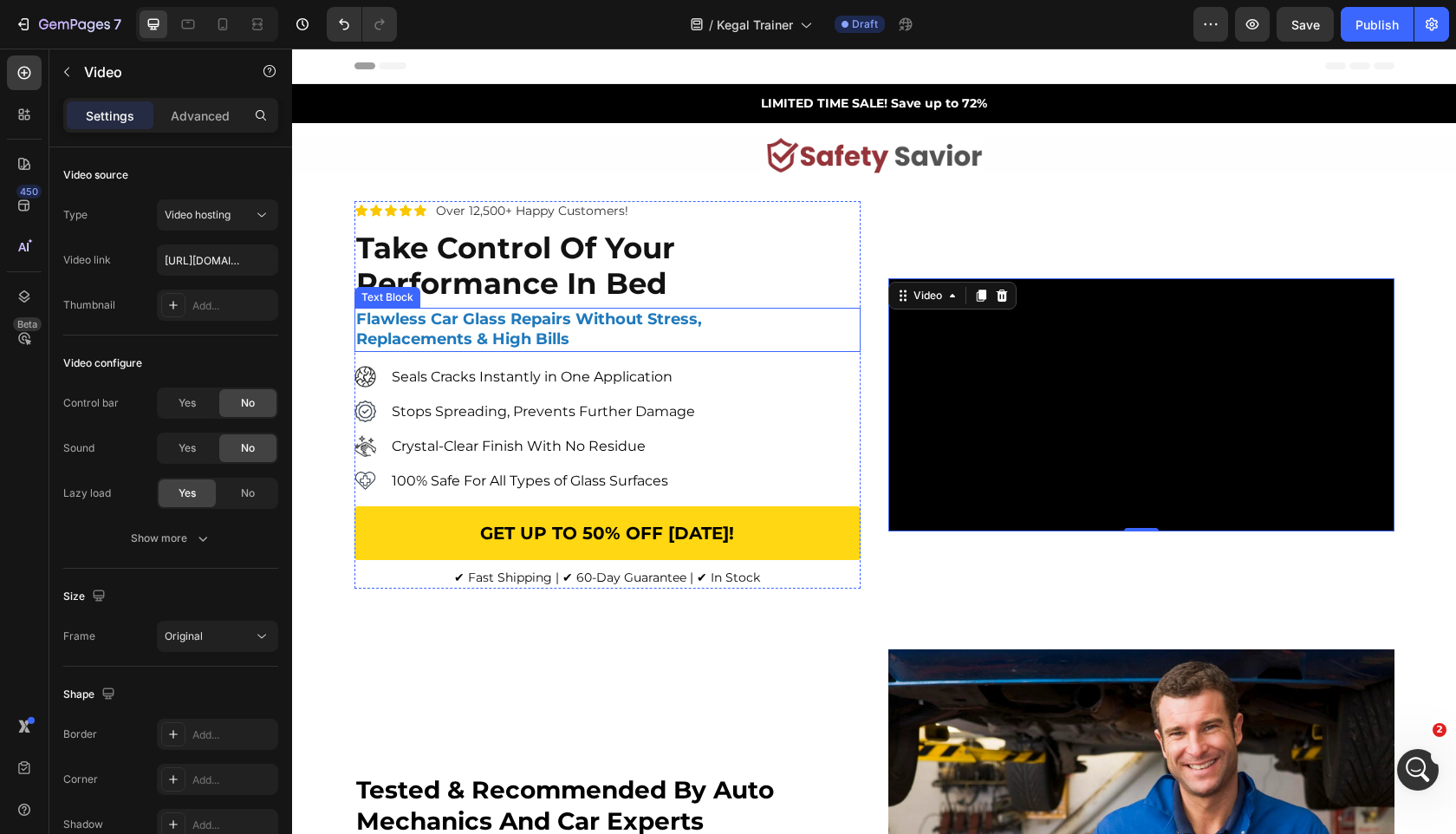
click at [475, 328] on strong "Flawless Car Glass Repairs Without Stress," at bounding box center [529, 318] width 346 height 19
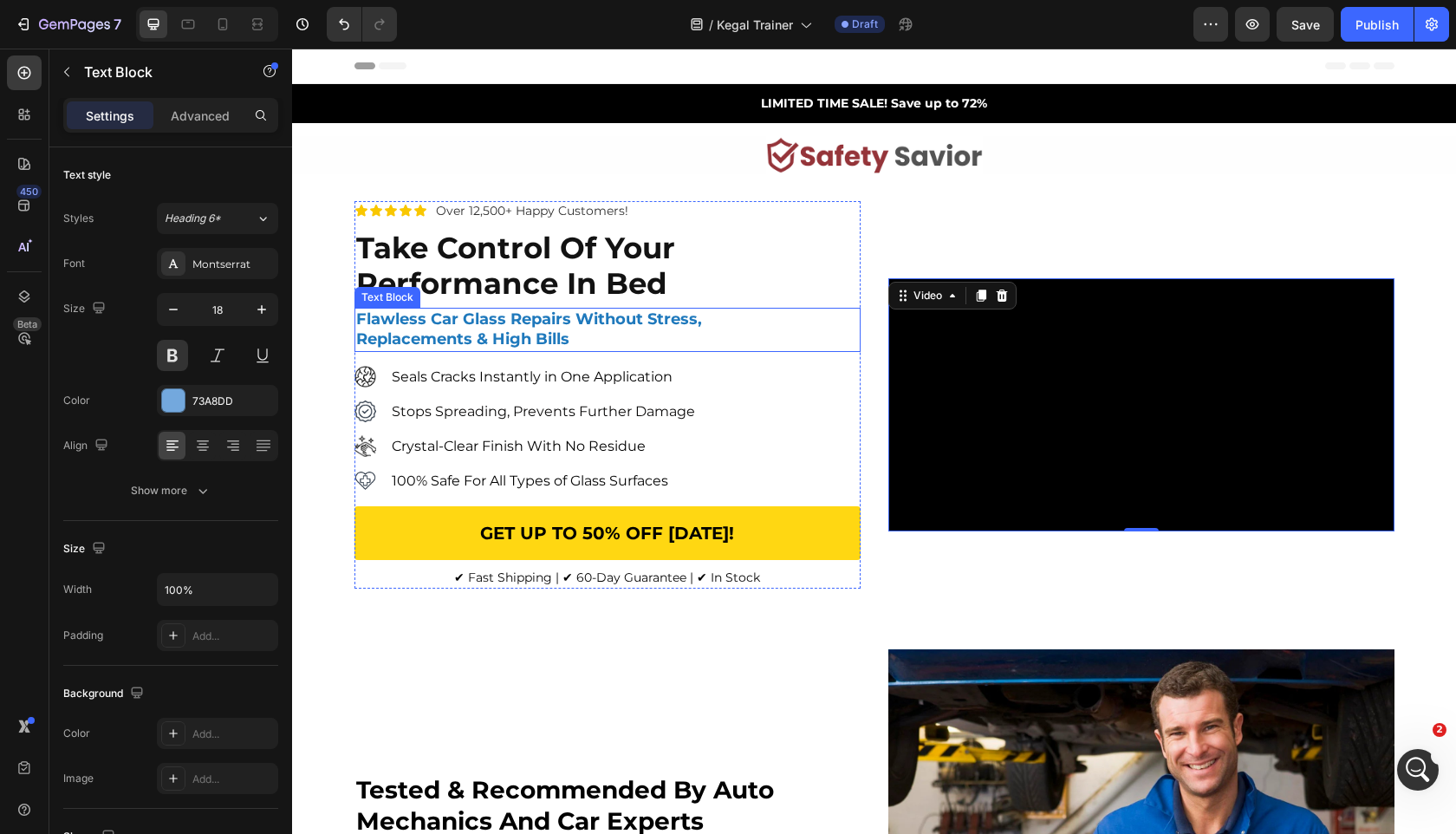
click at [475, 328] on strong "Flawless Car Glass Repairs Without Stress," at bounding box center [529, 318] width 346 height 19
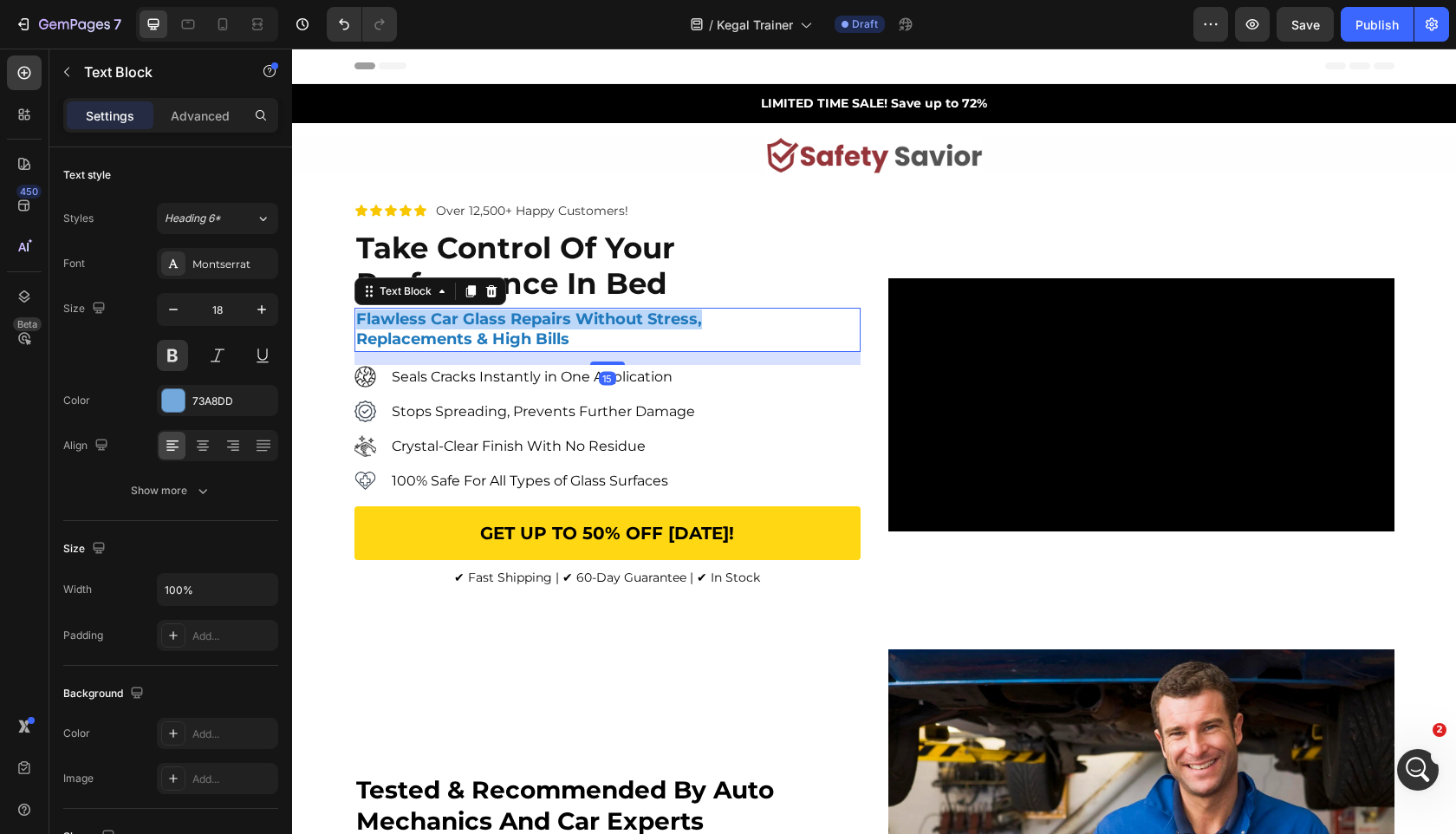
click at [475, 328] on strong "Flawless Car Glass Repairs Without Stress," at bounding box center [529, 318] width 346 height 19
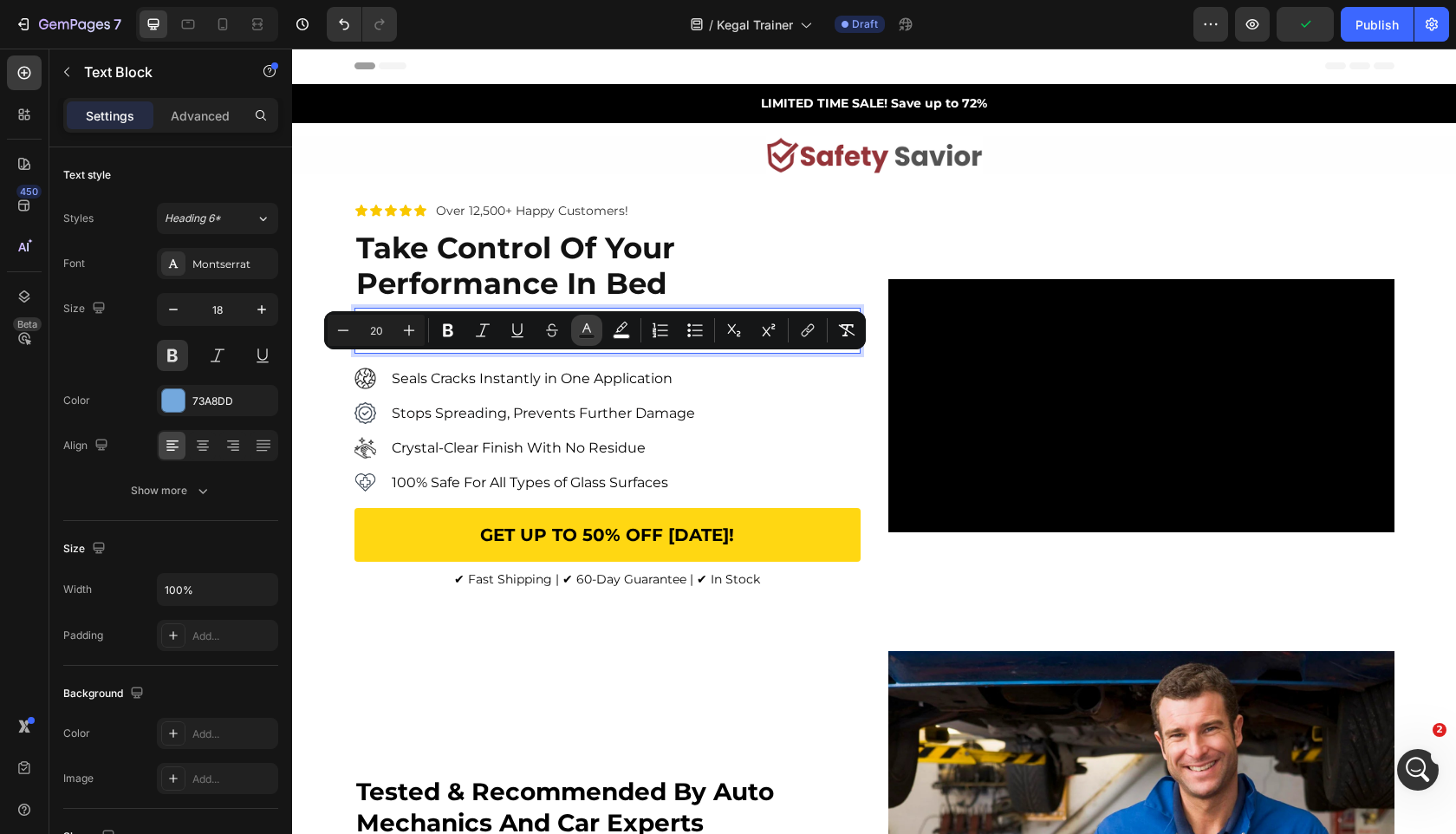
click at [589, 333] on icon "Editor contextual toolbar" at bounding box center [586, 330] width 17 height 17
type input "121212"
type input "75"
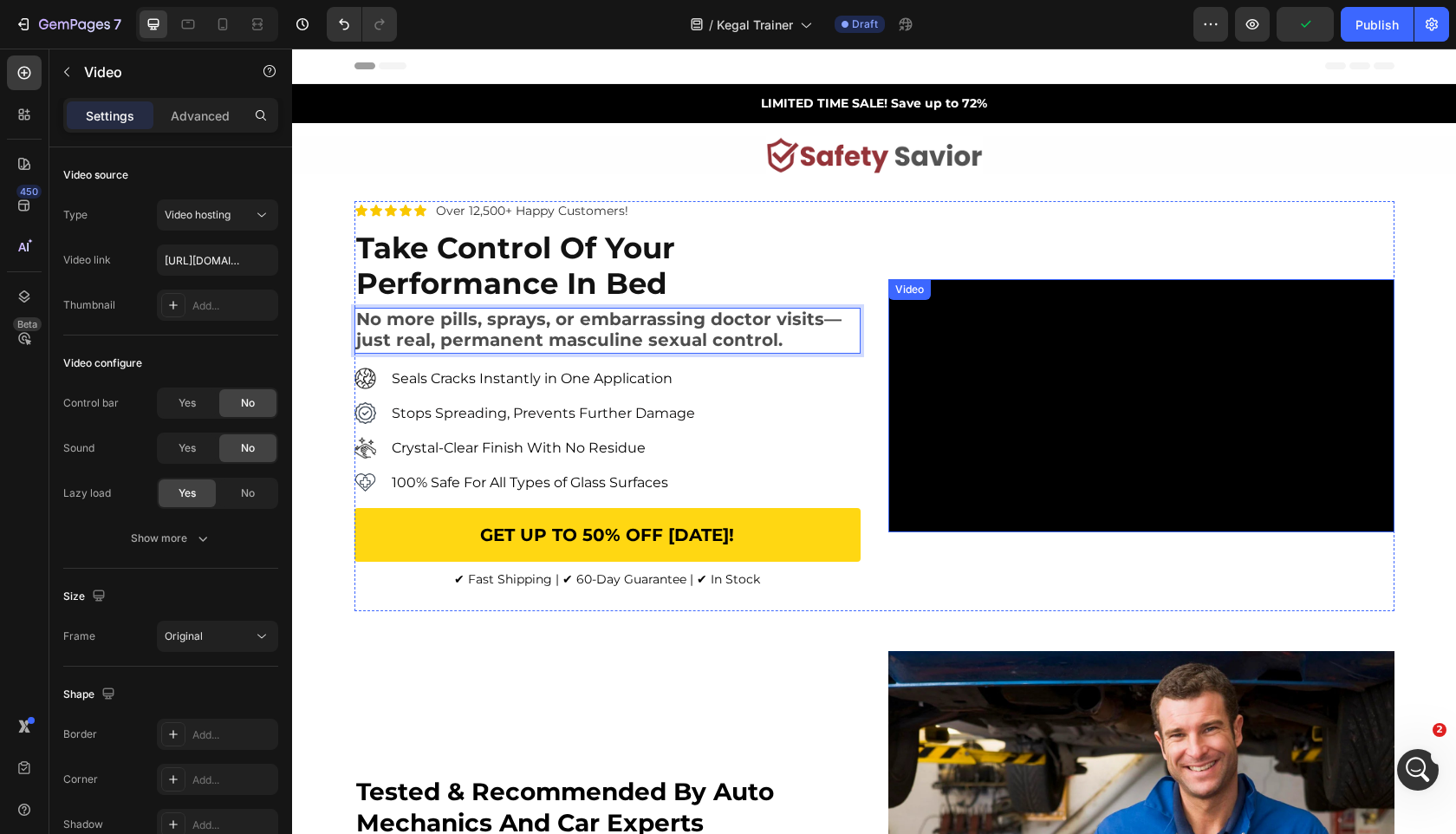
click at [1140, 401] on video at bounding box center [1141, 406] width 506 height 253
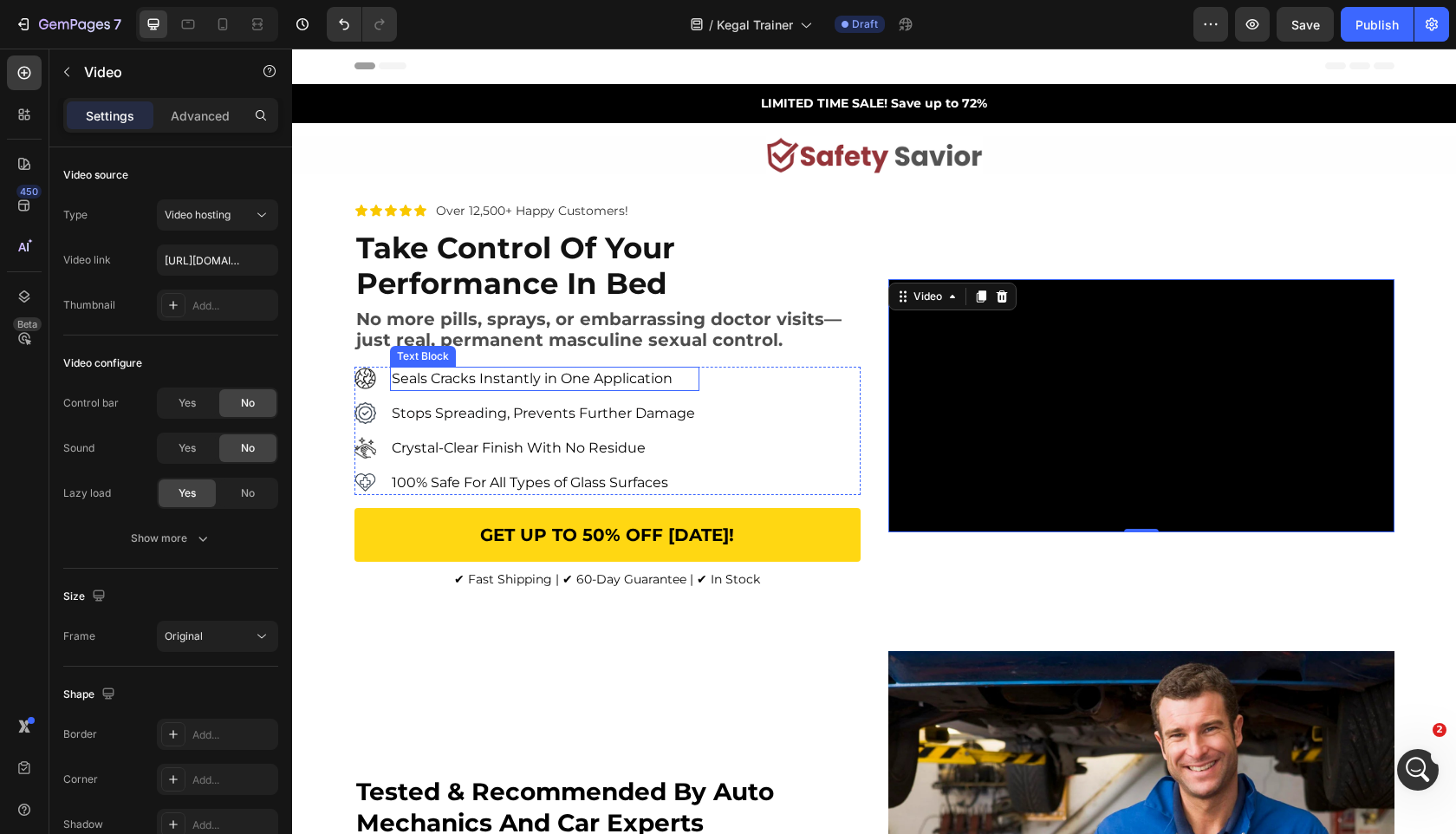
click at [582, 386] on span "Seals Cracks Instantly in One Application" at bounding box center [532, 378] width 281 height 16
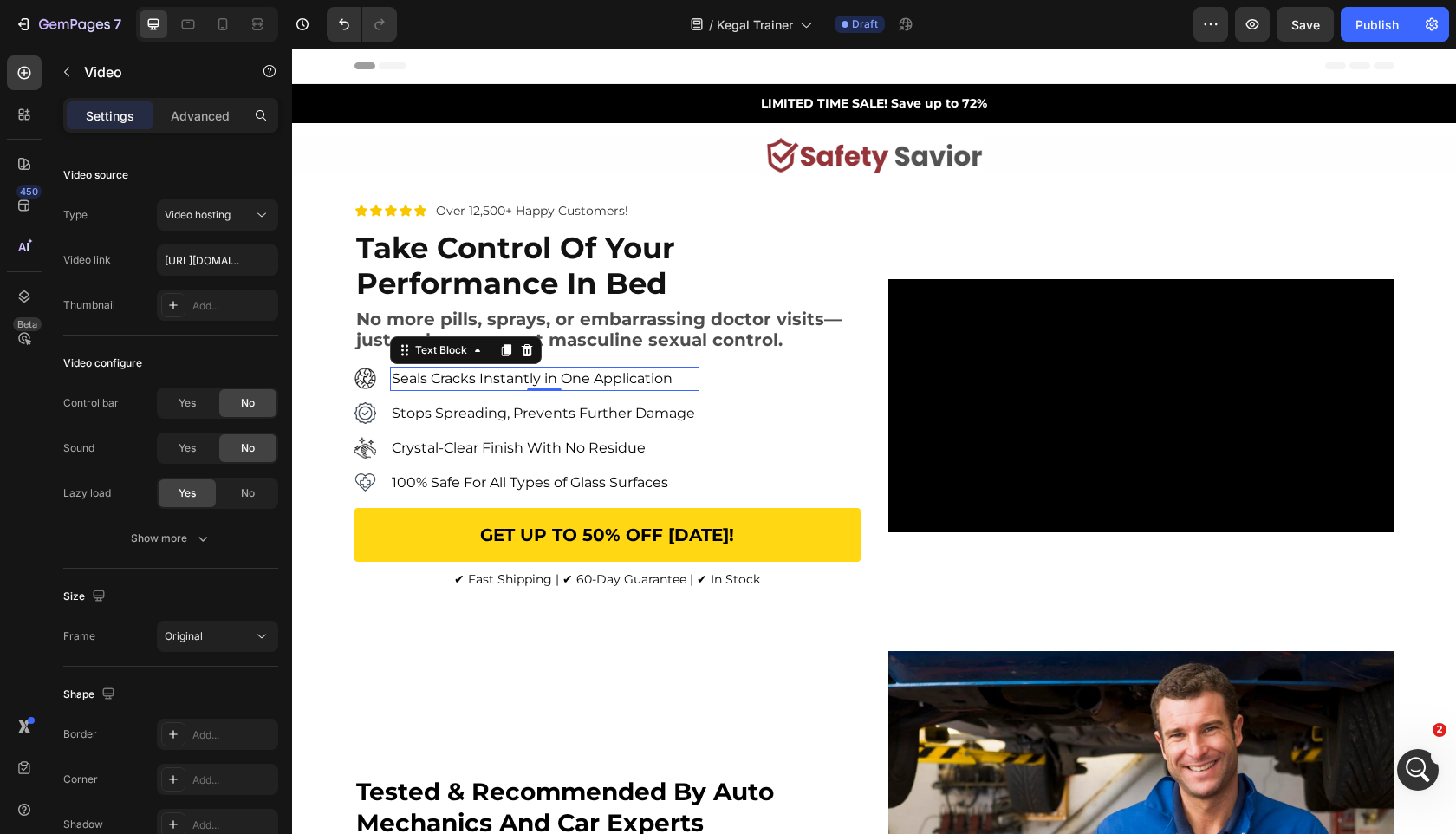
click at [582, 386] on span "Seals Cracks Instantly in One Application" at bounding box center [532, 378] width 281 height 16
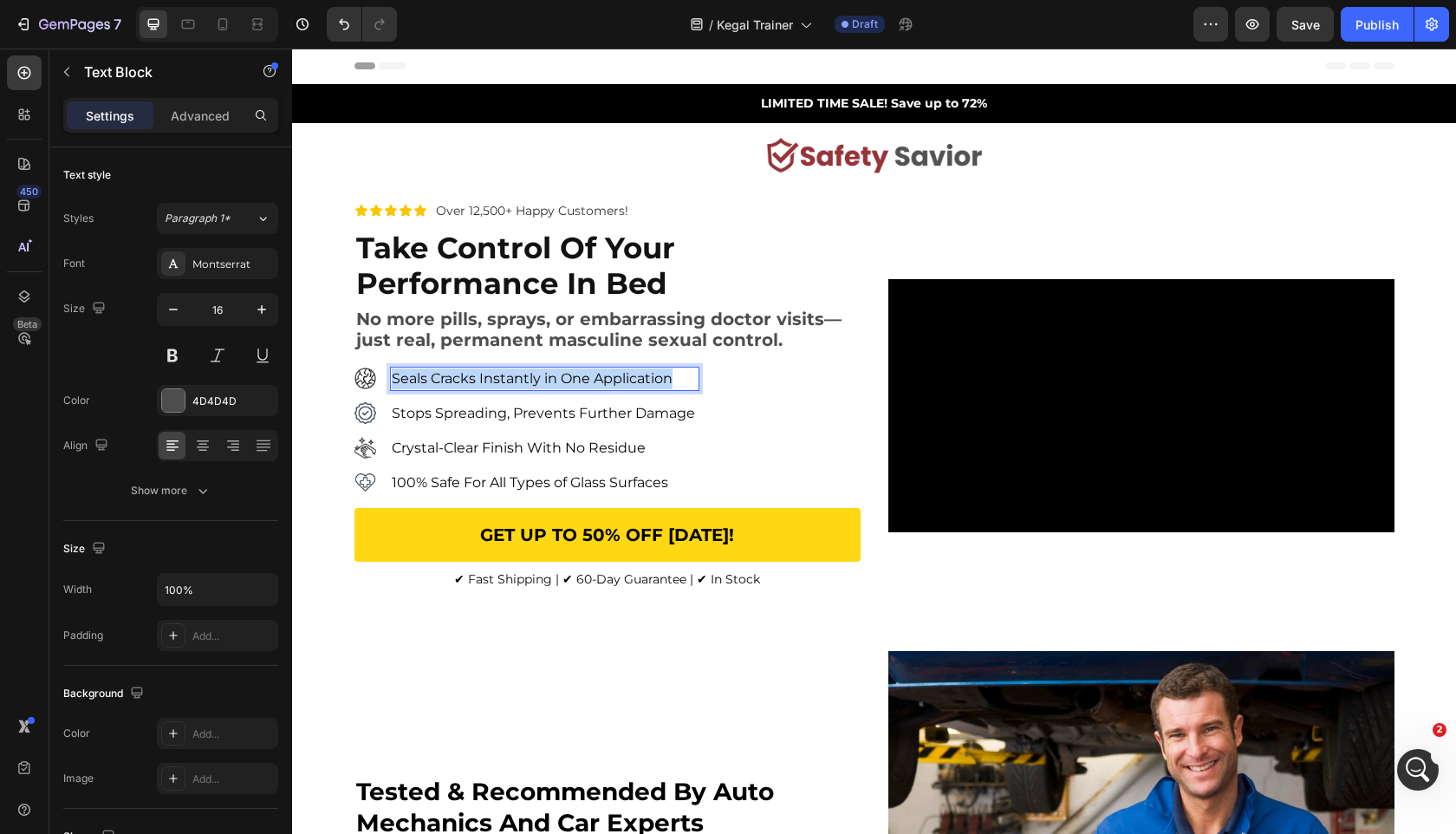
click at [582, 386] on span "Seals Cracks Instantly in One Application" at bounding box center [532, 378] width 281 height 16
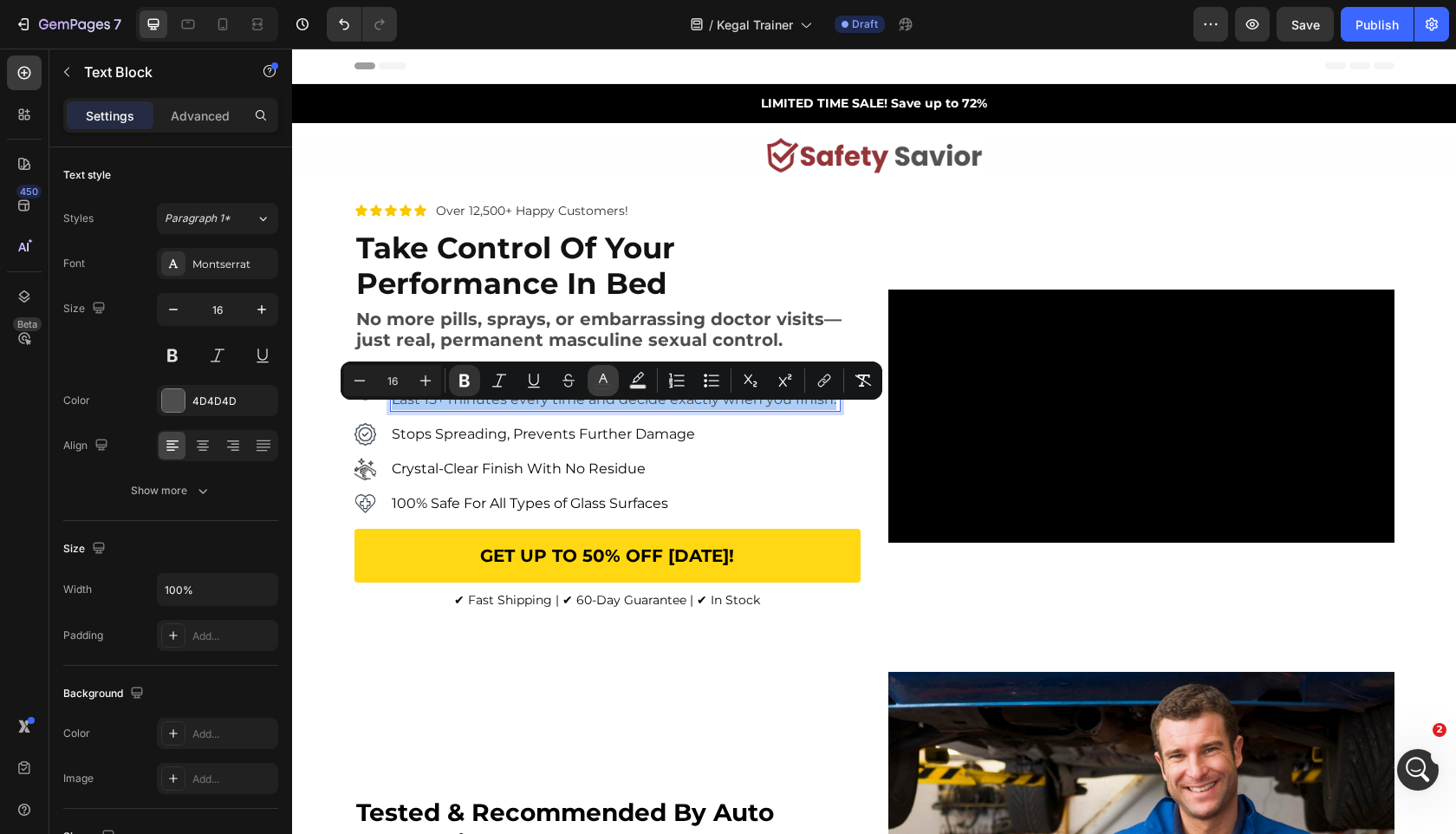
click at [603, 382] on icon "Editor contextual toolbar" at bounding box center [603, 380] width 17 height 17
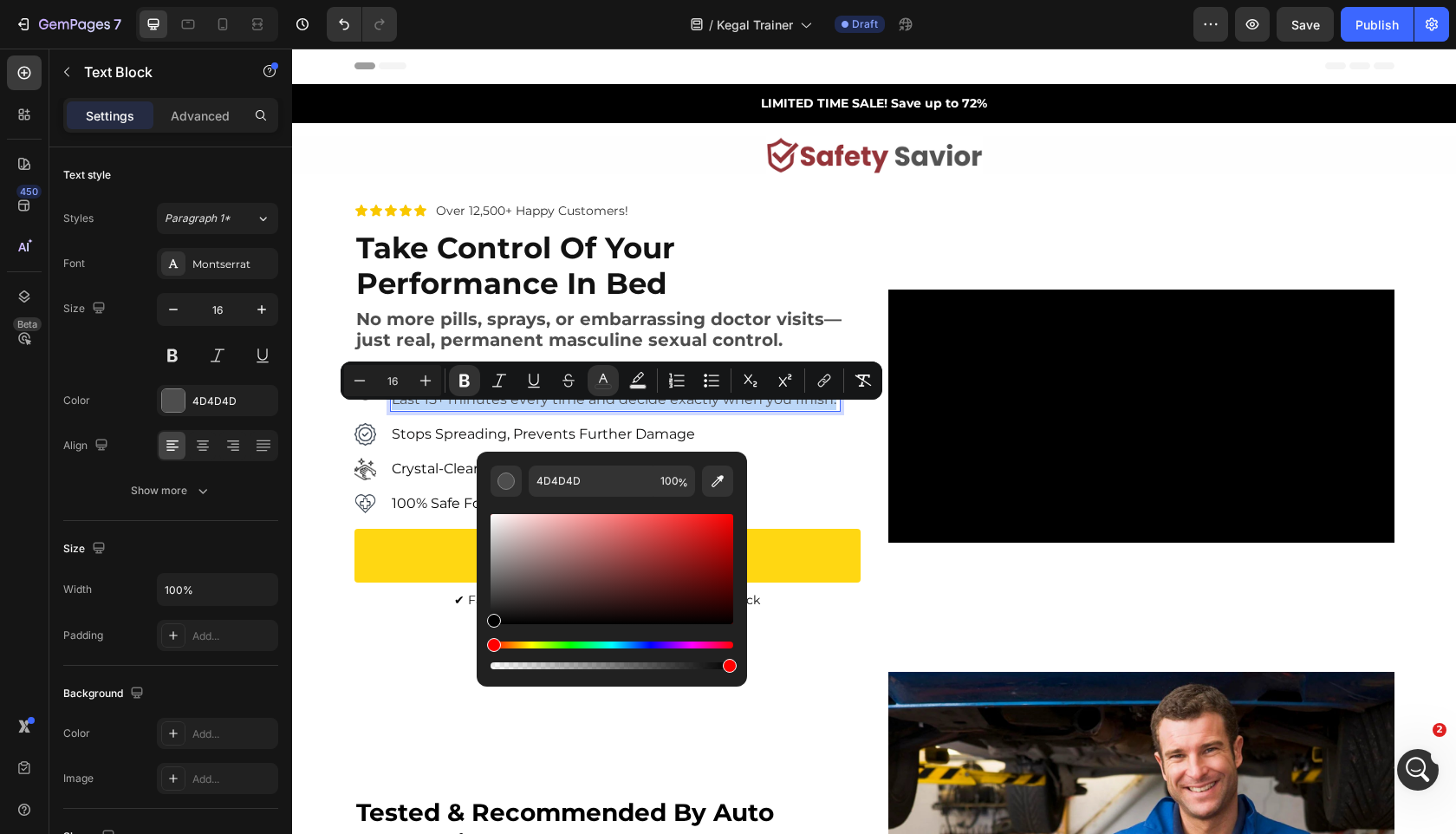
drag, startPoint x: 833, startPoint y: 605, endPoint x: 389, endPoint y: 685, distance: 451.1
type input "000000"
click at [418, 386] on strong "Last as long as you want" at bounding box center [483, 378] width 182 height 16
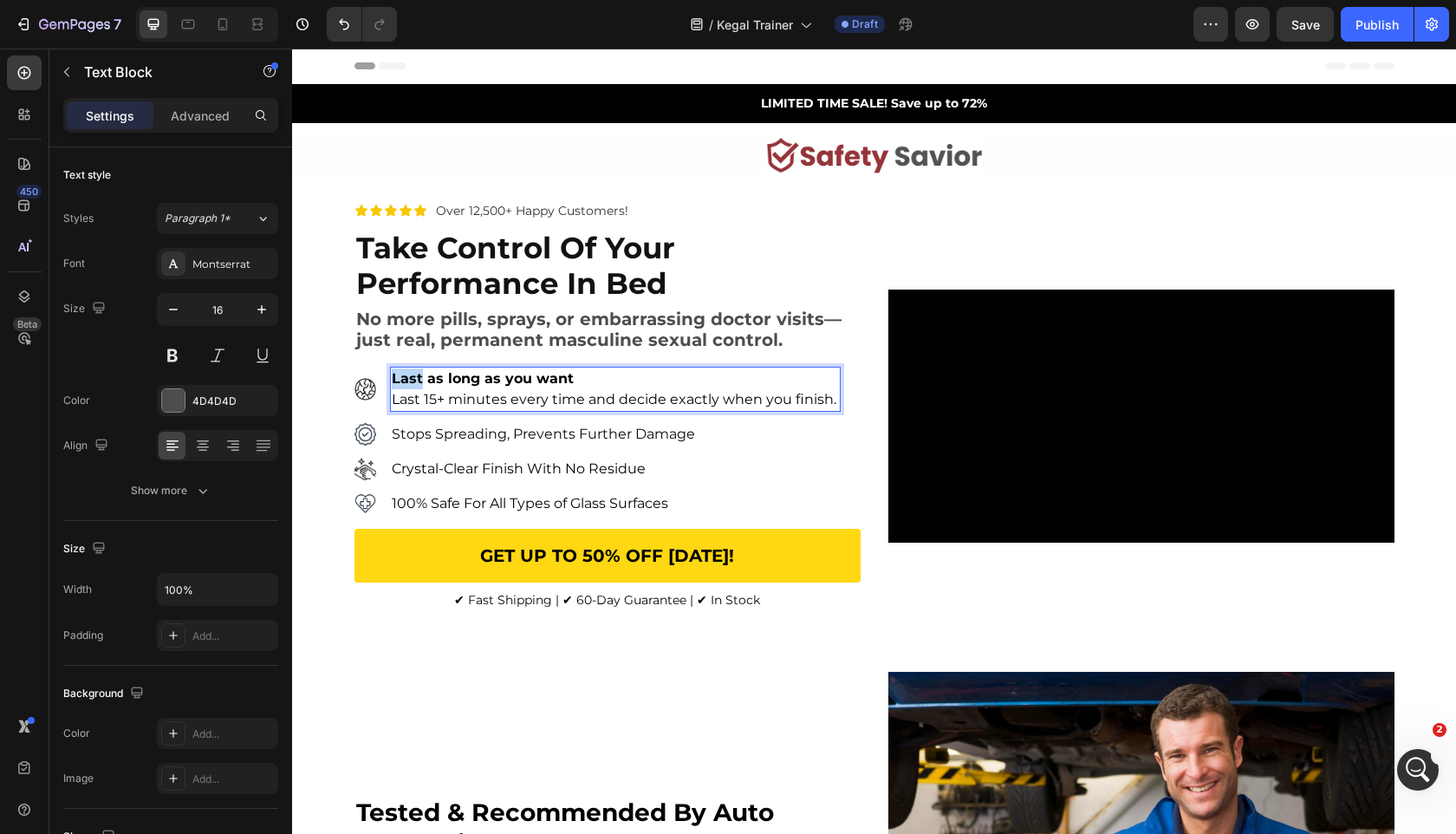
click at [418, 386] on strong "Last as long as you want" at bounding box center [483, 378] width 182 height 16
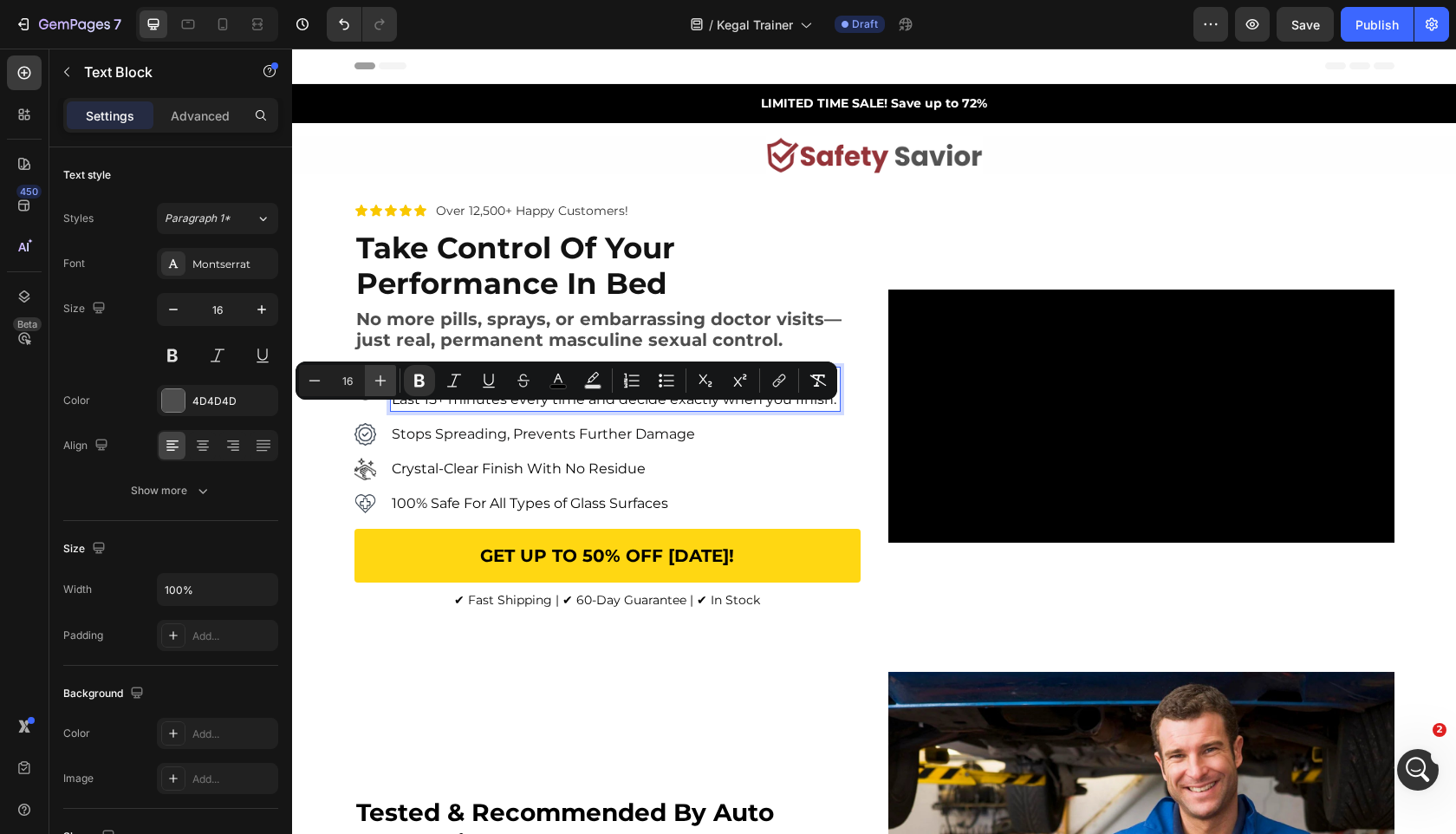
click at [380, 380] on icon "Editor contextual toolbar" at bounding box center [381, 381] width 11 height 11
type input "17"
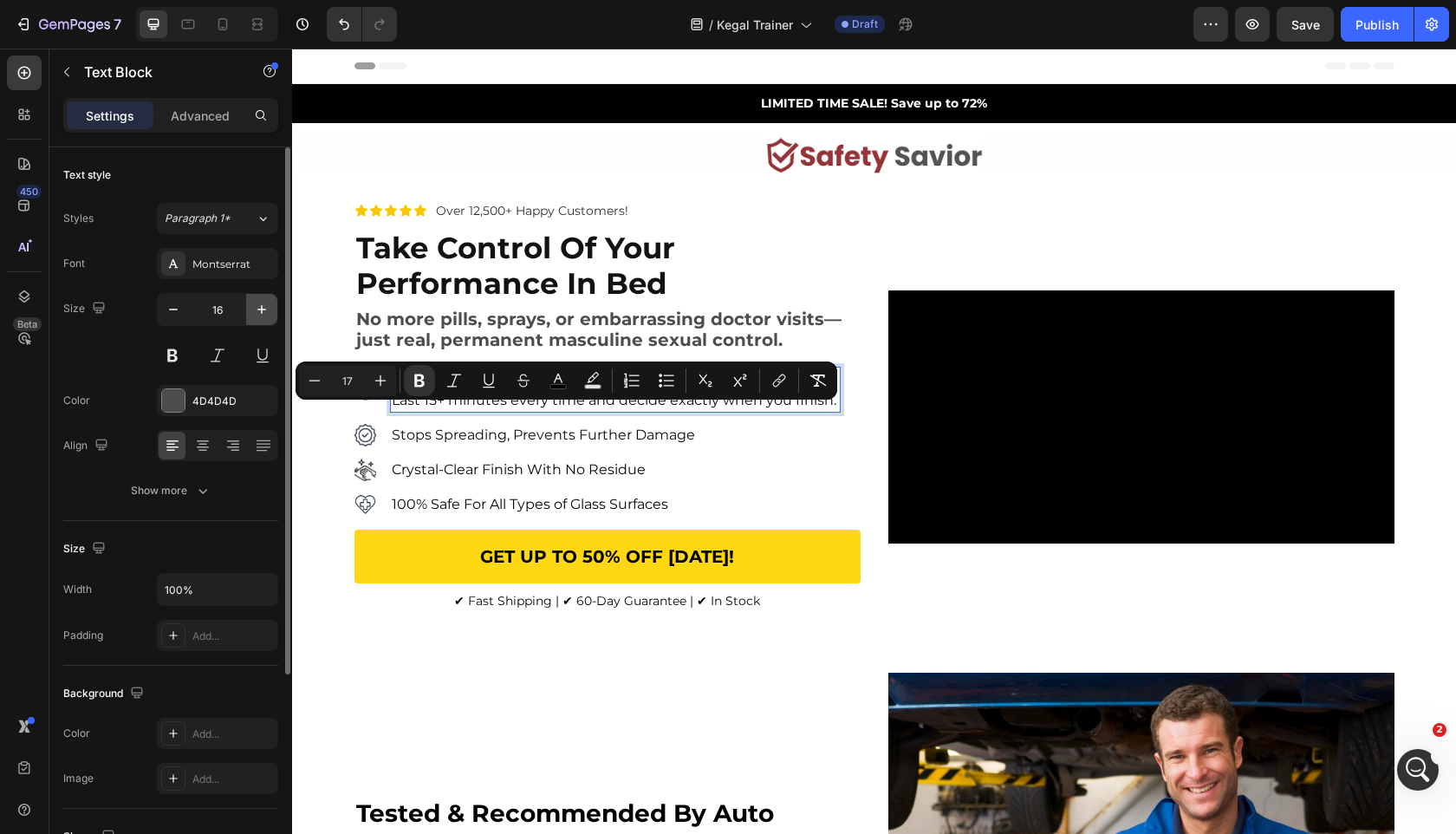
click at [258, 308] on icon "button" at bounding box center [262, 310] width 9 height 9
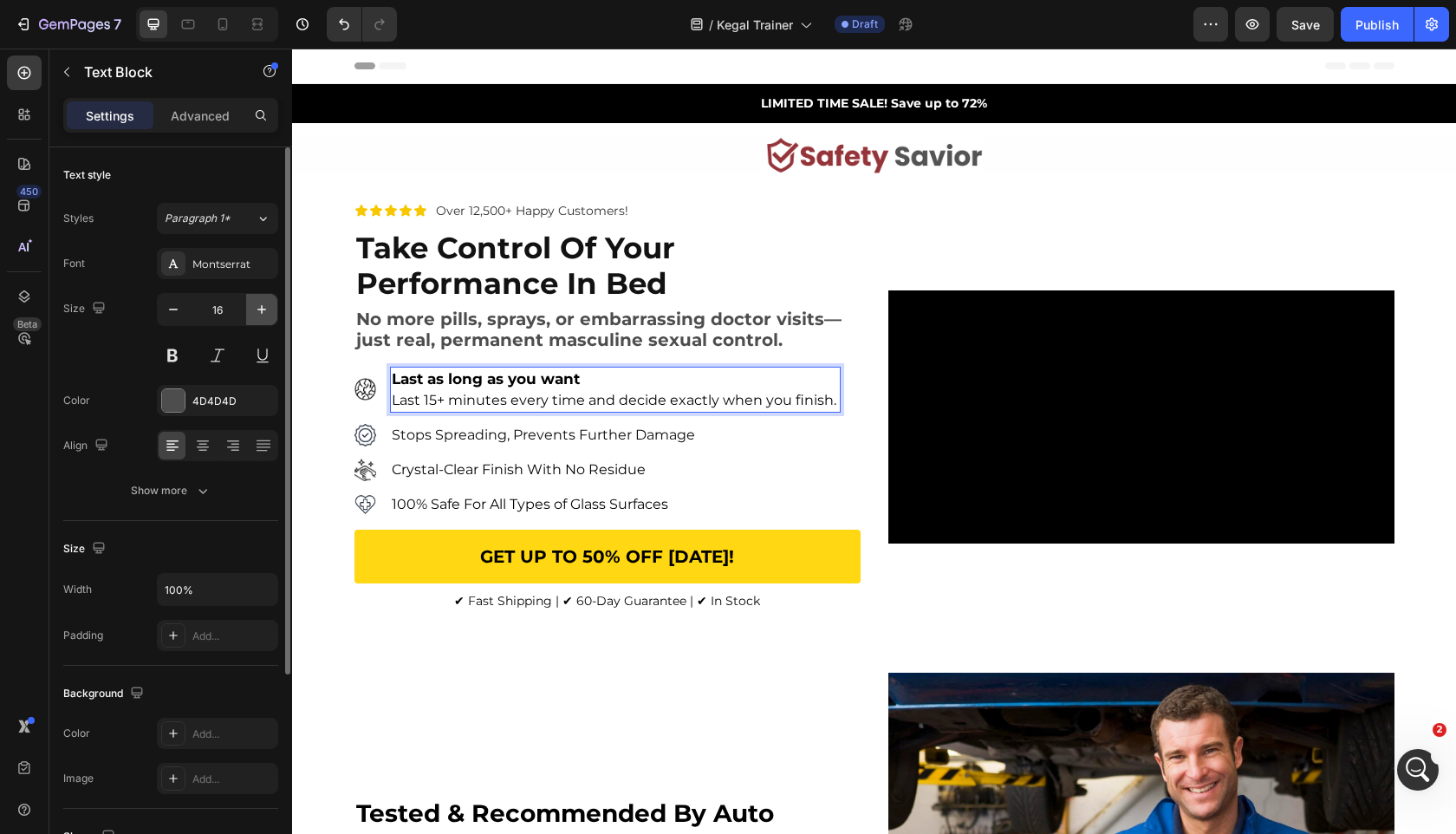
type input "17"
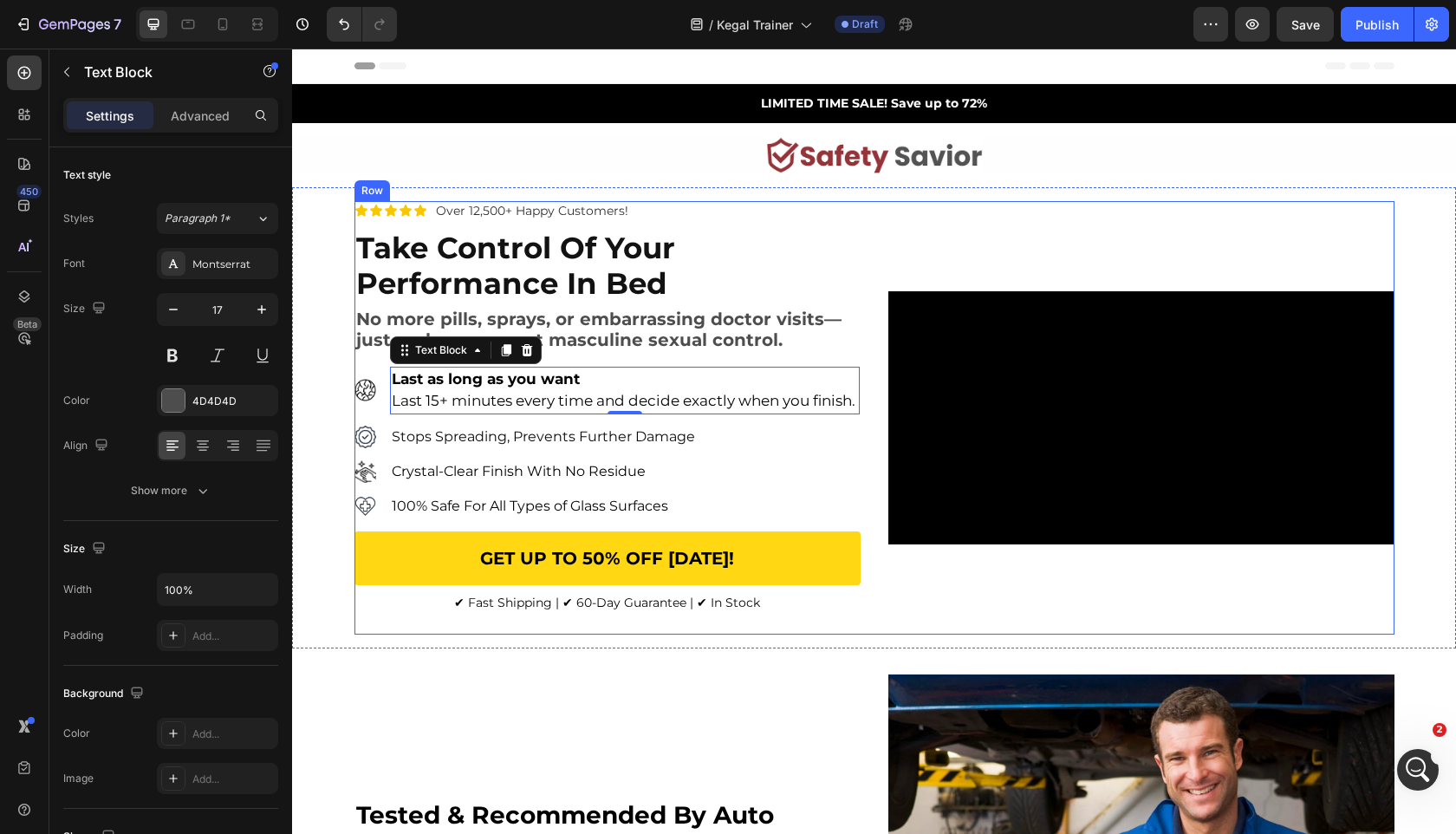
click at [876, 634] on div "Icon Icon Icon Icon Icon Icon List Over 12,500+ Happy Customers! Text Block Row…" at bounding box center [874, 417] width 1040 height 433
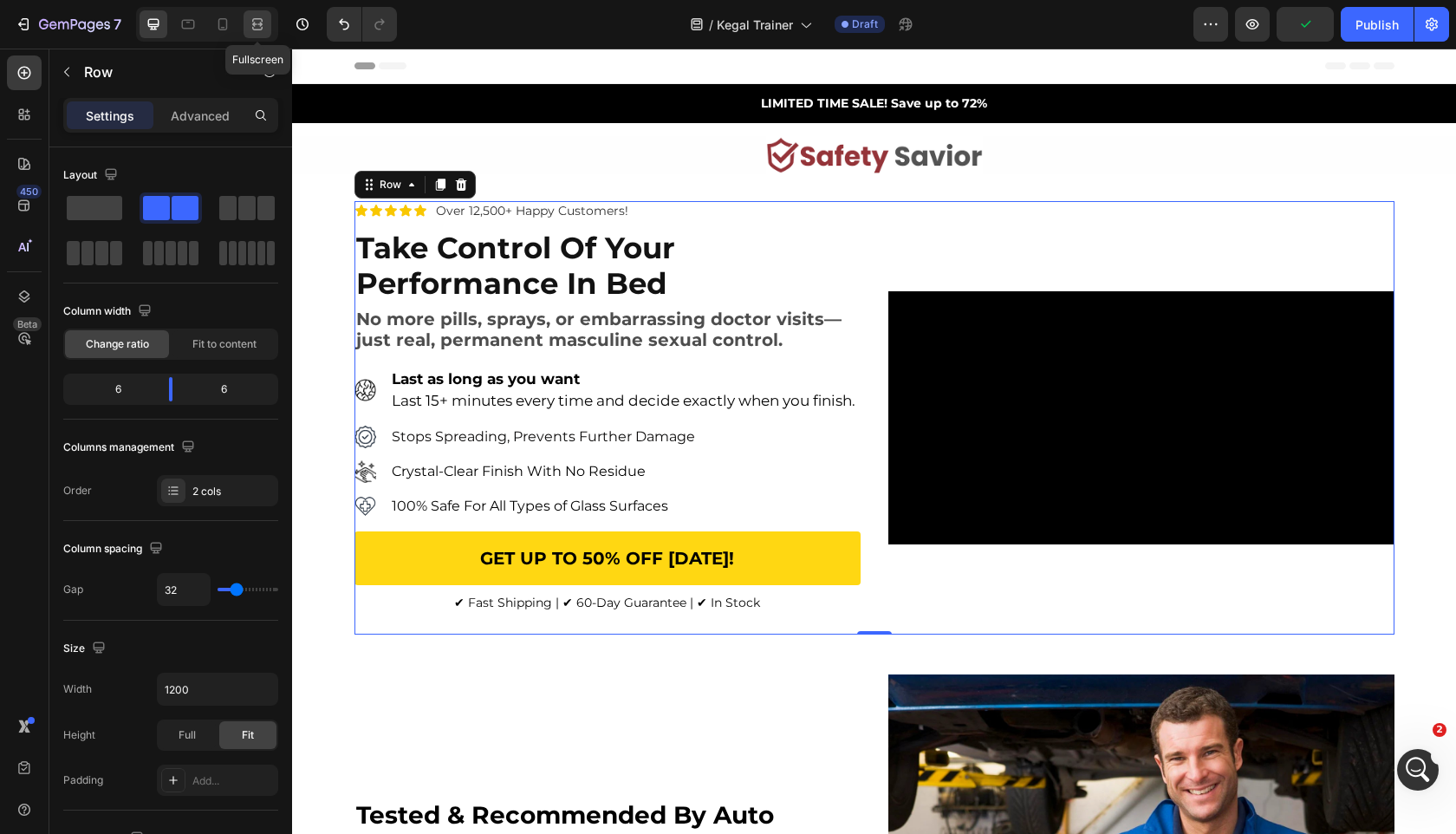
click at [258, 23] on icon at bounding box center [257, 24] width 17 height 17
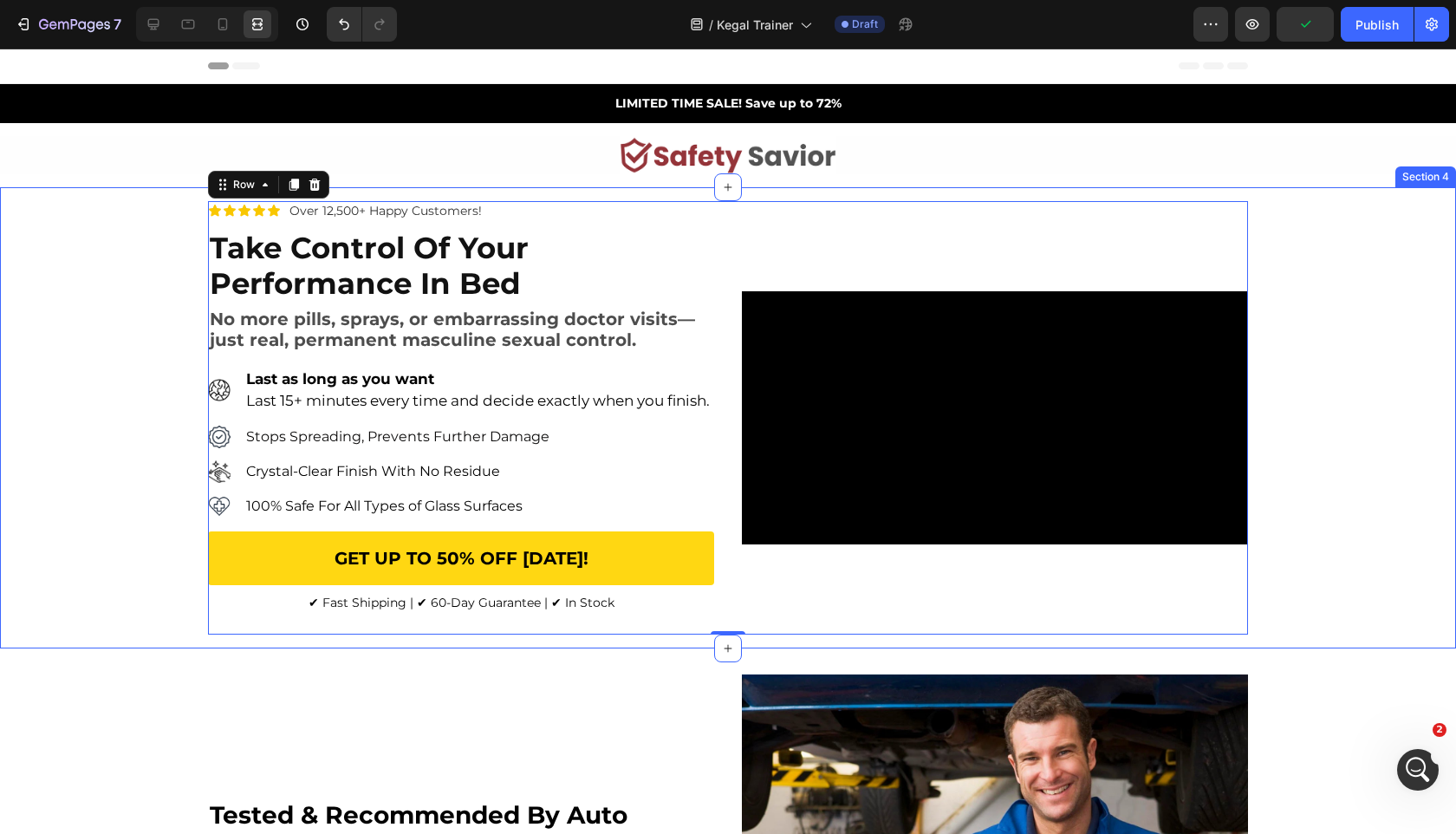
click at [80, 339] on div "Icon Icon Icon Icon Icon Icon List Over 12,500+ Happy Customers! Text Block Row…" at bounding box center [728, 417] width 1456 height 433
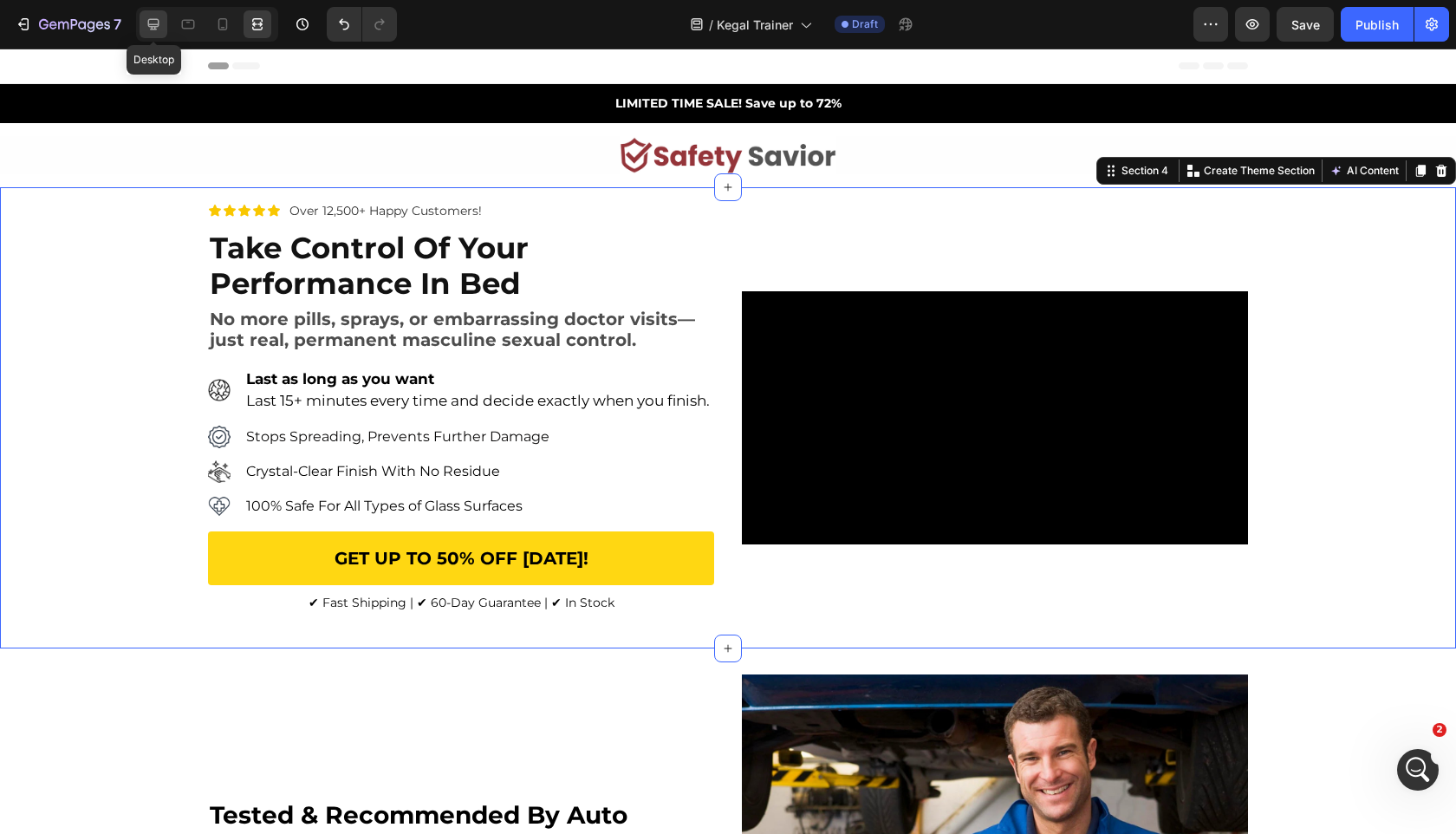
click at [154, 29] on icon at bounding box center [154, 25] width 11 height 11
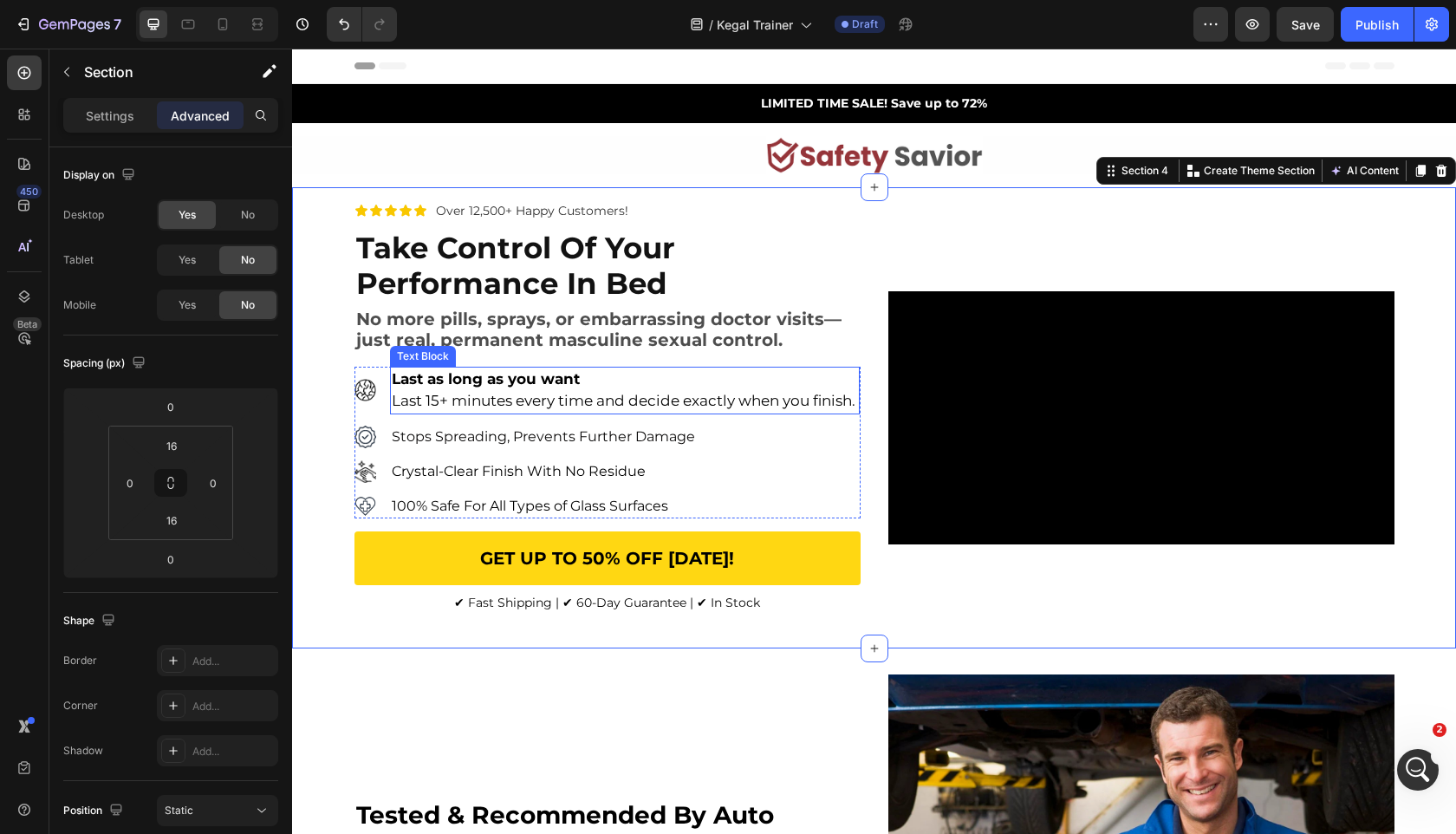
click at [447, 409] on span "Last 15+ minutes every time and decide exactly when you finish." at bounding box center [624, 400] width 464 height 17
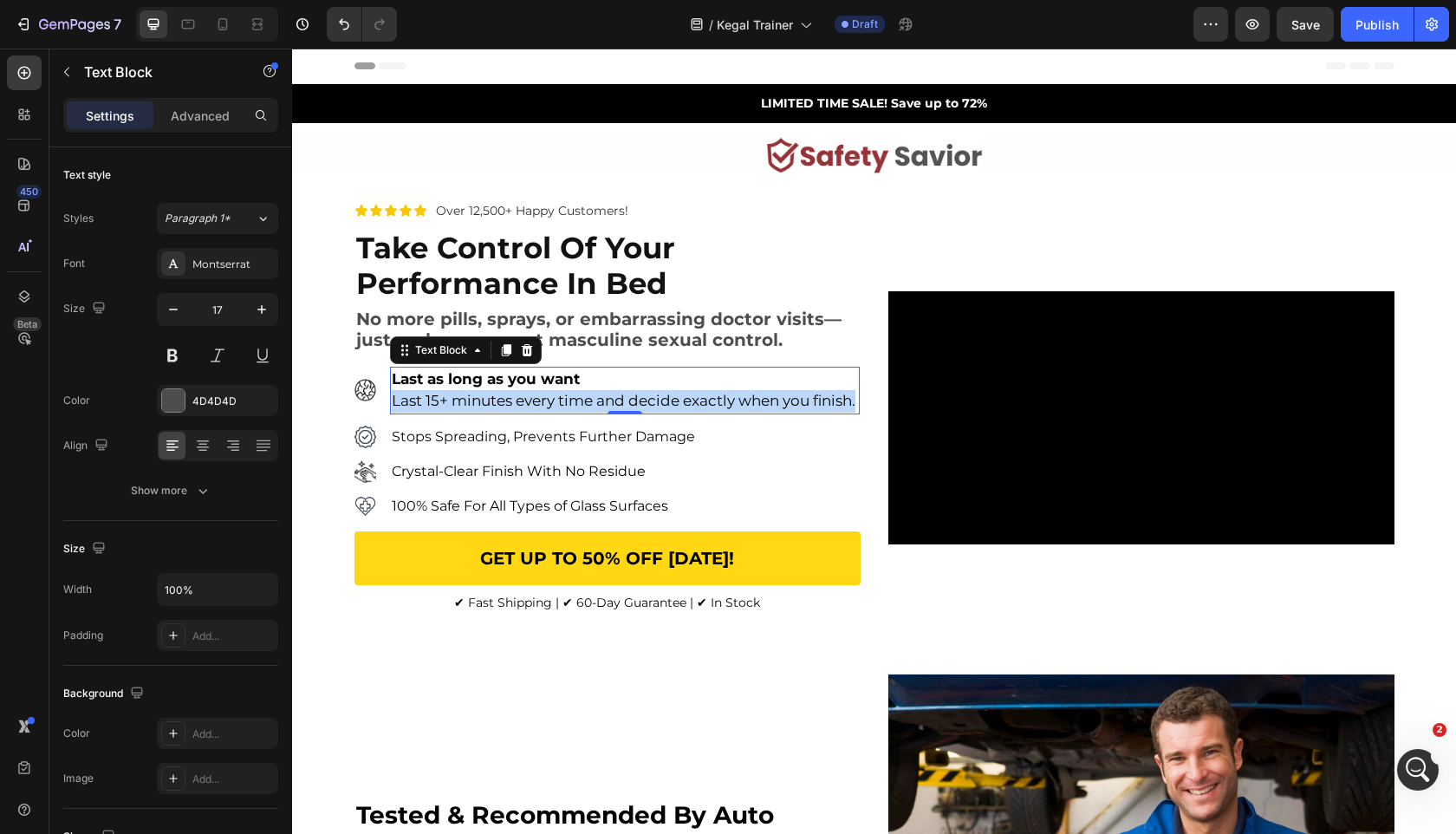
click at [447, 409] on span "Last 15+ minutes every time and decide exactly when you finish." at bounding box center [624, 400] width 464 height 17
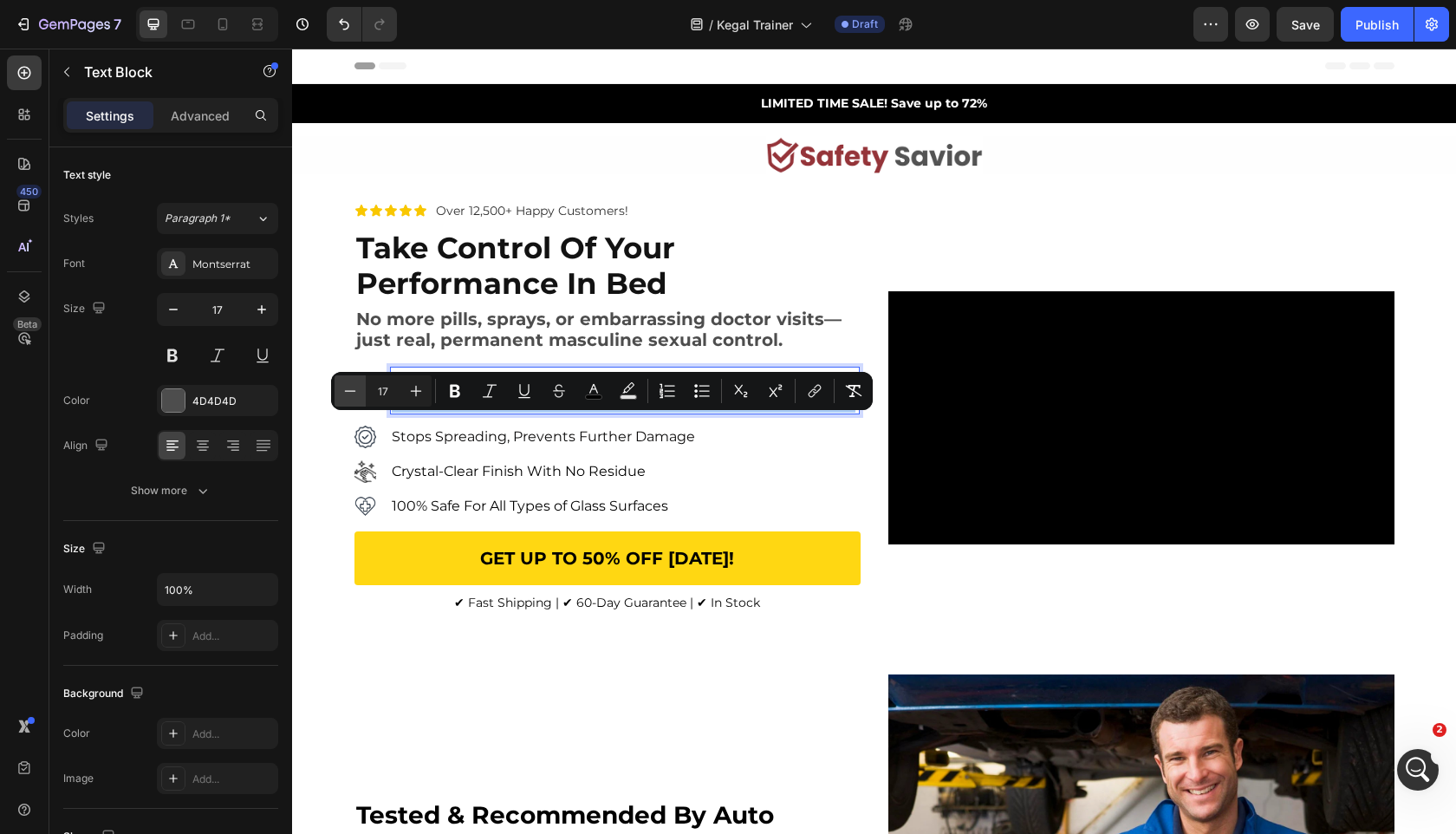
click at [357, 394] on icon "Editor contextual toolbar" at bounding box center [350, 390] width 17 height 17
type input "16"
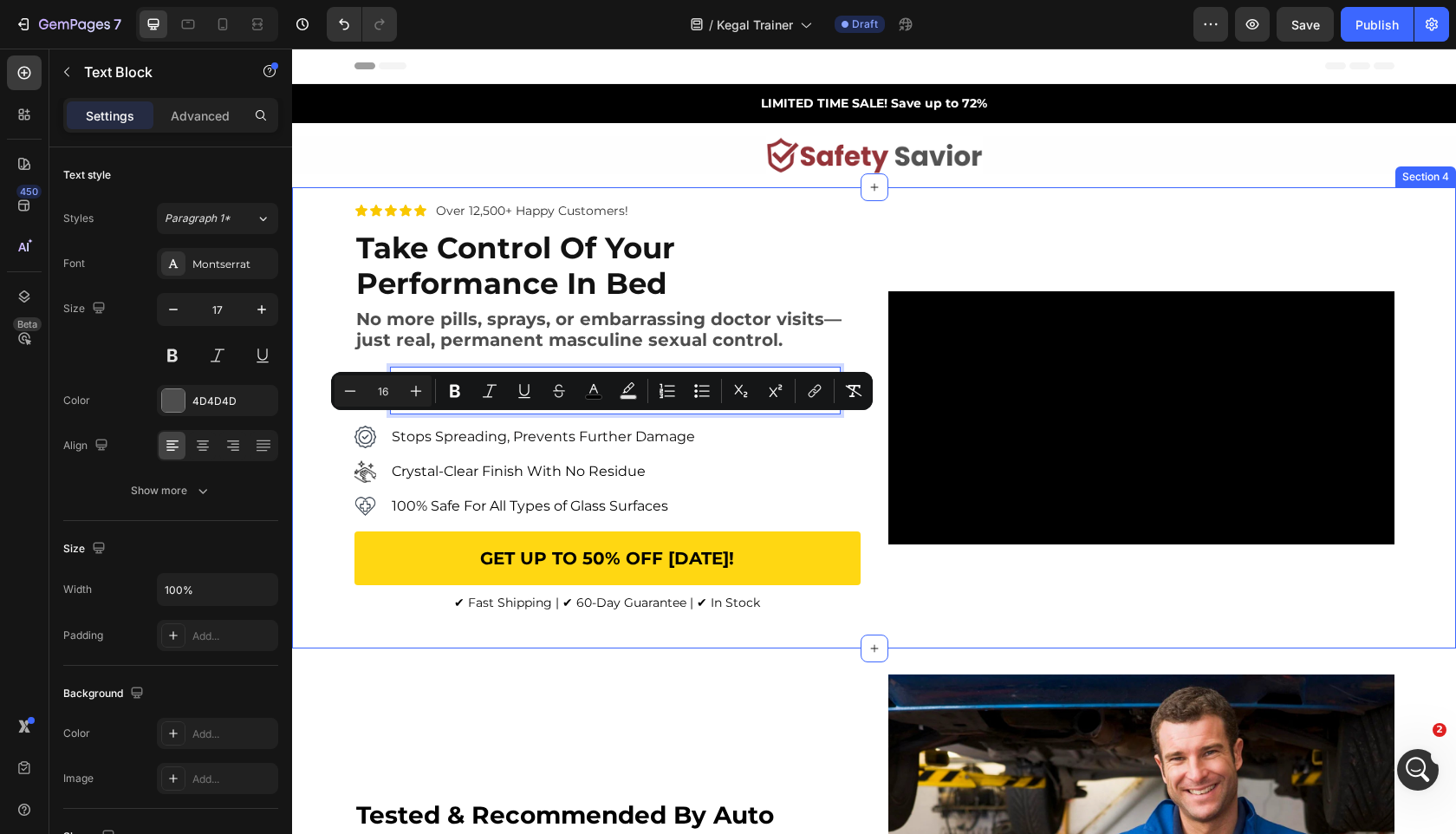
click at [330, 491] on div "Icon Icon Icon Icon Icon Icon List Over 12,500+ Happy Customers! Text Block Row…" at bounding box center [873, 417] width 1164 height 433
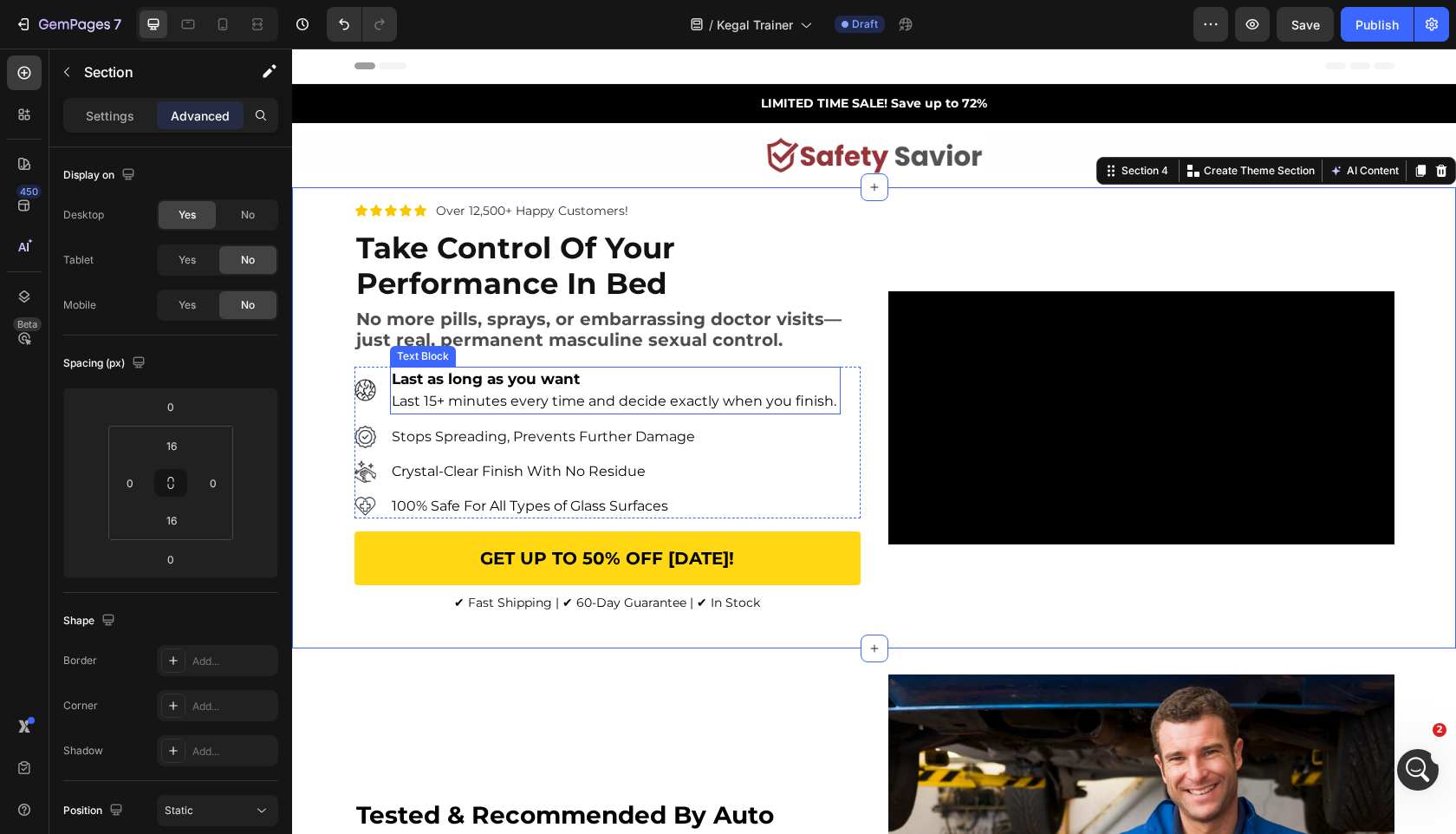
click at [412, 409] on span "Last 15+ minutes every time and decide exactly when you finish." at bounding box center [614, 401] width 445 height 16
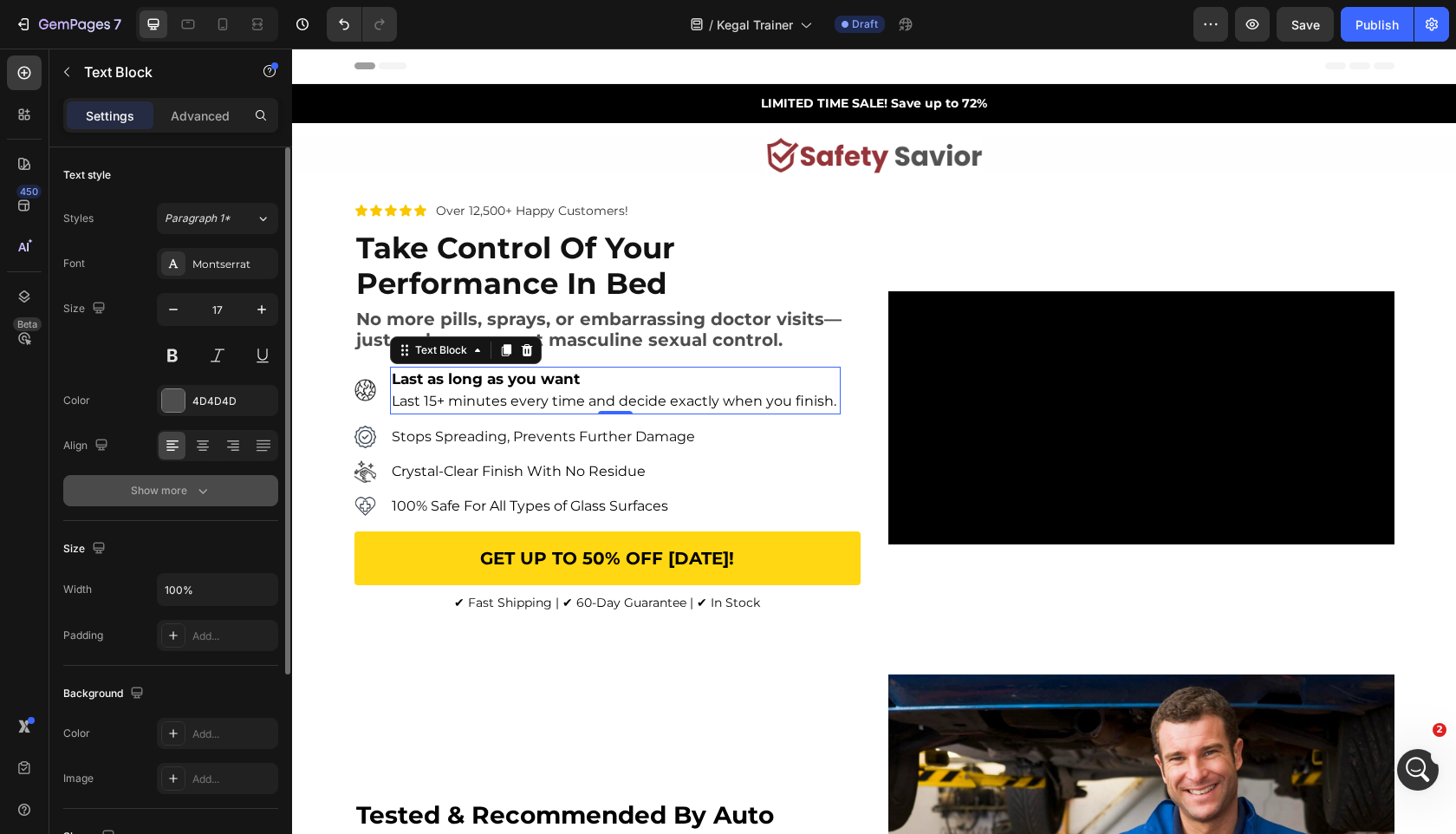
click at [221, 481] on button "Show more" at bounding box center [170, 490] width 215 height 31
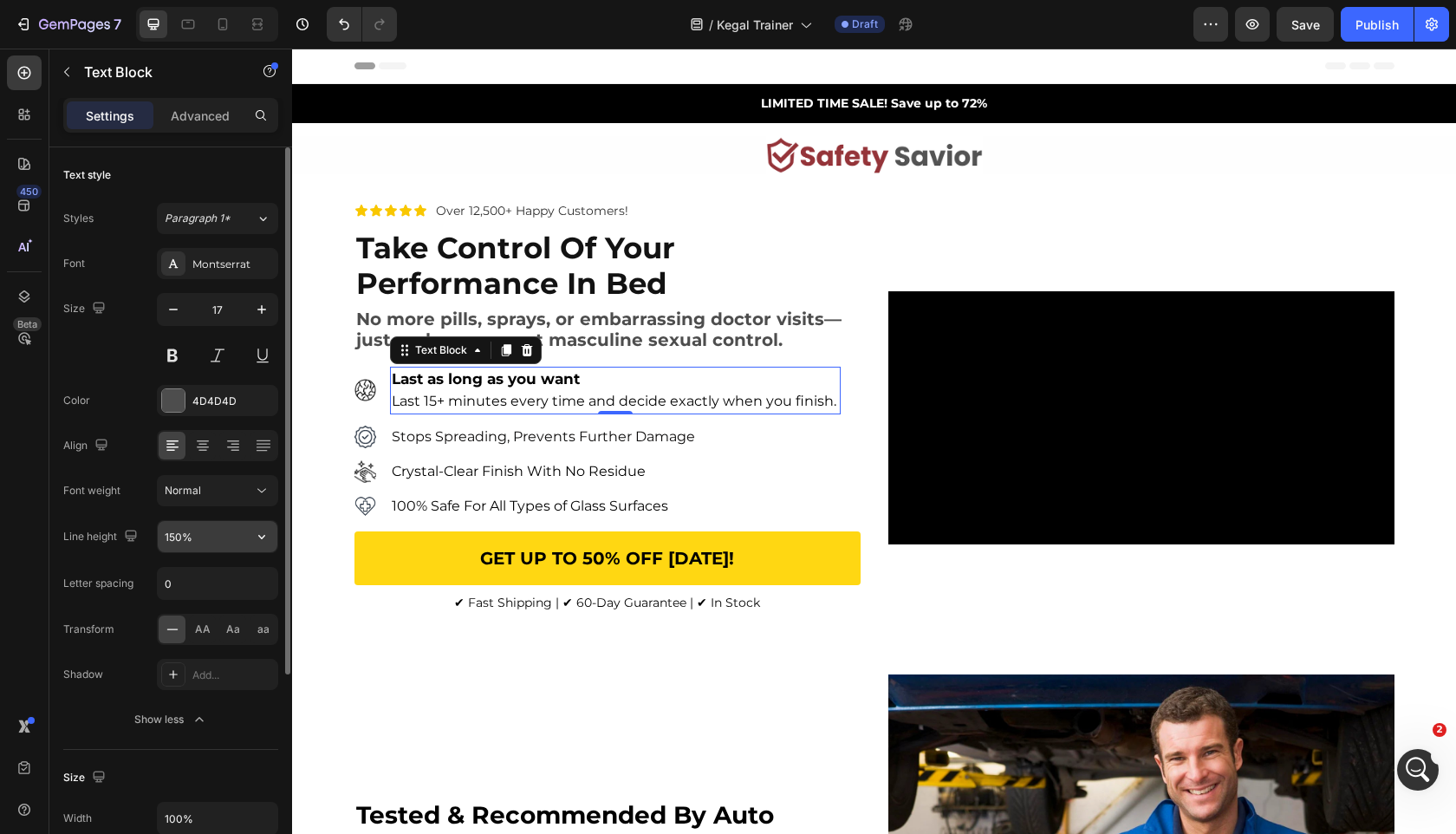
click at [263, 530] on icon "button" at bounding box center [262, 536] width 17 height 17
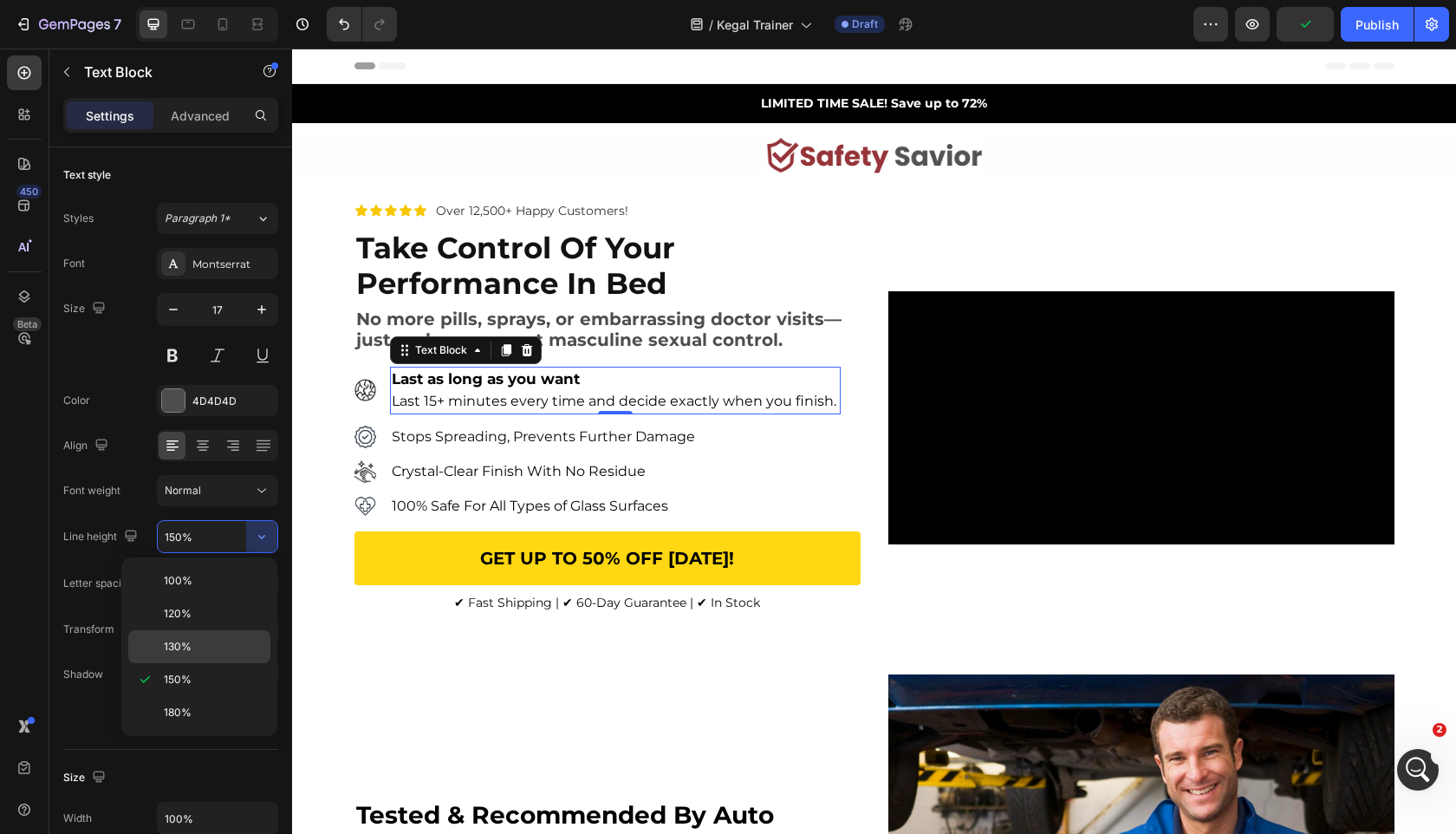
click at [227, 647] on p "130%" at bounding box center [213, 646] width 98 height 15
type input "130%"
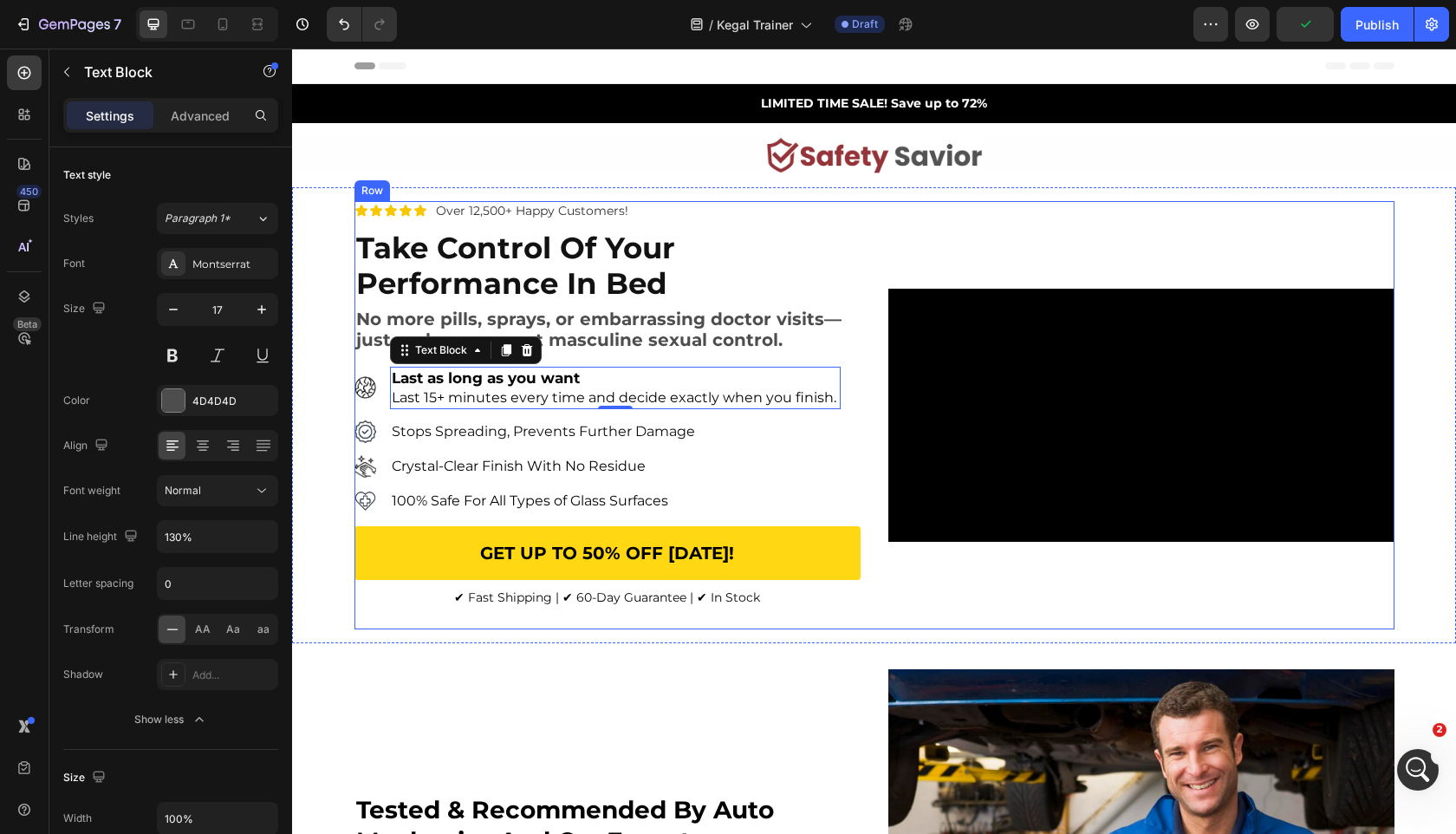
click at [396, 629] on div "Icon Icon Icon Icon Icon Icon List Over 12,500+ Happy Customers! Text Block Row…" at bounding box center [607, 416] width 506 height 428
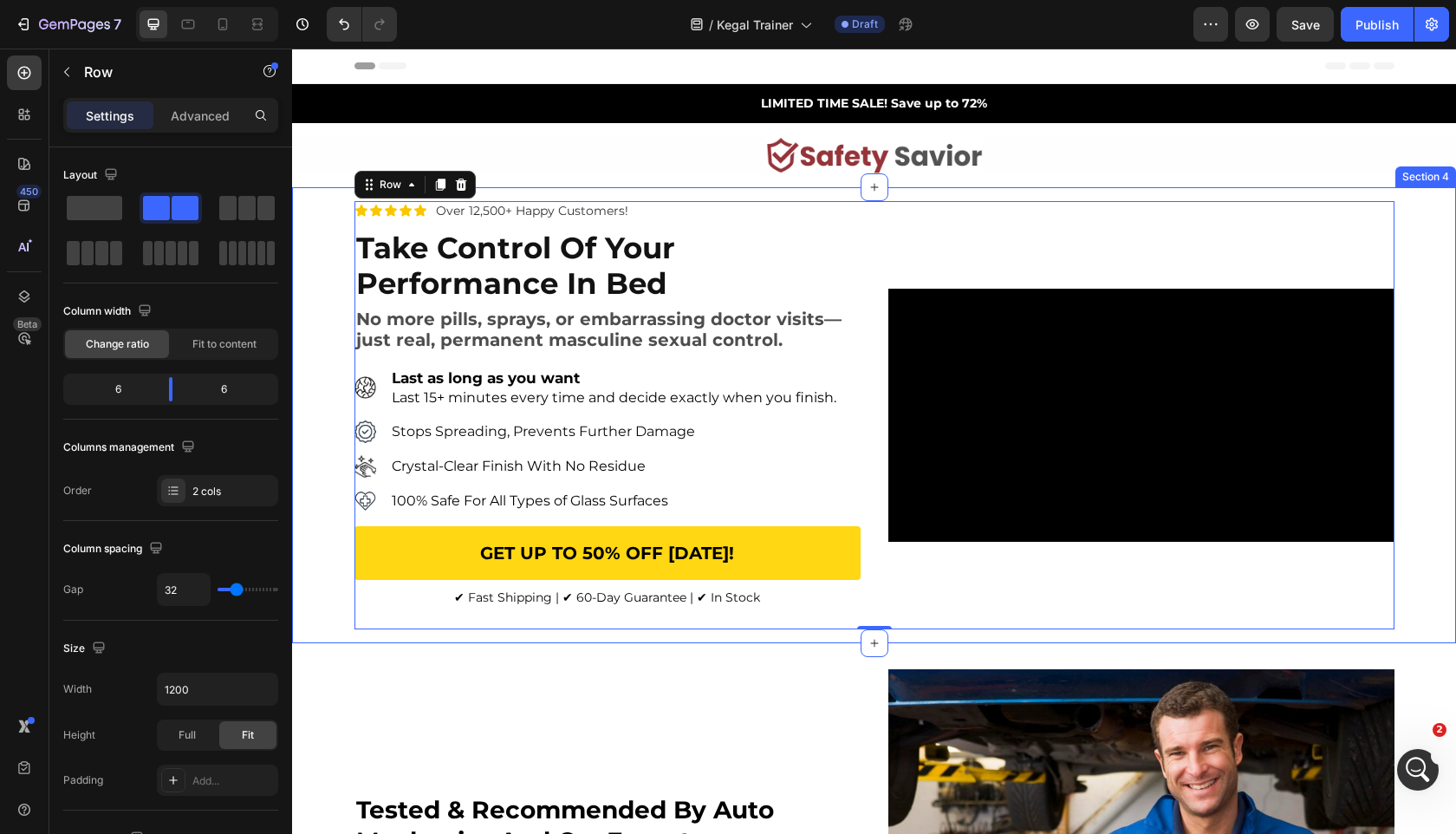
click at [311, 589] on div "Icon Icon Icon Icon Icon Icon List Over 12,500+ Happy Customers! Text Block Row…" at bounding box center [873, 416] width 1164 height 428
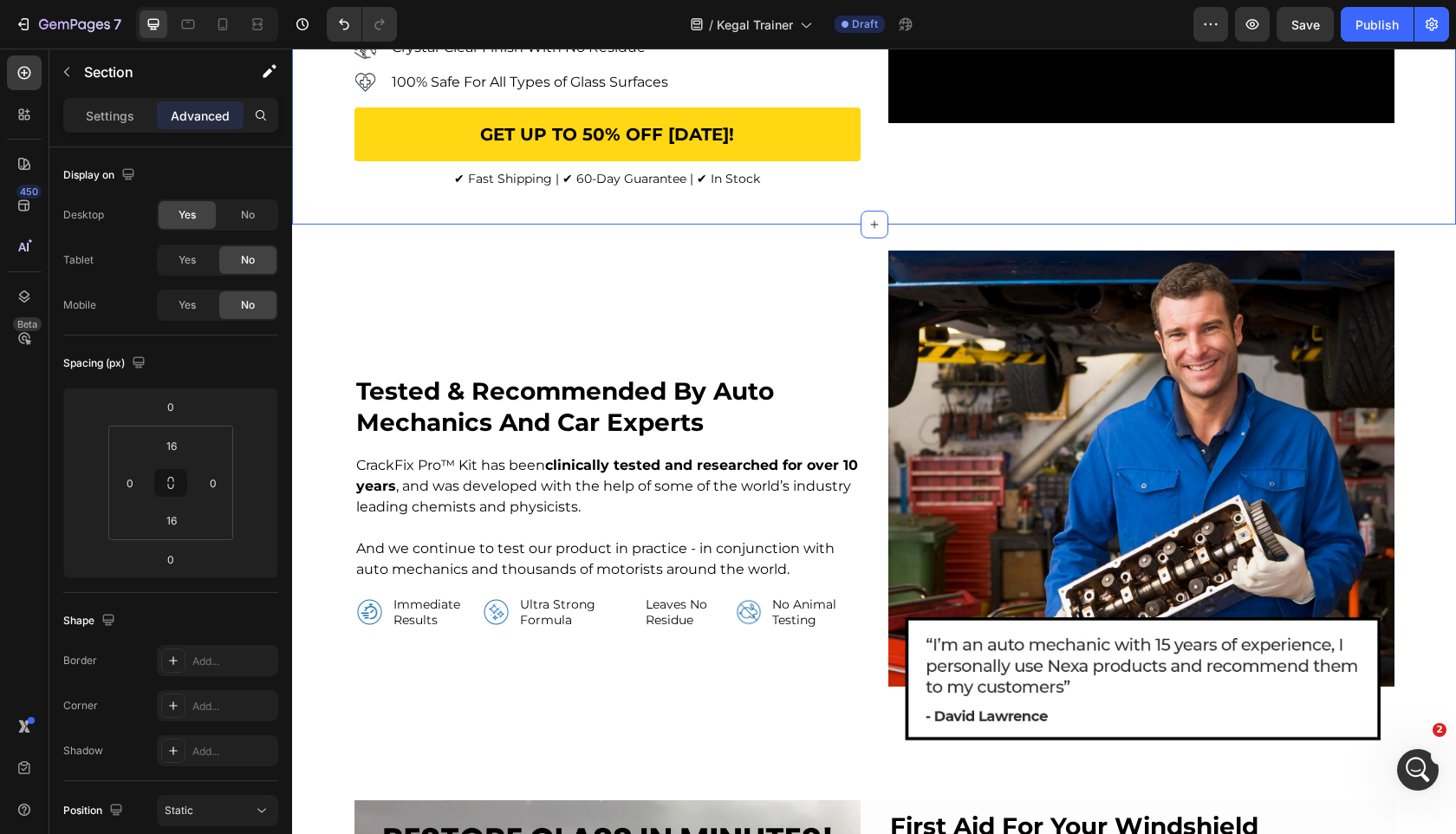
scroll to position [493, 0]
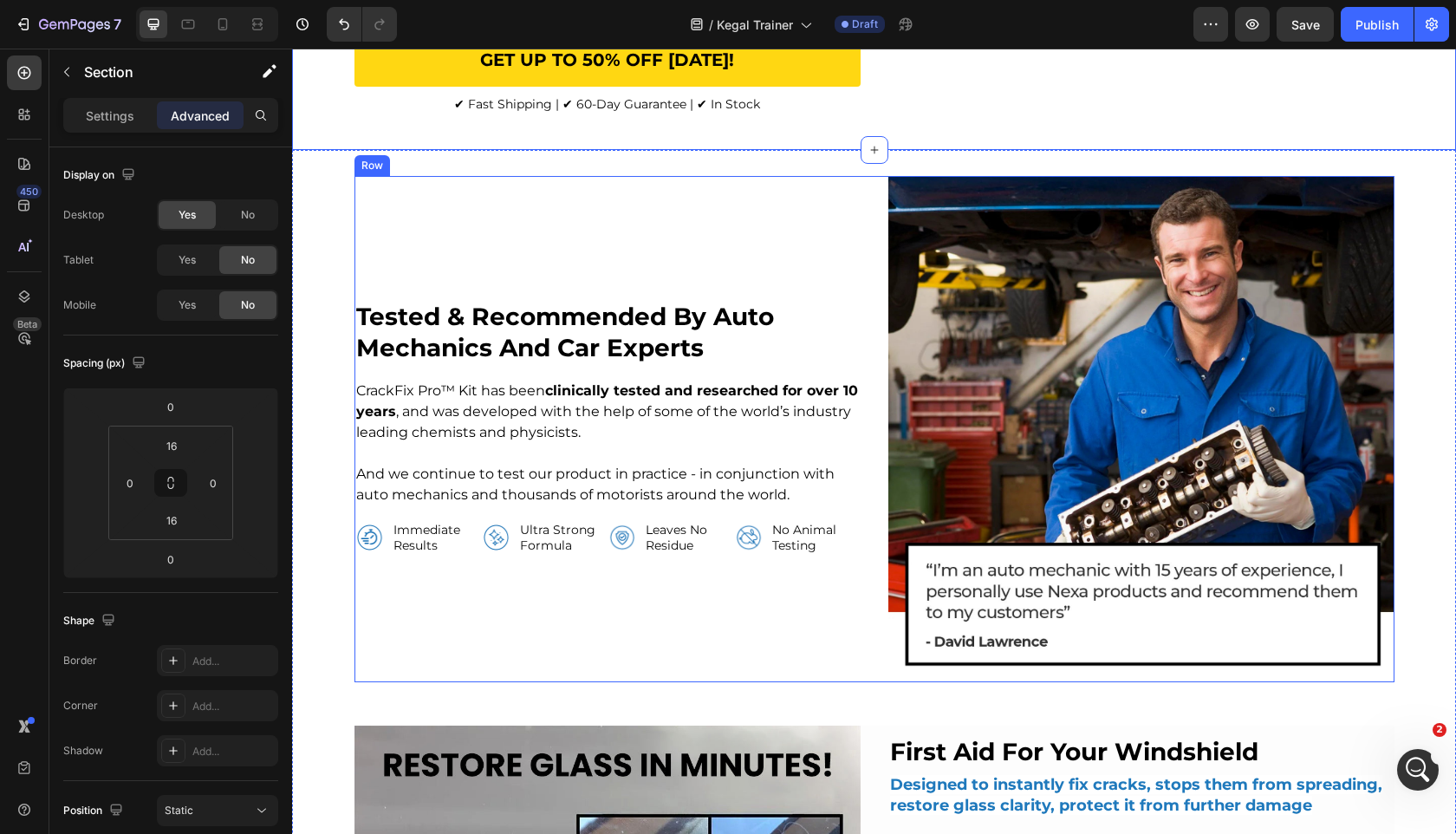
click at [390, 343] on div "tested & recommended by auto mechanics and car experts Heading CrackFix Pro™ Ki…" at bounding box center [607, 428] width 506 height 506
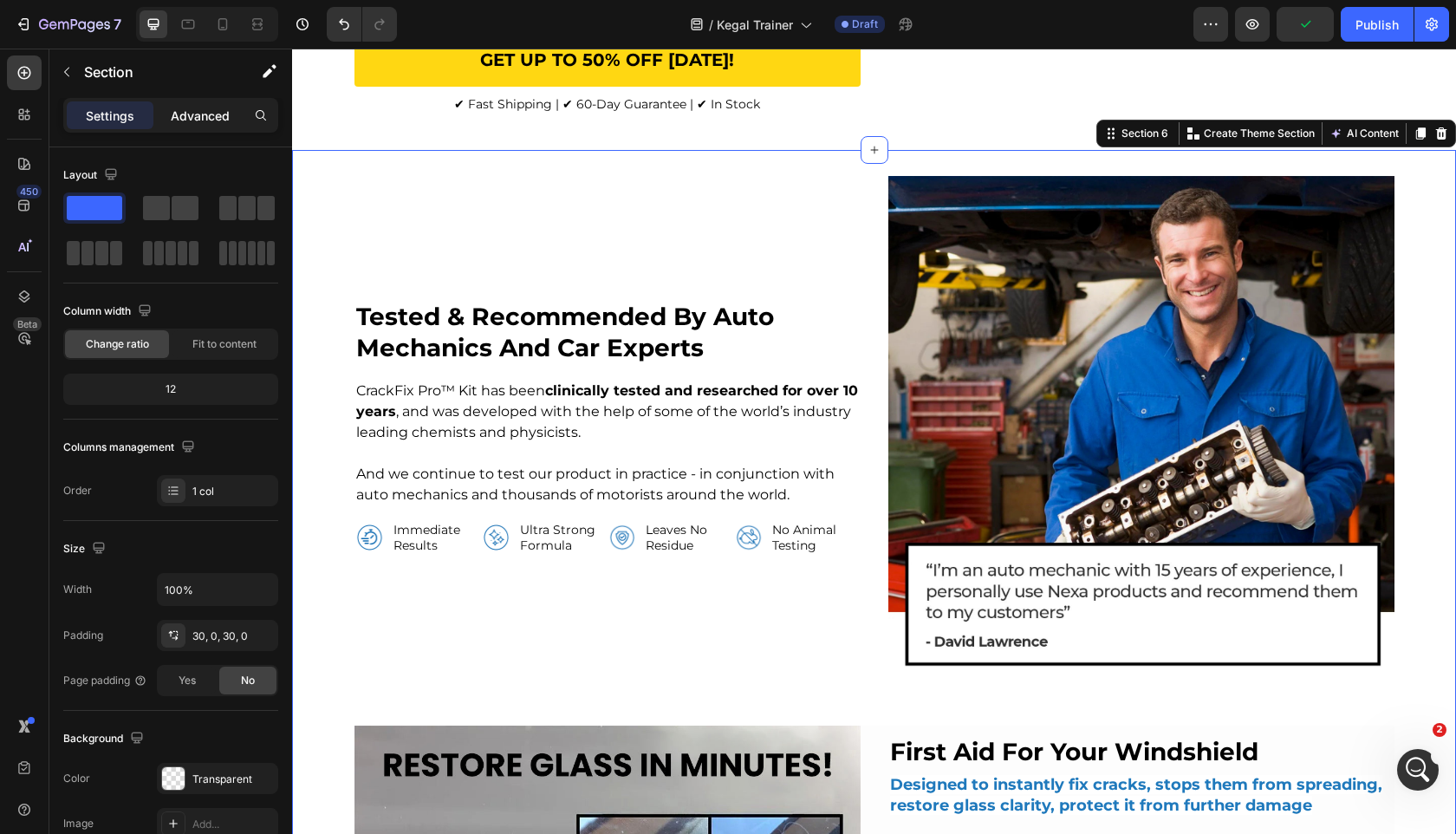
click at [201, 110] on p "Advanced" at bounding box center [200, 116] width 59 height 18
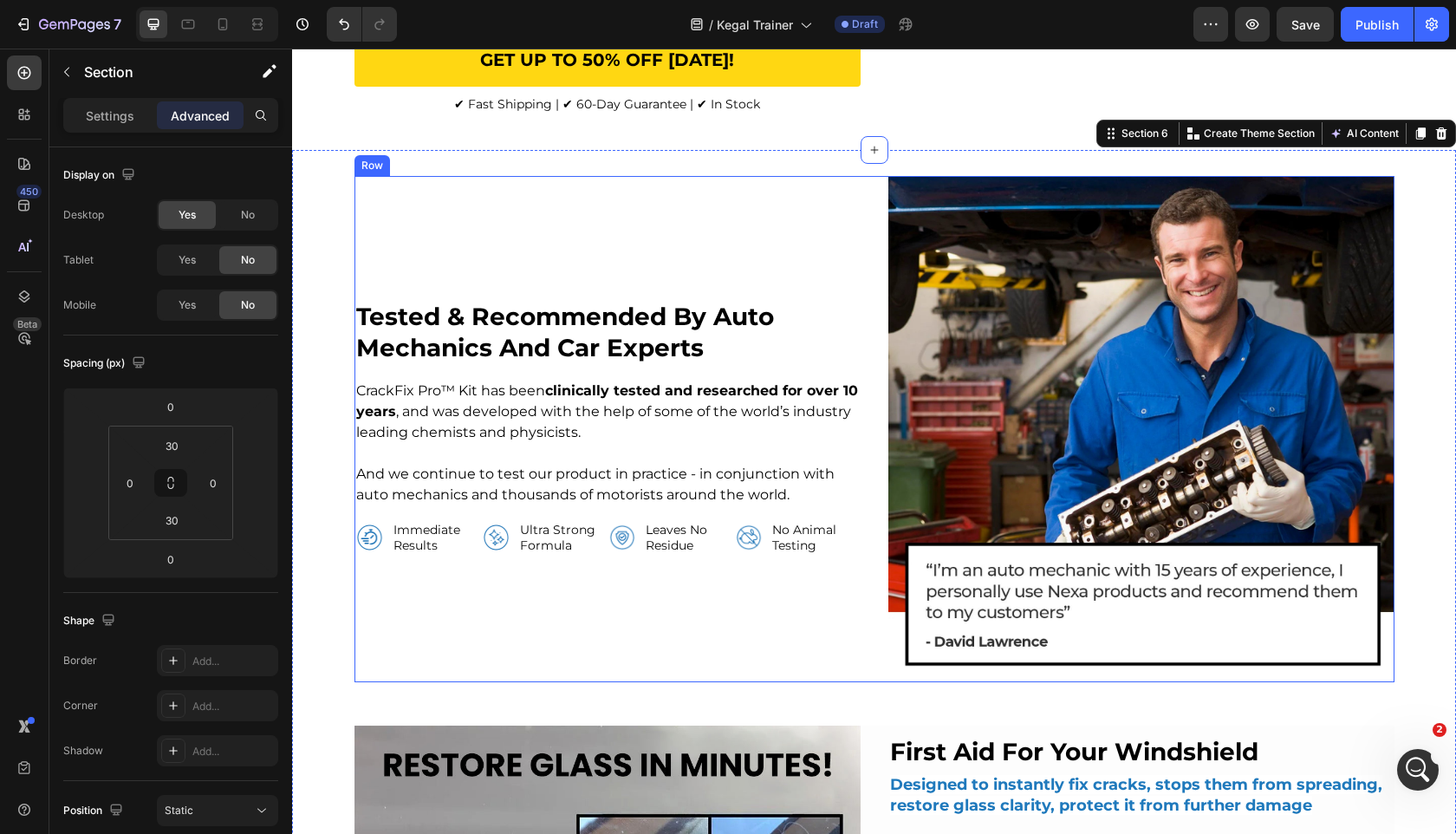
click at [375, 301] on div "tested & recommended by auto mechanics and car experts Heading CrackFix Pro™ Ki…" at bounding box center [607, 428] width 506 height 506
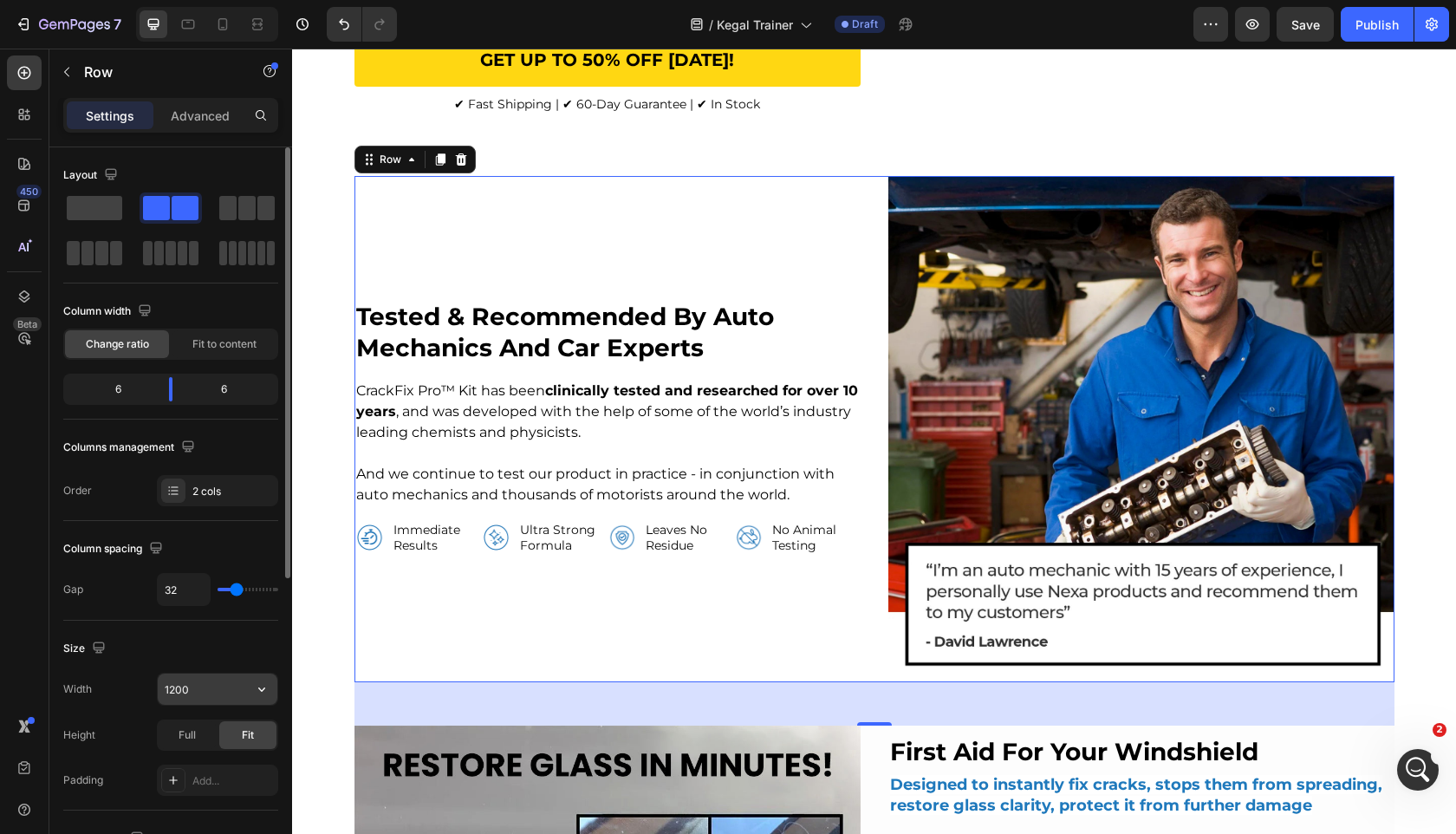
click at [177, 685] on input "1200" at bounding box center [217, 689] width 119 height 31
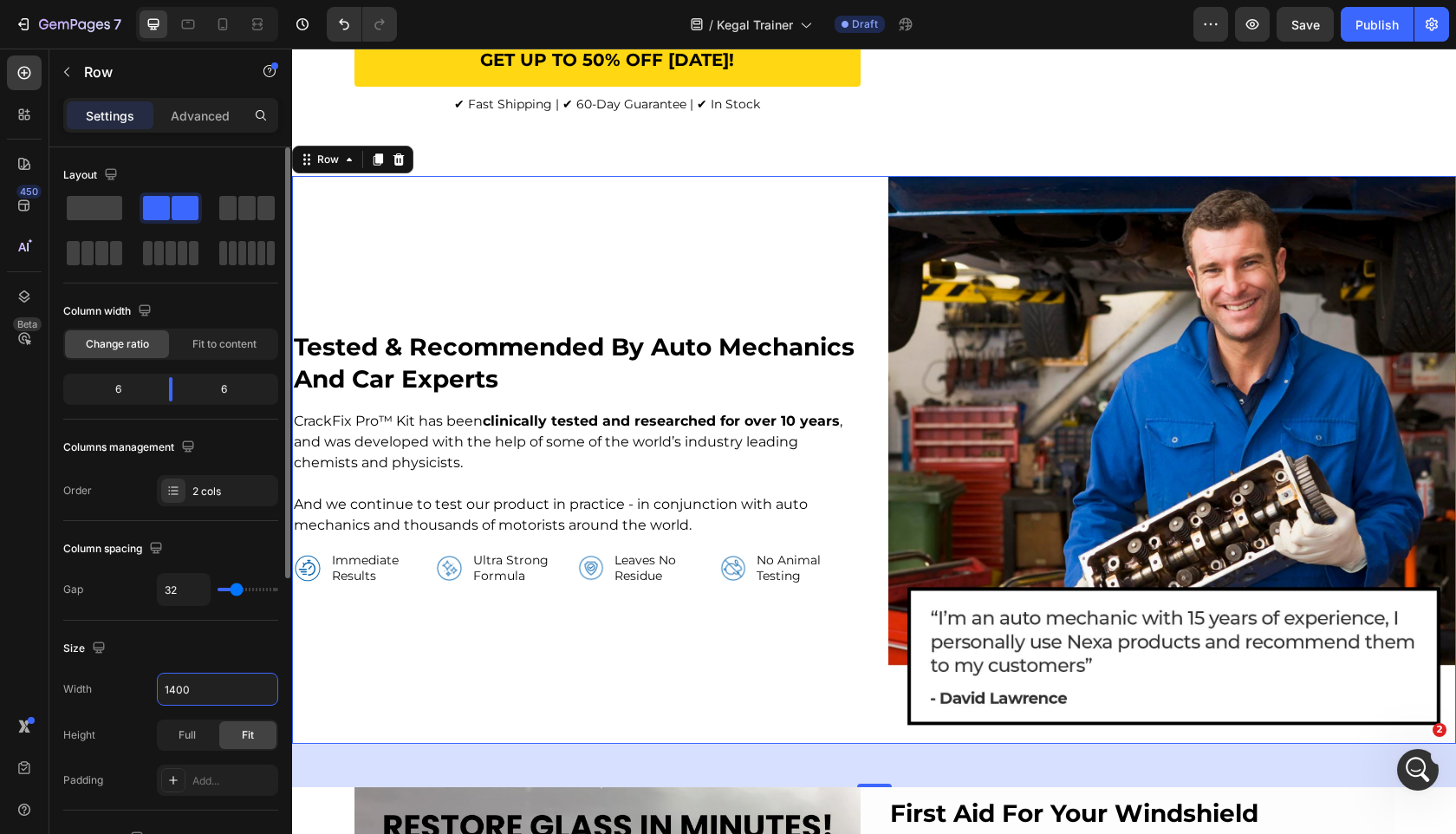
type input "1400"
click at [244, 644] on div "Size" at bounding box center [170, 648] width 215 height 27
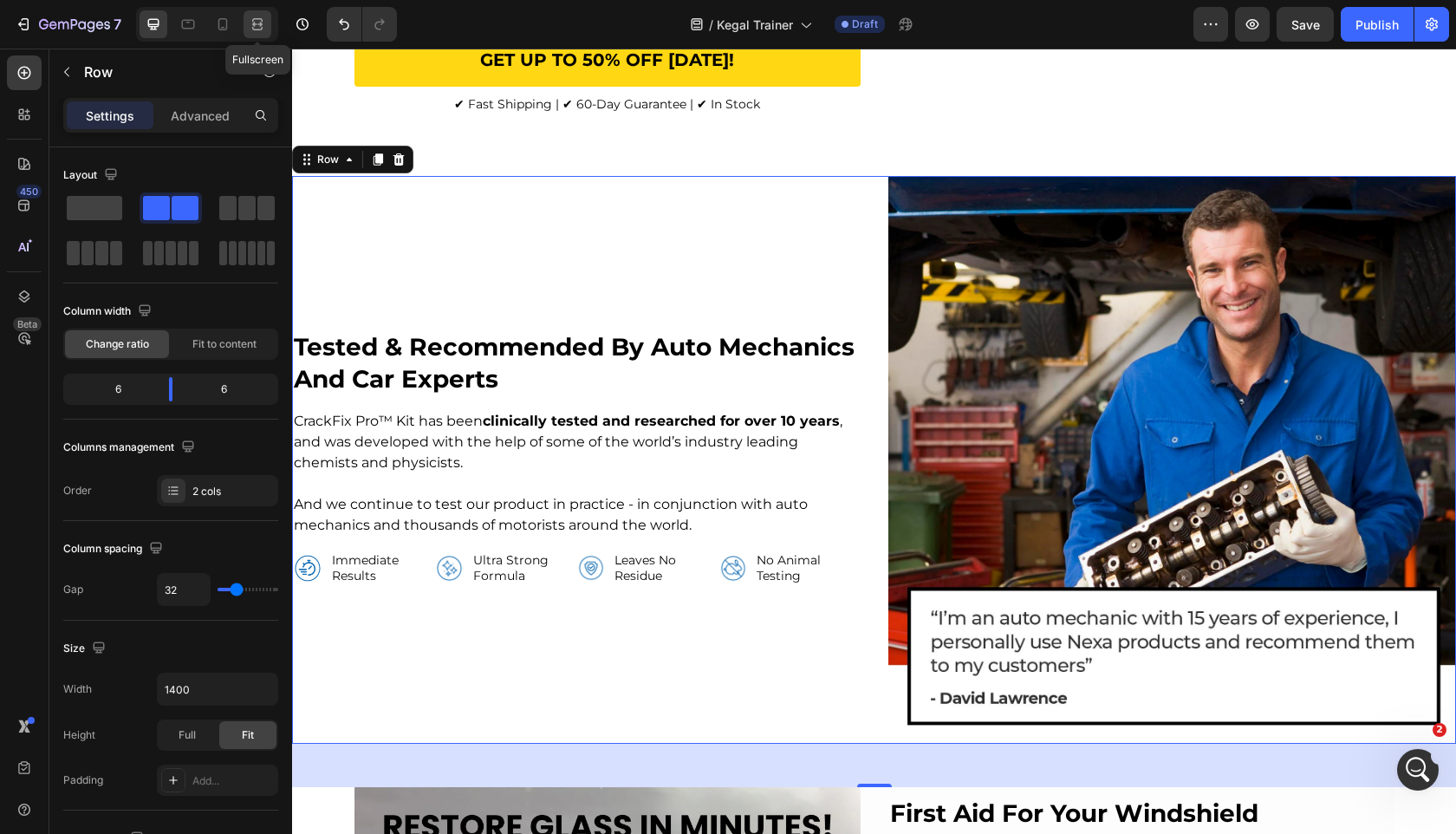
click at [260, 23] on icon at bounding box center [260, 24] width 5 height 5
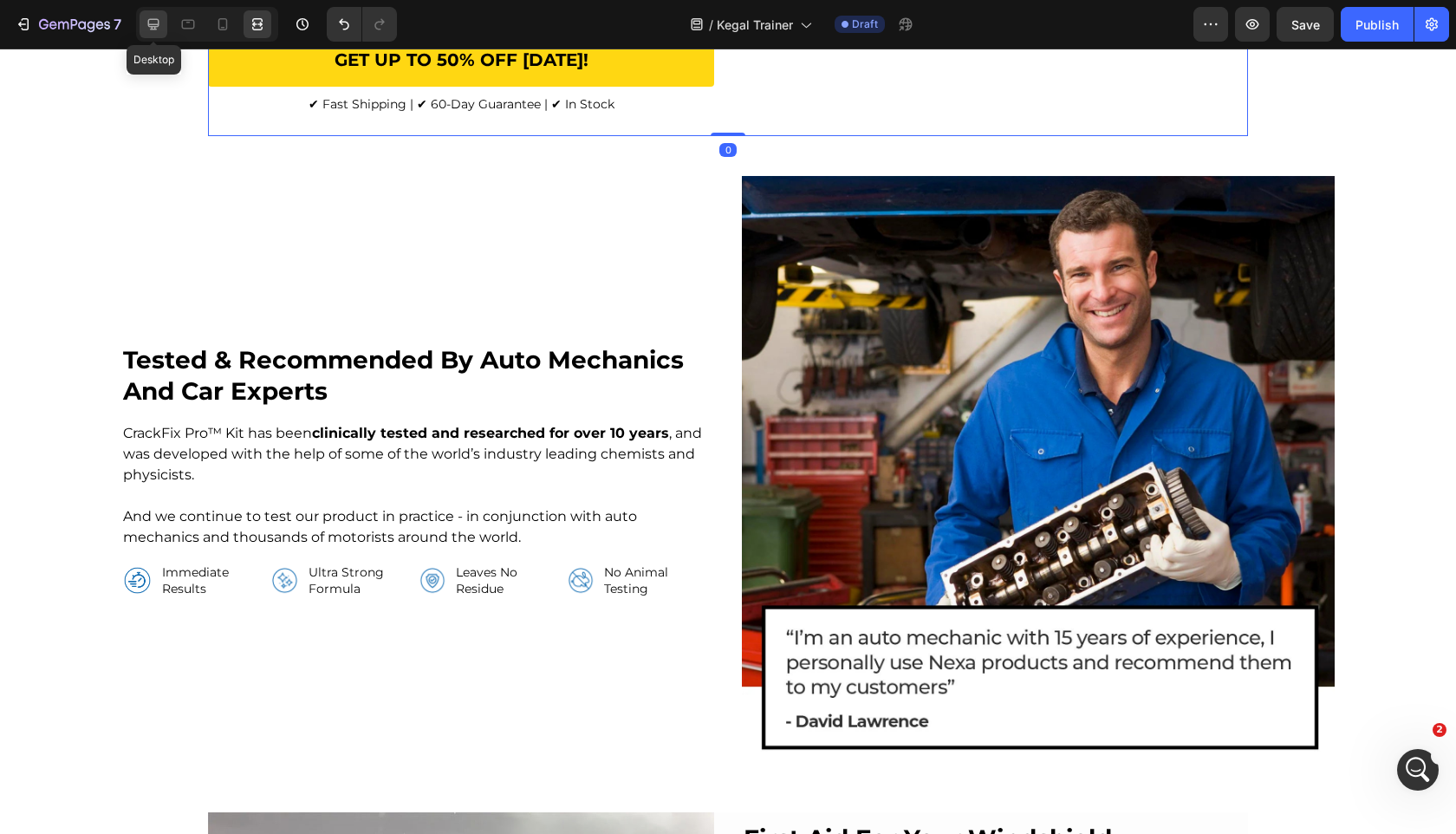
click at [152, 29] on icon at bounding box center [154, 25] width 11 height 11
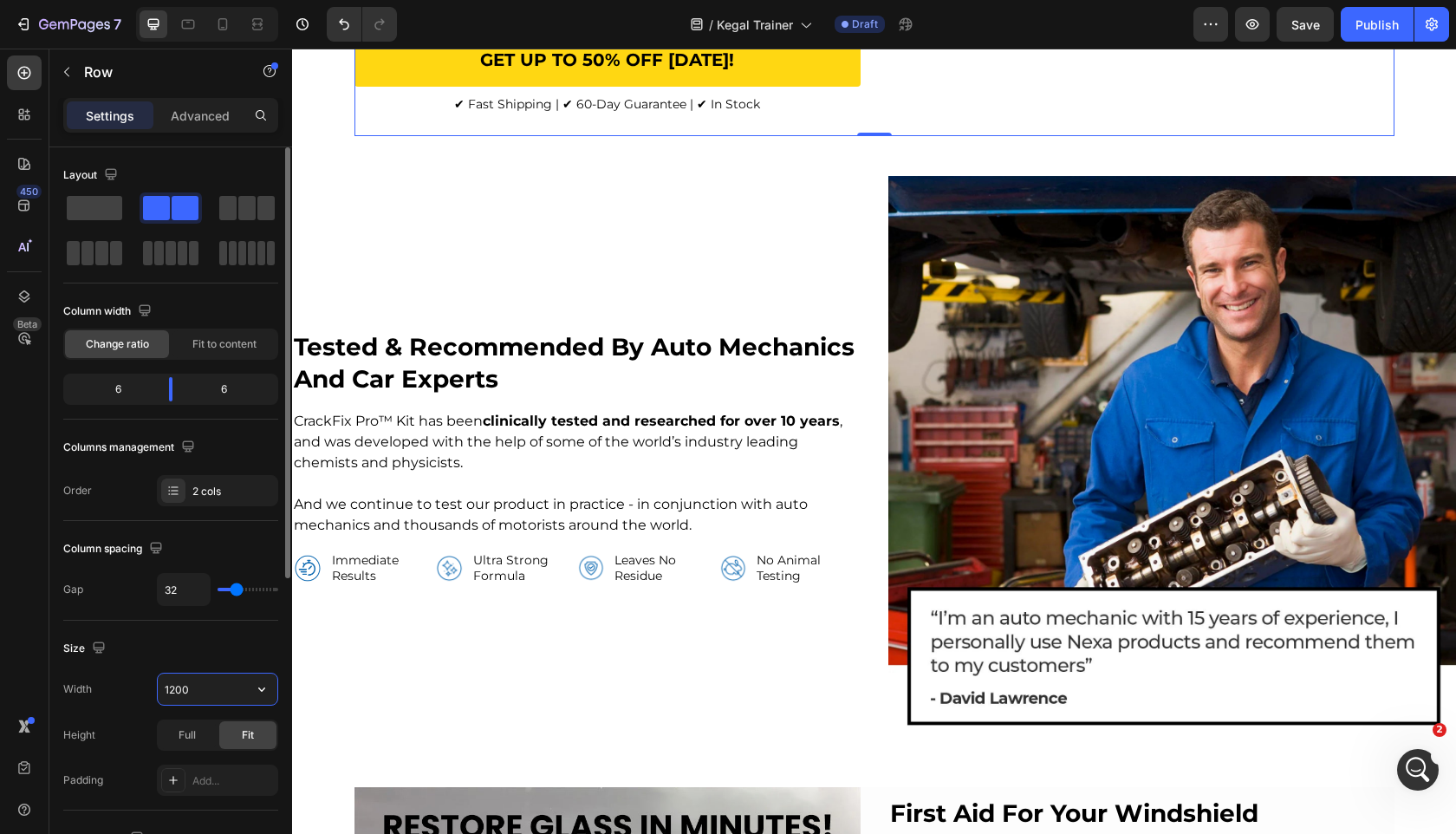
click at [184, 684] on input "1200" at bounding box center [217, 689] width 119 height 31
paste input "4"
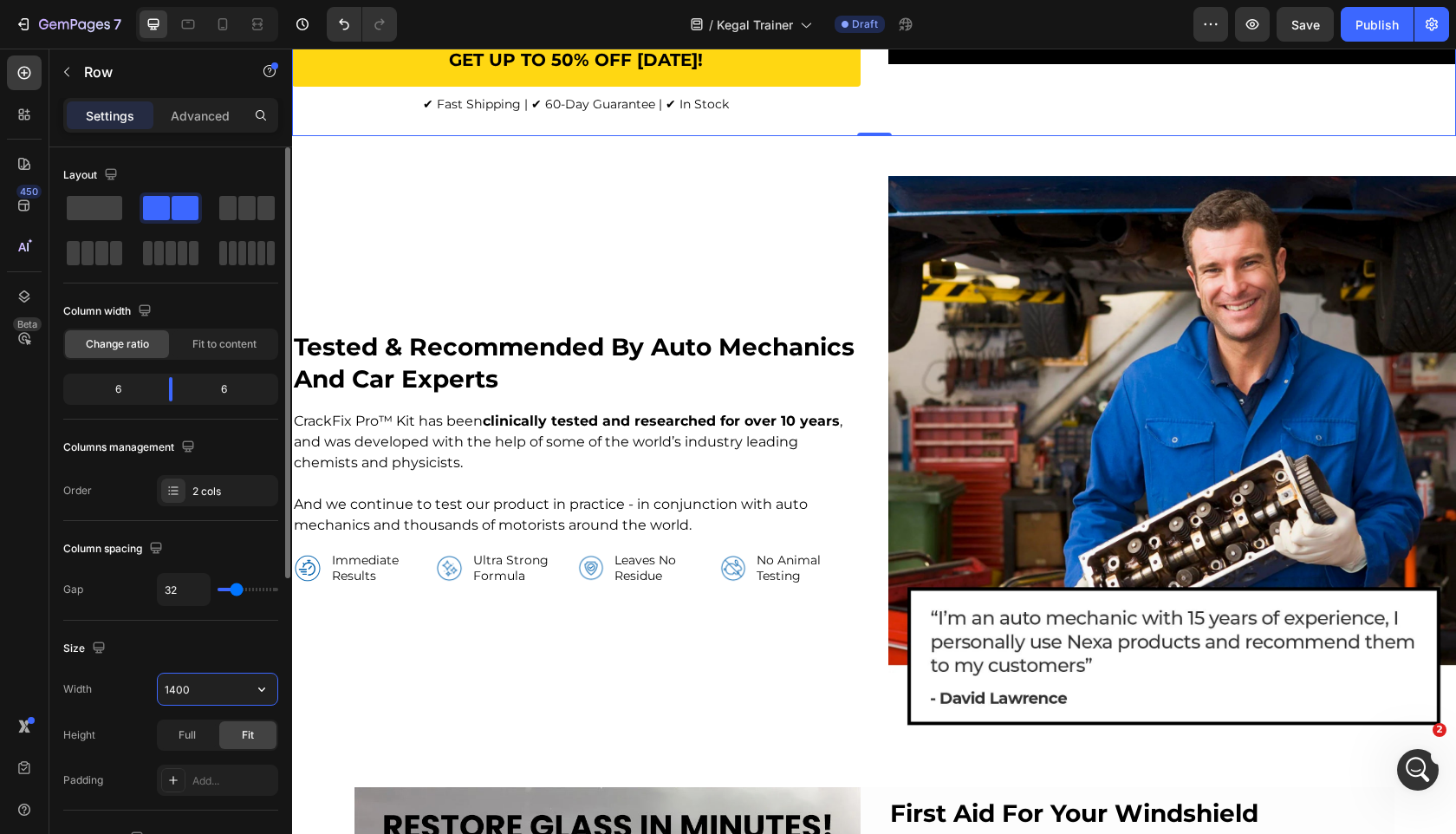
click at [138, 697] on div "Width 1400" at bounding box center [170, 689] width 215 height 33
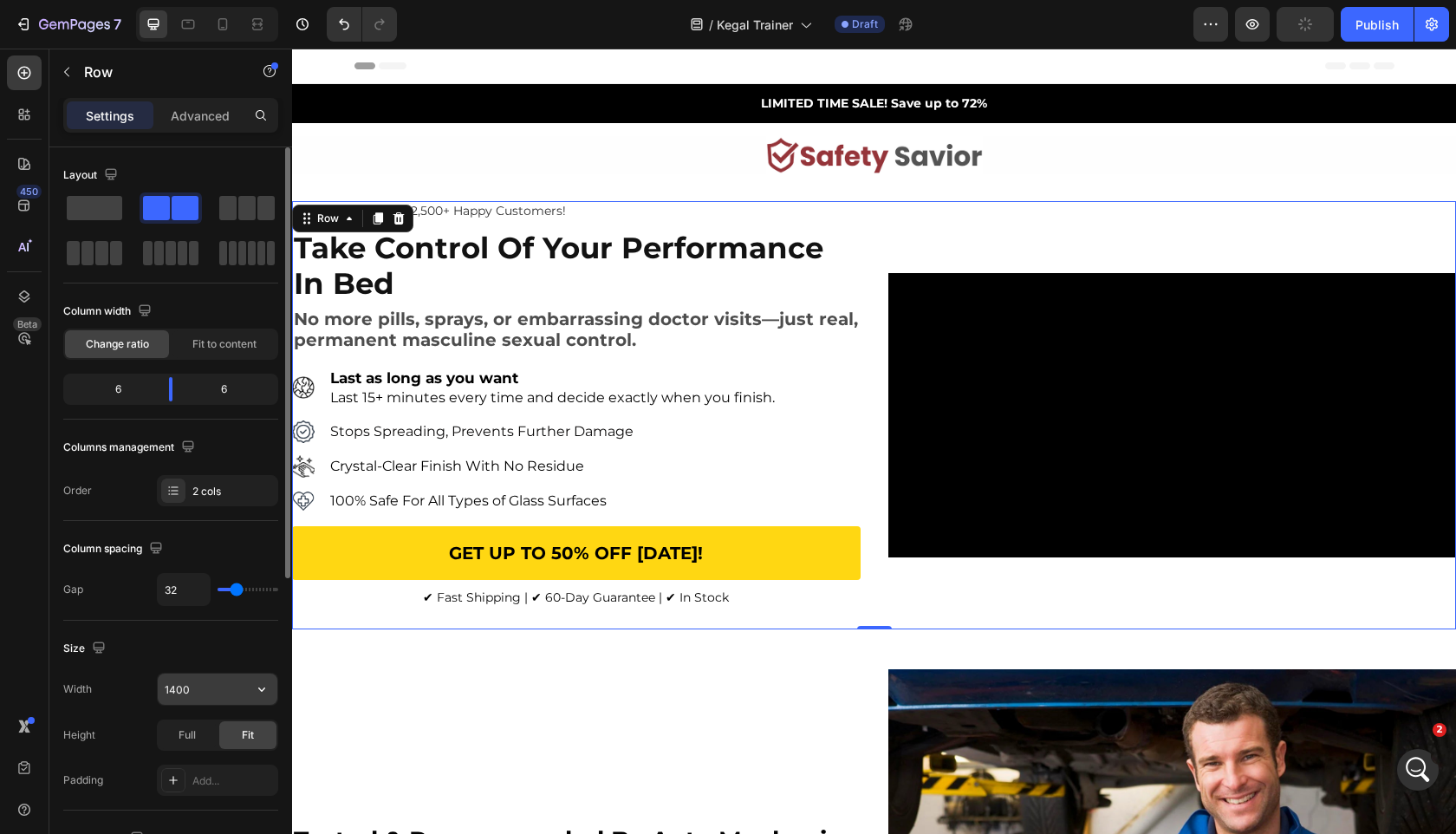
click at [173, 685] on input "1400" at bounding box center [217, 689] width 119 height 31
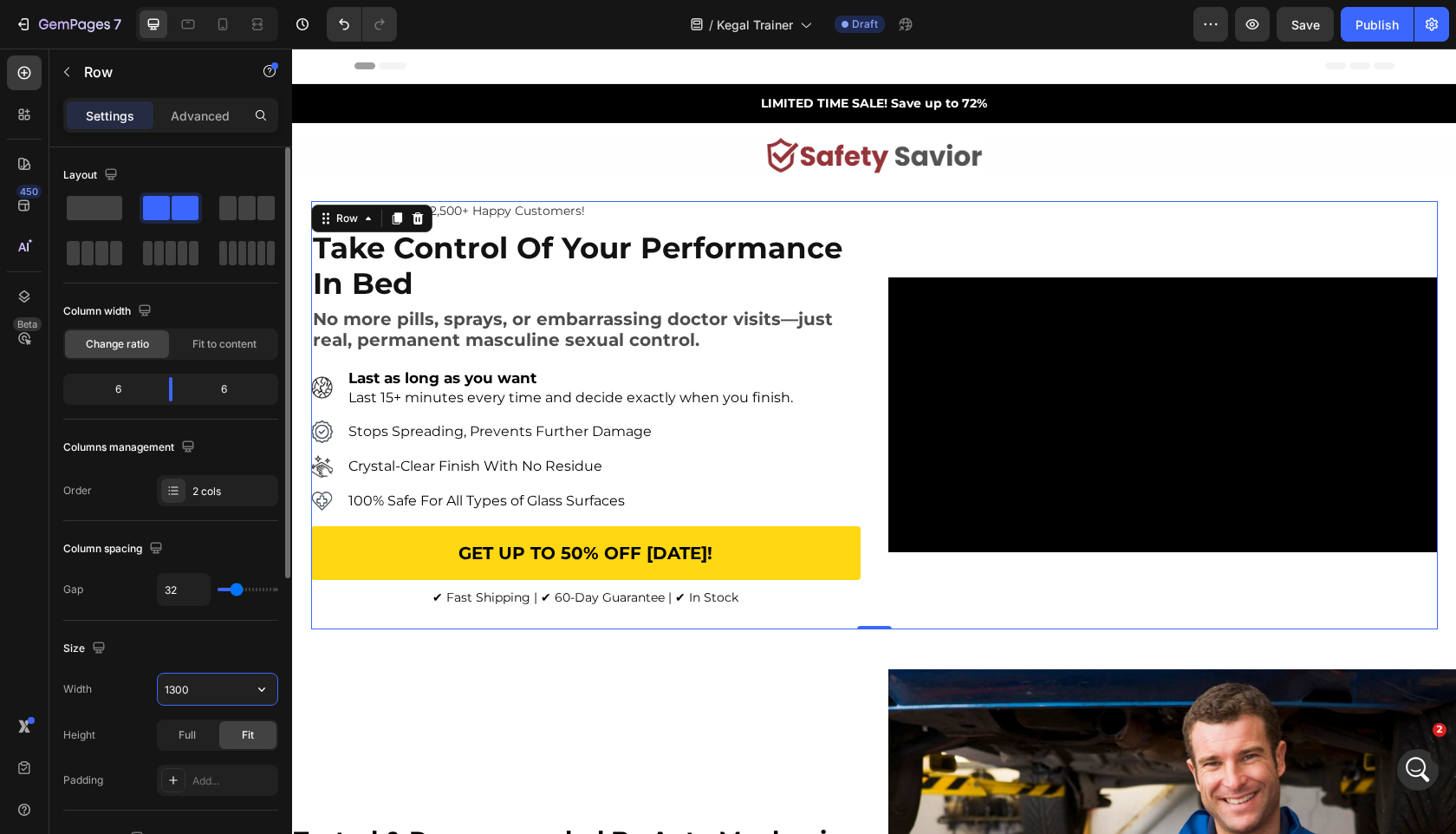
click at [228, 684] on input "1300" at bounding box center [217, 689] width 119 height 31
type input "1300"
click at [228, 650] on div "Size" at bounding box center [170, 648] width 215 height 27
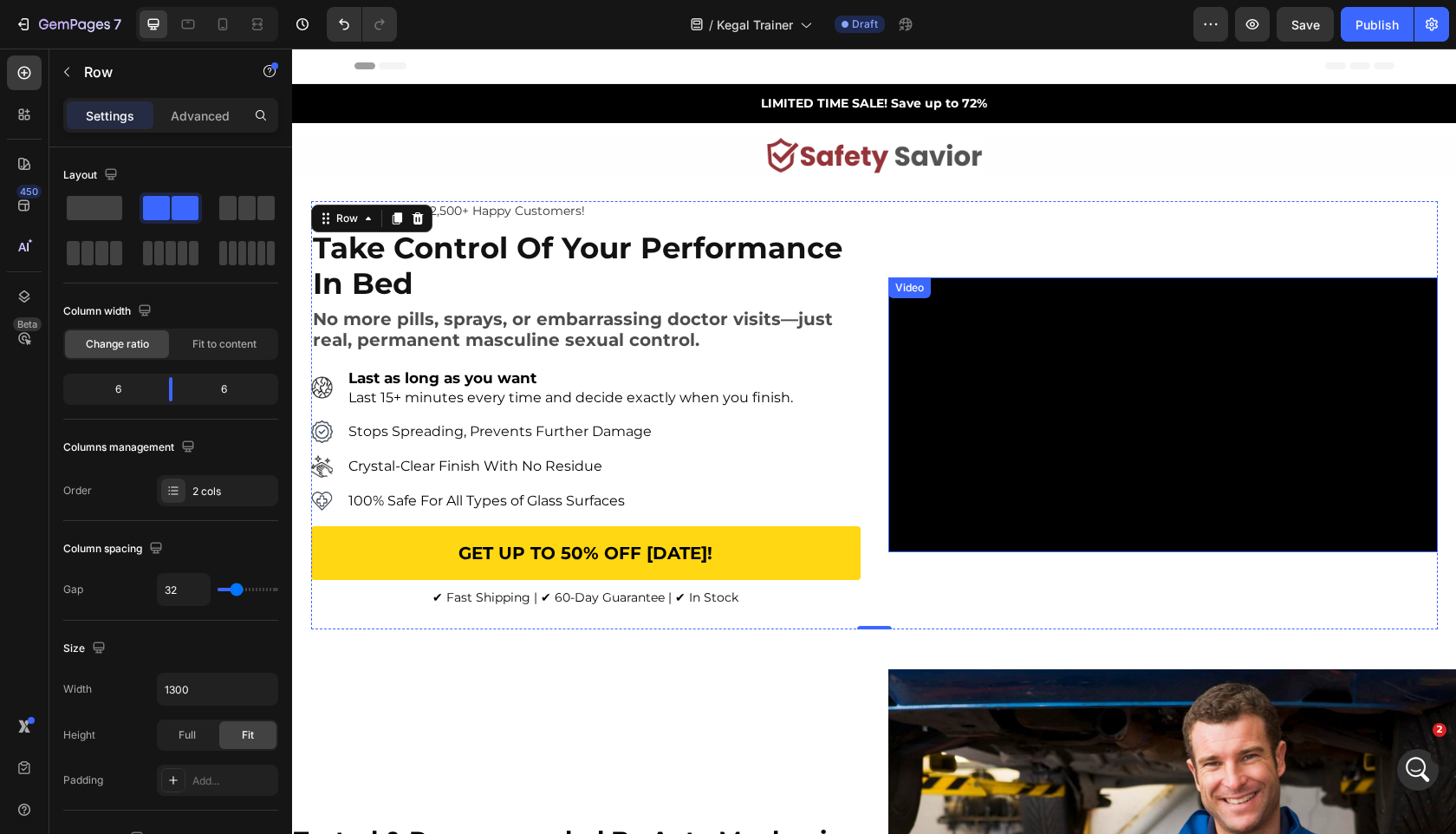
click at [1058, 510] on video at bounding box center [1163, 414] width 550 height 274
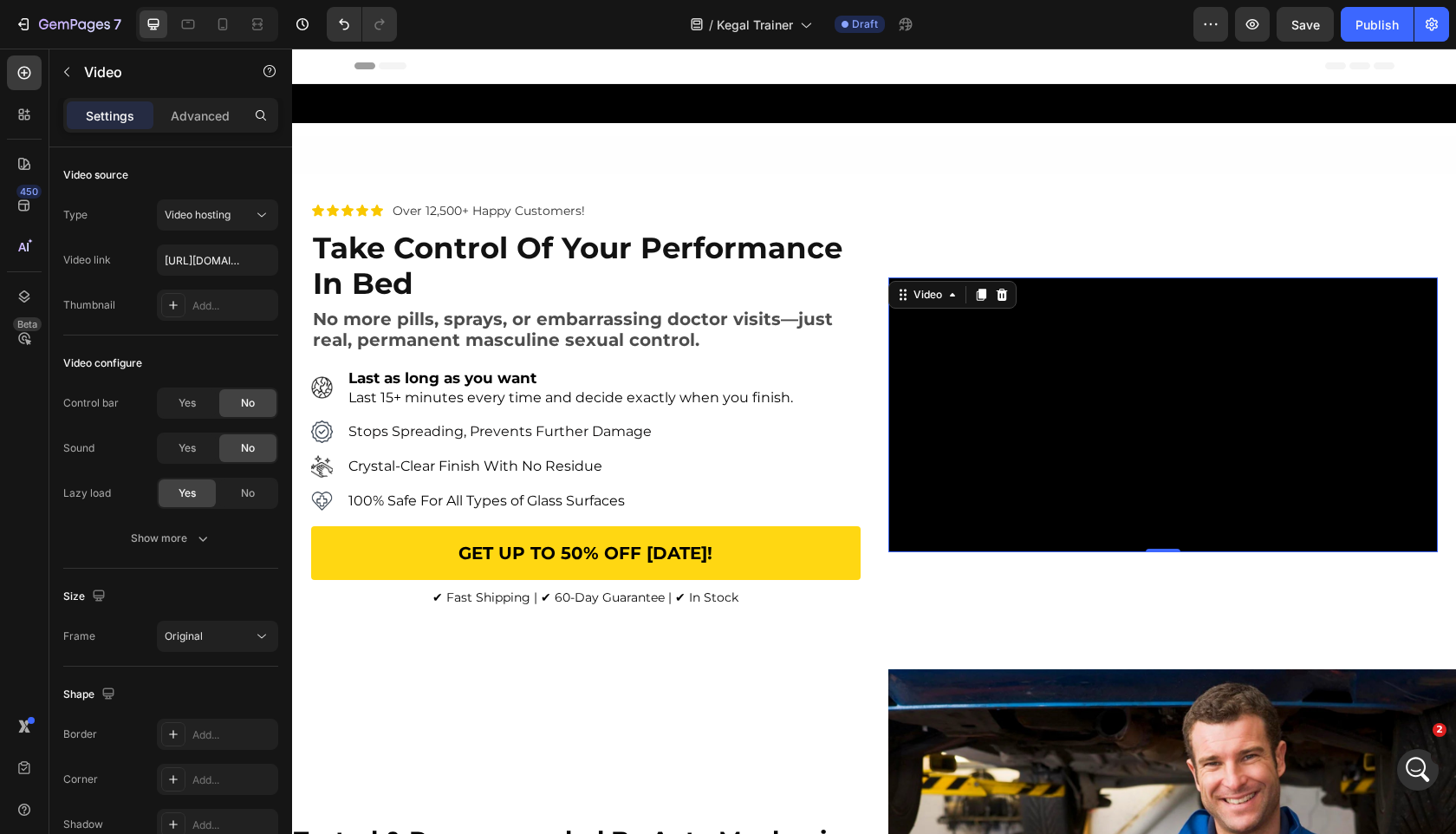
scroll to position [502, 0]
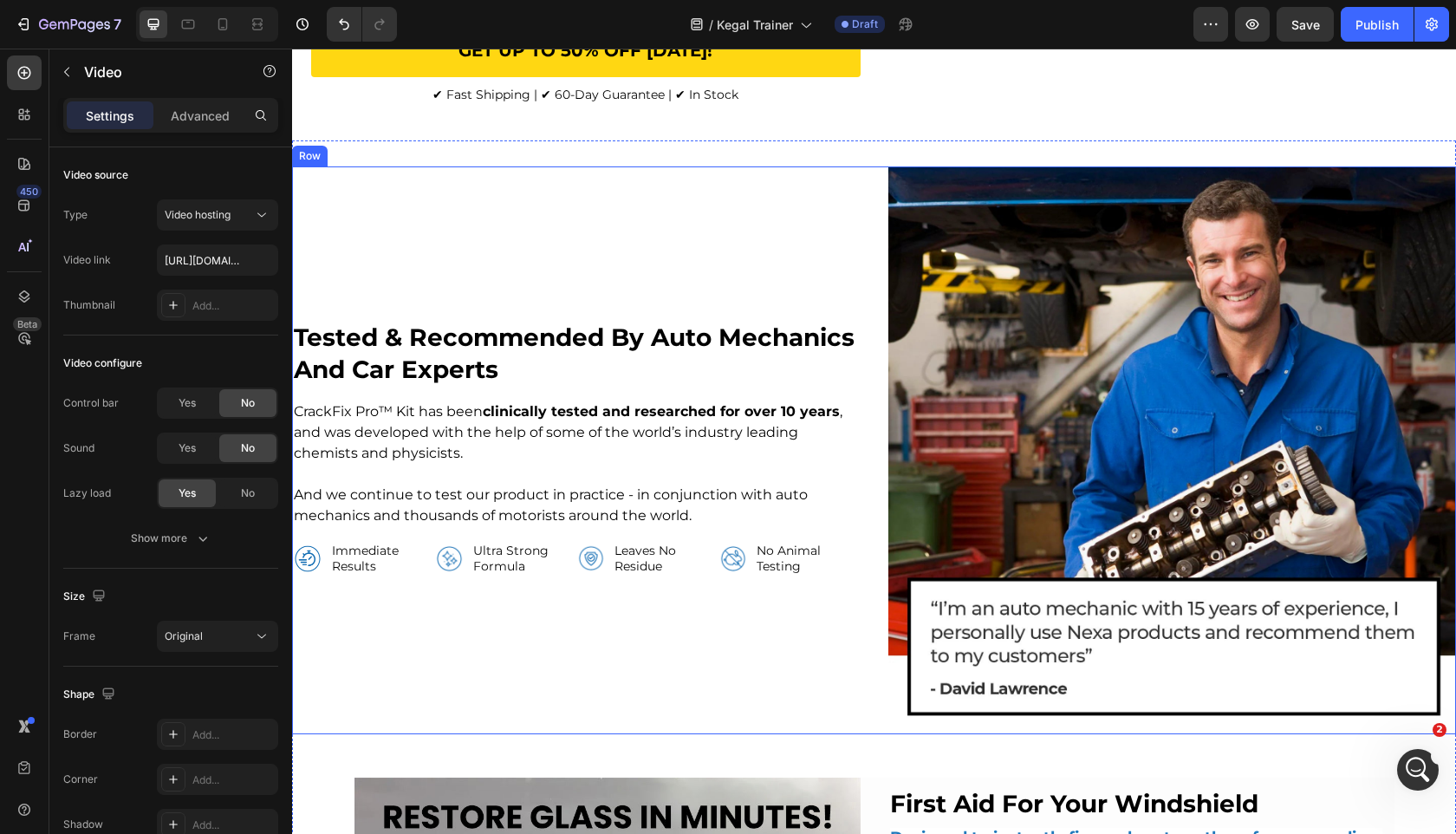
click at [865, 395] on div "tested & recommended by auto mechanics and car experts Heading CrackFix Pro™ Ki…" at bounding box center [873, 451] width 1164 height 569
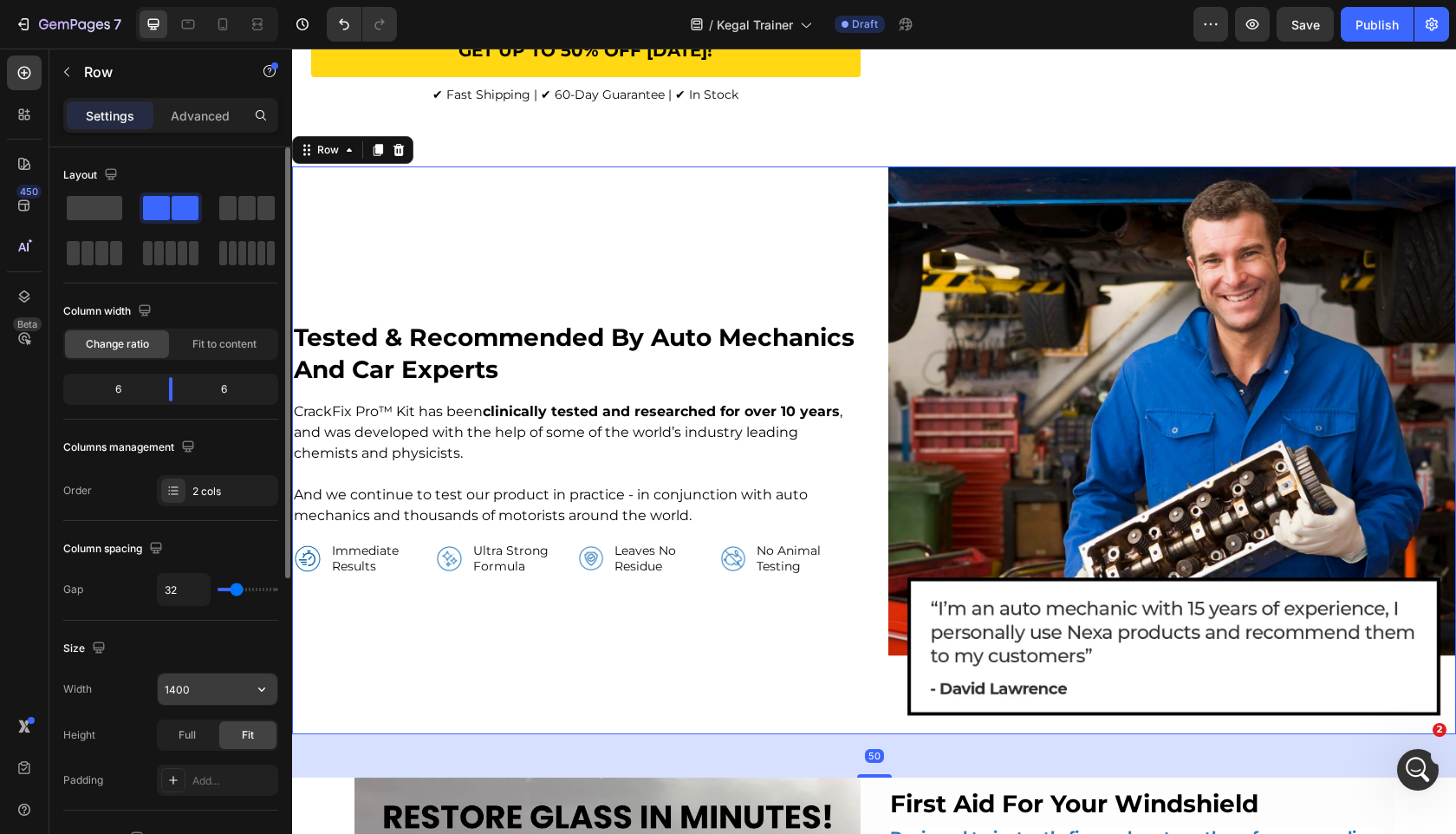
click at [187, 685] on input "1400" at bounding box center [217, 689] width 119 height 31
paste input "3"
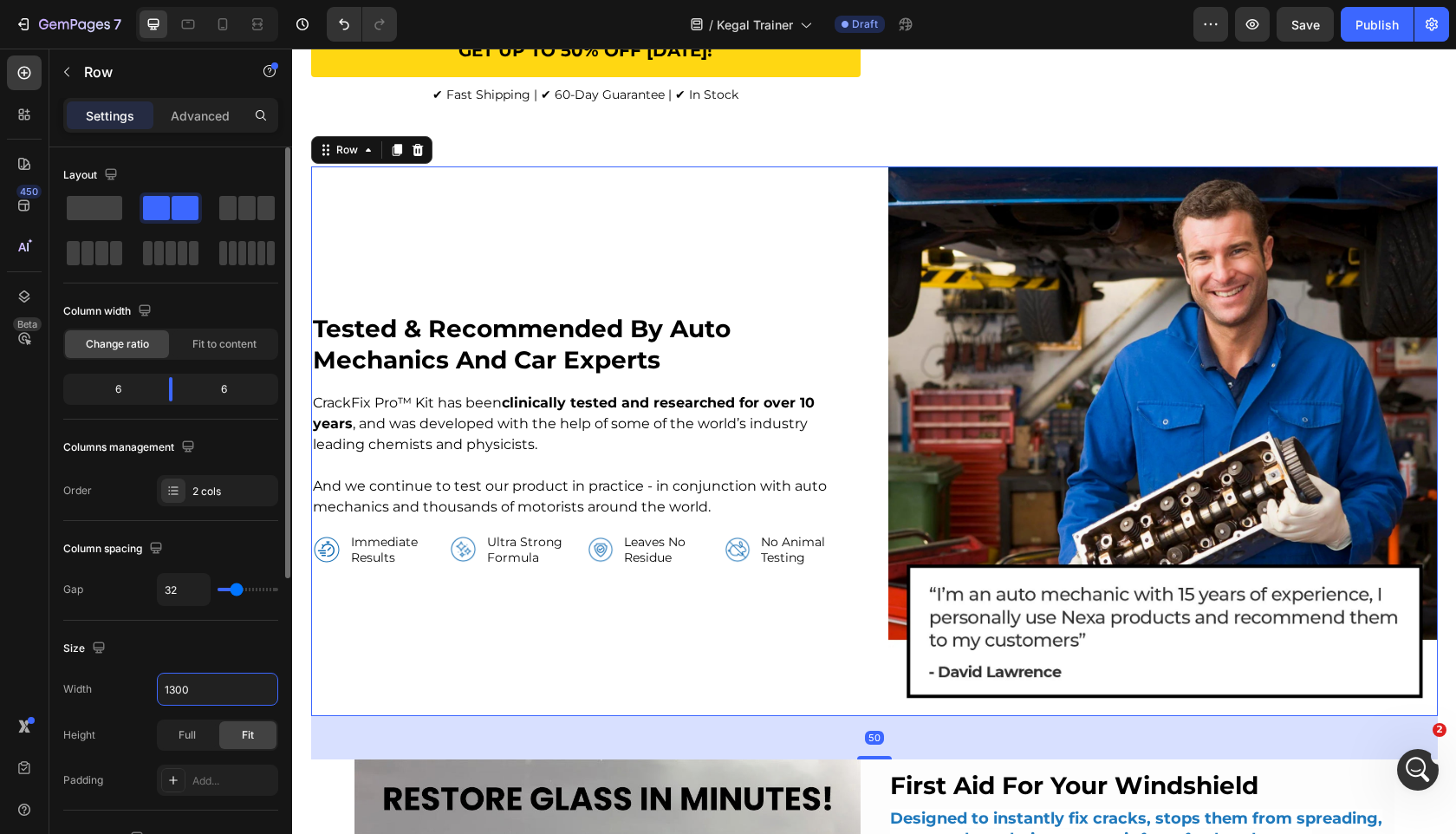
type input "1300"
click at [190, 640] on div "Size" at bounding box center [170, 648] width 215 height 27
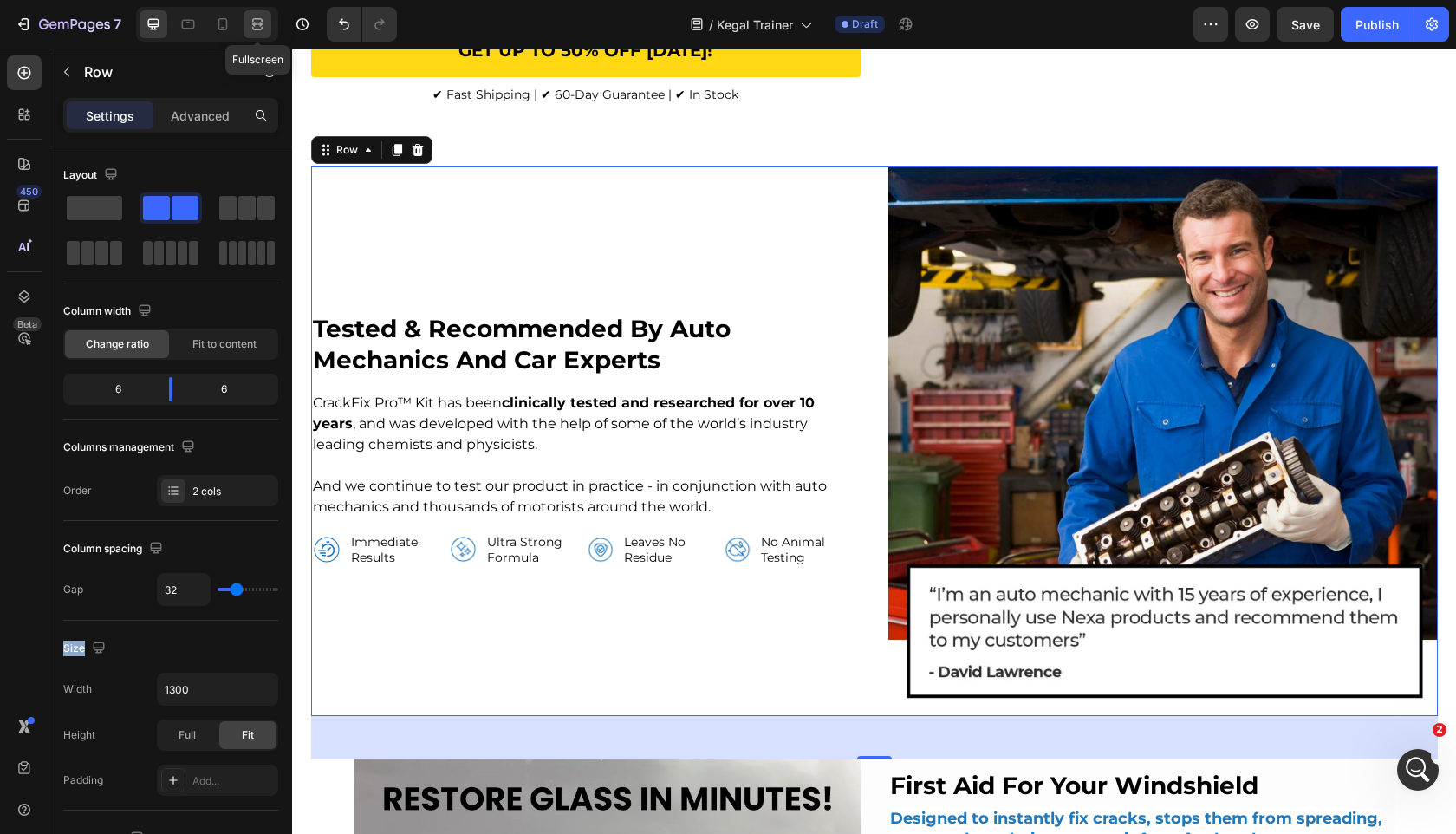
click at [270, 16] on div at bounding box center [257, 24] width 27 height 27
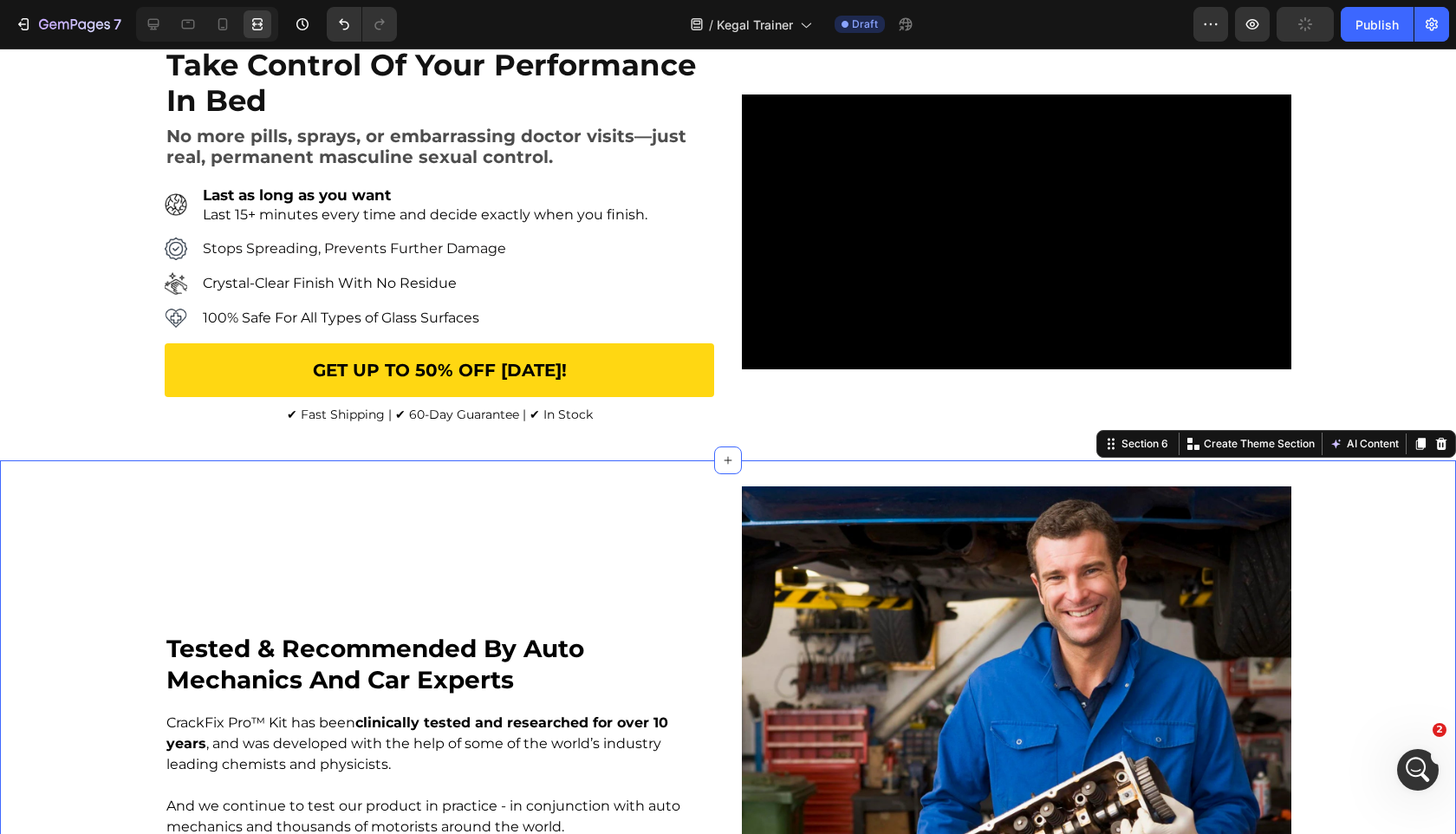
scroll to position [142, 0]
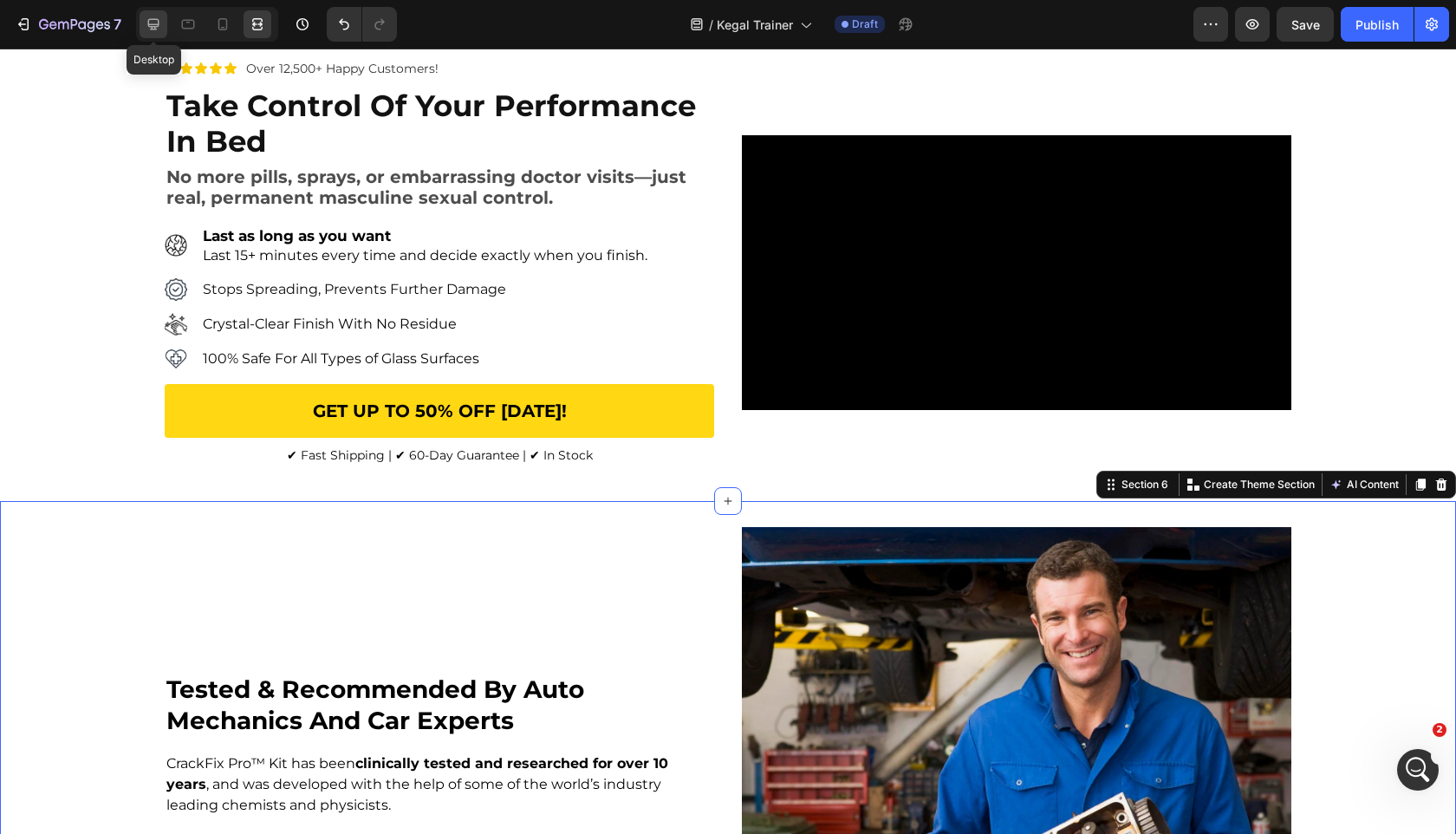
click at [156, 32] on icon at bounding box center [153, 24] width 17 height 17
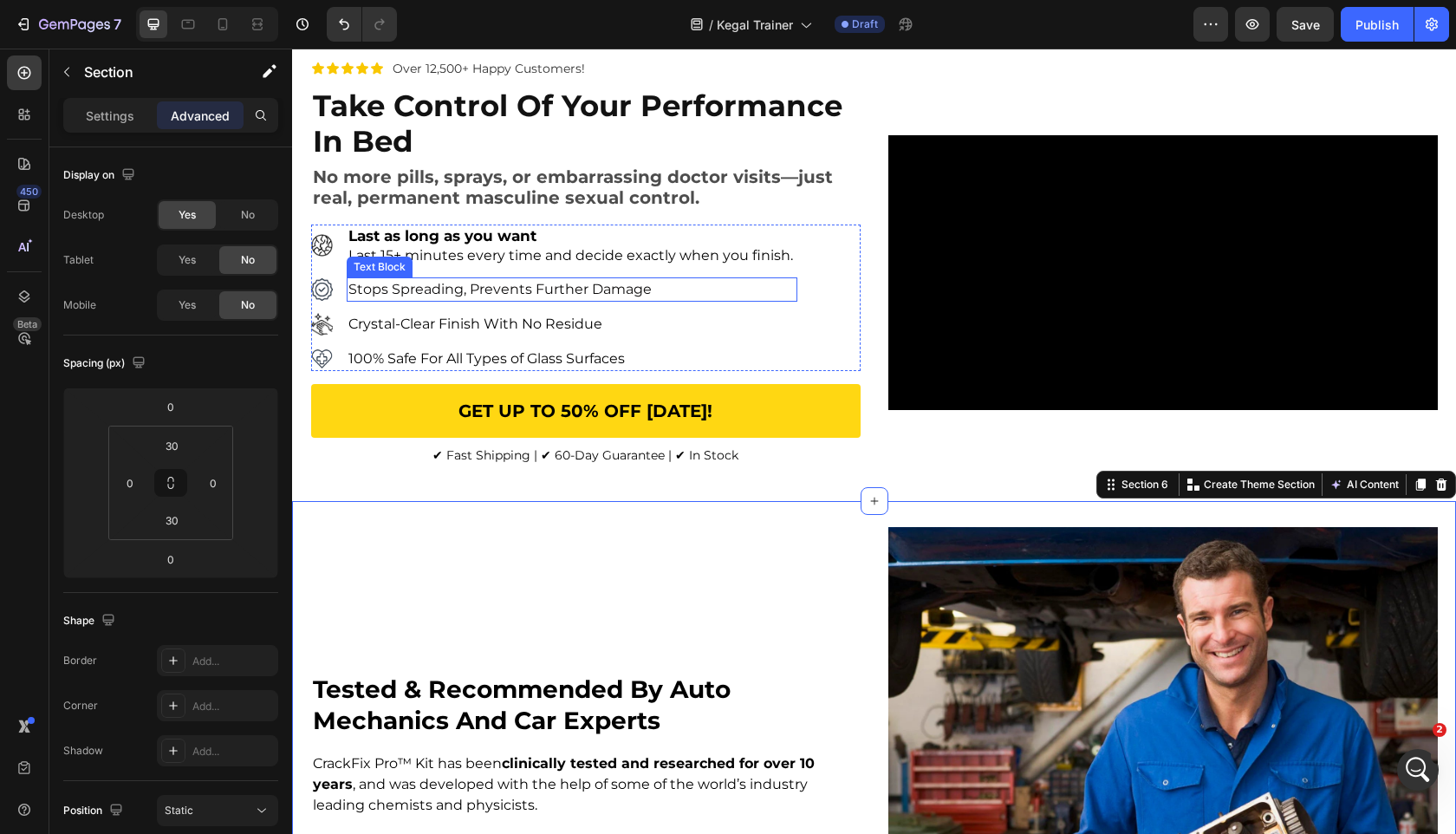
click at [745, 300] on p "Stops Spreading, Prevents Further Damage" at bounding box center [572, 289] width 447 height 21
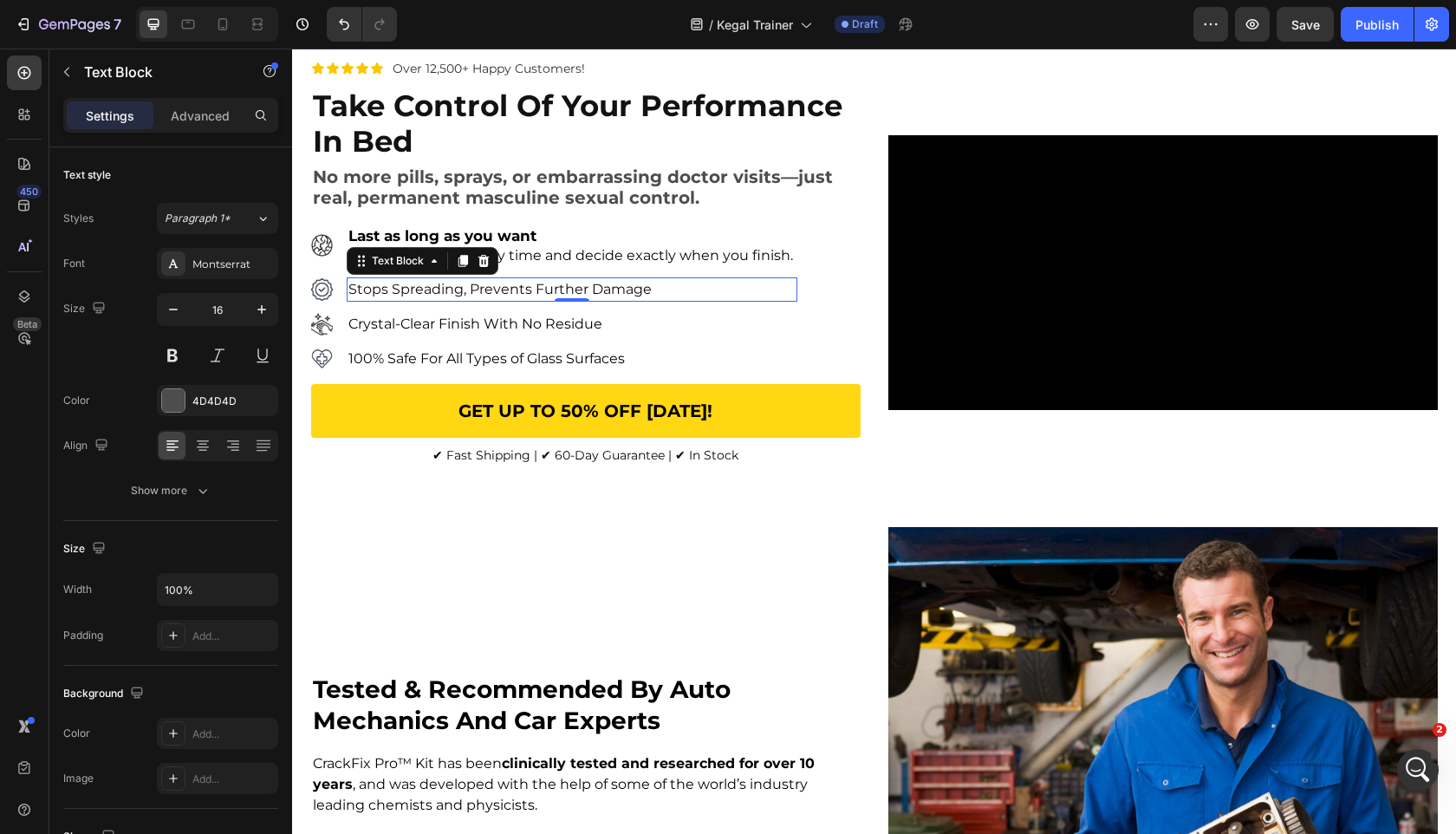
click at [809, 365] on div "Image Last as long as you want Last 15+ minutes every time and decide exactly w…" at bounding box center [585, 297] width 550 height 147
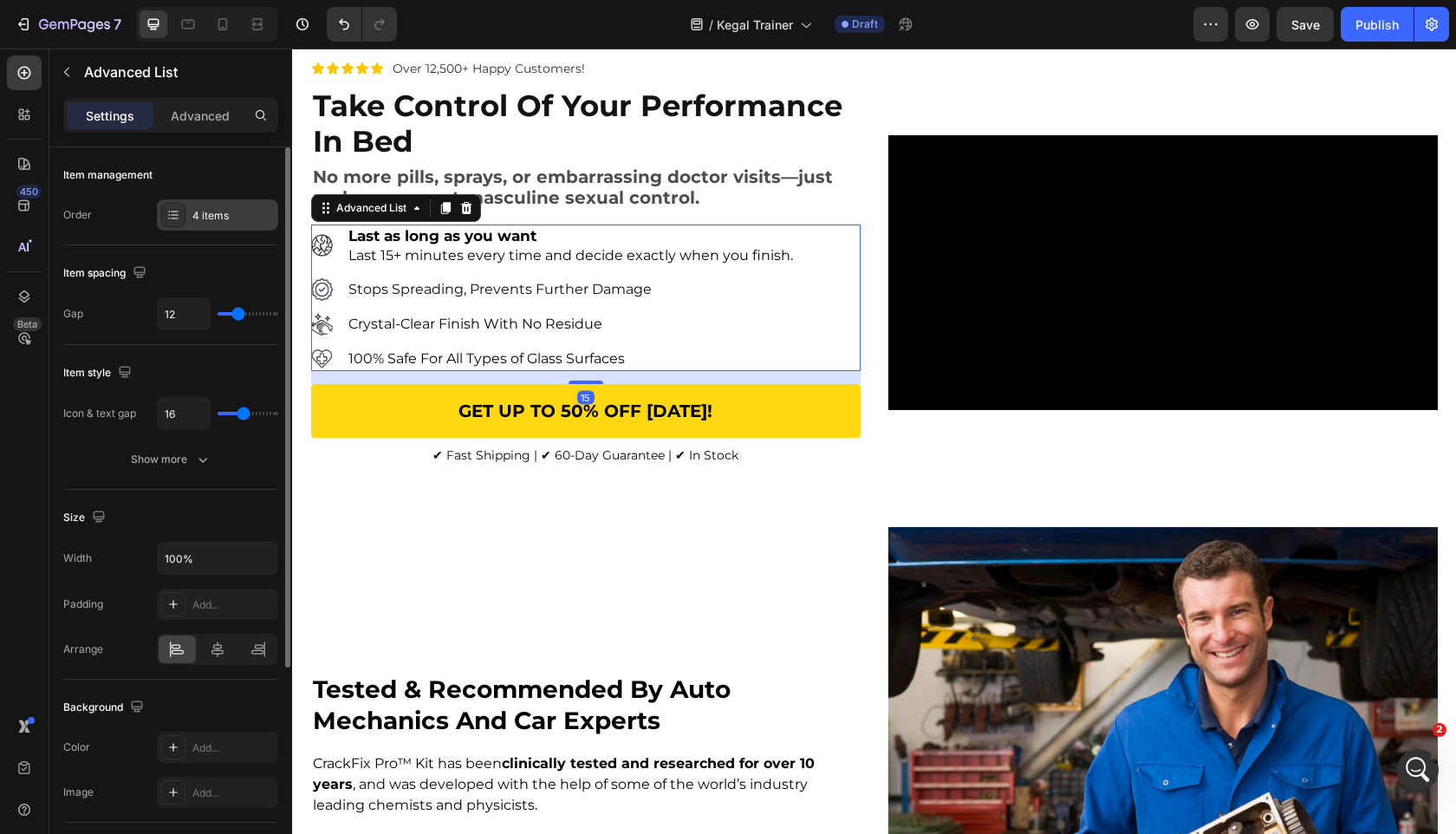
click at [226, 216] on div "4 items" at bounding box center [232, 215] width 81 height 15
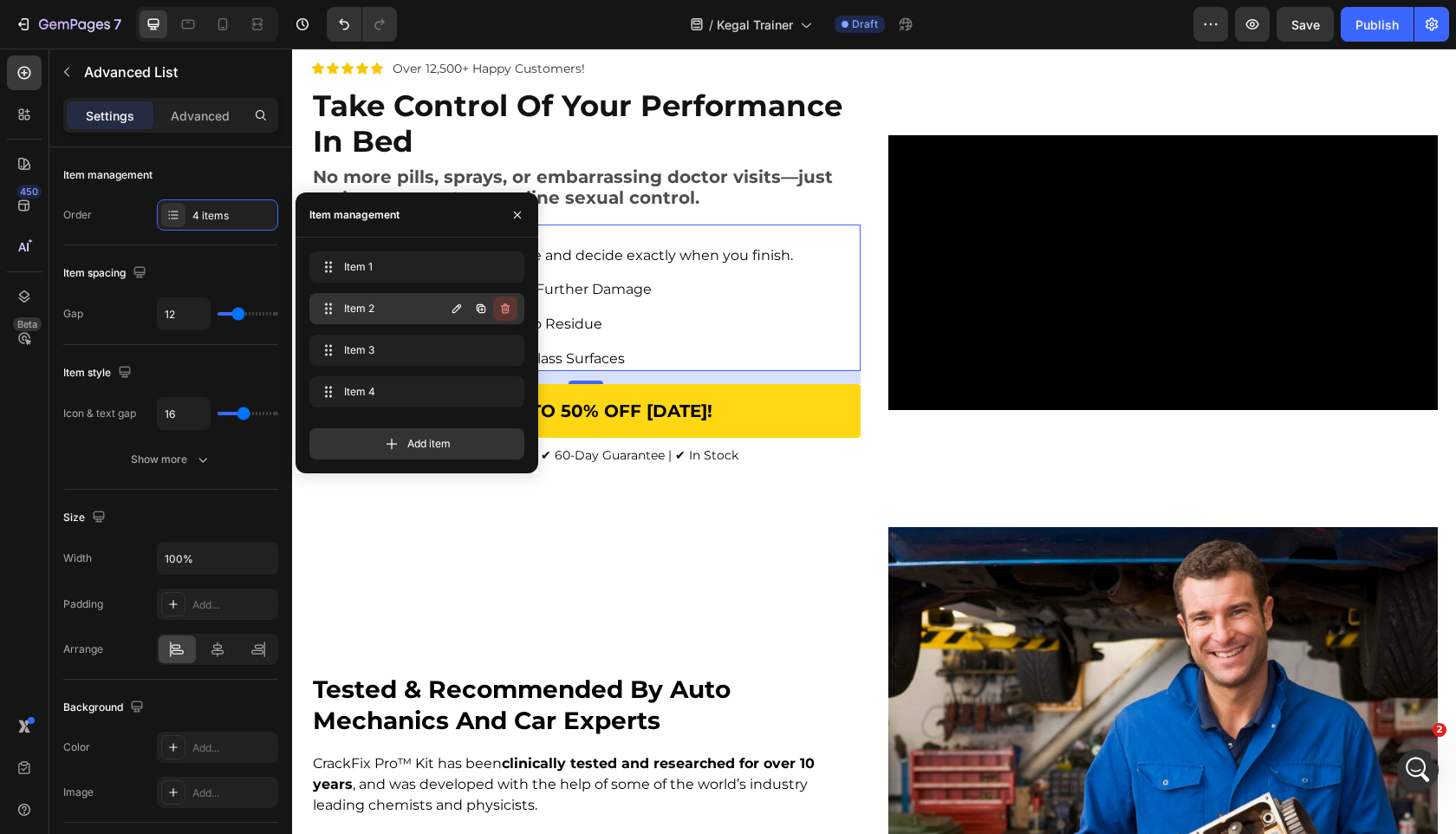
click at [505, 307] on icon "button" at bounding box center [505, 308] width 14 height 14
click at [505, 307] on div "Delete" at bounding box center [493, 308] width 32 height 15
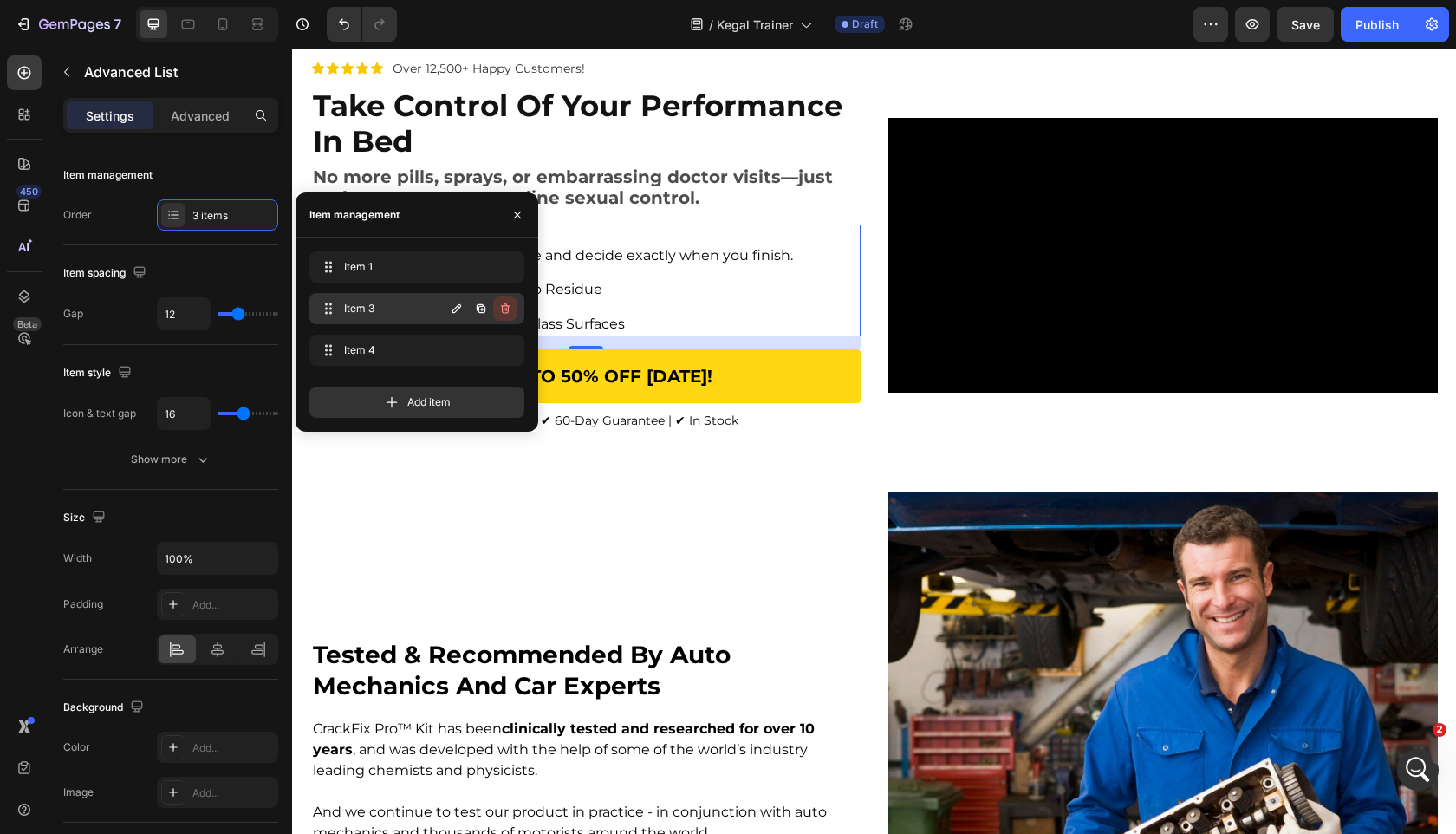
click at [505, 307] on icon "button" at bounding box center [505, 308] width 14 height 14
click at [505, 307] on div "Delete" at bounding box center [493, 308] width 32 height 15
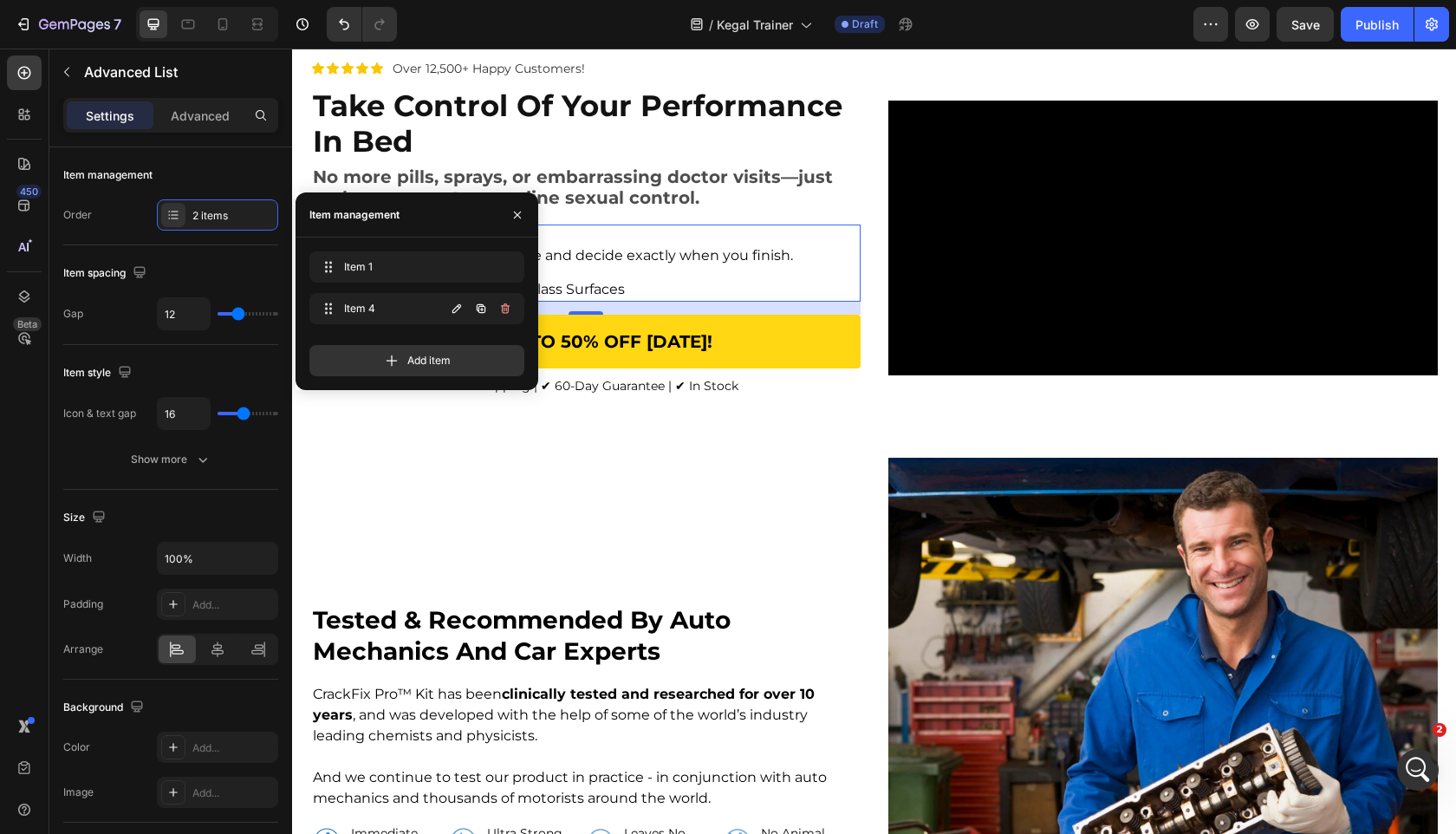
click at [505, 307] on icon "button" at bounding box center [505, 308] width 14 height 14
click at [505, 307] on div "Delete" at bounding box center [493, 308] width 32 height 15
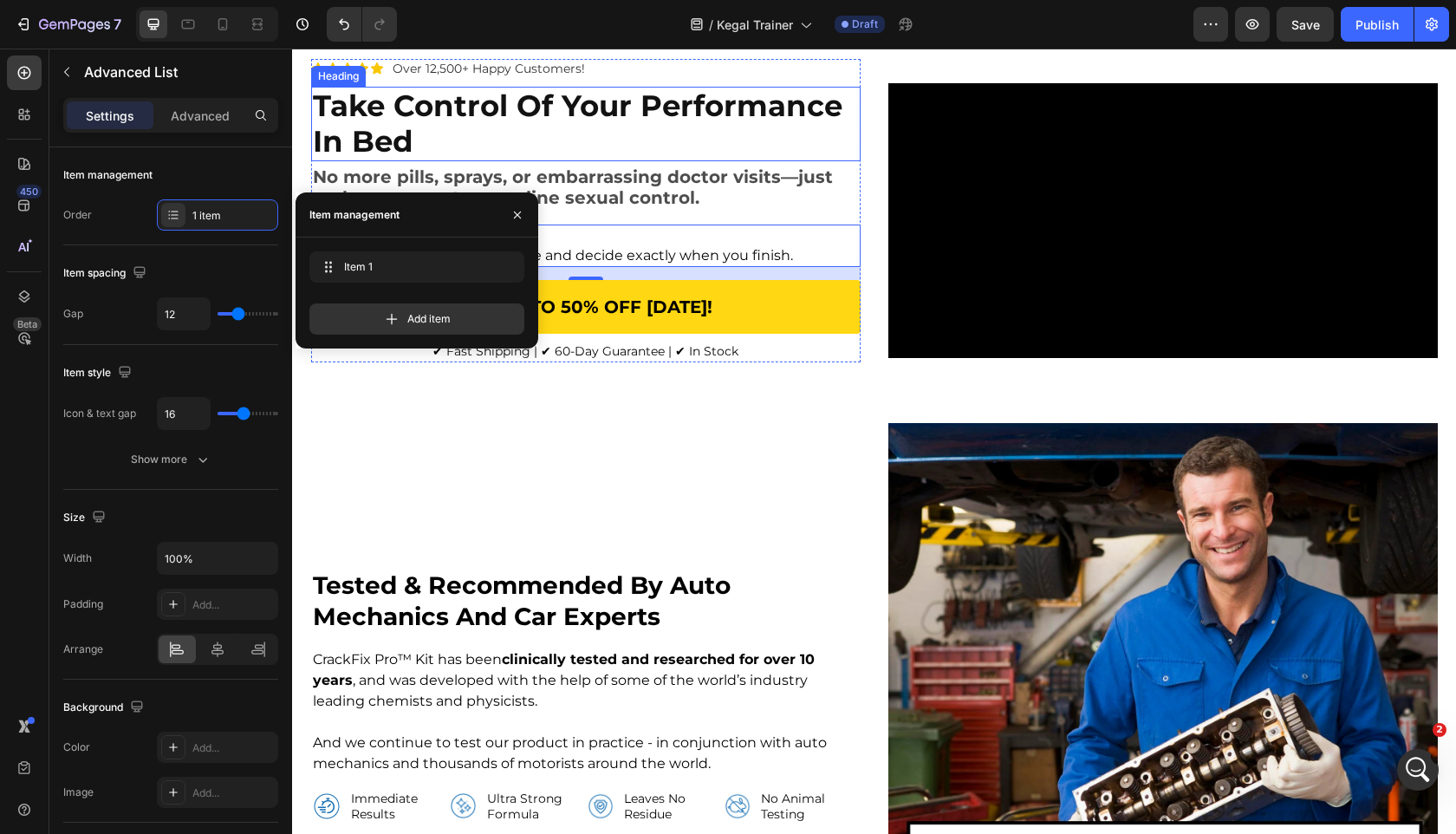
click at [806, 160] on p "⁠⁠⁠⁠⁠⁠⁠ Take Control of your Performance in Bed" at bounding box center [585, 124] width 546 height 71
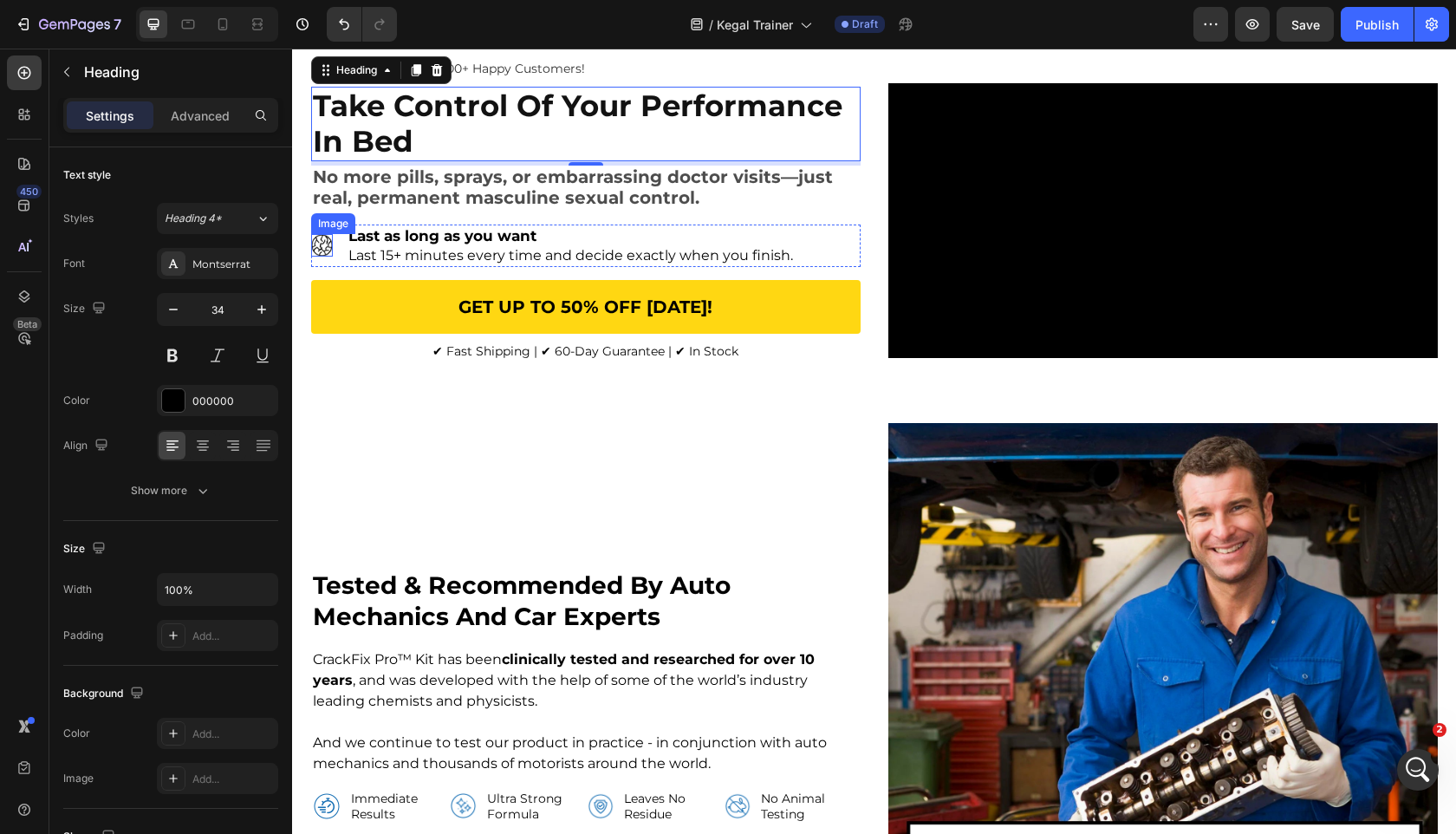
click at [329, 256] on img at bounding box center [322, 245] width 23 height 23
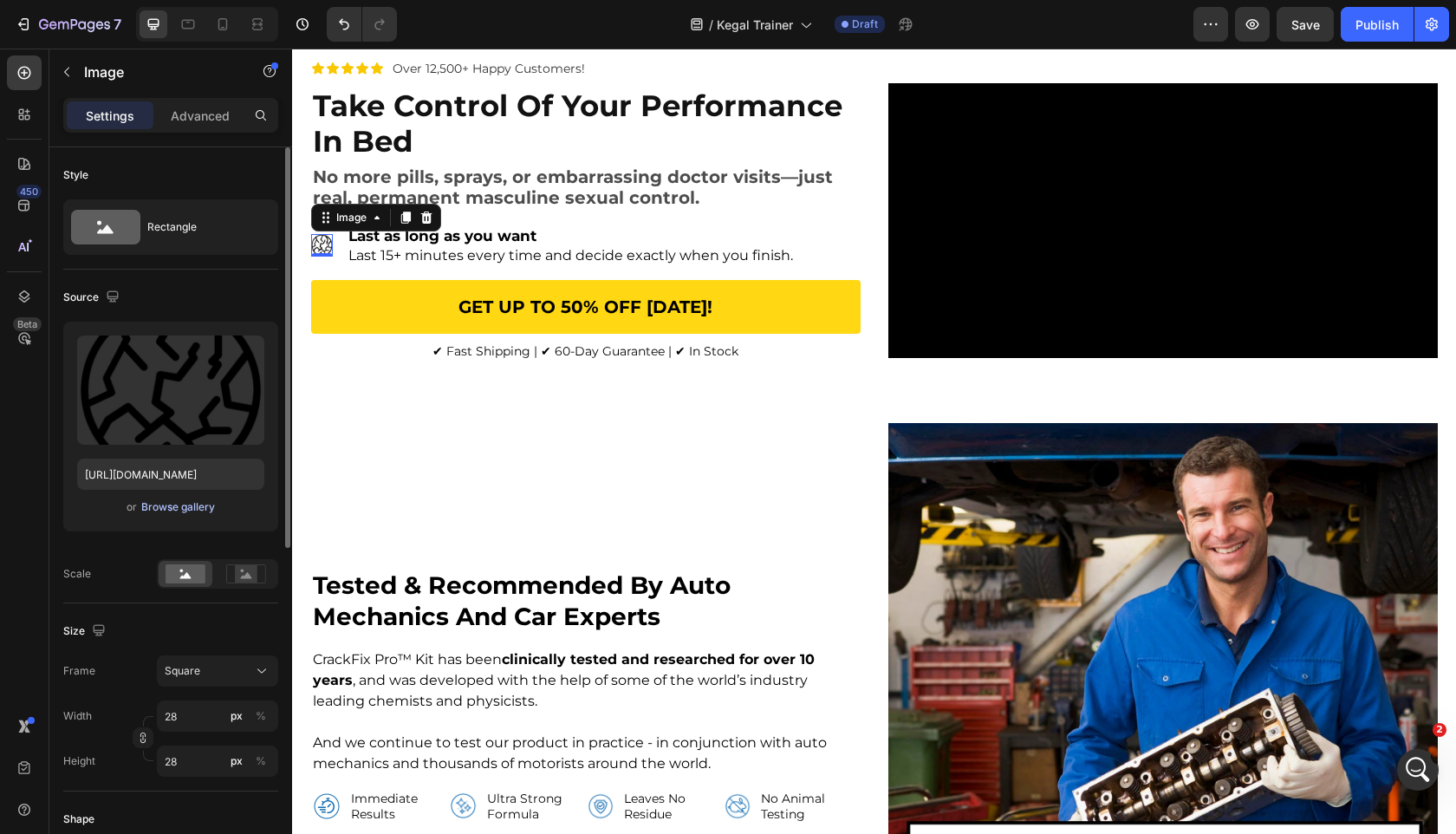
click at [191, 505] on div "Browse gallery" at bounding box center [178, 507] width 74 height 15
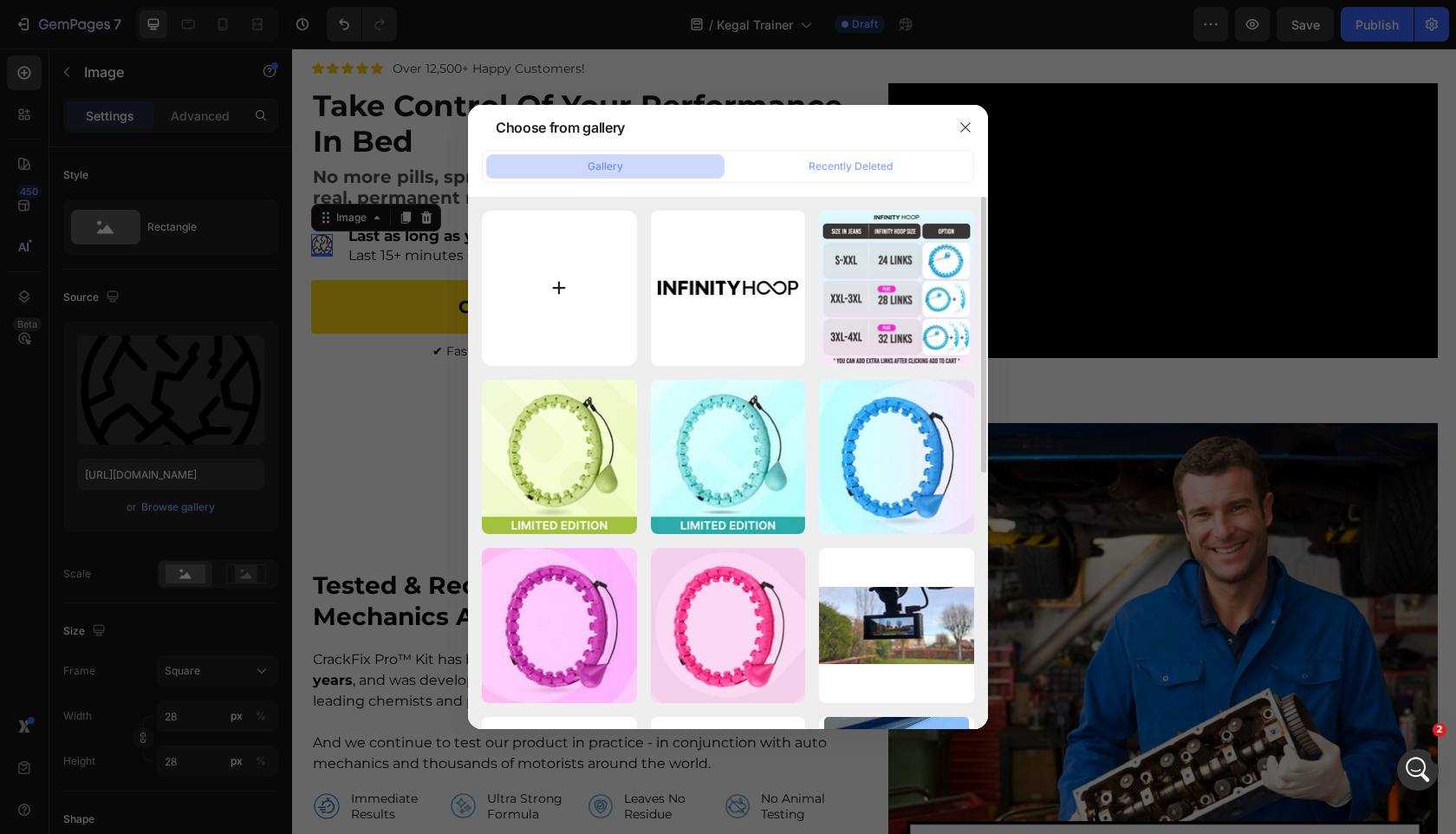
click at [571, 282] on input "file" at bounding box center [560, 288] width 155 height 155
type input "C:\fakepath\olsbmruasrru7m2a2ost.svg"
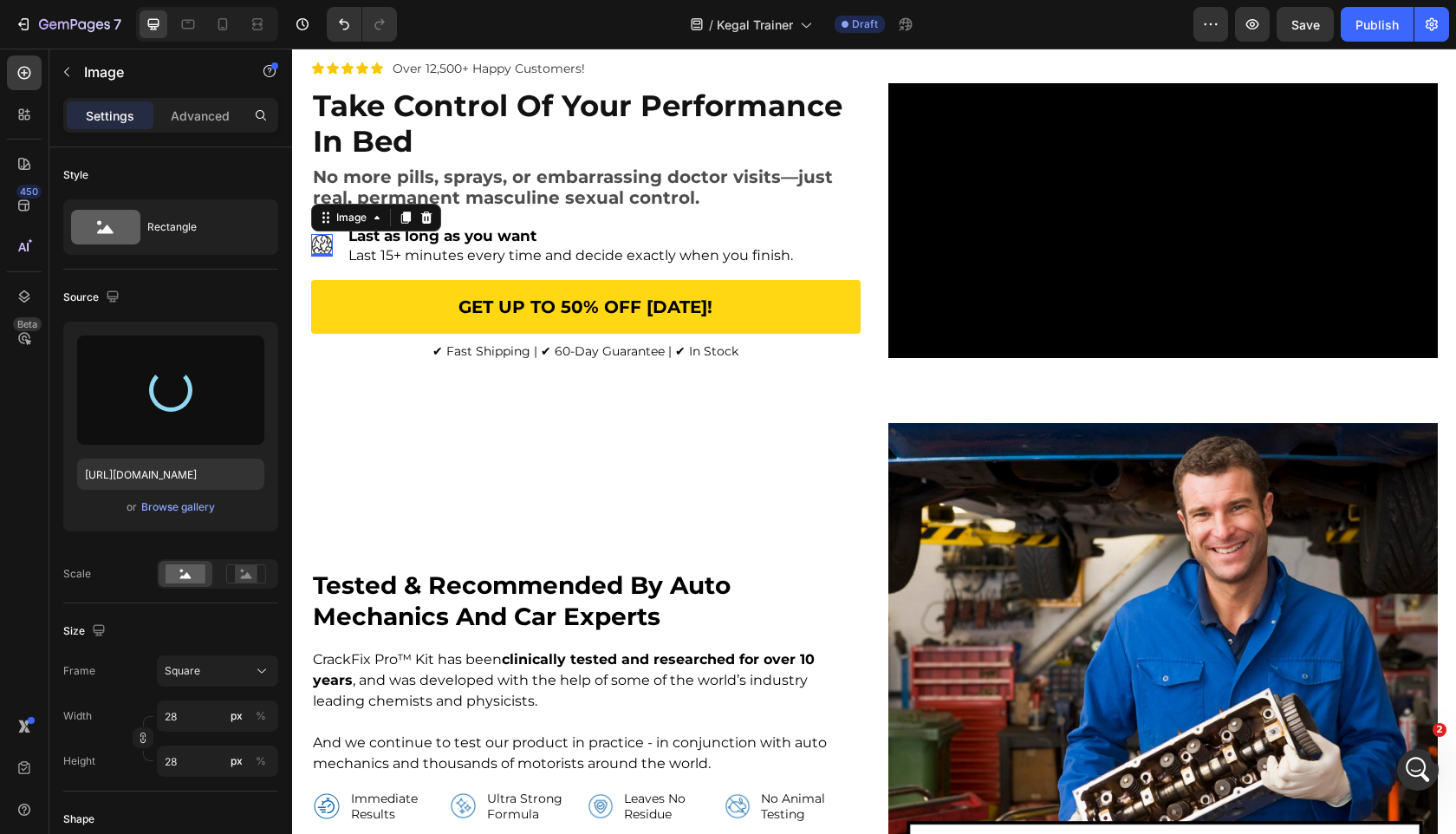
type input "[URL][DOMAIN_NAME]"
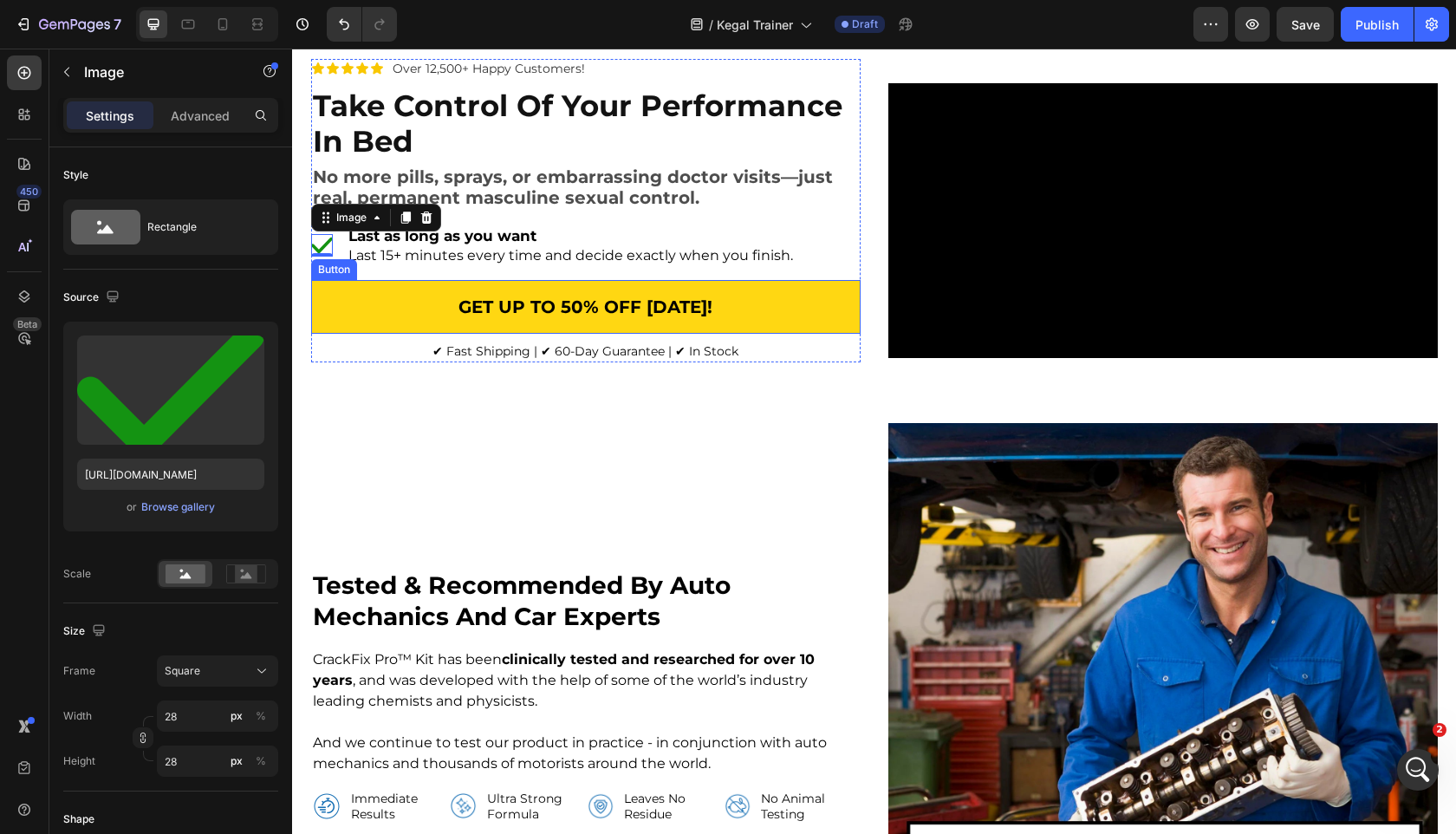
click at [449, 383] on div "Icon Icon Icon Icon Icon Icon List Over 12,500+ Happy Customers! Text Block Row…" at bounding box center [585, 221] width 550 height 324
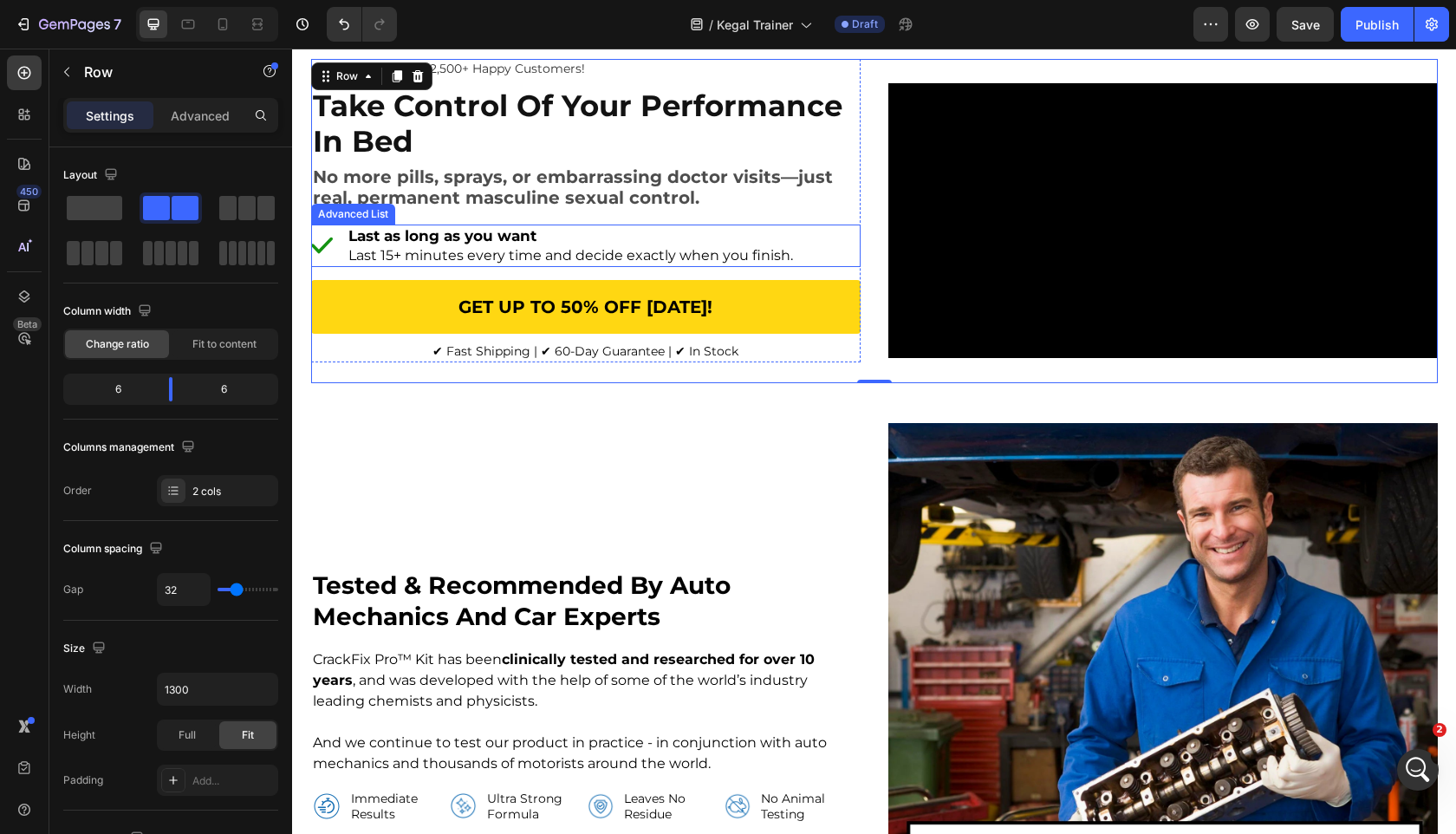
click at [339, 267] on li "Image Last as long as you want Last 15+ minutes every time and decide exactly w…" at bounding box center [553, 245] width 486 height 43
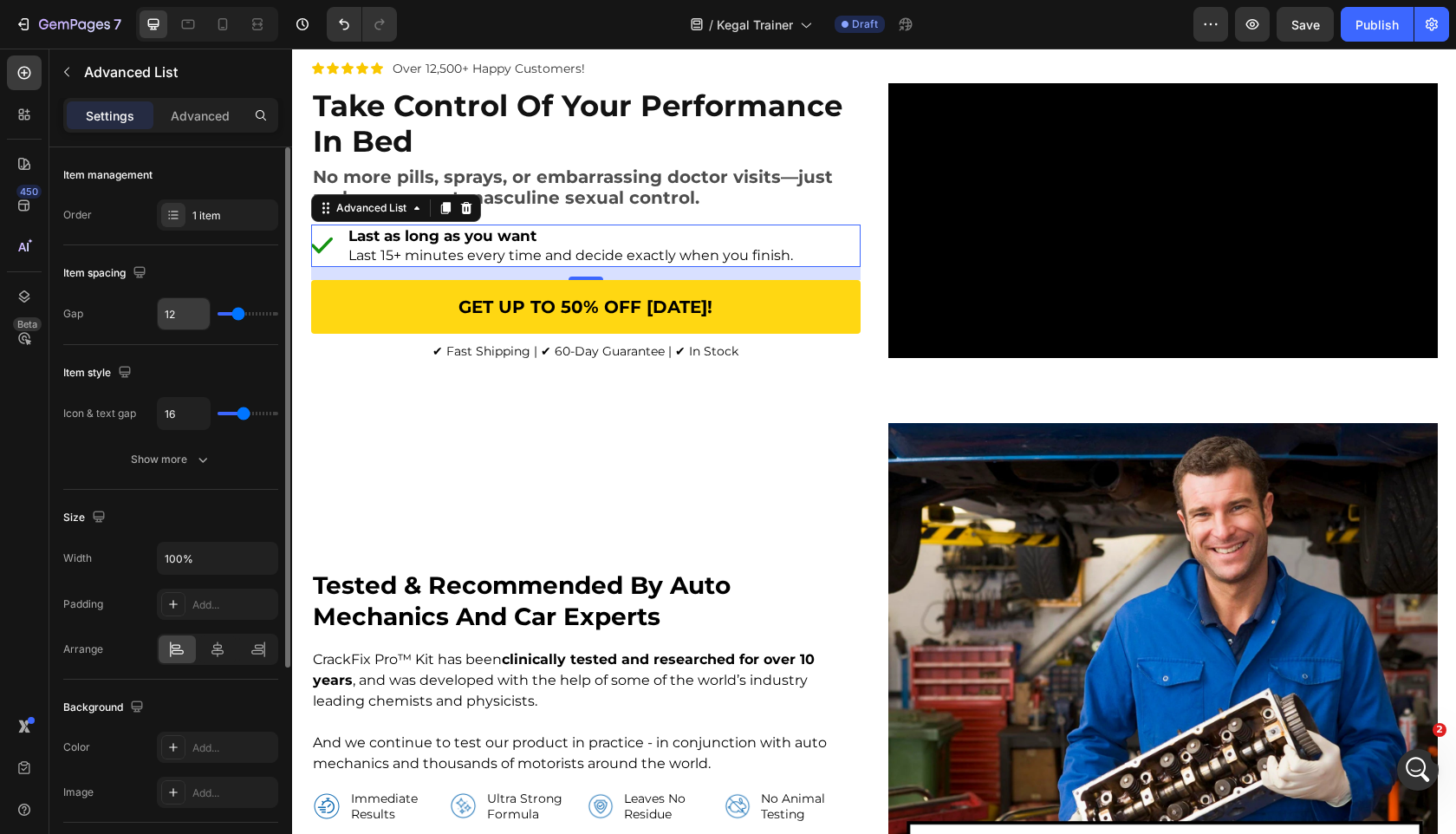
click at [180, 321] on input "12" at bounding box center [183, 314] width 52 height 31
type input "8"
click at [180, 311] on input "8" at bounding box center [183, 314] width 52 height 31
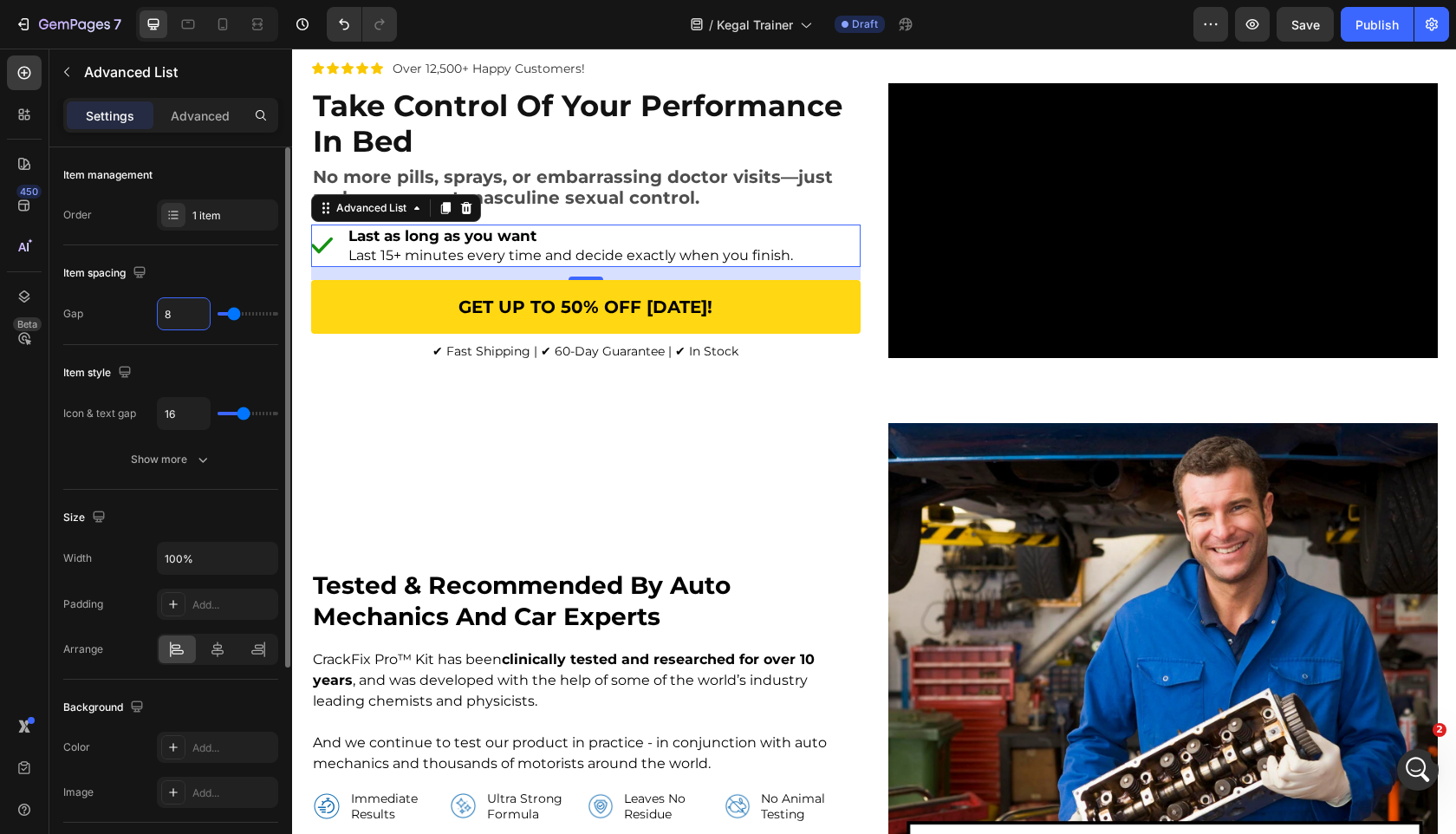
click at [180, 311] on input "8" at bounding box center [183, 314] width 52 height 31
type input "1"
type input "12"
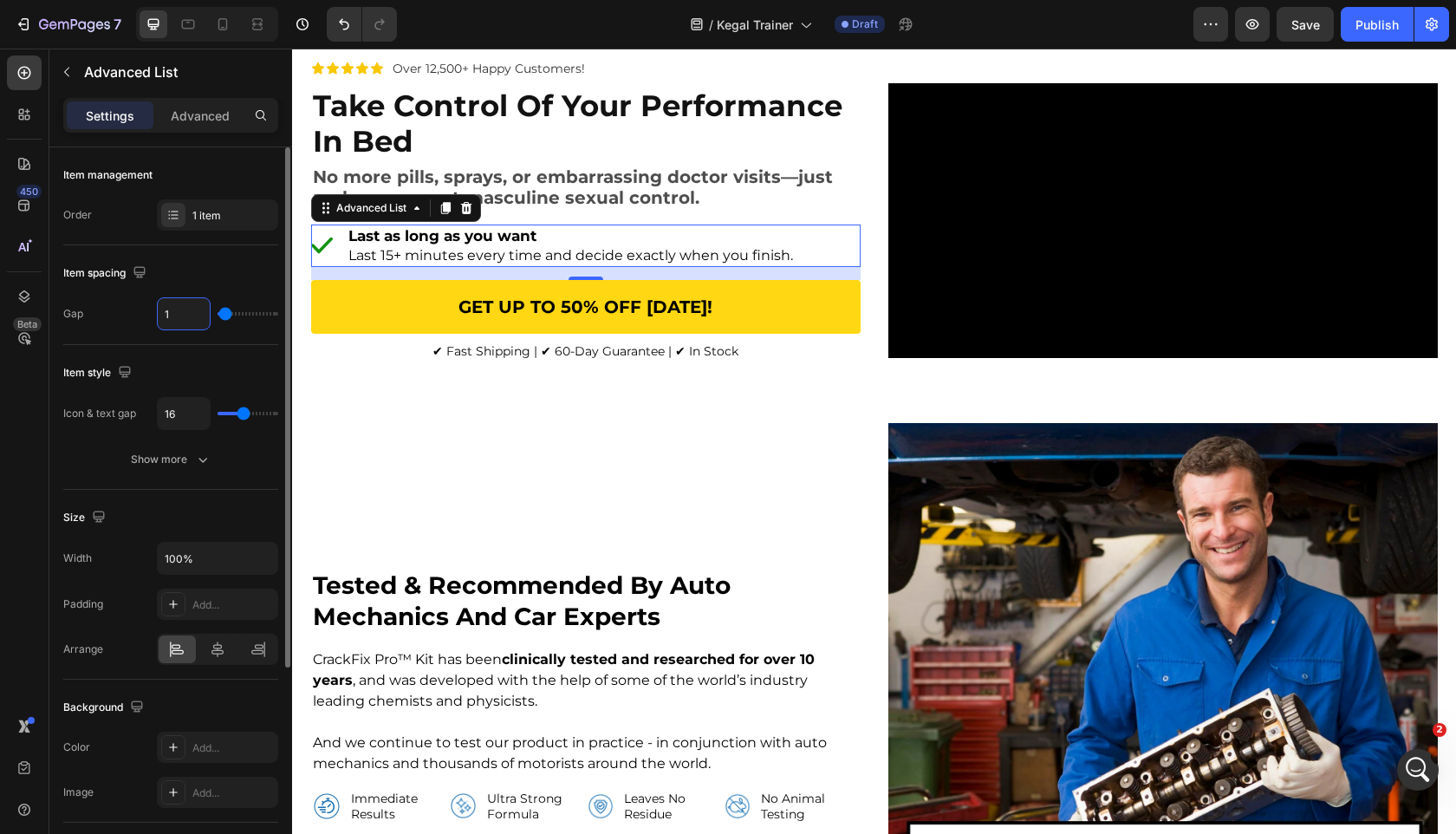
type input "12"
click at [186, 421] on input "16" at bounding box center [183, 413] width 52 height 31
type input "1"
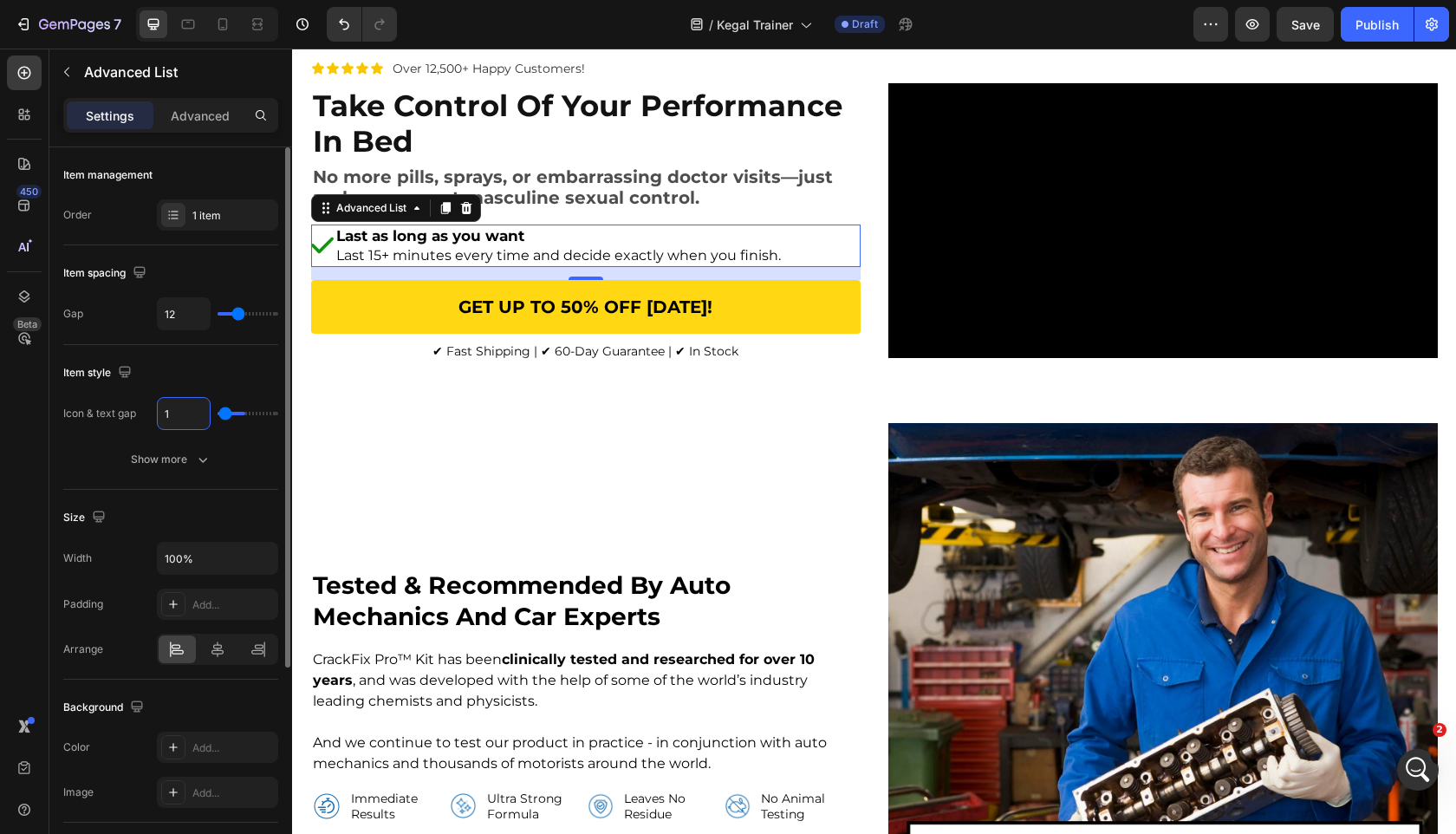
type input "12"
click at [202, 376] on div "Item style" at bounding box center [170, 373] width 215 height 27
click at [220, 206] on div "1 item" at bounding box center [217, 215] width 121 height 31
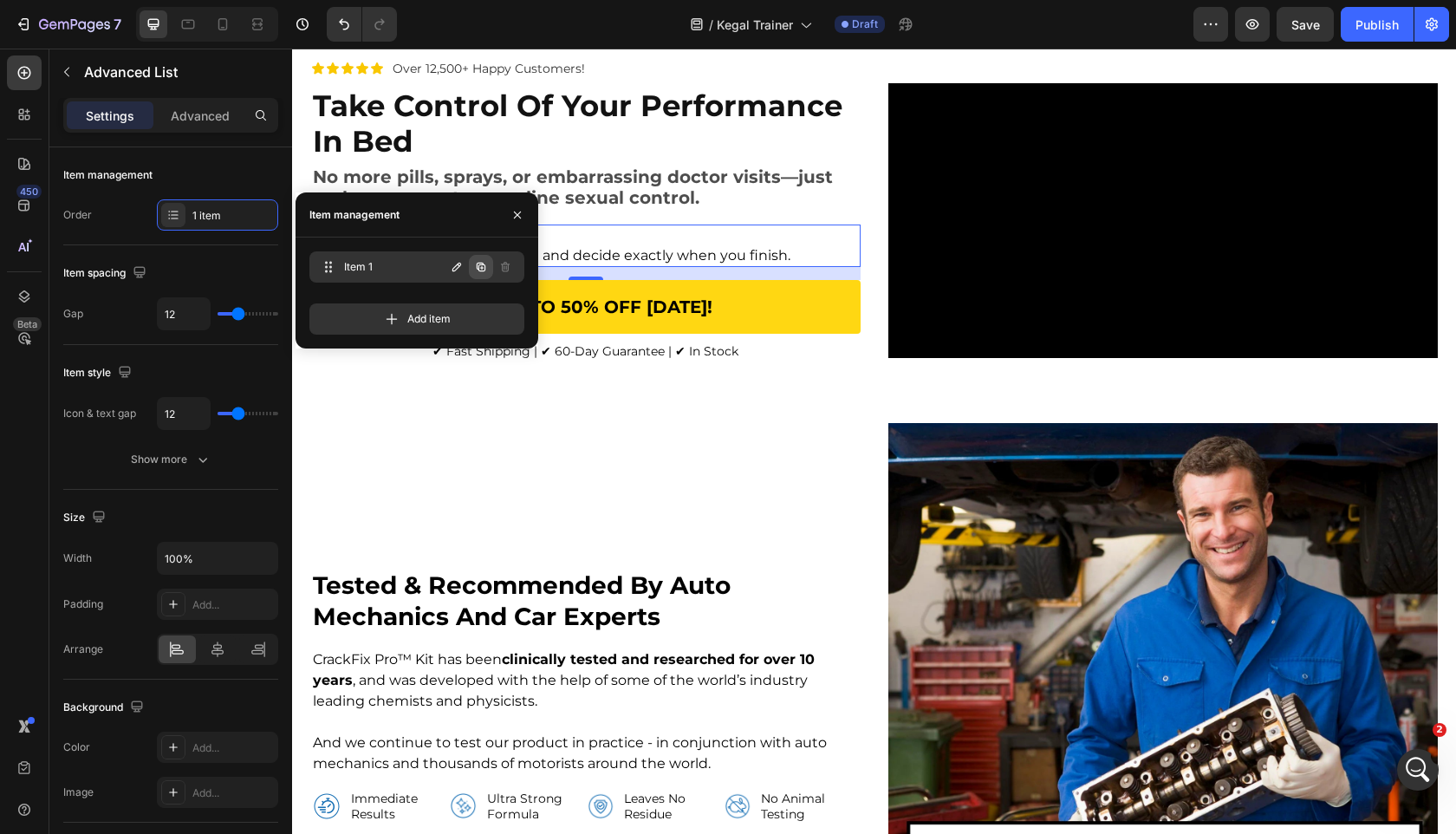
click at [485, 270] on icon "button" at bounding box center [481, 267] width 9 height 9
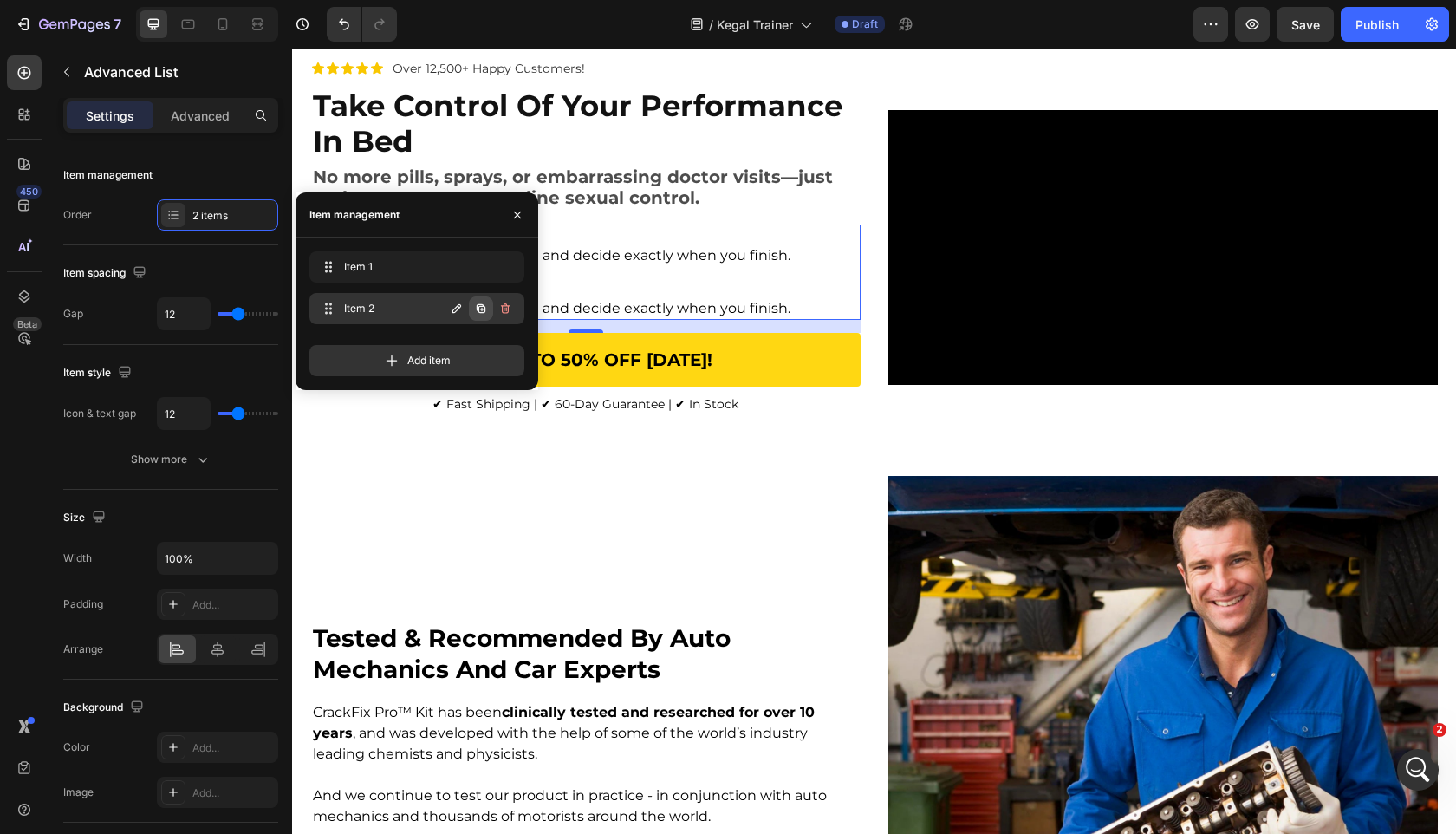
click at [482, 296] on button "button" at bounding box center [480, 308] width 25 height 25
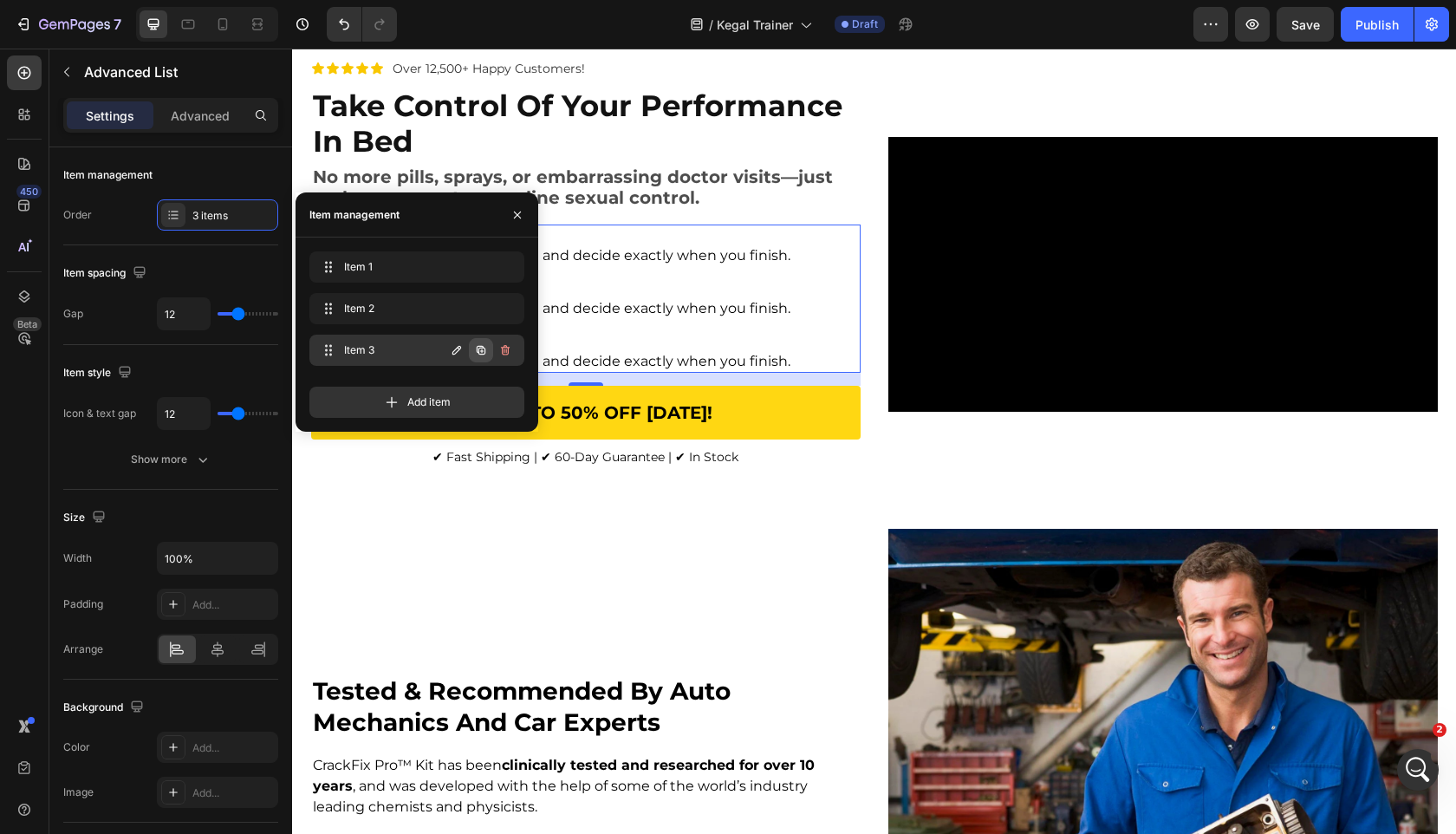
click at [482, 344] on icon "button" at bounding box center [480, 350] width 14 height 14
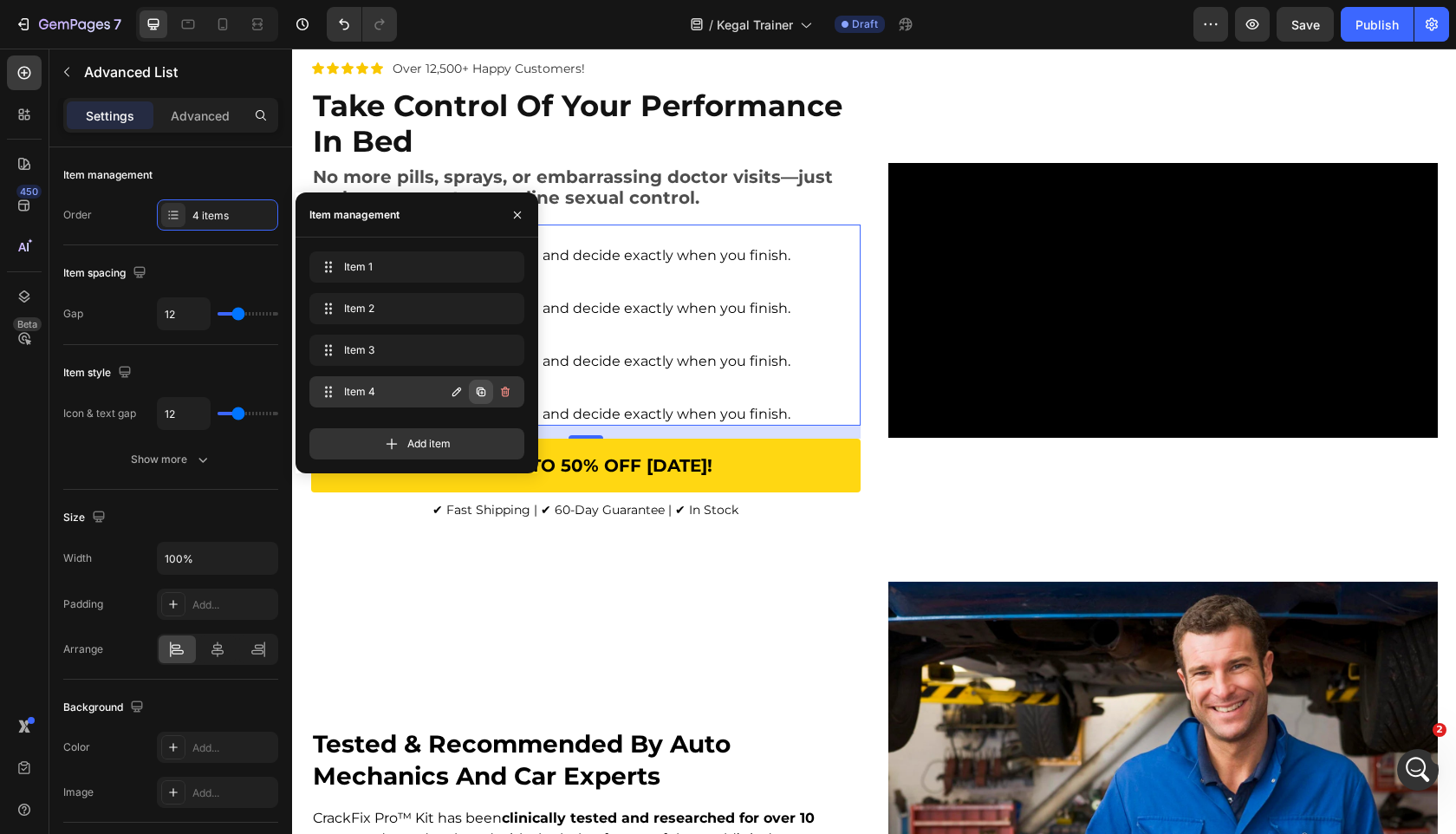
click at [481, 391] on icon "button" at bounding box center [482, 393] width 4 height 4
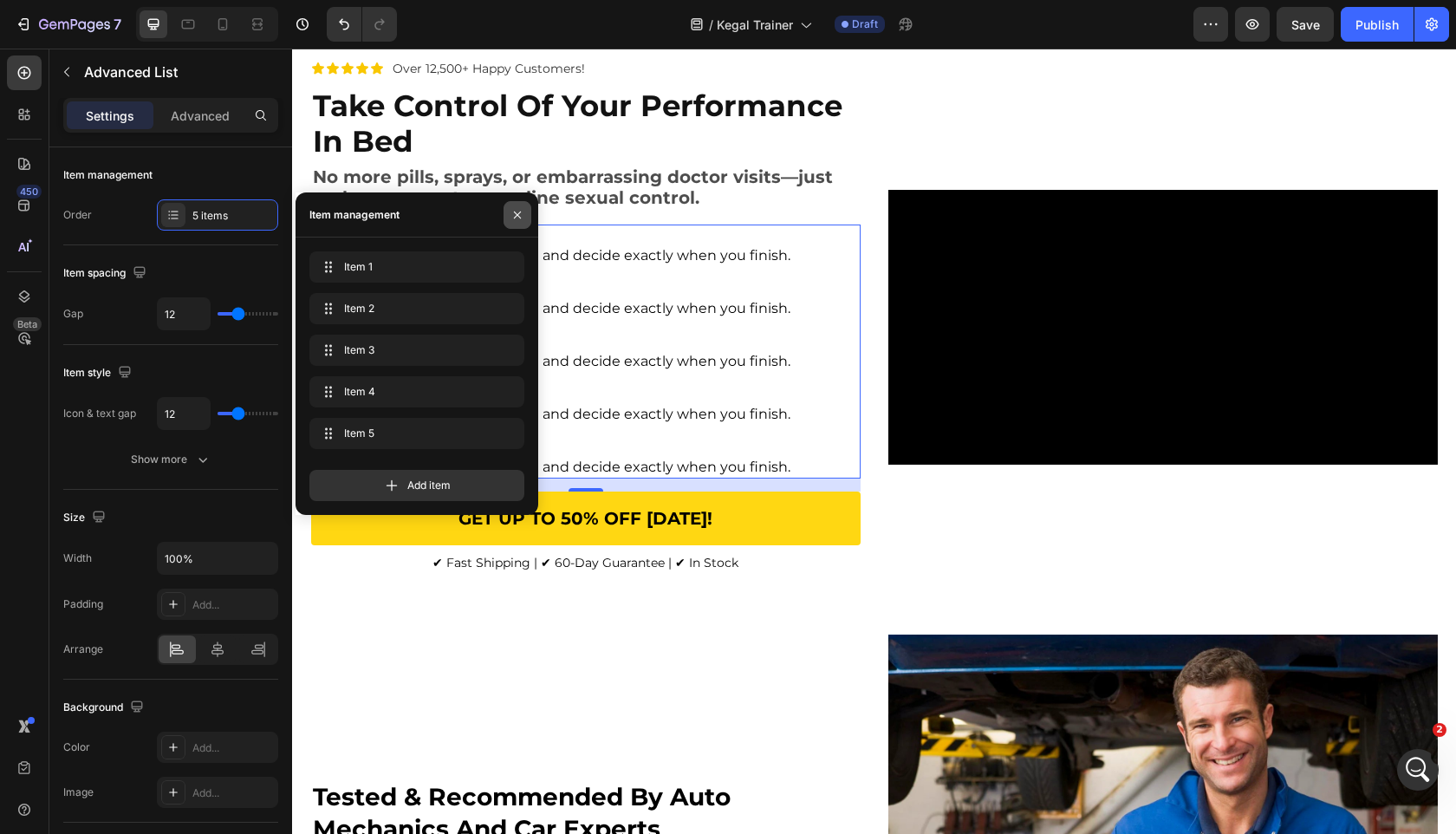
click at [526, 211] on button "button" at bounding box center [517, 215] width 27 height 27
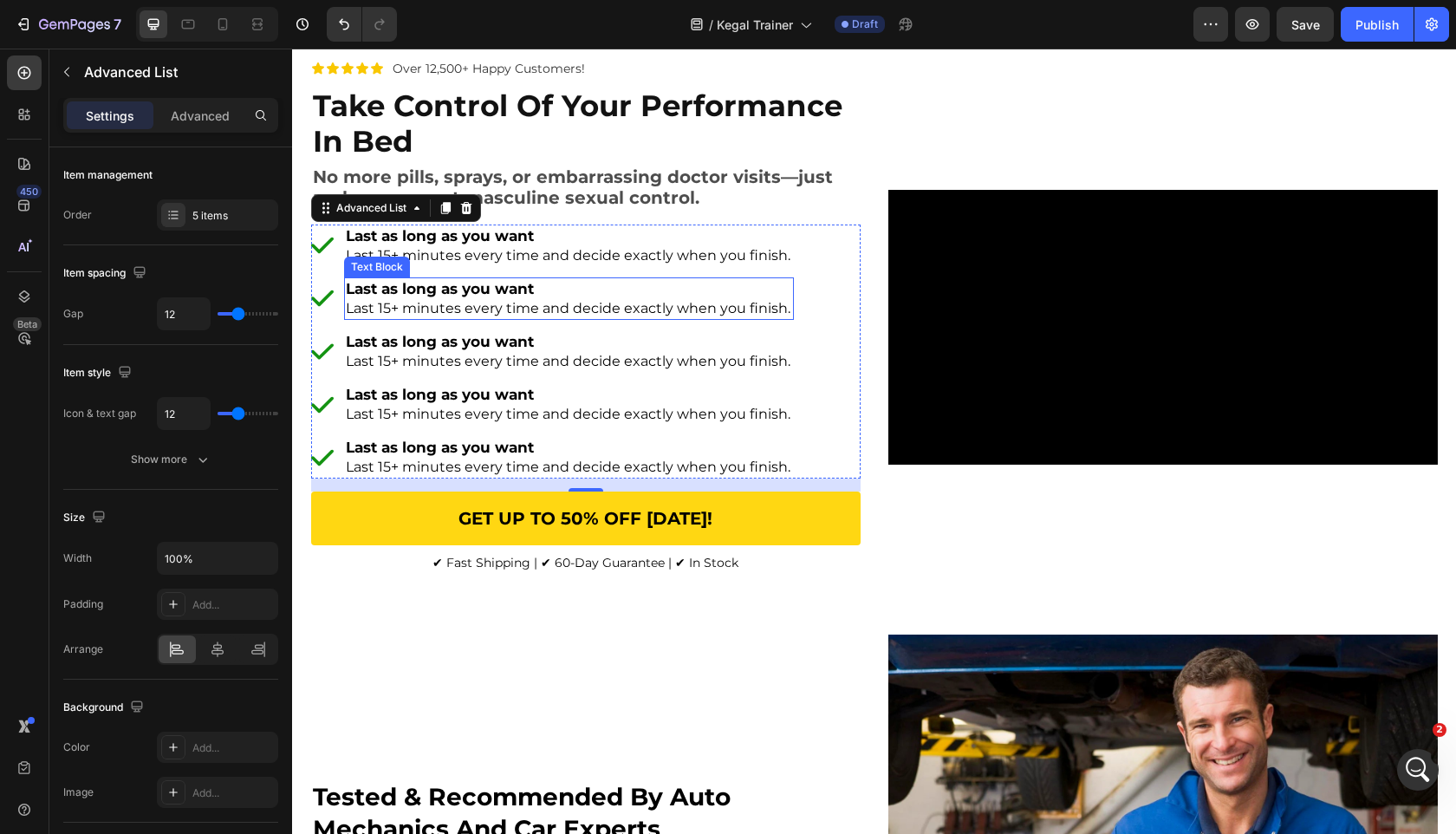
click at [540, 312] on span "Last 15+ minutes every time and decide exactly when you finish." at bounding box center [568, 308] width 445 height 16
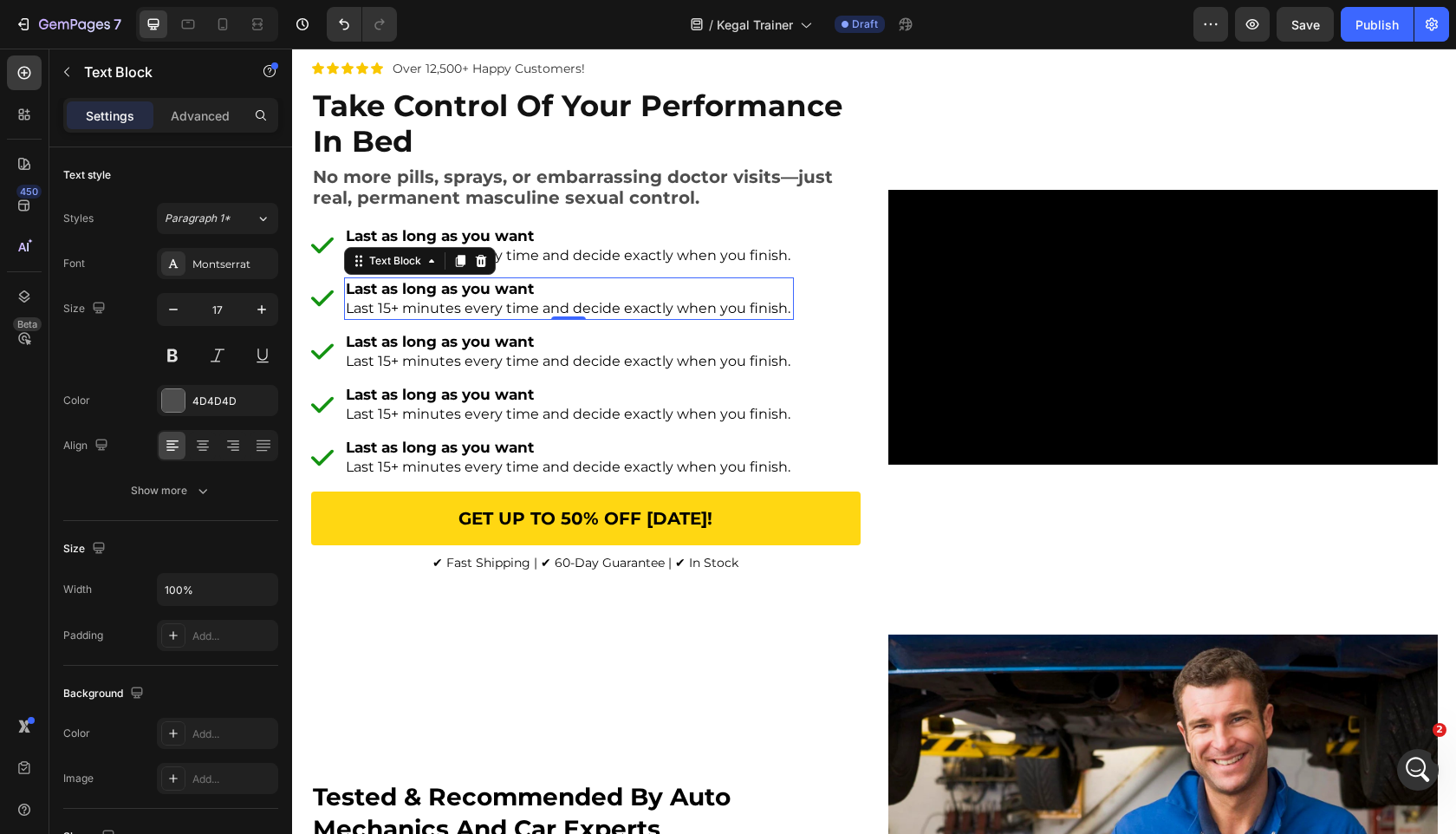
click at [540, 312] on span "Last 15+ minutes every time and decide exactly when you finish." at bounding box center [568, 308] width 445 height 16
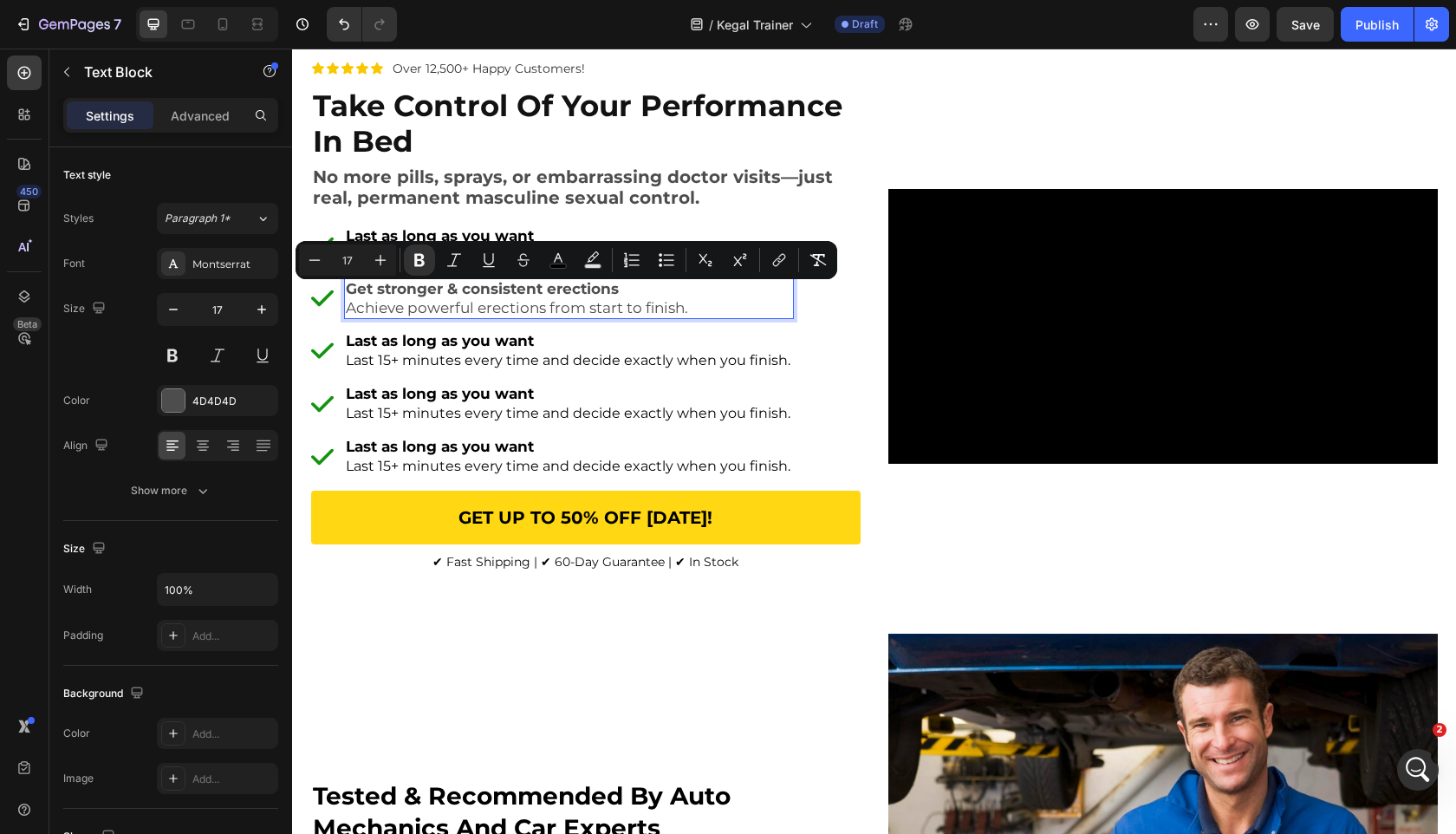
scroll to position [142, 0]
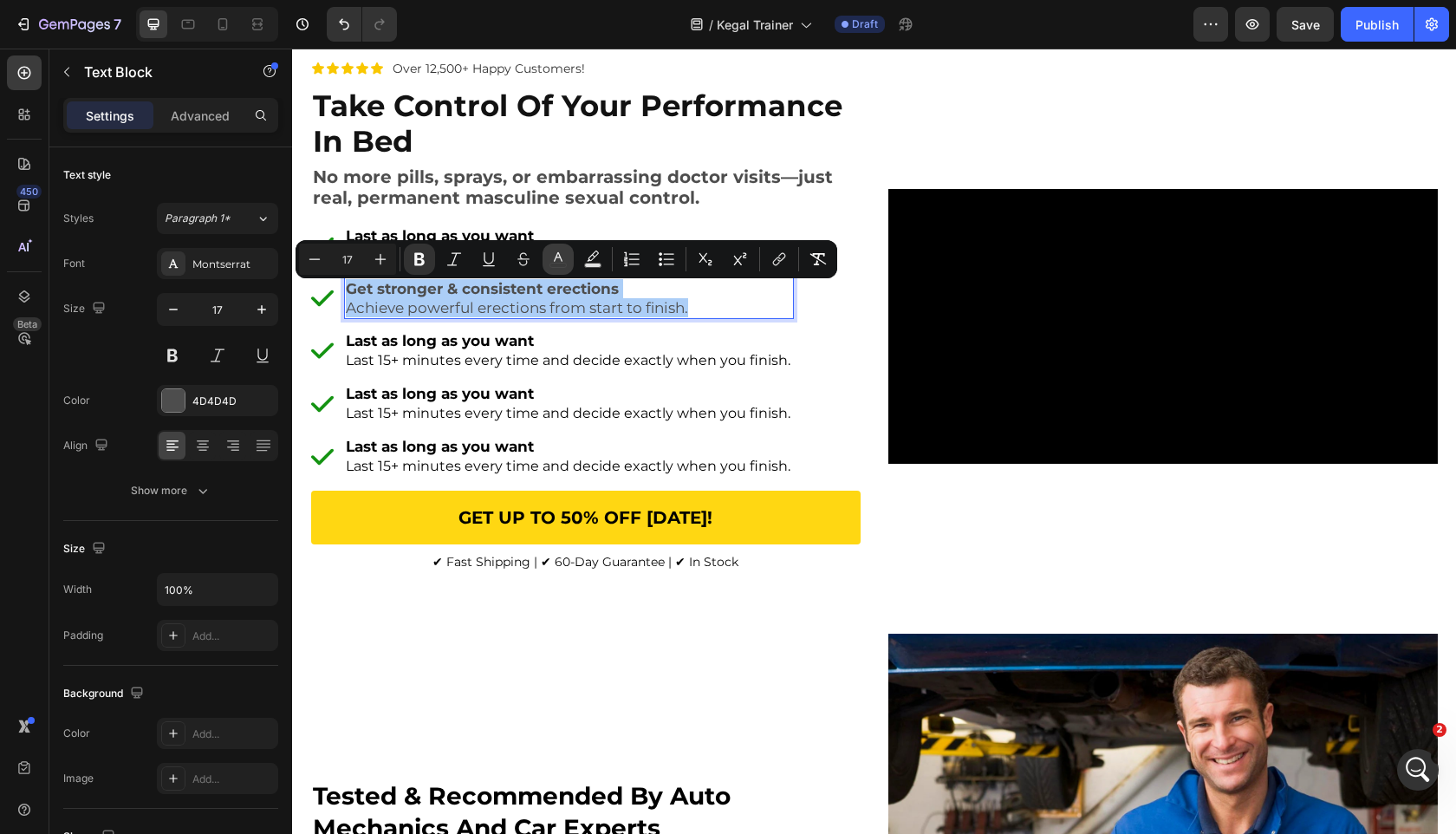
click at [564, 259] on icon "Editor contextual toolbar" at bounding box center [558, 259] width 17 height 17
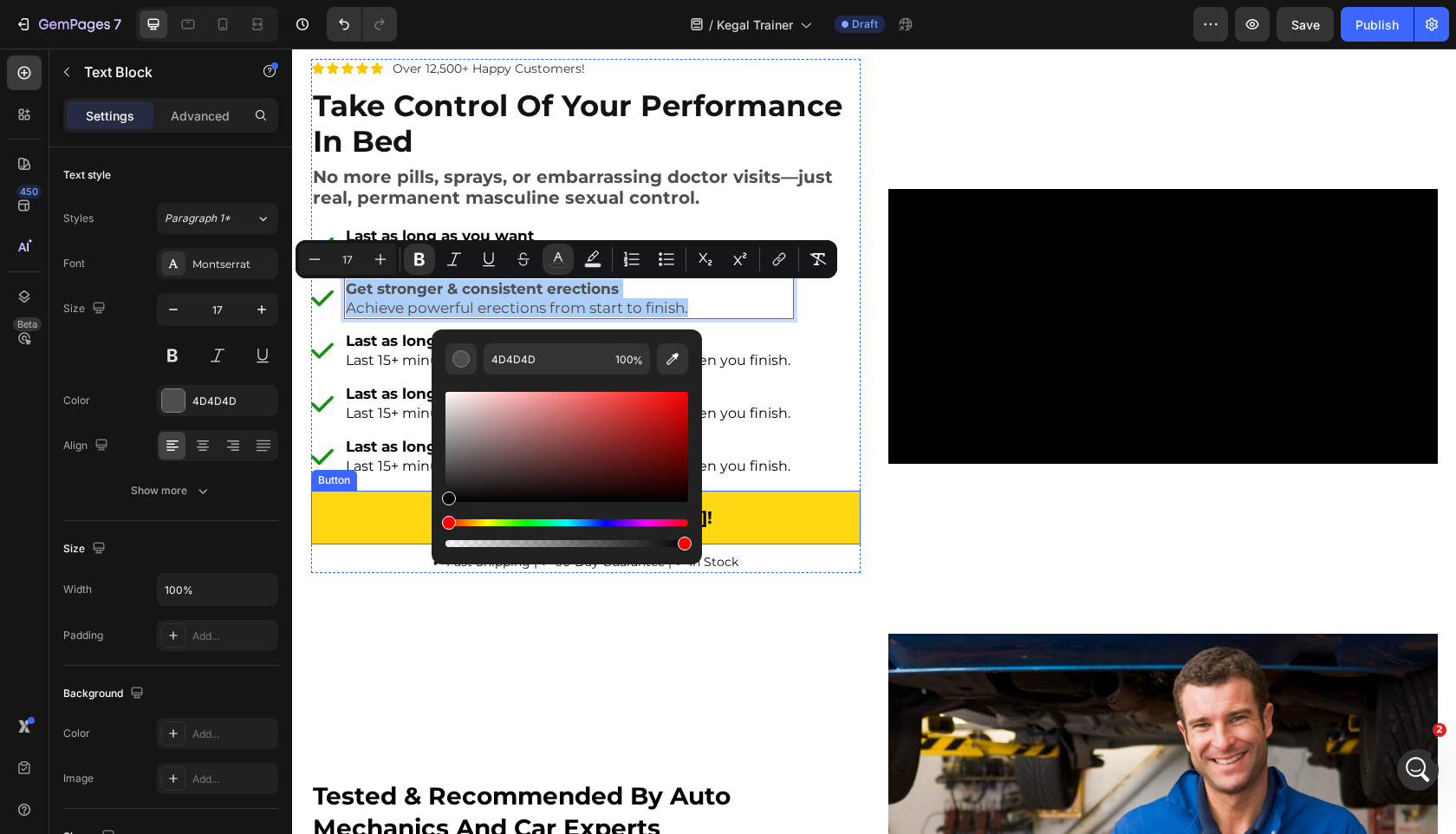
drag, startPoint x: 823, startPoint y: 506, endPoint x: 395, endPoint y: 515, distance: 428.1
type input "000000"
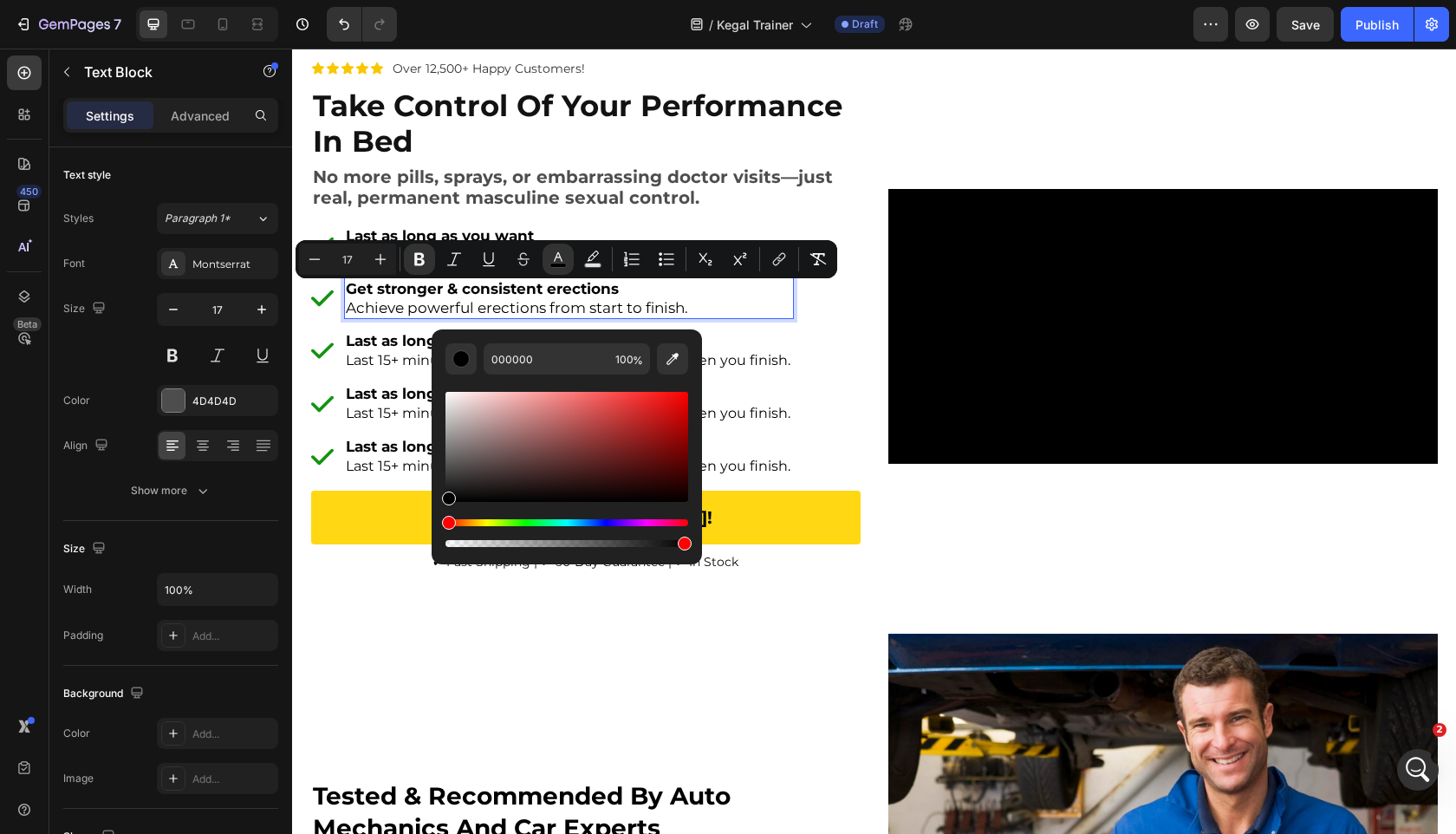
click at [405, 309] on span "Achieve powerful erections from start to finish." at bounding box center [517, 307] width 343 height 17
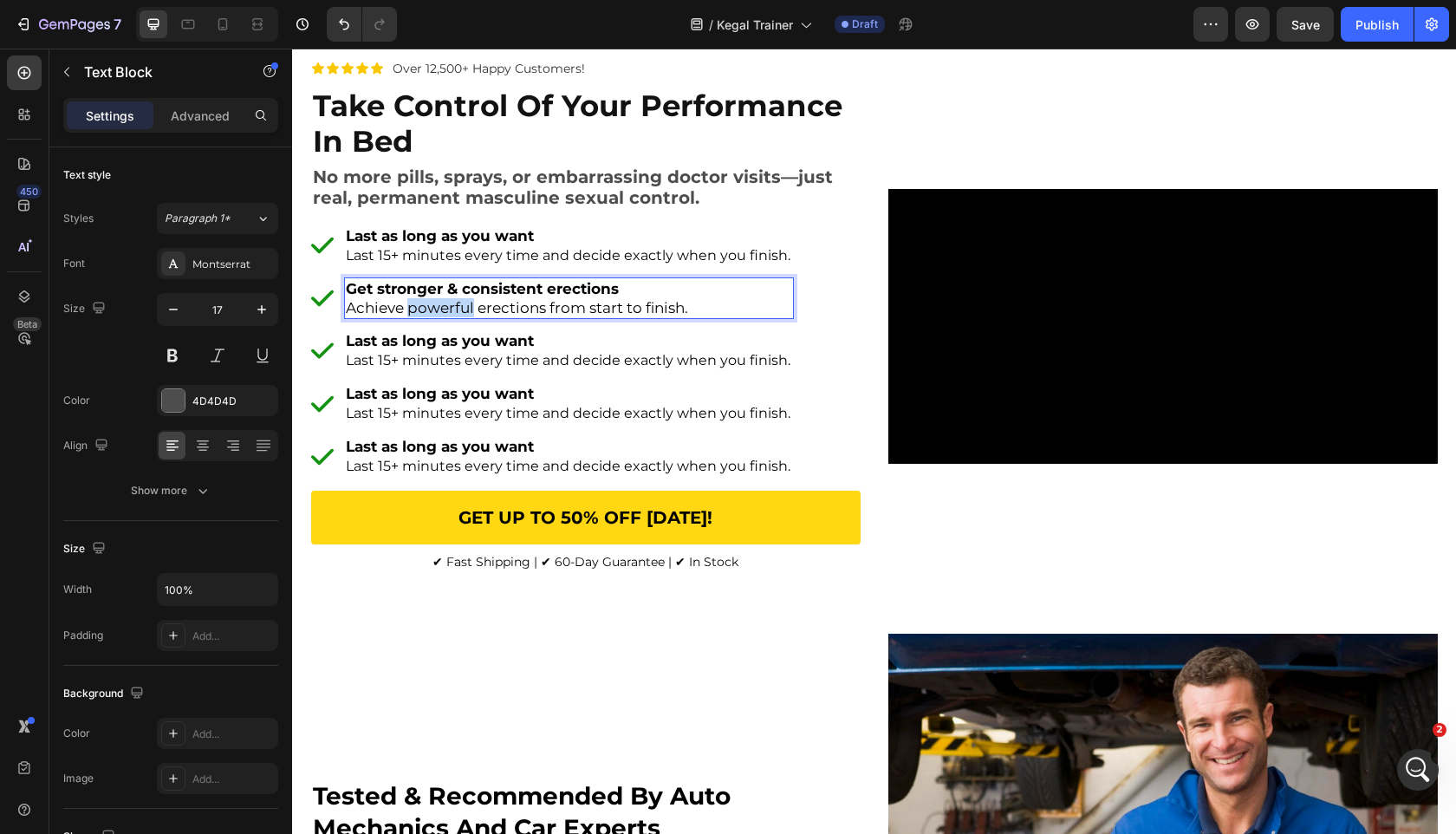
click at [405, 309] on span "Achieve powerful erections from start to finish." at bounding box center [517, 307] width 343 height 17
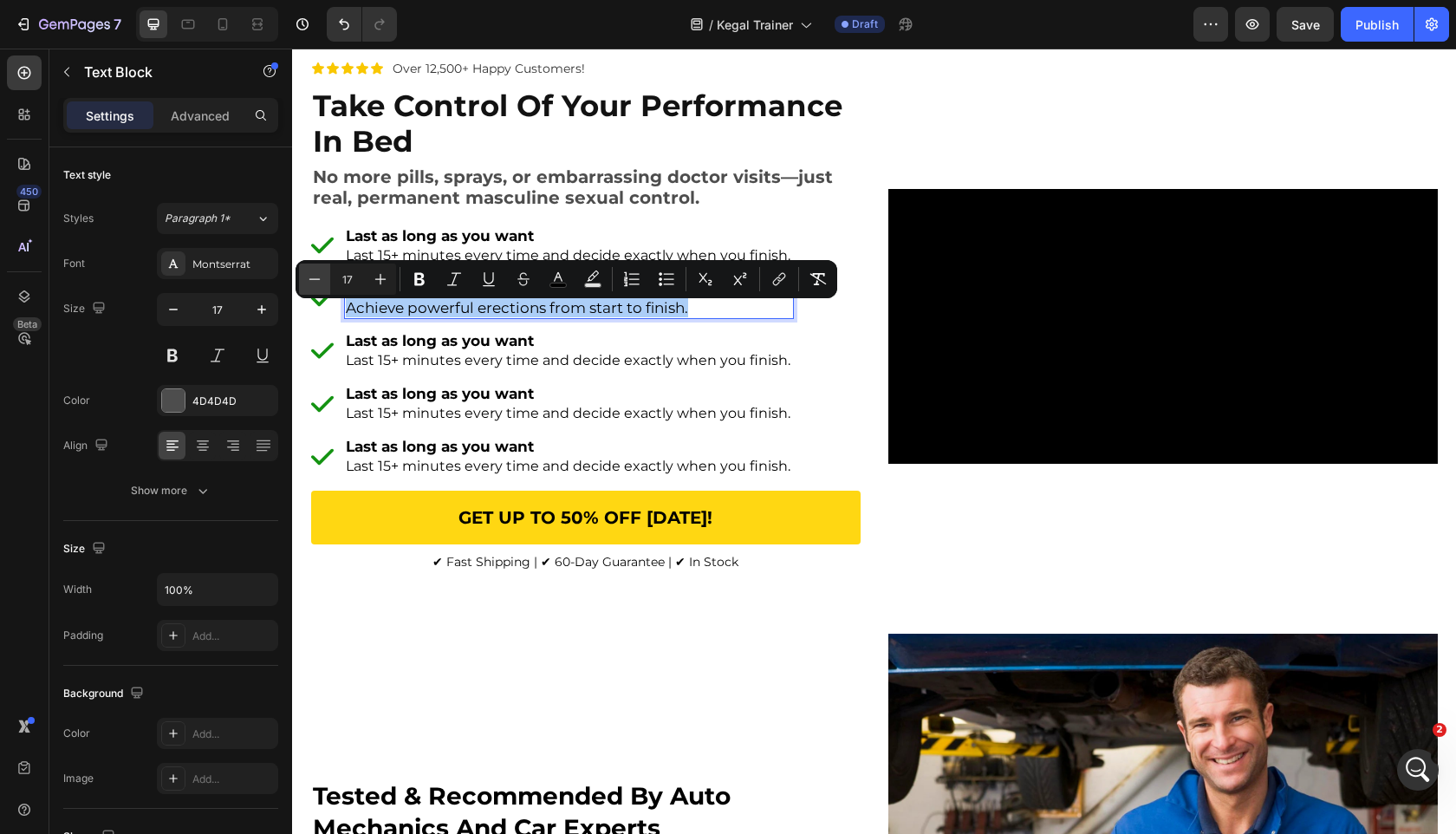
click at [325, 290] on button "Minus" at bounding box center [315, 279] width 31 height 31
type input "16"
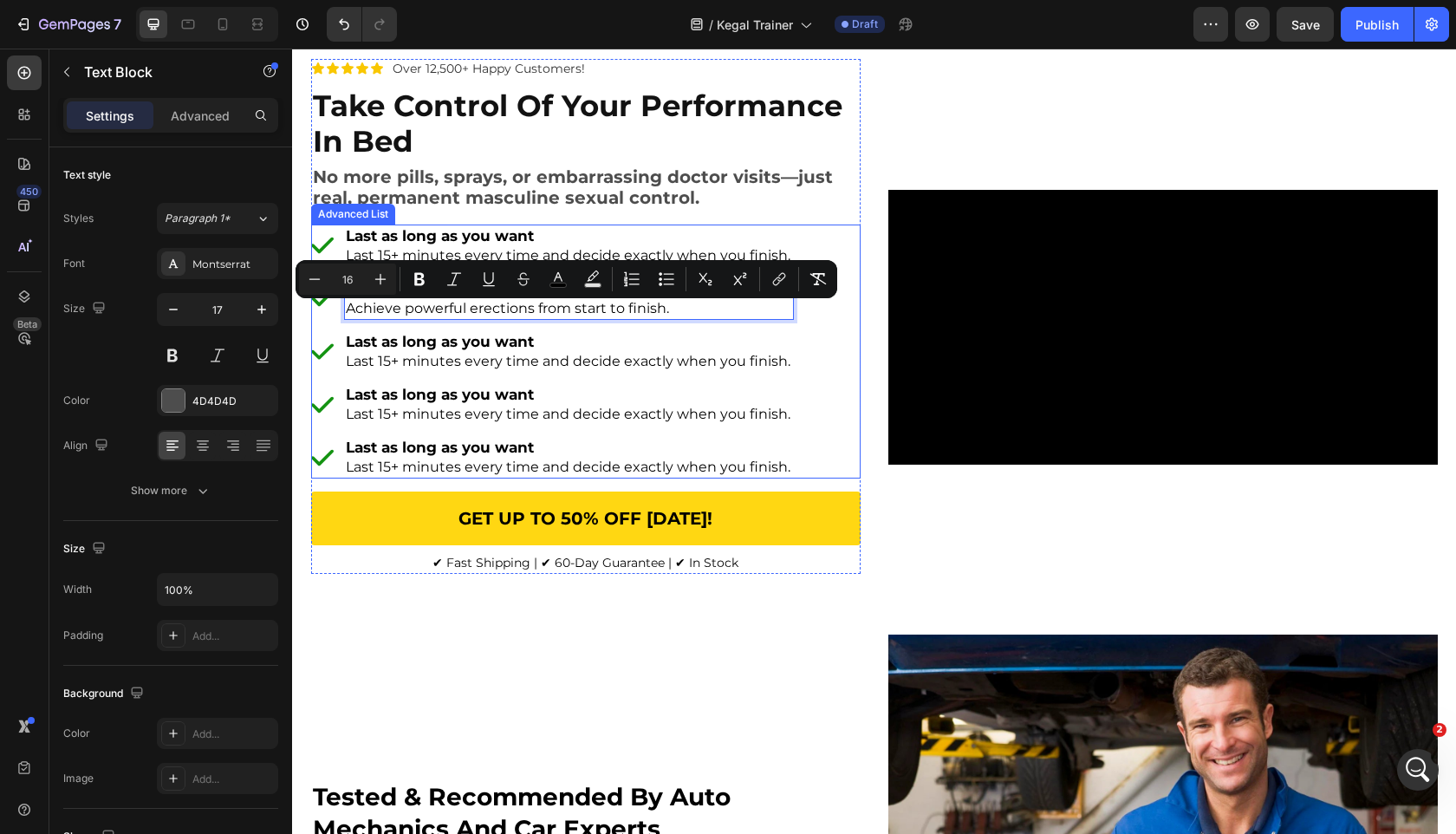
click at [336, 348] on li "Image Last as long as you want Last 15+ minutes every time and decide exactly w…" at bounding box center [552, 351] width 483 height 43
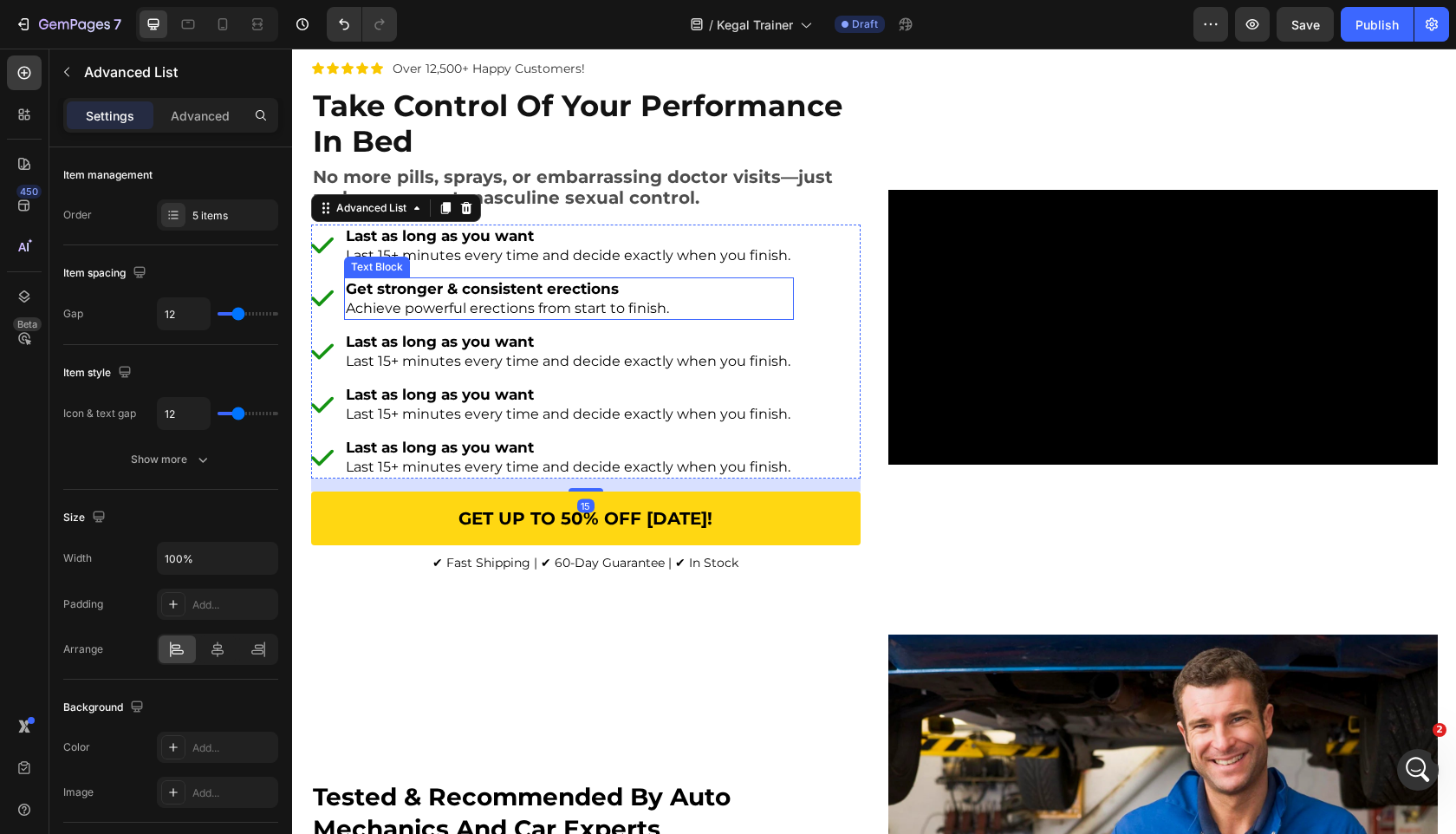
click at [410, 292] on strong "Get stronger & consistent erections" at bounding box center [482, 288] width 274 height 17
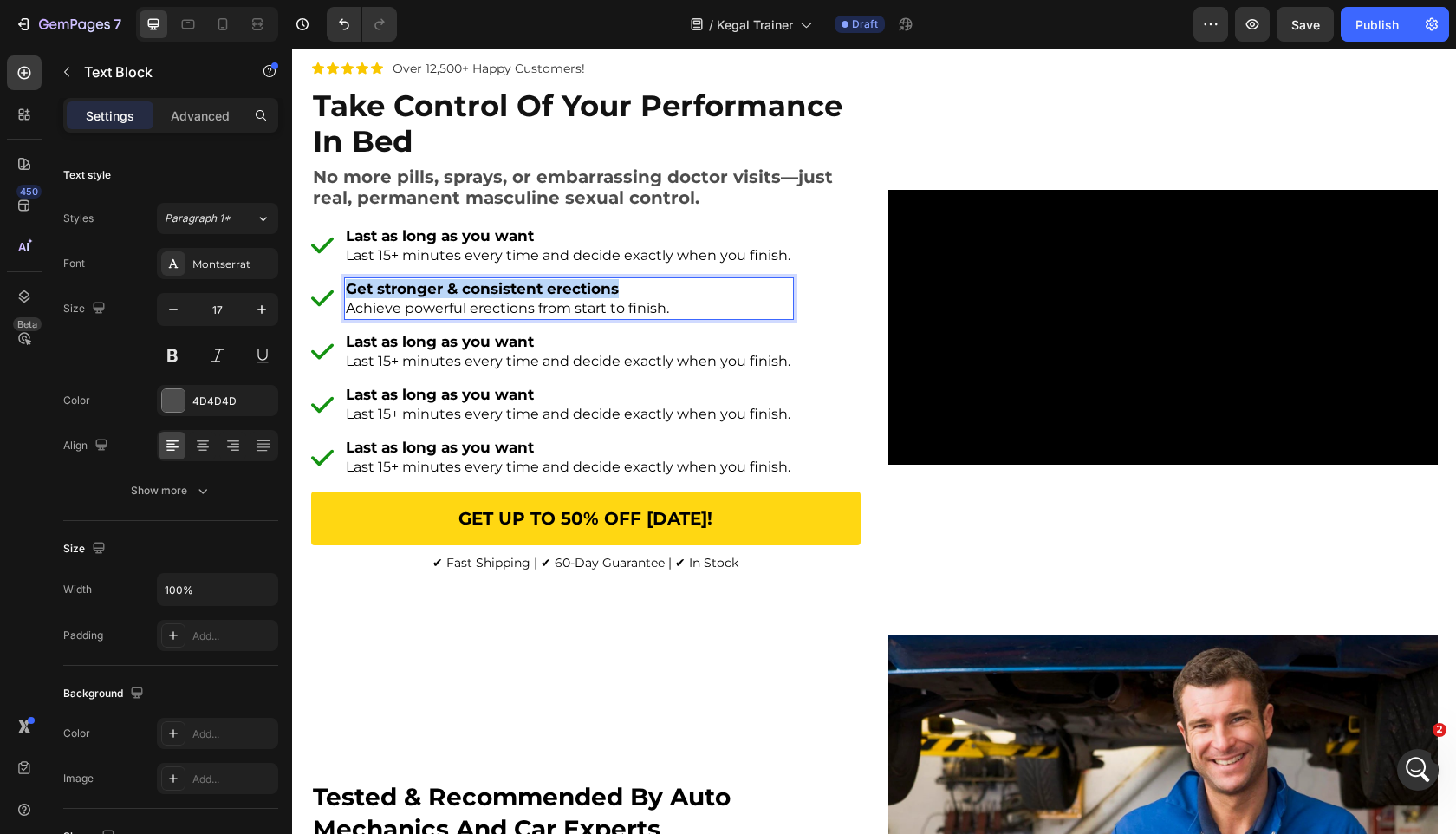
click at [410, 292] on strong "Get stronger & consistent erections" at bounding box center [482, 288] width 274 height 17
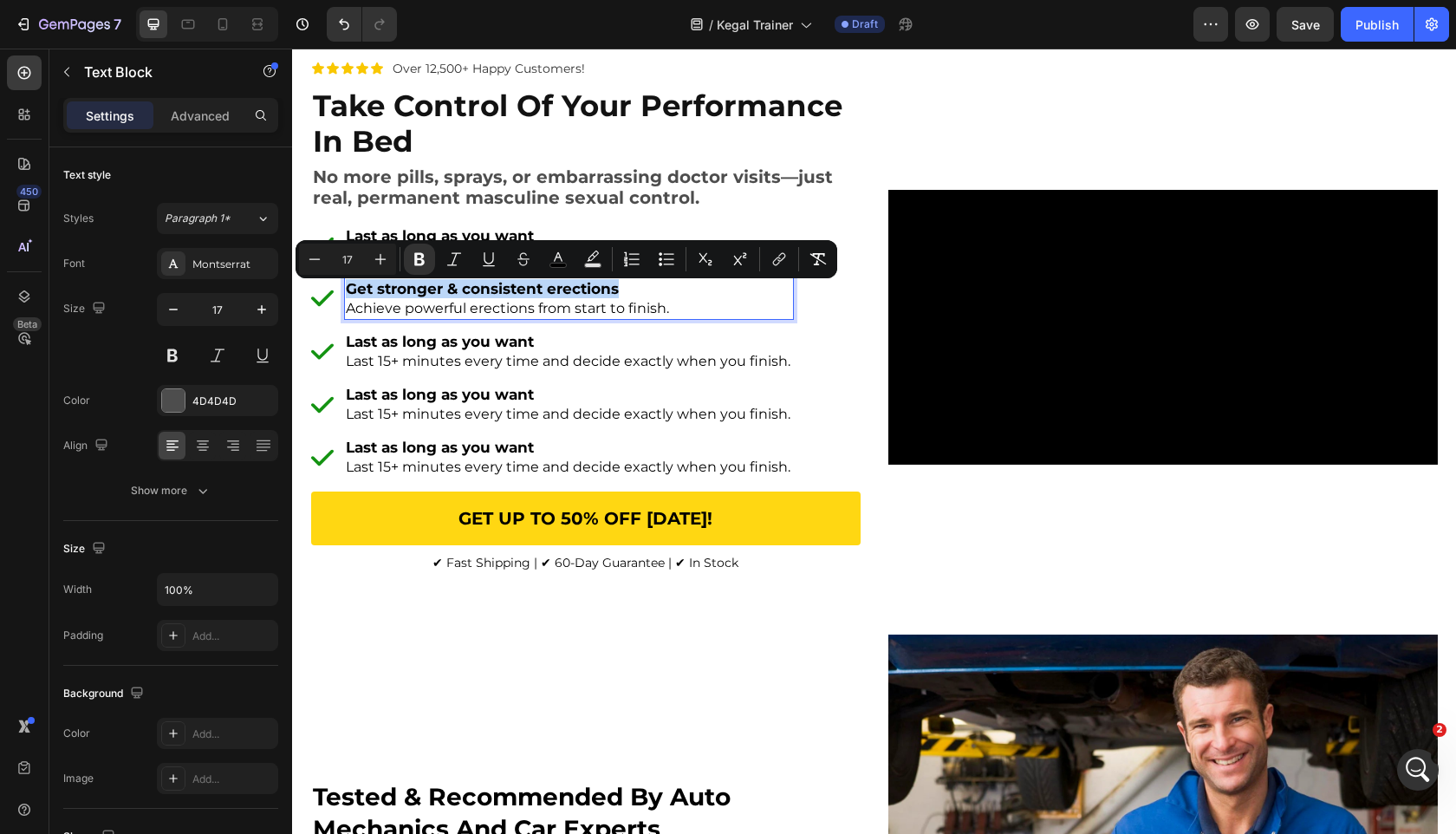
click at [406, 337] on div "Last as long as you want Last 15+ minutes every time and decide exactly when yo…" at bounding box center [568, 351] width 449 height 43
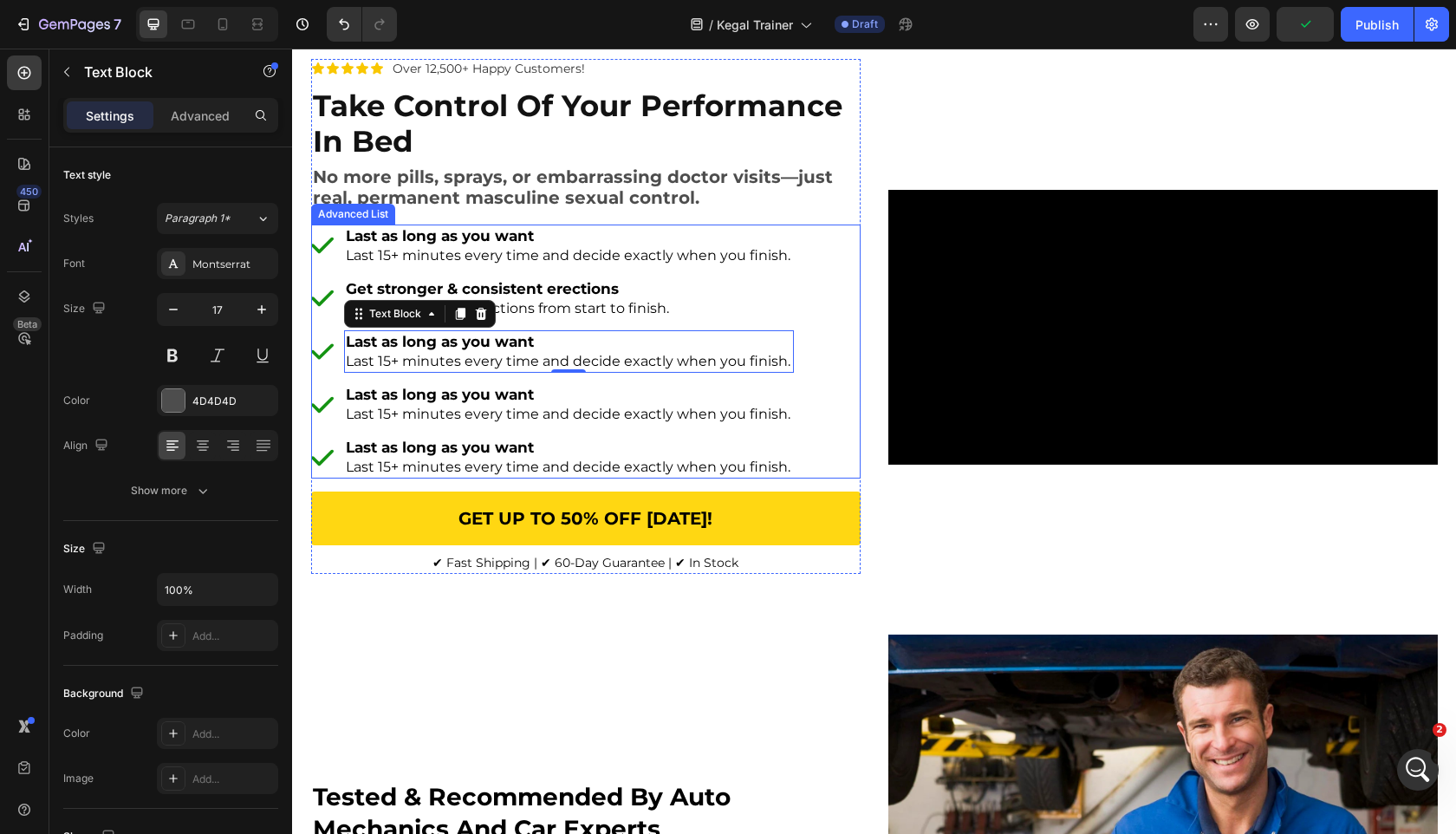
click at [505, 396] on strong "Last as long as you want" at bounding box center [439, 394] width 188 height 17
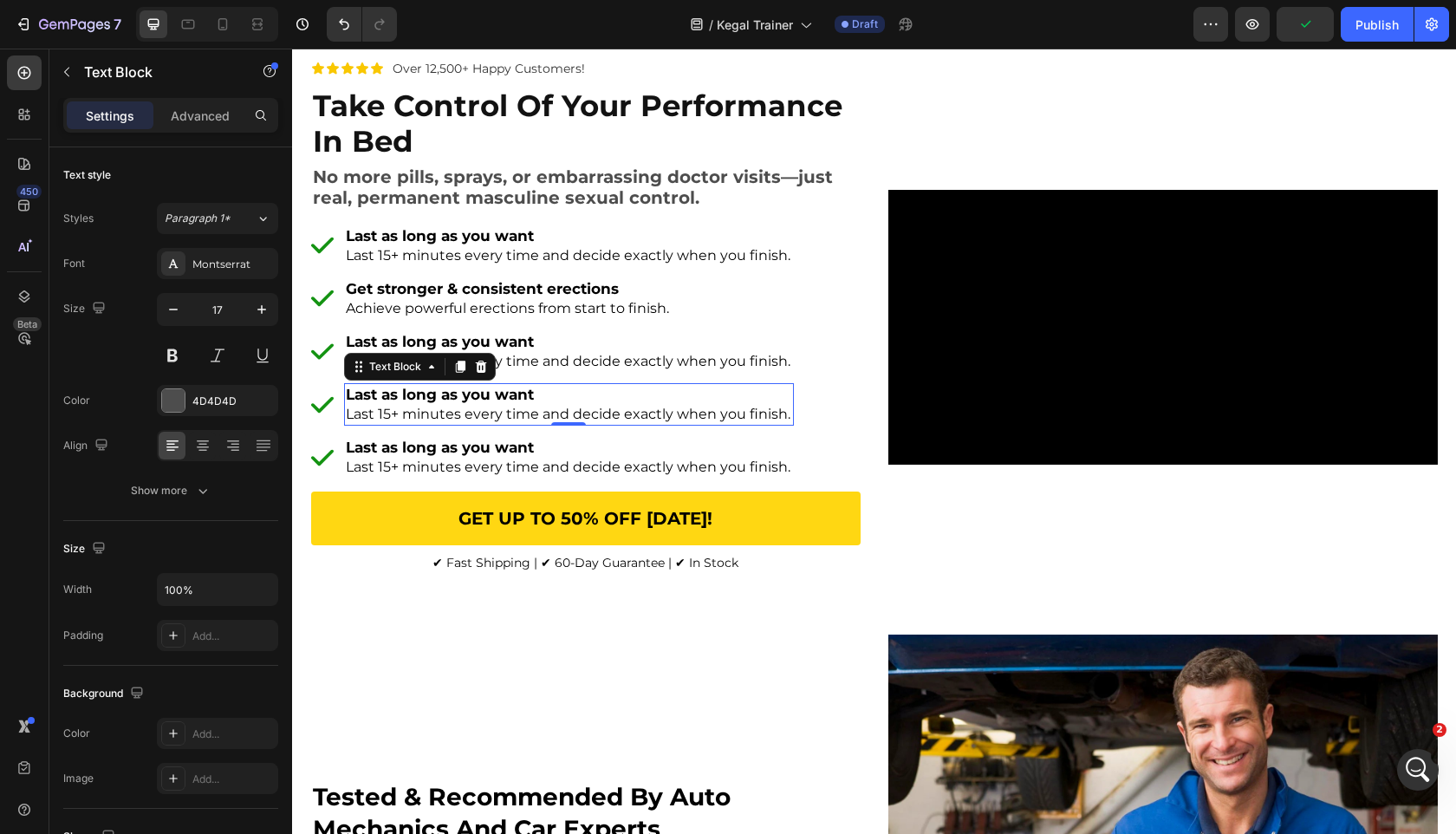
click at [505, 396] on strong "Last as long as you want" at bounding box center [439, 394] width 188 height 17
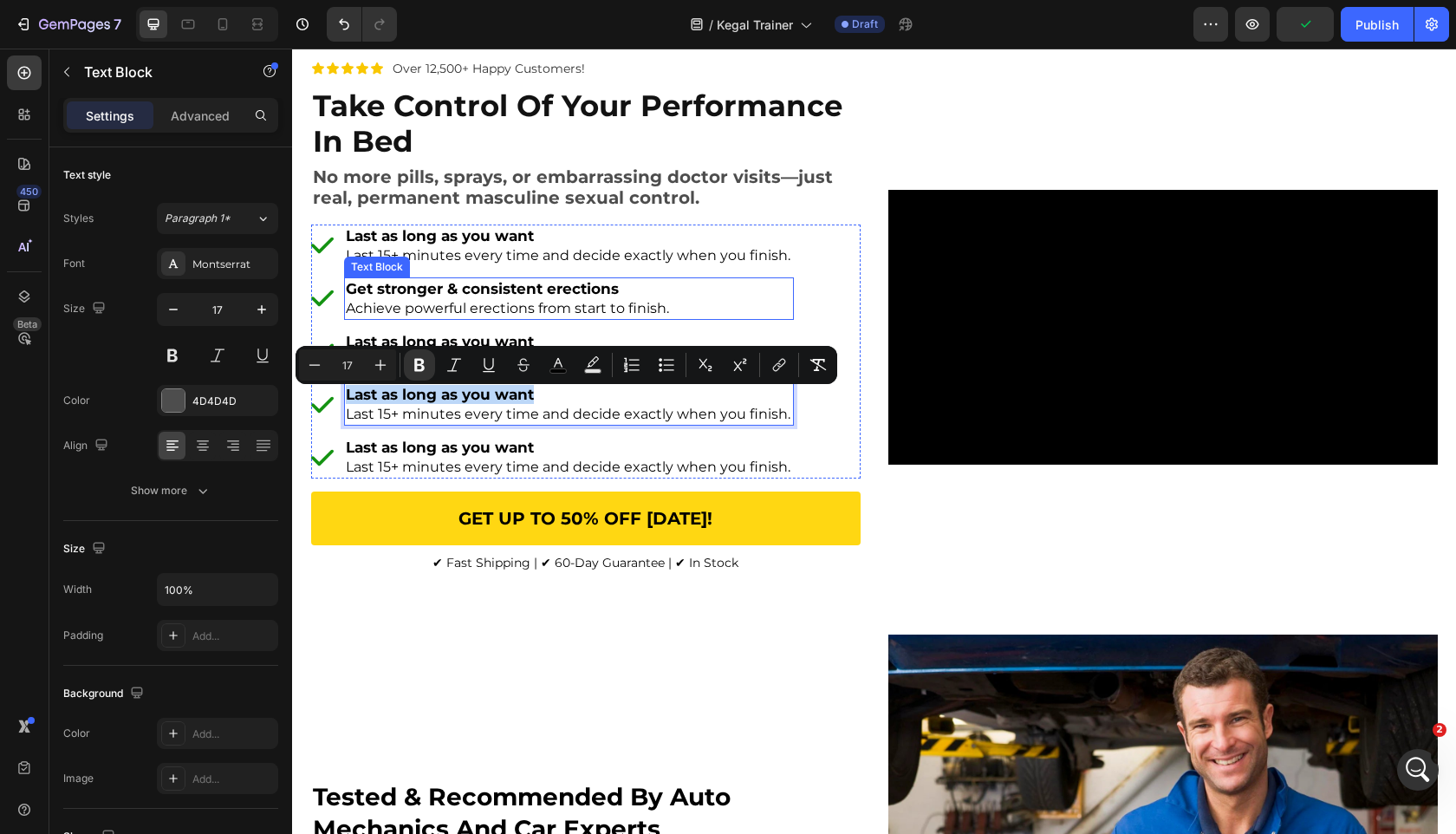
click at [557, 316] on span "Achieve powerful erections from start to finish." at bounding box center [507, 308] width 324 height 16
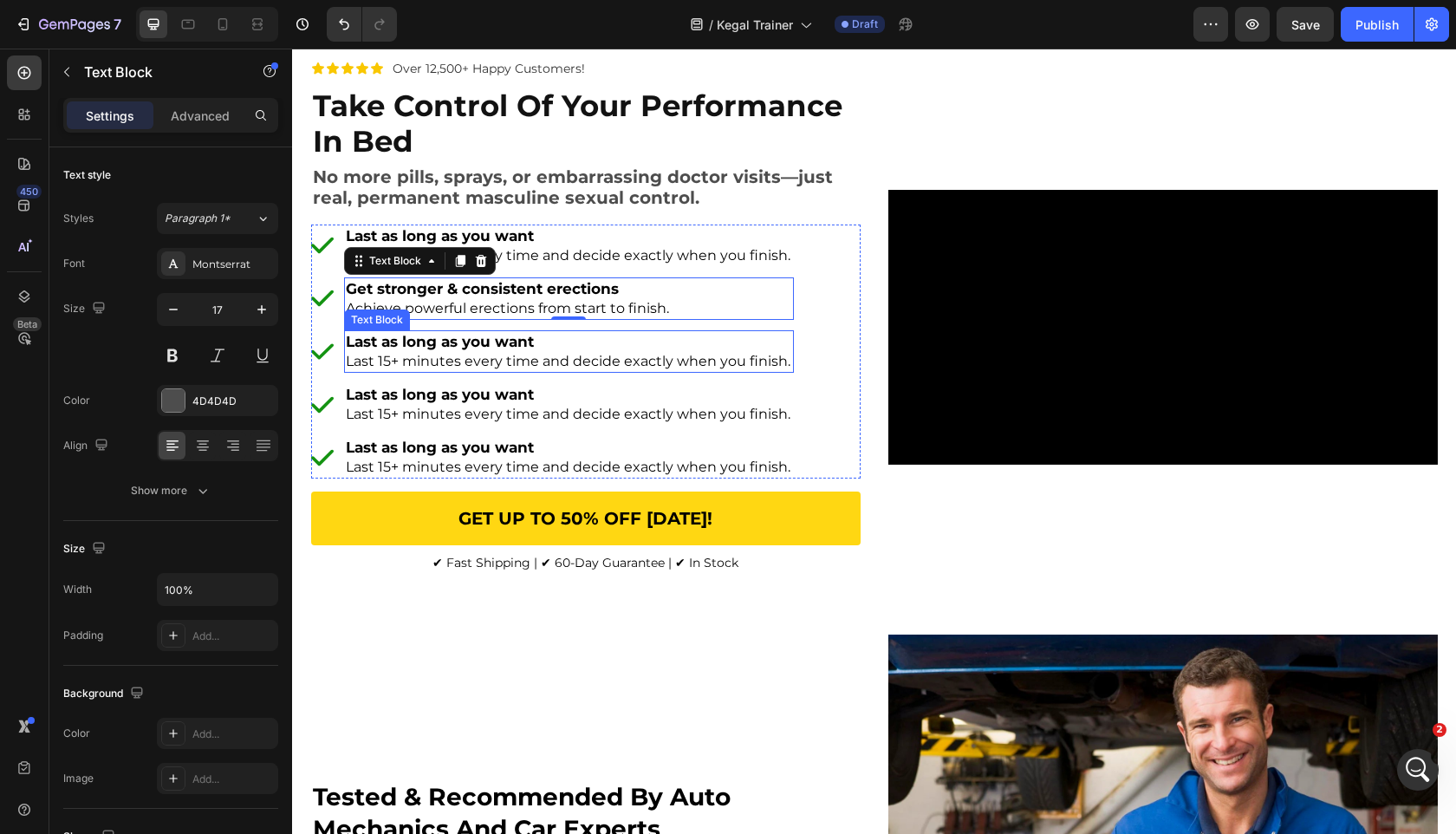
click at [524, 362] on span "Last 15+ minutes every time and decide exactly when you finish." at bounding box center [568, 361] width 445 height 16
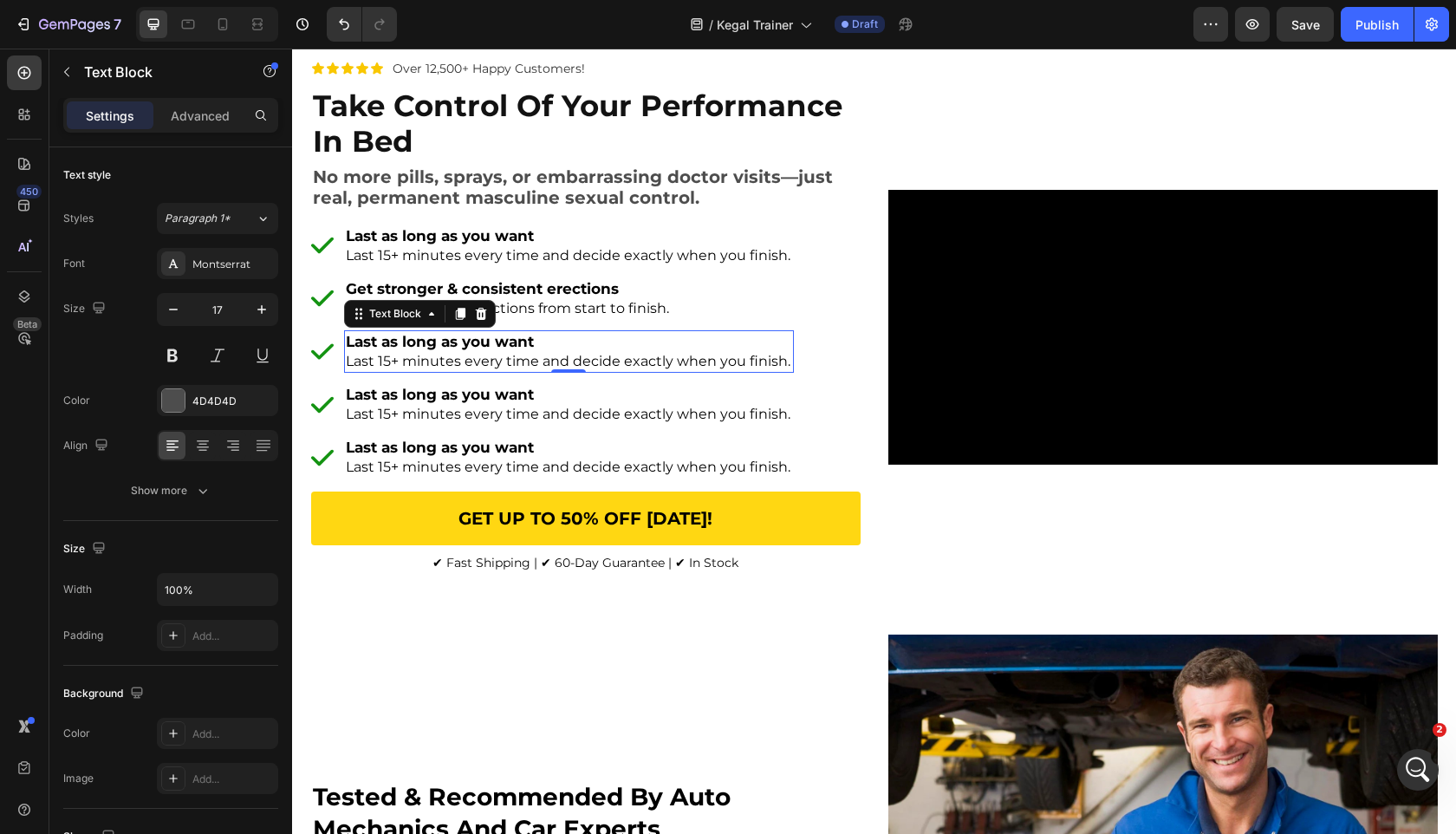
click at [524, 362] on span "Last 15+ minutes every time and decide exactly when you finish." at bounding box center [568, 361] width 445 height 16
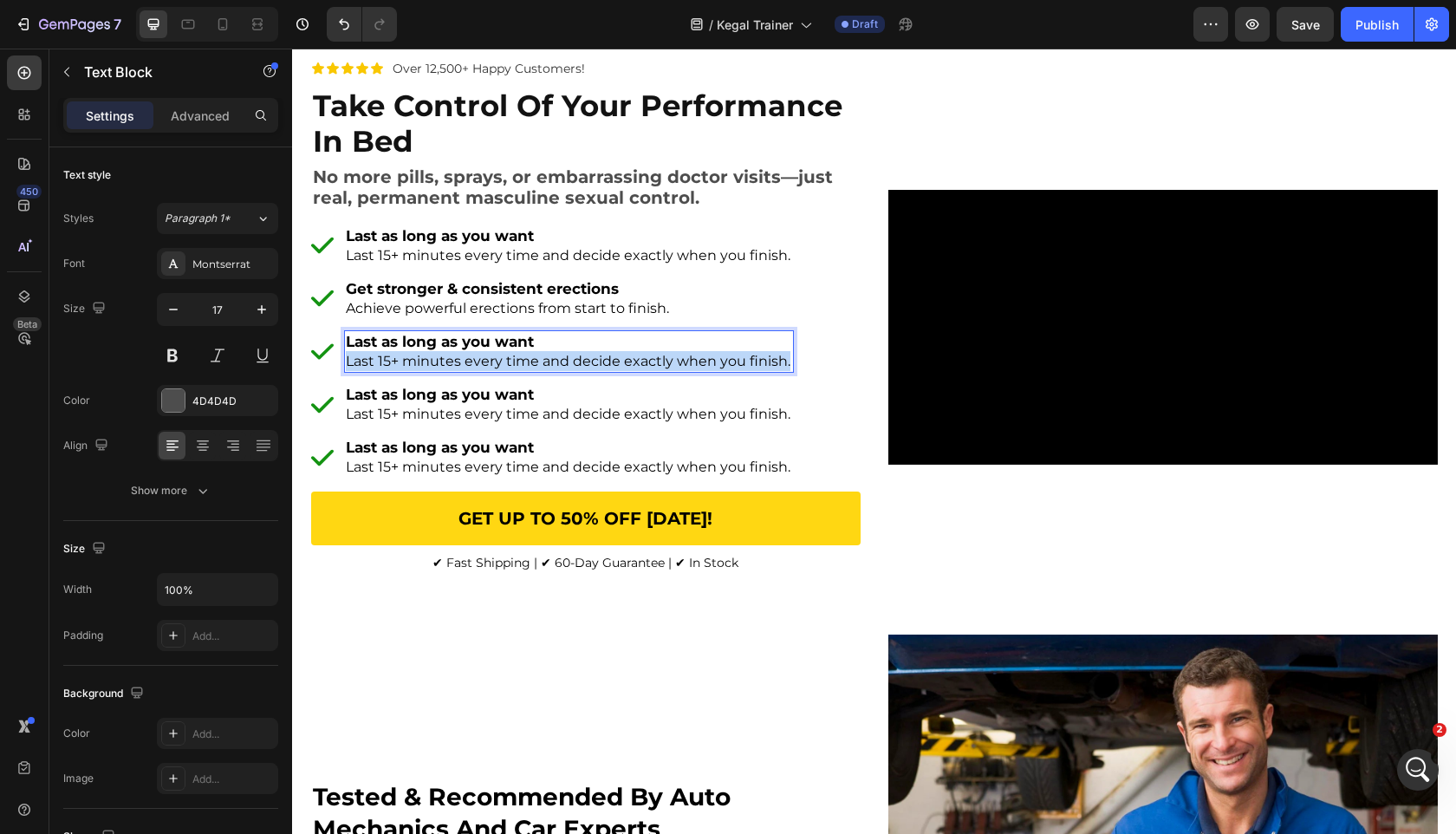
click at [524, 362] on span "Last 15+ minutes every time and decide exactly when you finish." at bounding box center [568, 361] width 445 height 16
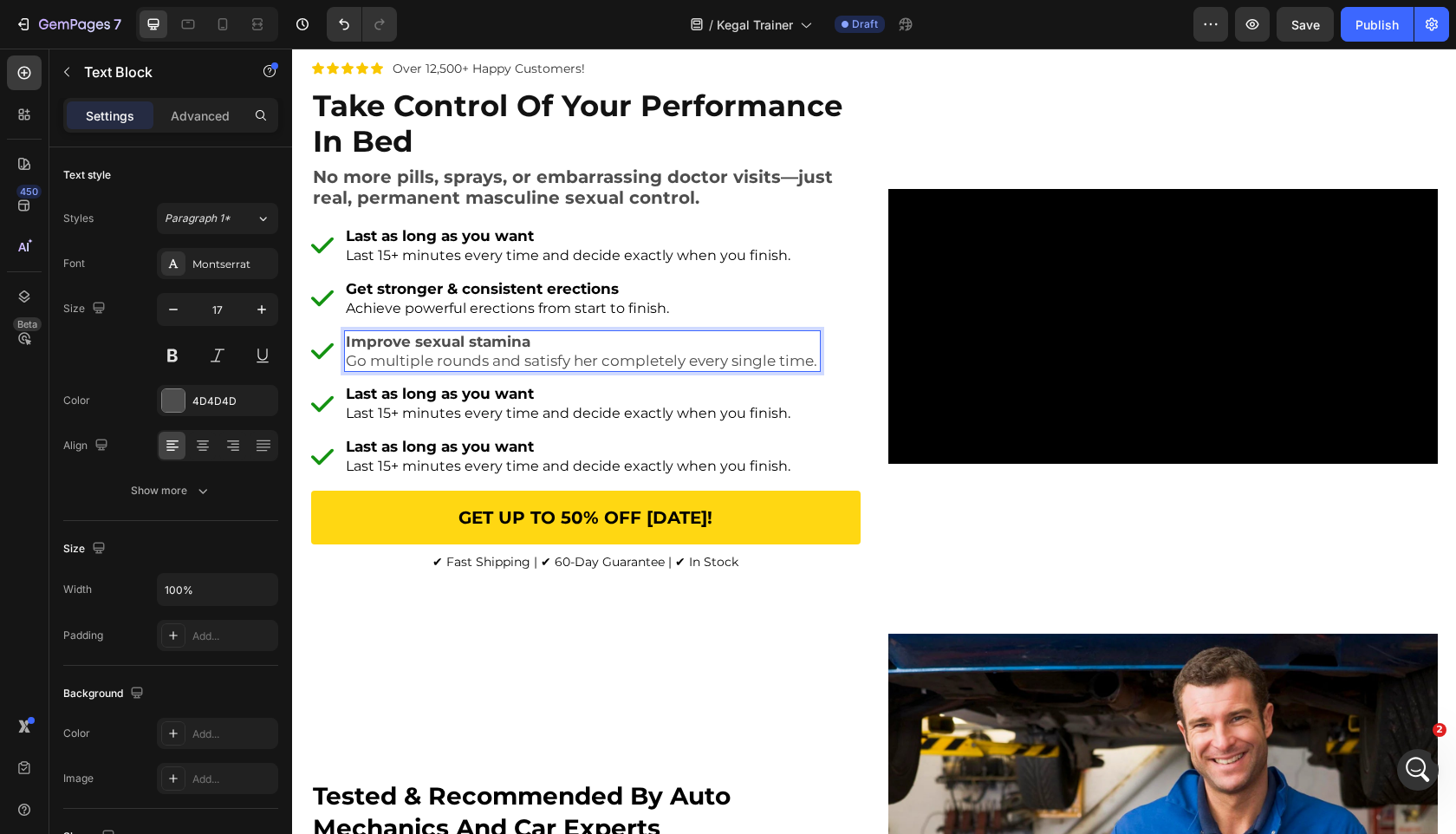
click at [542, 351] on p "Improve sexual stamina" at bounding box center [582, 341] width 473 height 19
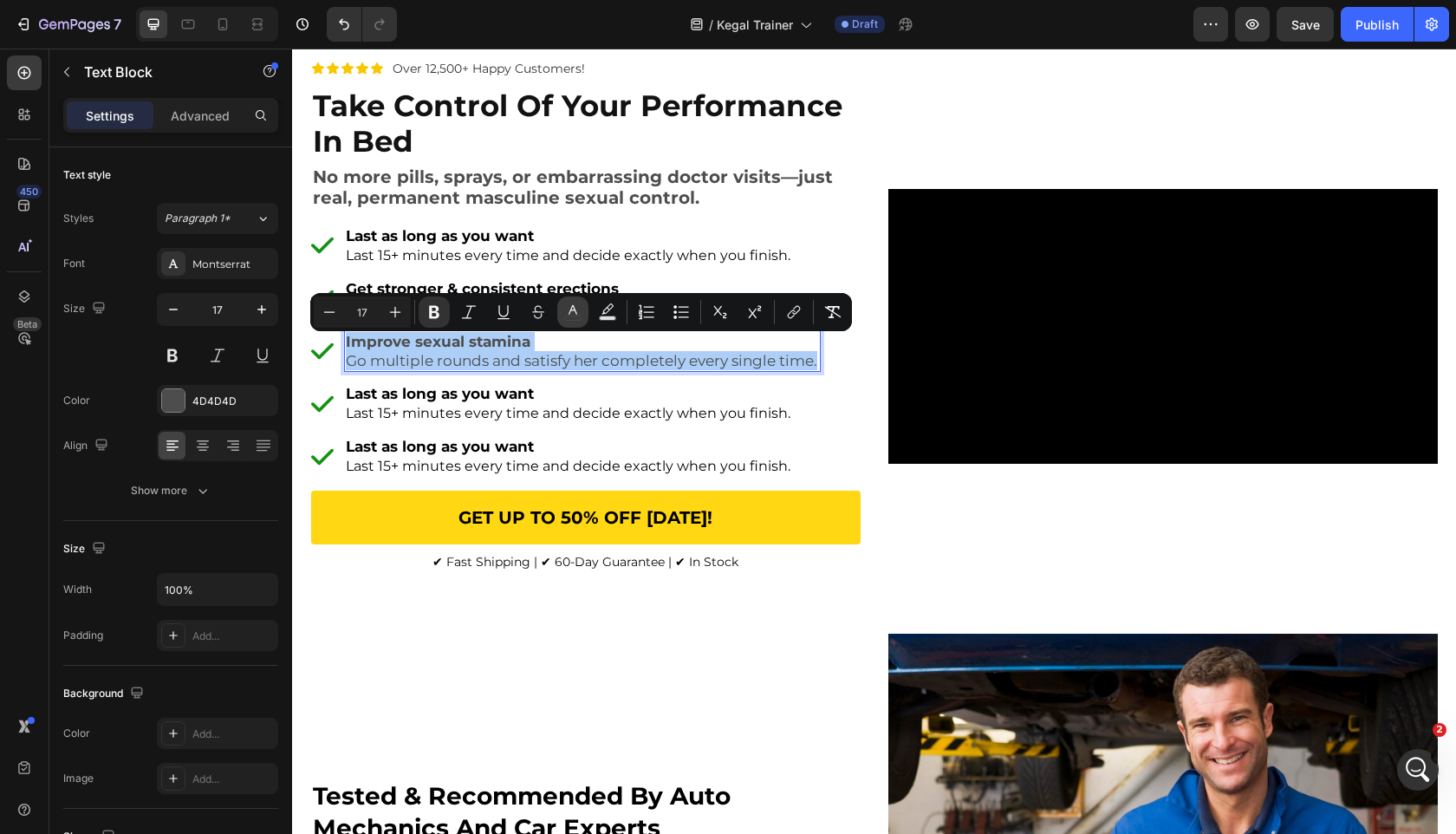
click at [580, 310] on icon "Editor contextual toolbar" at bounding box center [573, 312] width 17 height 17
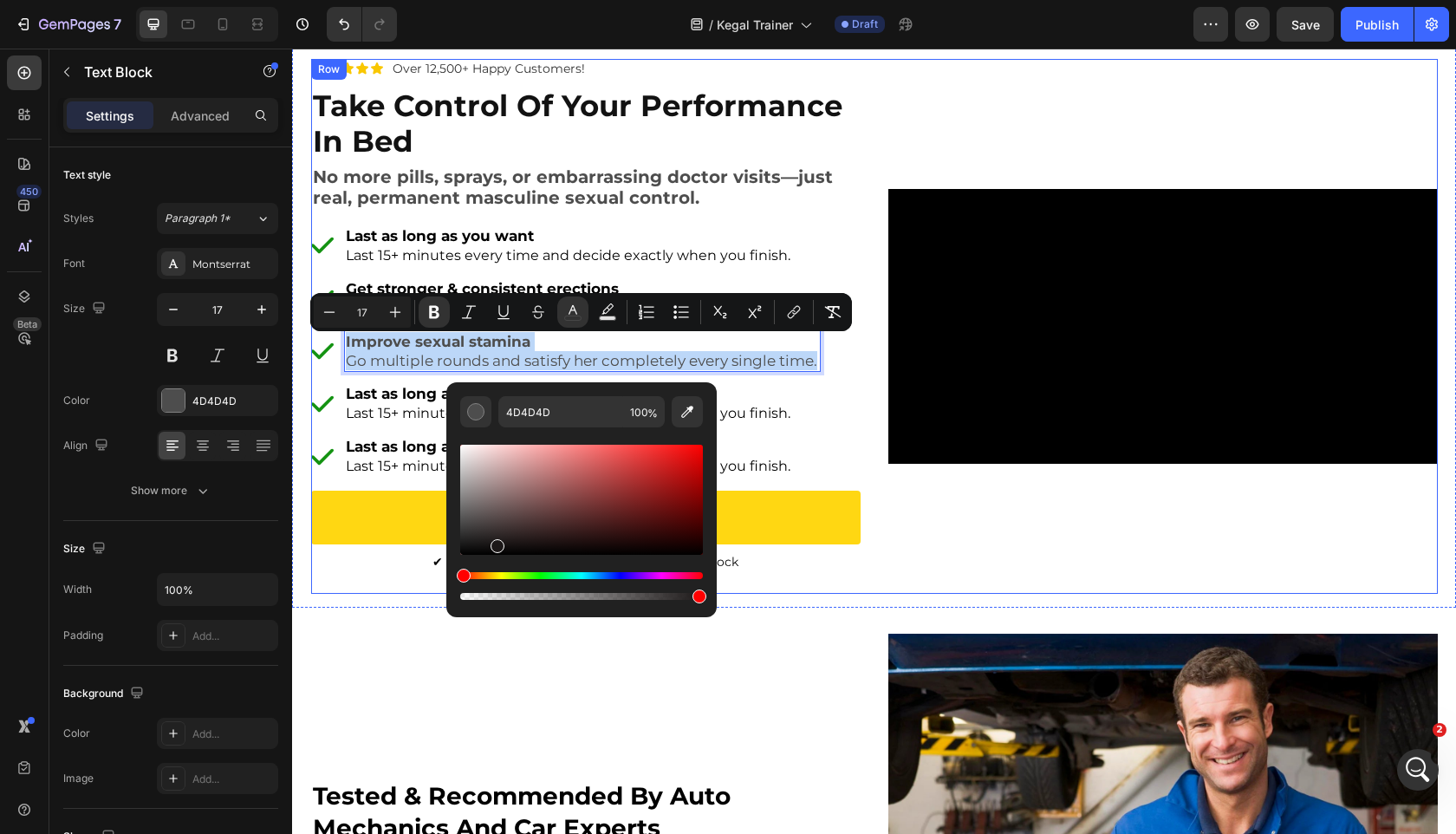
drag, startPoint x: 821, startPoint y: 550, endPoint x: 385, endPoint y: 593, distance: 438.1
type input "000000"
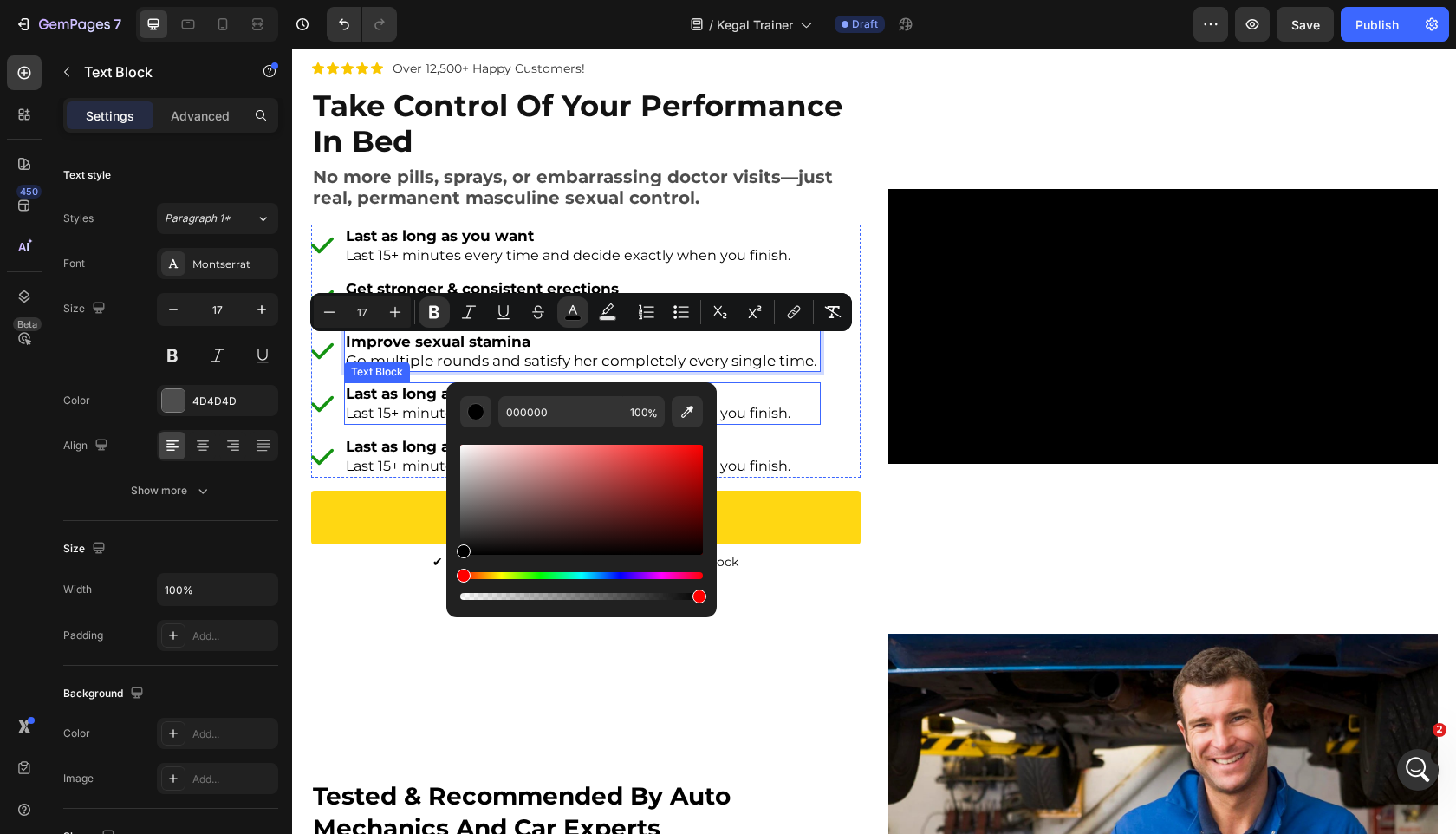
click at [408, 368] on span "Go multiple rounds and satisfy her completely every single time." at bounding box center [581, 360] width 471 height 17
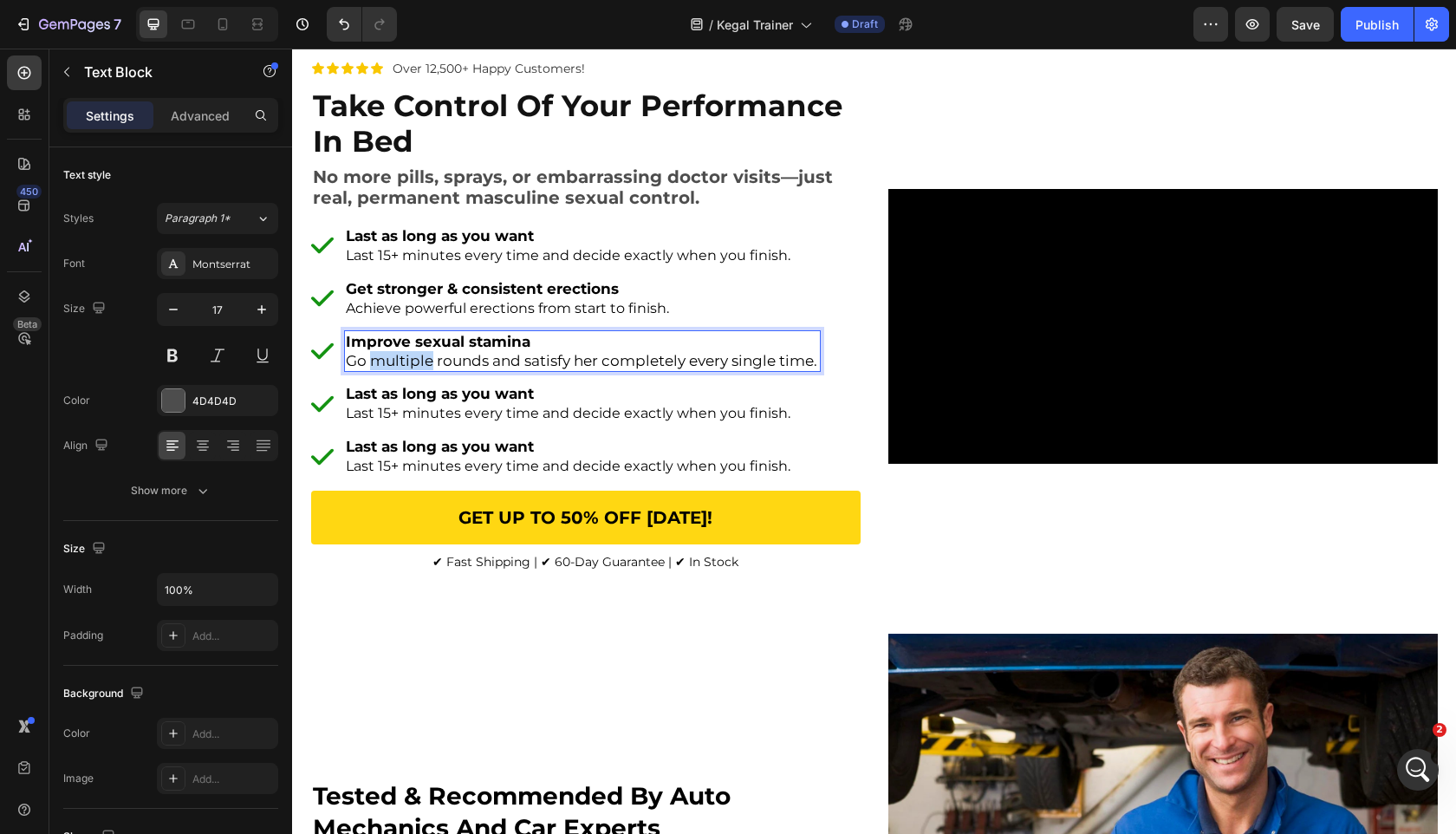
click at [408, 368] on span "Go multiple rounds and satisfy her completely every single time." at bounding box center [581, 360] width 471 height 17
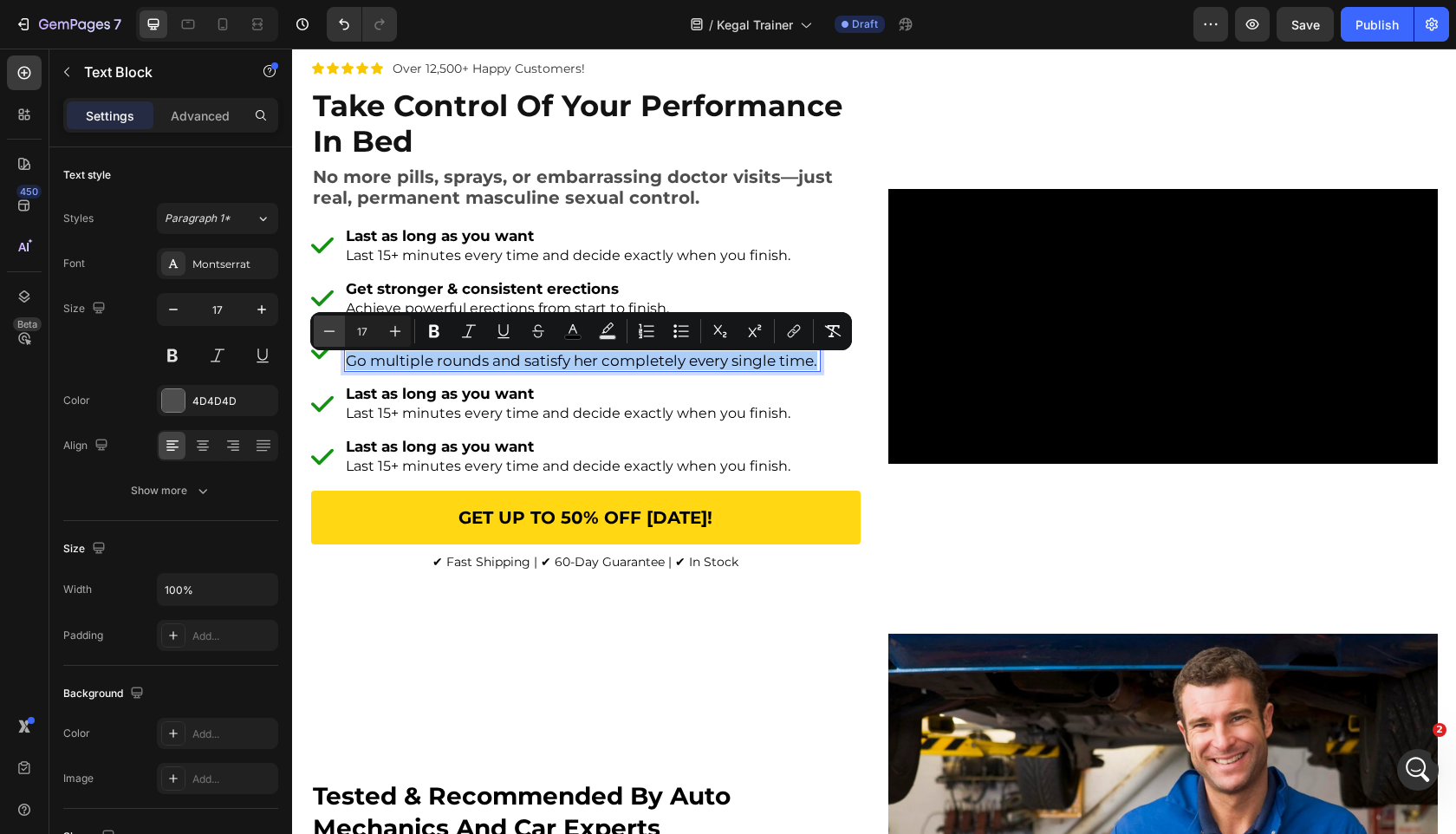
click at [327, 328] on icon "Editor contextual toolbar" at bounding box center [329, 331] width 17 height 17
type input "16"
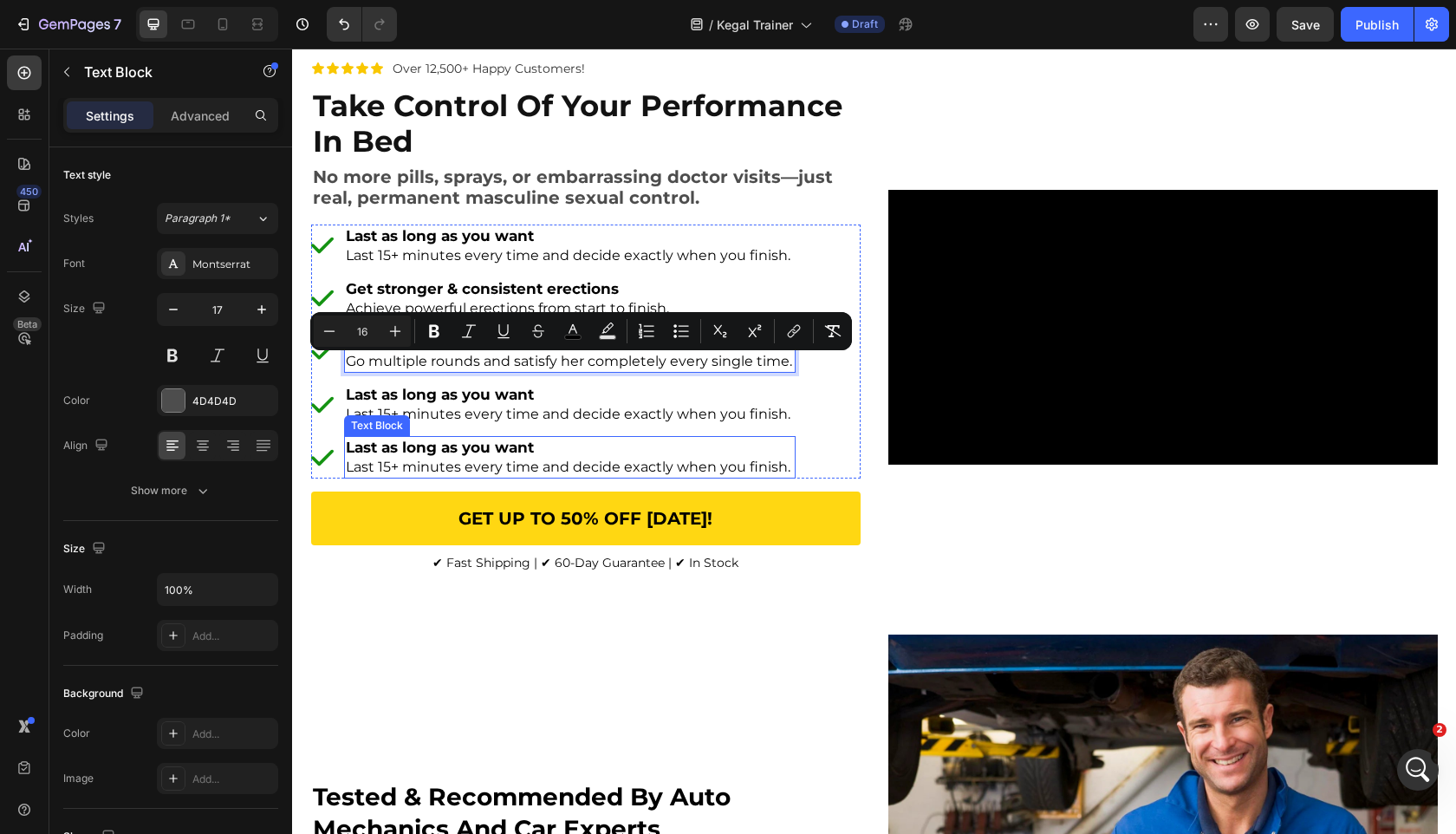
click at [417, 456] on strong "Last as long as you want" at bounding box center [439, 447] width 188 height 17
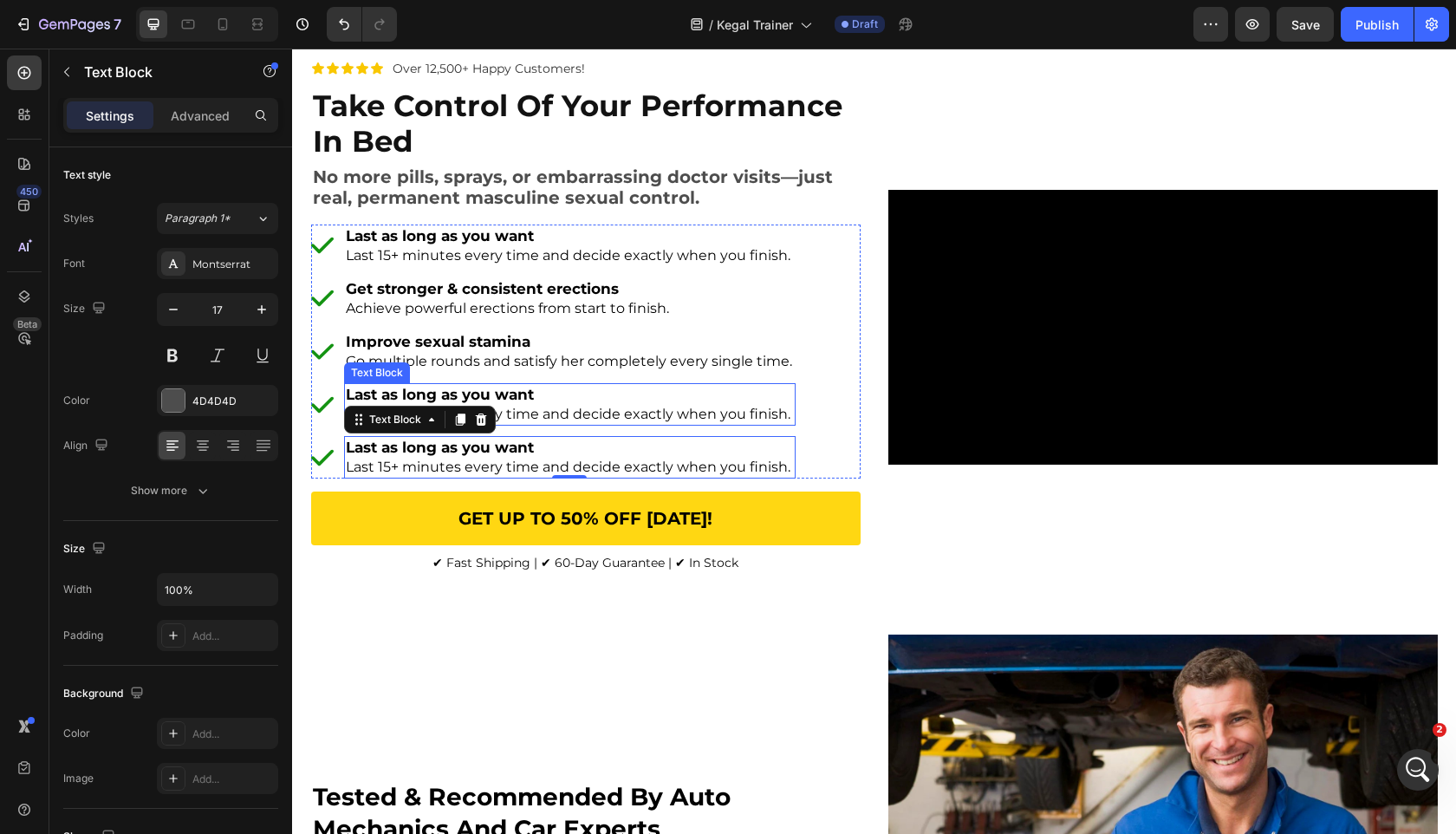
click at [585, 412] on span "Last 15+ minutes every time and decide exactly when you finish." at bounding box center [568, 414] width 445 height 16
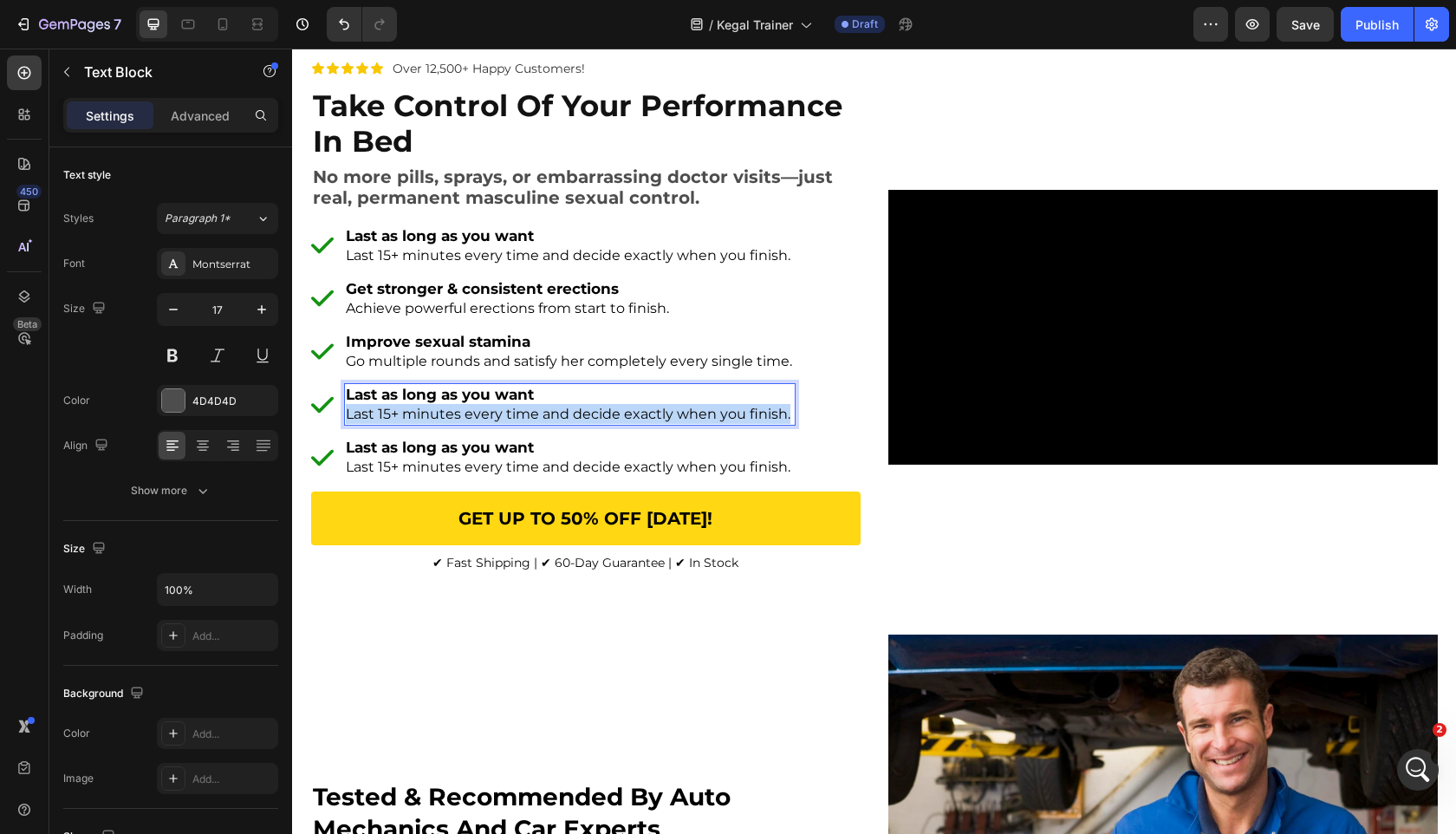
click at [585, 412] on span "Last 15+ minutes every time and decide exactly when you finish." at bounding box center [568, 414] width 445 height 16
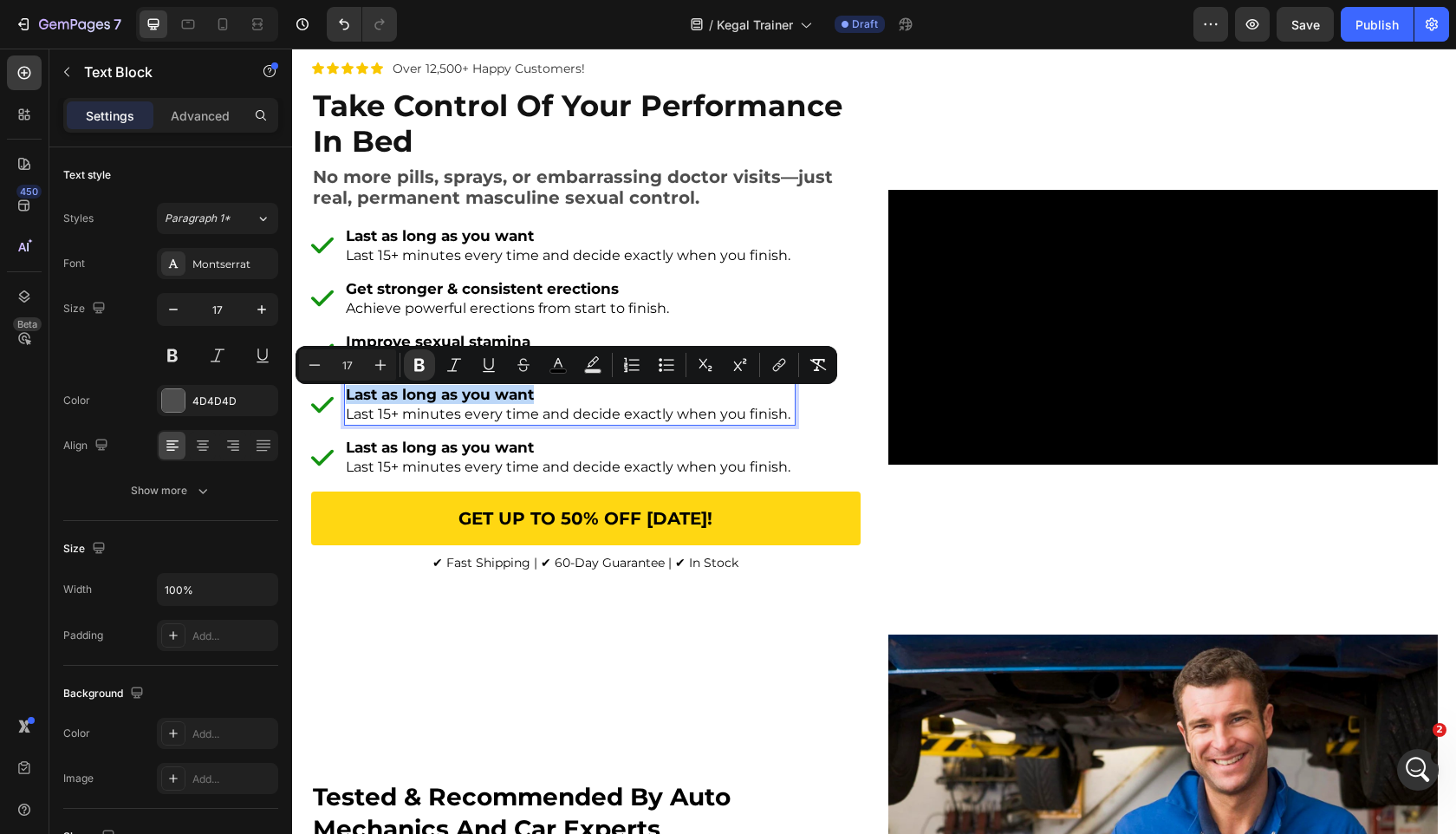
scroll to position [134, 0]
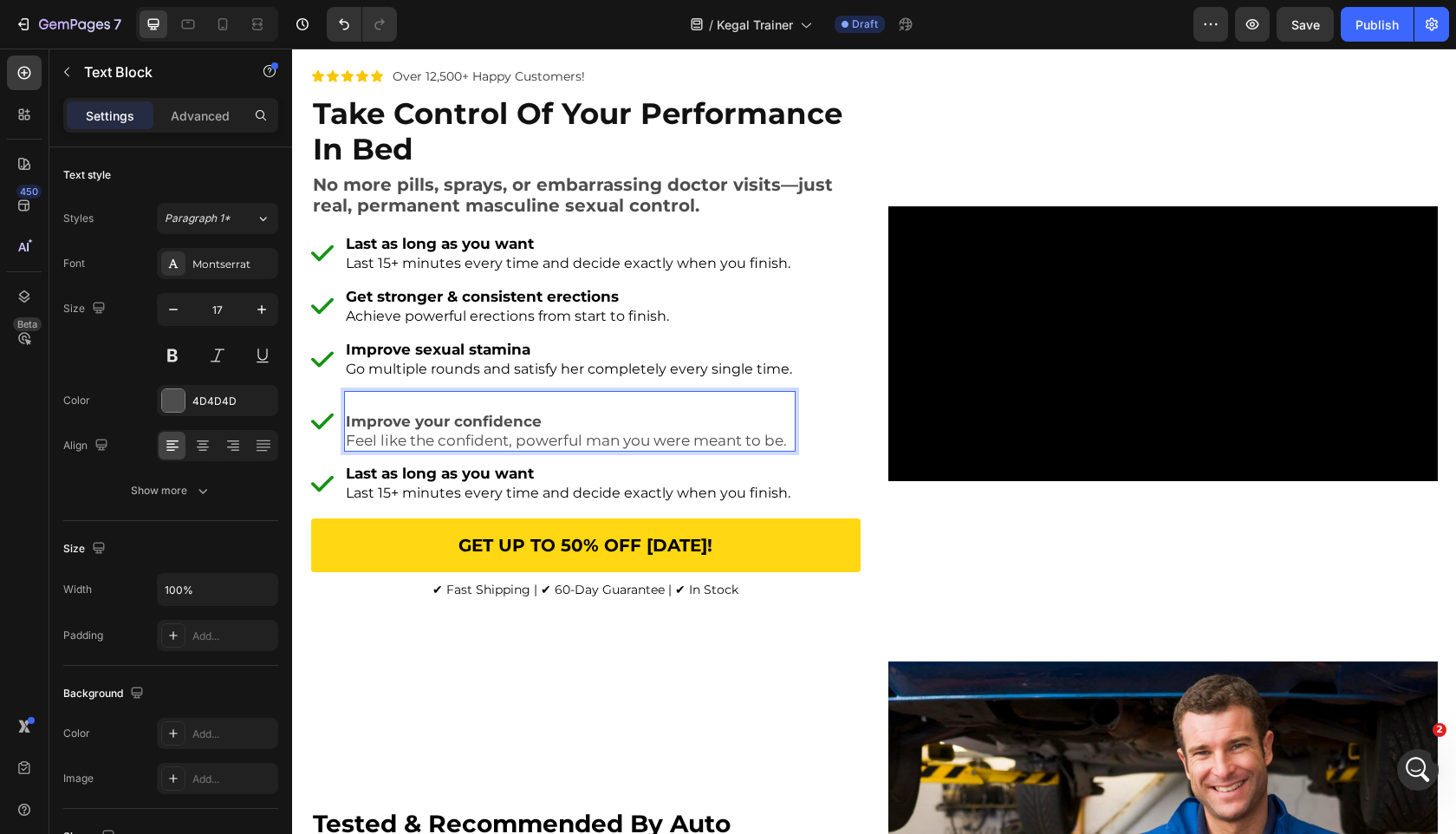
click at [350, 419] on strong "Improve your confidence" at bounding box center [443, 421] width 196 height 17
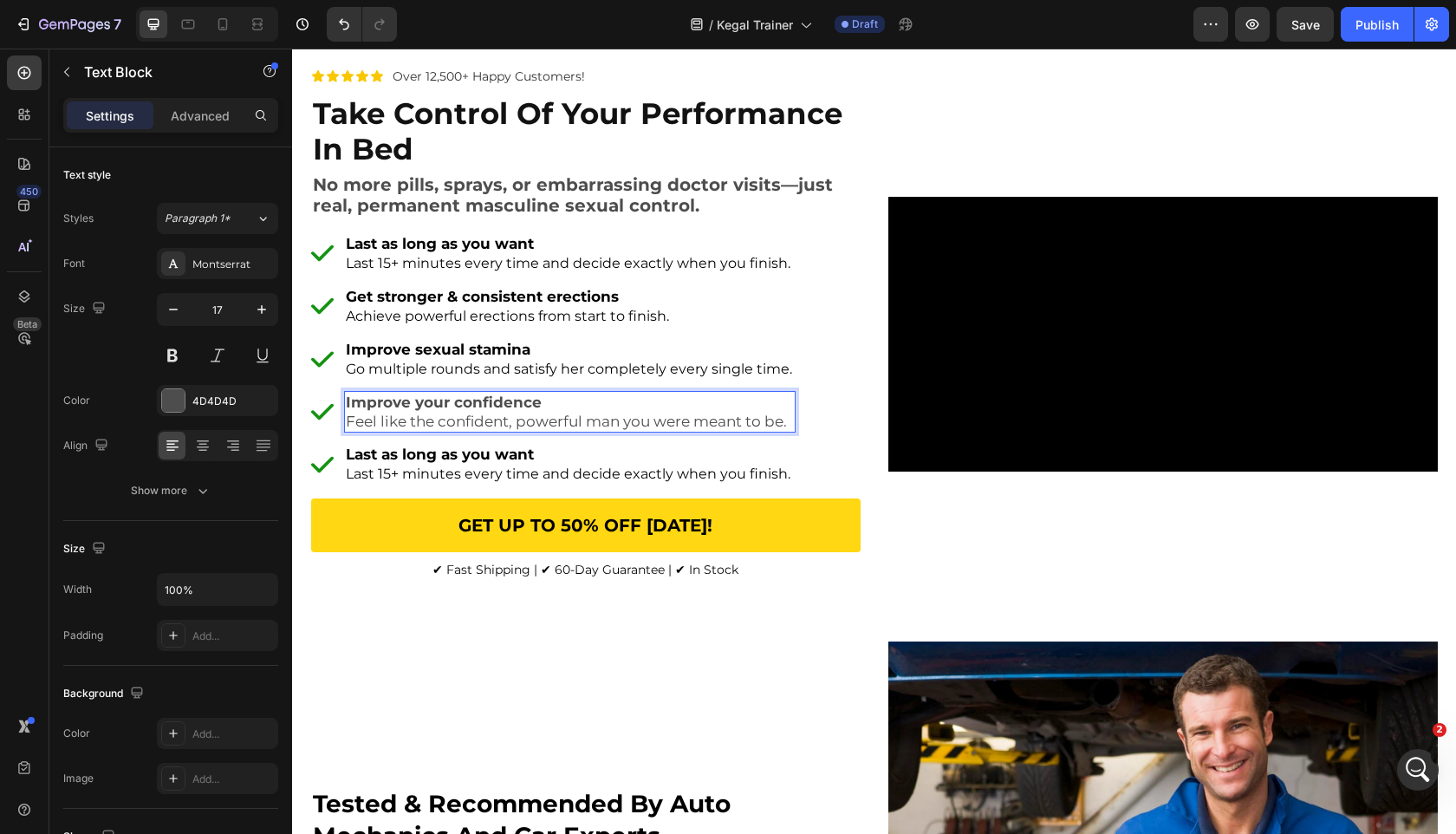
scroll to position [143, 0]
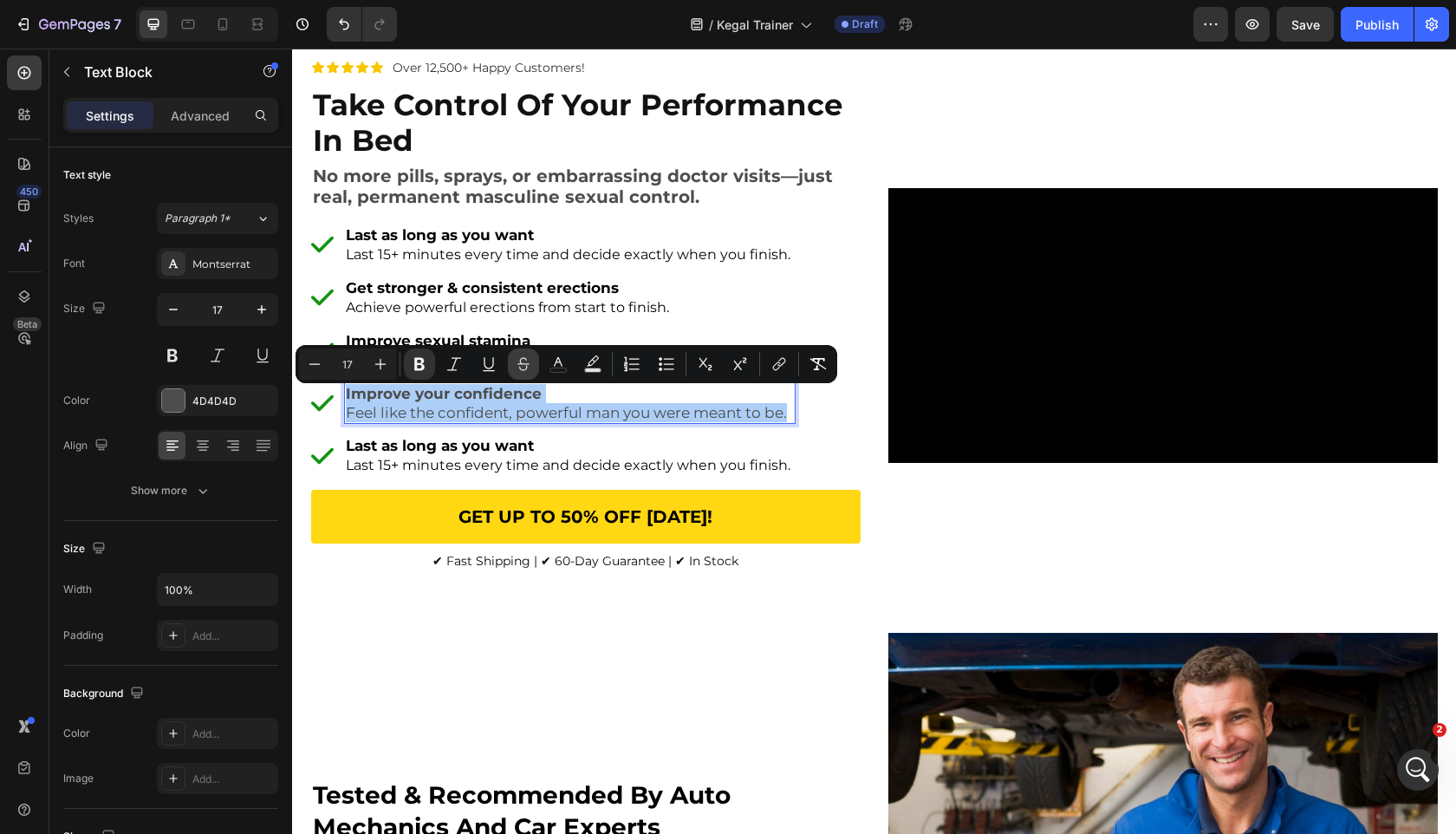
click at [536, 369] on button "Strikethrough" at bounding box center [523, 364] width 31 height 31
click at [529, 368] on icon "Editor contextual toolbar" at bounding box center [523, 364] width 17 height 17
click at [560, 362] on icon "Editor contextual toolbar" at bounding box center [559, 362] width 9 height 9
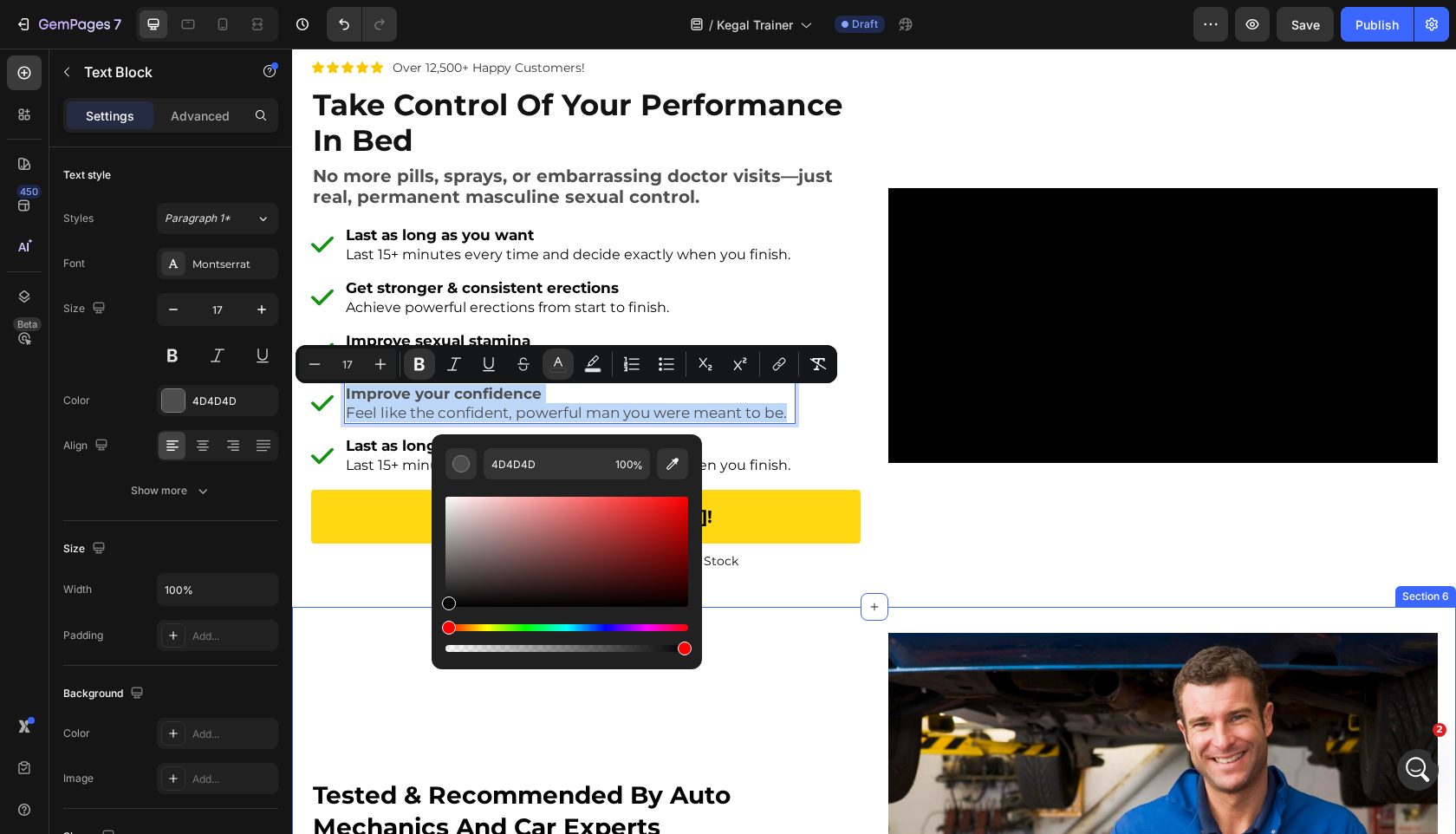
type input "000000"
drag, startPoint x: 767, startPoint y: 602, endPoint x: 418, endPoint y: 632, distance: 350.3
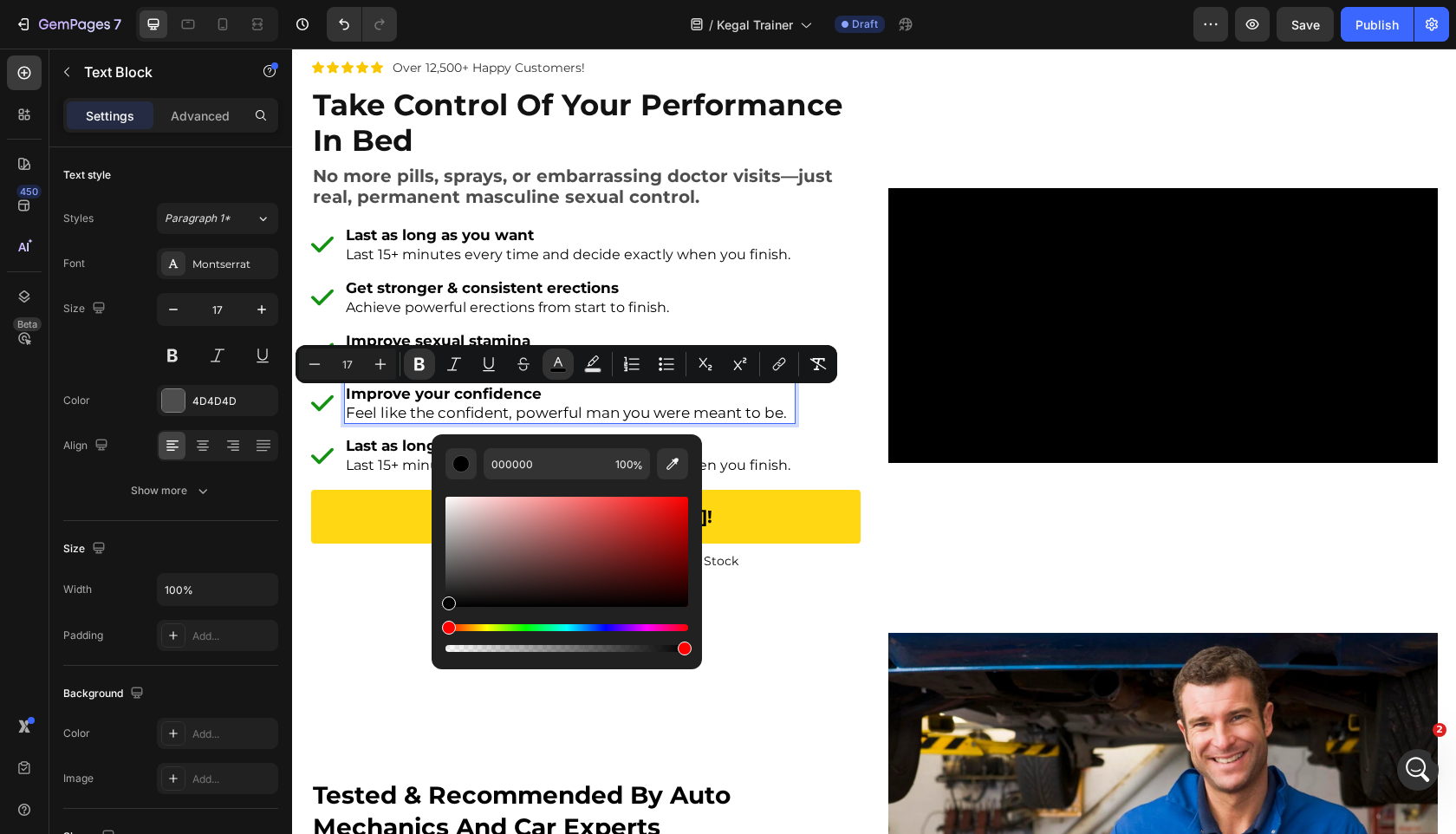
click at [410, 421] on span "Feel like the confident, powerful man you were meant to be." at bounding box center [566, 412] width 441 height 17
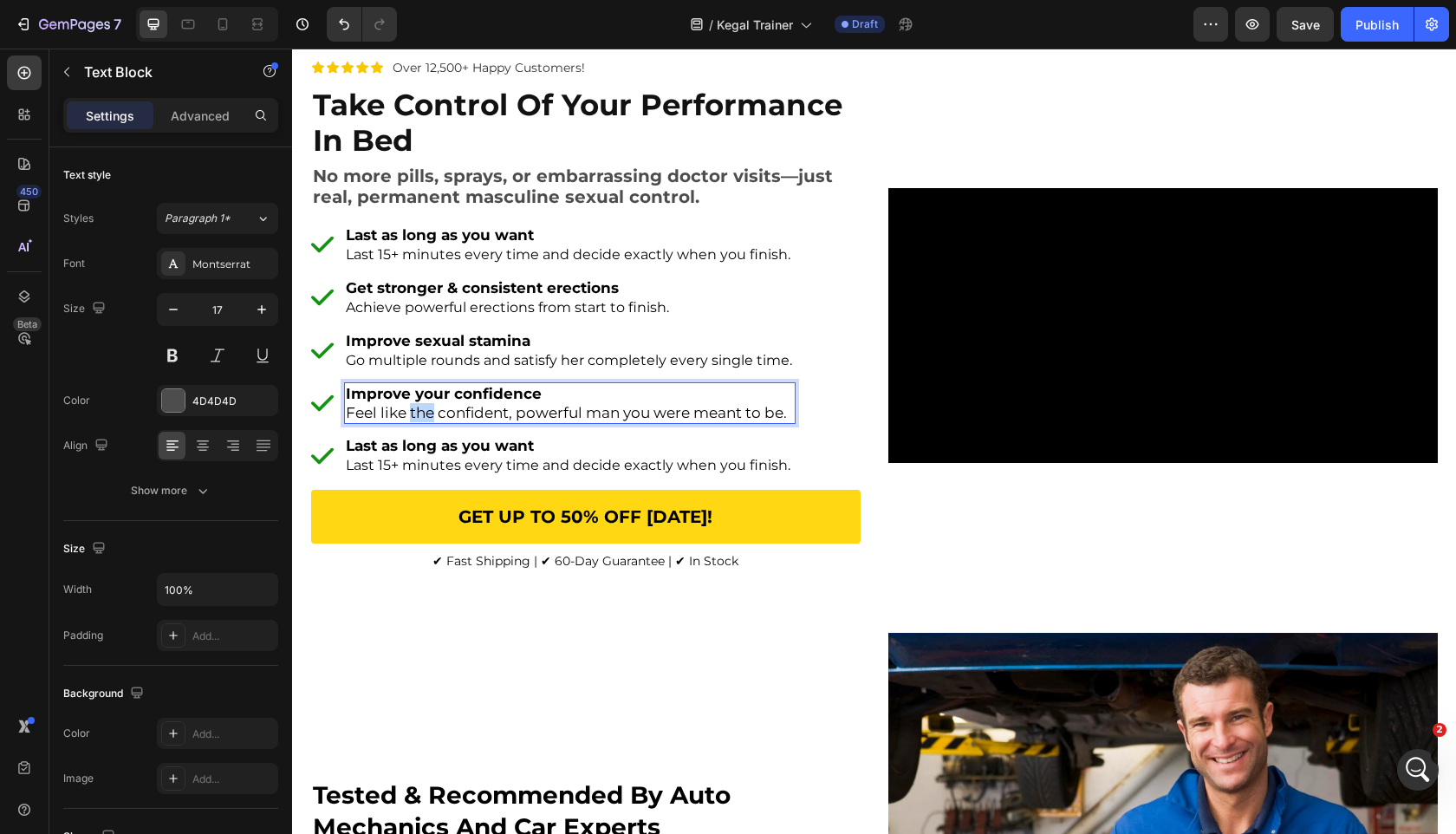
click at [410, 421] on span "Feel like the confident, powerful man you were meant to be." at bounding box center [566, 412] width 441 height 17
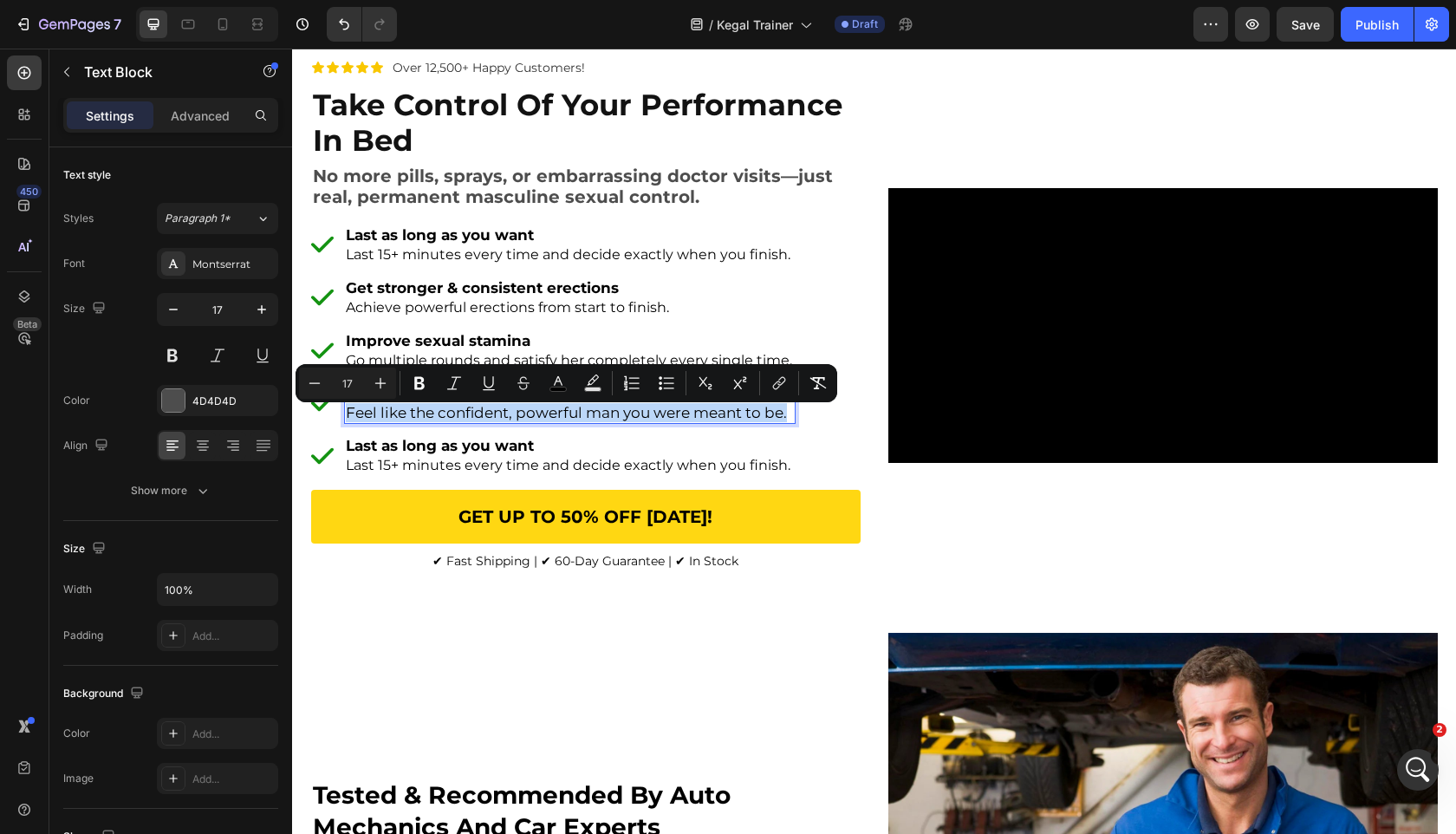
click at [410, 421] on span "Feel like the confident, powerful man you were meant to be." at bounding box center [566, 412] width 441 height 17
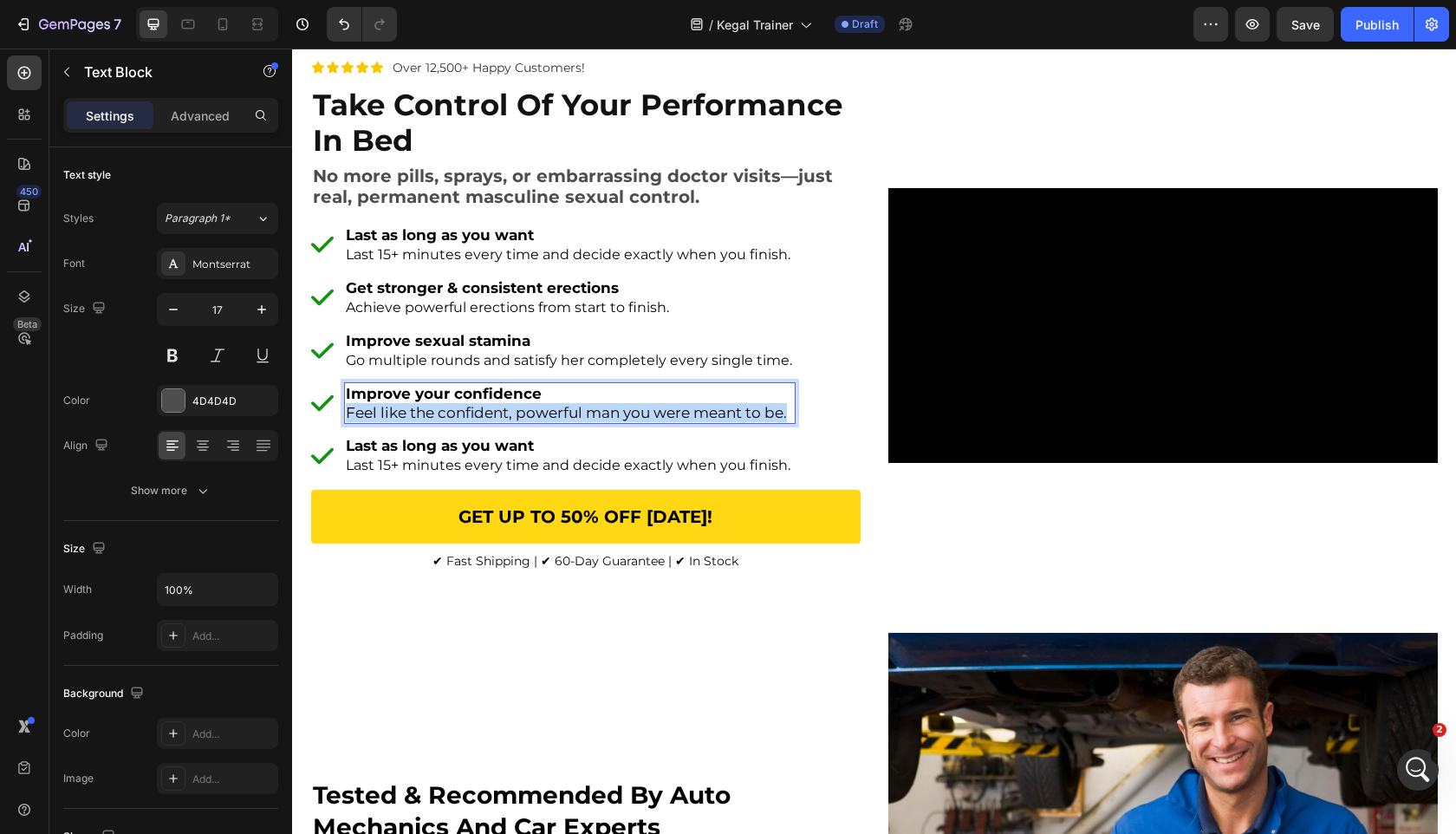
click at [410, 421] on span "Feel like the confident, powerful man you were meant to be." at bounding box center [566, 412] width 441 height 17
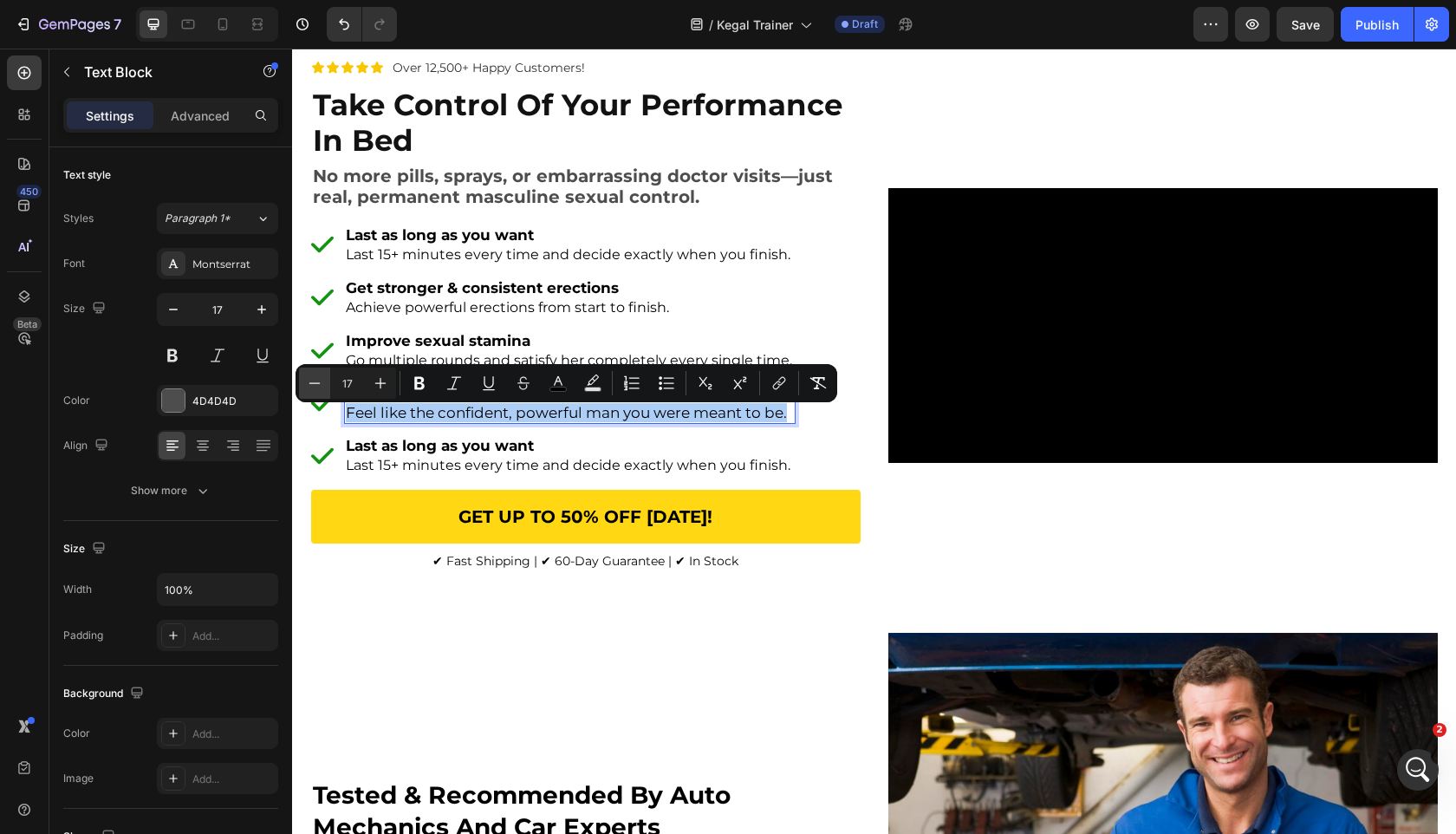
click at [322, 382] on icon "Editor contextual toolbar" at bounding box center [315, 383] width 17 height 17
type input "16"
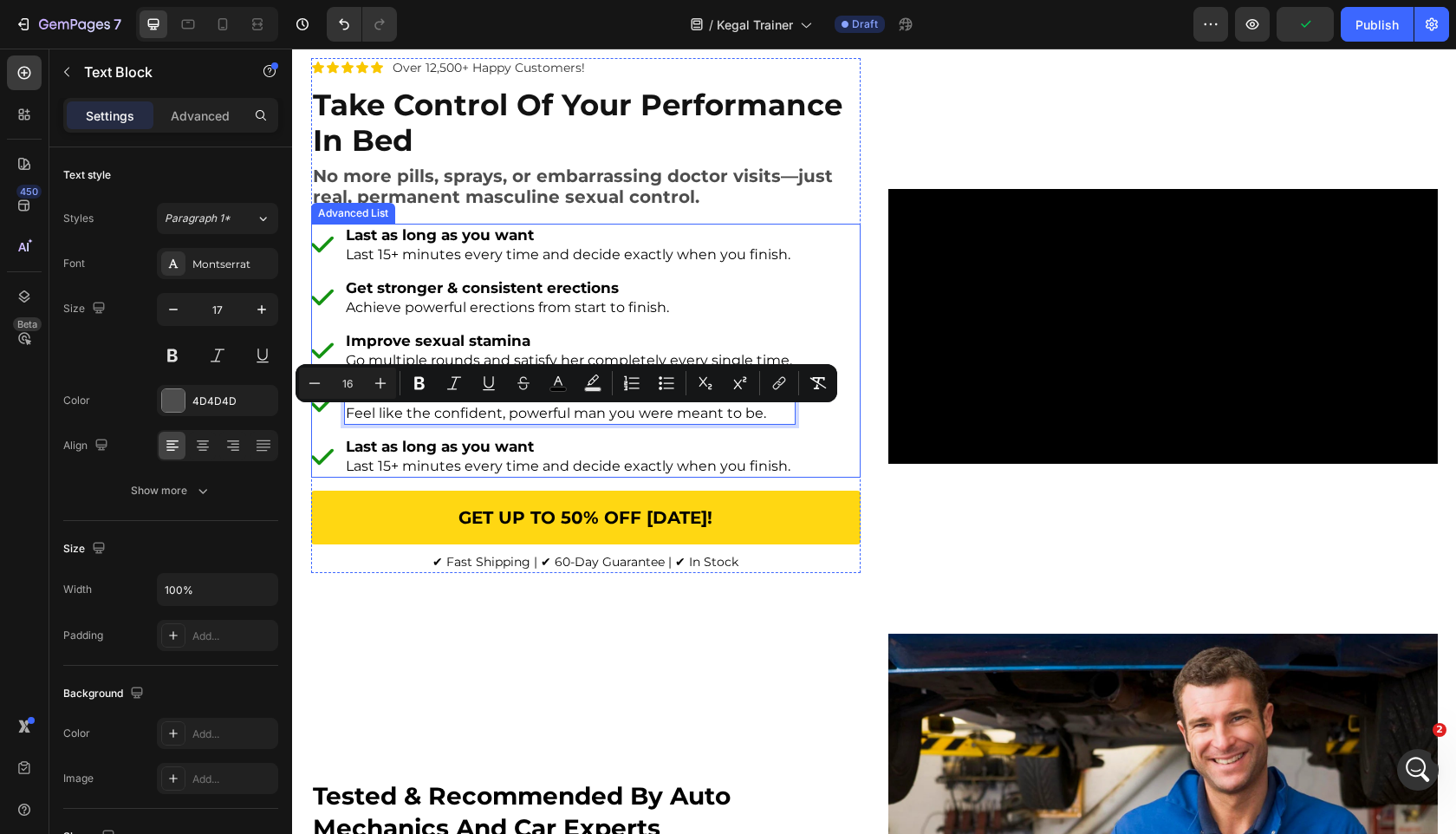
click at [386, 435] on ul "Image Last as long as you want Last 15+ minutes every time and decide exactly w…" at bounding box center [553, 351] width 485 height 255
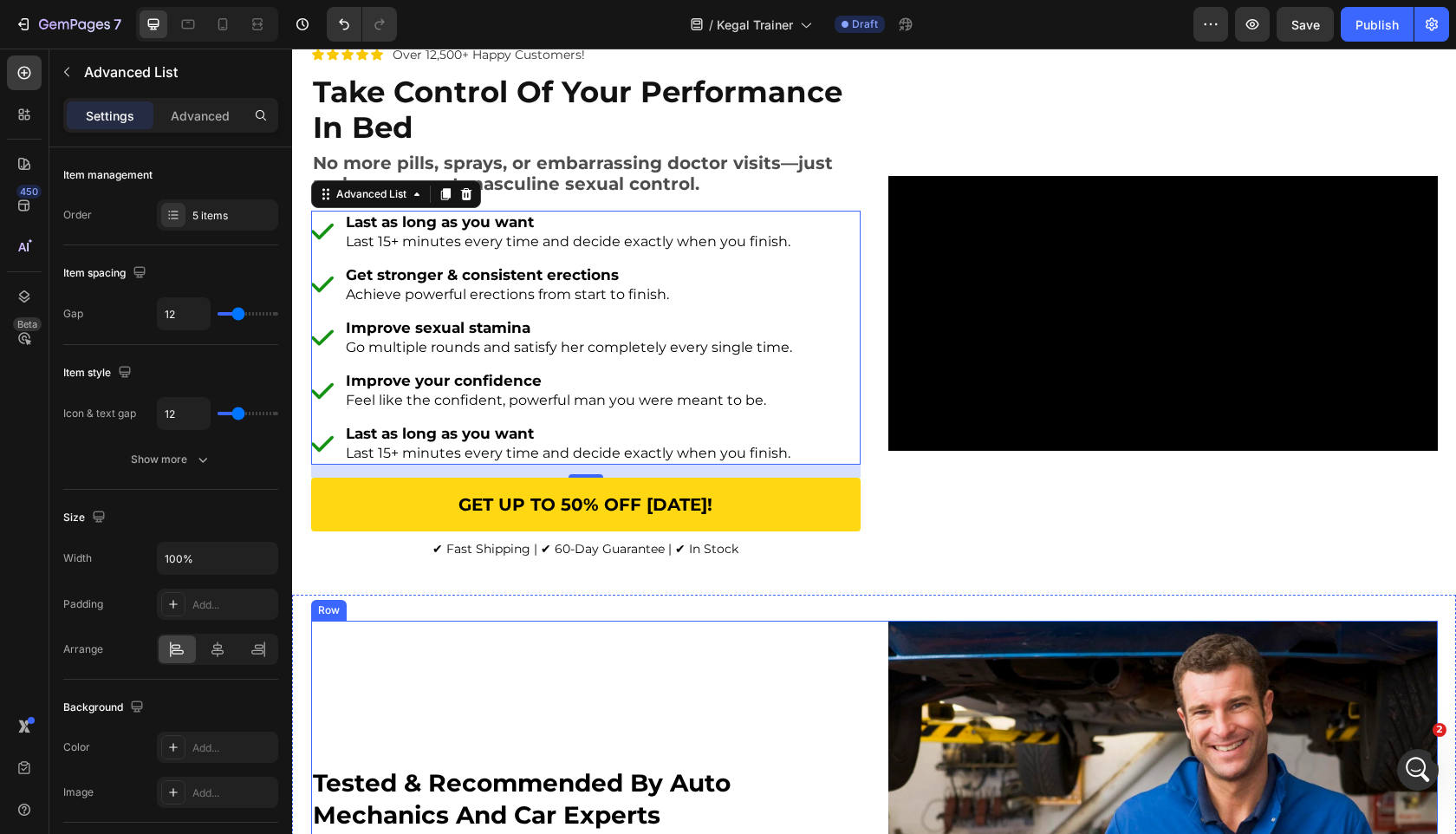
scroll to position [0, 0]
